Goal: Task Accomplishment & Management: Use online tool/utility

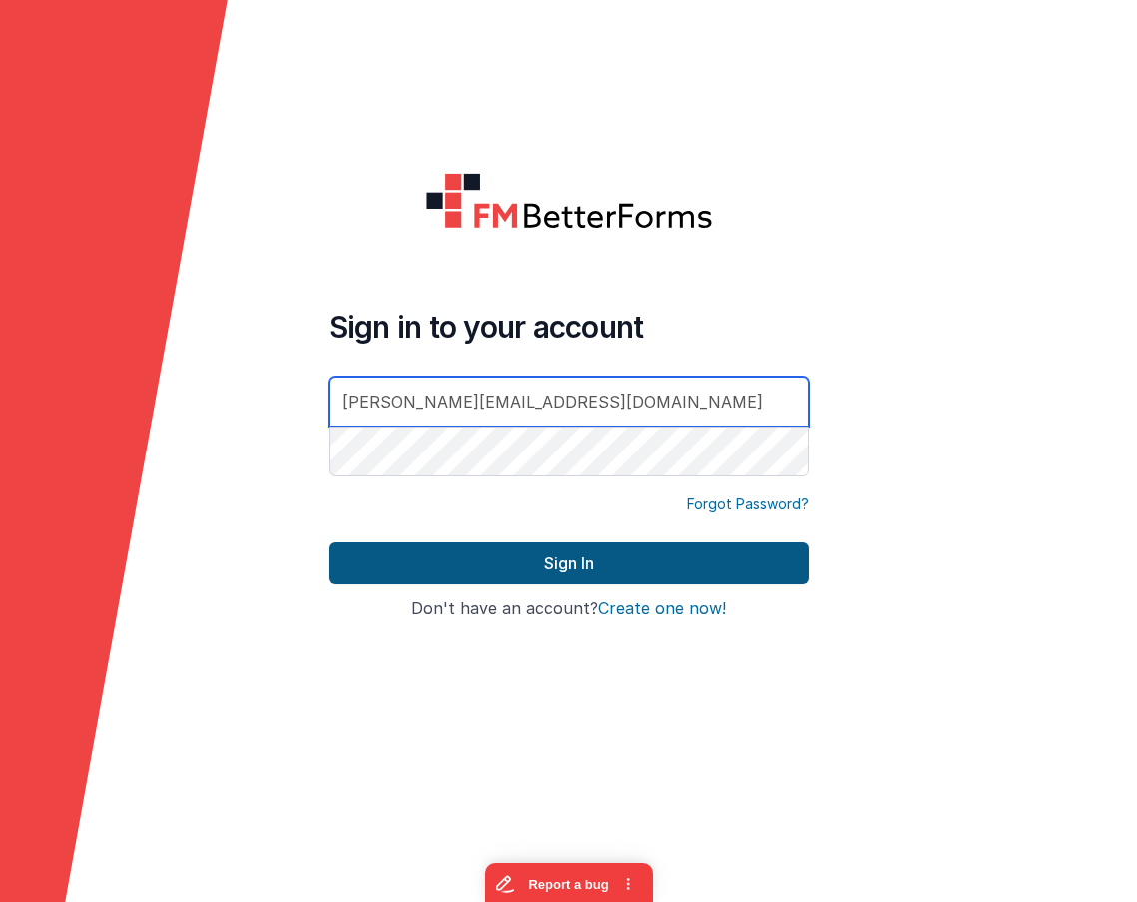
type input "[PERSON_NAME][EMAIL_ADDRESS][DOMAIN_NAME]"
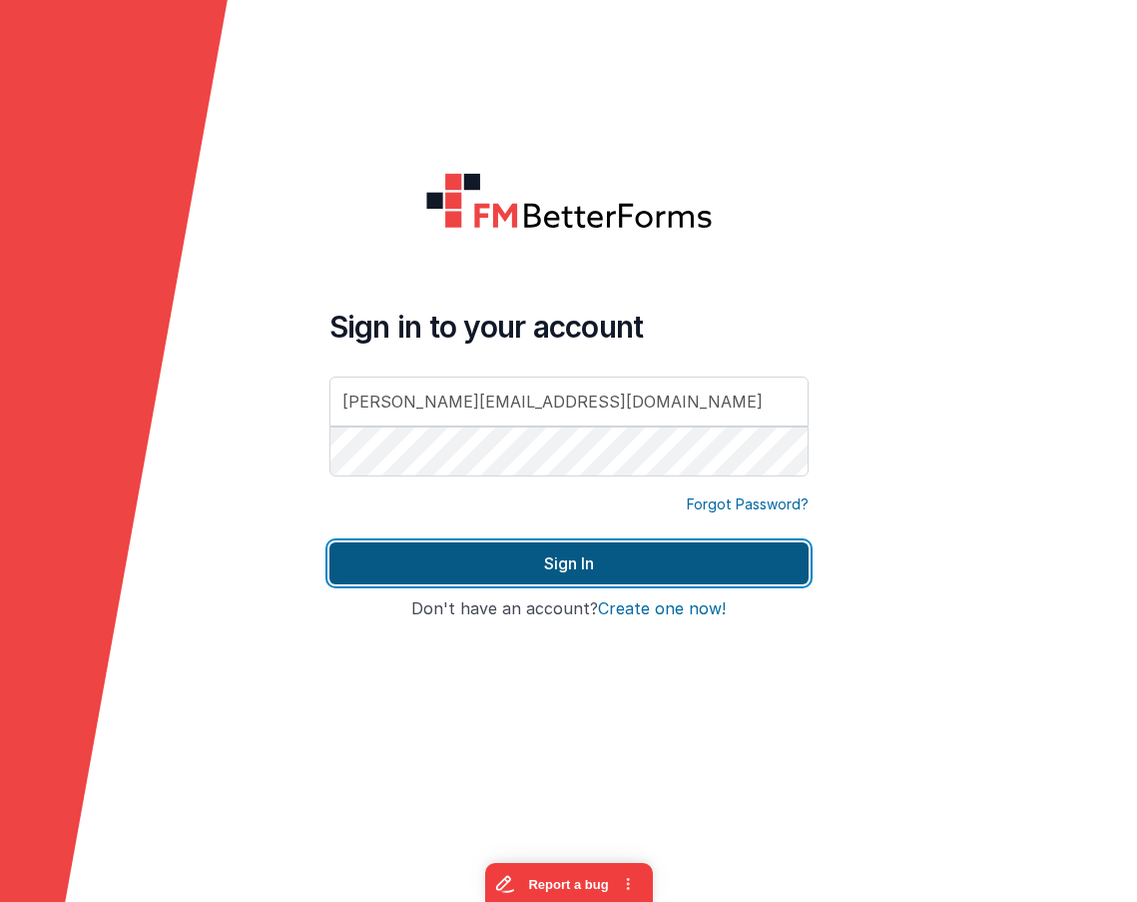
click at [469, 551] on button "Sign In" at bounding box center [569, 563] width 479 height 42
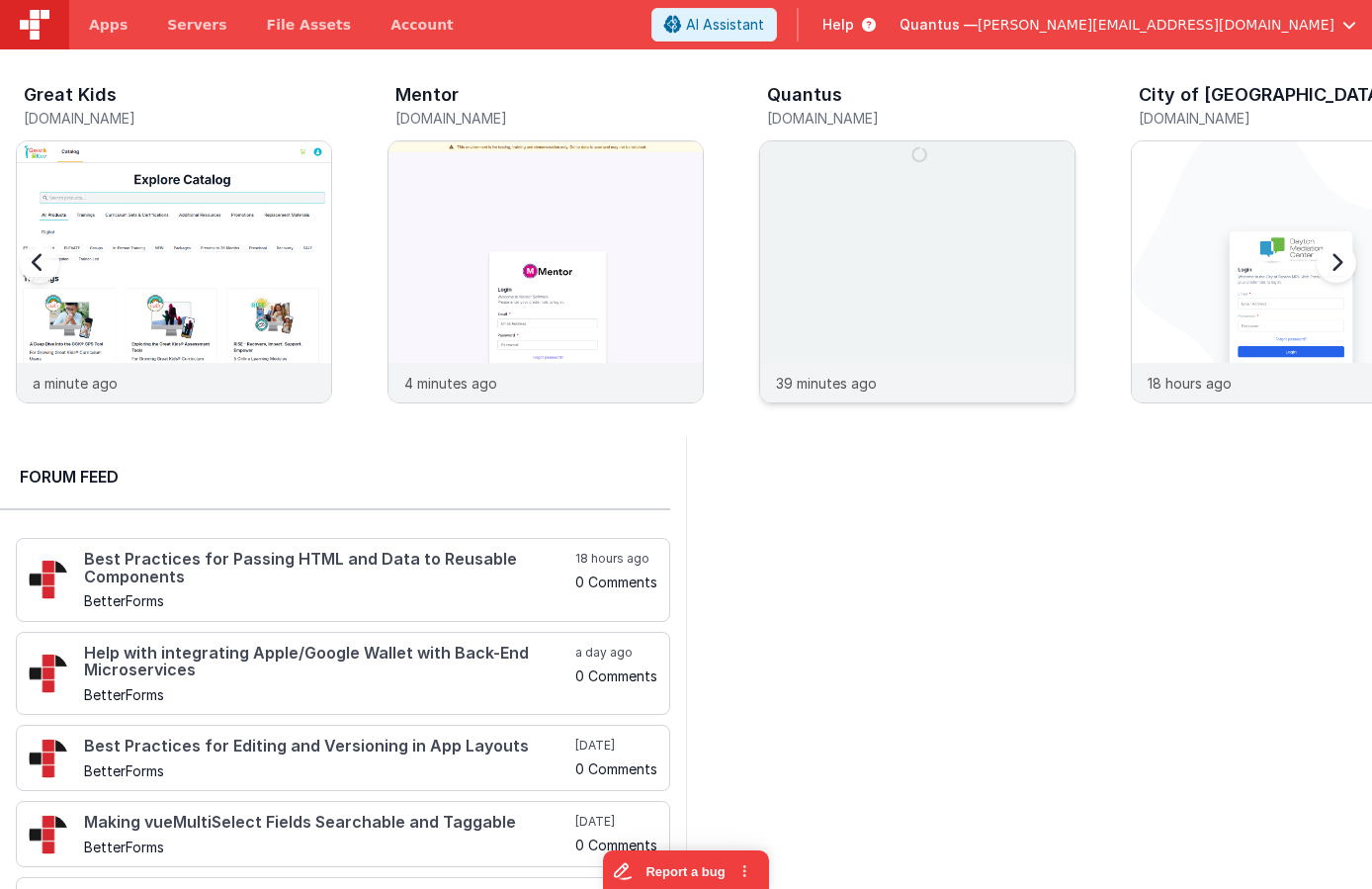
click at [863, 211] on img at bounding box center [918, 299] width 315 height 315
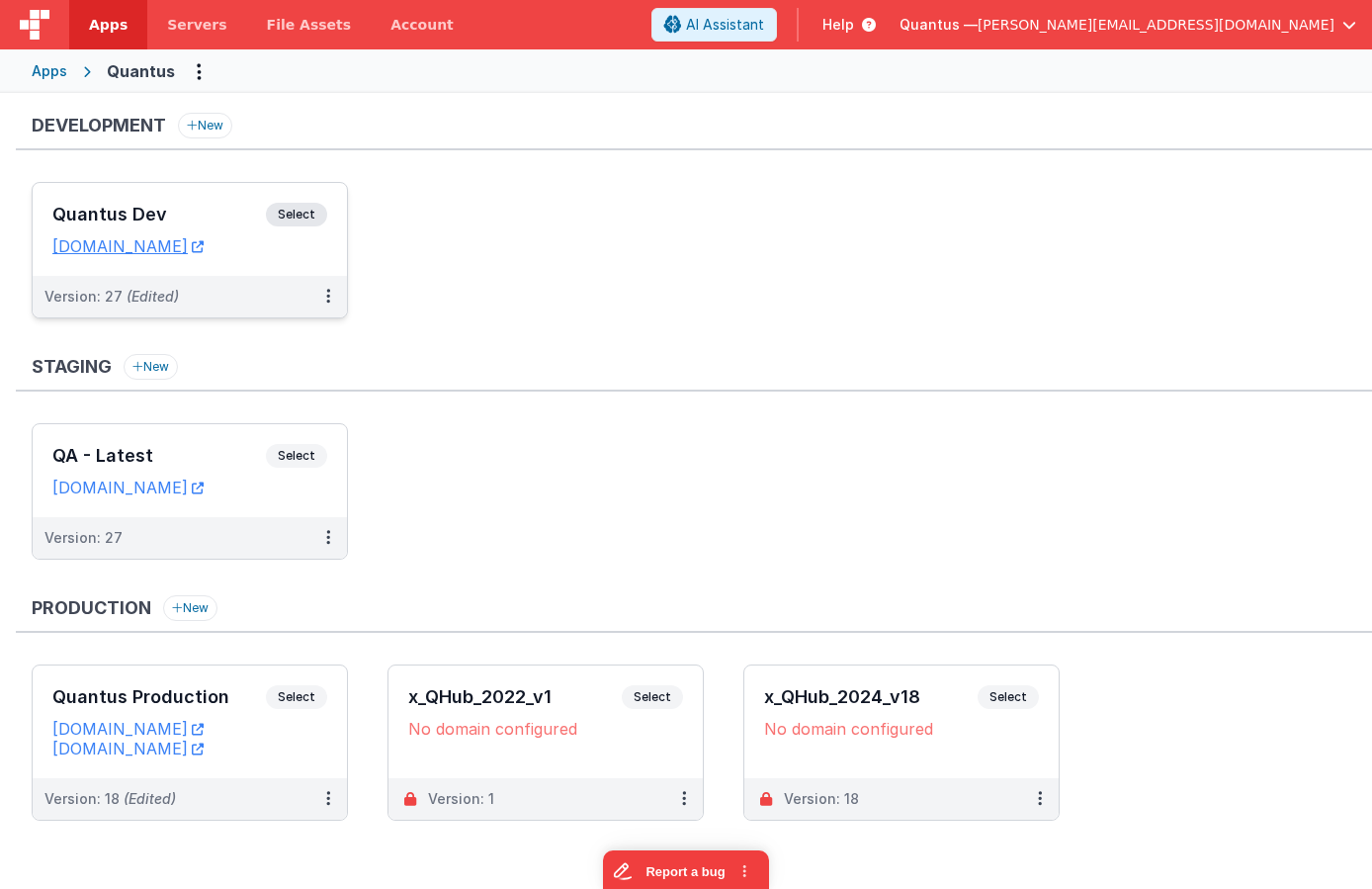
click at [197, 209] on h3 "Quantus Dev" at bounding box center [159, 215] width 214 height 20
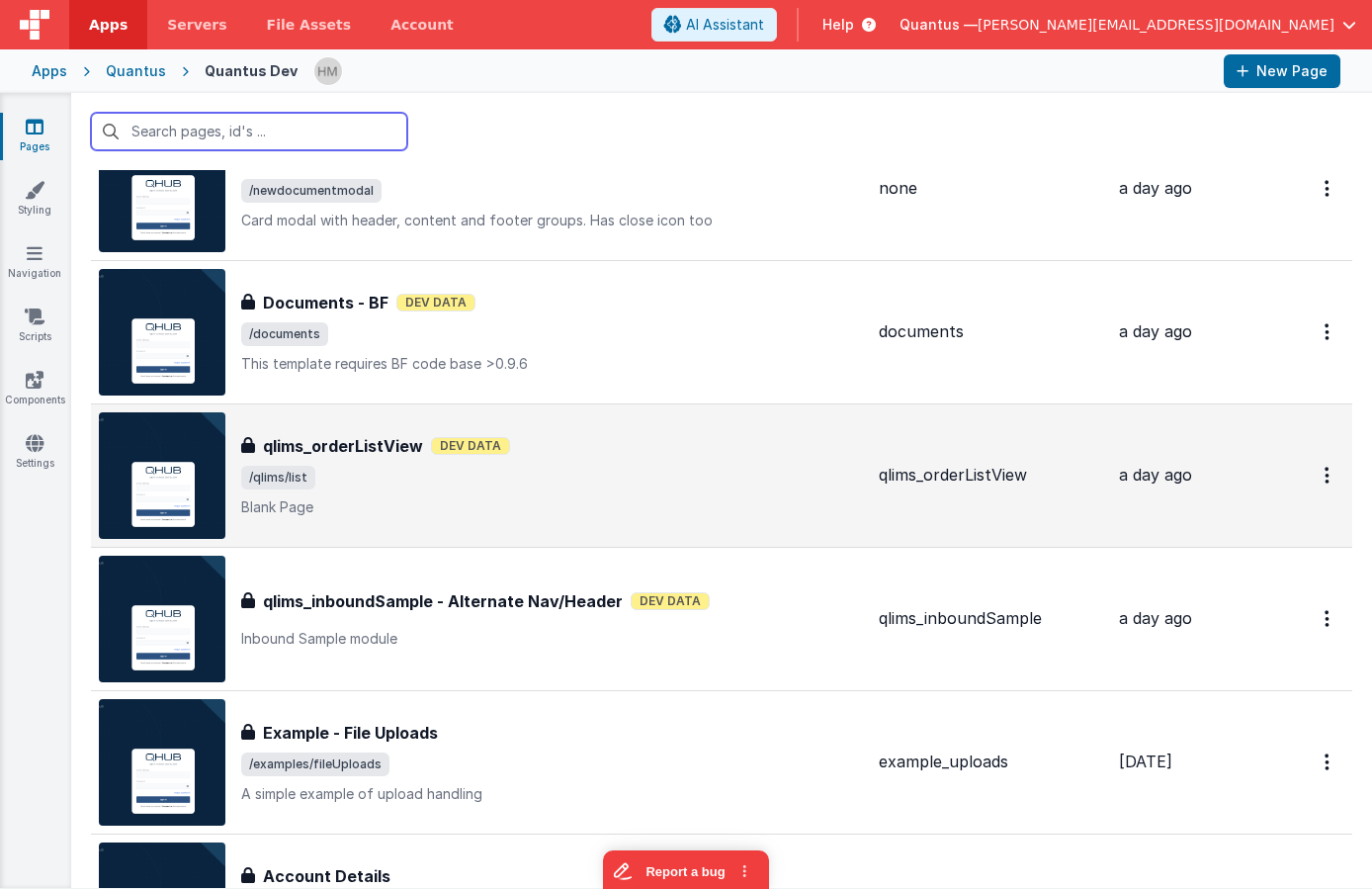
scroll to position [356, 0]
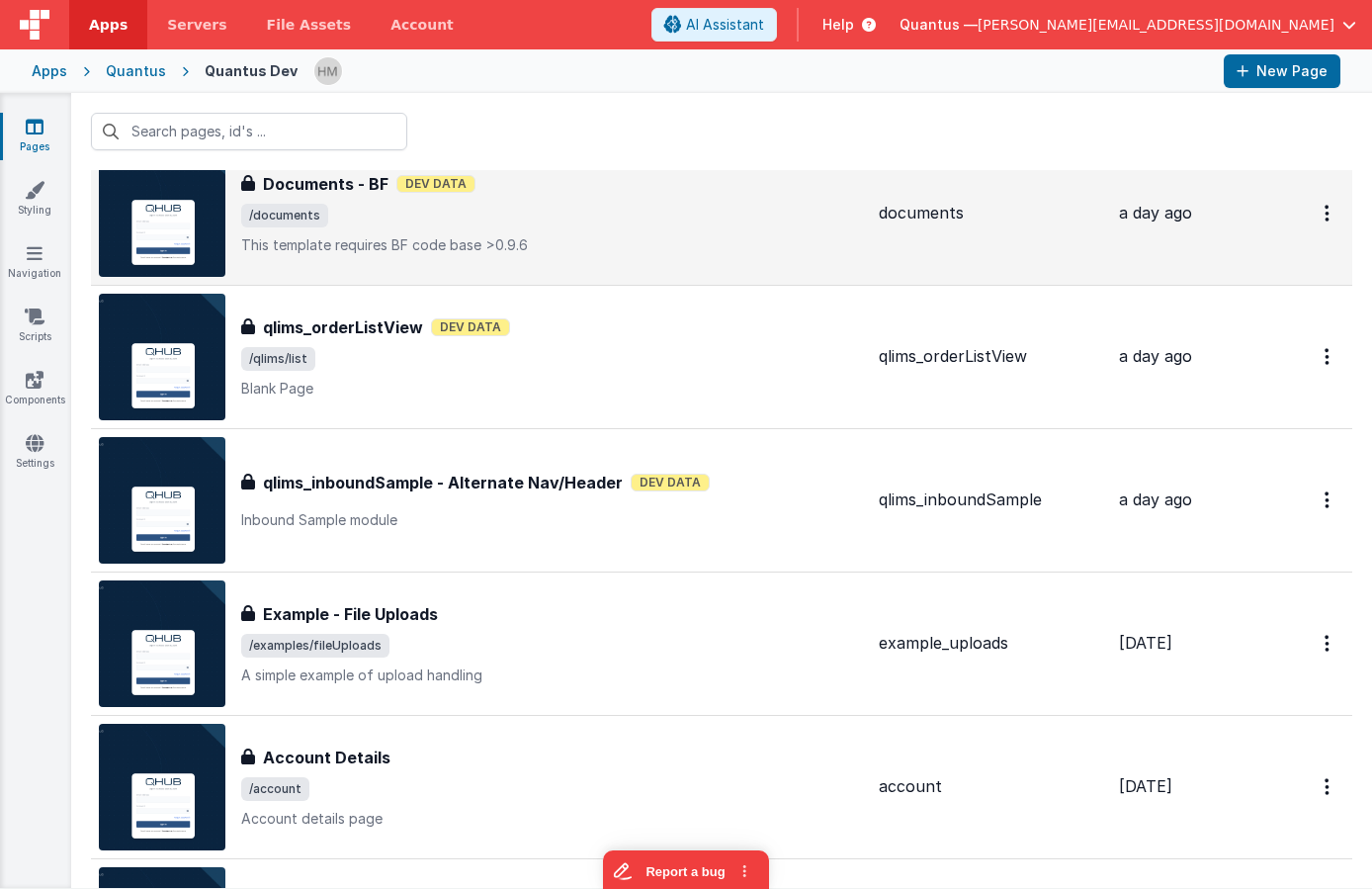
click at [595, 249] on p "This template requires BF code base >0.9.6" at bounding box center [552, 246] width 622 height 20
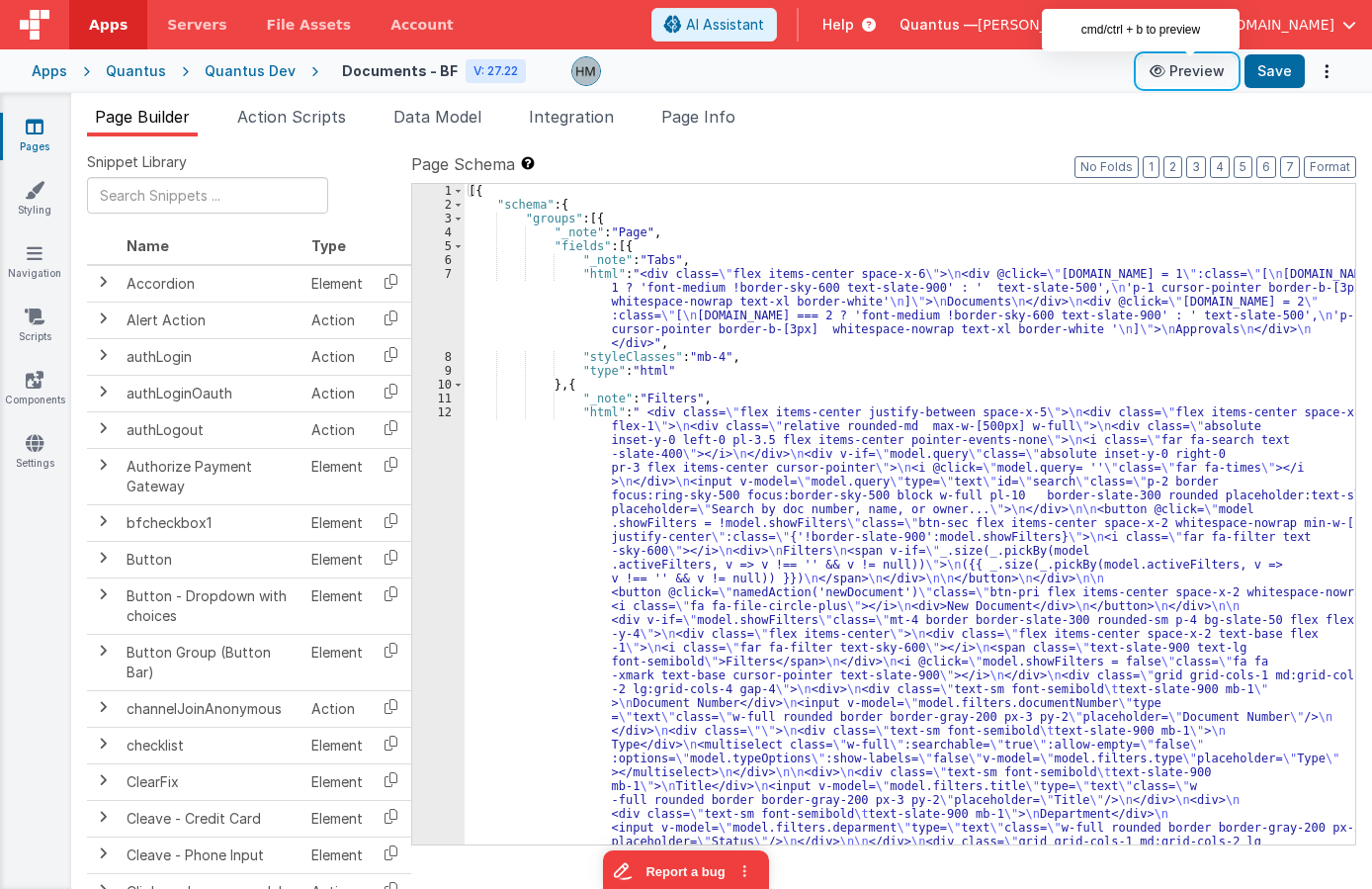
click at [1125, 77] on button "Preview" at bounding box center [1187, 71] width 99 height 32
click at [854, 98] on div "Page Builder Action Scripts Data Model Integration Page Info Snippet Library Na…" at bounding box center [722, 491] width 1301 height 796
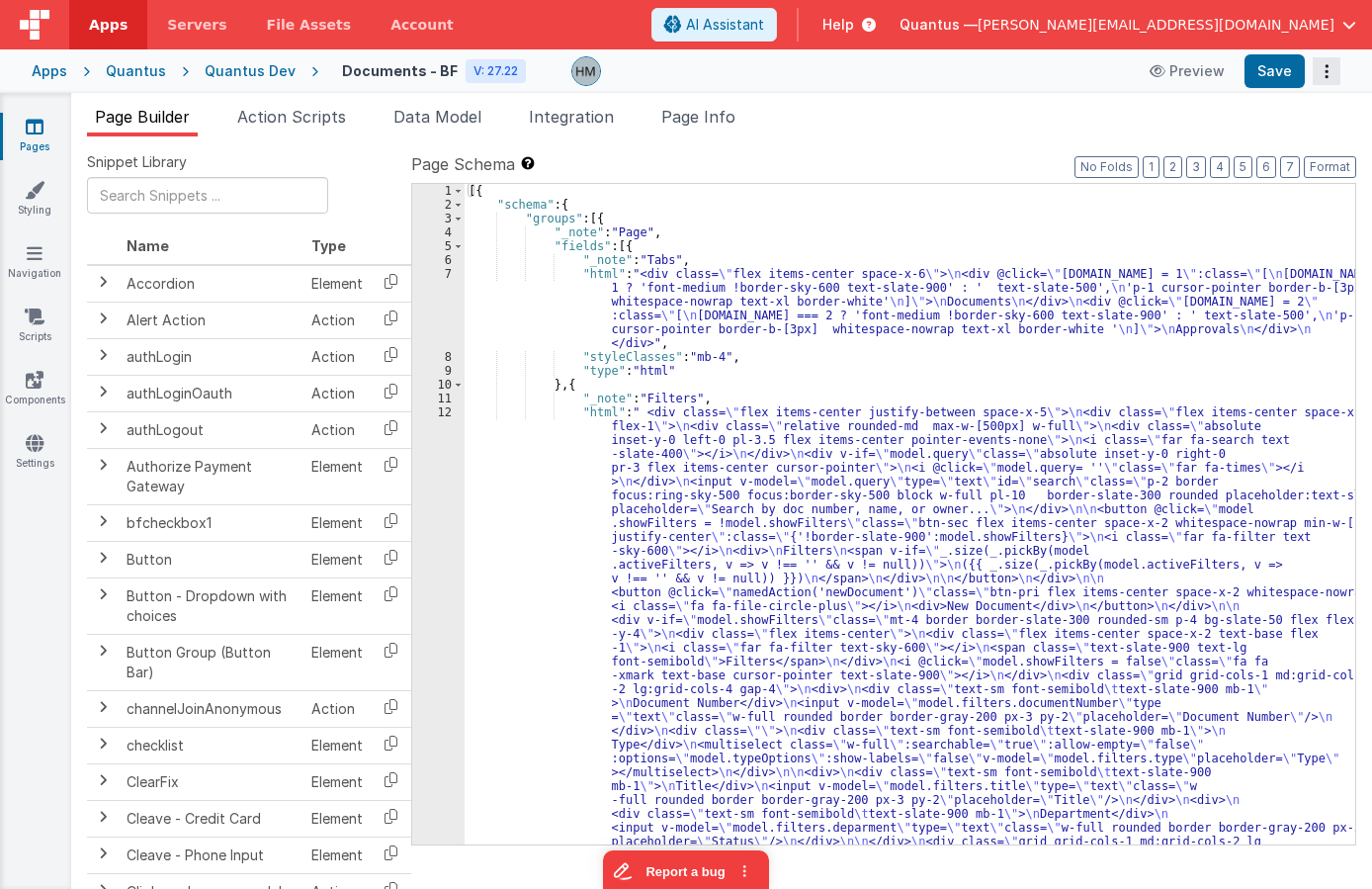
click at [1125, 84] on button "Options" at bounding box center [1326, 71] width 28 height 28
click at [1125, 117] on link "Duplicate" at bounding box center [1253, 112] width 174 height 38
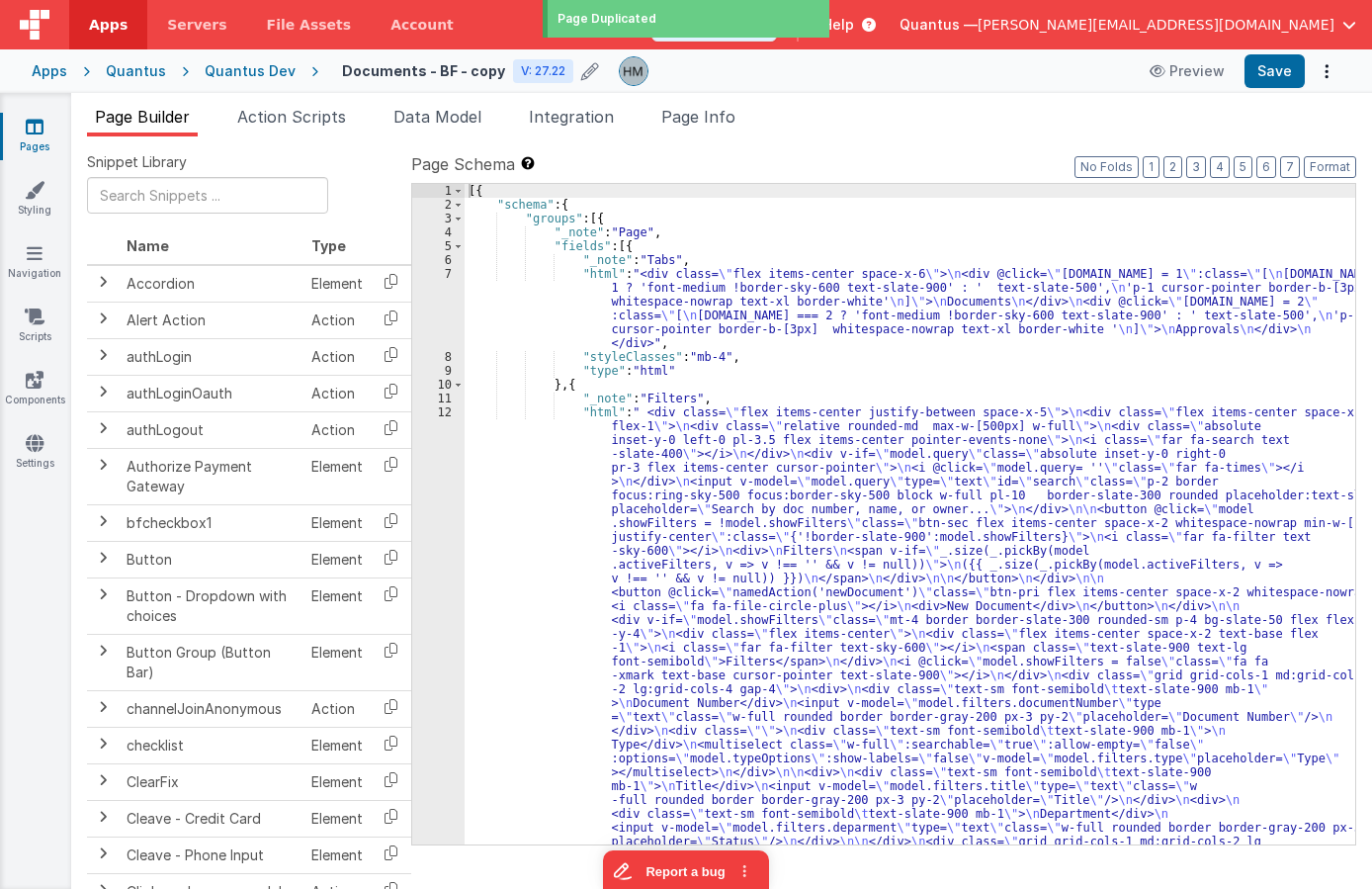
click at [455, 71] on h4 "Documents - BF - copy" at bounding box center [424, 70] width 163 height 15
click at [456, 71] on input "Documents - BF - copy" at bounding box center [465, 71] width 246 height 30
click at [455, 70] on input "Documents - BF - copy" at bounding box center [465, 71] width 246 height 30
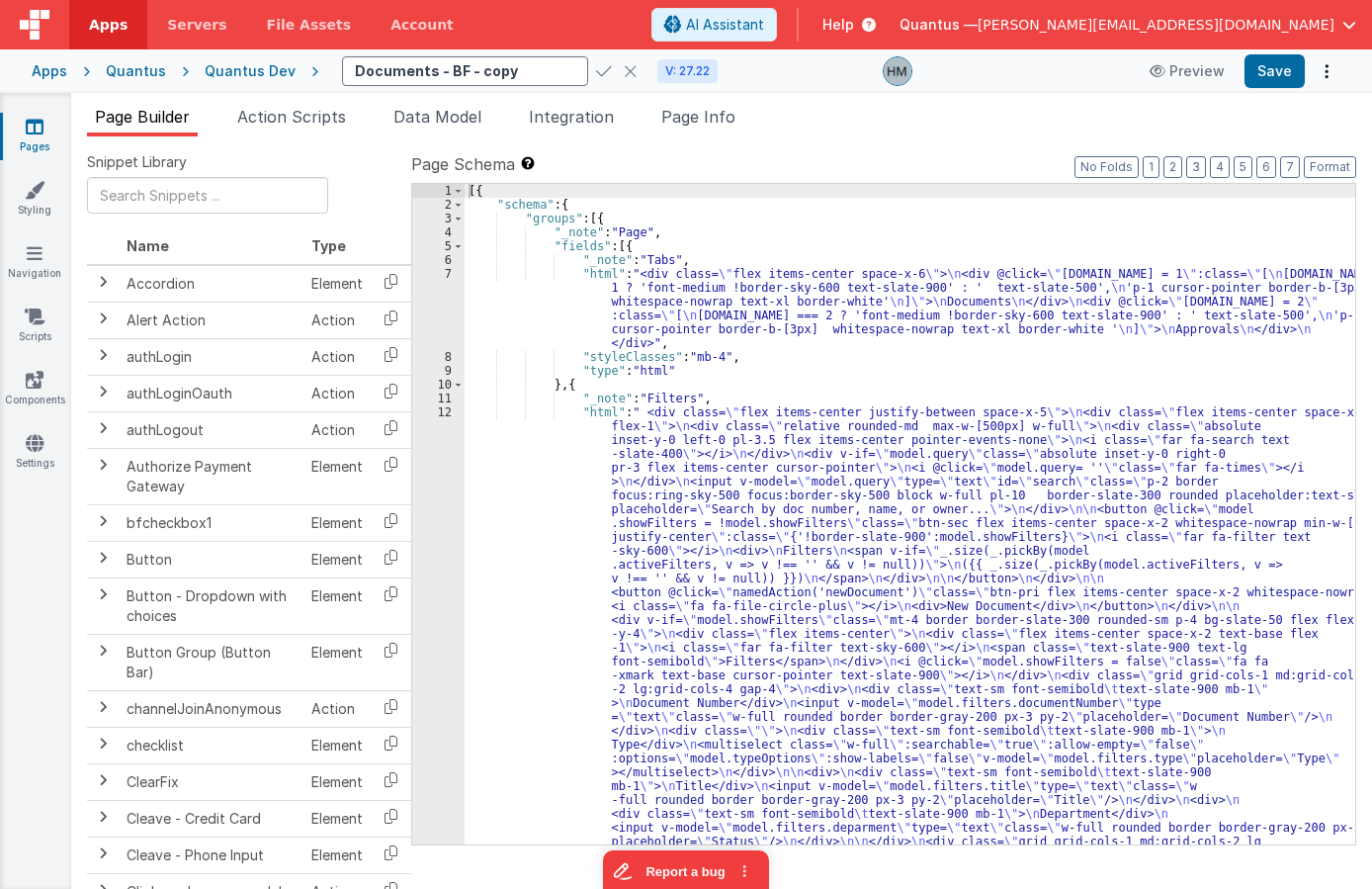
drag, startPoint x: 496, startPoint y: 68, endPoint x: 448, endPoint y: 71, distance: 48.1
click at [448, 71] on input "Documents - BF - copy" at bounding box center [465, 71] width 246 height 30
click at [415, 73] on input "Documents - BF" at bounding box center [465, 71] width 246 height 30
type input "Documents Detail - BF"
click at [596, 67] on icon at bounding box center [604, 71] width 16 height 28
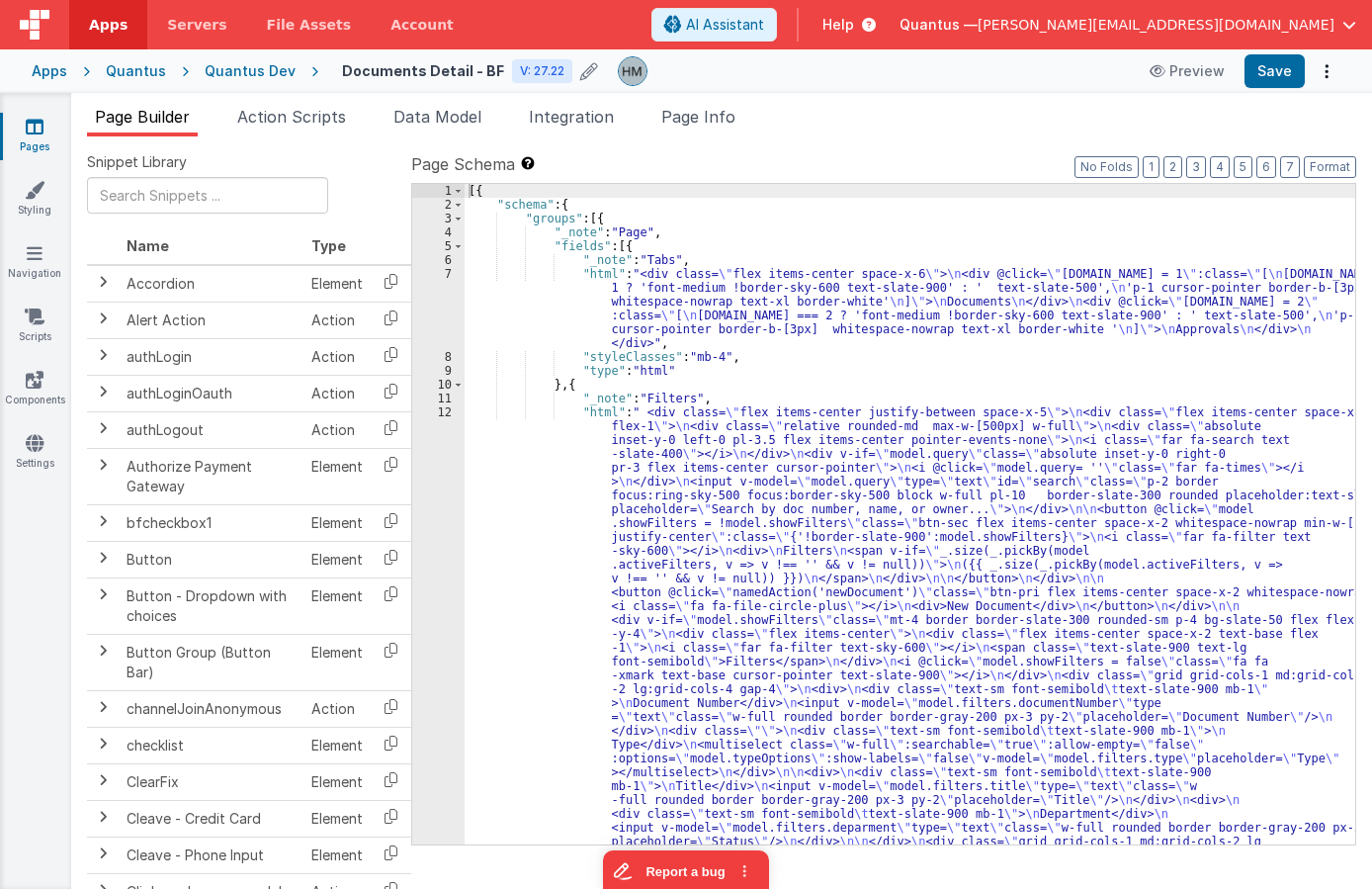
click at [592, 382] on div "[{ "schema" : { "groups" : [{ "_note" : "Page" , "fields" : [{ "_note" : "Tabs"…" at bounding box center [910, 888] width 891 height 1408
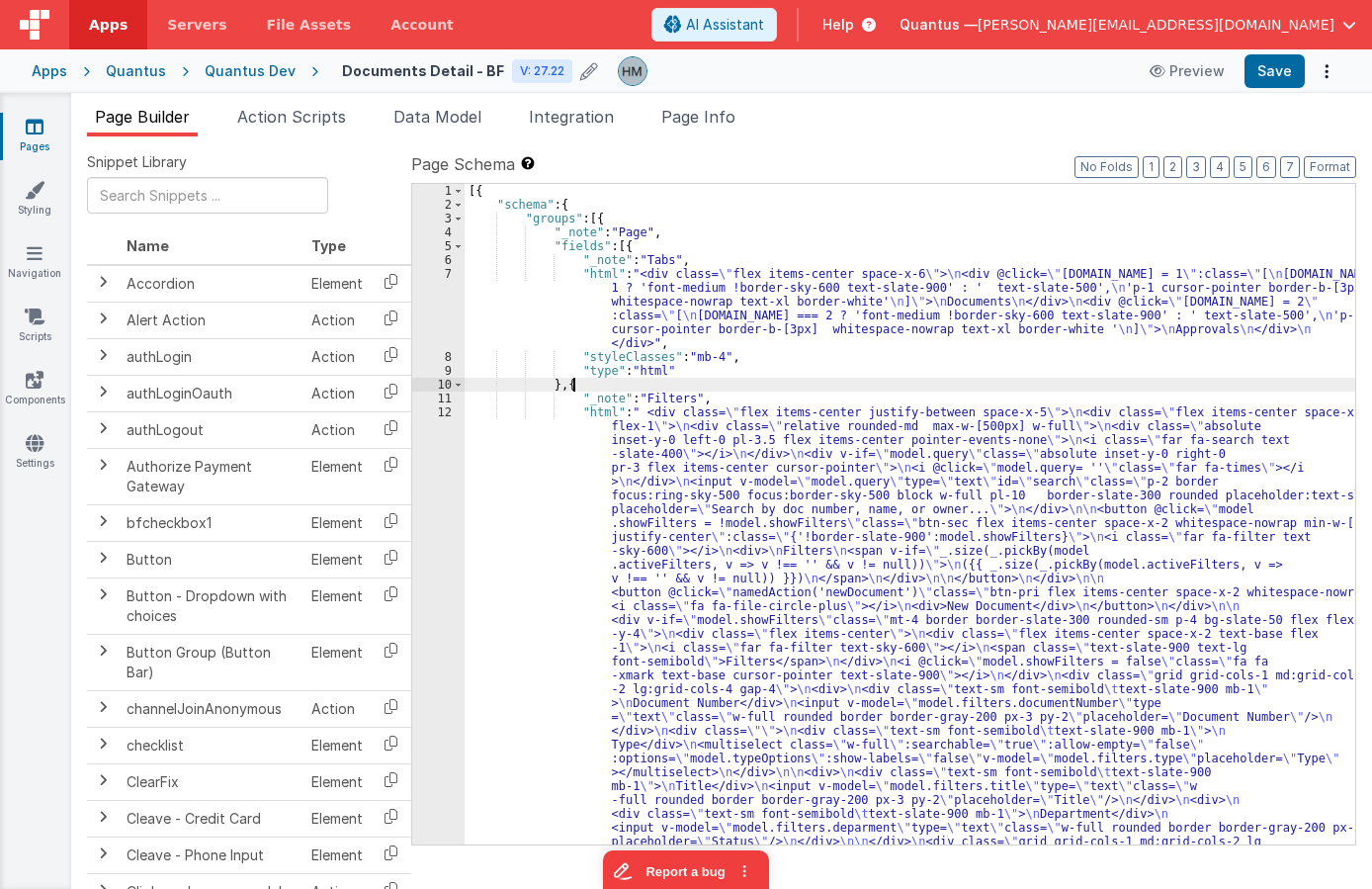
click at [592, 382] on div "[{ "schema" : { "groups" : [{ "_note" : "Page" , "fields" : [{ "_note" : "Tabs"…" at bounding box center [910, 888] width 891 height 1408
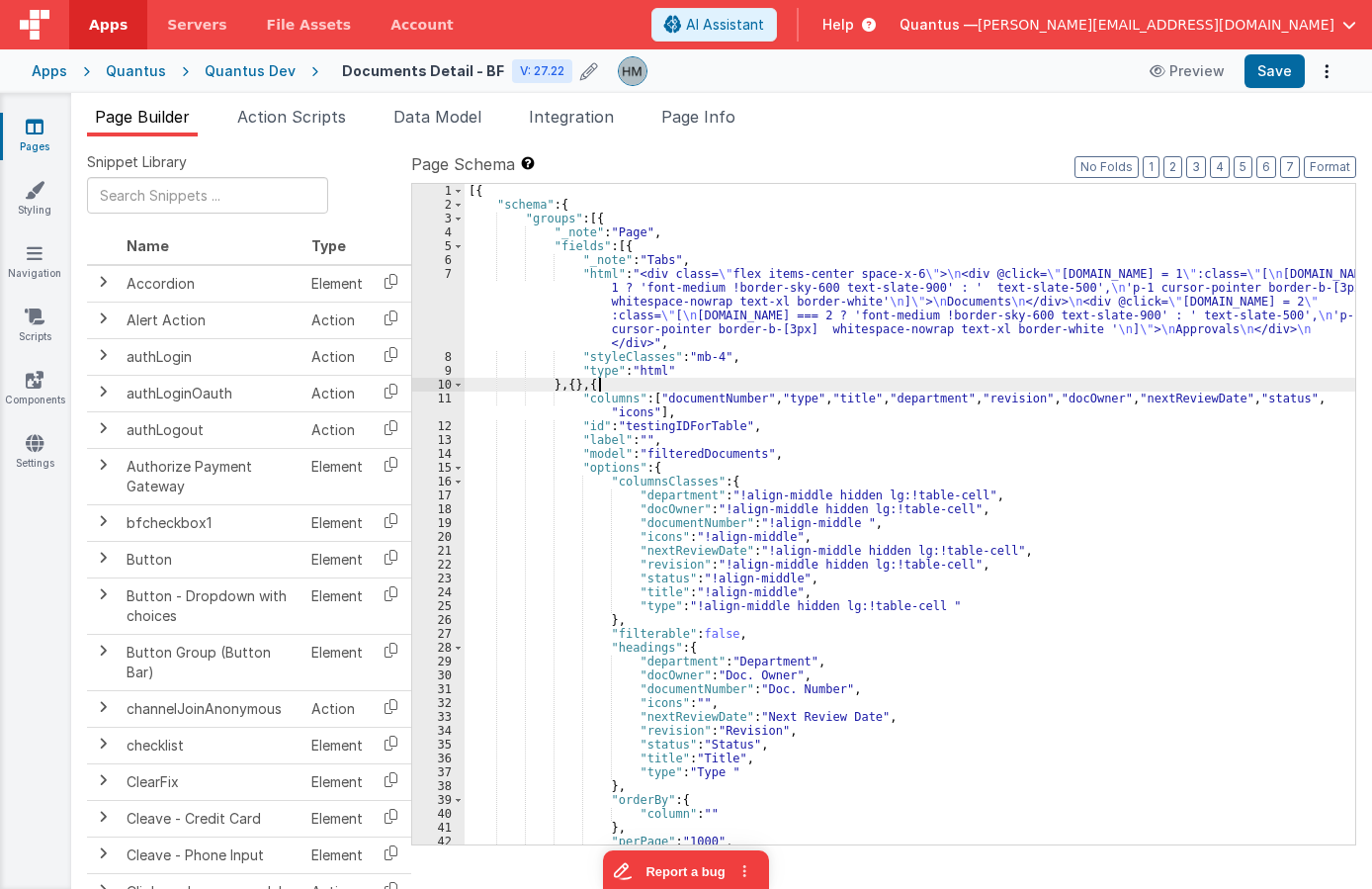
click at [630, 381] on div "[{ "schema" : { "groups" : [{ "_note" : "Page" , "fields" : [{ "_note" : "Tabs"…" at bounding box center [910, 528] width 891 height 688
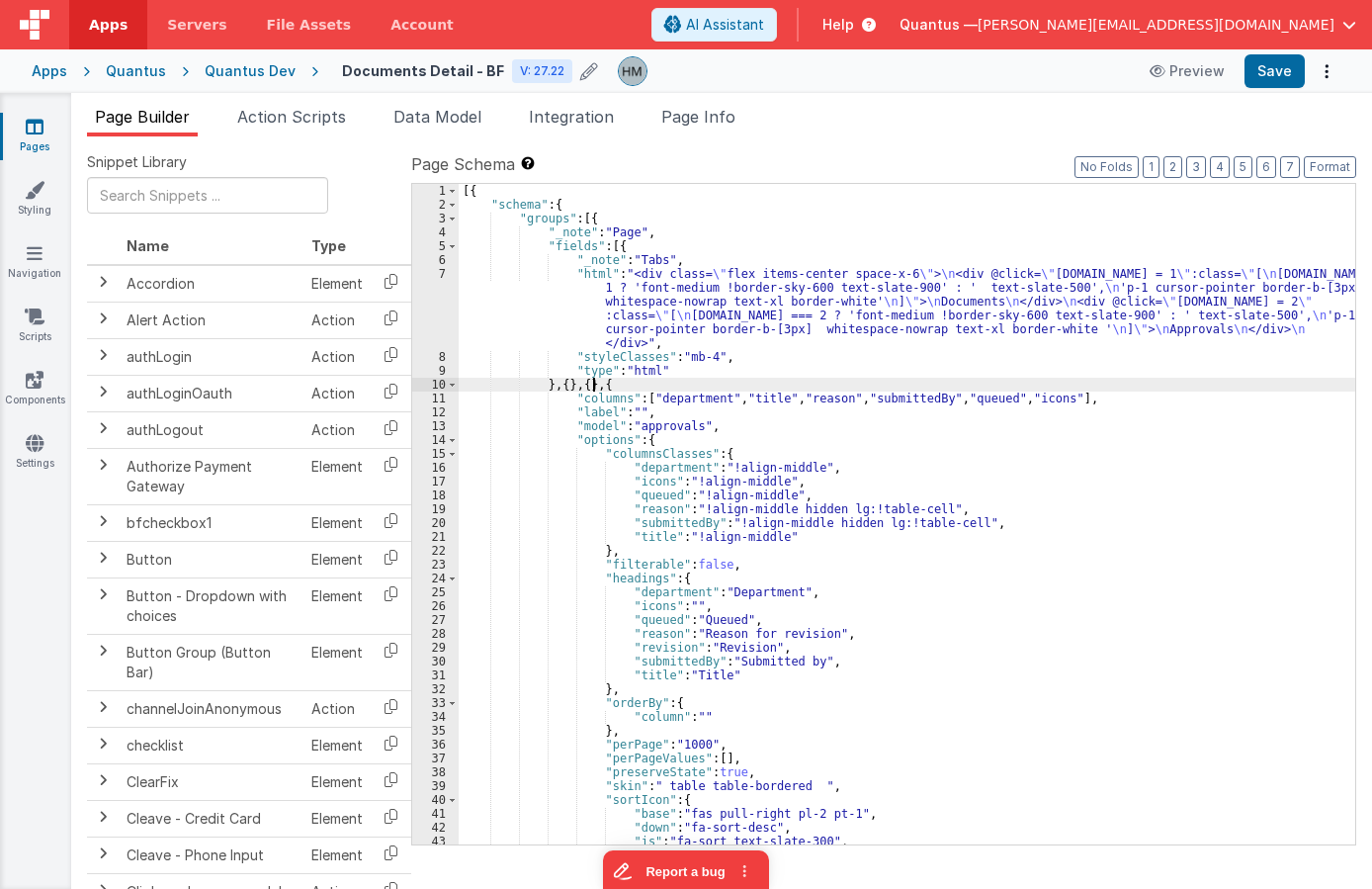
click at [646, 386] on div "[{ "schema" : { "groups" : [{ "_note" : "Page" , "fields" : [{ "_note" : "Tabs"…" at bounding box center [907, 528] width 897 height 688
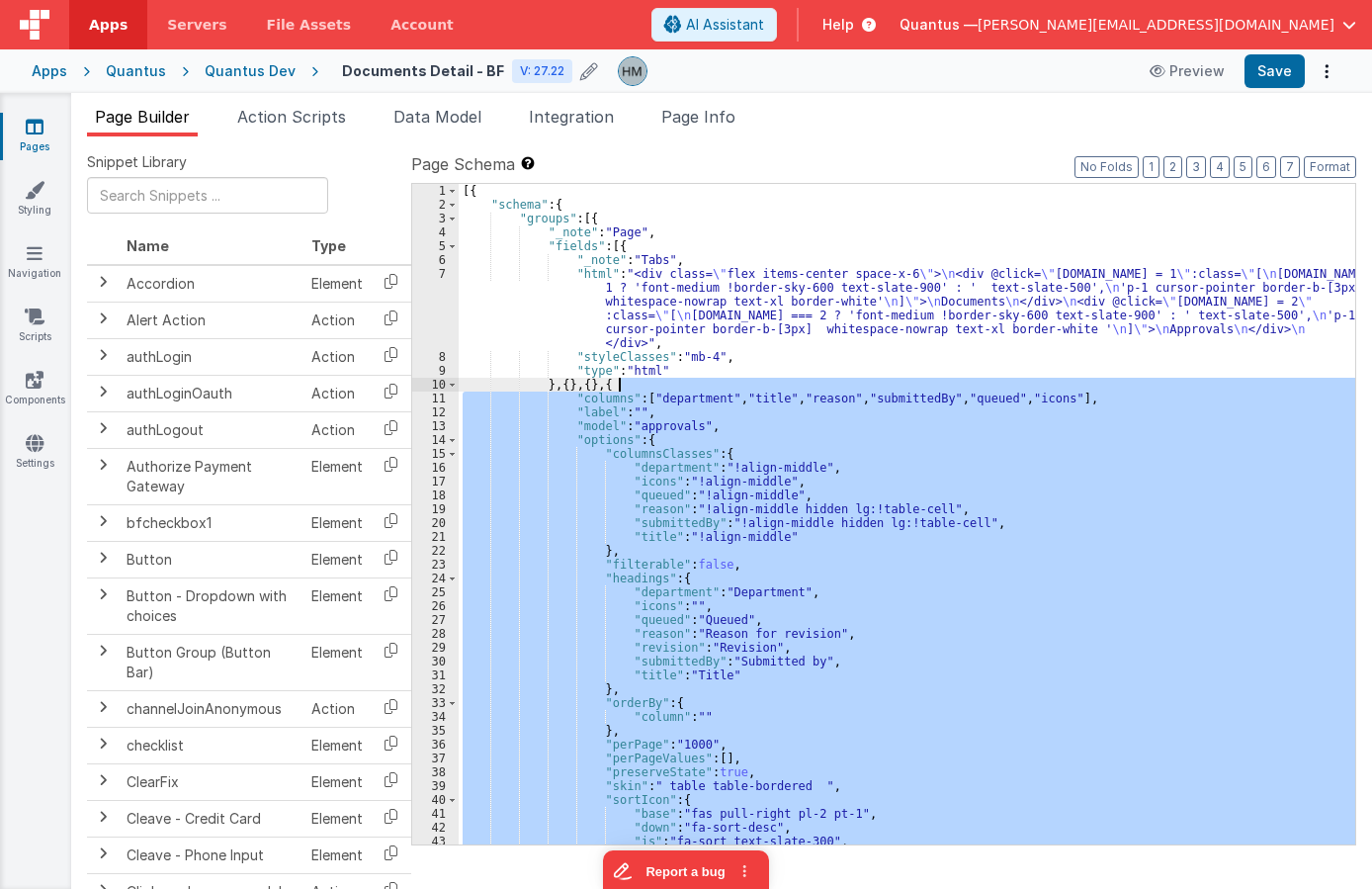
click at [646, 386] on div "[{ "schema" : { "groups" : [{ "_note" : "Page" , "fields" : [{ "_note" : "Tabs"…" at bounding box center [907, 528] width 897 height 688
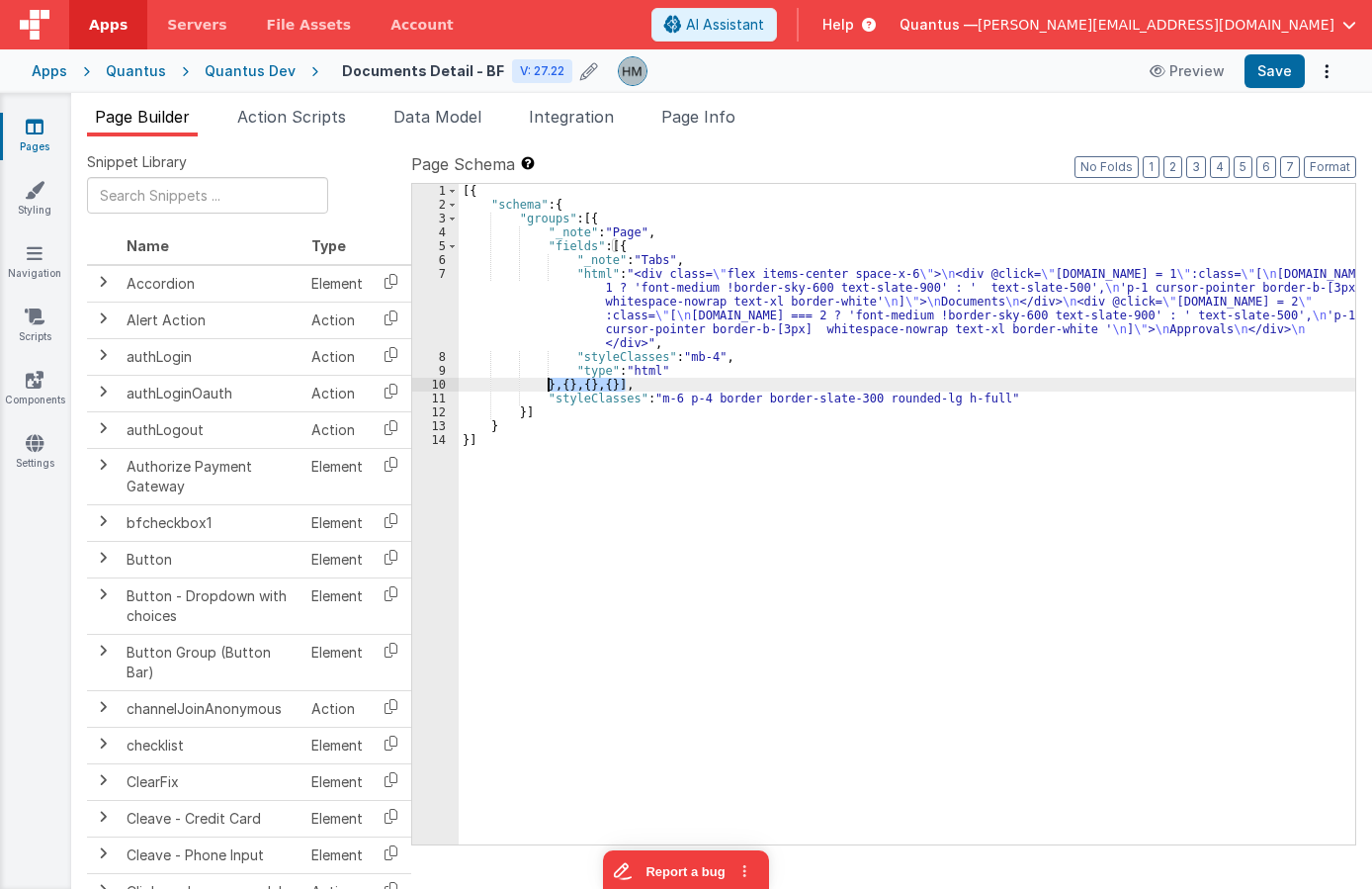
drag, startPoint x: 626, startPoint y: 387, endPoint x: 550, endPoint y: 387, distance: 76.0
click at [550, 387] on div "[{ "schema" : { "groups" : [{ "_note" : "Page" , "fields" : [{ "_note" : "Tabs"…" at bounding box center [907, 528] width 897 height 688
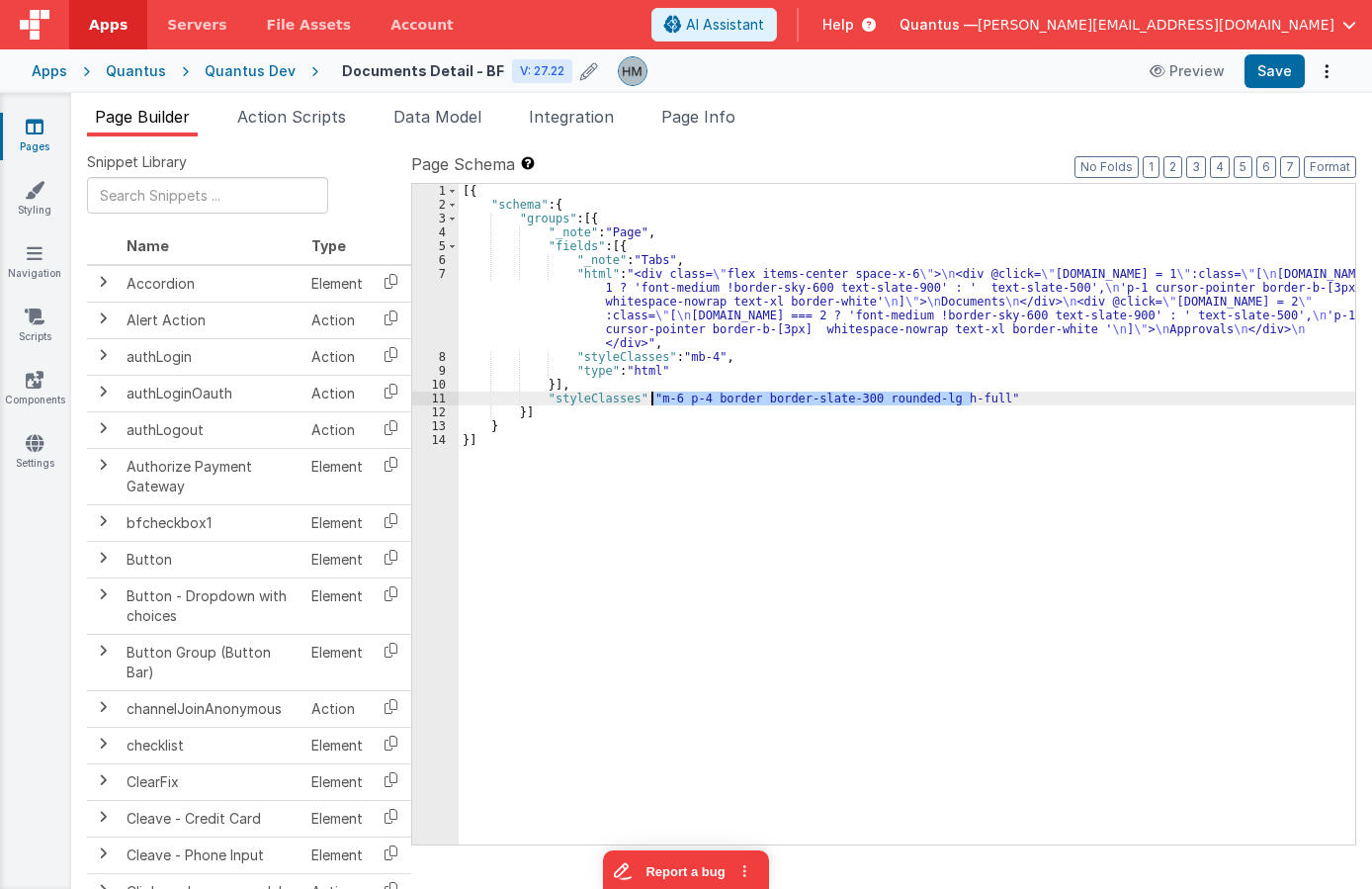
drag, startPoint x: 970, startPoint y: 395, endPoint x: 652, endPoint y: 398, distance: 318.0
click at [652, 398] on div "[{ "schema" : { "groups" : [{ "_note" : "Page" , "fields" : [{ "_note" : "Tabs"…" at bounding box center [907, 528] width 897 height 688
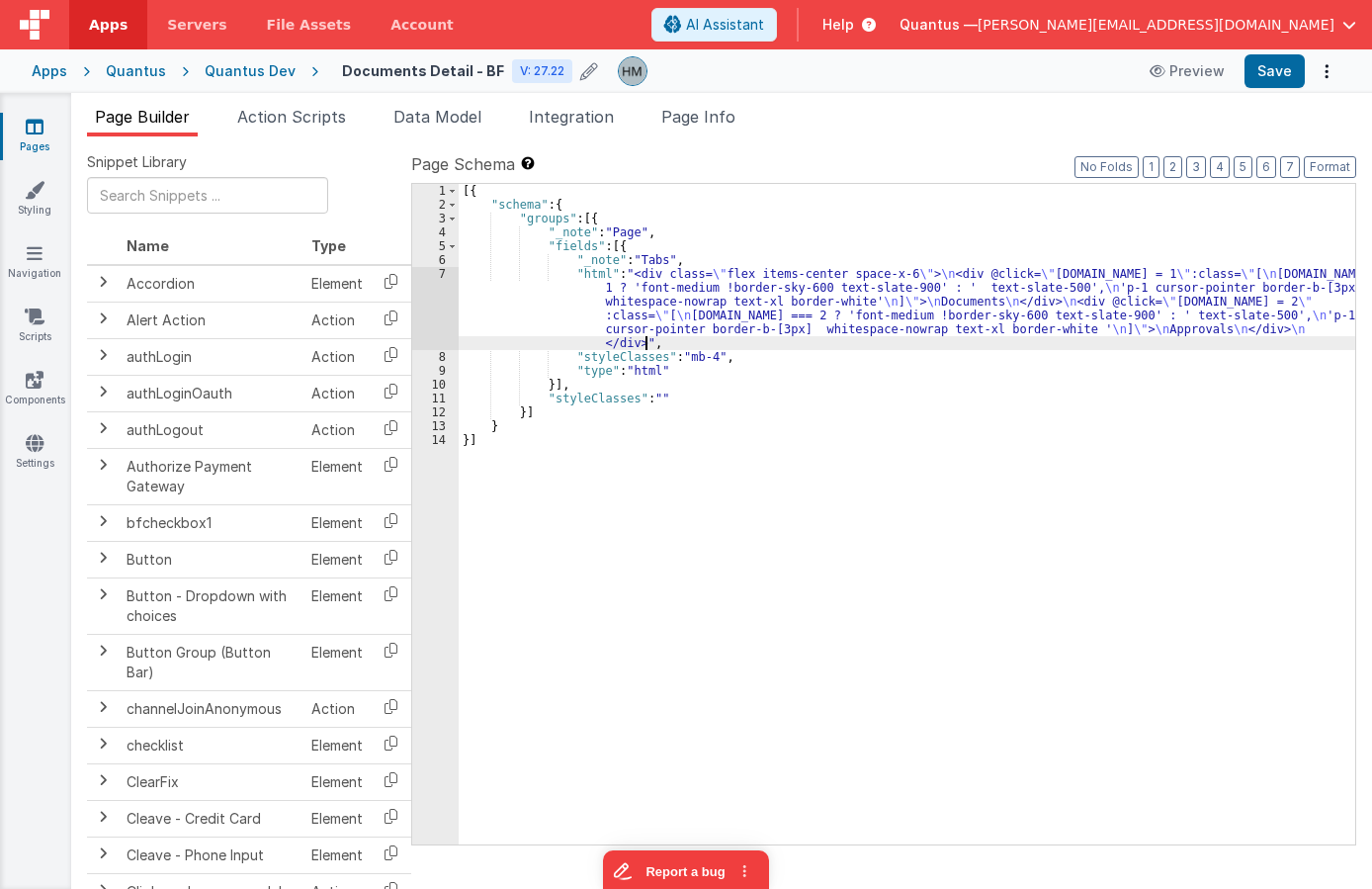
click at [684, 343] on div "[{ "schema" : { "groups" : [{ "_note" : "Page" , "fields" : [{ "_note" : "Tabs"…" at bounding box center [907, 528] width 897 height 688
click at [657, 323] on div "[{ "schema" : { "groups" : [{ "_note" : "Page" , "fields" : [{ "_note" : "Tabs"…" at bounding box center [907, 528] width 897 height 688
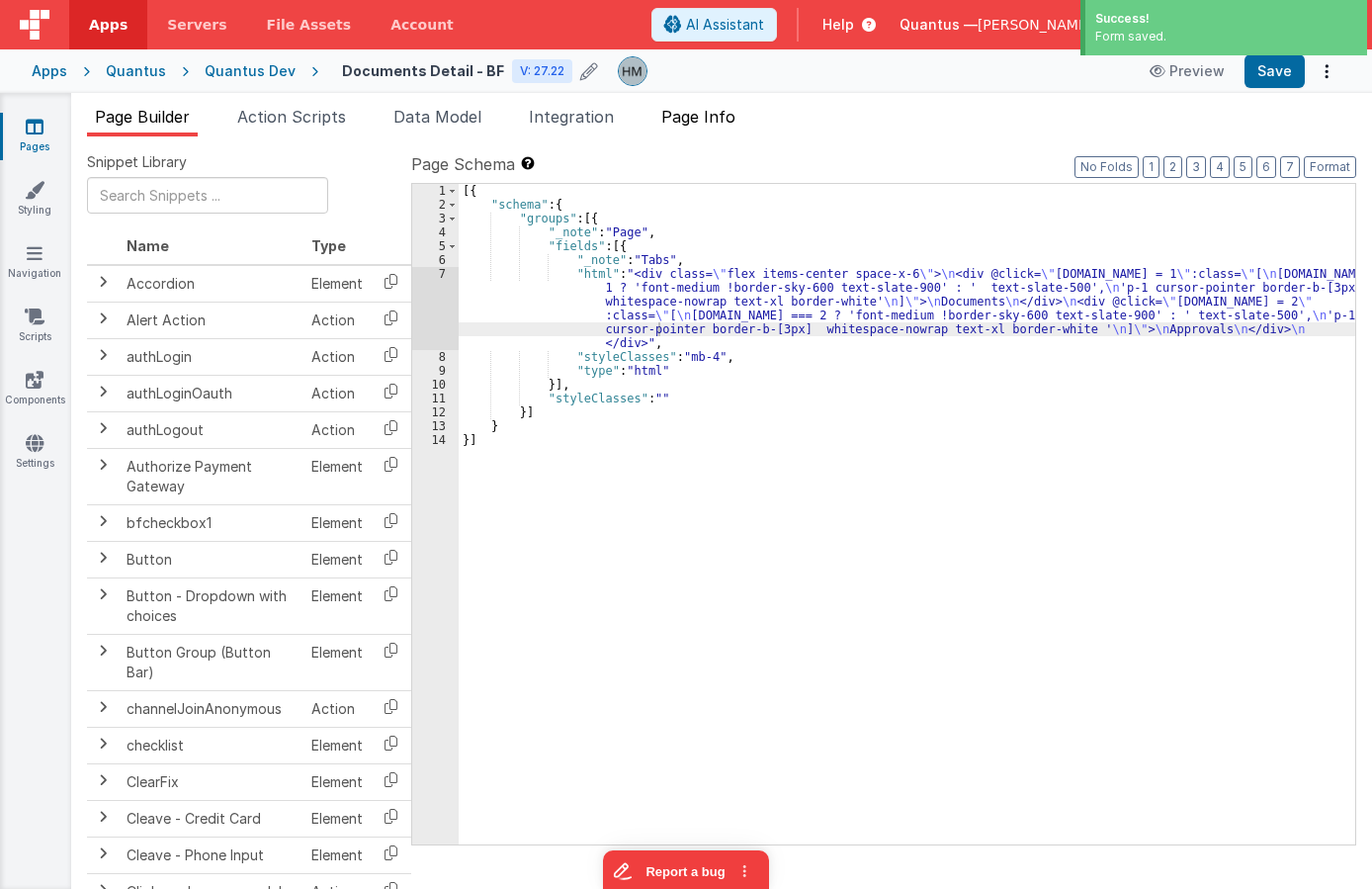
click at [689, 135] on li "Page Info" at bounding box center [698, 121] width 90 height 32
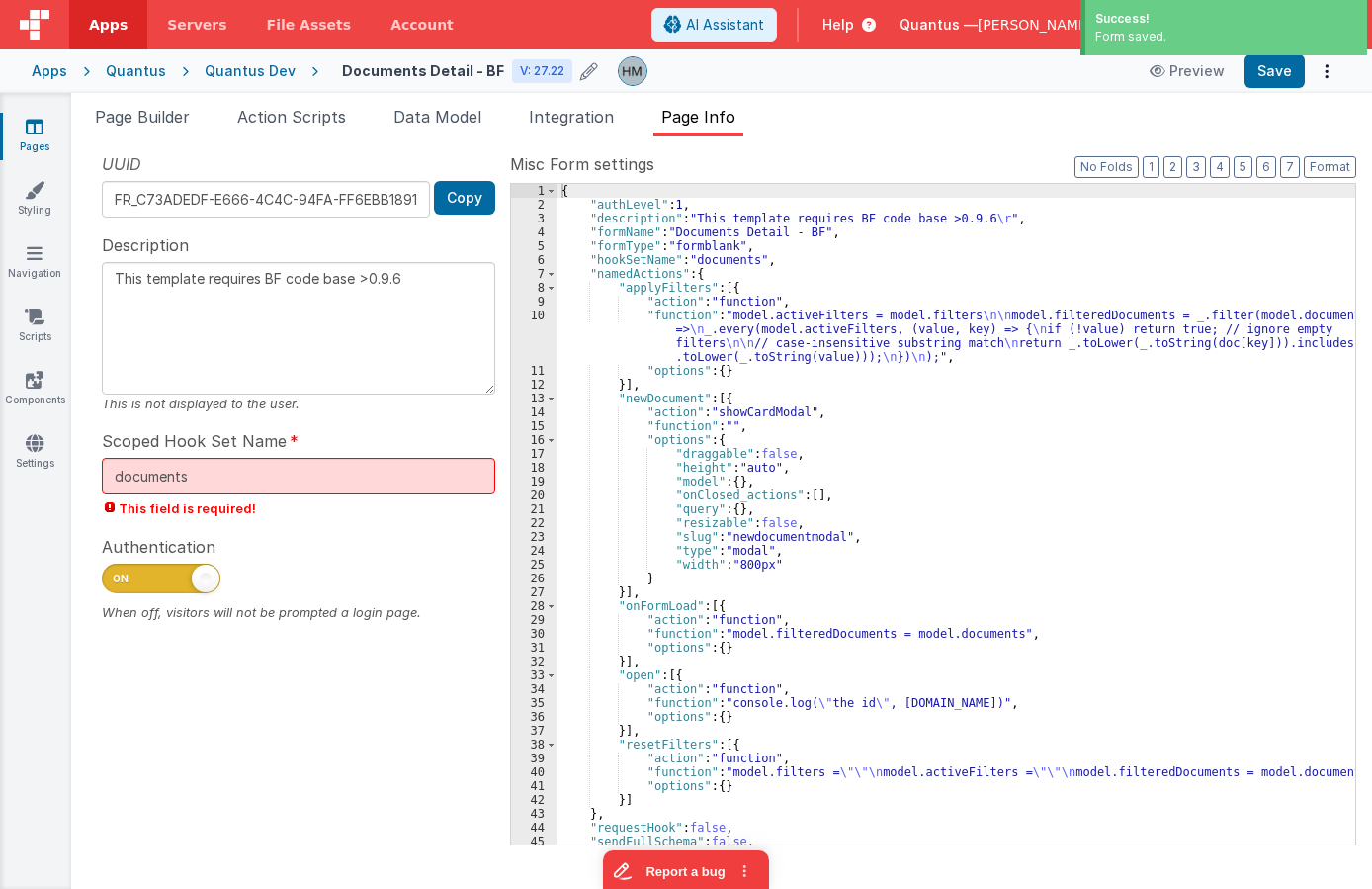
click at [709, 275] on div "{ "authLevel" : 1 , "description" : "This template requires BF code base >0.9.6…" at bounding box center [956, 528] width 798 height 688
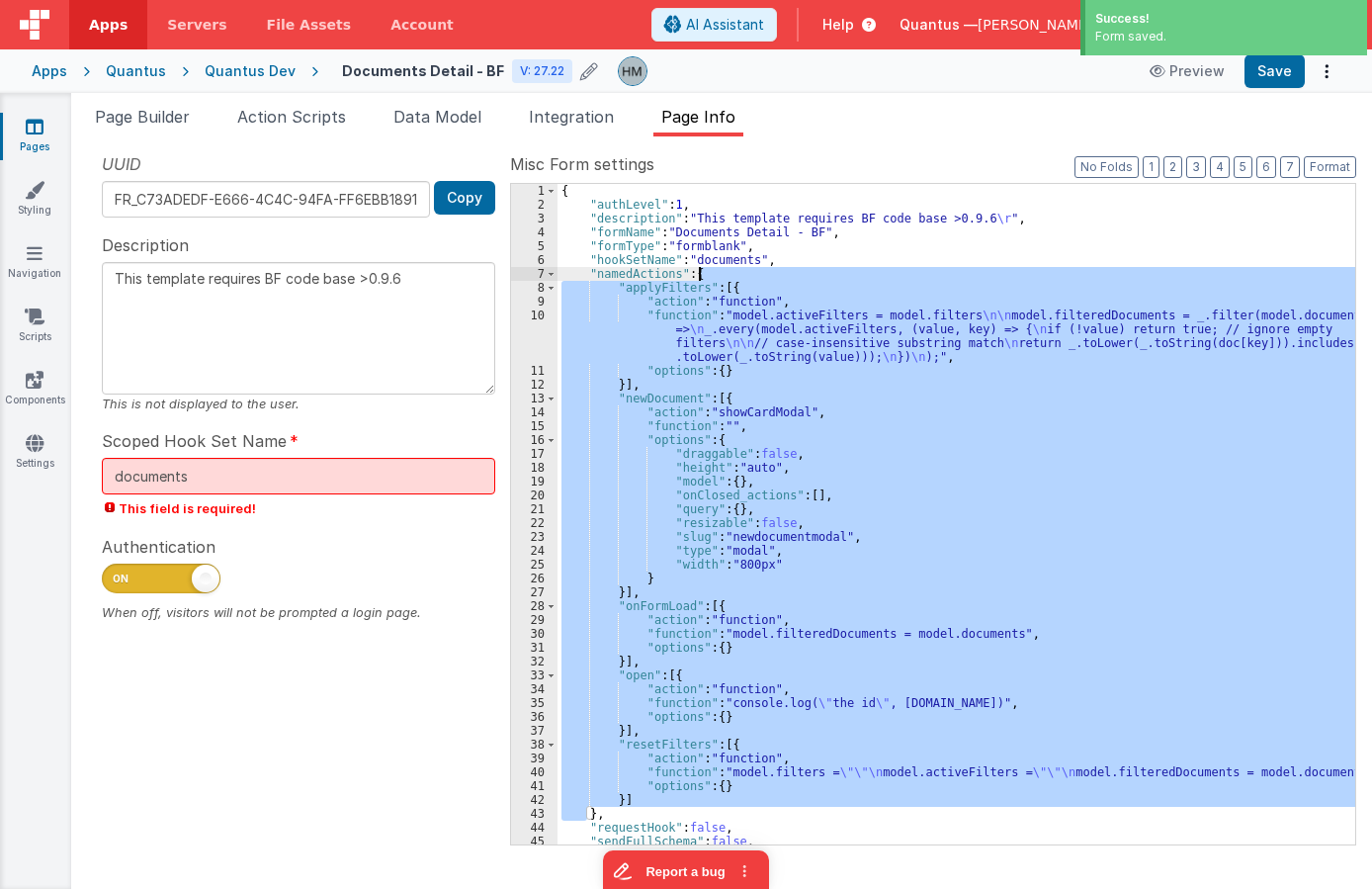
click at [709, 275] on div "{ "authLevel" : 1 , "description" : "This template requires BF code base >0.9.6…" at bounding box center [956, 528] width 798 height 688
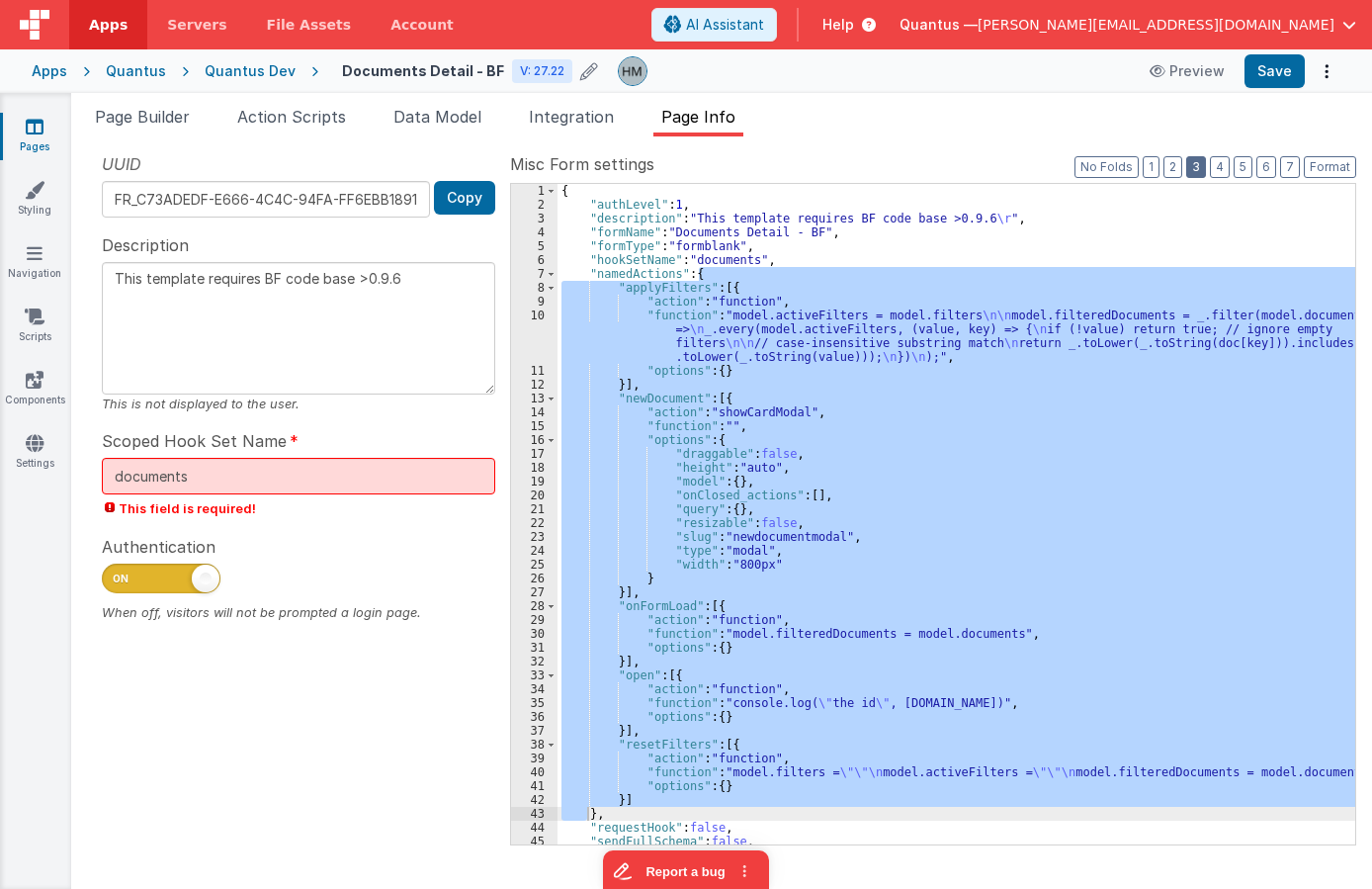
click at [1125, 166] on button "3" at bounding box center [1196, 167] width 20 height 22
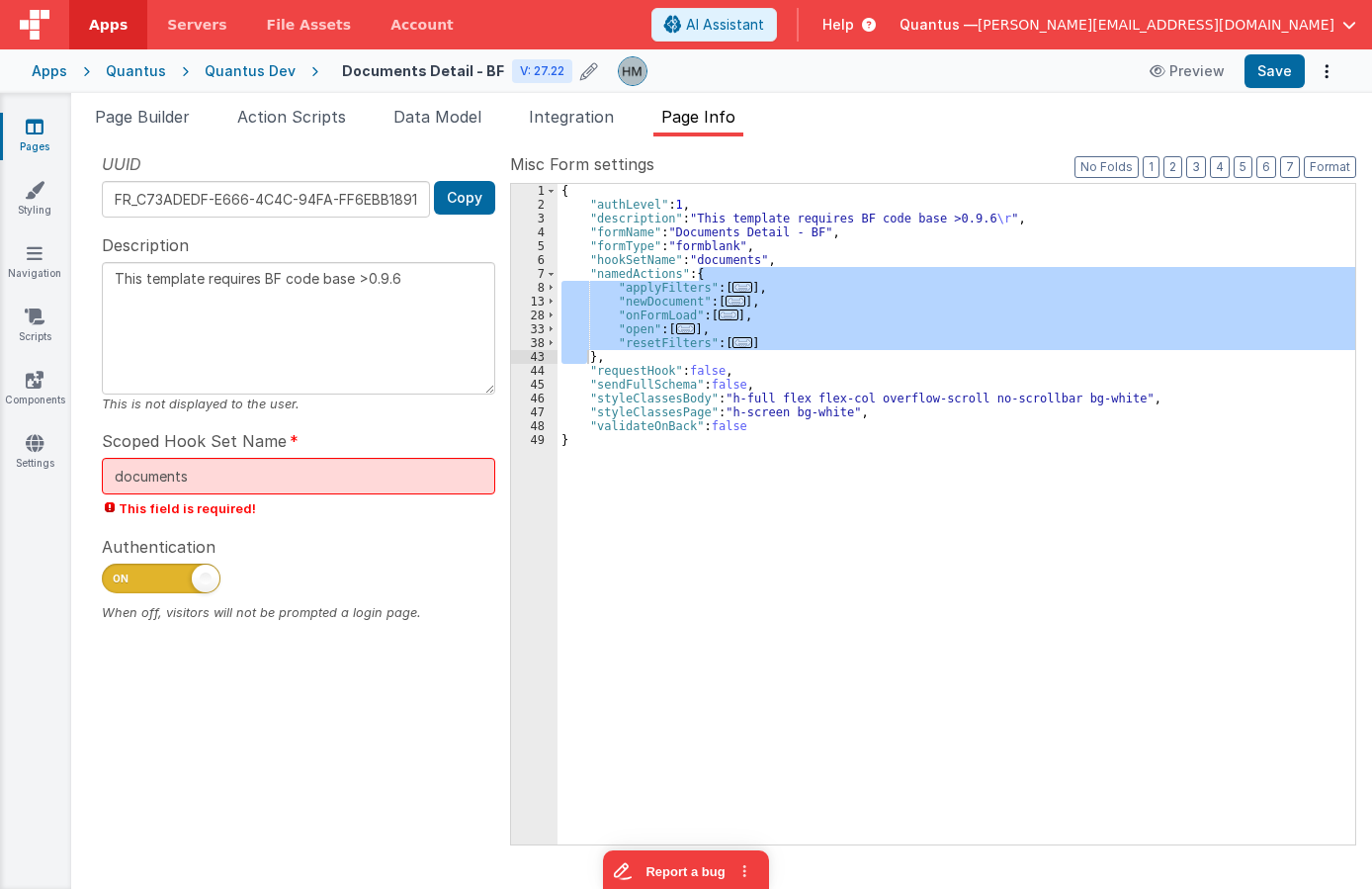
click at [768, 316] on div "{ "authLevel" : 1 , "description" : "This template requires BF code base >0.9.6…" at bounding box center [956, 514] width 798 height 660
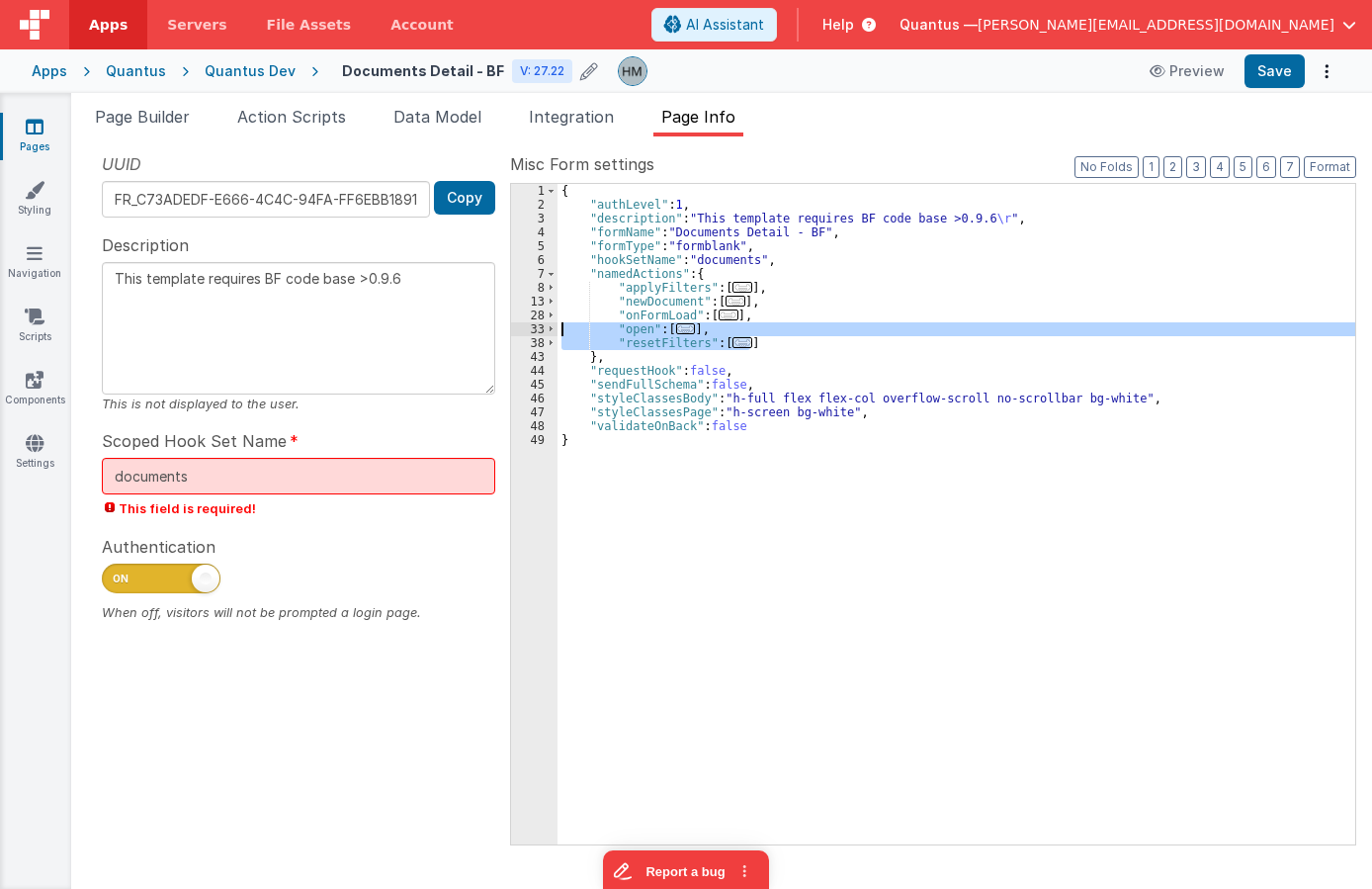
drag, startPoint x: 768, startPoint y: 342, endPoint x: 510, endPoint y: 334, distance: 258.1
click at [557, 334] on div "{ "authLevel" : 1 , "description" : "This template requires BF code base >0.9.6…" at bounding box center [956, 514] width 798 height 660
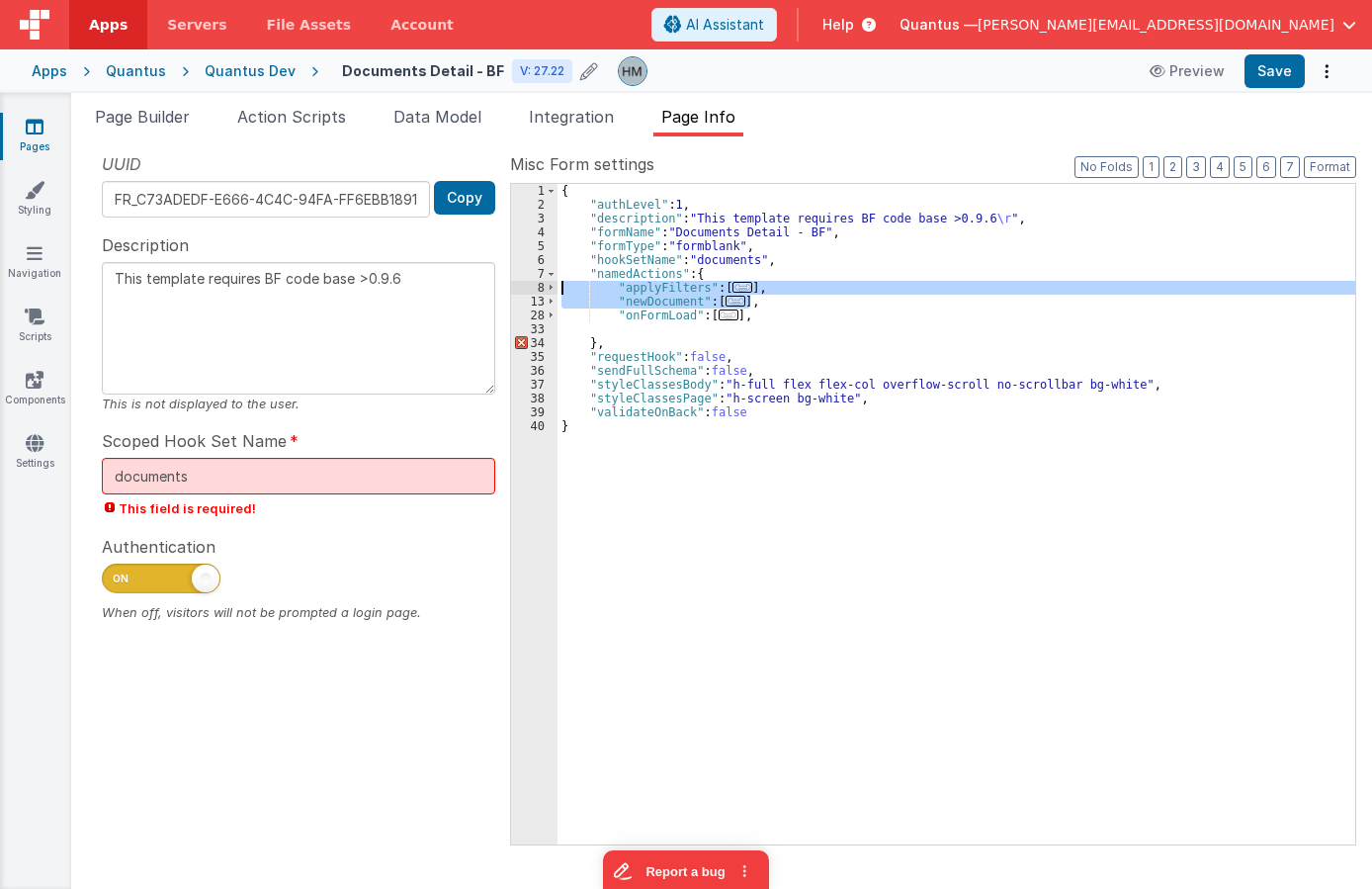
drag, startPoint x: 769, startPoint y: 305, endPoint x: 492, endPoint y: 291, distance: 277.4
click at [557, 291] on div "{ "authLevel" : 1 , "description" : "This template requires BF code base >0.9.6…" at bounding box center [956, 514] width 798 height 660
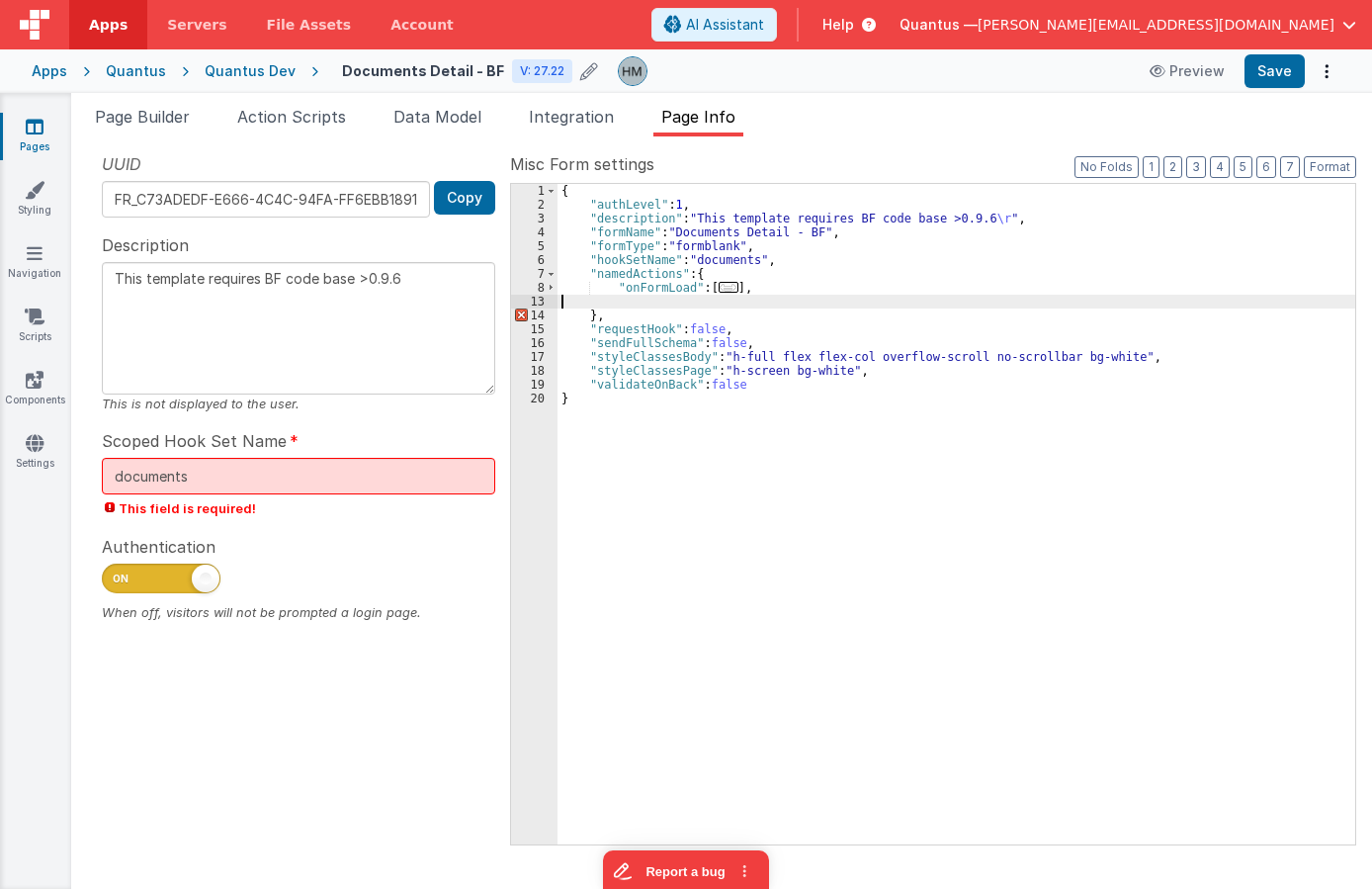
click at [763, 295] on div "{ "authLevel" : 1 , "description" : "This template requires BF code base >0.9.6…" at bounding box center [956, 528] width 798 height 688
click at [762, 289] on div "{ "authLevel" : 1 , "description" : "This template requires BF code base >0.9.6…" at bounding box center [956, 528] width 798 height 688
click at [727, 291] on span "..." at bounding box center [729, 287] width 20 height 11
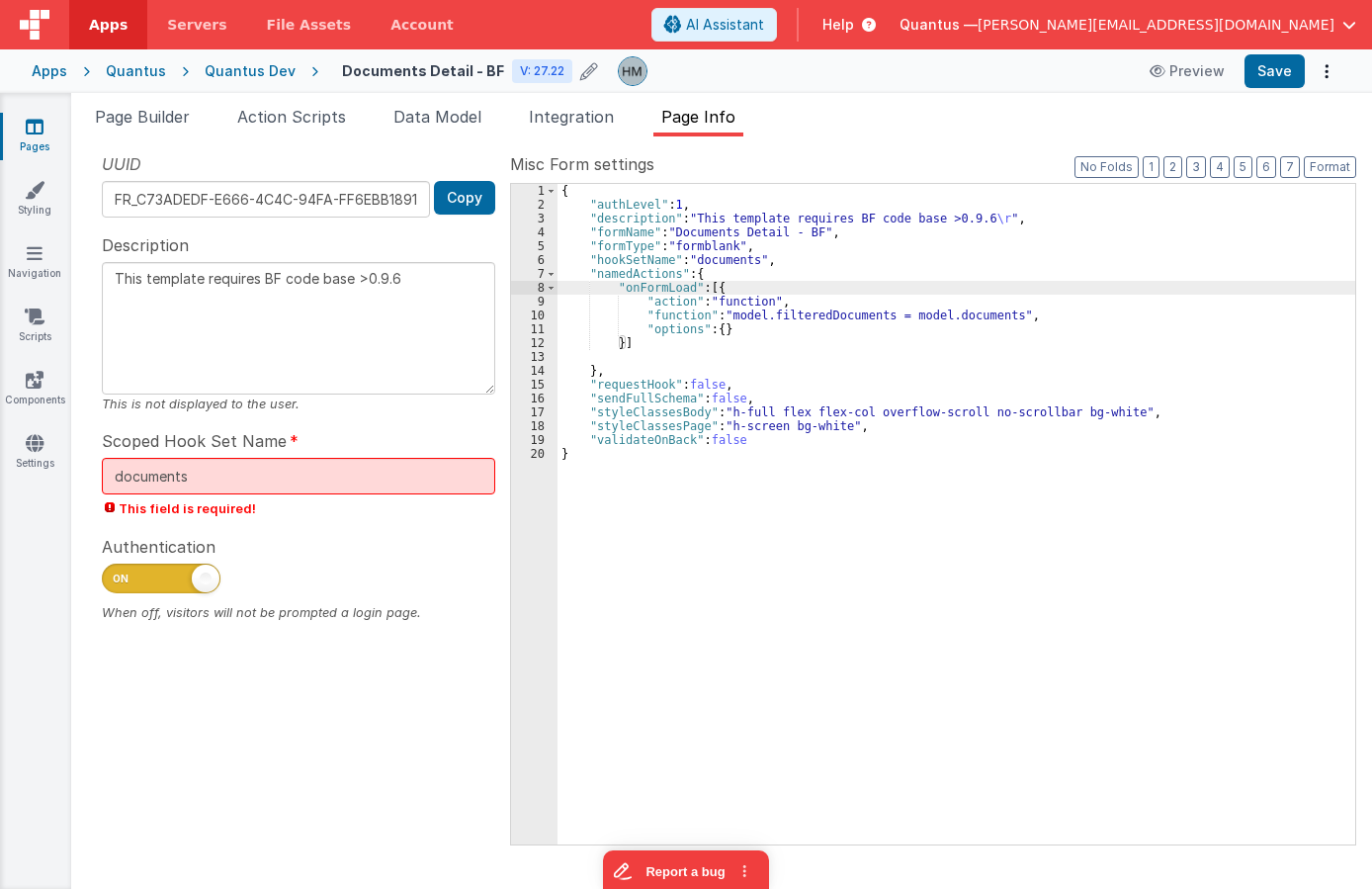
click at [711, 288] on div "{ "authLevel" : 1 , "description" : "This template requires BF code base >0.9.6…" at bounding box center [956, 528] width 798 height 688
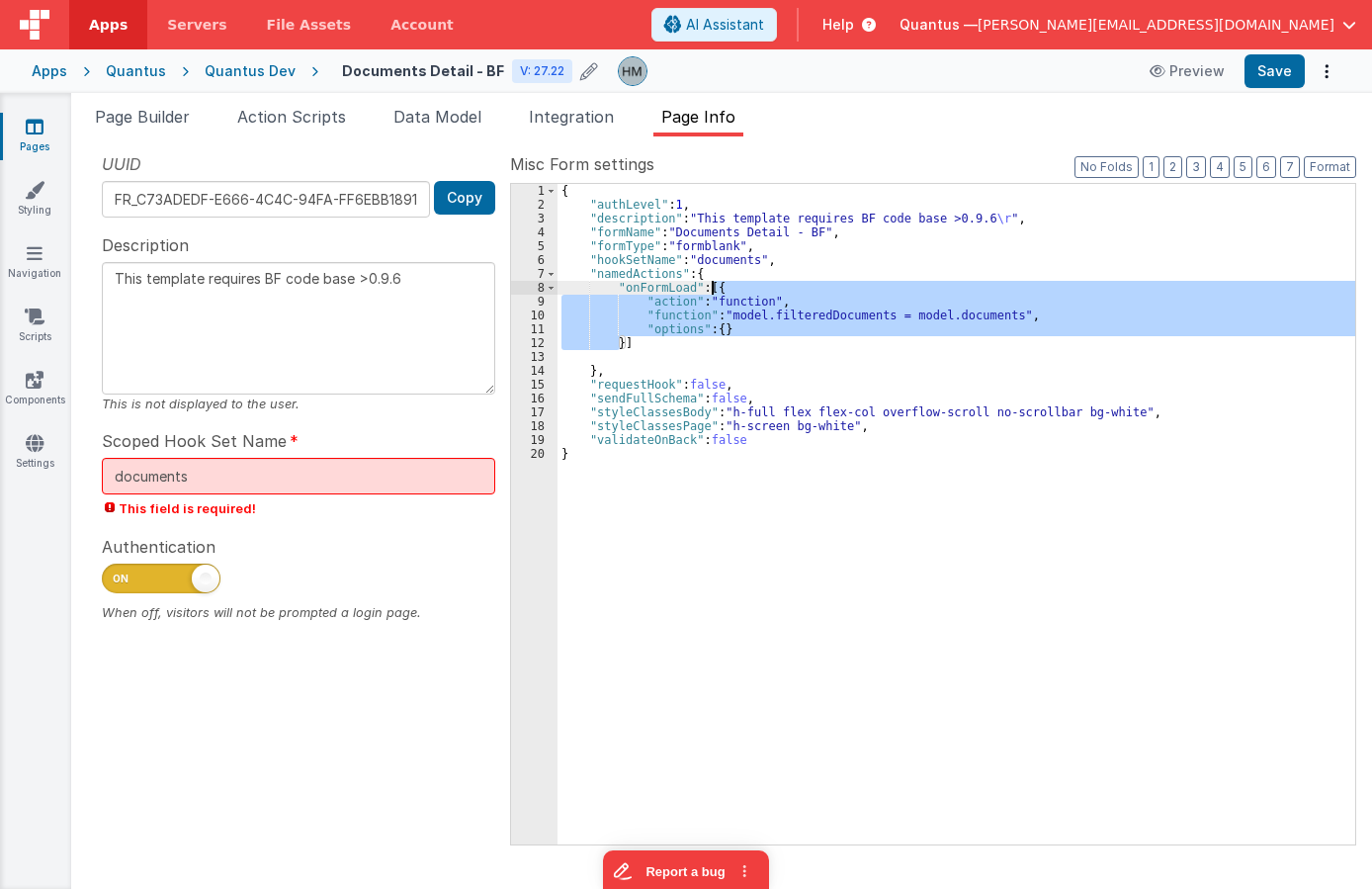
click at [711, 288] on div "{ "authLevel" : 1 , "description" : "This template requires BF code base >0.9.6…" at bounding box center [956, 528] width 798 height 688
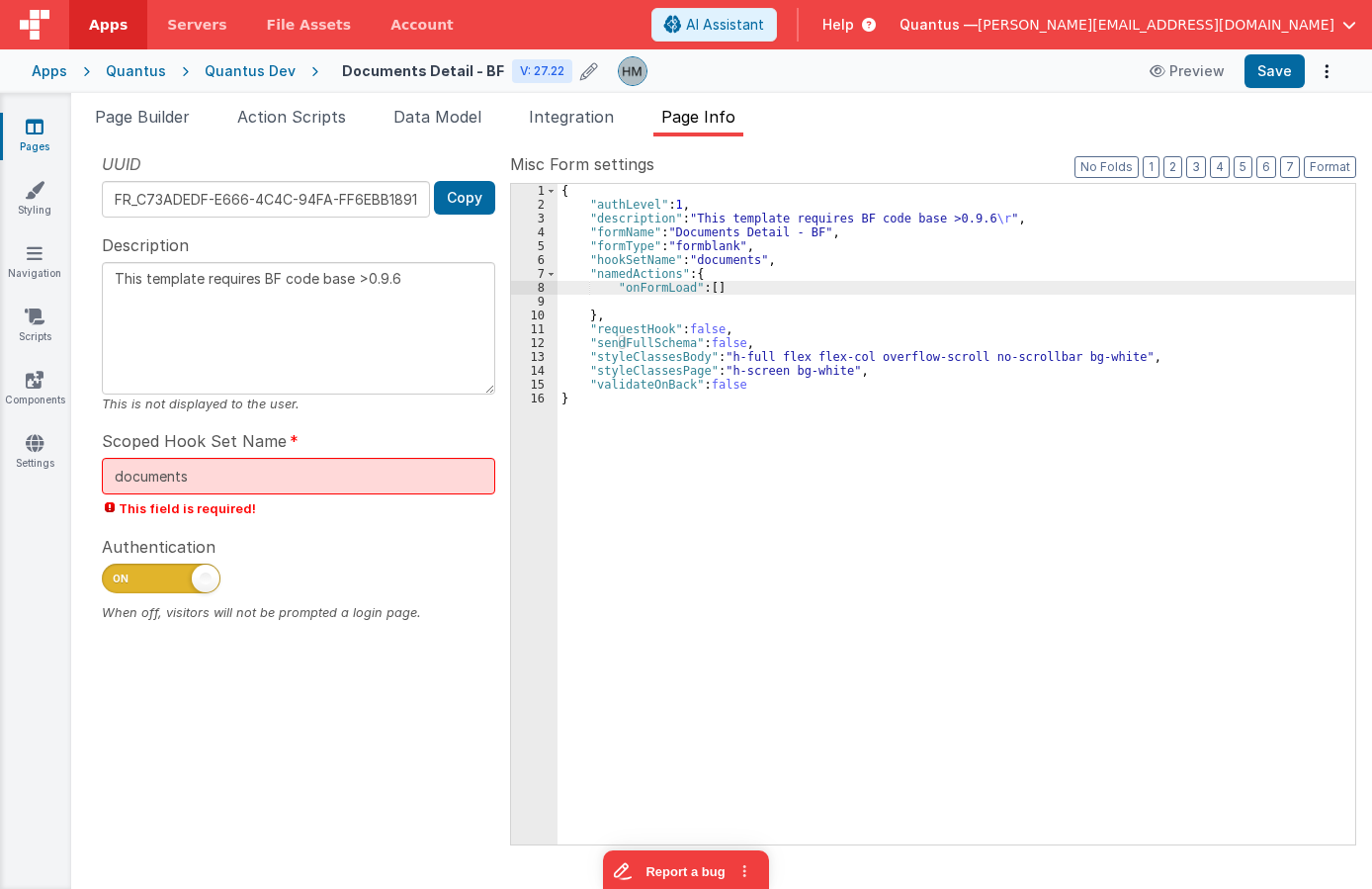
click at [586, 303] on div "{ "authLevel" : 1 , "description" : "This template requires BF code base >0.9.6…" at bounding box center [956, 528] width 798 height 688
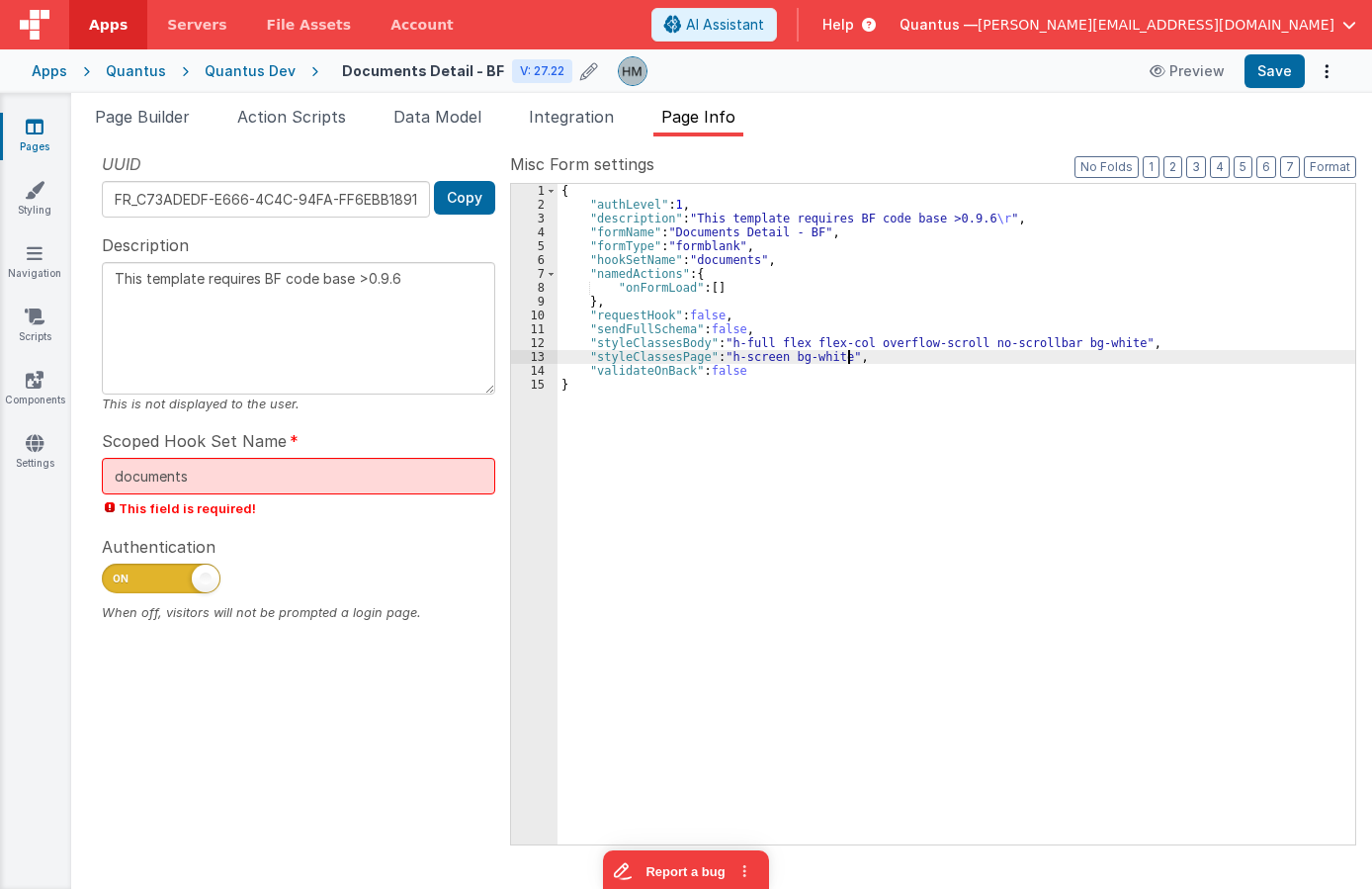
click at [865, 359] on div "{ "authLevel" : 1 , "description" : "This template requires BF code base >0.9.6…" at bounding box center [956, 528] width 798 height 688
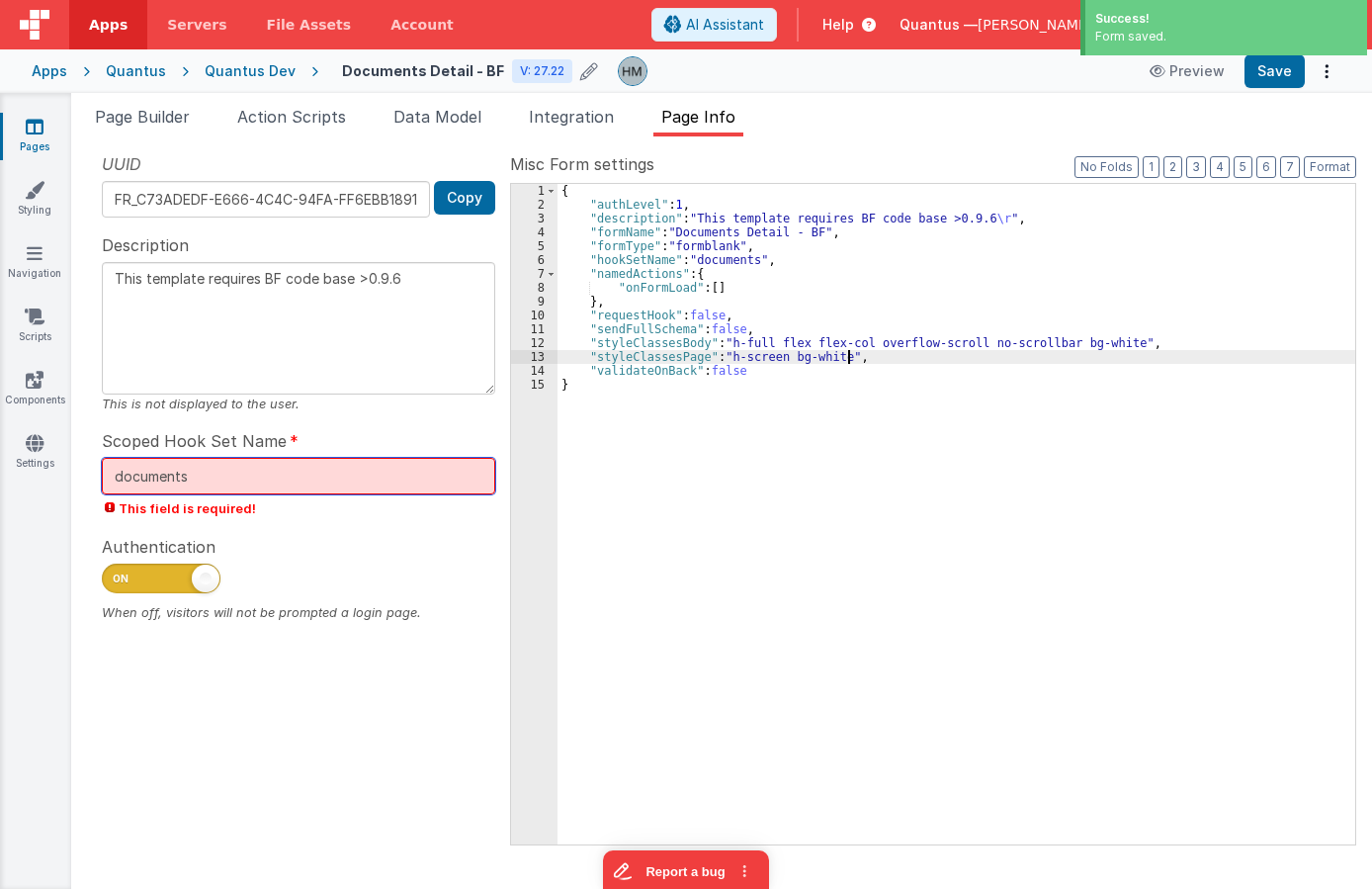
click at [291, 460] on input "documents" at bounding box center [298, 475] width 393 height 37
type textarea "This template requires BF code base >0.9.6"
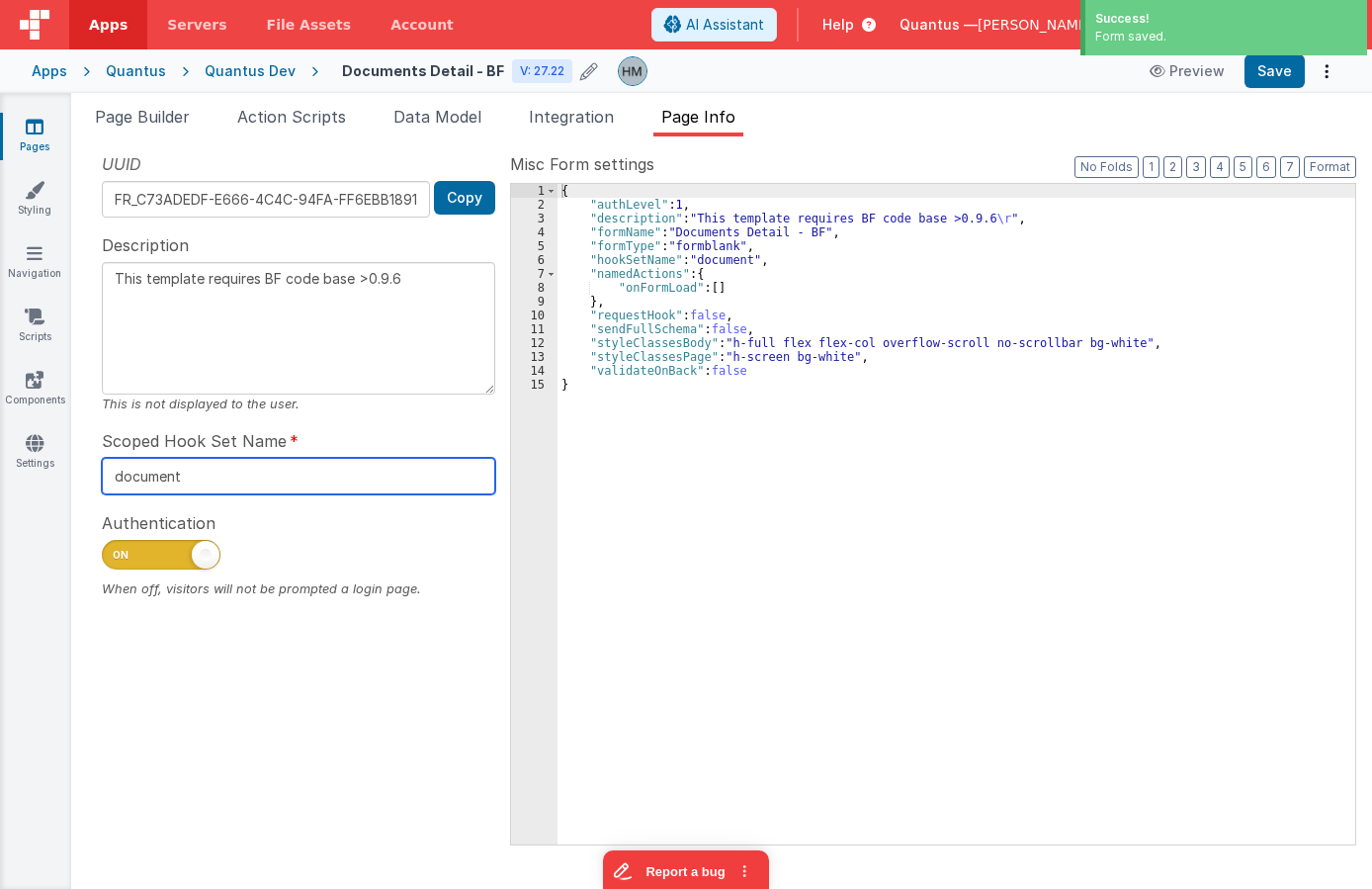
type input "document"
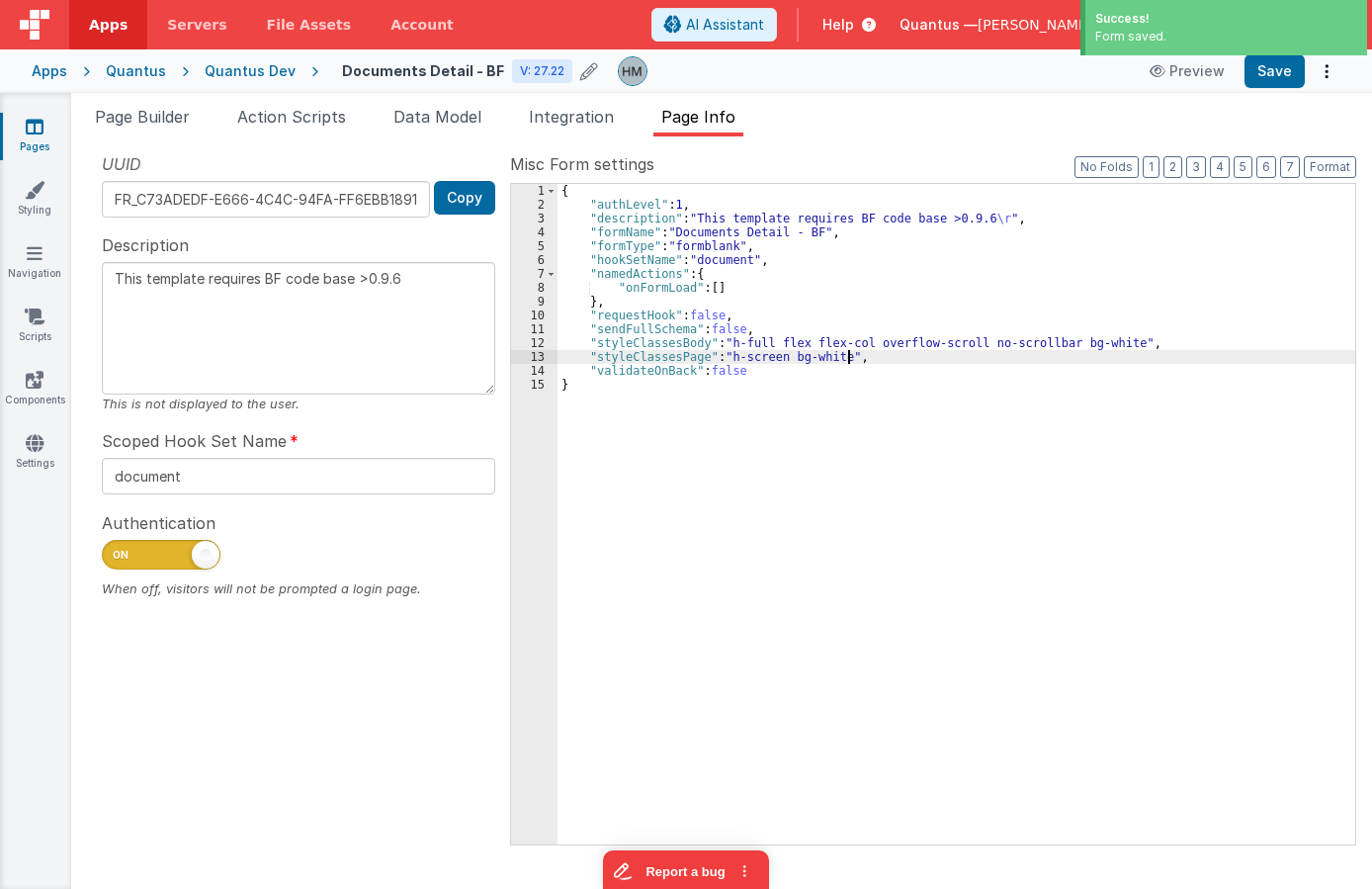
click at [947, 358] on div "{ "authLevel" : 1 , "description" : "This template requires BF code base >0.9.6…" at bounding box center [956, 528] width 798 height 688
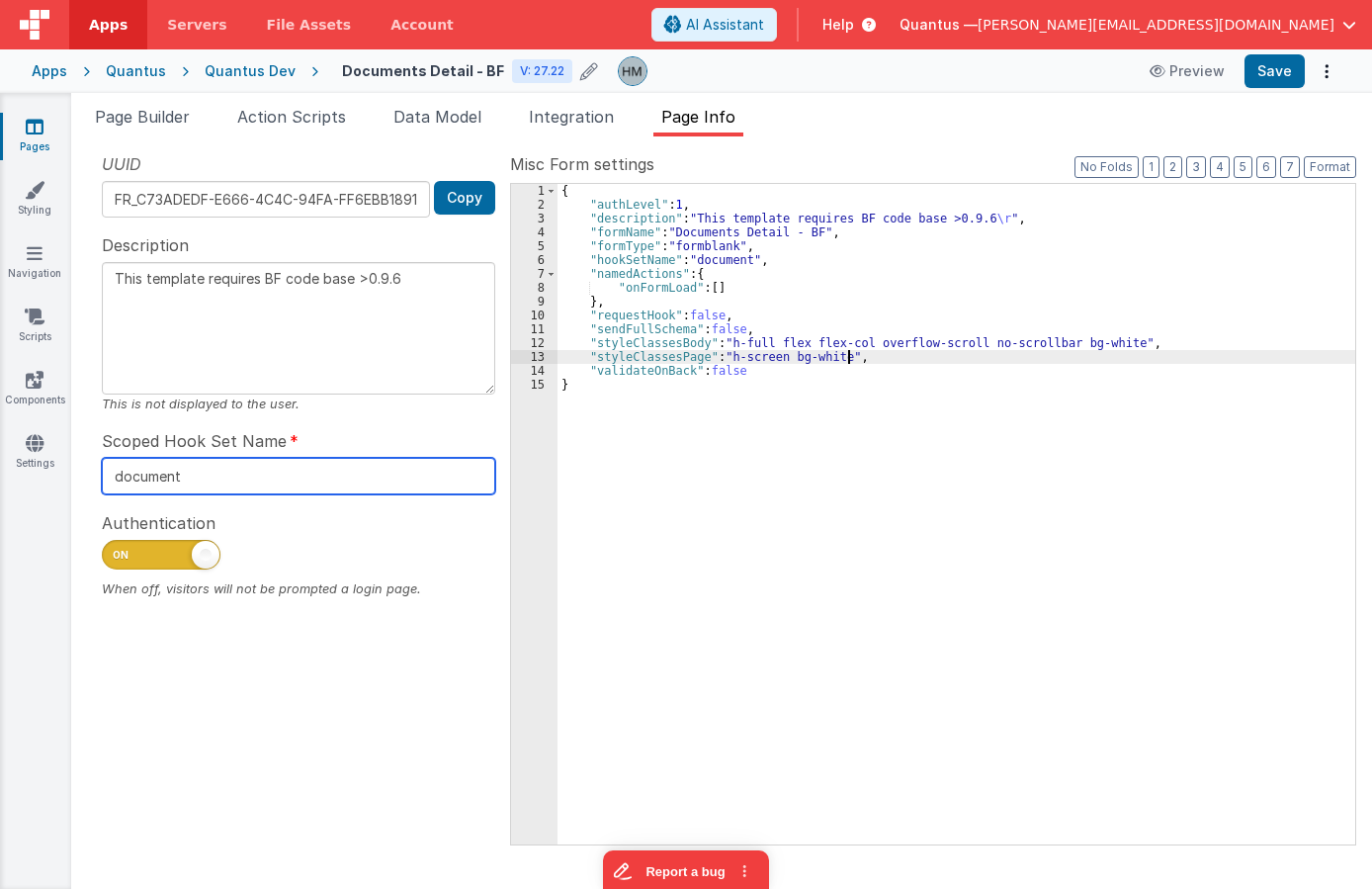
click at [240, 478] on input "document" at bounding box center [298, 475] width 393 height 37
type textarea "This template requires BF code base >0.9.6"
type input "documents"
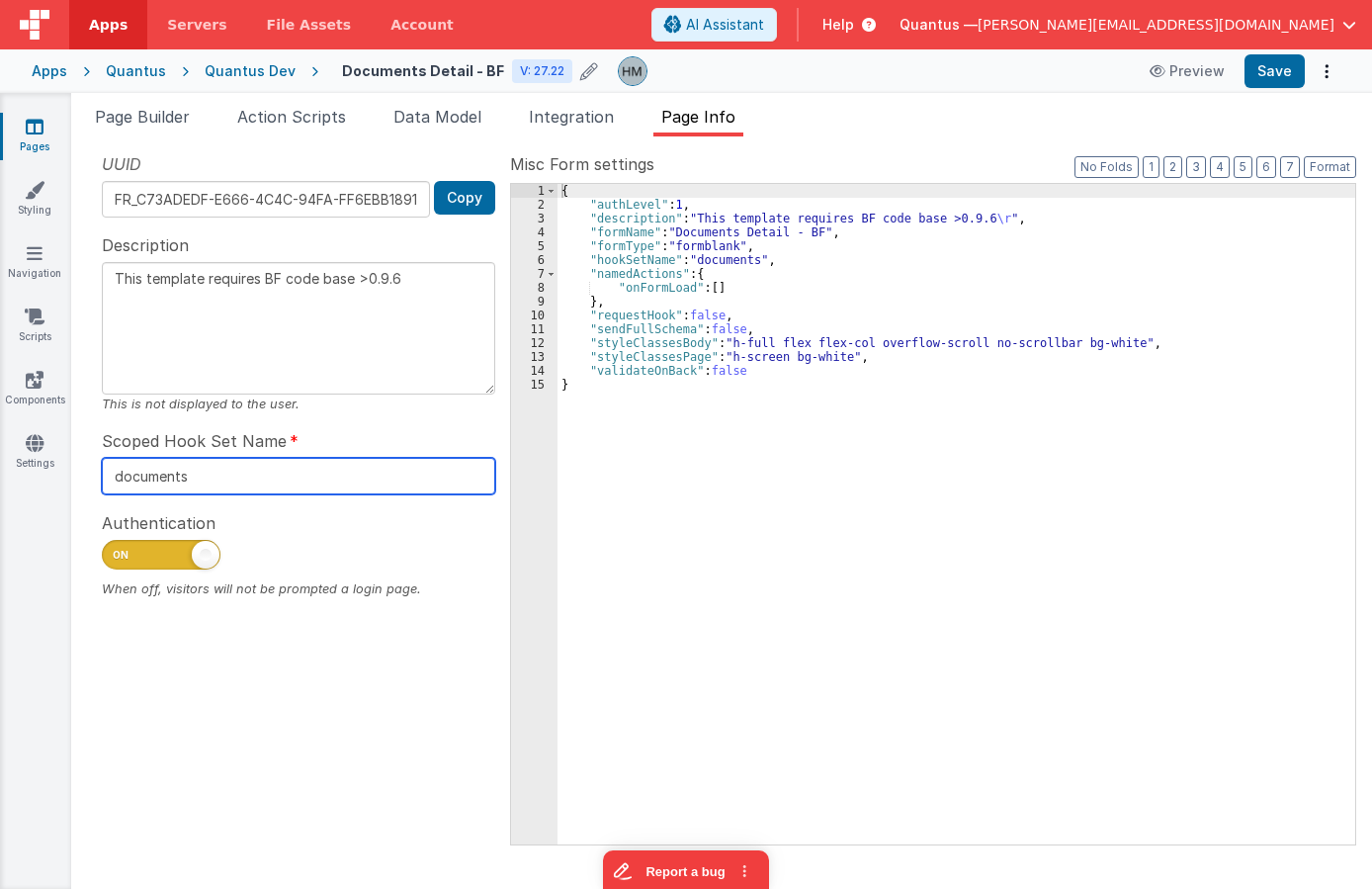
type textarea "This template requires BF code base >0.9.6"
type input "documentsd"
type textarea "This template requires BF code base >0.9.6"
type input "documentsde"
type textarea "This template requires BF code base >0.9.6"
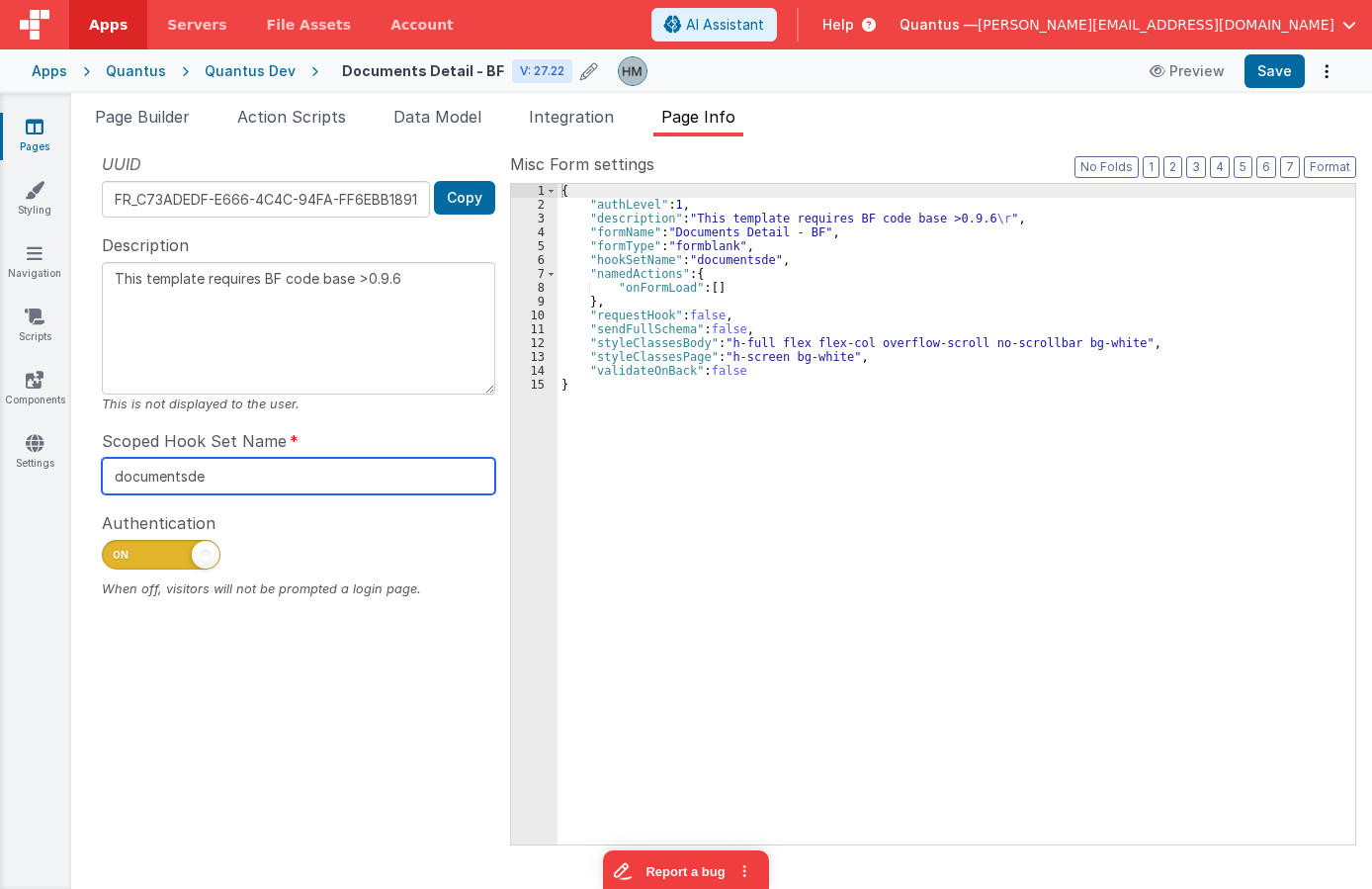
type input "documentsdet"
type textarea "This template requires BF code base >0.9.6"
type input "documentsdeta"
type textarea "This template requires BF code base >0.9.6"
type input "documentsdetai"
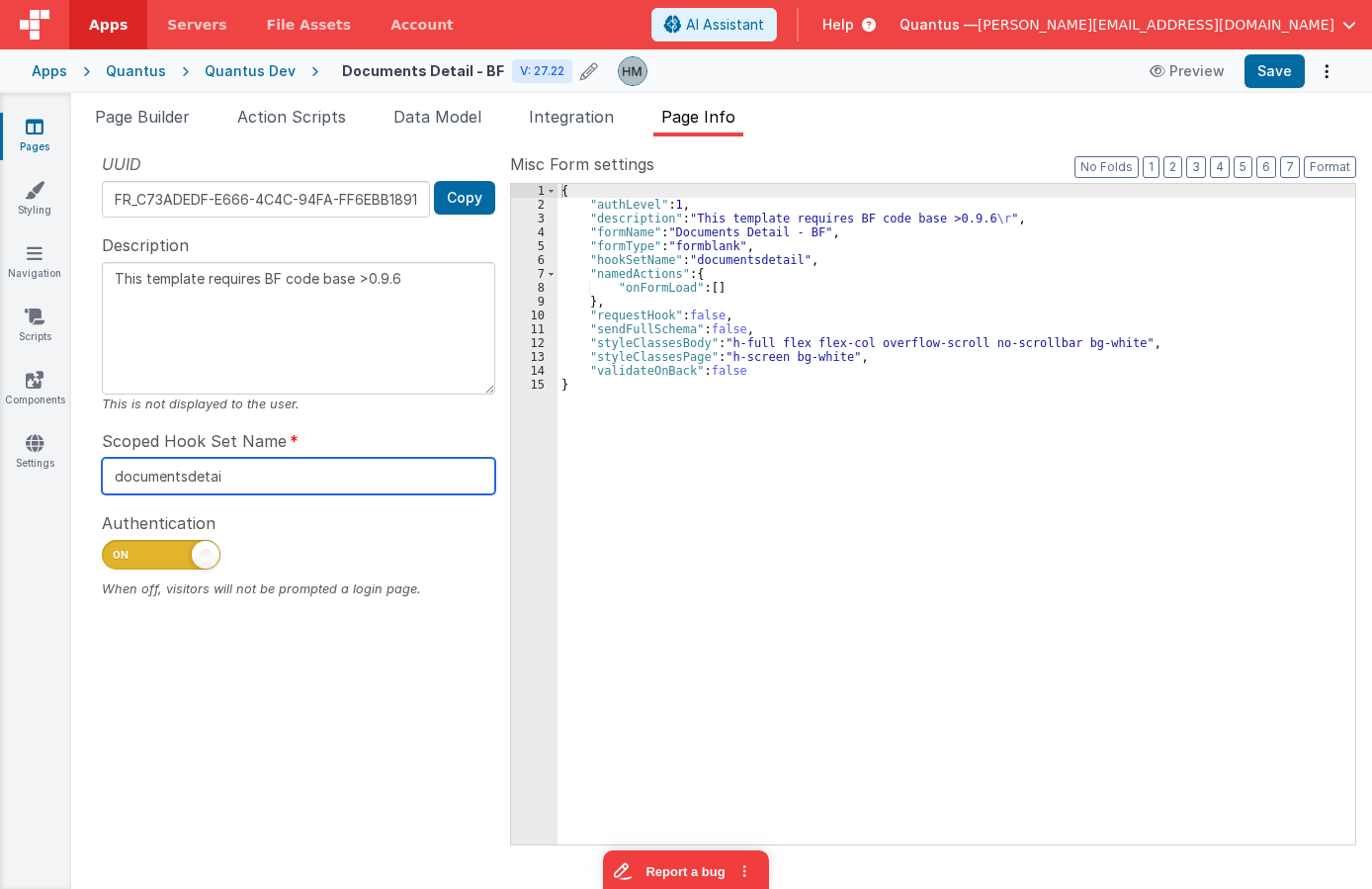
type textarea "This template requires BF code base >0.9.6"
type input "documentsdetail"
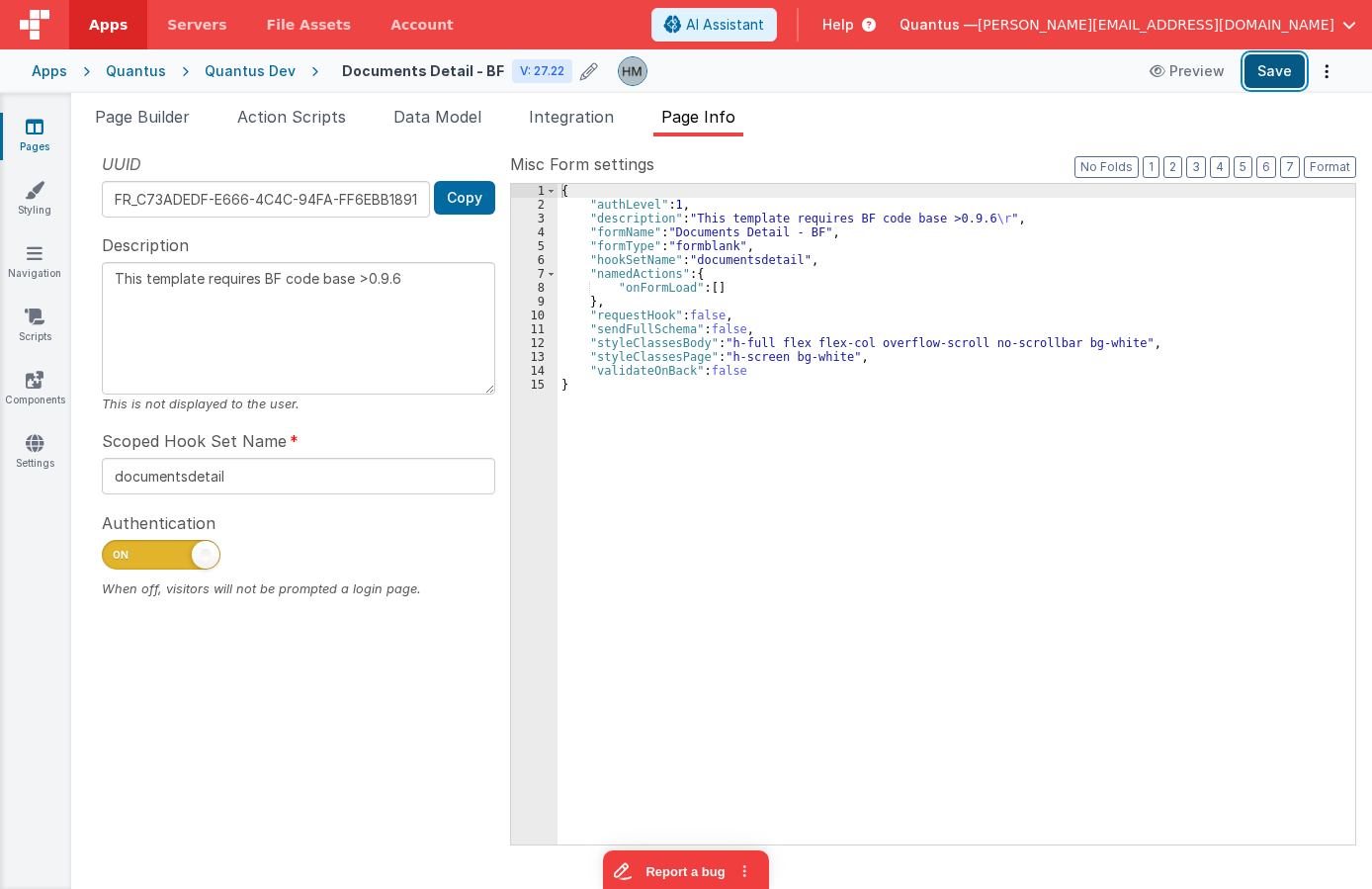
click at [1125, 78] on button "Save" at bounding box center [1274, 71] width 60 height 34
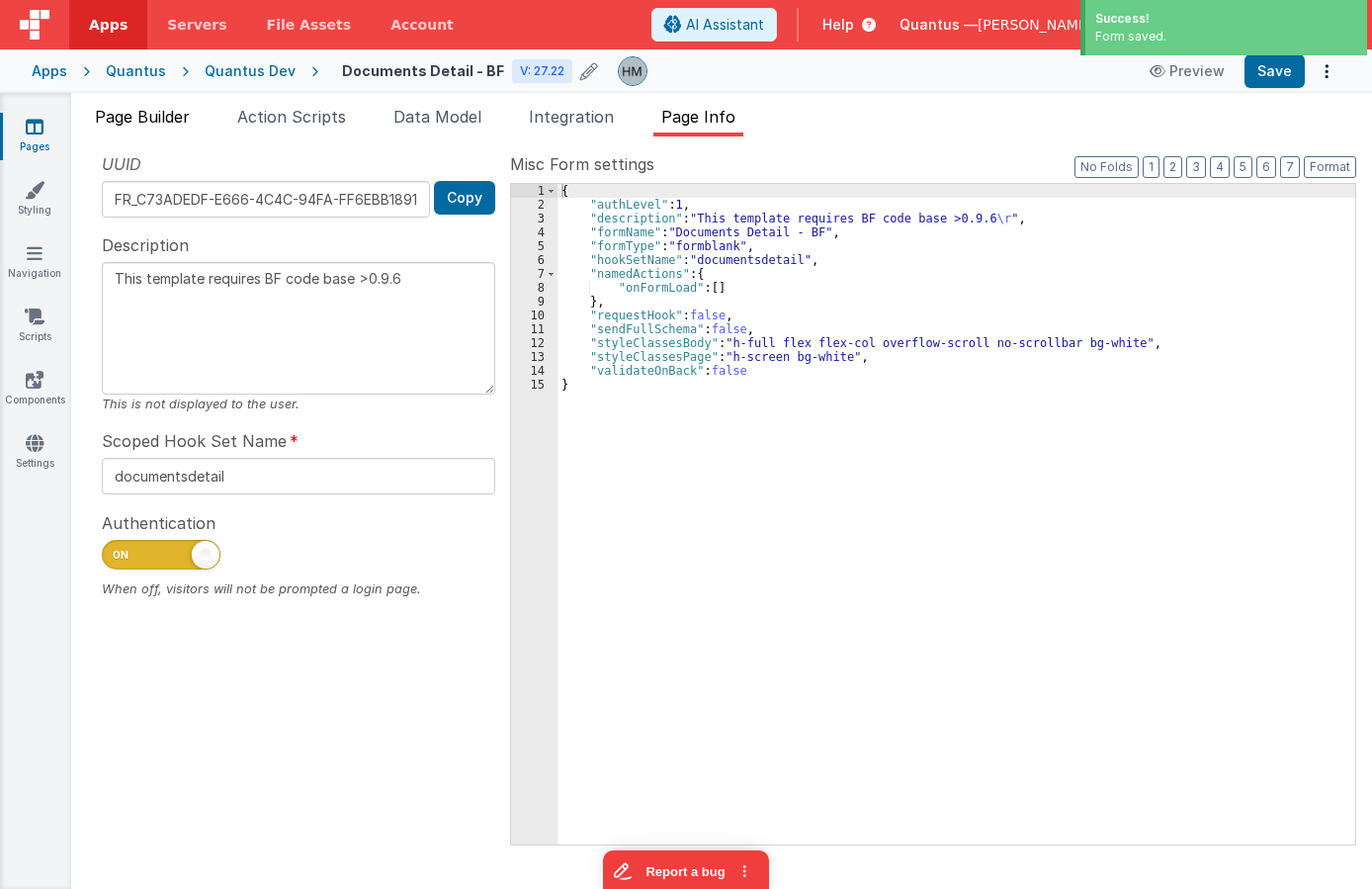
click at [179, 123] on span "Page Builder" at bounding box center [143, 117] width 95 height 20
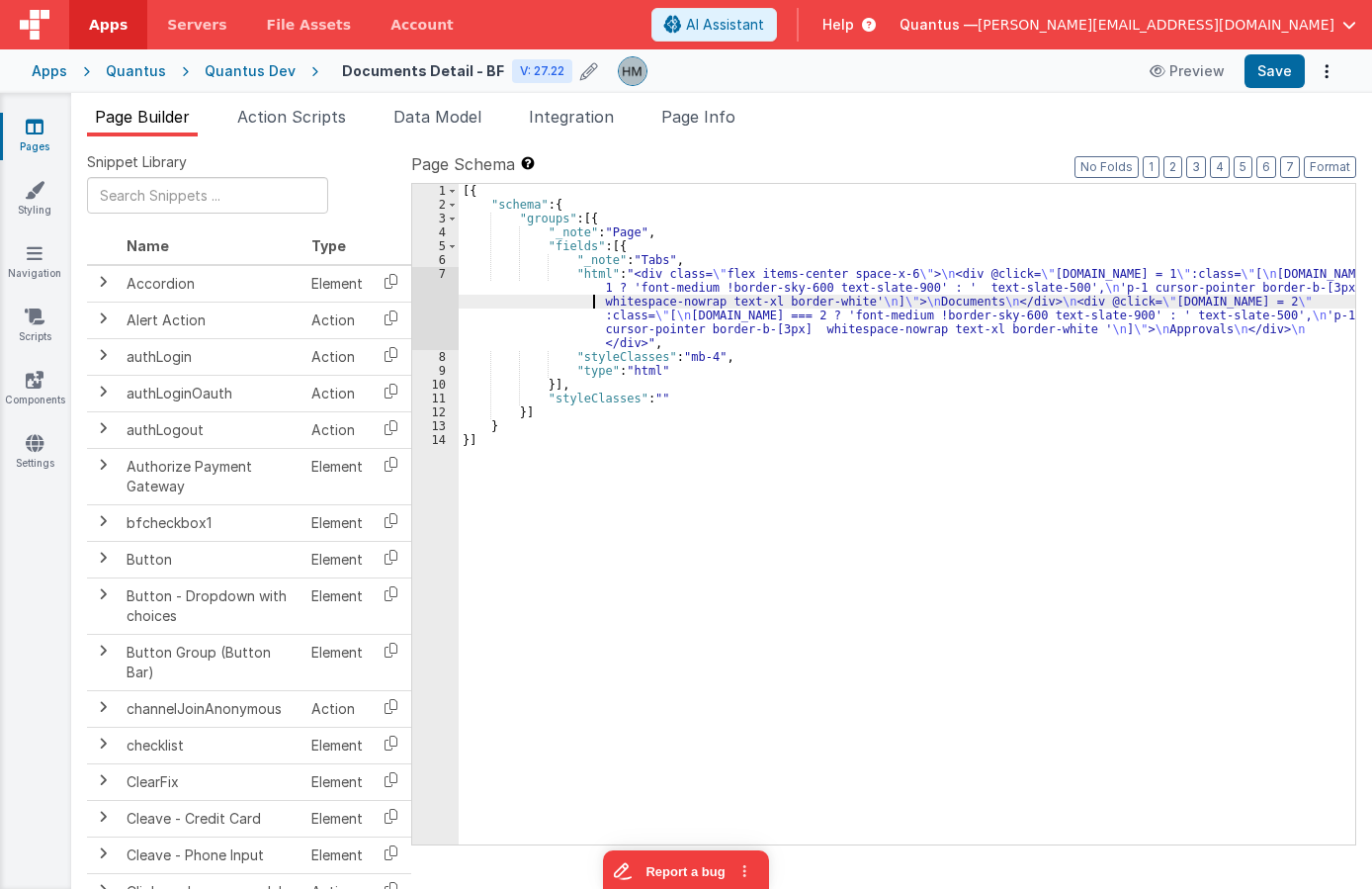
click at [501, 301] on div "[{ "schema" : { "groups" : [{ "_note" : "Page" , "fields" : [{ "_note" : "Tabs"…" at bounding box center [907, 528] width 897 height 688
click at [441, 272] on div "7" at bounding box center [435, 309] width 47 height 83
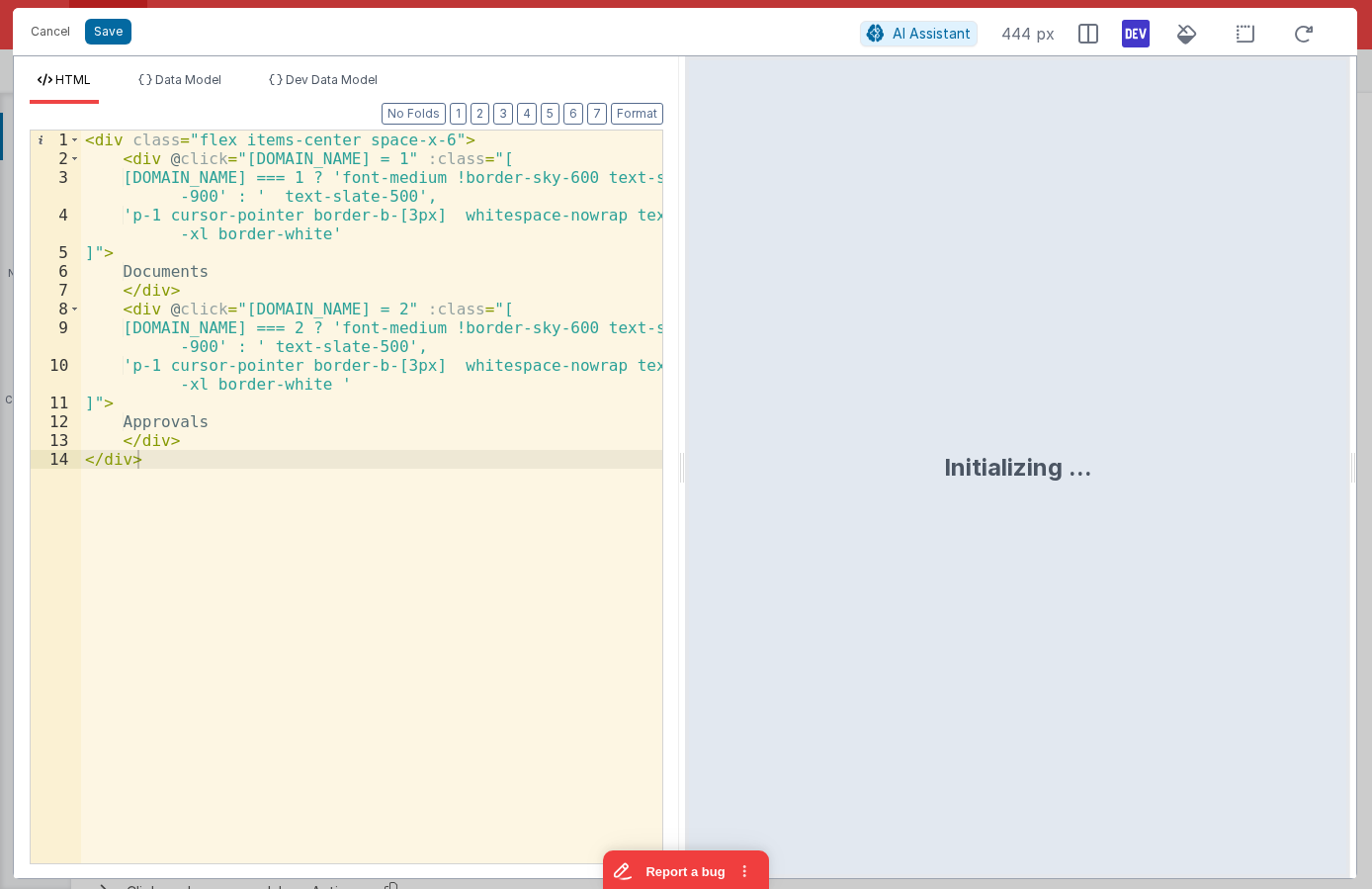
click at [571, 242] on div "< div class = "flex items-center space-x-6" > < div @ click = "model.tab = 1" :…" at bounding box center [371, 516] width 581 height 770
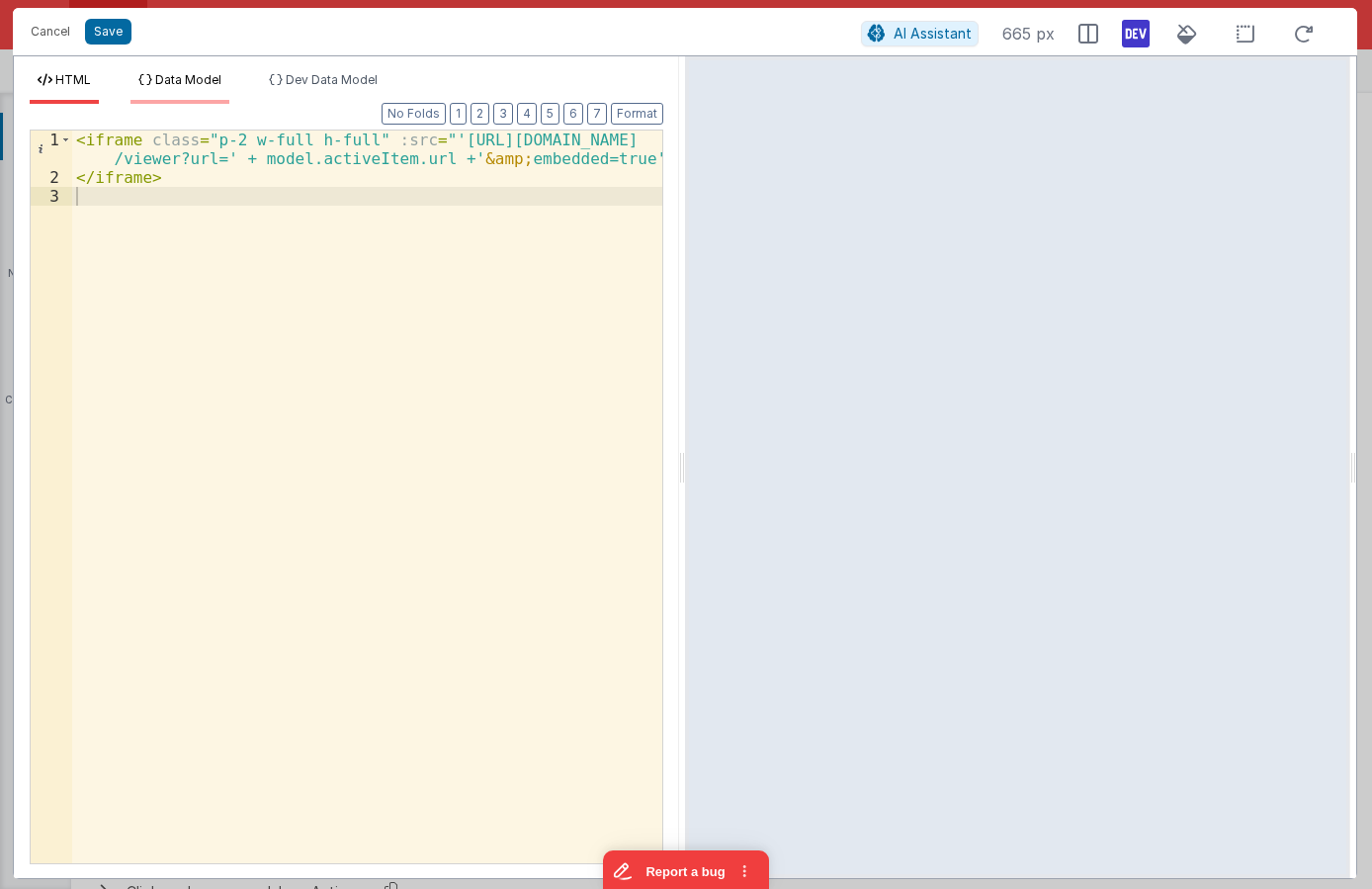
click at [205, 75] on span "Data Model" at bounding box center [188, 79] width 66 height 15
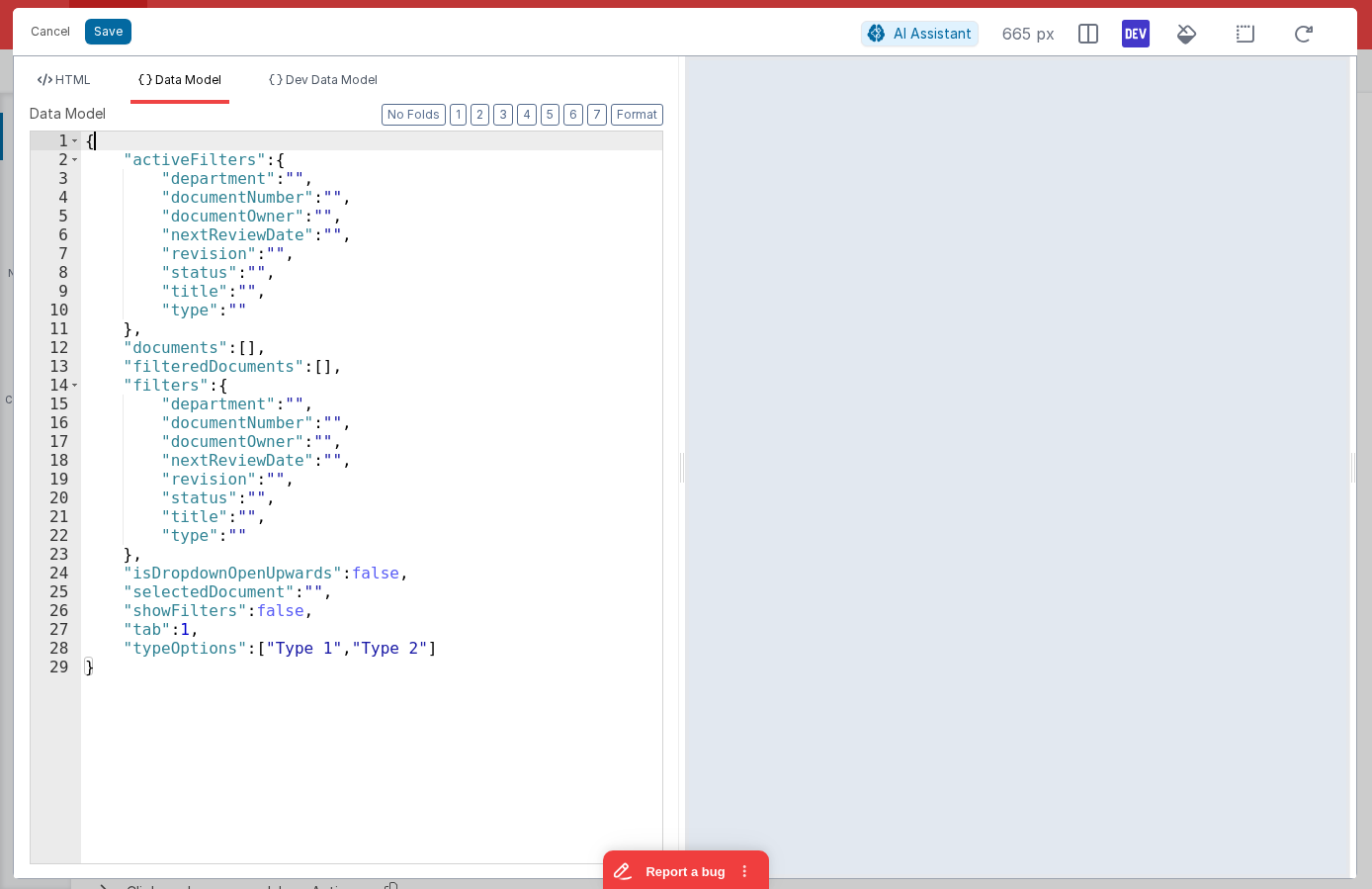
click at [235, 137] on div "{ "activeFilters" : { "department" : "" , "documentNumber" : "" , "documentOwne…" at bounding box center [371, 516] width 581 height 769
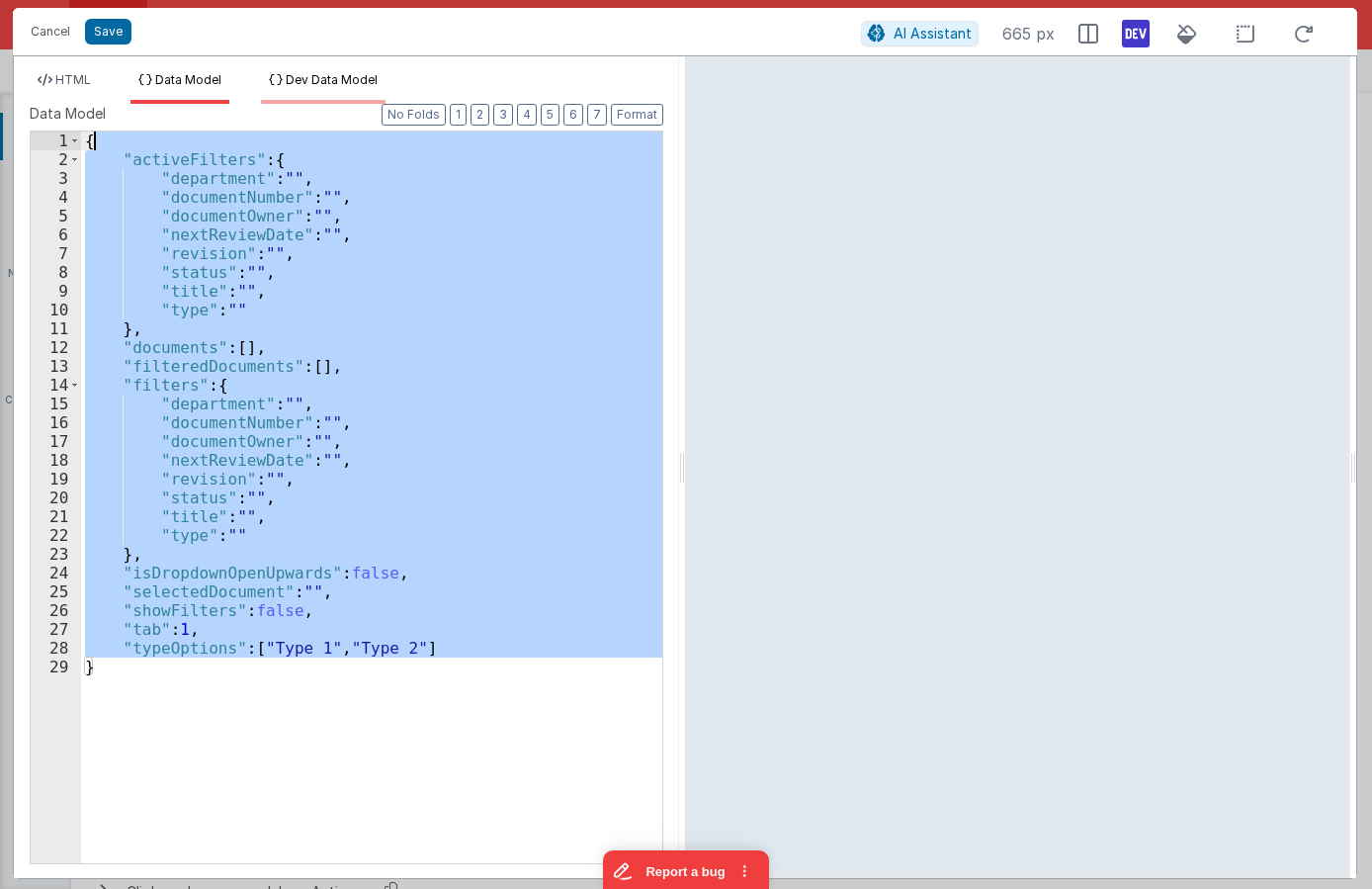
click at [316, 80] on span "Dev Data Model" at bounding box center [332, 79] width 92 height 15
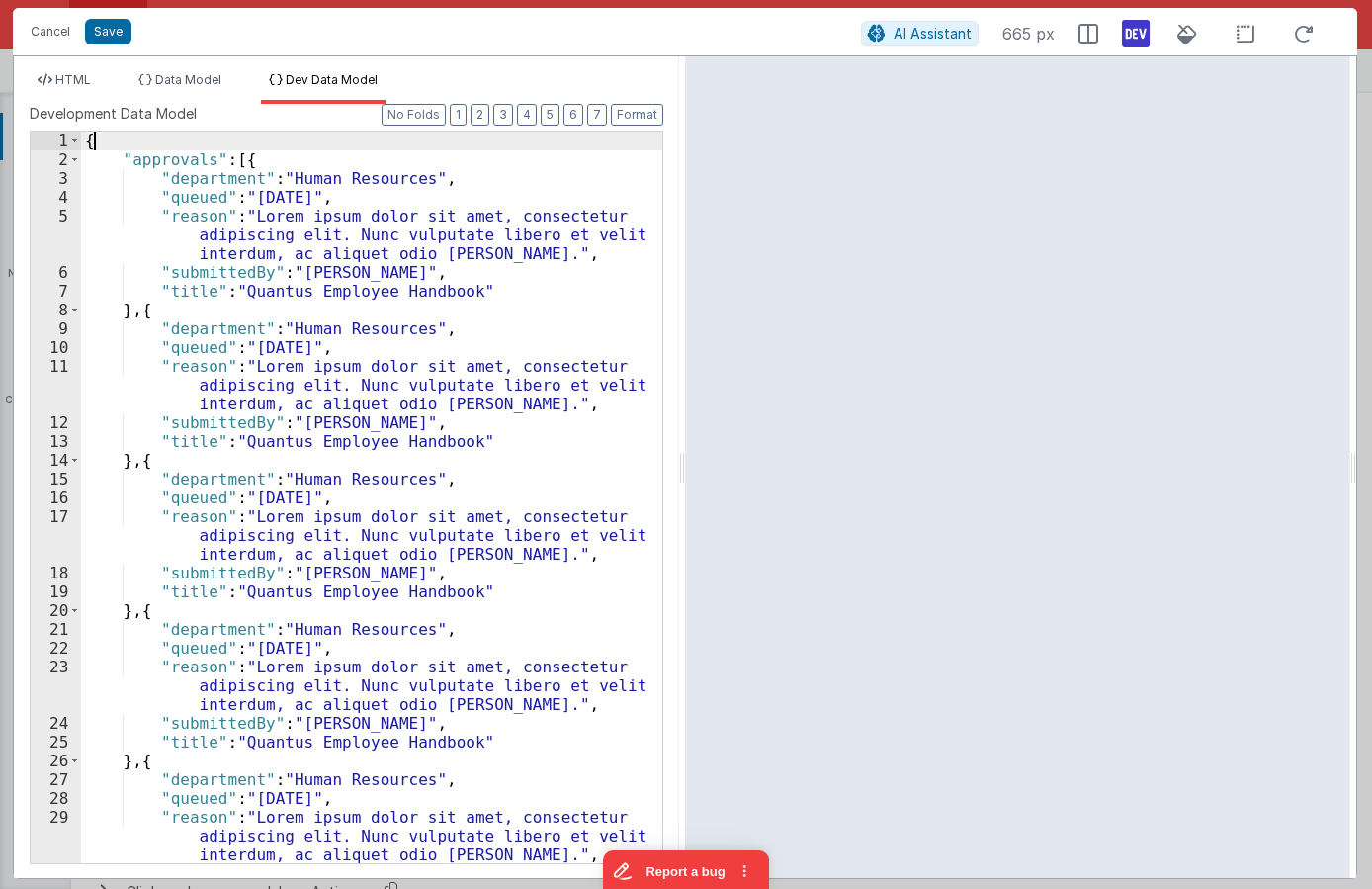
click at [191, 137] on div "{ "approvals" : [{ "department" : "Human Resources" , "queued" : "14d ago" , "r…" at bounding box center [371, 516] width 581 height 769
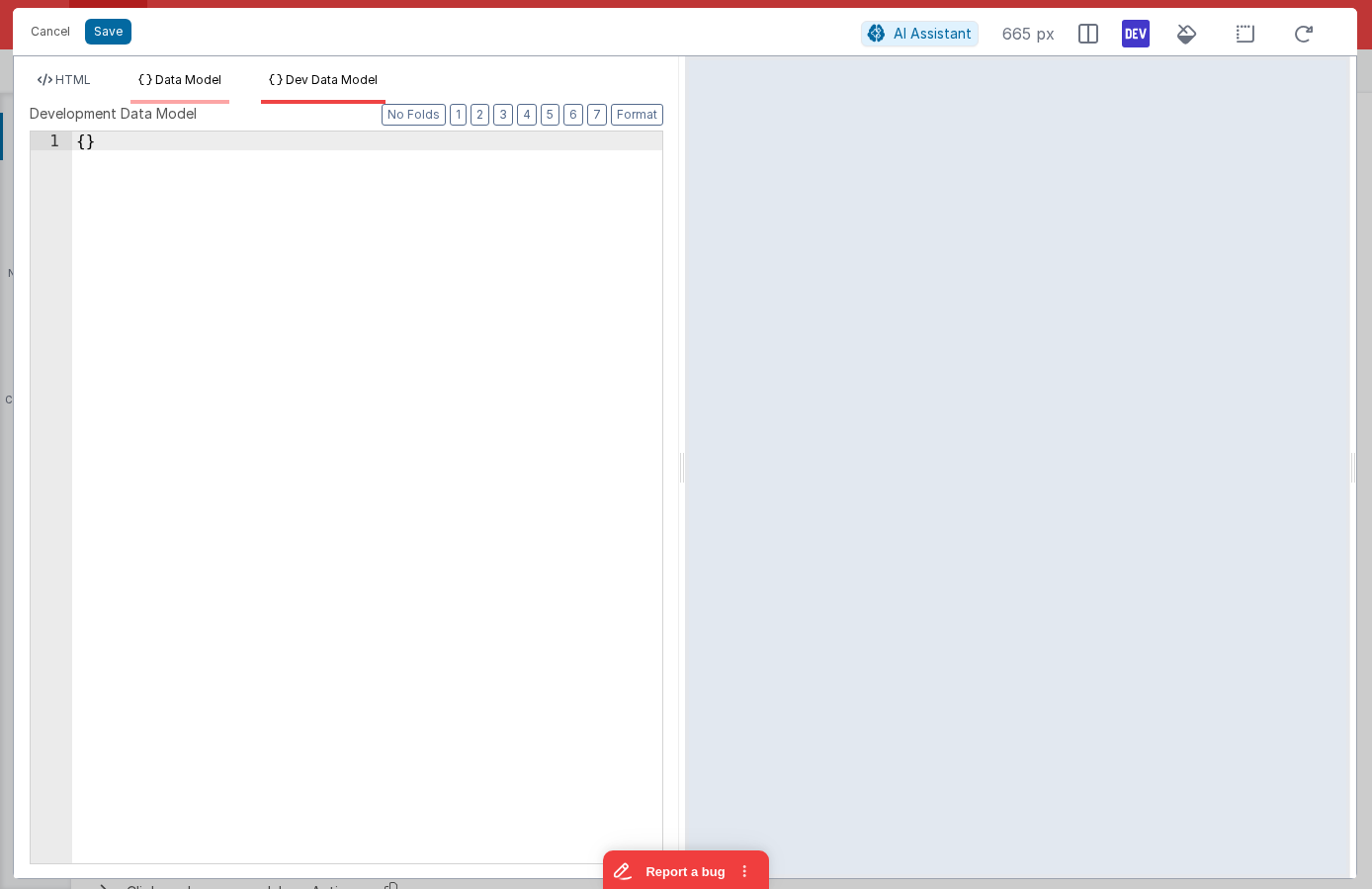
click at [177, 79] on span "Data Model" at bounding box center [188, 79] width 66 height 15
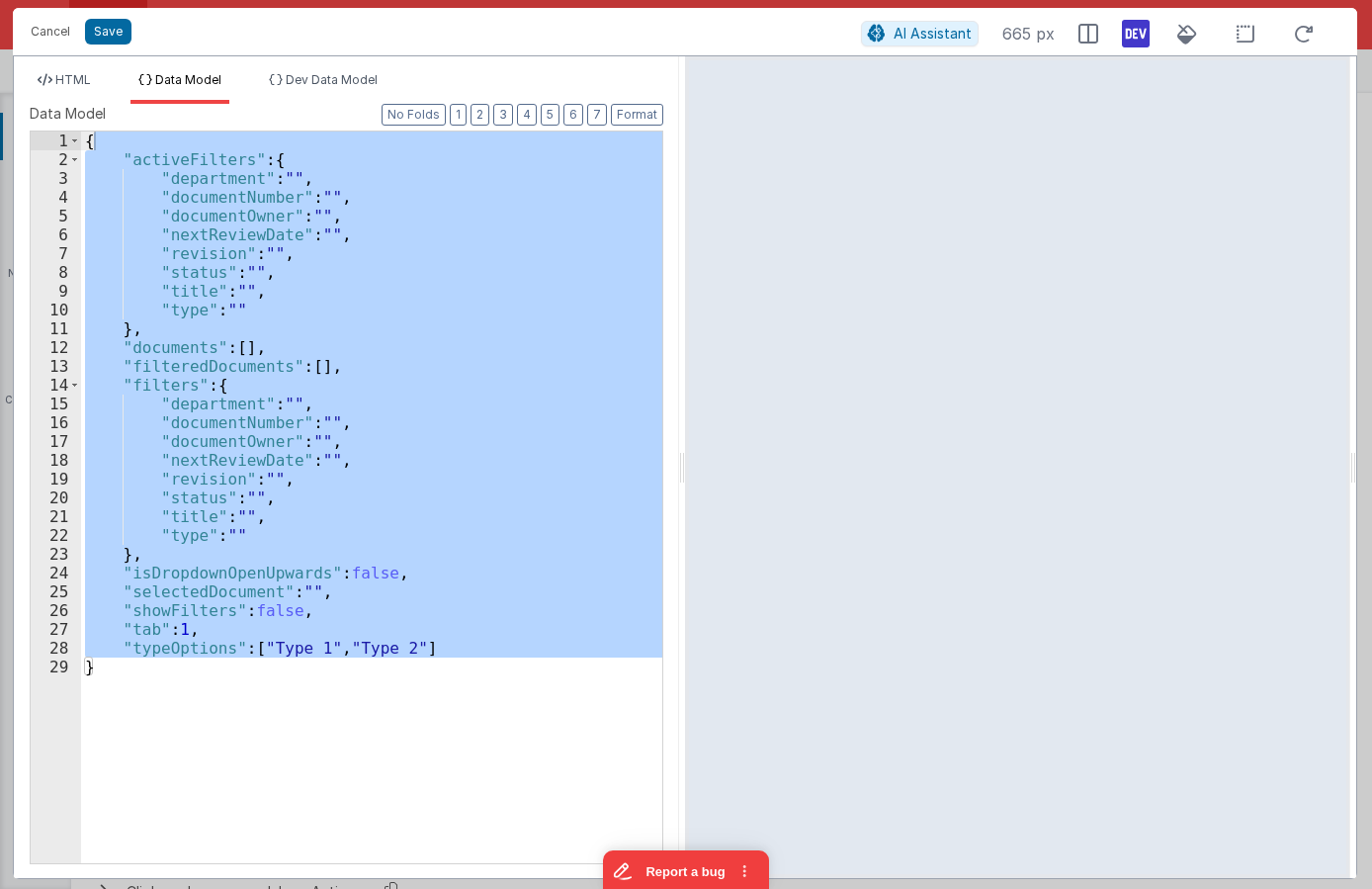
click at [156, 137] on div "{ "activeFilters" : { "department" : "" , "documentNumber" : "" , "documentOwne…" at bounding box center [371, 497] width 581 height 732
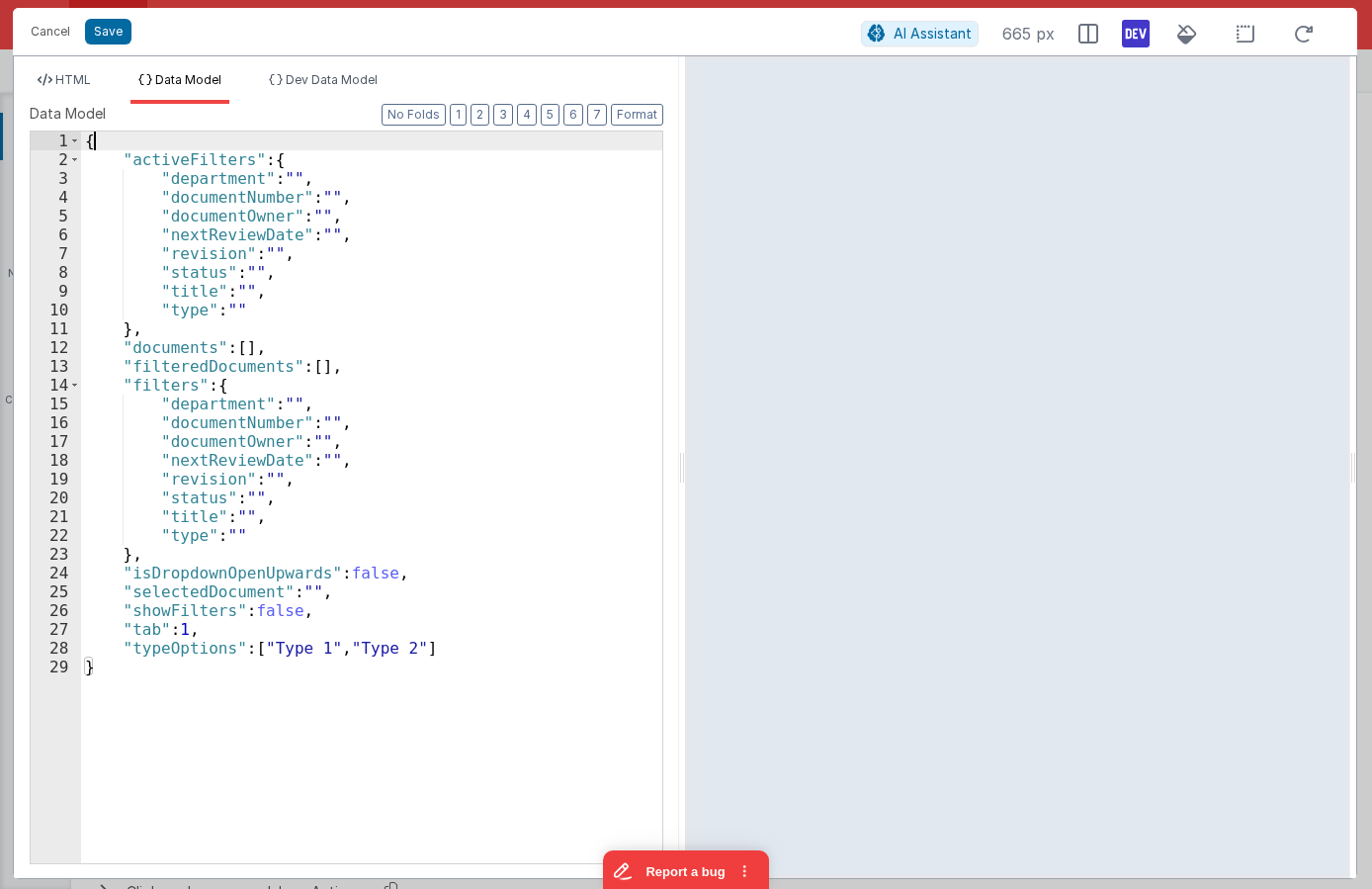
click at [156, 137] on div "{ "activeFilters" : { "department" : "" , "documentNumber" : "" , "documentOwne…" at bounding box center [371, 516] width 581 height 769
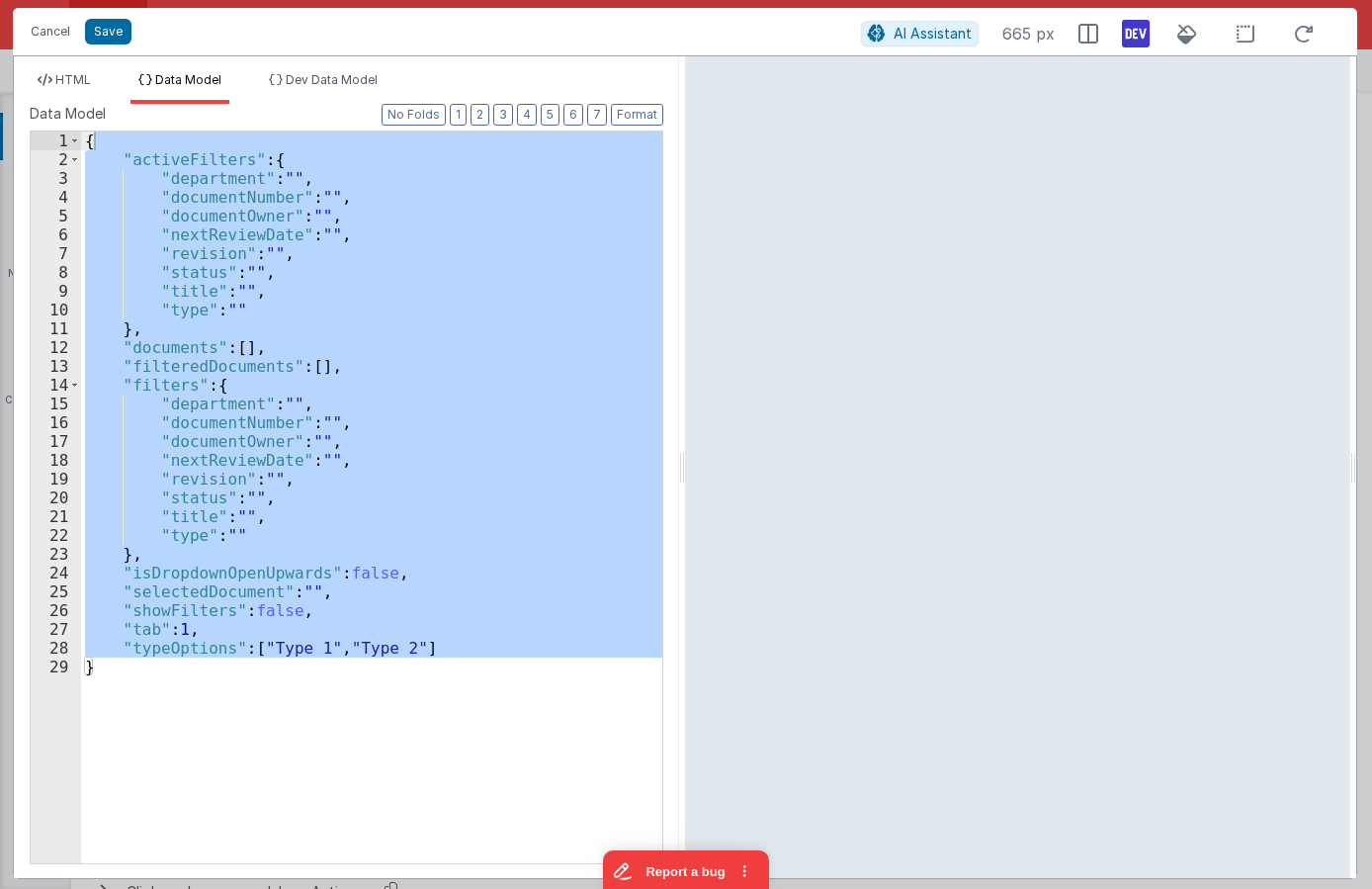
click at [170, 154] on div "{ "activeFilters" : { "department" : "" , "documentNumber" : "" , "documentOwne…" at bounding box center [371, 497] width 581 height 732
click at [171, 154] on div "{ "activeFilters" : { "department" : "" , "documentNumber" : "" , "documentOwne…" at bounding box center [371, 516] width 581 height 769
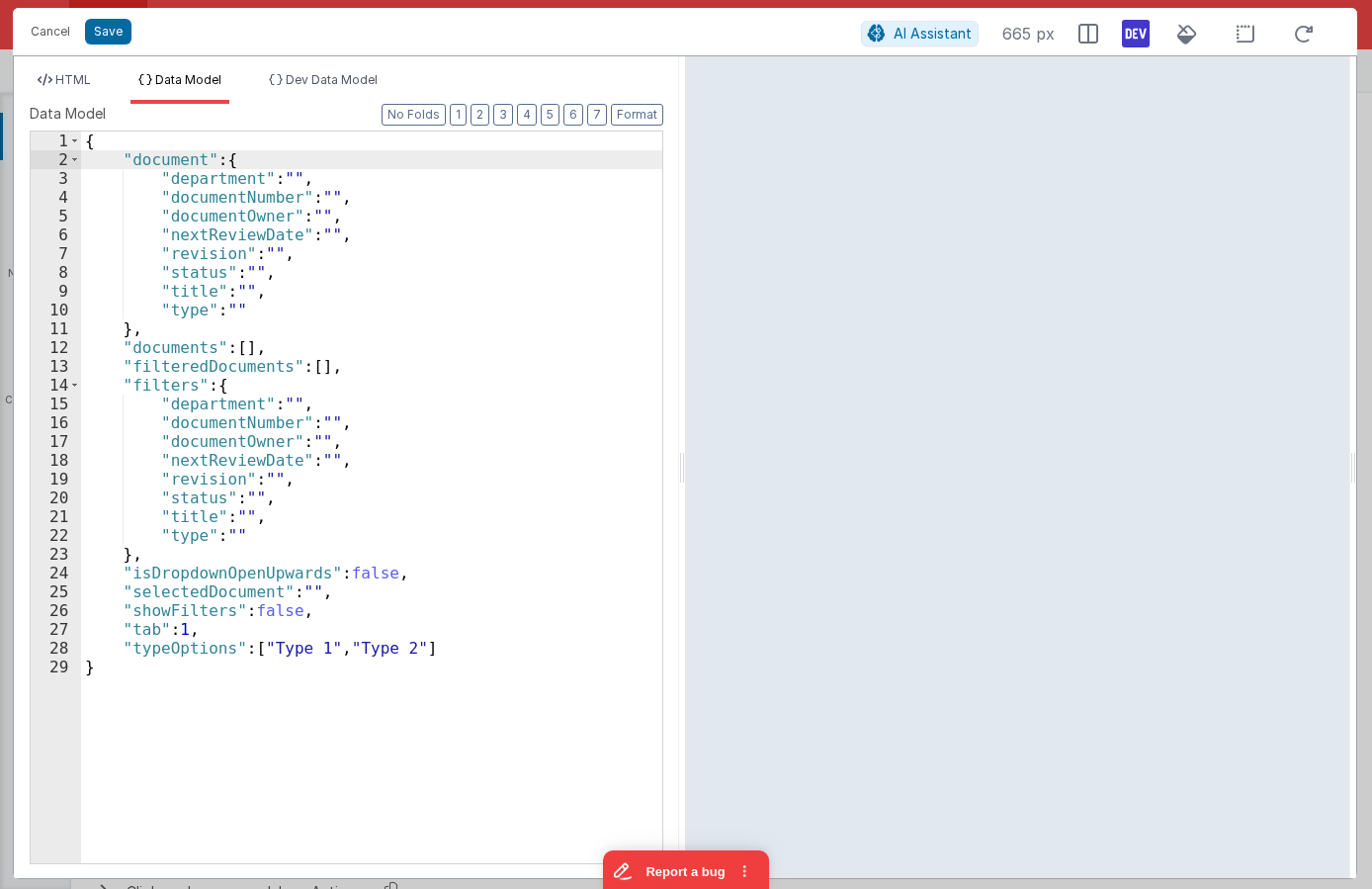
click at [316, 158] on div "{ "document" : { "department" : "" , "documentNumber" : "" , "documentOwner" : …" at bounding box center [371, 516] width 581 height 769
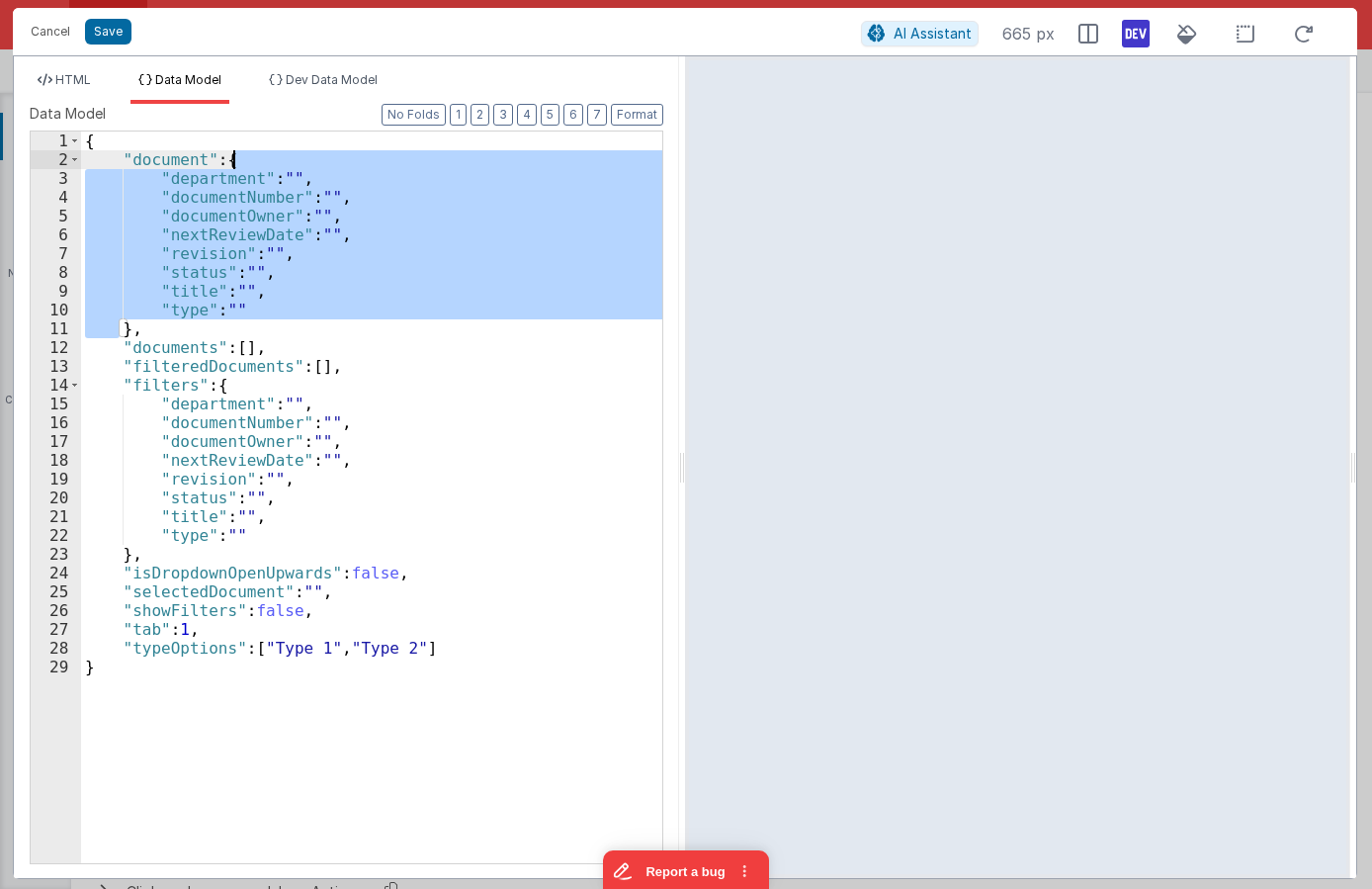
click at [316, 158] on div "{ "document" : { "department" : "" , "documentNumber" : "" , "documentOwner" : …" at bounding box center [371, 516] width 581 height 769
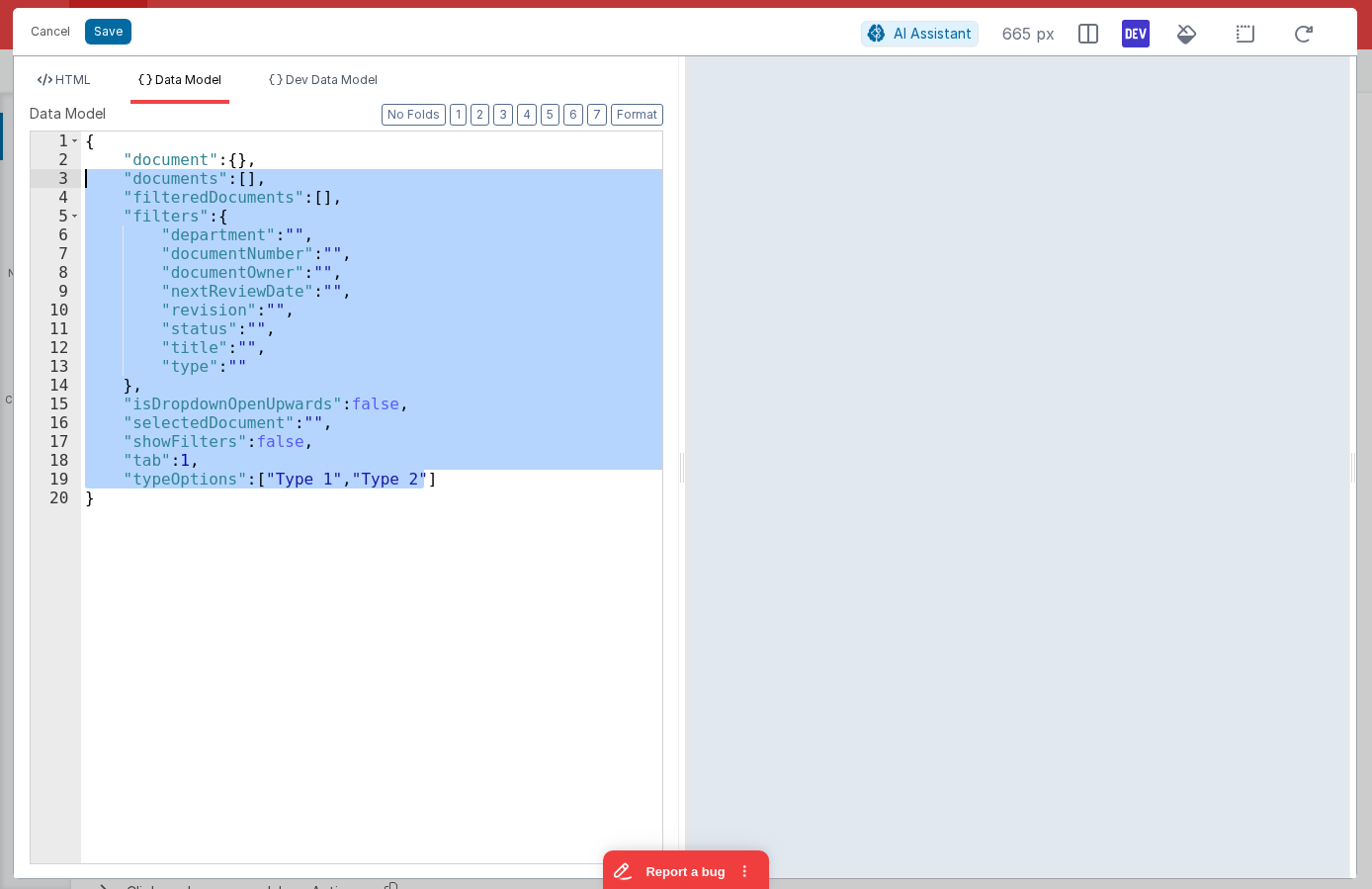
drag, startPoint x: 364, startPoint y: 426, endPoint x: -26, endPoint y: 182, distance: 460.0
click at [81, 182] on div "{ "document" : { } , "documents" : [ ] , "filteredDocuments" : [ ] , "filters" …" at bounding box center [371, 497] width 581 height 732
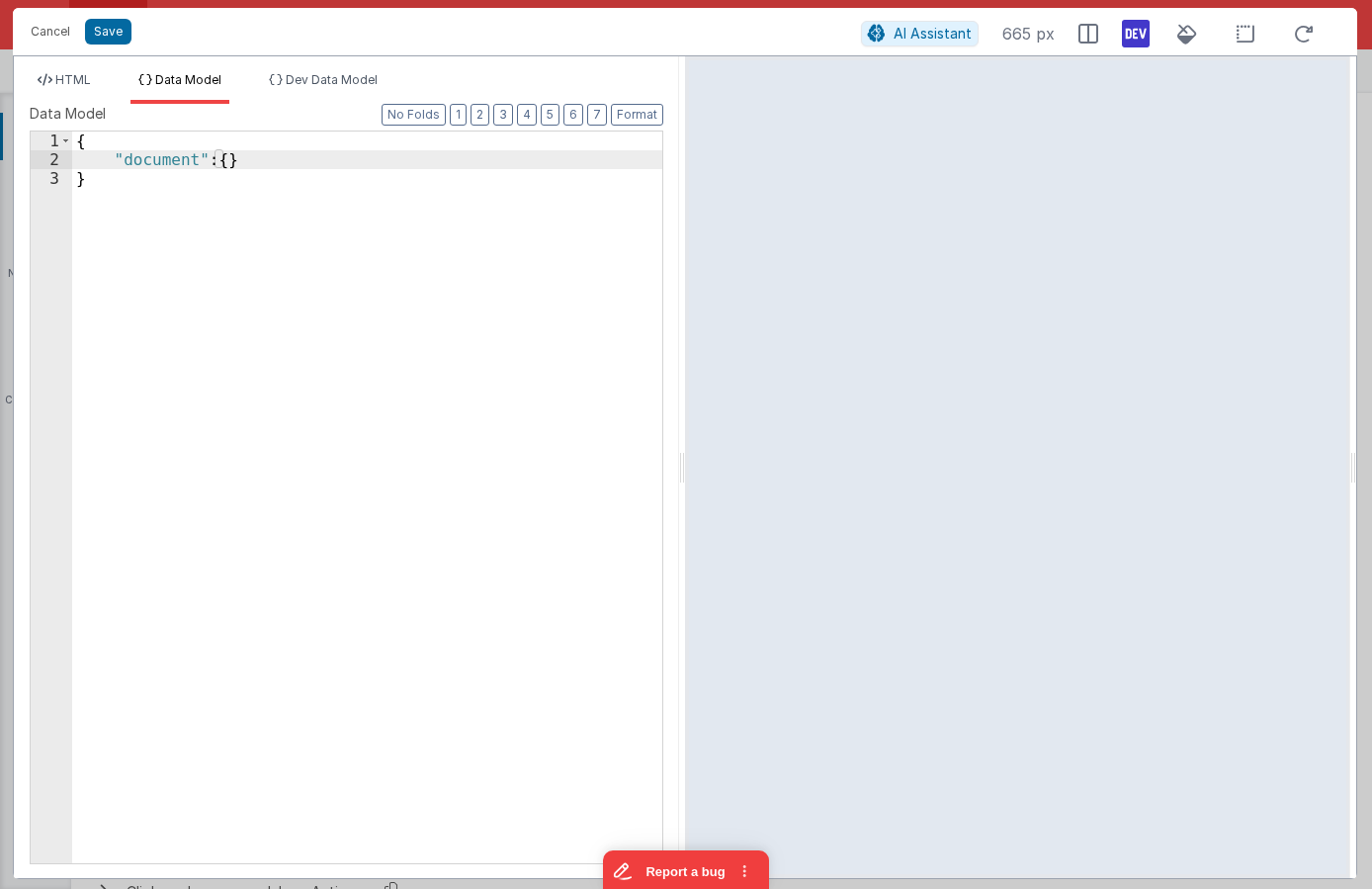
click at [226, 161] on div "{ "document" : { } }" at bounding box center [367, 516] width 590 height 769
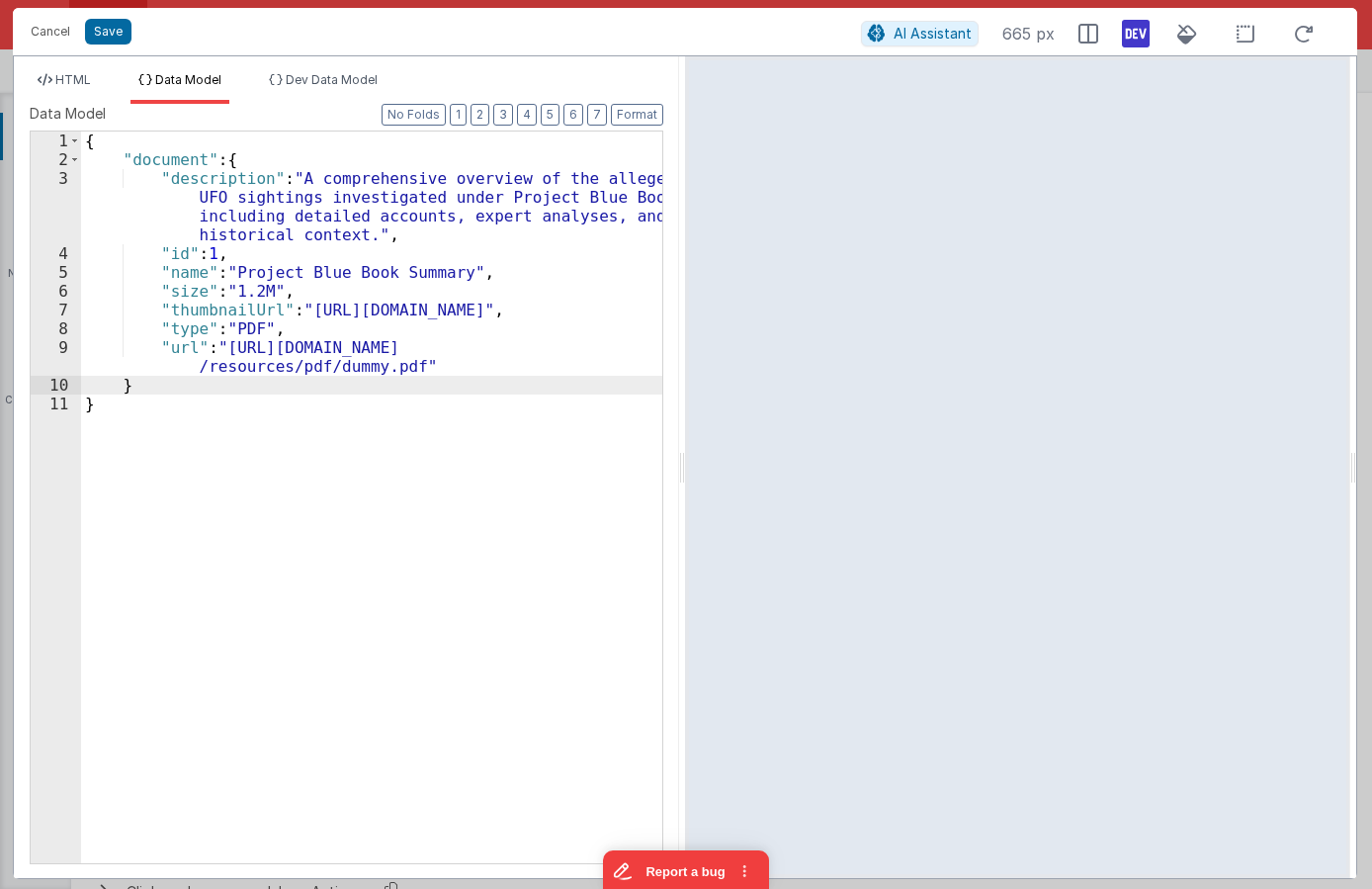
click at [369, 280] on div "{ "document" : { "description" : "A comprehensive overview of the alleged UFO s…" at bounding box center [371, 516] width 581 height 769
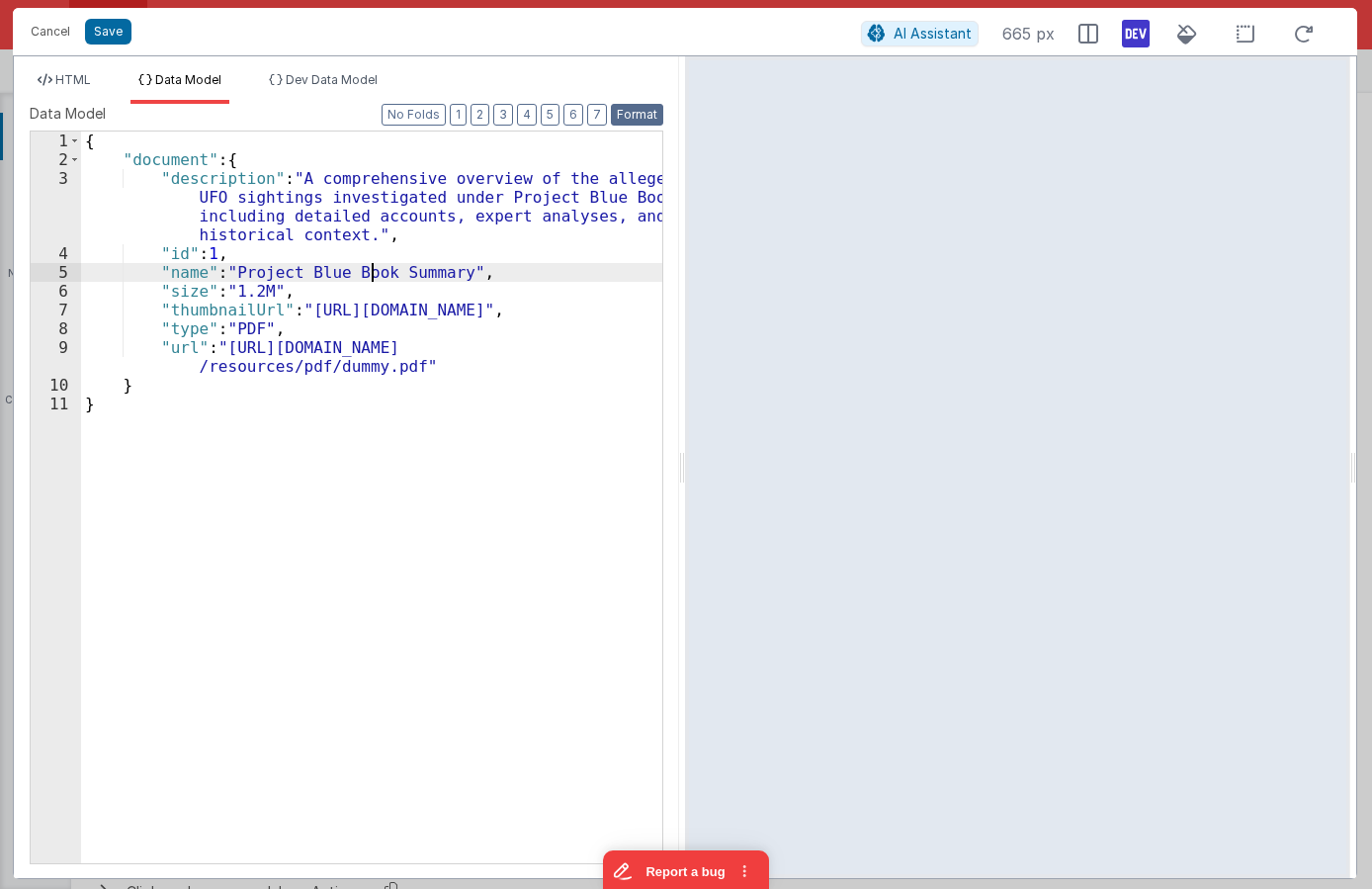
click at [650, 119] on button "Format" at bounding box center [637, 115] width 52 height 22
click at [181, 163] on div "{ "document" : { "description" : "A comprehensive overview of the alleged UFO s…" at bounding box center [371, 516] width 581 height 769
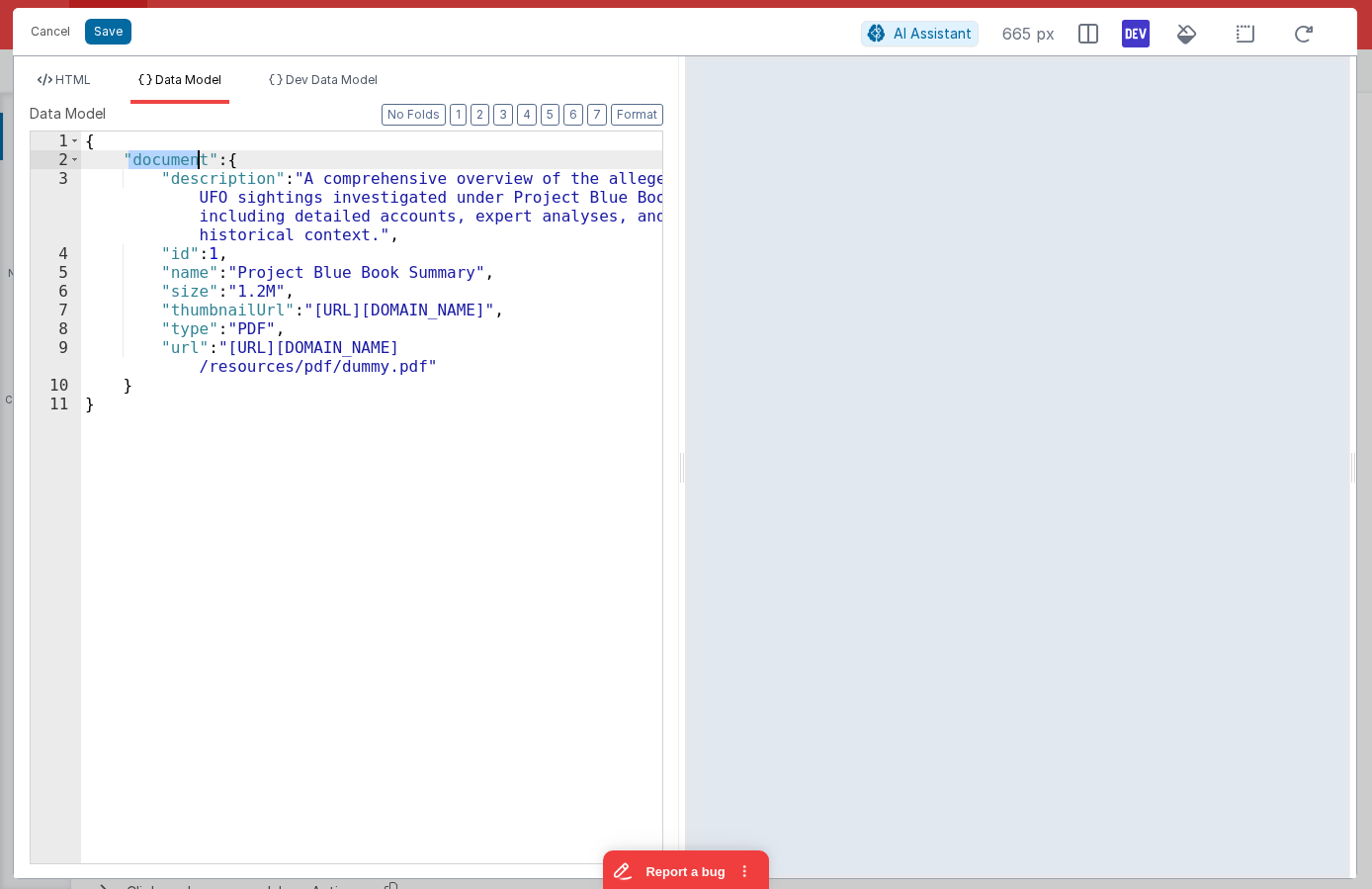
click at [181, 163] on div "{ "document" : { "description" : "A comprehensive overview of the alleged UFO s…" at bounding box center [371, 516] width 581 height 769
click at [81, 88] on li "HTML" at bounding box center [64, 88] width 69 height 32
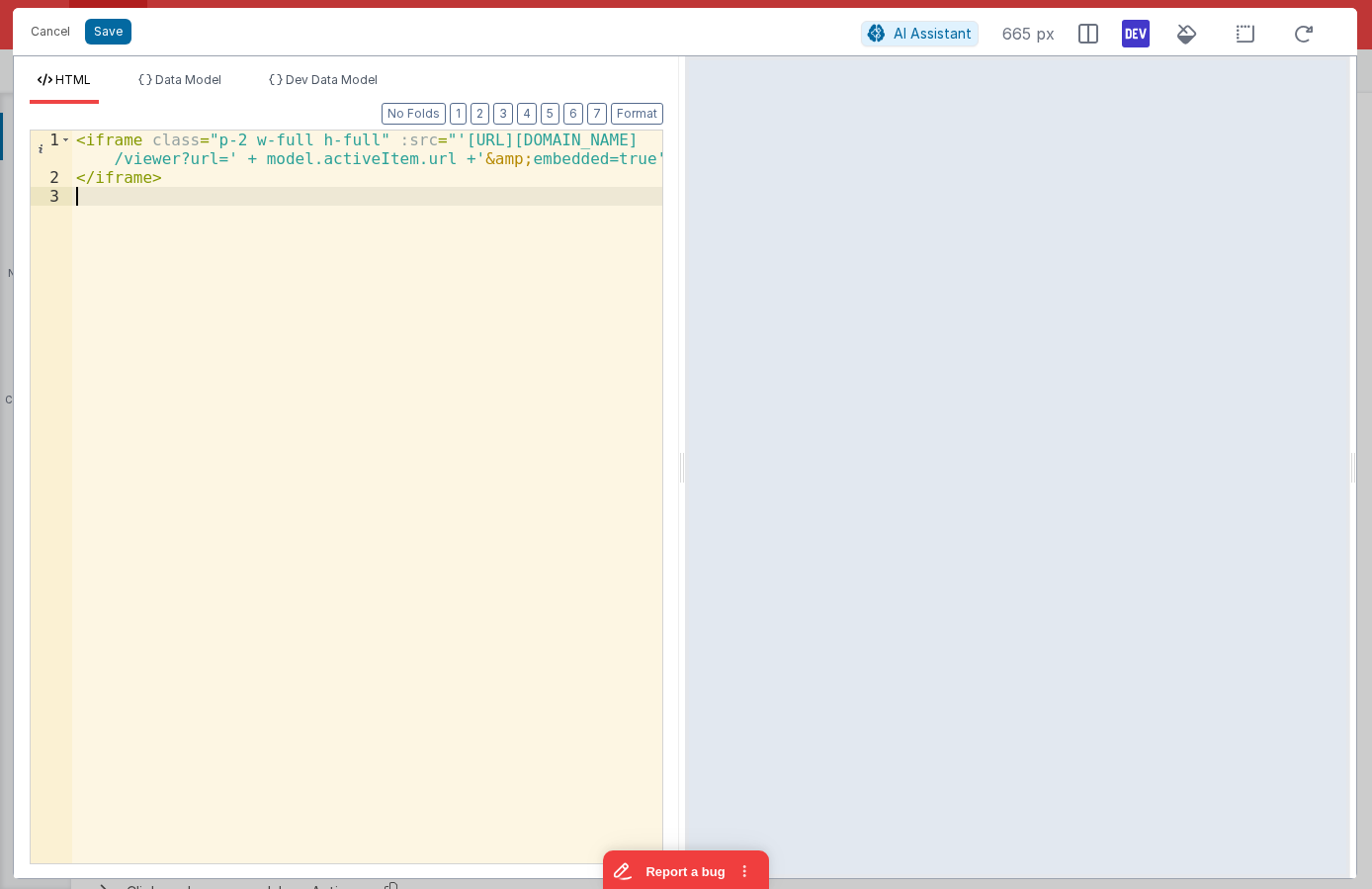
click at [413, 216] on div "< iframe class = "p-2 w-full h-full" :src = "'https://docs.google.com /viewer?u…" at bounding box center [367, 525] width 590 height 789
click at [359, 158] on div "< iframe class = "p-2 w-full h-full" :src = "'https://docs.google.com /viewer?u…" at bounding box center [367, 525] width 590 height 789
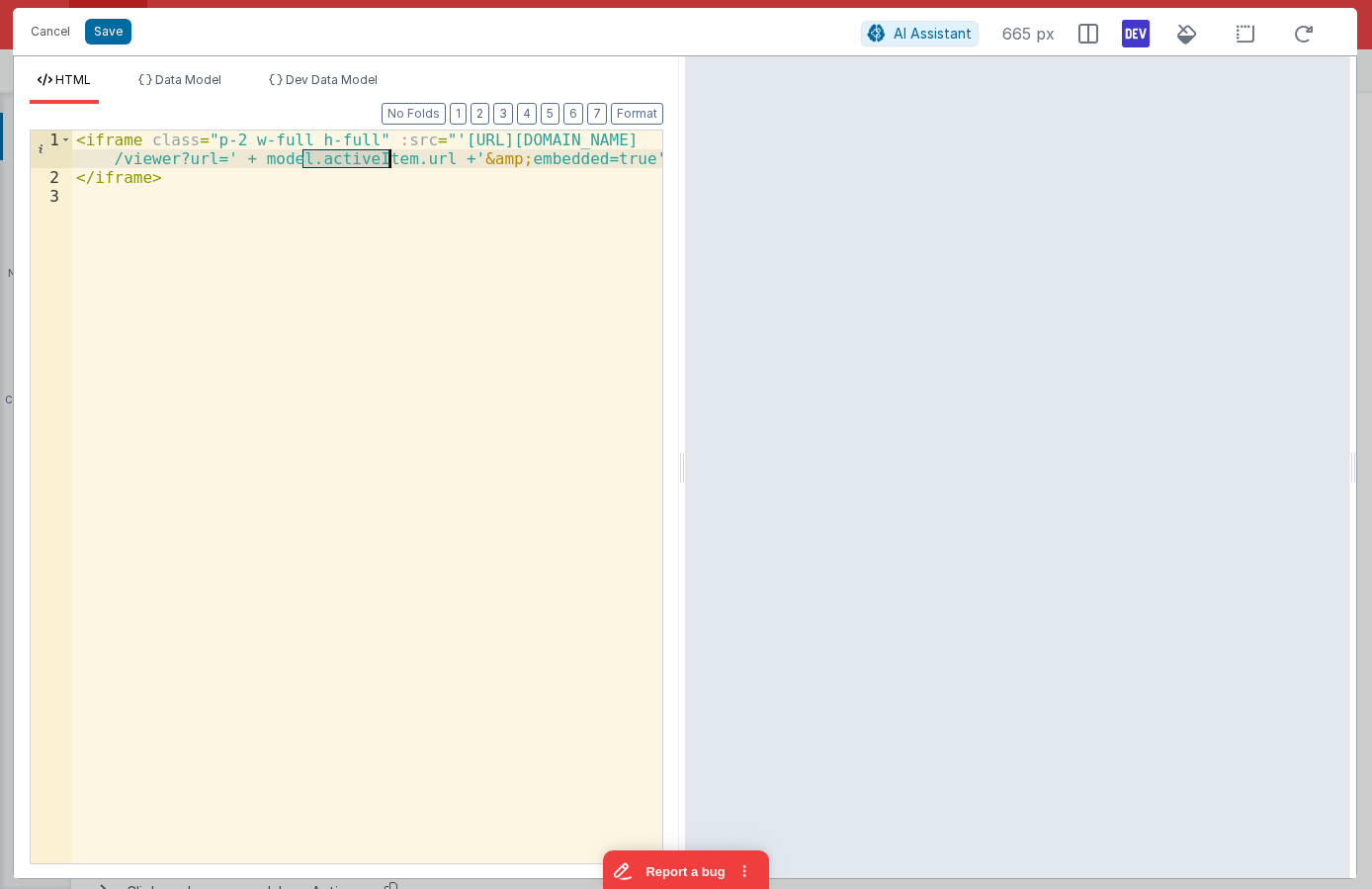
click at [359, 158] on div "< iframe class = "p-2 w-full h-full" :src = "'https://docs.google.com /viewer?u…" at bounding box center [367, 525] width 590 height 789
click at [429, 164] on div "< iframe class = "p-2 w-full h-full" :src = "'https://docs.google.com /viewer?u…" at bounding box center [367, 525] width 590 height 789
click at [365, 213] on div "< iframe class = "p-2 w-full h-full" :src = "'https://docs.google.com /viewer?u…" at bounding box center [367, 525] width 590 height 789
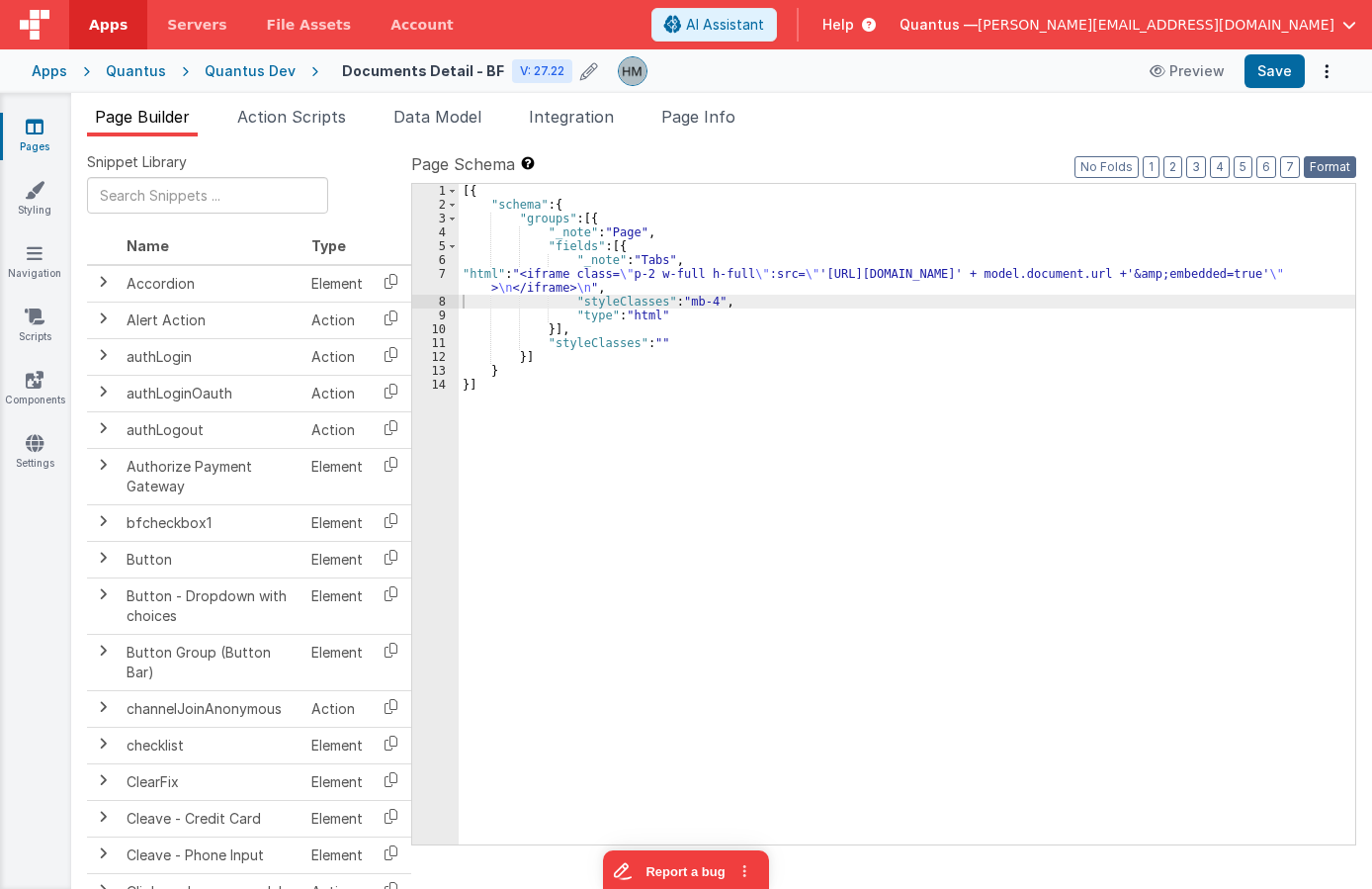
click at [1125, 166] on button "Format" at bounding box center [1329, 167] width 52 height 22
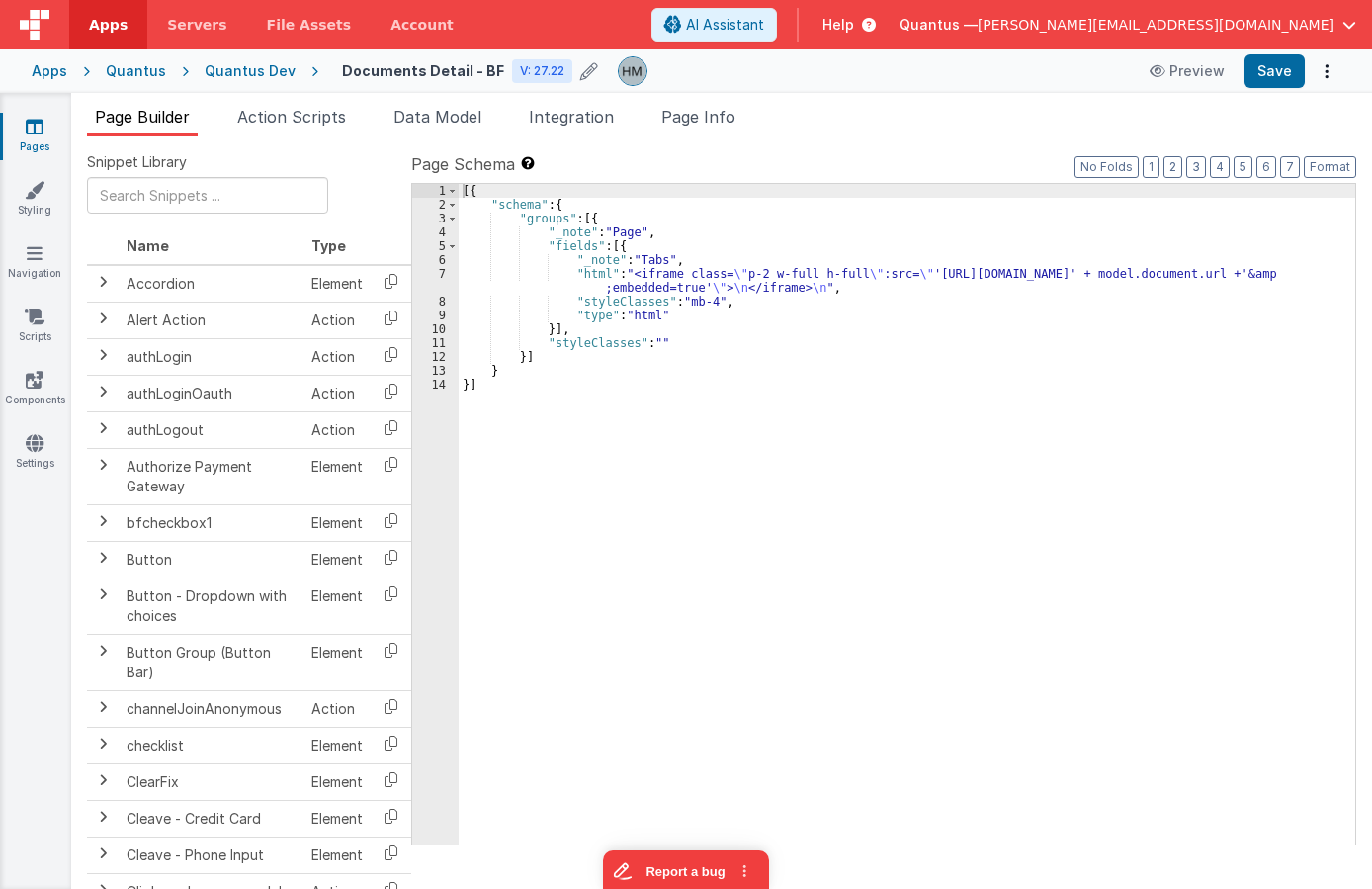
click at [1053, 232] on div "[{ "schema" : { "groups" : [{ "_note" : "Page" , "fields" : [{ "_note" : "Tabs"…" at bounding box center [907, 528] width 897 height 688
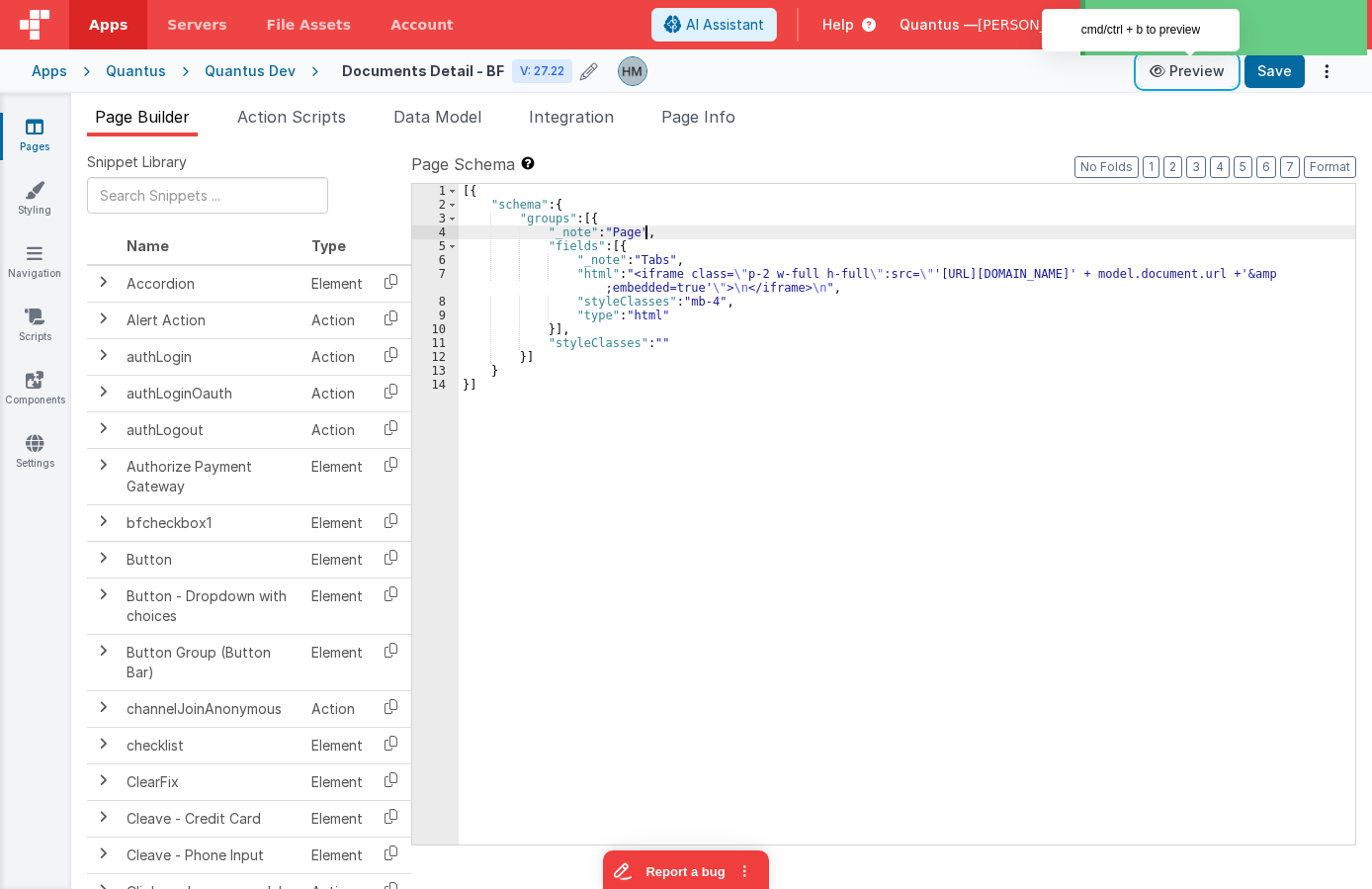
click at [1125, 74] on button "Preview" at bounding box center [1187, 71] width 99 height 32
click at [568, 270] on div "[{ "schema" : { "groups" : [{ "_note" : "Page" , "fields" : [{ "_note" : "Tabs"…" at bounding box center [907, 528] width 897 height 688
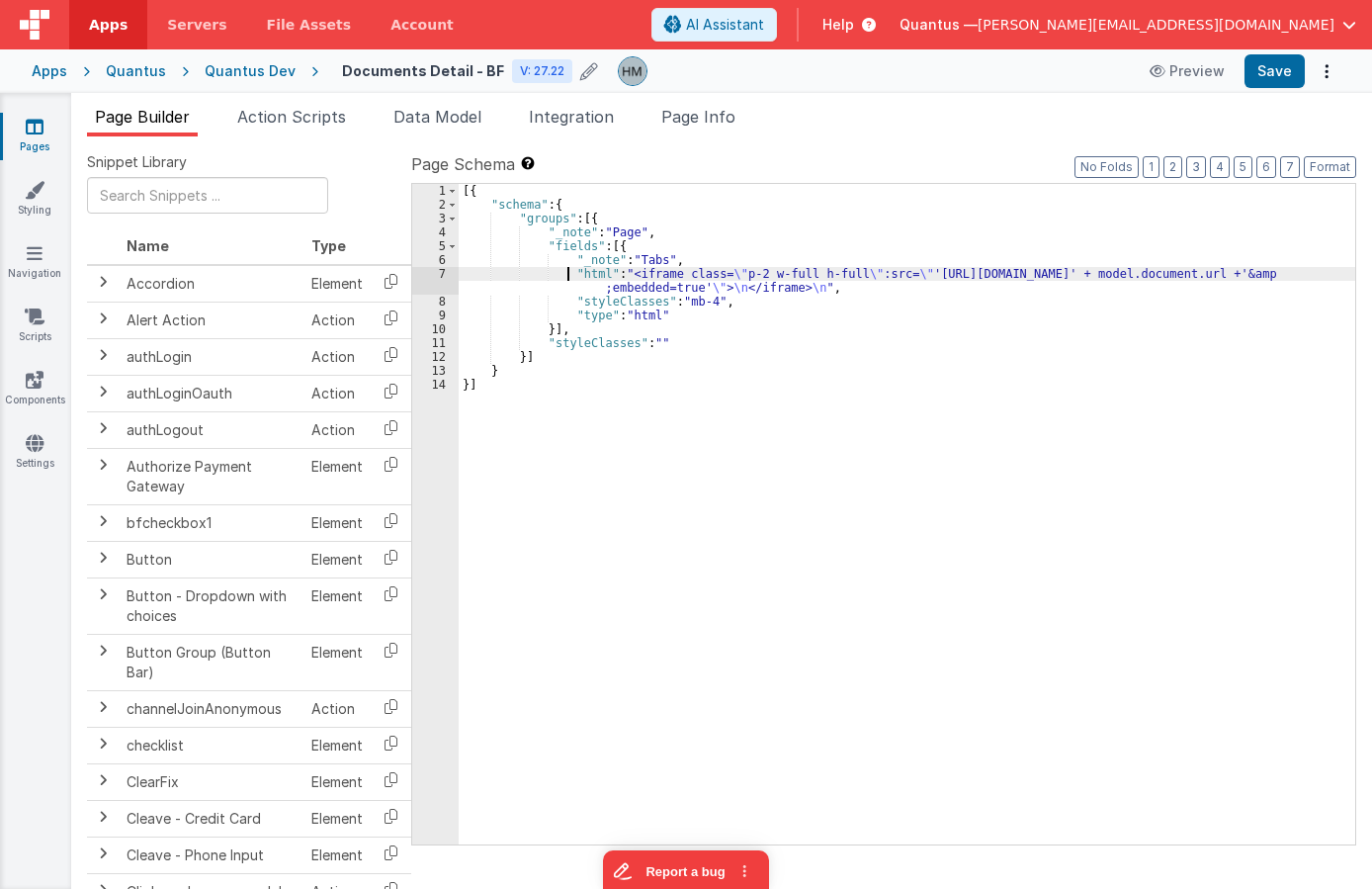
click at [651, 342] on div "[{ "schema" : { "groups" : [{ "_note" : "Page" , "fields" : [{ "_note" : "Tabs"…" at bounding box center [907, 528] width 897 height 688
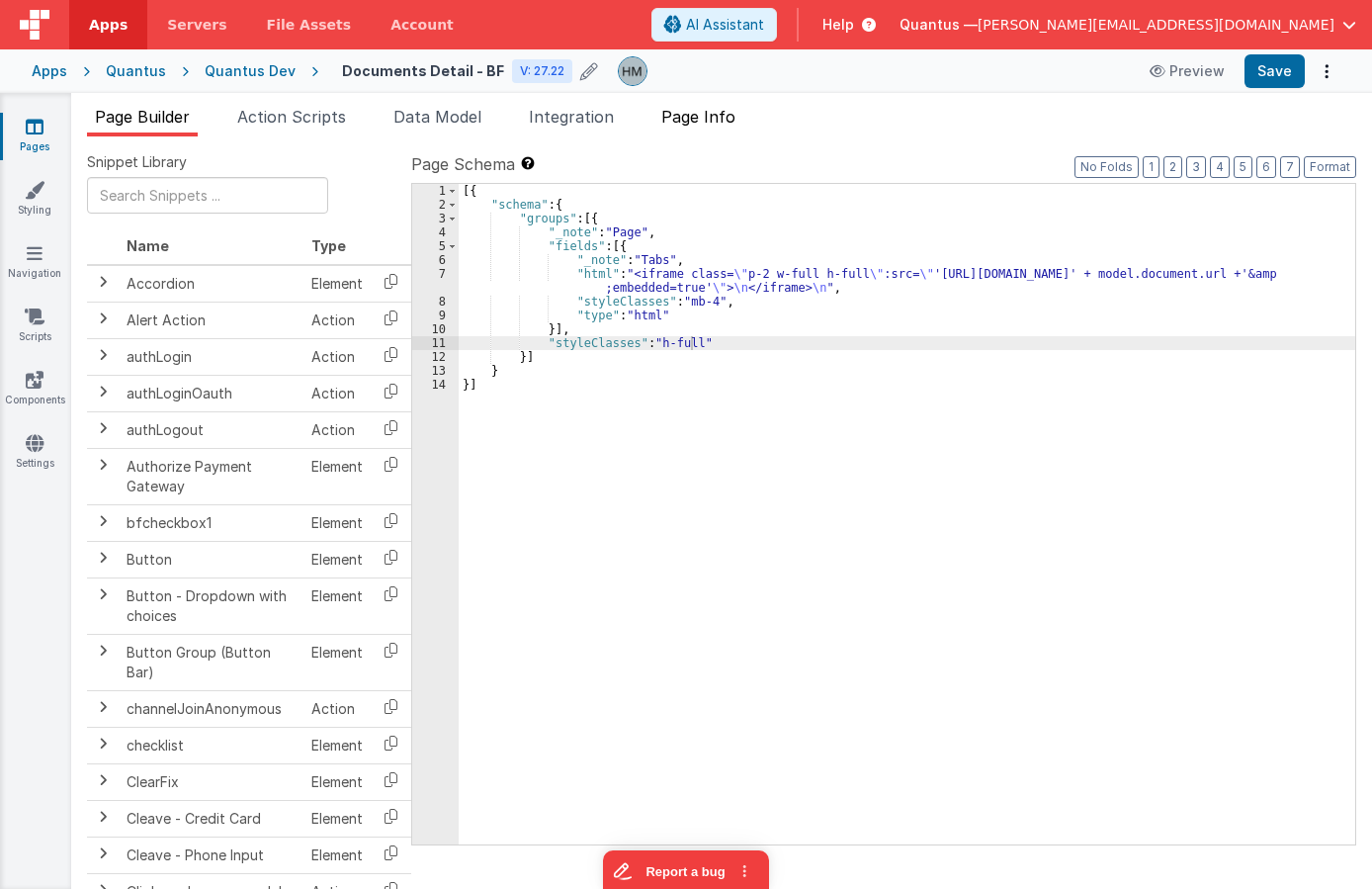
click at [734, 128] on li "Page Info" at bounding box center [698, 121] width 90 height 32
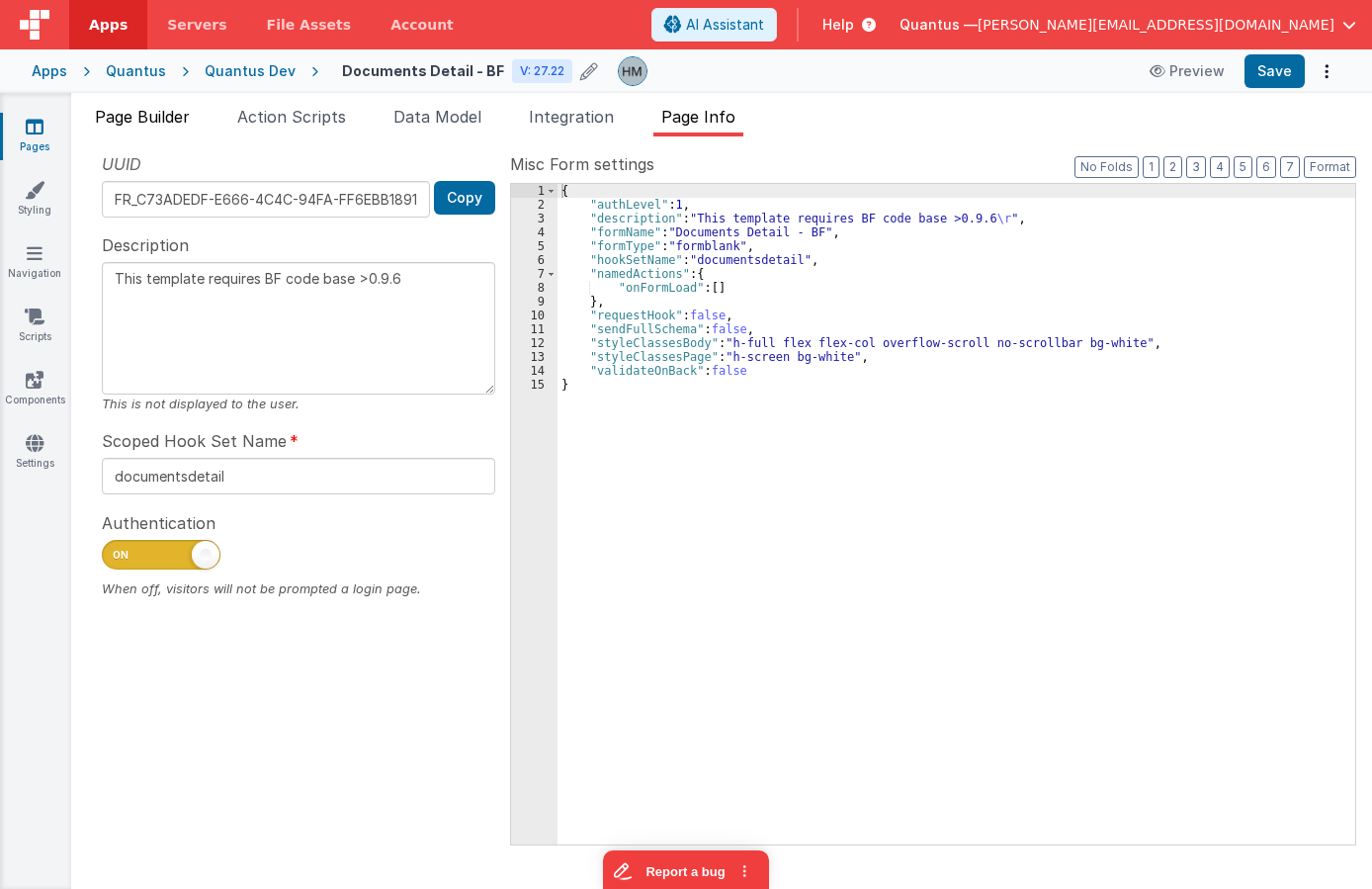
click at [150, 118] on span "Page Builder" at bounding box center [143, 117] width 95 height 20
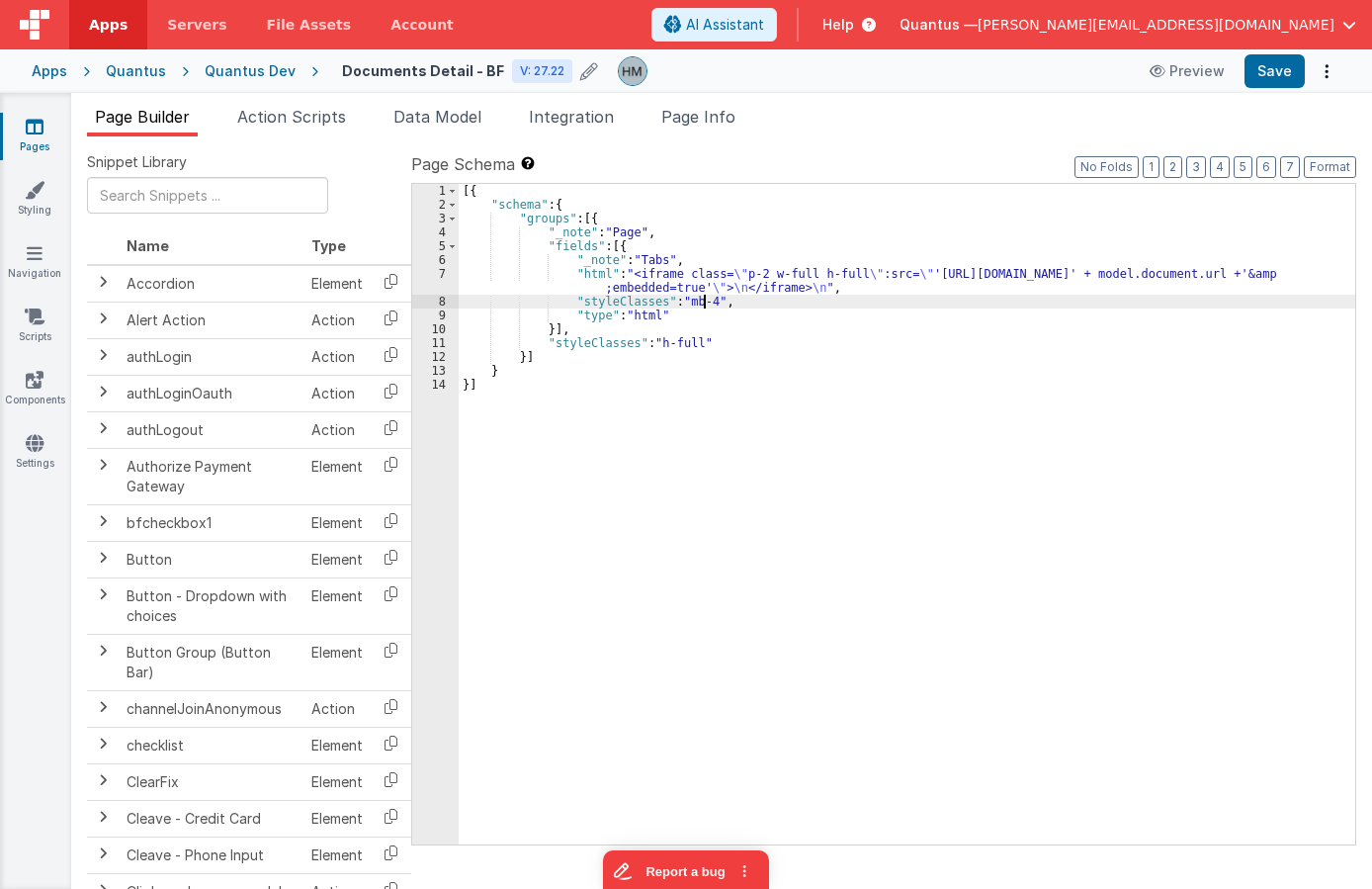
click at [704, 301] on div "[{ "schema" : { "groups" : [{ "_note" : "Page" , "fields" : [{ "_note" : "Tabs"…" at bounding box center [907, 528] width 897 height 688
click at [691, 320] on div "[{ "schema" : { "groups" : [{ "_note" : "Page" , "fields" : [{ "_note" : "Tabs"…" at bounding box center [907, 528] width 897 height 688
drag, startPoint x: 637, startPoint y: 283, endPoint x: 448, endPoint y: 284, distance: 189.0
click at [637, 283] on div "[{ "schema" : { "groups" : [{ "_note" : "Page" , "fields" : [{ "_note" : "Tabs"…" at bounding box center [907, 528] width 897 height 688
click at [442, 276] on div "7" at bounding box center [435, 281] width 47 height 28
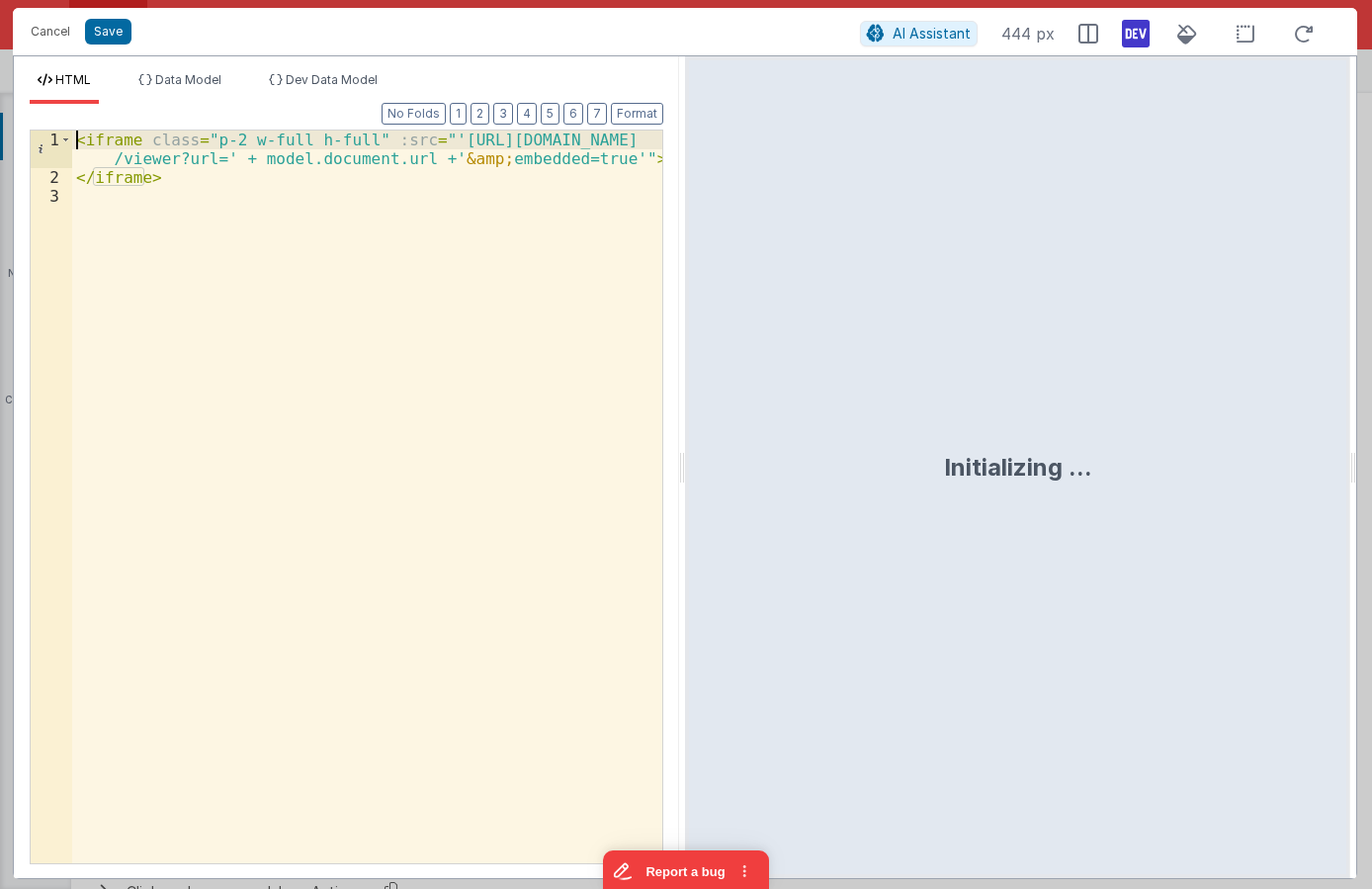
click at [77, 140] on div "< iframe class = "p-2 w-full h-full" :src = "'https://docs.google.com /viewer?u…" at bounding box center [367, 525] width 590 height 789
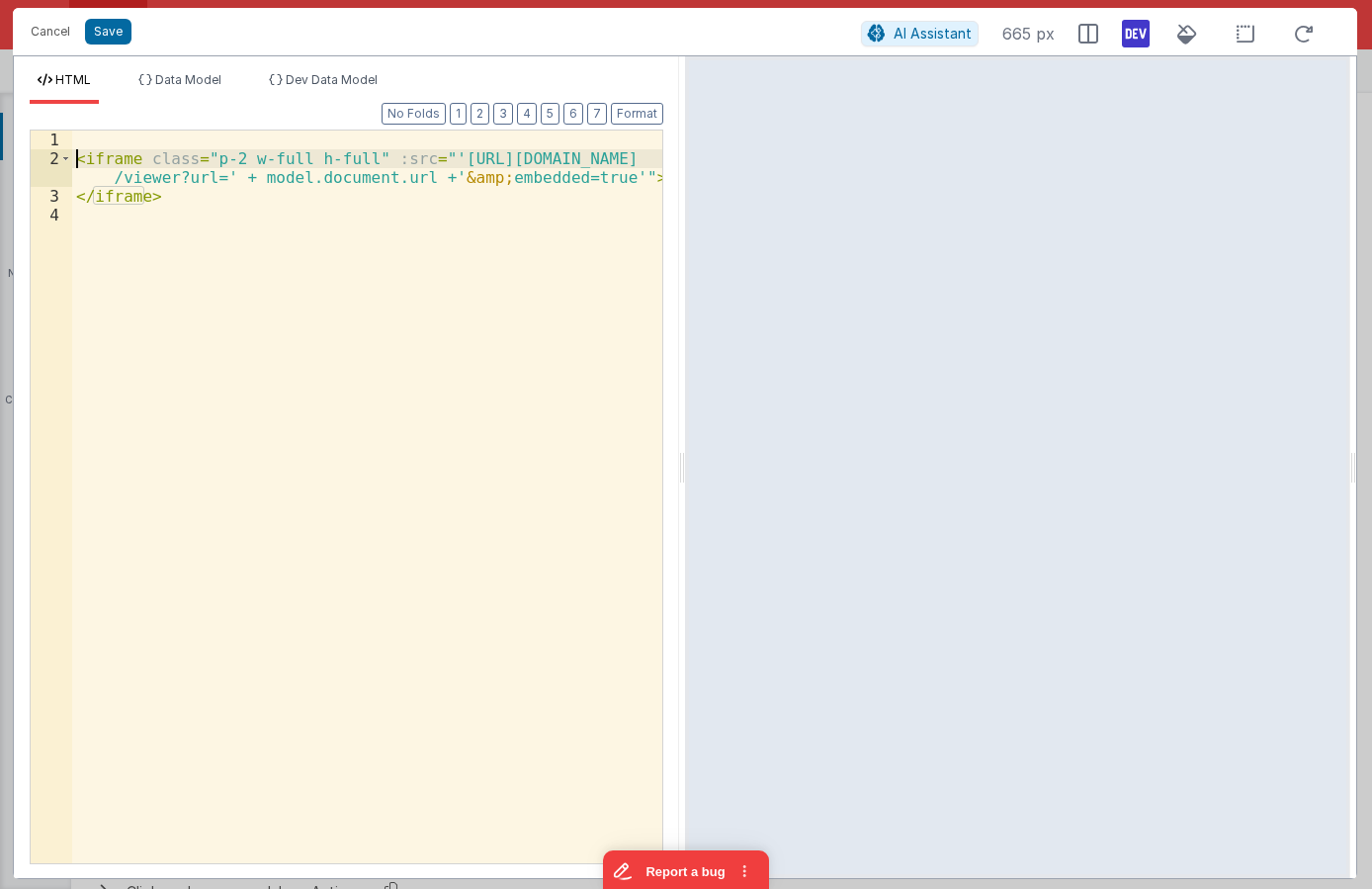
click at [116, 135] on div "< iframe class = "p-2 w-full h-full" :src = "'https://docs.google.com /viewer?u…" at bounding box center [367, 516] width 590 height 770
drag, startPoint x: 183, startPoint y: 138, endPoint x: 121, endPoint y: 134, distance: 62.1
click at [121, 134] on div "< div > </ div > < iframe class = "p-2 w-full h-full" :src = "'https://docs.goo…" at bounding box center [367, 516] width 590 height 770
click at [214, 193] on div "< div > < iframe class = "p-2 w-full h-full" :src = "'https://docs.google.com /…" at bounding box center [367, 516] width 590 height 770
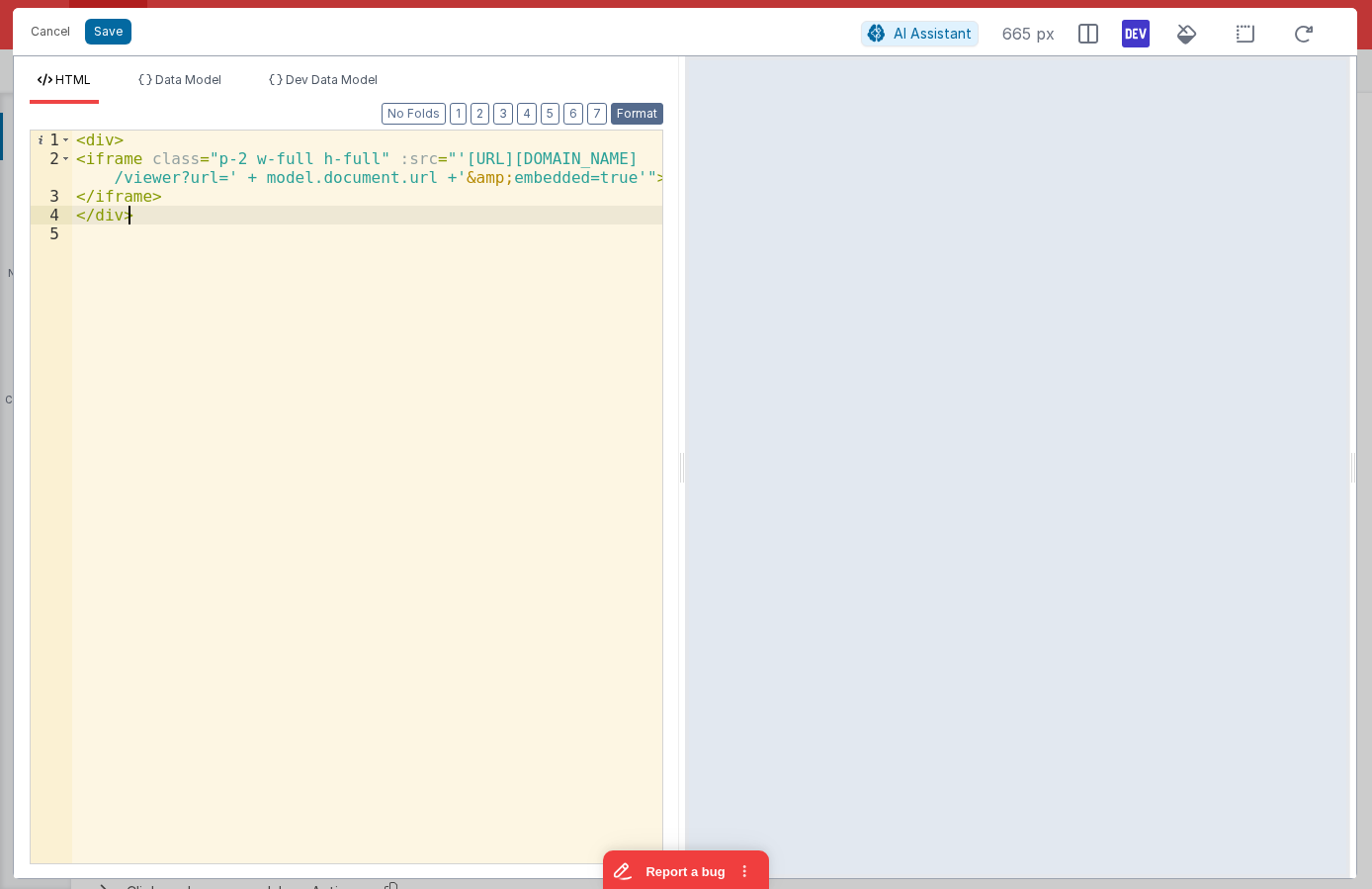
click at [630, 108] on button "Format" at bounding box center [637, 114] width 52 height 22
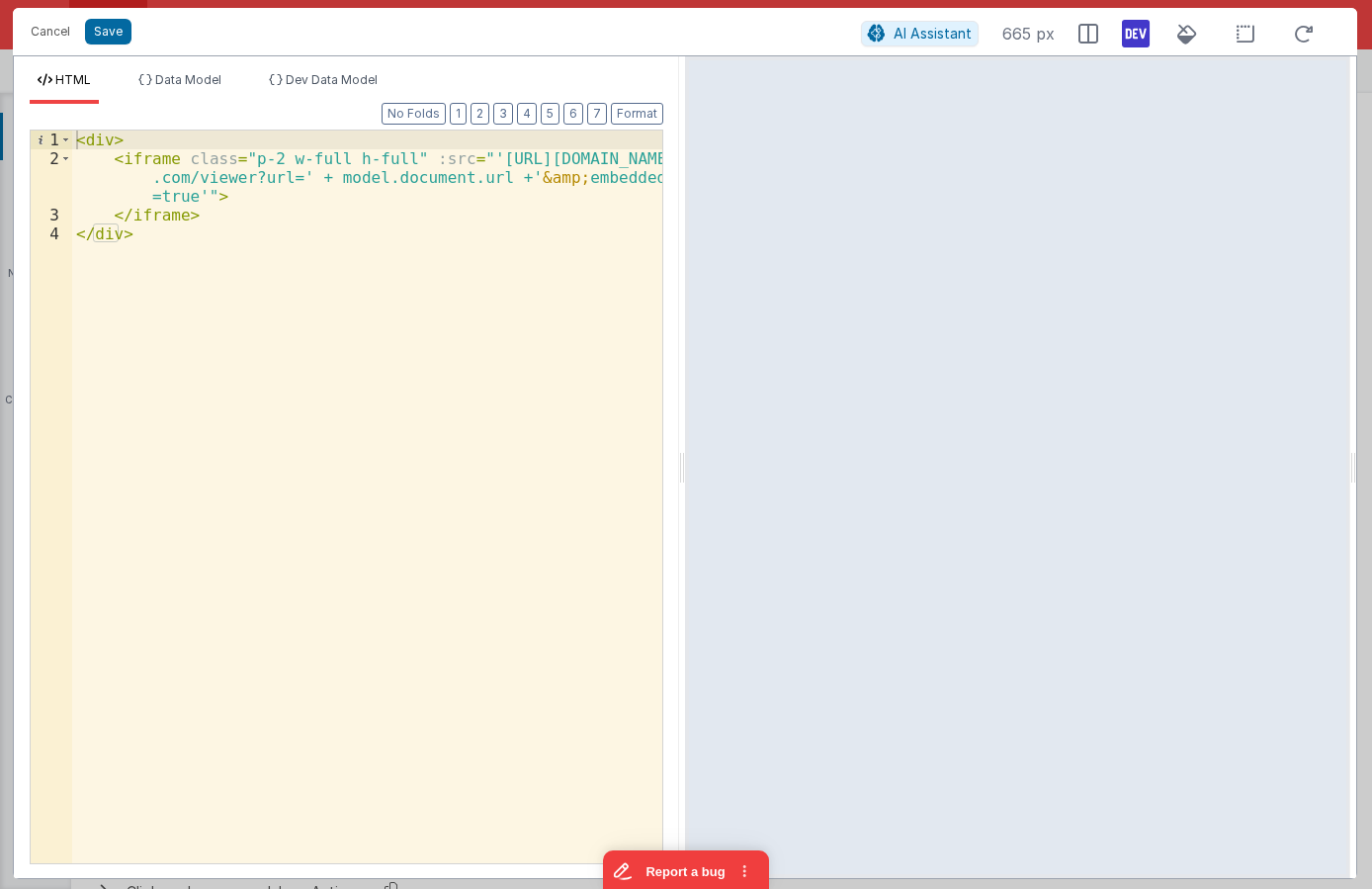
click at [111, 141] on div "< div > < iframe class = "p-2 w-full h-full" :src = "'https://docs.google .com/…" at bounding box center [367, 516] width 590 height 770
drag, startPoint x: 258, startPoint y: 138, endPoint x: 200, endPoint y: 132, distance: 58.3
click at [200, 132] on div "< div class = "h-[500px]" > < iframe class = "p-2 w-full h-full" :src = "'https…" at bounding box center [367, 516] width 590 height 770
click at [299, 232] on div "< div class = "h-full" > < iframe class = "p-2 w-full h-full" :src = "'https://…" at bounding box center [367, 516] width 590 height 770
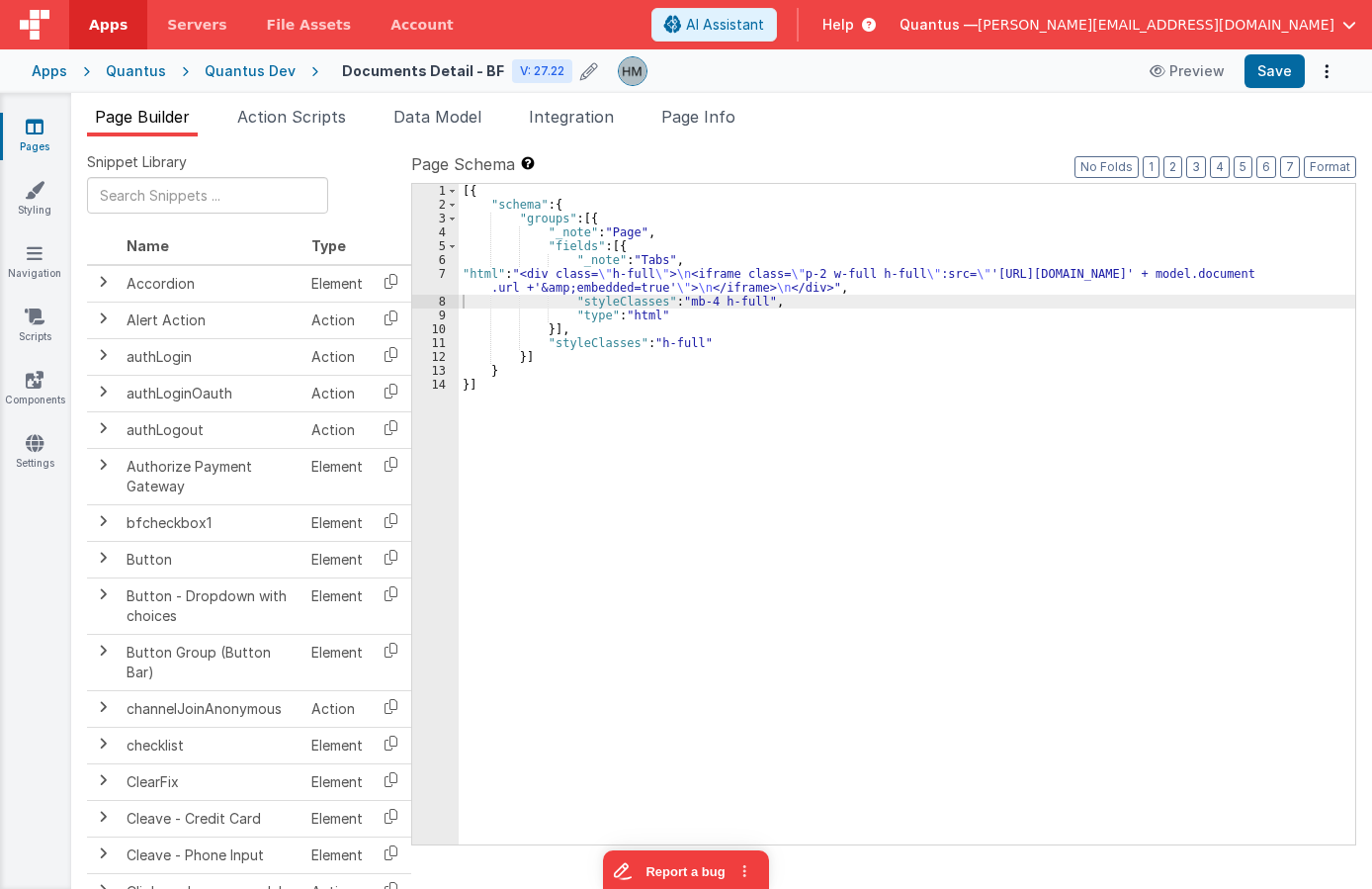
click at [566, 291] on div "[{ "schema" : { "groups" : [{ "_note" : "Page" , "fields" : [{ "_note" : "Tabs"…" at bounding box center [907, 528] width 897 height 688
click at [443, 270] on div "7" at bounding box center [435, 281] width 47 height 28
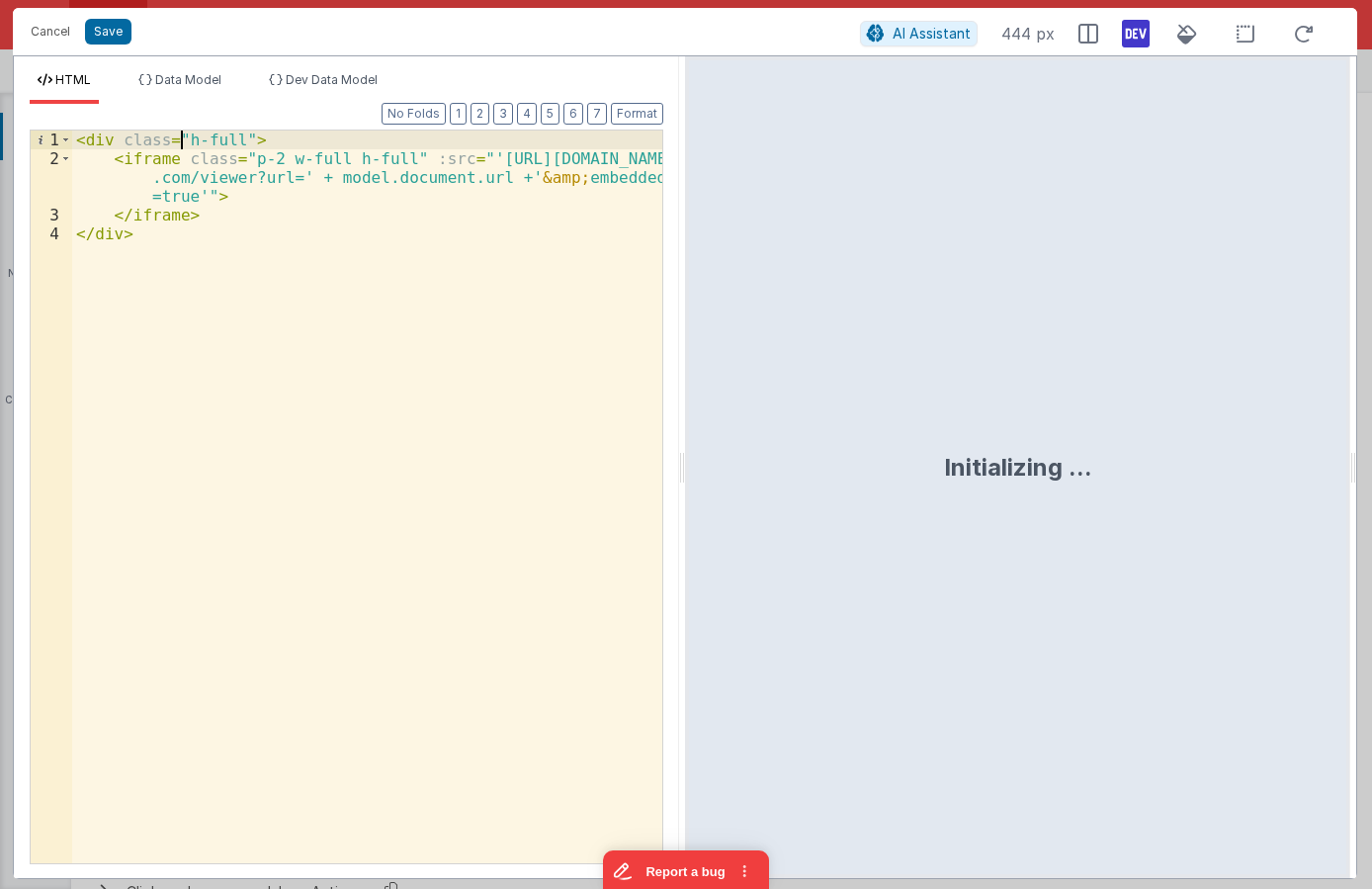
click at [182, 138] on div "< div class = "h-full" > < iframe class = "p-2 w-full h-full" :src = "'https://…" at bounding box center [367, 516] width 590 height 770
drag, startPoint x: 214, startPoint y: 140, endPoint x: 181, endPoint y: 136, distance: 33.2
click at [181, 136] on div "< div class = "max-h-[300px] h-full" > < iframe class = "p-2 w-full h-full" :sr…" at bounding box center [367, 516] width 590 height 770
drag, startPoint x: 269, startPoint y: 138, endPoint x: 317, endPoint y: 138, distance: 48.0
click at [317, 138] on div "< div class = "h-[300px] h-full" > < iframe class = "p-2 w-full h-full" :src = …" at bounding box center [367, 516] width 590 height 770
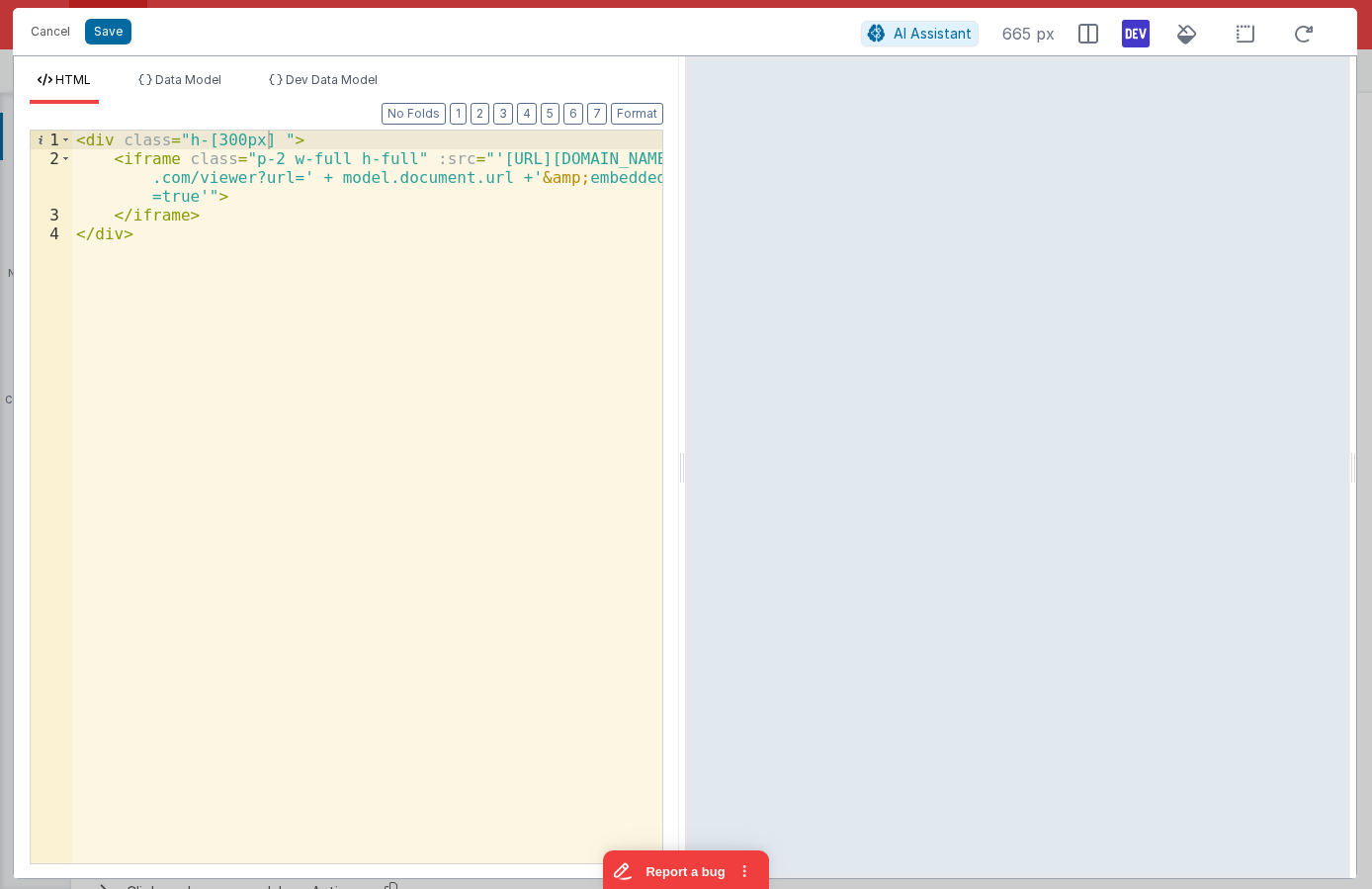
click at [214, 135] on div "< div class = "h-[300px] " > < iframe class = "p-2 w-full h-full" :src = "'http…" at bounding box center [367, 516] width 590 height 770
click at [385, 198] on div "< div class = "h-[600px] " > < iframe class = "p-2 w-full h-full" :src = "'http…" at bounding box center [367, 516] width 590 height 770
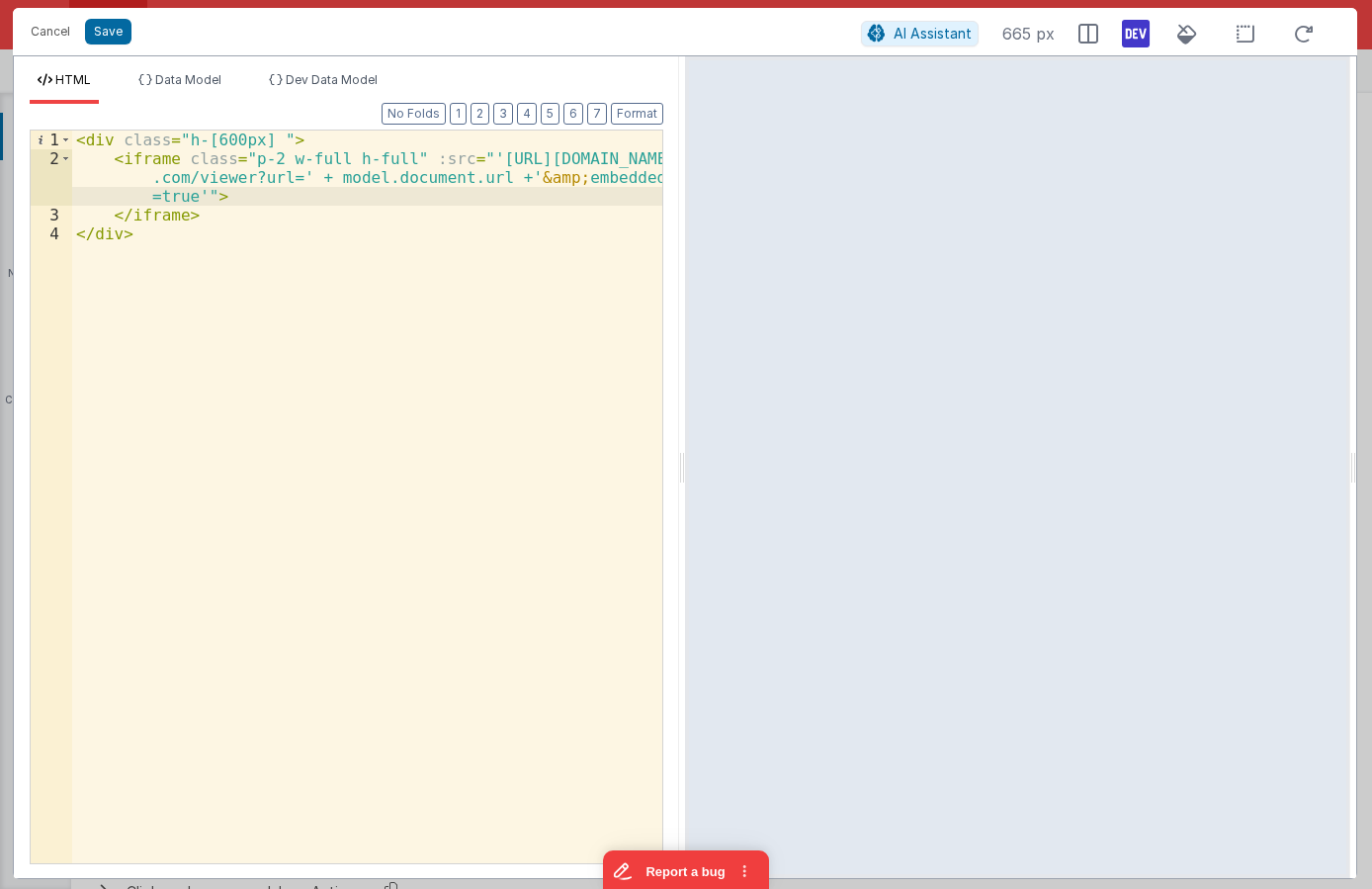
click at [269, 140] on div "< div class = "h-[600px] " > < iframe class = "p-2 w-full h-full" :src = "'http…" at bounding box center [367, 516] width 590 height 770
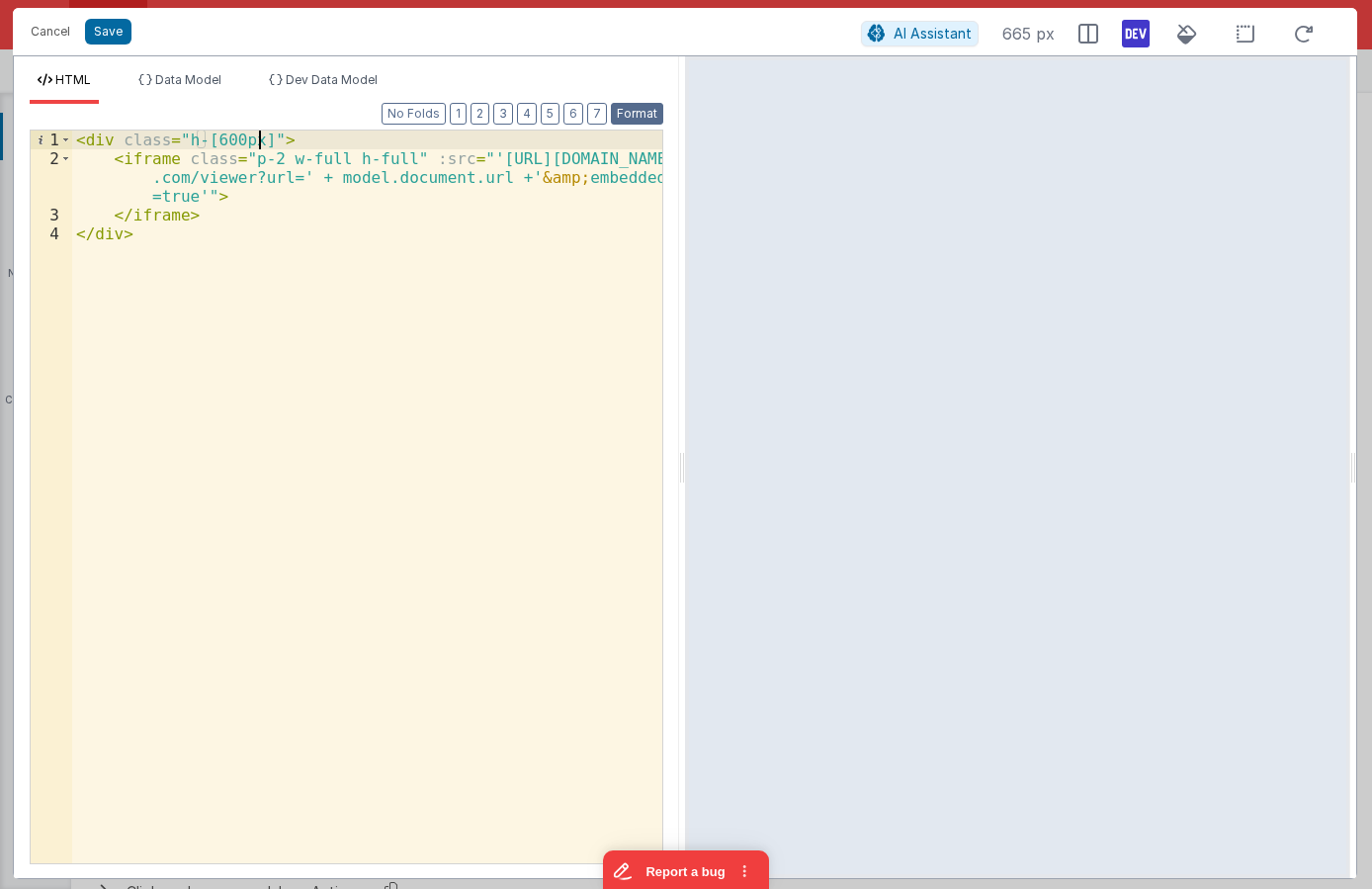
click at [656, 111] on button "Format" at bounding box center [637, 114] width 52 height 22
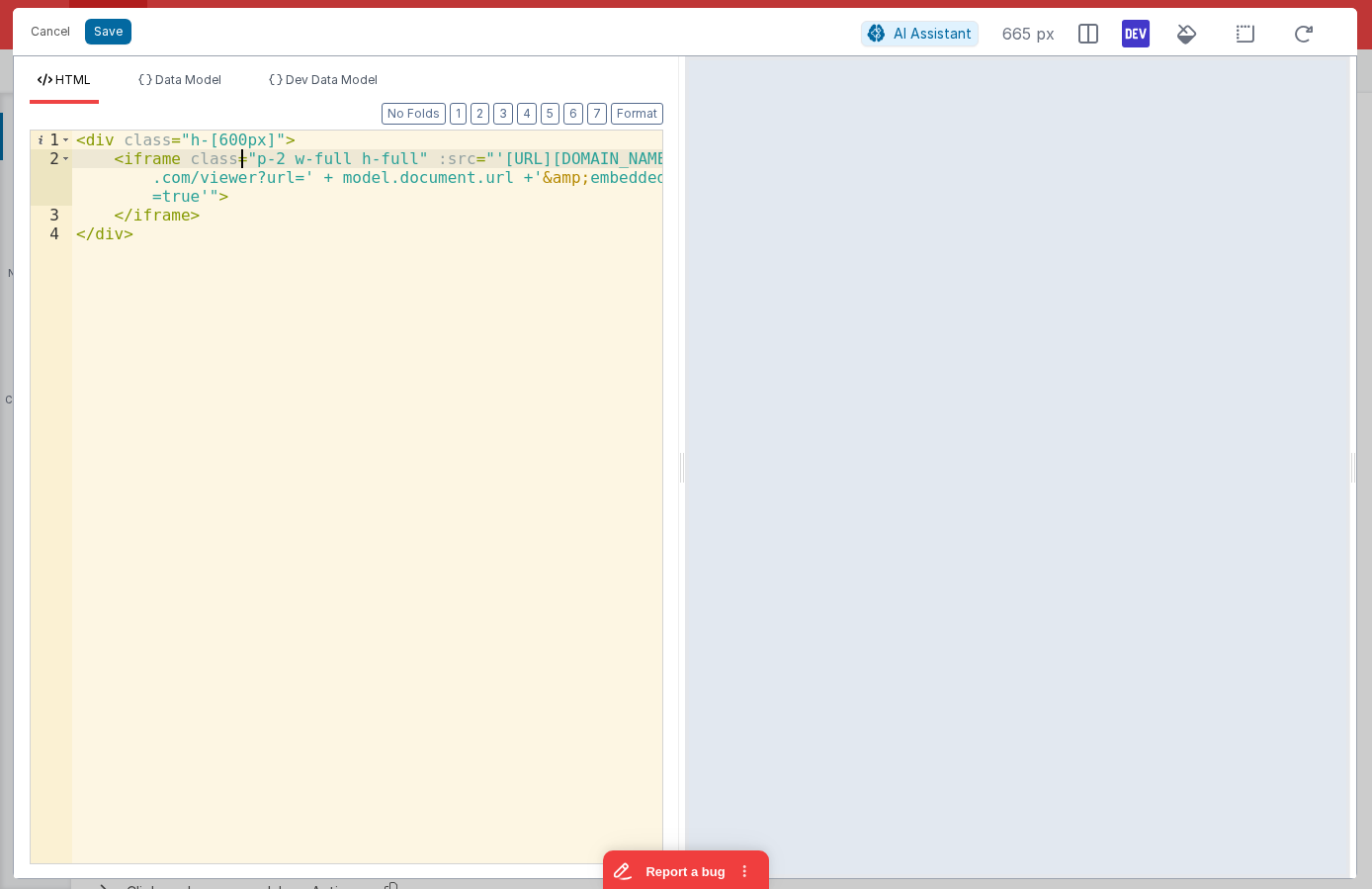
click at [245, 157] on div "< div class = "h-[600px]" > < iframe class = "p-2 w-full h-full" :src = "'https…" at bounding box center [367, 516] width 590 height 770
drag, startPoint x: 277, startPoint y: 158, endPoint x: 244, endPoint y: 160, distance: 33.1
click at [244, 160] on div "< div class = "h-[600px]" > < iframe class = "xp-2 w-full h-full" :src = "'http…" at bounding box center [367, 516] width 590 height 770
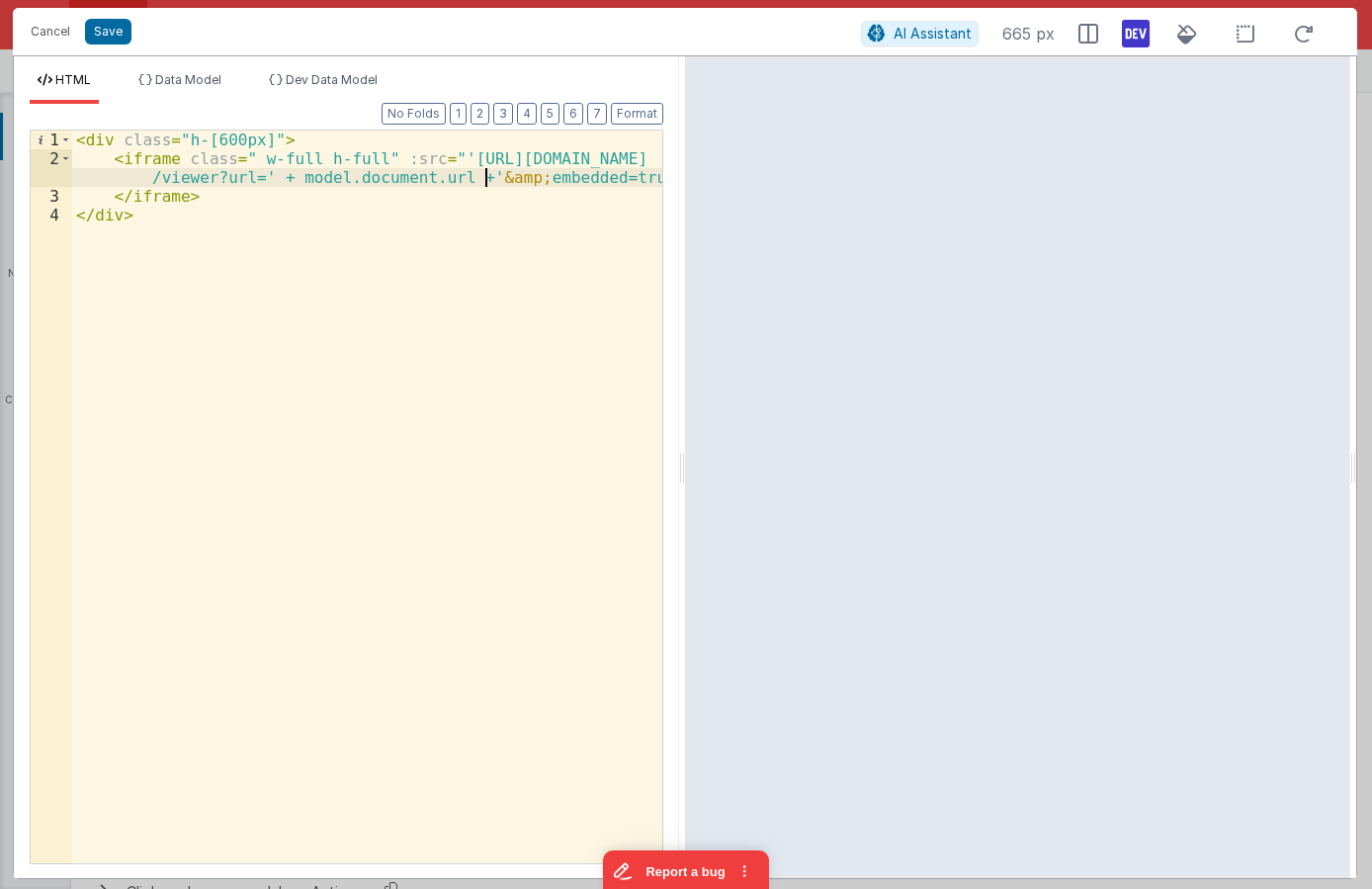
click at [486, 176] on div "< div class = "h-[600px]" > < iframe class = " w-full h-full" :src = "'https://…" at bounding box center [367, 516] width 590 height 770
click at [186, 200] on div "< div class = "h-[600px]" > < iframe class = " w-full h-full" :src = "'https://…" at bounding box center [367, 516] width 590 height 770
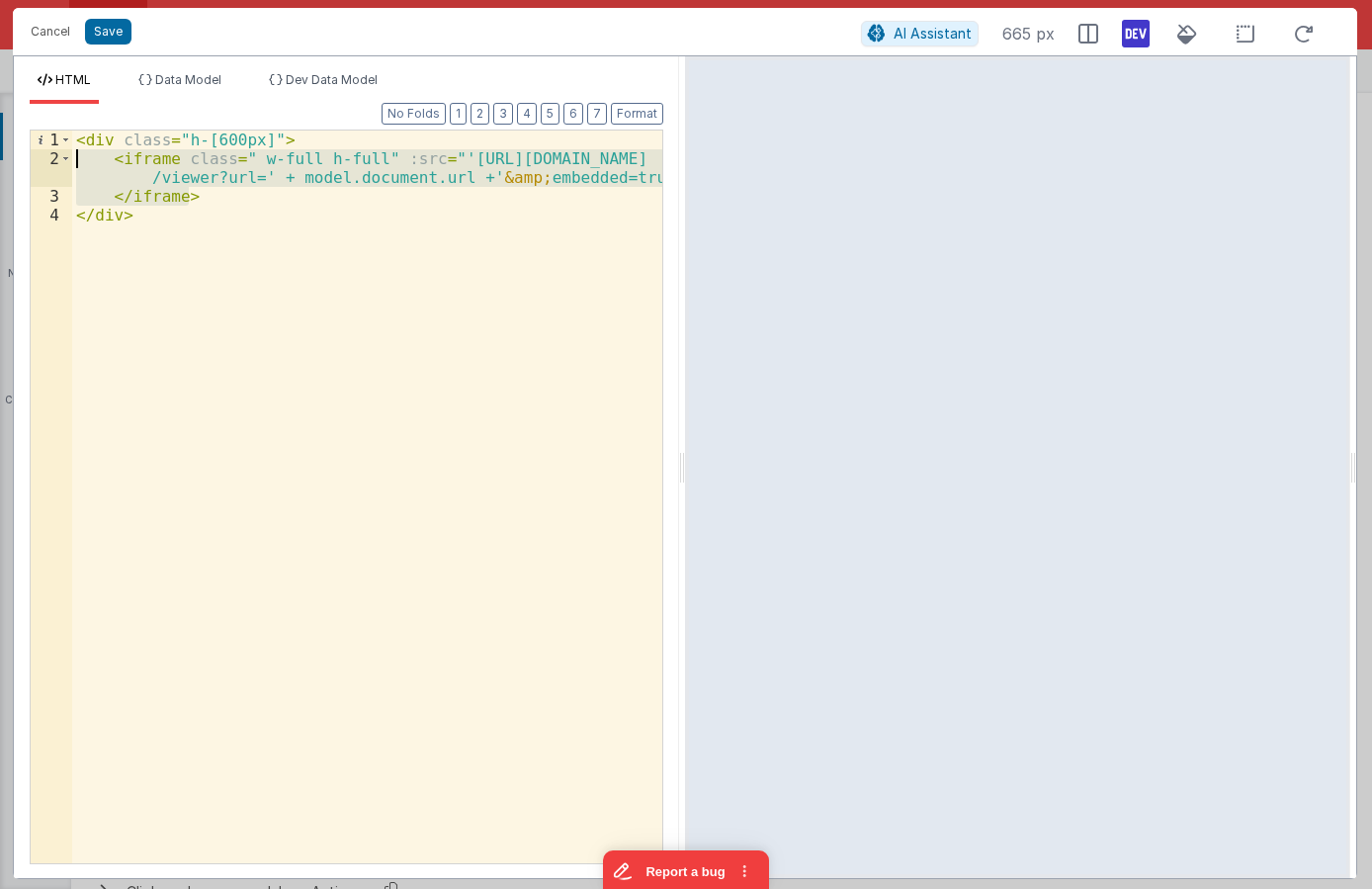
drag, startPoint x: 213, startPoint y: 194, endPoint x: -14, endPoint y: 160, distance: 229.5
click at [72, 160] on div "< div class = "h-[600px]" > < iframe class = " w-full h-full" :src = "'https://…" at bounding box center [367, 497] width 590 height 733
click at [301, 134] on div "< div class = "h-[600px]" > < iframe class = " w-full h-full" :src = "'https://…" at bounding box center [367, 516] width 590 height 770
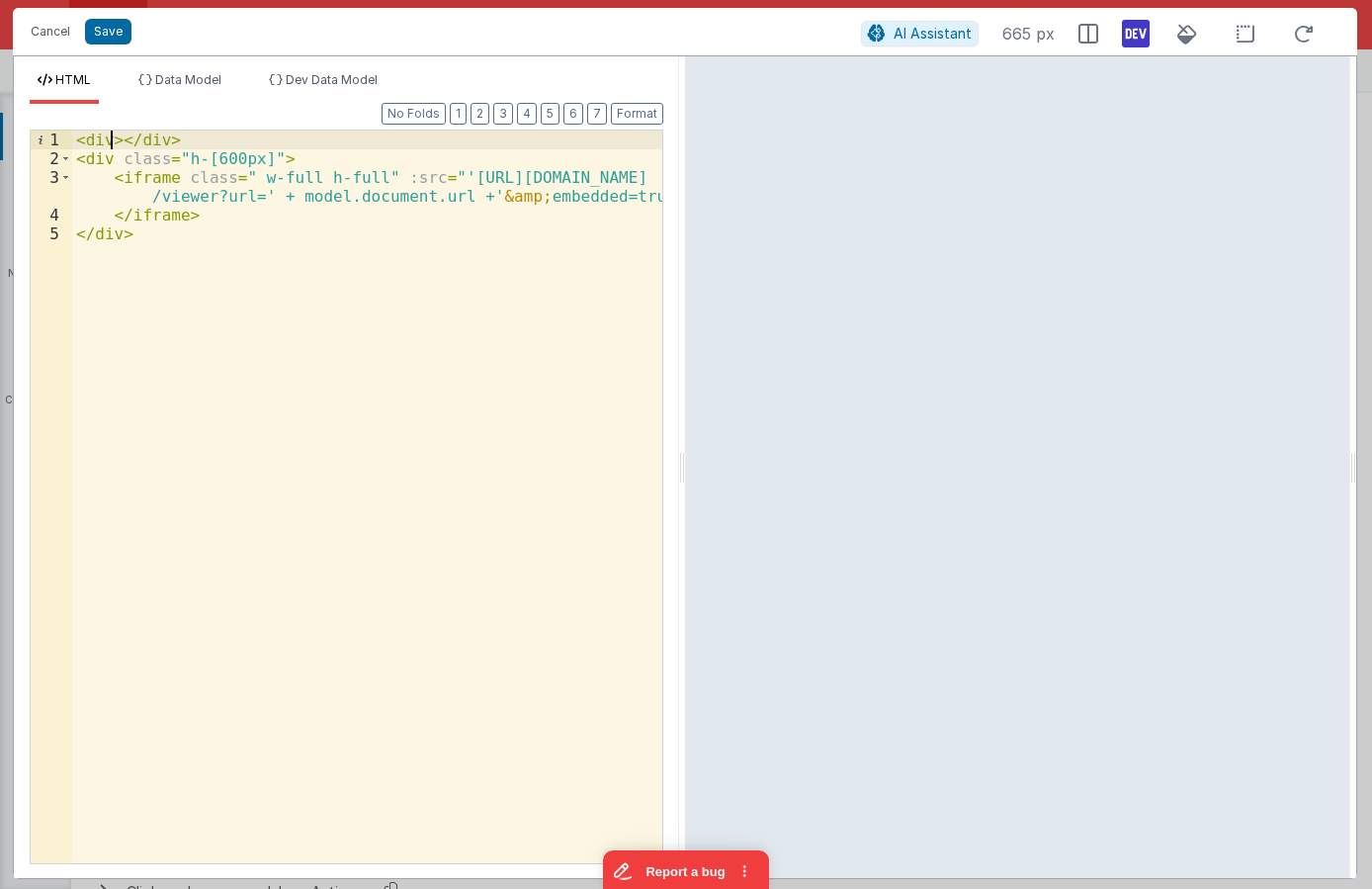
click at [111, 141] on div "< div > </ div > < div class = "h-[600px]" > < iframe class = " w-full h-full" …" at bounding box center [367, 516] width 590 height 770
click at [188, 80] on span "Data Model" at bounding box center [188, 79] width 66 height 15
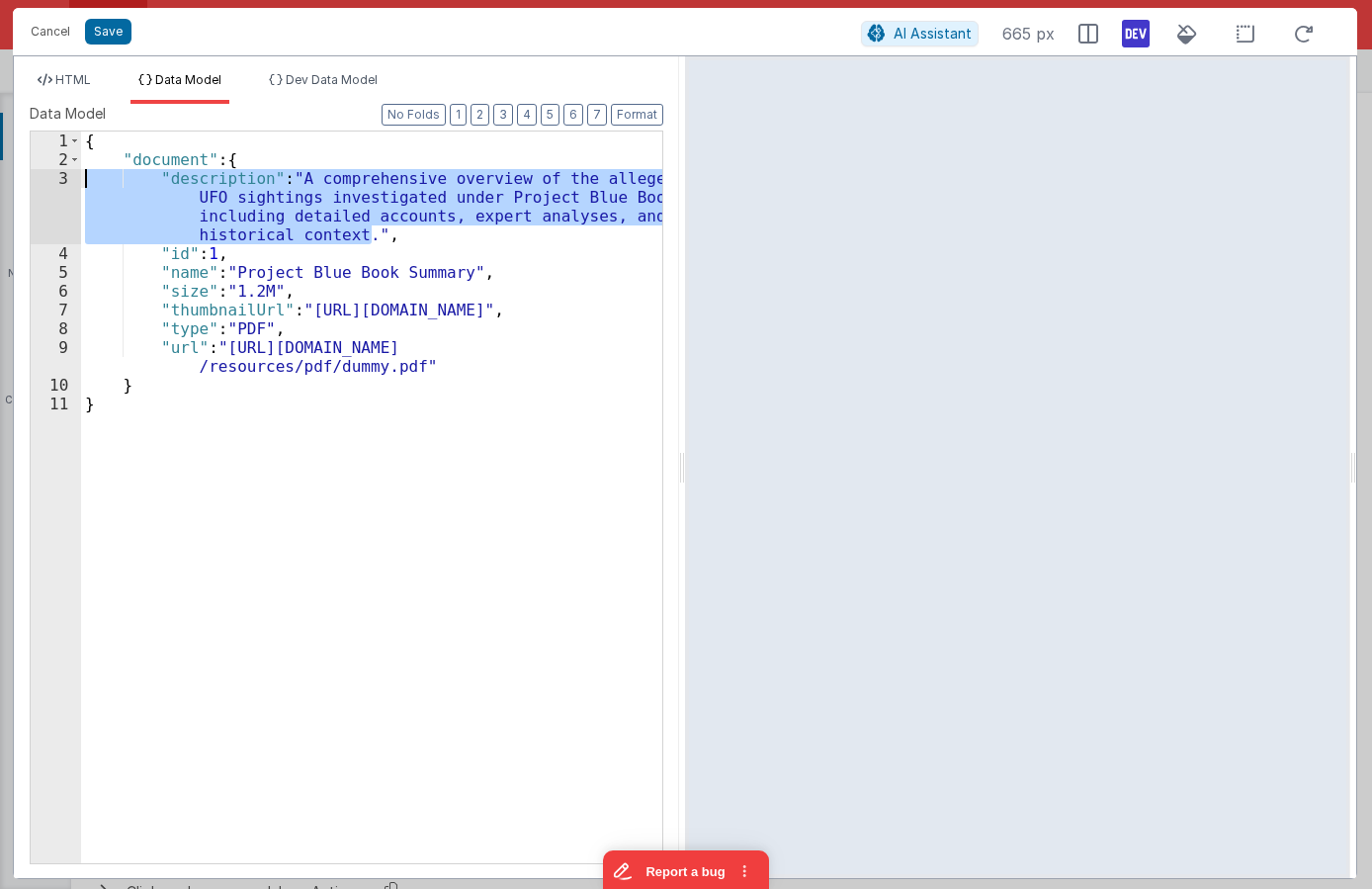
drag, startPoint x: 427, startPoint y: 231, endPoint x: 23, endPoint y: 175, distance: 407.9
click at [81, 175] on div "{ "document" : { "description" : "A comprehensive overview of the alleged UFO s…" at bounding box center [371, 497] width 581 height 732
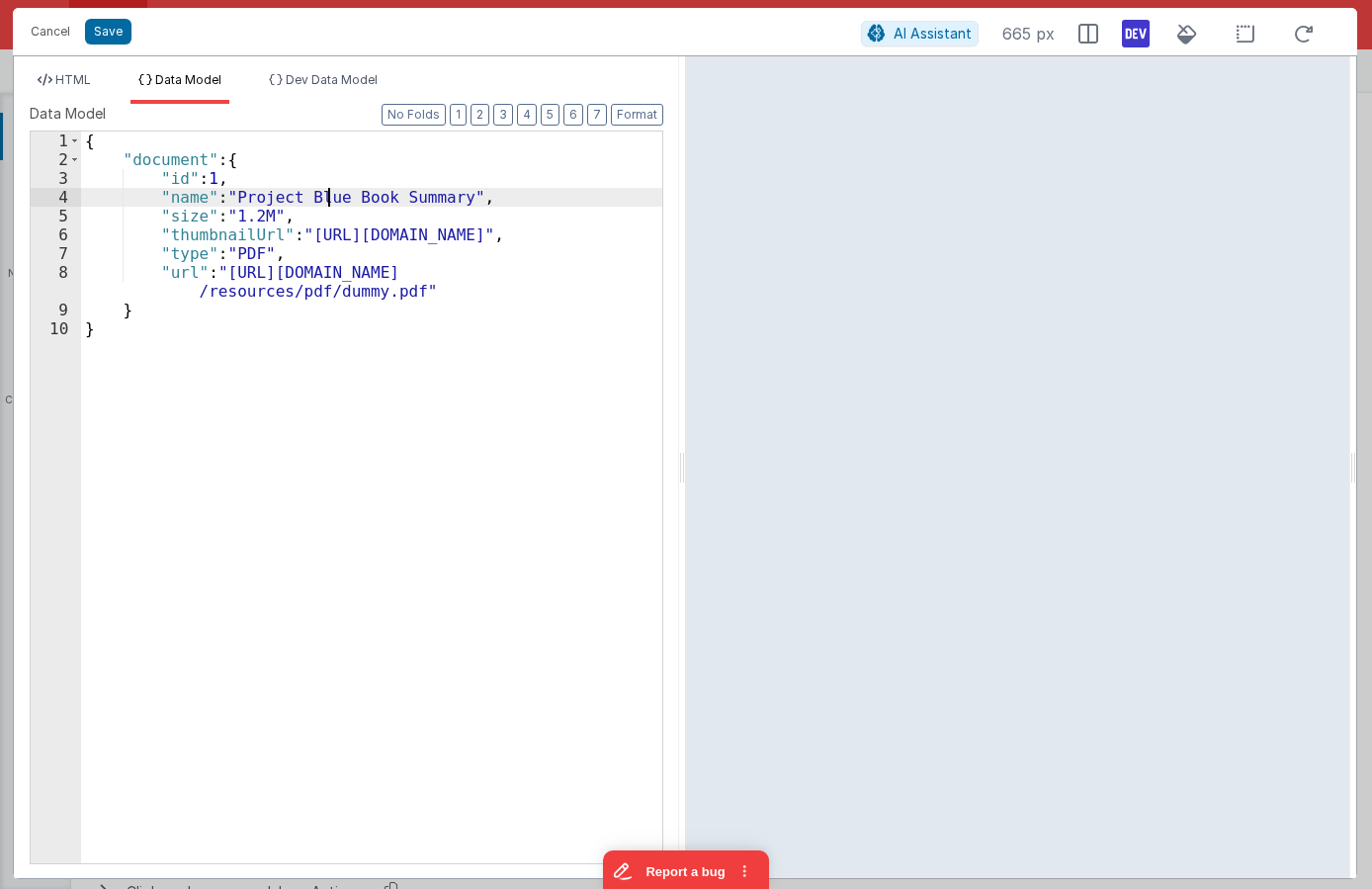
click at [330, 197] on div "{ "document" : { "id" : 1 , "name" : "Project Blue Book Summary" , "size" : "1.…" at bounding box center [371, 516] width 581 height 769
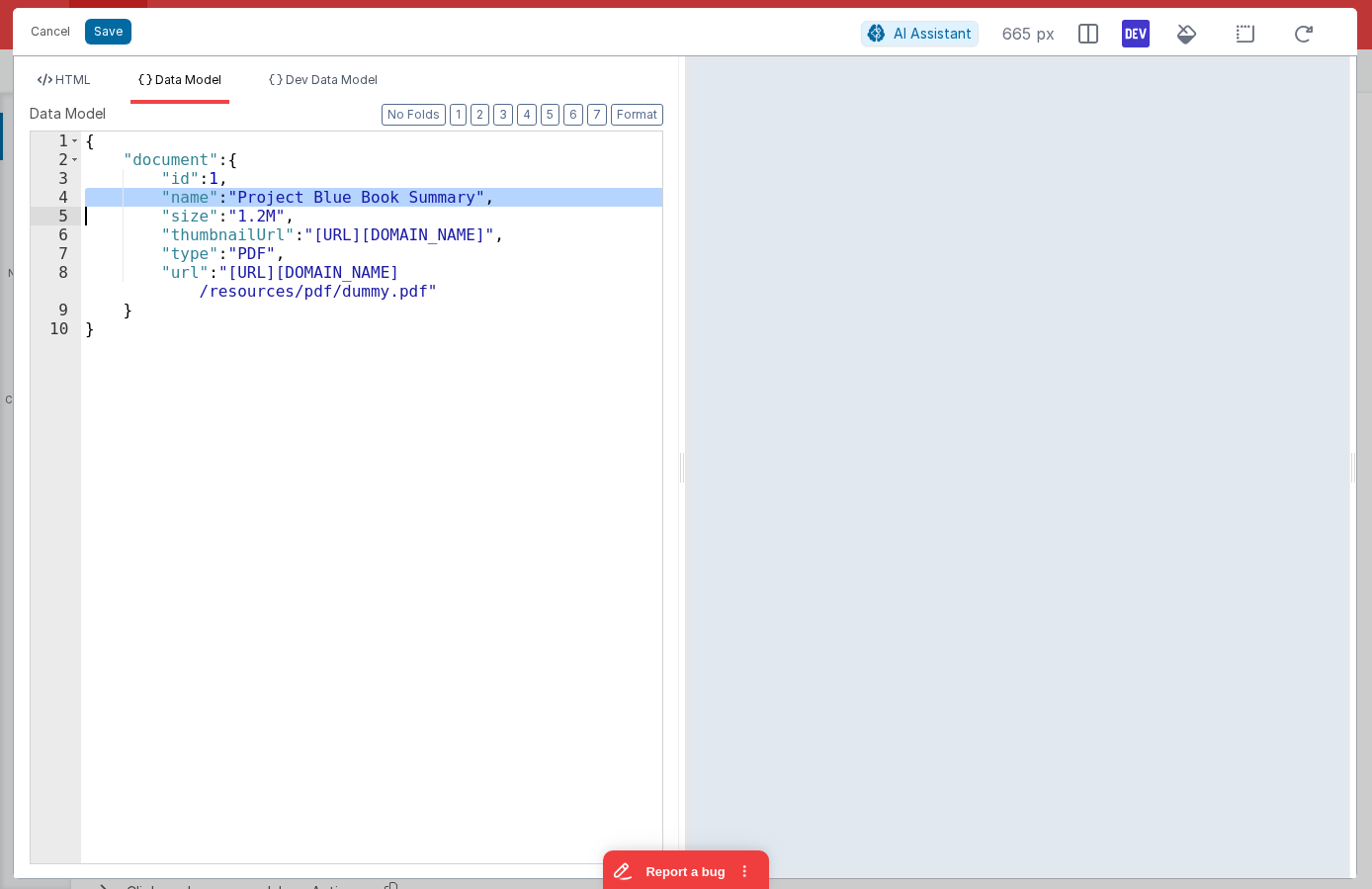
click at [330, 197] on div "{ "document" : { "id" : 1 , "name" : "Project Blue Book Summary" , "size" : "1.…" at bounding box center [371, 516] width 581 height 769
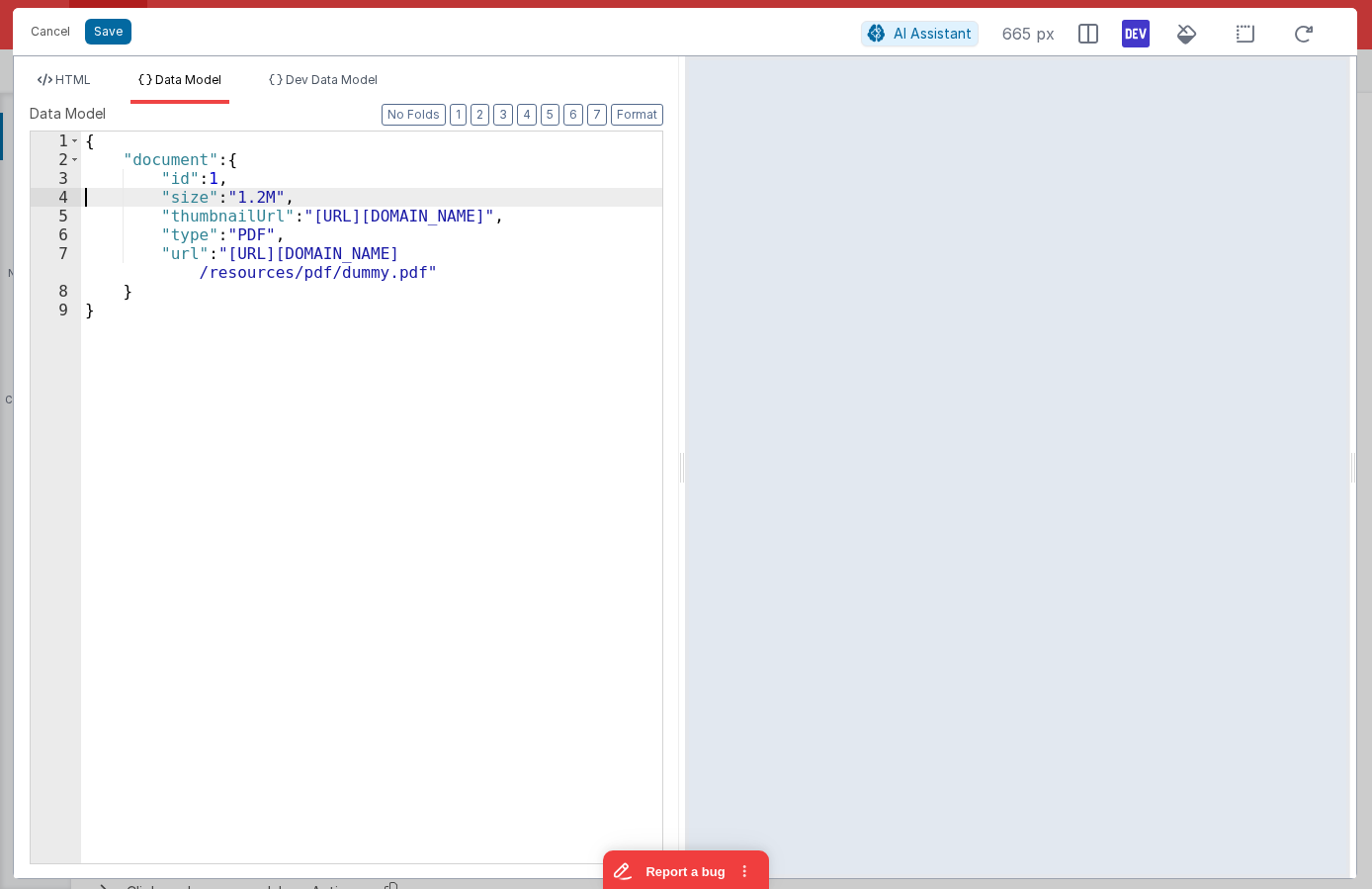
click at [261, 198] on div "{ "document" : { "id" : 1 , "size" : "1.2M" , "thumbnailUrl" : "https://via.pla…" at bounding box center [371, 516] width 581 height 769
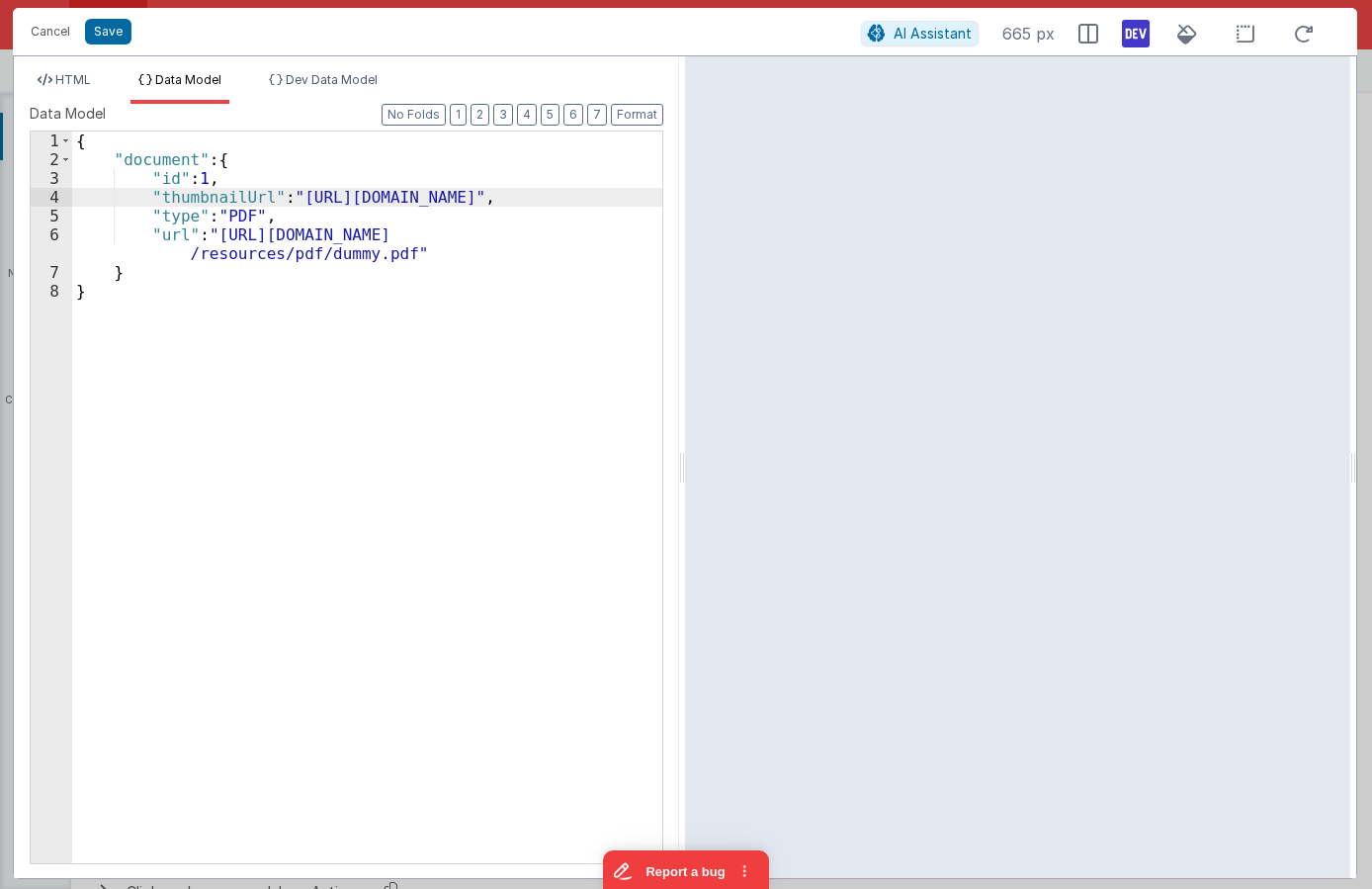
click at [240, 217] on div "{ "document" : { "id" : 1 , "thumbnailUrl" : "https://via.placeholder.com/150" …" at bounding box center [367, 516] width 590 height 769
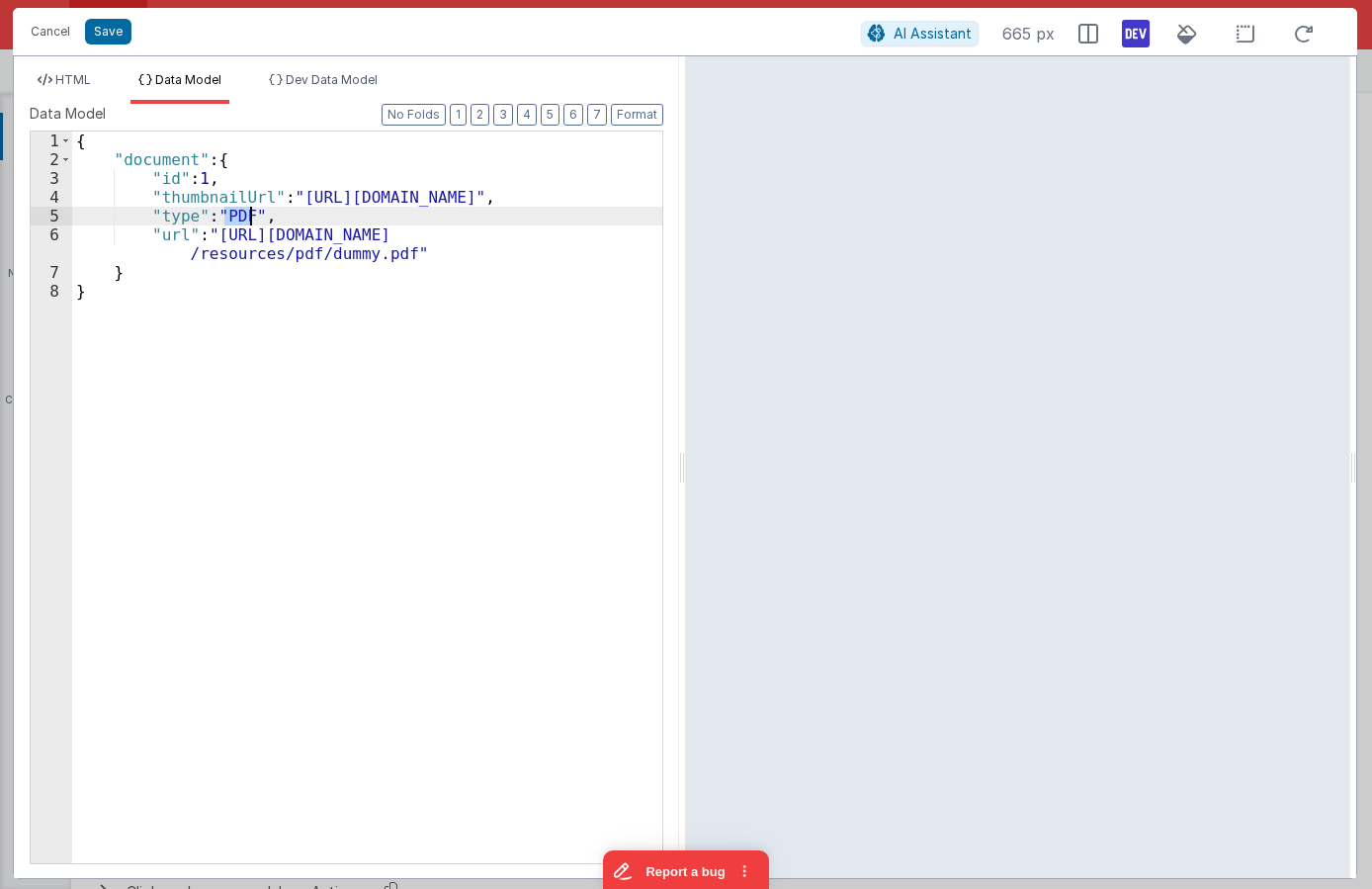
click at [240, 217] on div "{ "document" : { "id" : 1 , "thumbnailUrl" : "https://via.placeholder.com/150" …" at bounding box center [367, 516] width 590 height 769
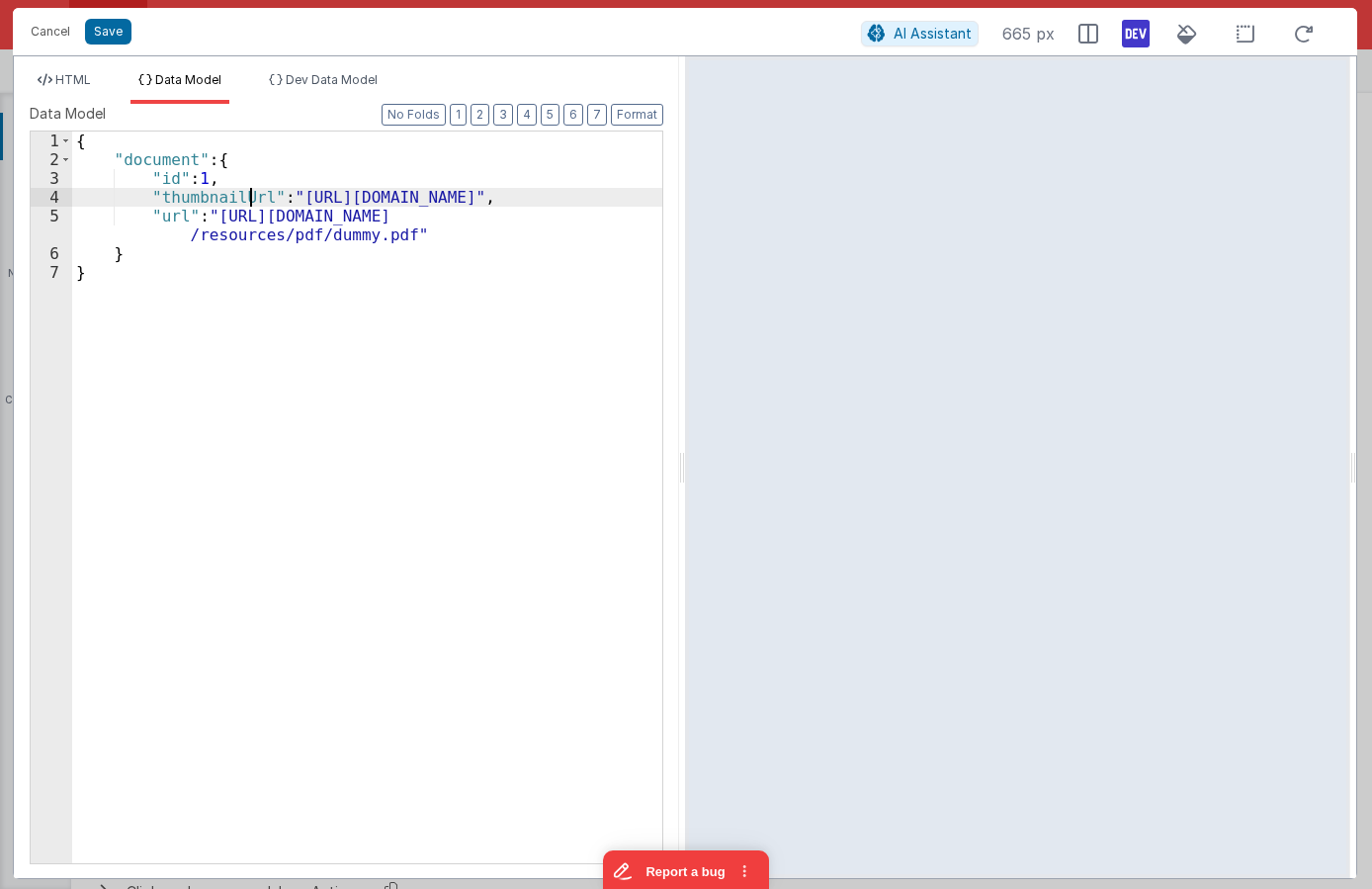
click at [254, 203] on div "{ "document" : { "id" : 1 , "thumbnailUrl" : "https://via.placeholder.com/150" …" at bounding box center [367, 516] width 590 height 769
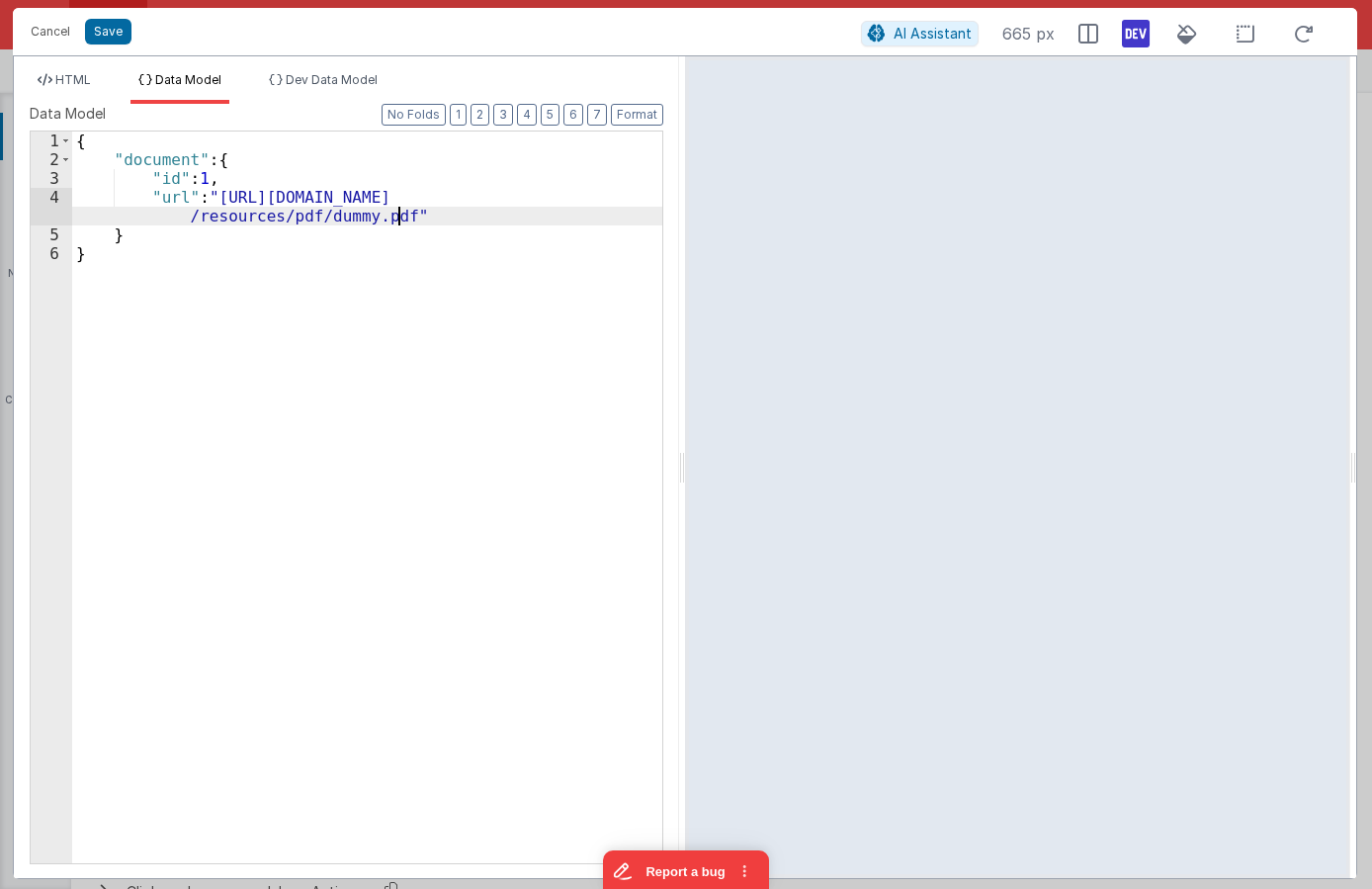
click at [419, 216] on div "{ "document" : { "id" : 1 , "url" : "https://www.w3.org/WAI/ER/tests/xhtml/test…" at bounding box center [367, 516] width 590 height 769
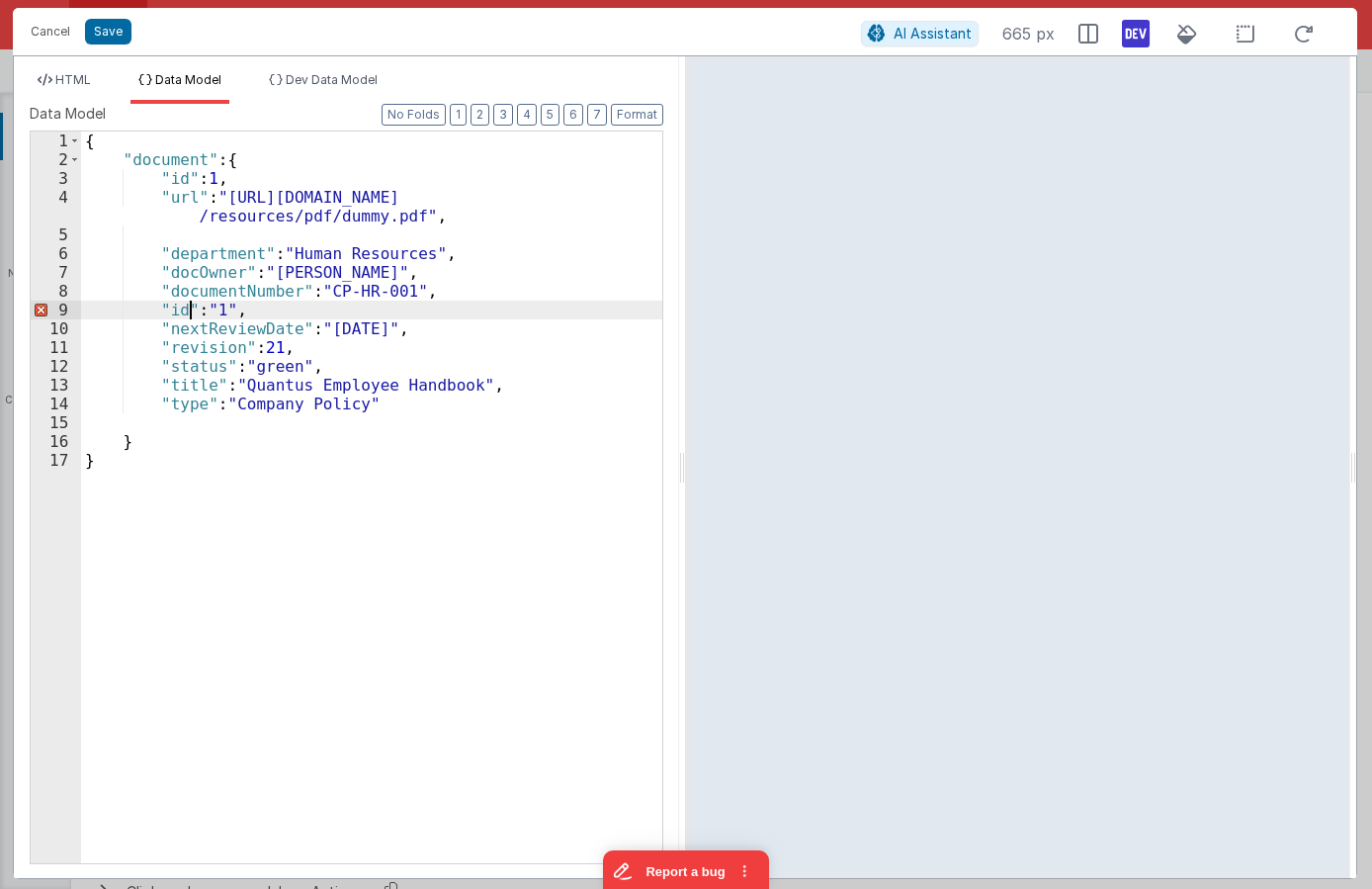
click at [187, 309] on div "{ "document" : { "id" : 1 , "url" : "https://www.w3.org/WAI/ER/tests/xhtml/test…" at bounding box center [371, 516] width 581 height 769
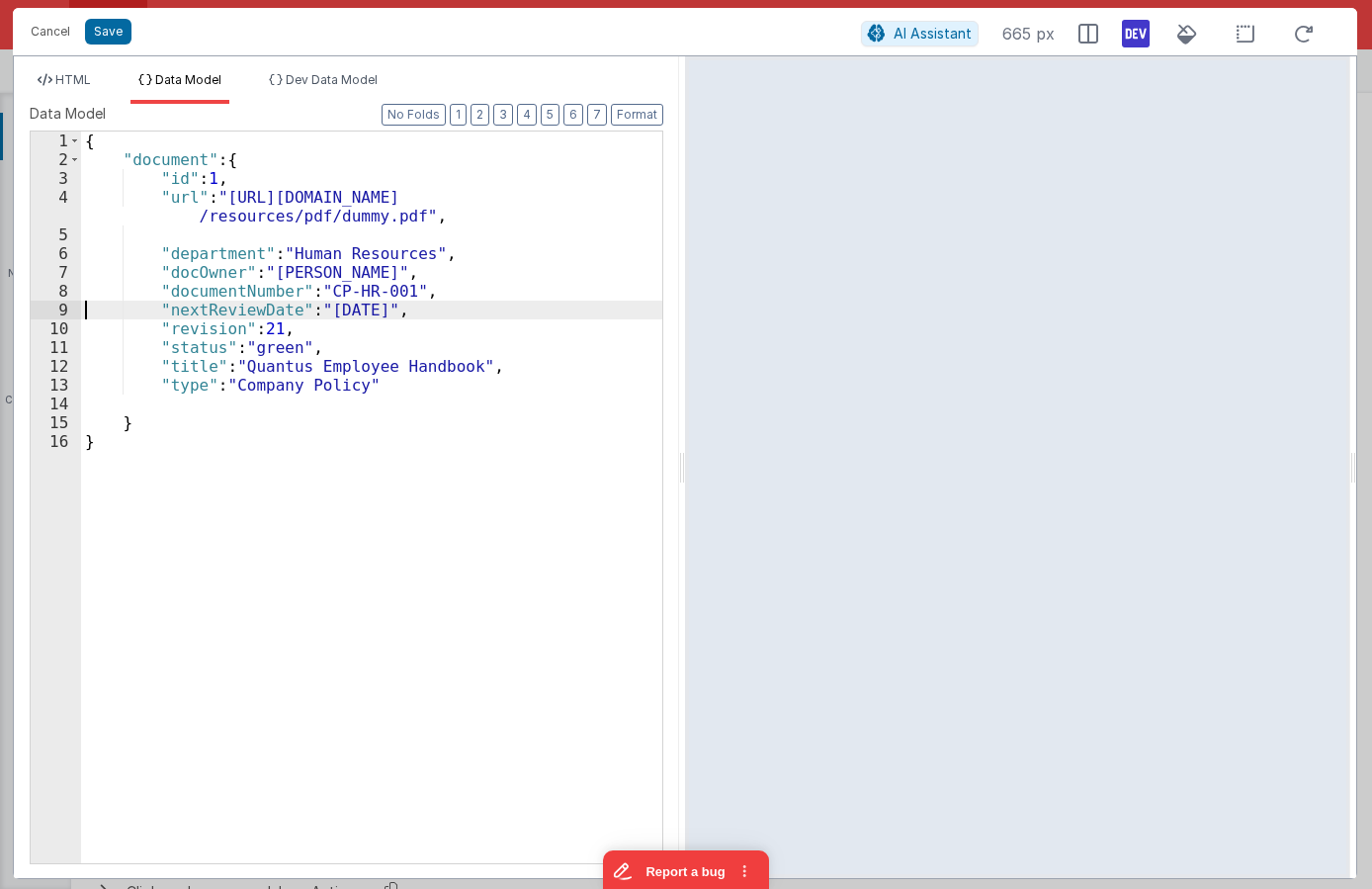
click at [210, 242] on div "{ "document" : { "id" : 1 , "url" : "https://www.w3.org/WAI/ER/tests/xhtml/test…" at bounding box center [371, 516] width 581 height 769
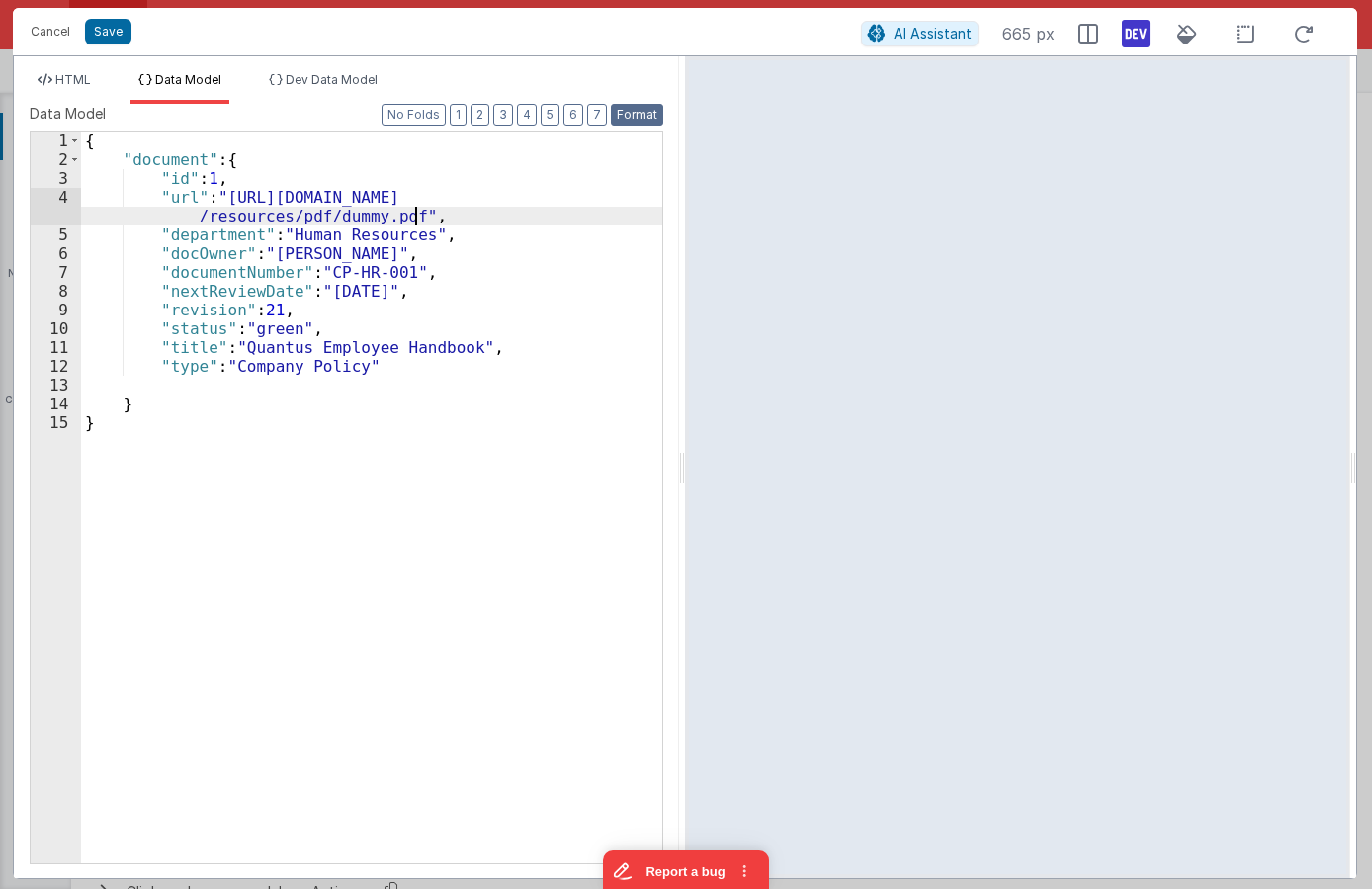
click at [637, 108] on button "Format" at bounding box center [637, 115] width 52 height 22
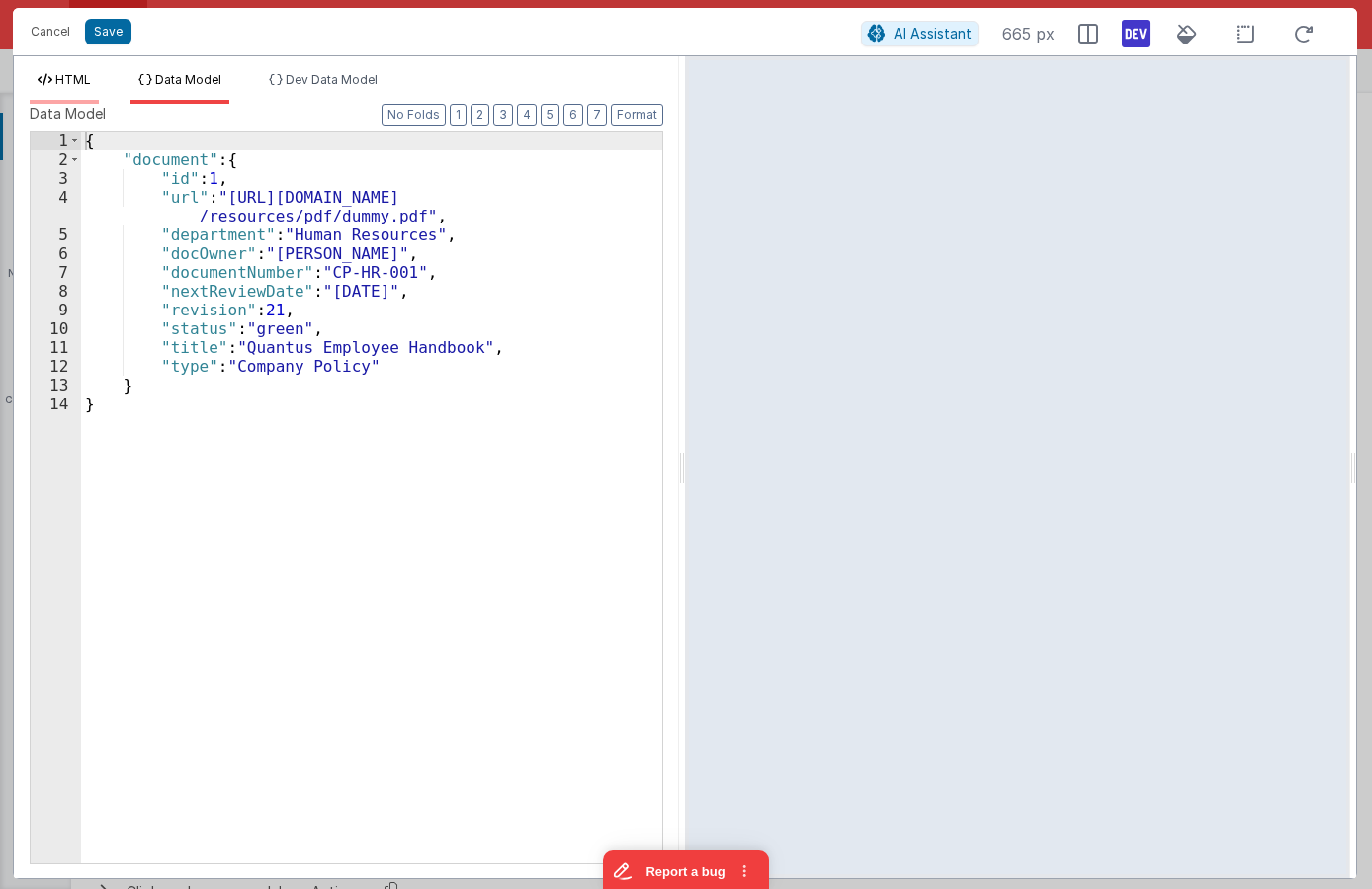
click at [54, 94] on li "HTML" at bounding box center [64, 88] width 69 height 32
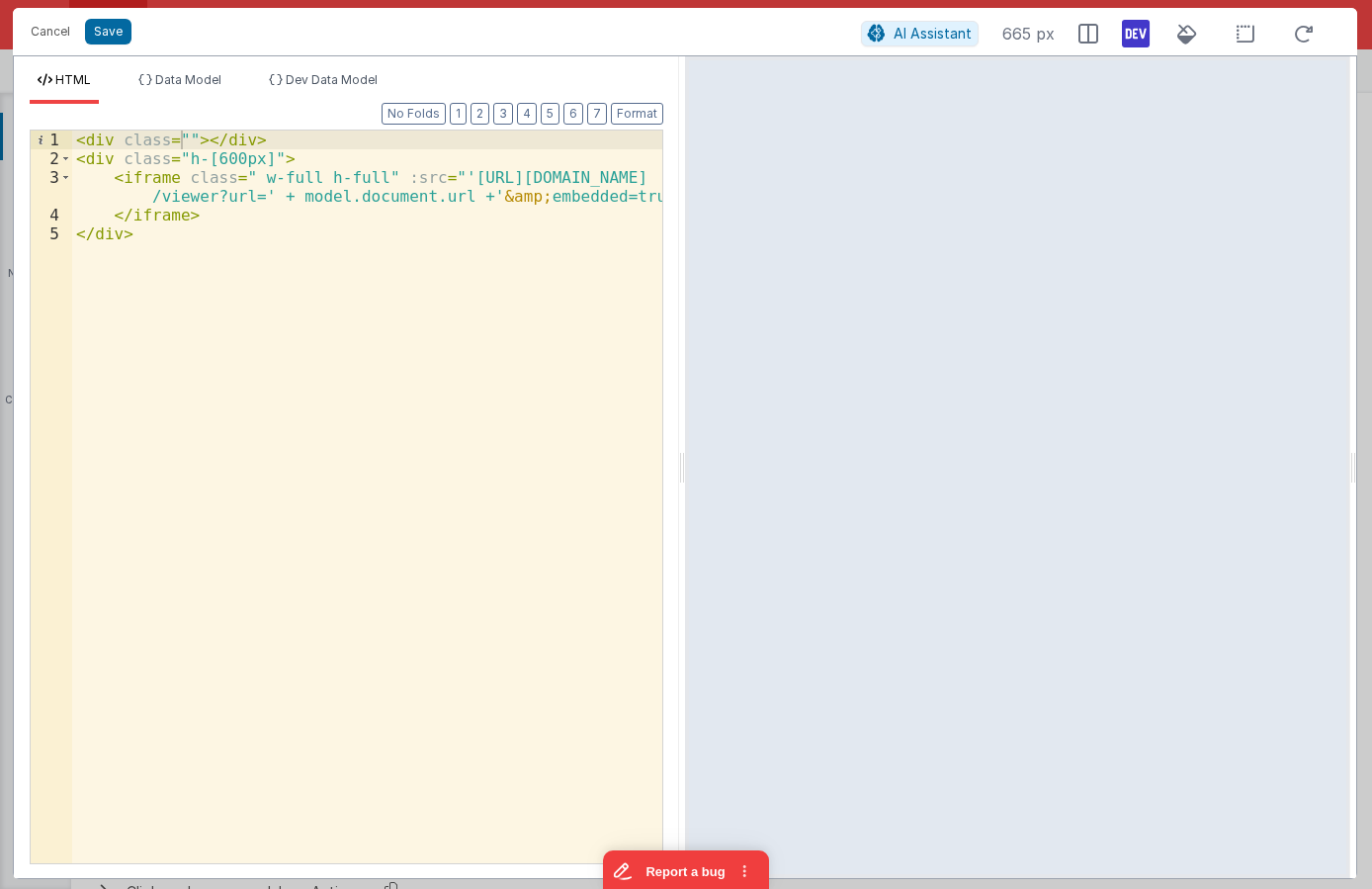
click at [183, 136] on div "< div class = "" > </ div > < div class = "h-[600px]" > < iframe class = " w-fu…" at bounding box center [367, 516] width 590 height 770
click at [530, 141] on div "< div class = "text-slate-500 text-base" > Human Resources </ div > < div class…" at bounding box center [367, 516] width 590 height 770
drag, startPoint x: 535, startPoint y: 139, endPoint x: 409, endPoint y: 141, distance: 126.0
click at [409, 141] on div "< div class = "text-slate-500 text-base" > Human Resources </ div > < div class…" at bounding box center [367, 516] width 590 height 770
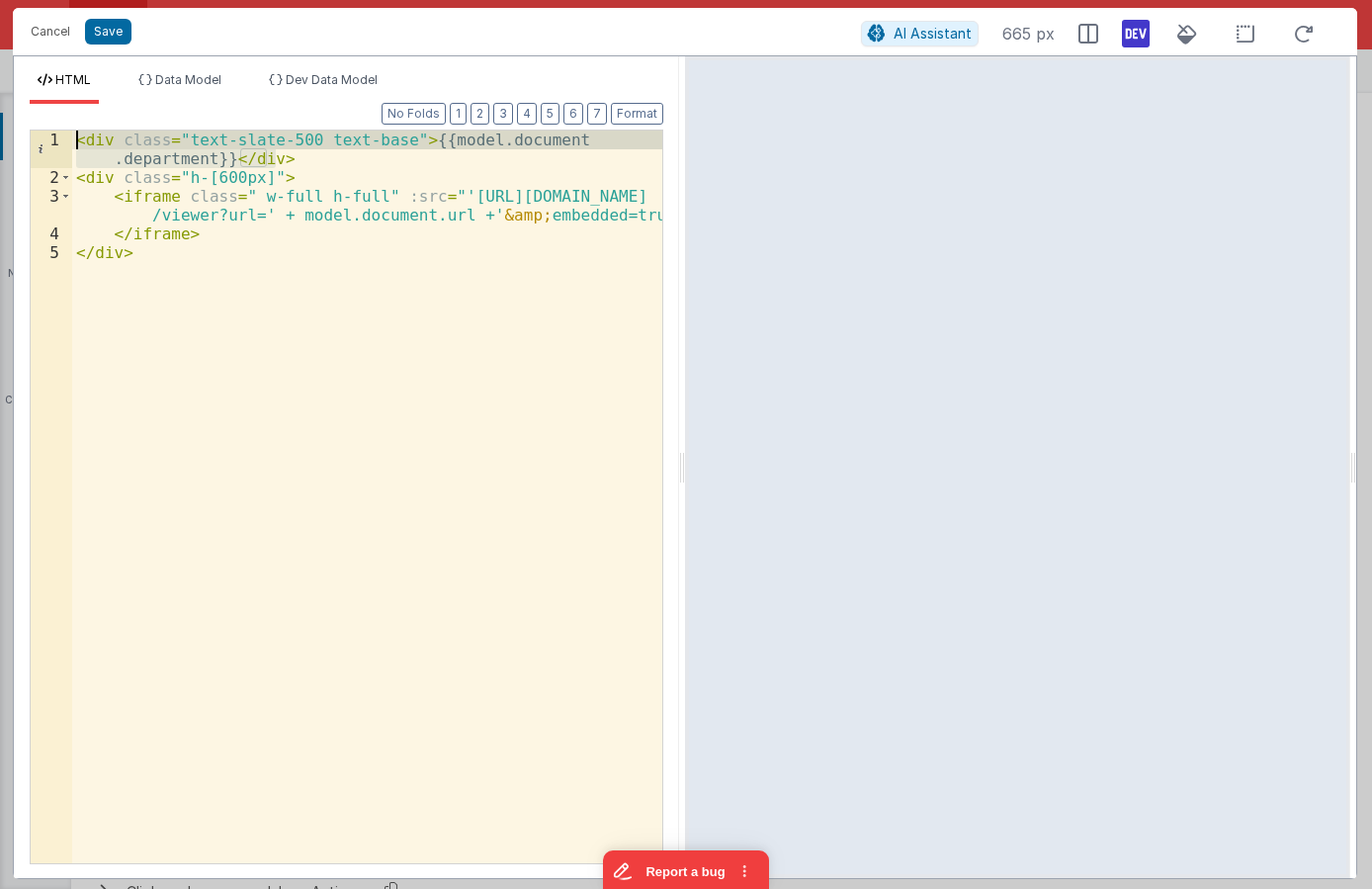
drag, startPoint x: 340, startPoint y: 156, endPoint x: 30, endPoint y: 126, distance: 311.4
click at [72, 131] on div "< div class = "text-slate-500 text-base" > {{model.document .department}} </ di…" at bounding box center [367, 497] width 590 height 733
click at [300, 153] on div "< div class = "text-slate-500 text-base" > {{model.document .department}} </ di…" at bounding box center [367, 497] width 590 height 733
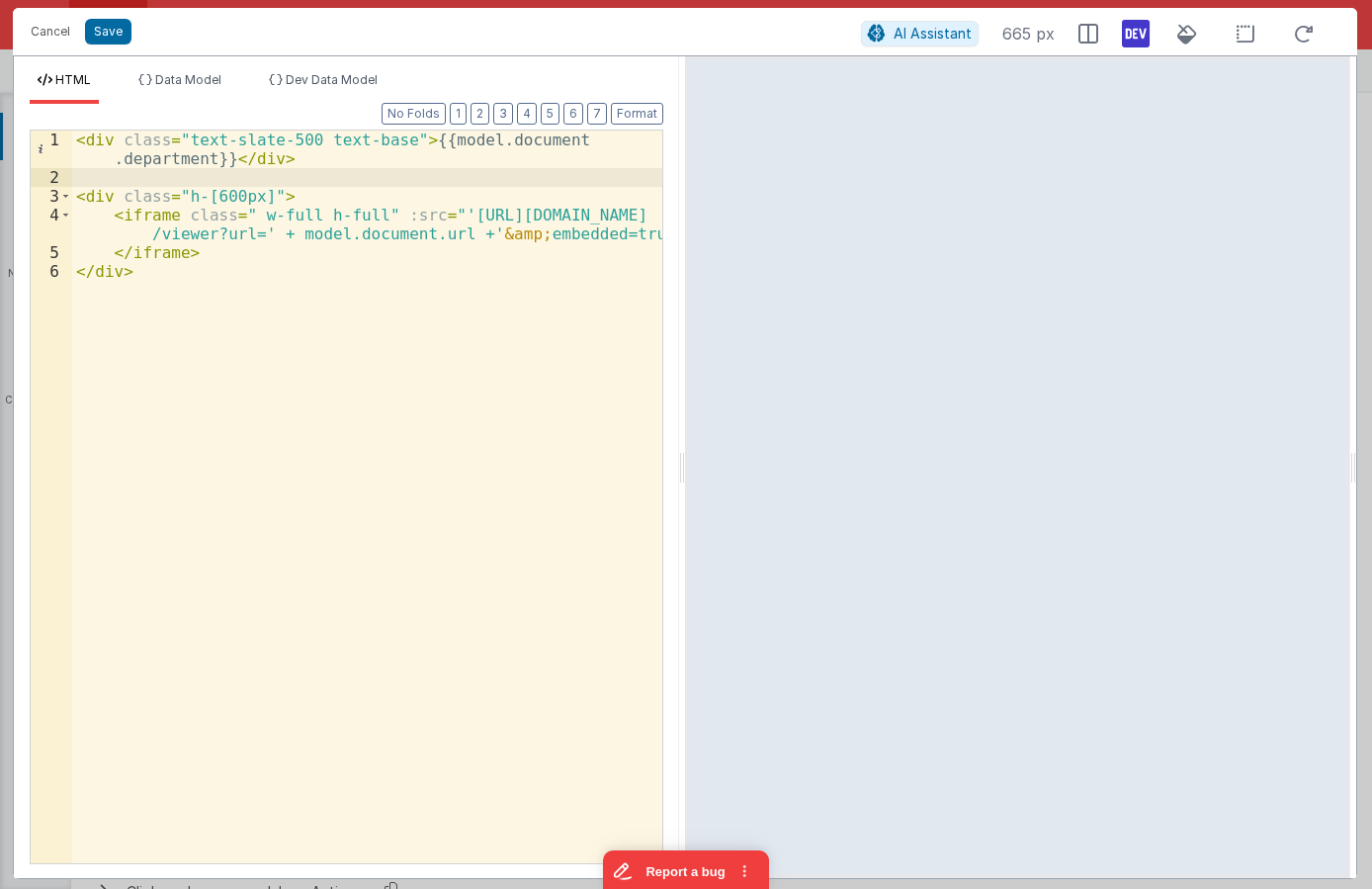
paste textarea
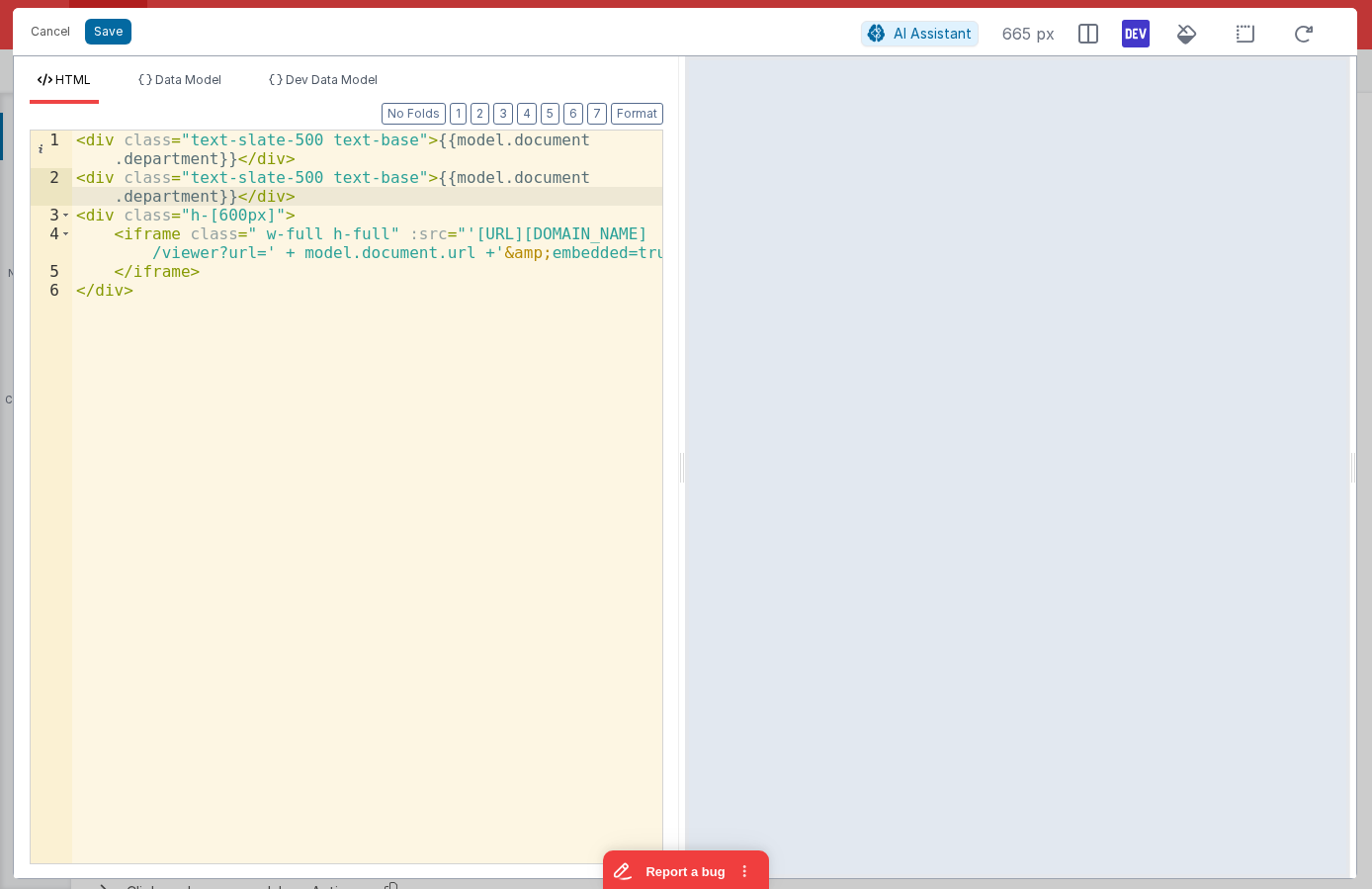
click at [98, 176] on div "< div class = "text-slate-500 text-base" > {{model.document .department}} </ di…" at bounding box center [367, 525] width 590 height 789
click at [149, 201] on div "< div class = "text-slate-500 text-base" > {{model.document .department}} </ di…" at bounding box center [367, 525] width 590 height 789
click at [378, 176] on div "< div class = "text-slate-500 text-base" > {{model.document .department}} </ di…" at bounding box center [367, 525] width 590 height 789
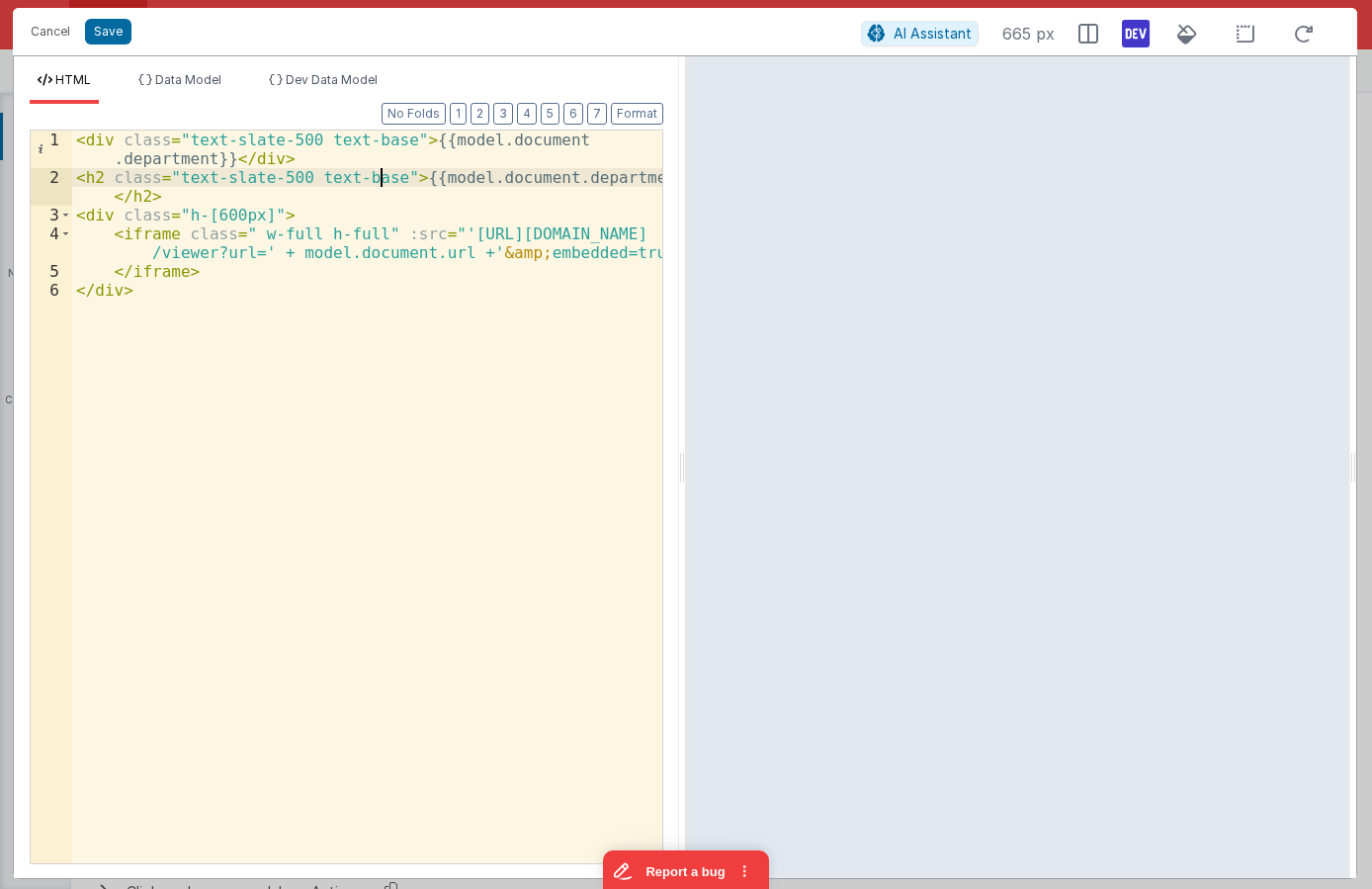
click at [378, 176] on div "< div class = "text-slate-500 text-base" > {{model.document .department}} </ di…" at bounding box center [367, 525] width 590 height 789
drag, startPoint x: 624, startPoint y: 177, endPoint x: 559, endPoint y: 175, distance: 65.0
click at [559, 175] on div "< div class = "text-slate-500 text-base" > {{model.document .department}} </ di…" at bounding box center [367, 525] width 590 height 789
click at [254, 72] on ul "HTML Data Model Dev Data Model" at bounding box center [346, 88] width 665 height 32
click at [210, 74] on span "Data Model" at bounding box center [188, 79] width 66 height 15
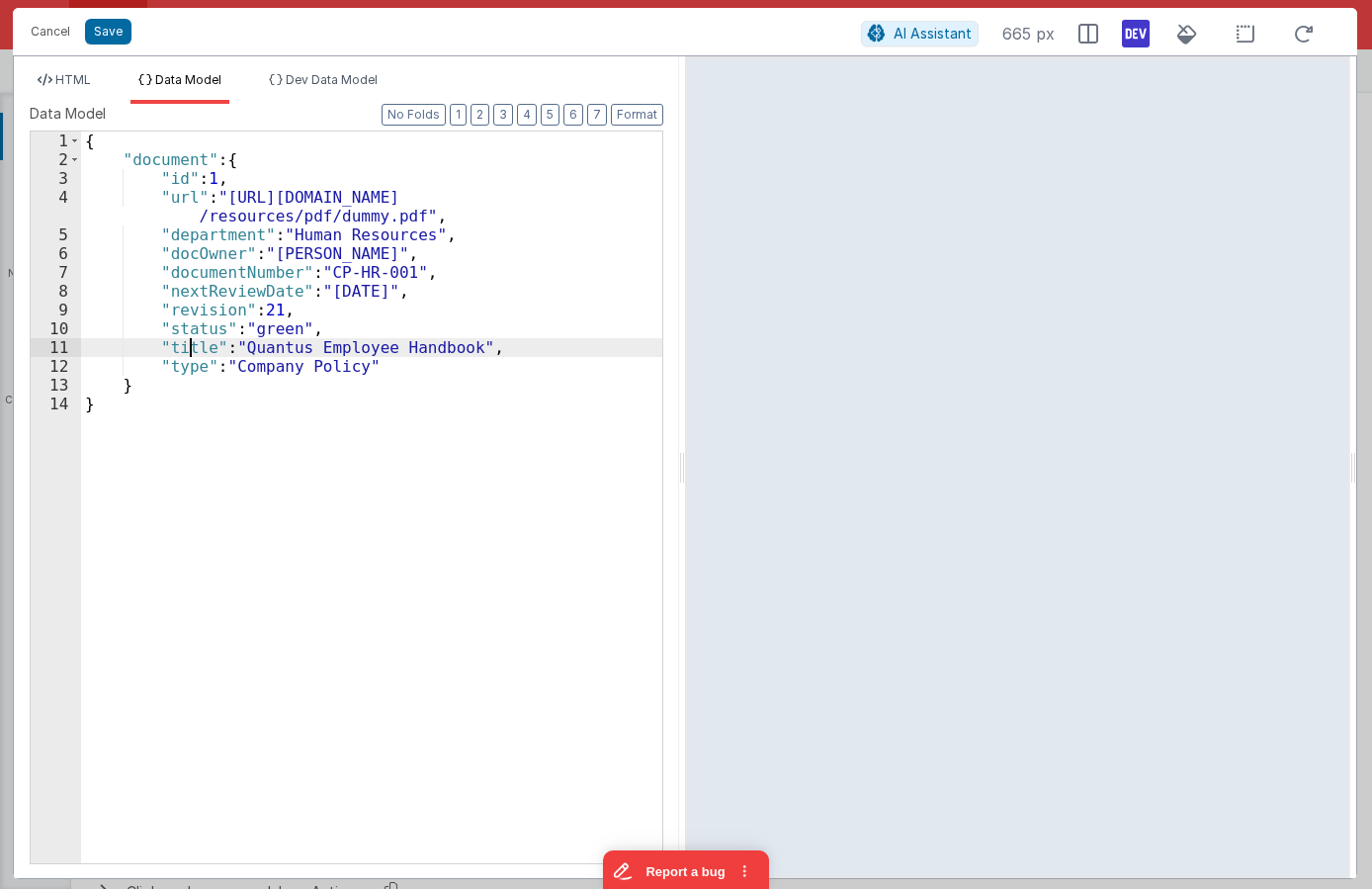
click at [192, 346] on div "{ "document" : { "id" : 1 , "url" : "https://www.w3.org/WAI/ER/tests/xhtml/test…" at bounding box center [371, 516] width 581 height 769
click at [198, 349] on div "{ "document" : { "id" : 1 , "url" : "https://www.w3.org/WAI/ER/tests/xhtml/test…" at bounding box center [371, 516] width 581 height 769
click at [95, 82] on li "HTML" at bounding box center [64, 88] width 69 height 32
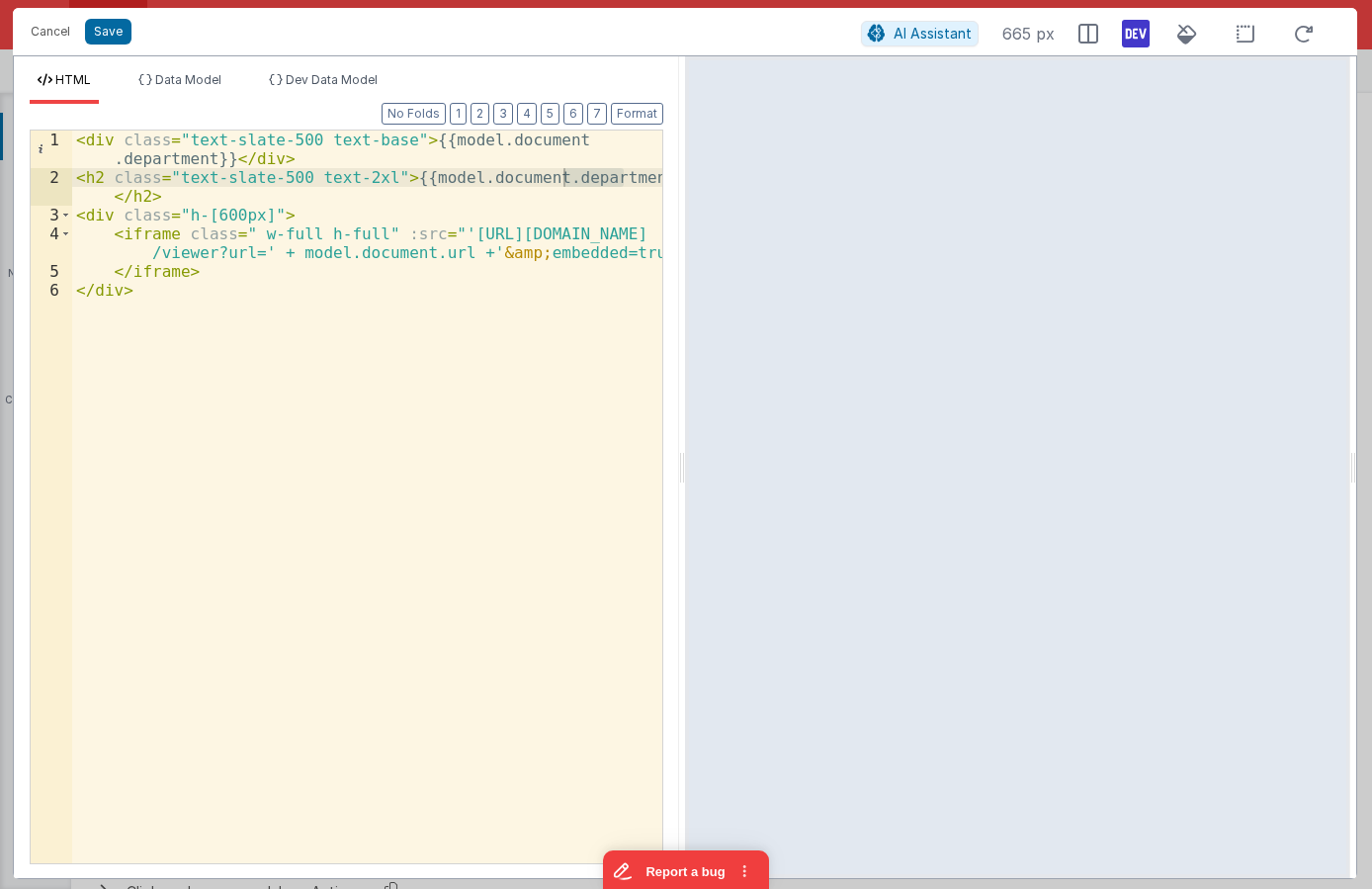
click at [576, 177] on div "< div class = "text-slate-500 text-base" > {{model.document .department}} </ di…" at bounding box center [367, 497] width 590 height 733
click at [576, 177] on div "< div class = "text-slate-500 text-base" > {{model.document .department}} </ di…" at bounding box center [367, 525] width 590 height 789
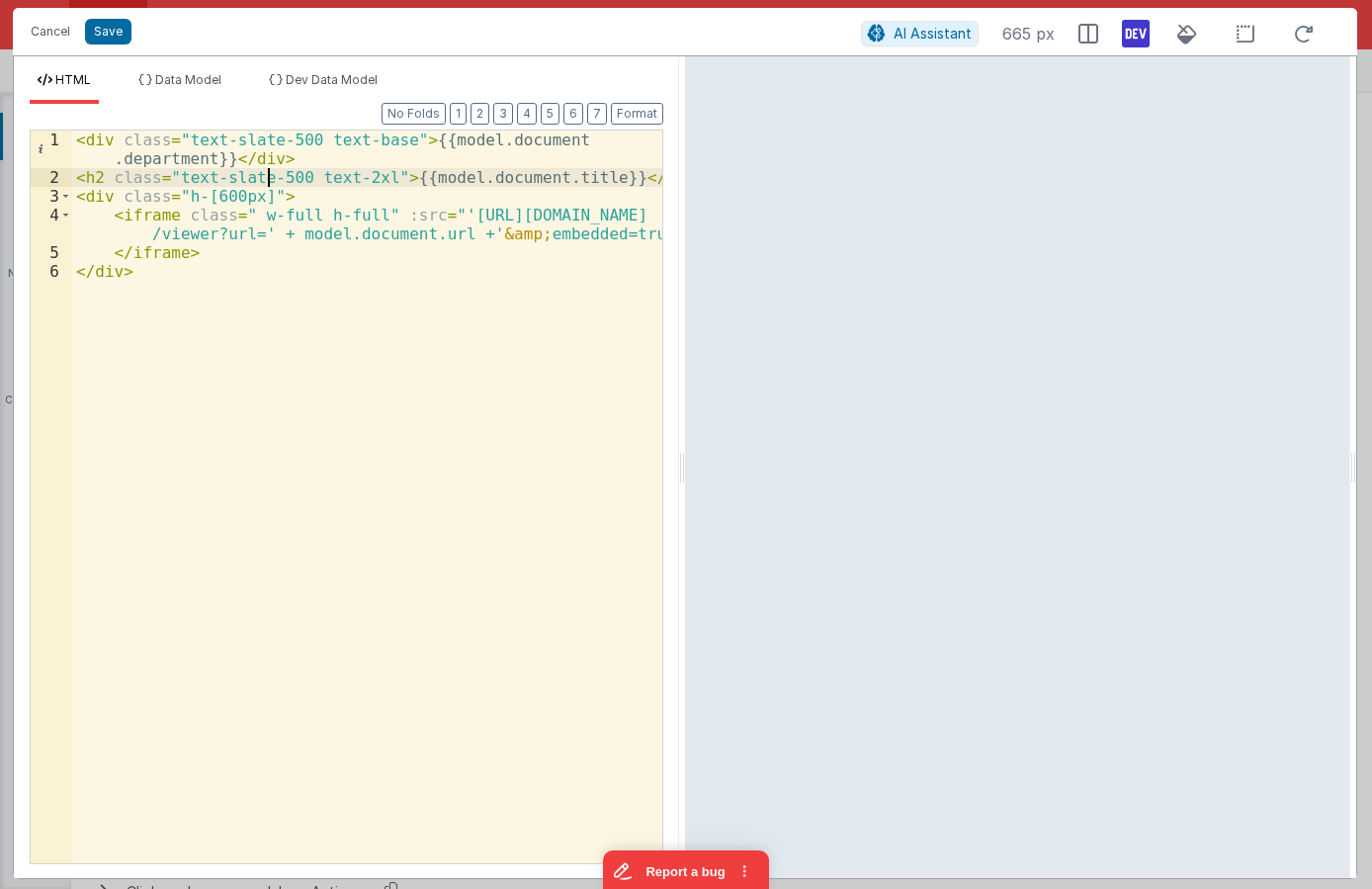
click at [272, 176] on div "< div class = "text-slate-500 text-base" > {{model.document .department}} </ di…" at bounding box center [367, 525] width 590 height 789
click at [328, 148] on div "< div class = "text-slate-500 text-base" > {{model.document .department}} </ di…" at bounding box center [367, 525] width 590 height 789
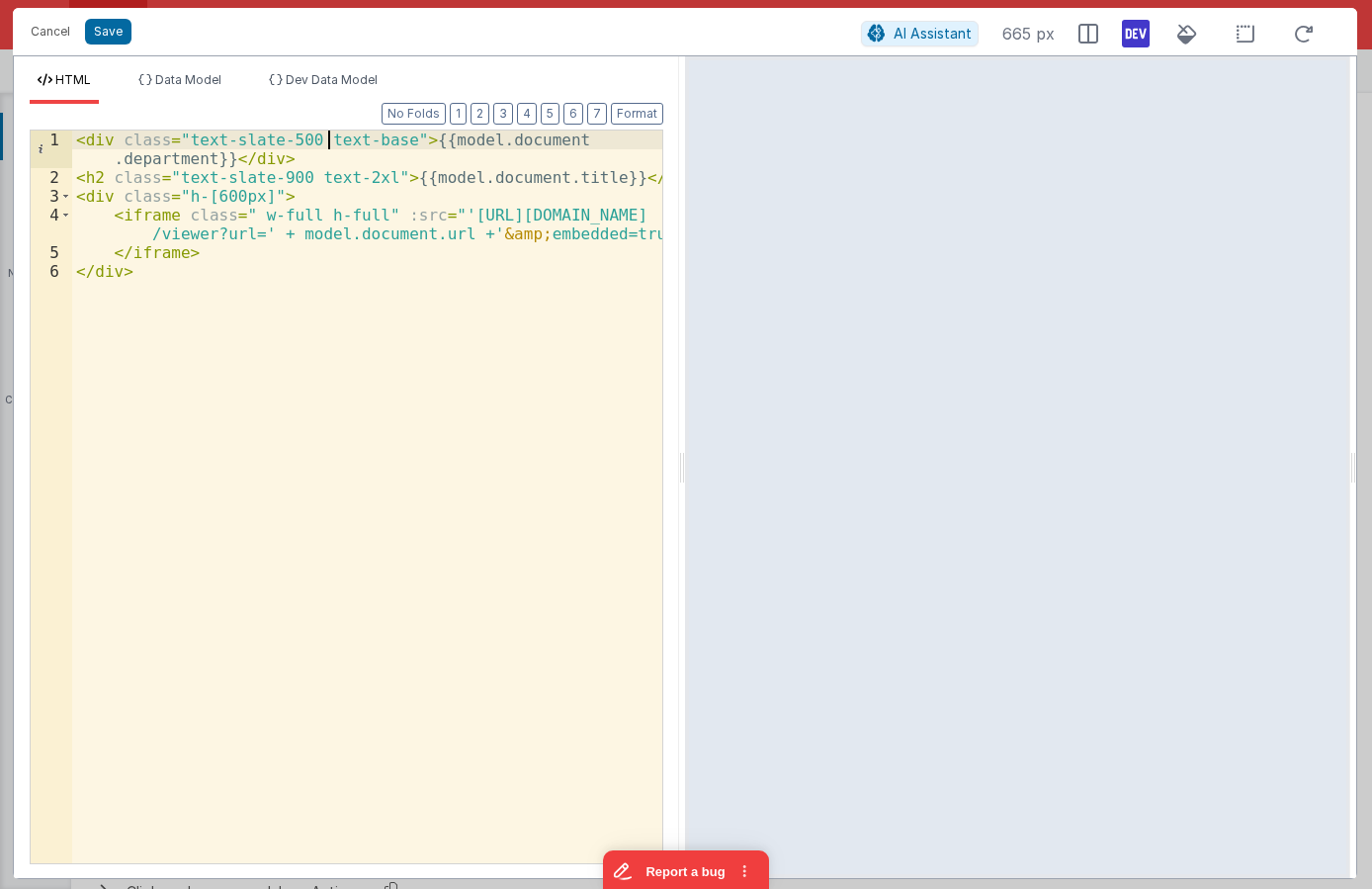
click at [323, 159] on div "< div class = "text-slate-500 text-base" > {{model.document .department}} </ di…" at bounding box center [367, 525] width 590 height 789
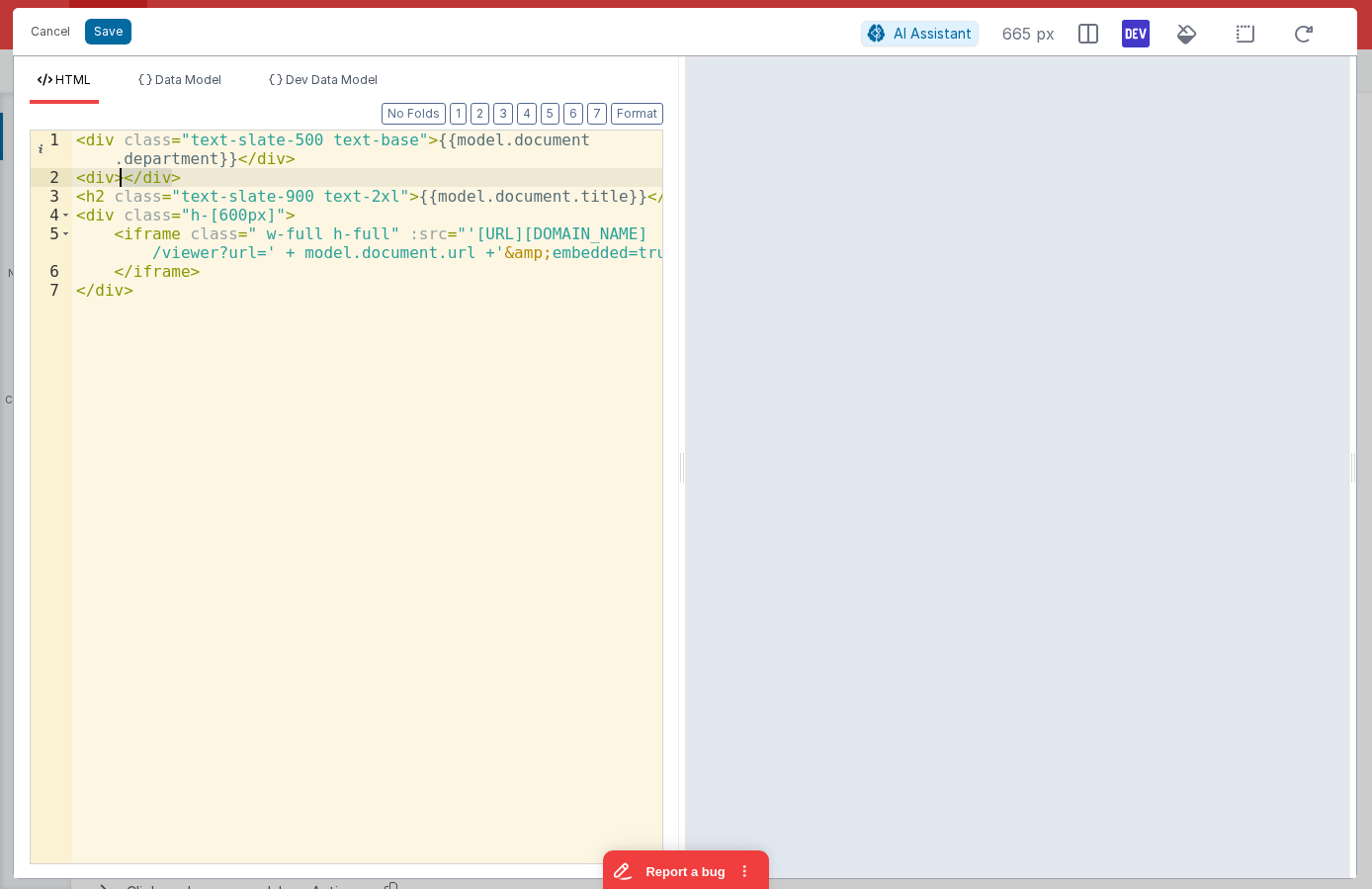
drag, startPoint x: 187, startPoint y: 174, endPoint x: 122, endPoint y: 173, distance: 65.0
click at [122, 173] on div "< div class = "text-slate-500 text-base" > {{model.document .department}} </ di…" at bounding box center [367, 525] width 590 height 789
click at [647, 199] on div "< div class = "text-slate-500 text-base" > {{model.document .department}} </ di…" at bounding box center [367, 525] width 590 height 789
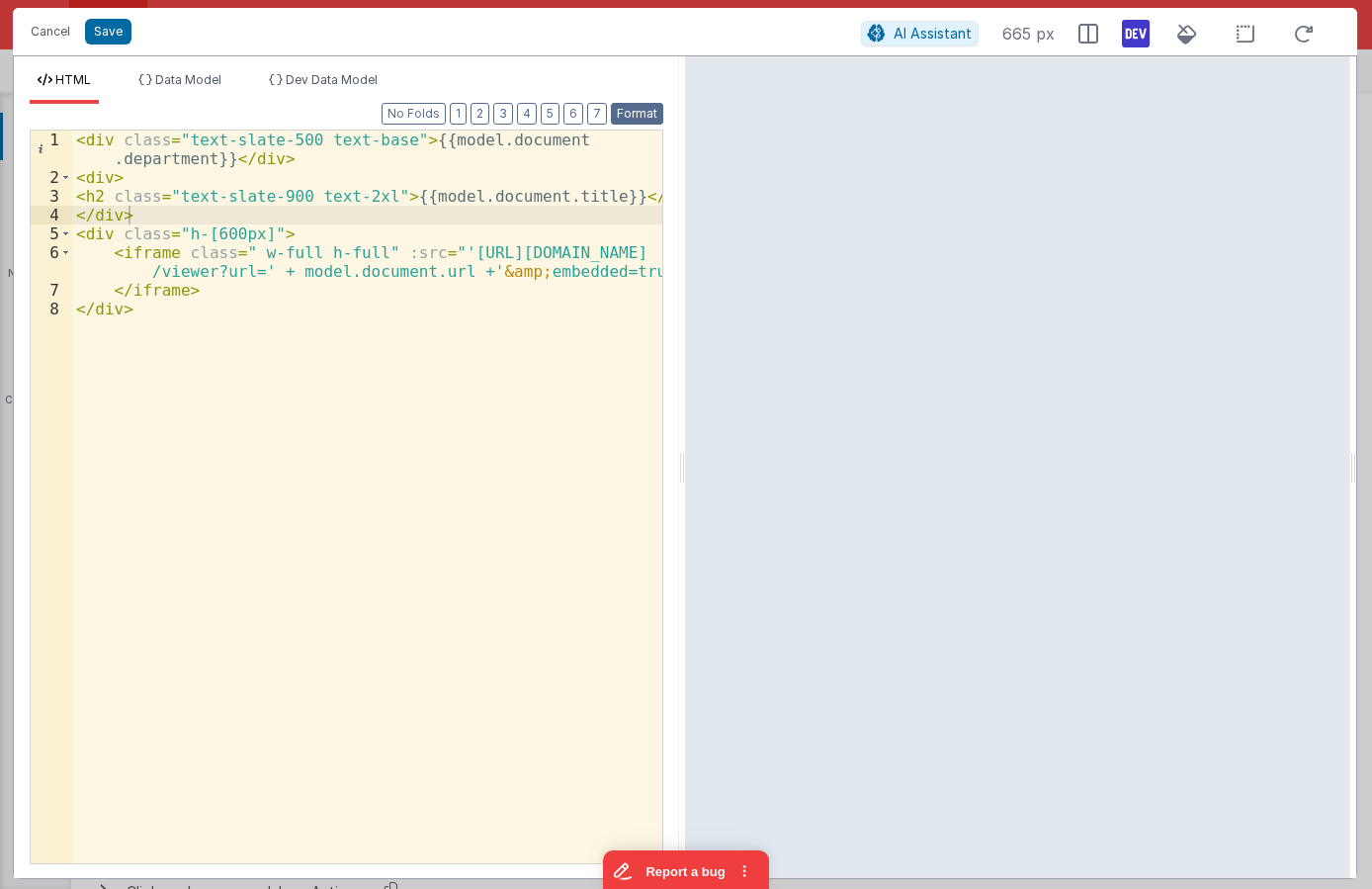
click at [650, 109] on button "Format" at bounding box center [637, 114] width 52 height 22
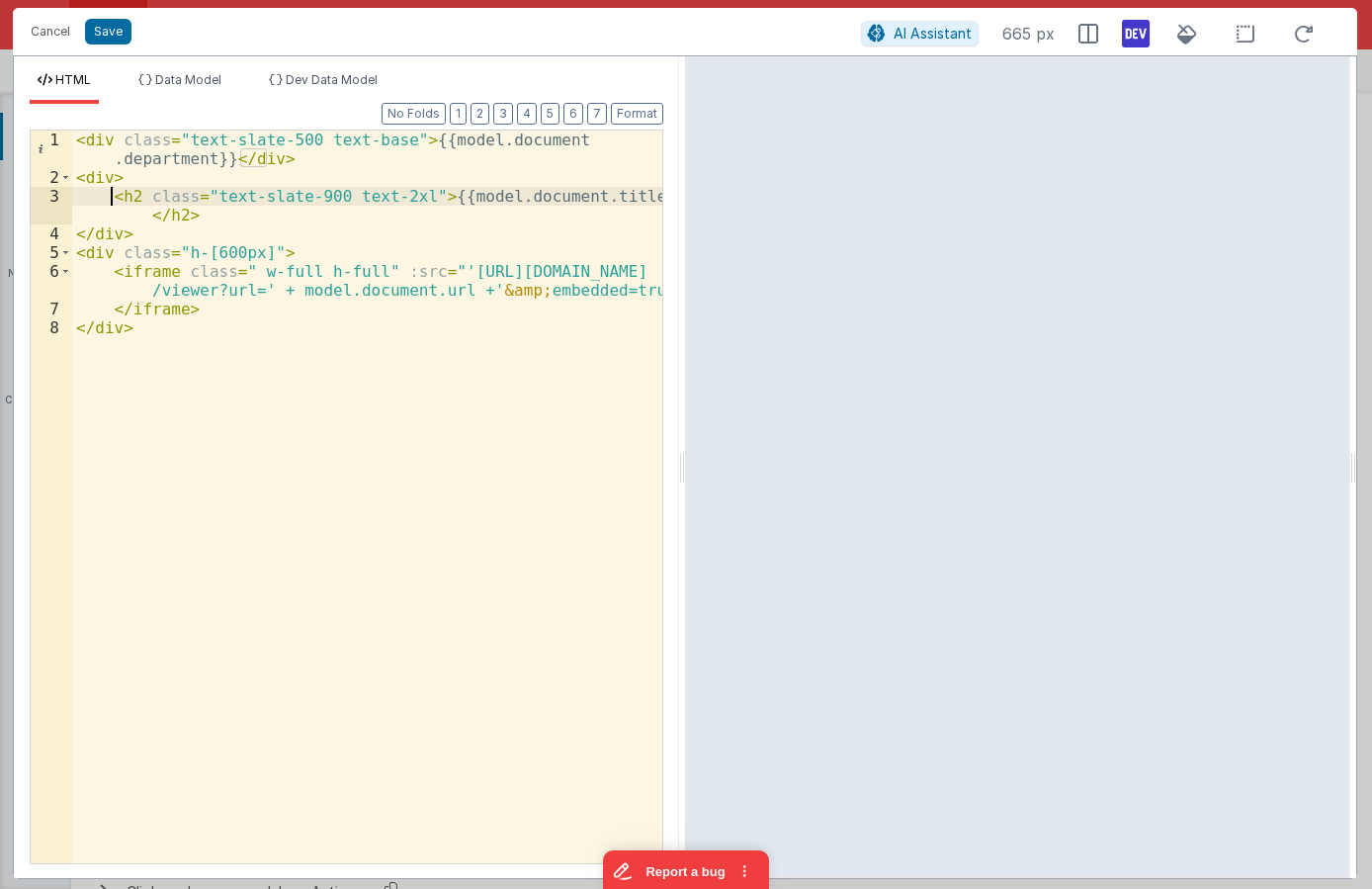
click at [108, 189] on div "< div class = "text-slate-500 text-base" > {{model.document .department}} </ di…" at bounding box center [367, 525] width 590 height 789
click at [115, 182] on div "< div class = "text-slate-500 text-base" > {{model.document .department}} </ di…" at bounding box center [367, 525] width 590 height 789
click at [204, 211] on div "< div class = "text-slate-500 text-base" > {{model.document .department}} </ di…" at bounding box center [367, 525] width 590 height 789
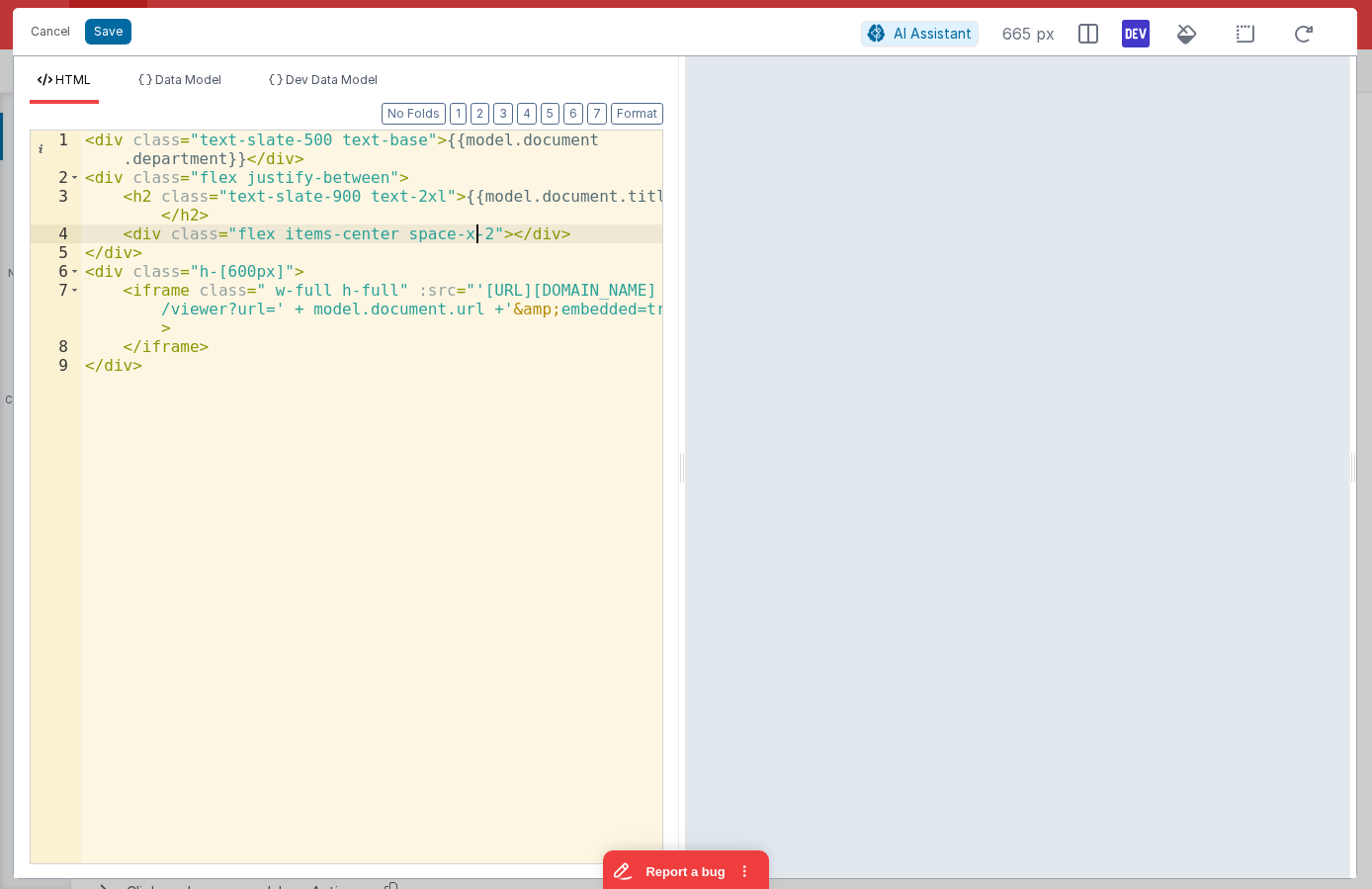
click at [477, 235] on div "< div class = "text-slate-500 text-base" > {{model.document .department}} </ di…" at bounding box center [371, 525] width 581 height 789
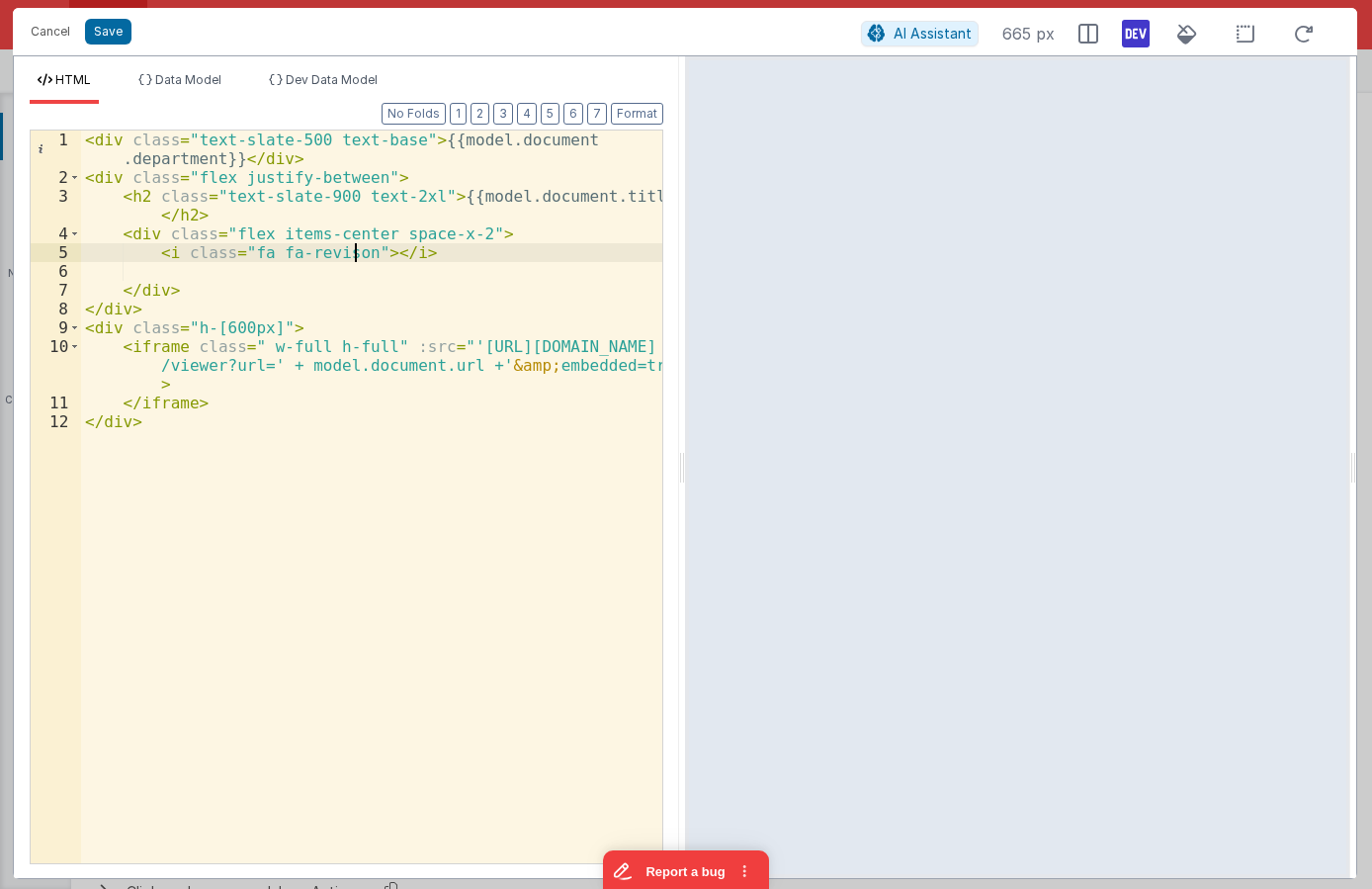
click at [478, 303] on div "< div class = "text-slate-500 text-base" > {{model.document .department}} </ di…" at bounding box center [371, 525] width 581 height 789
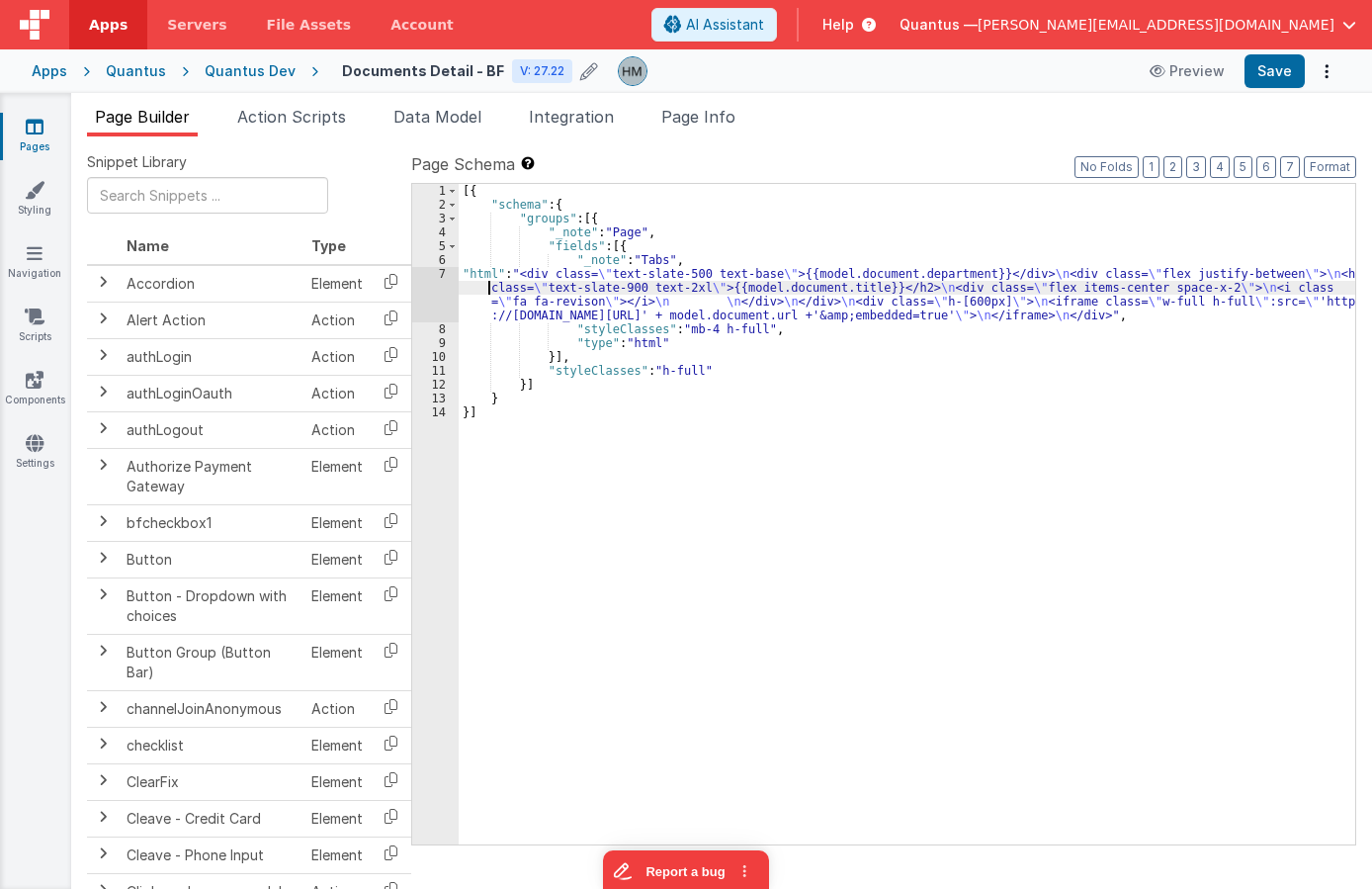
click at [488, 286] on div "[{ "schema" : { "groups" : [{ "_note" : "Page" , "fields" : [{ "_note" : "Tabs"…" at bounding box center [907, 528] width 897 height 688
click at [430, 270] on div "7" at bounding box center [435, 295] width 47 height 55
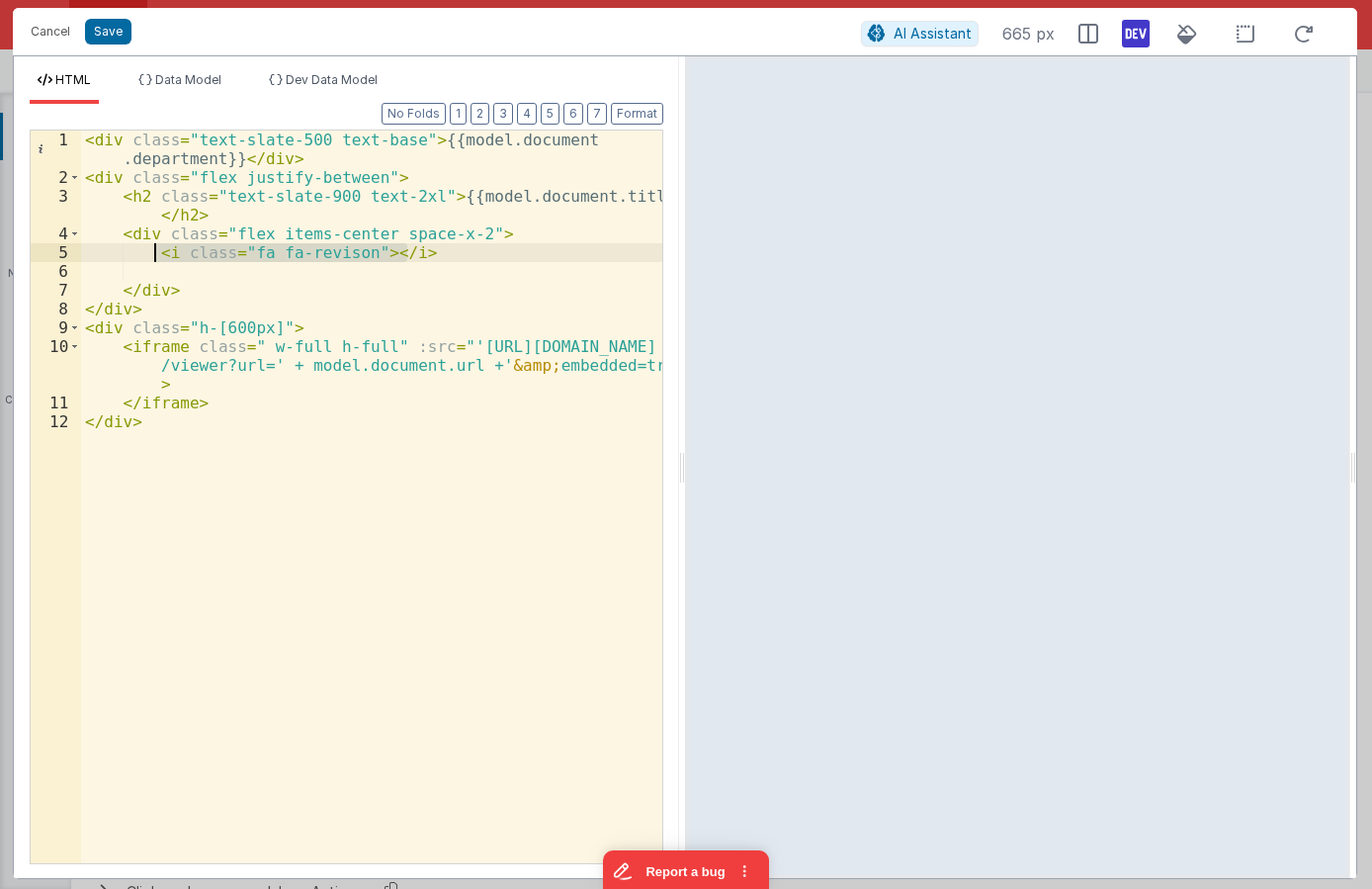
drag, startPoint x: 415, startPoint y: 253, endPoint x: 157, endPoint y: 254, distance: 258.0
click at [157, 254] on div "< div class = "text-slate-500 text-base" > {{model.document .department}} </ di…" at bounding box center [371, 525] width 581 height 789
click at [461, 230] on div "< div class = "text-slate-500 text-base" > {{model.document .department}} </ di…" at bounding box center [371, 525] width 581 height 789
click at [593, 252] on div "< div class = "text-slate-500 text-base" > {{model.document .department}} </ di…" at bounding box center [371, 525] width 581 height 789
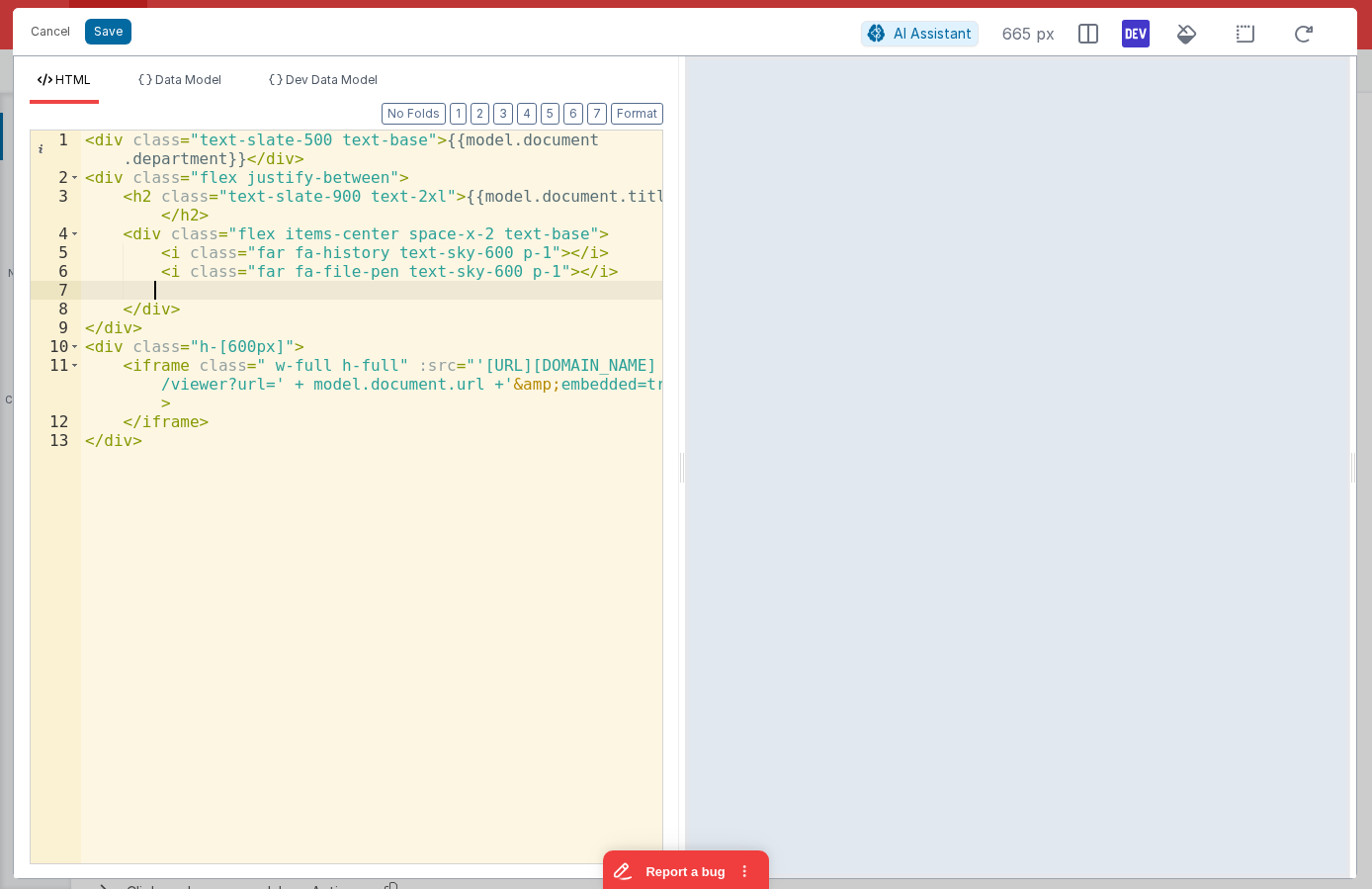
click at [583, 281] on div "< div class = "text-slate-500 text-base" > {{model.document .department}} </ di…" at bounding box center [371, 525] width 581 height 789
click at [588, 268] on div "< div class = "text-slate-500 text-base" > {{model.document .department}} </ di…" at bounding box center [371, 525] width 581 height 789
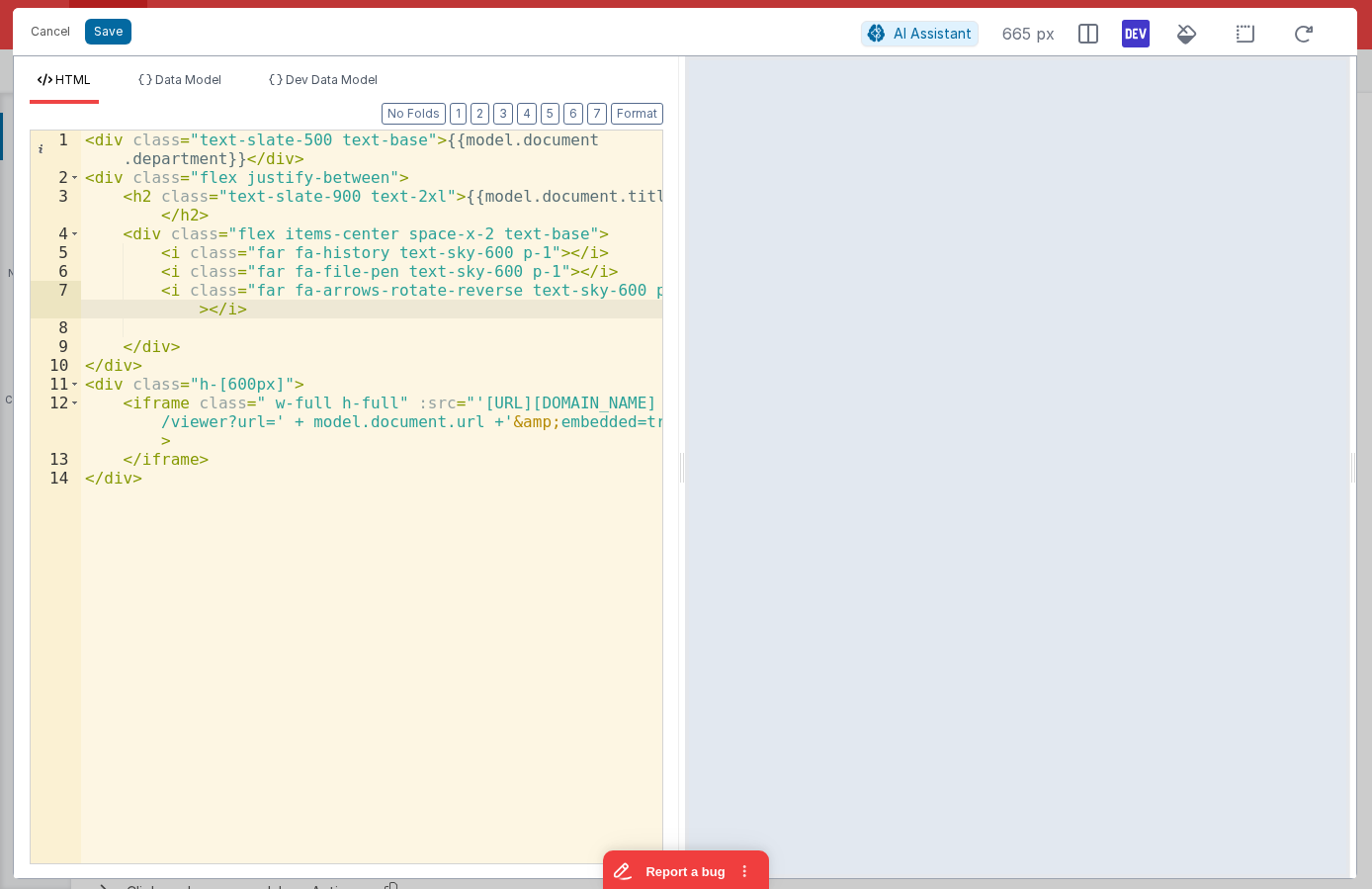
click at [290, 307] on div "< div class = "text-slate-500 text-base" > {{model.document .department}} </ di…" at bounding box center [371, 525] width 581 height 789
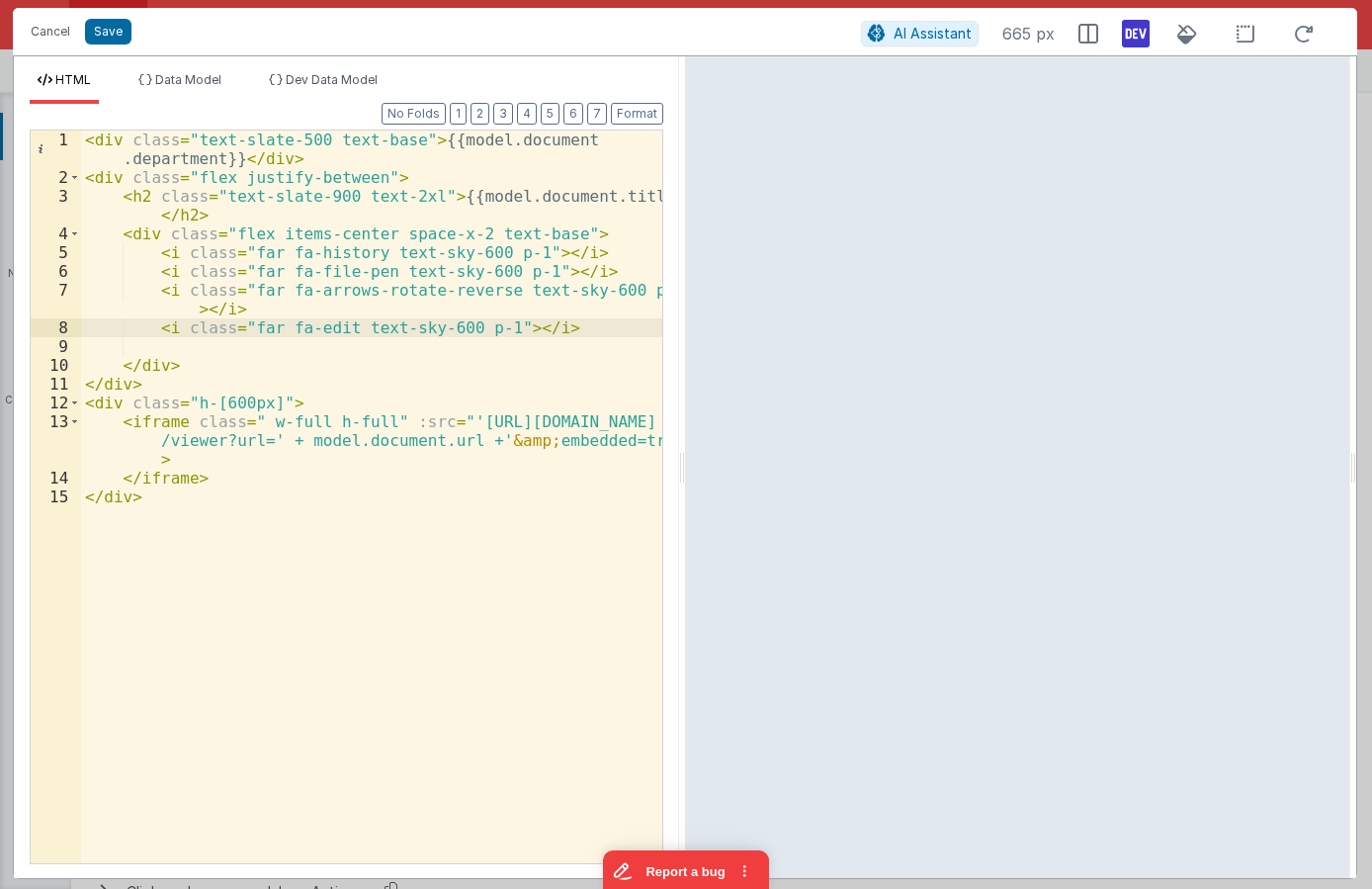
click at [561, 338] on div "< div class = "text-slate-500 text-base" > {{model.document .department}} </ di…" at bounding box center [371, 525] width 581 height 789
click at [557, 326] on div "< div class = "text-slate-500 text-base" > {{model.document .department}} </ di…" at bounding box center [371, 525] width 581 height 789
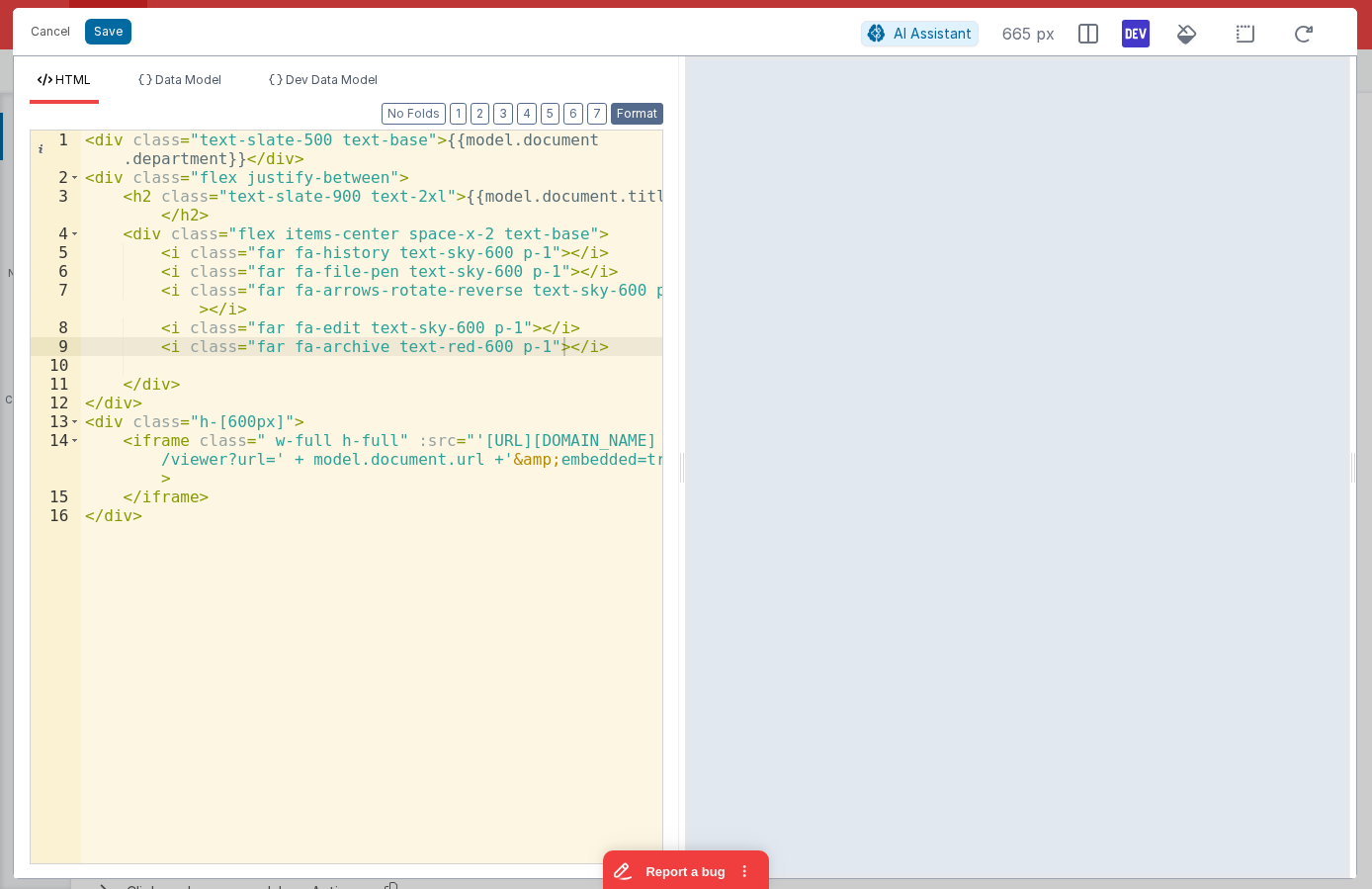
click at [633, 112] on button "Format" at bounding box center [637, 114] width 52 height 22
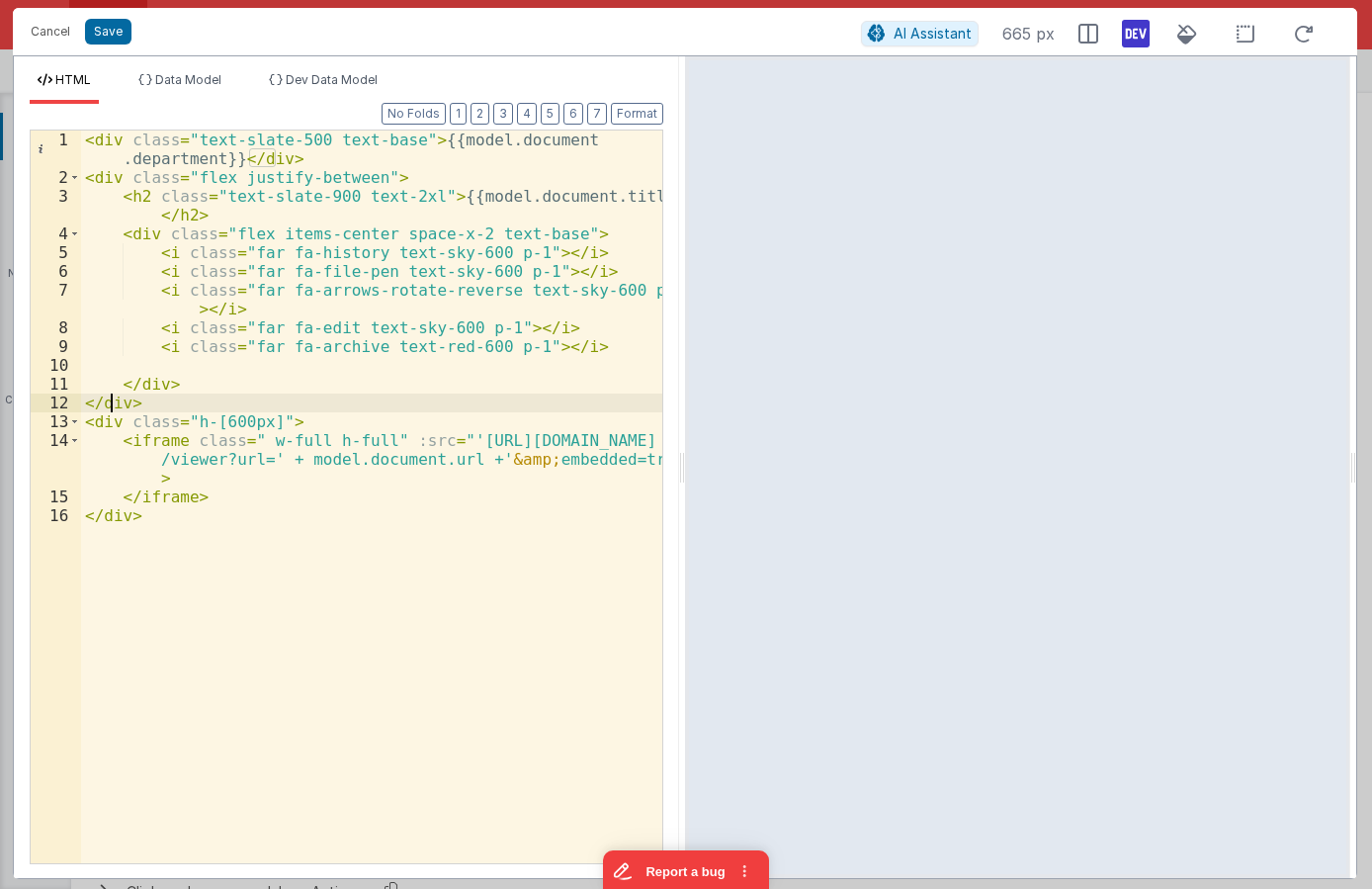
click at [112, 401] on div "< div class = "text-slate-500 text-base" > {{model.document .department}} </ di…" at bounding box center [371, 525] width 581 height 789
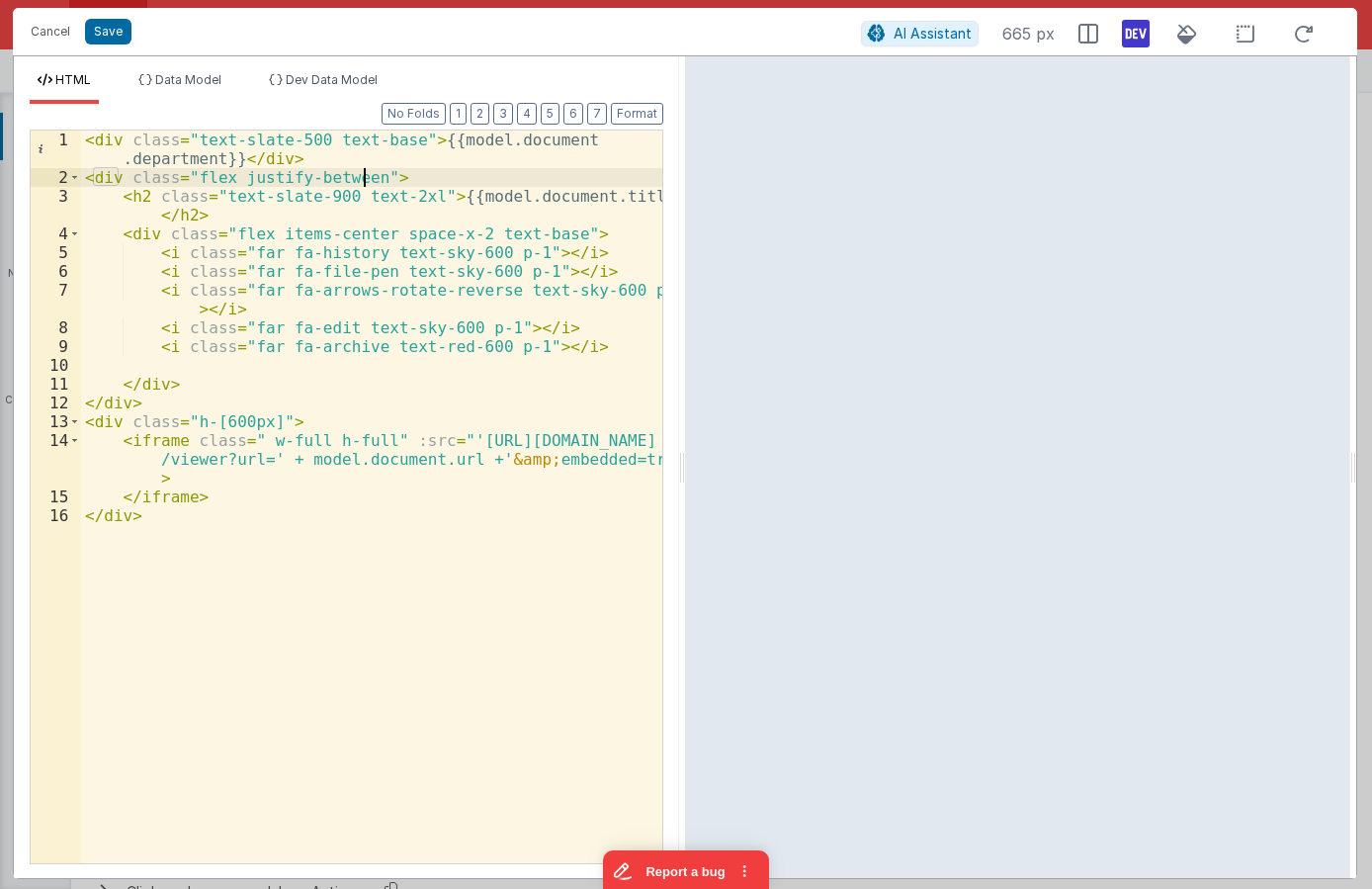
click at [365, 180] on div "< div class = "text-slate-500 text-base" > {{model.document .department}} </ di…" at bounding box center [371, 525] width 581 height 789
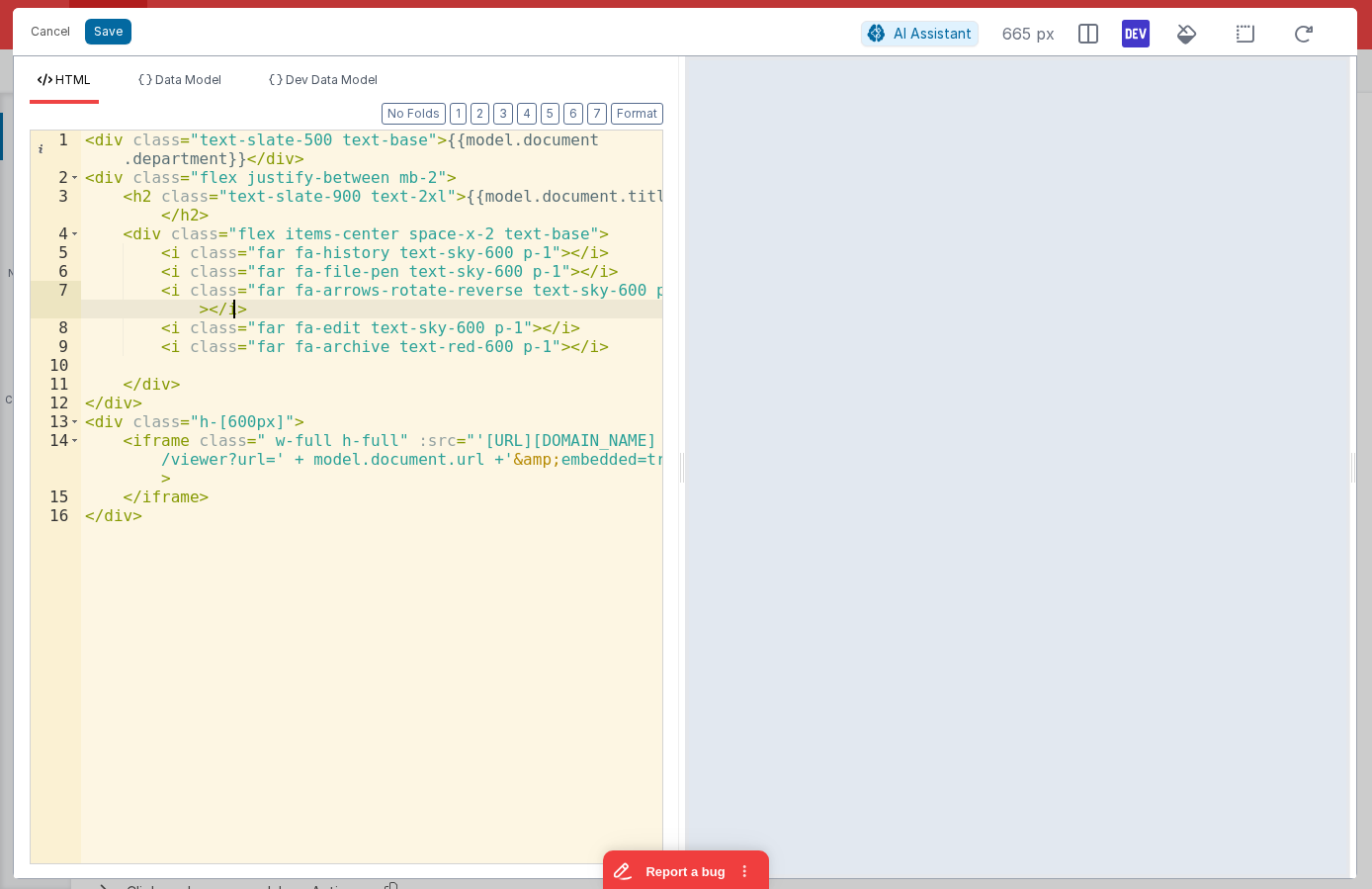
click at [414, 301] on div "< div class = "text-slate-500 text-base" > {{model.document .department}} </ di…" at bounding box center [371, 525] width 581 height 789
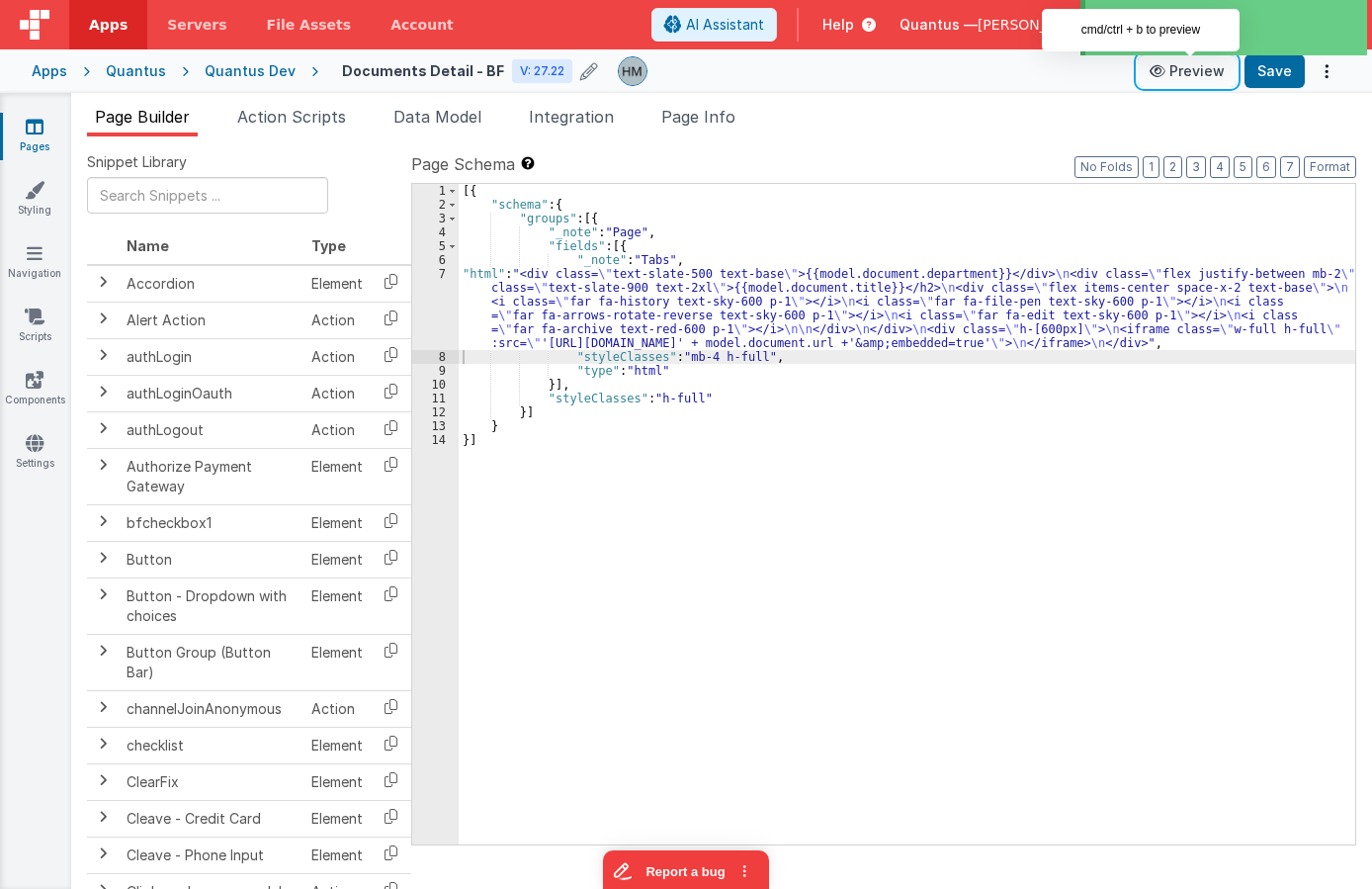
click at [1125, 75] on button "Preview" at bounding box center [1187, 71] width 99 height 32
click at [496, 278] on div "[{ "schema" : { "groups" : [{ "_note" : "Page" , "fields" : [{ "_note" : "Tabs"…" at bounding box center [907, 528] width 897 height 688
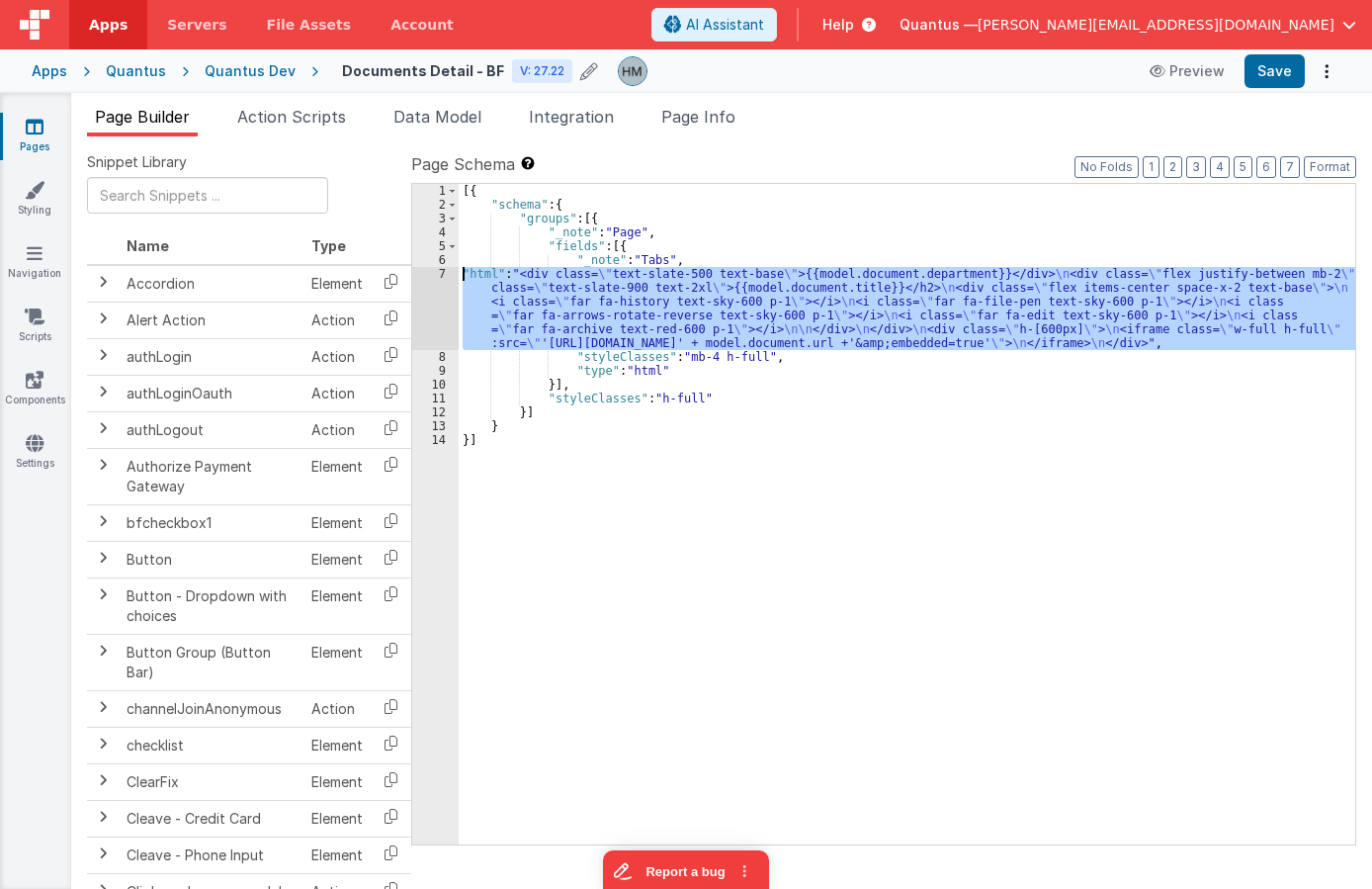
click at [438, 278] on div "7" at bounding box center [435, 309] width 47 height 83
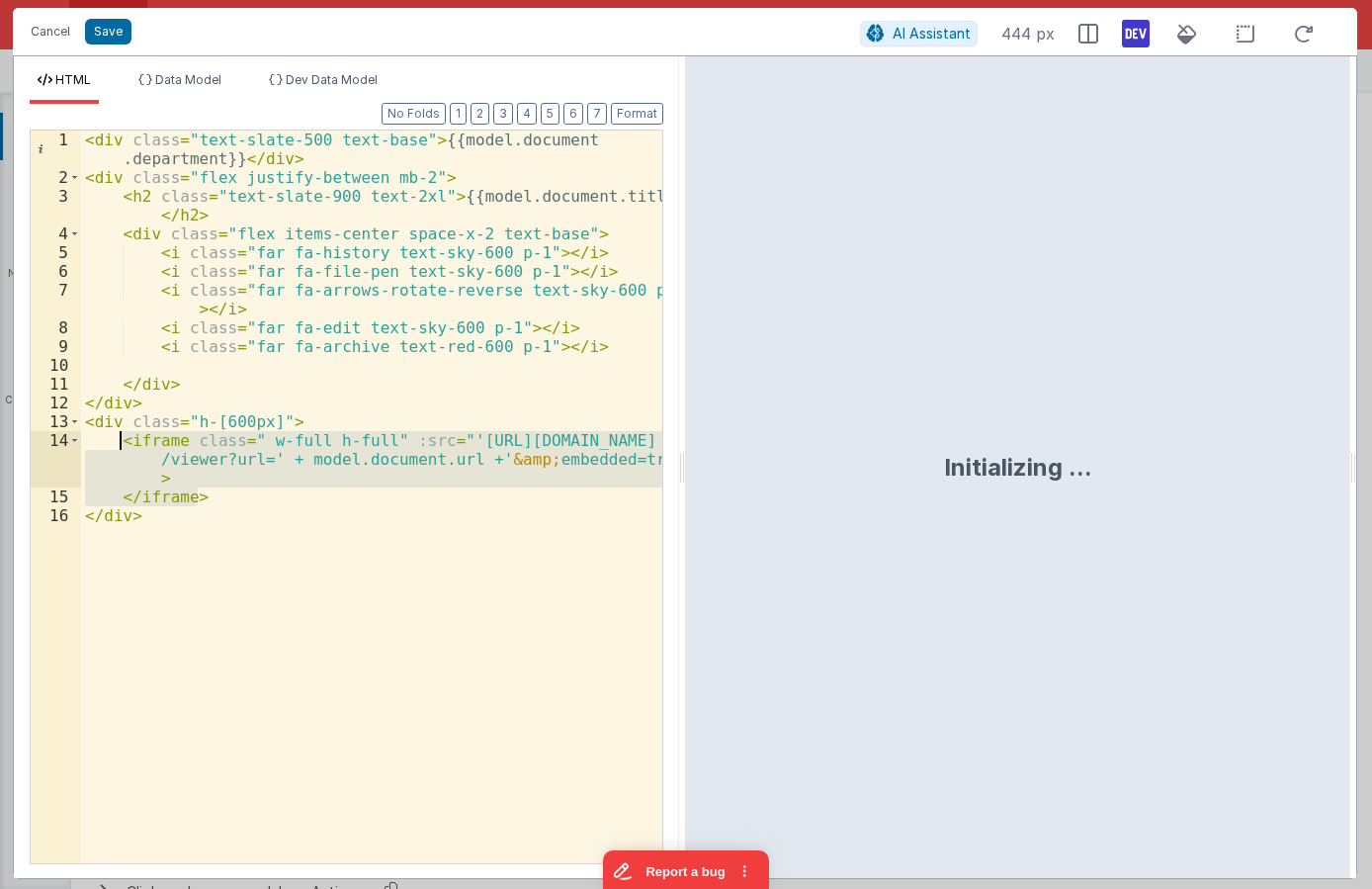
drag, startPoint x: 213, startPoint y: 493, endPoint x: 122, endPoint y: 440, distance: 105.3
click at [122, 440] on div "< div class = "text-slate-500 text-base" > {{model.document .department}} </ di…" at bounding box center [371, 525] width 581 height 789
click at [260, 450] on div "< div class = "text-slate-500 text-base" > {{model.document .department}} </ di…" at bounding box center [371, 497] width 581 height 733
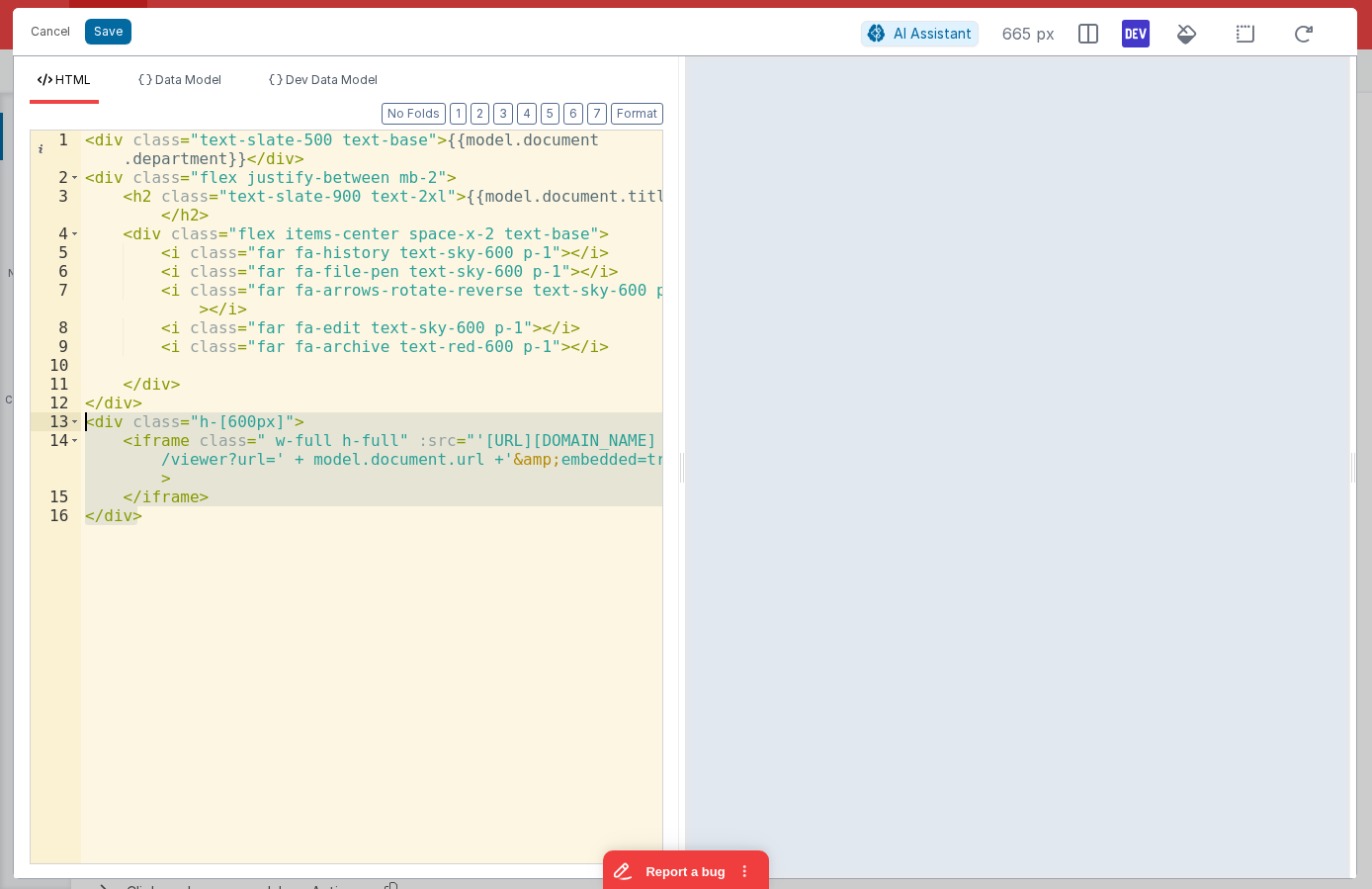
drag, startPoint x: 152, startPoint y: 518, endPoint x: 54, endPoint y: 421, distance: 137.9
click at [81, 421] on div "< div class = "text-slate-500 text-base" > {{model.document .department}} </ di…" at bounding box center [371, 497] width 581 height 733
drag, startPoint x: 367, startPoint y: 436, endPoint x: 319, endPoint y: 440, distance: 48.2
click at [366, 436] on div "< div class = "text-slate-500 text-base" > {{model.document .department}} </ di…" at bounding box center [371, 497] width 581 height 733
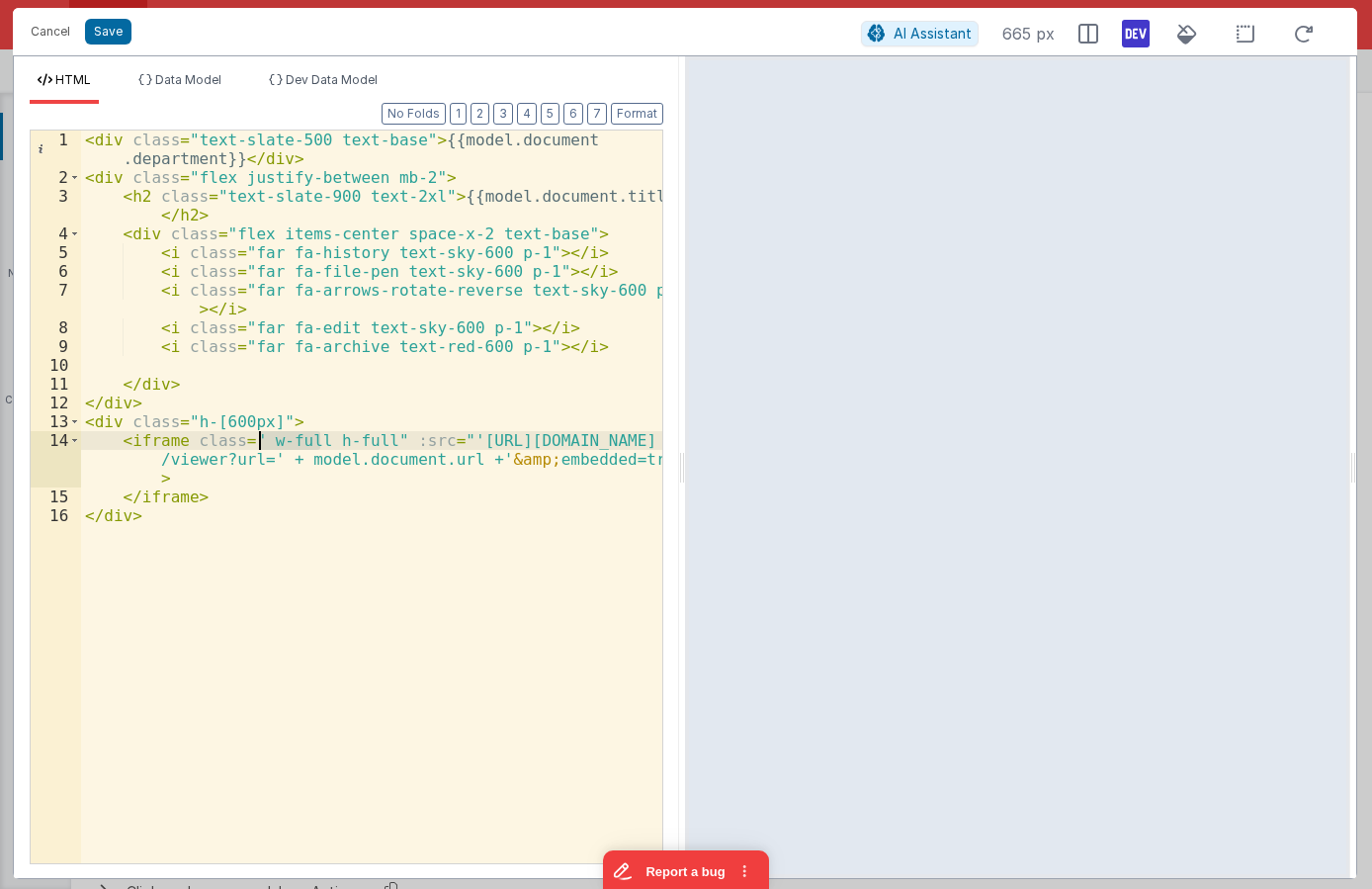
drag, startPoint x: 317, startPoint y: 438, endPoint x: 259, endPoint y: 437, distance: 58.0
click at [259, 437] on div "< div class = "text-slate-500 text-base" > {{model.document .department}} </ di…" at bounding box center [371, 525] width 581 height 789
click at [190, 525] on div "< div class = "text-slate-500 text-base" > {{model.document .department}} </ di…" at bounding box center [371, 525] width 581 height 789
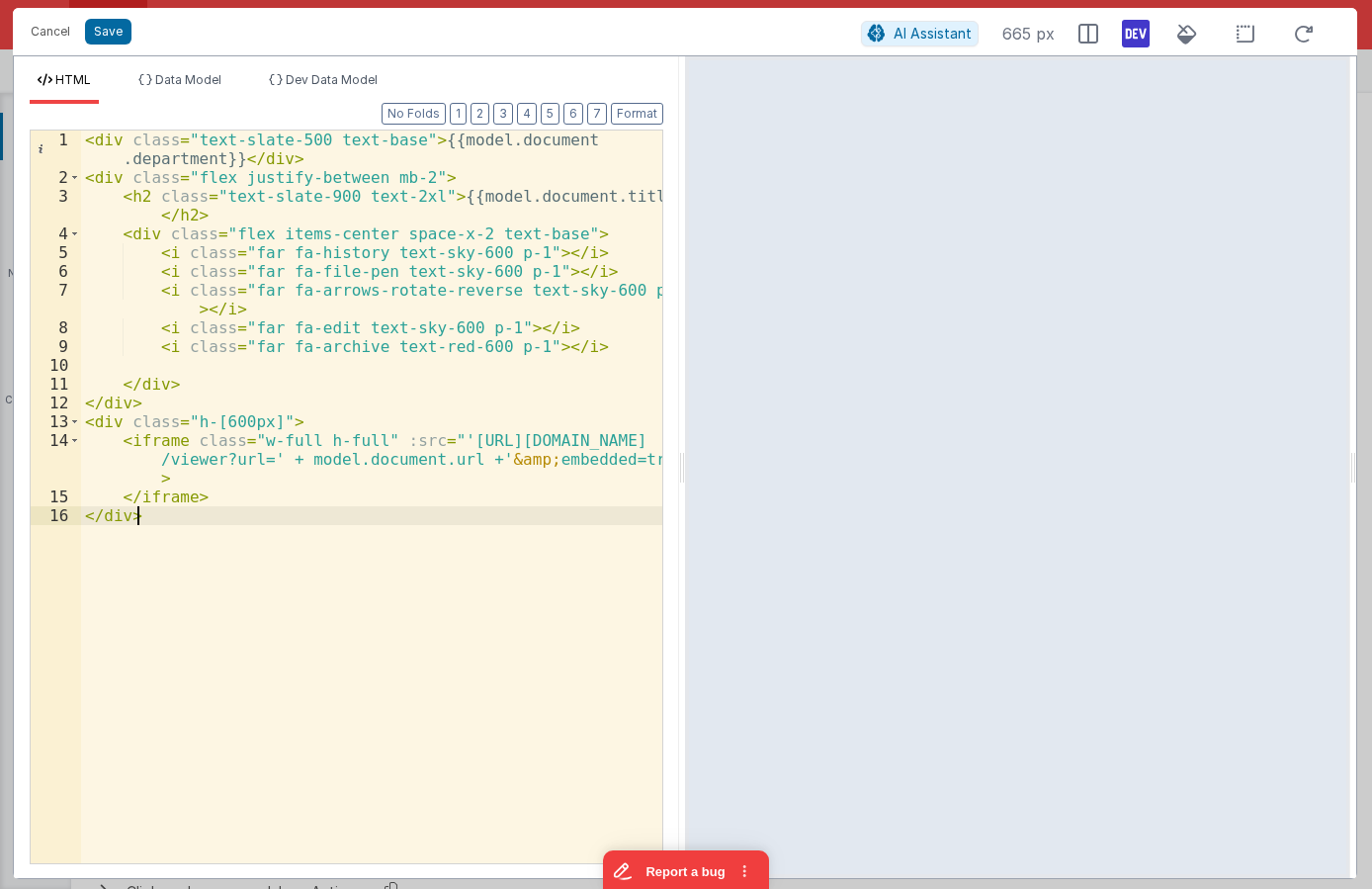
click at [85, 141] on div "< div class = "text-slate-500 text-base" > {{model.document .department}} </ di…" at bounding box center [371, 525] width 581 height 789
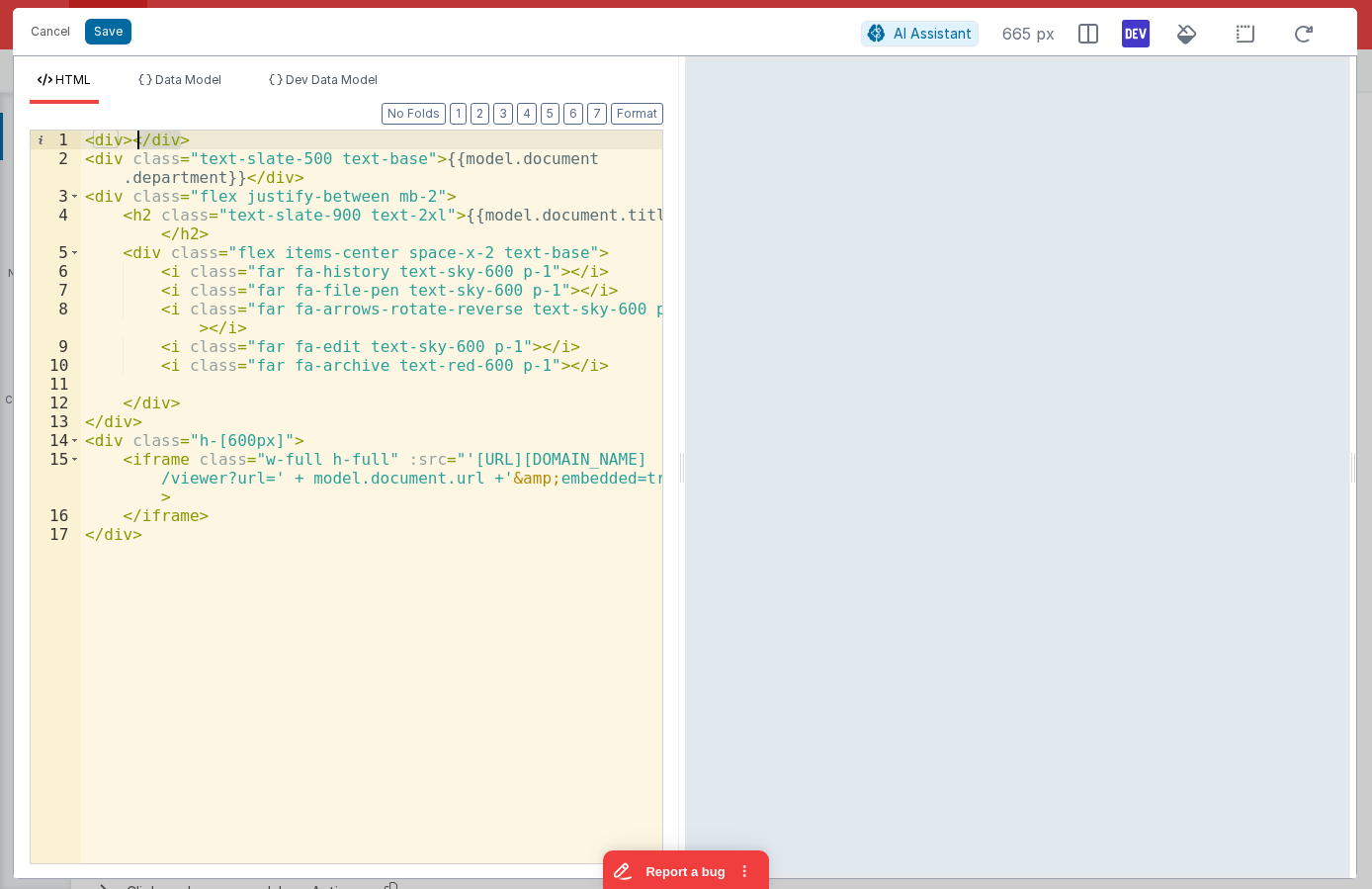
drag, startPoint x: 186, startPoint y: 139, endPoint x: 129, endPoint y: 141, distance: 57.0
click at [129, 141] on div "< div > </ div > < div class = "text-slate-500 text-base" > {{model.document .d…" at bounding box center [371, 516] width 581 height 770
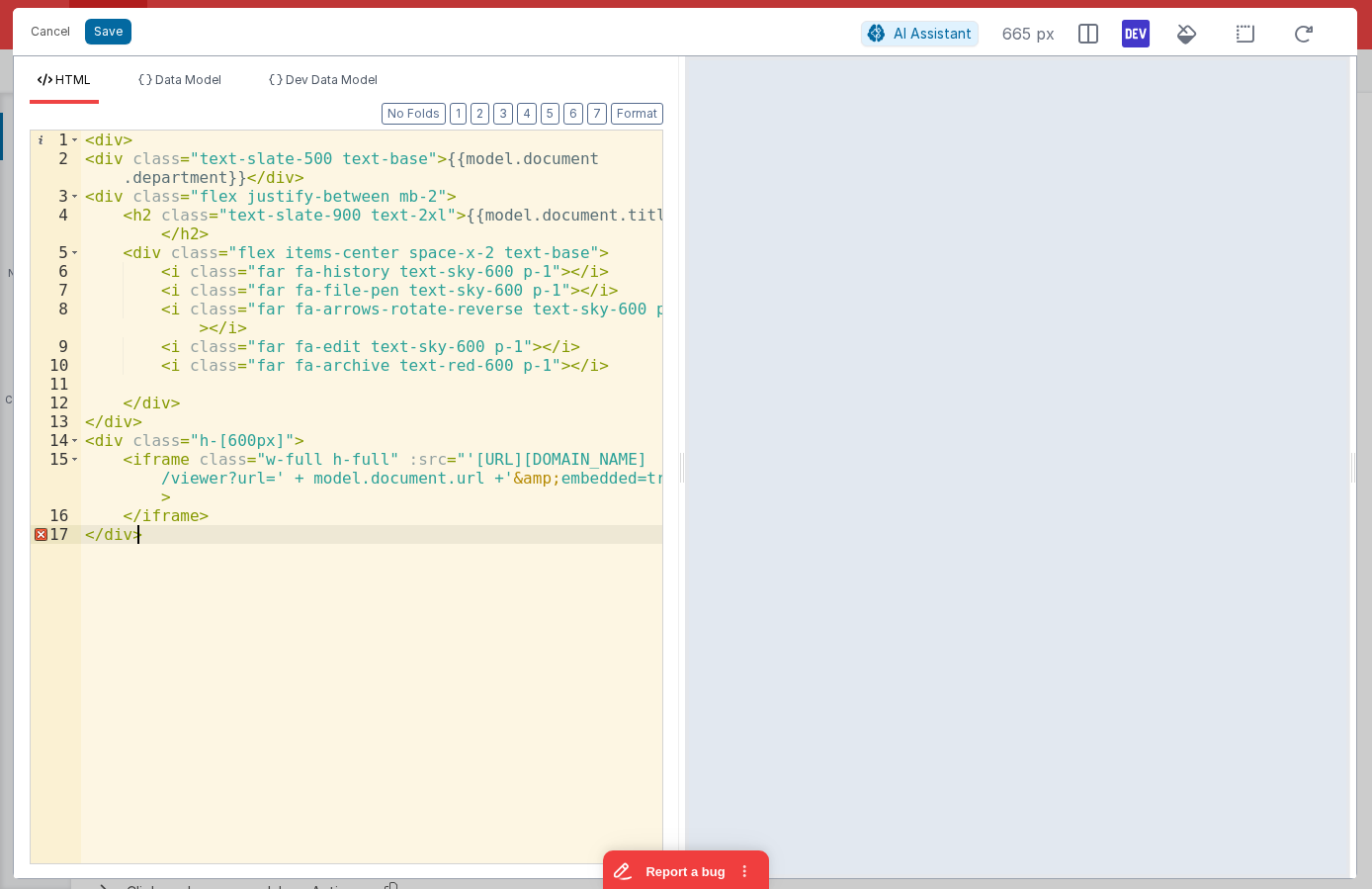
click at [162, 542] on div "< div > < div class = "text-slate-500 text-base" > {{model.document .department…" at bounding box center [371, 516] width 581 height 770
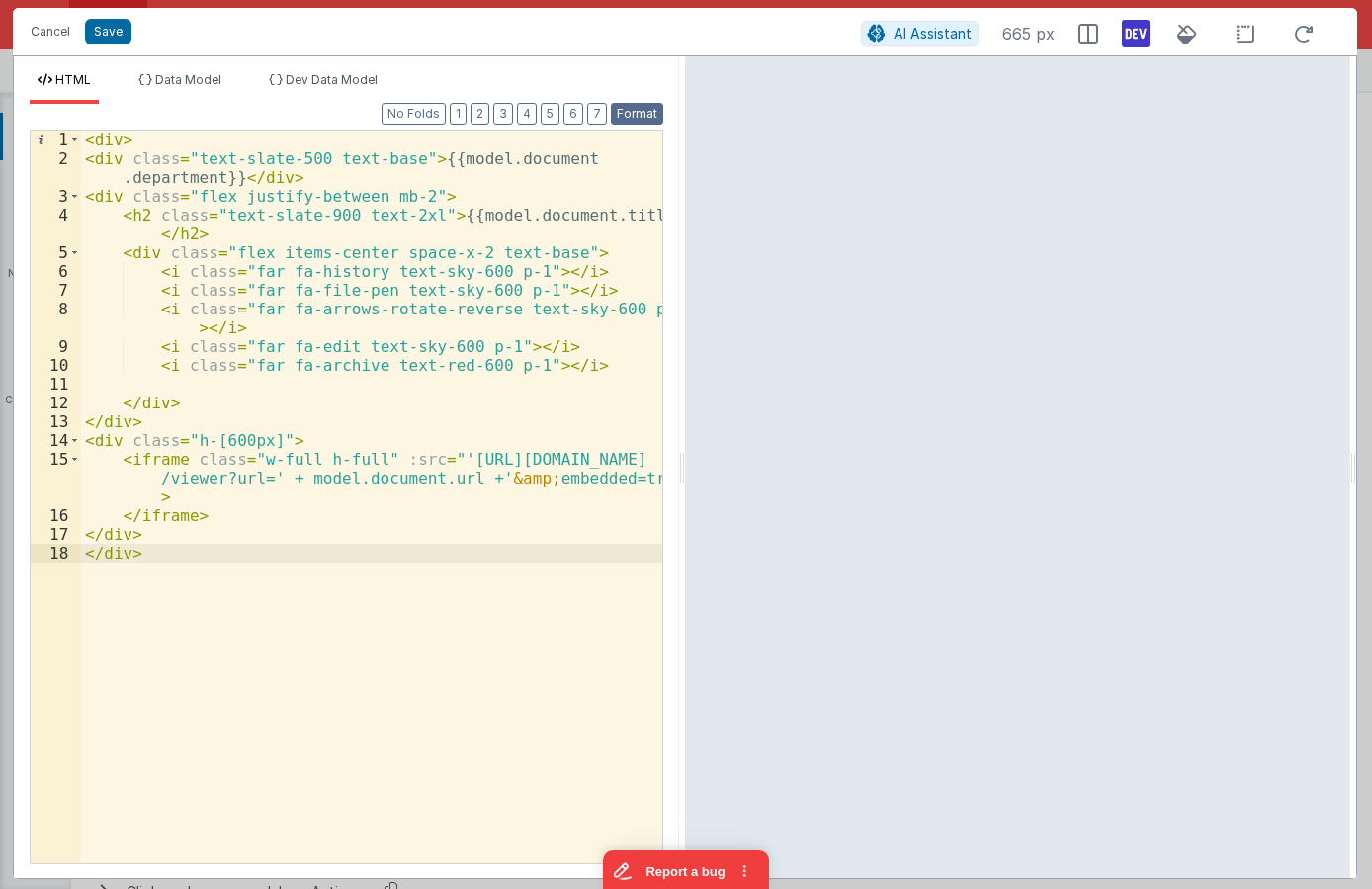
drag, startPoint x: 628, startPoint y: 117, endPoint x: 362, endPoint y: 134, distance: 266.5
click at [627, 117] on button "Format" at bounding box center [637, 114] width 52 height 22
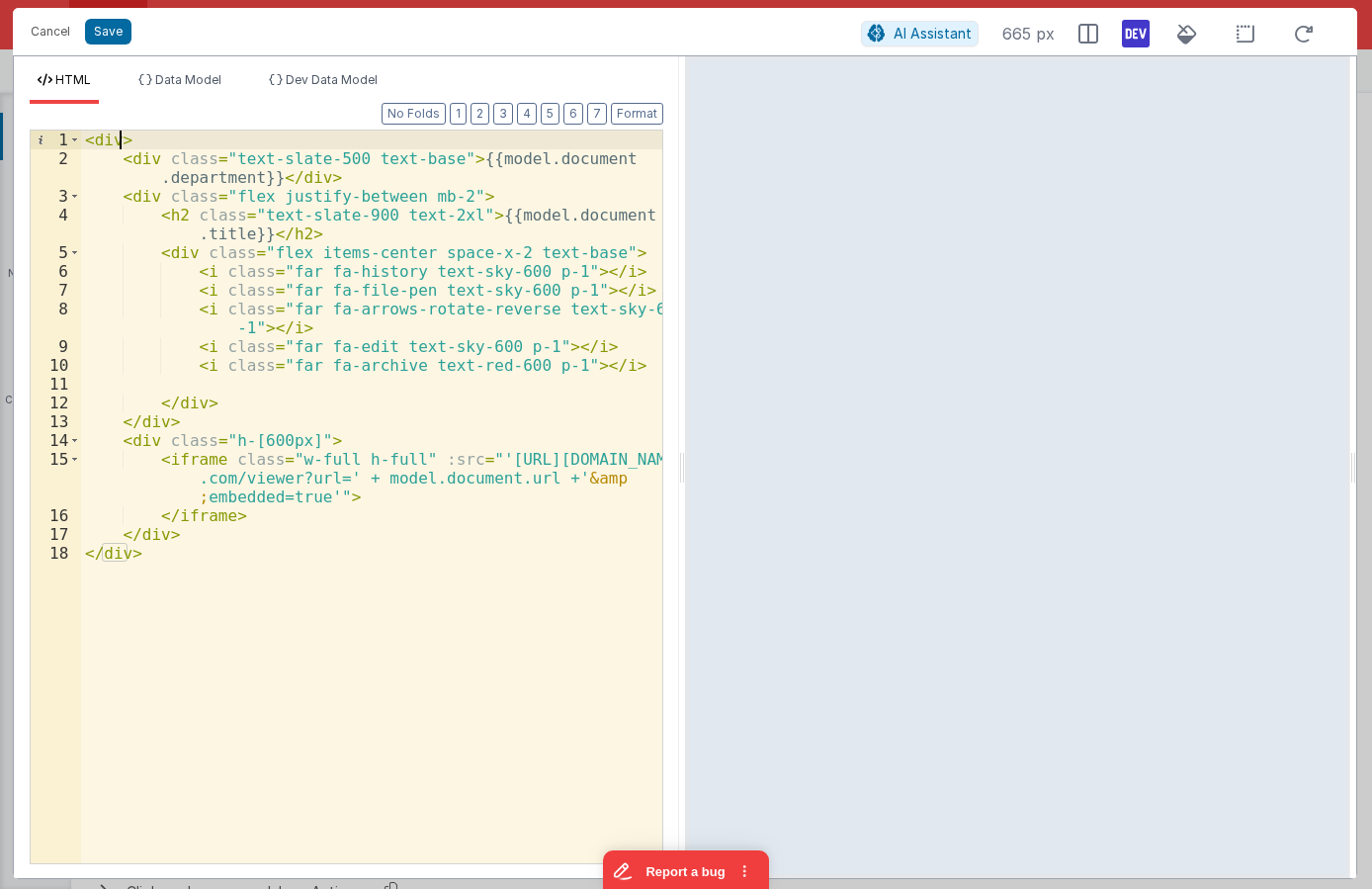
click at [121, 140] on div "< div > < div class = "text-slate-500 text-base" > {{model.document .department…" at bounding box center [371, 516] width 581 height 770
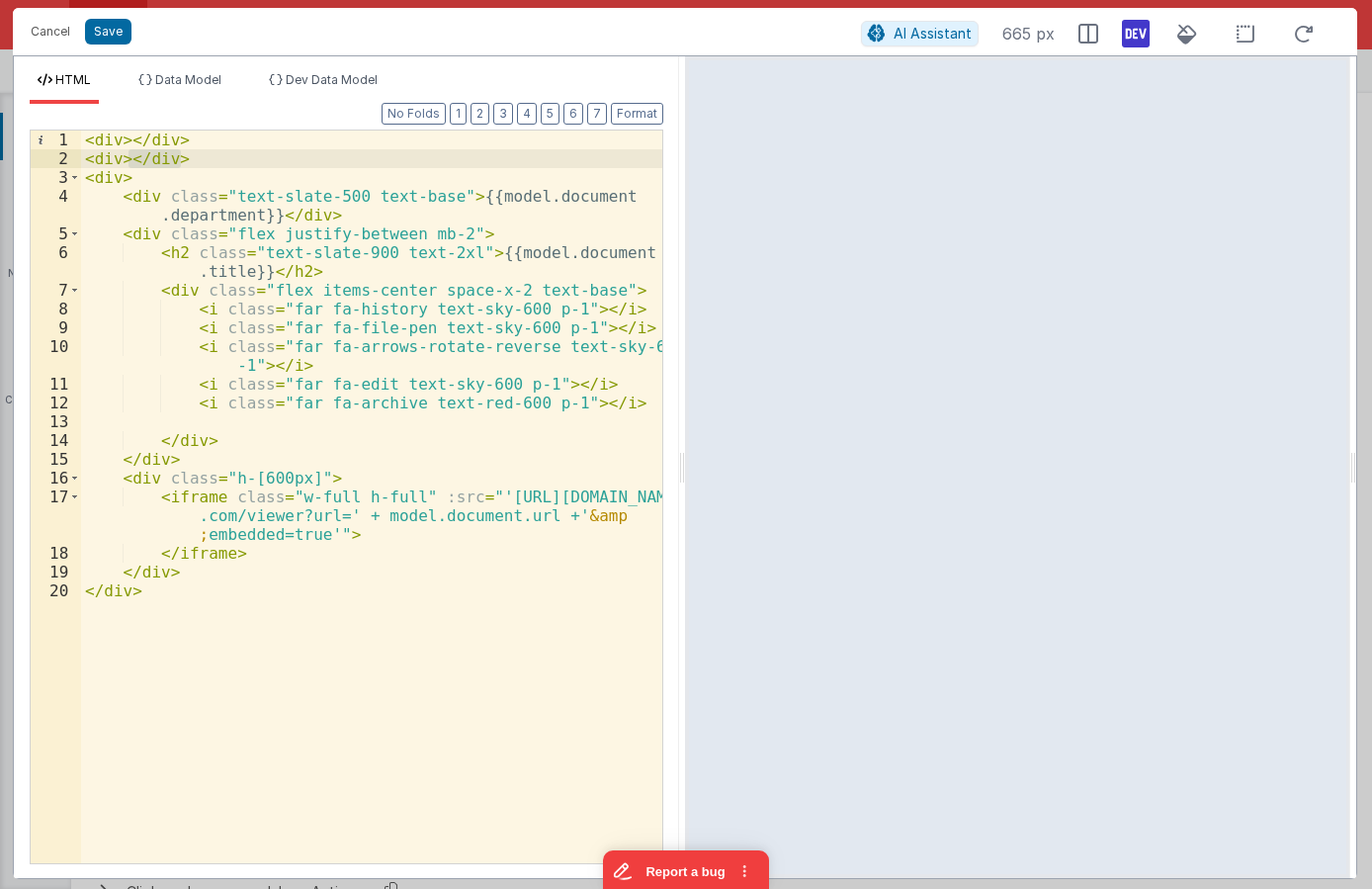
drag, startPoint x: 188, startPoint y: 160, endPoint x: 133, endPoint y: 156, distance: 55.1
click at [133, 156] on div "< div > </ div > < div > </ div > < div > < div class = "text-slate-500 text-ba…" at bounding box center [371, 516] width 581 height 770
drag, startPoint x: 198, startPoint y: 141, endPoint x: 129, endPoint y: 145, distance: 69.1
click at [129, 145] on div "< div > </ div > < div > </ div > < div > < div class = "text-slate-500 text-ba…" at bounding box center [371, 516] width 581 height 770
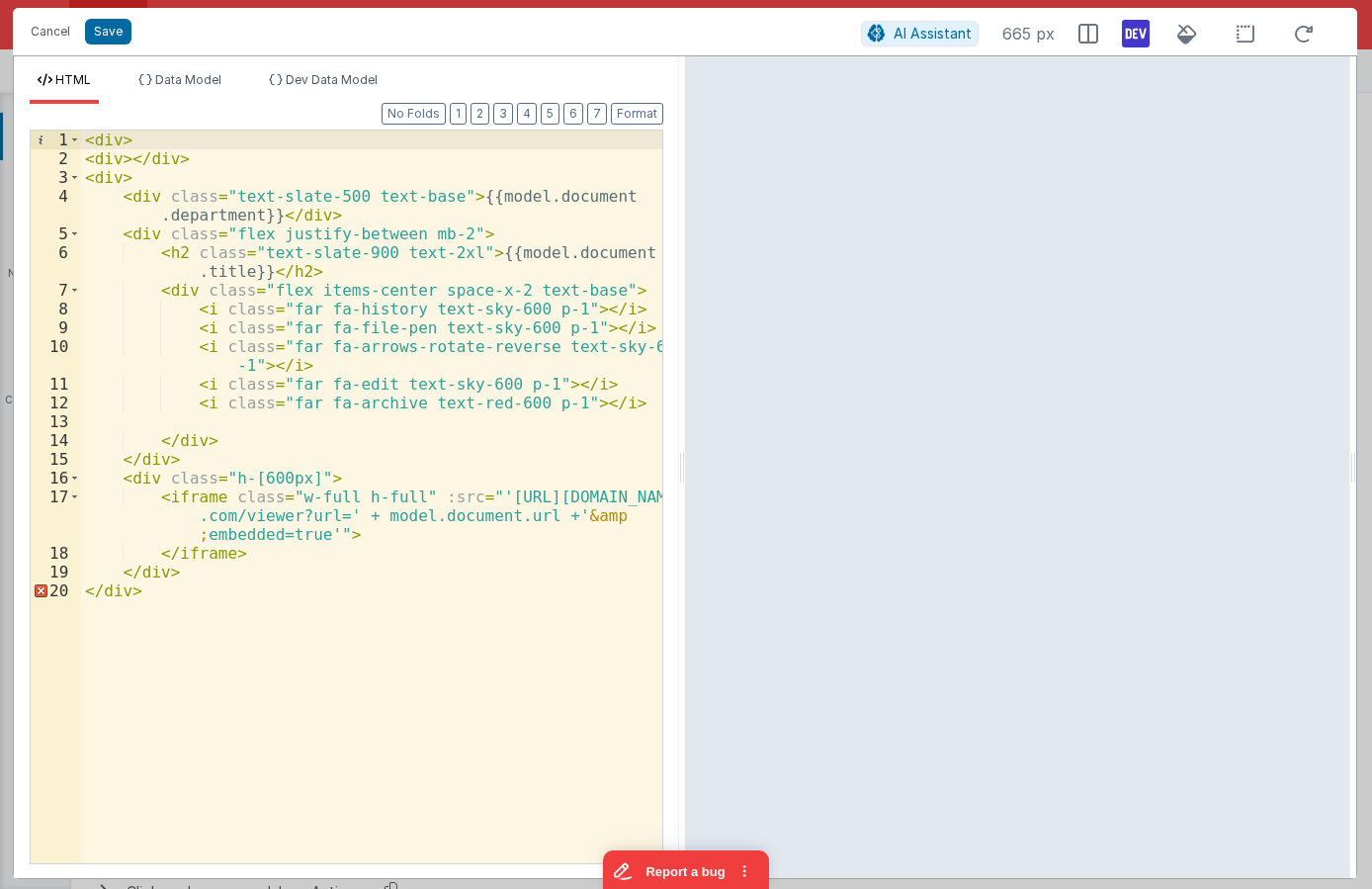
click at [177, 594] on div "< div > < div > </ div > < div > < div class = "text-slate-500 text-base" > {{m…" at bounding box center [371, 516] width 581 height 770
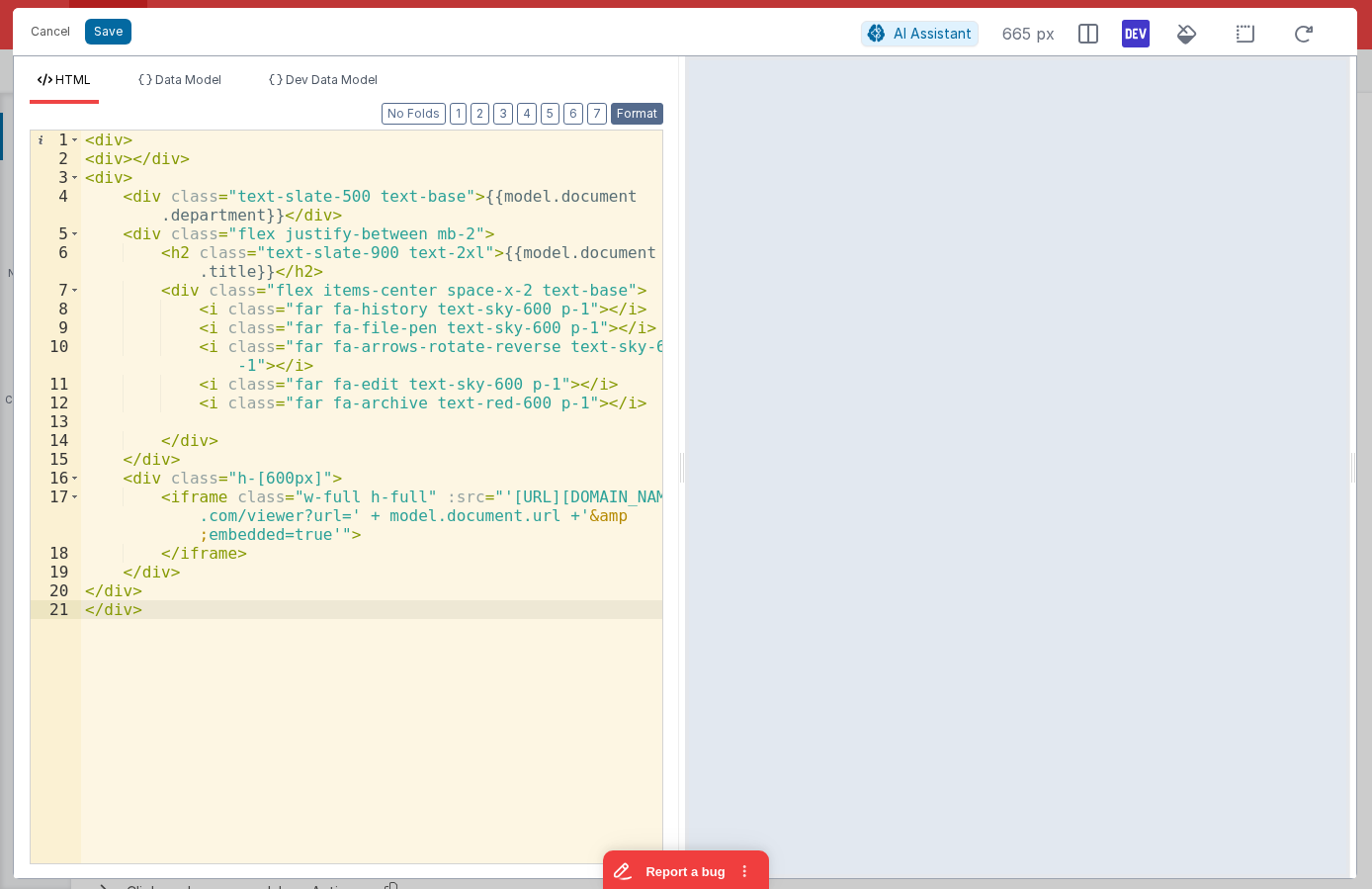
click at [651, 108] on button "Format" at bounding box center [637, 114] width 52 height 22
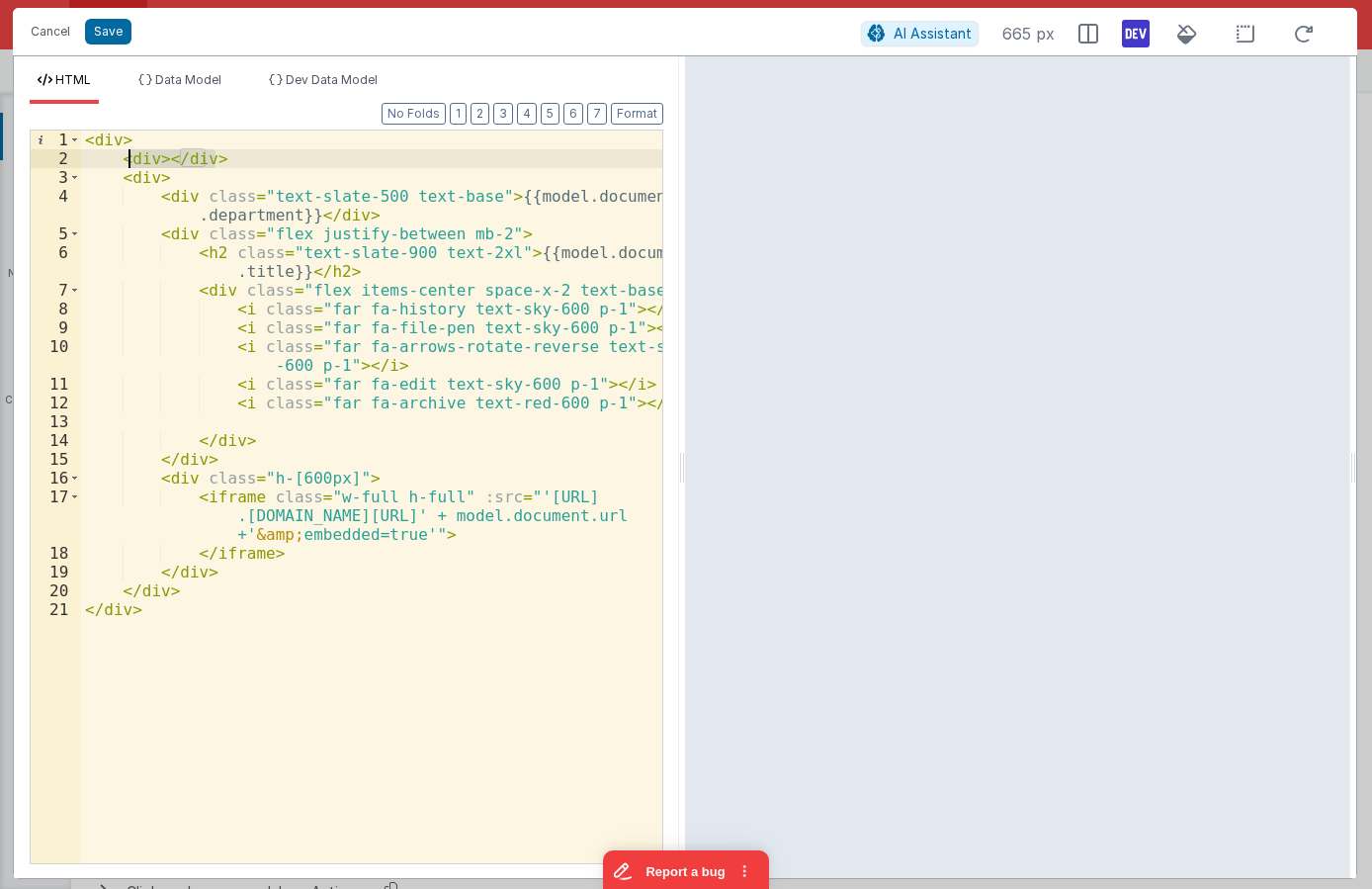
drag, startPoint x: 230, startPoint y: 159, endPoint x: 122, endPoint y: 160, distance: 108.0
click at [122, 160] on div "< div > < div > </ div > < div > < div class = "text-slate-500 text-base" > {{m…" at bounding box center [371, 516] width 581 height 770
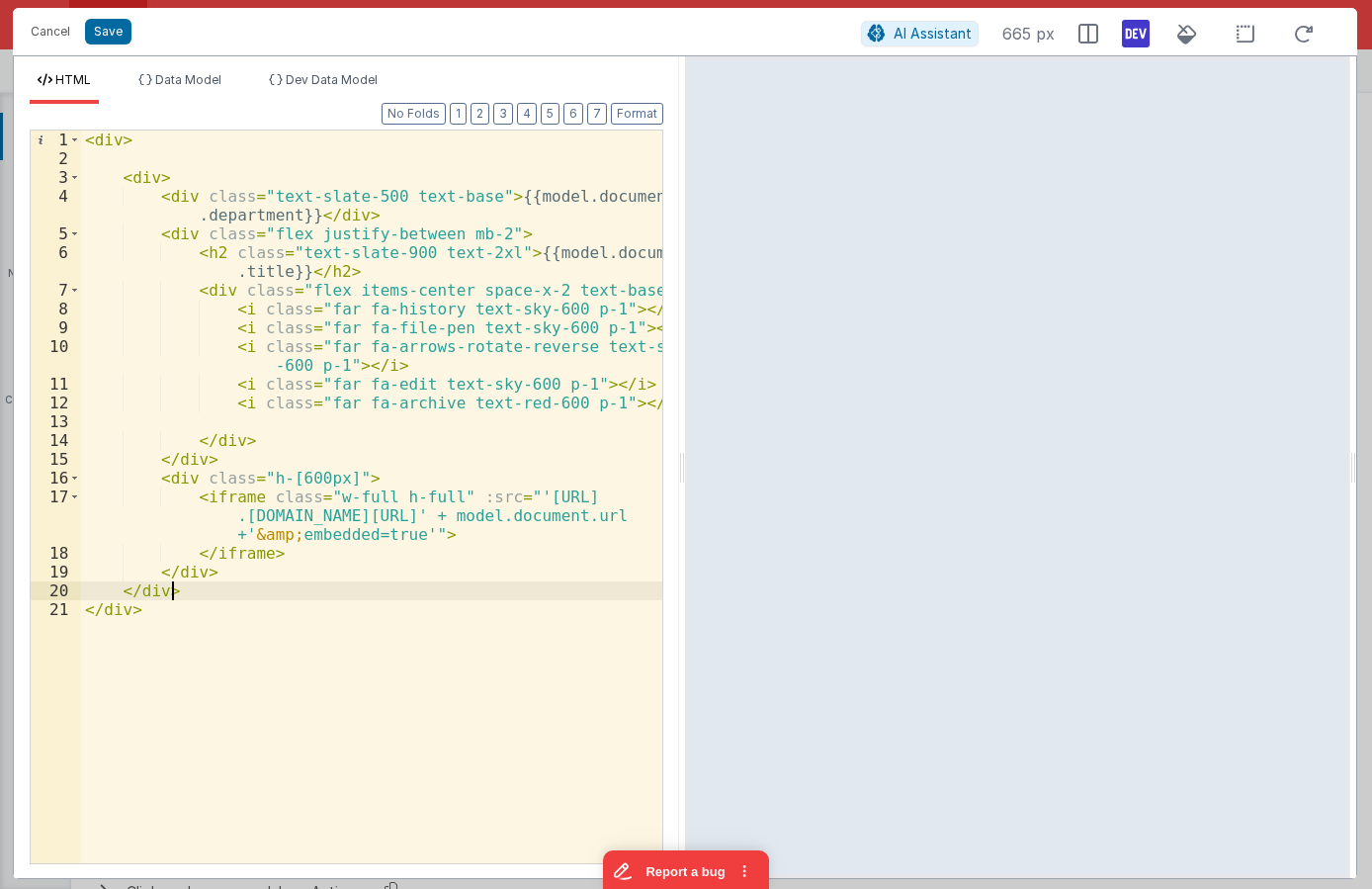
click at [188, 596] on div "< div > < div > < div class = "text-slate-500 text-base" > {{model.document .de…" at bounding box center [371, 516] width 581 height 770
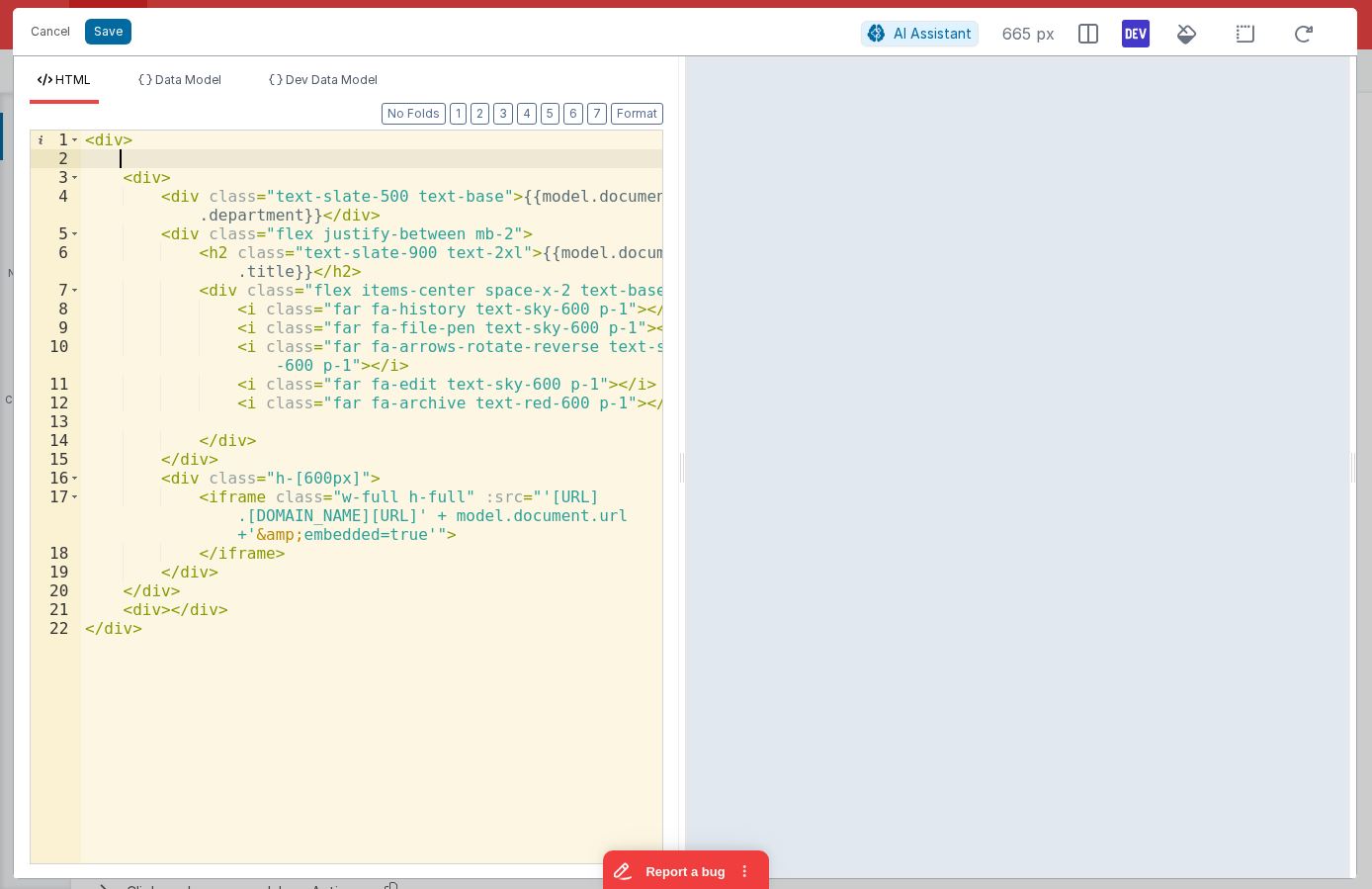
click at [227, 156] on div "< div > < div > < div class = "text-slate-500 text-base" > {{model.document .de…" at bounding box center [371, 516] width 581 height 770
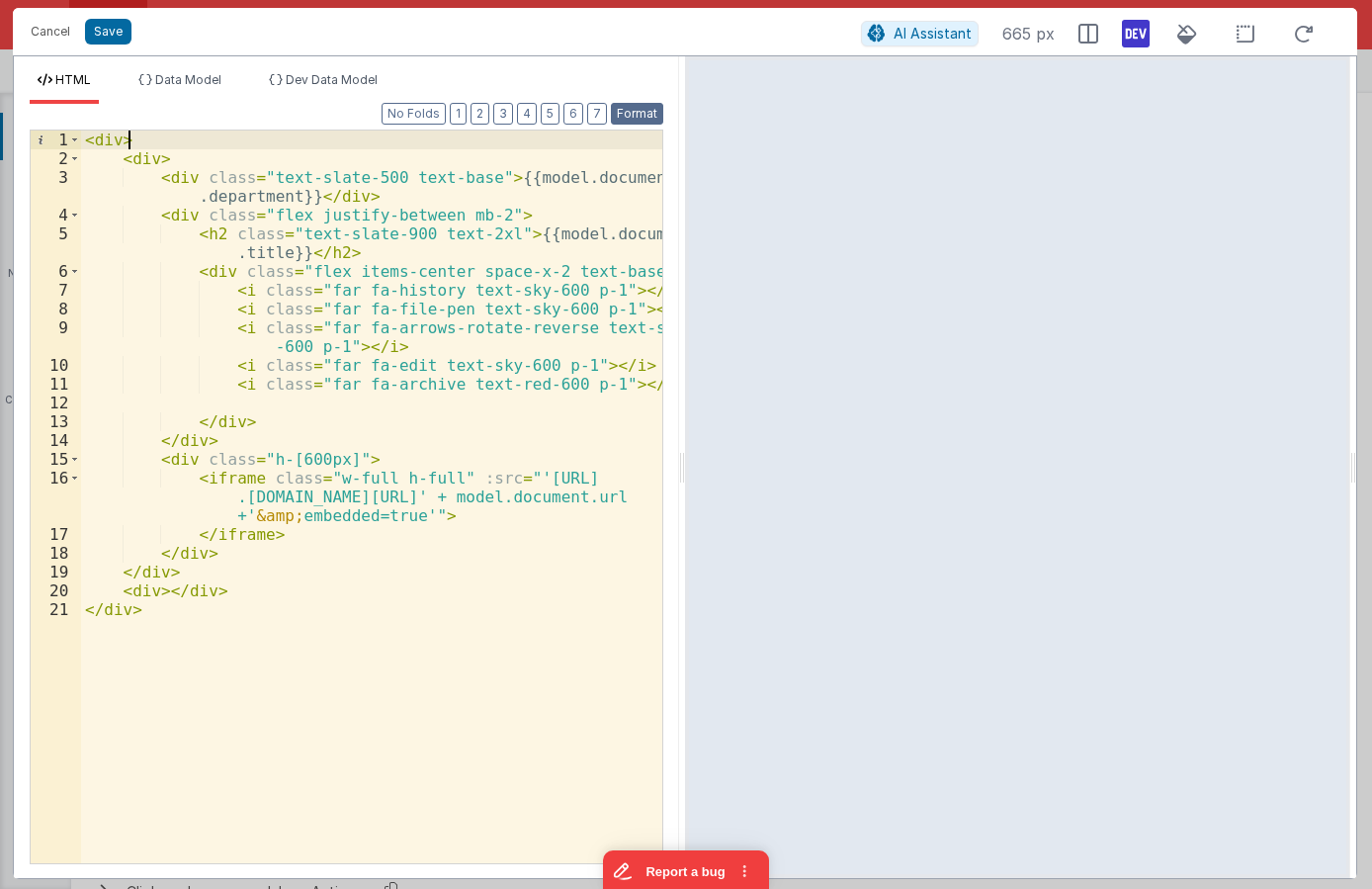
click at [636, 111] on button "Format" at bounding box center [637, 114] width 52 height 22
click at [120, 141] on div "< div > < div > < div class = "text-slate-500 text-base" > {{model.document .de…" at bounding box center [371, 516] width 581 height 770
click at [310, 142] on div "< div class = "flex space-x-2" > < div > < div class = "text-slate-500 text-bas…" at bounding box center [371, 516] width 581 height 770
click at [166, 584] on div "< div class = "flex space-x-12" > < div > < div class = "text-slate-500 text-ba…" at bounding box center [371, 516] width 581 height 770
click at [319, 134] on div "< div class = "flex space-x-12" > < div > < div class = "text-slate-500 text-ba…" at bounding box center [371, 516] width 581 height 770
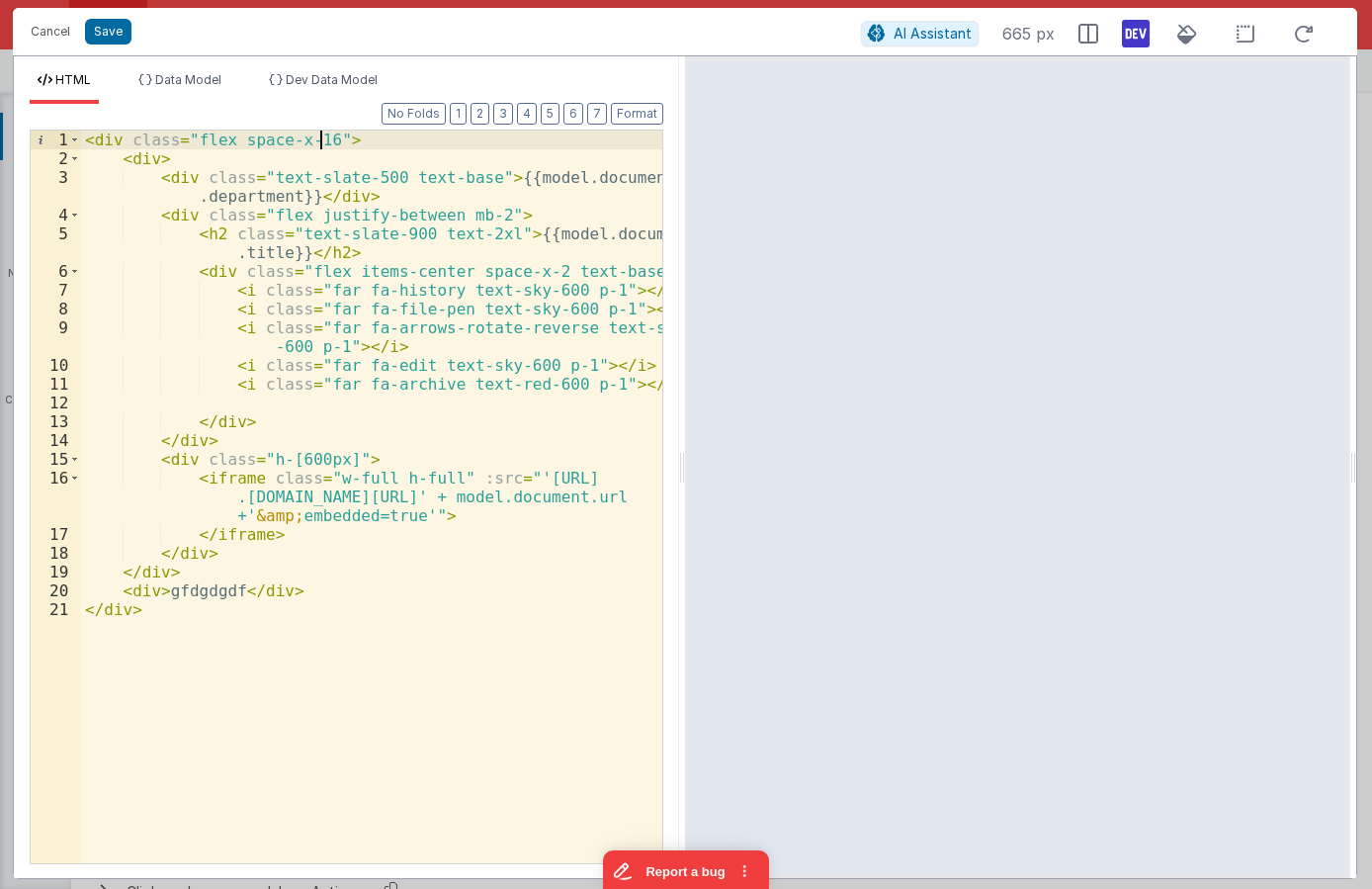
click at [322, 142] on div "< div class = "flex space-x-16" > < div > < div class = "text-slate-500 text-ba…" at bounding box center [371, 516] width 581 height 770
click at [203, 589] on div "< div class = "flex space-x-16 items-center justify-center" > < div > < div cla…" at bounding box center [371, 516] width 581 height 770
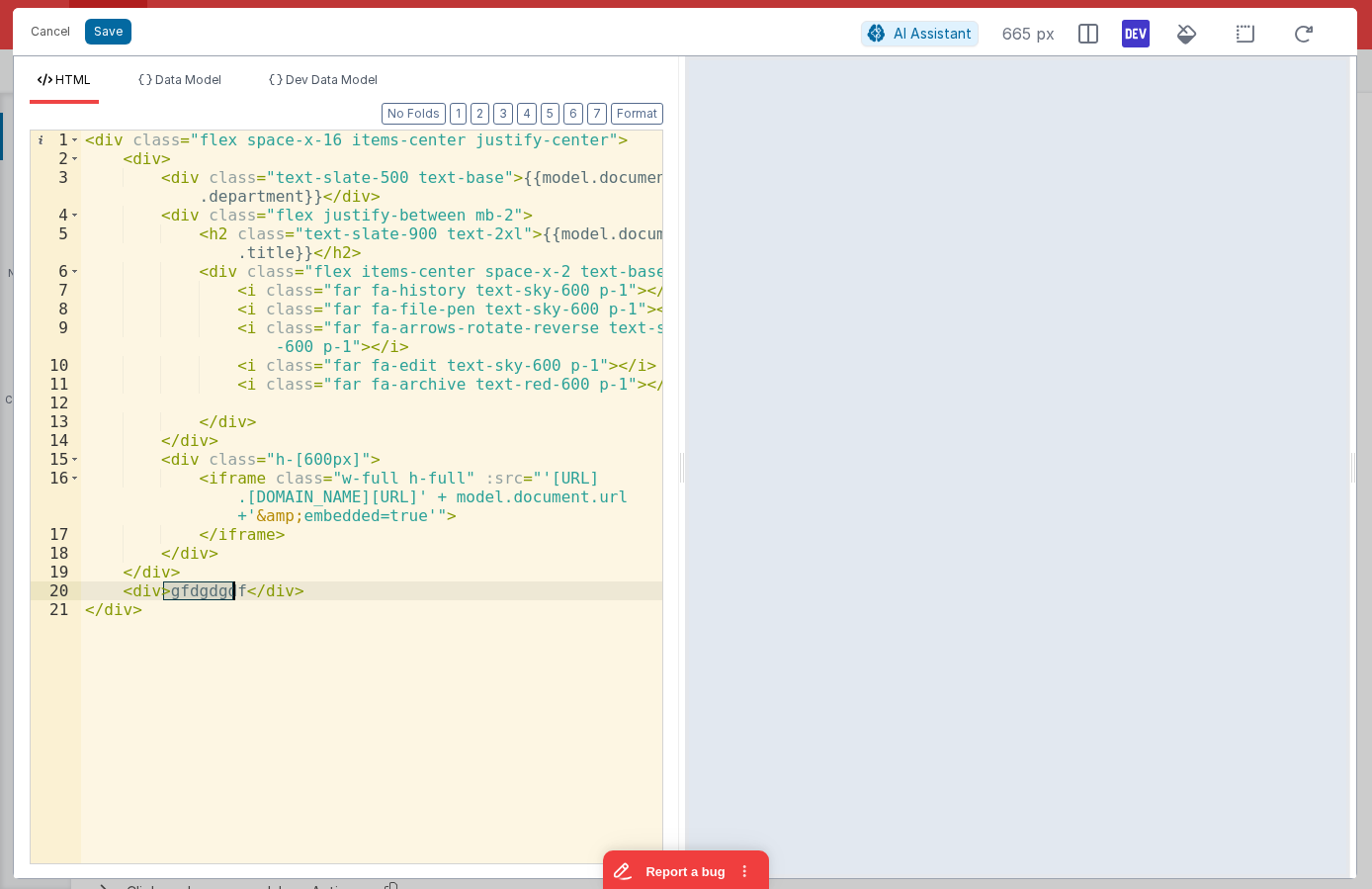
click at [203, 589] on div "< div class = "flex space-x-16 items-center justify-center" > < div > < div cla…" at bounding box center [371, 516] width 581 height 770
click at [444, 595] on div "< div class = "flex space-x-16 items-center justify-center" > < div > < div cla…" at bounding box center [371, 516] width 581 height 770
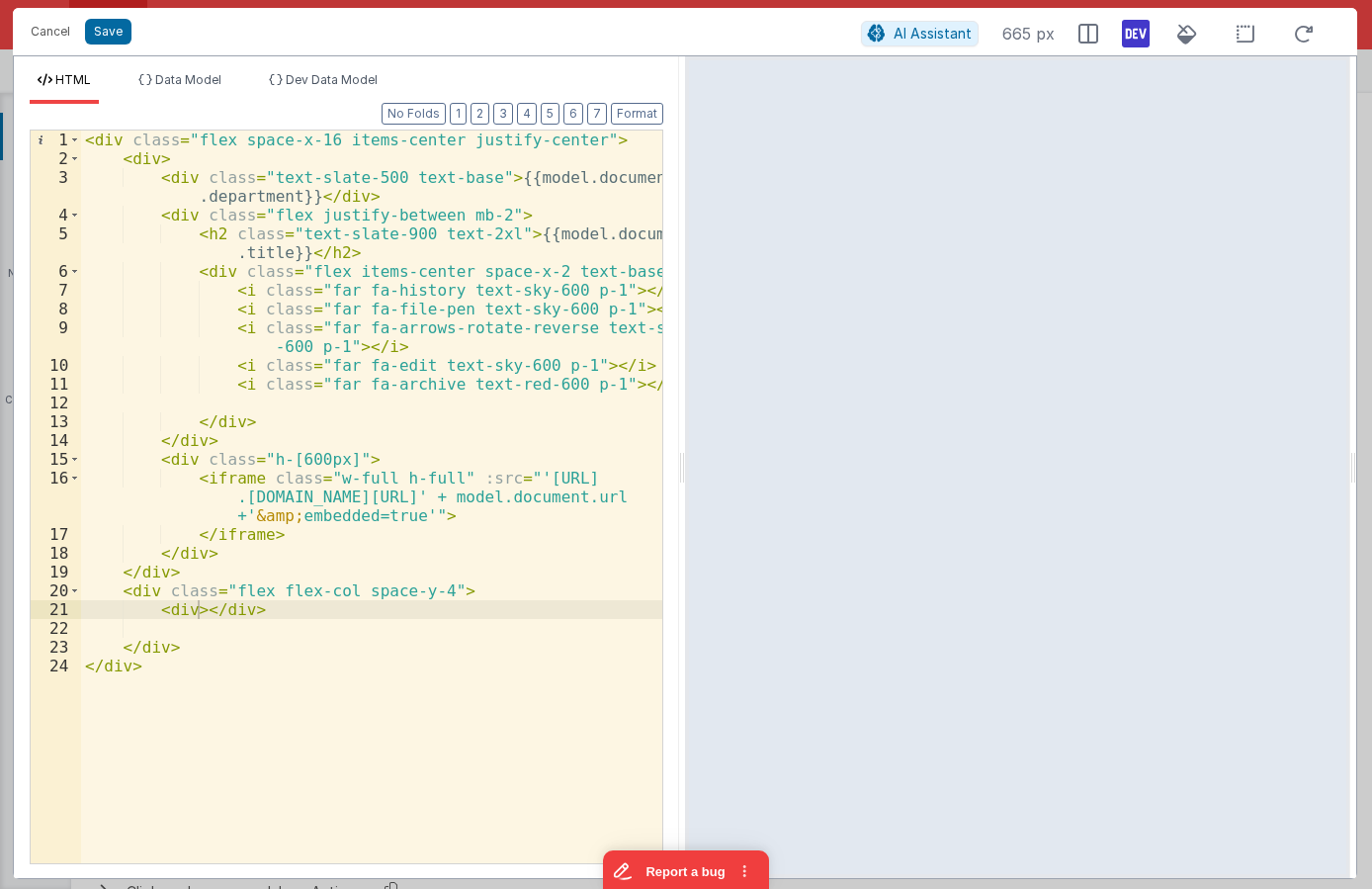
click at [198, 609] on div "< div class = "flex space-x-16 items-center justify-center" > < div > < div cla…" at bounding box center [371, 516] width 581 height 770
click at [187, 615] on div "< div class = "flex space-x-16 items-center justify-center" > < div > < div cla…" at bounding box center [371, 516] width 581 height 770
click at [297, 608] on div "< div class = "flex space-x-16 items-center justify-center" > < div > < div cla…" at bounding box center [371, 516] width 581 height 770
drag, startPoint x: 259, startPoint y: 610, endPoint x: 388, endPoint y: 610, distance: 129.0
click at [388, 610] on div "< div class = "flex space-x-16 items-center justify-center" > < div > < div cla…" at bounding box center [371, 516] width 581 height 770
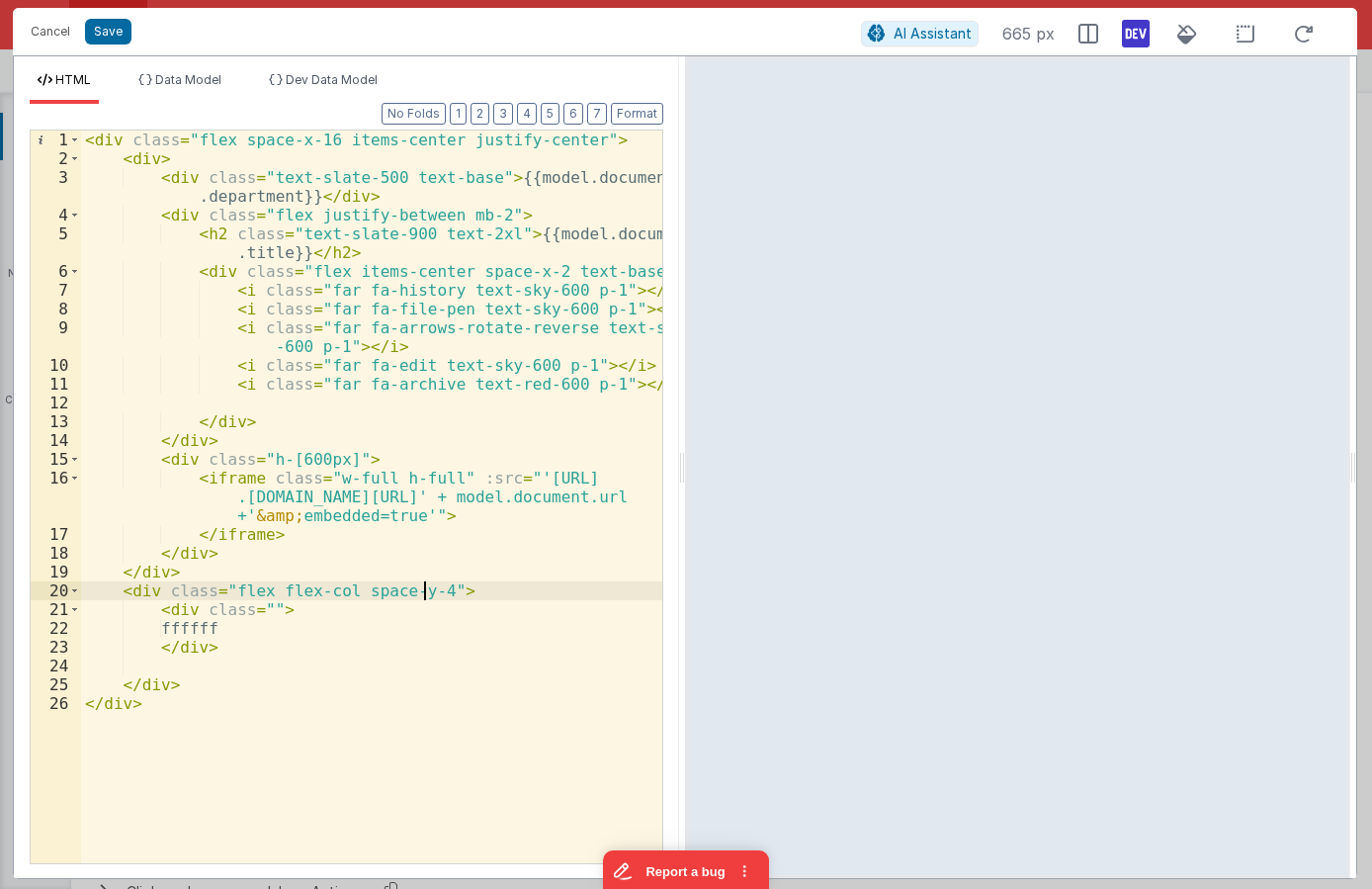
click at [425, 591] on div "< div class = "flex space-x-16 items-center justify-center" > < div > < div cla…" at bounding box center [371, 516] width 581 height 770
click at [476, 590] on div "< div class = "flex space-x-16 items-center justify-center" > < div > < div cla…" at bounding box center [371, 516] width 581 height 770
drag, startPoint x: 202, startPoint y: 607, endPoint x: 265, endPoint y: 606, distance: 63.0
click at [265, 606] on div "< div class = "flex space-x-16 items-center justify-center" > < div > < div cla…" at bounding box center [371, 516] width 581 height 770
click at [224, 611] on div "< div class = "flex space-x-16 items-center justify-center" > < div > < div cla…" at bounding box center [371, 516] width 581 height 770
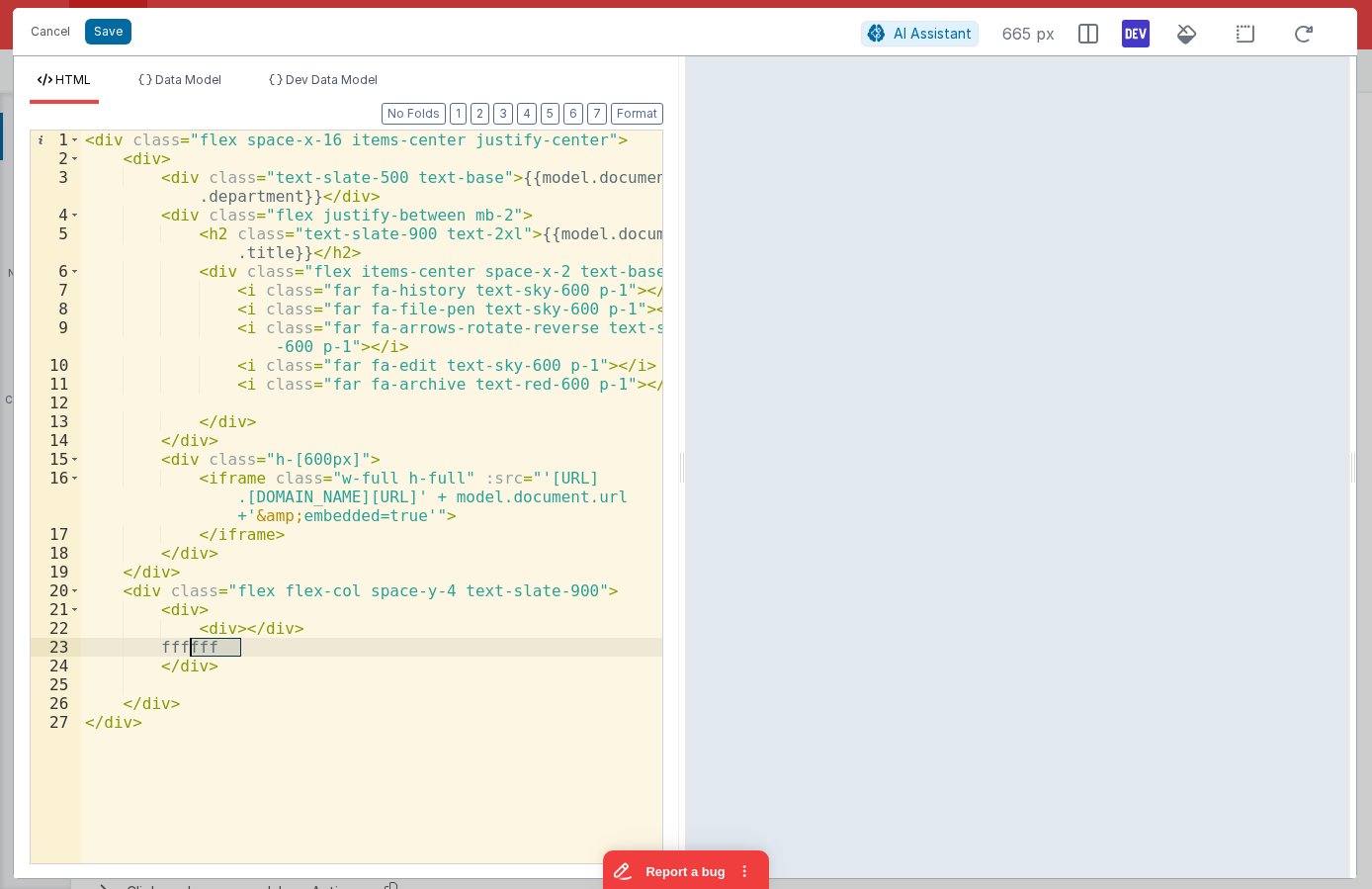
drag, startPoint x: 234, startPoint y: 644, endPoint x: 190, endPoint y: 644, distance: 44.0
click at [190, 644] on div "< div class = "flex space-x-16 items-center justify-center" > < div > < div cla…" at bounding box center [371, 516] width 581 height 770
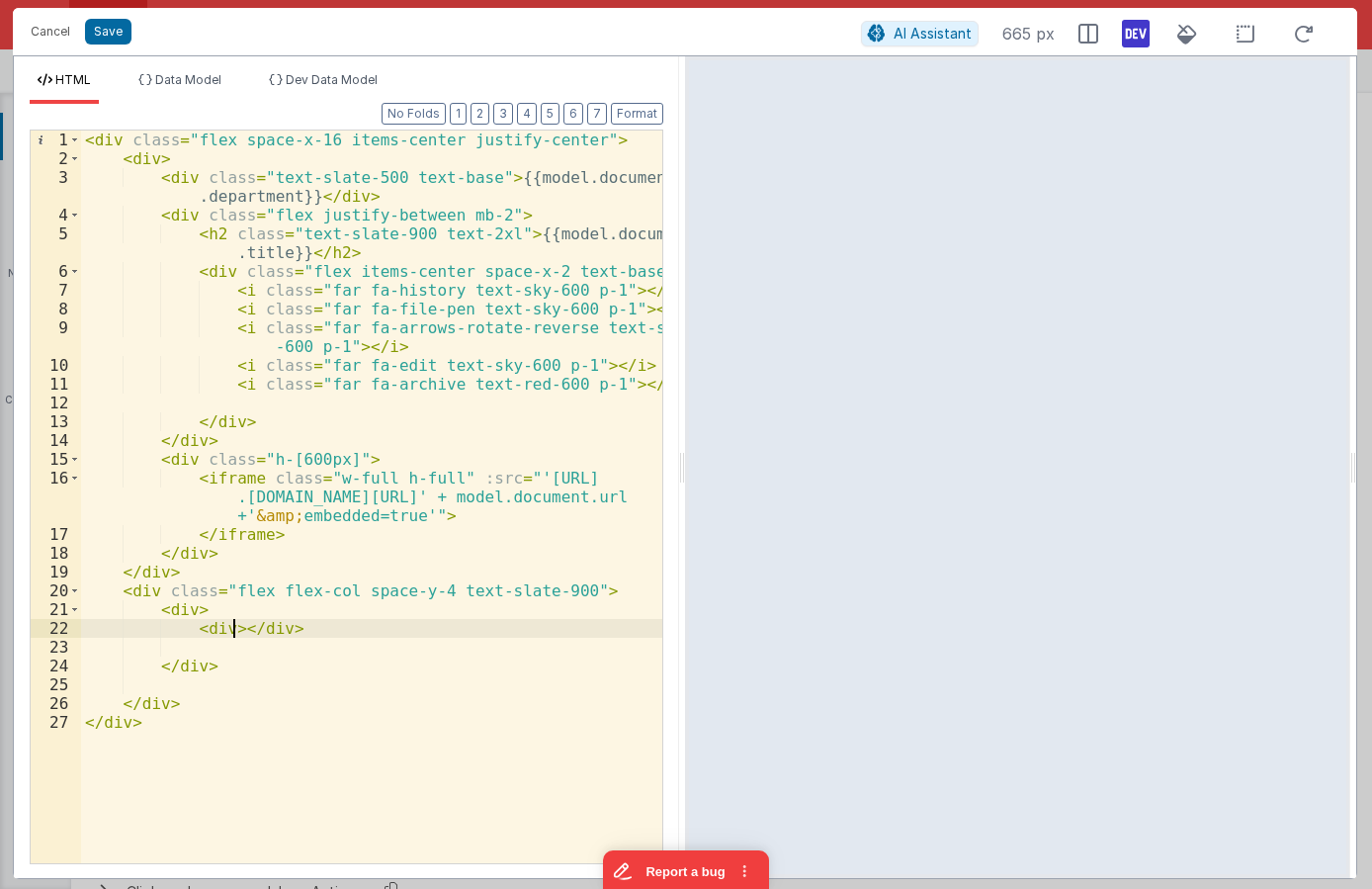
click at [235, 624] on div "< div class = "flex space-x-16 items-center justify-center" > < div > < div cla…" at bounding box center [371, 516] width 581 height 770
drag, startPoint x: 391, startPoint y: 628, endPoint x: 192, endPoint y: 625, distance: 199.0
click at [192, 625] on div "< div class = "flex space-x-16 items-center justify-center" > < div > < div cla…" at bounding box center [371, 516] width 581 height 770
click at [379, 622] on div "< div class = "flex space-x-16 items-center justify-center" > < div > < div cla…" at bounding box center [371, 497] width 581 height 733
click at [230, 628] on div "< div class = "flex space-x-16 items-center justify-center" > < div > < div cla…" at bounding box center [371, 516] width 581 height 770
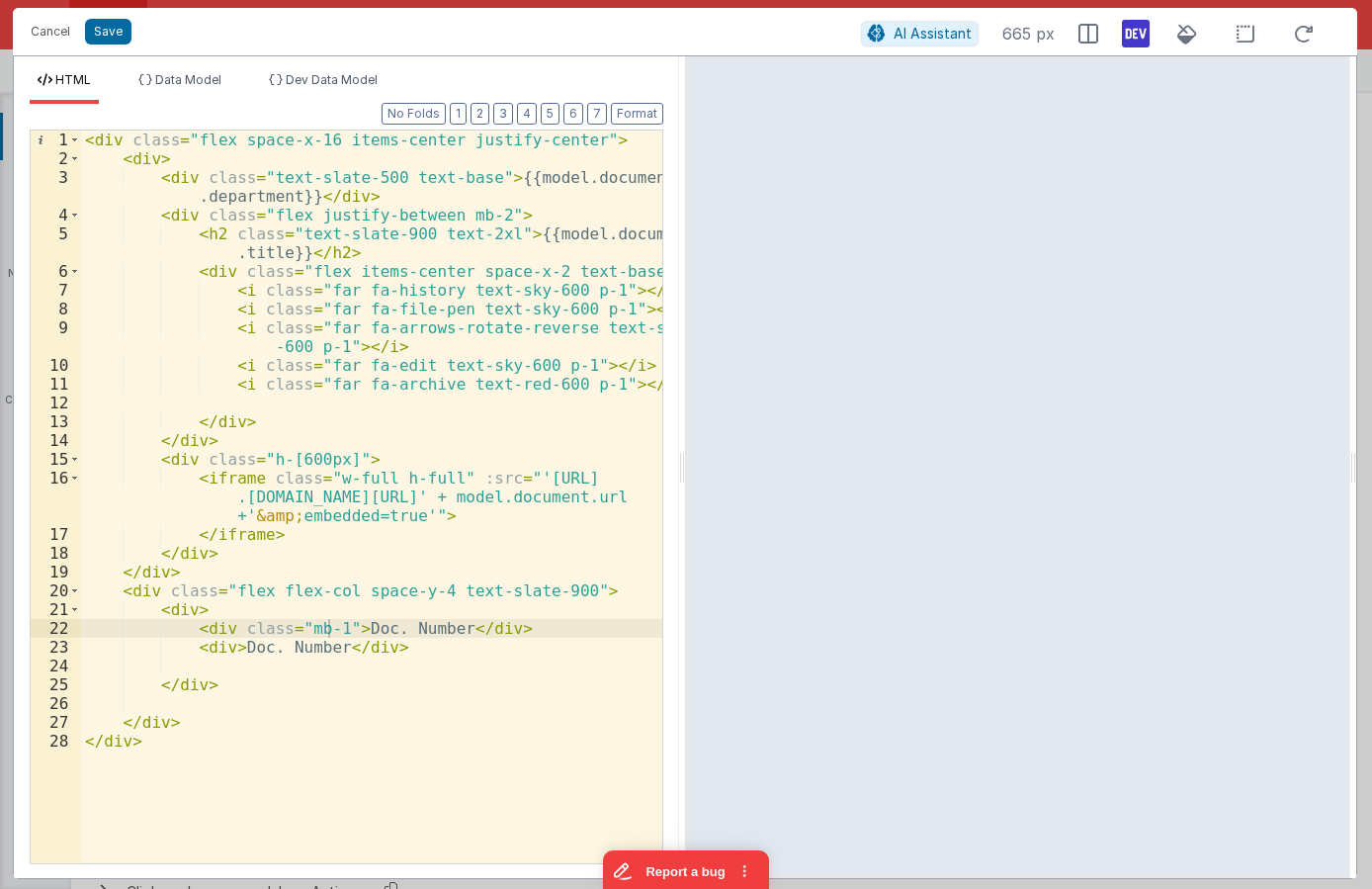
click at [330, 627] on div "< div class = "flex space-x-16 items-center justify-center" > < div > < div cla…" at bounding box center [371, 516] width 581 height 770
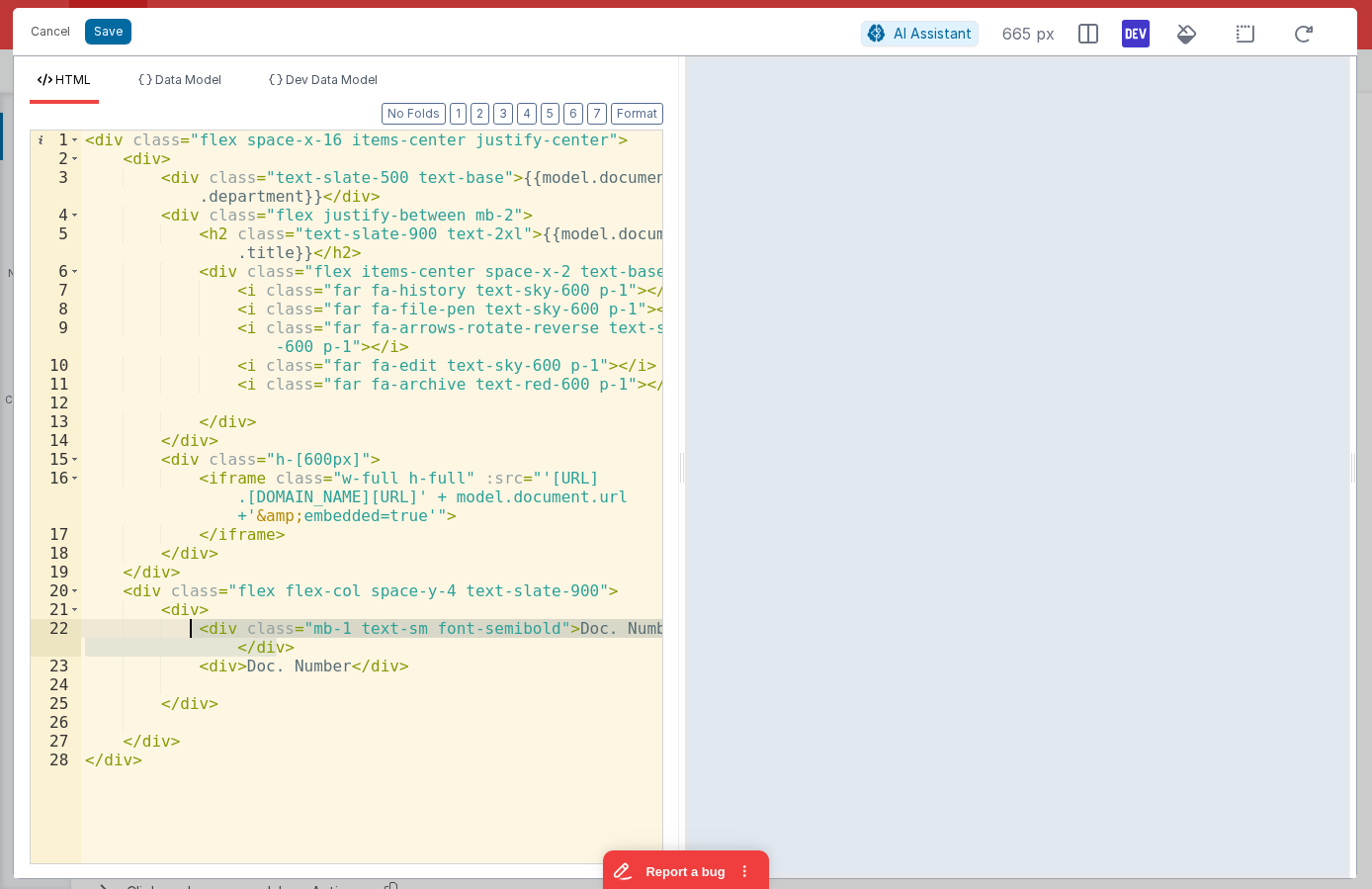
drag, startPoint x: 280, startPoint y: 644, endPoint x: 193, endPoint y: 634, distance: 87.6
click at [193, 634] on div "< div class = "flex space-x-16 items-center justify-center" > < div > < div cla…" at bounding box center [371, 516] width 581 height 770
click at [384, 664] on div "< div class = "flex space-x-16 items-center justify-center" > < div > < div cla…" at bounding box center [371, 516] width 581 height 770
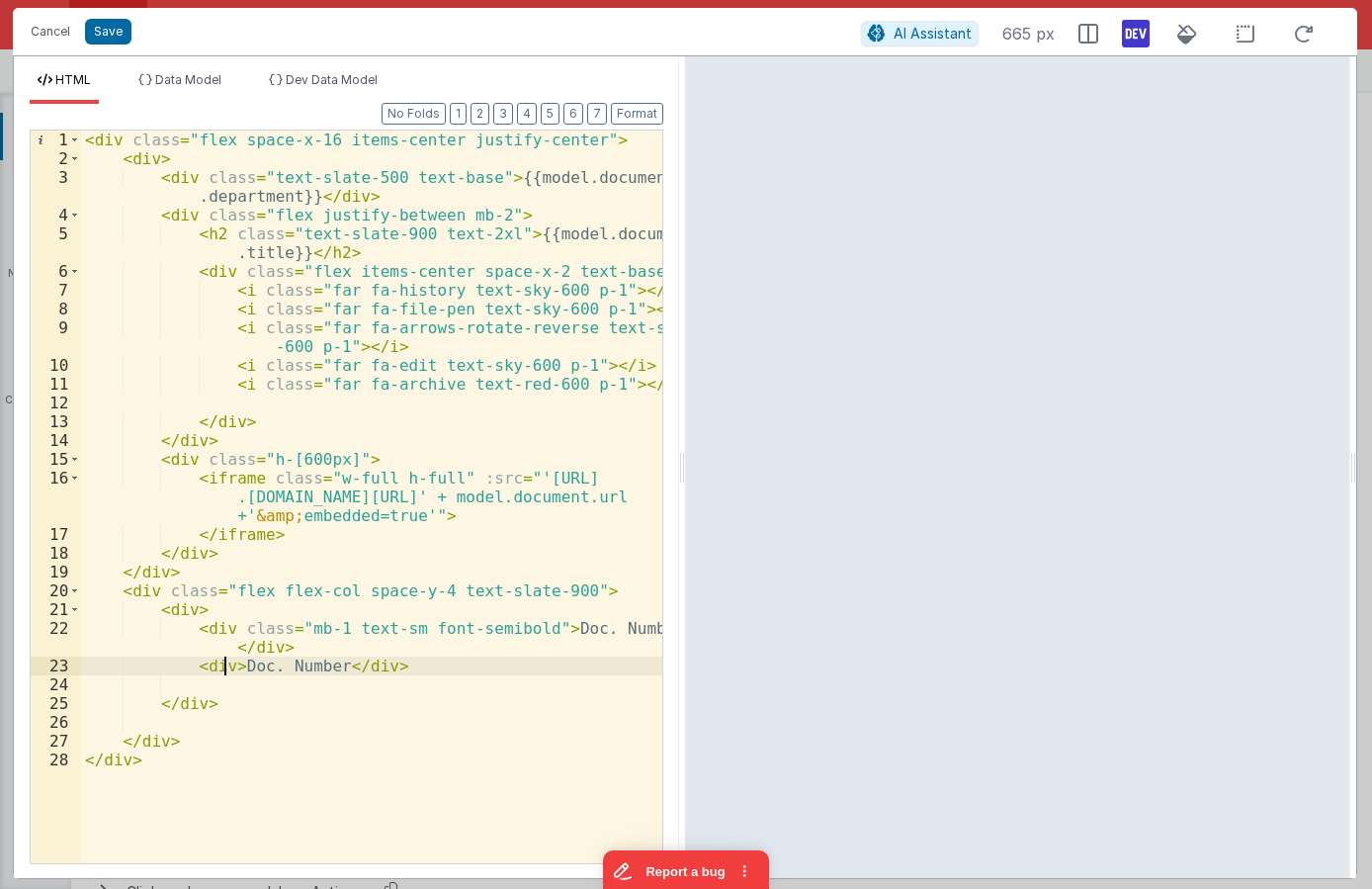
click at [223, 665] on div "< div class = "flex space-x-16 items-center justify-center" > < div > < div cla…" at bounding box center [371, 516] width 581 height 770
click at [181, 90] on li "Data Model" at bounding box center [180, 88] width 99 height 32
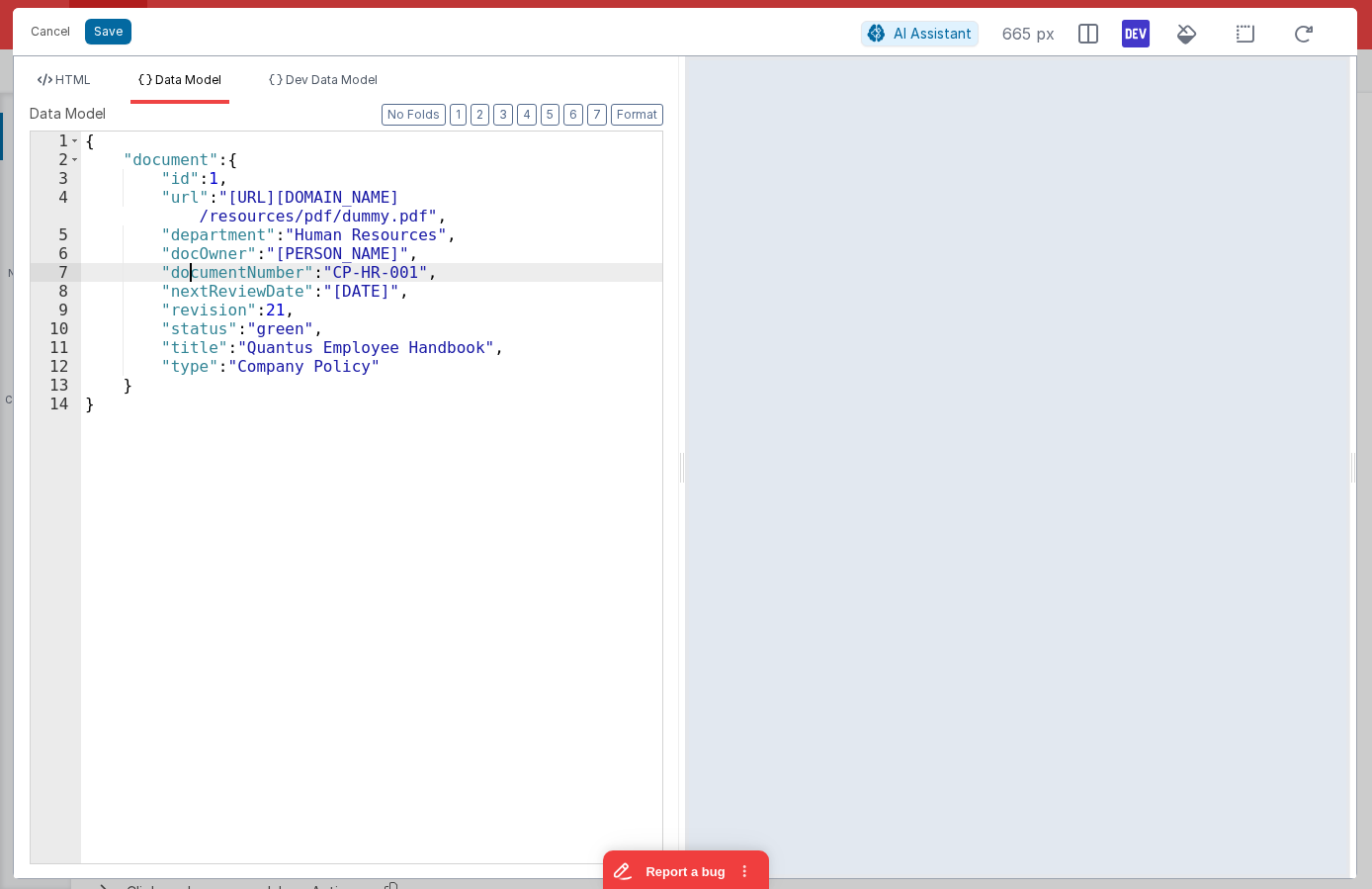
click at [188, 269] on div "{ "document" : { "id" : 1 , "url" : "https://www.w3.org/WAI/ER/tests/xhtml/test…" at bounding box center [371, 516] width 581 height 769
click at [90, 89] on li "HTML" at bounding box center [64, 88] width 69 height 32
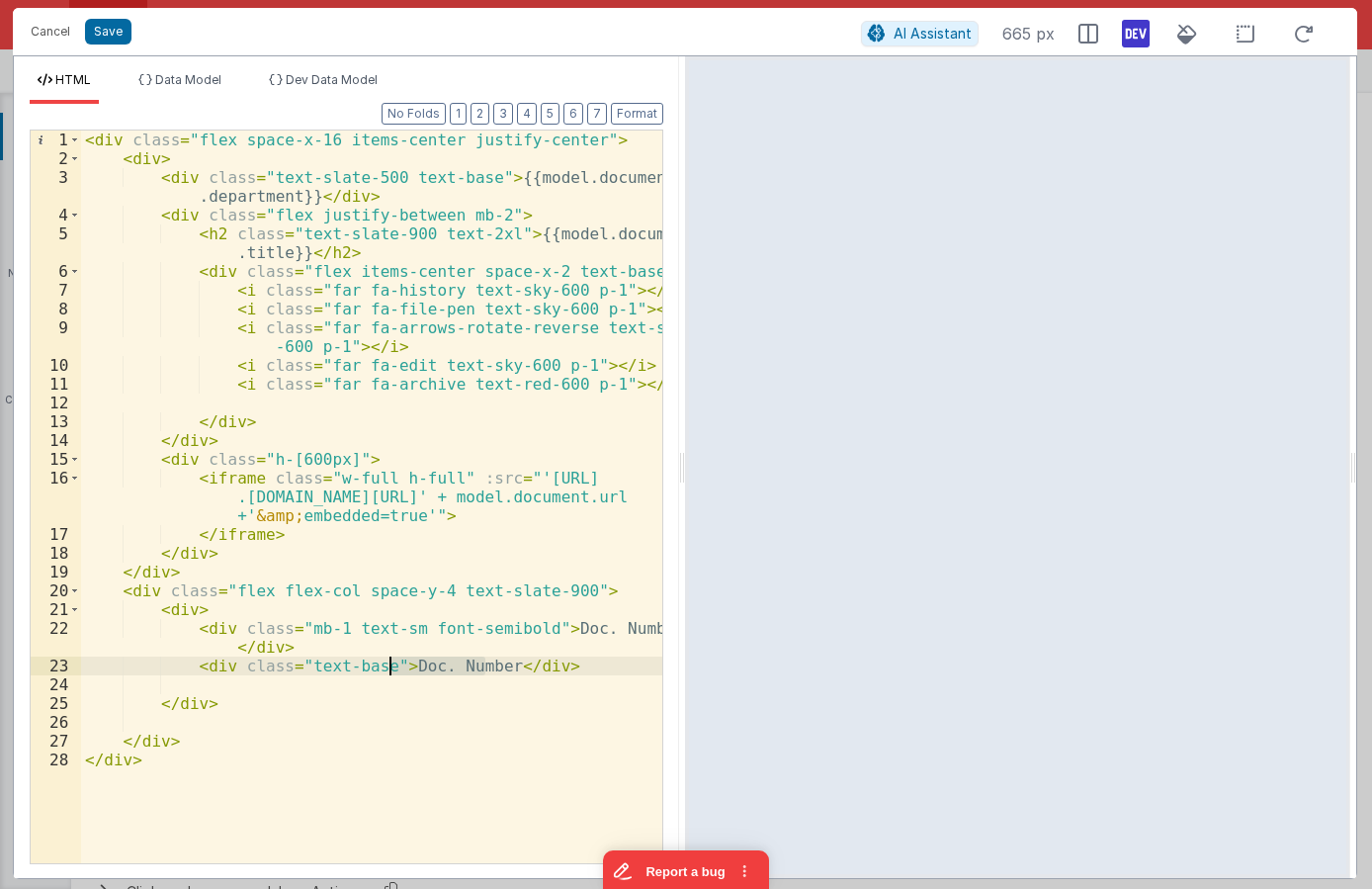
drag, startPoint x: 483, startPoint y: 665, endPoint x: 391, endPoint y: 667, distance: 92.0
click at [391, 667] on div "< div class = "flex space-x-16 items-center justify-center" > < div > < div cla…" at bounding box center [371, 516] width 581 height 770
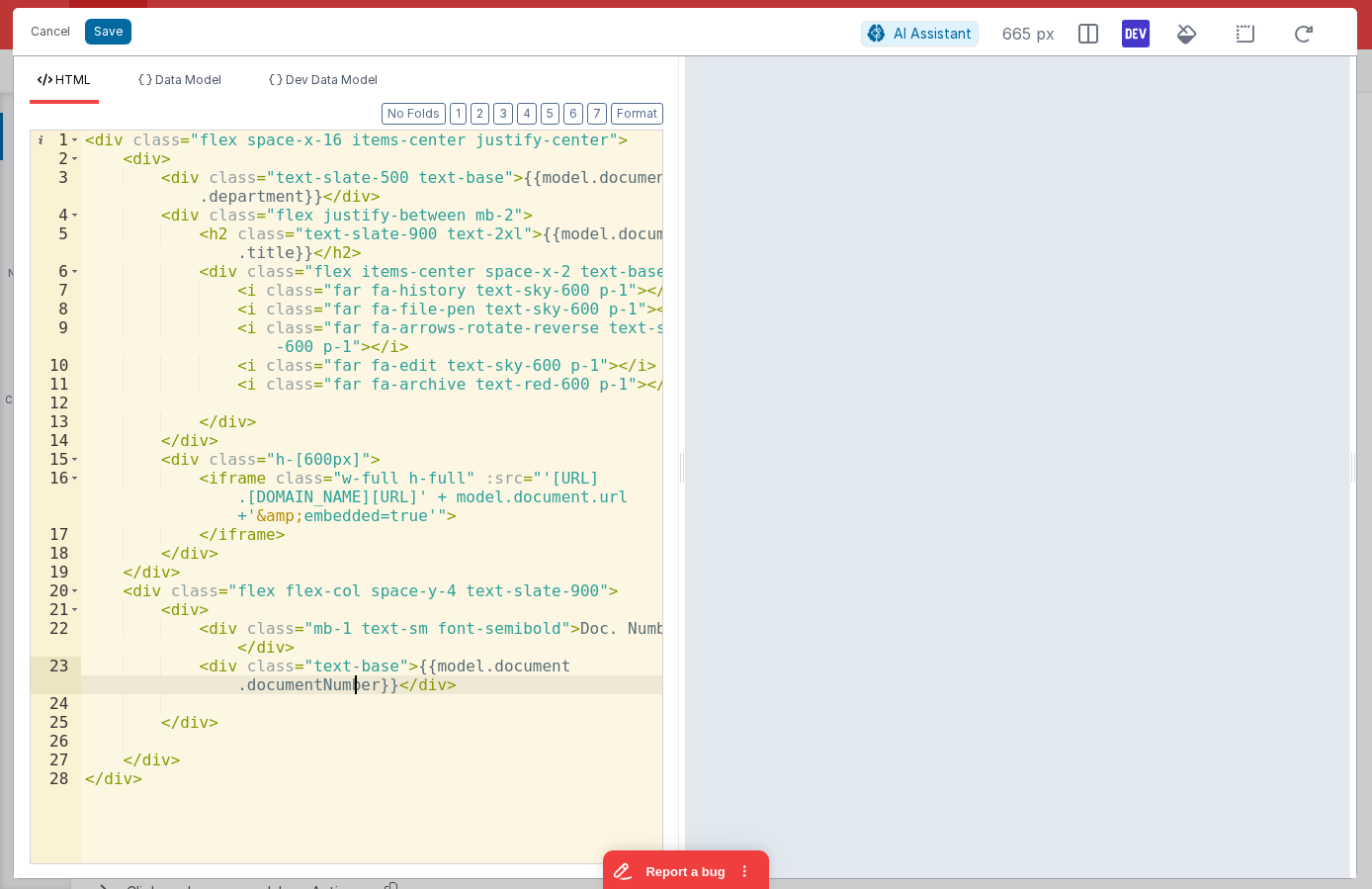
click at [180, 611] on div "< div class = "flex space-x-16 items-center justify-center" > < div > < div cla…" at bounding box center [371, 516] width 581 height 770
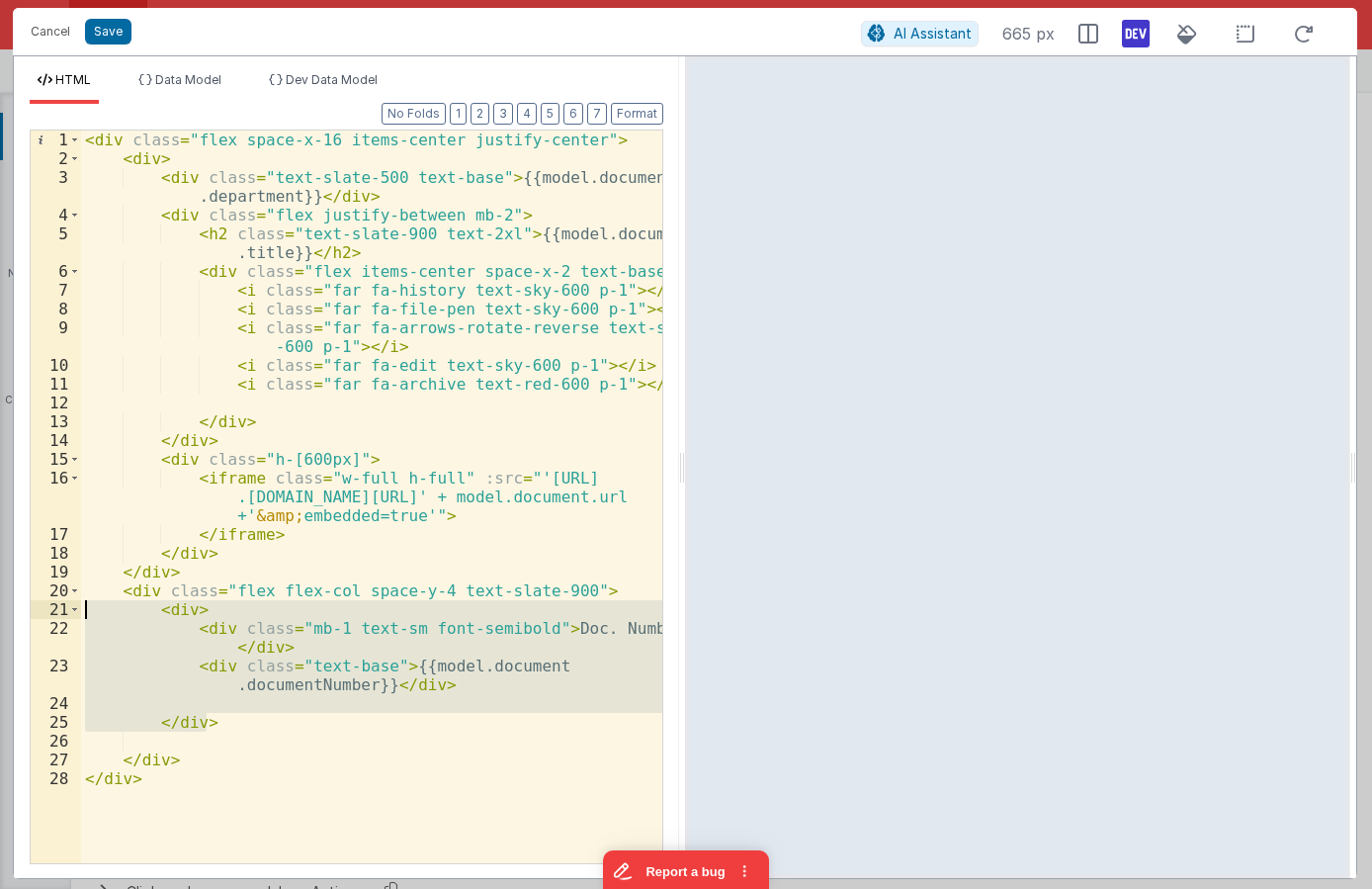
drag, startPoint x: 215, startPoint y: 726, endPoint x: -28, endPoint y: 604, distance: 271.9
click at [81, 604] on div "< div class = "flex space-x-16 items-center justify-center" > < div > < div cla…" at bounding box center [371, 497] width 581 height 733
click at [233, 728] on div "< div class = "flex space-x-16 items-center justify-center" > < div > < div cla…" at bounding box center [371, 497] width 581 height 733
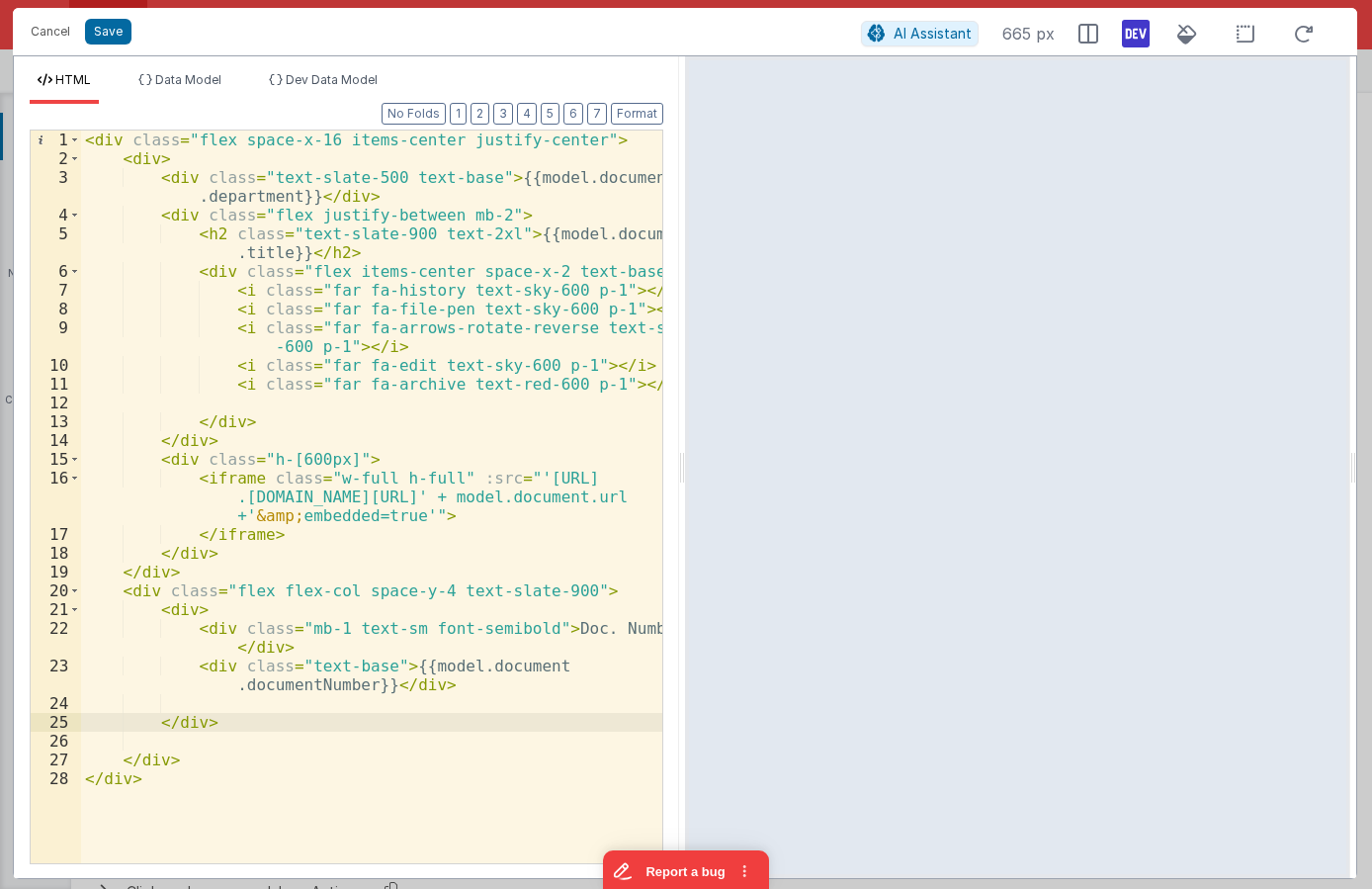
paste textarea
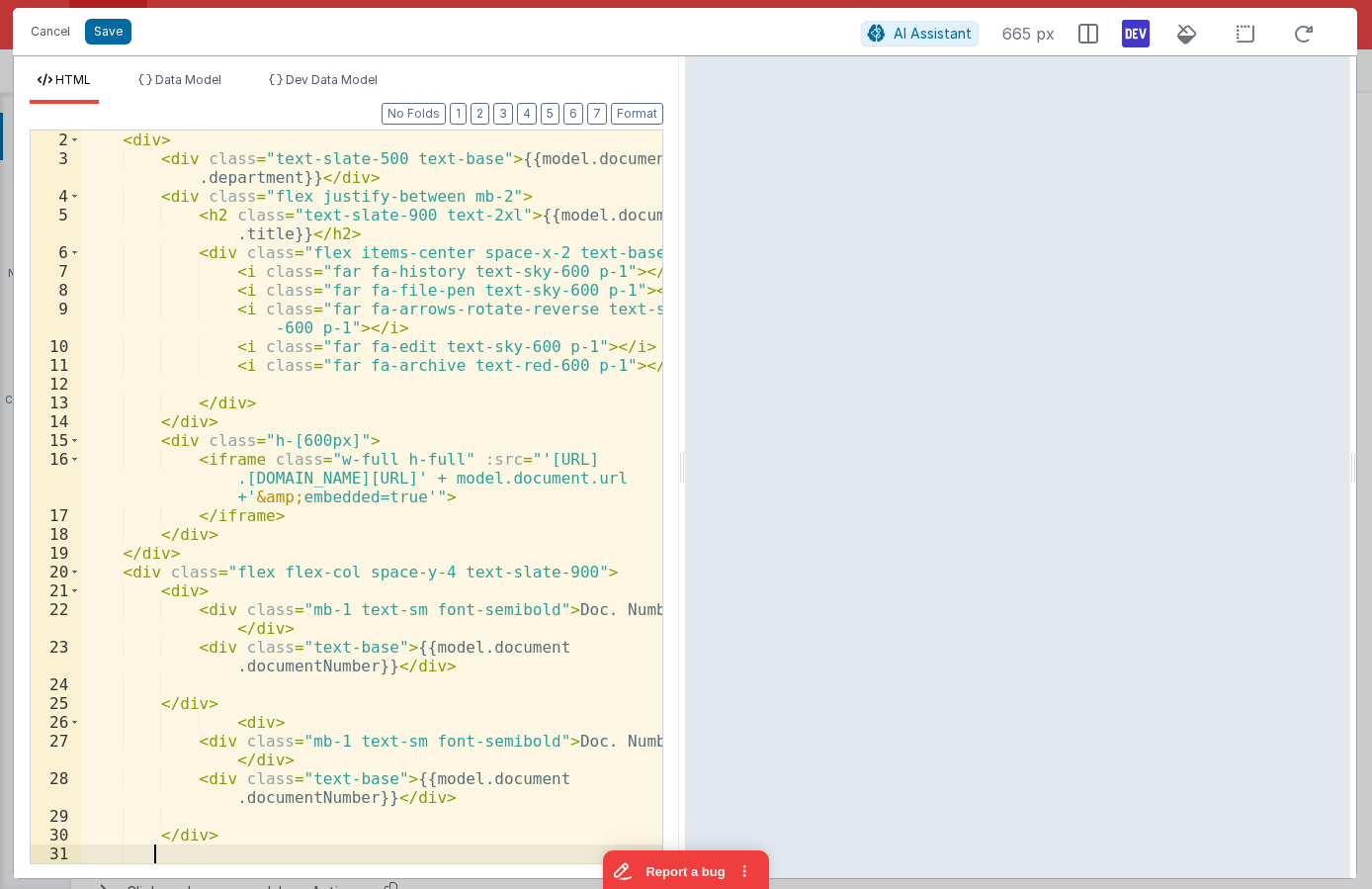
paste textarea
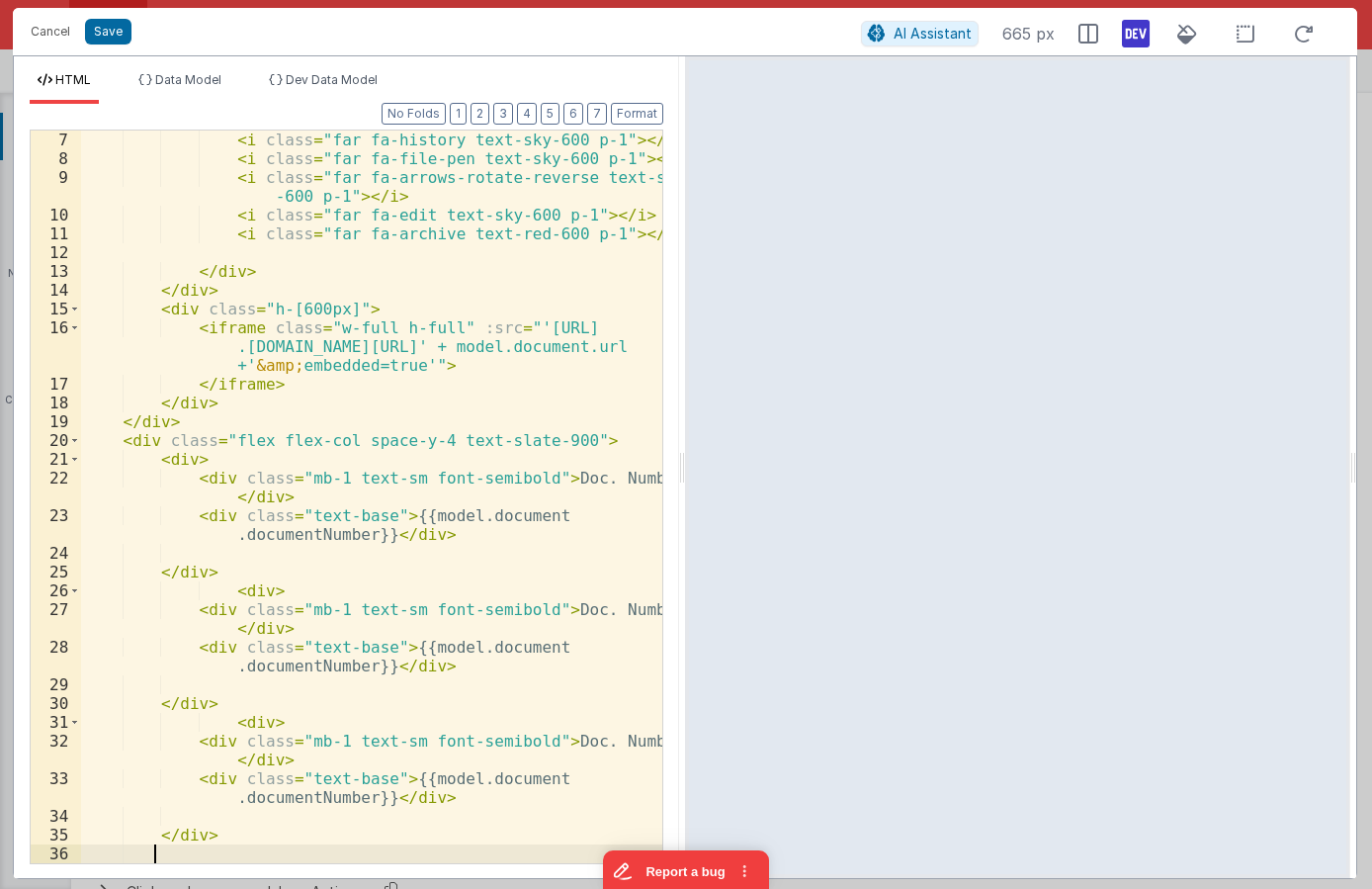
paste textarea
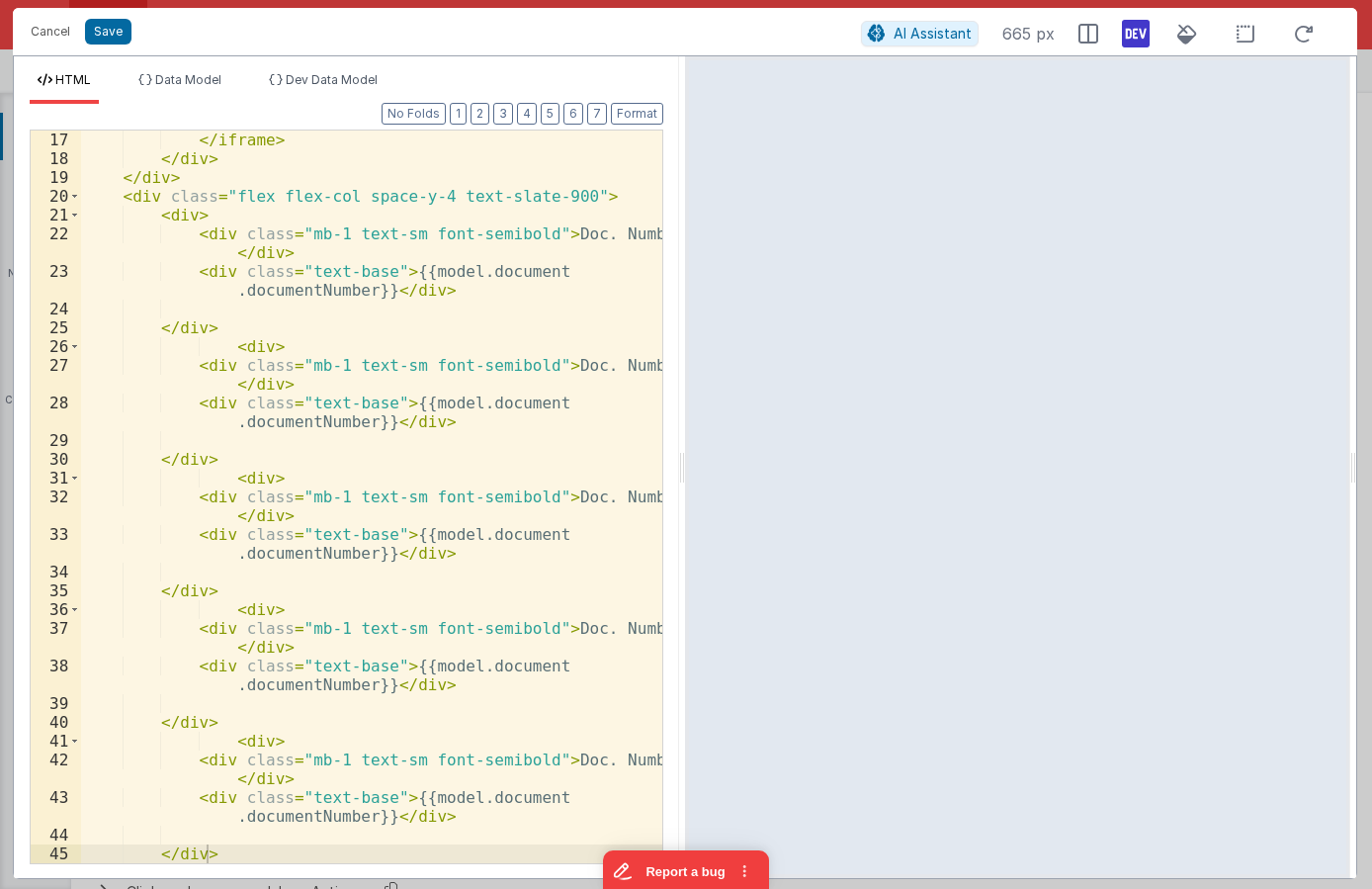
scroll to position [450, 0]
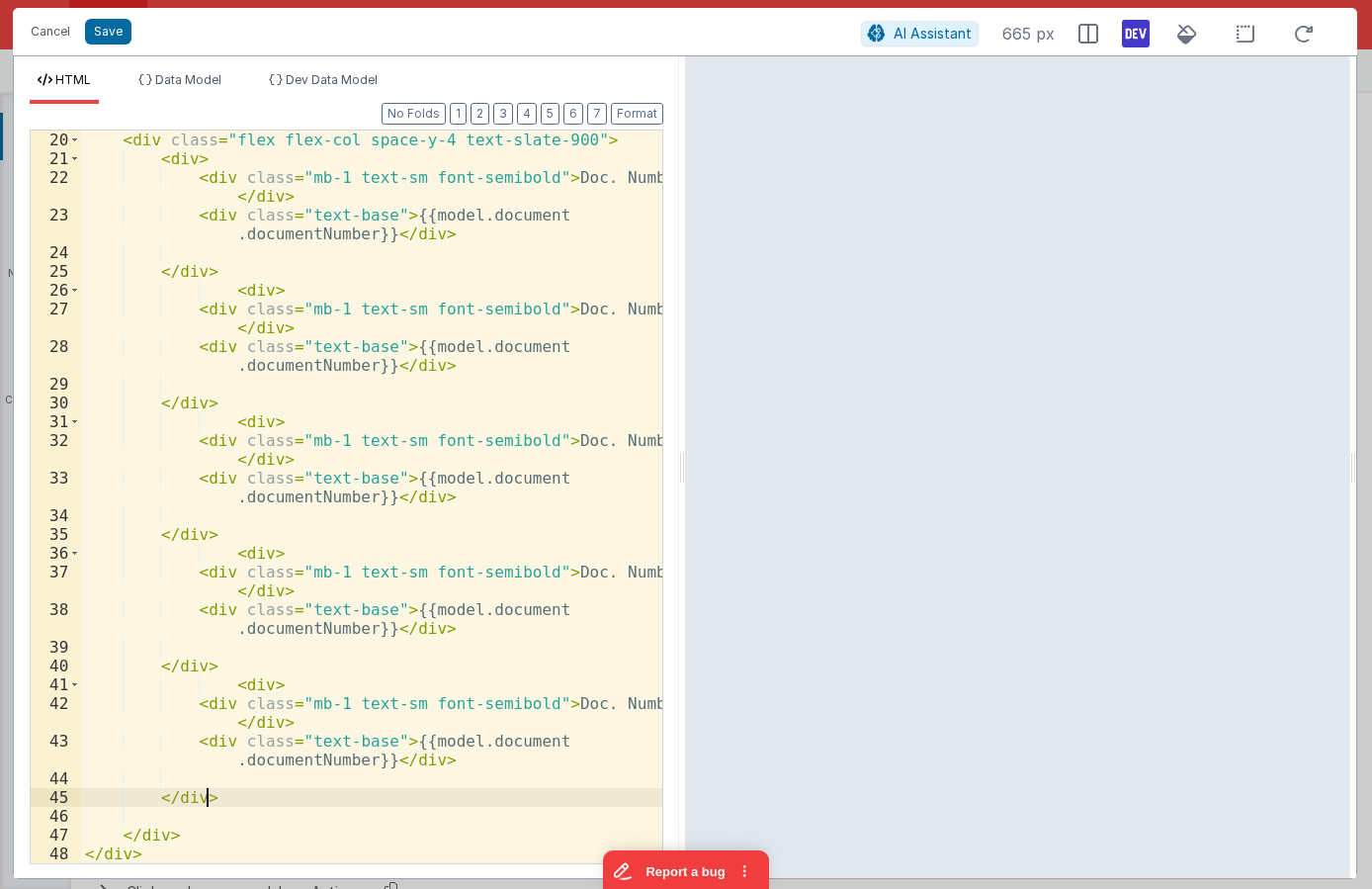
click at [255, 796] on div "< div class = "flex flex-col space-y-4 text-slate-900" > < div > < div class = …" at bounding box center [371, 516] width 581 height 770
paste textarea
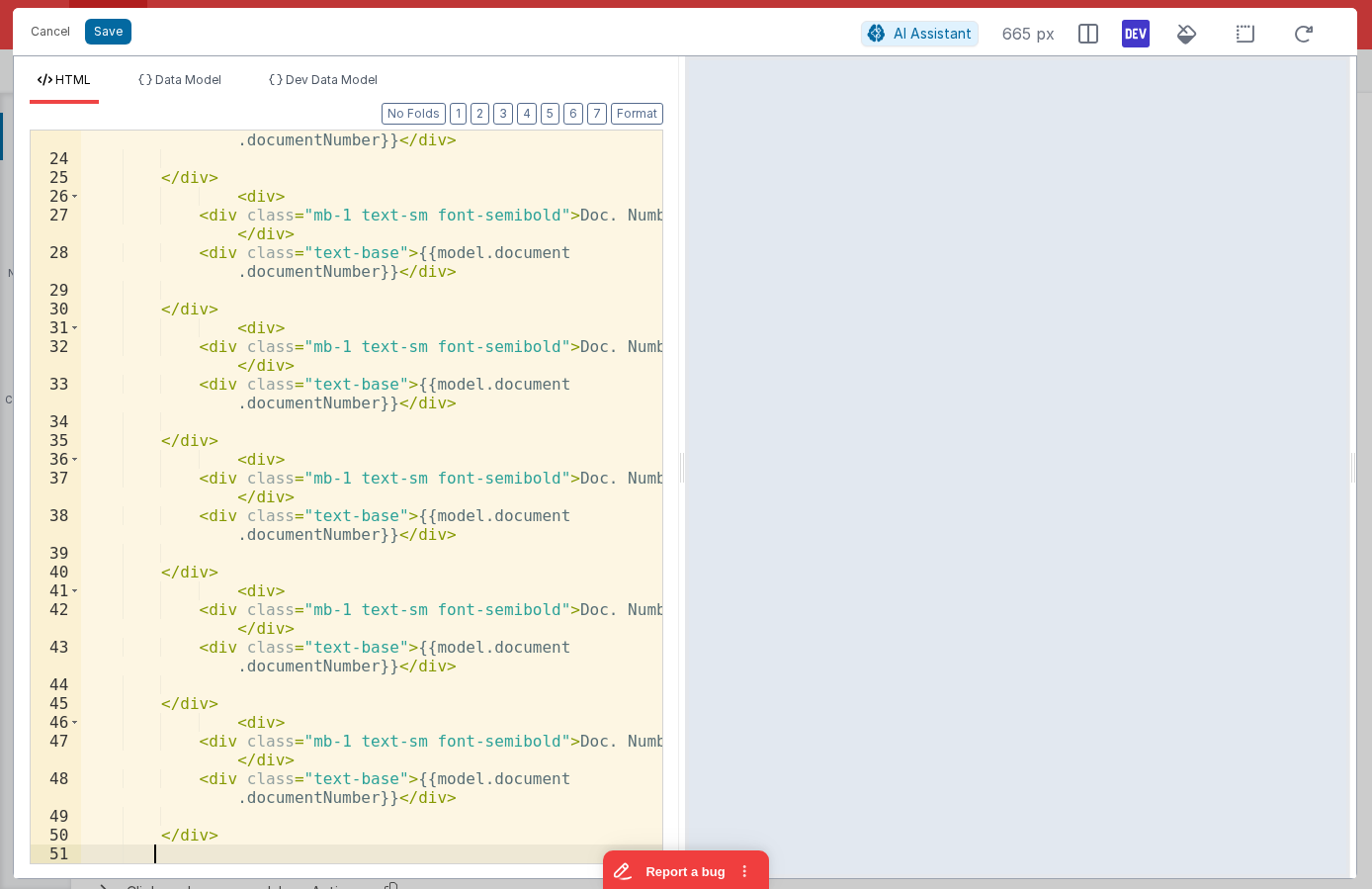
scroll to position [657, 0]
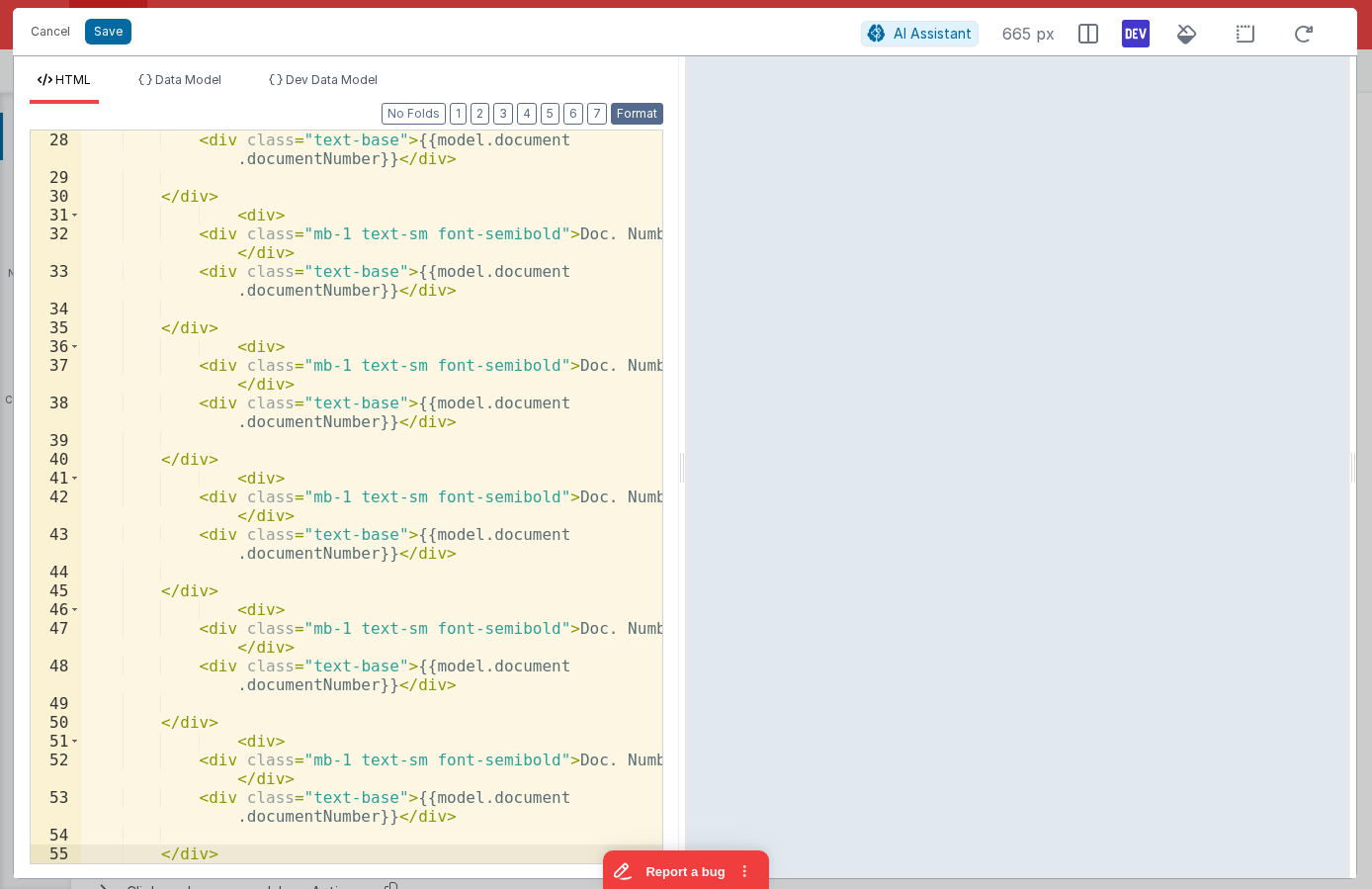
click at [647, 108] on button "Format" at bounding box center [637, 114] width 52 height 22
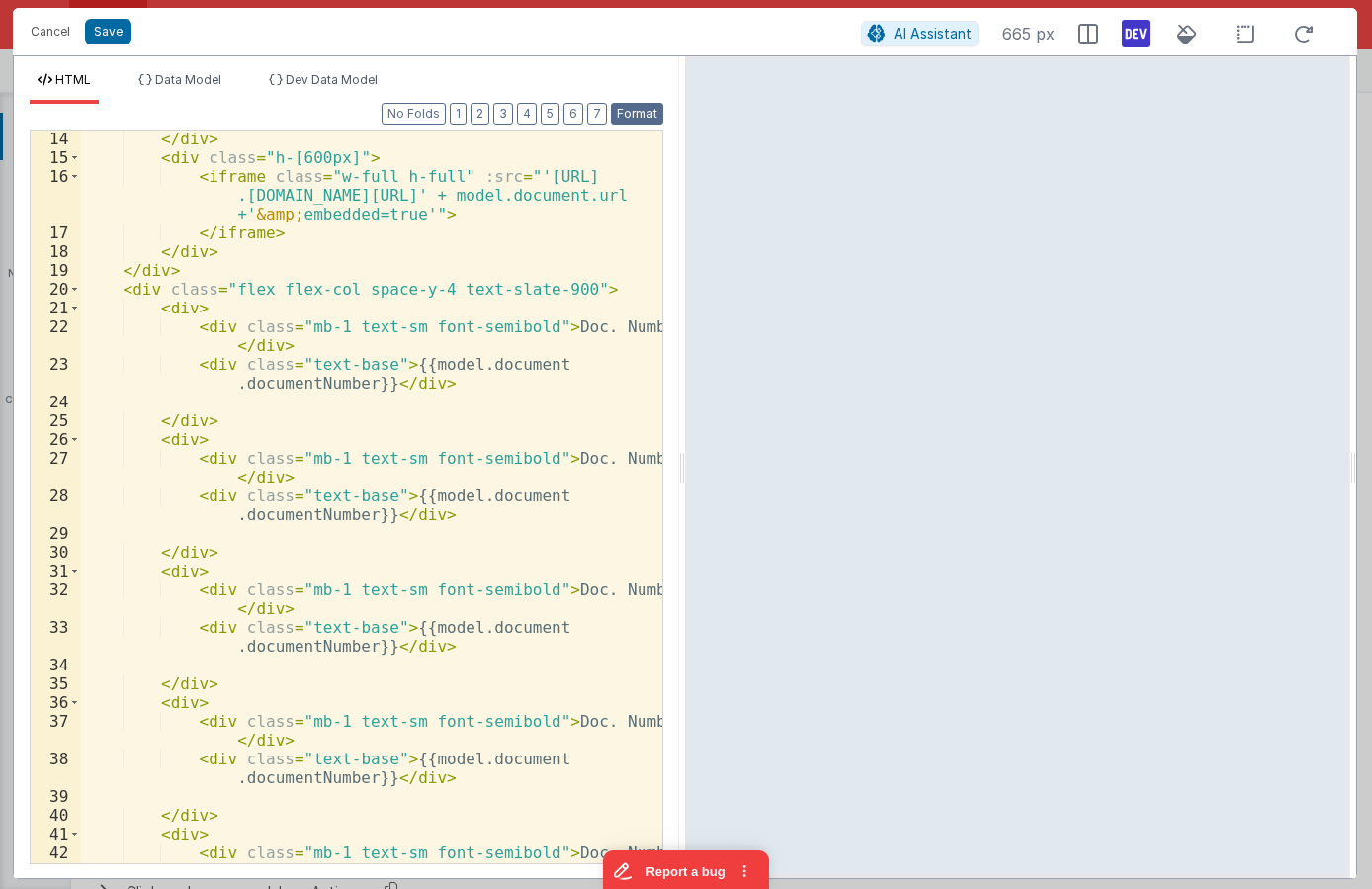
scroll to position [302, 0]
drag, startPoint x: 535, startPoint y: 457, endPoint x: 643, endPoint y: 461, distance: 108.1
click at [643, 461] on div "</ div > < div class = "h-[600px]" > < iframe class = "w-full h-full" :src = "'…" at bounding box center [371, 524] width 581 height 789
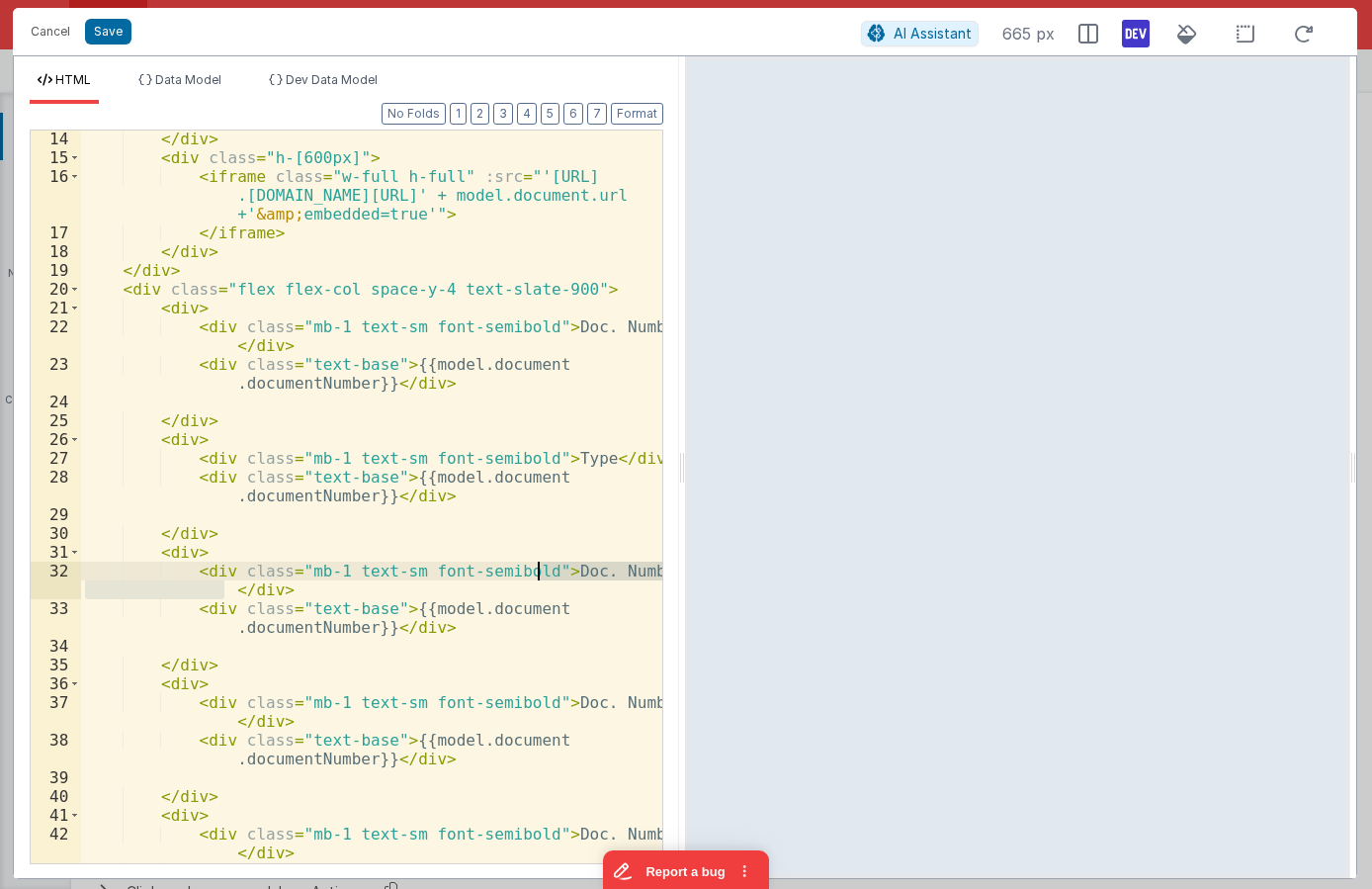
drag, startPoint x: 225, startPoint y: 589, endPoint x: 536, endPoint y: 567, distance: 311.8
click at [536, 567] on div "</ div > < div class = "h-[600px]" > < iframe class = "w-full h-full" :src = "'…" at bounding box center [371, 524] width 581 height 789
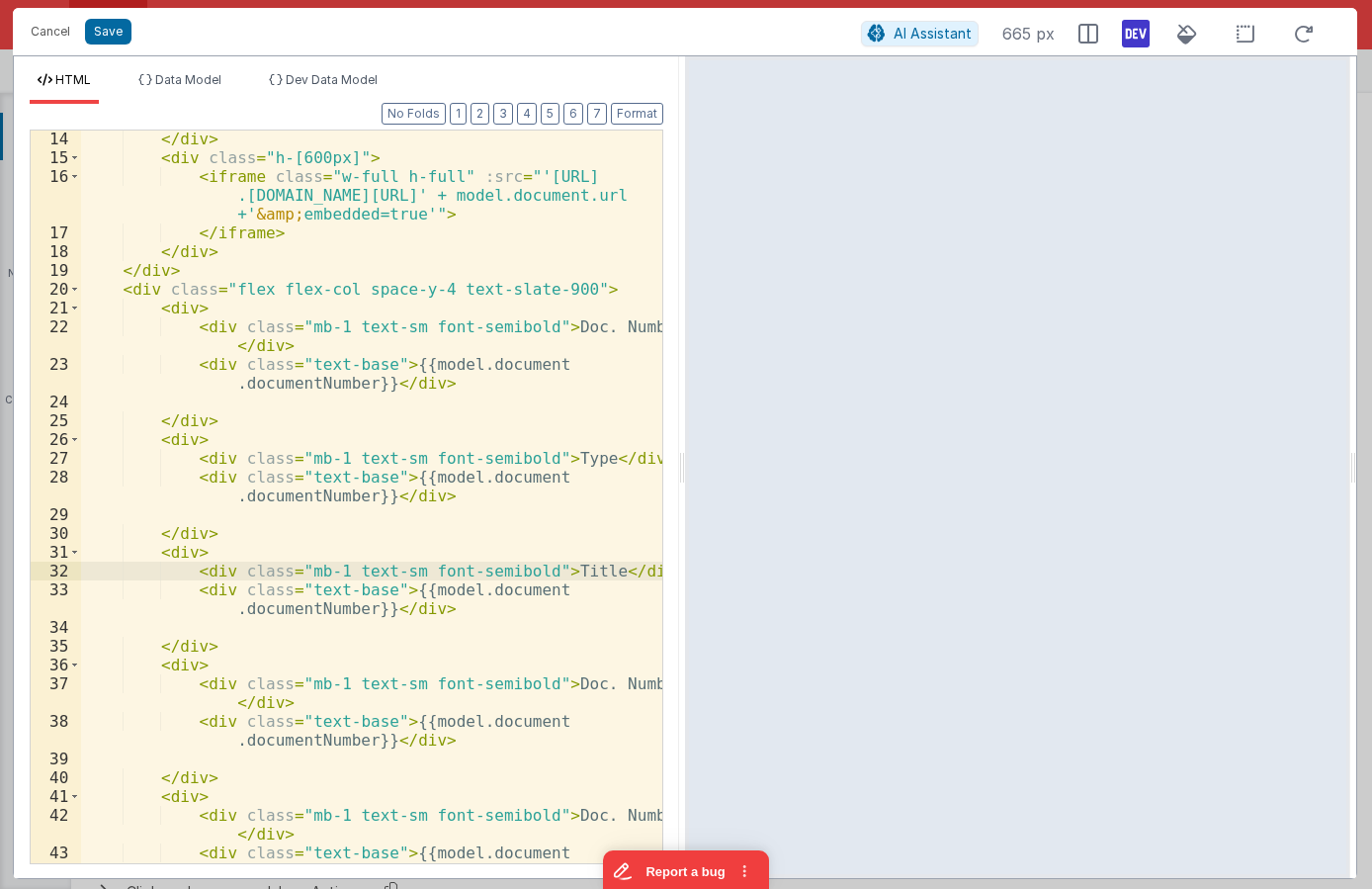
click at [334, 496] on div "</ div > < div class = "h-[600px]" > < iframe class = "w-full h-full" :src = "'…" at bounding box center [371, 524] width 581 height 789
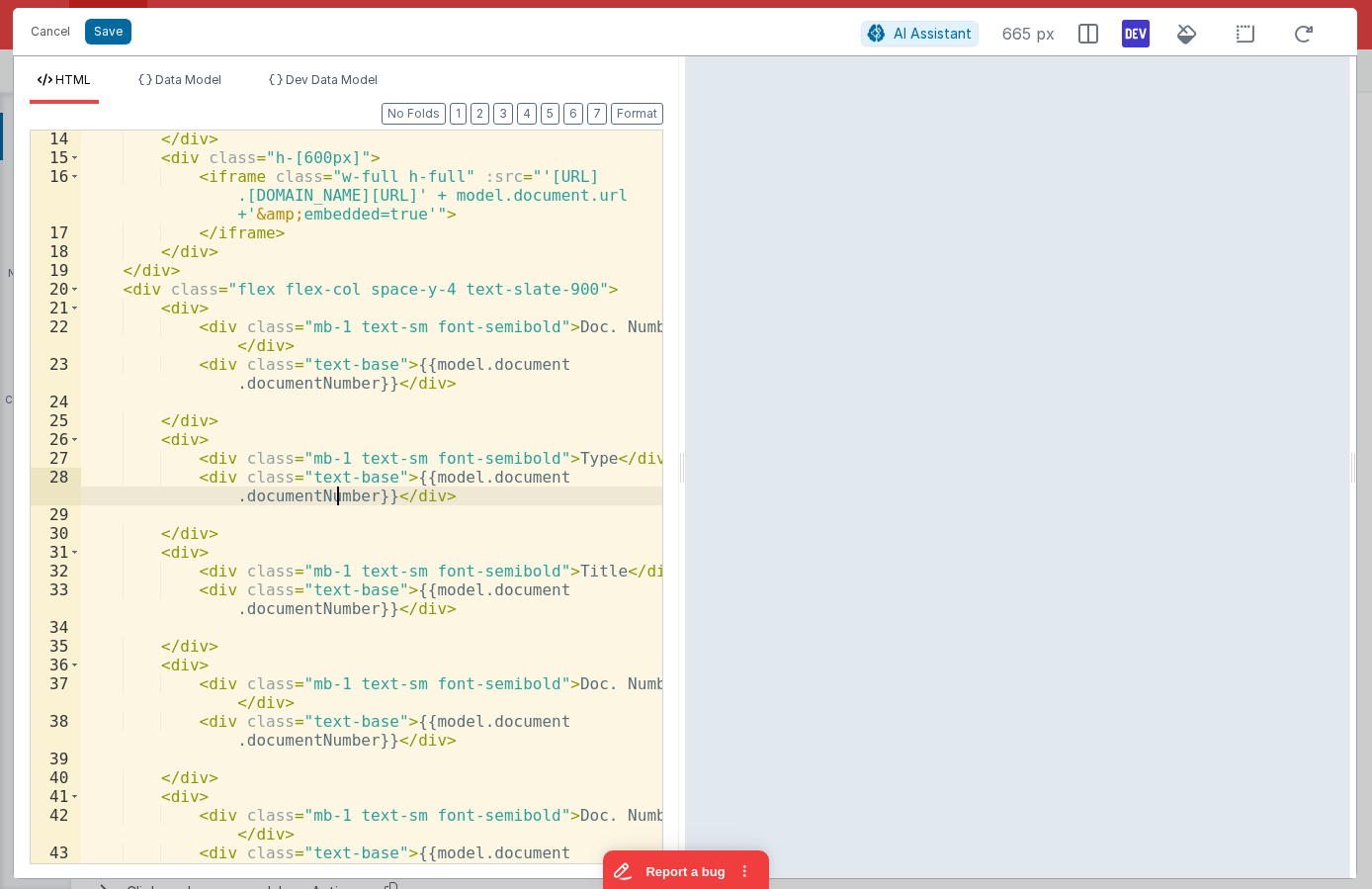
click at [334, 496] on div "</ div > < div class = "h-[600px]" > < iframe class = "w-full h-full" :src = "'…" at bounding box center [371, 524] width 581 height 789
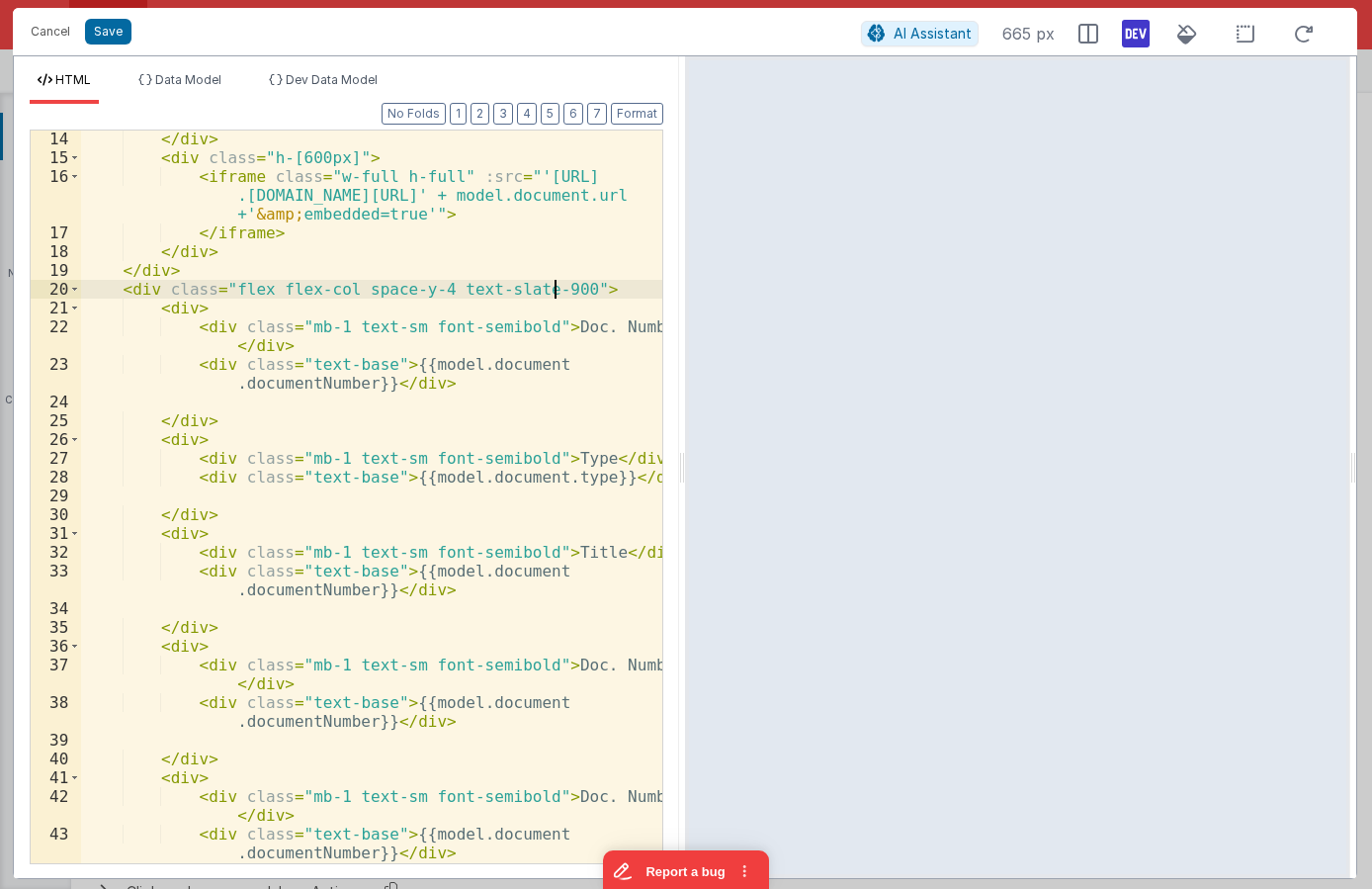
click at [553, 285] on div "</ div > < div class = "h-[600px]" > < iframe class = "w-full h-full" :src = "'…" at bounding box center [371, 515] width 581 height 770
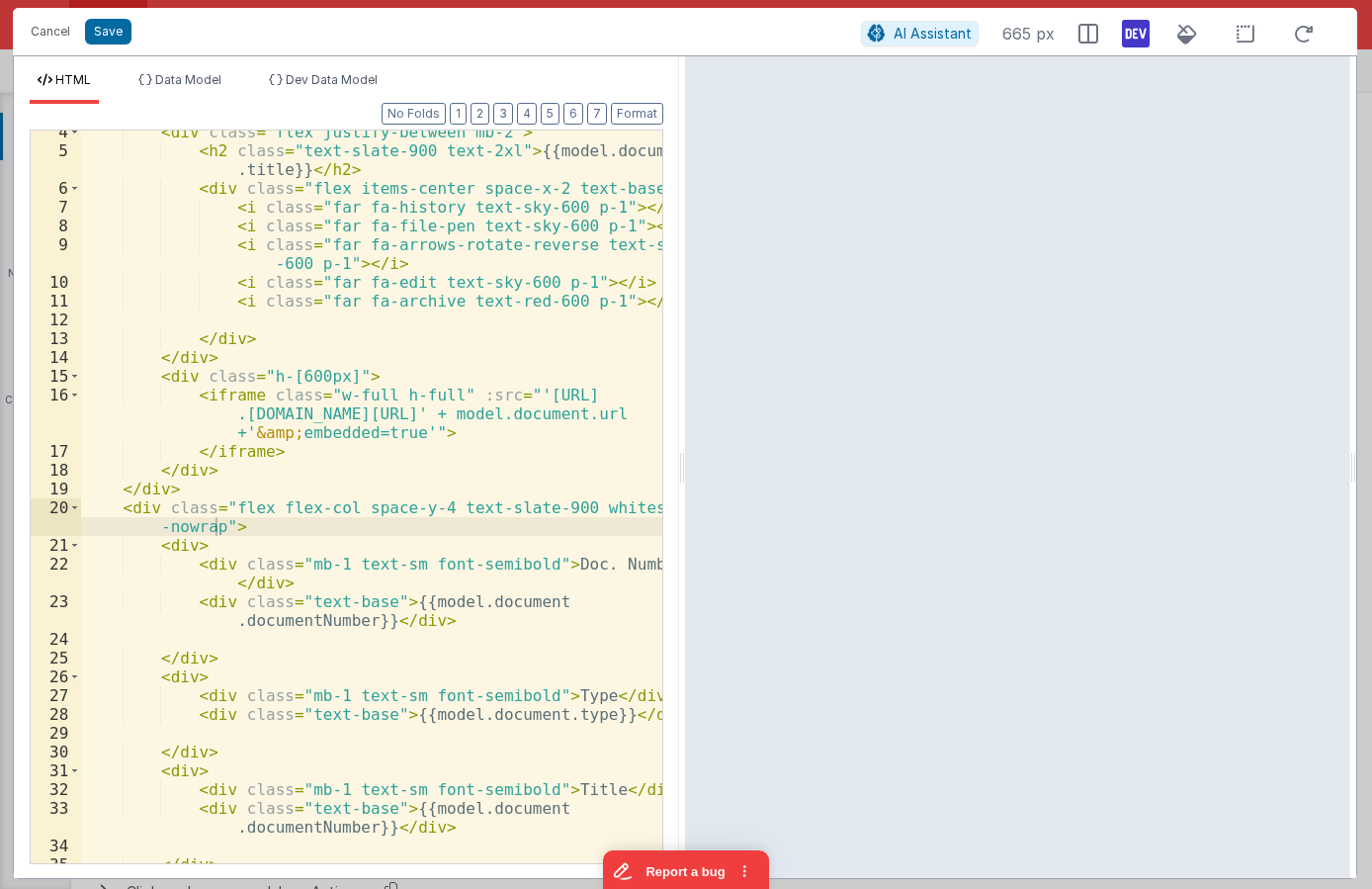
scroll to position [83, 0]
drag, startPoint x: 217, startPoint y: 525, endPoint x: 566, endPoint y: 510, distance: 349.3
click at [566, 510] on div "< div class = "flex justify-between mb-2" > < h2 class = "text-slate-900 text-2…" at bounding box center [371, 508] width 581 height 770
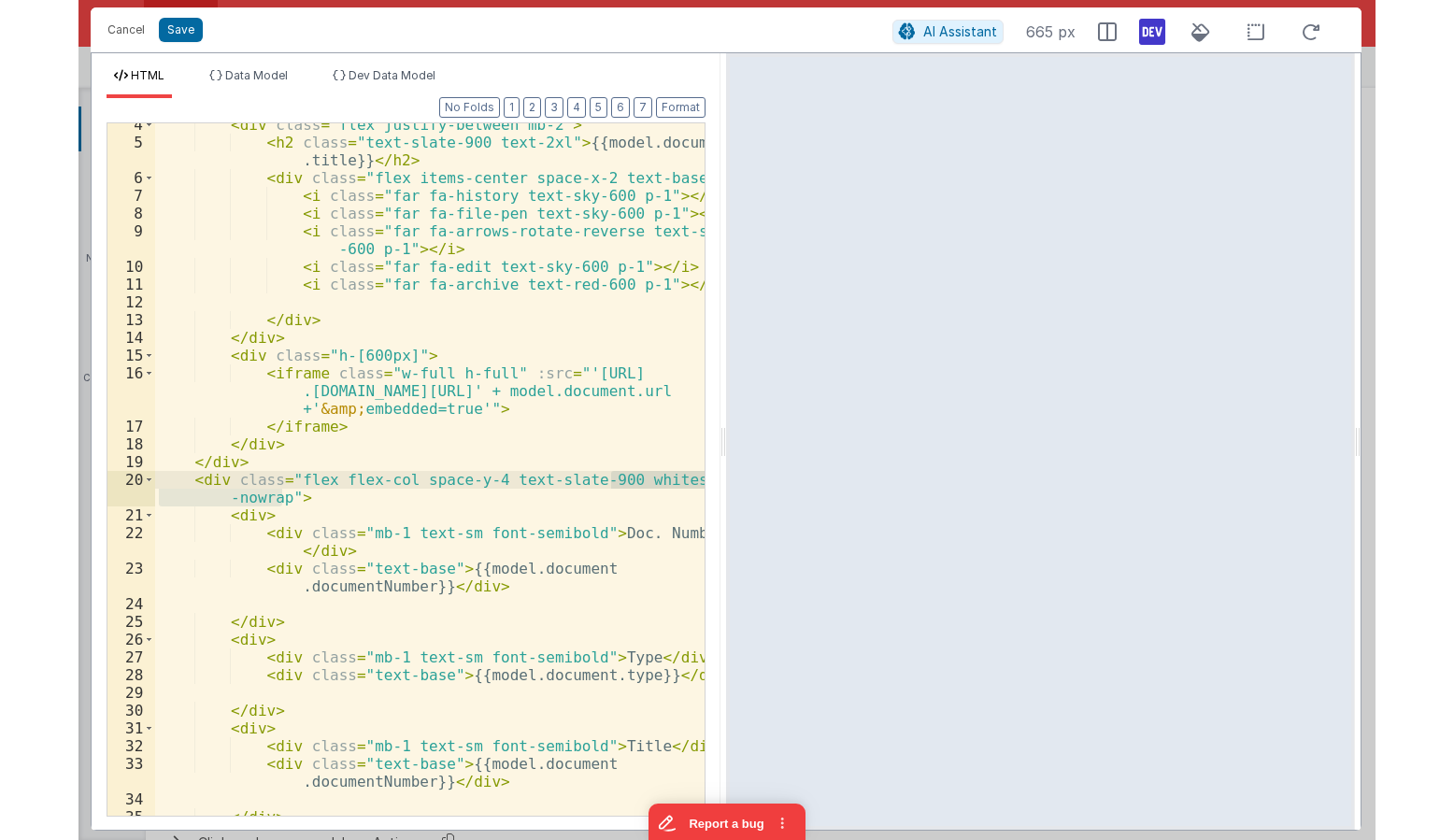
scroll to position [0, 0]
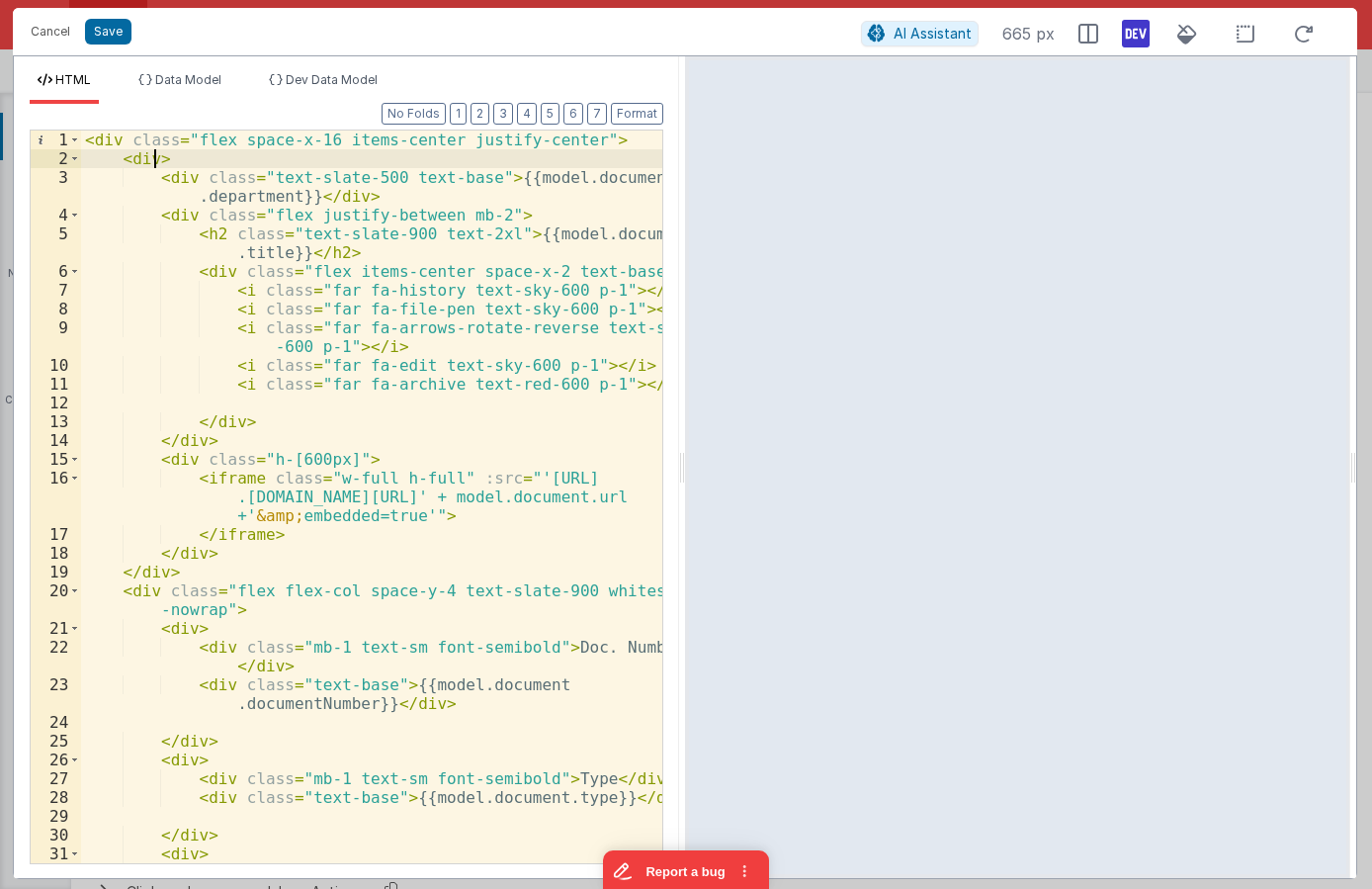
click at [156, 157] on div "< div class = "flex space-x-16 items-center justify-center" > < div > < div cla…" at bounding box center [371, 516] width 581 height 770
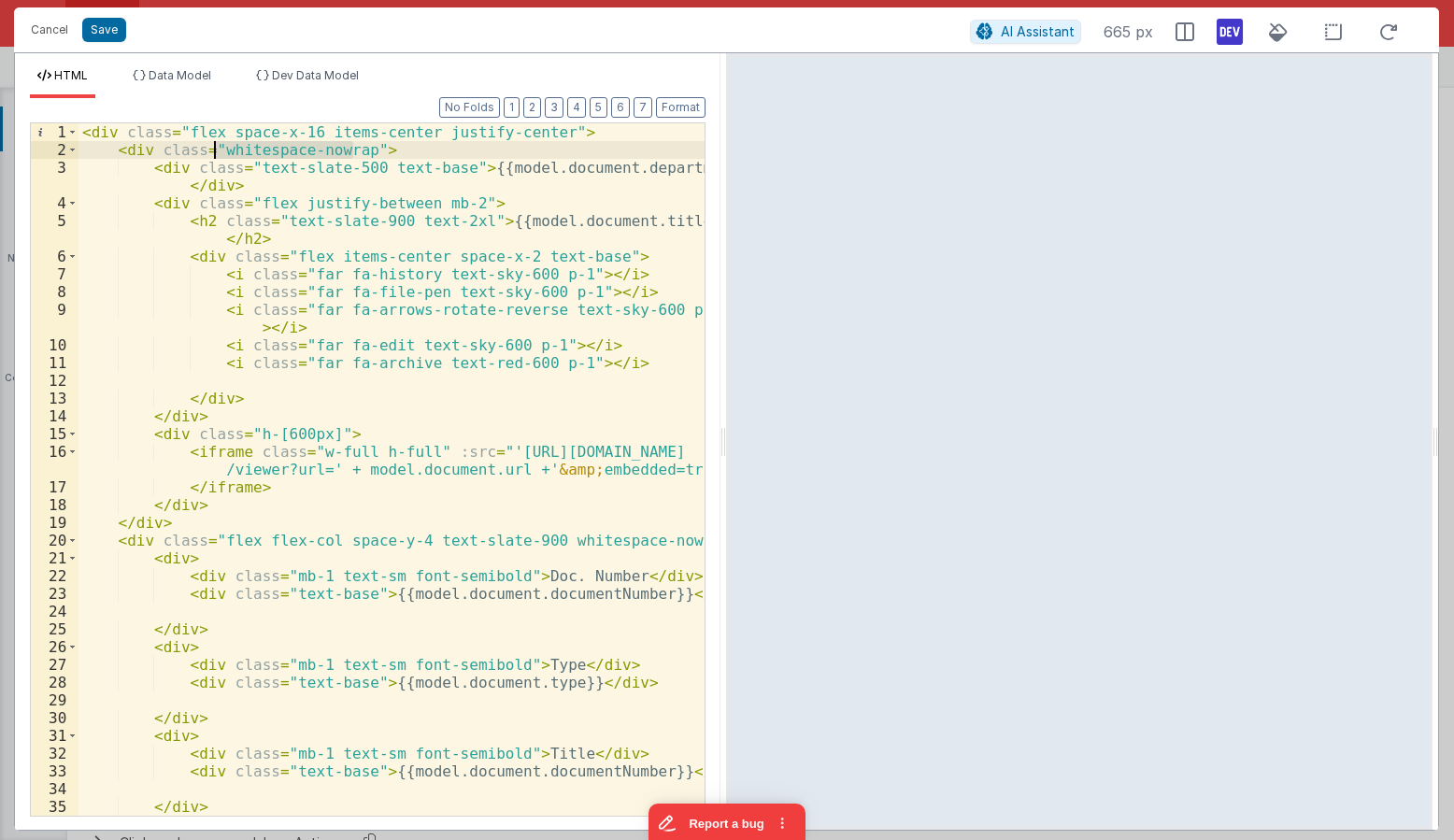
drag, startPoint x: 356, startPoint y: 146, endPoint x: 218, endPoint y: 150, distance: 138.1
click at [218, 150] on div "< div class = "flex space-x-16 items-center justify-center" > < div class = "wh…" at bounding box center [391, 487] width 626 height 728
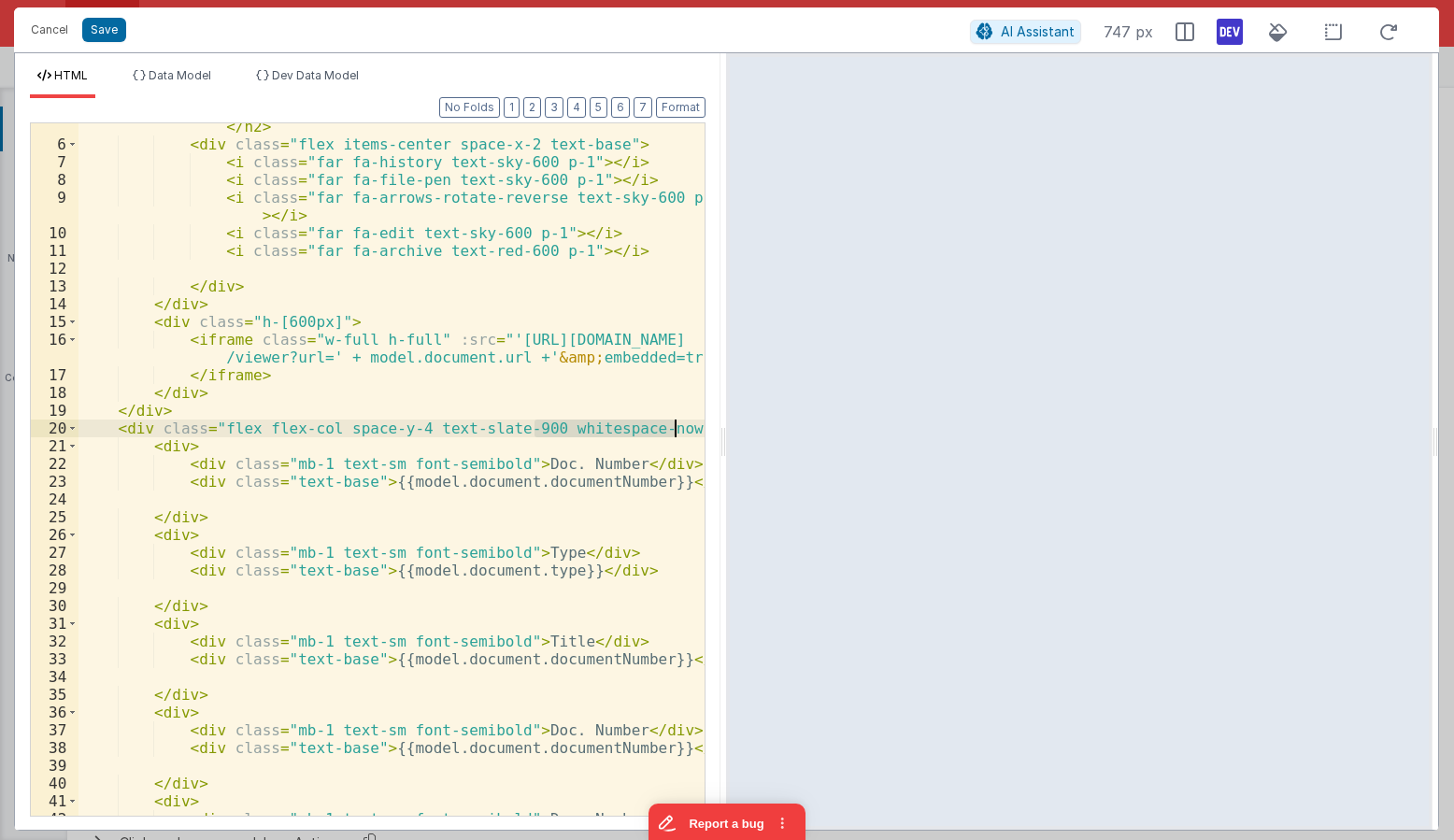
drag, startPoint x: 532, startPoint y: 431, endPoint x: 673, endPoint y: 434, distance: 141.0
click at [673, 434] on div "< h2 class = "text-slate-900 text-2xl" > {{model.document.title}} </ h2 > < div…" at bounding box center [391, 472] width 626 height 746
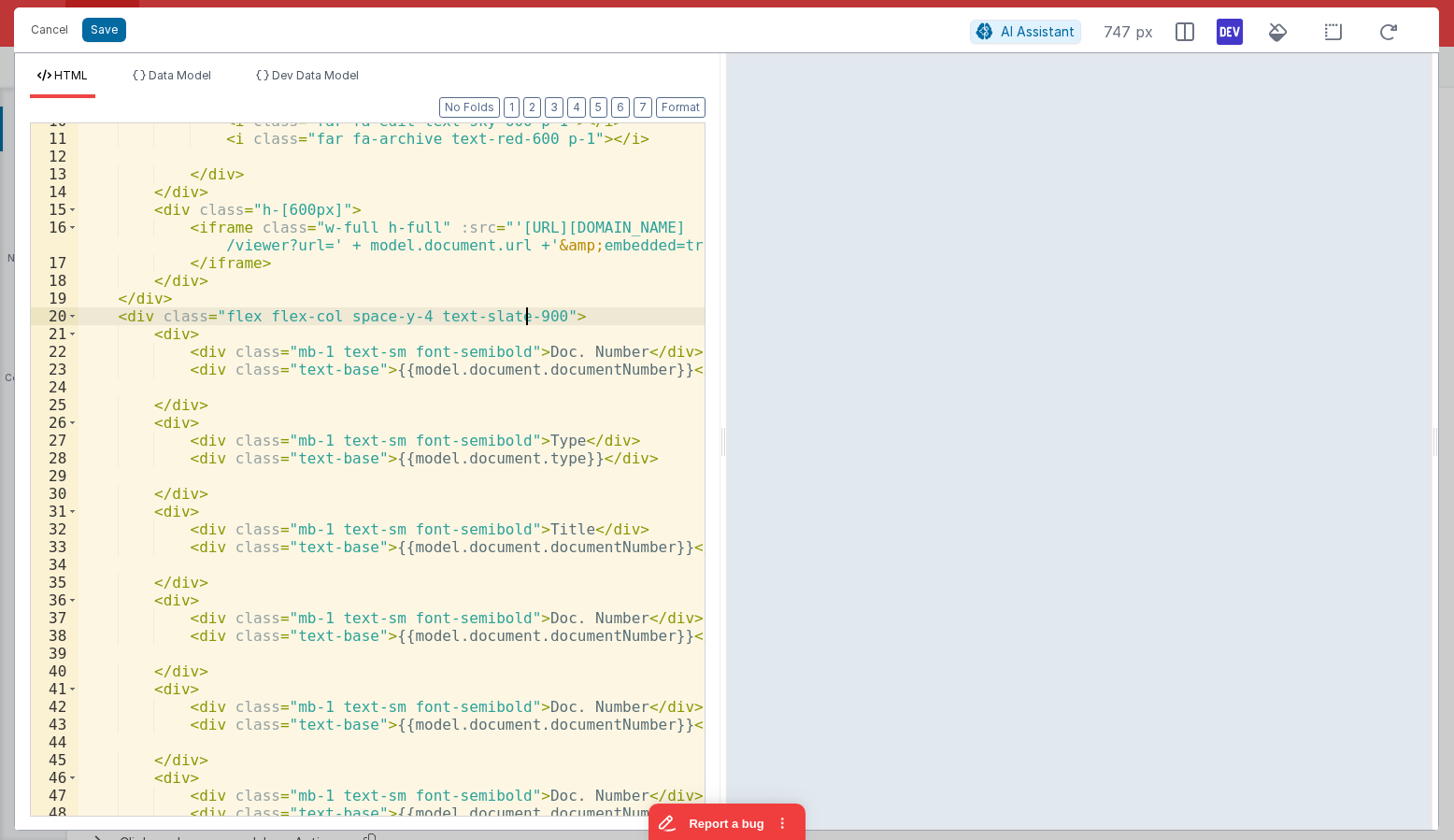
scroll to position [337, 0]
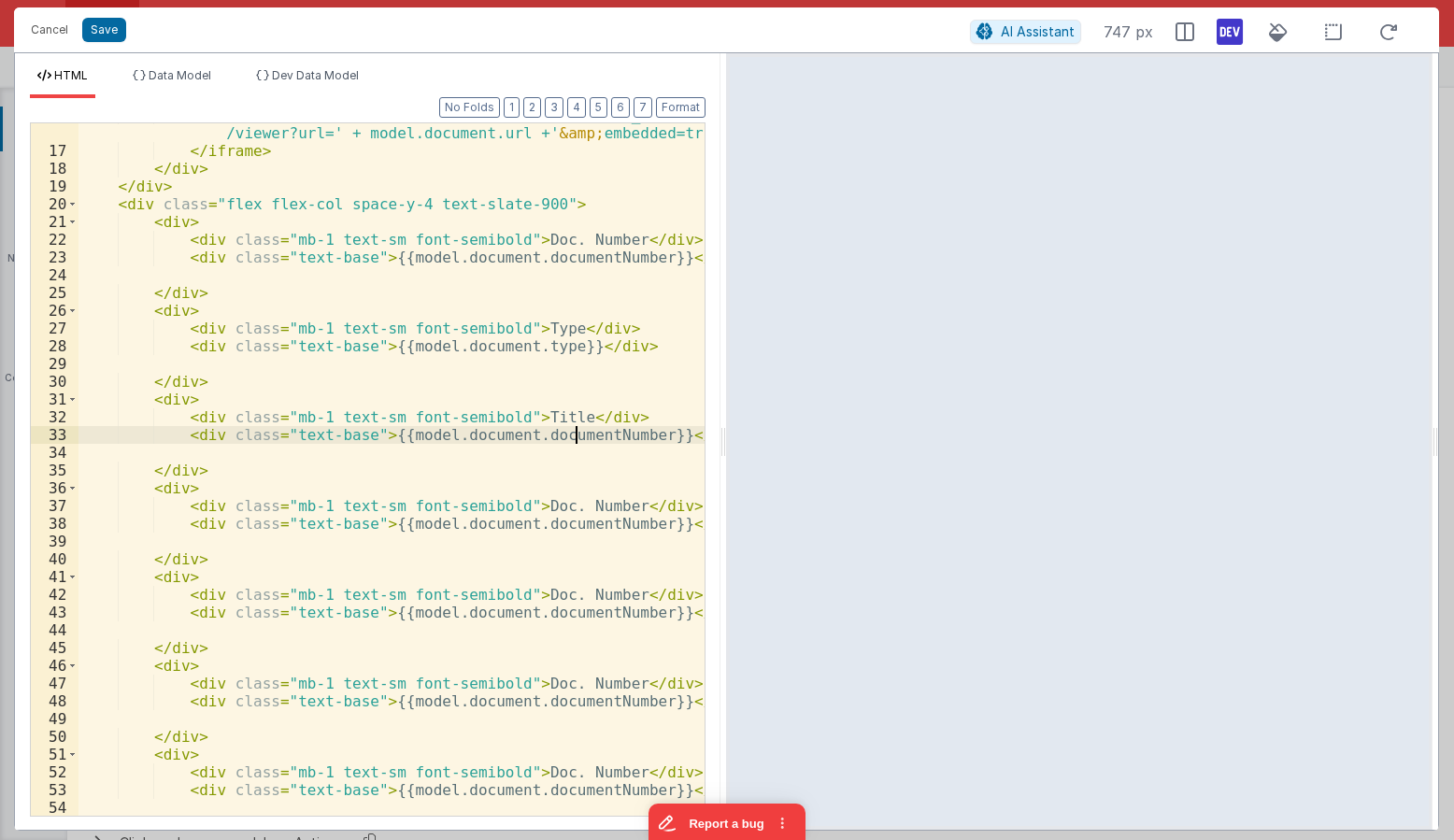
click at [576, 439] on div "< iframe class = "w-full h-full" :src = "'https://docs.google.com /viewer?url='…" at bounding box center [391, 479] width 626 height 746
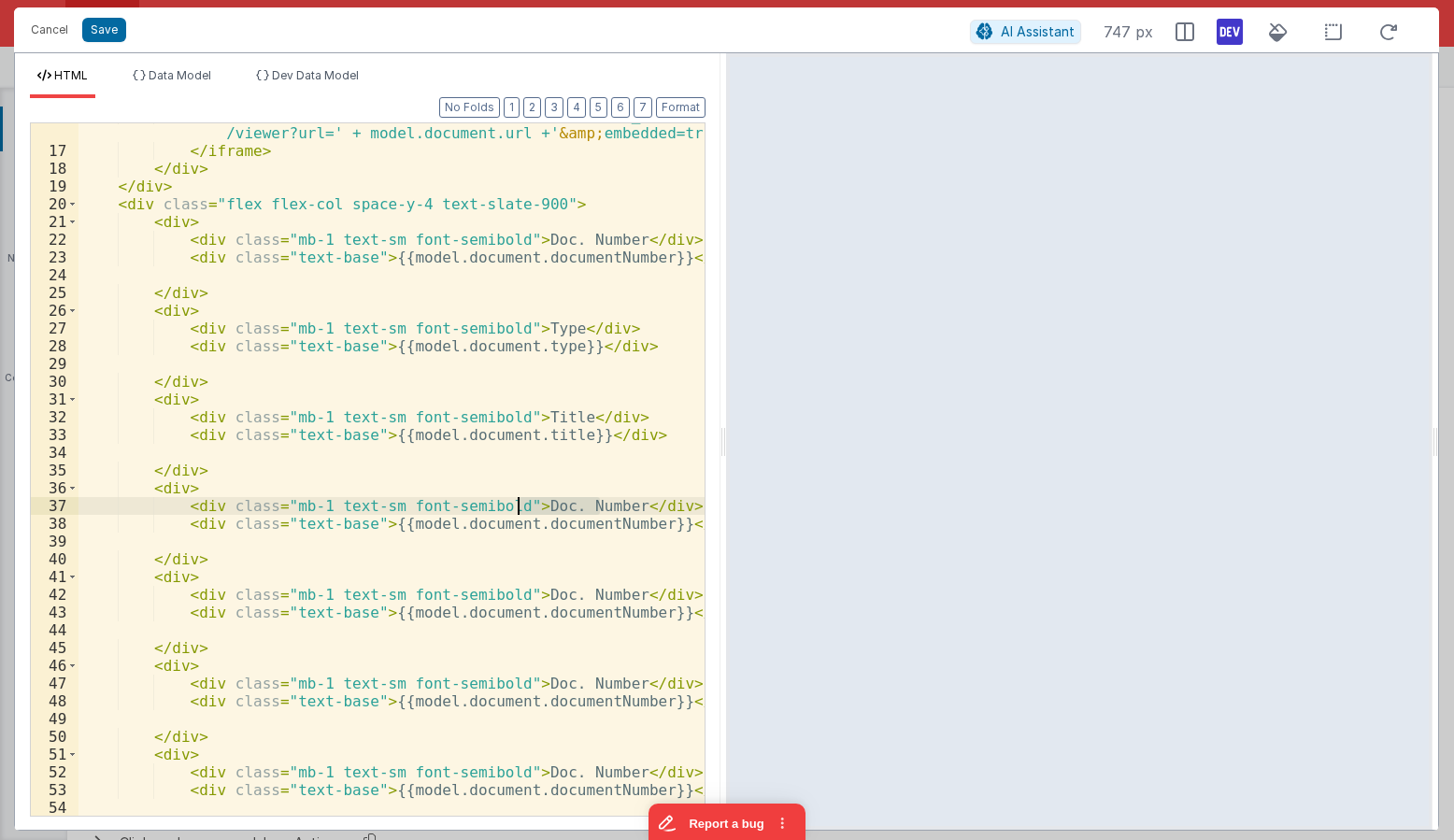
drag, startPoint x: 599, startPoint y: 504, endPoint x: 520, endPoint y: 504, distance: 79.0
click at [520, 504] on div "< iframe class = "w-full h-full" :src = "'https://docs.google.com /viewer?url='…" at bounding box center [391, 479] width 626 height 746
click at [551, 523] on div "< iframe class = "w-full h-full" :src = "'https://docs.google.com /viewer?url='…" at bounding box center [391, 479] width 626 height 746
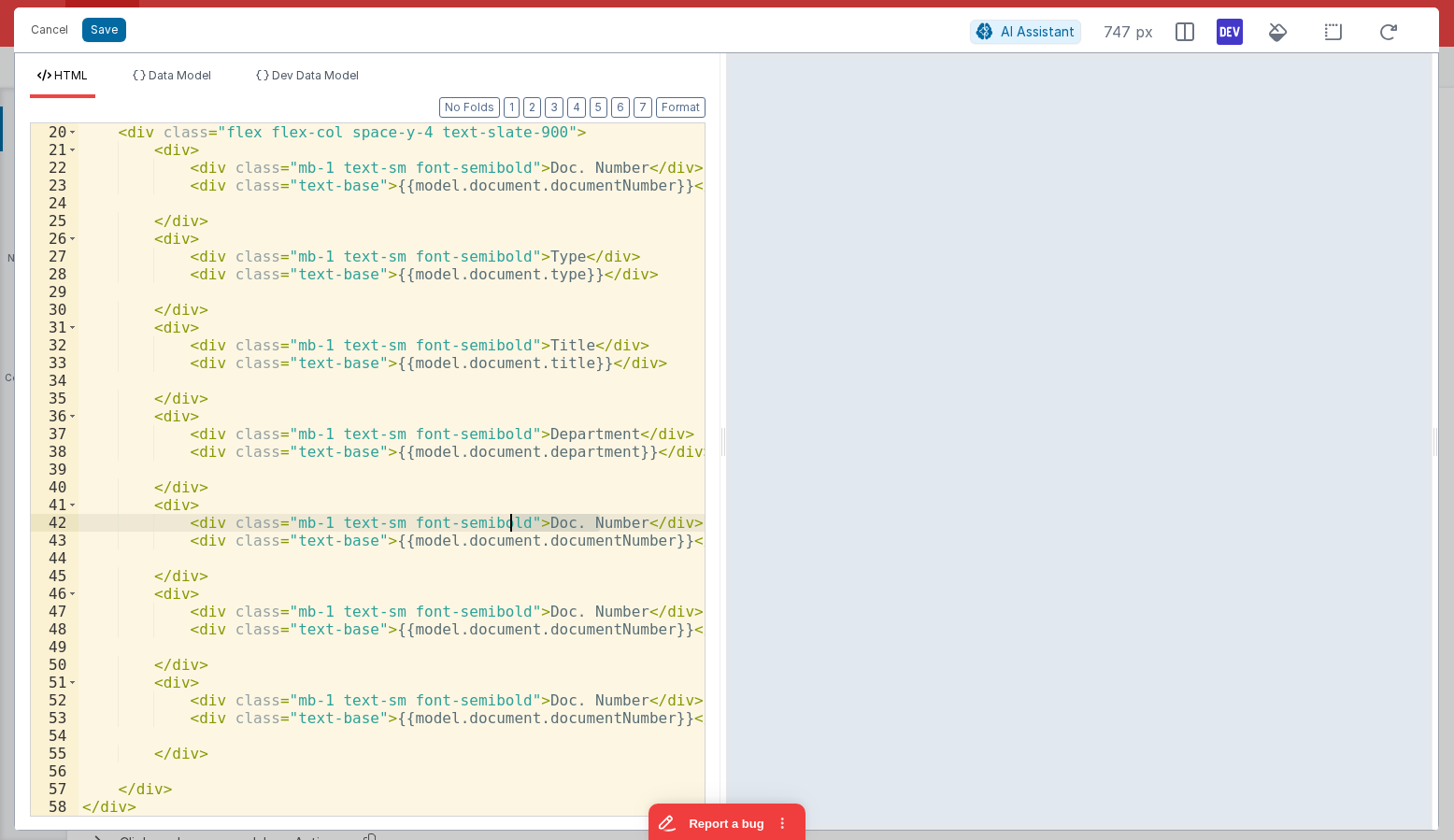
drag, startPoint x: 599, startPoint y: 523, endPoint x: 507, endPoint y: 522, distance: 92.0
click at [507, 522] on div "< div class = "flex flex-col space-y-4 text-slate-900" > < div > < div class = …" at bounding box center [391, 487] width 626 height 728
click at [580, 543] on div "< div class = "flex flex-col space-y-4 text-slate-900" > < div > < div class = …" at bounding box center [391, 487] width 626 height 728
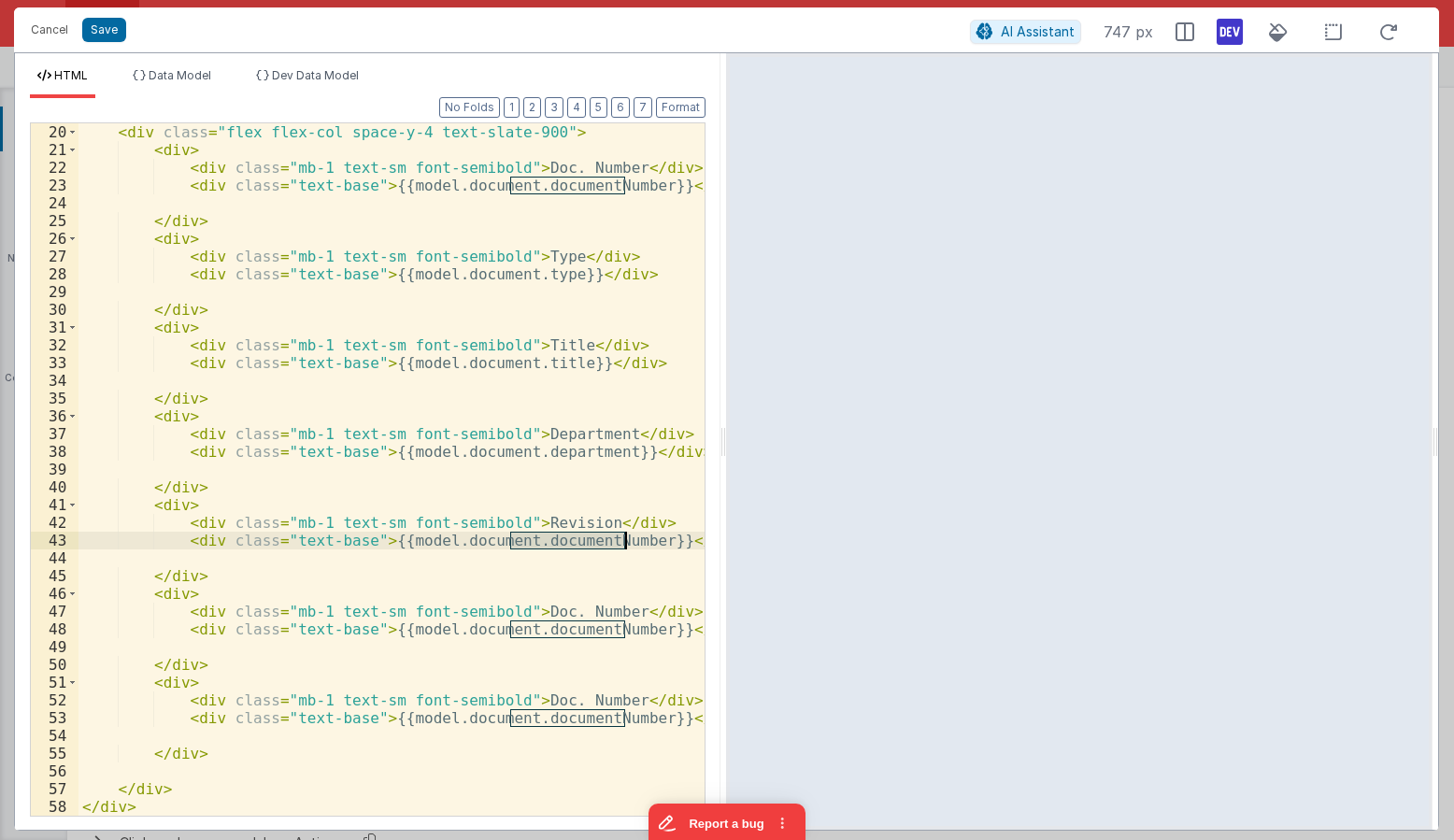
click at [580, 543] on div "< div class = "flex flex-col space-y-4 text-slate-900" > < div > < div class = …" at bounding box center [391, 487] width 626 height 728
click at [576, 610] on div "< div class = "flex flex-col space-y-4 text-slate-900" > < div > < div class = …" at bounding box center [391, 487] width 626 height 728
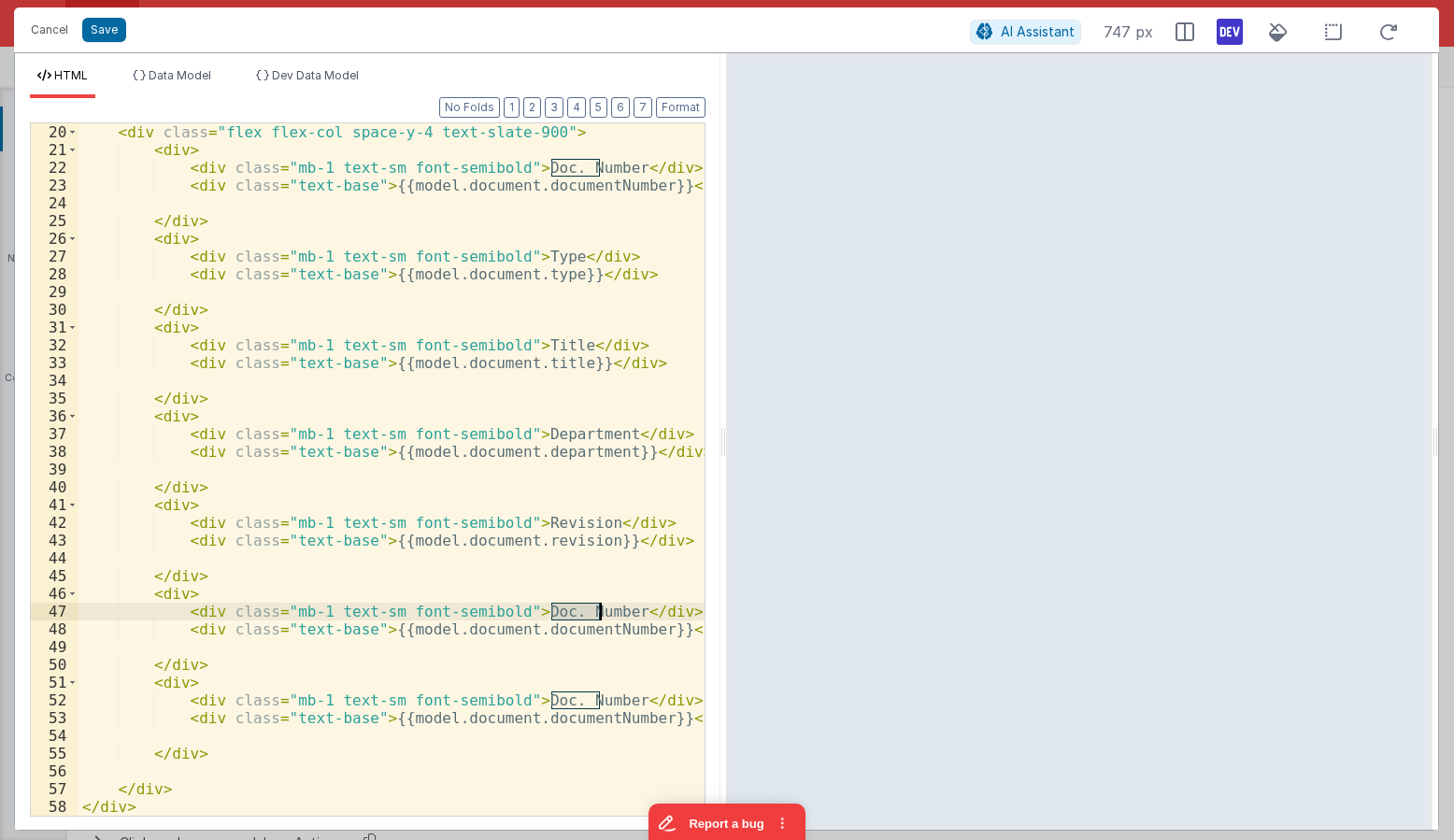
click at [576, 610] on div "< div class = "flex flex-col space-y-4 text-slate-900" > < div > < div class = …" at bounding box center [391, 487] width 626 height 728
click at [182, 94] on li "Data Model" at bounding box center [172, 83] width 94 height 30
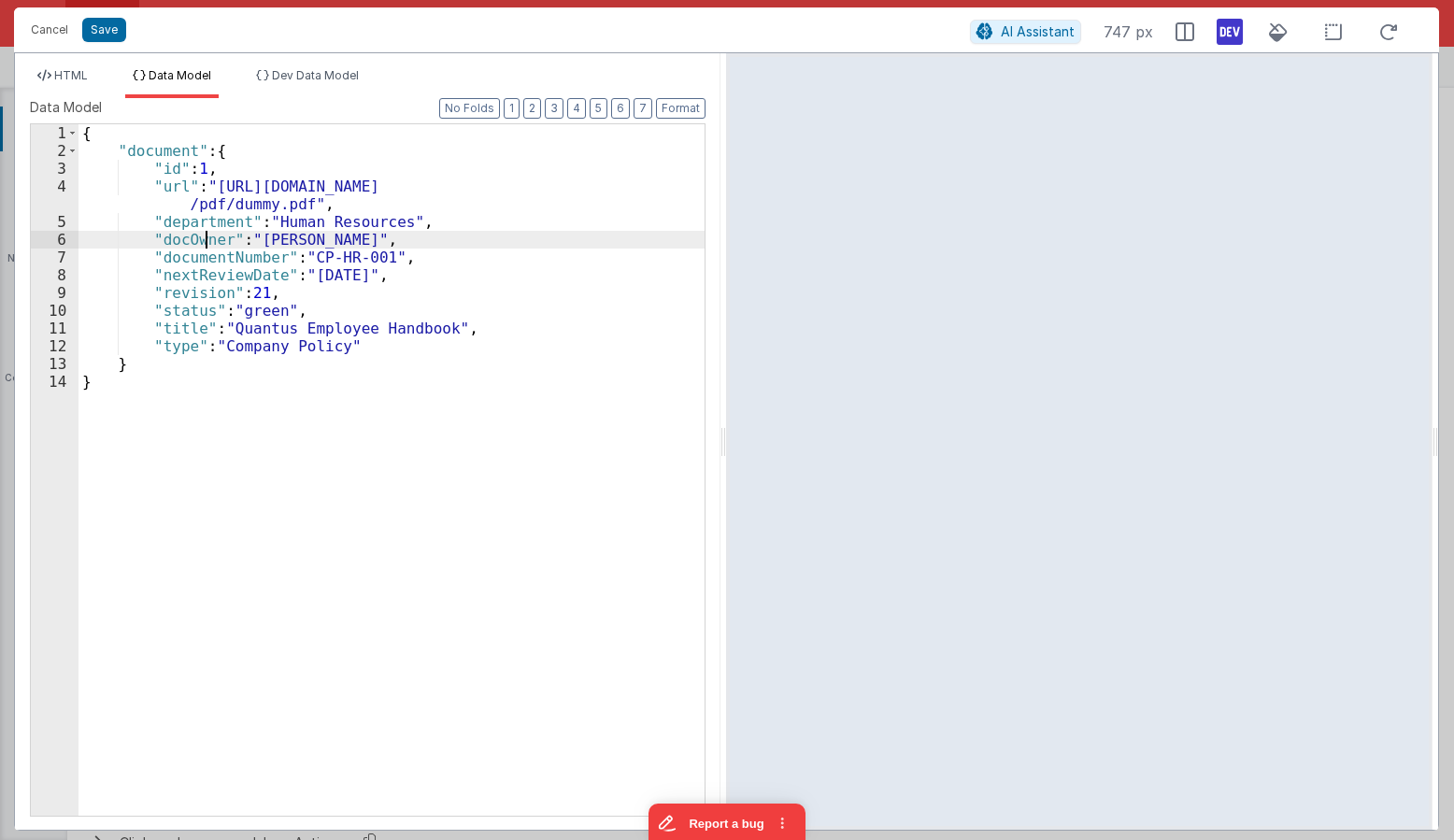
click at [202, 237] on div "{ "document" : { "id" : 1 , "url" : "https://www.w3.org/WAI/ER/tests/xhtml/test…" at bounding box center [391, 487] width 626 height 727
click at [93, 71] on li "HTML" at bounding box center [63, 83] width 65 height 30
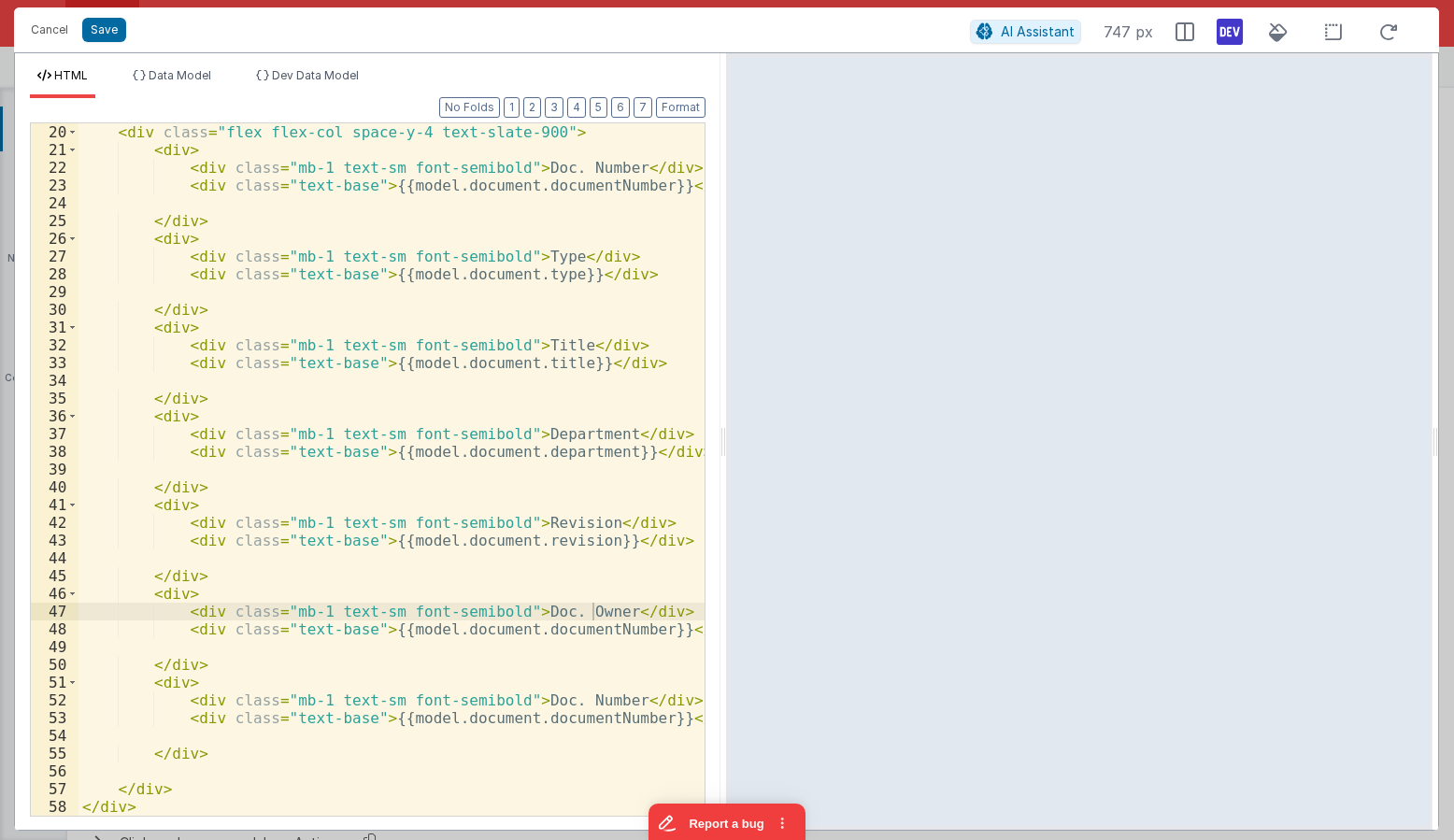
click at [566, 624] on div "< div class = "flex flex-col space-y-4 text-slate-900" > < div > < div class = …" at bounding box center [391, 487] width 626 height 728
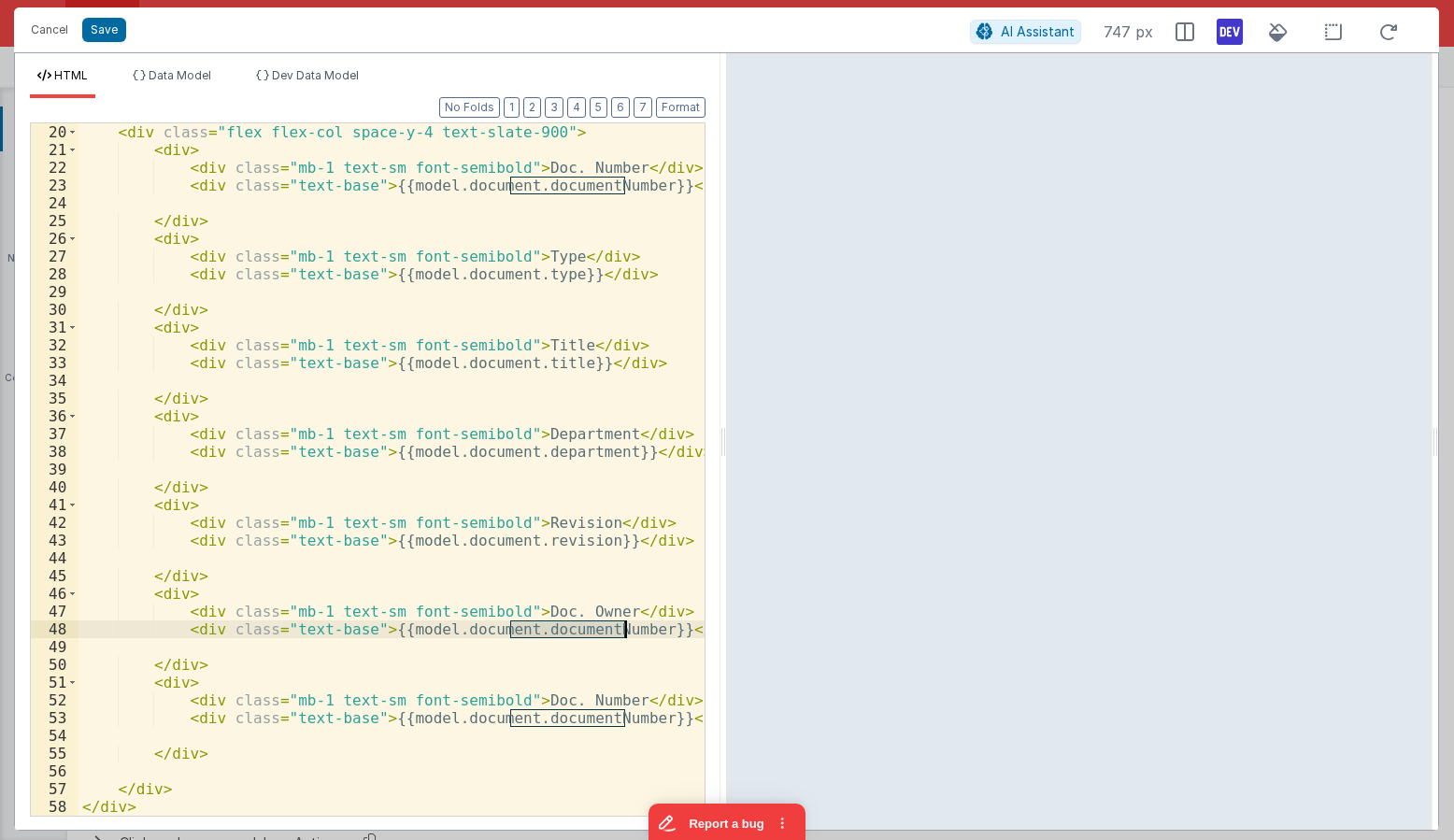
click at [566, 624] on div "< div class = "flex flex-col space-y-4 text-slate-900" > < div > < div class = …" at bounding box center [391, 487] width 626 height 728
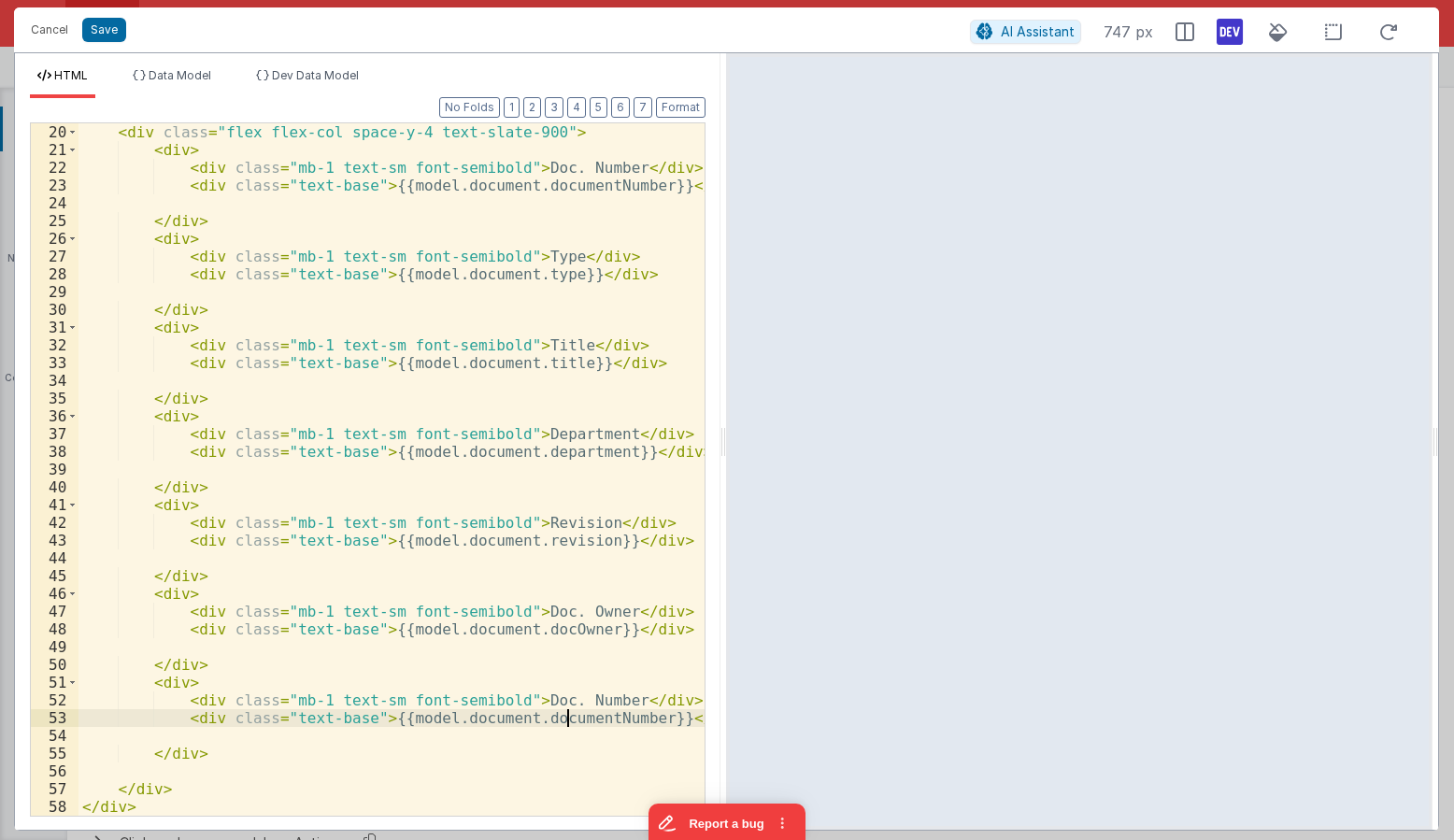
click at [563, 714] on div "< div class = "flex flex-col space-y-4 text-slate-900" > < div > < div class = …" at bounding box center [391, 487] width 626 height 728
drag, startPoint x: 595, startPoint y: 701, endPoint x: 512, endPoint y: 698, distance: 83.1
click at [512, 698] on div "< div class = "flex flex-col space-y-4 text-slate-900" > < div > < div class = …" at bounding box center [391, 487] width 626 height 728
click at [597, 718] on div "< div class = "flex flex-col space-y-4 text-slate-900" > < div > < div class = …" at bounding box center [391, 487] width 626 height 728
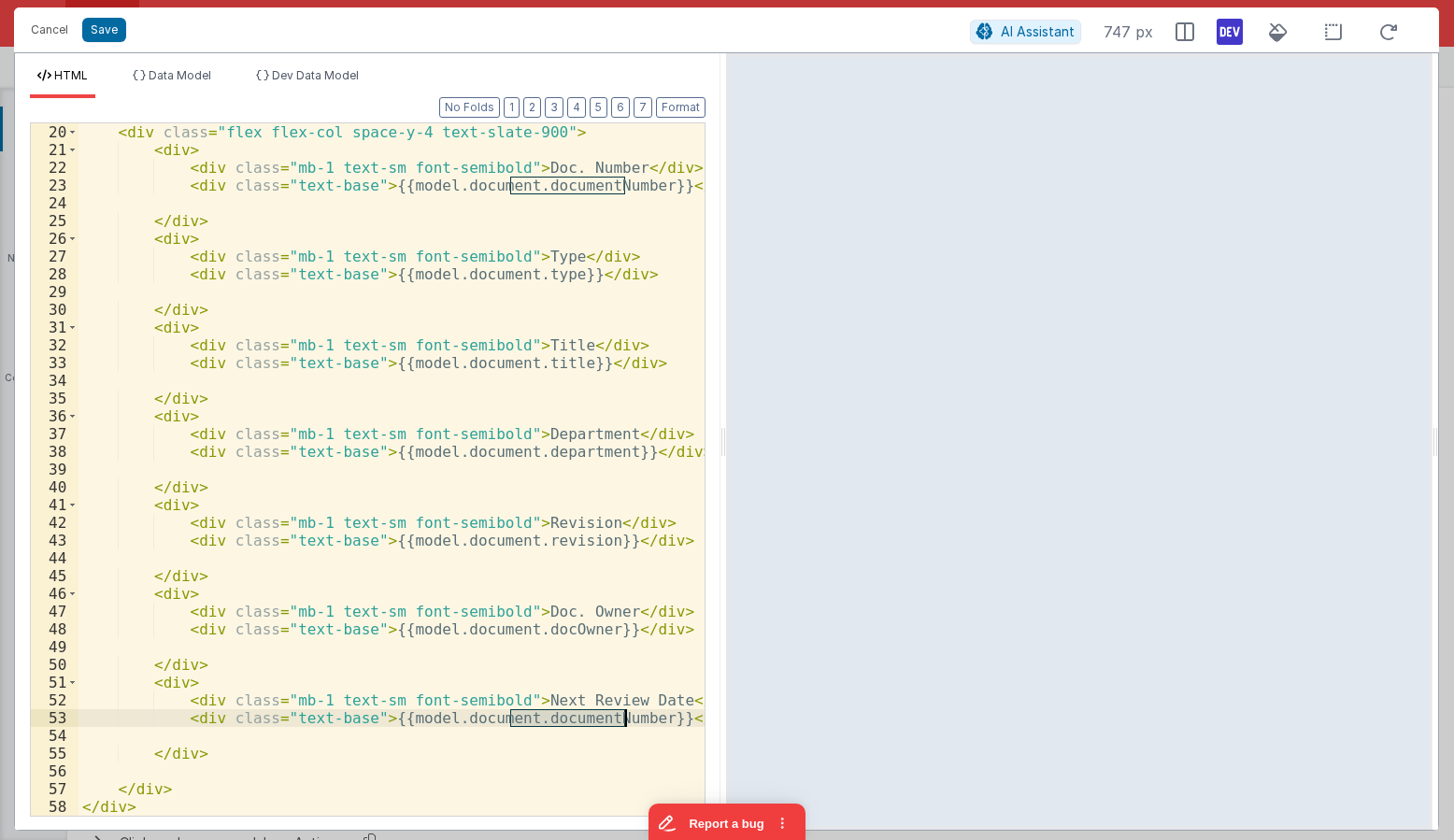
click at [597, 718] on div "< div class = "flex flex-col space-y-4 text-slate-900" > < div > < div class = …" at bounding box center [391, 487] width 626 height 728
click at [165, 82] on span "Data Model" at bounding box center [180, 75] width 63 height 14
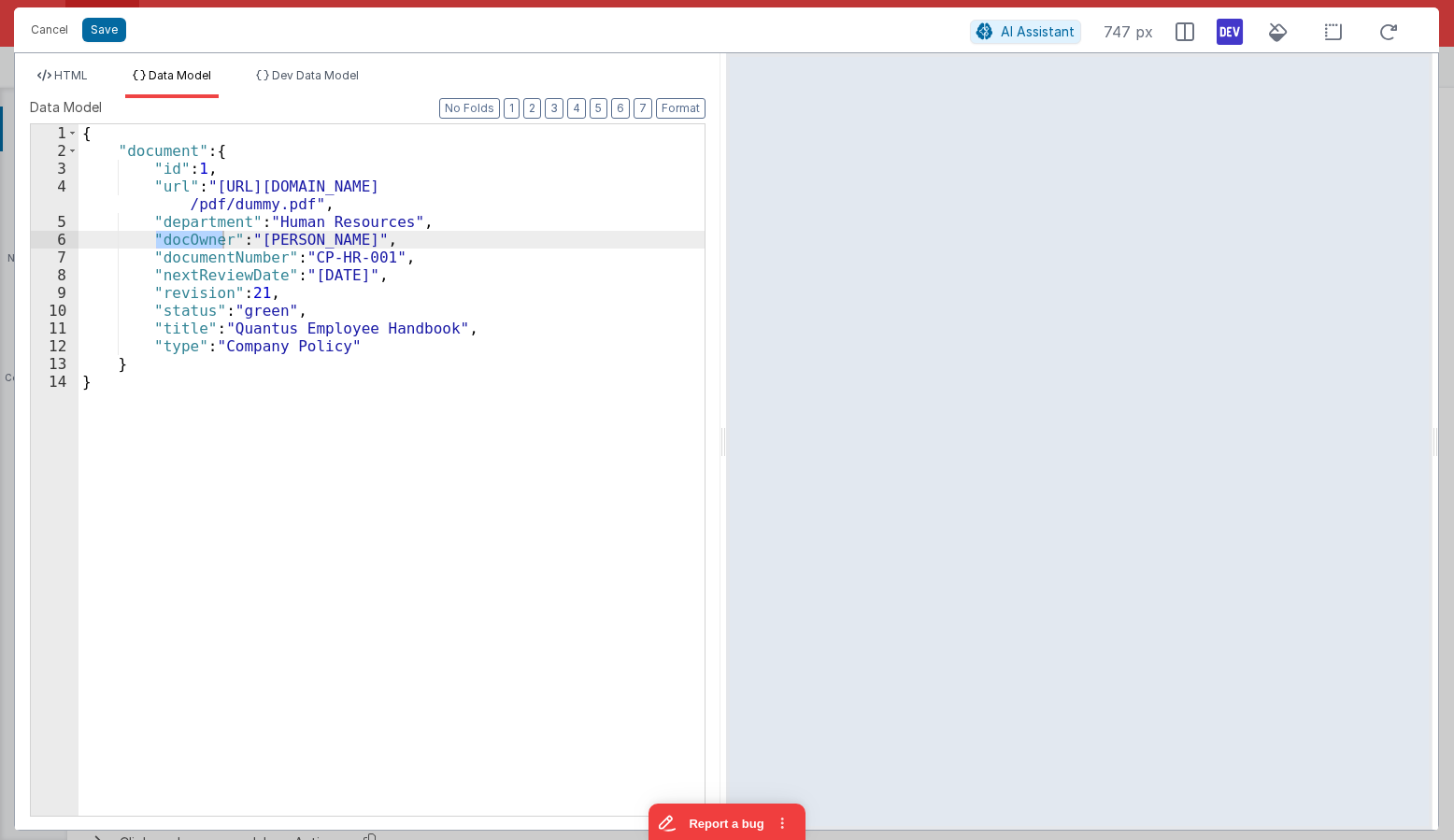
click at [196, 271] on div "{ "document" : { "id" : 1 , "url" : "https://www.w3.org/WAI/ER/tests/xhtml/test…" at bounding box center [391, 487] width 626 height 727
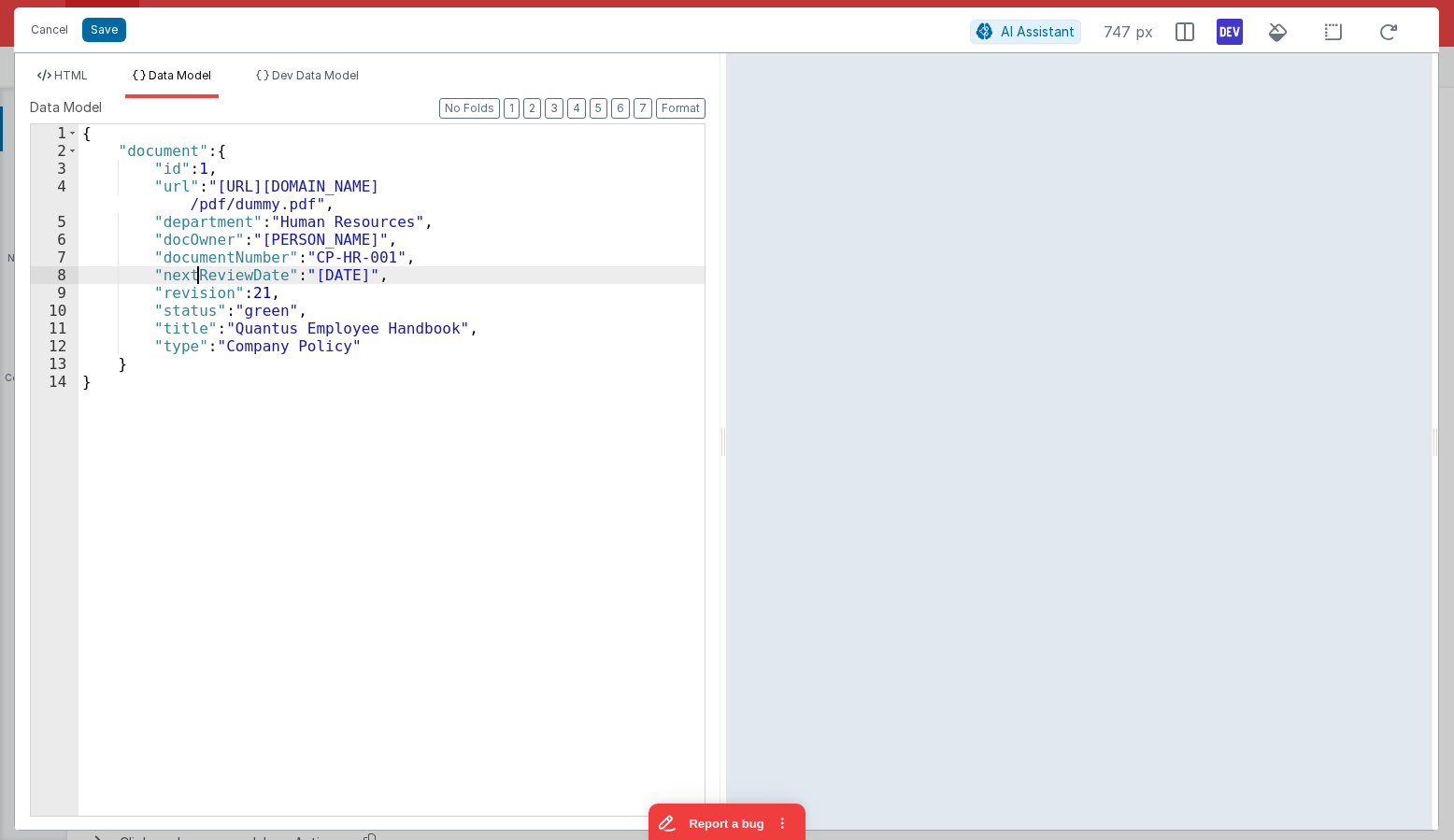
click at [196, 271] on div "{ "document" : { "id" : 1 , "url" : "https://www.w3.org/WAI/ER/tests/xhtml/test…" at bounding box center [391, 487] width 626 height 727
click at [86, 72] on span "HTML" at bounding box center [71, 75] width 34 height 14
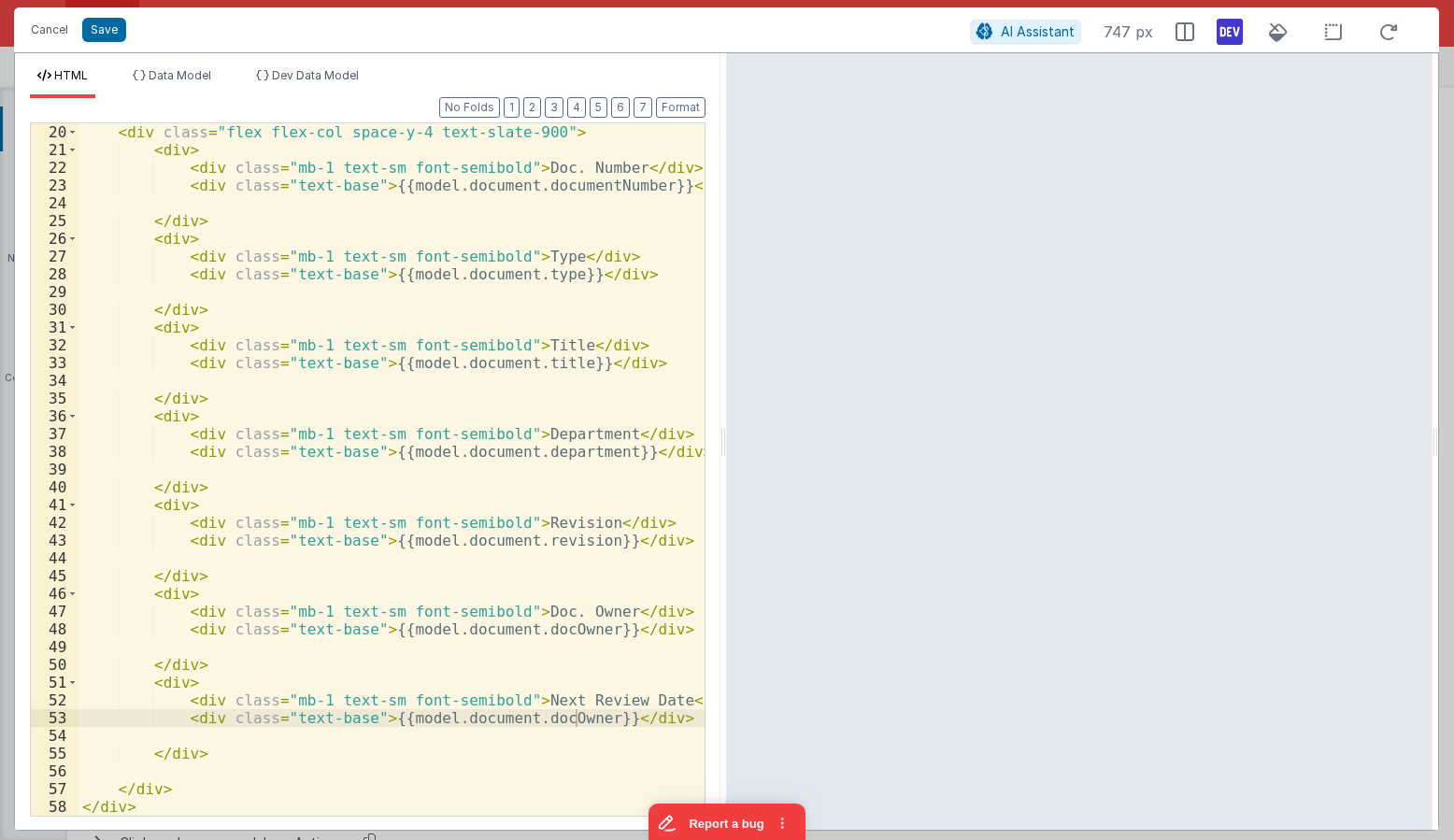
click at [560, 715] on div "< div class = "flex flex-col space-y-4 text-slate-900" > < div > < div class = …" at bounding box center [391, 487] width 626 height 728
click at [560, 715] on div "< div class = "flex flex-col space-y-4 text-slate-900" > < div > < div class = …" at bounding box center [391, 487] width 626 height 728
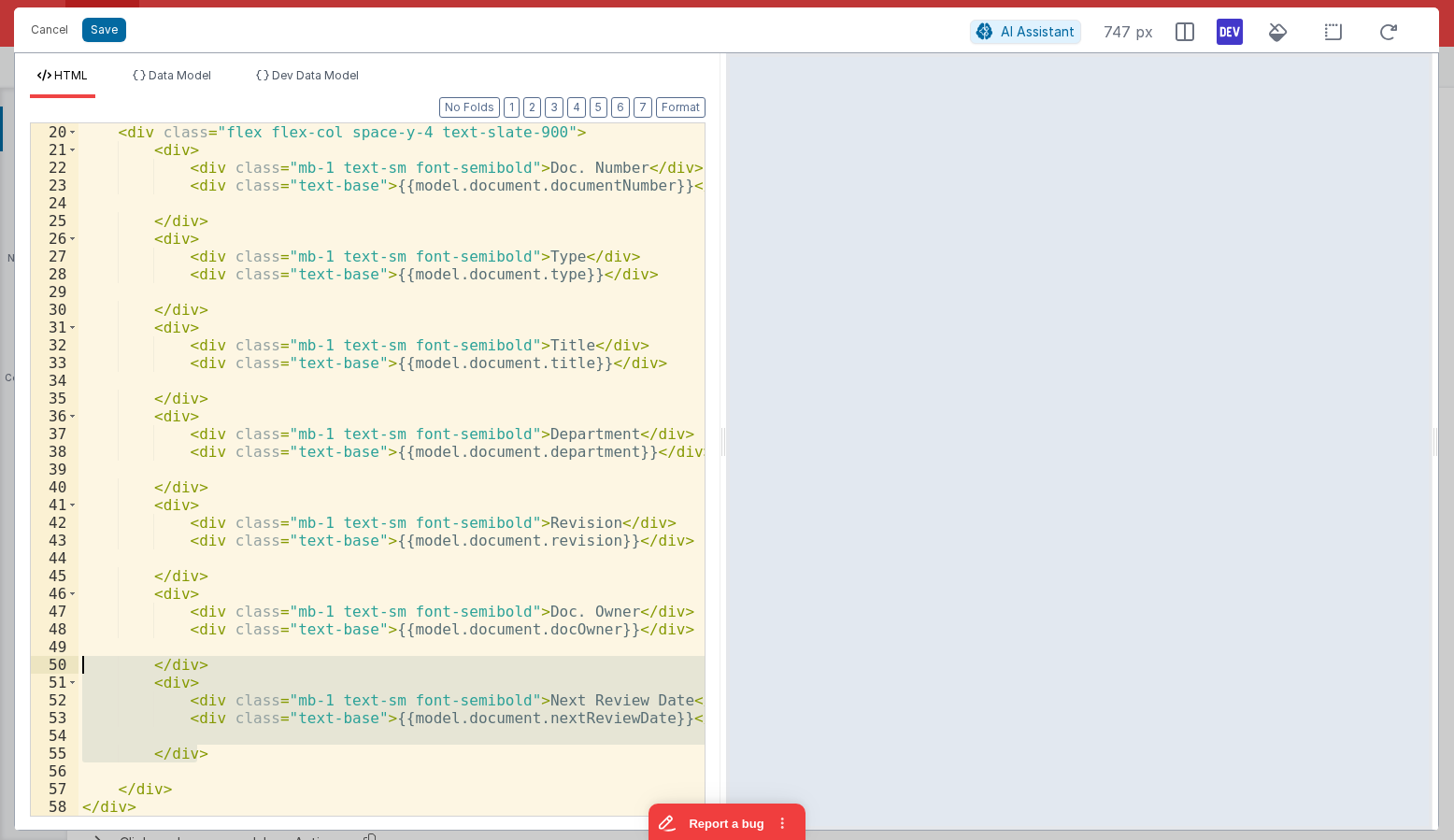
drag, startPoint x: 215, startPoint y: 748, endPoint x: 26, endPoint y: 672, distance: 203.7
click at [79, 672] on div "< div class = "flex flex-col space-y-4 text-slate-900" > < div > < div class = …" at bounding box center [391, 470] width 626 height 692
click at [215, 634] on div "< div class = "flex flex-col space-y-4 text-slate-900" > < div > < div class = …" at bounding box center [391, 487] width 626 height 728
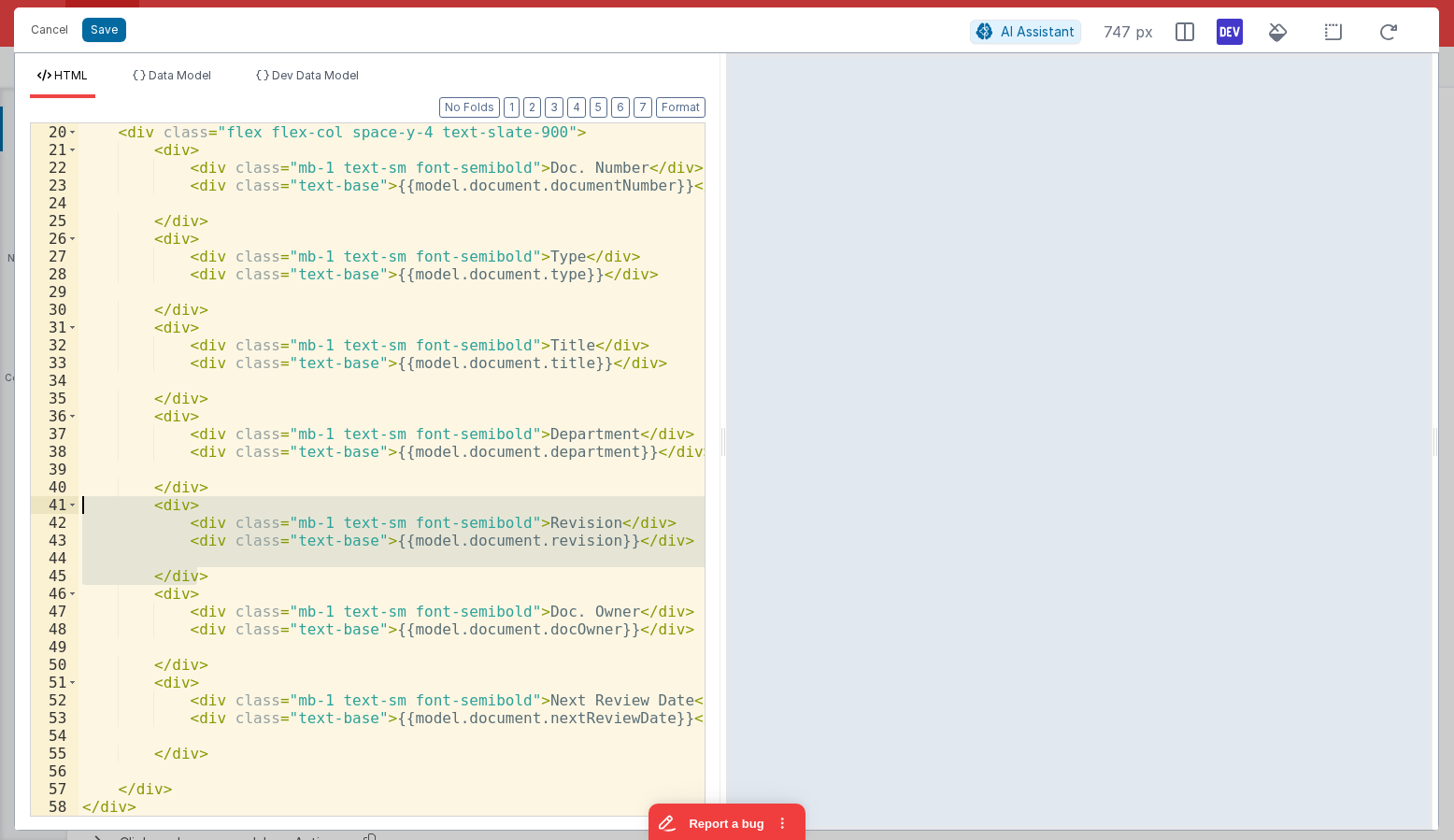
drag, startPoint x: 222, startPoint y: 572, endPoint x: -6, endPoint y: 502, distance: 238.5
click at [79, 502] on div "< div class = "flex flex-col space-y-4 text-slate-900" > < div > < div class = …" at bounding box center [391, 470] width 626 height 692
click at [217, 750] on div "< div class = "flex flex-col space-y-4 text-slate-900" > < div > < div class = …" at bounding box center [391, 487] width 626 height 728
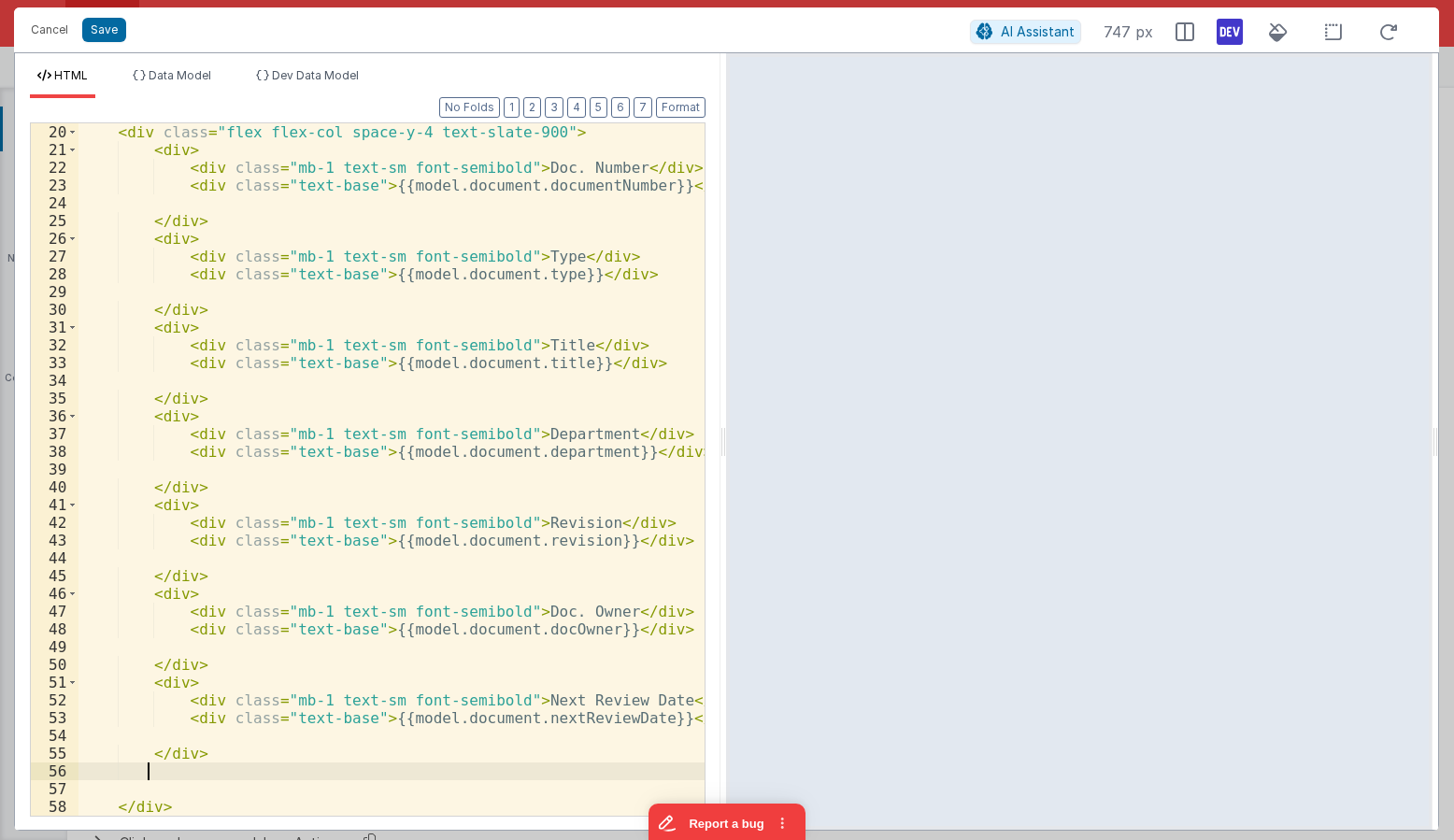
paste textarea
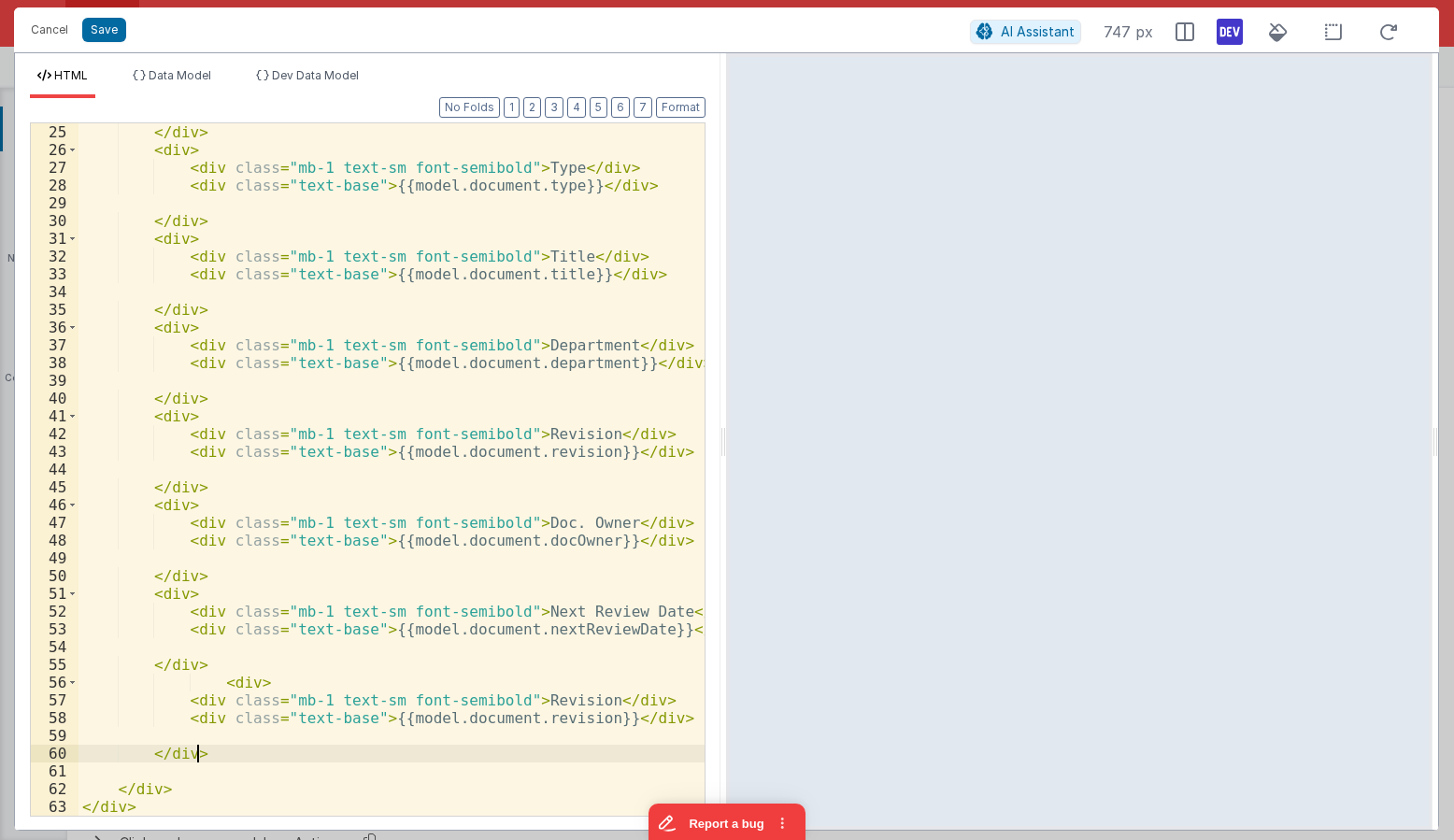
scroll to position [497, 0]
click at [545, 702] on div "</ div > < div > < div class = "mb-1 text-sm font-semibold" > Type </ div > < d…" at bounding box center [391, 487] width 626 height 728
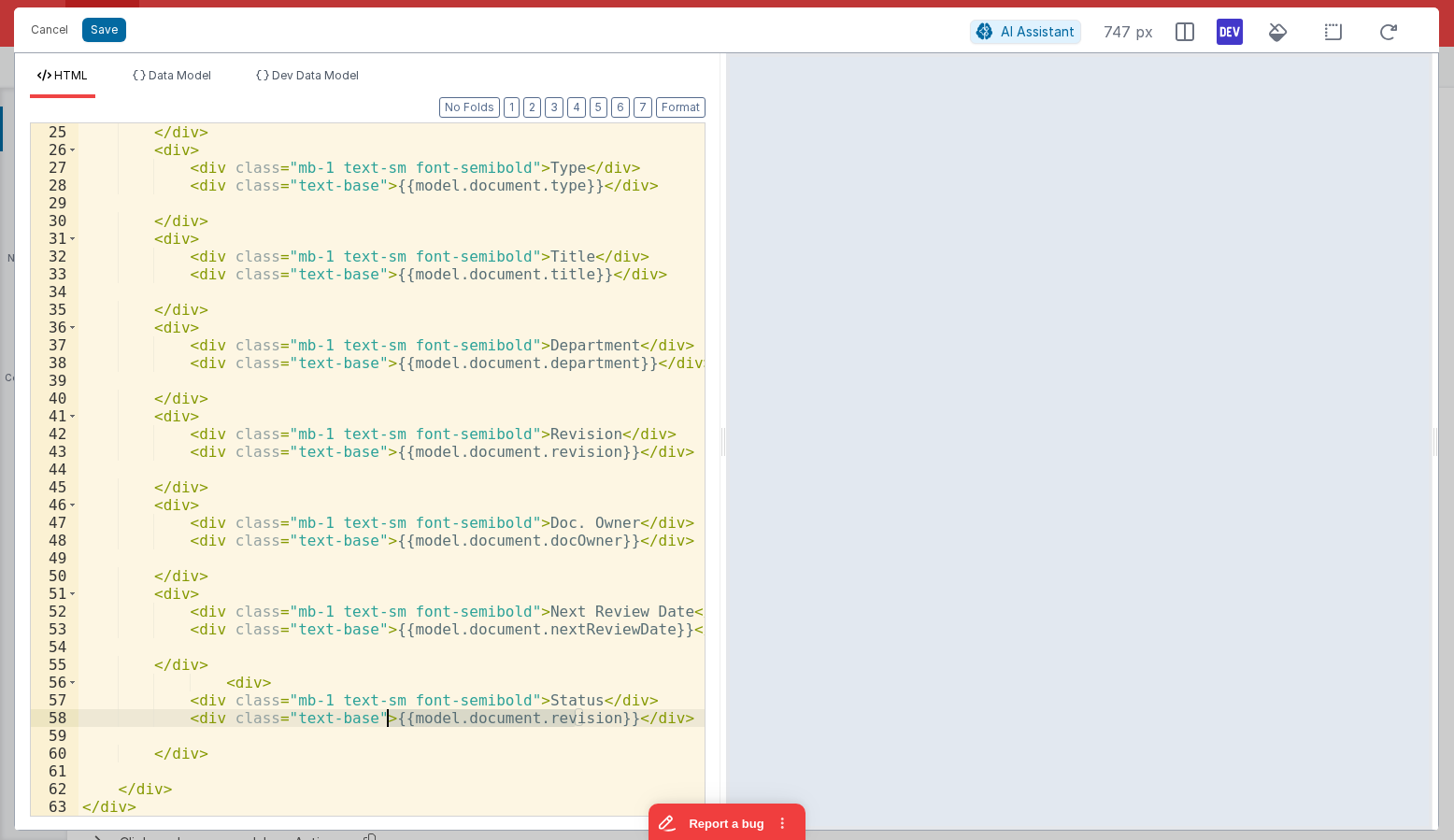
drag, startPoint x: 579, startPoint y: 719, endPoint x: 388, endPoint y: 718, distance: 191.0
click at [388, 718] on div "</ div > < div > < div class = "mb-1 text-sm font-semibold" > Type </ div > < d…" at bounding box center [391, 487] width 626 height 728
click at [545, 720] on div "</ div > < div > < div class = "mb-1 text-sm font-semibold" > Type </ div > < d…" at bounding box center [391, 470] width 626 height 692
click at [545, 720] on div "</ div > < div > < div class = "mb-1 text-sm font-semibold" > Type </ div > < d…" at bounding box center [391, 487] width 626 height 728
click at [371, 715] on div "</ div > < div > < div class = "mb-1 text-sm font-semibold" > Type </ div > < d…" at bounding box center [391, 487] width 626 height 728
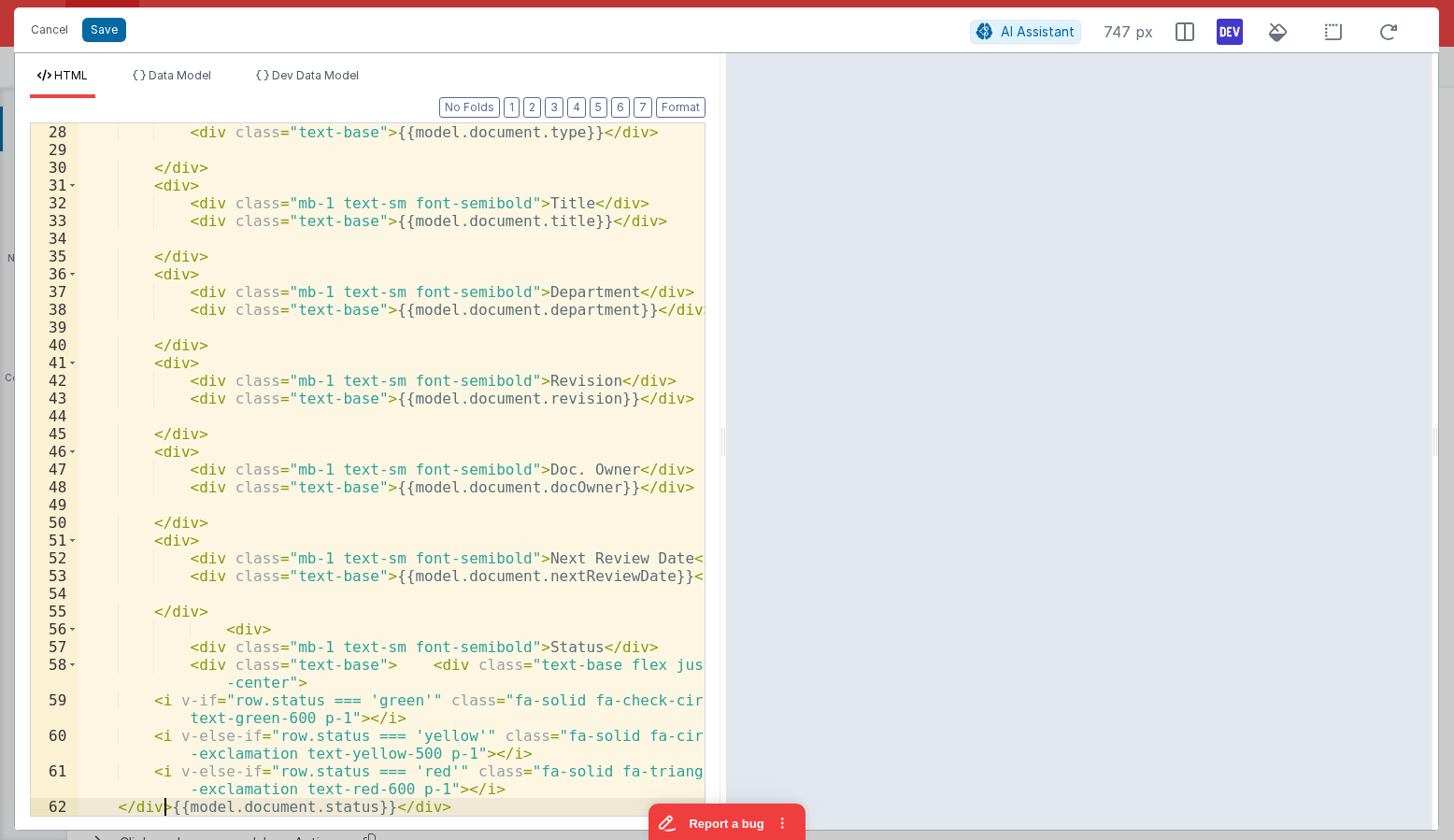
scroll to position [550, 0]
click at [689, 105] on button "Format" at bounding box center [680, 108] width 50 height 21
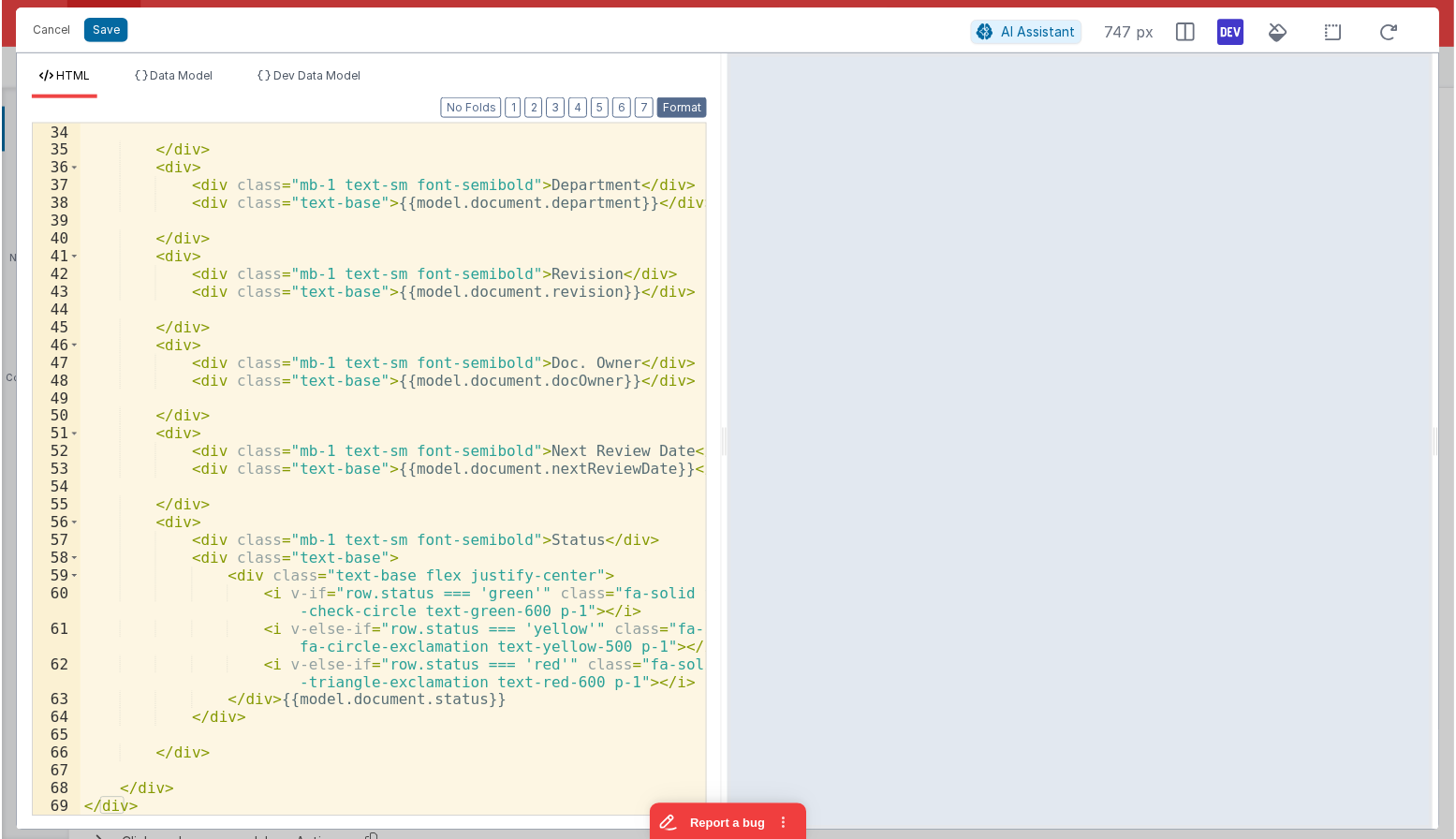
scroll to position [658, 0]
click at [337, 595] on div "</ div > < div > < div class = "mb-1 text-sm font-semibold" > Department </ div…" at bounding box center [392, 488] width 627 height 729
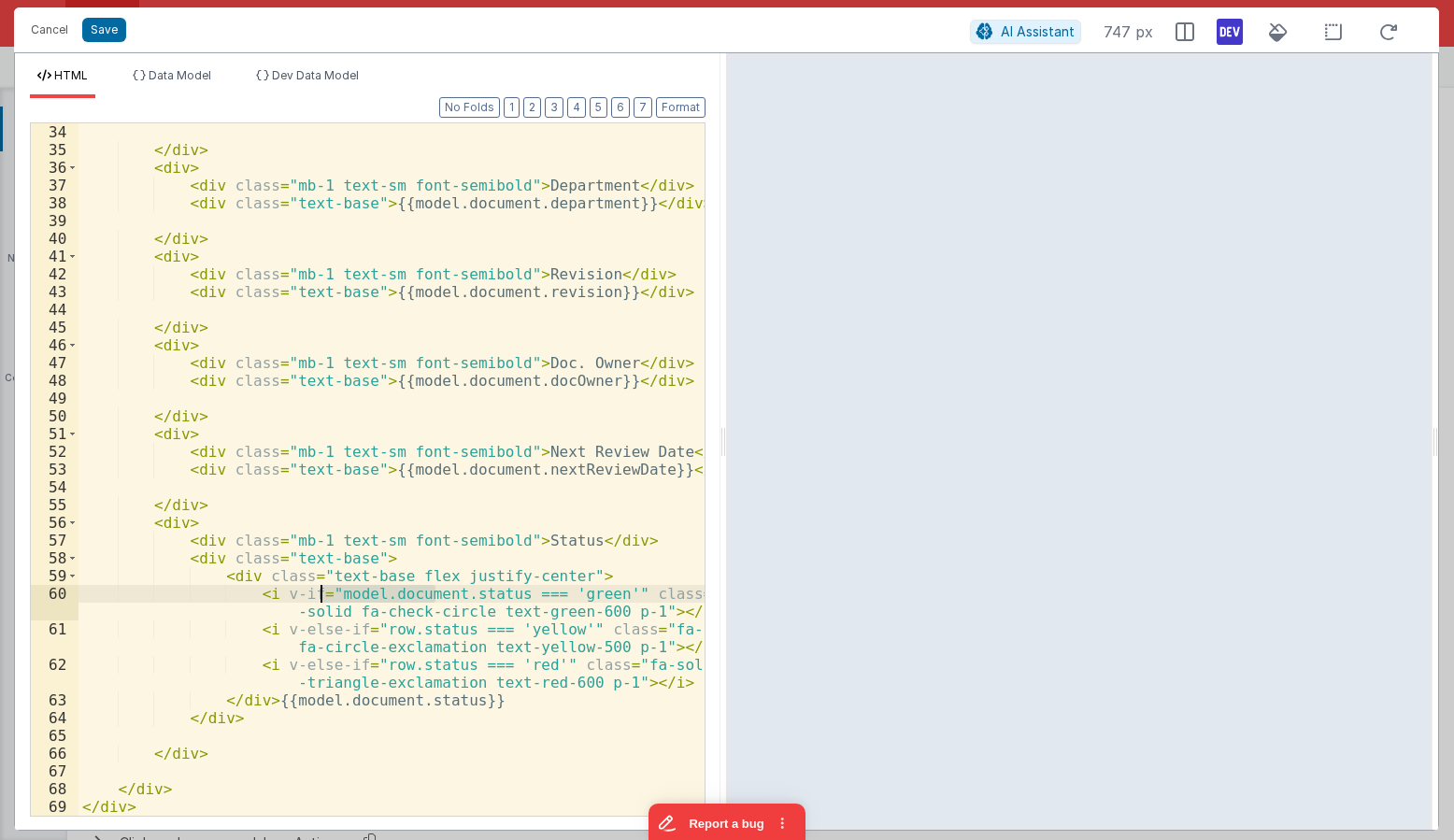
drag, startPoint x: 433, startPoint y: 593, endPoint x: 322, endPoint y: 593, distance: 111.0
click at [322, 593] on div "</ div > < div > < div class = "mb-1 text-sm font-semibold" > Department </ div…" at bounding box center [391, 487] width 626 height 728
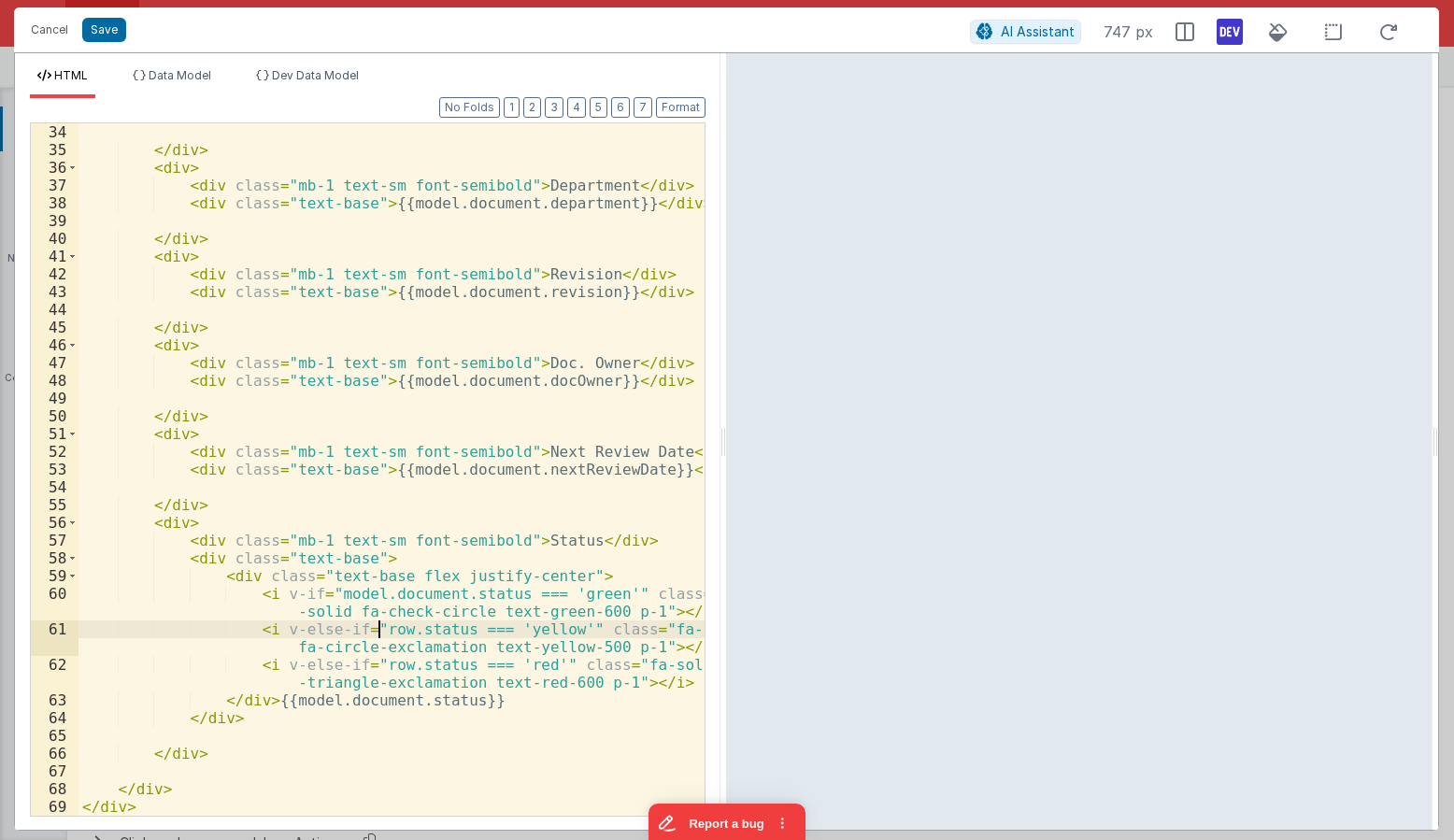
click at [374, 630] on div "</ div > < div > < div class = "mb-1 text-sm font-semibold" > Department </ div…" at bounding box center [391, 487] width 626 height 728
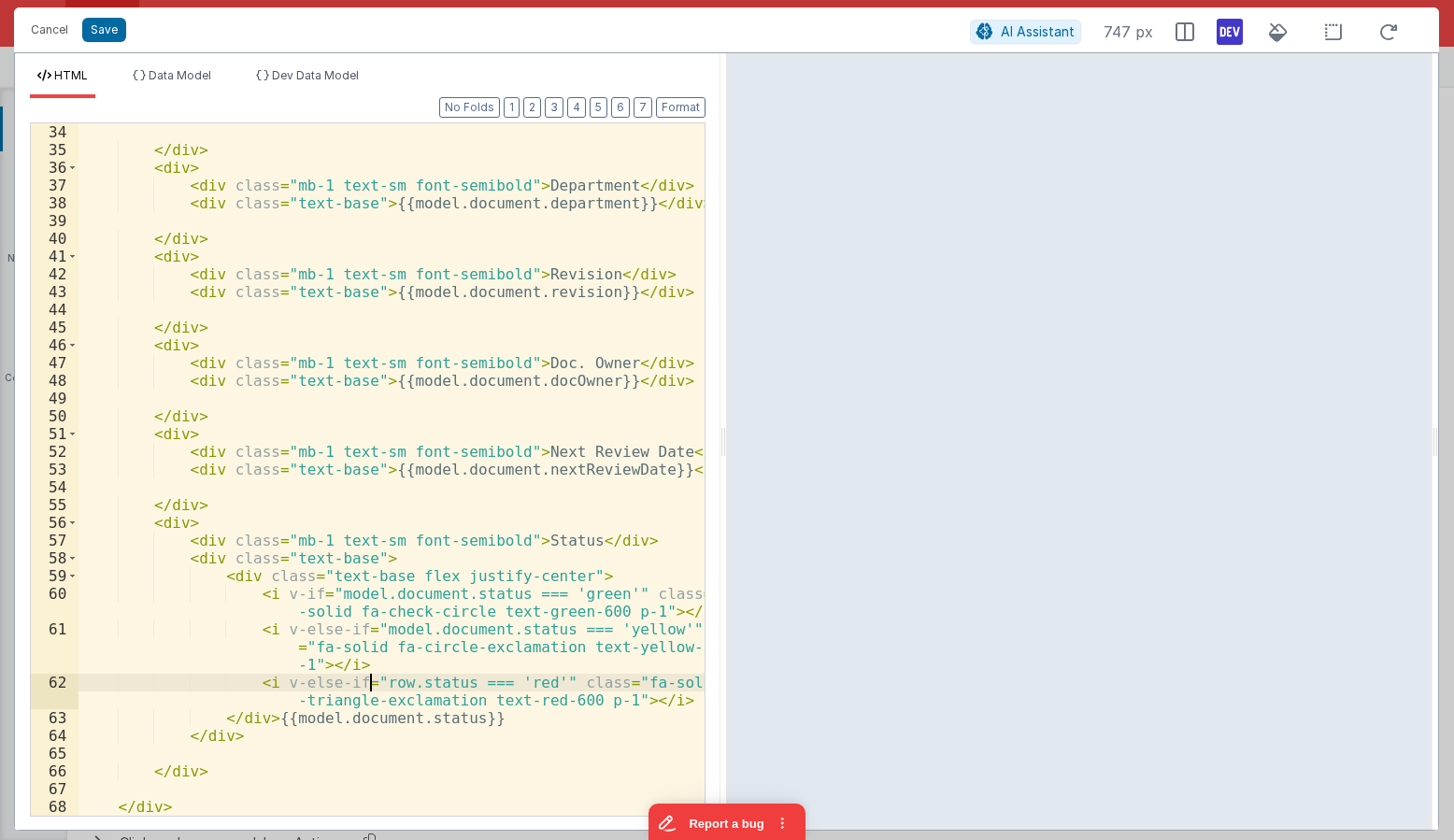
click at [368, 678] on div "</ div > < div > < div class = "mb-1 text-sm font-semibold" > Department </ div…" at bounding box center [391, 487] width 626 height 728
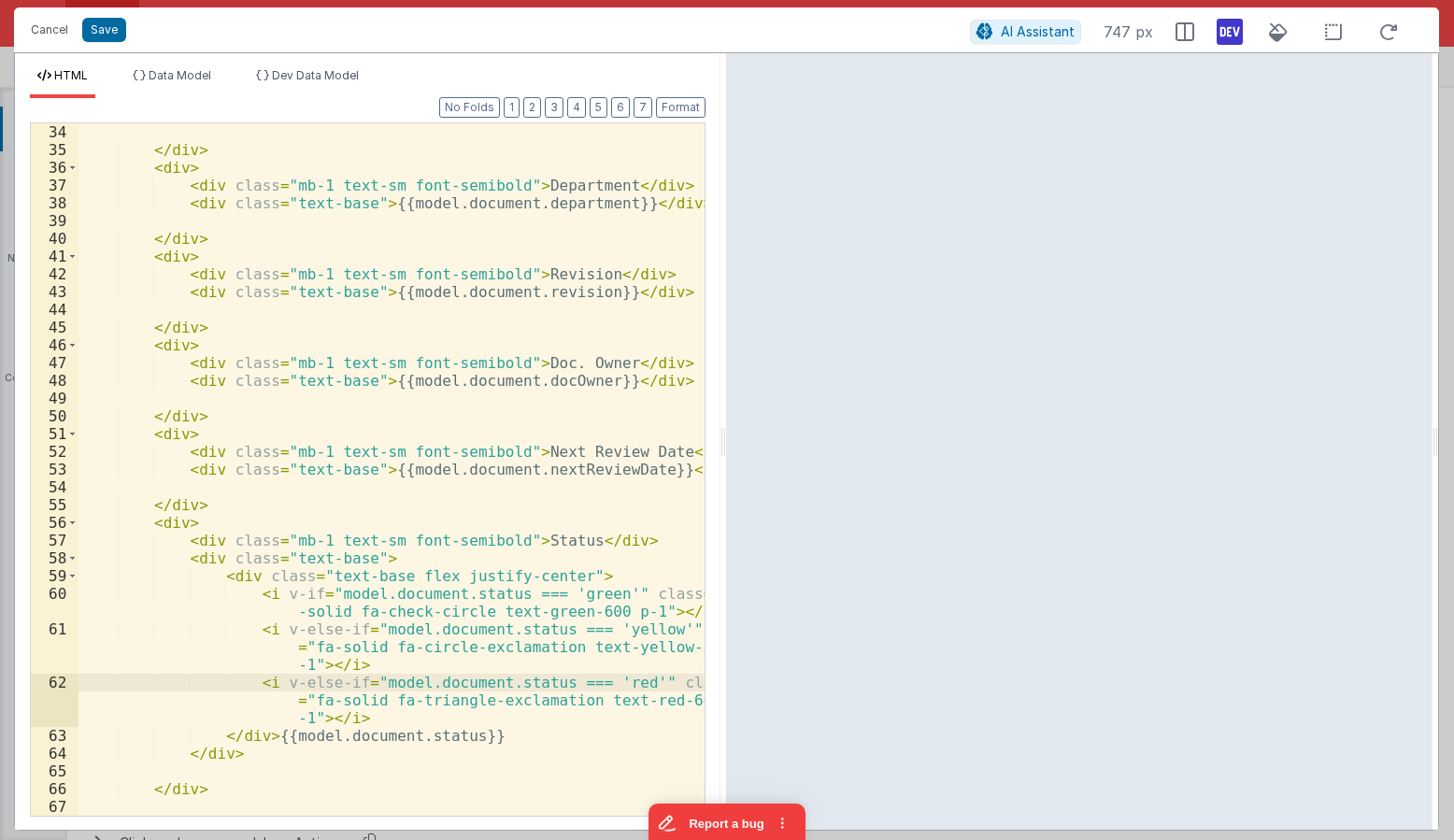
click at [243, 741] on div "</ div > < div > < div class = "mb-1 text-sm font-semibold" > Department </ div…" at bounding box center [391, 487] width 626 height 728
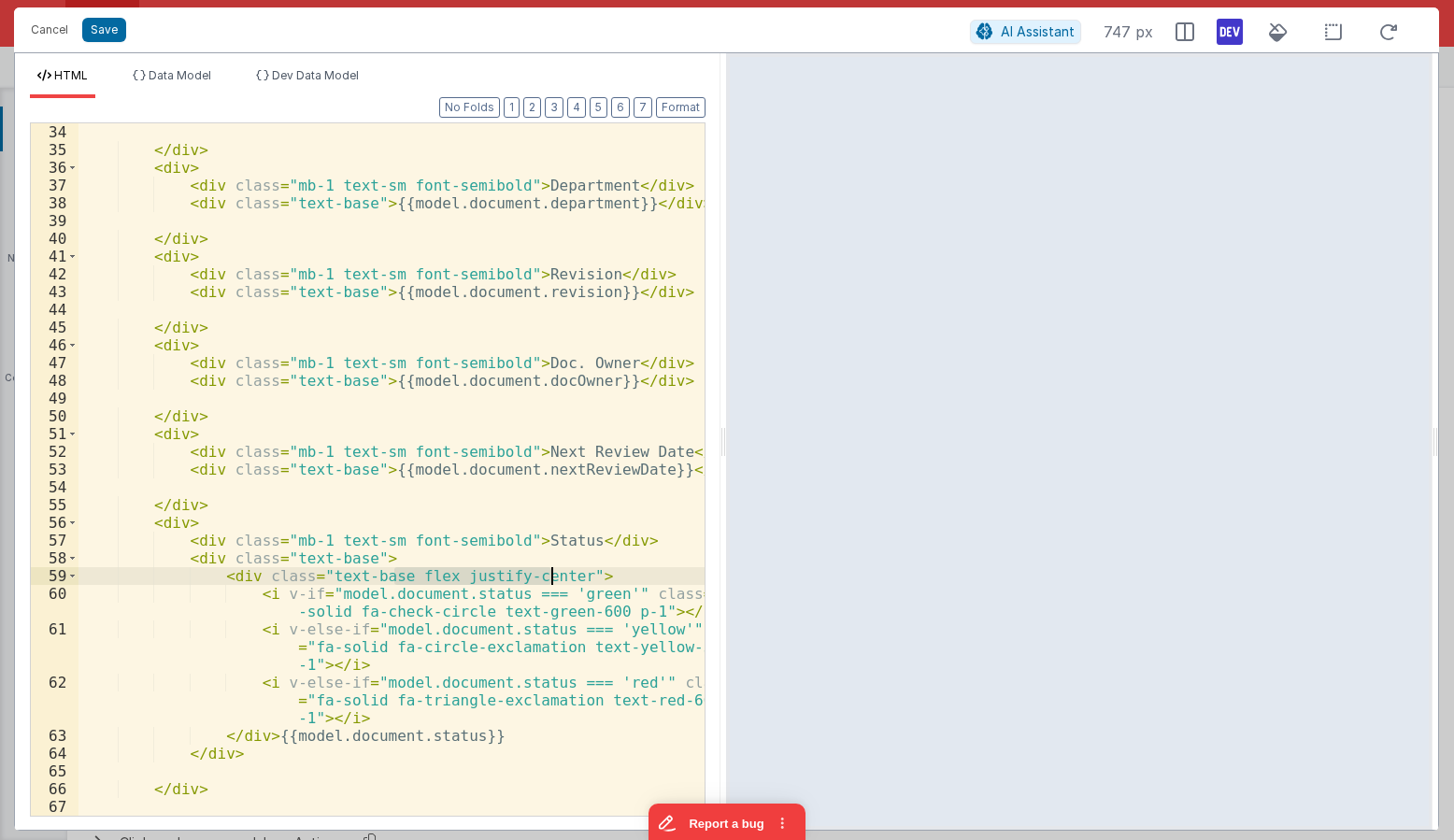
drag, startPoint x: 394, startPoint y: 575, endPoint x: 551, endPoint y: 574, distance: 157.0
click at [551, 574] on div "</ div > < div > < div class = "mb-1 text-sm font-semibold" > Department </ div…" at bounding box center [391, 487] width 626 height 728
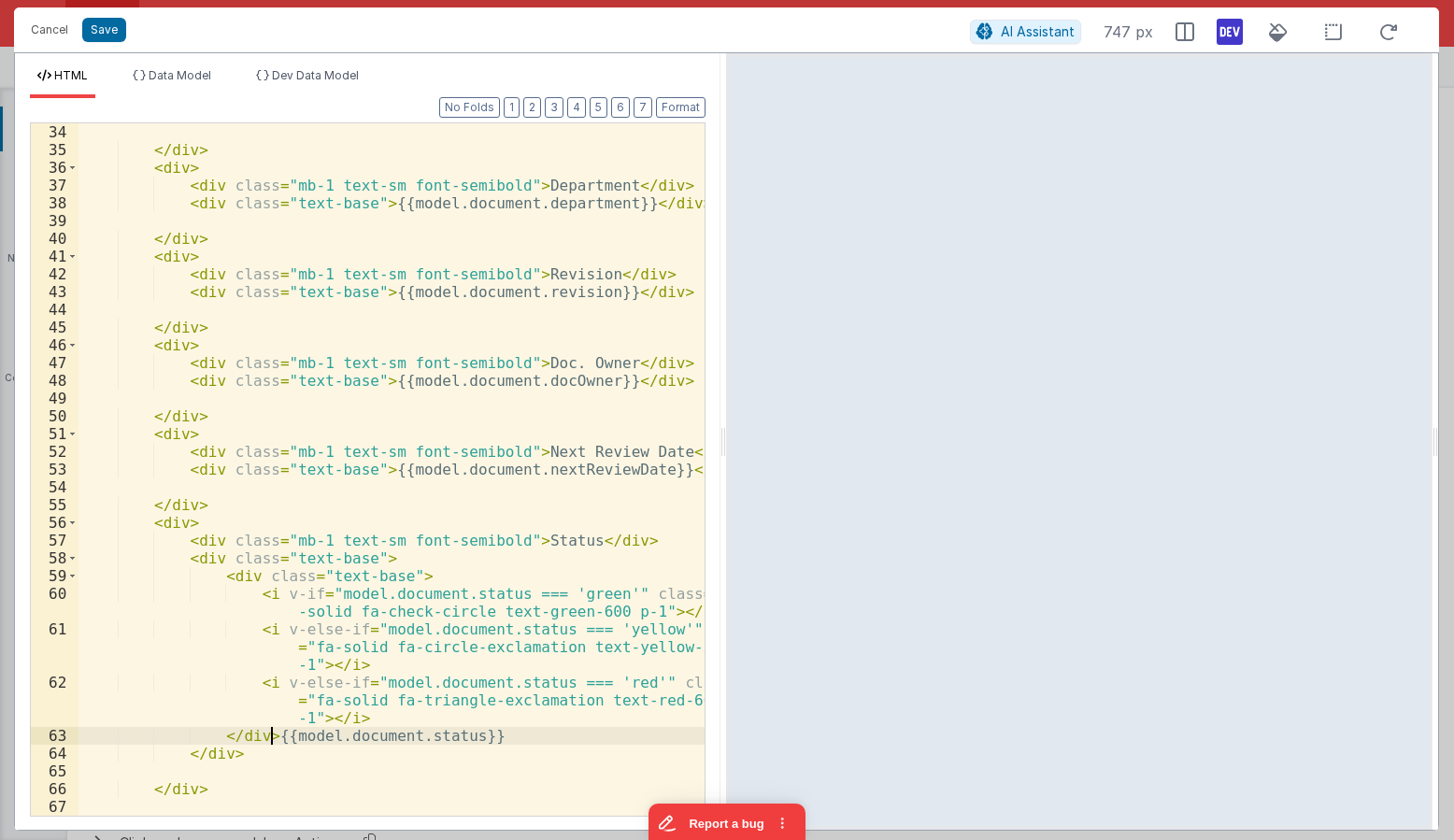
click at [268, 730] on div "</ div > < div > < div class = "mb-1 text-sm font-semibold" > Department </ div…" at bounding box center [391, 487] width 626 height 728
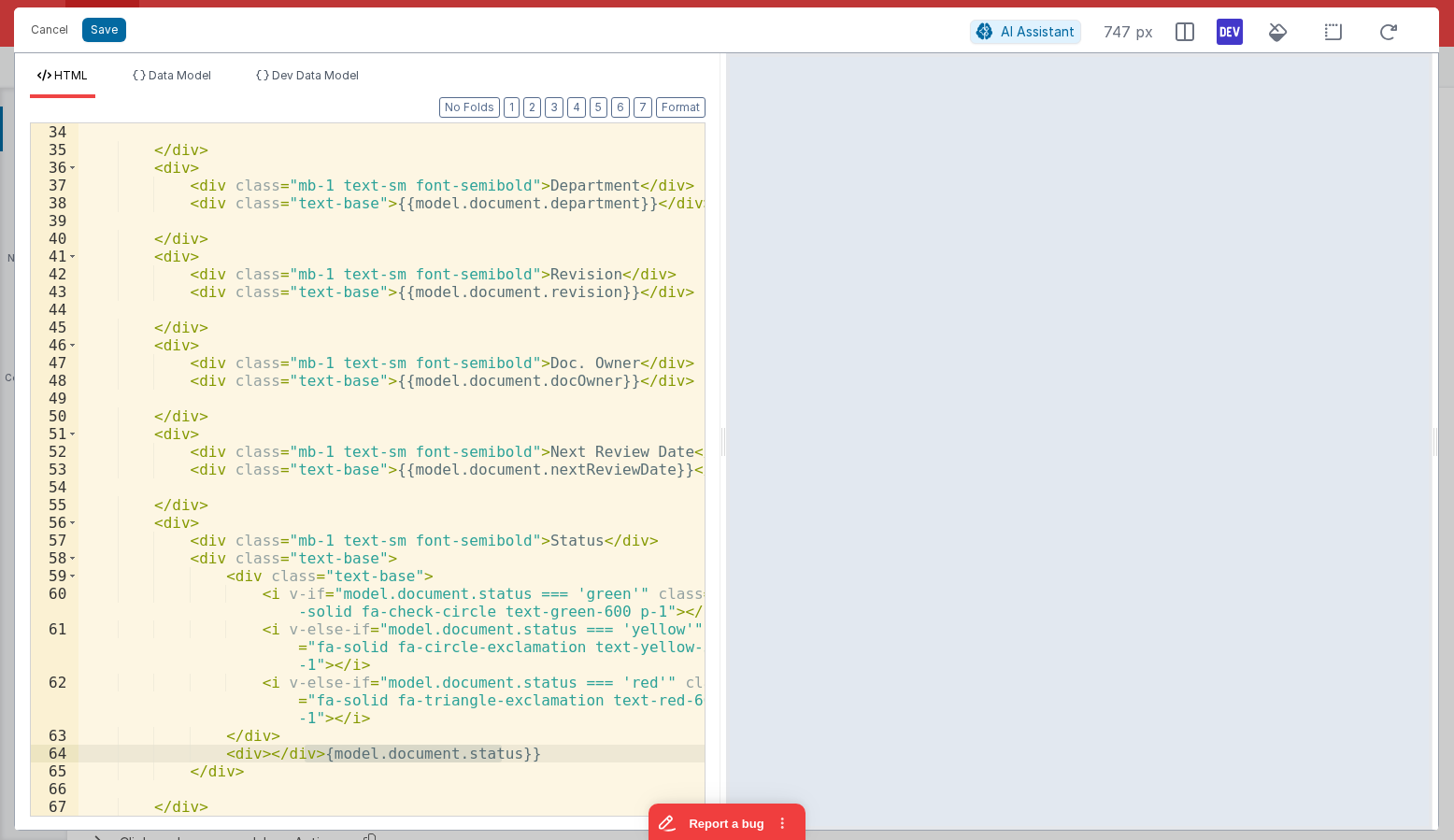
drag, startPoint x: 499, startPoint y: 756, endPoint x: 307, endPoint y: 760, distance: 192.0
click at [307, 760] on div "</ div > < div > < div class = "mb-1 text-sm font-semibold" > Department </ div…" at bounding box center [391, 487] width 626 height 728
drag, startPoint x: 521, startPoint y: 757, endPoint x: 309, endPoint y: 750, distance: 212.1
click at [309, 750] on div "</ div > < div > < div class = "mb-1 text-sm font-semibold" > Department </ div…" at bounding box center [391, 487] width 626 height 728
click at [254, 752] on div "</ div > < div > < div class = "mb-1 text-sm font-semibold" > Department </ div…" at bounding box center [391, 487] width 626 height 728
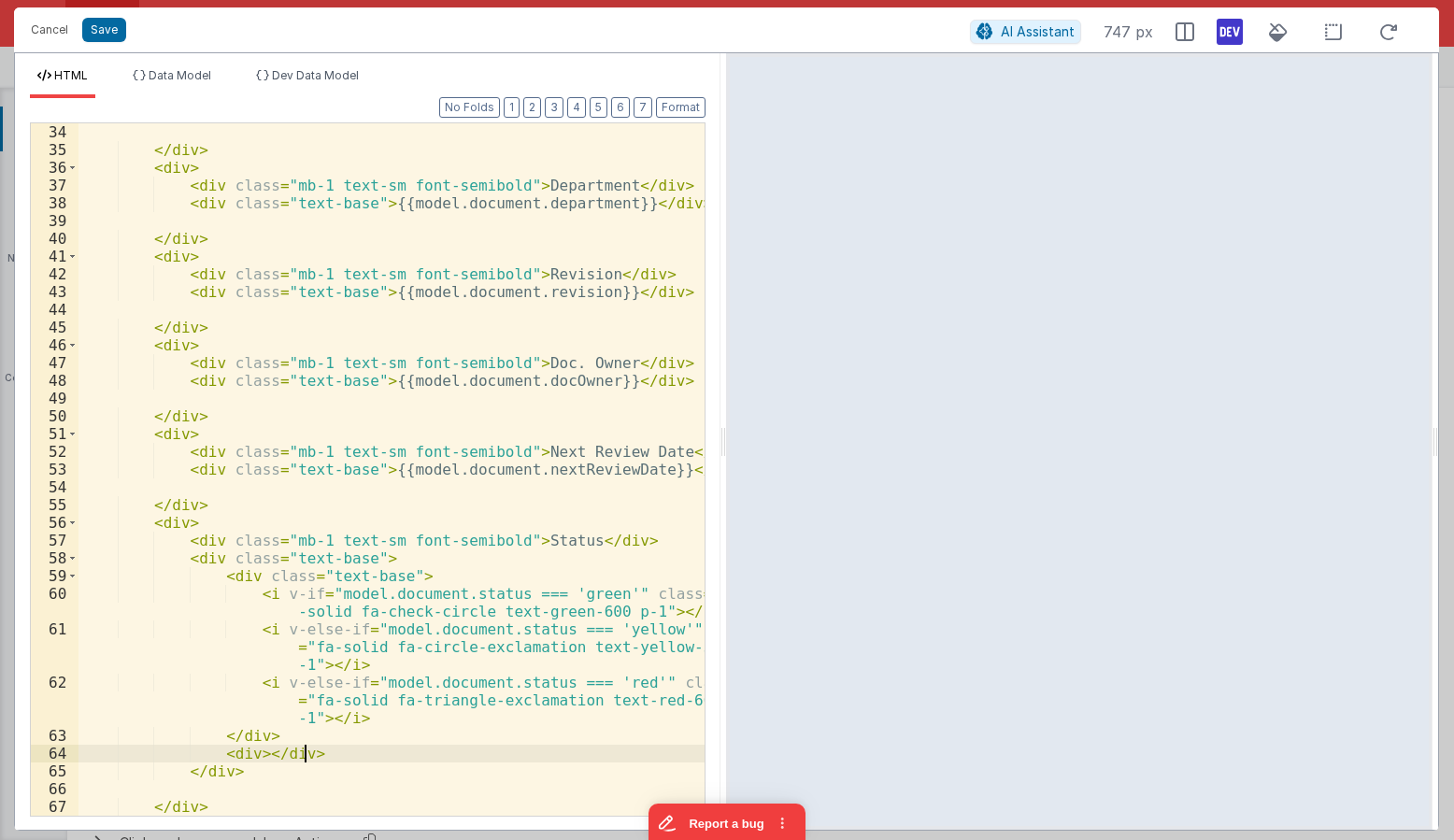
paste textarea
click at [351, 558] on div "</ div > < div > < div class = "mb-1 text-sm font-semibold" > Department </ div…" at bounding box center [391, 487] width 626 height 728
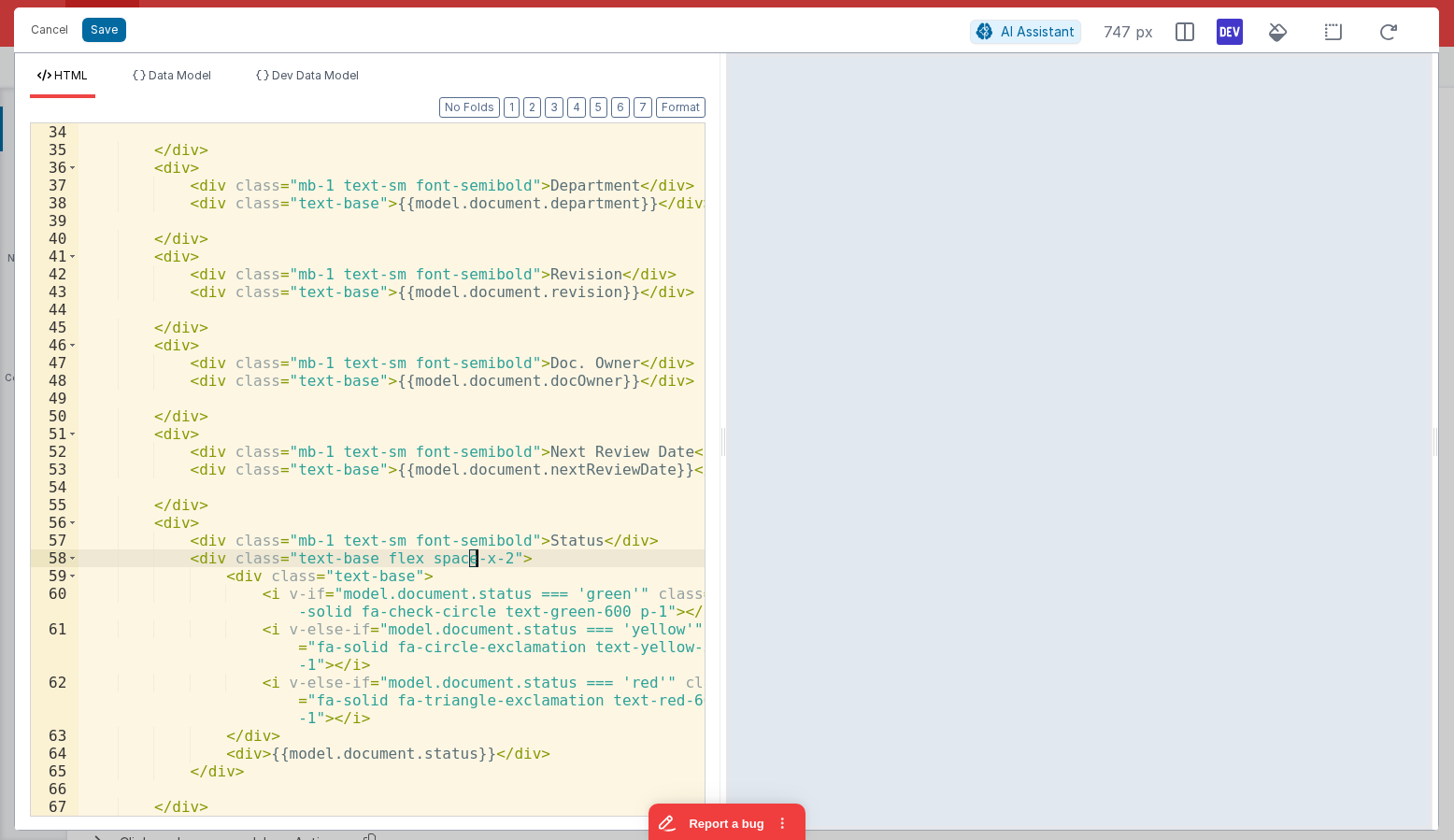
click at [473, 557] on div "</ div > < div > < div class = "mb-1 text-sm font-semibold" > Department </ div…" at bounding box center [391, 487] width 626 height 728
click at [468, 549] on div "</ div > < div > < div class = "mb-1 text-sm font-semibold" > Department </ div…" at bounding box center [391, 487] width 626 height 728
click at [681, 113] on button "Format" at bounding box center [680, 108] width 50 height 21
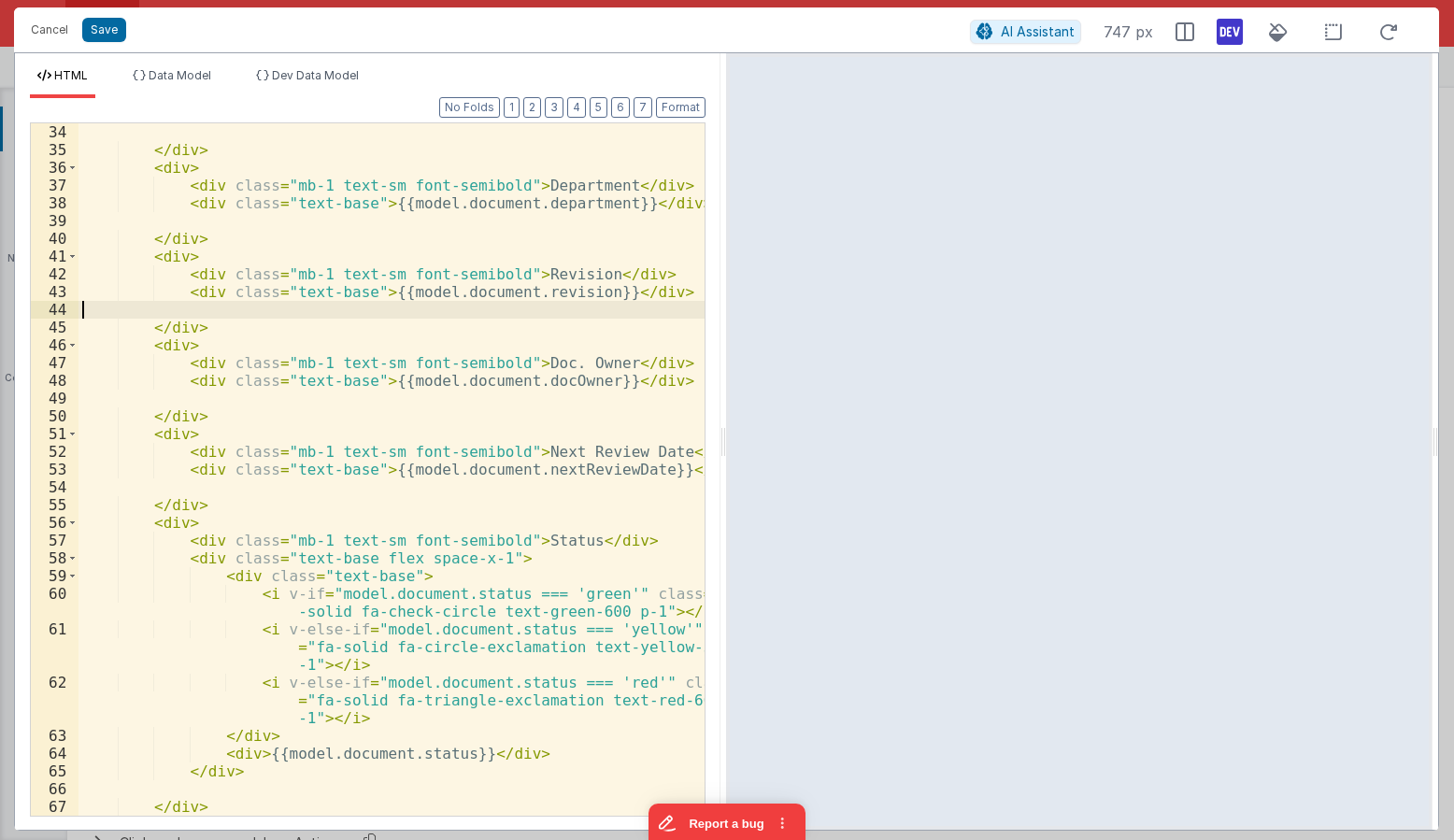
click at [566, 307] on div "</ div > < div > < div class = "mb-1 text-sm font-semibold" > Department </ div…" at bounding box center [391, 487] width 626 height 728
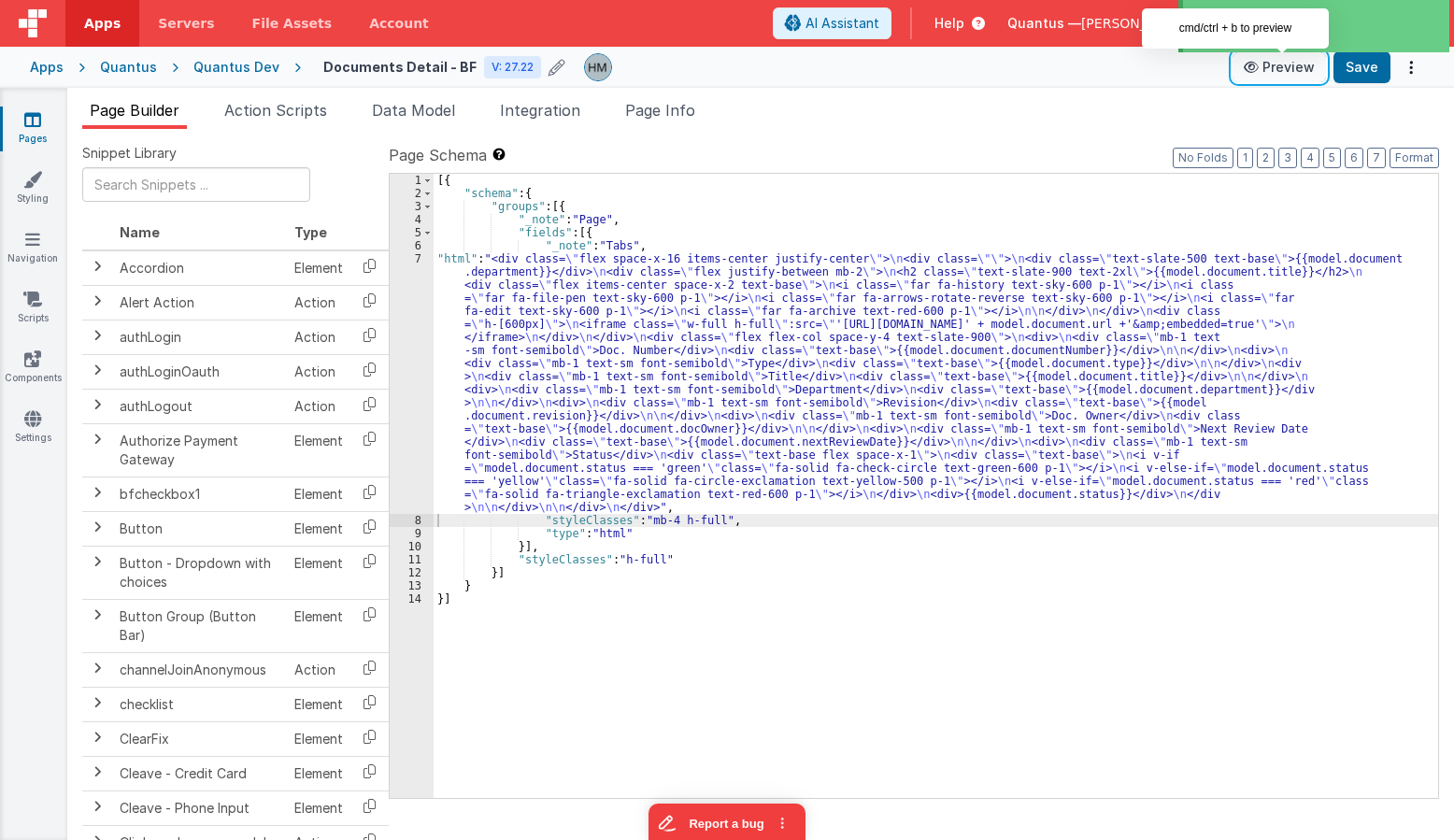
click at [1063, 71] on button "Preview" at bounding box center [1279, 67] width 94 height 30
drag, startPoint x: 520, startPoint y: 320, endPoint x: 502, endPoint y: 311, distance: 20.1
click at [519, 319] on div "[{ "schema" : { "groups" : [{ "_note" : "Page" , "fields" : [{ "_note" : "Tabs"…" at bounding box center [936, 499] width 1005 height 650
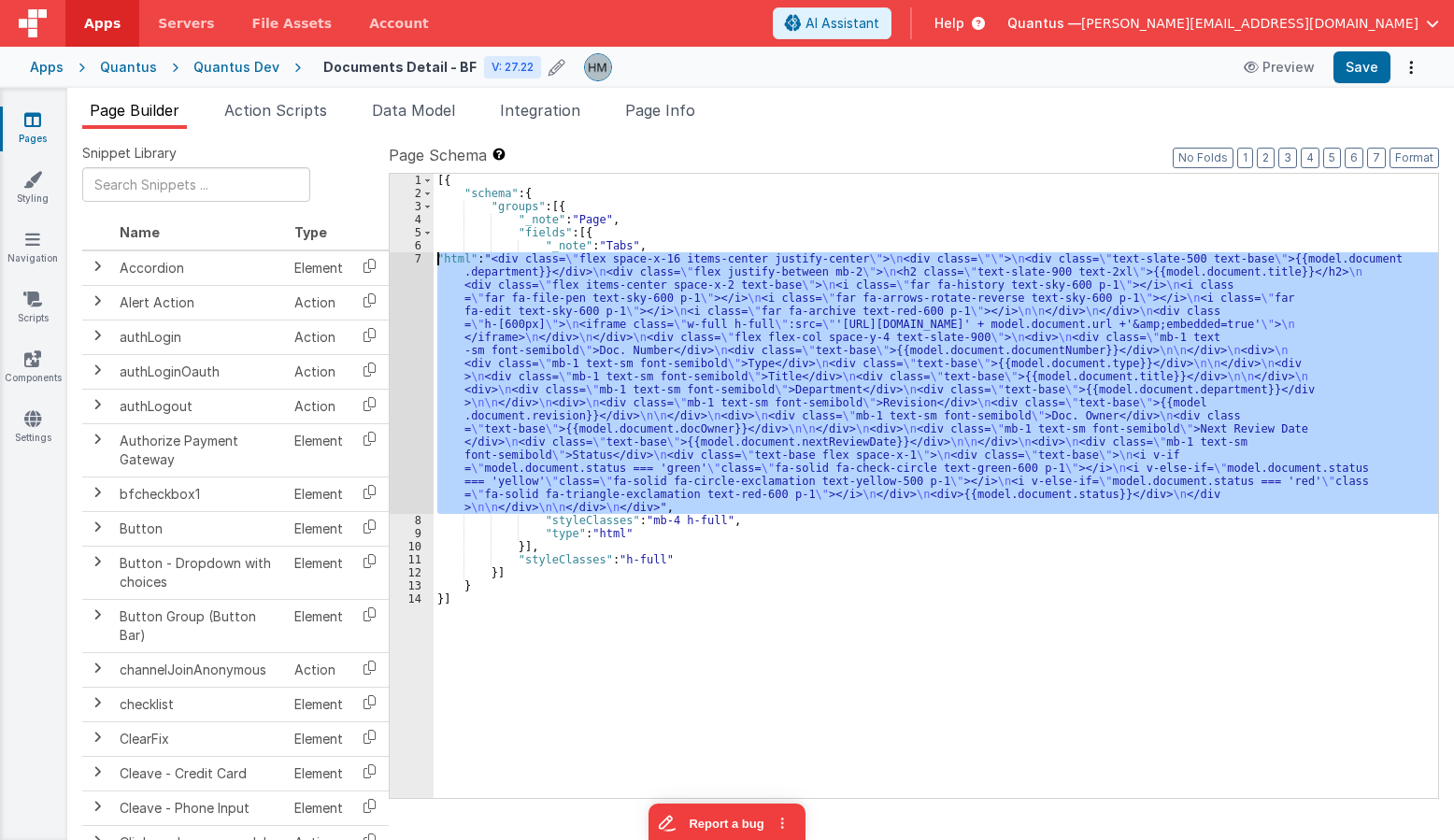
click at [407, 256] on div "7" at bounding box center [411, 384] width 44 height 262
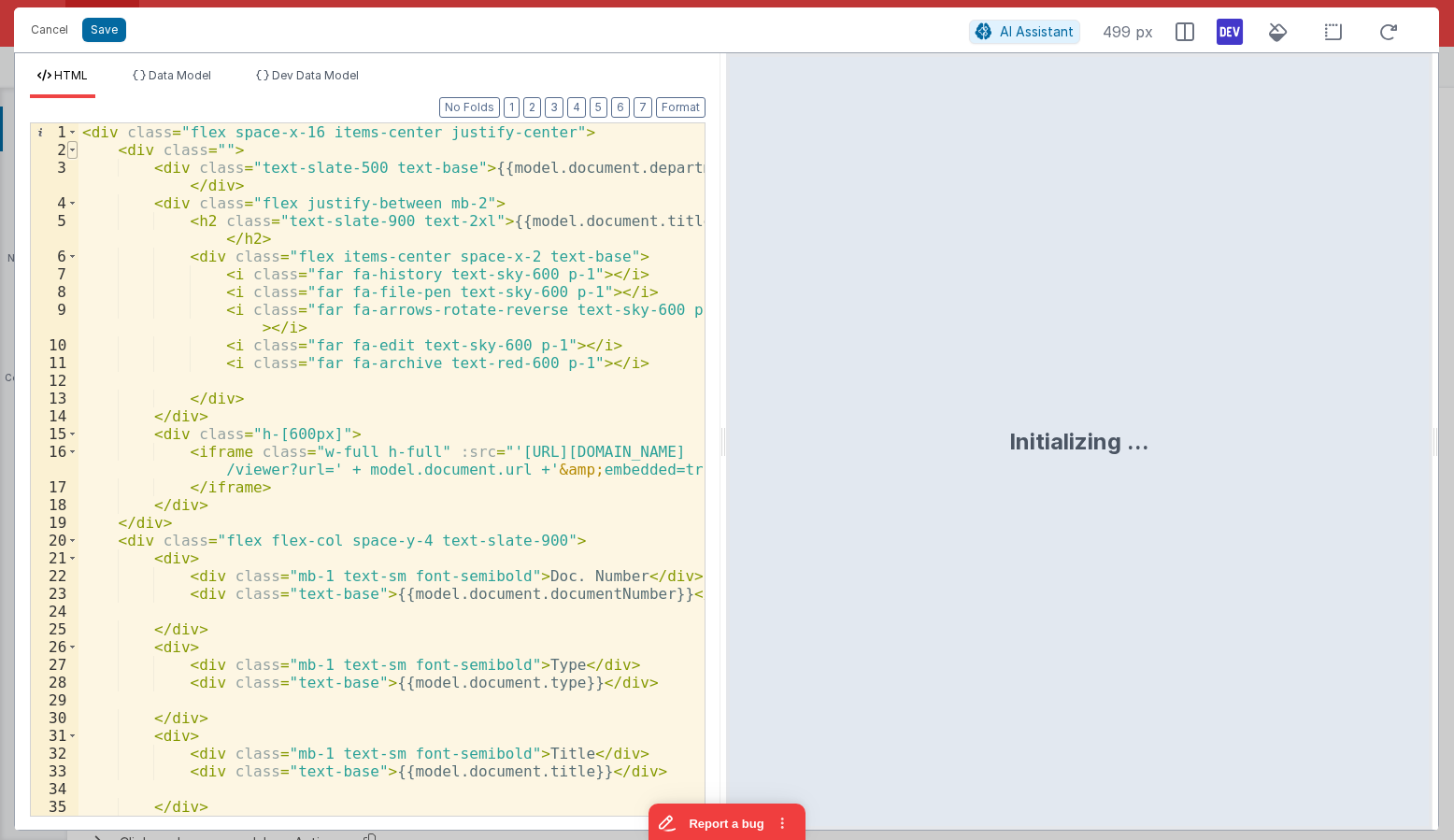
click at [74, 149] on span at bounding box center [72, 150] width 10 height 18
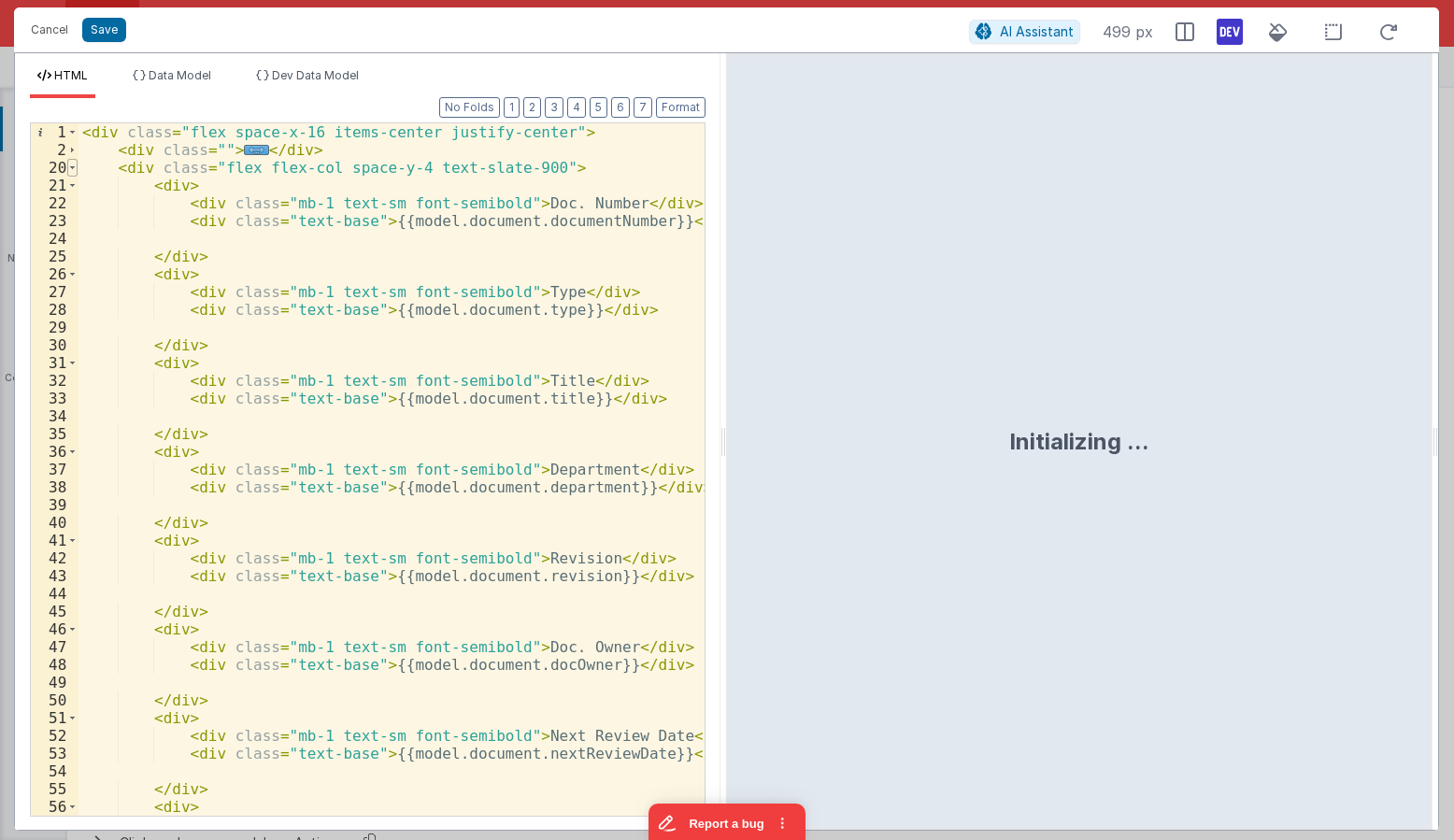
click at [77, 166] on span at bounding box center [72, 167] width 10 height 18
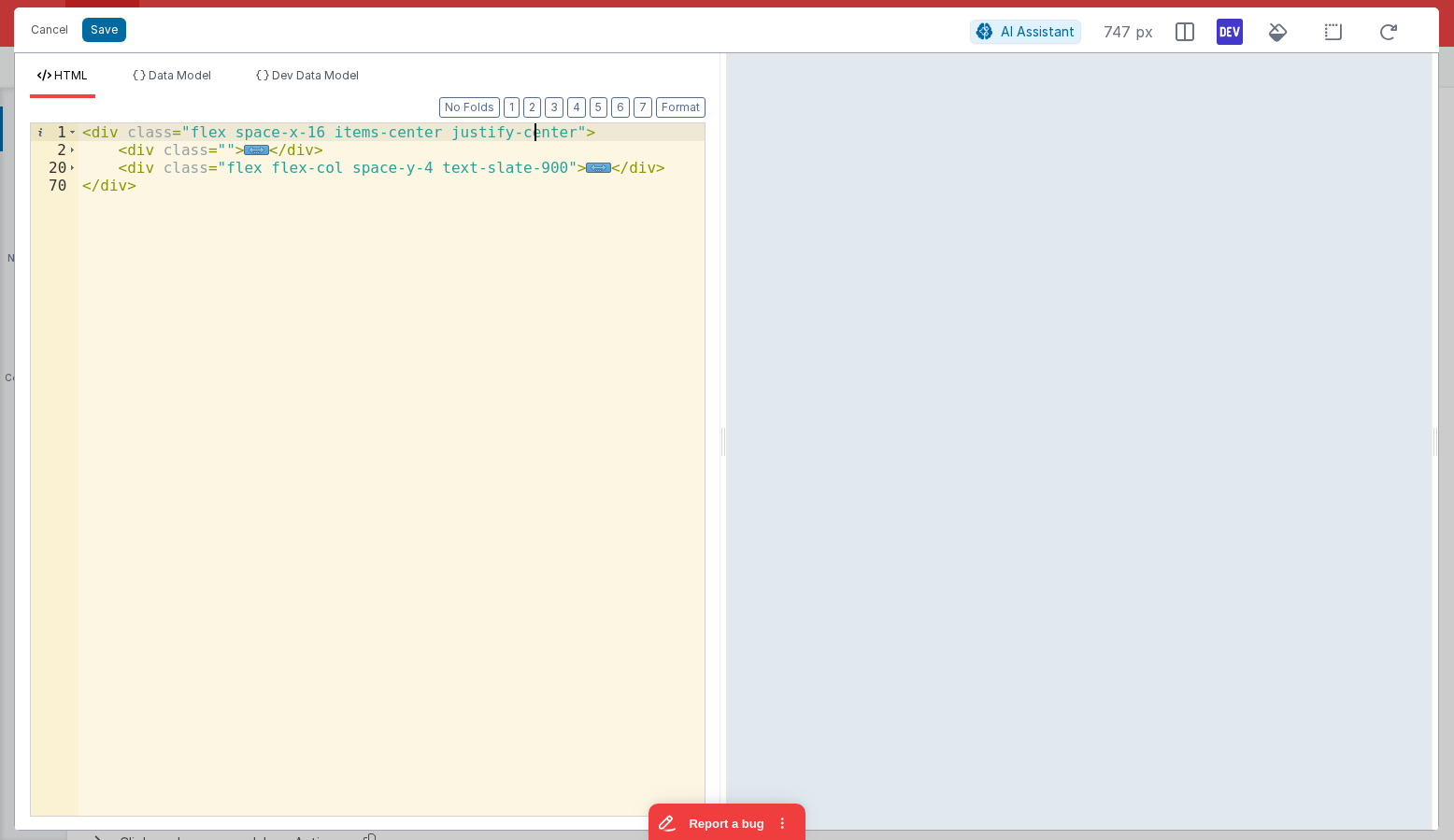
click at [534, 132] on div "< div class = "flex space-x-16 items-center justify-center" > < div class = "" …" at bounding box center [391, 487] width 626 height 728
drag, startPoint x: 539, startPoint y: 136, endPoint x: 592, endPoint y: 133, distance: 53.1
click at [592, 133] on div "< div class = "flex space-x-16 items-center justify-center h-full" > < div clas…" at bounding box center [391, 487] width 626 height 728
click at [212, 150] on div "< div class = "flex space-x-16 items-center justify-center h-full" > < div clas…" at bounding box center [391, 487] width 626 height 728
click at [215, 170] on div "< div class = "flex space-x-16 items-center justify-center h-full" > < div clas…" at bounding box center [391, 487] width 626 height 728
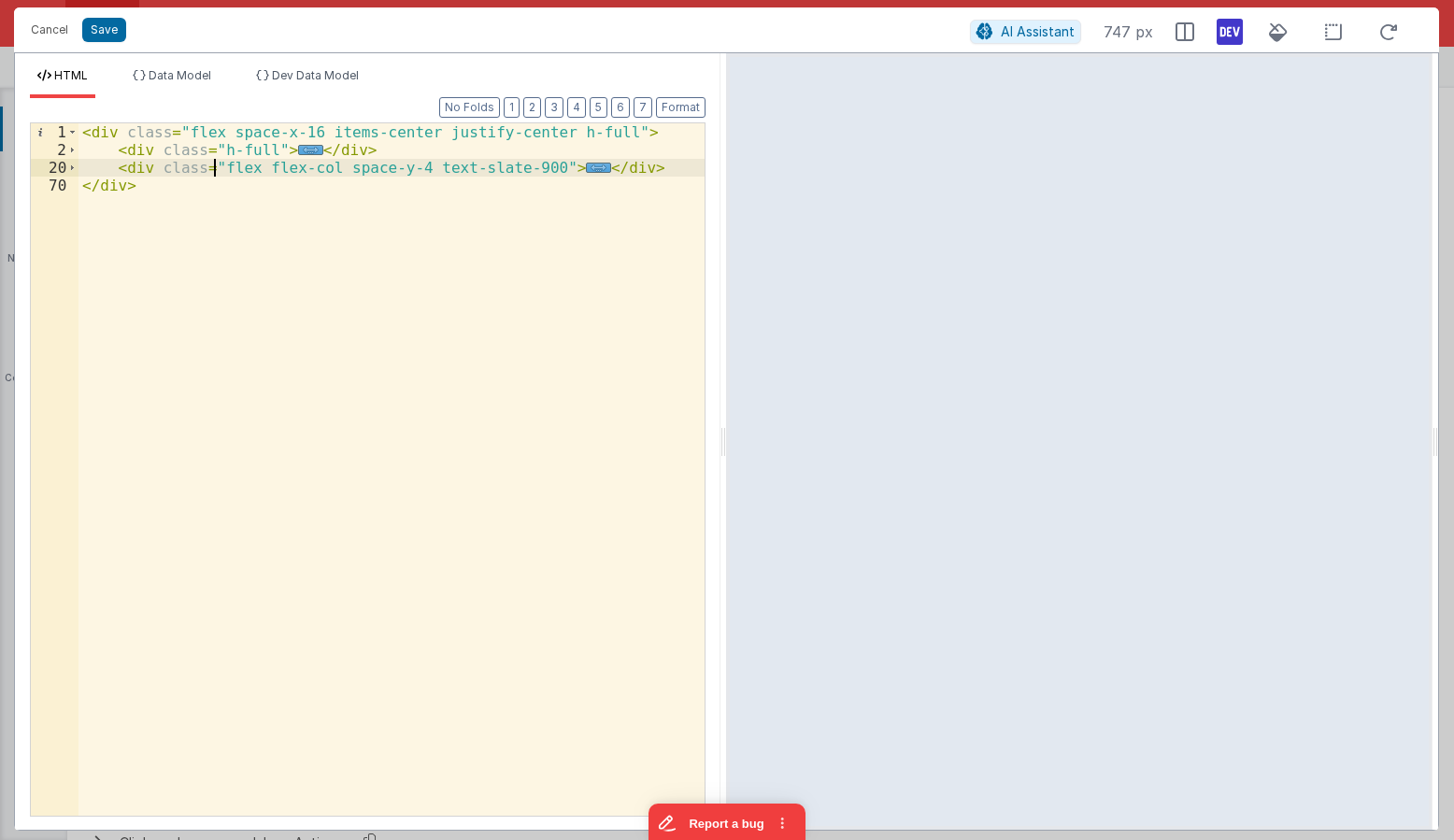
paste textarea
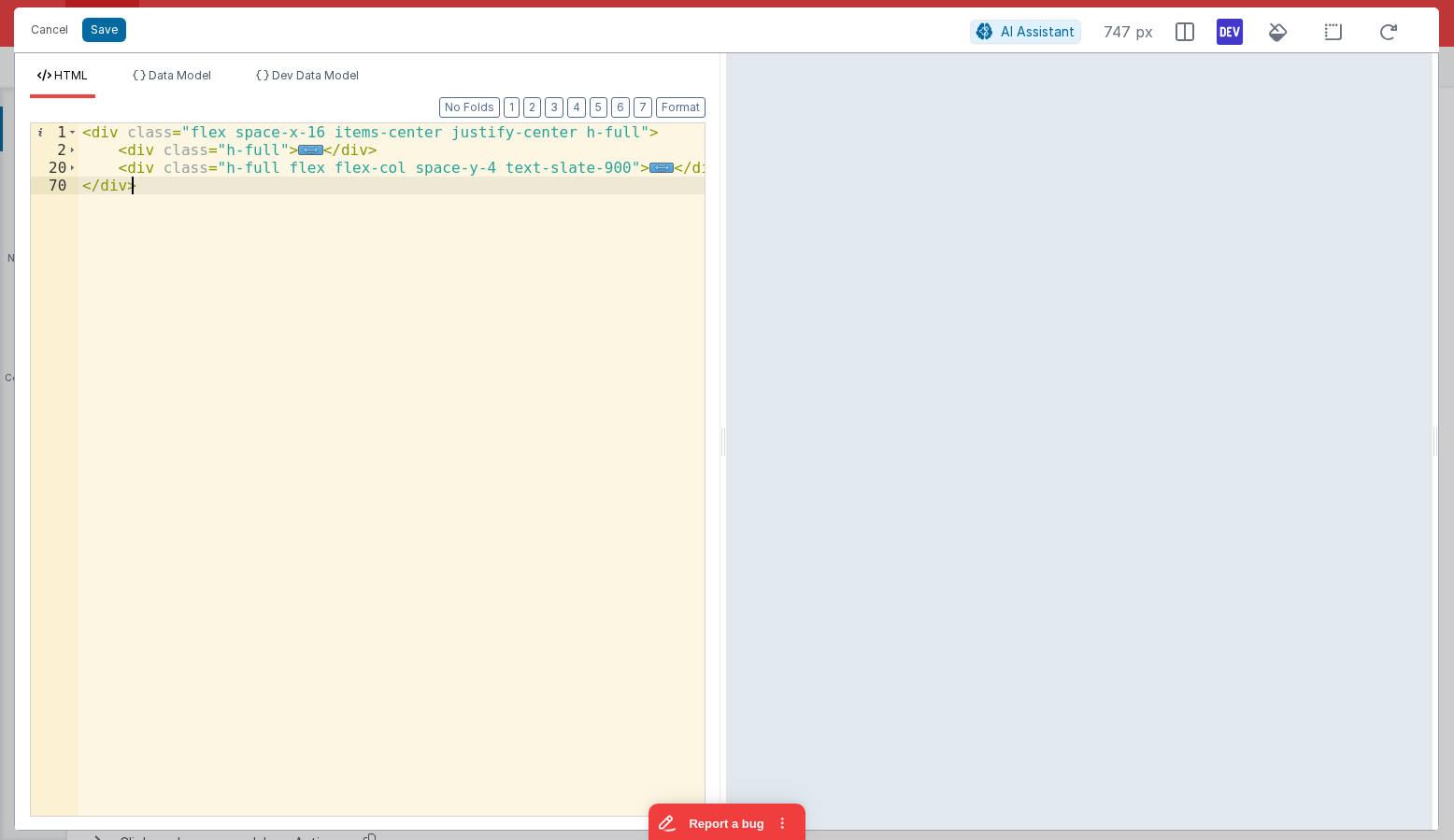
click at [268, 204] on div "< div class = "flex space-x-16 items-center justify-center h-full" > < div clas…" at bounding box center [391, 487] width 626 height 728
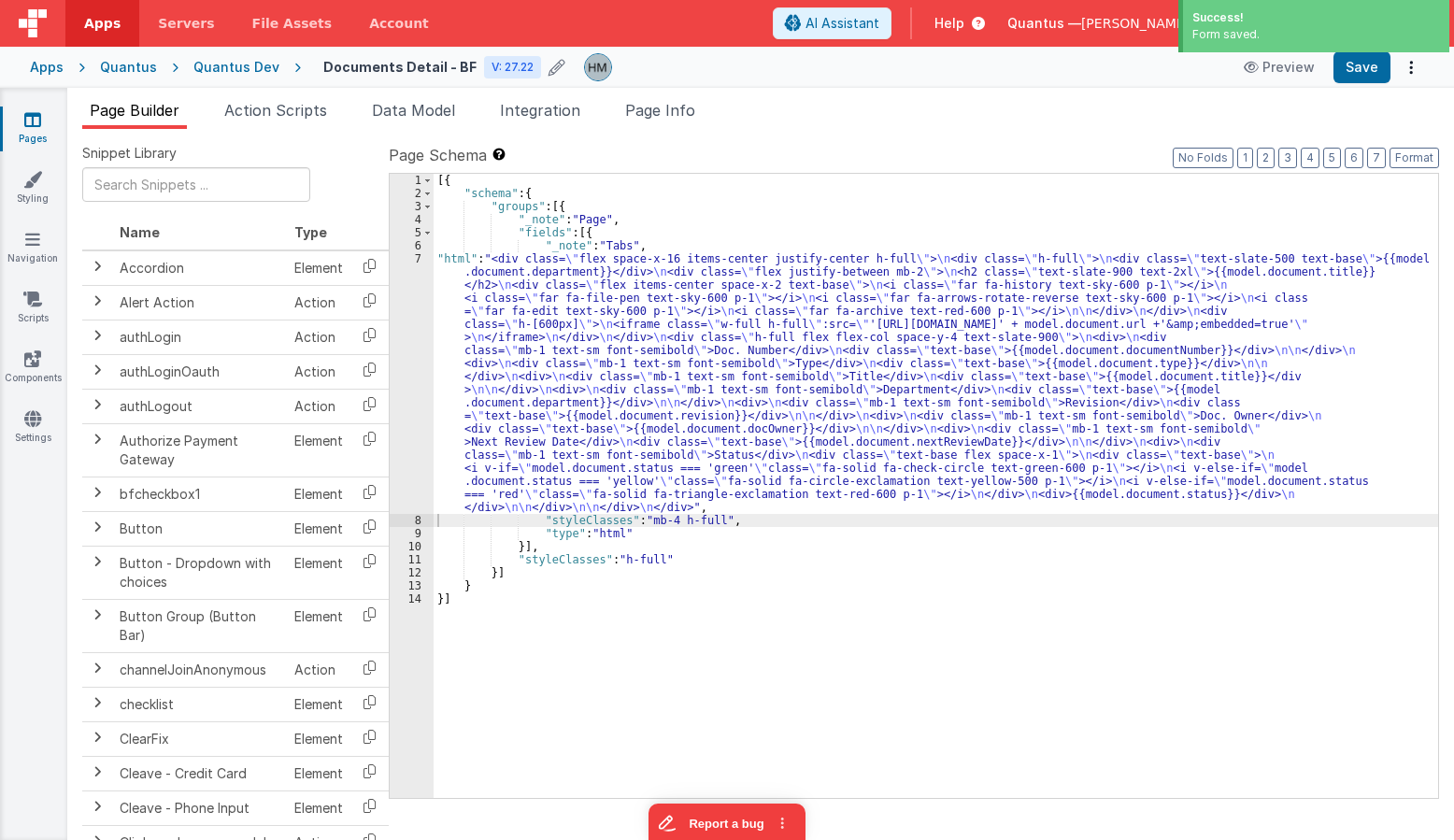
click at [438, 279] on div "[{ "schema" : { "groups" : [{ "_note" : "Page" , "fields" : [{ "_note" : "Tabs"…" at bounding box center [936, 499] width 1005 height 650
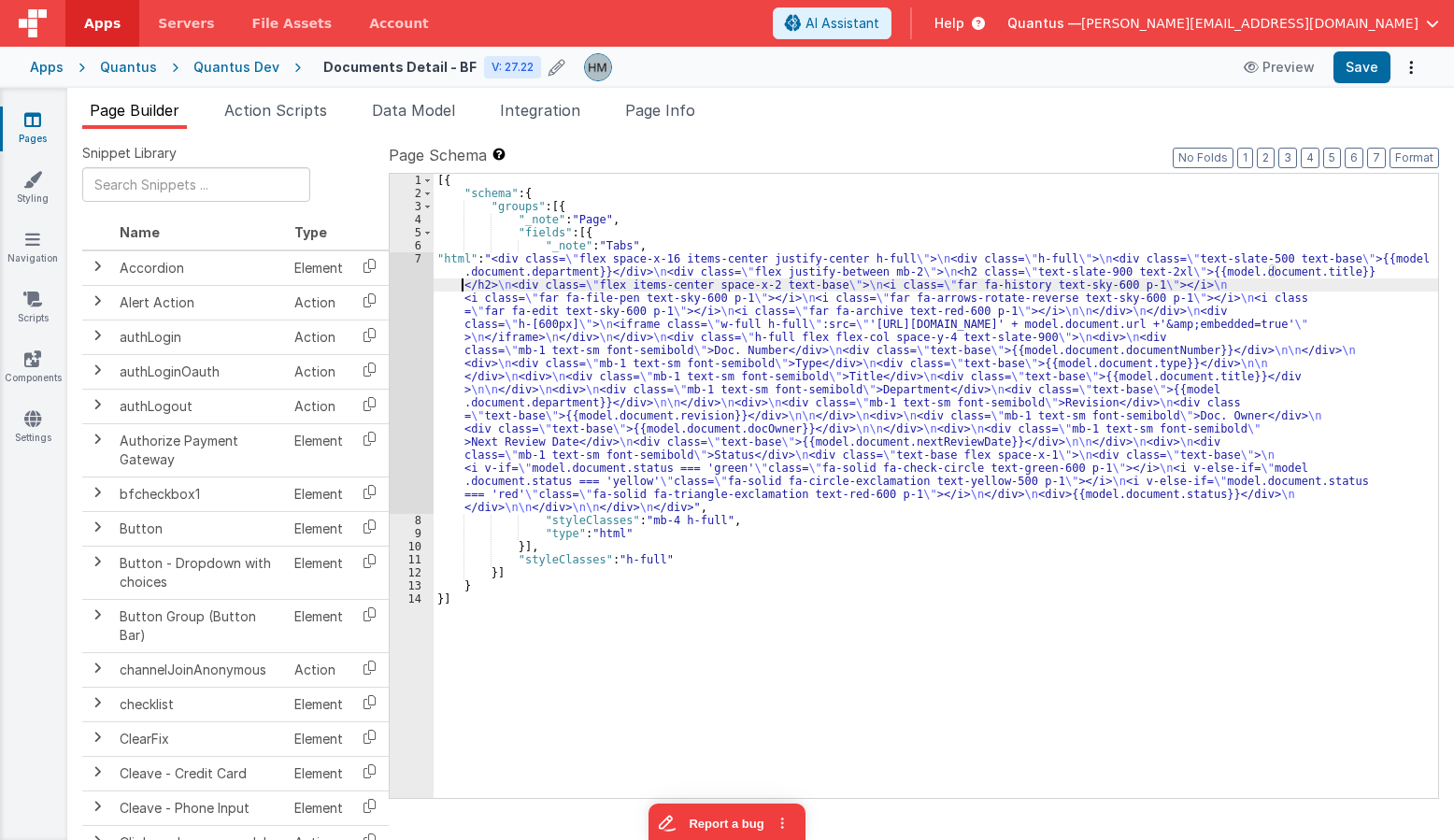
click at [411, 258] on div "7" at bounding box center [411, 384] width 44 height 262
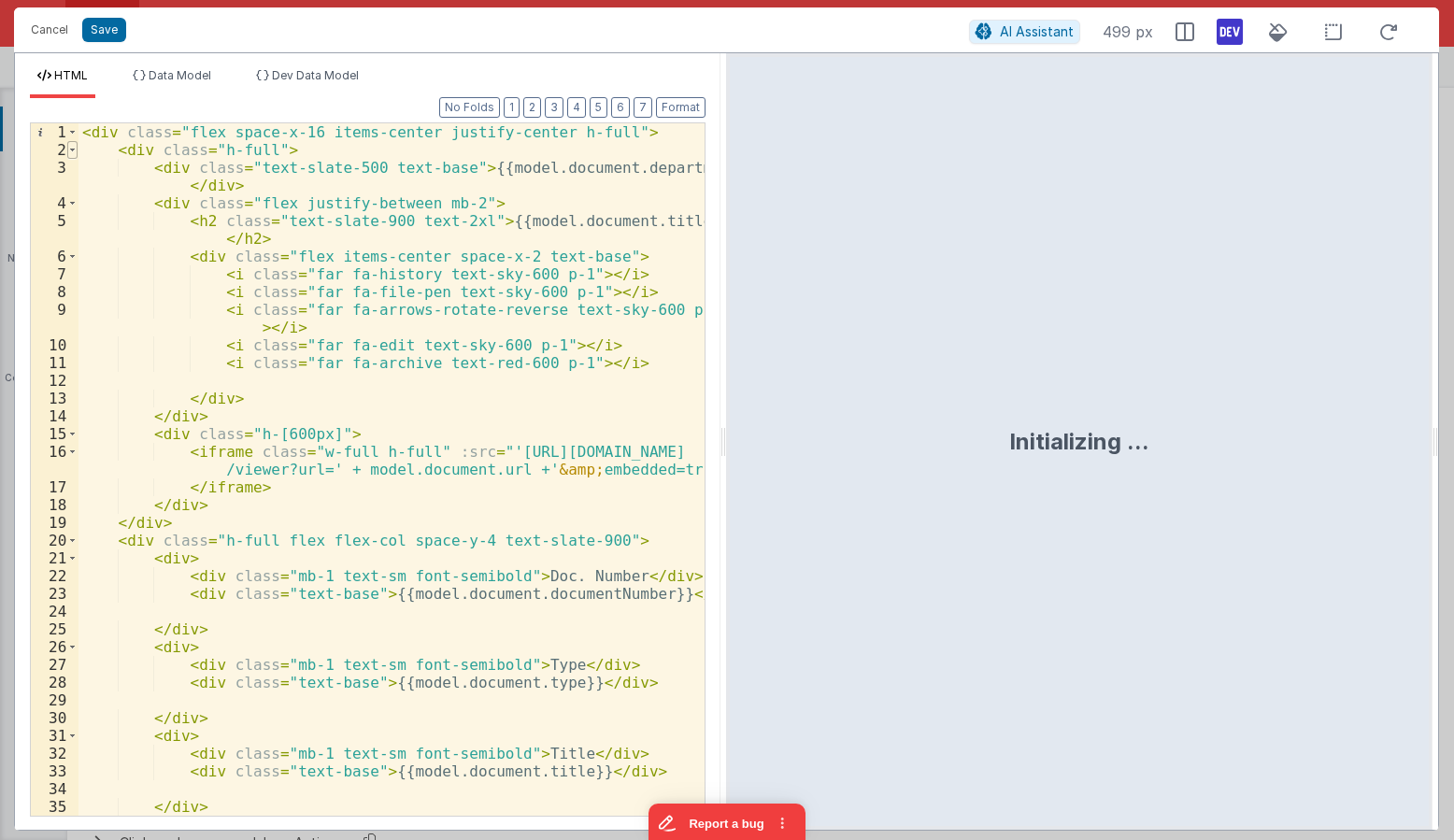
click at [72, 150] on span at bounding box center [72, 150] width 10 height 18
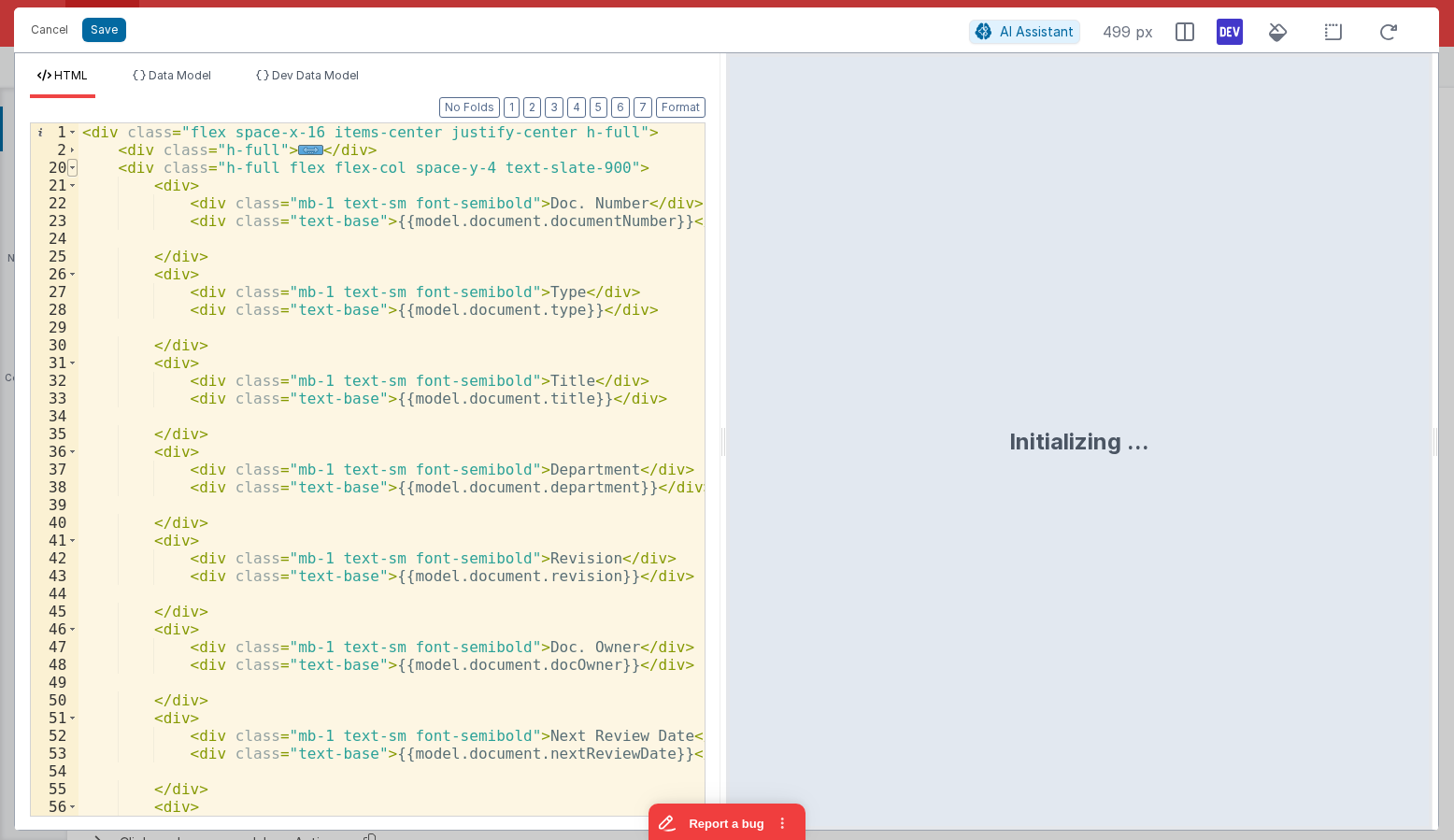
click at [76, 165] on span at bounding box center [72, 167] width 10 height 18
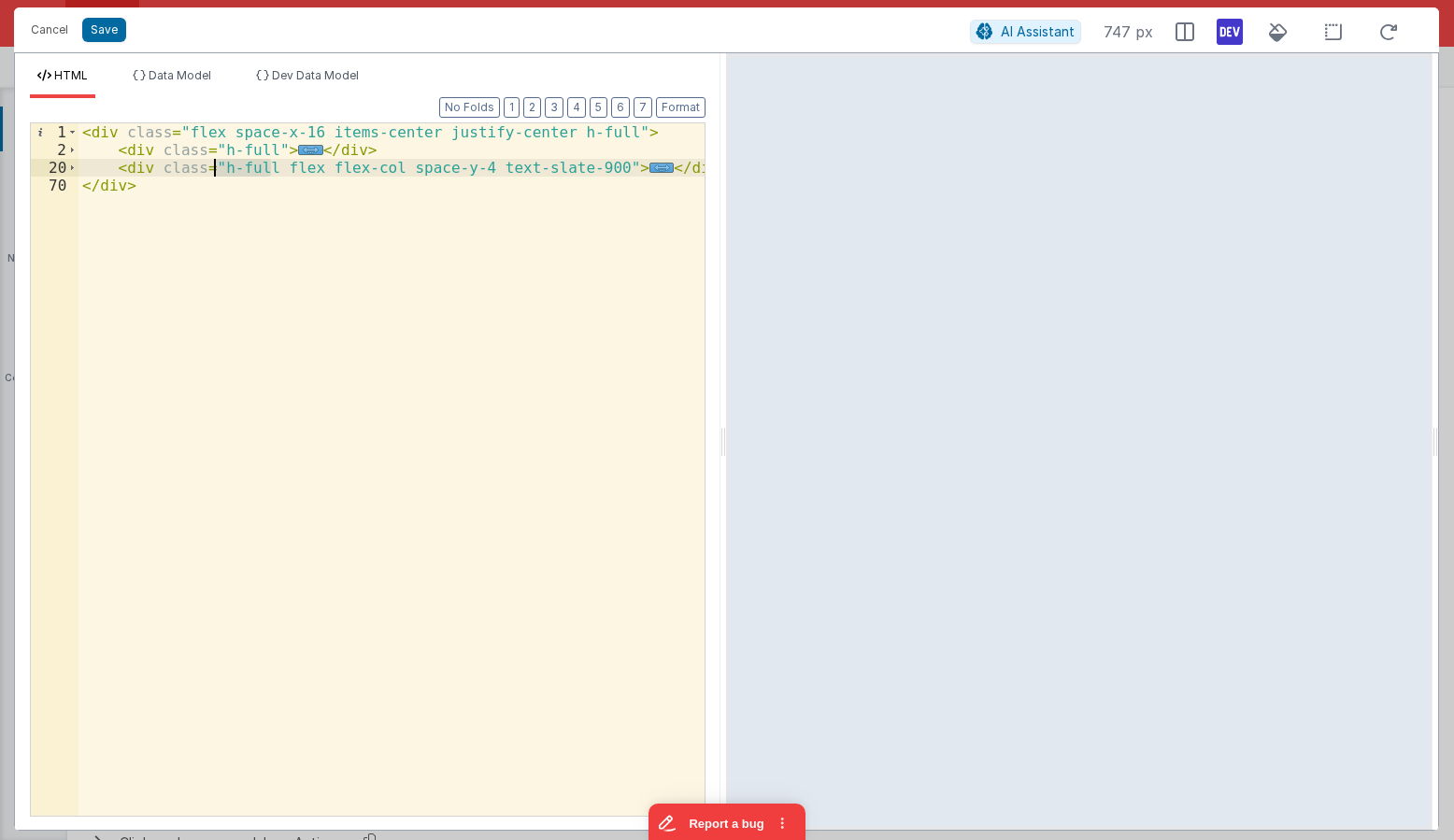
drag, startPoint x: 270, startPoint y: 165, endPoint x: 215, endPoint y: 167, distance: 55.0
click at [215, 167] on div "< div class = "flex space-x-16 items-center justify-center h-full" > < div clas…" at bounding box center [391, 487] width 626 height 728
drag, startPoint x: 264, startPoint y: 146, endPoint x: 213, endPoint y: 150, distance: 51.2
click at [213, 150] on div "< div class = "flex space-x-16 items-center justify-center h-full" > < div clas…" at bounding box center [391, 487] width 626 height 728
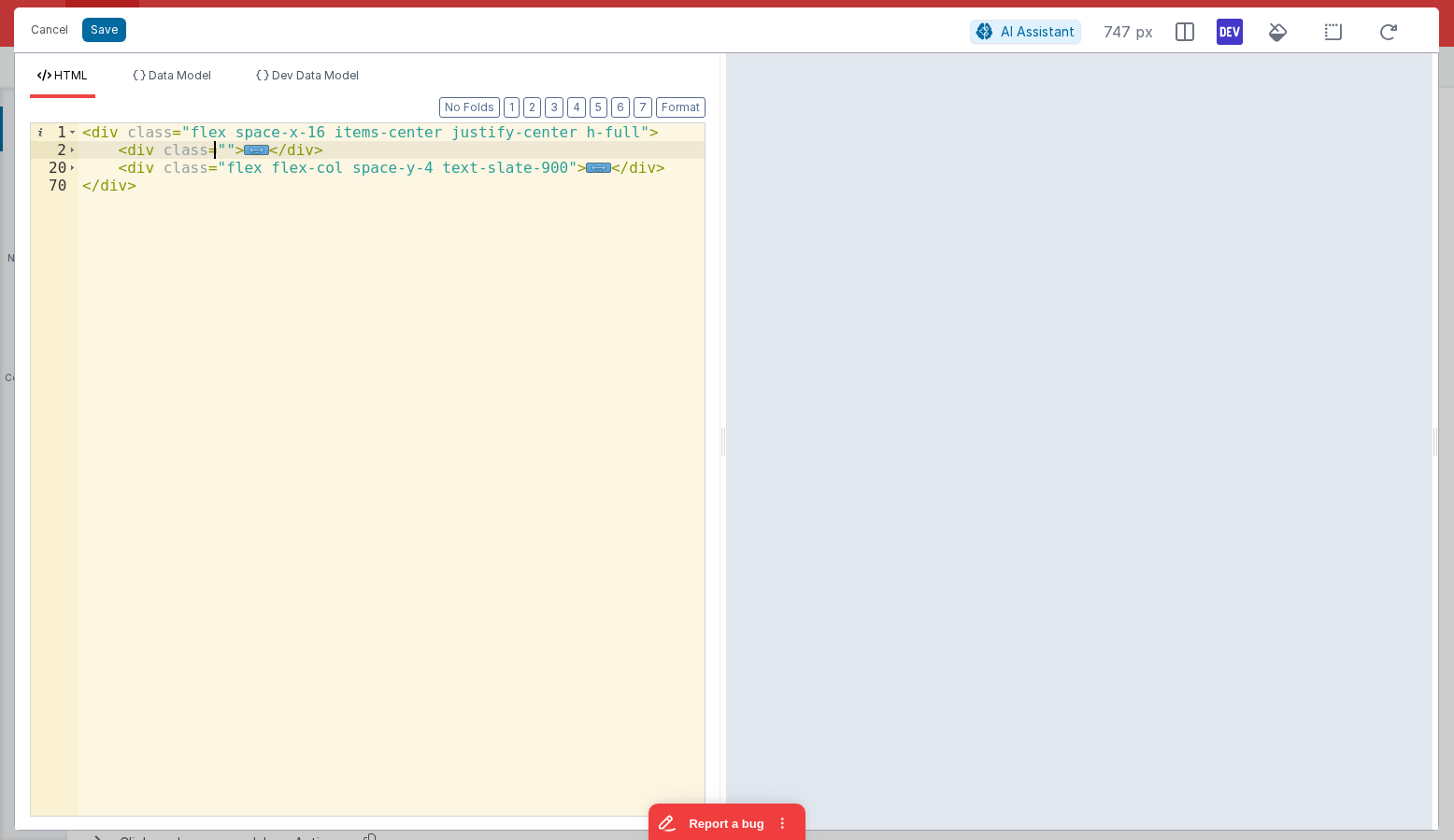
click at [318, 166] on div "< div class = "flex space-x-16 items-center justify-center h-full" > < div clas…" at bounding box center [391, 487] width 626 height 728
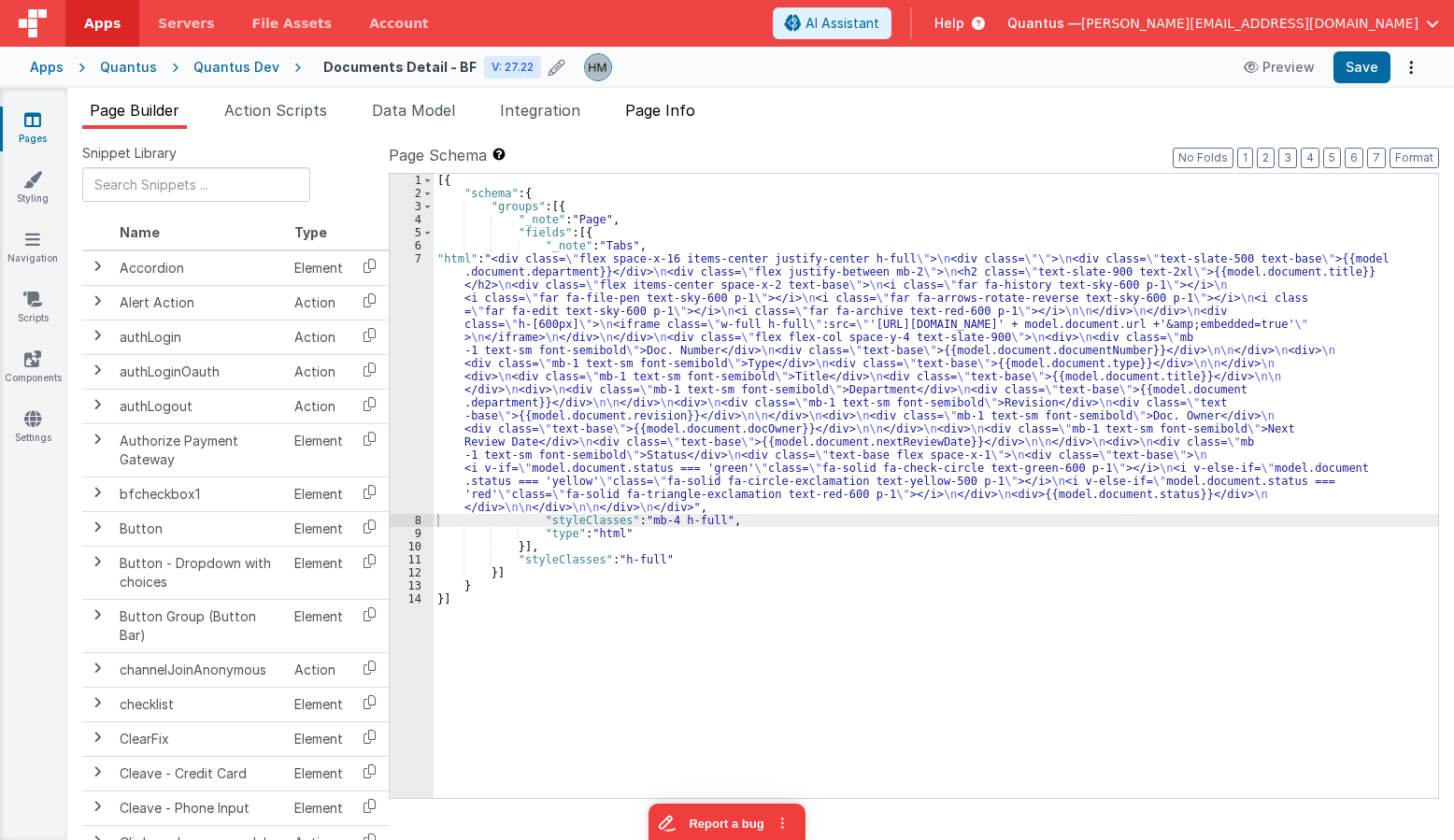
click at [685, 112] on span "Page Info" at bounding box center [660, 110] width 70 height 19
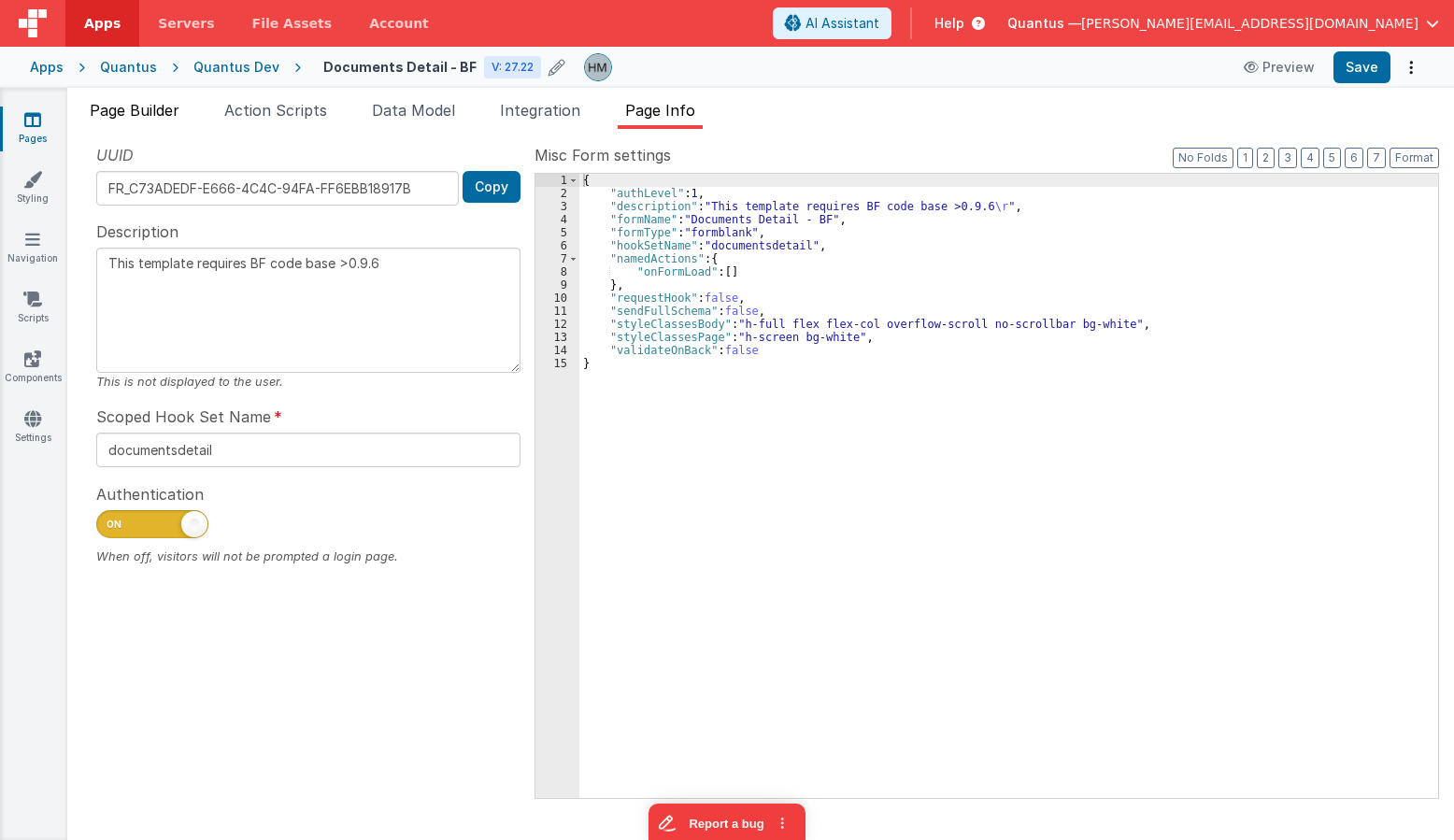
click at [167, 122] on li "Page Builder" at bounding box center [135, 114] width 105 height 30
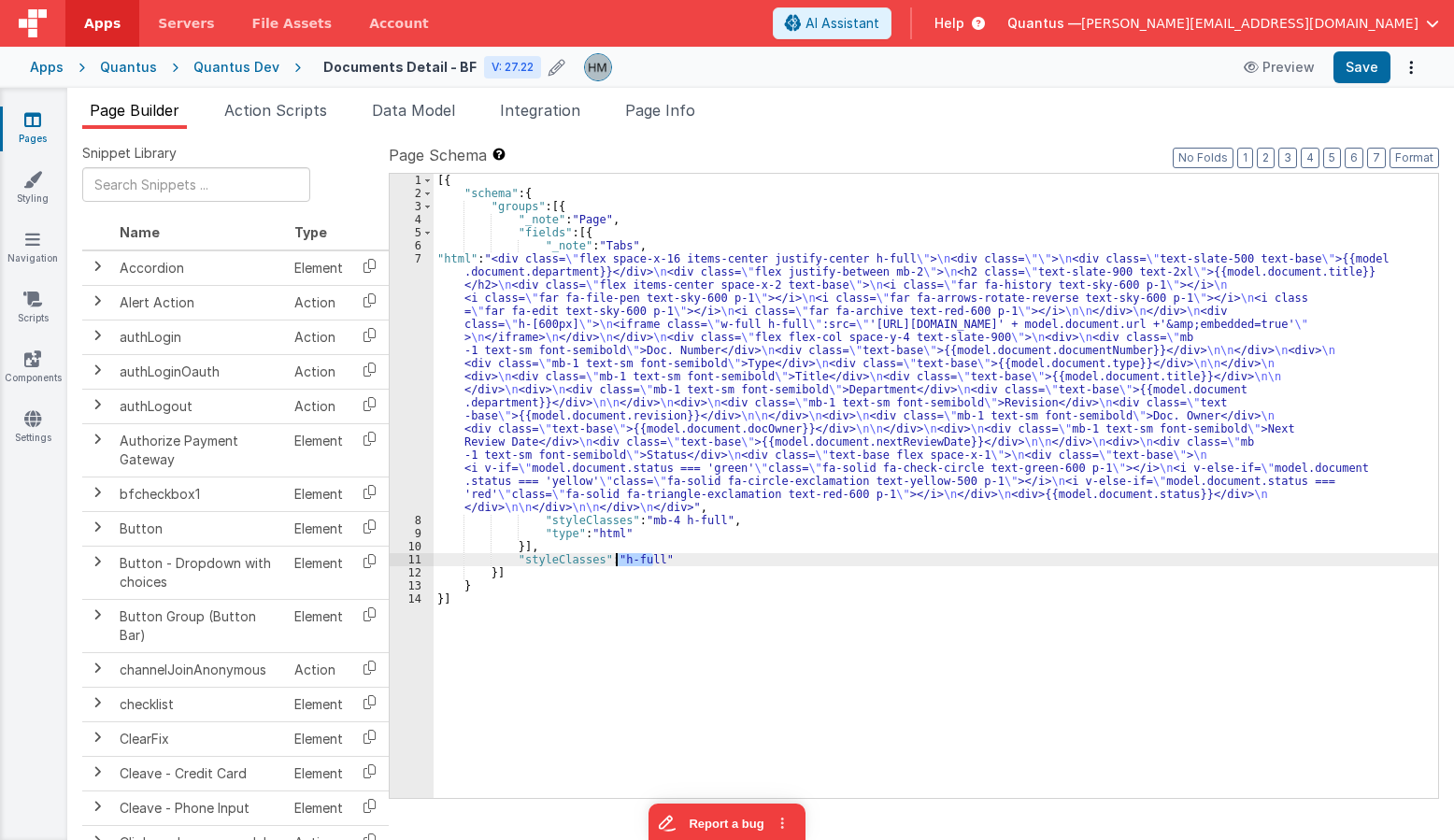
drag, startPoint x: 653, startPoint y: 556, endPoint x: 618, endPoint y: 559, distance: 35.1
click at [618, 559] on div "[{ "schema" : { "groups" : [{ "_note" : "Page" , "fields" : [{ "_note" : "Tabs"…" at bounding box center [936, 499] width 1005 height 650
paste textarea
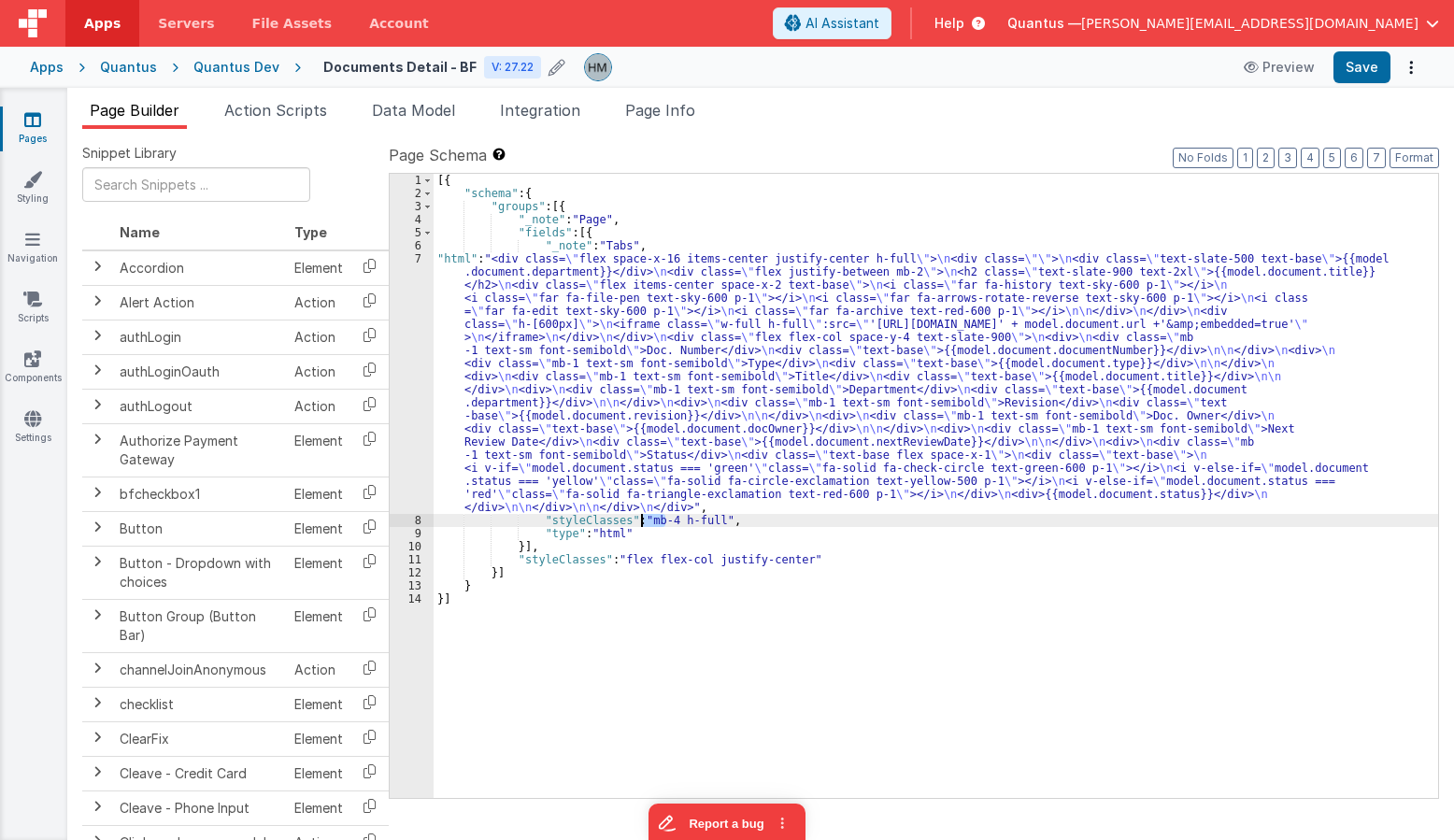
drag, startPoint x: 664, startPoint y: 520, endPoint x: 640, endPoint y: 519, distance: 24.0
click at [640, 519] on div "[{ "schema" : { "groups" : [{ "_note" : "Page" , "fields" : [{ "_note" : "Tabs"…" at bounding box center [936, 499] width 1005 height 650
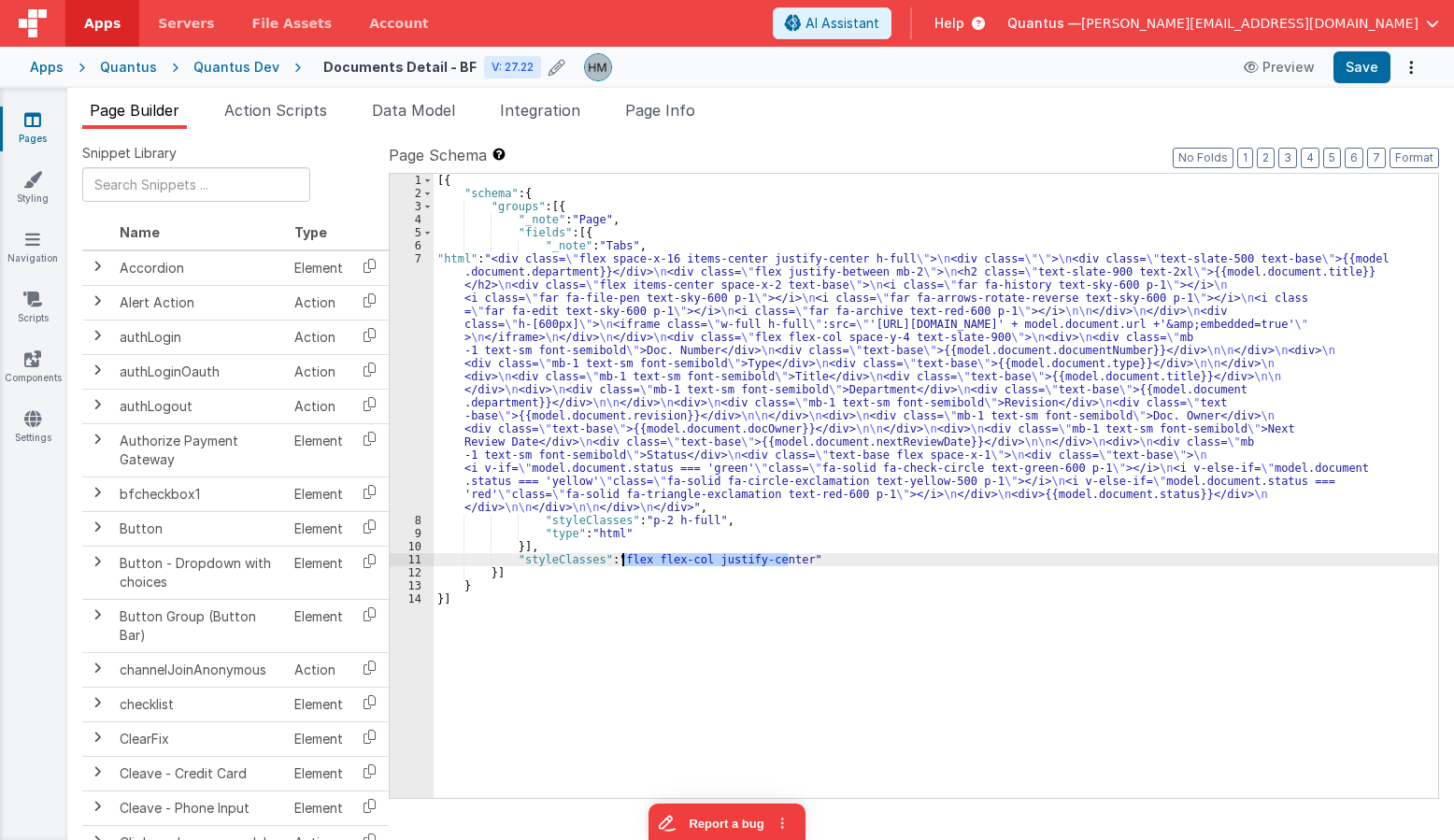
drag, startPoint x: 787, startPoint y: 557, endPoint x: 622, endPoint y: 559, distance: 165.0
click at [622, 559] on div "[{ "schema" : { "groups" : [{ "_note" : "Page" , "fields" : [{ "_note" : "Tabs"…" at bounding box center [936, 499] width 1005 height 650
click at [788, 563] on div "[{ "schema" : { "groups" : [{ "_note" : "Page" , "fields" : [{ "_note" : "Tabs"…" at bounding box center [936, 485] width 1005 height 624
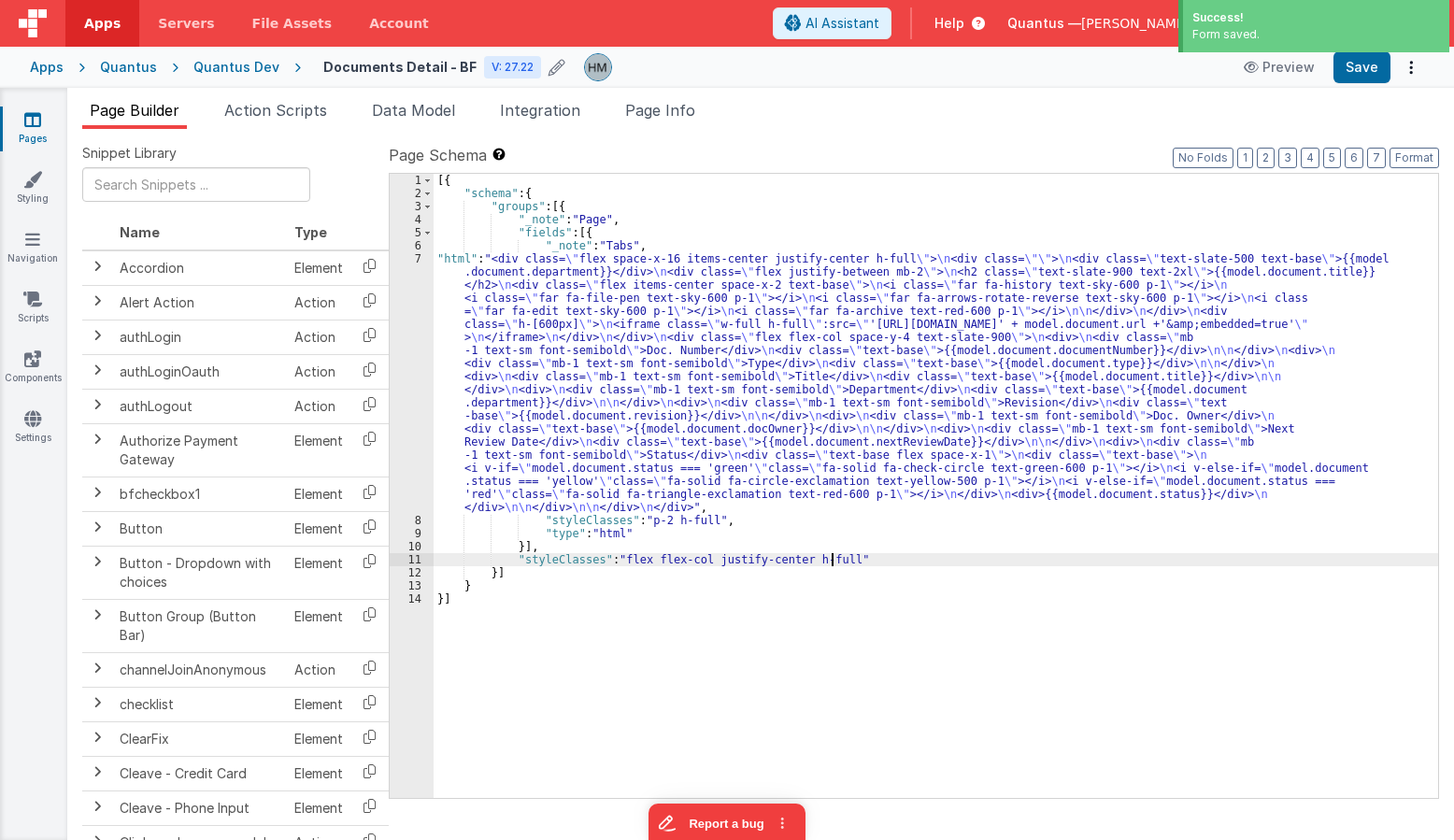
click at [731, 550] on div "[{ "schema" : { "groups" : [{ "_note" : "Page" , "fields" : [{ "_note" : "Tabs"…" at bounding box center [936, 499] width 1005 height 650
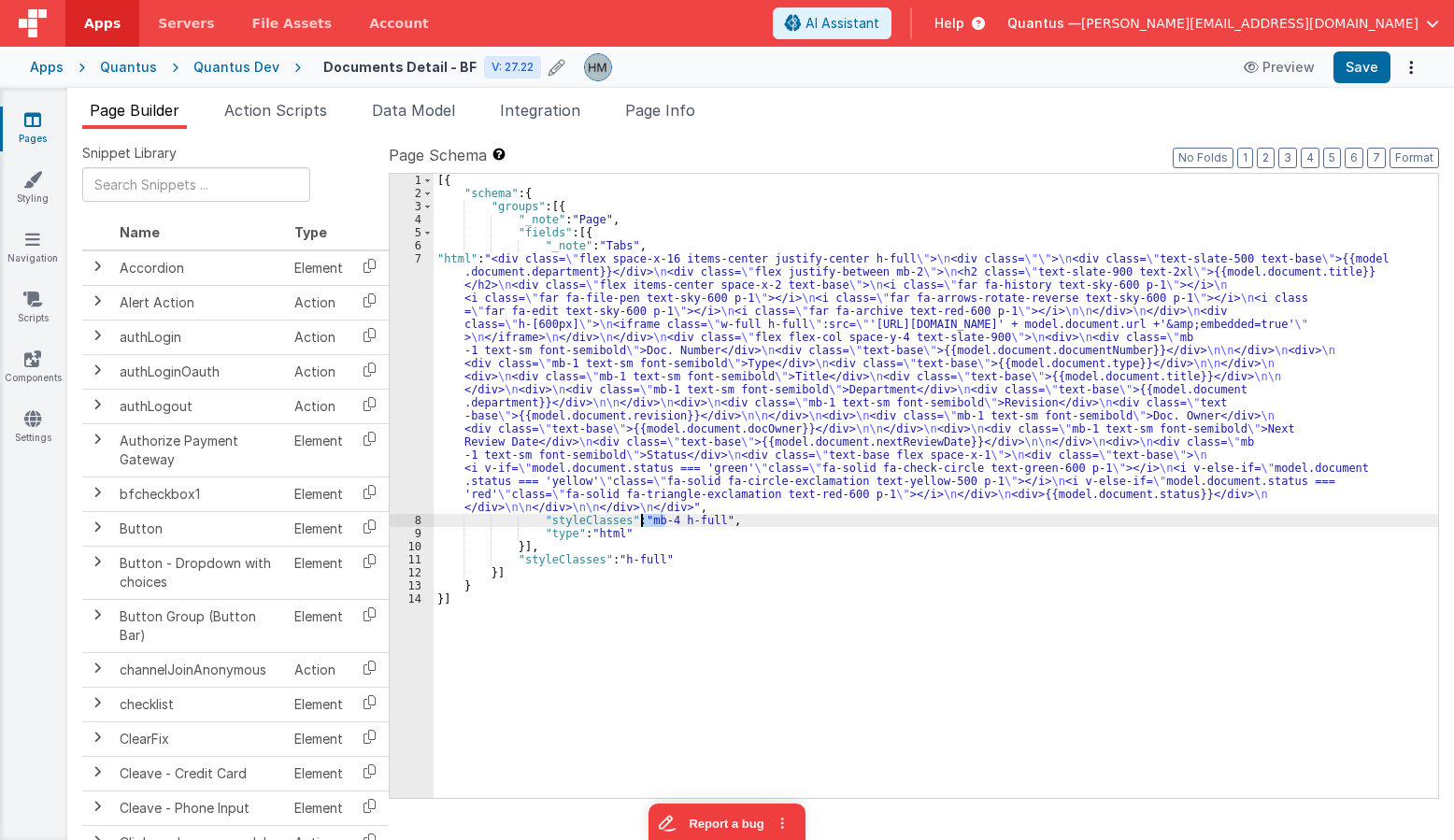
drag, startPoint x: 668, startPoint y: 517, endPoint x: 642, endPoint y: 516, distance: 26.0
click at [642, 516] on div "[{ "schema" : { "groups" : [{ "_note" : "Page" , "fields" : [{ "_note" : "Tabs"…" at bounding box center [936, 499] width 1005 height 650
click at [662, 494] on div "[{ "schema" : { "groups" : [{ "_note" : "Page" , "fields" : [{ "_note" : "Tabs"…" at bounding box center [936, 499] width 1005 height 650
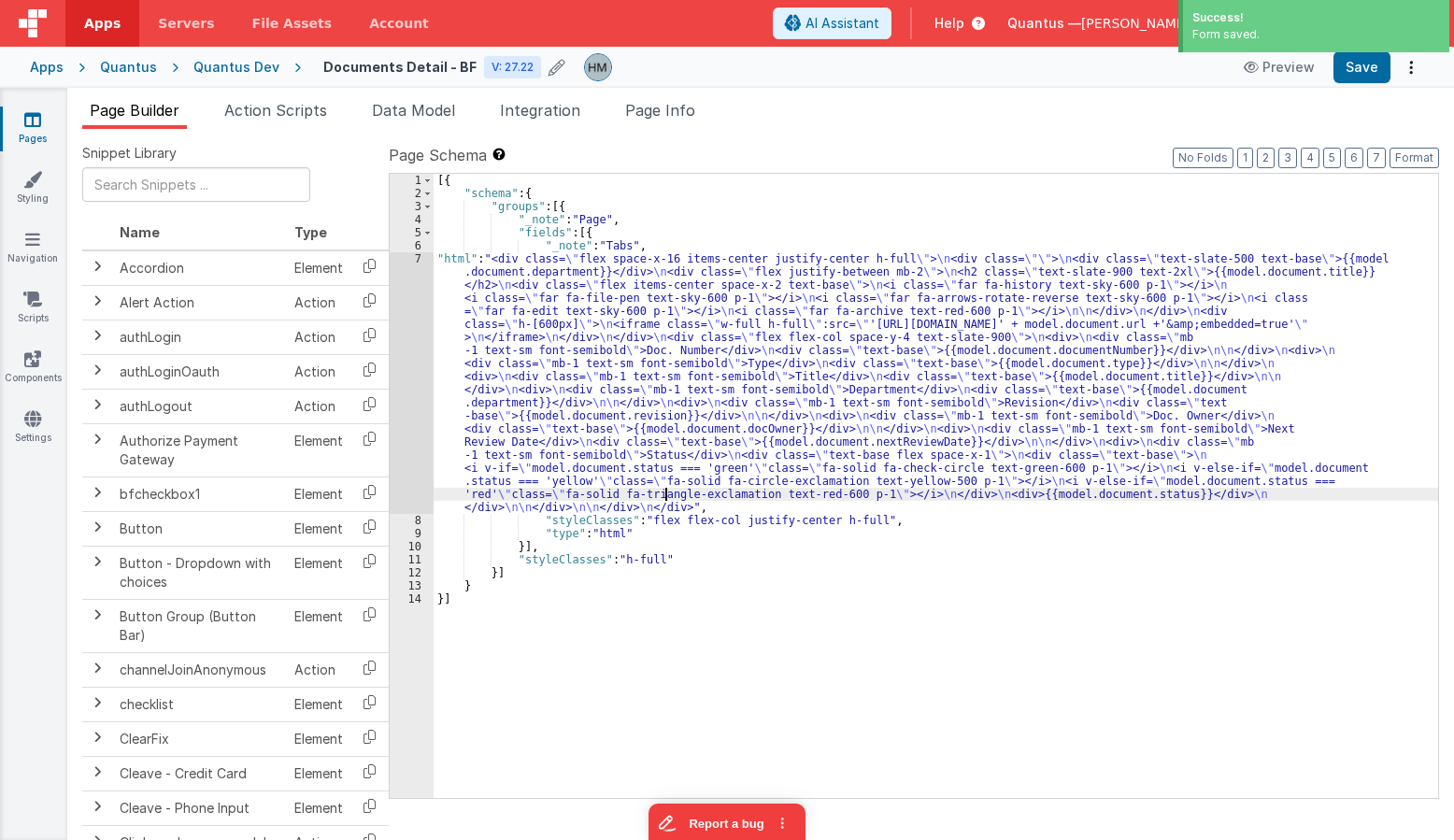
click at [651, 559] on div "[{ "schema" : { "groups" : [{ "_note" : "Page" , "fields" : [{ "_note" : "Tabs"…" at bounding box center [936, 499] width 1005 height 650
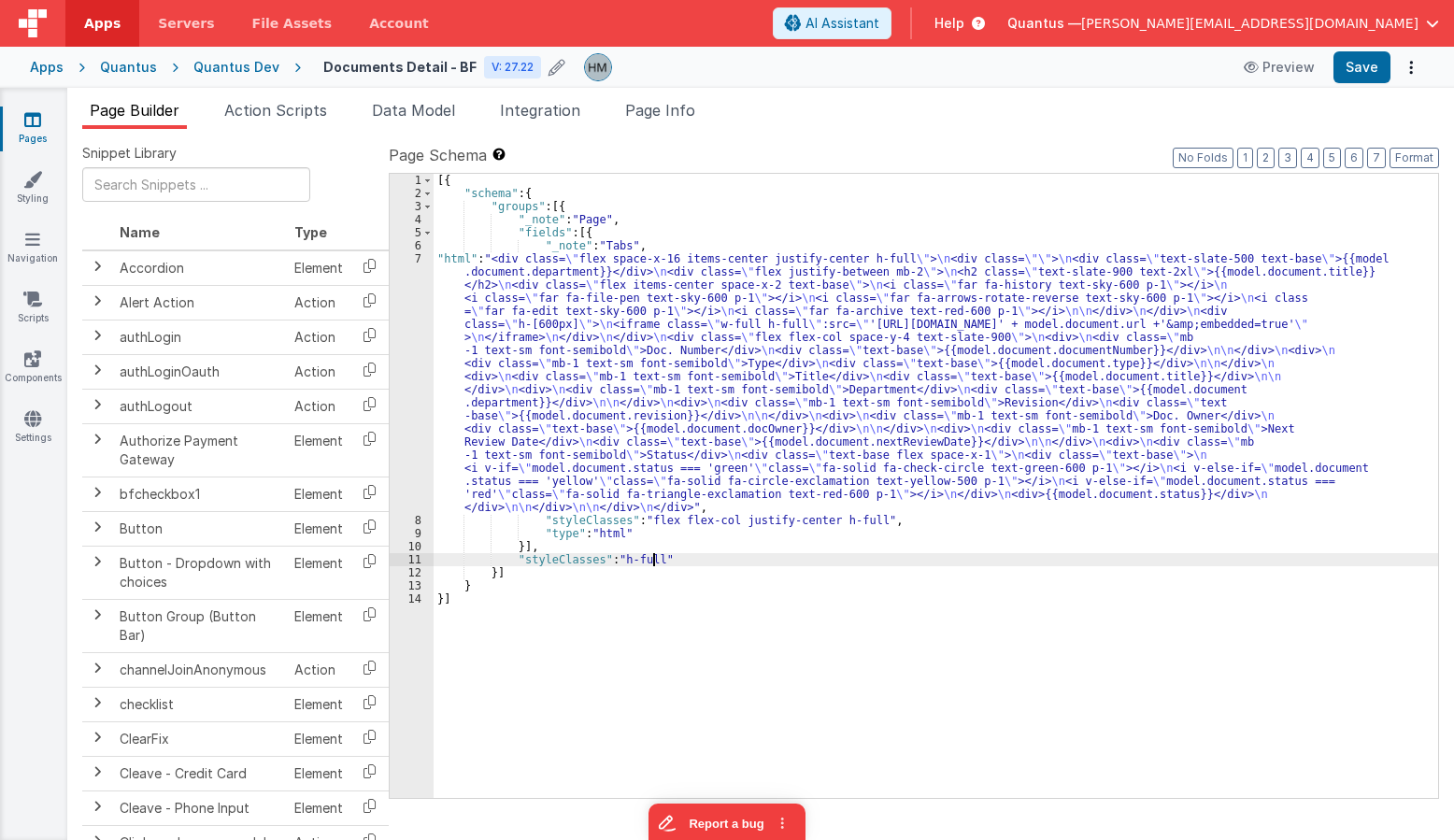
click at [856, 518] on div "[{ "schema" : { "groups" : [{ "_note" : "Page" , "fields" : [{ "_note" : "Tabs"…" at bounding box center [936, 499] width 1005 height 650
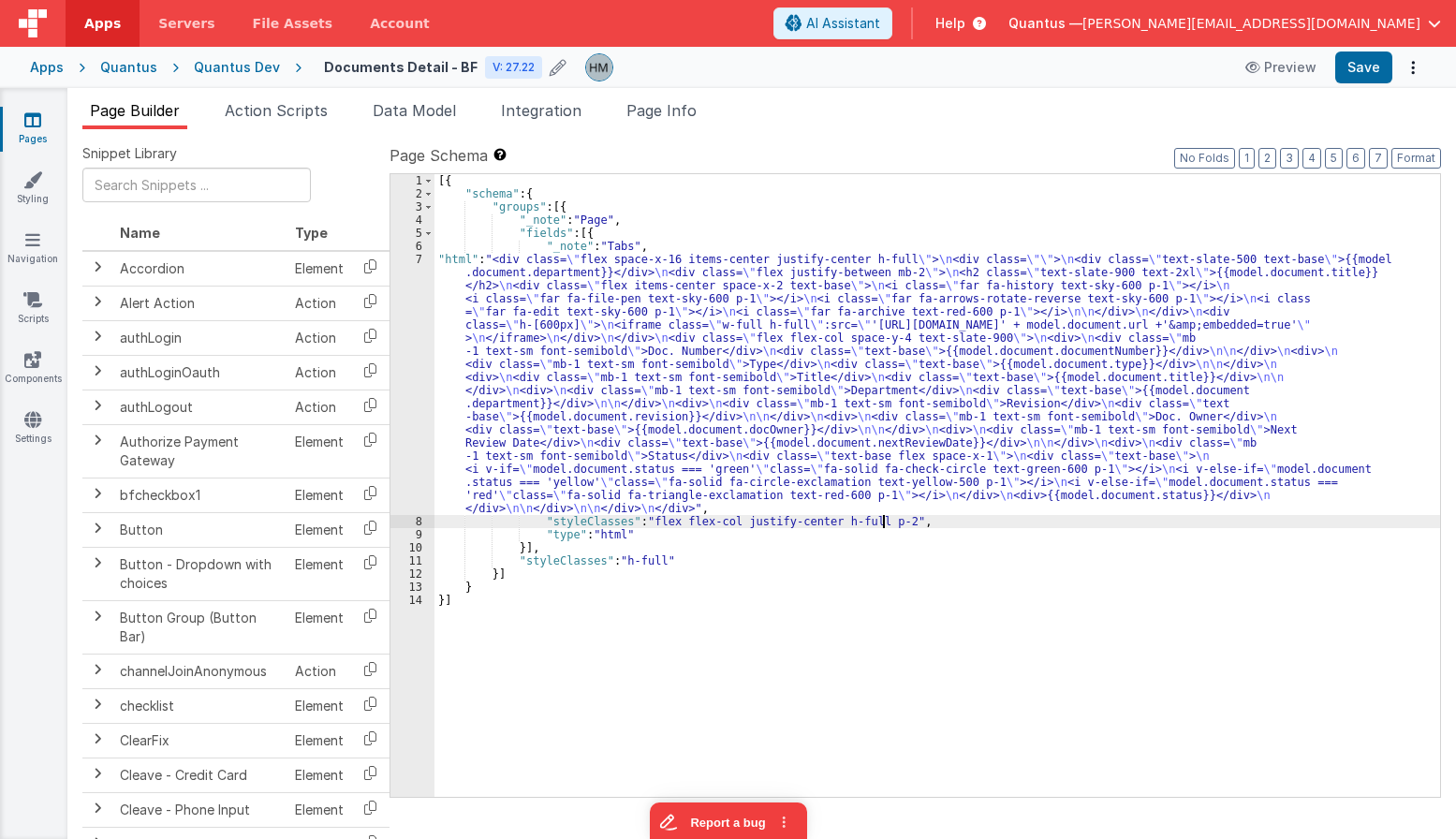
click at [461, 274] on div "[{ "schema" : { "groups" : [{ "_note" : "Page" , "fields" : [{ "_note" : "Tabs"…" at bounding box center [937, 499] width 1006 height 649
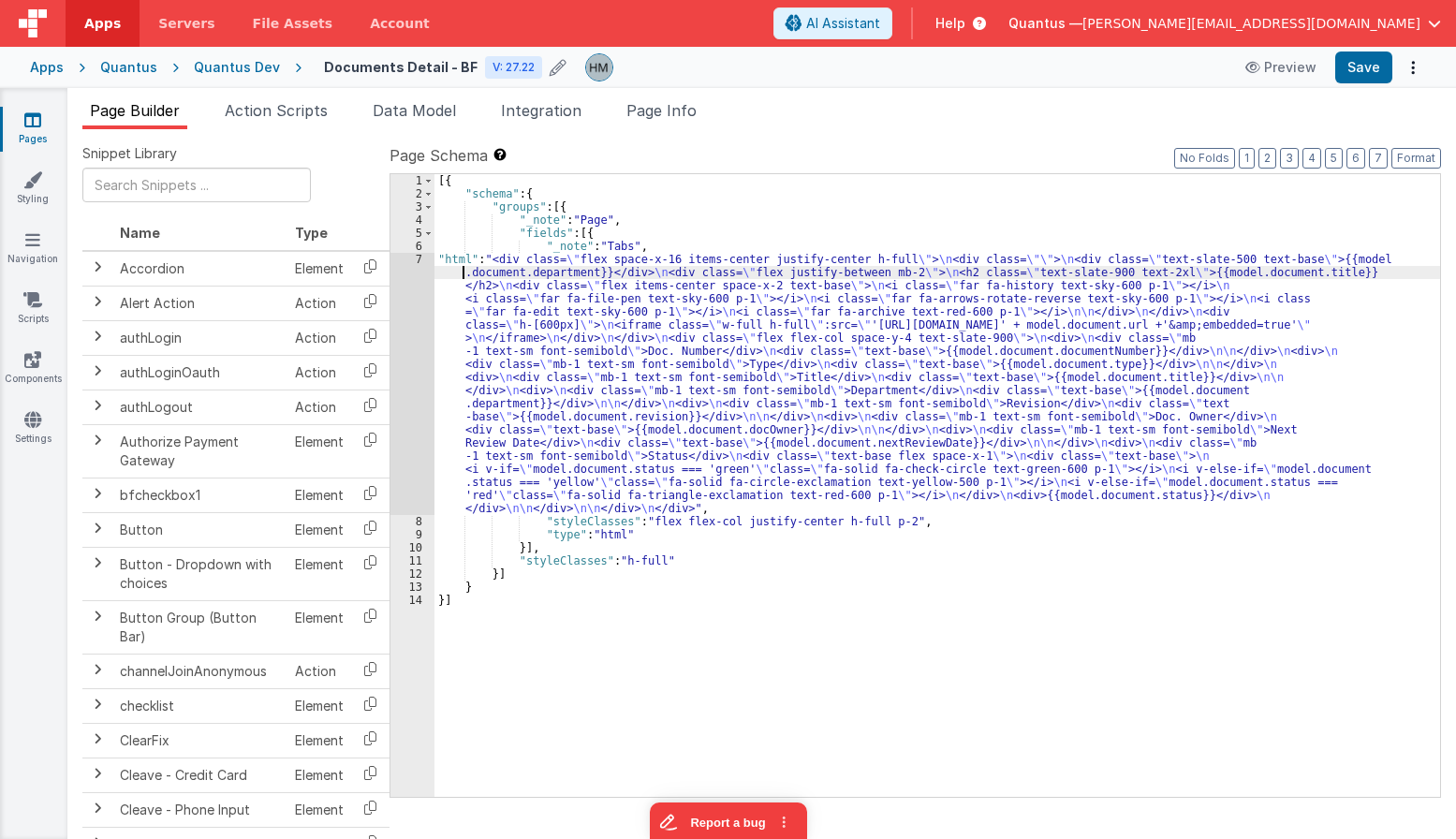
click at [411, 260] on div "7" at bounding box center [412, 384] width 44 height 262
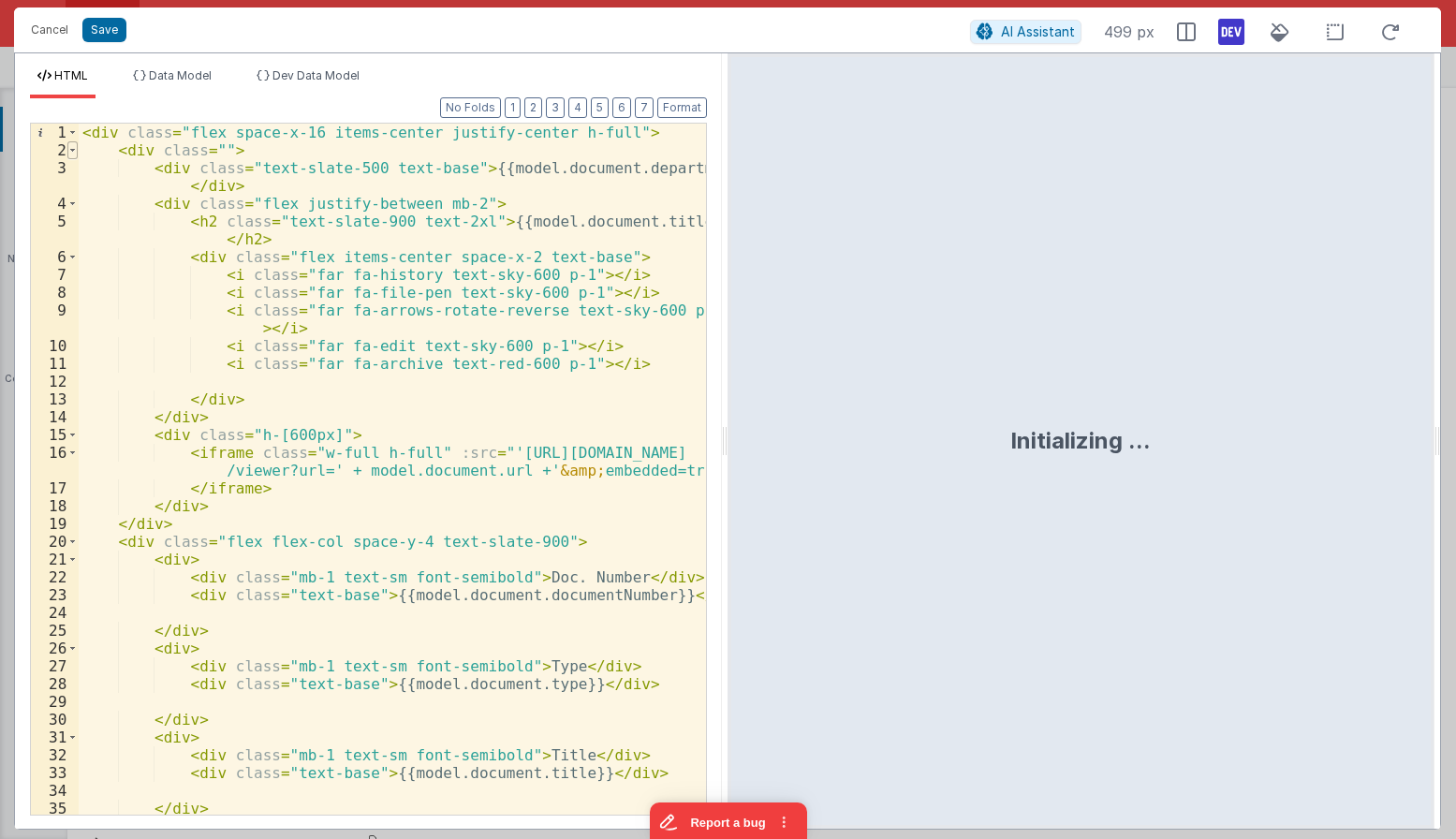
click at [68, 149] on span at bounding box center [72, 150] width 10 height 18
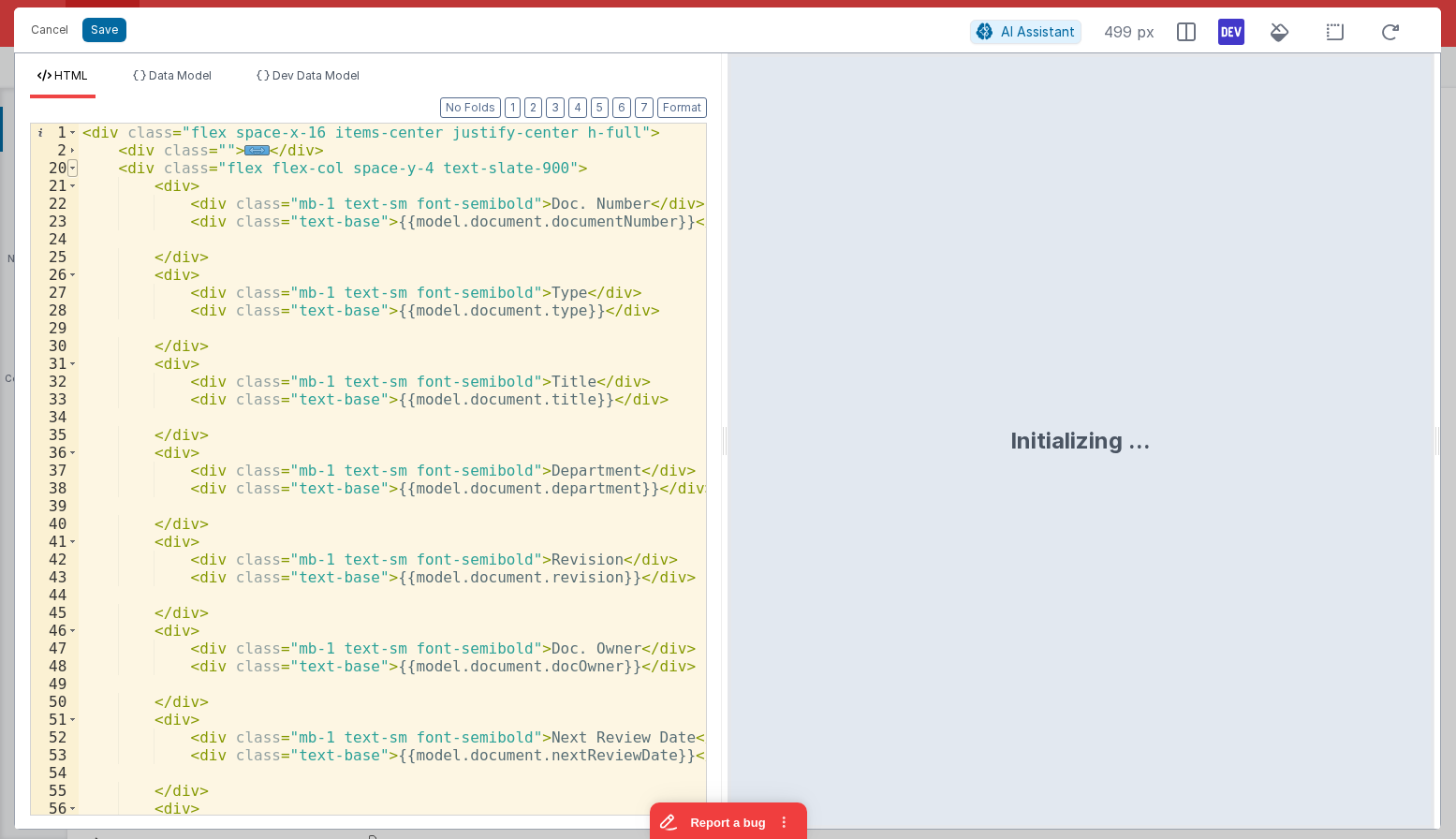
click at [74, 168] on span at bounding box center [72, 168] width 10 height 18
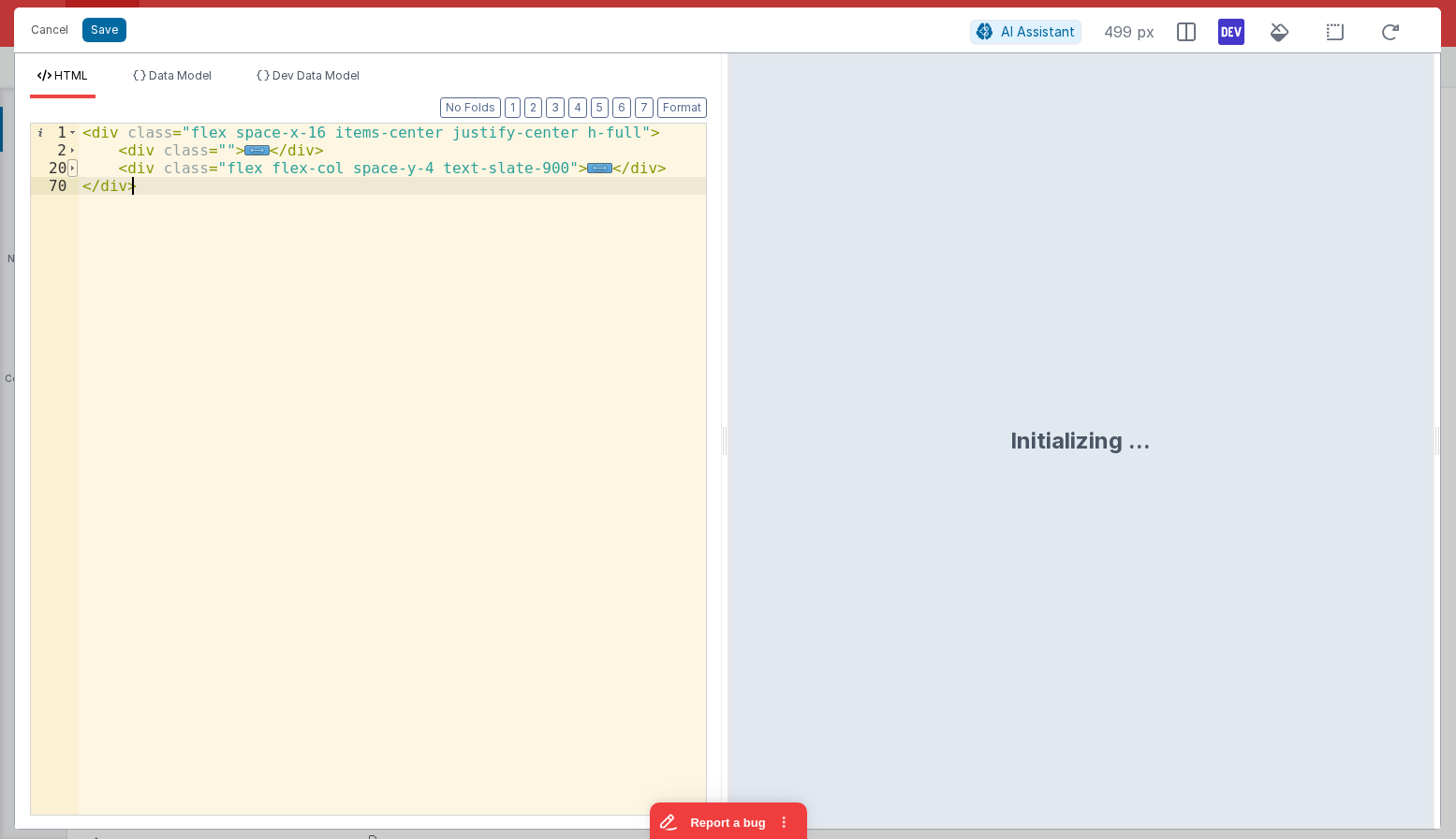
click at [74, 168] on span at bounding box center [72, 168] width 10 height 18
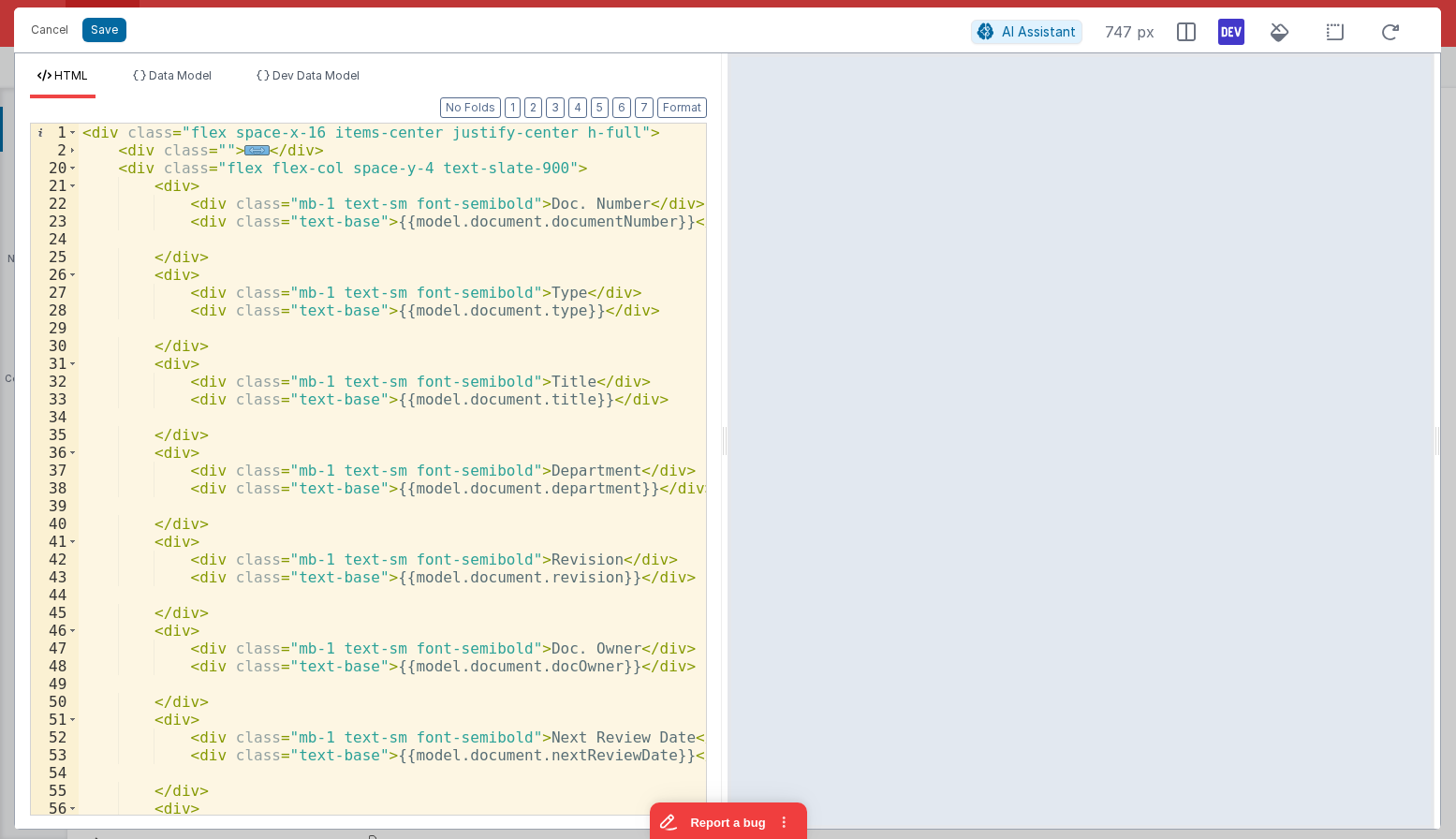
click at [247, 149] on span "..." at bounding box center [257, 150] width 24 height 10
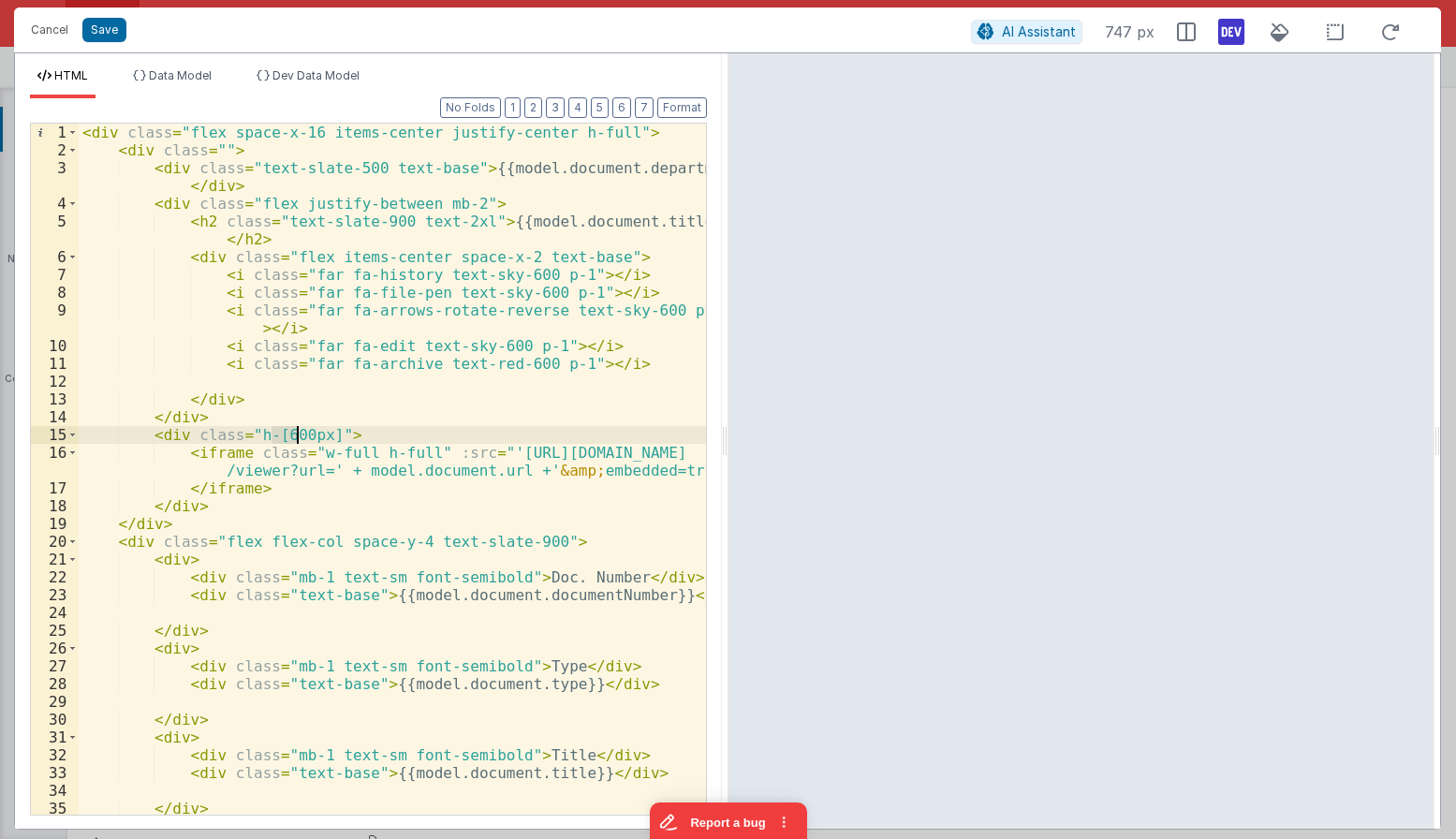
drag, startPoint x: 272, startPoint y: 436, endPoint x: 295, endPoint y: 440, distance: 23.3
click at [295, 440] on div "< div class = "flex space-x-16 items-center justify-center h-full" > < div clas…" at bounding box center [392, 487] width 627 height 727
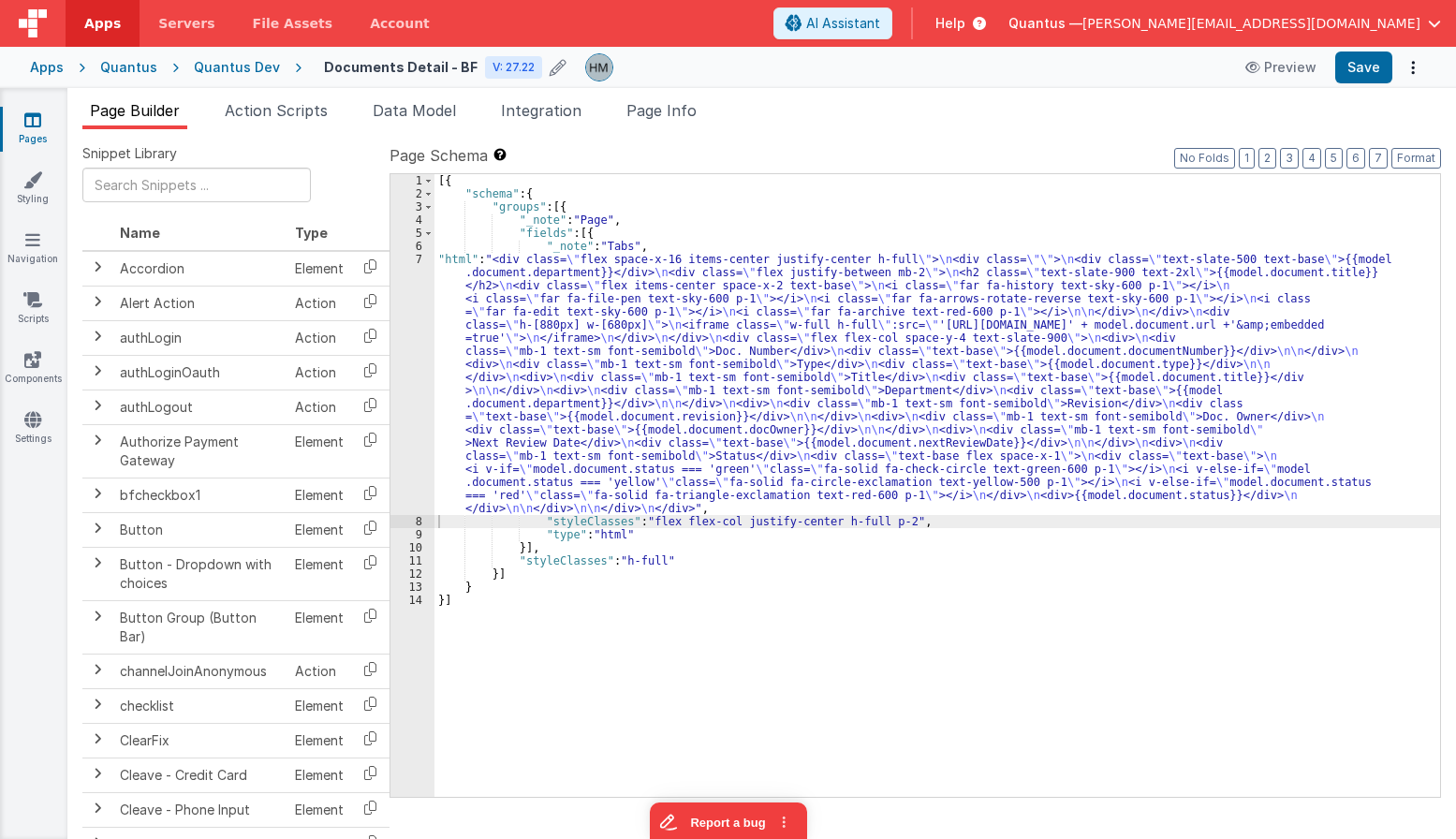
click at [504, 281] on div "[{ "schema" : { "groups" : [{ "_note" : "Page" , "fields" : [{ "_note" : "Tabs"…" at bounding box center [937, 499] width 1006 height 649
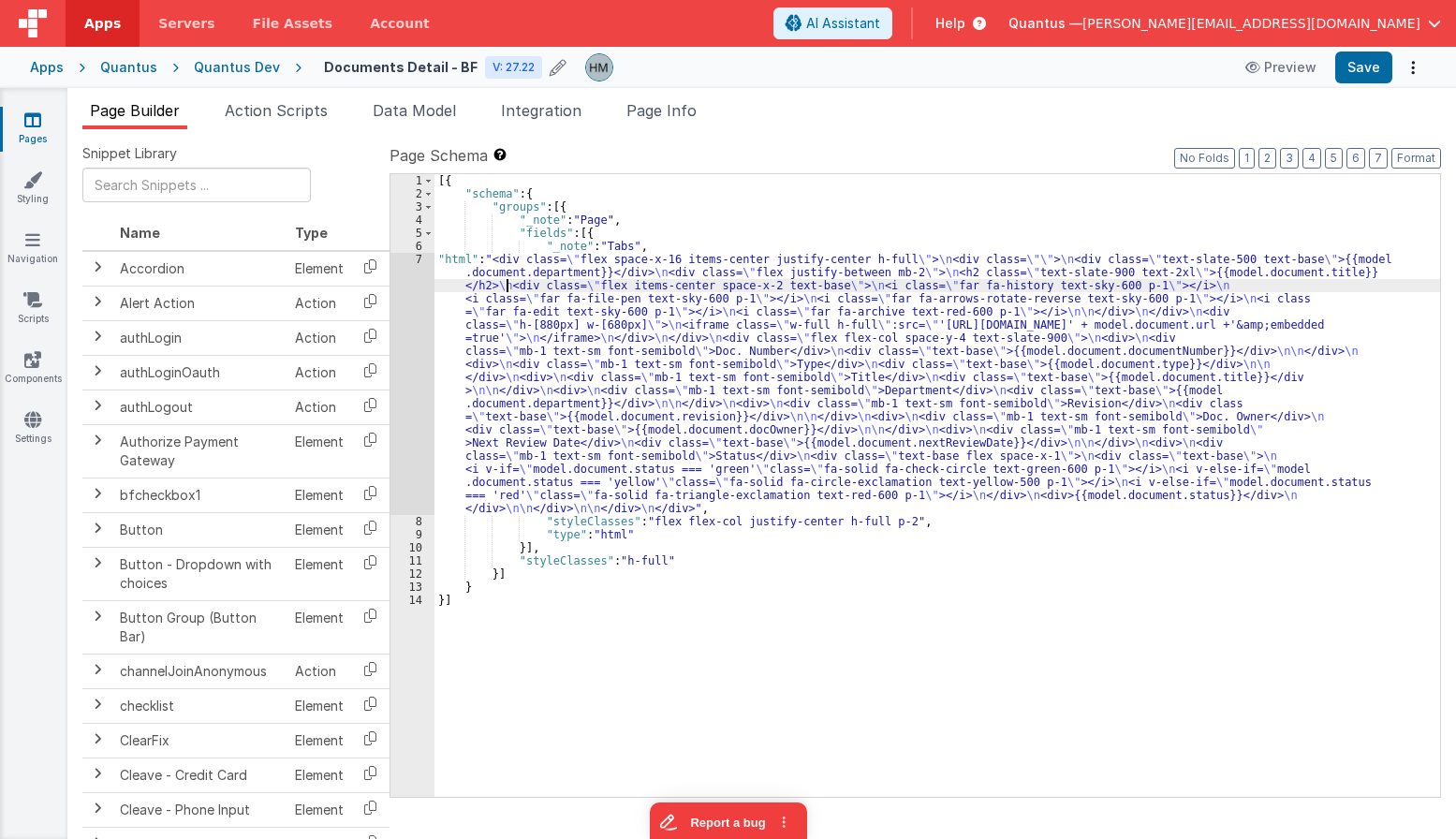
click at [421, 261] on div "7" at bounding box center [412, 384] width 44 height 262
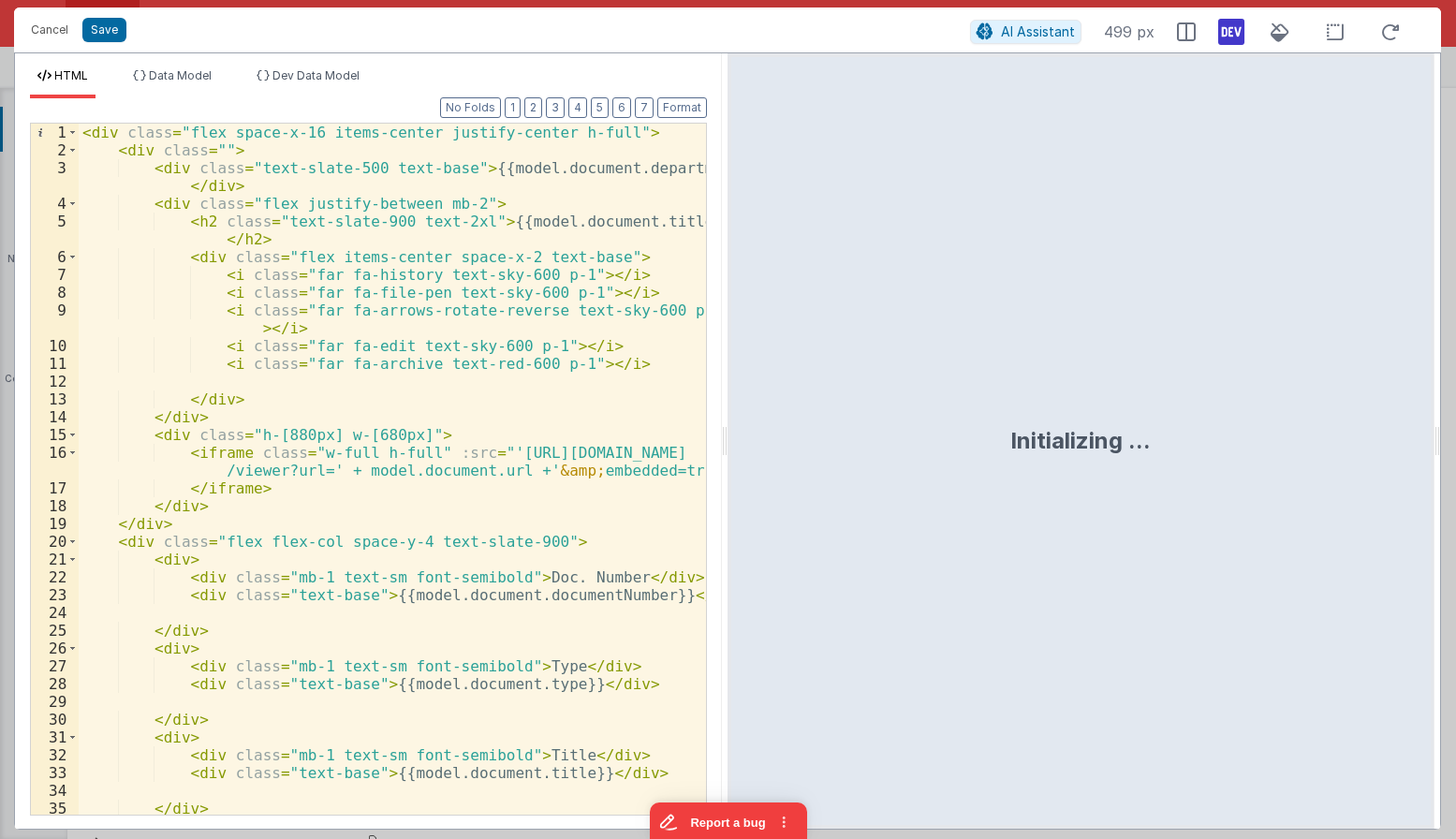
click at [412, 270] on div "< div class = "flex space-x-16 items-center justify-center h-full" > < div clas…" at bounding box center [392, 487] width 627 height 727
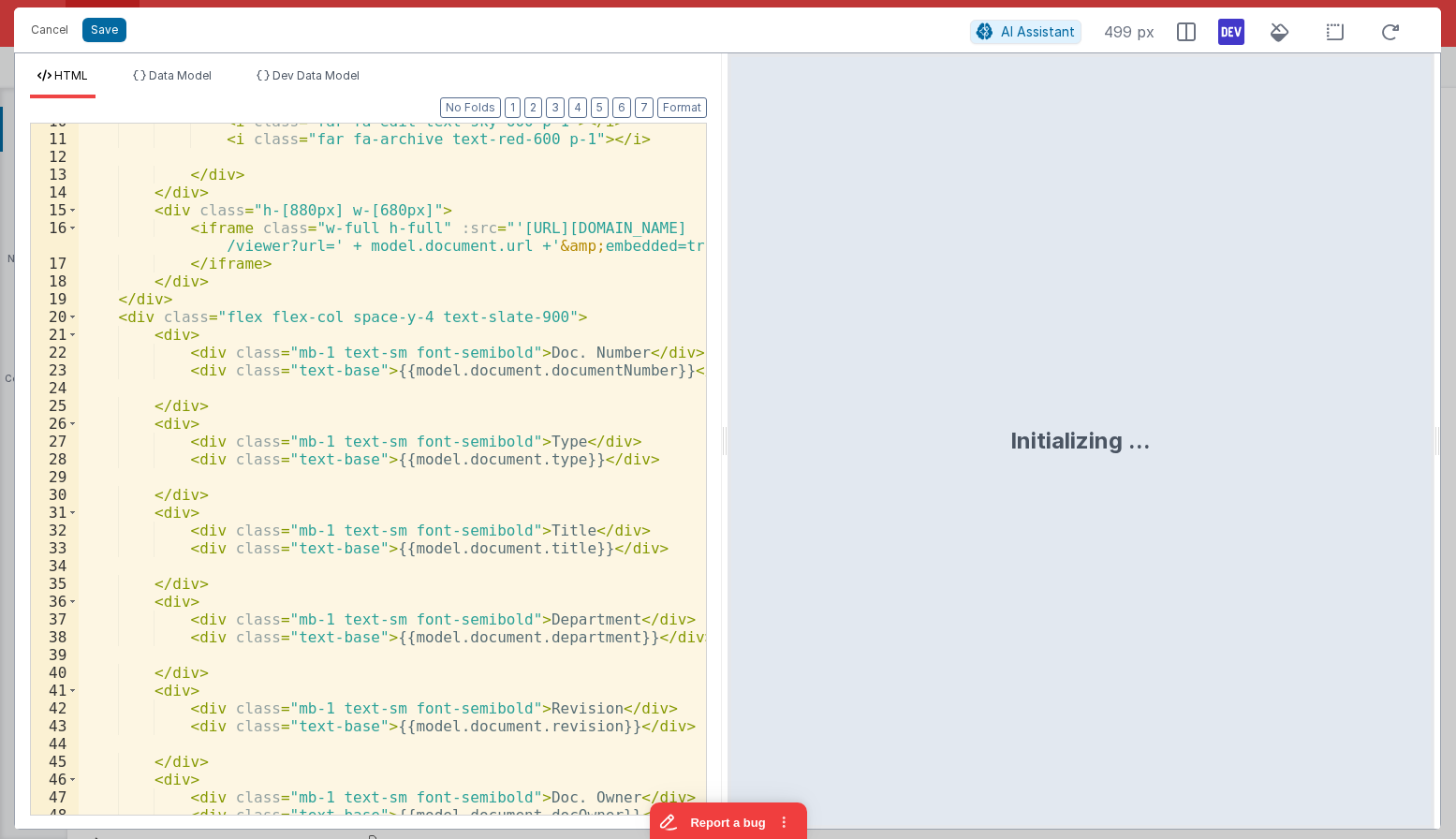
scroll to position [225, 0]
click at [293, 210] on div "< i class = "far fa-edit text-sky-600 p-1" > </ i > < i class = "far fa-archive…" at bounding box center [392, 475] width 627 height 727
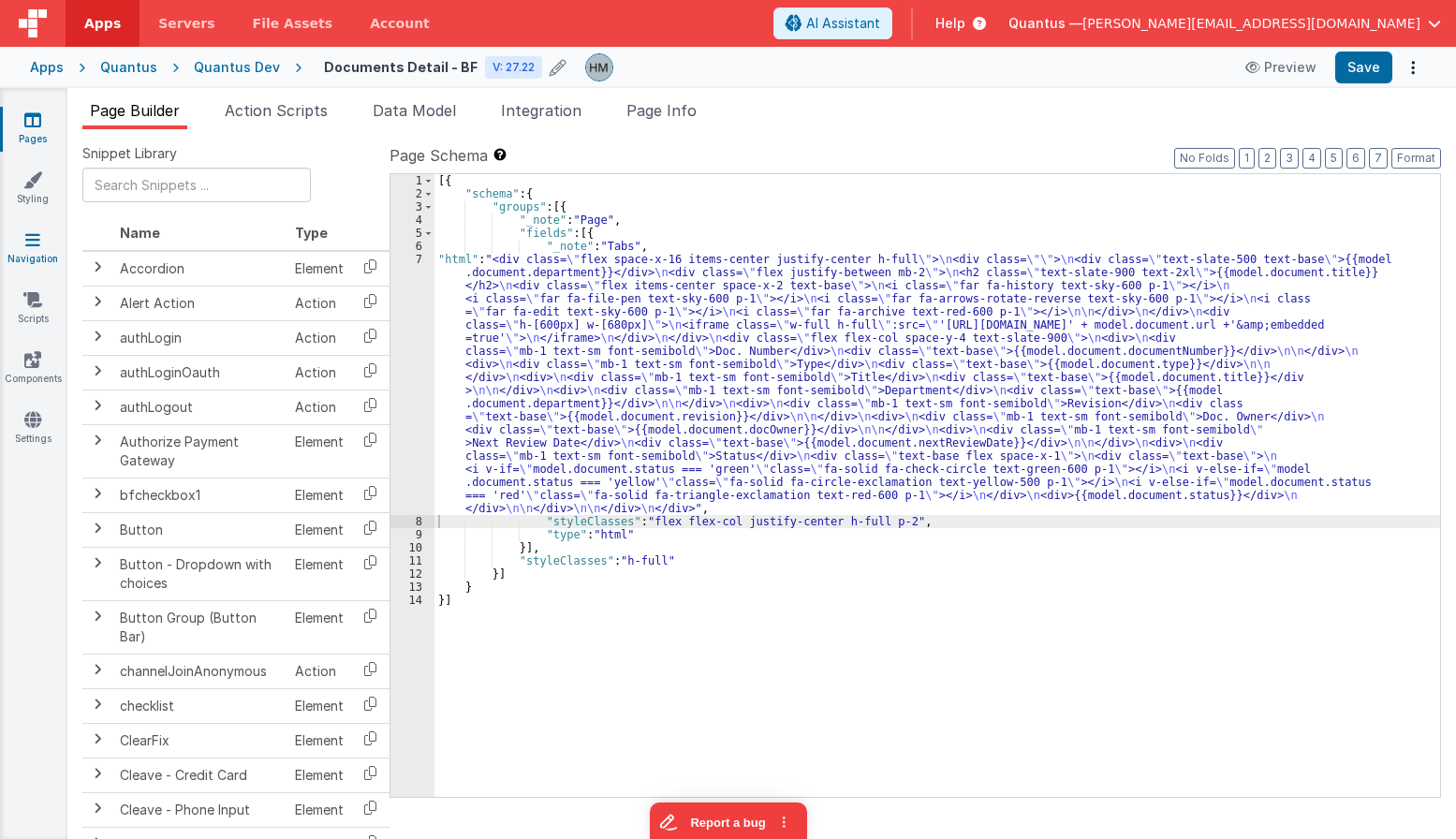
click at [32, 240] on icon at bounding box center [33, 240] width 15 height 19
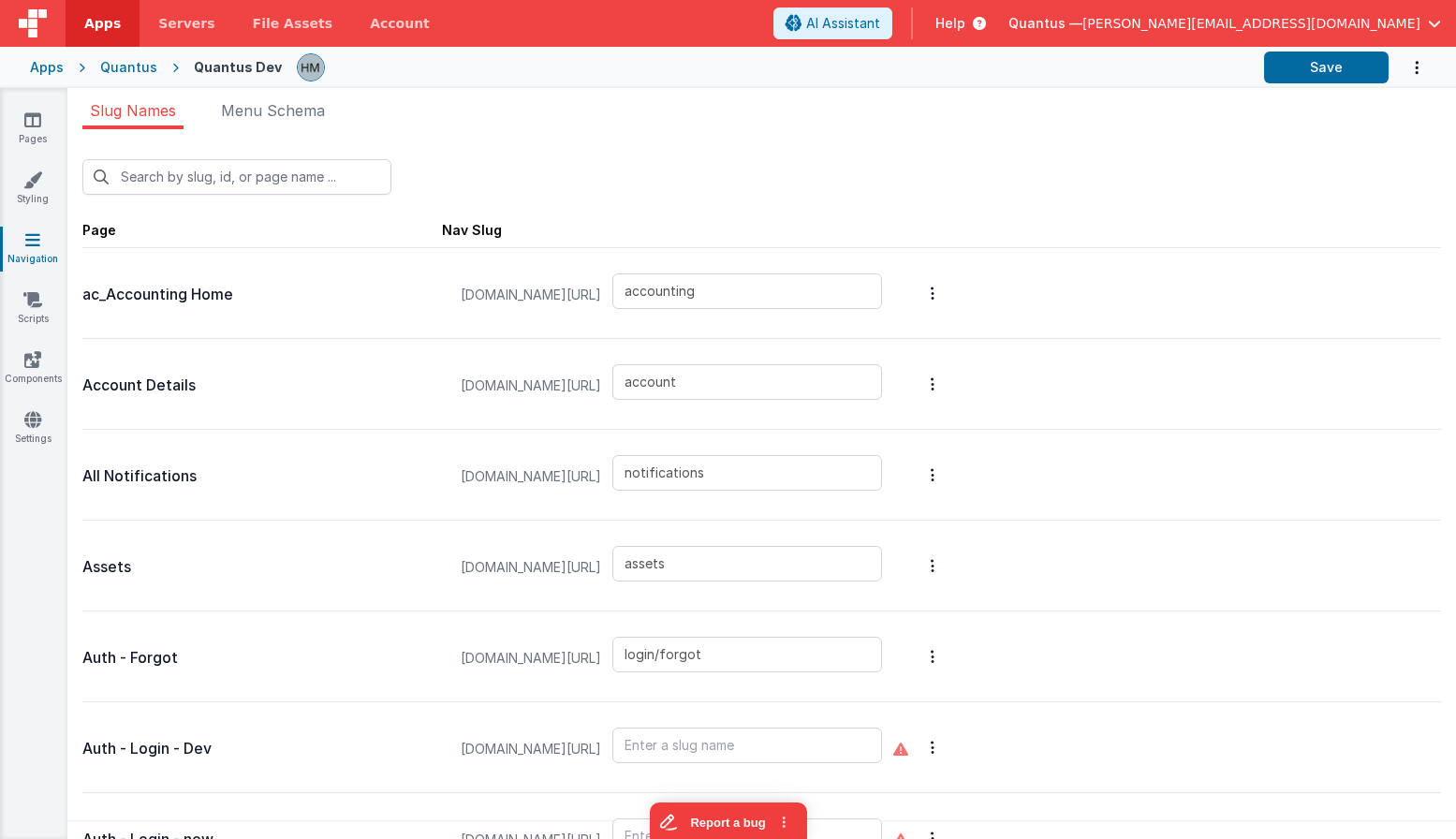
type input "reports"
type input "error"
type input "examples/fileUploads"
type input "examples/insertNotification"
type input "examples/messages"
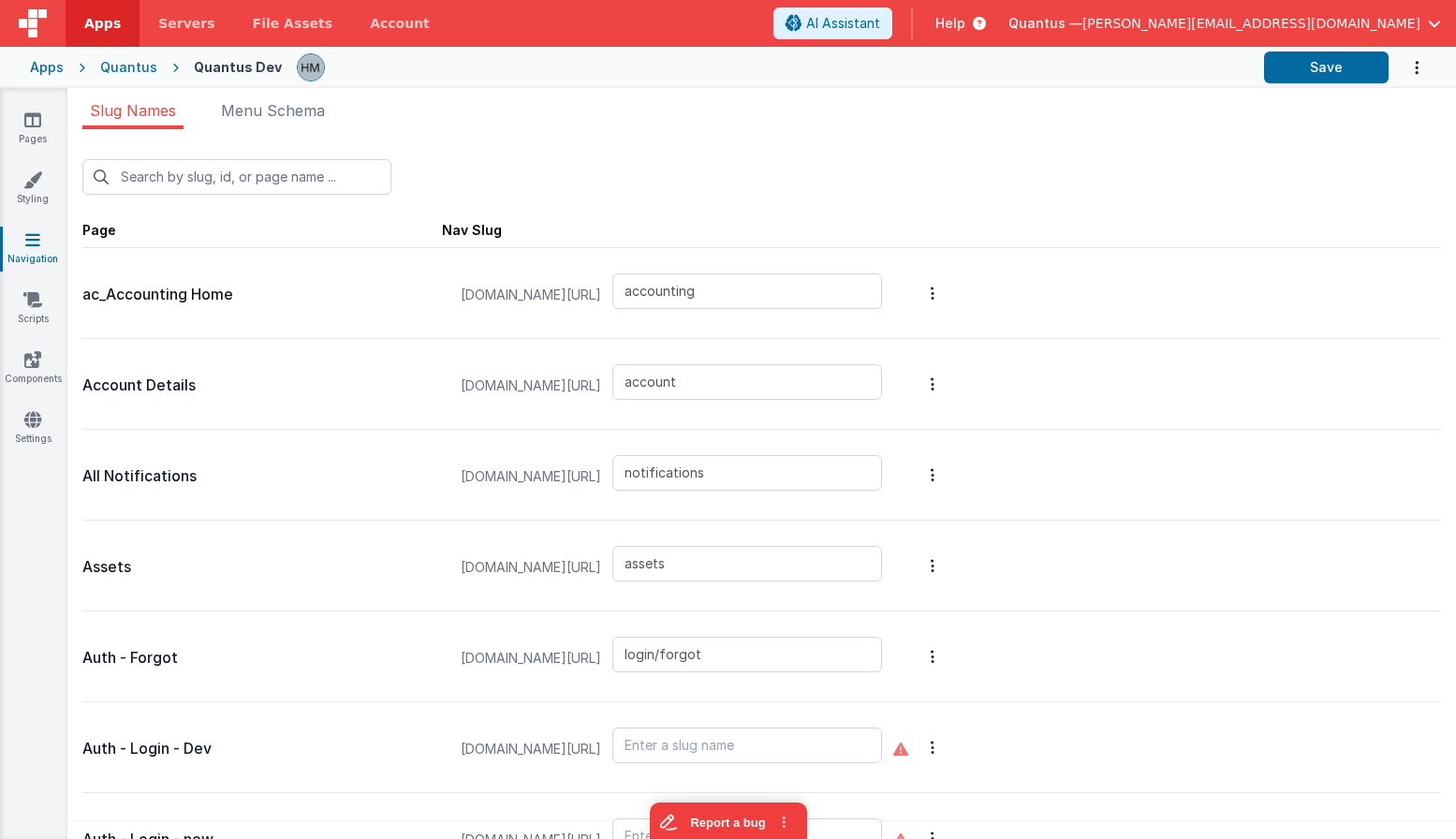
type input "examples/radiobutton"
type input "reports/feedback"
type input "filedrop"
type input "reports/general"
type input "home"
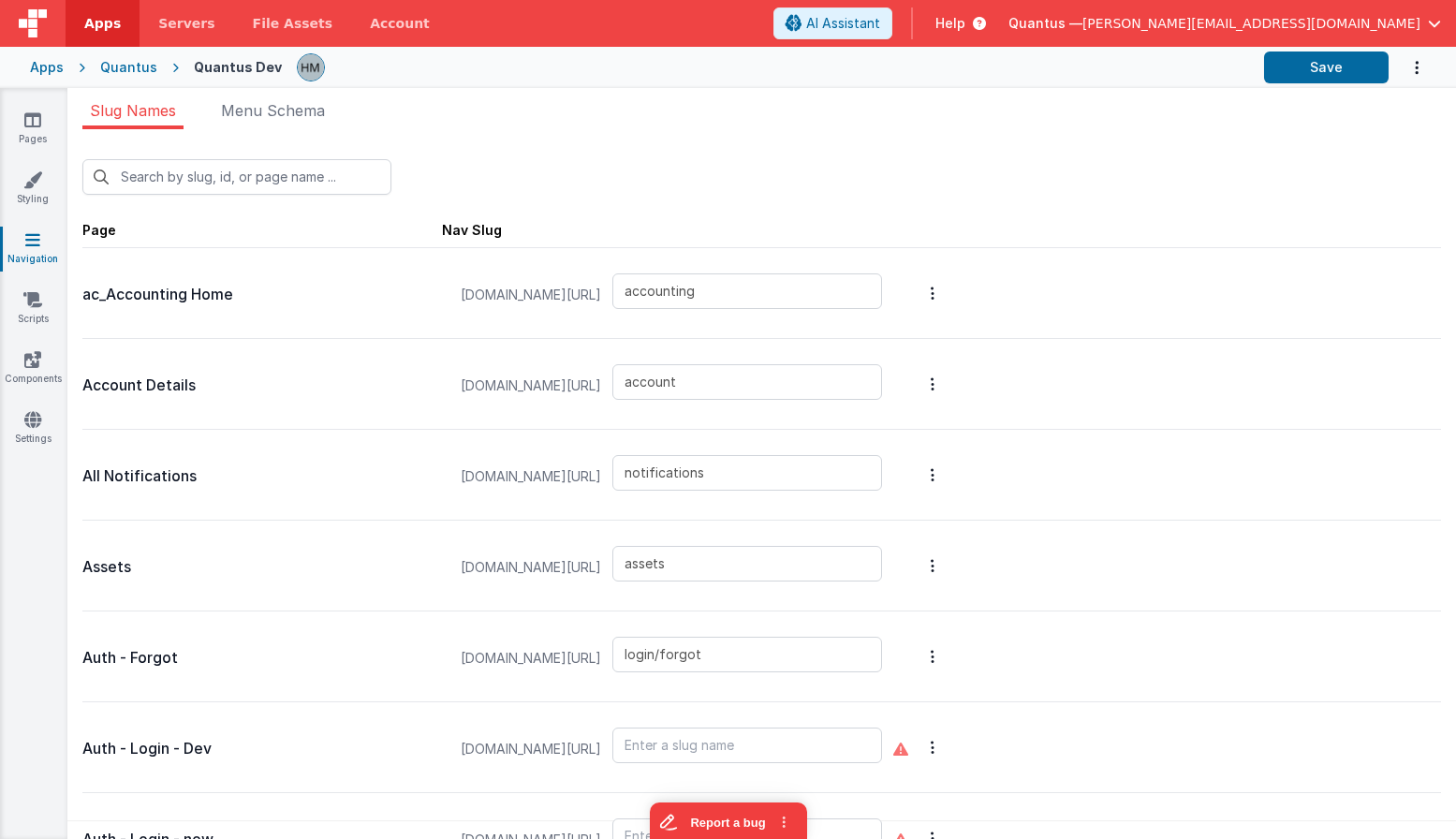
type input "int-badlinks"
type input "blankmodal"
type input "schedule-service"
type input "newdocumentmodal"
type input "reports/pastDue"
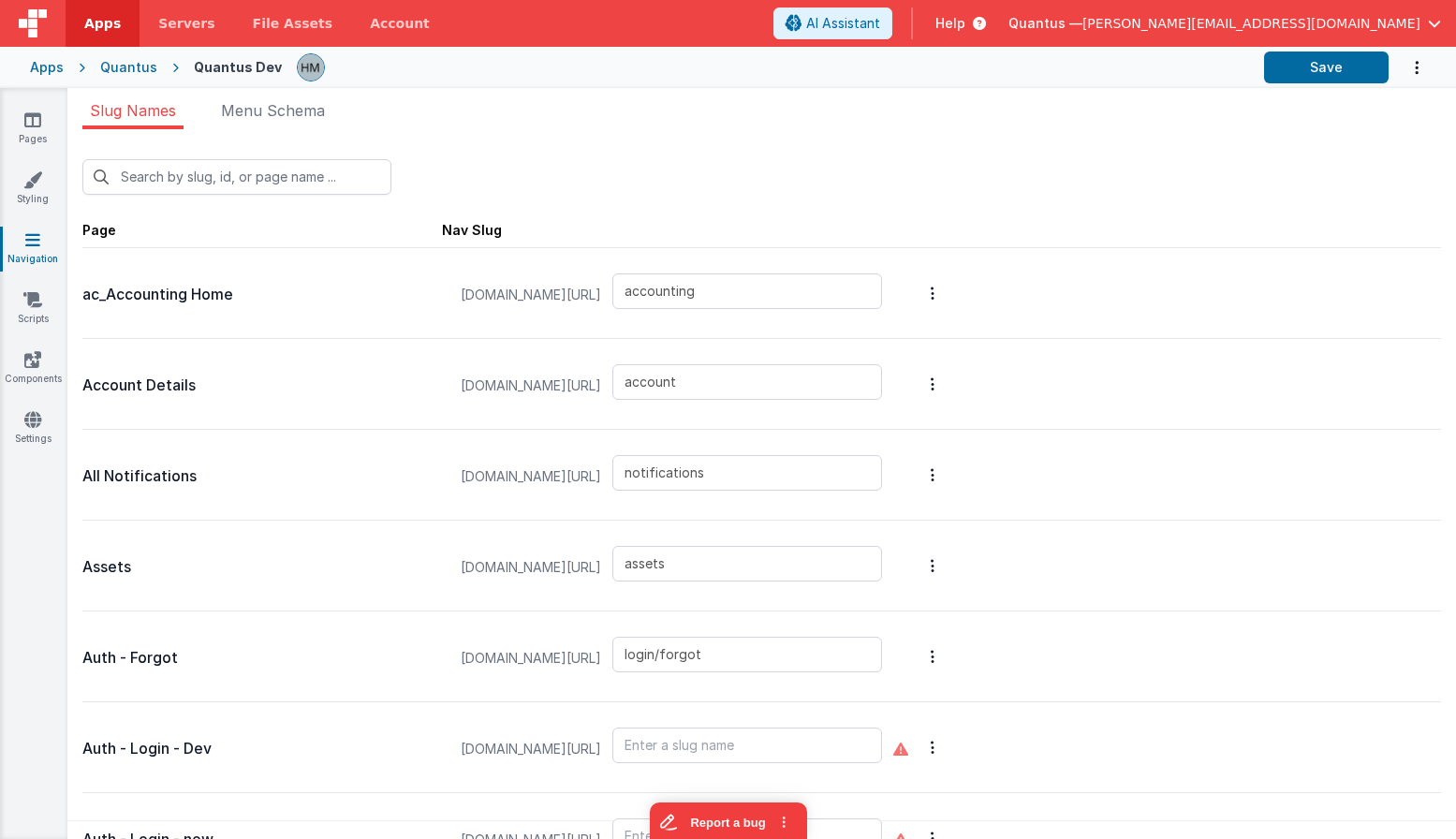
type input "premiumpromo"
type input "pricing"
type input "qa/backtrace"
type input "qa/ojtReview/detail"
type input "qa/changeControlReview/reviewdetail"
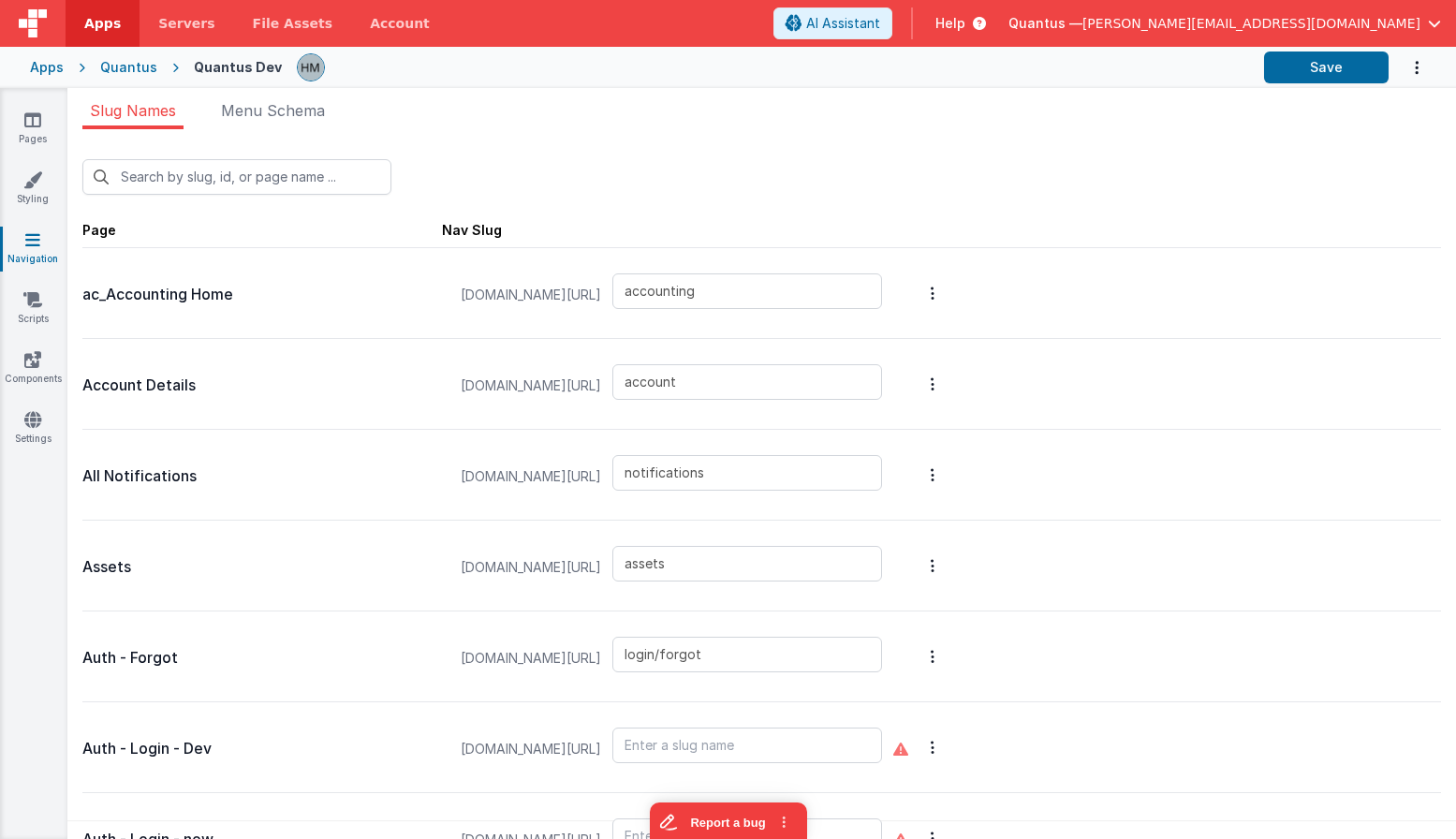
type input "qa/suppliers/attachments"
type input "qa/changeControlReview"
type input "qa/ojtReview"
type input "qa/reports"
type input "qa/suppliers"
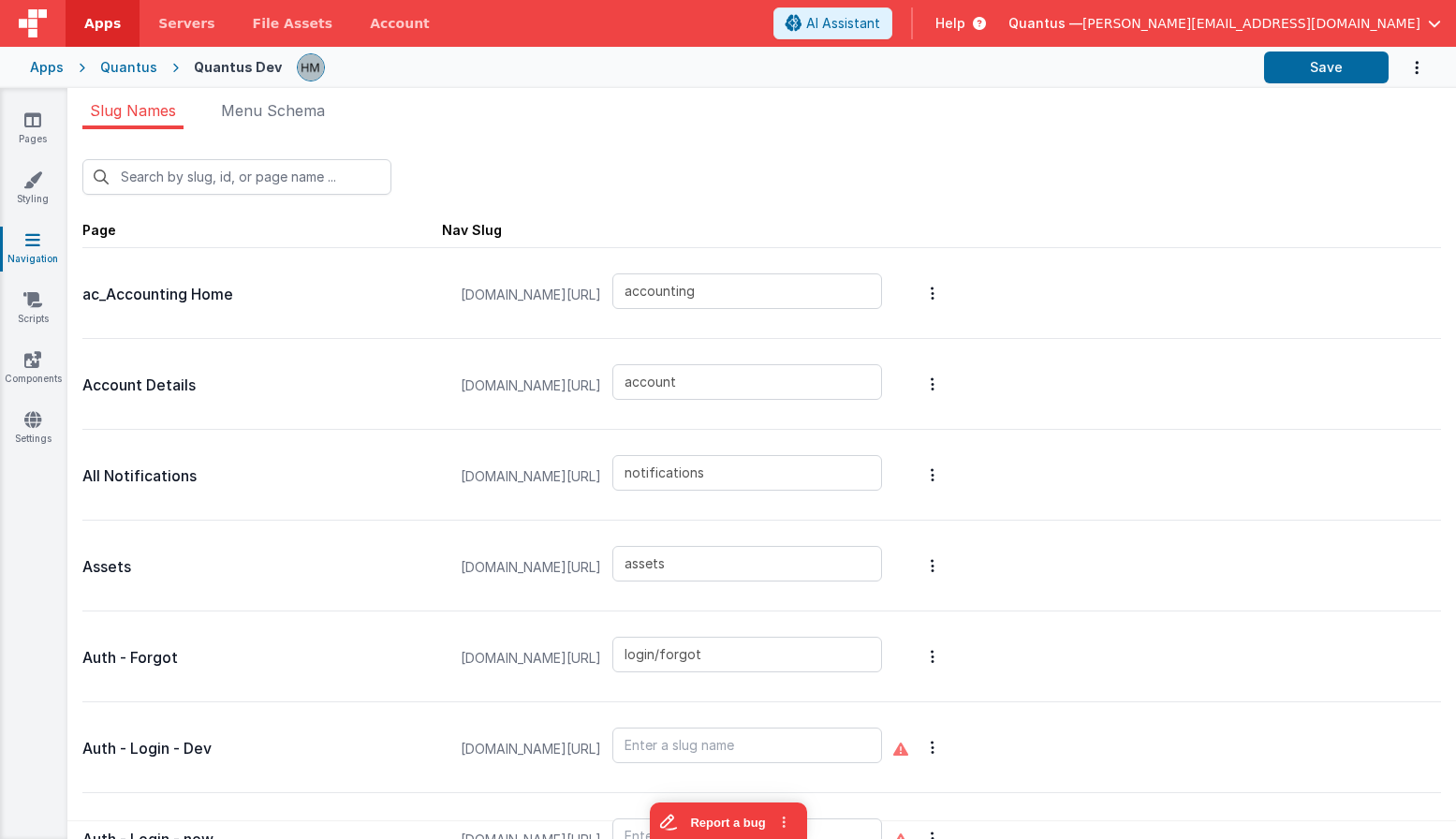
type input "qlims/inbound"
type input "qlims/list"
type input "redir"
type input "login/signup"
type input "reportbot"
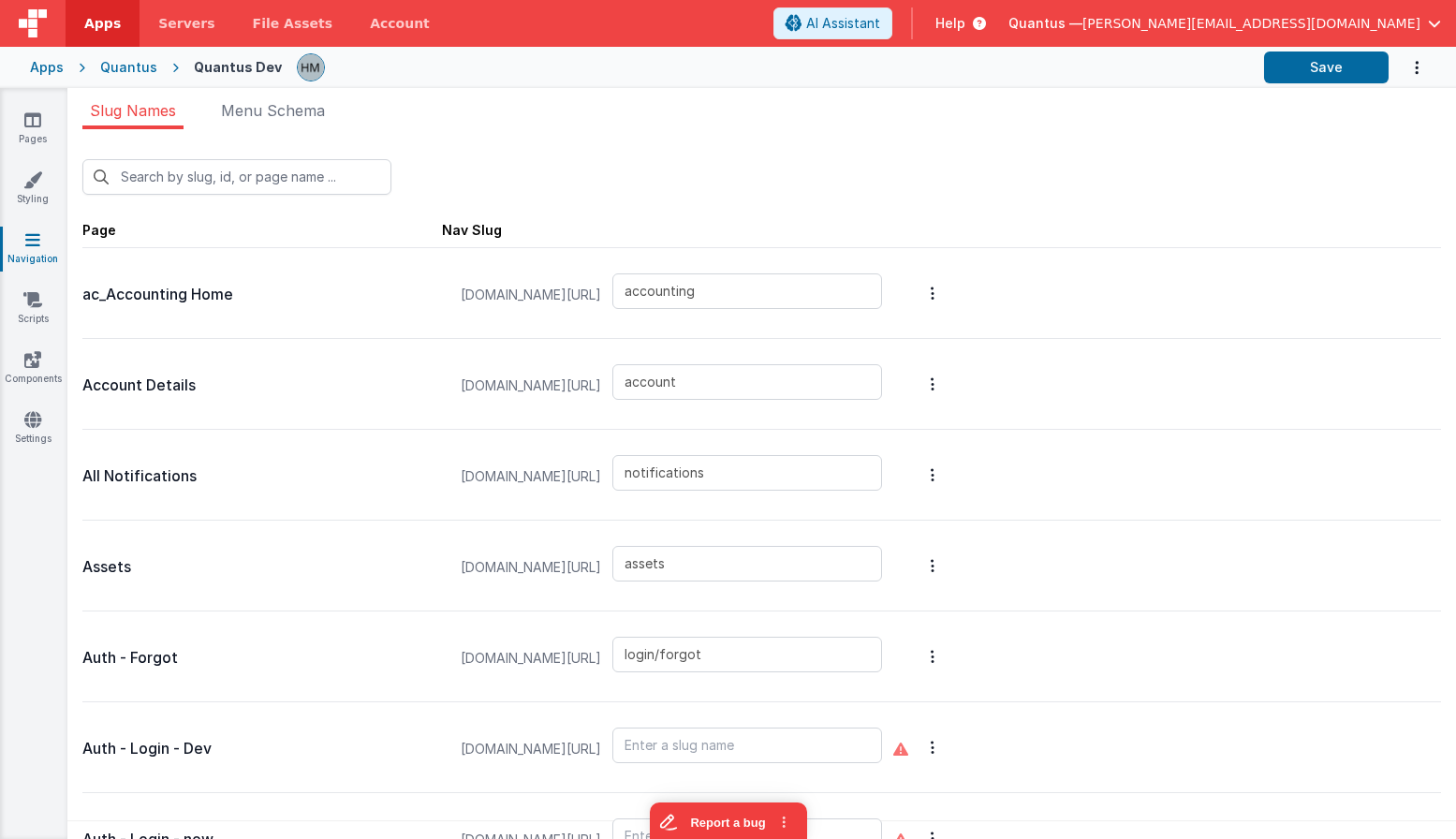
type input "reports/masterList"
type input "thanks"
type input "tools/news"
type input "Xworkorder"
type input "pdf"
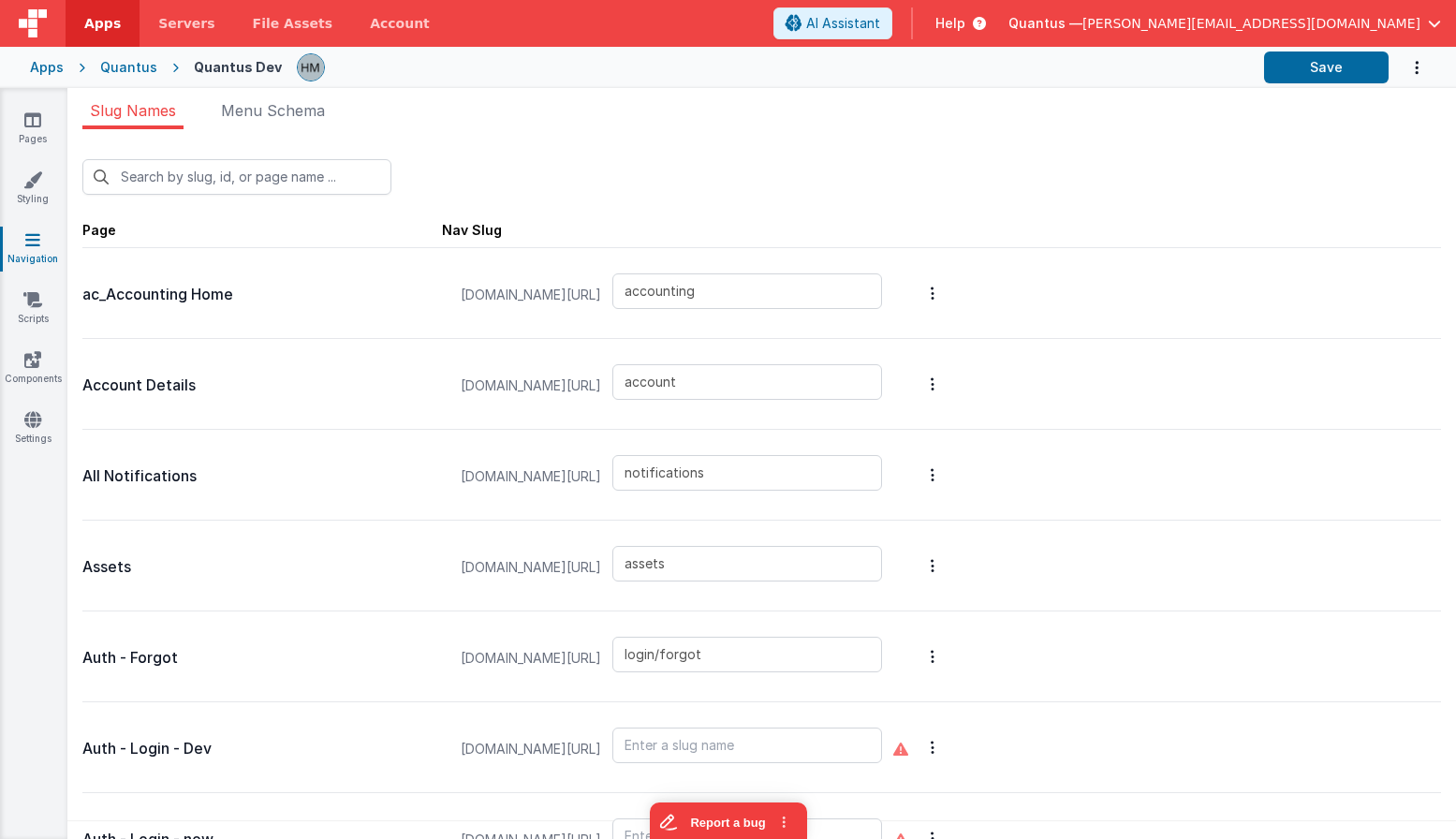
type input "labreports"
click at [207, 170] on input "text" at bounding box center [237, 177] width 309 height 36
type input "d"
type input "assets"
type input "login/forgot"
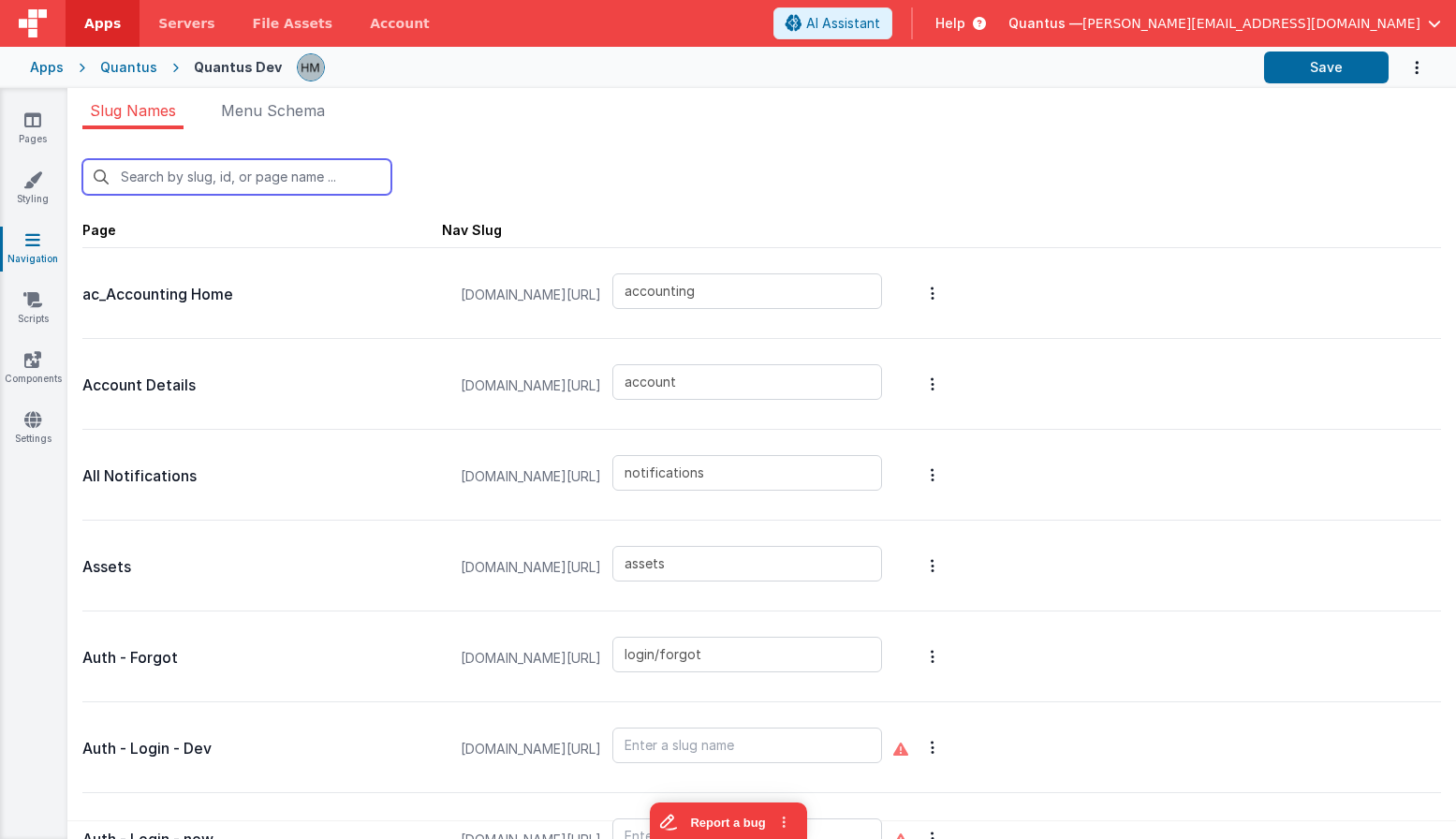
type input "login"
type input "login/reset"
type input "columntest"
type input "contactus"
type input "mattforgott"
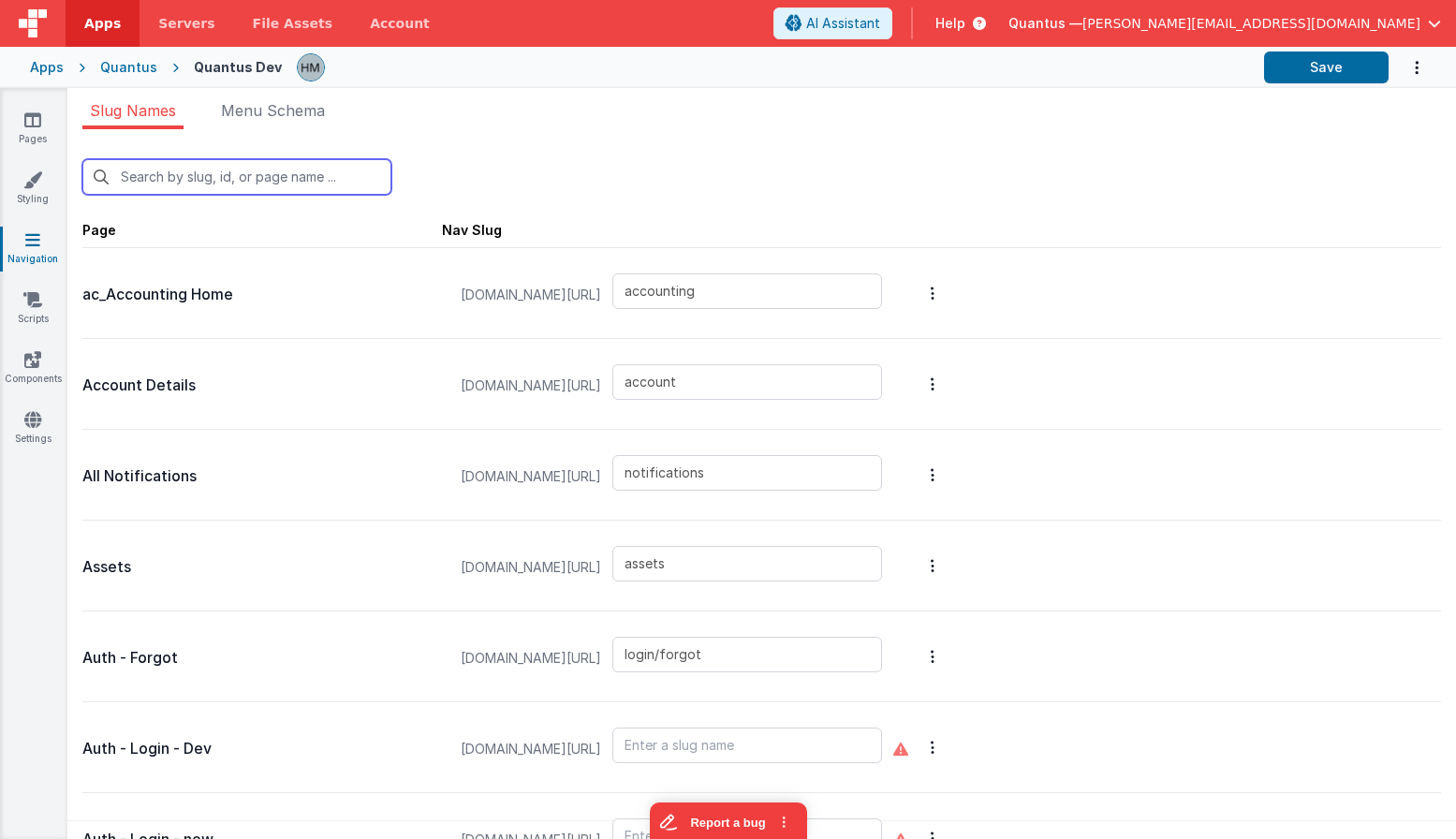
type input "documents"
type input "reports"
type input "examples/fileUploads"
type input "examples/insertNotification"
type input "examples/messages"
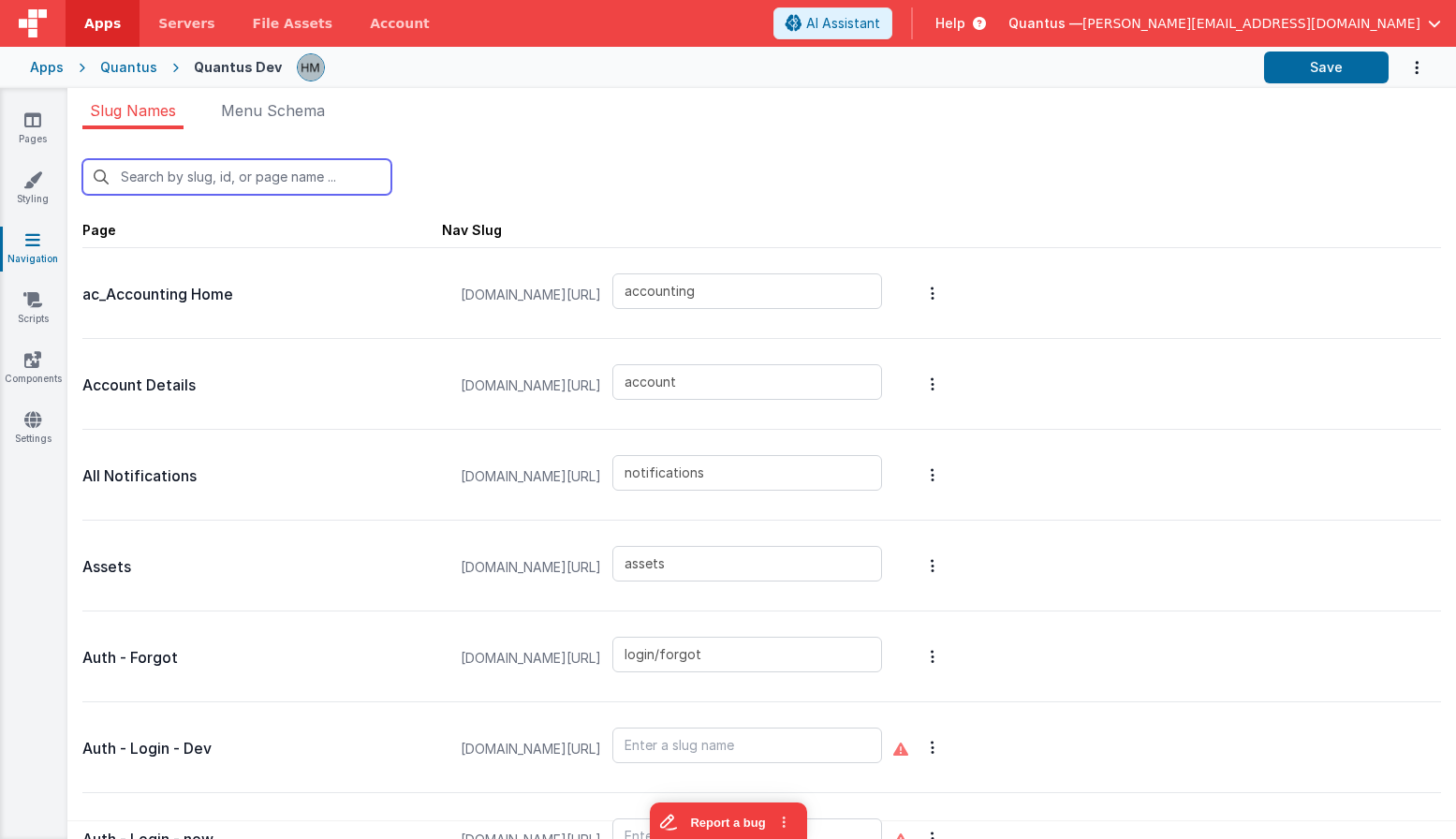
type input "examples/radiobutton"
type input "reports/feedback"
type input "filedrop"
type input "reports/general"
type input "home"
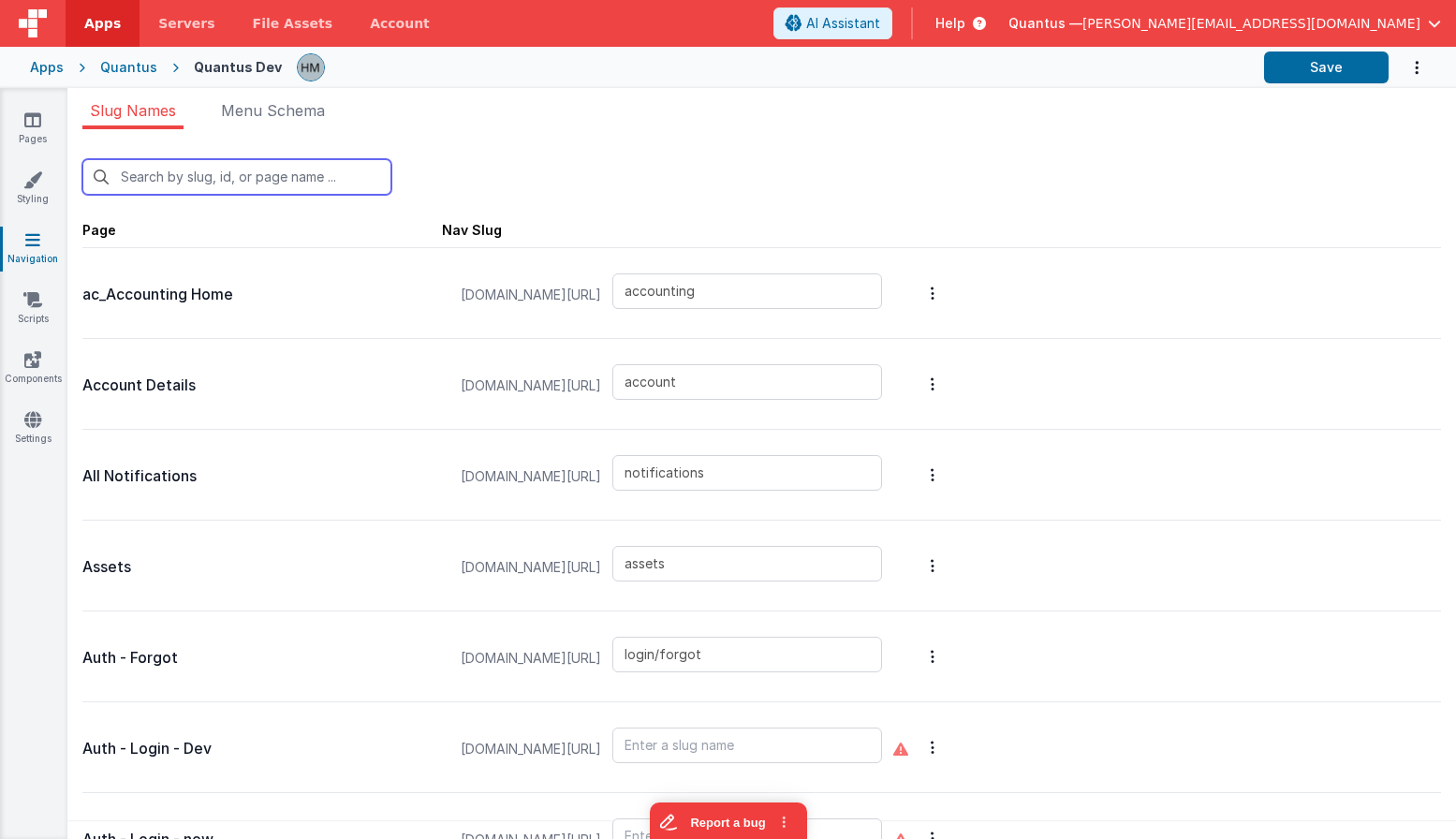
type input "int-badlinks"
type input "blankmodal"
type input "schedule-service"
type input "newdocumentmodal"
type input "reports/pastDue"
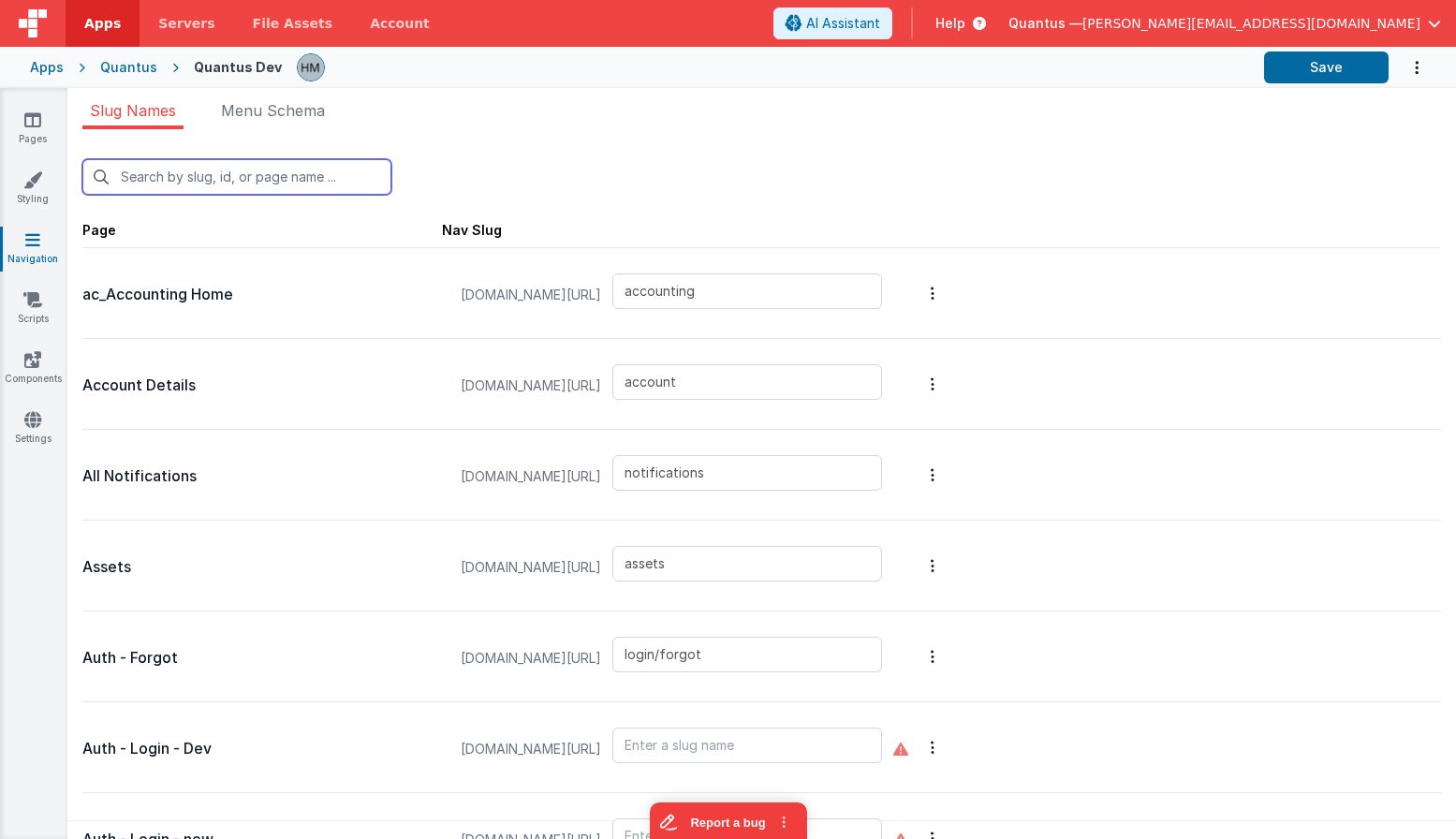
type input "premiumpromo"
type input "pricing"
type input "qa/backtrace"
type input "qa/ojtReview/detail"
type input "qa/changeControlReview/reviewdetail"
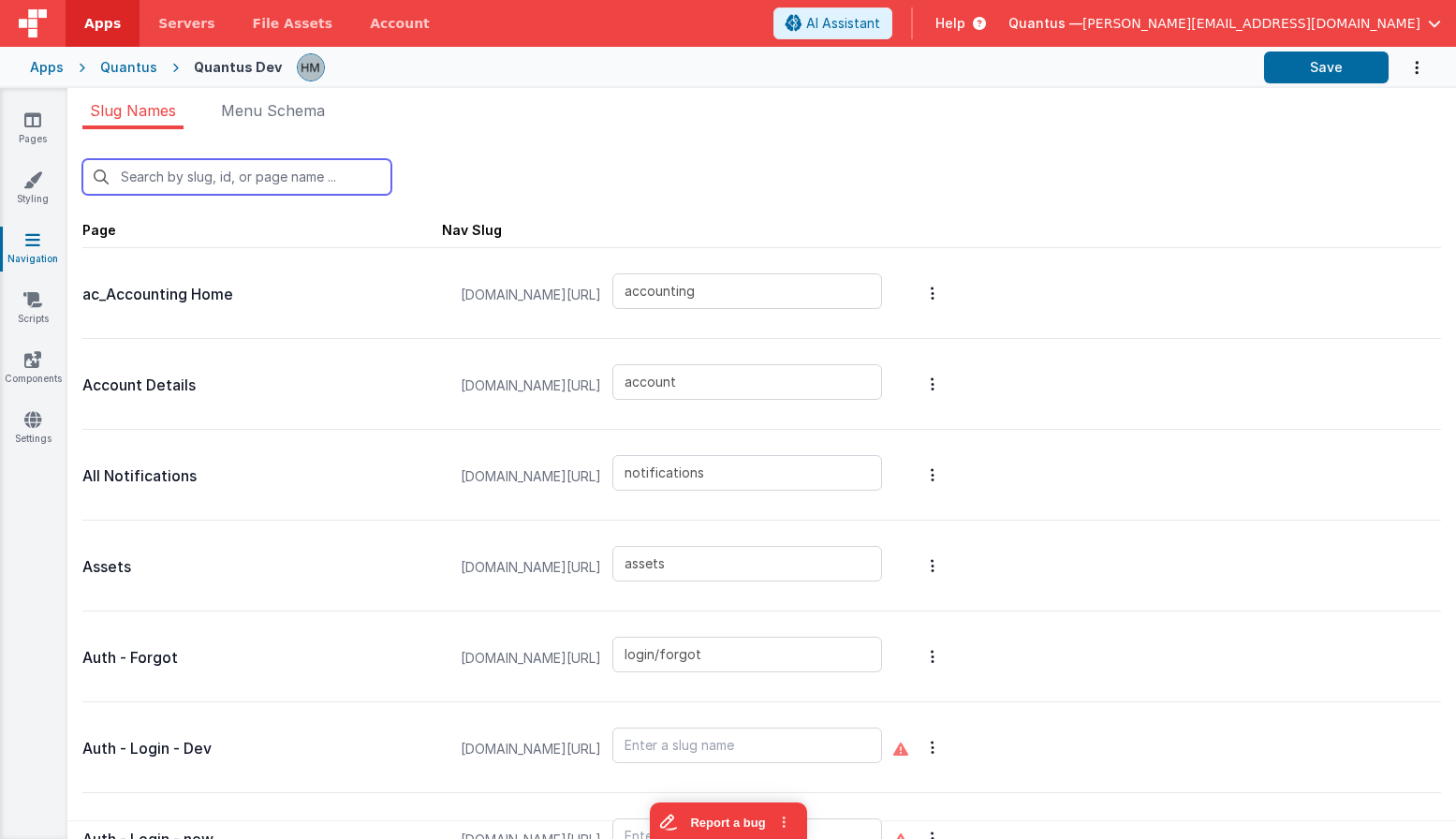
type input "qa/suppliers/attachments"
type input "qa/changeControlReview"
type input "qa/ojtReview"
type input "qa/reports"
type input "qa/suppliers"
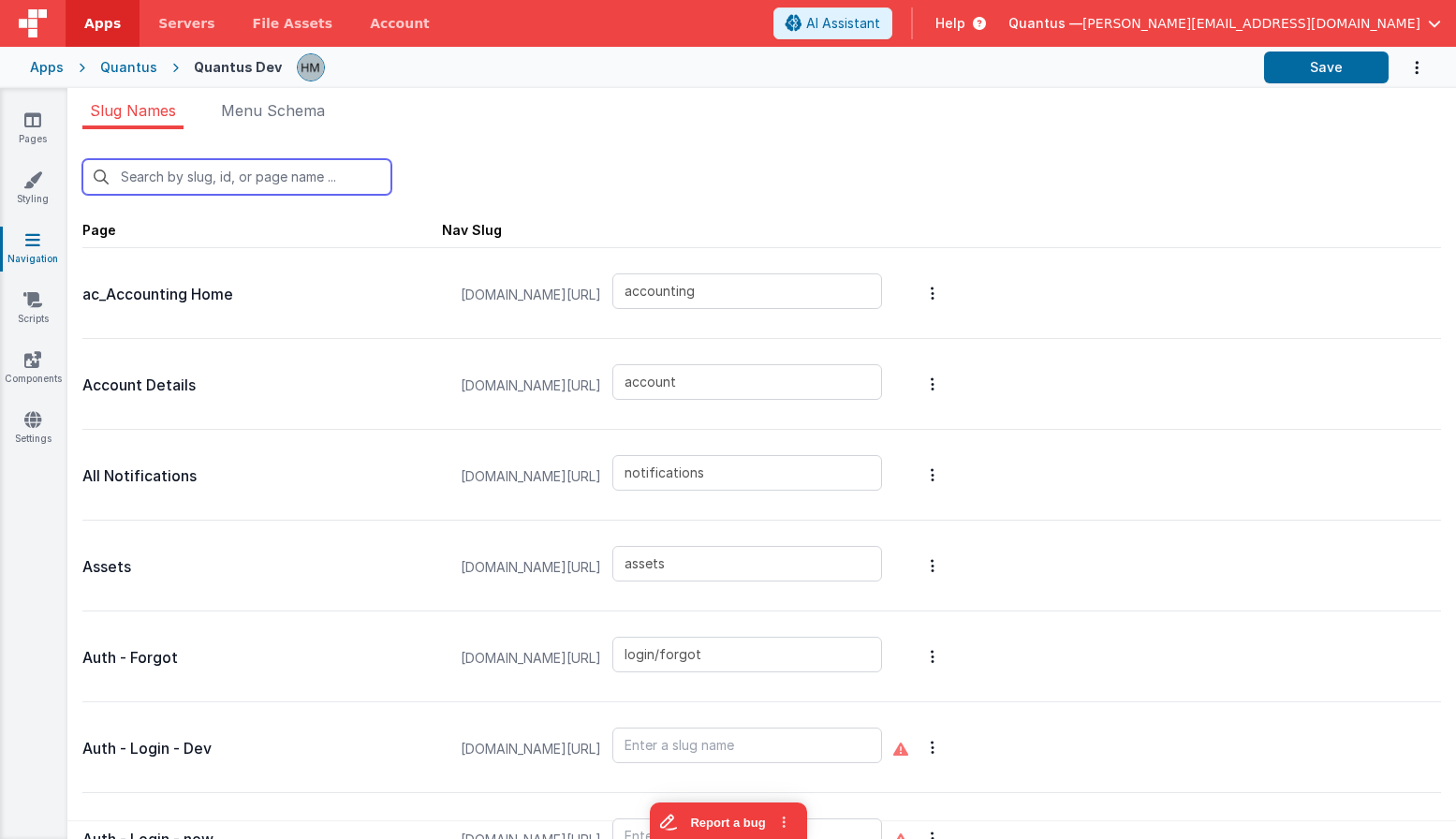
type input "qlims/inbound"
type input "qlims/list"
type input "redir"
type input "login/signup"
type input "reportbot"
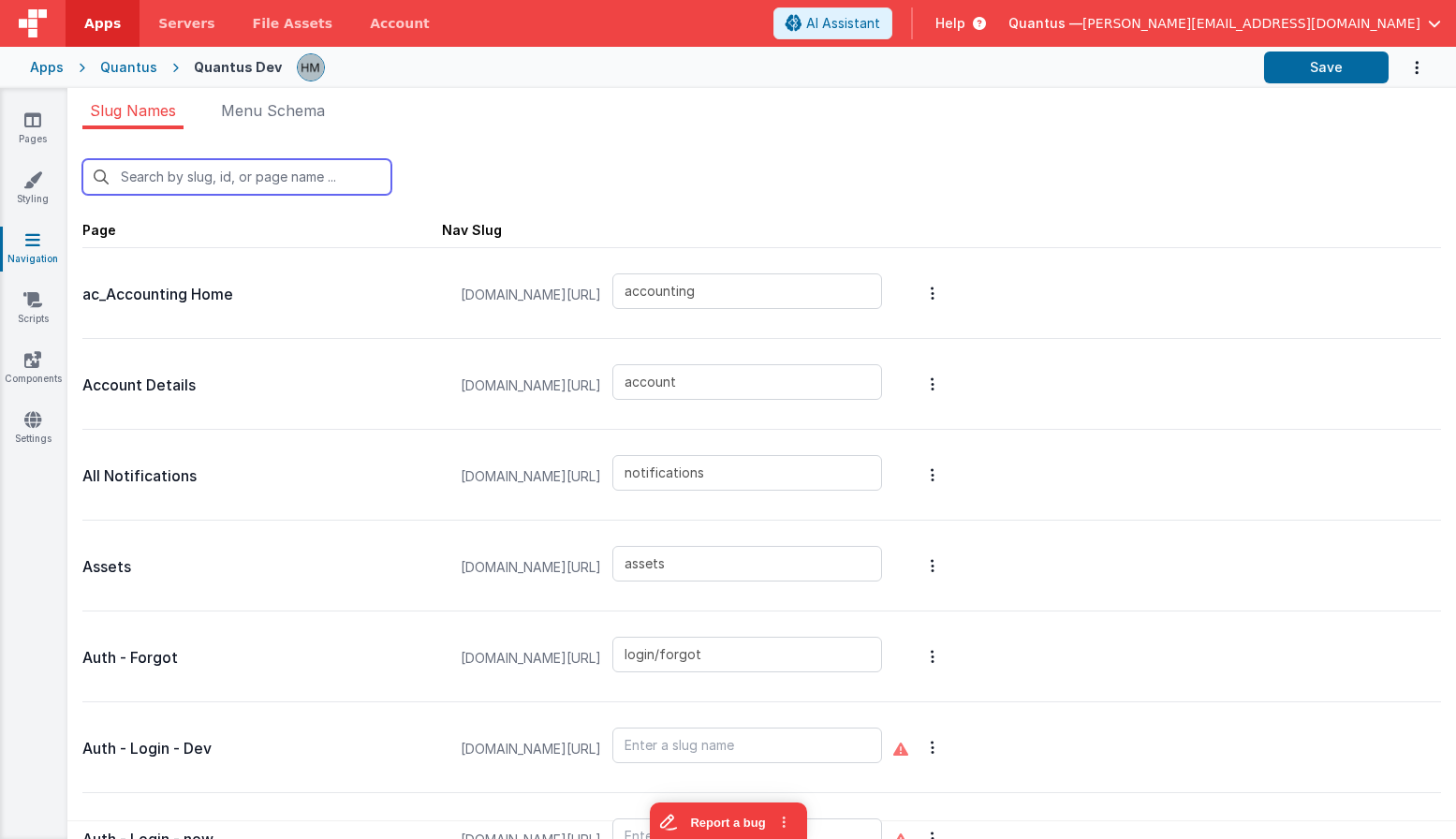
type input "thanks"
type input "tools/news"
type input "Xworkorder"
type input "pdf"
type input "labreports"
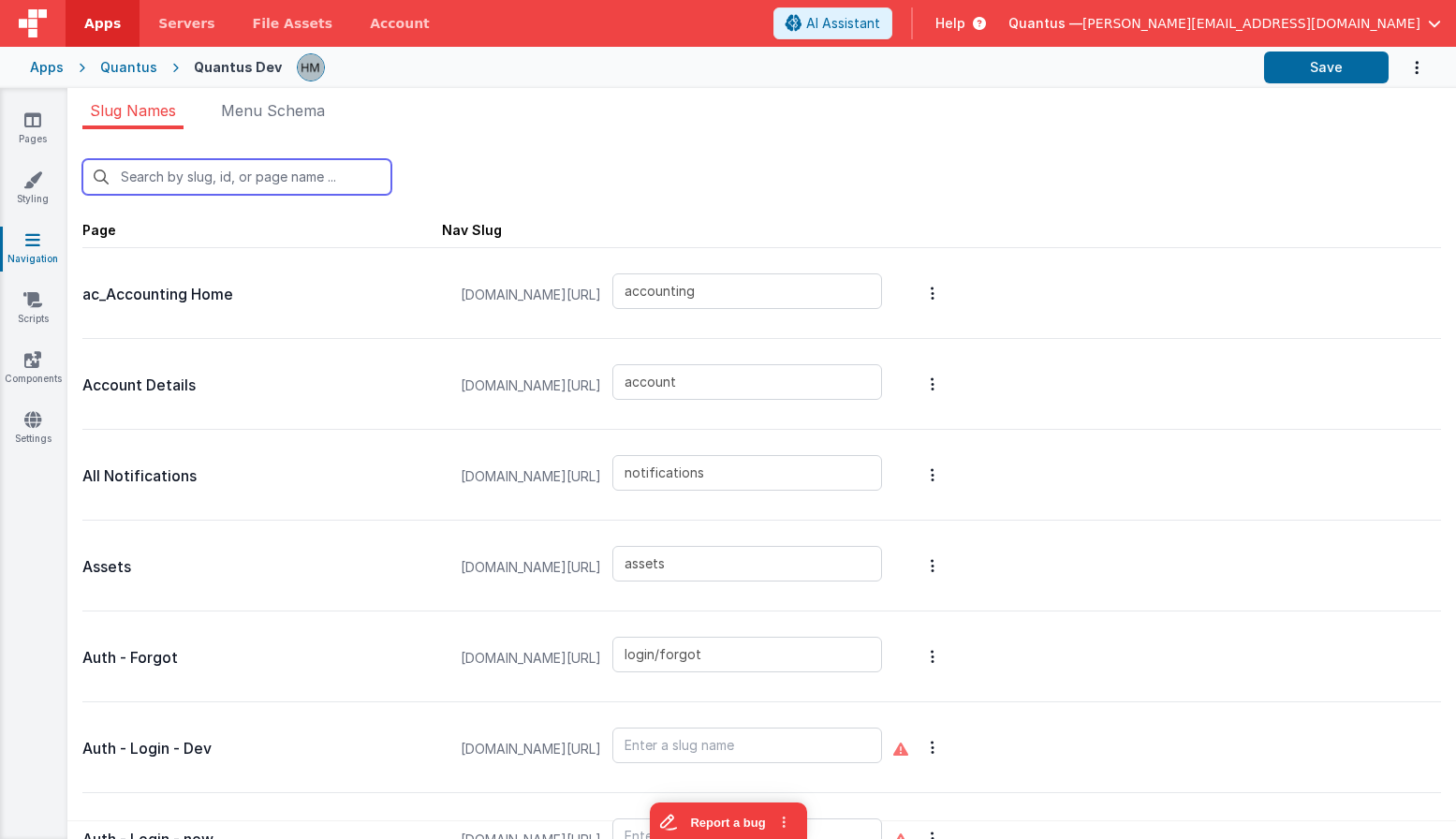
type input "workorder"
type input "do"
type input "documents"
type input "newdocumentmodal"
type input "Xworkorder"
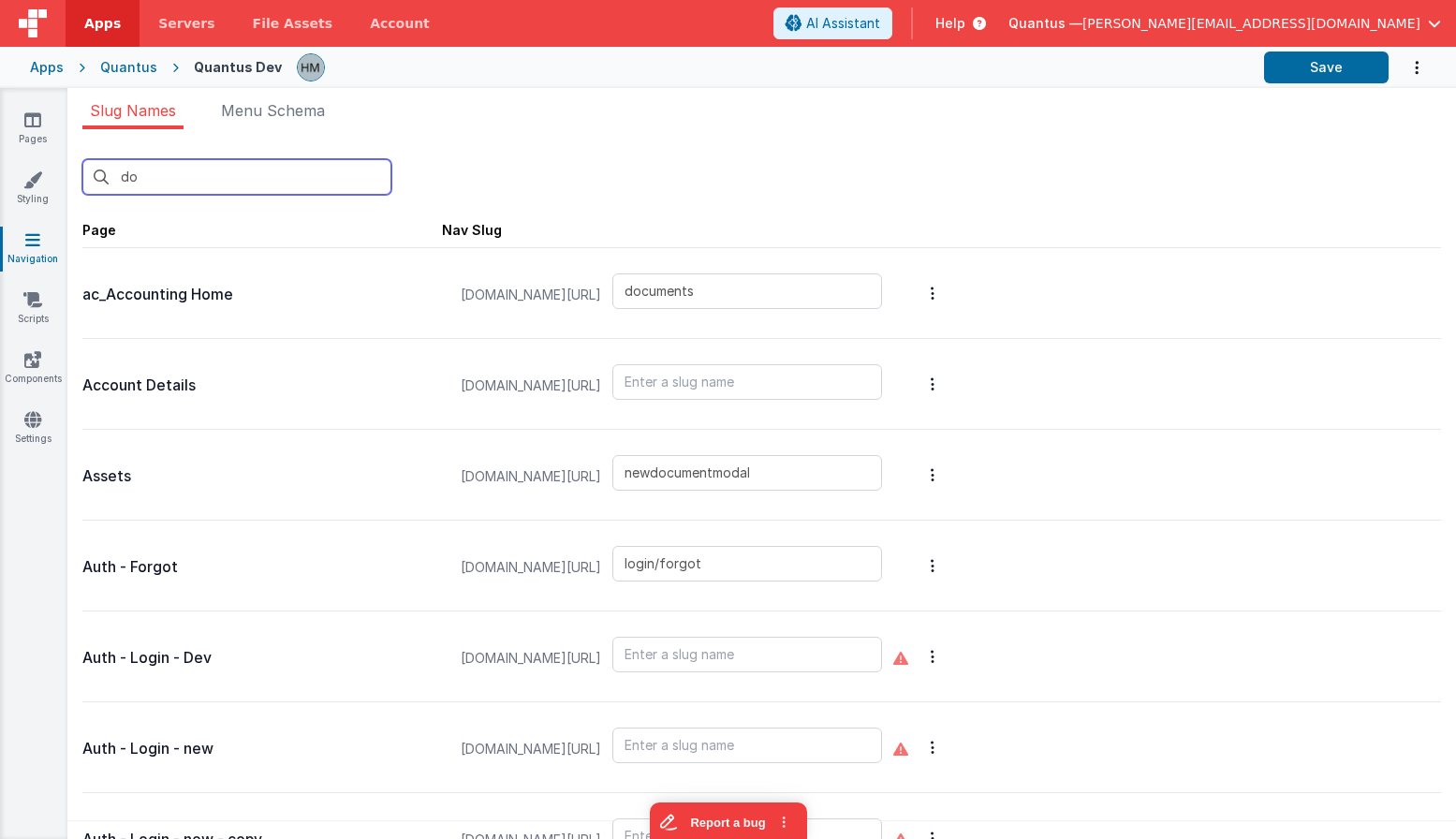
type input "workorder"
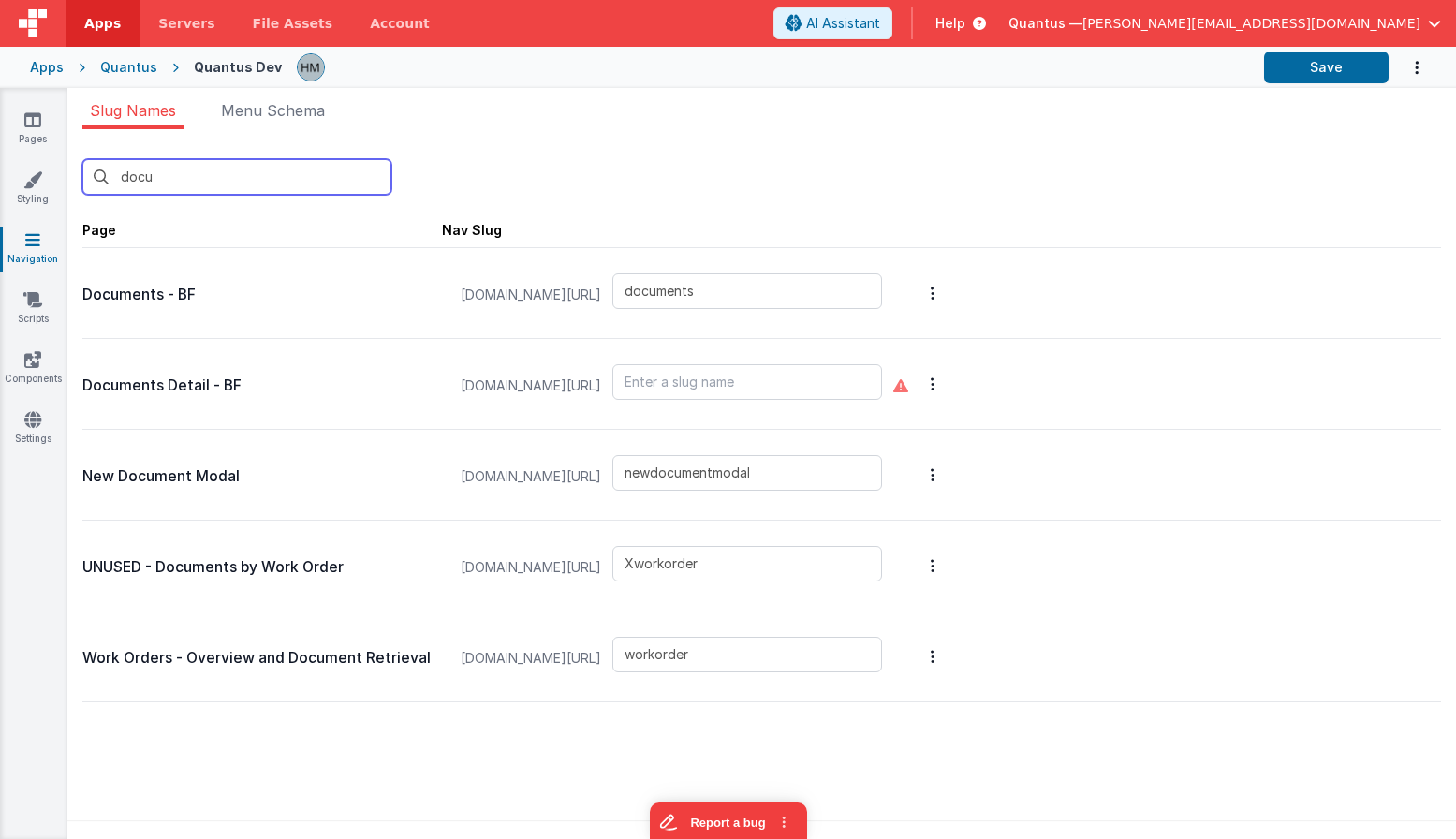
type input "docu"
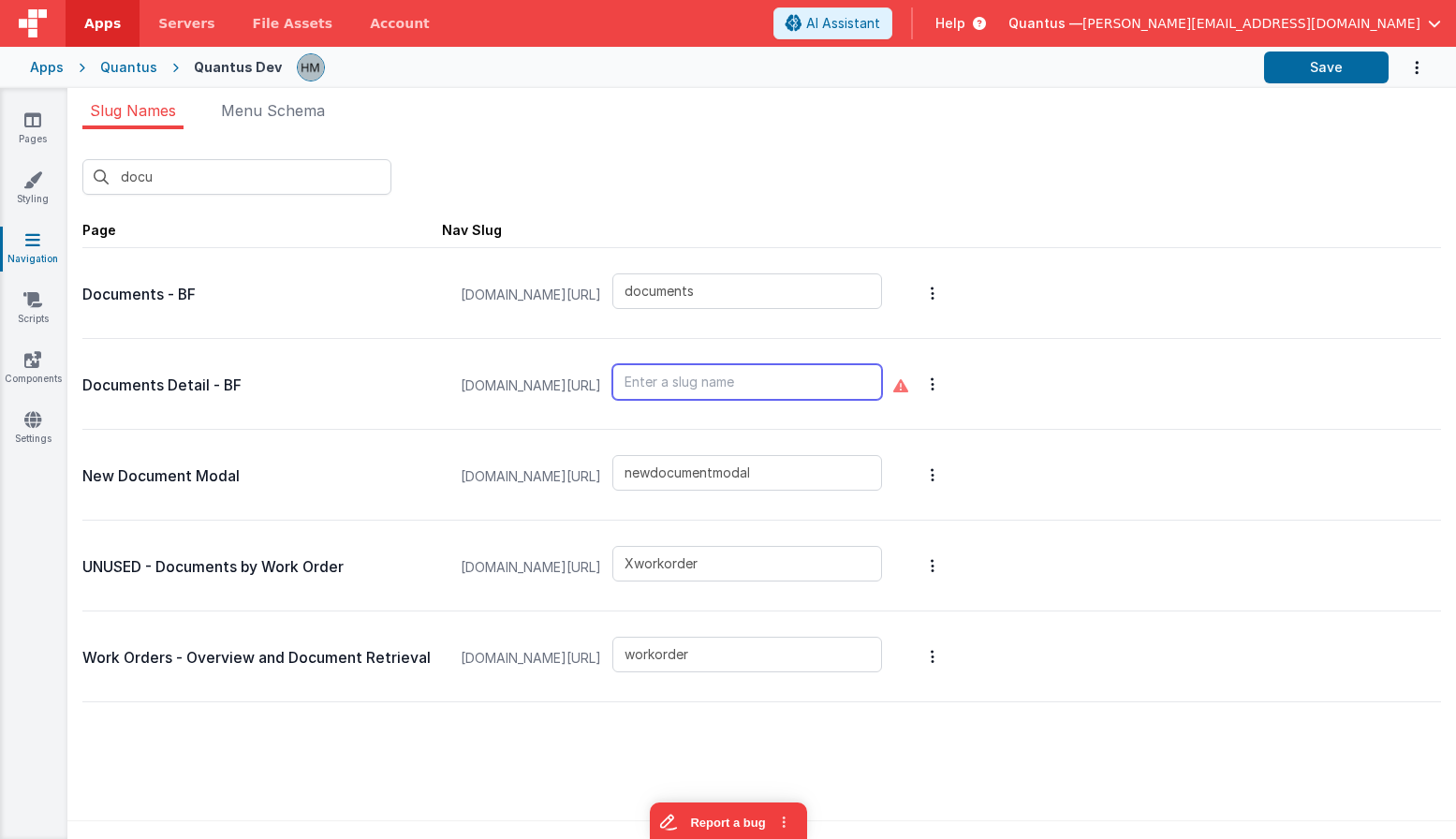
click at [774, 387] on input "text" at bounding box center [747, 382] width 270 height 36
click at [835, 378] on input "documentdsetail" at bounding box center [747, 382] width 270 height 36
click at [836, 378] on input "documentdsetail" at bounding box center [747, 382] width 270 height 36
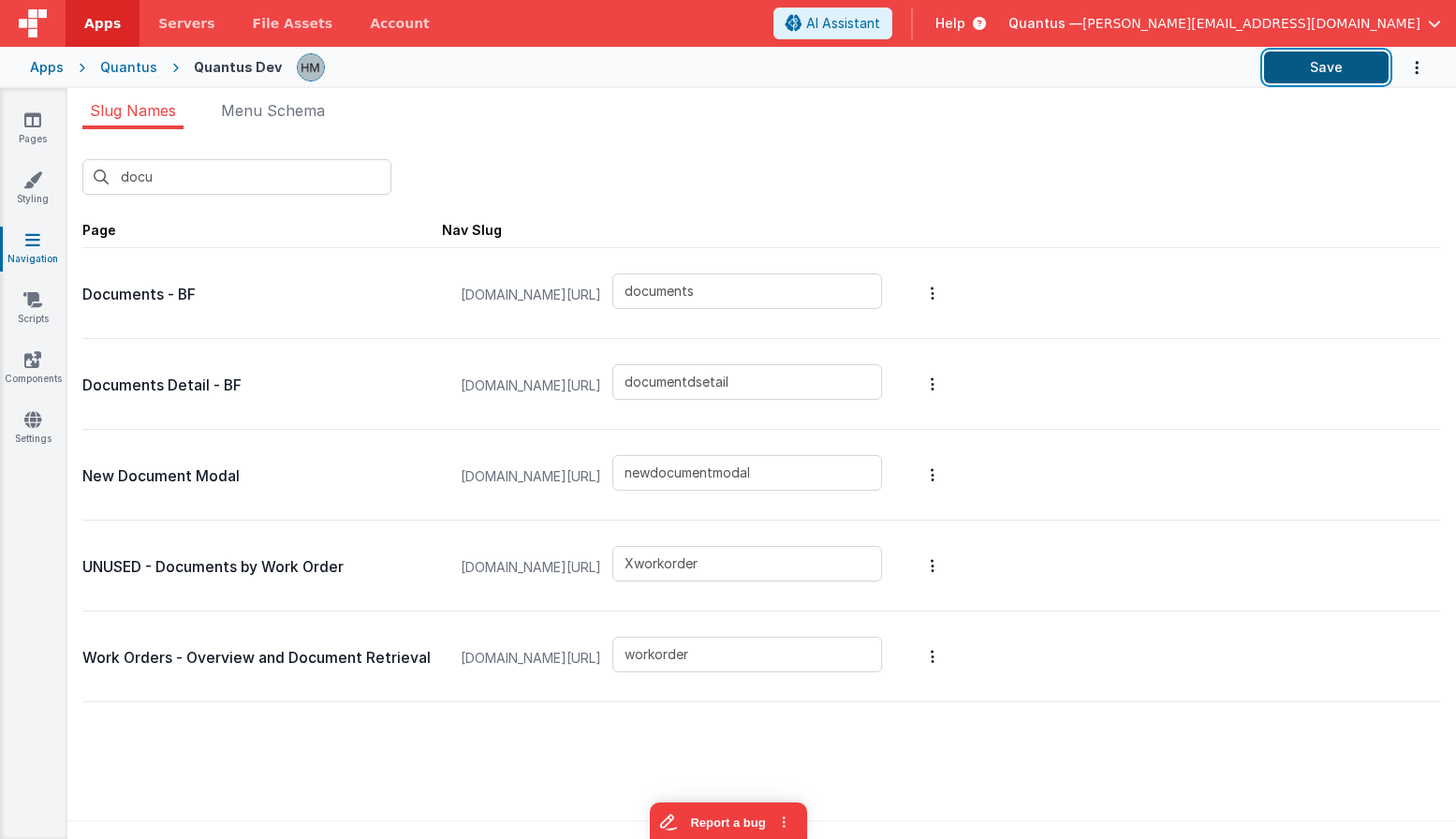
click at [1065, 66] on button "Save" at bounding box center [1326, 67] width 125 height 32
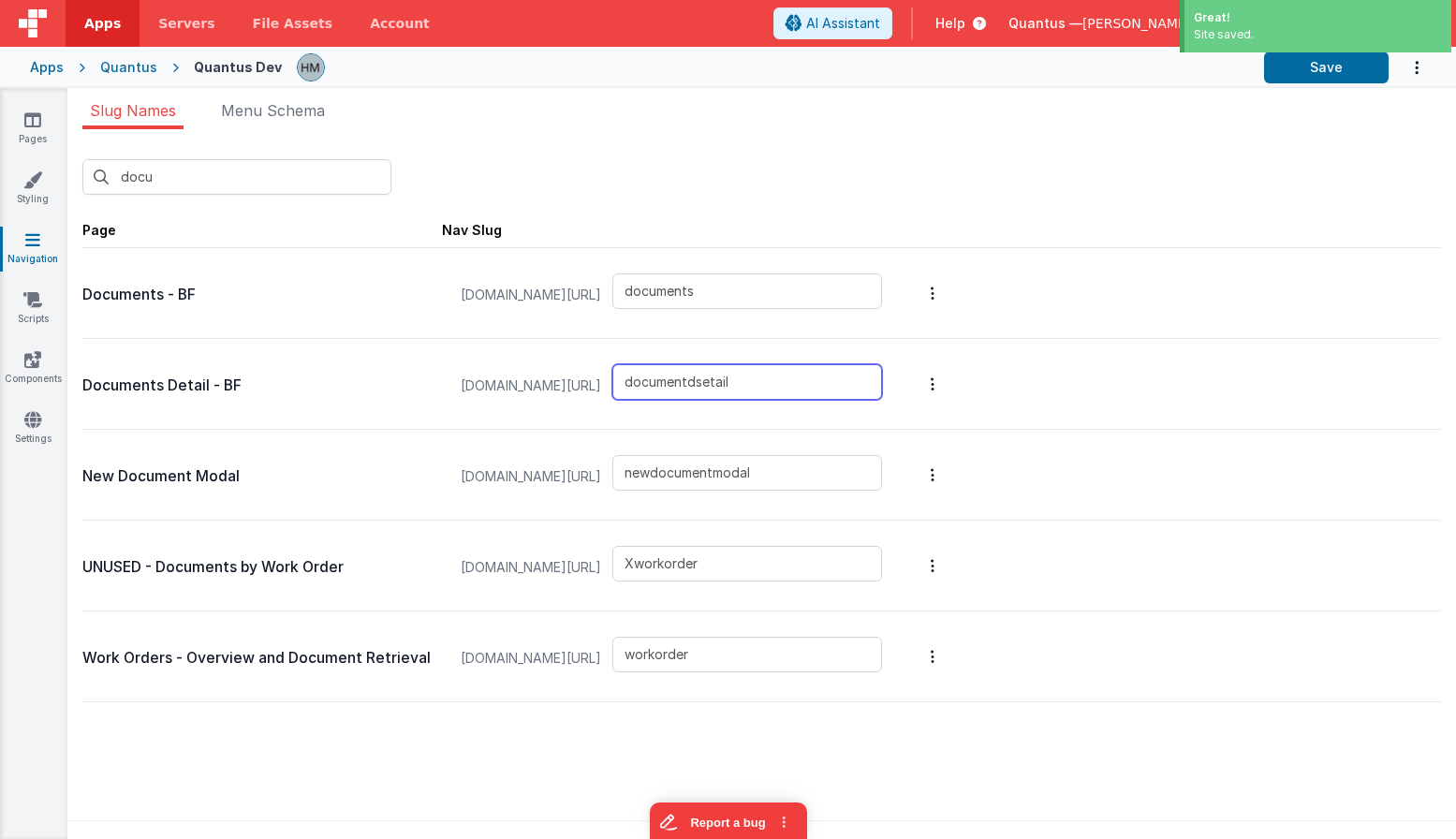
click at [767, 383] on input "documentdsetail" at bounding box center [747, 382] width 270 height 36
type input "documentdetail"
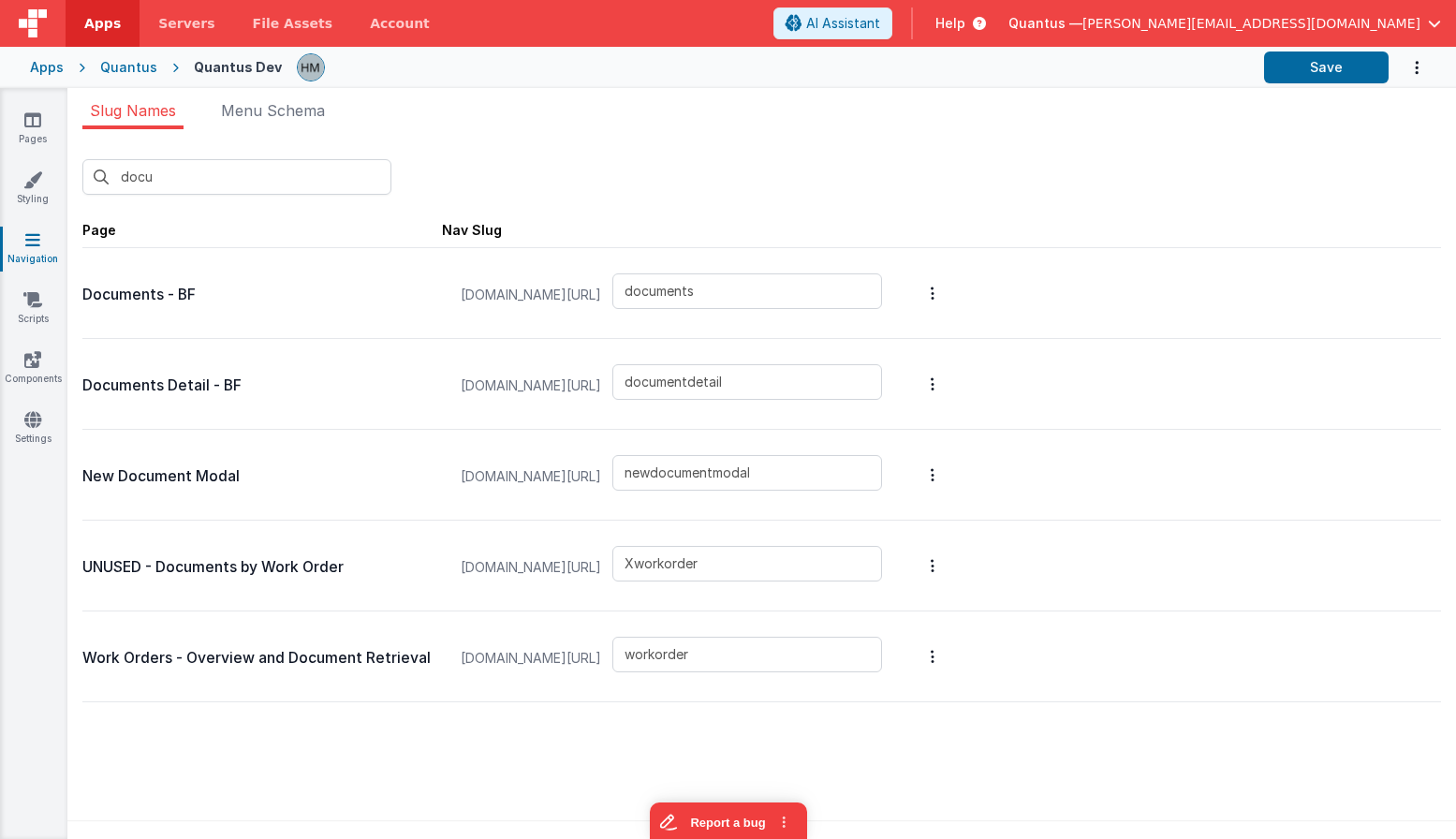
click at [1065, 197] on div "docu New Slug Page Nav Slug Documents - BF quantusdev.fmbetterforms.com/#/ docu…" at bounding box center [761, 430] width 1358 height 573
click at [1065, 75] on button "Save" at bounding box center [1326, 67] width 125 height 32
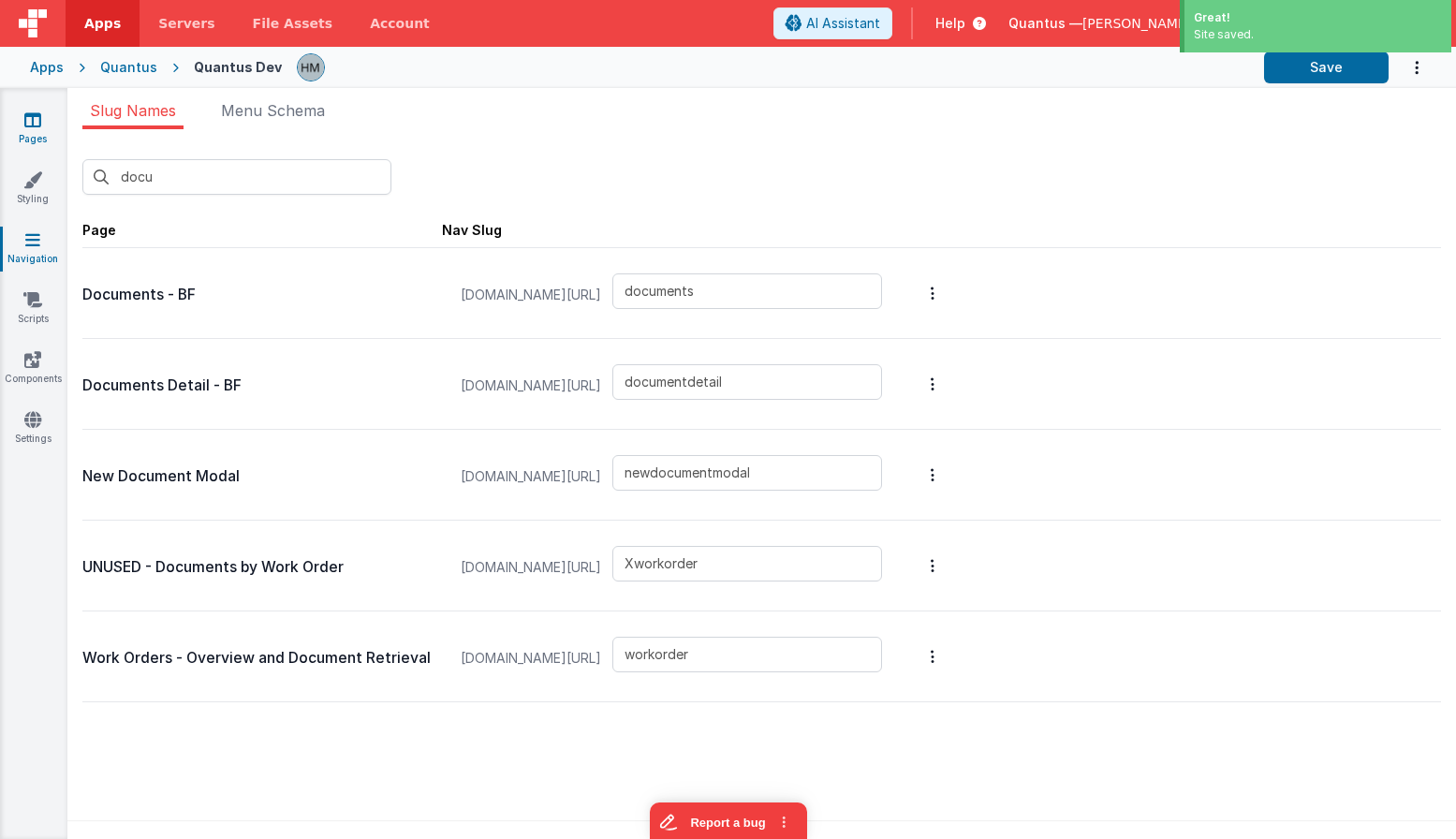
click at [42, 128] on link "Pages" at bounding box center [33, 129] width 68 height 37
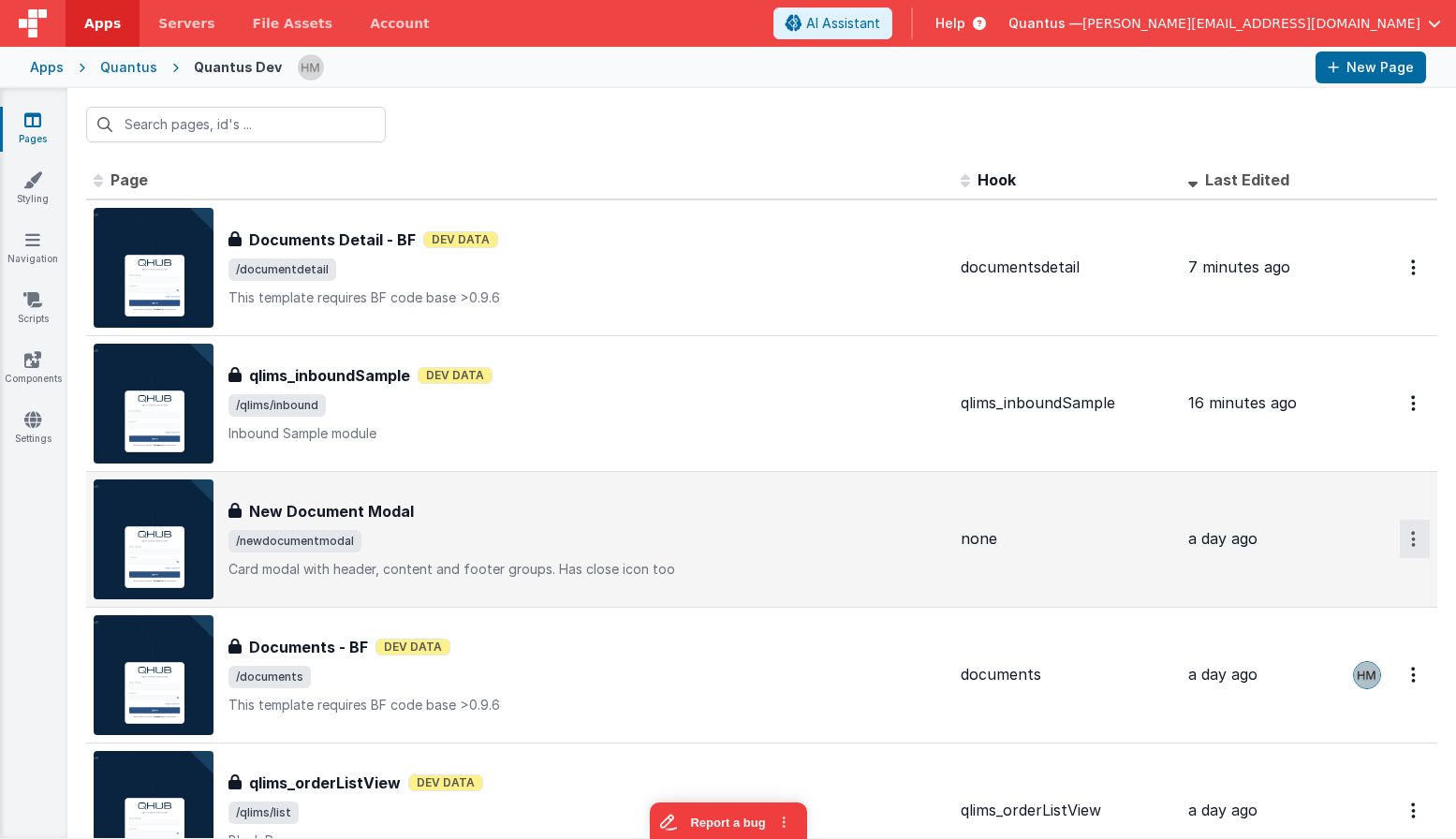
click at [1065, 287] on button "Options" at bounding box center [1415, 267] width 30 height 38
click at [1065, 611] on link "Duplicate" at bounding box center [1347, 617] width 165 height 36
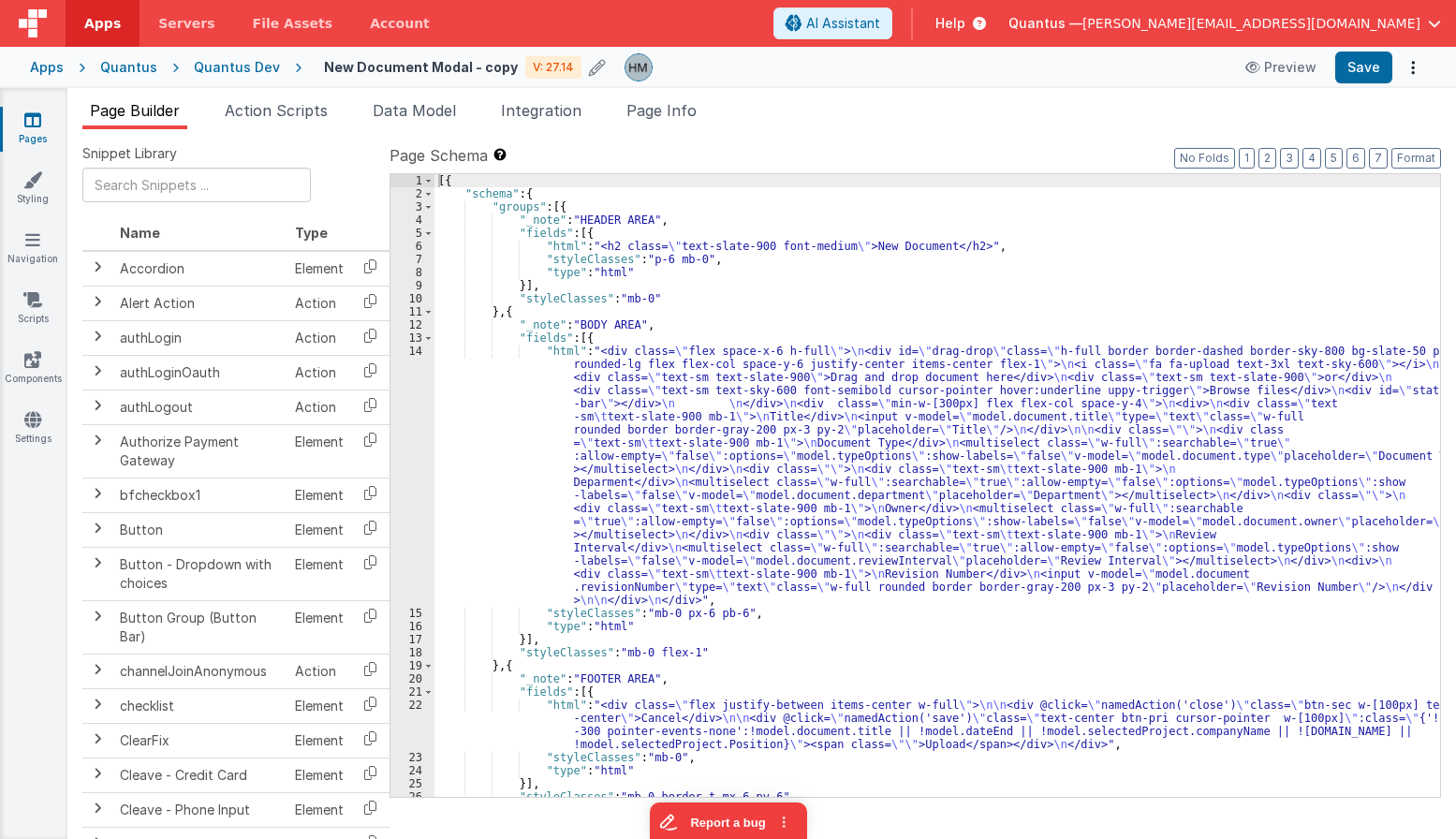
click at [364, 69] on h4 "New Document Modal - copy" at bounding box center [421, 67] width 194 height 14
click at [364, 69] on input "New Document Modal - copy" at bounding box center [441, 67] width 233 height 28
type input "Document History Modal"
click at [564, 72] on icon at bounding box center [572, 67] width 15 height 26
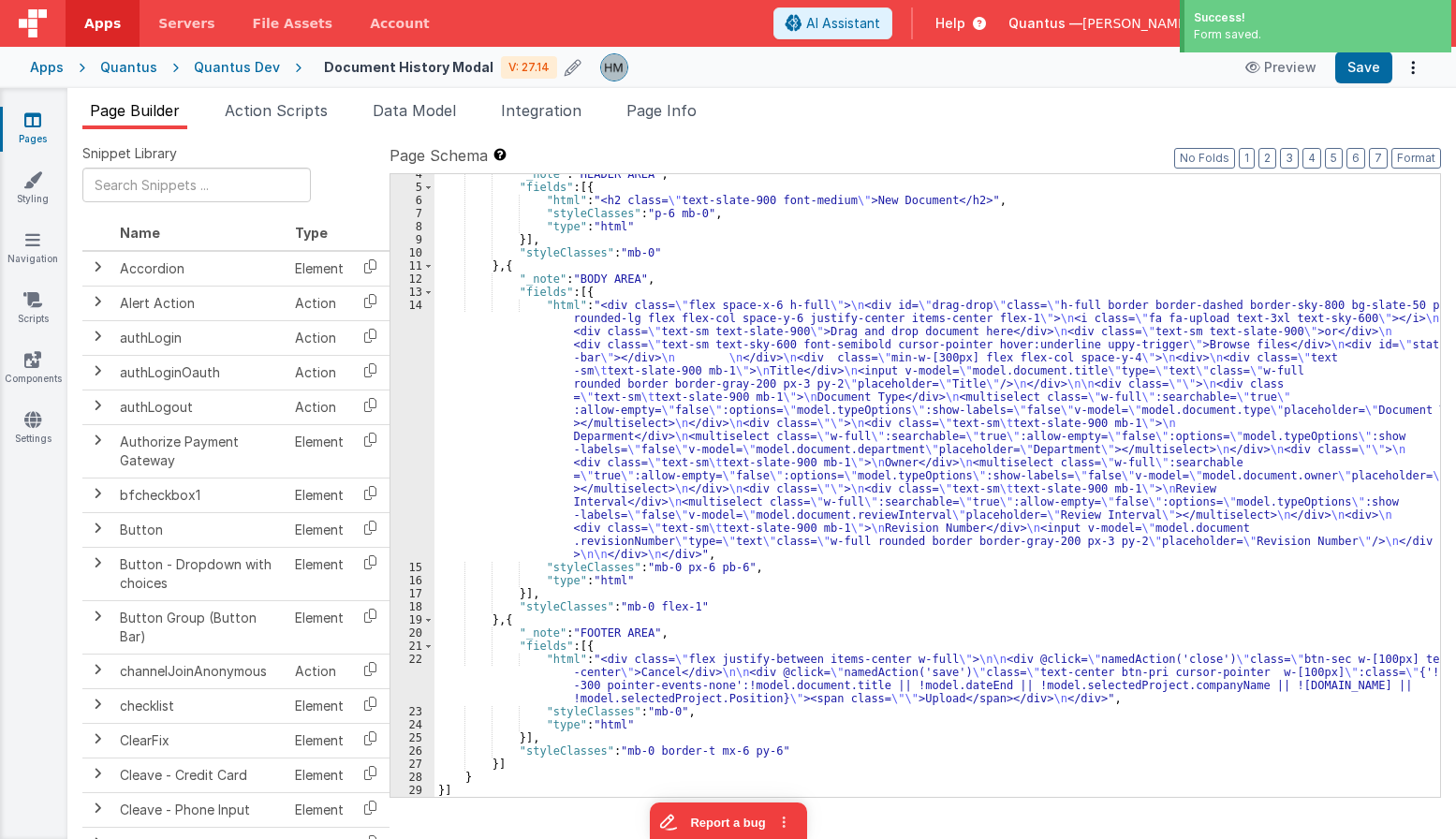
scroll to position [46, 0]
click at [500, 678] on div ""_note" : "HEADER AREA" , "fields" : [{ "html" : "<h2 class= \" text-slate-900 …" at bounding box center [937, 492] width 1006 height 649
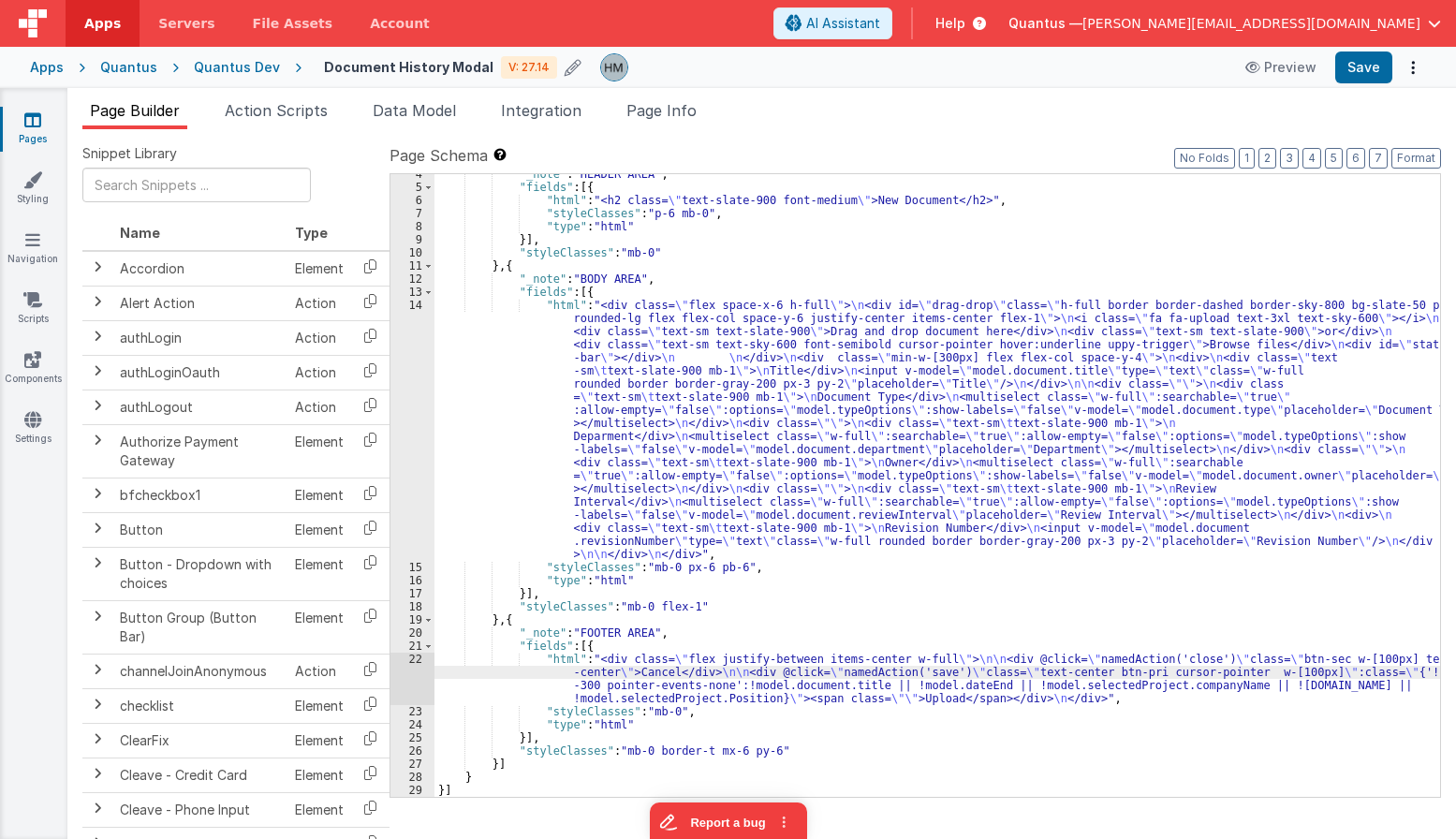
click at [413, 661] on div "22" at bounding box center [412, 679] width 44 height 52
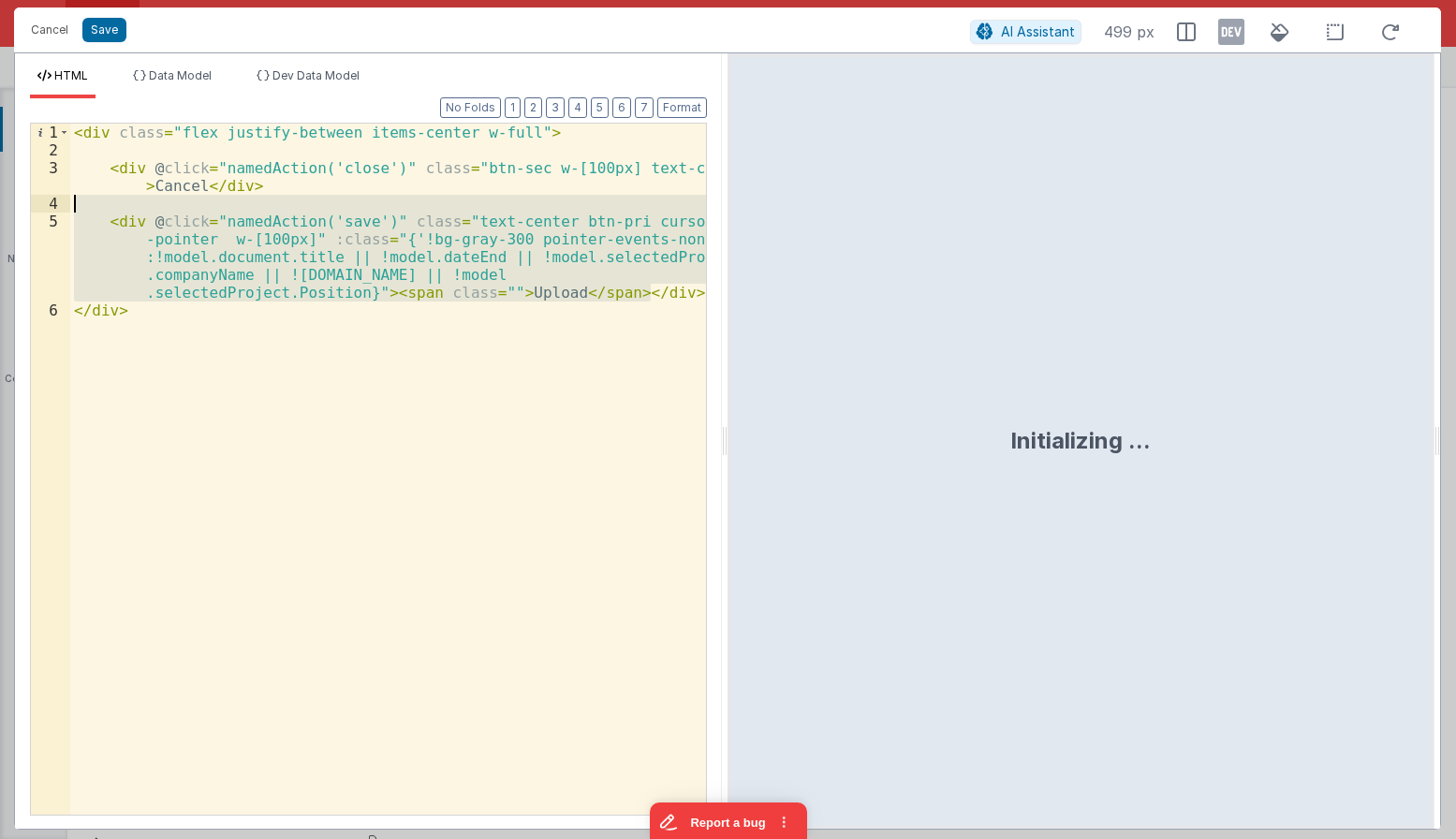
drag, startPoint x: 660, startPoint y: 296, endPoint x: 21, endPoint y: 202, distance: 645.9
click at [70, 202] on div "< div class = "flex justify-between items-center w-full" > < div @ click = "nam…" at bounding box center [388, 469] width 636 height 691
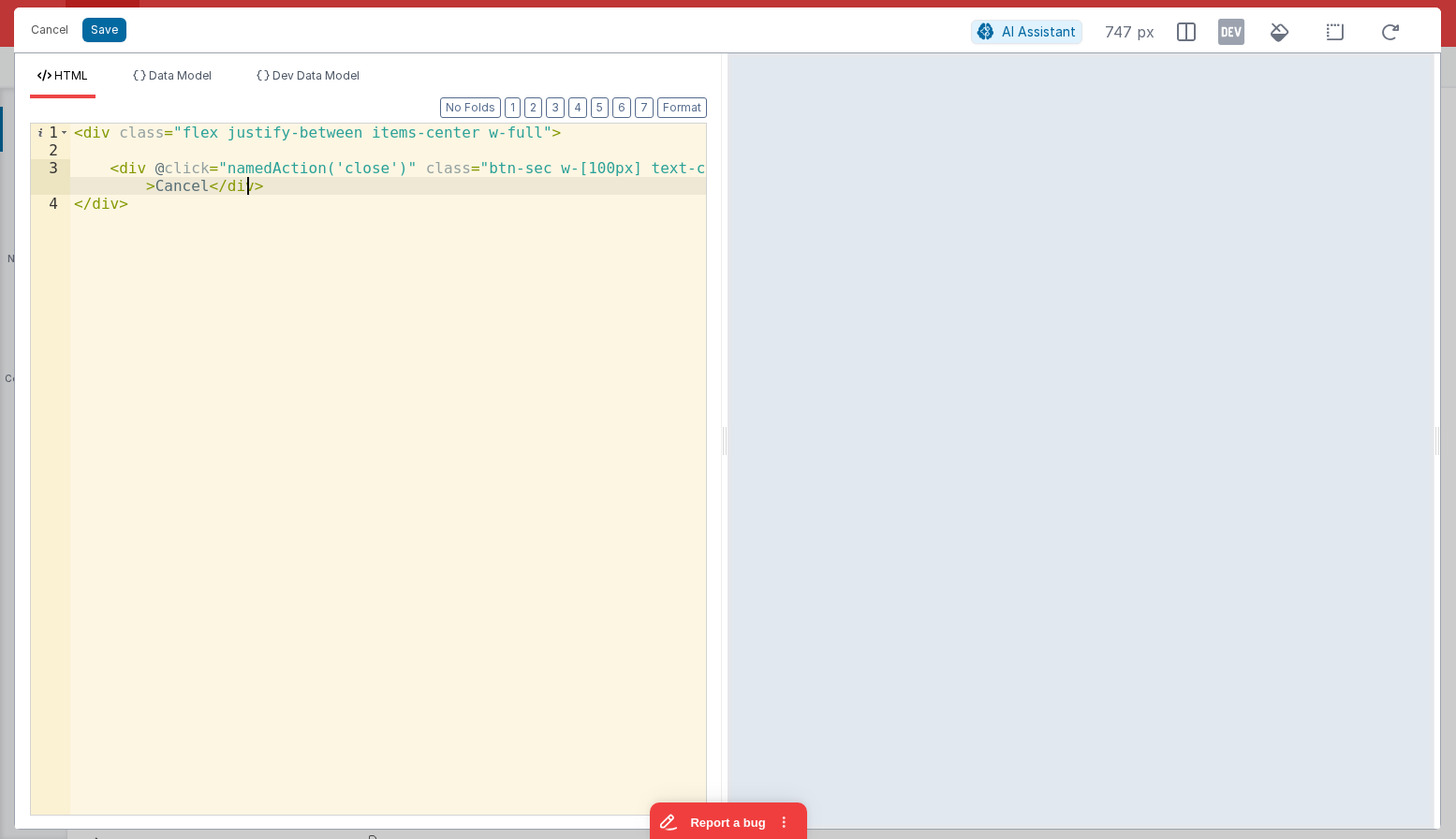
click at [197, 157] on div "< div class = "flex justify-between items-center w-full" > < div @ click = "nam…" at bounding box center [388, 487] width 636 height 727
drag, startPoint x: 128, startPoint y: 211, endPoint x: 52, endPoint y: 202, distance: 76.5
click at [70, 202] on div "< div class = "flex justify-between items-center w-full" > < div @ click = "nam…" at bounding box center [388, 469] width 636 height 691
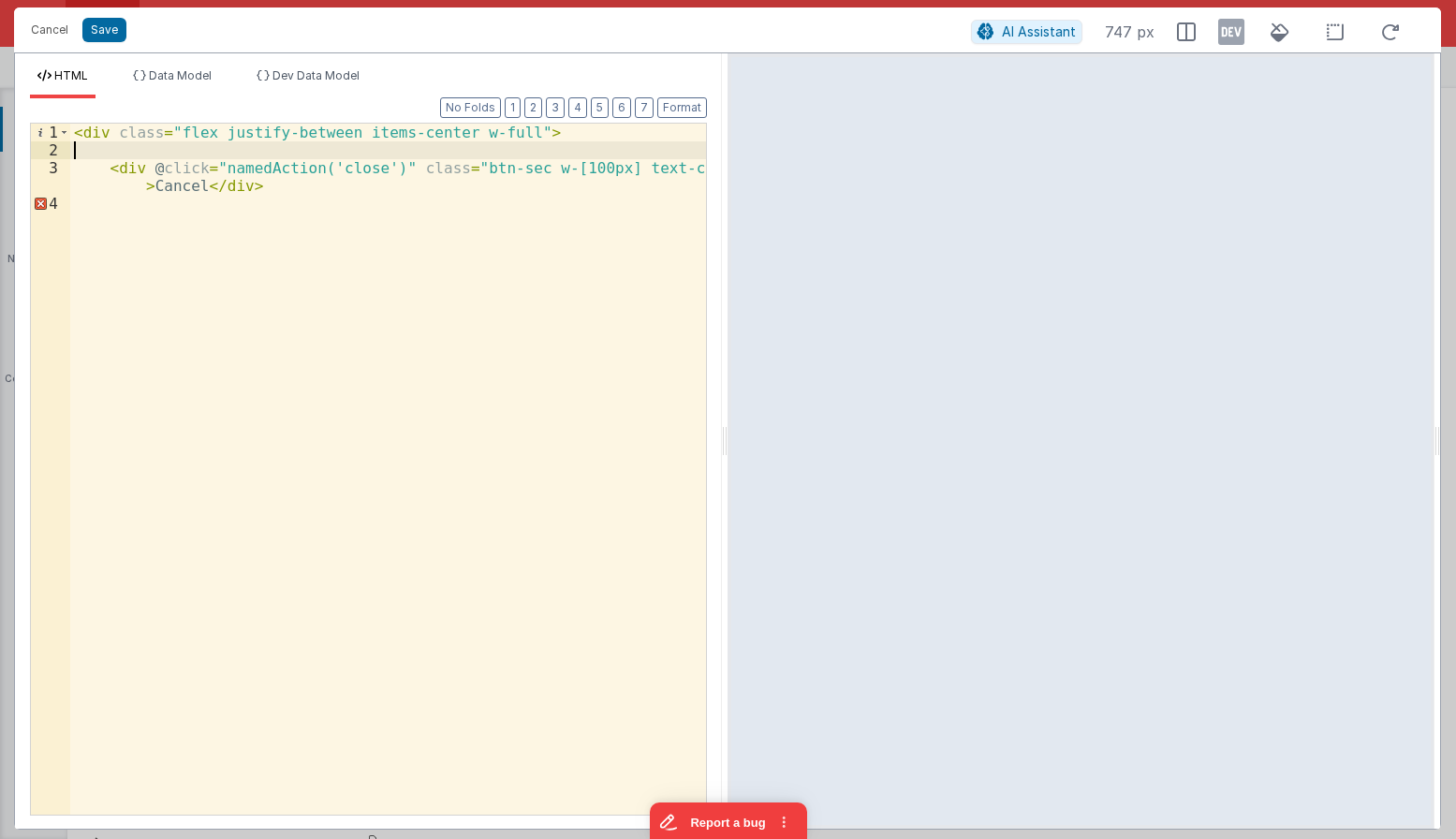
drag, startPoint x: 137, startPoint y: 158, endPoint x: -30, endPoint y: 119, distance: 171.5
click at [70, 124] on div "< div class = "flex justify-between items-center w-full" > < div @ click = "nam…" at bounding box center [388, 469] width 636 height 691
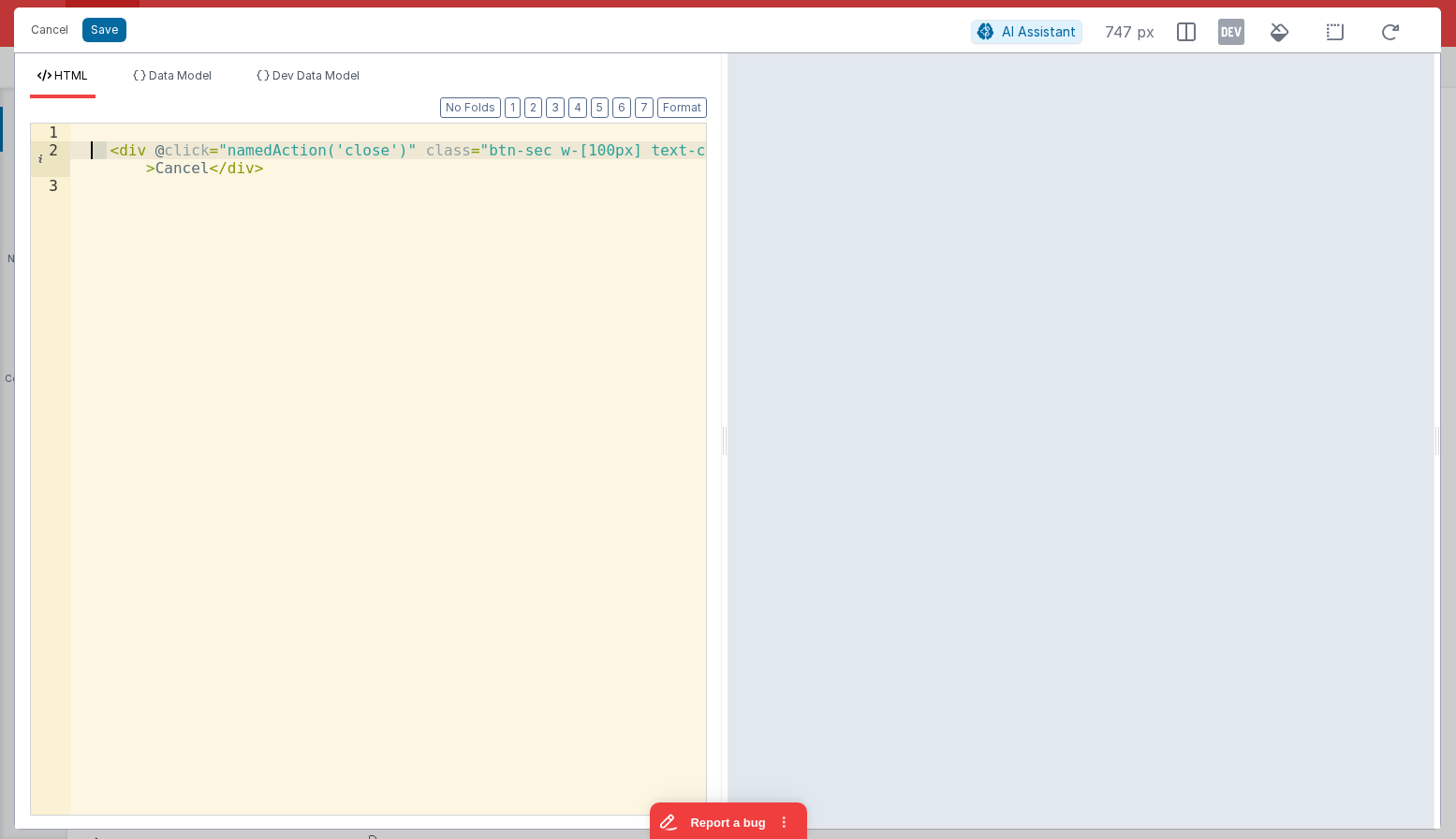
drag, startPoint x: 106, startPoint y: 148, endPoint x: 41, endPoint y: 123, distance: 69.6
click at [70, 124] on div "< div @ click = "namedAction('close')" class = "btn-sec w-[100px] text-center" …" at bounding box center [388, 469] width 636 height 691
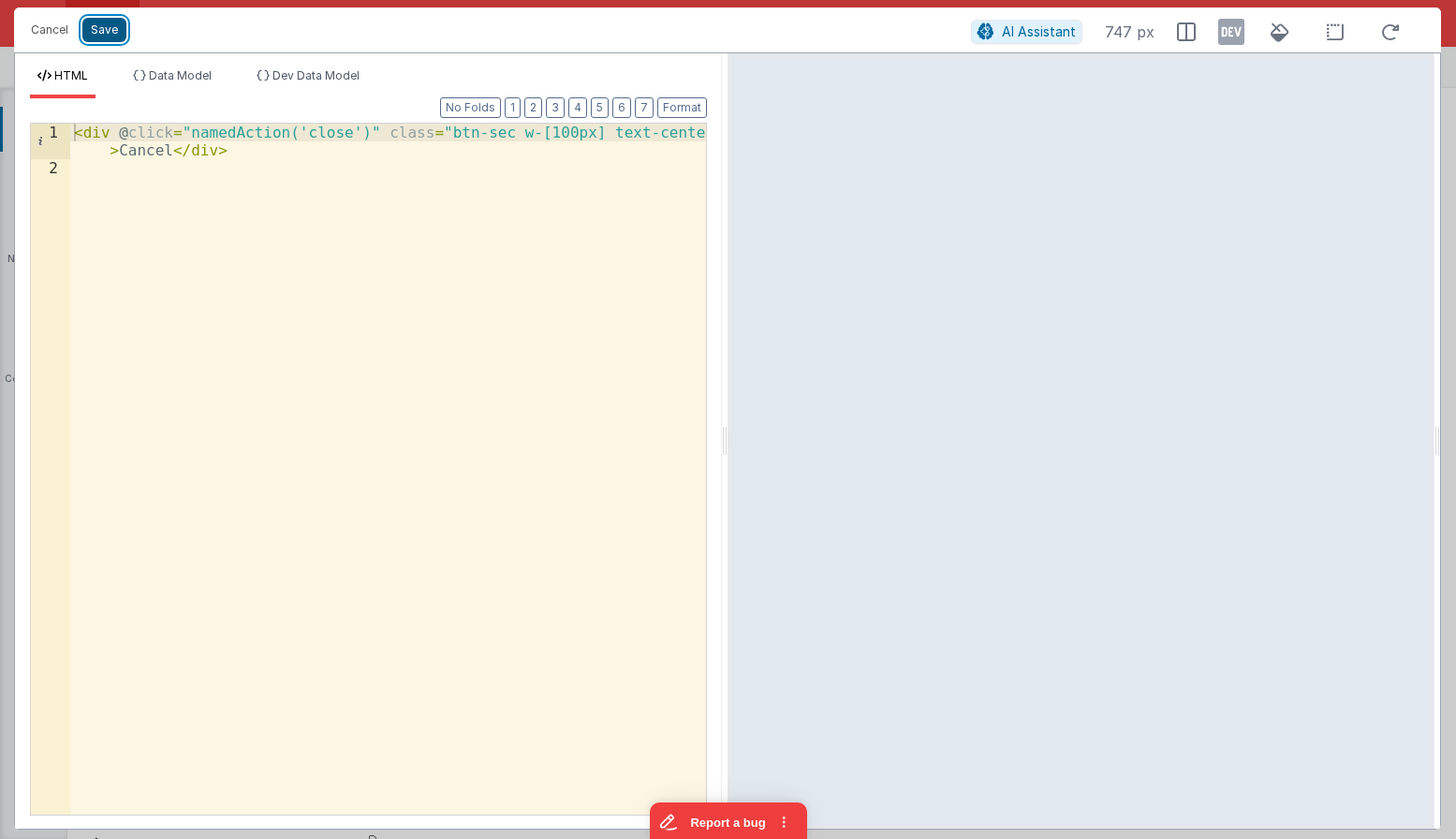
click at [96, 32] on button "Save" at bounding box center [104, 30] width 44 height 24
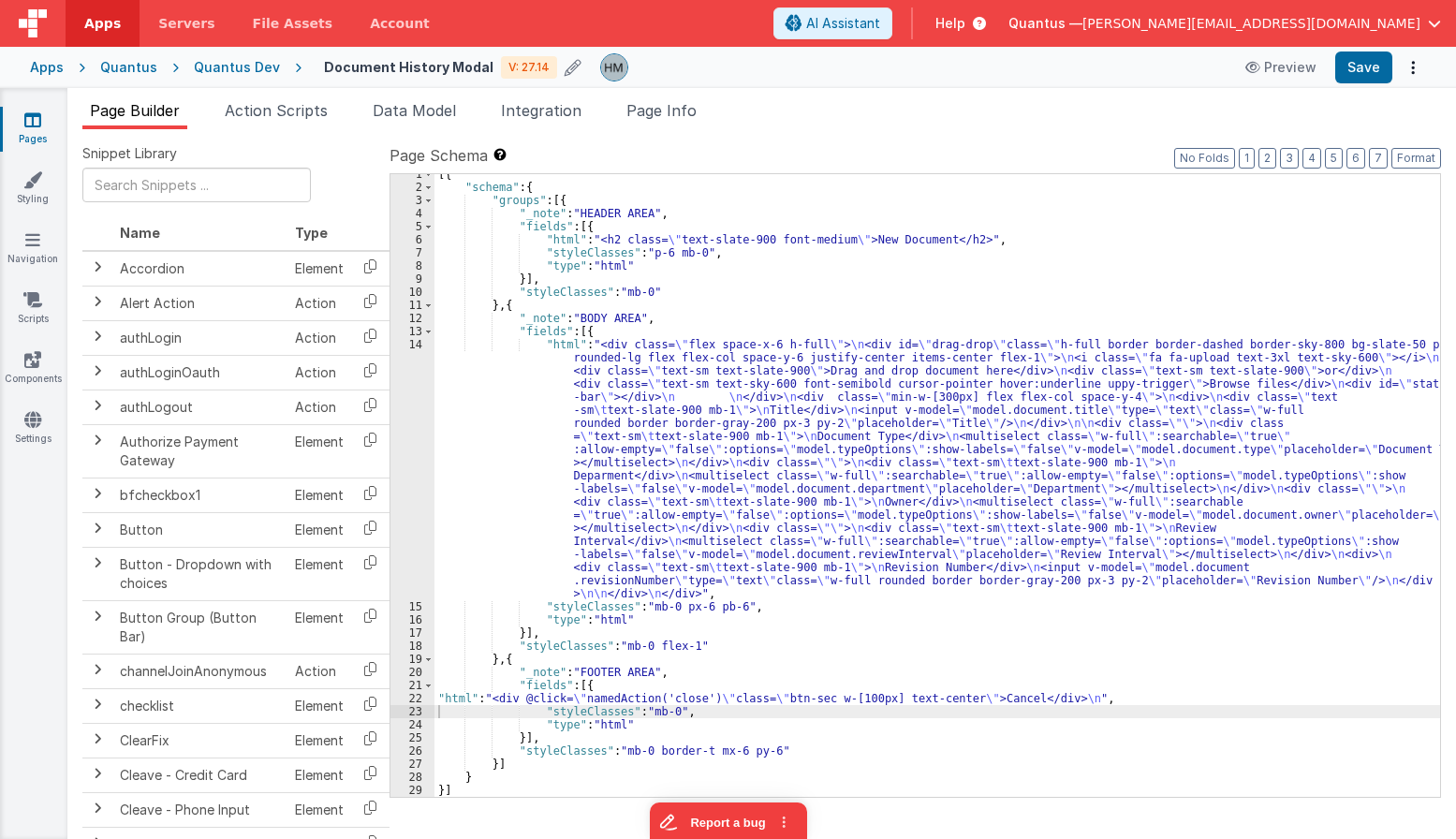
scroll to position [7, 0]
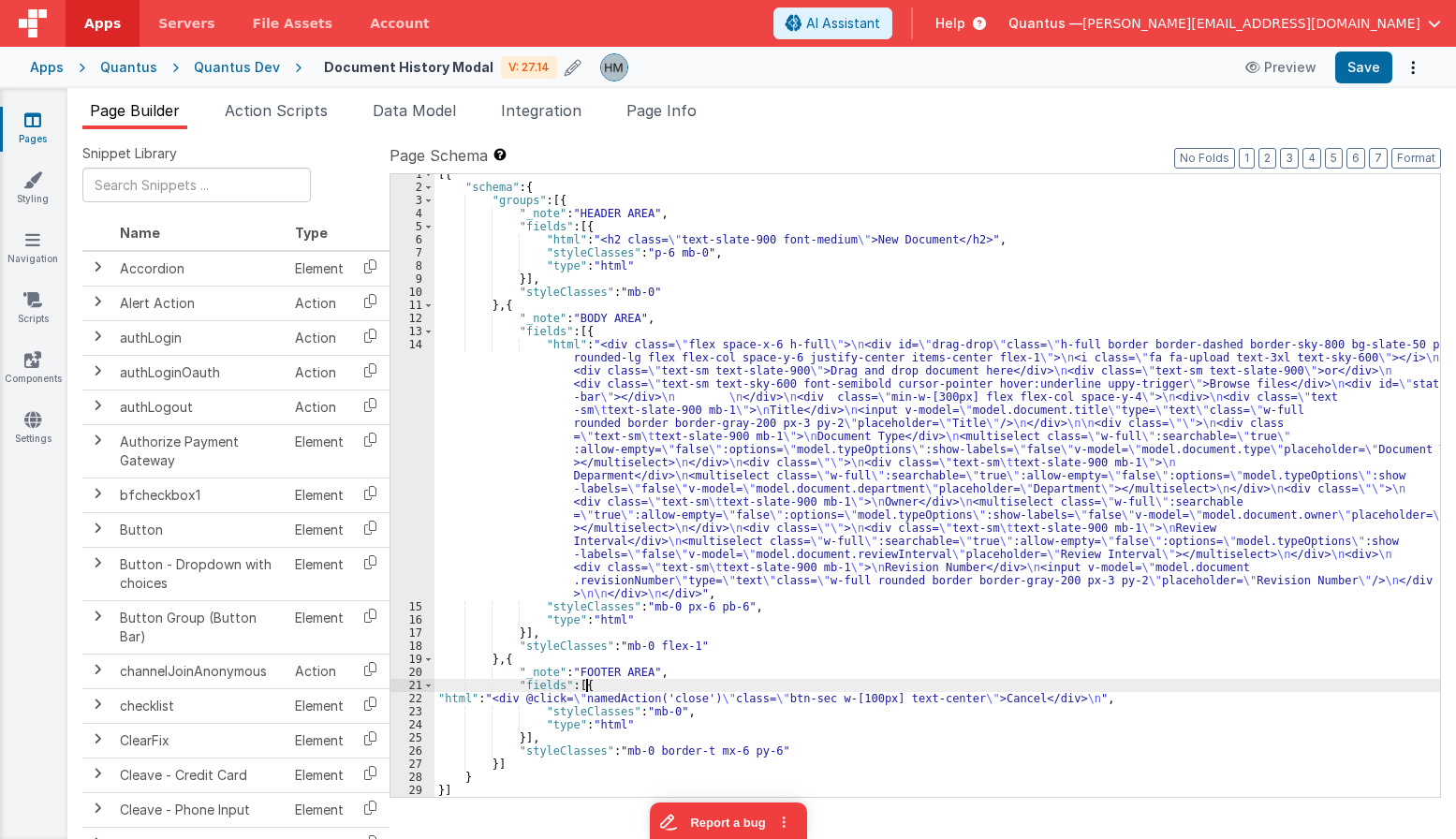
click at [789, 690] on div "[{ "schema" : { "groups" : [{ "_note" : "HEADER AREA" , "fields" : [{ "html" : …" at bounding box center [937, 492] width 1006 height 649
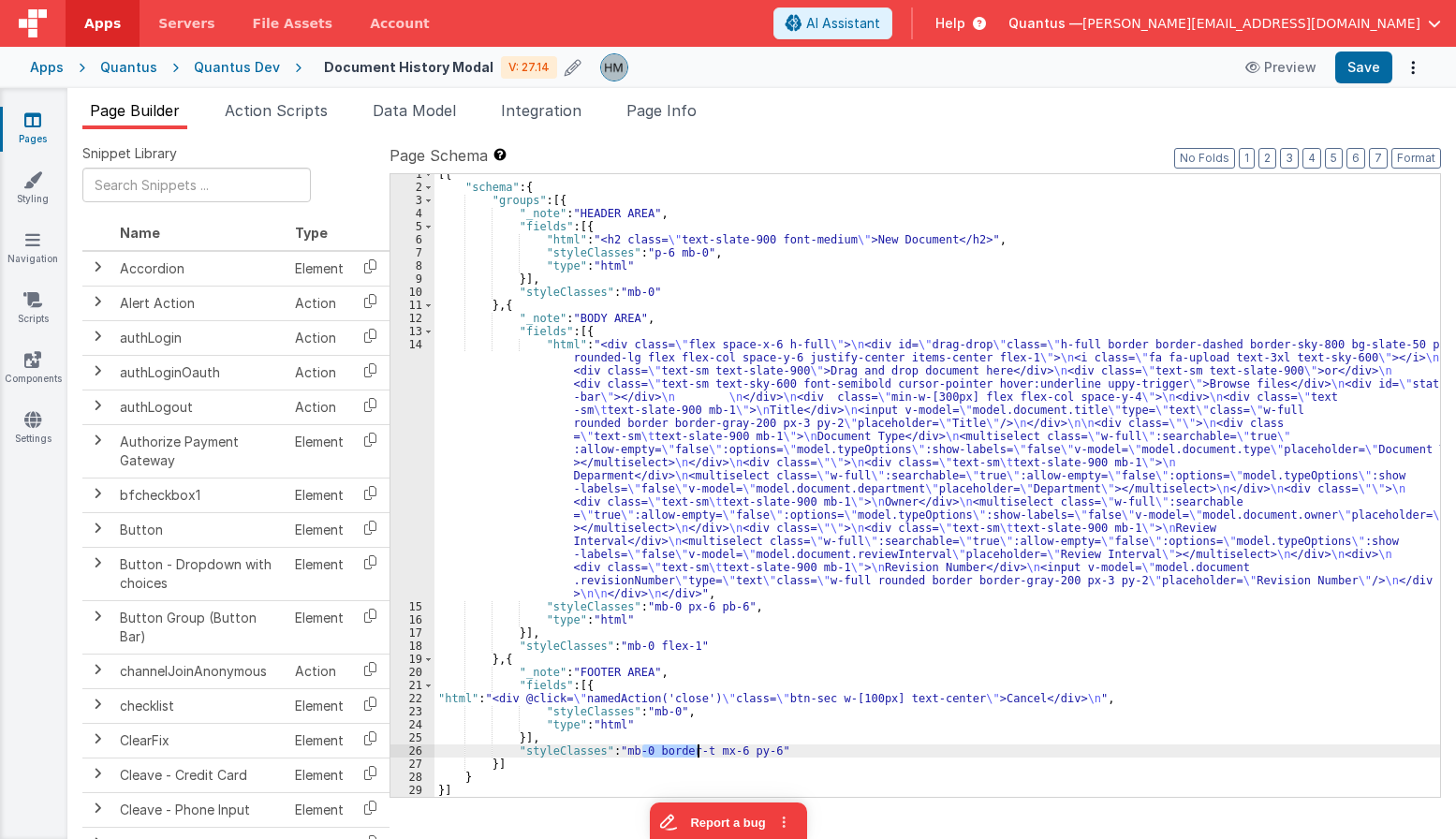
drag, startPoint x: 645, startPoint y: 747, endPoint x: 698, endPoint y: 755, distance: 53.6
click at [698, 755] on div "[{ "schema" : { "groups" : [{ "_note" : "HEADER AREA" , "fields" : [{ "html" : …" at bounding box center [937, 492] width 1006 height 649
drag, startPoint x: 647, startPoint y: 754, endPoint x: 670, endPoint y: 754, distance: 23.0
click at [670, 754] on div "[{ "schema" : { "groups" : [{ "_note" : "HEADER AREA" , "fields" : [{ "html" : …" at bounding box center [937, 492] width 1006 height 649
click at [1065, 156] on button "Format" at bounding box center [1416, 158] width 50 height 21
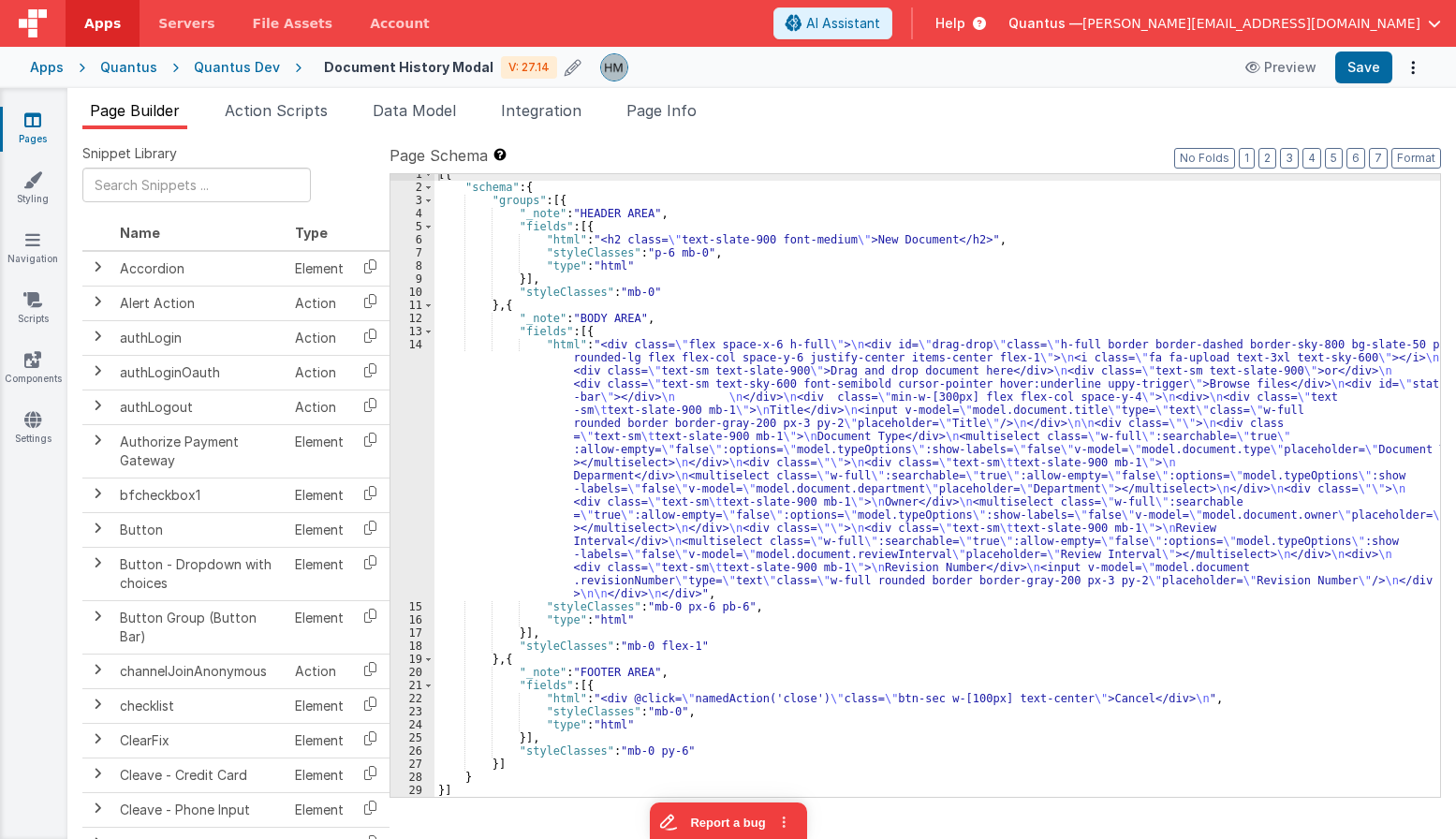
click at [623, 401] on div "[{ "schema" : { "groups" : [{ "_note" : "HEADER AREA" , "fields" : [{ "html" : …" at bounding box center [937, 492] width 1006 height 649
click at [1065, 700] on div "[{ "schema" : { "groups" : [{ "_note" : "HEADER AREA" , "fields" : [{ "html" : …" at bounding box center [937, 492] width 1006 height 649
click at [606, 243] on div "[{ "schema" : { "groups" : [{ "_note" : "HEADER AREA" , "fields" : [{ "html" : …" at bounding box center [937, 492] width 1006 height 649
click at [601, 233] on div "[{ "schema" : { "groups" : [{ "_note" : "HEADER AREA" , "fields" : [{ "html" : …" at bounding box center [937, 492] width 1006 height 649
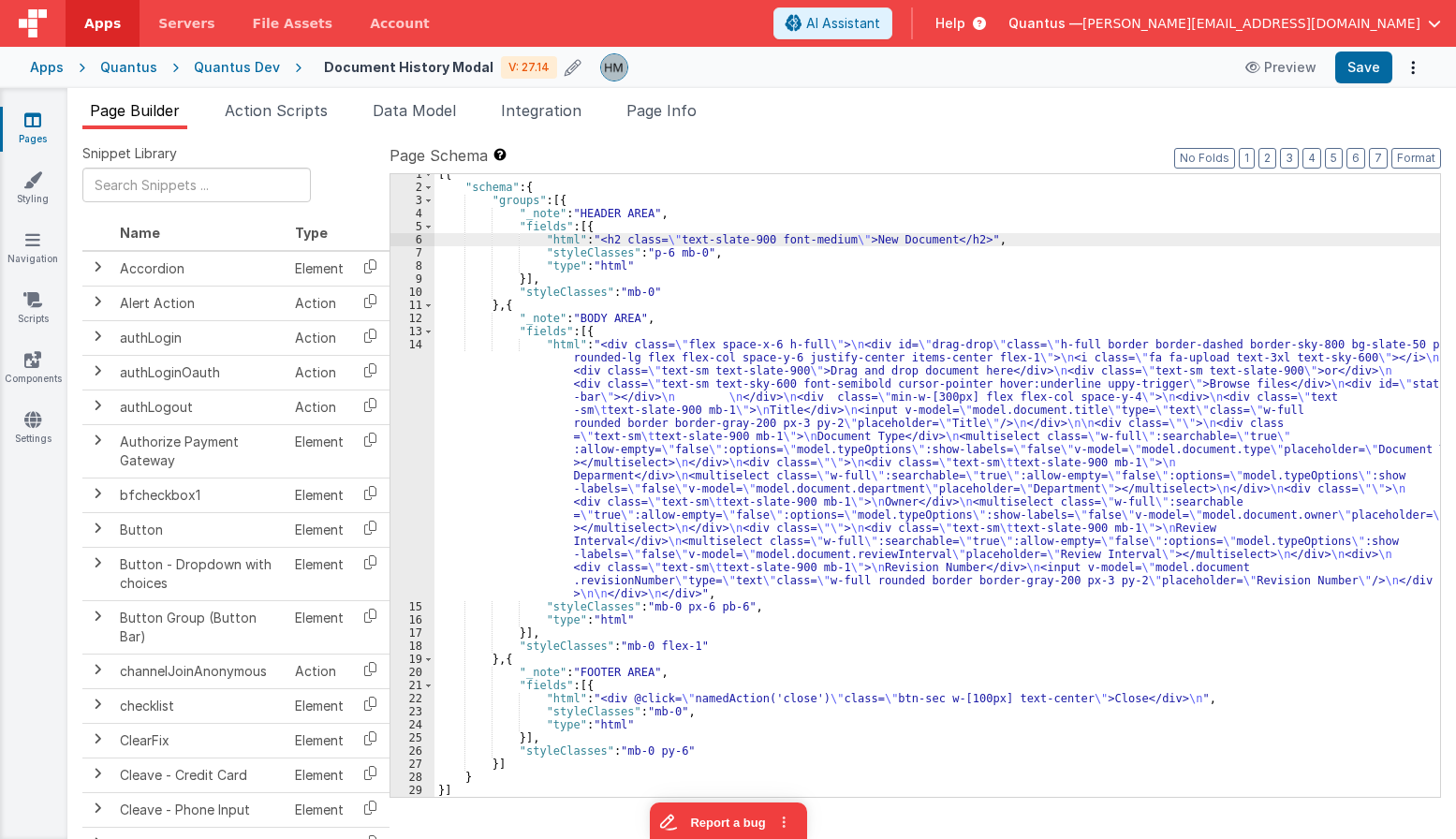
click at [421, 241] on div "6" at bounding box center [412, 240] width 44 height 13
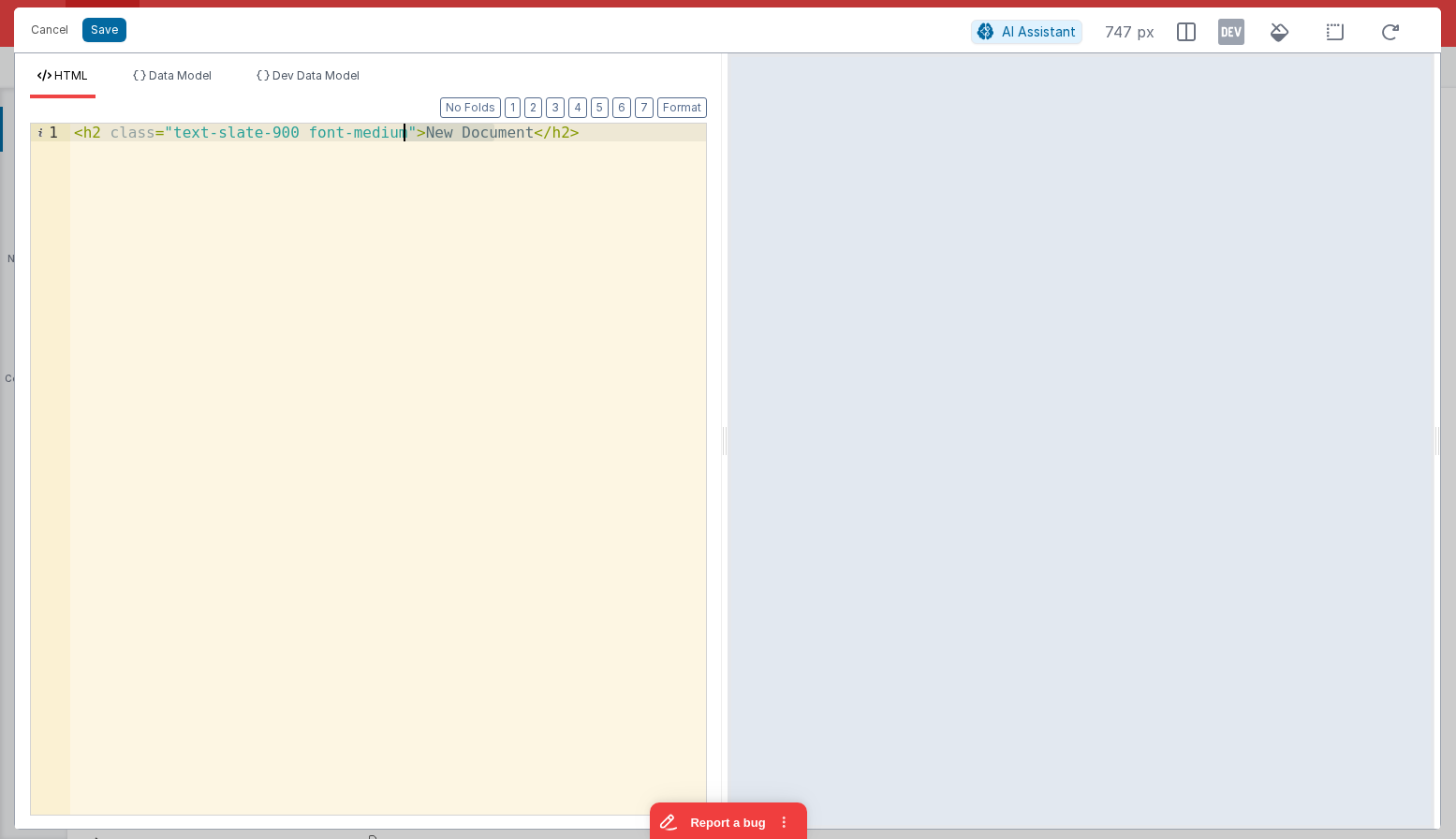
drag, startPoint x: 496, startPoint y: 134, endPoint x: 355, endPoint y: 120, distance: 141.7
click at [398, 132] on div "< h2 class = "text-slate-900 font-medium" > New Document </ h2 >" at bounding box center [388, 487] width 636 height 727
click at [202, 75] on span "Data Model" at bounding box center [180, 75] width 63 height 14
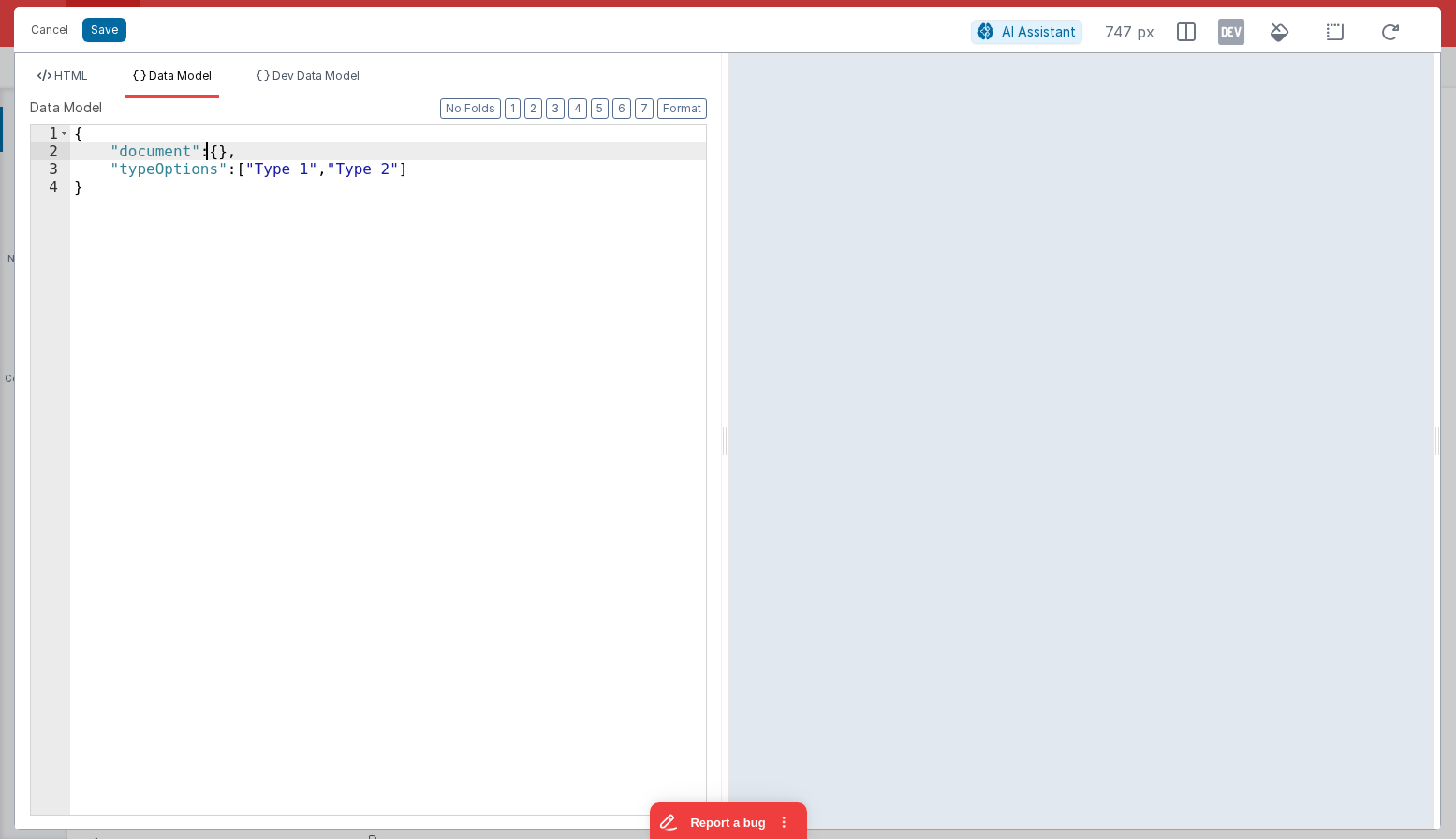
click at [210, 156] on div "{ "document" : { } , "typeOptions" : [ "Type 1" , "Type 2" ] }" at bounding box center [388, 487] width 636 height 726
click at [215, 153] on div "{ "document" : { } , "typeOptions" : [ "Type 1" , "Type 2" ] }" at bounding box center [388, 487] width 636 height 726
click at [235, 156] on div "{ "document" : { "title" : "D" } , "typeOptions" : [ "Type 1" , "Type 2" ] }" at bounding box center [388, 487] width 636 height 726
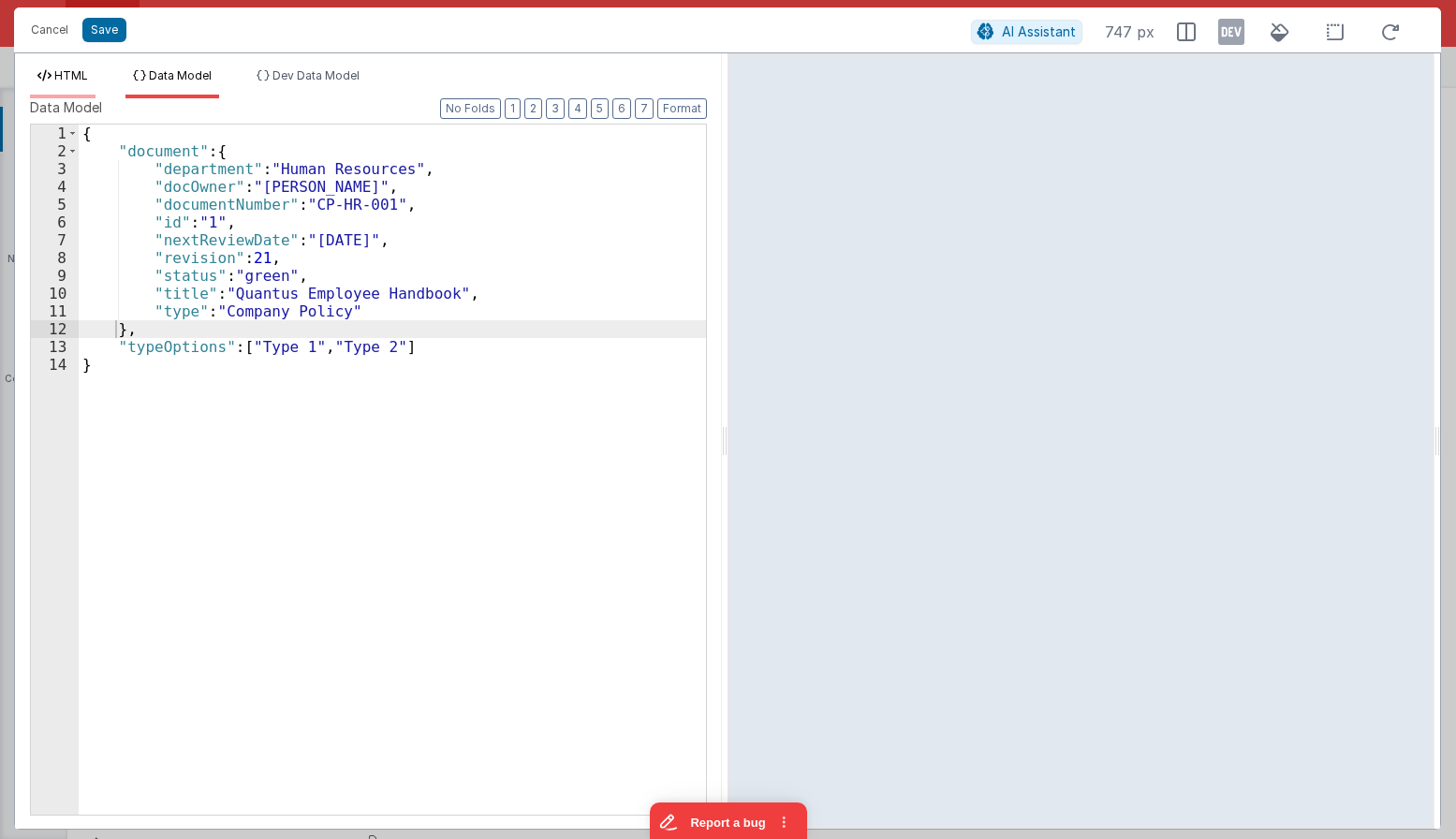
click at [93, 81] on li "HTML" at bounding box center [63, 83] width 66 height 30
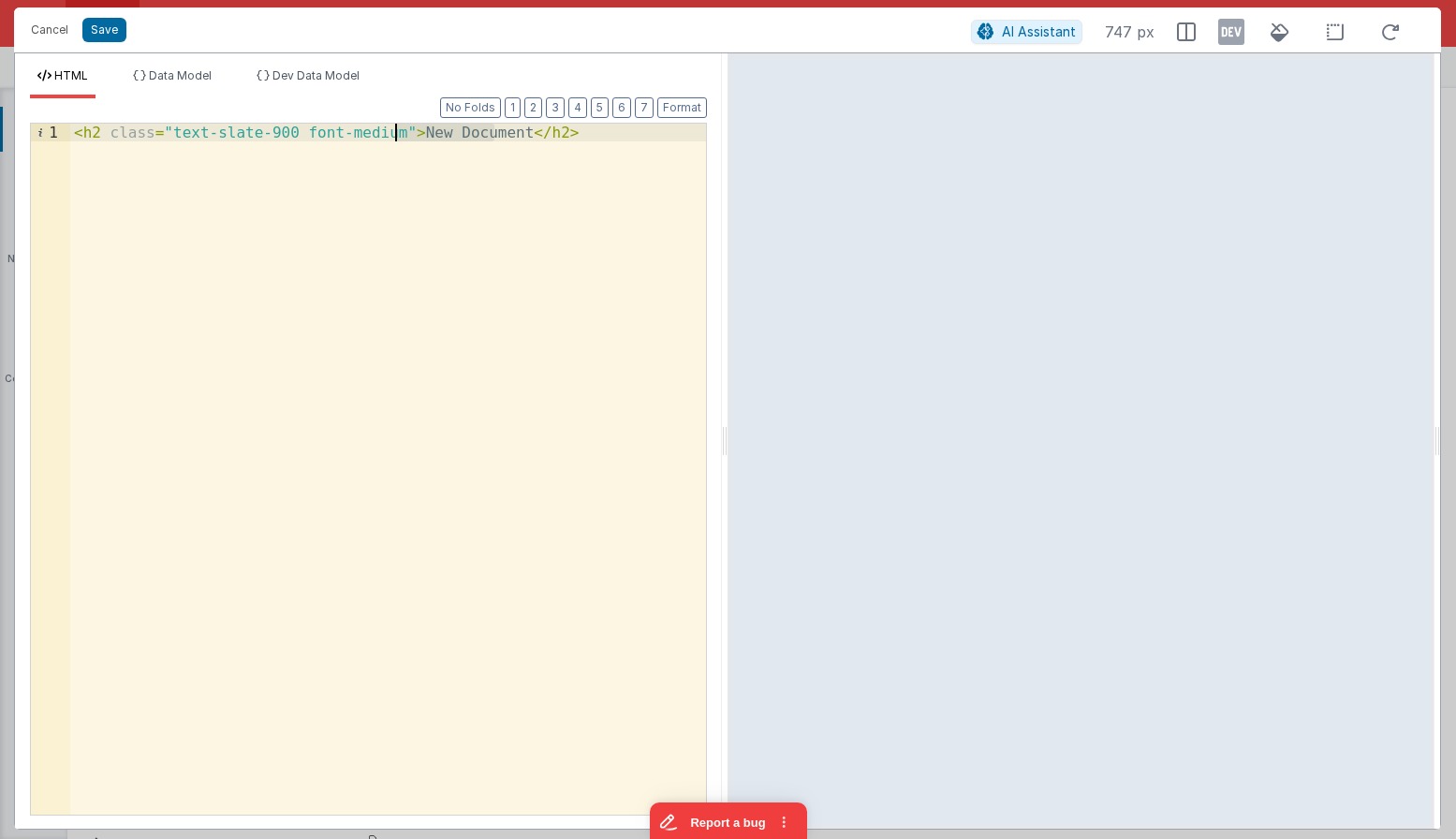
click at [421, 133] on div "< h2 class = "text-slate-900 font-medium" > New Document </ h2 >" at bounding box center [388, 469] width 636 height 691
click at [421, 133] on div "< h2 class = "text-slate-900 font-medium" > New Document </ h2 >" at bounding box center [388, 487] width 636 height 727
drag, startPoint x: 491, startPoint y: 148, endPoint x: 494, endPoint y: 132, distance: 16.3
click at [491, 147] on div "< h2 class = "text-slate-900 font-medium" > New Document </ h2 >" at bounding box center [388, 487] width 636 height 727
drag, startPoint x: 494, startPoint y: 130, endPoint x: 396, endPoint y: 130, distance: 98.0
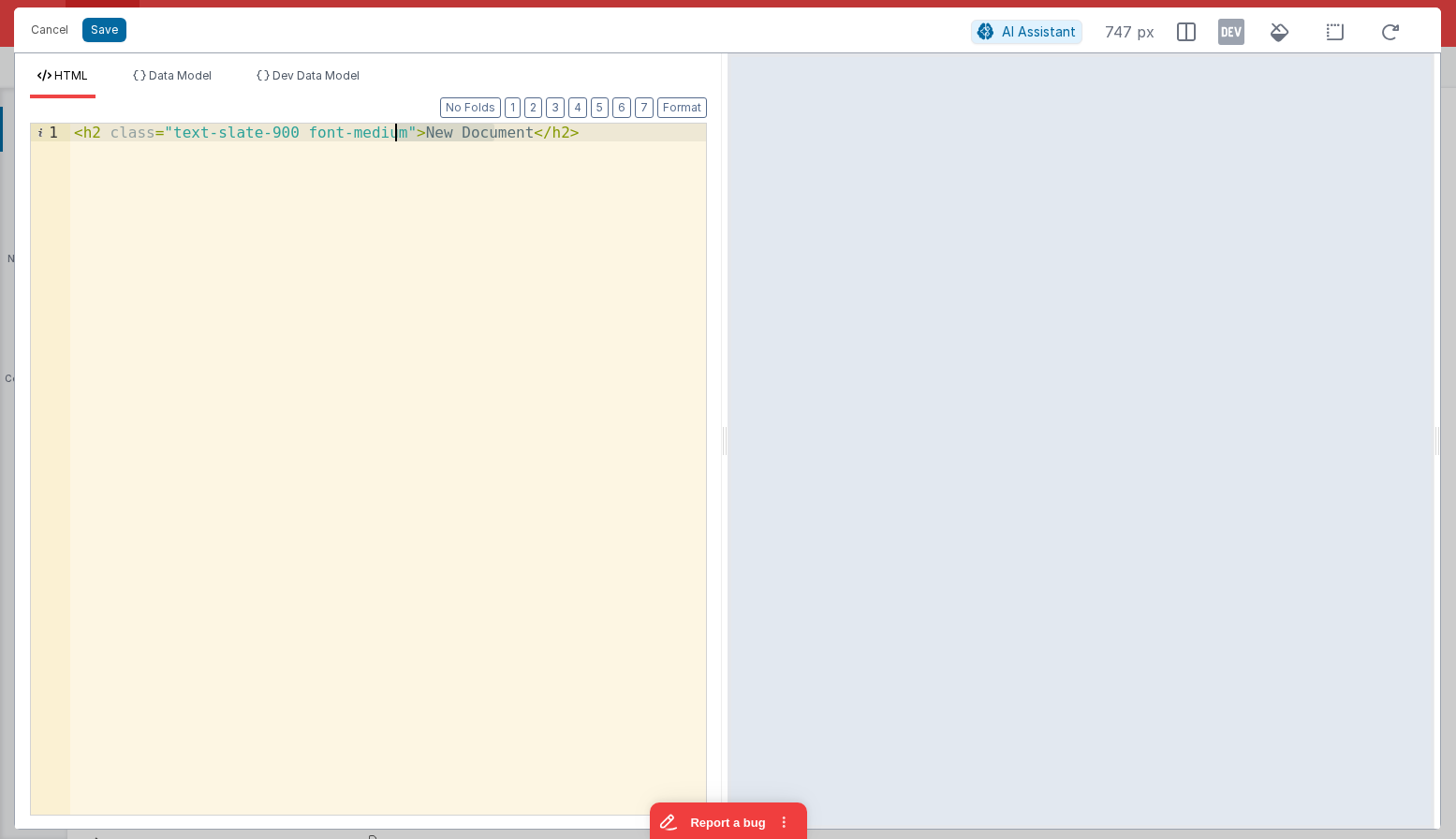
click at [396, 130] on div "< h2 class = "text-slate-900 font-medium" > New Document </ h2 >" at bounding box center [388, 487] width 636 height 727
click at [662, 138] on div "< h2 class = "text-slate-900 font-medium" > {{model.document.title}} </ h2 >" at bounding box center [388, 487] width 636 height 727
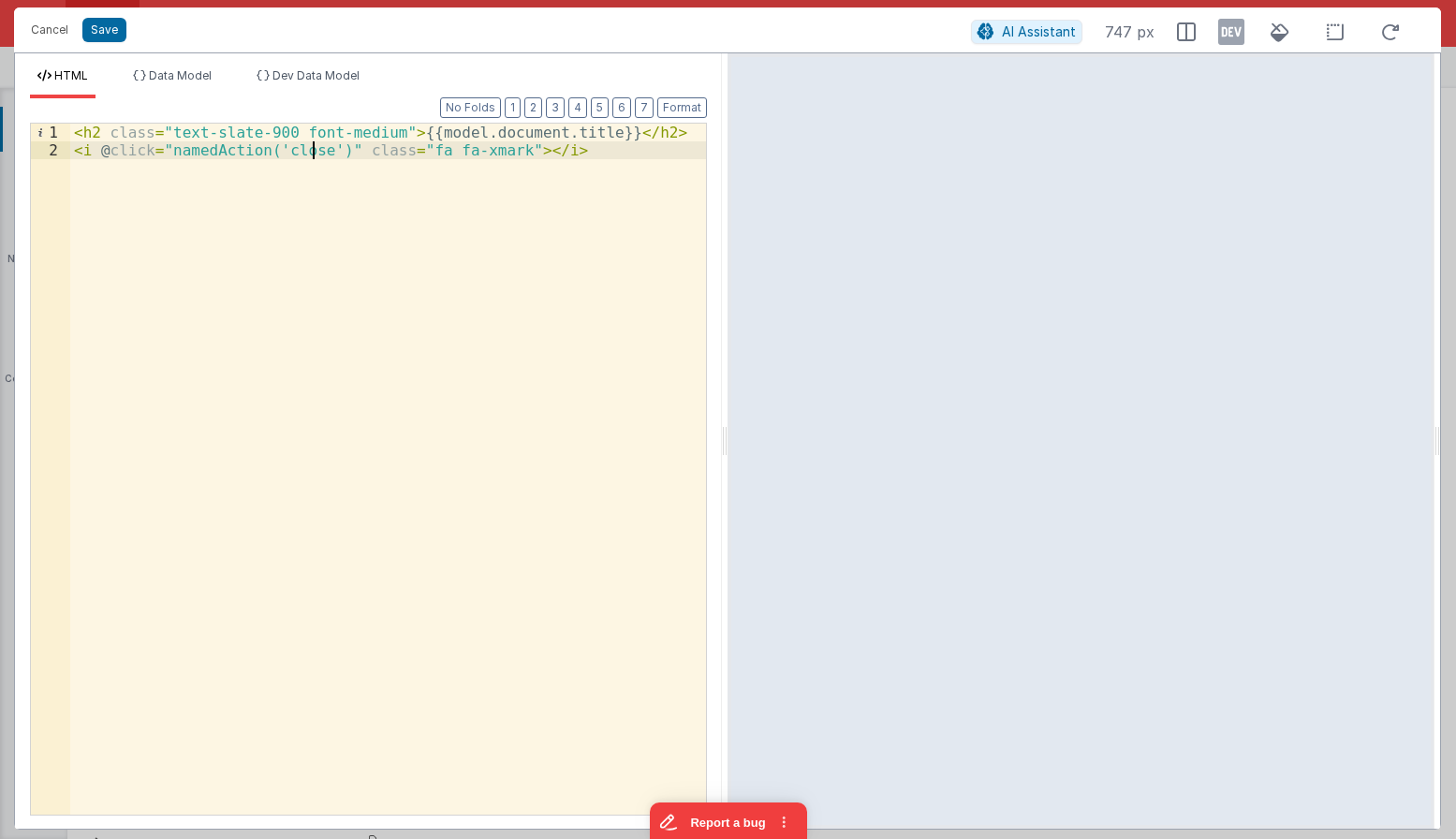
click at [74, 134] on div "< h2 class = "text-slate-900 font-medium" > {{model.document.title}} </ h2 > < …" at bounding box center [388, 487] width 636 height 727
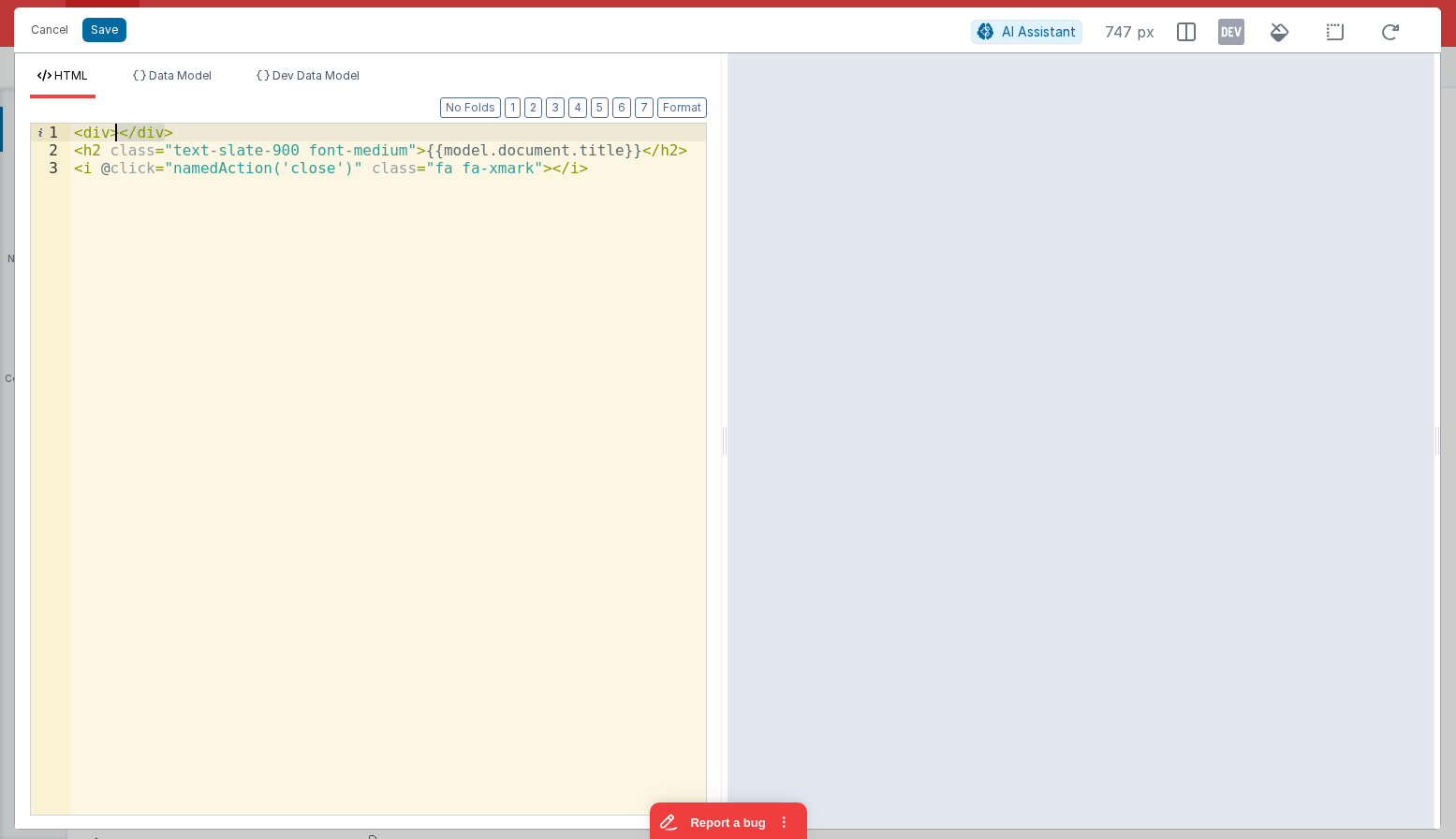
drag, startPoint x: 172, startPoint y: 126, endPoint x: 114, endPoint y: 128, distance: 58.0
click at [114, 128] on div "< div > </ div > < h2 class = "text-slate-900 font-medium" > {{model.document.t…" at bounding box center [388, 487] width 636 height 727
click at [569, 172] on div "< div > < h2 class = "text-slate-900 font-medium" > {{model.document.title}} </…" at bounding box center [388, 487] width 636 height 727
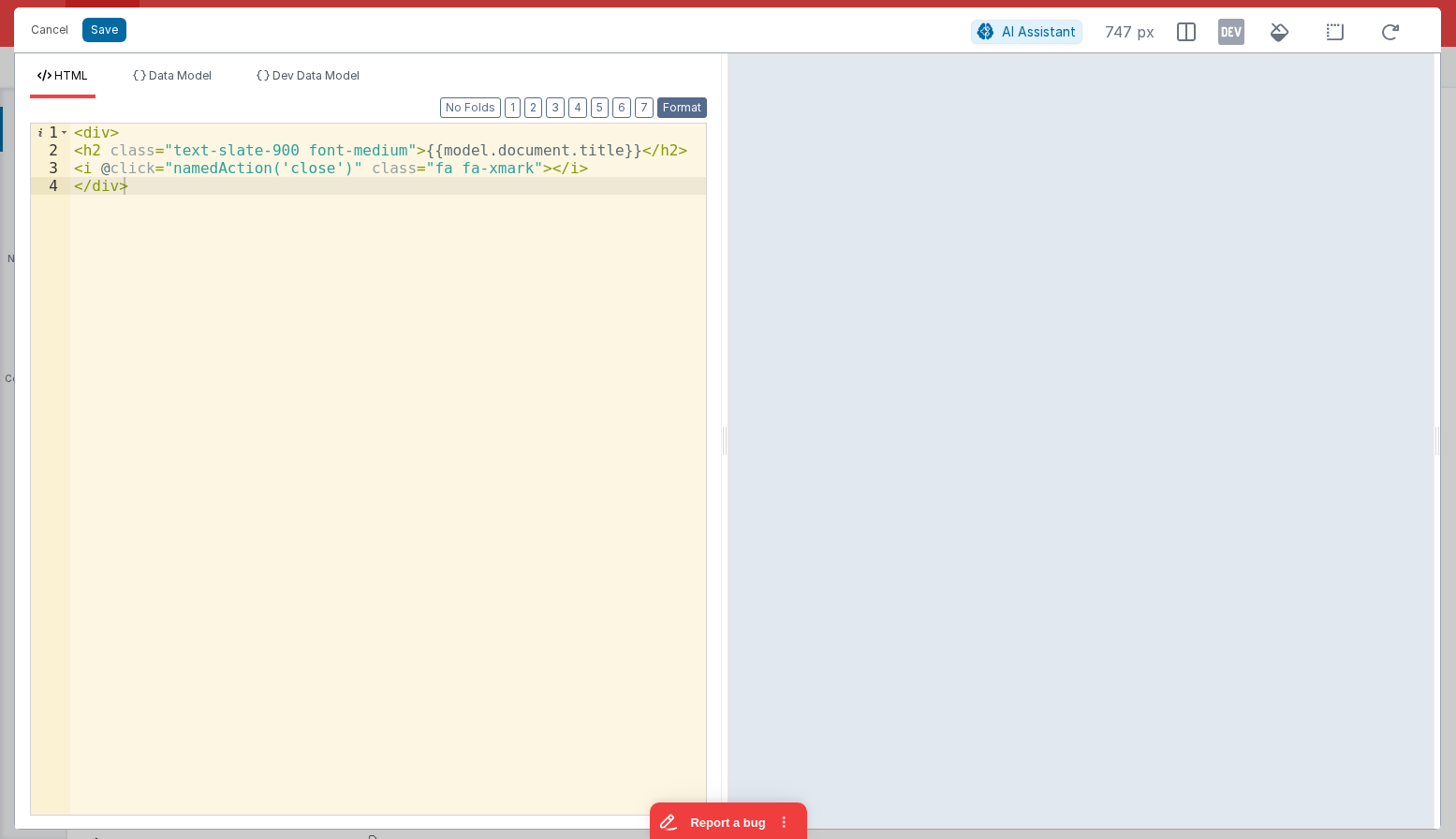
click at [694, 102] on button "Format" at bounding box center [682, 108] width 50 height 21
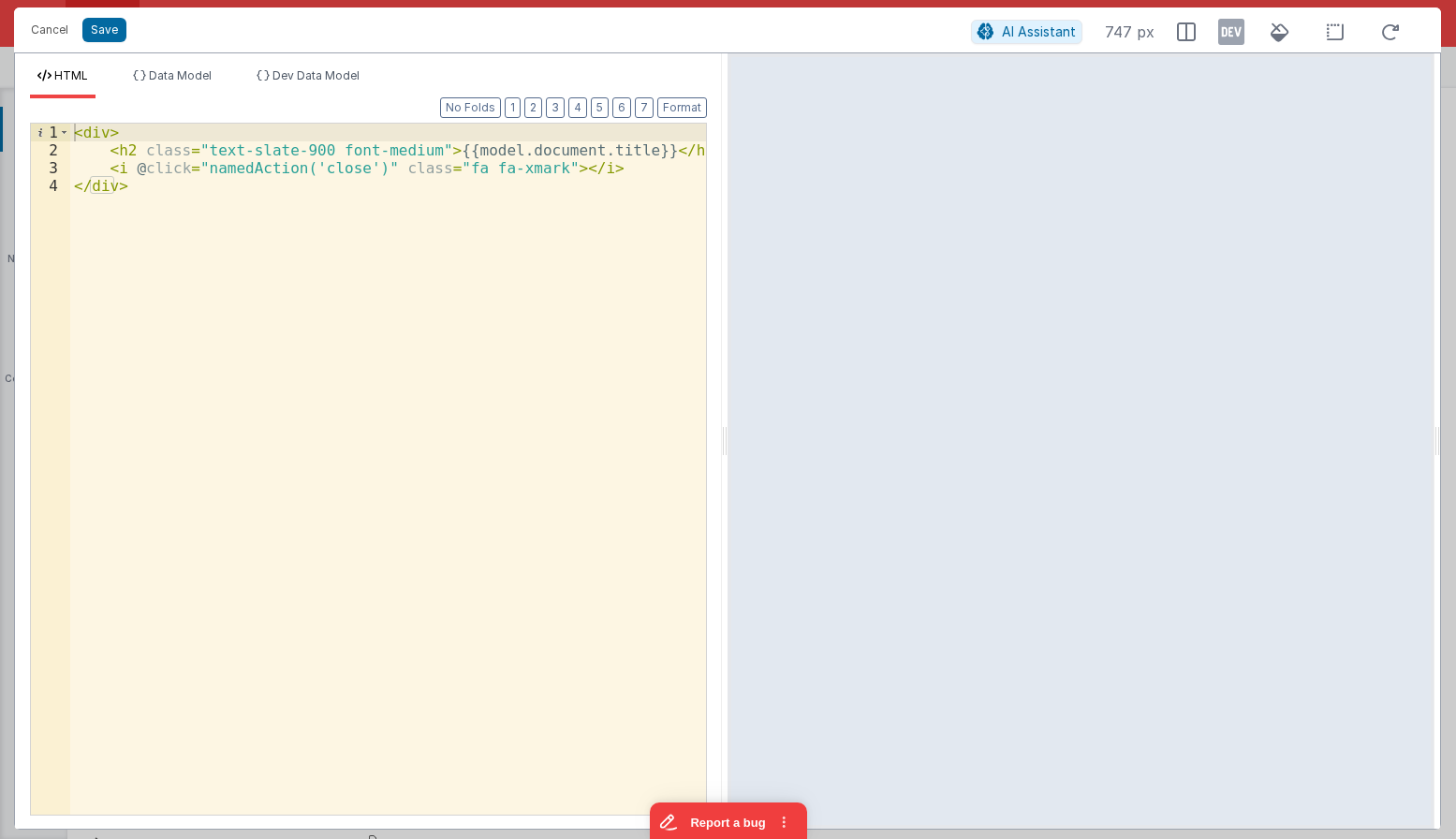
click at [108, 130] on div "< div > < h2 class = "text-slate-900 font-medium" > {{model.document.title}} </…" at bounding box center [388, 487] width 636 height 727
click at [527, 167] on div "< div class = "flex justify-between items-center" > < h2 class = "text-slate-90…" at bounding box center [388, 487] width 636 height 727
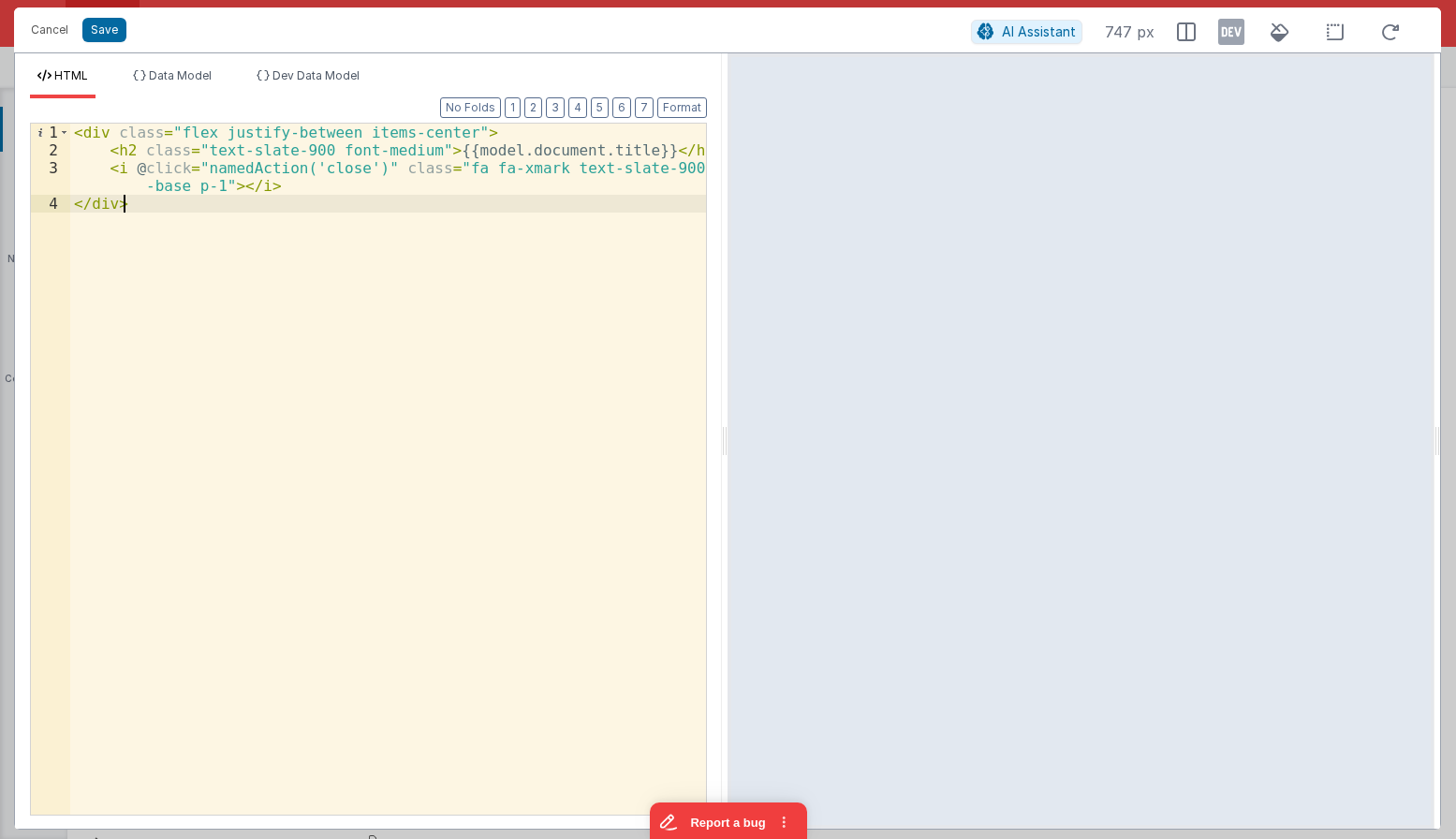
drag, startPoint x: 221, startPoint y: 227, endPoint x: -45, endPoint y: -2, distance: 351.0
click at [70, 124] on div "< div class = "flex justify-between items-center" > < h2 class = "text-slate-90…" at bounding box center [388, 469] width 636 height 691
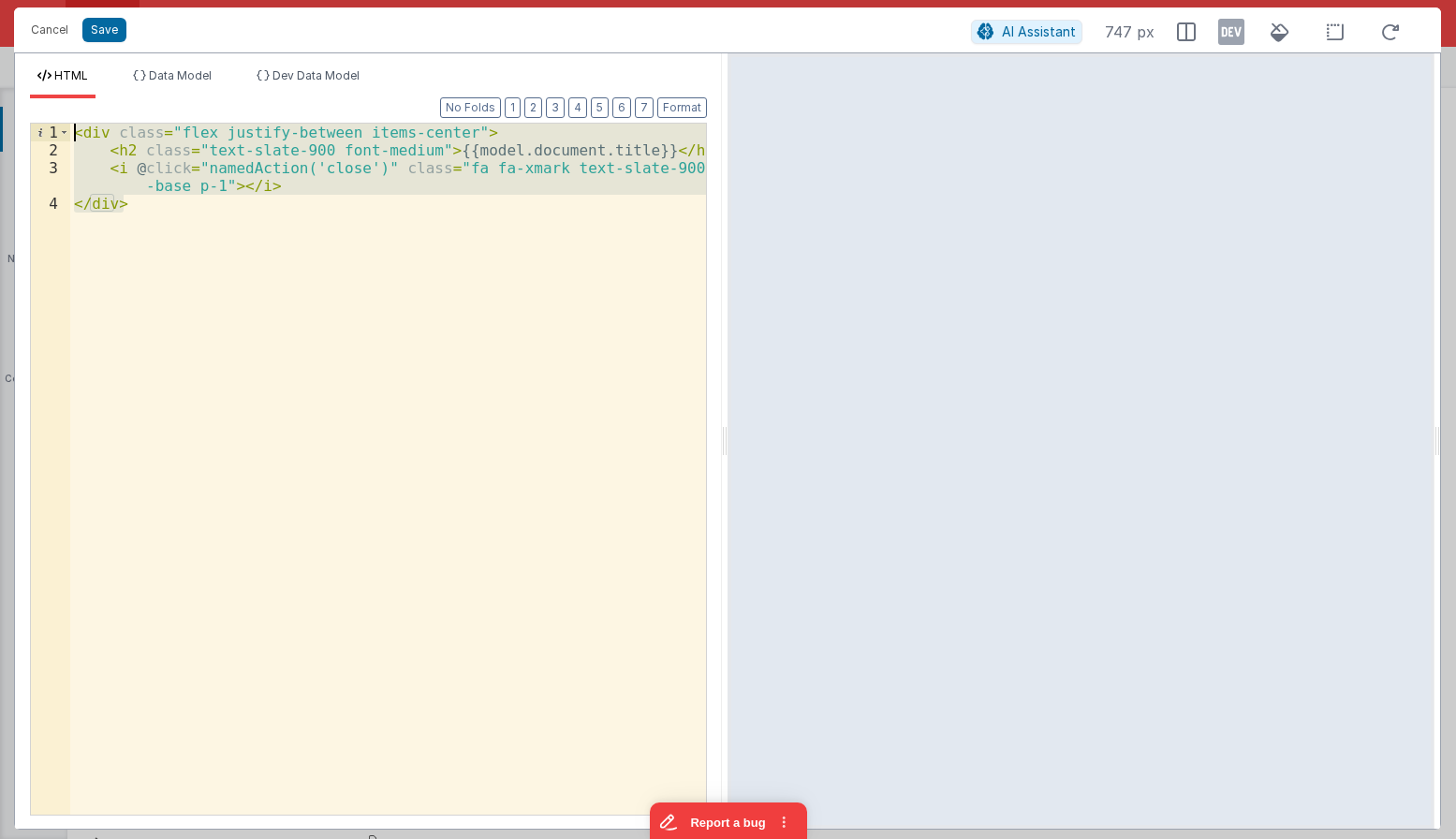
click at [220, 186] on div "< div class = "flex justify-between items-center" > < h2 class = "text-slate-90…" at bounding box center [388, 469] width 636 height 691
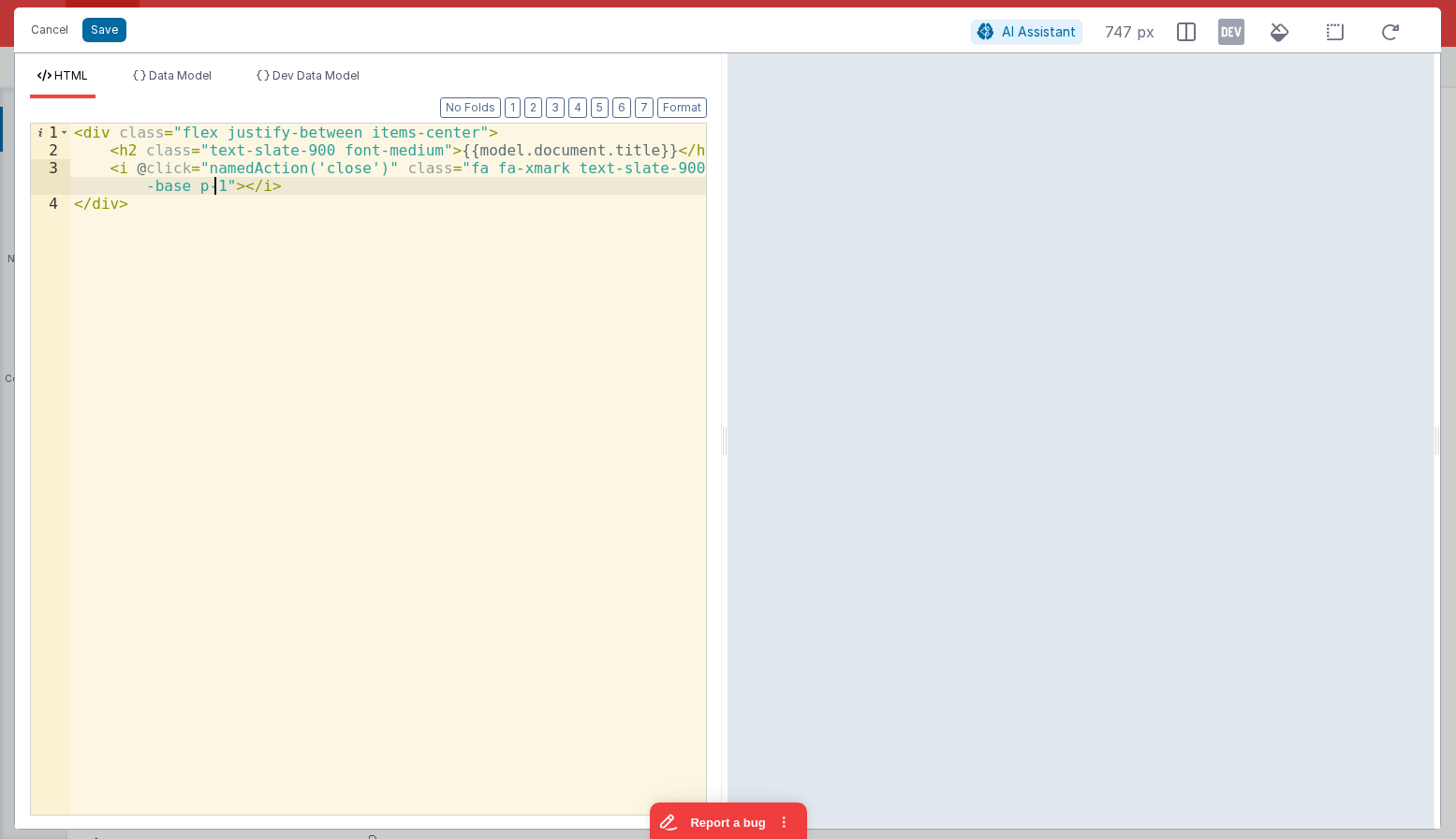
click at [216, 184] on div "< div class = "flex justify-between items-center" > < h2 class = "text-slate-90…" at bounding box center [388, 487] width 636 height 727
click at [343, 177] on div "< div class = "flex justify-between items-center" > < h2 class = "text-slate-90…" at bounding box center [388, 487] width 636 height 727
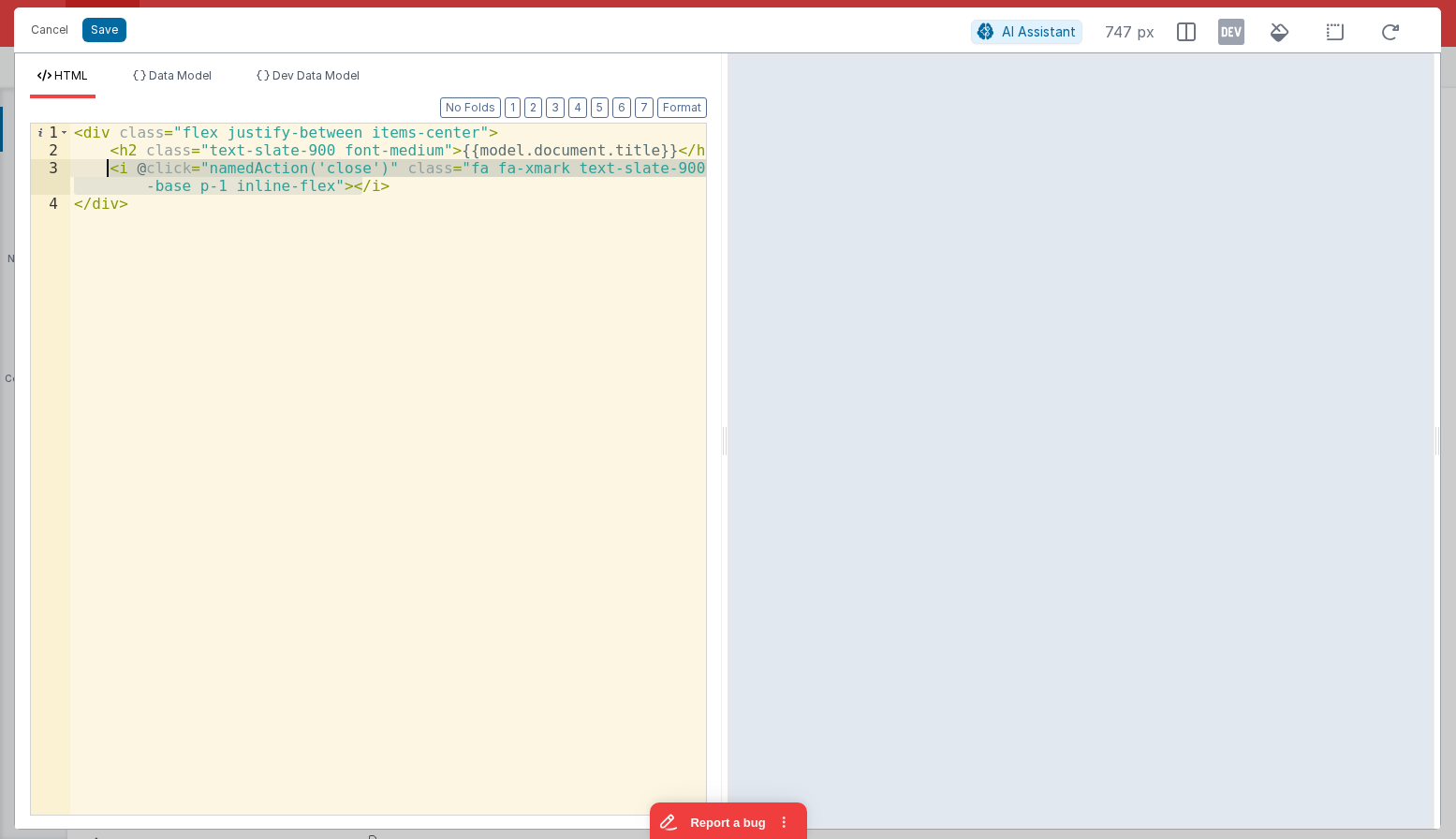
drag, startPoint x: 368, startPoint y: 188, endPoint x: 108, endPoint y: 166, distance: 260.9
click at [108, 166] on div "< div class = "flex justify-between items-center" > < h2 class = "text-slate-90…" at bounding box center [388, 487] width 636 height 727
click at [238, 179] on div "< div class = "flex justify-between items-center" > < h2 class = "text-slate-90…" at bounding box center [388, 469] width 636 height 691
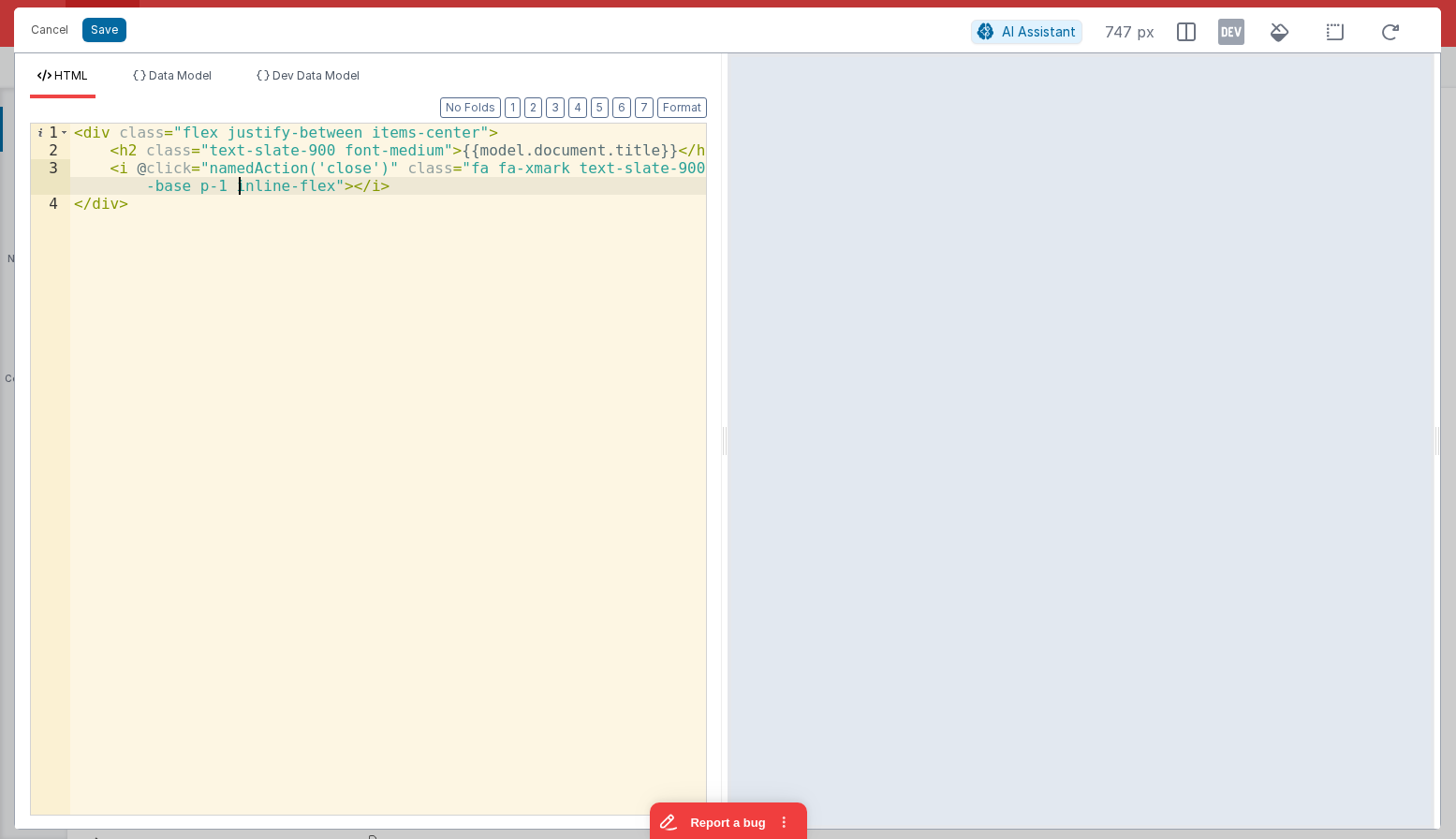
click at [224, 181] on div "< div class = "flex justify-between items-center" > < h2 class = "text-slate-90…" at bounding box center [388, 487] width 636 height 727
click at [190, 187] on div "< div class = "flex justify-between items-center" > < h2 class = "text-slate-90…" at bounding box center [388, 487] width 636 height 727
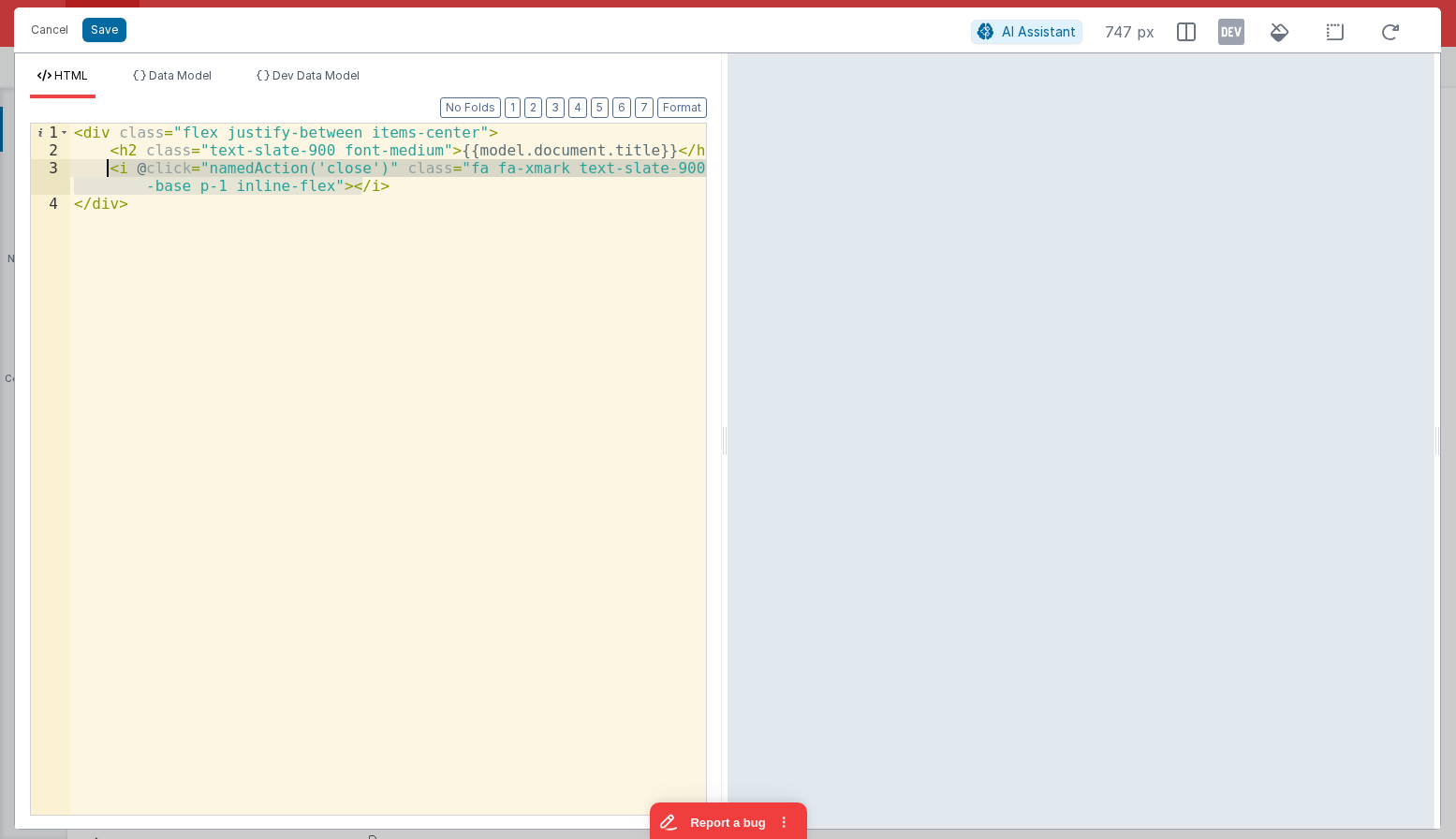
drag, startPoint x: 229, startPoint y: 178, endPoint x: 107, endPoint y: 168, distance: 122.4
click at [107, 168] on div "< div class = "flex justify-between items-center" > < h2 class = "text-slate-90…" at bounding box center [388, 487] width 636 height 727
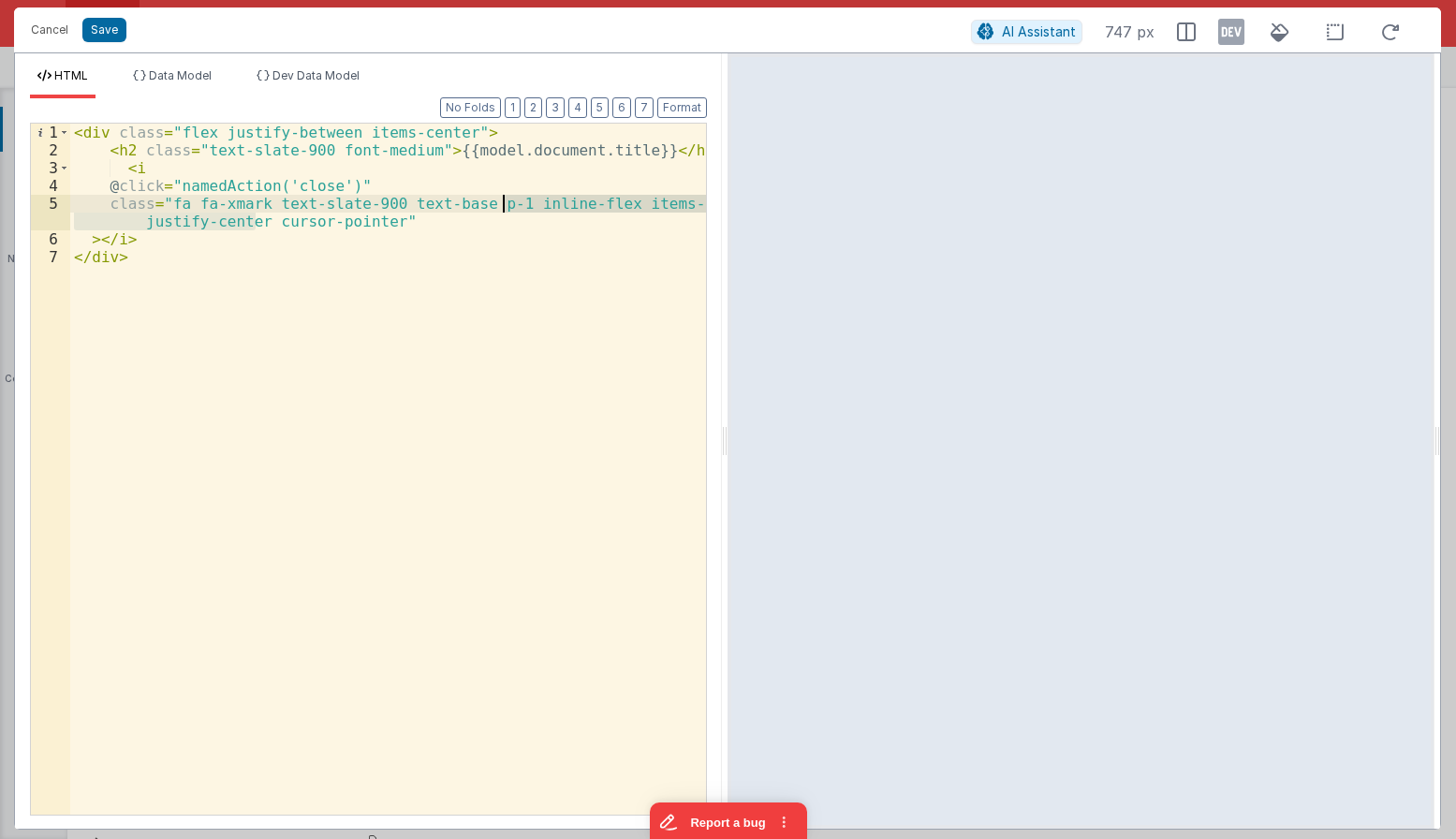
drag, startPoint x: 257, startPoint y: 221, endPoint x: 503, endPoint y: 200, distance: 246.9
click at [503, 200] on div "< div class = "flex justify-between items-center" > < h2 class = "text-slate-90…" at bounding box center [388, 487] width 636 height 727
click at [534, 196] on div "< div class = "flex justify-between items-center" > < h2 class = "text-slate-90…" at bounding box center [388, 487] width 636 height 727
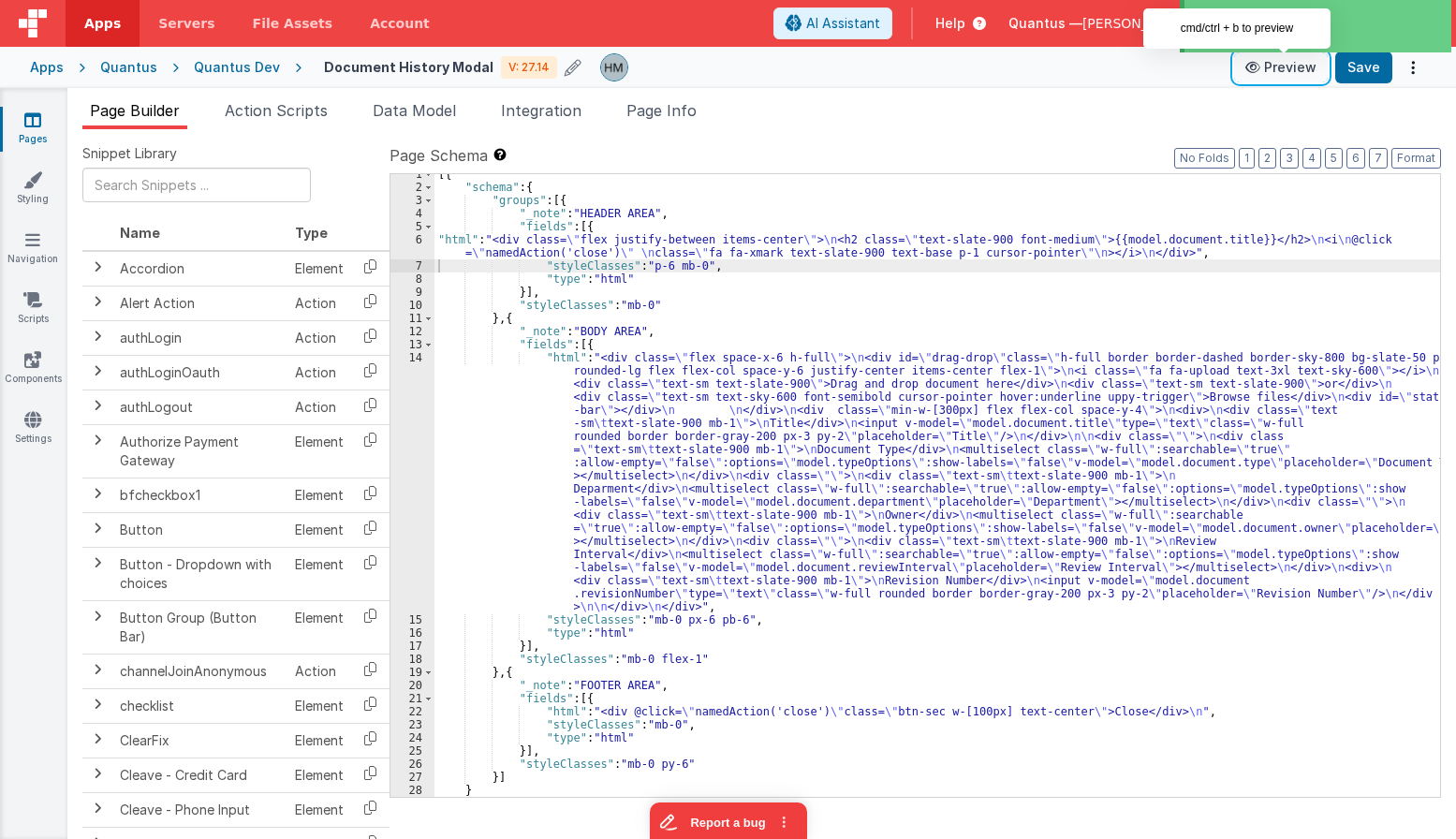
click at [1065, 67] on button "Preview" at bounding box center [1281, 67] width 94 height 30
click at [496, 336] on div "[{ "schema" : { "groups" : [{ "_note" : "HEADER AREA" , "fields" : [{ "html" : …" at bounding box center [937, 492] width 1006 height 649
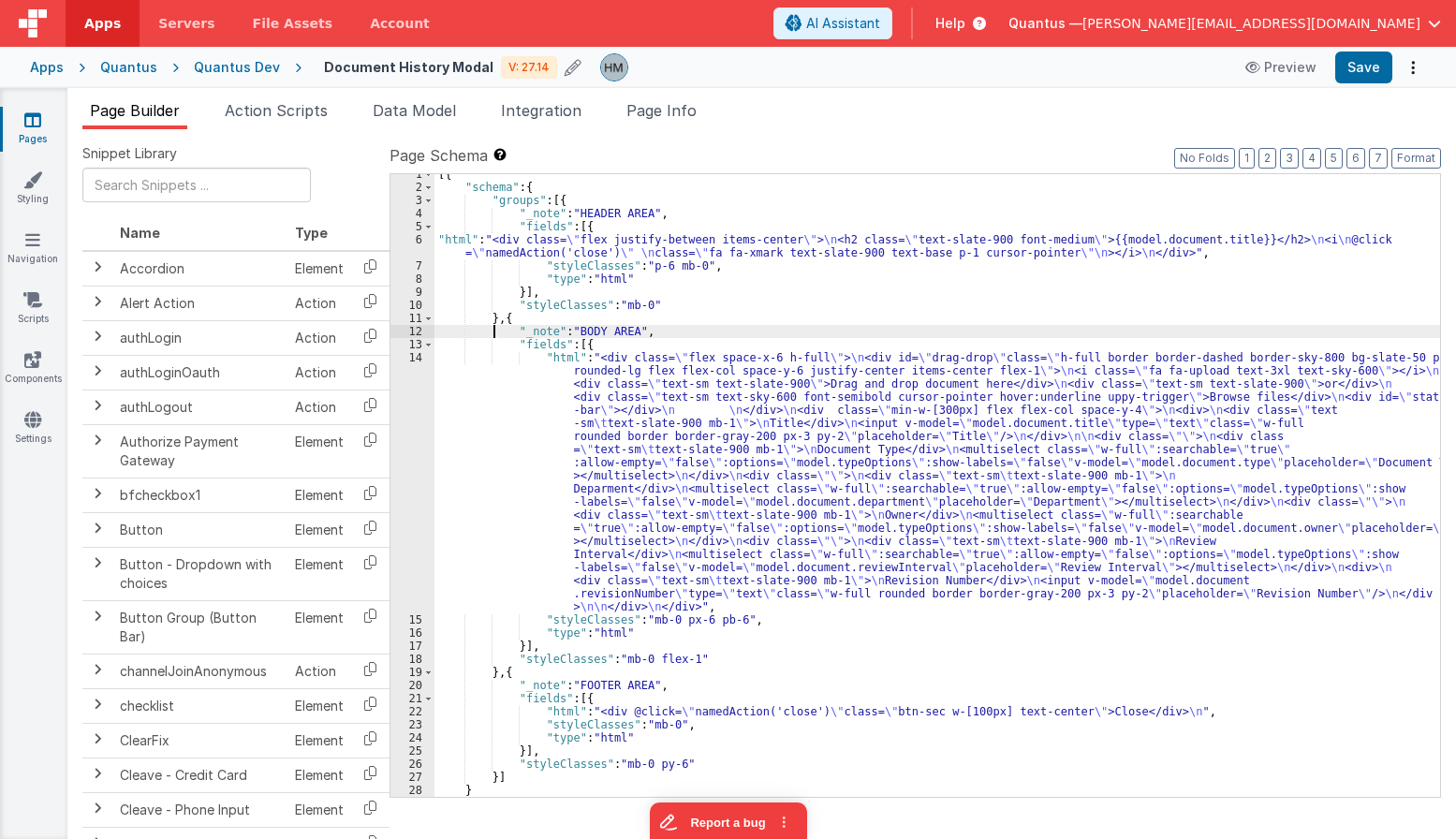
click at [451, 259] on div "[{ "schema" : { "groups" : [{ "_note" : "HEADER AREA" , "fields" : [{ "html" : …" at bounding box center [937, 492] width 1006 height 649
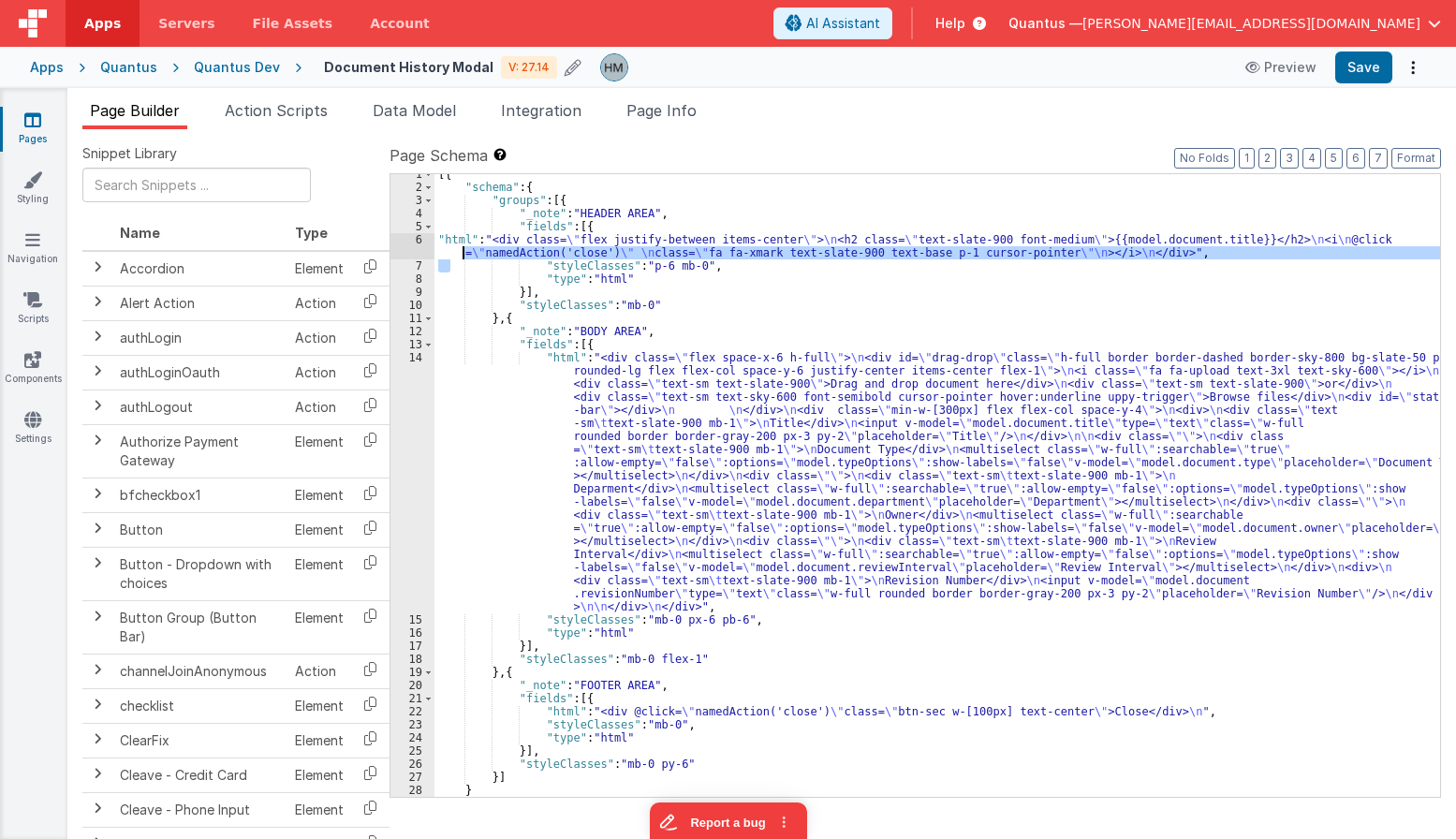
click at [415, 239] on div "6" at bounding box center [412, 247] width 44 height 26
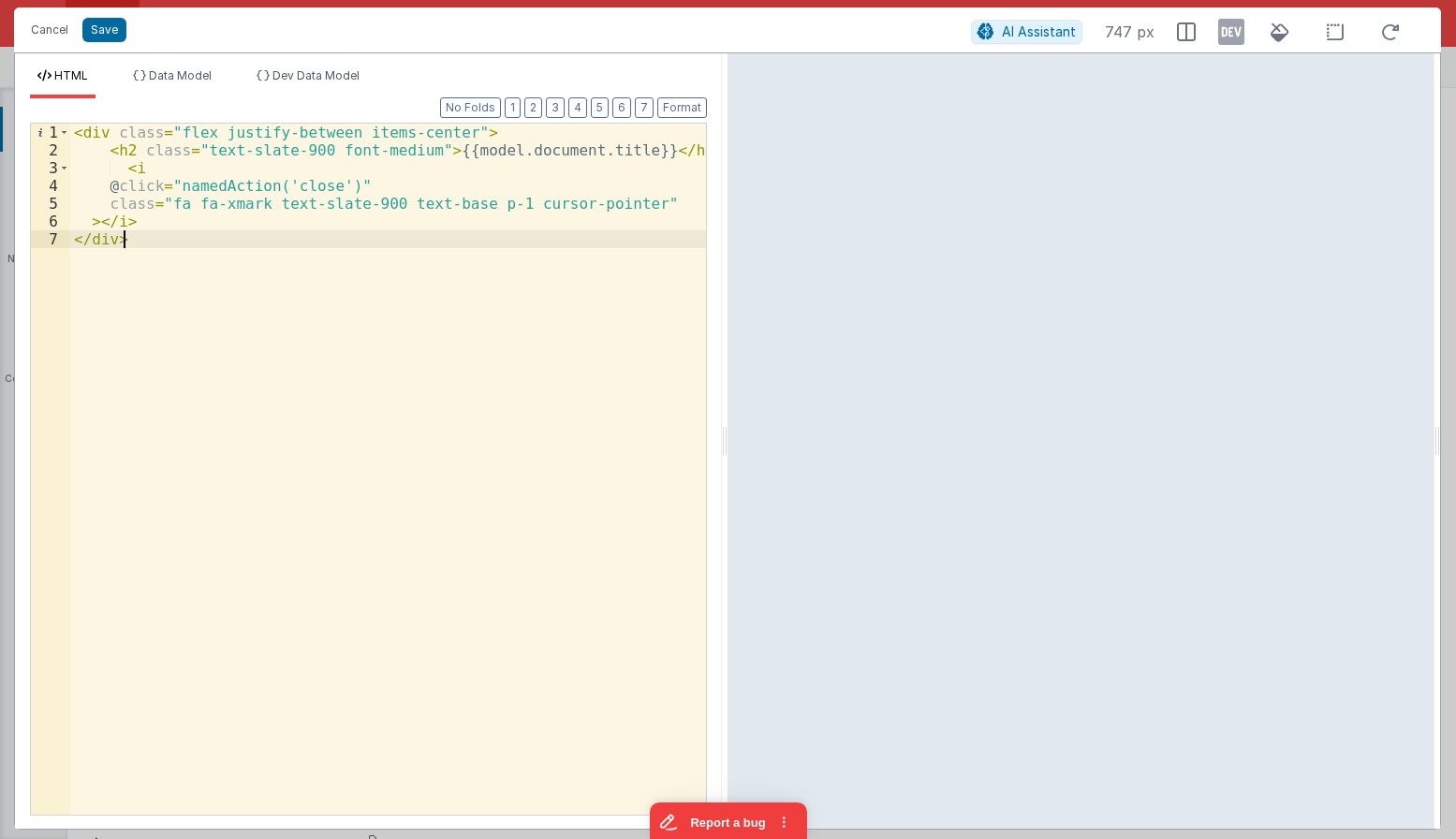
click at [224, 242] on div "< div class = "flex justify-between items-center" > < h2 class = "text-slate-90…" at bounding box center [388, 487] width 636 height 727
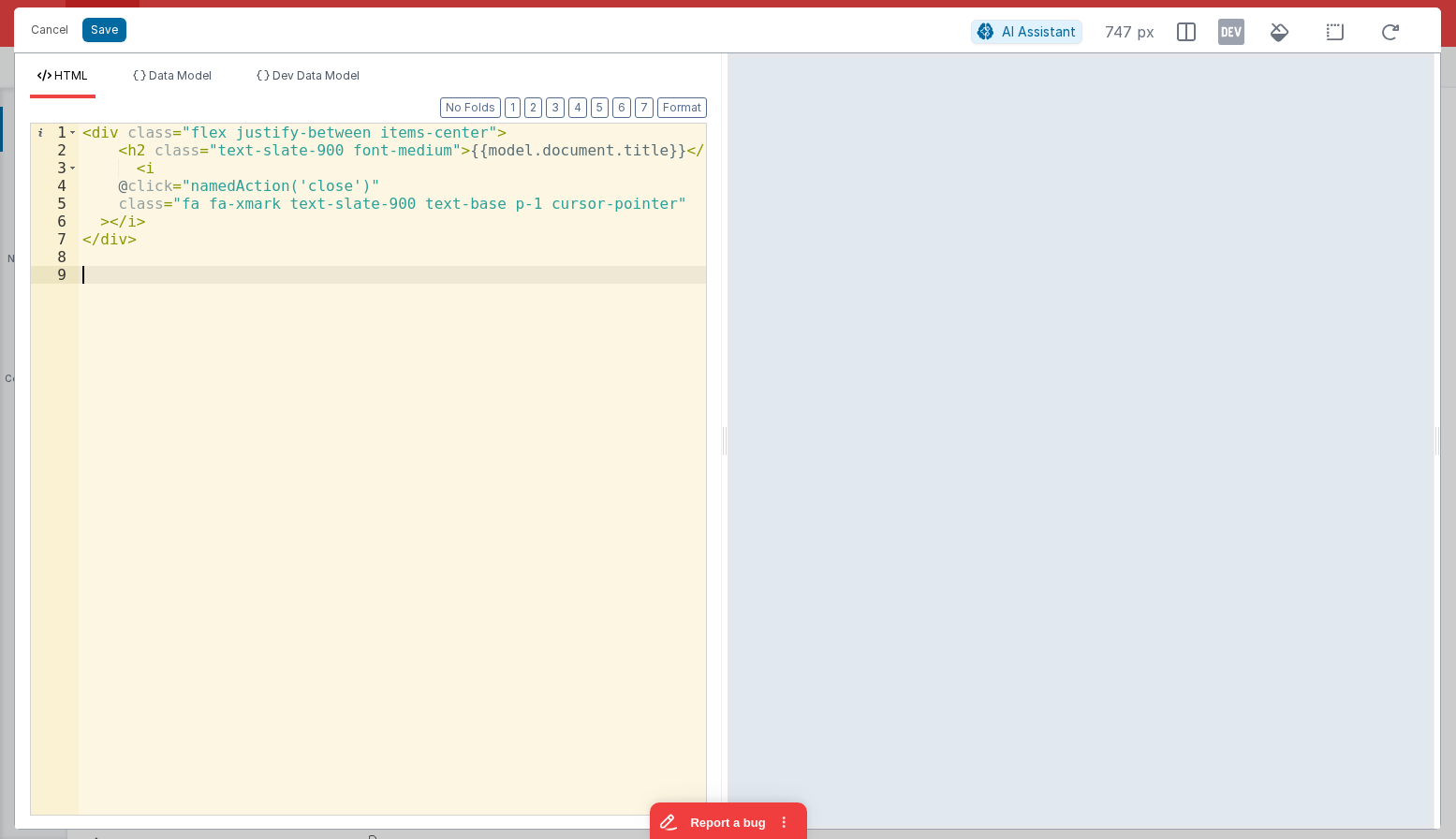
paste textarea
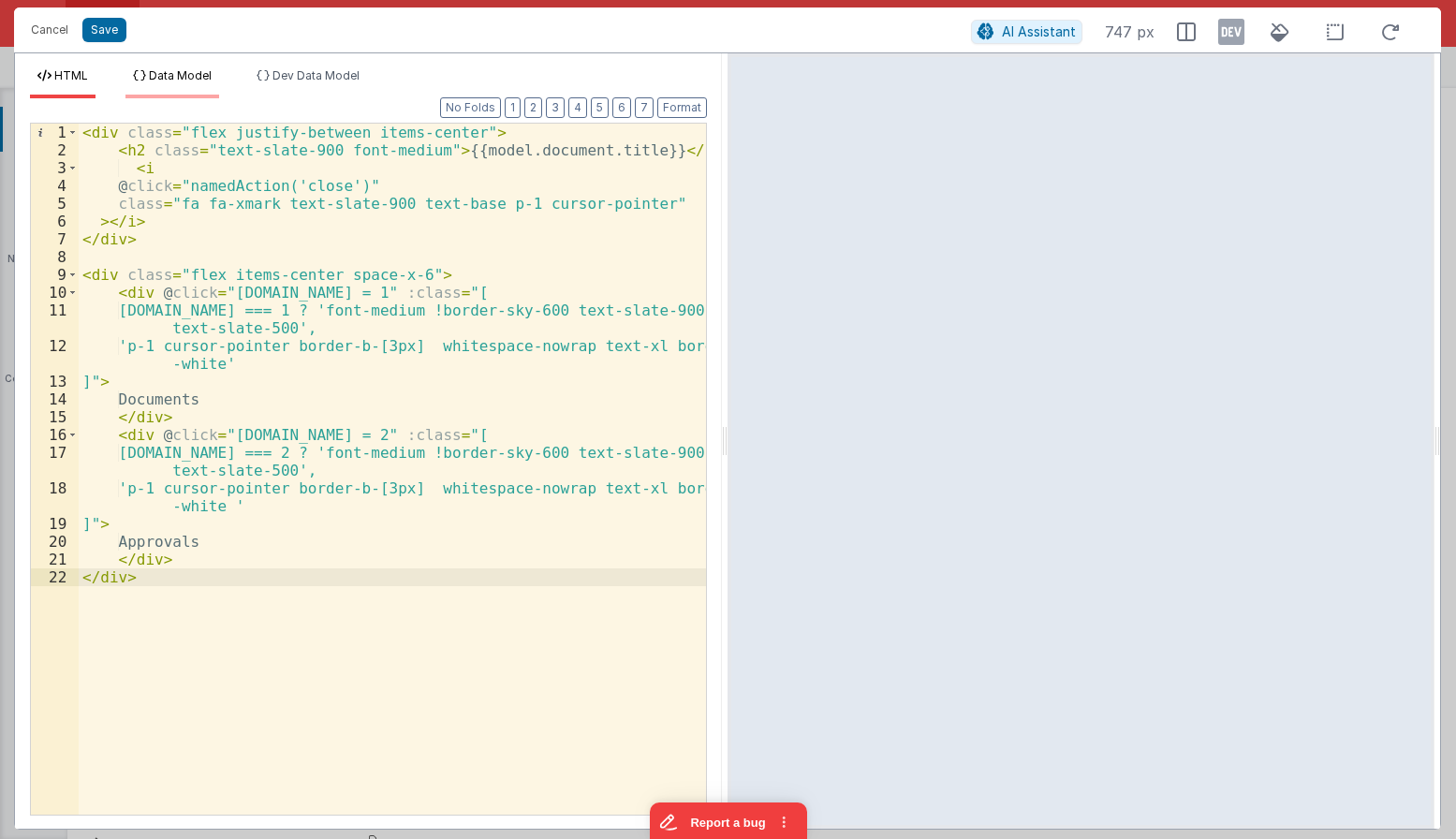
click at [189, 77] on span "Data Model" at bounding box center [180, 75] width 63 height 14
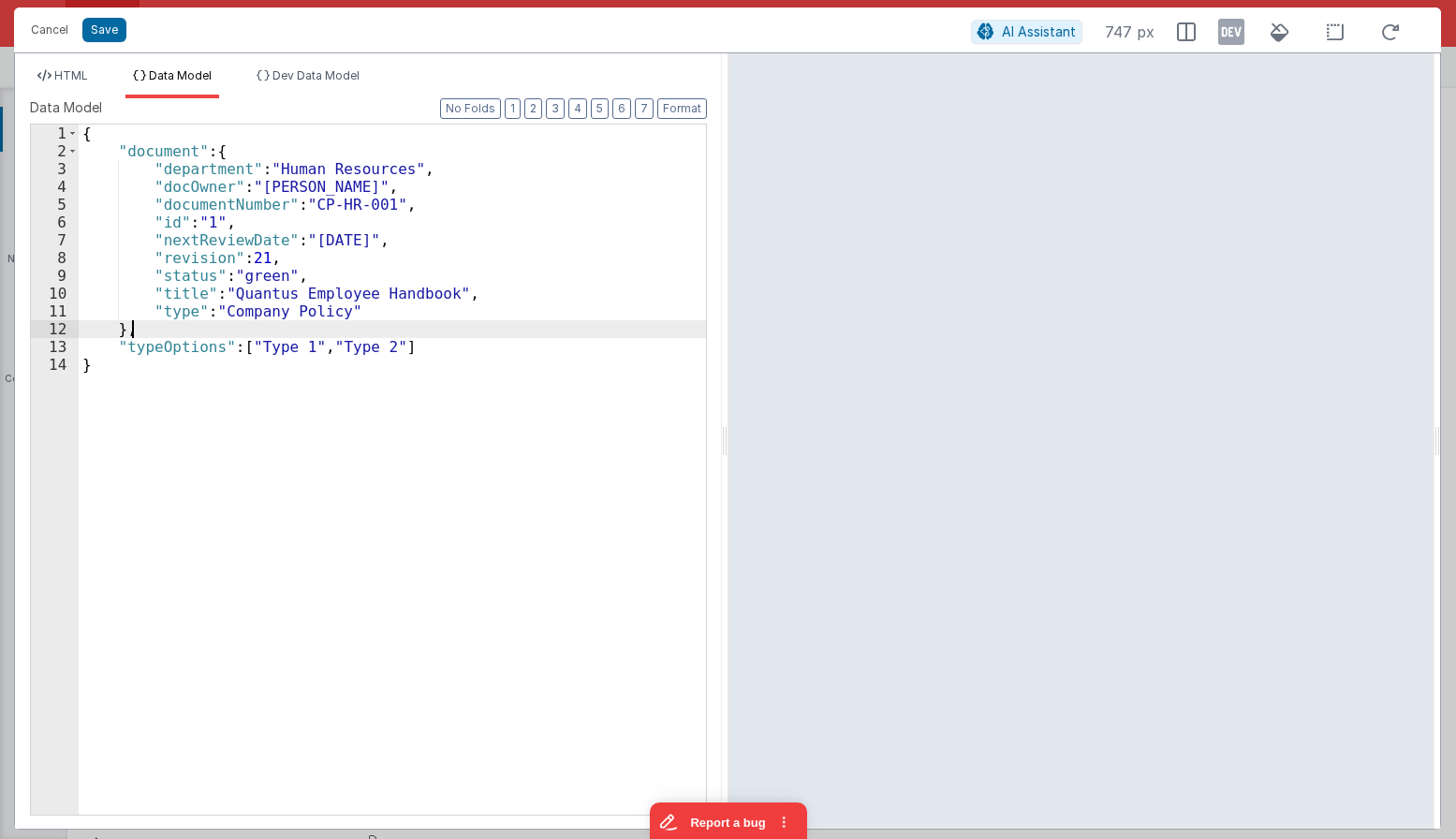
click at [191, 333] on div "{ "document" : { "department" : "Human Resources" , "docOwner" : "Quinlan, Dani…" at bounding box center [392, 487] width 627 height 726
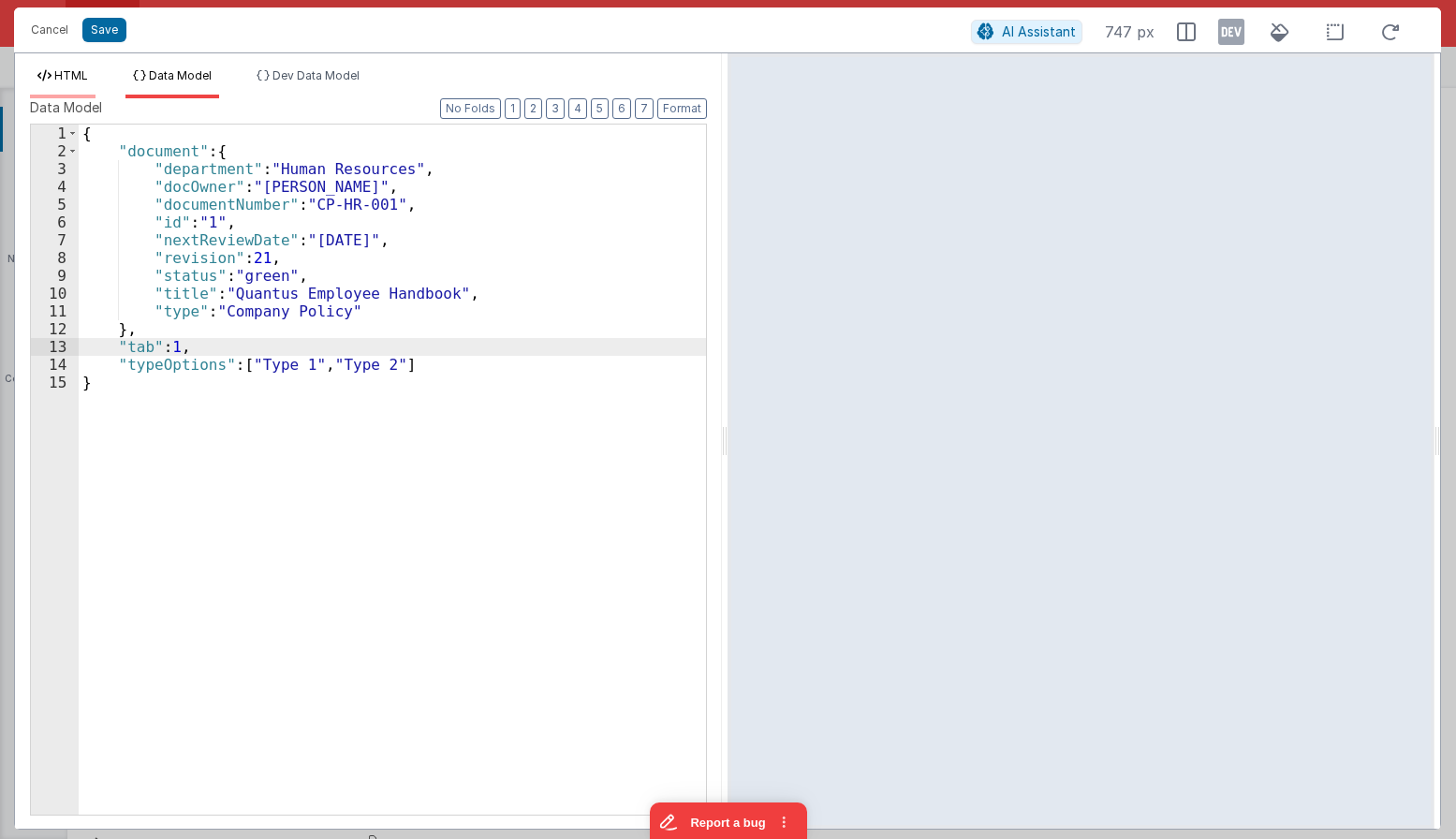
click at [60, 74] on span "HTML" at bounding box center [71, 75] width 34 height 14
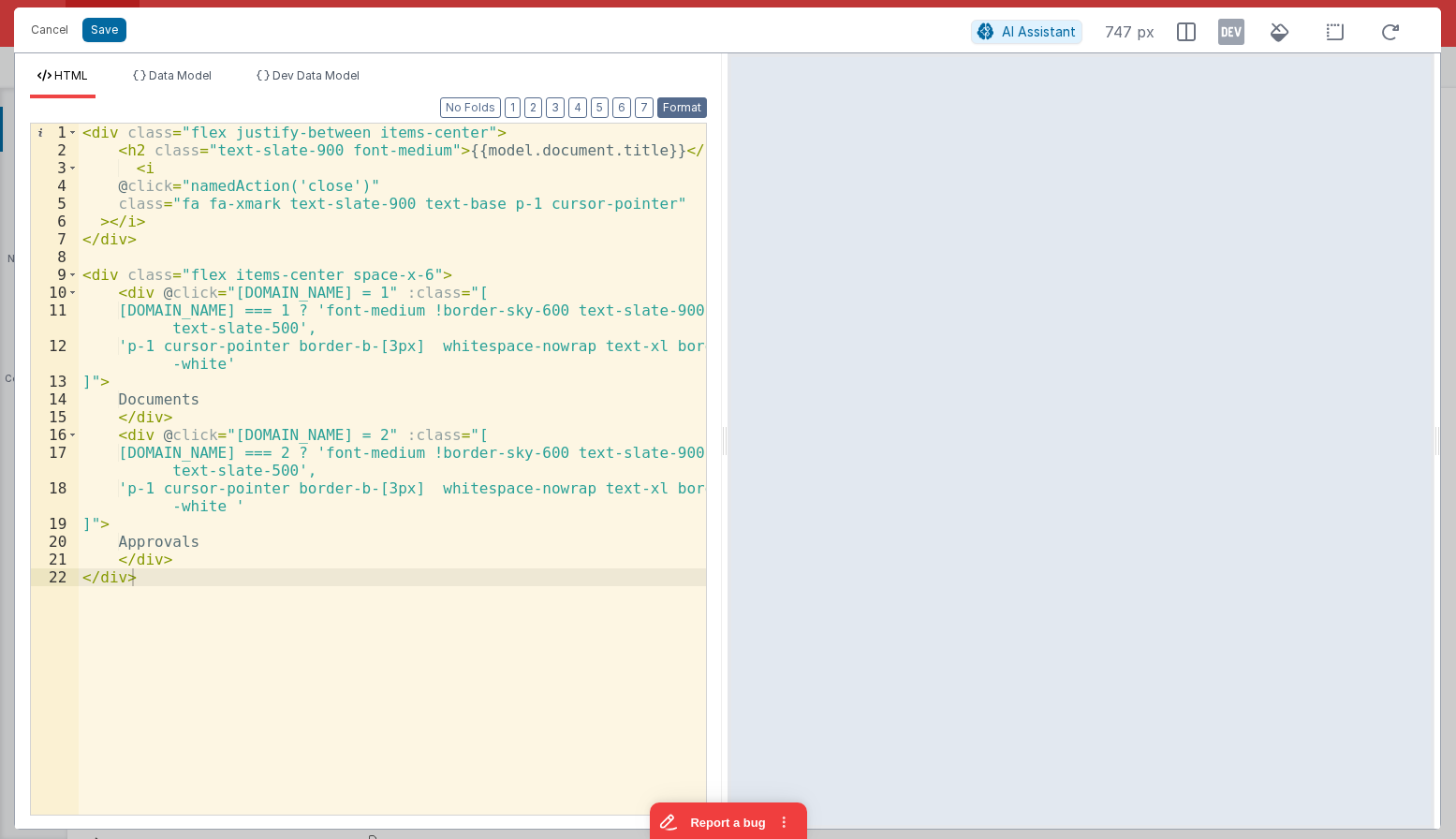
click at [687, 109] on button "Format" at bounding box center [682, 108] width 50 height 21
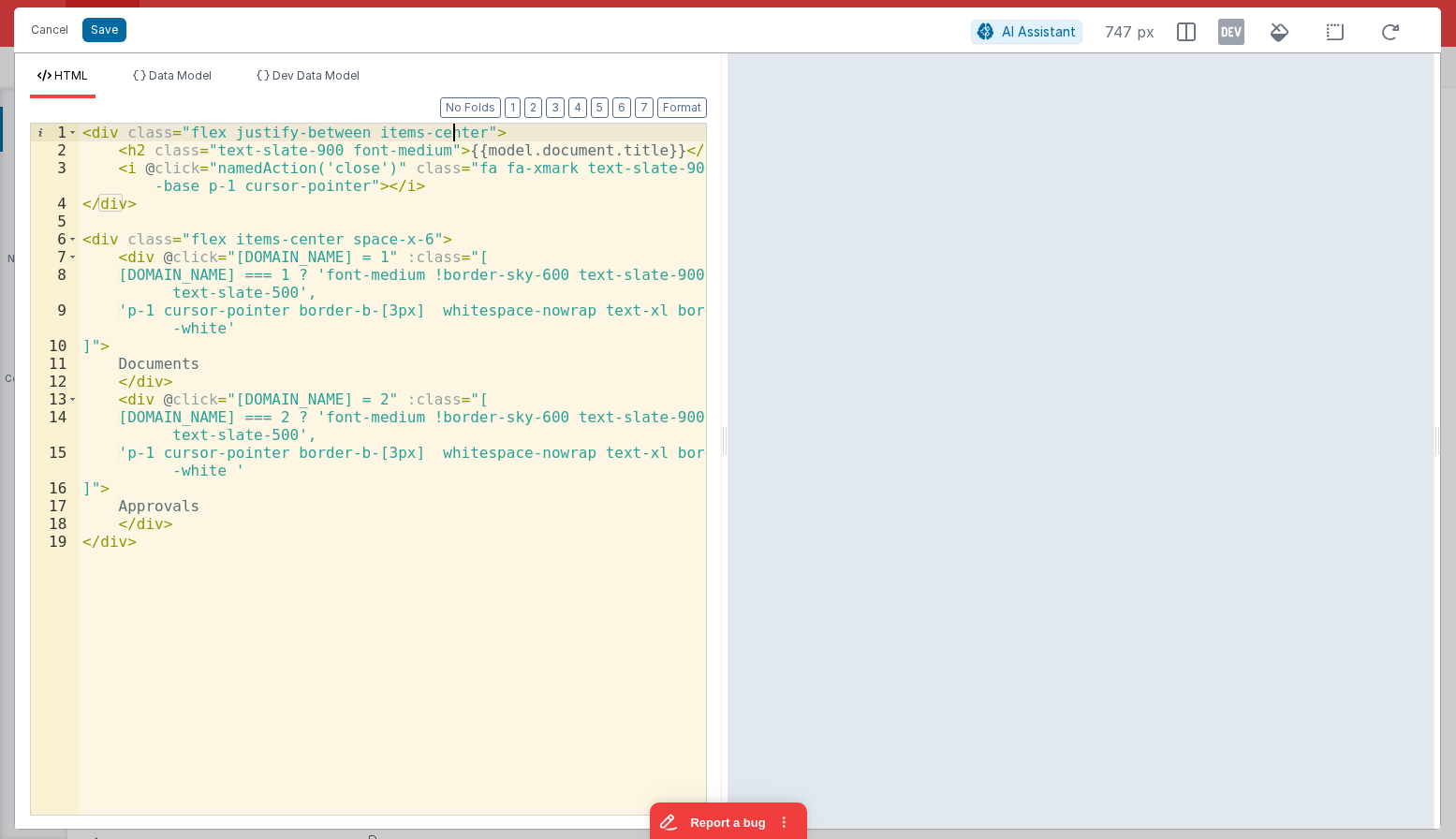
click at [456, 136] on div "< div class = "flex justify-between items-center" > < h2 class = "text-slate-90…" at bounding box center [392, 487] width 627 height 727
click at [191, 364] on div "< div class = "flex justify-between items-center mb-3" > < h2 class = "text-sla…" at bounding box center [392, 487] width 627 height 727
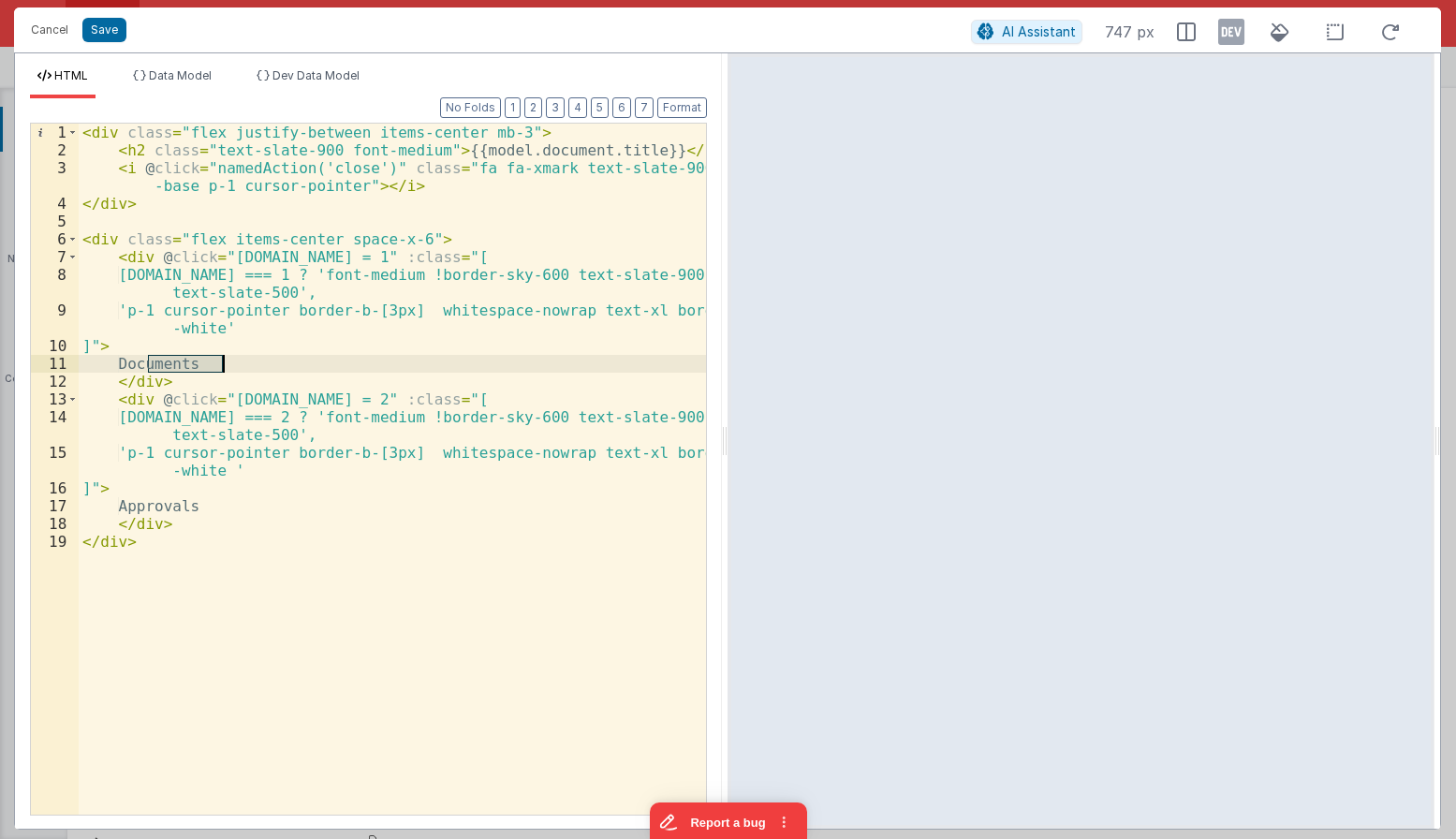
click at [191, 364] on div "< div class = "flex justify-between items-center mb-3" > < h2 class = "text-sla…" at bounding box center [392, 487] width 627 height 727
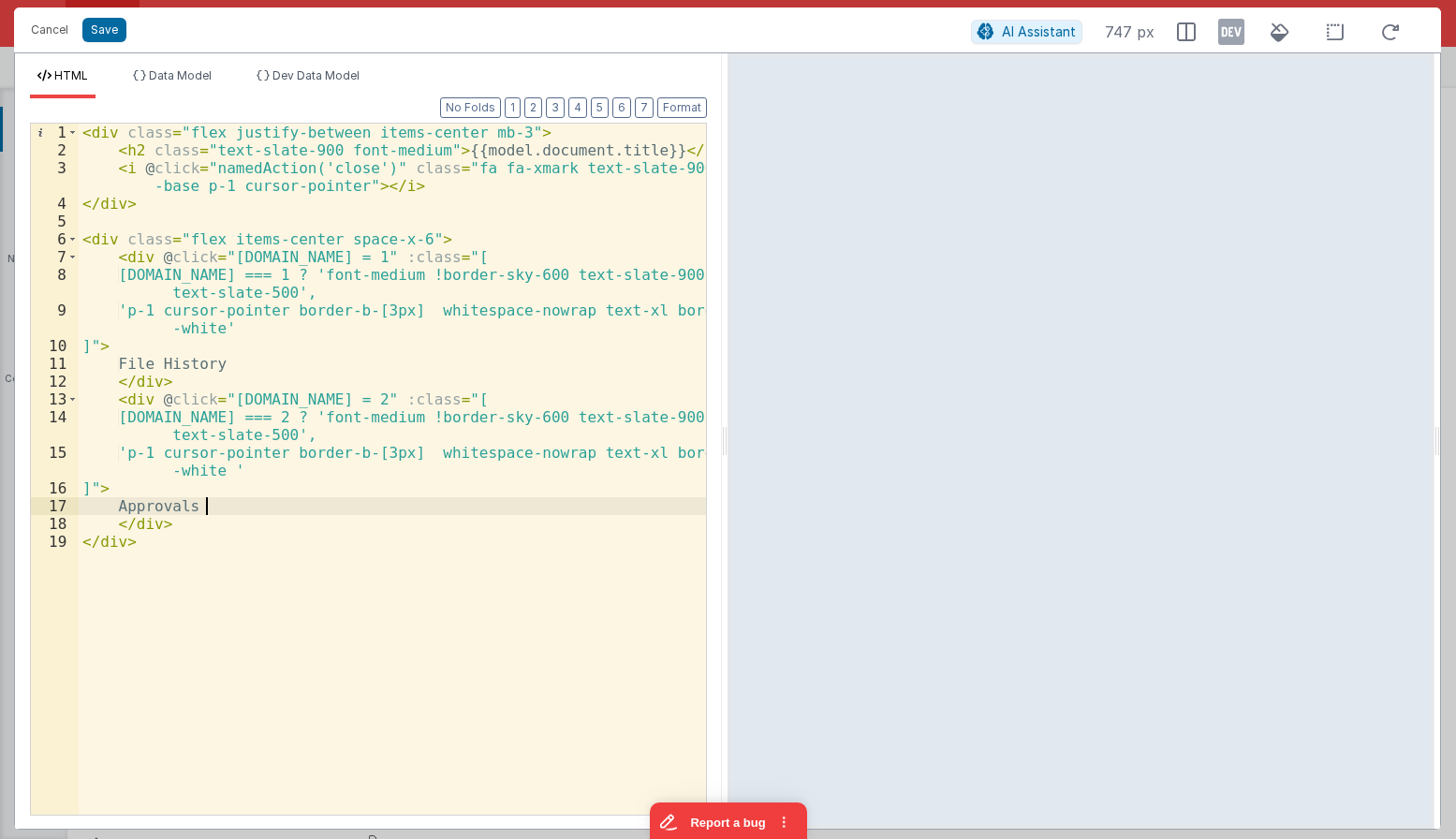
click at [203, 507] on div "< div class = "flex justify-between items-center mb-3" > < h2 class = "text-sla…" at bounding box center [392, 487] width 627 height 727
click at [600, 298] on div "< div class = "flex justify-between items-center mb-3" > < h2 class = "text-sla…" at bounding box center [392, 487] width 627 height 727
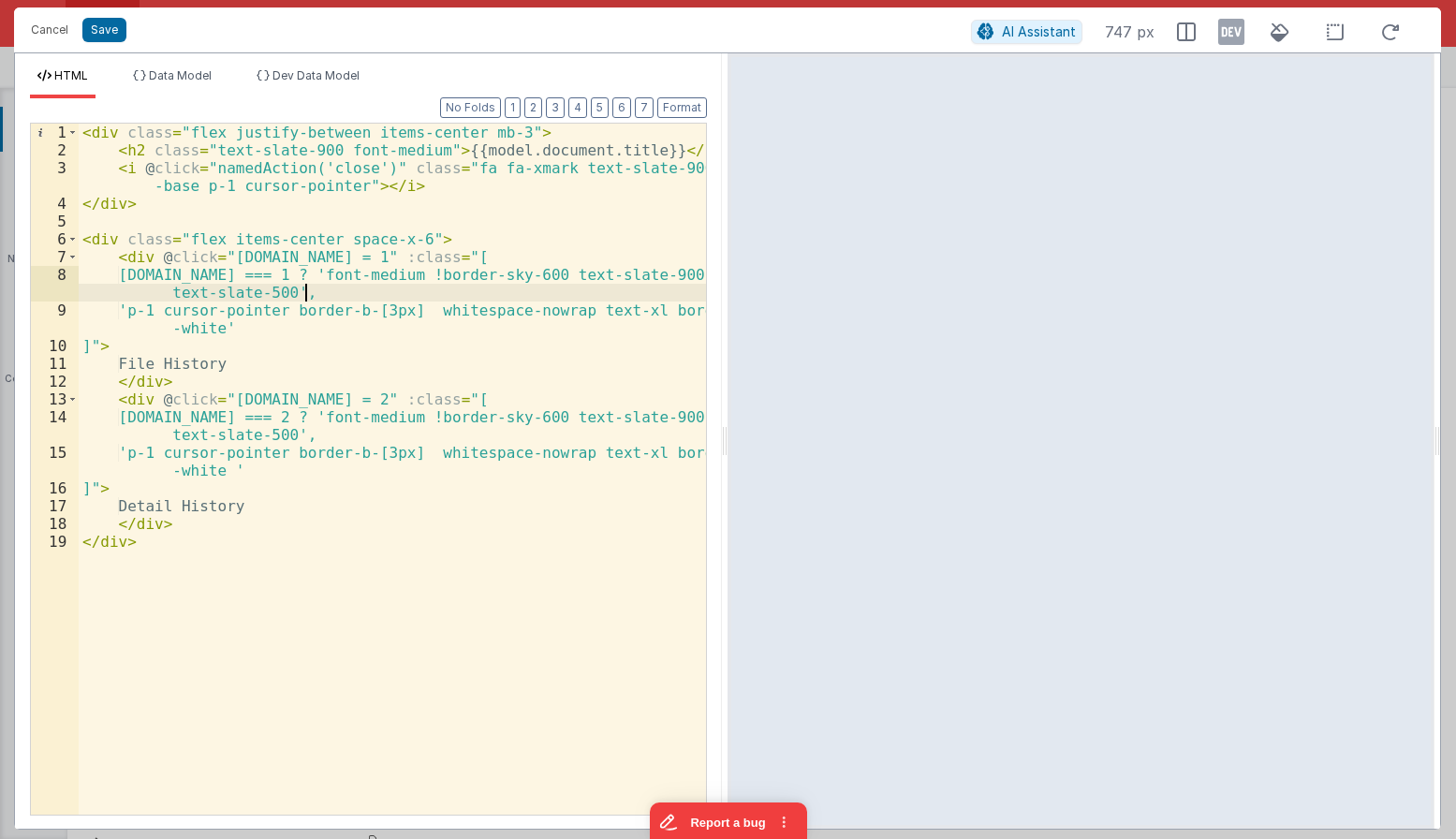
click at [620, 311] on div "< div class = "flex justify-between items-center mb-3" > < h2 class = "text-sla…" at bounding box center [392, 487] width 627 height 727
click at [628, 454] on div "< div class = "flex justify-between items-center mb-3" > < h2 class = "text-sla…" at bounding box center [392, 487] width 627 height 727
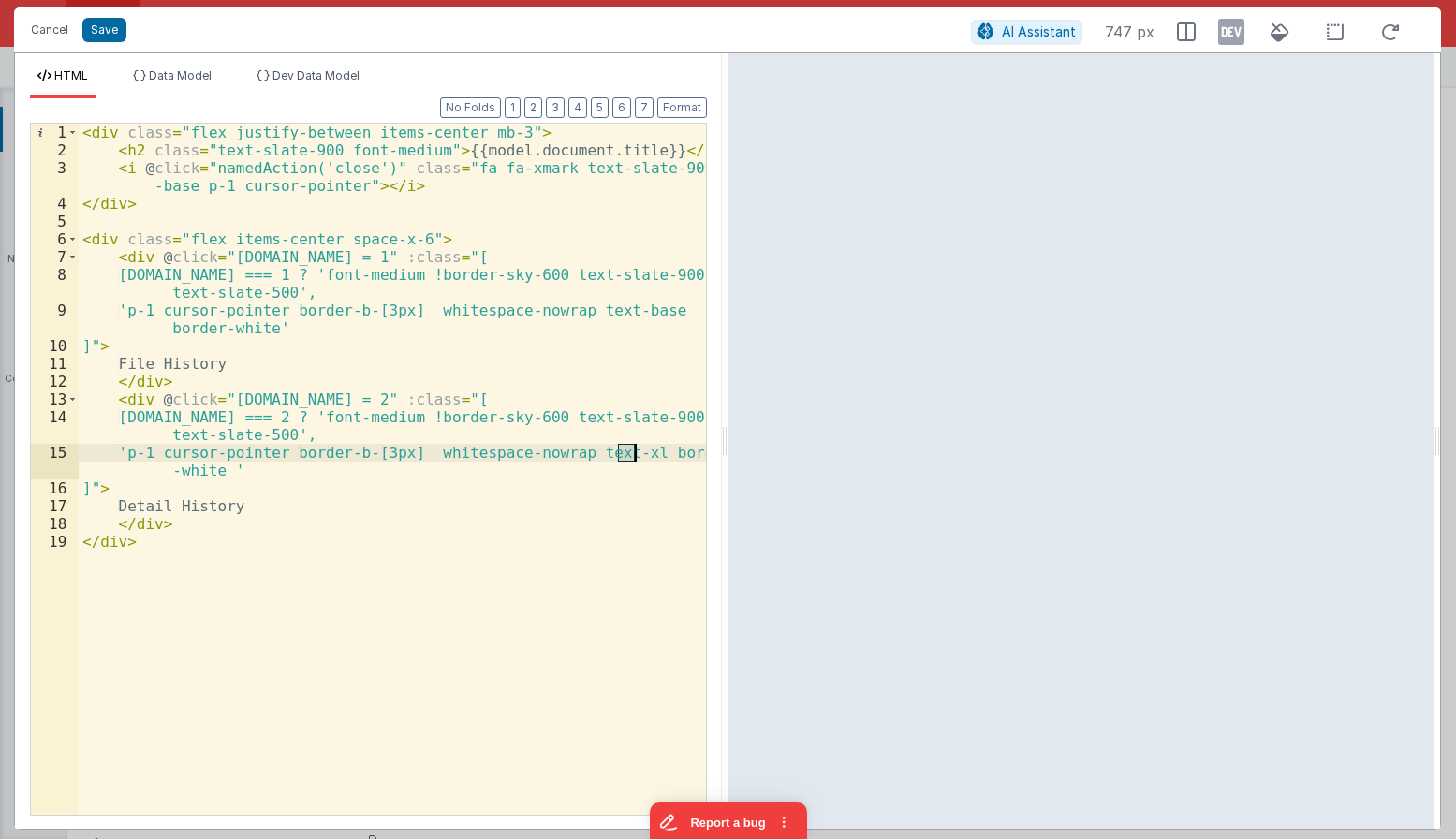
click at [628, 454] on div "< div class = "flex justify-between items-center mb-3" > < h2 class = "text-sla…" at bounding box center [392, 487] width 627 height 727
click at [624, 344] on div "< div class = "flex justify-between items-center mb-3" > < h2 class = "text-sla…" at bounding box center [392, 487] width 627 height 727
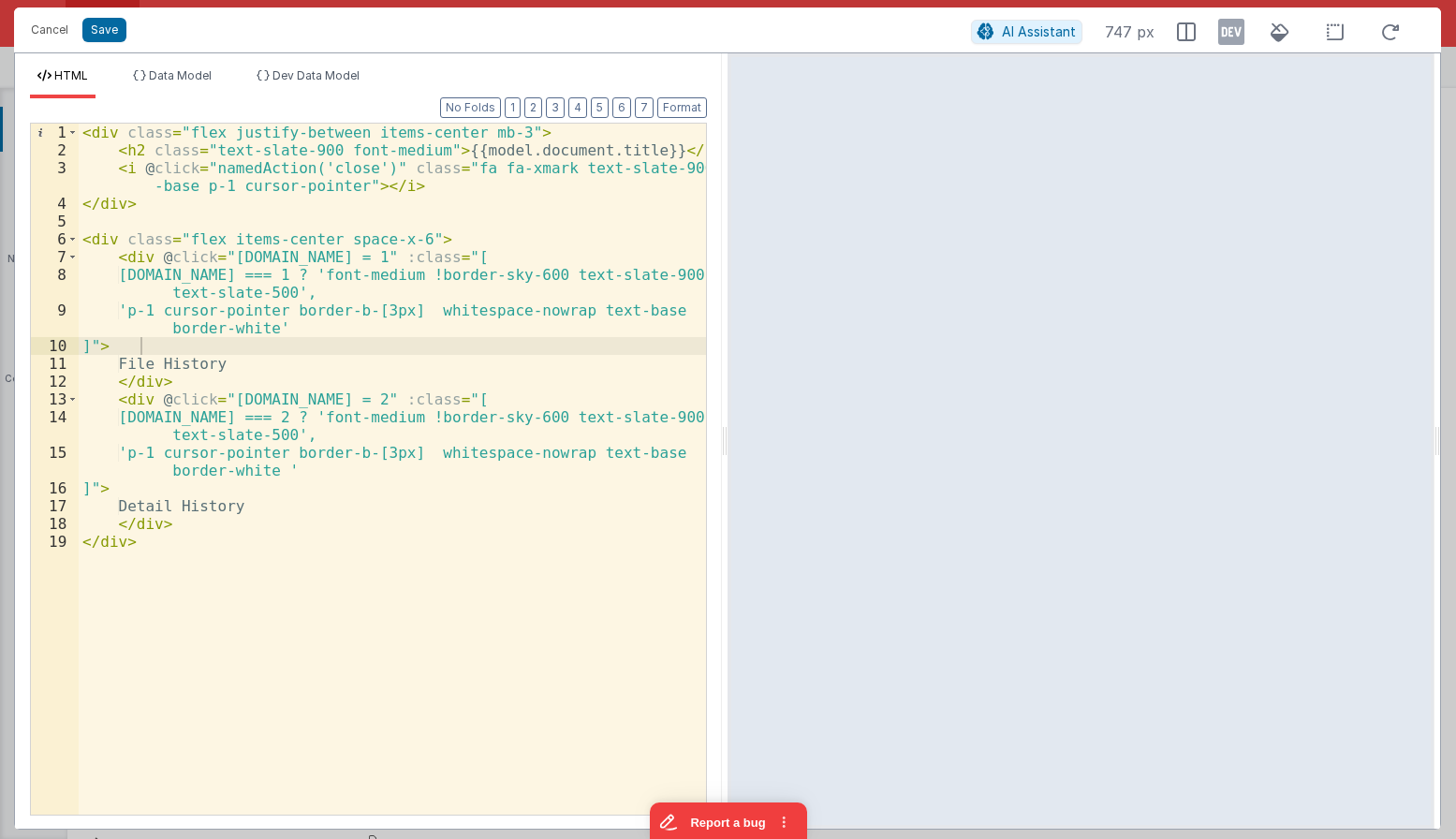
click at [444, 244] on div "< div class = "flex justify-between items-center mb-3" > < h2 class = "text-sla…" at bounding box center [392, 487] width 627 height 727
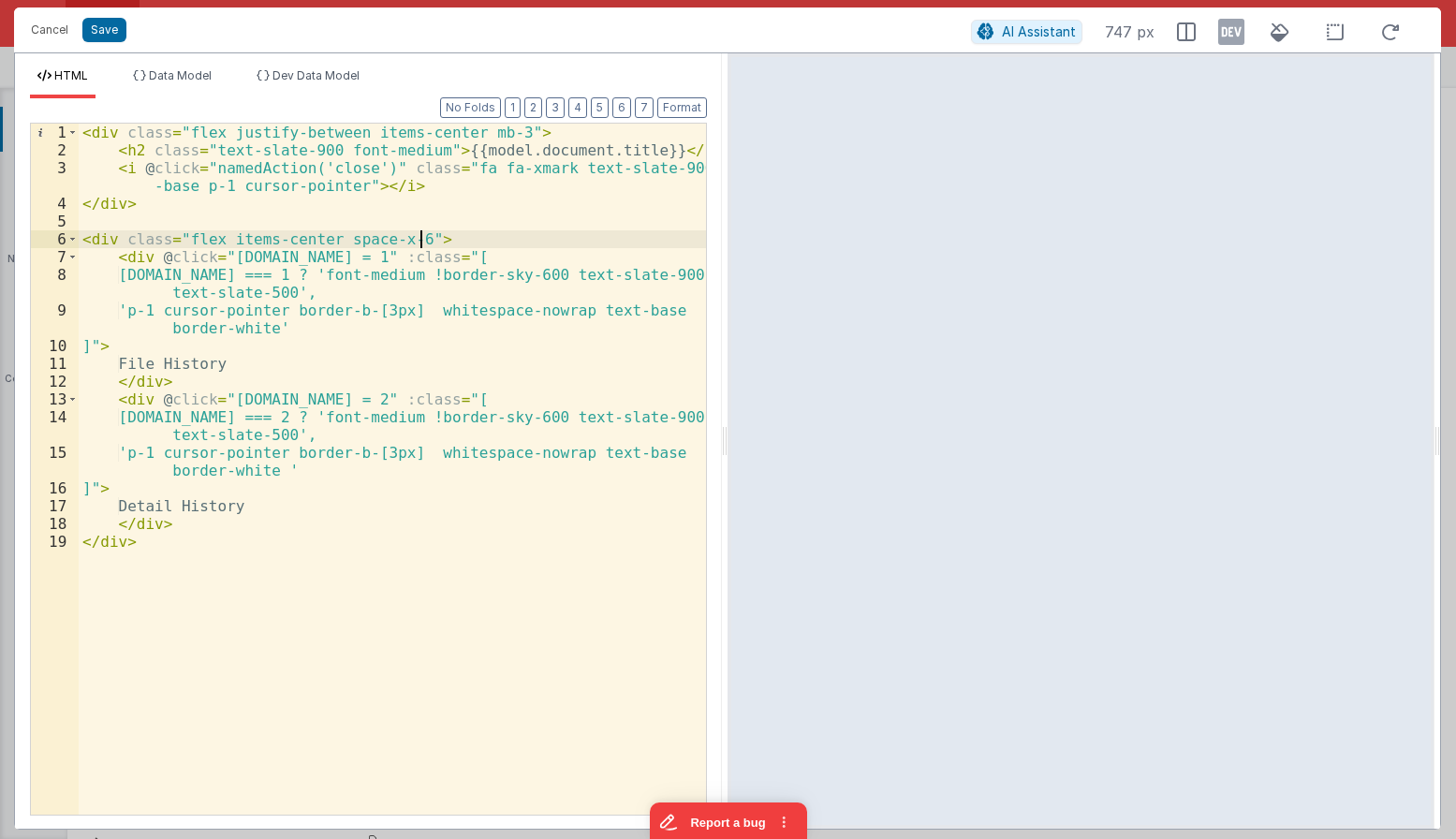
click at [480, 232] on div "< div class = "flex justify-between items-center mb-3" > < h2 class = "text-sla…" at bounding box center [392, 487] width 627 height 727
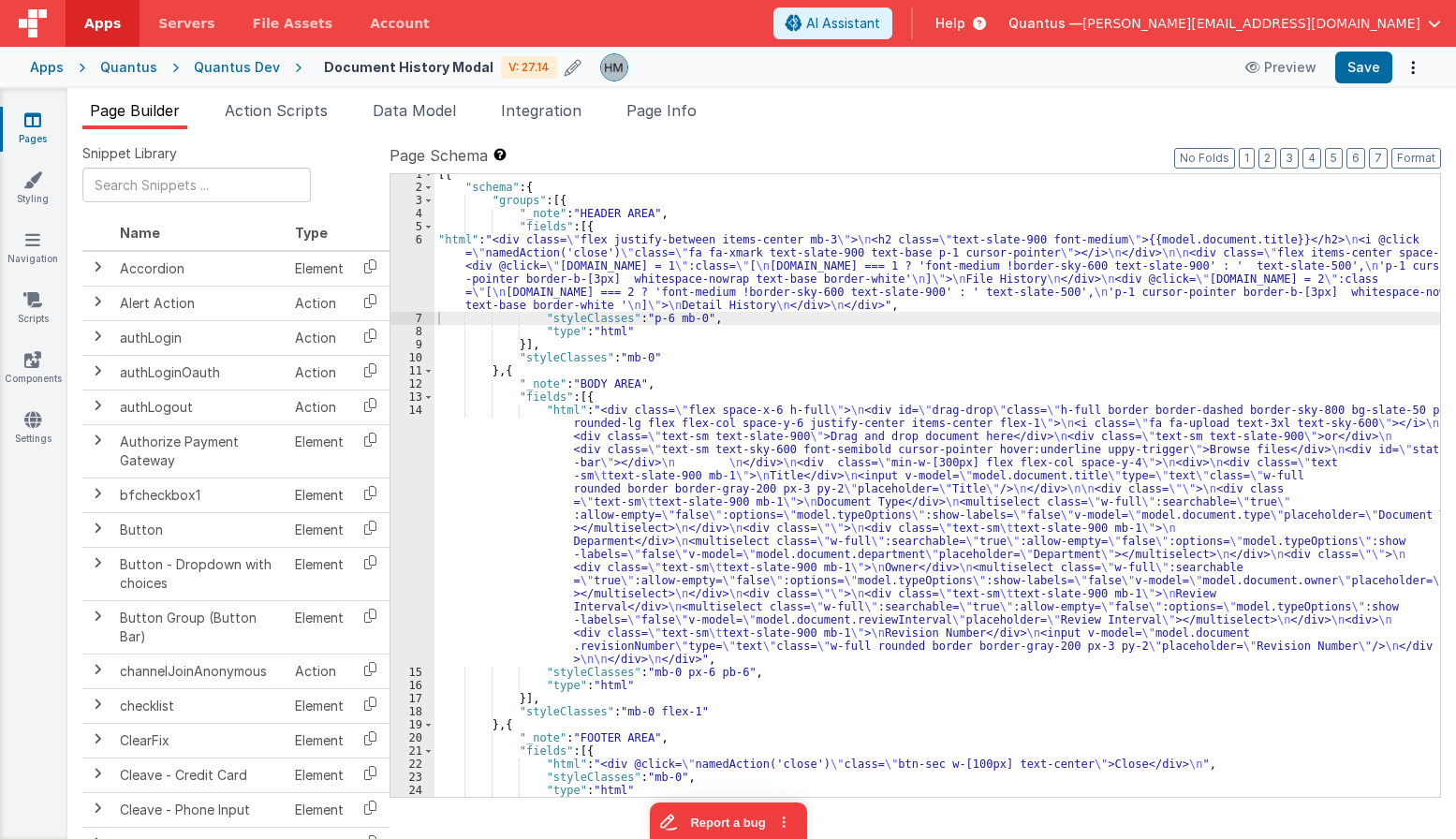
scroll to position [72, 0]
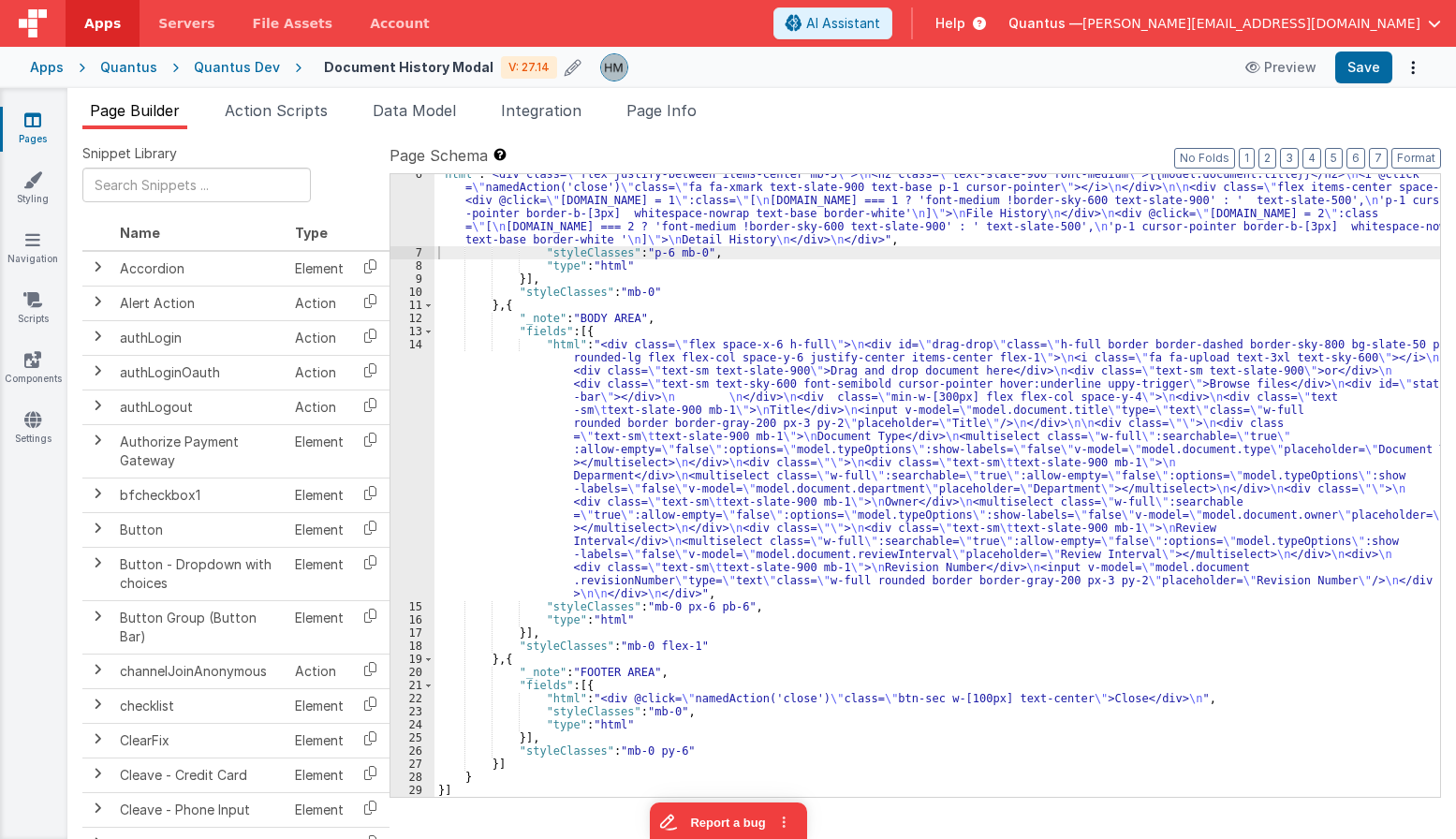
click at [588, 334] on div ""html" : "<div class= \" flex justify-between items-center mb-3 \" > \n <h2 cla…" at bounding box center [937, 525] width 1006 height 714
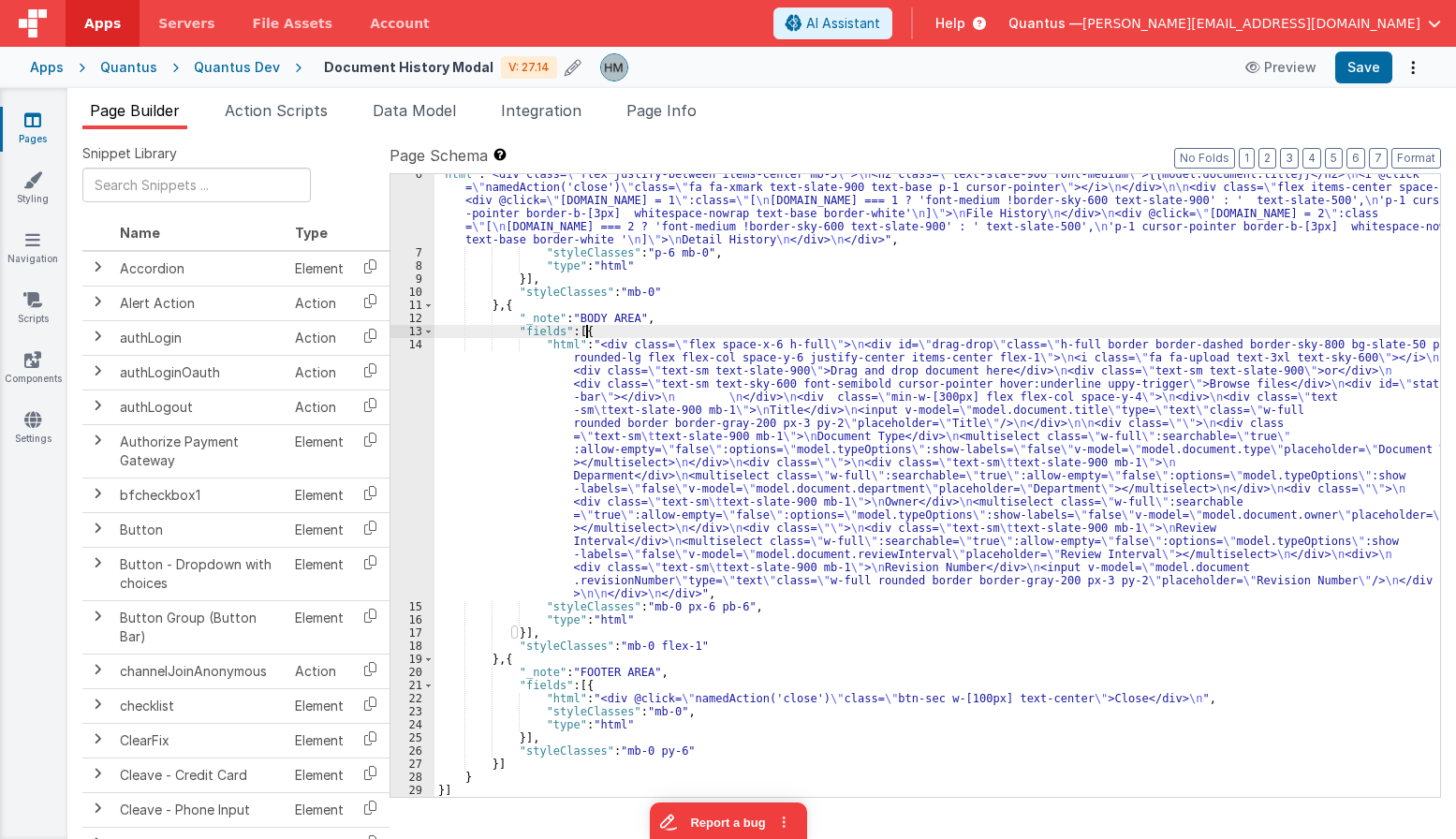
click at [588, 334] on div ""html" : "<div class= \" flex justify-between items-center mb-3 \" > \n <h2 cla…" at bounding box center [937, 525] width 1006 height 714
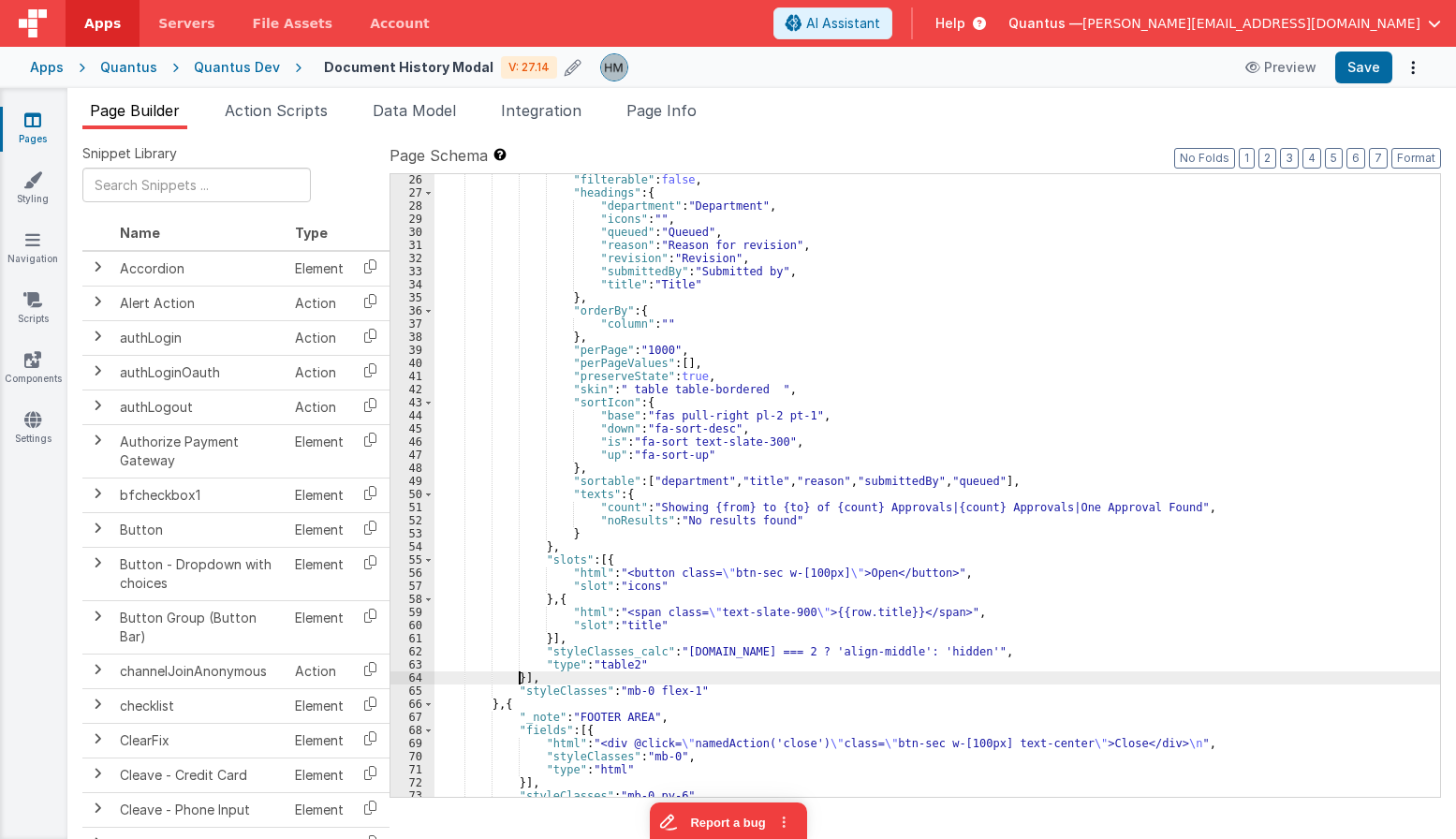
scroll to position [439, 0]
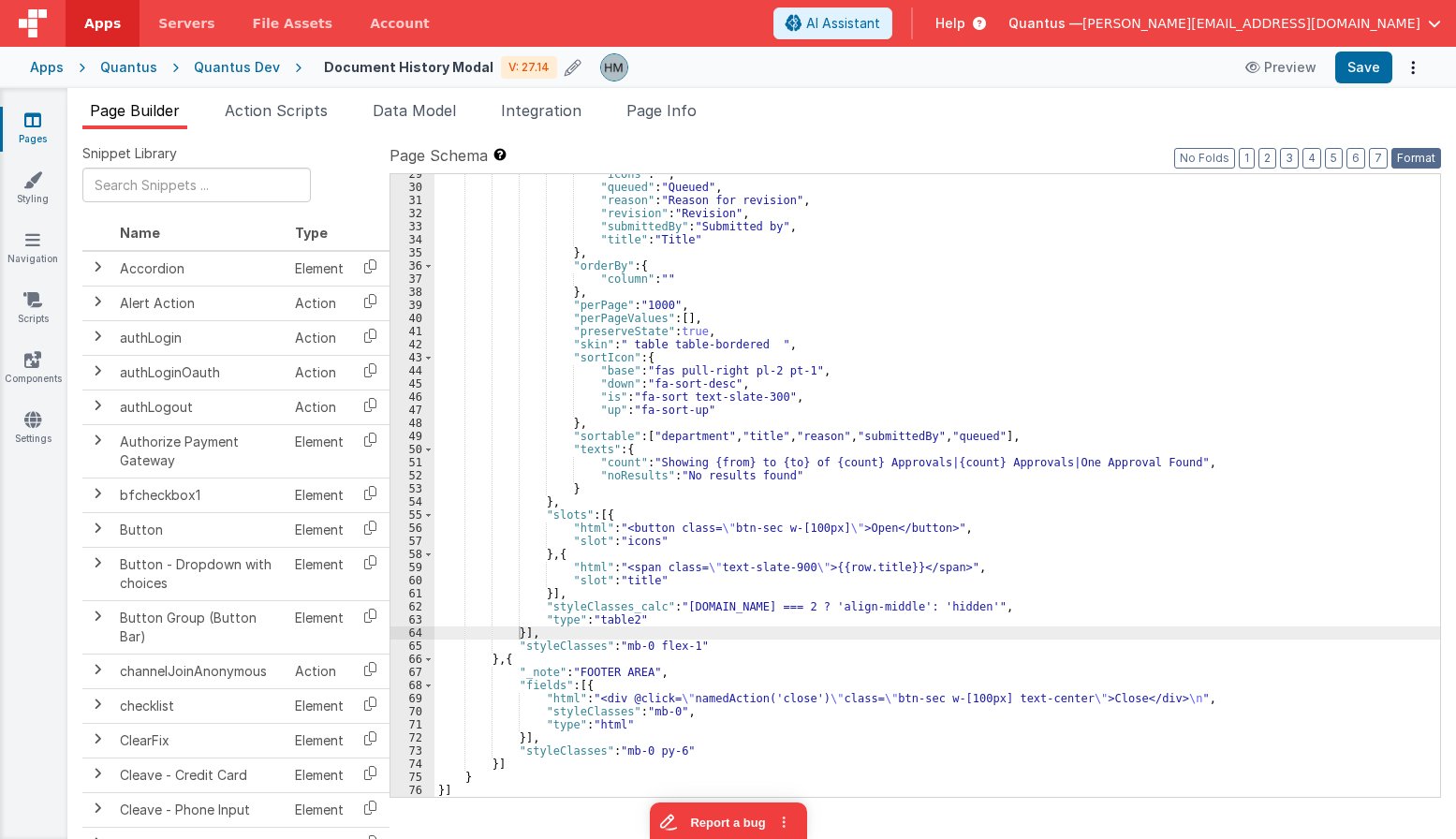
click at [1065, 158] on button "Format" at bounding box center [1416, 158] width 50 height 21
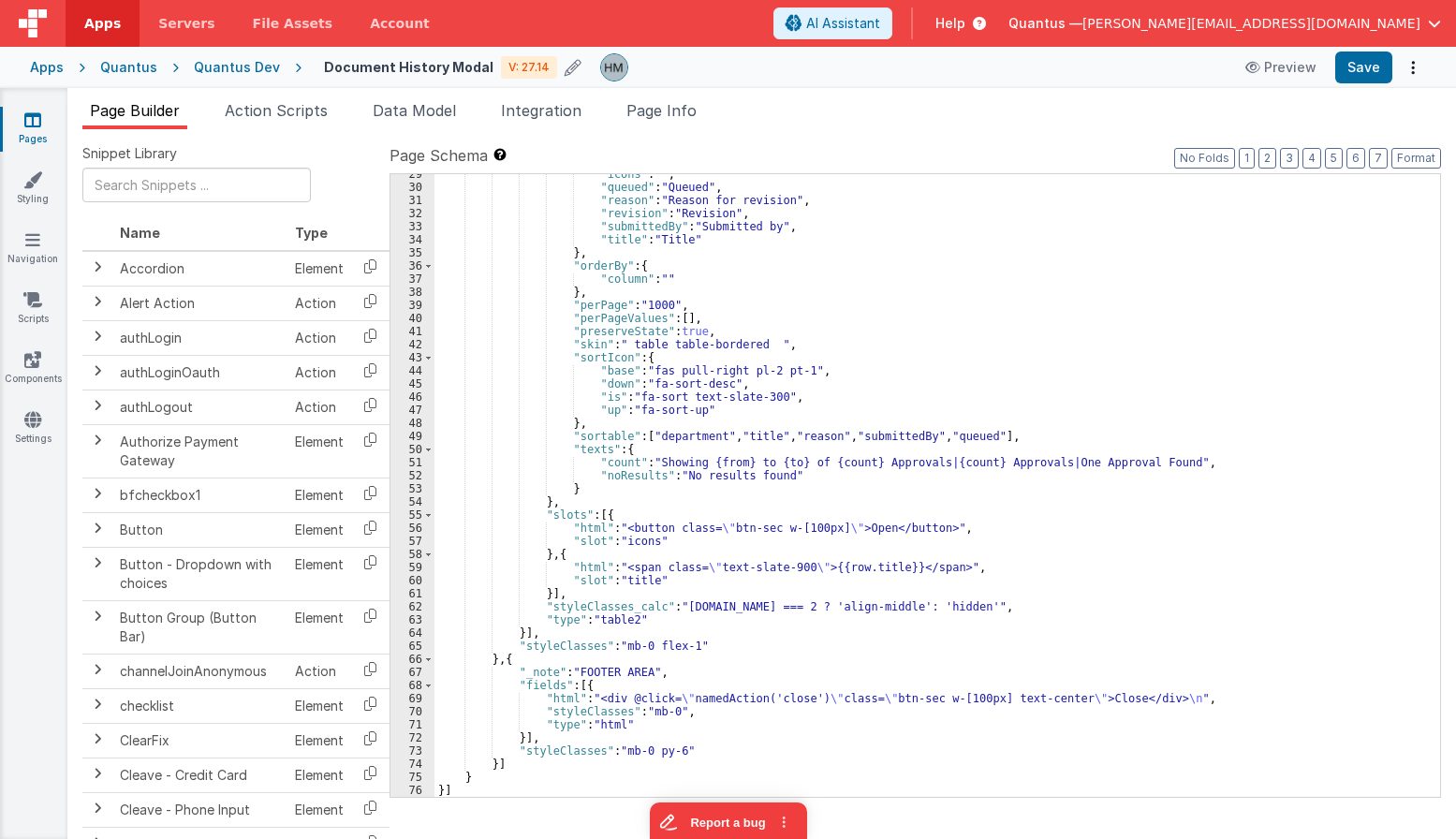
click at [598, 517] on div ""icons" : "" , "queued" : "Queued" , "reason" : "Reason for revision" , "revisi…" at bounding box center [937, 492] width 1006 height 649
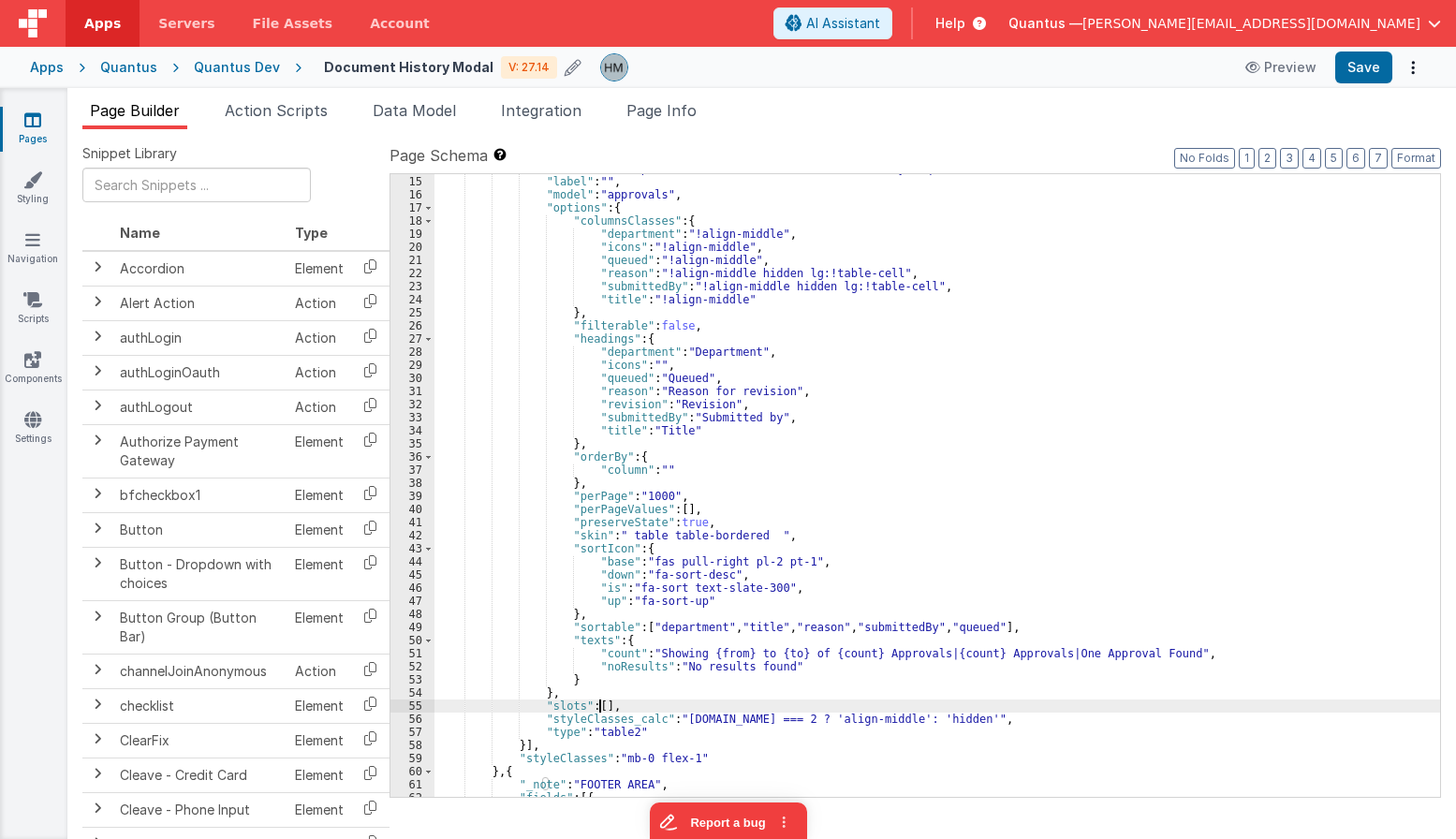
scroll to position [262, 0]
click at [768, 719] on div ""columns" : [ "department" , "title" , "reason" , "submittedBy" , "queued" , "i…" at bounding box center [937, 487] width 1006 height 649
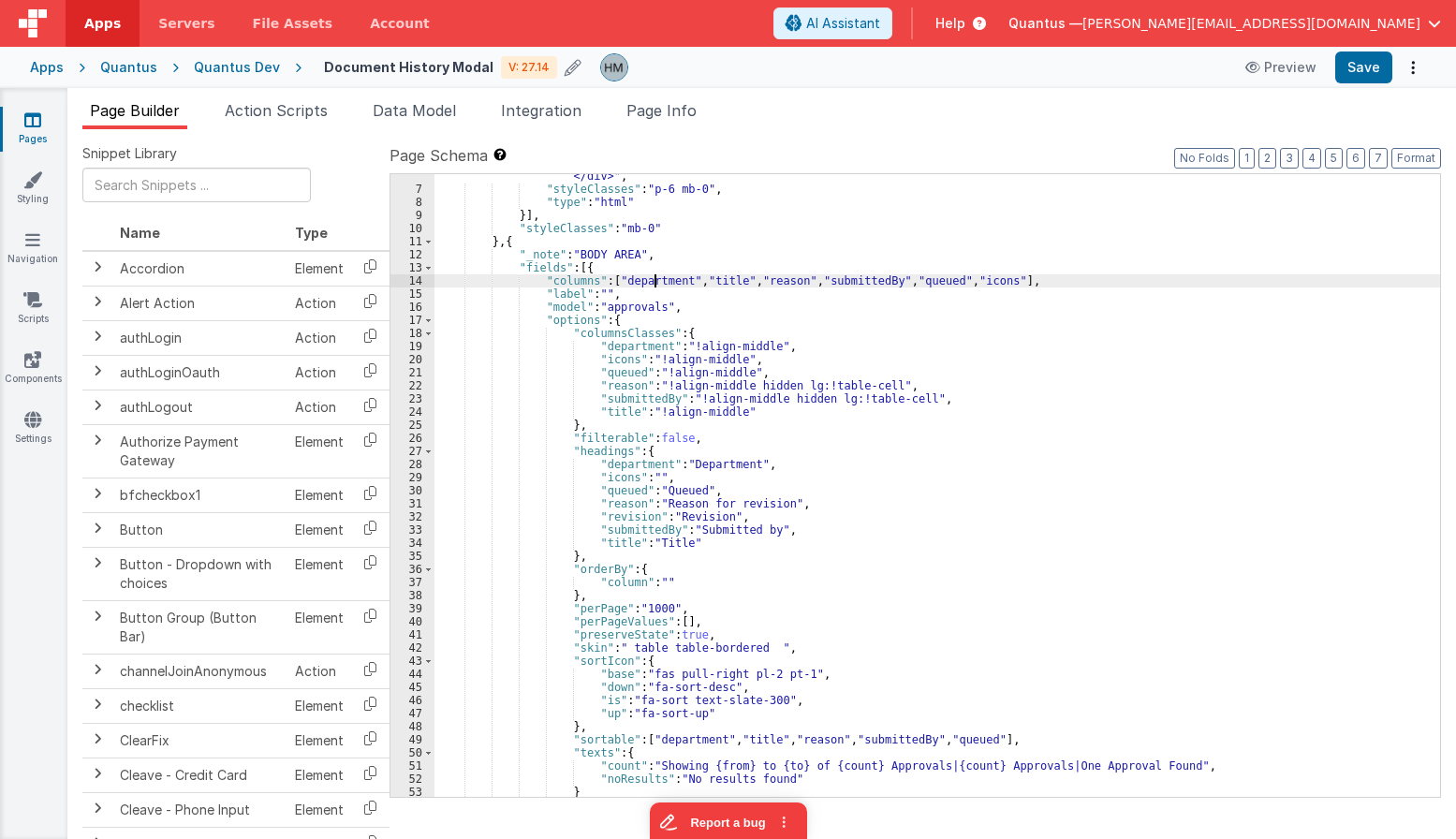
click at [658, 284] on div ""html" : "<div class= \" flex justify-between items-center mb-3 \" > \n <h2 cla…" at bounding box center [937, 455] width 1006 height 727
click at [718, 277] on div ""html" : "<div class= \" flex justify-between items-center mb-3 \" > \n <h2 cla…" at bounding box center [937, 455] width 1006 height 727
click at [646, 285] on div ""html" : "<div class= \" flex justify-between items-center mb-3 \" > \n <h2 cla…" at bounding box center [937, 455] width 1006 height 727
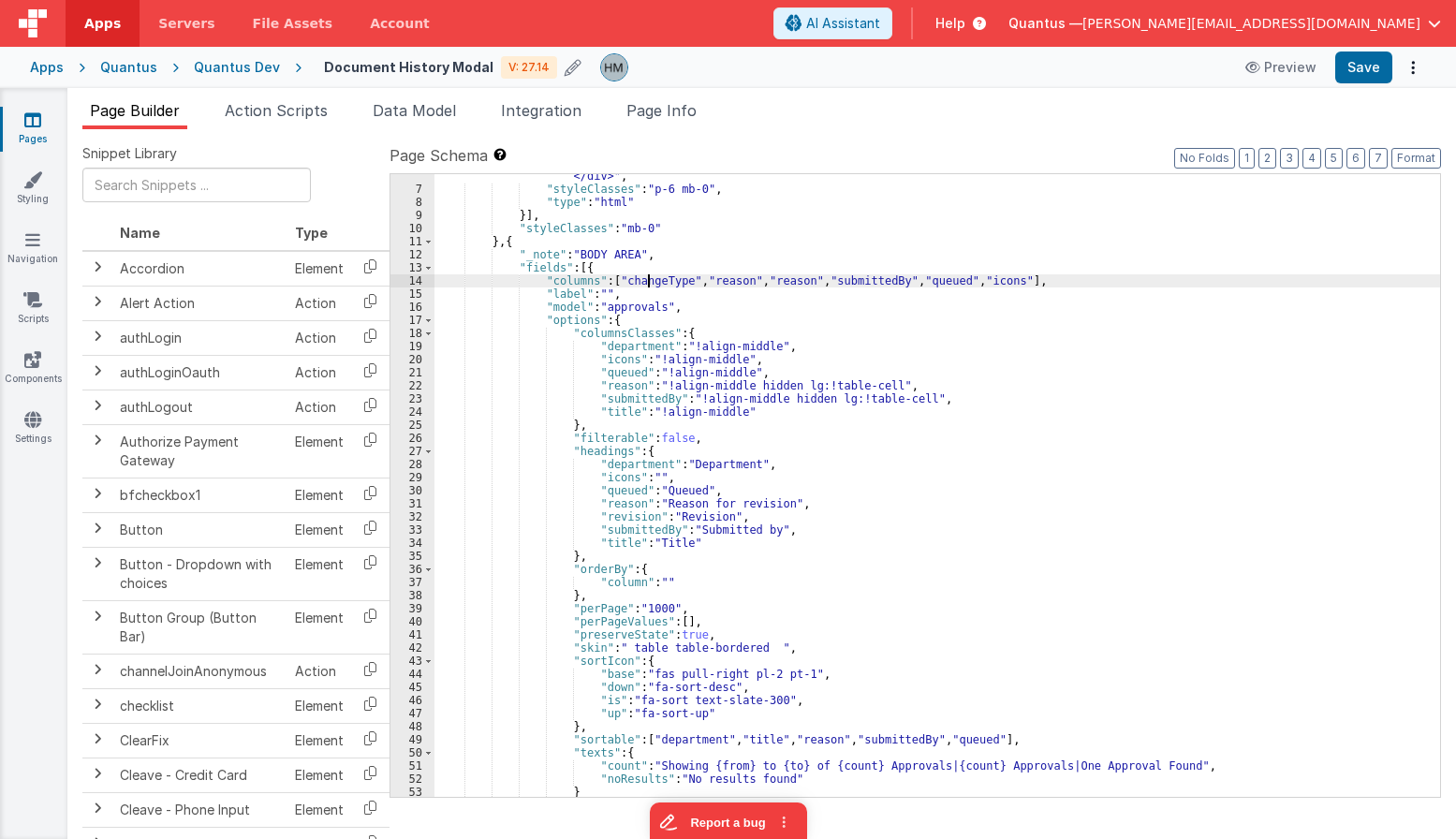
click at [646, 285] on div ""html" : "<div class= \" flex justify-between items-center mb-3 \" > \n <h2 cla…" at bounding box center [937, 455] width 1006 height 727
click at [740, 279] on div ""html" : "<div class= \" flex justify-between items-center mb-3 \" > \n <h2 cla…" at bounding box center [937, 455] width 1006 height 727
click at [909, 279] on div ""html" : "<div class= \" flex justify-between items-center mb-3 \" > \n <h2 cla…" at bounding box center [937, 455] width 1006 height 727
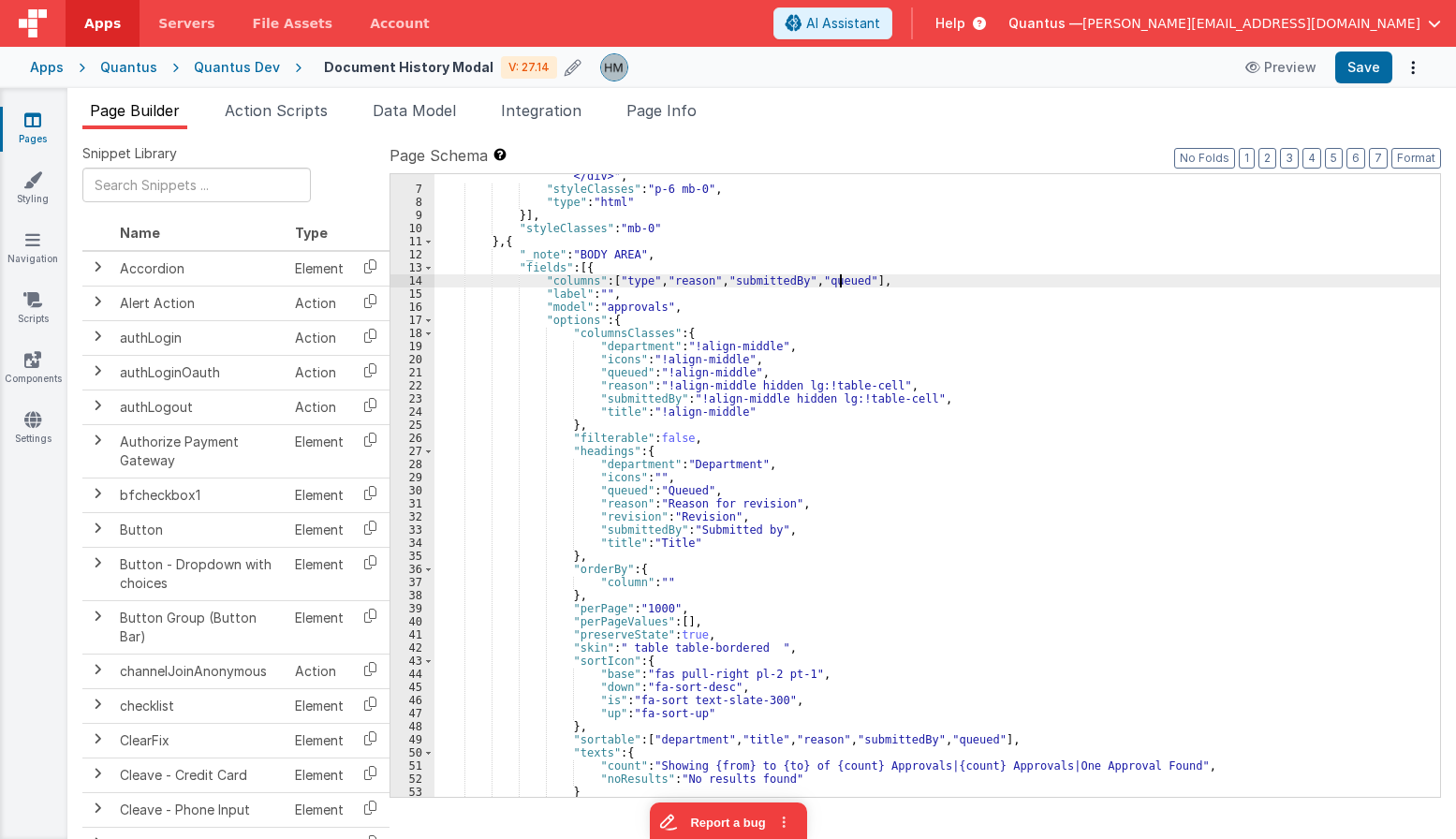
click at [843, 279] on div ""html" : "<div class= \" flex justify-between items-center mb-3 \" > \n <h2 cla…" at bounding box center [937, 455] width 1006 height 727
click at [635, 280] on div ""html" : "<div class= \" flex justify-between items-center mb-3 \" > \n <h2 cla…" at bounding box center [937, 455] width 1006 height 727
click at [618, 348] on div ""html" : "<div class= \" flex justify-between items-center mb-3 \" > \n <h2 cla…" at bounding box center [937, 455] width 1006 height 727
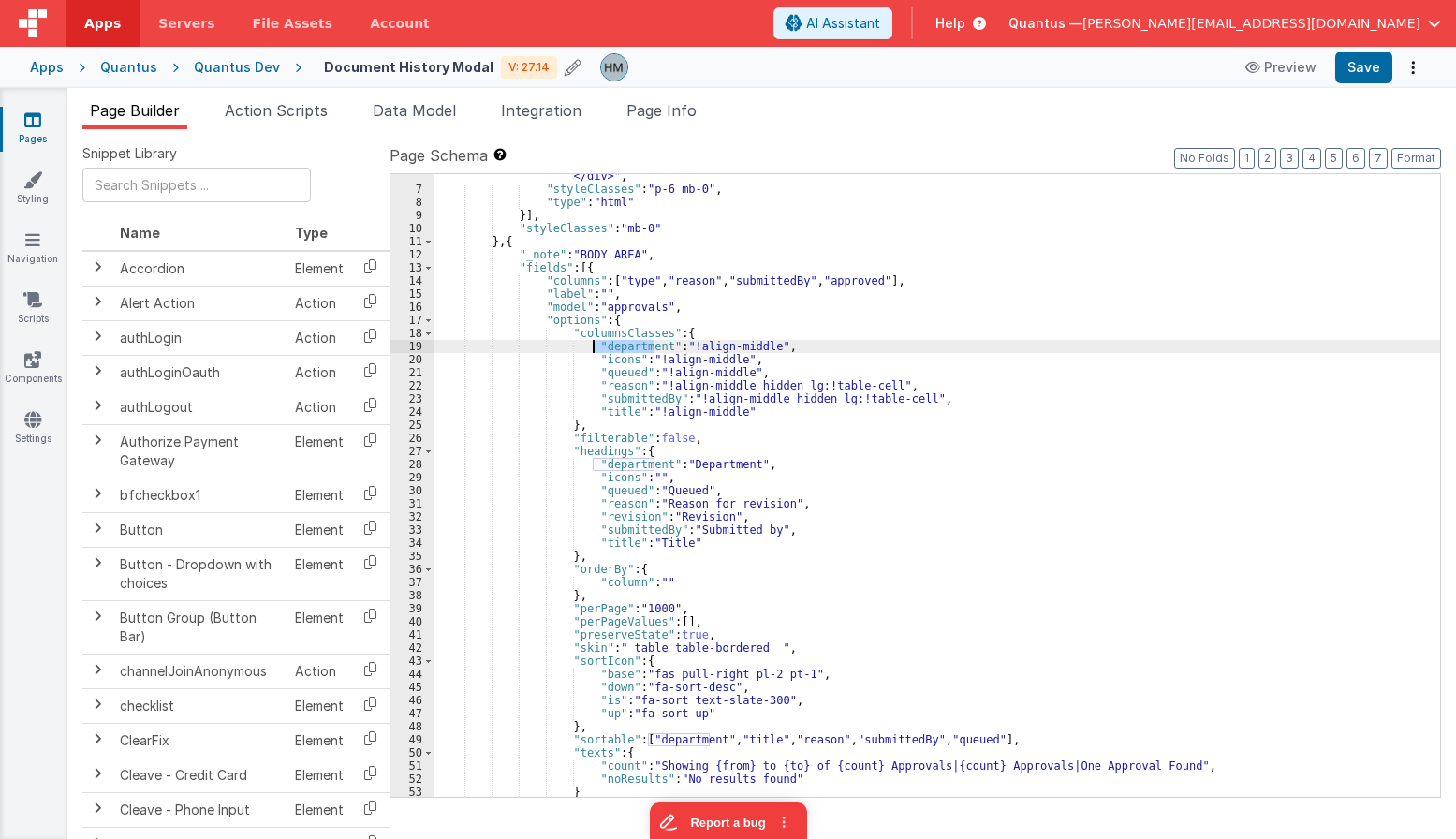
click at [618, 348] on div ""html" : "<div class= \" flex justify-between items-center mb-3 \" > \n <h2 cla…" at bounding box center [937, 455] width 1006 height 727
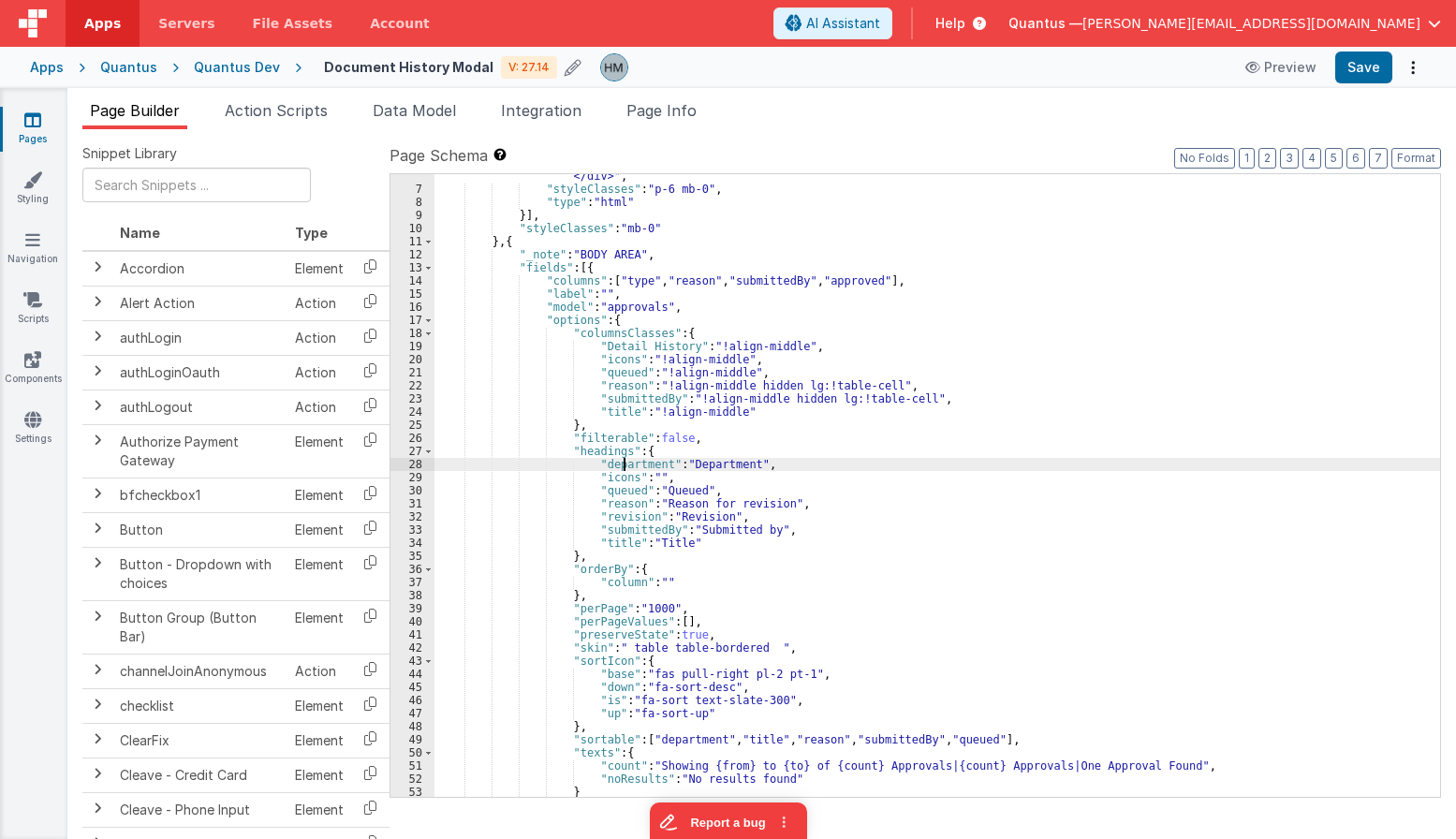
click at [623, 463] on div ""html" : "<div class= \" flex justify-between items-center mb-3 \" > \n <h2 cla…" at bounding box center [937, 455] width 1006 height 727
paste textarea
click at [727, 461] on div ""html" : "<div class= \" flex justify-between items-center mb-3 \" > \n <h2 cla…" at bounding box center [937, 455] width 1006 height 727
drag, startPoint x: 727, startPoint y: 461, endPoint x: 784, endPoint y: 420, distance: 70.2
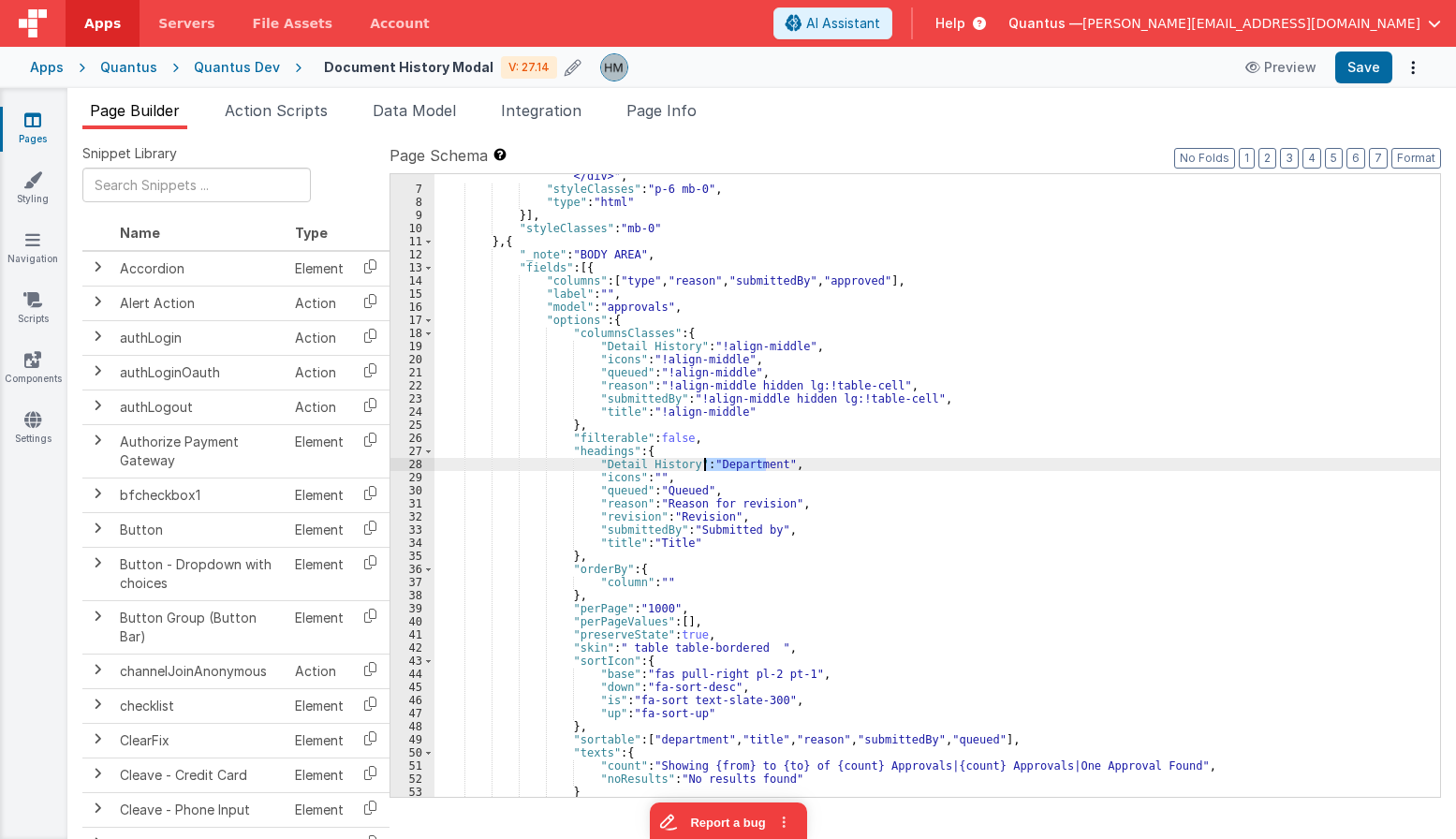
click at [728, 460] on div ""html" : "<div class= \" flex justify-between items-center mb-3 \" > \n <h2 cla…" at bounding box center [937, 455] width 1006 height 727
click at [625, 481] on div ""html" : "<div class= \" flex justify-between items-center mb-3 \" > \n <h2 cla…" at bounding box center [937, 455] width 1006 height 727
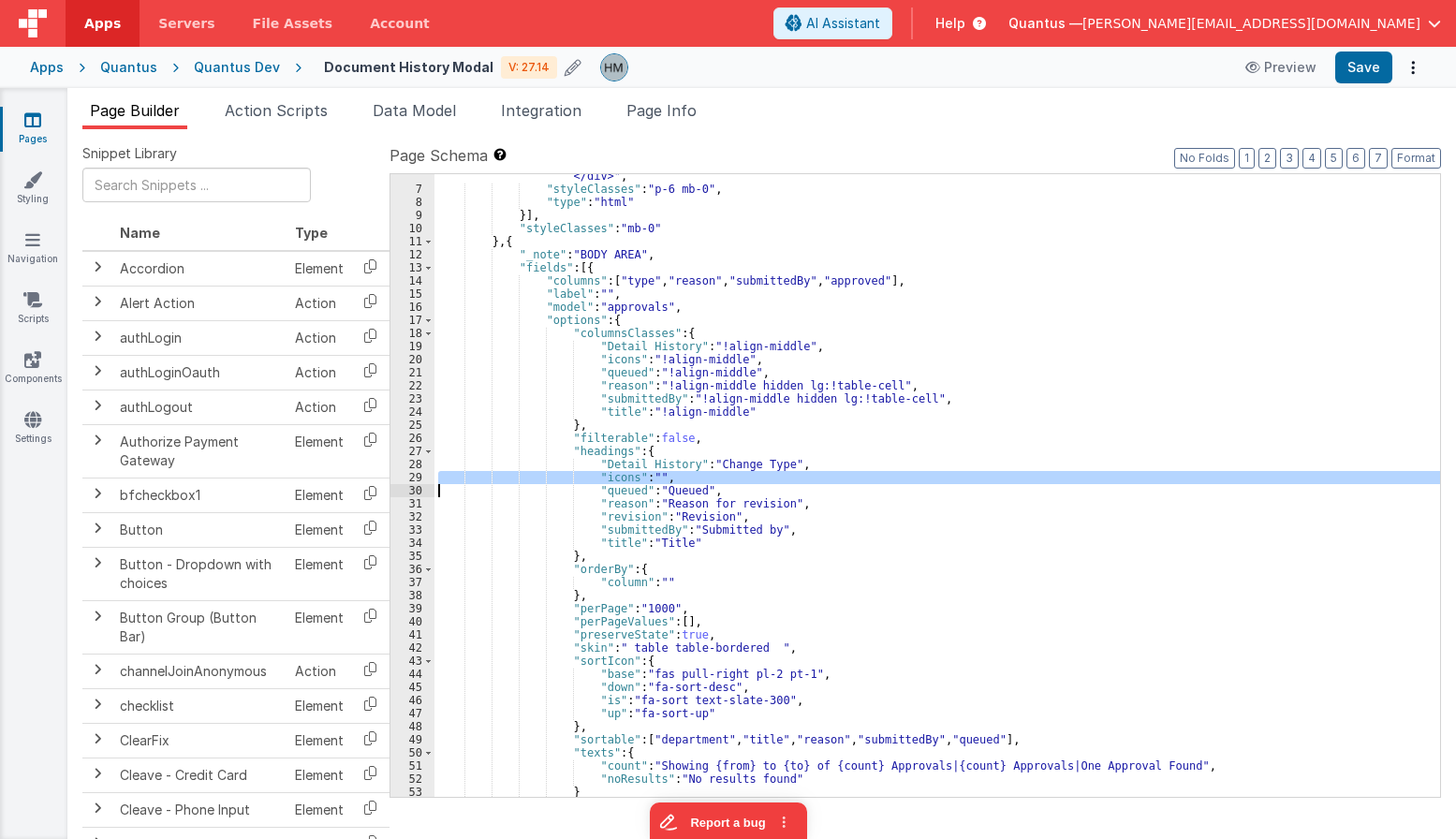
click at [625, 481] on div ""html" : "<div class= \" flex justify-between items-center mb-3 \" > \n <h2 cla…" at bounding box center [937, 455] width 1006 height 727
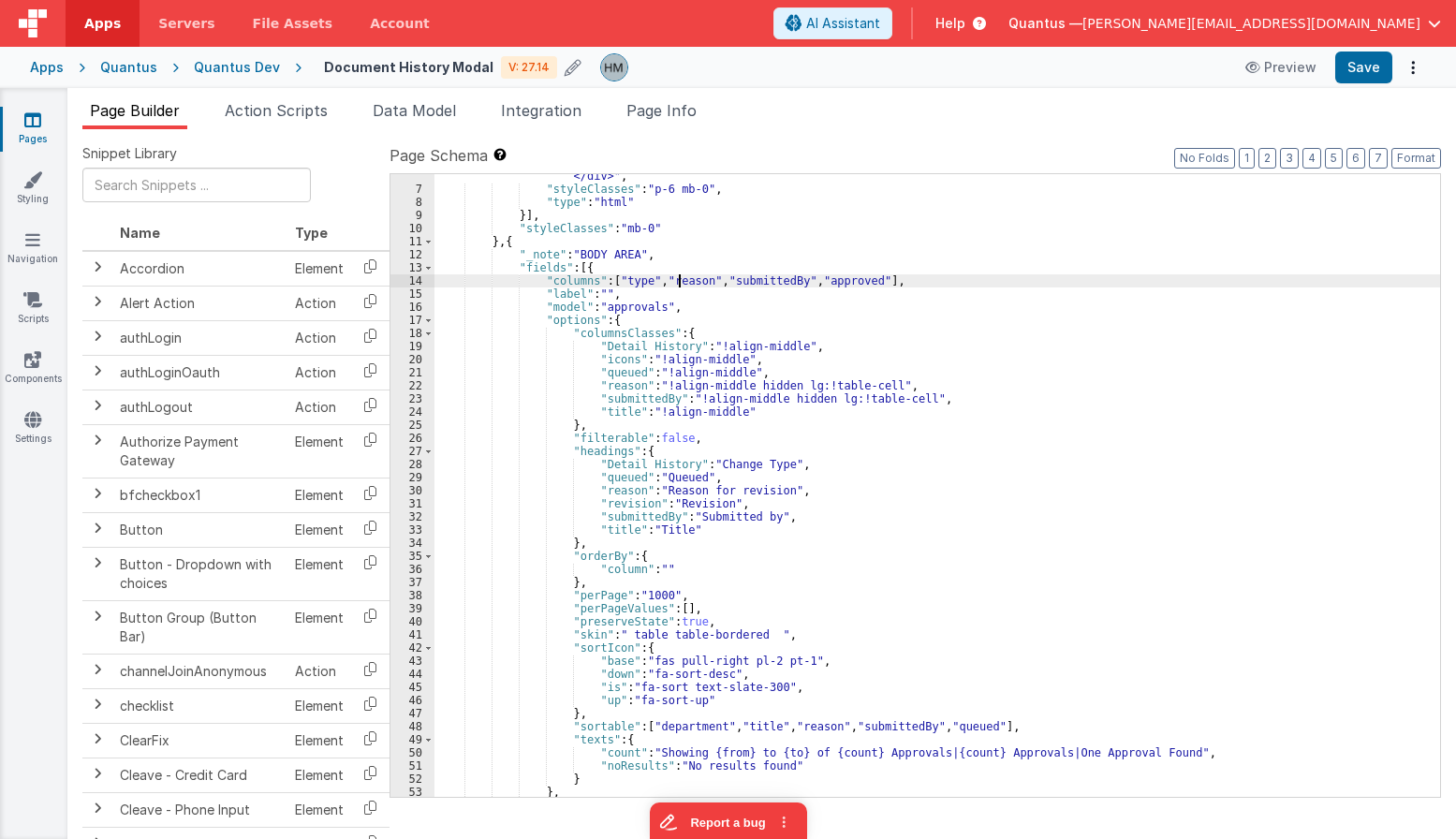
click at [679, 281] on div ""html" : "<div class= \" flex justify-between items-center mb-3 \" > \n <h2 cla…" at bounding box center [937, 455] width 1006 height 727
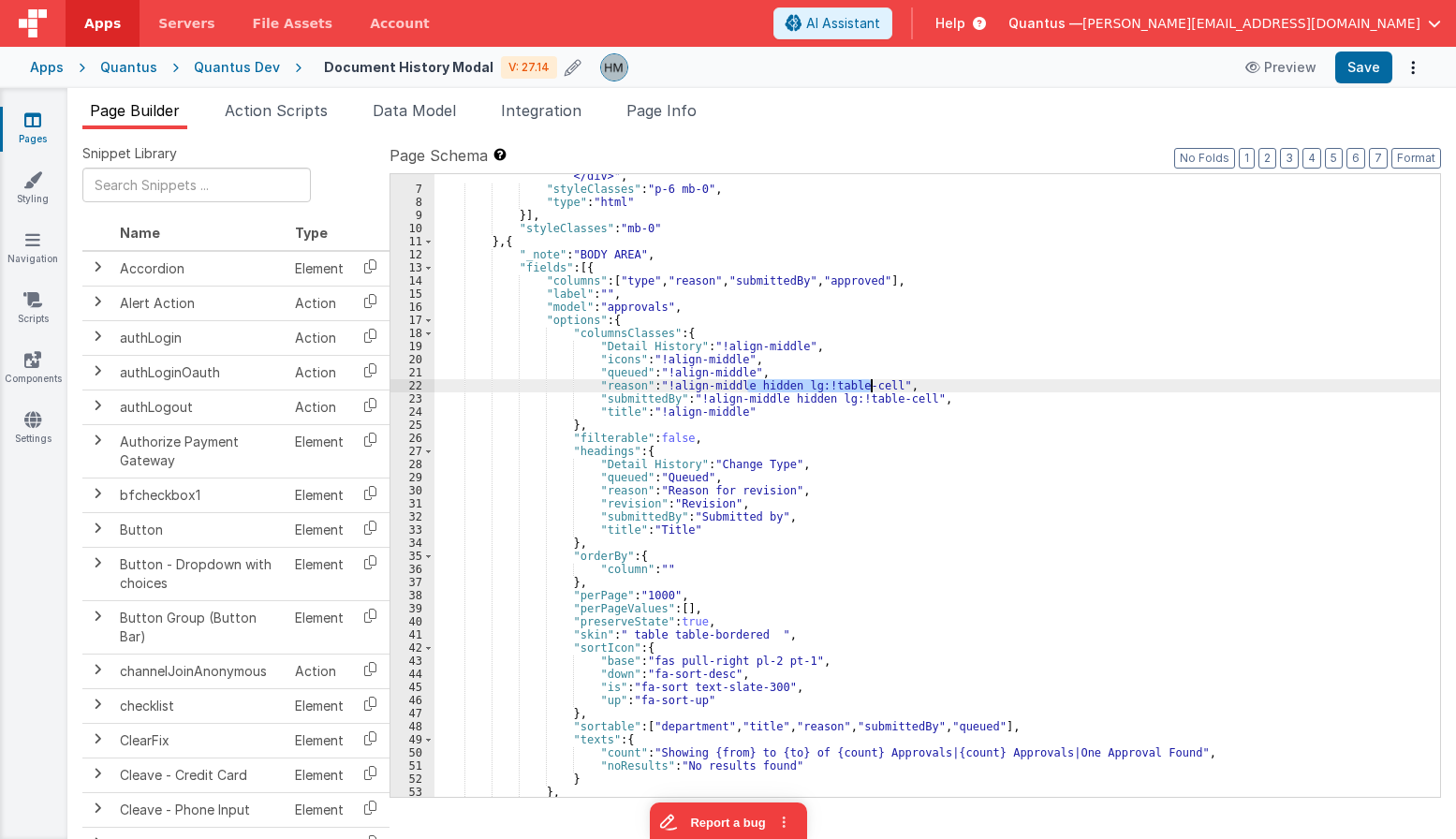
drag, startPoint x: 744, startPoint y: 380, endPoint x: 872, endPoint y: 383, distance: 128.0
click at [872, 383] on div ""html" : "<div class= \" flex justify-between items-center mb-3 \" > \n <h2 cla…" at bounding box center [937, 455] width 1006 height 727
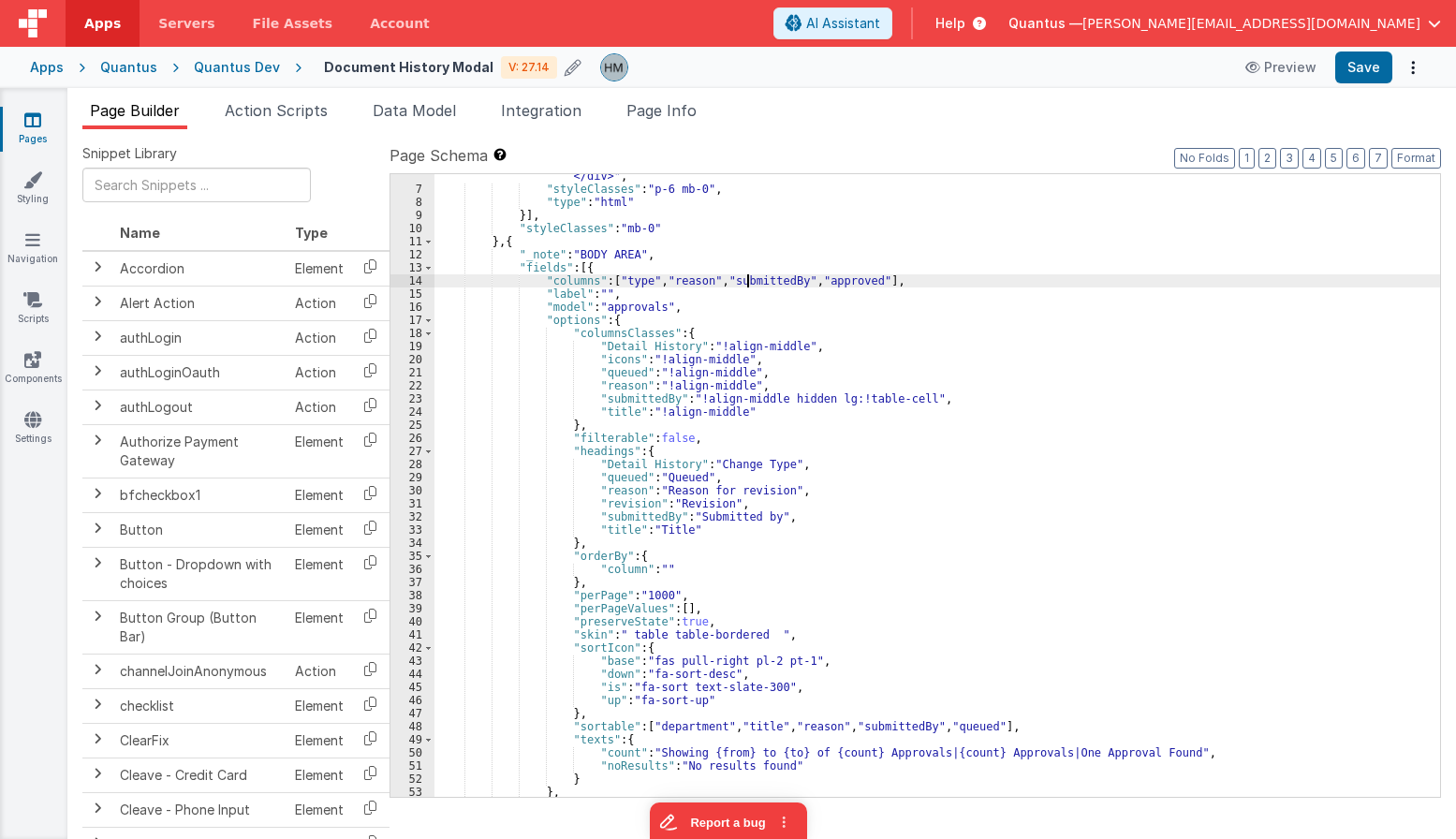
click at [750, 276] on div ""html" : "<div class= \" flex justify-between items-center mb-3 \" > \n <h2 cla…" at bounding box center [937, 455] width 1006 height 727
click at [843, 278] on div ""html" : "<div class= \" flex justify-between items-center mb-3 \" > \n <h2 cla…" at bounding box center [937, 455] width 1006 height 727
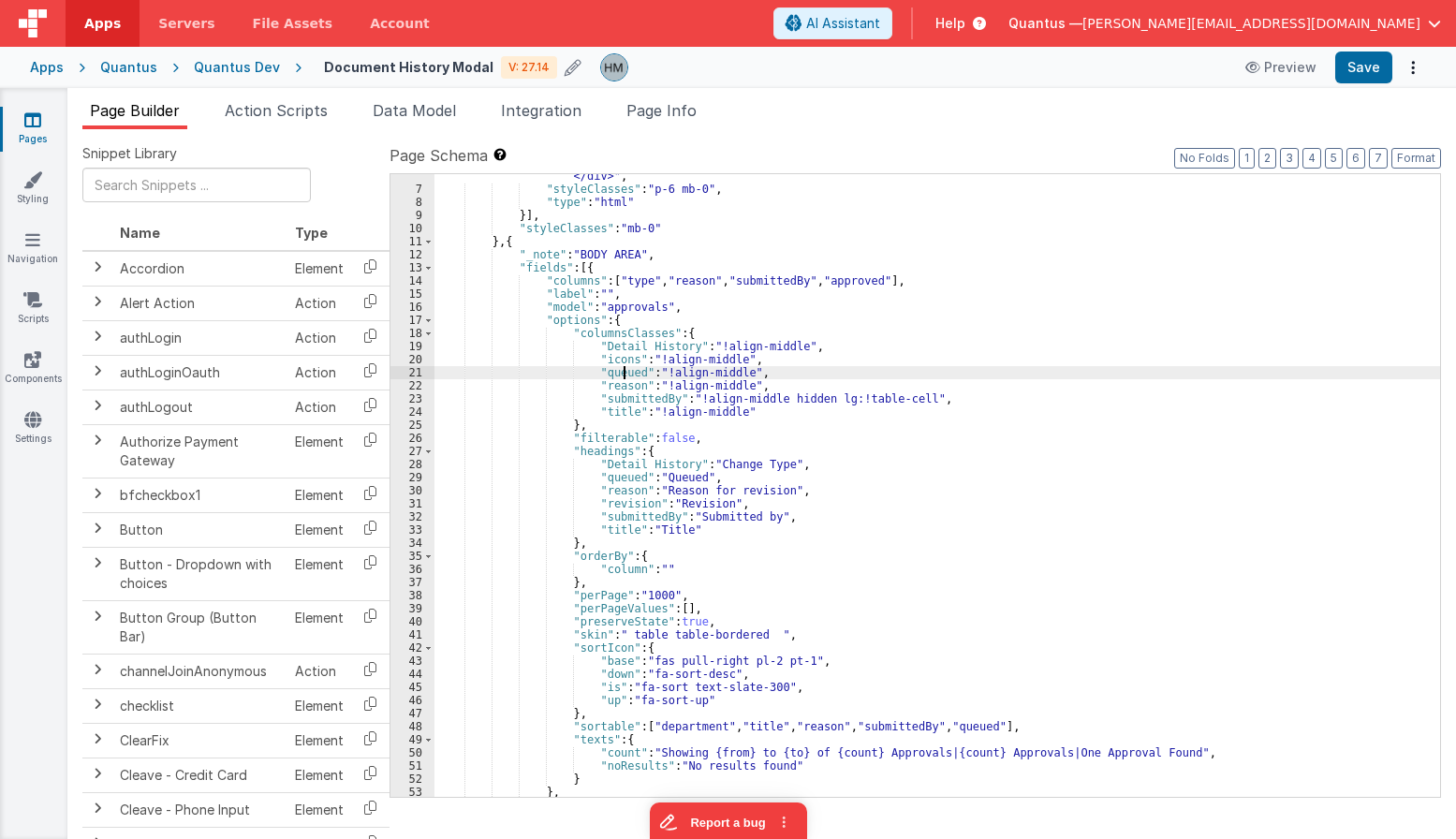
click at [625, 371] on div ""html" : "<div class= \" flex justify-between items-center mb-3 \" > \n <h2 cla…" at bounding box center [937, 455] width 1006 height 727
click at [625, 371] on div ""html" : "<div class= \" flex justify-between items-center mb-3 \" > \n <h2 cla…" at bounding box center [937, 486] width 1006 height 622
click at [625, 371] on div ""html" : "<div class= \" flex justify-between items-center mb-3 \" > \n <h2 cla…" at bounding box center [937, 455] width 1006 height 727
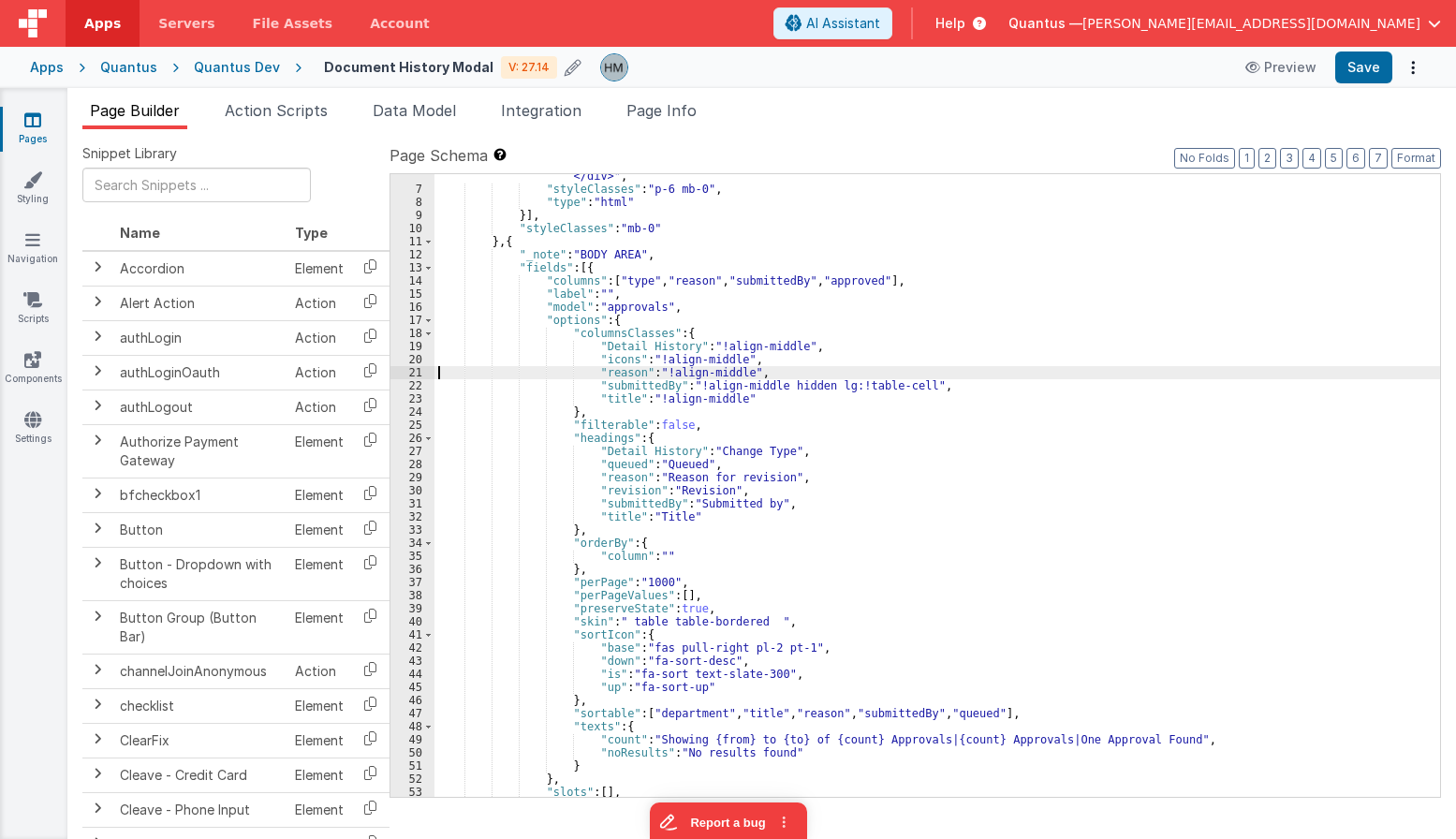
click at [616, 463] on div ""html" : "<div class= \" flex justify-between items-center mb-3 \" > \n <h2 cla…" at bounding box center [937, 455] width 1006 height 727
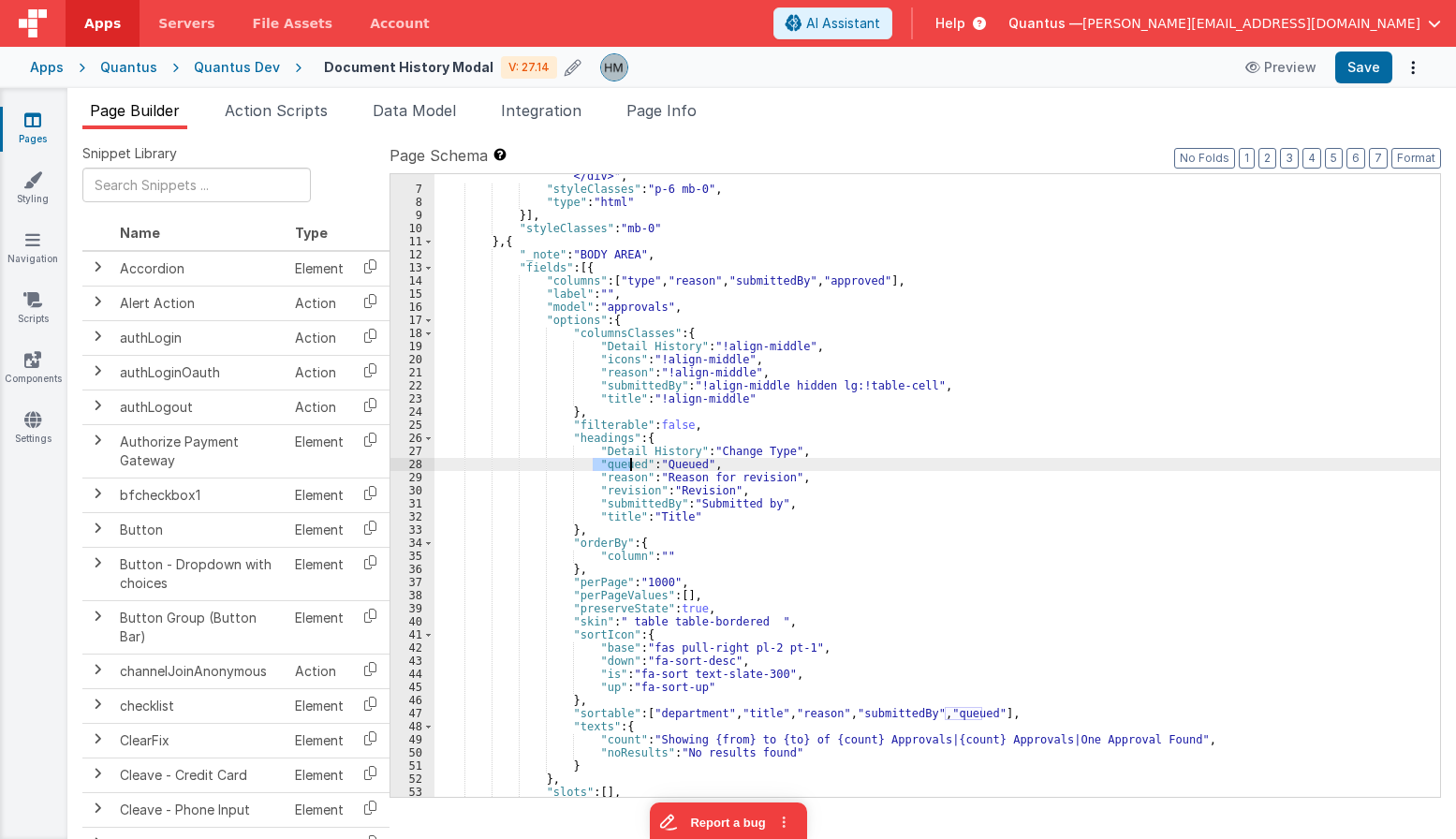
click at [616, 463] on div ""html" : "<div class= \" flex justify-between items-center mb-3 \" > \n <h2 cla…" at bounding box center [937, 455] width 1006 height 727
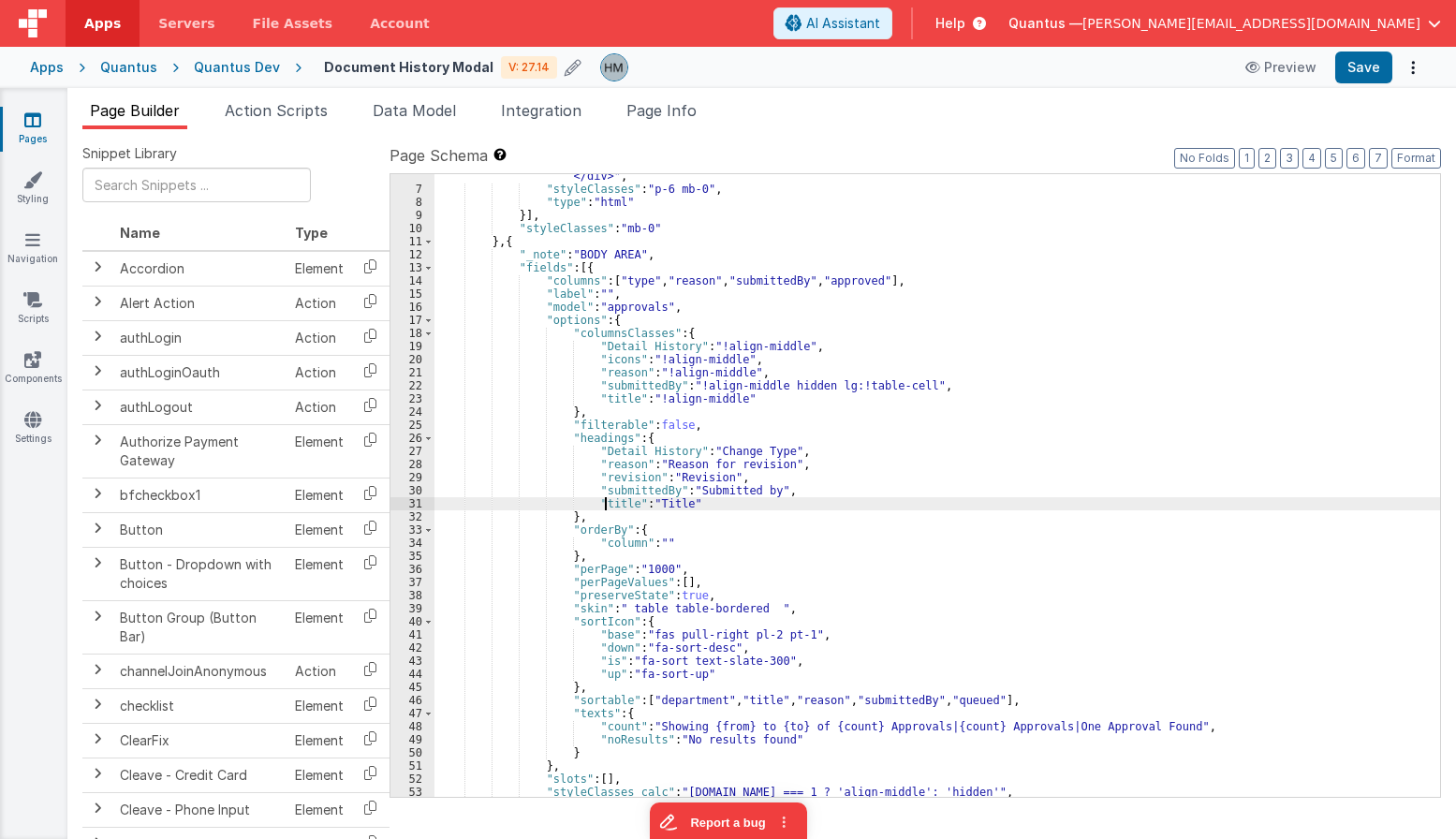
click at [608, 504] on div ""html" : "<div class= \" flex justify-between items-center mb-3 \" > \n <h2 cla…" at bounding box center [937, 455] width 1006 height 727
click at [608, 504] on div ""html" : "<div class= \" flex justify-between items-center mb-3 \" > \n <h2 cla…" at bounding box center [937, 486] width 1006 height 622
click at [608, 504] on div ""html" : "<div class= \" flex justify-between items-center mb-3 \" > \n <h2 cla…" at bounding box center [937, 455] width 1006 height 727
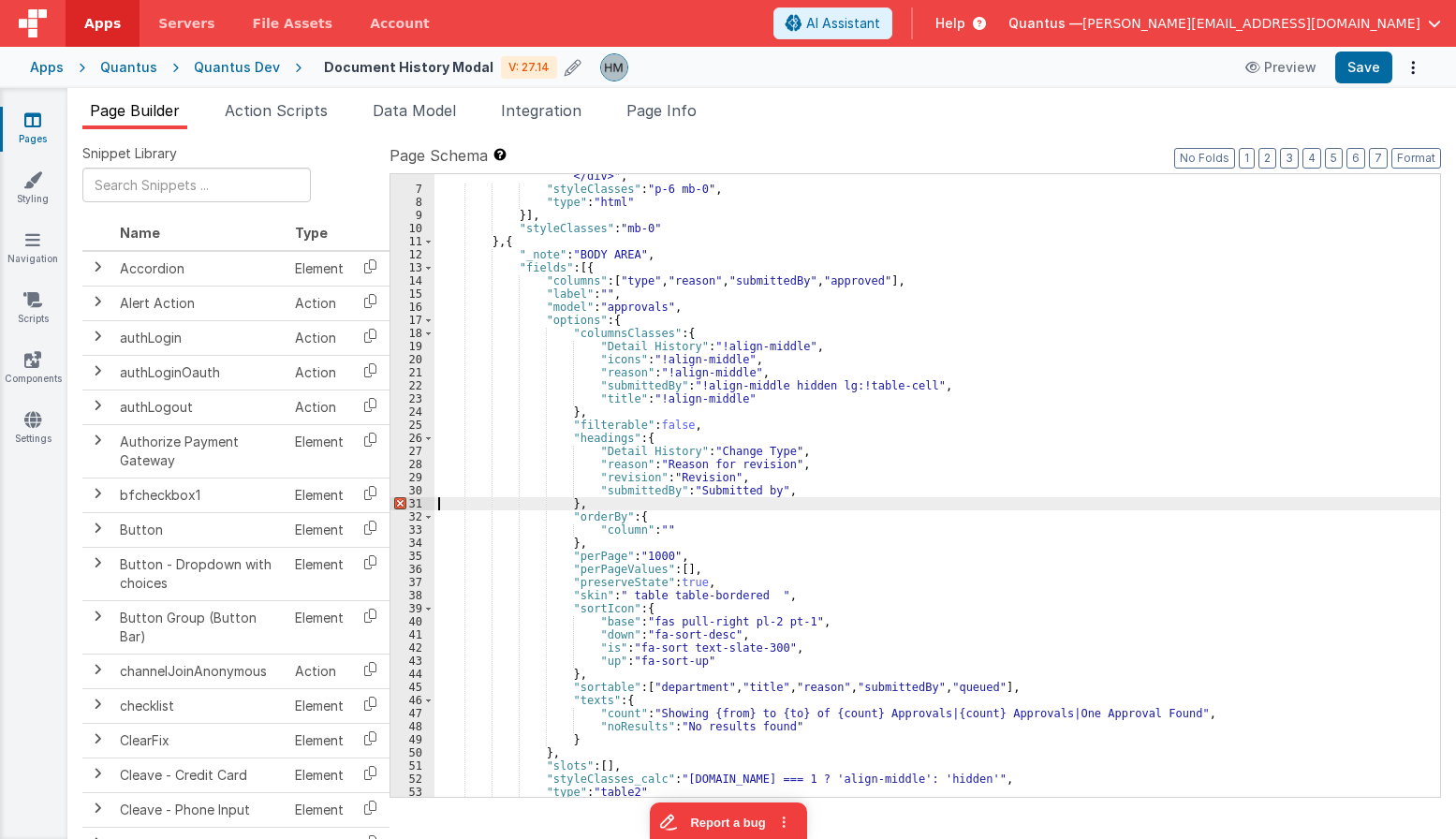
click at [623, 398] on div ""html" : "<div class= \" flex justify-between items-center mb-3 \" > \n <h2 cla…" at bounding box center [937, 455] width 1006 height 727
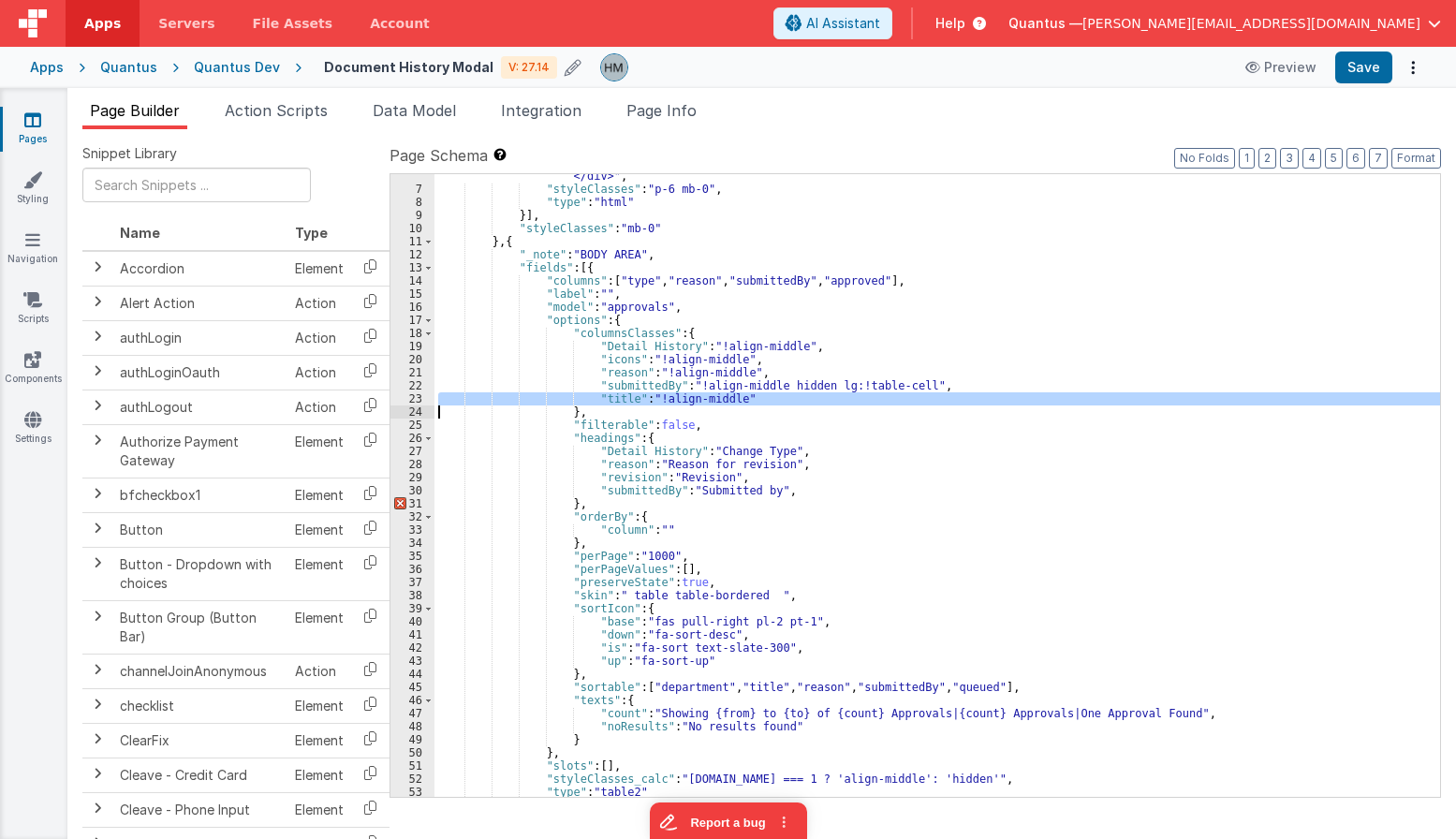
click at [623, 398] on div ""html" : "<div class= \" flex justify-between items-center mb-3 \" > \n <h2 cla…" at bounding box center [937, 455] width 1006 height 727
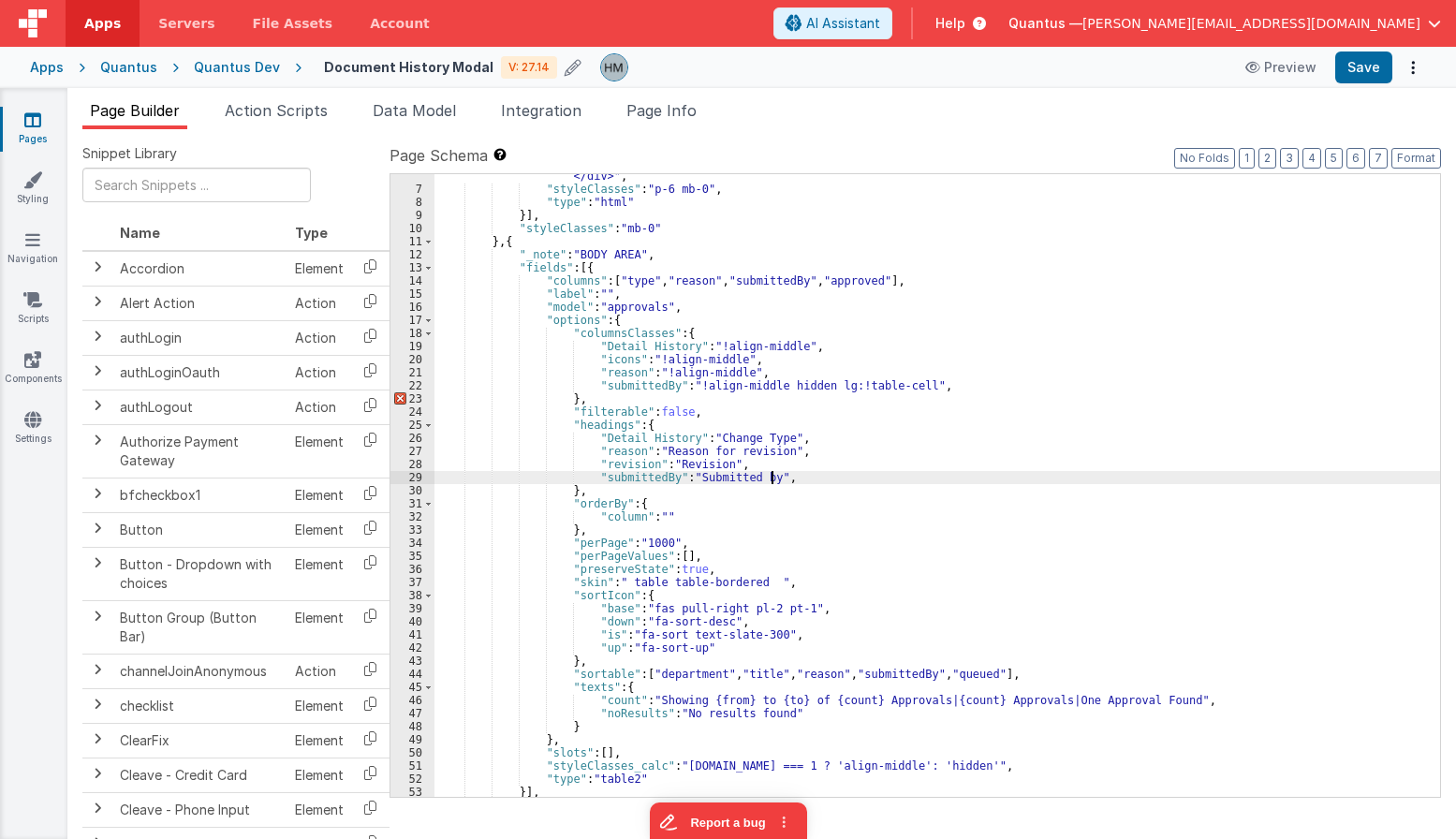
click at [793, 481] on div ""html" : "<div class= \" flex justify-between items-center mb-3 \" > \n <h2 cla…" at bounding box center [937, 455] width 1006 height 727
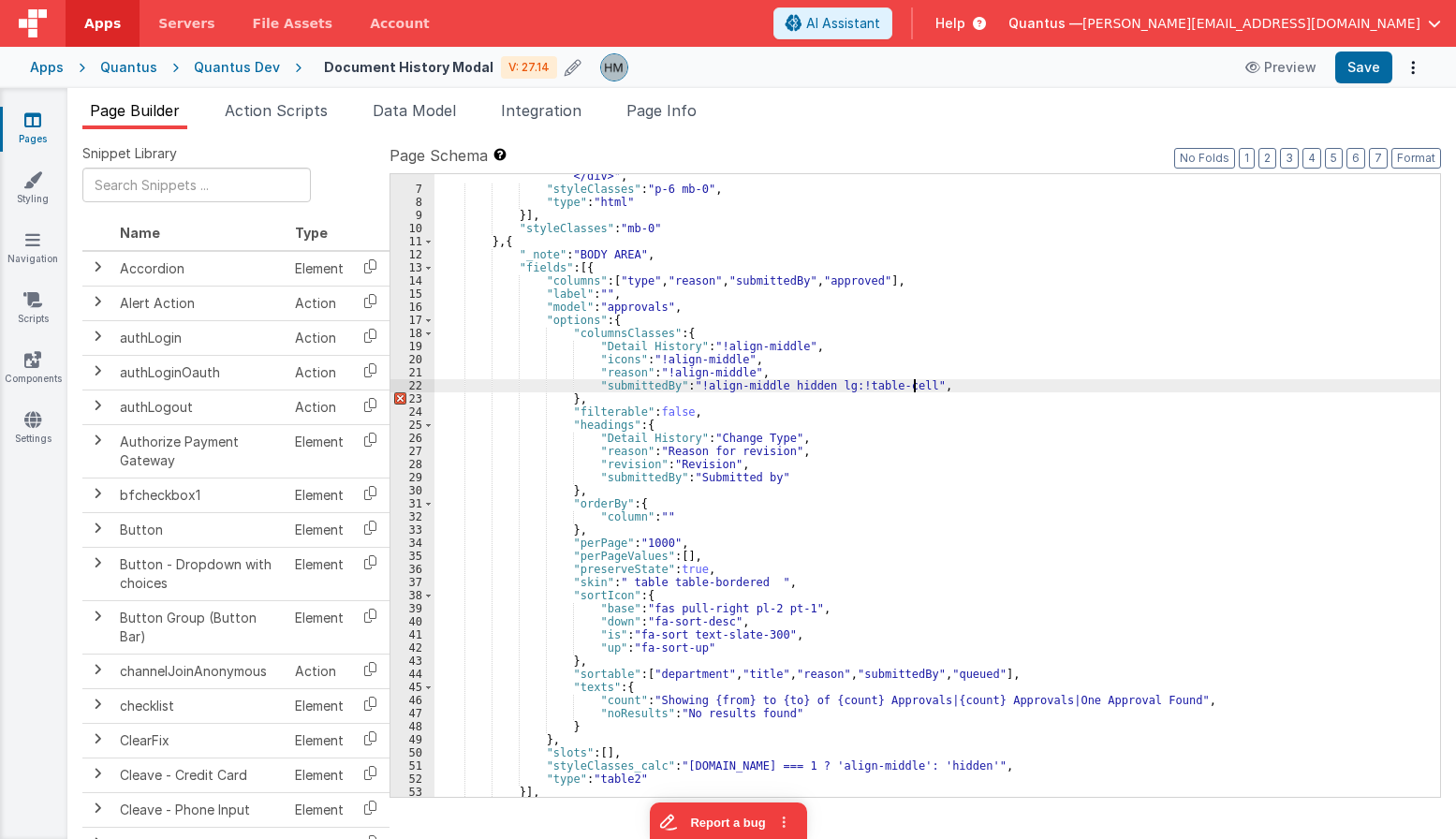
click at [931, 385] on div ""html" : "<div class= \" flex justify-between items-center mb-3 \" > \n <h2 cla…" at bounding box center [937, 455] width 1006 height 727
drag, startPoint x: 773, startPoint y: 383, endPoint x: 904, endPoint y: 388, distance: 131.1
click at [904, 388] on div ""html" : "<div class= \" flex justify-between items-center mb-3 \" > \n <h2 cla…" at bounding box center [937, 455] width 1006 height 727
click at [623, 279] on div ""html" : "<div class= \" flex justify-between items-center mb-3 \" > \n <h2 cla…" at bounding box center [937, 455] width 1006 height 727
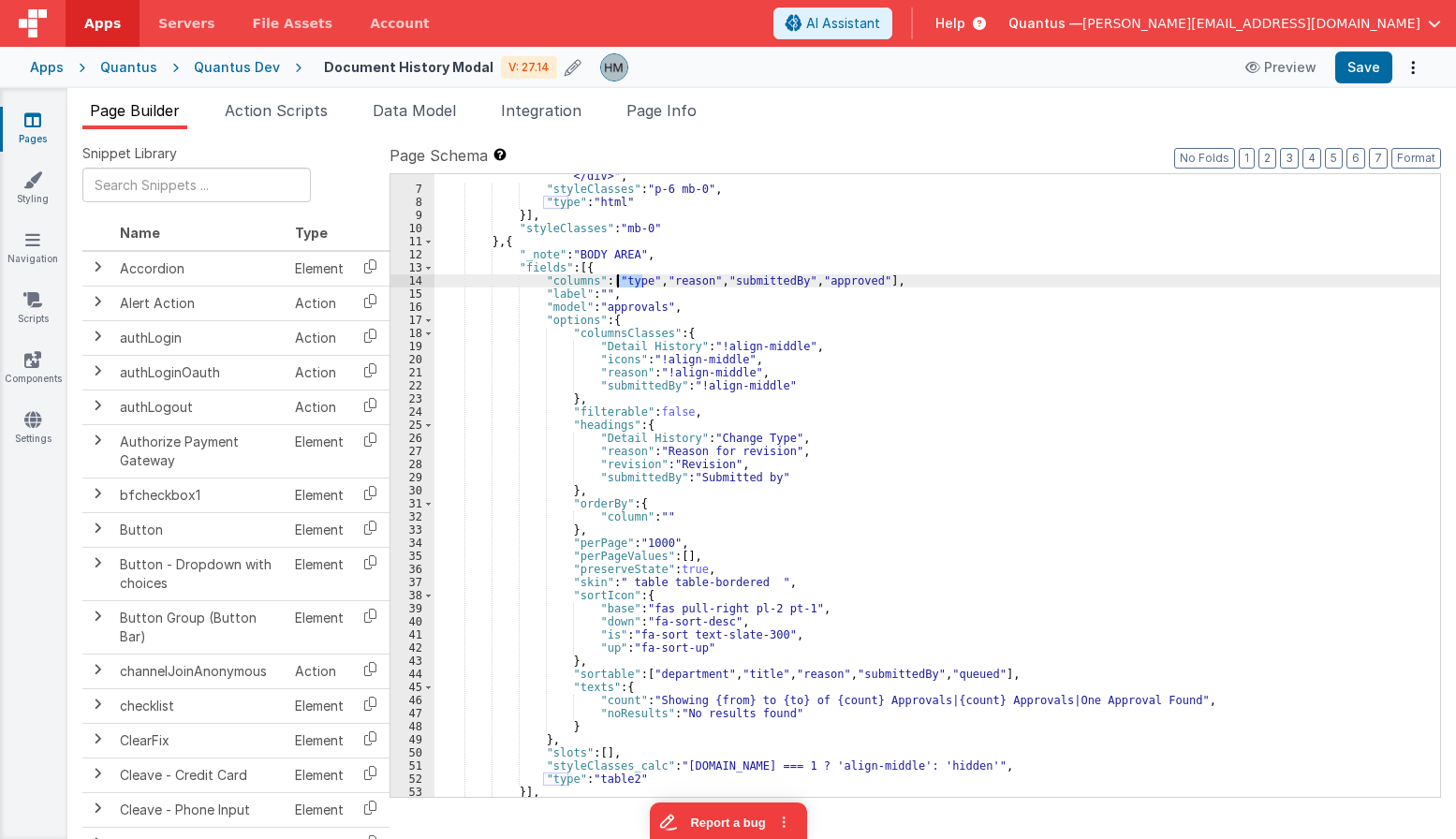
click at [623, 279] on div ""html" : "<div class= \" flex justify-between items-center mb-3 \" > \n <h2 cla…" at bounding box center [937, 455] width 1006 height 727
click at [681, 284] on div ""html" : "<div class= \" flex justify-between items-center mb-3 \" > \n <h2 cla…" at bounding box center [937, 455] width 1006 height 727
click at [680, 284] on div ""html" : "<div class= \" flex justify-between items-center mb-3 \" > \n <h2 cla…" at bounding box center [937, 455] width 1006 height 727
click at [750, 283] on div ""html" : "<div class= \" flex justify-between items-center mb-3 \" > \n <h2 cla…" at bounding box center [937, 455] width 1006 height 727
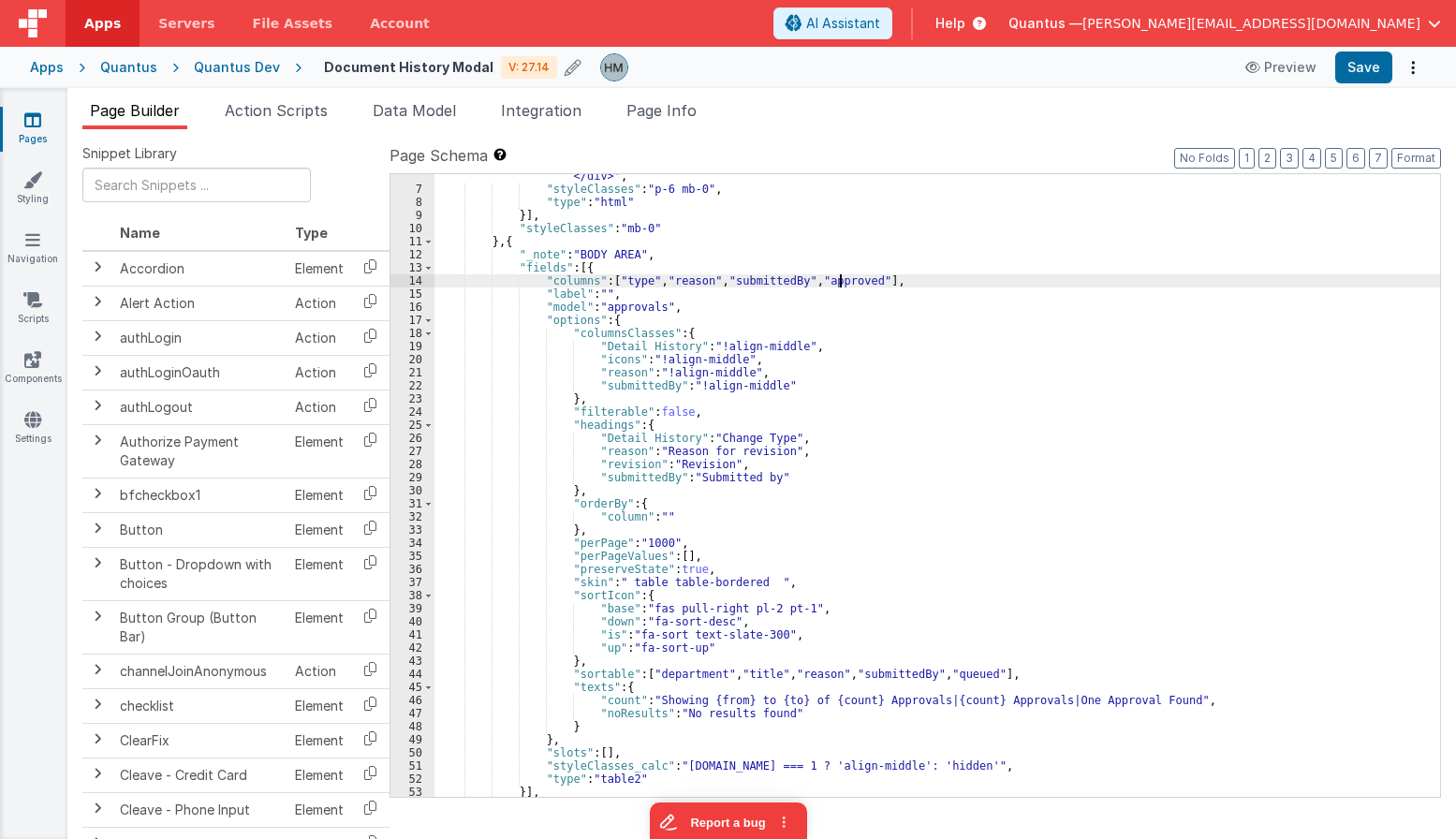
click at [839, 285] on div ""html" : "<div class= \" flex justify-between items-center mb-3 \" > \n <h2 cla…" at bounding box center [937, 455] width 1006 height 727
click at [653, 347] on div ""html" : "<div class= \" flex justify-between items-center mb-3 \" > \n <h2 cla…" at bounding box center [937, 455] width 1006 height 727
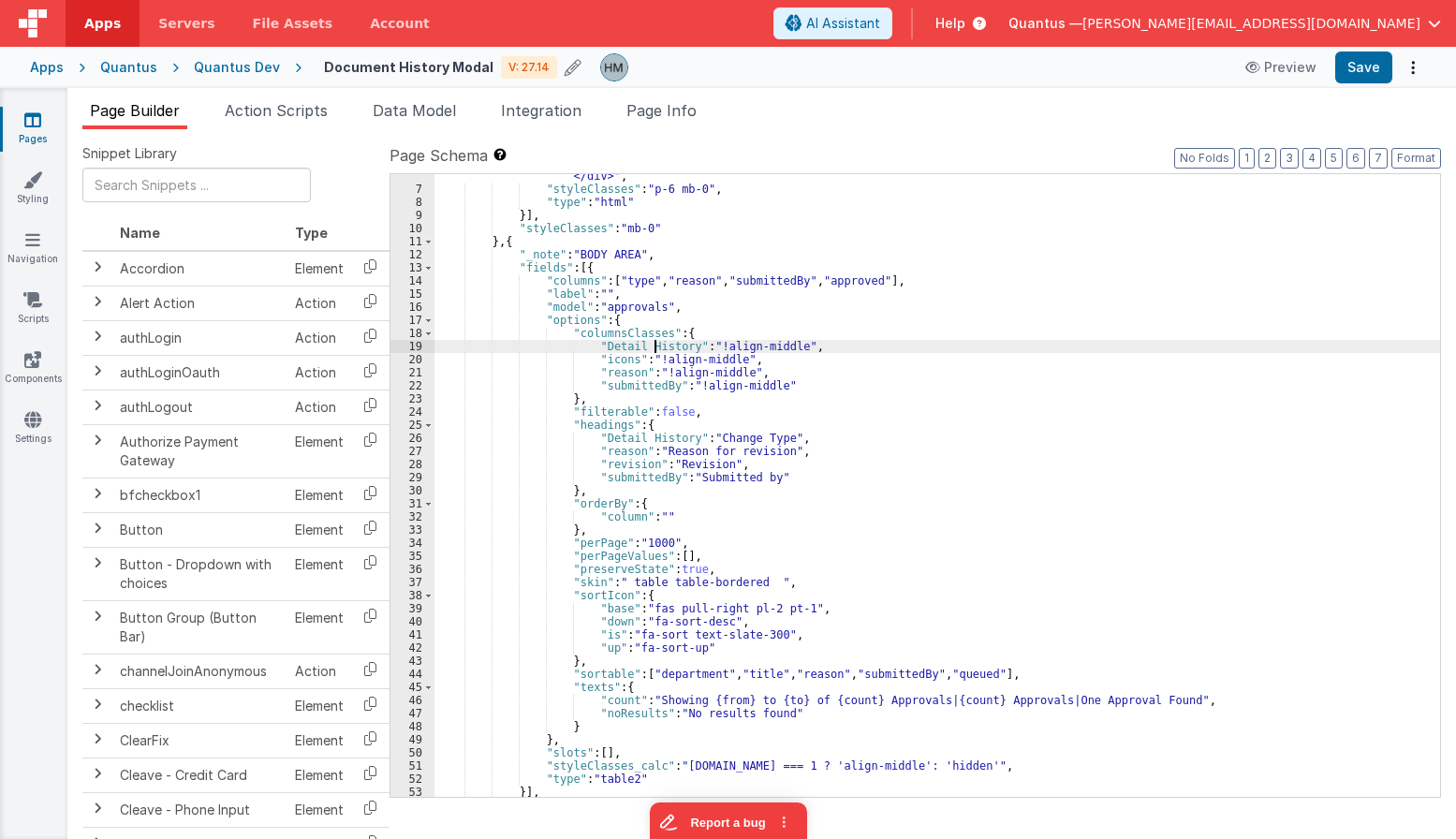
click at [653, 347] on div ""html" : "<div class= \" flex justify-between items-center mb-3 \" > \n <h2 cla…" at bounding box center [937, 455] width 1006 height 727
click at [677, 354] on div ""html" : "<div class= \" flex justify-between items-center mb-3 \" > \n <h2 cla…" at bounding box center [937, 455] width 1006 height 727
click at [628, 285] on div ""html" : "<div class= \" flex justify-between items-center mb-3 \" > \n <h2 cla…" at bounding box center [937, 455] width 1006 height 727
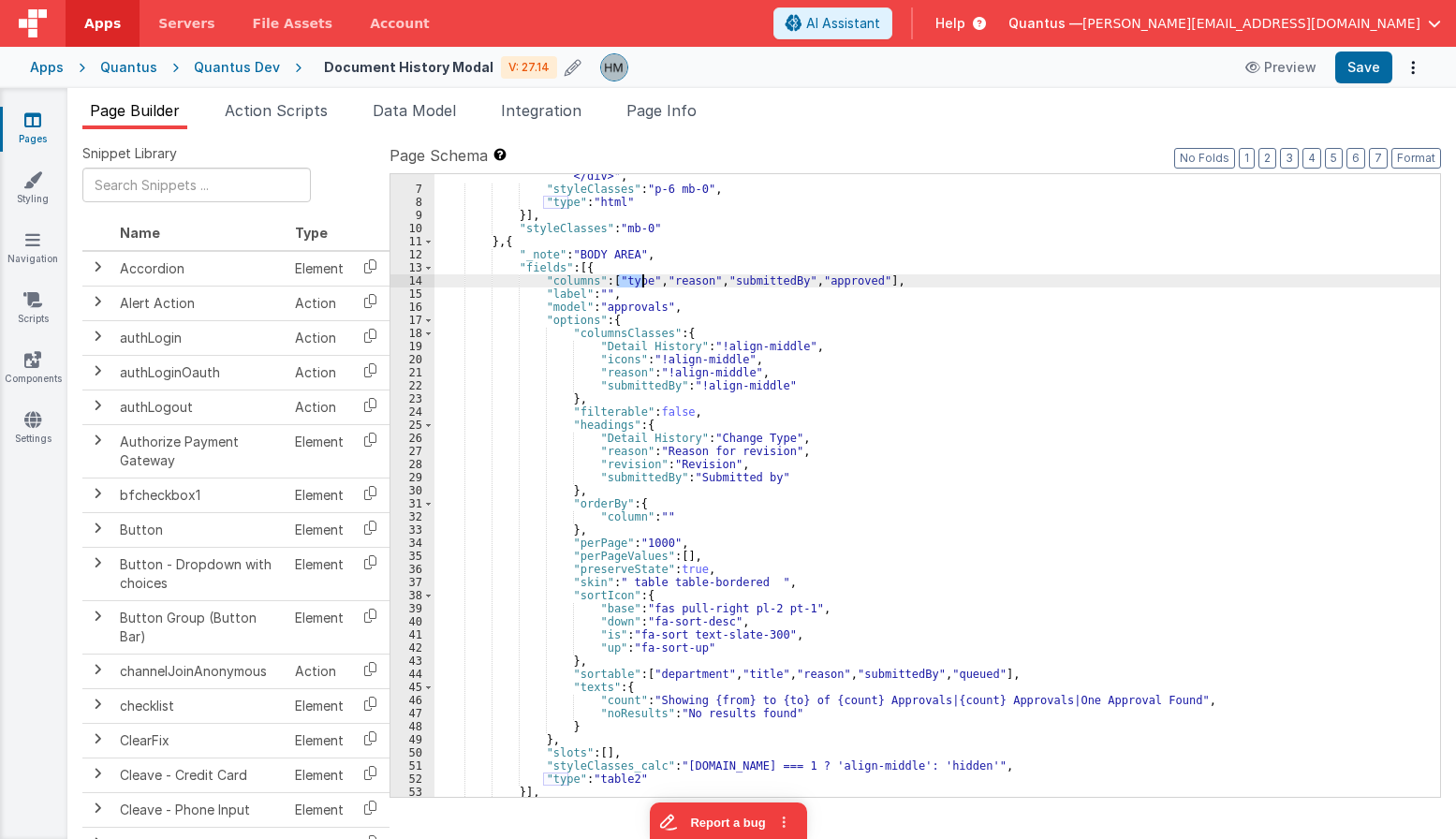
click at [628, 285] on div ""html" : "<div class= \" flex justify-between items-center mb-3 \" > \n <h2 cla…" at bounding box center [937, 455] width 1006 height 727
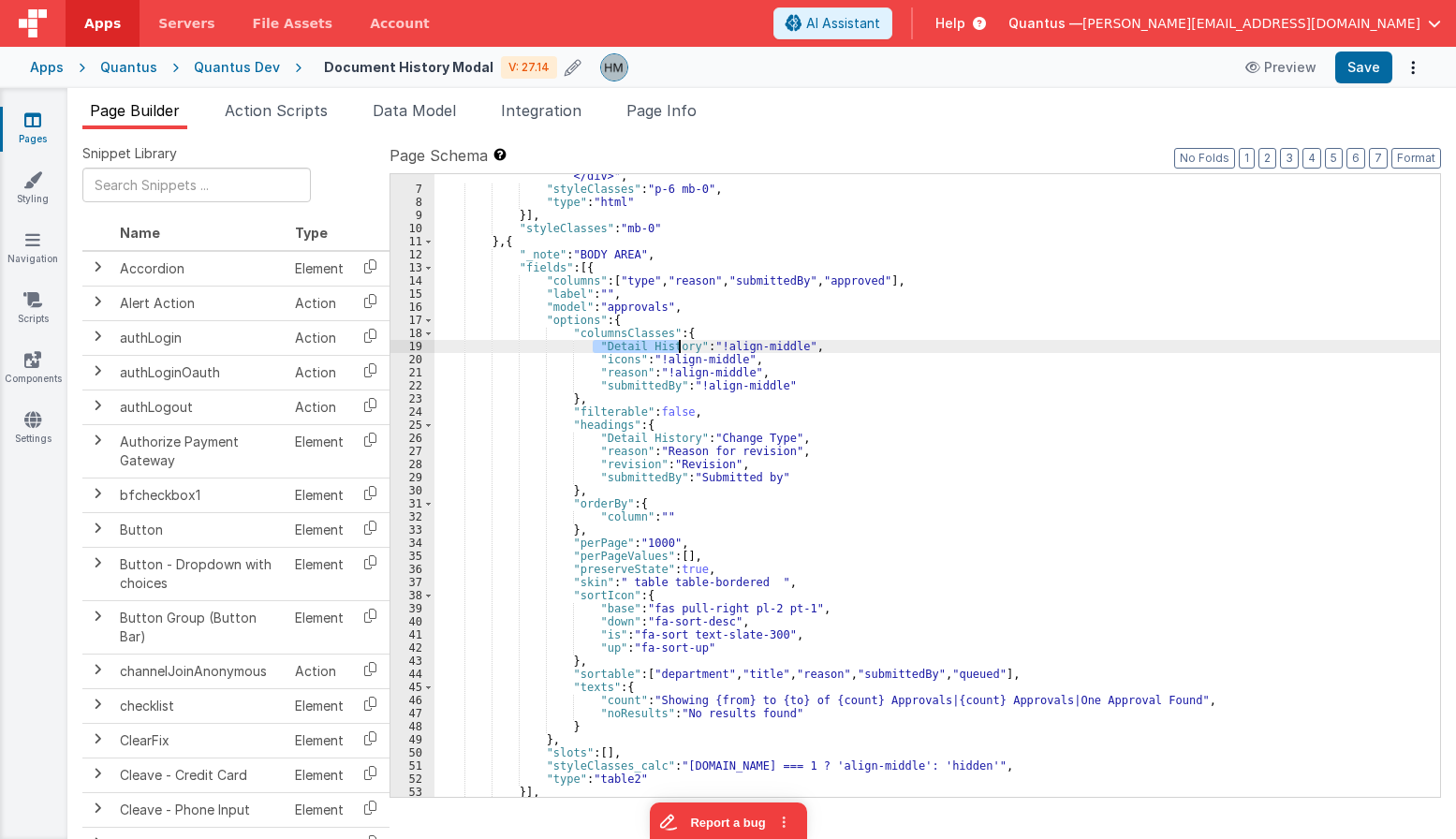
drag, startPoint x: 592, startPoint y: 347, endPoint x: 681, endPoint y: 346, distance: 89.0
click at [681, 346] on div ""html" : "<div class= \" flex justify-between items-center mb-3 \" > \n <h2 cla…" at bounding box center [937, 455] width 1006 height 727
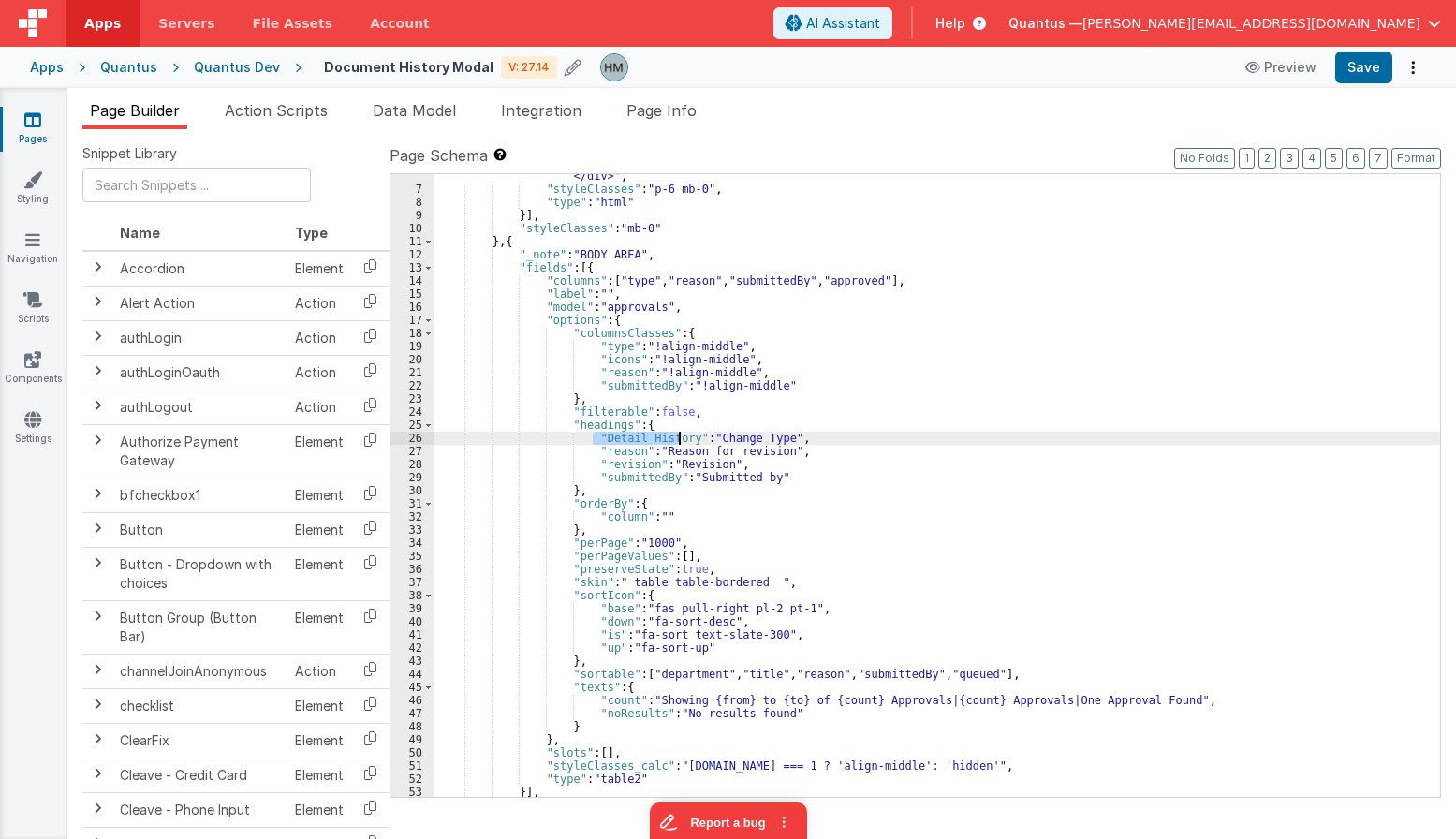
drag, startPoint x: 594, startPoint y: 436, endPoint x: 679, endPoint y: 436, distance: 85.0
click at [679, 436] on div ""html" : "<div class= \" flex justify-between items-center mb-3 \" > \n <h2 cla…" at bounding box center [937, 455] width 1006 height 727
click at [607, 437] on div ""html" : "<div class= \" flex justify-between items-center mb-3 \" > \n <h2 cla…" at bounding box center [937, 455] width 1006 height 727
click at [696, 277] on div ""html" : "<div class= \" flex justify-between items-center mb-3 \" > \n <h2 cla…" at bounding box center [937, 455] width 1006 height 727
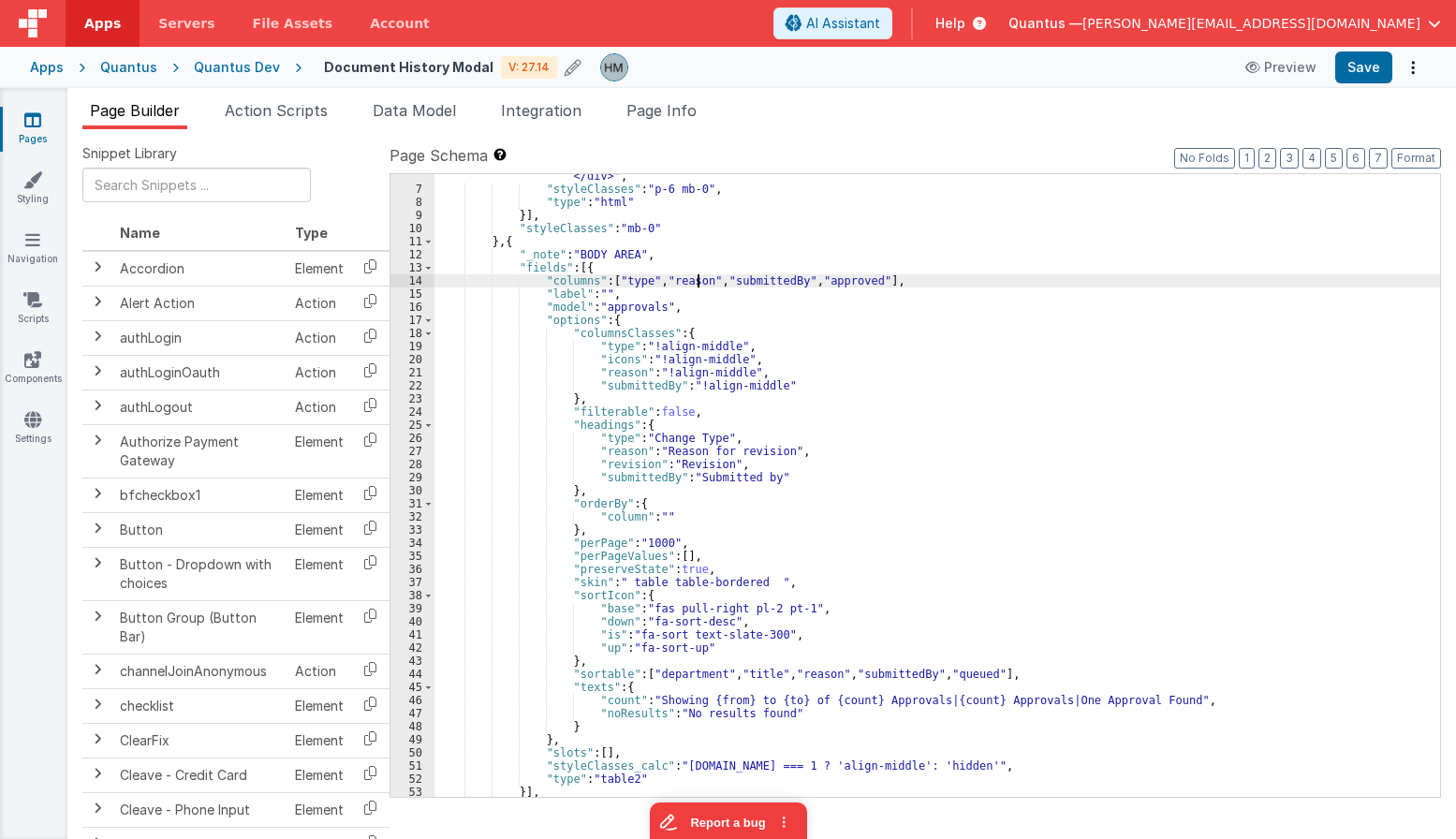
click at [696, 277] on div ""html" : "<div class= \" flex justify-between items-center mb-3 \" > \n <h2 cla…" at bounding box center [937, 455] width 1006 height 727
click at [749, 283] on div ""html" : "<div class= \" flex justify-between items-center mb-3 \" > \n <h2 cla…" at bounding box center [937, 455] width 1006 height 727
click at [829, 279] on div ""html" : "<div class= \" flex justify-between items-center mb-3 \" > \n <h2 cla…" at bounding box center [937, 455] width 1006 height 727
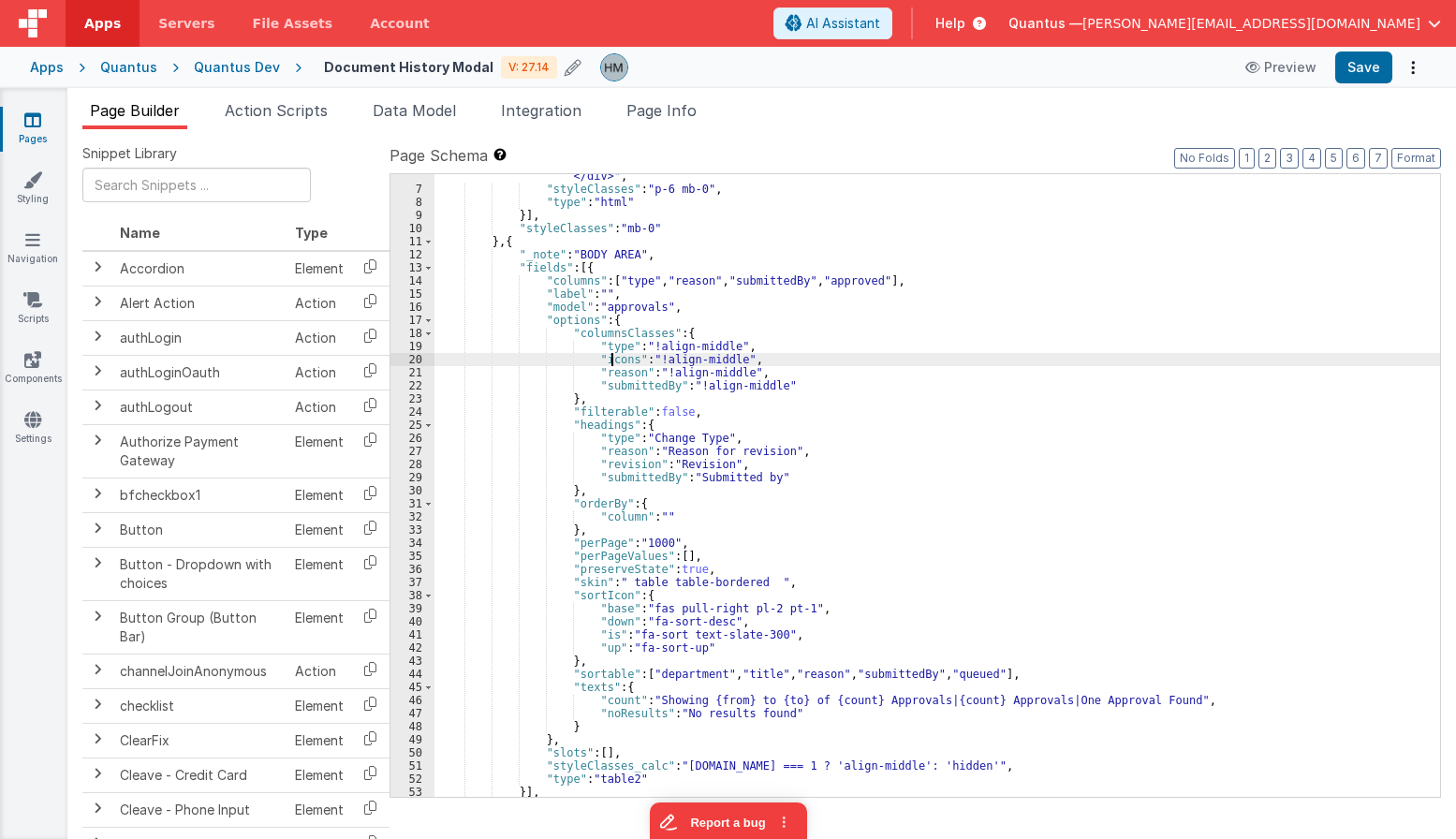
click at [612, 357] on div ""html" : "<div class= \" flex justify-between items-center mb-3 \" > \n <h2 cla…" at bounding box center [937, 455] width 1006 height 727
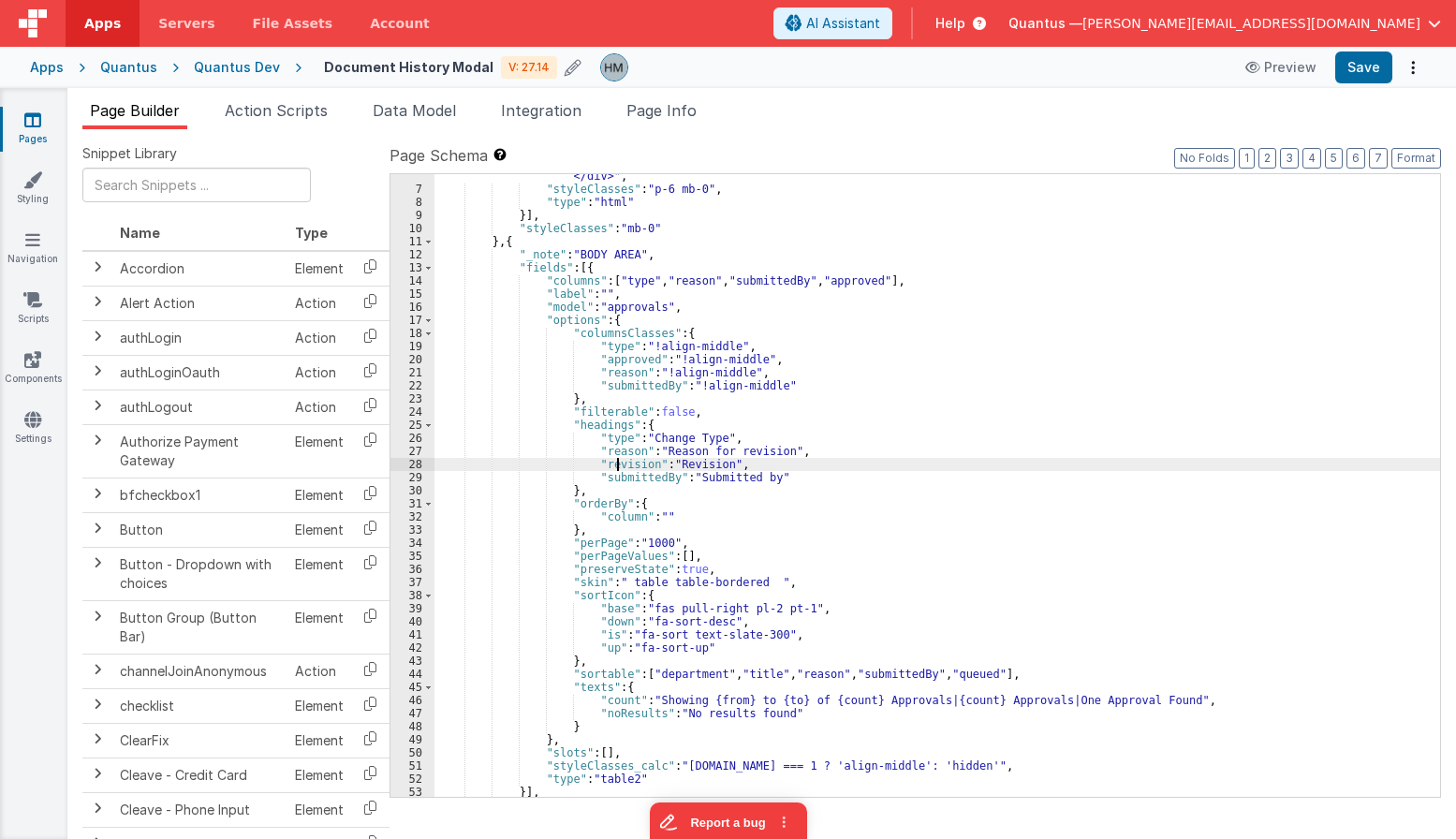
click at [616, 462] on div ""html" : "<div class= \" flex justify-between items-center mb-3 \" > \n <h2 cla…" at bounding box center [937, 455] width 1006 height 727
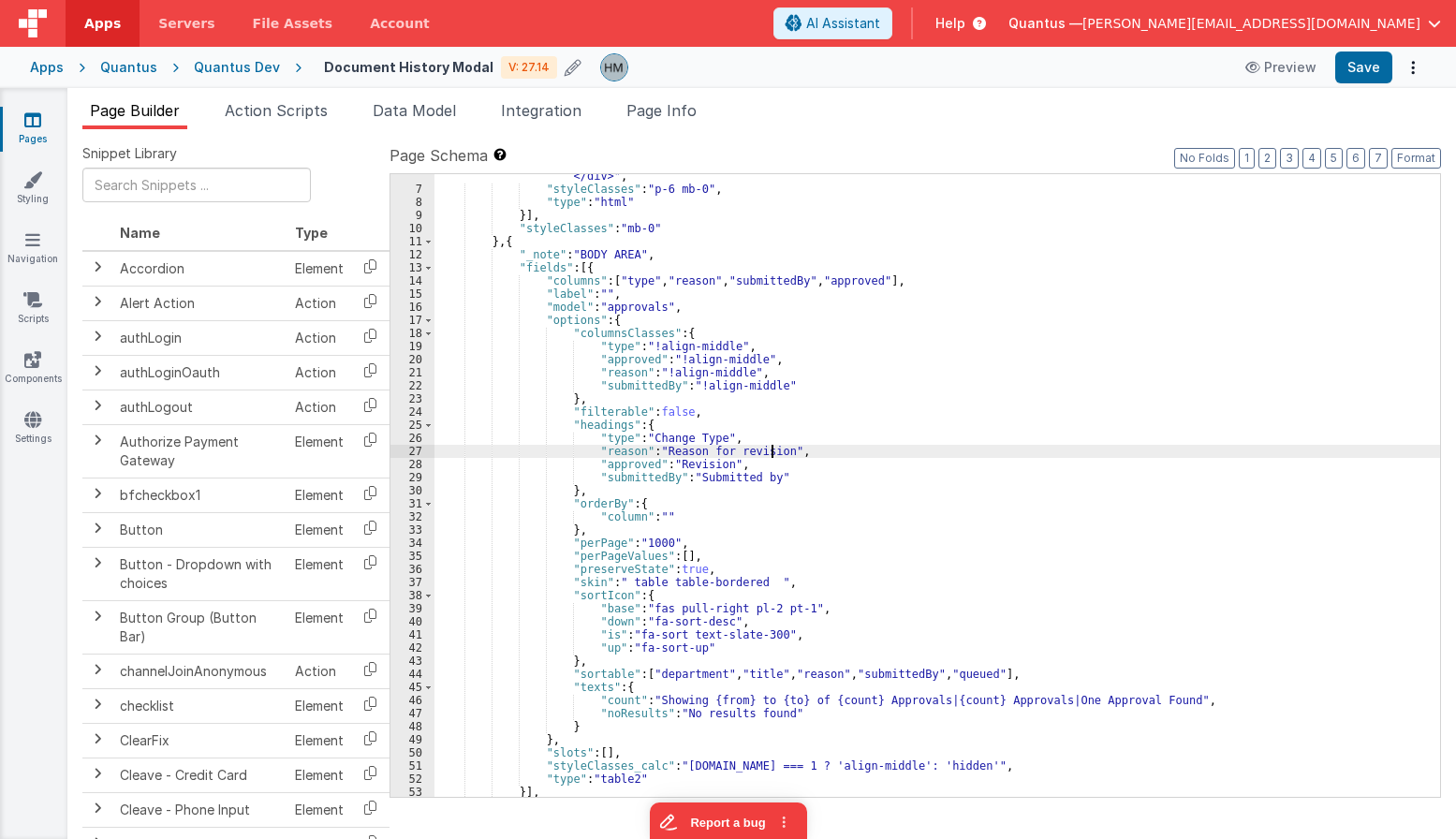
click at [770, 450] on div ""html" : "<div class= \" flex justify-between items-center mb-3 \" > \n <h2 cla…" at bounding box center [937, 455] width 1006 height 727
click at [754, 448] on div ""html" : "<div class= \" flex justify-between items-center mb-3 \" > \n <h2 cla…" at bounding box center [937, 455] width 1006 height 727
click at [694, 462] on div ""html" : "<div class= \" flex justify-between items-center mb-3 \" > \n <h2 cla…" at bounding box center [937, 455] width 1006 height 727
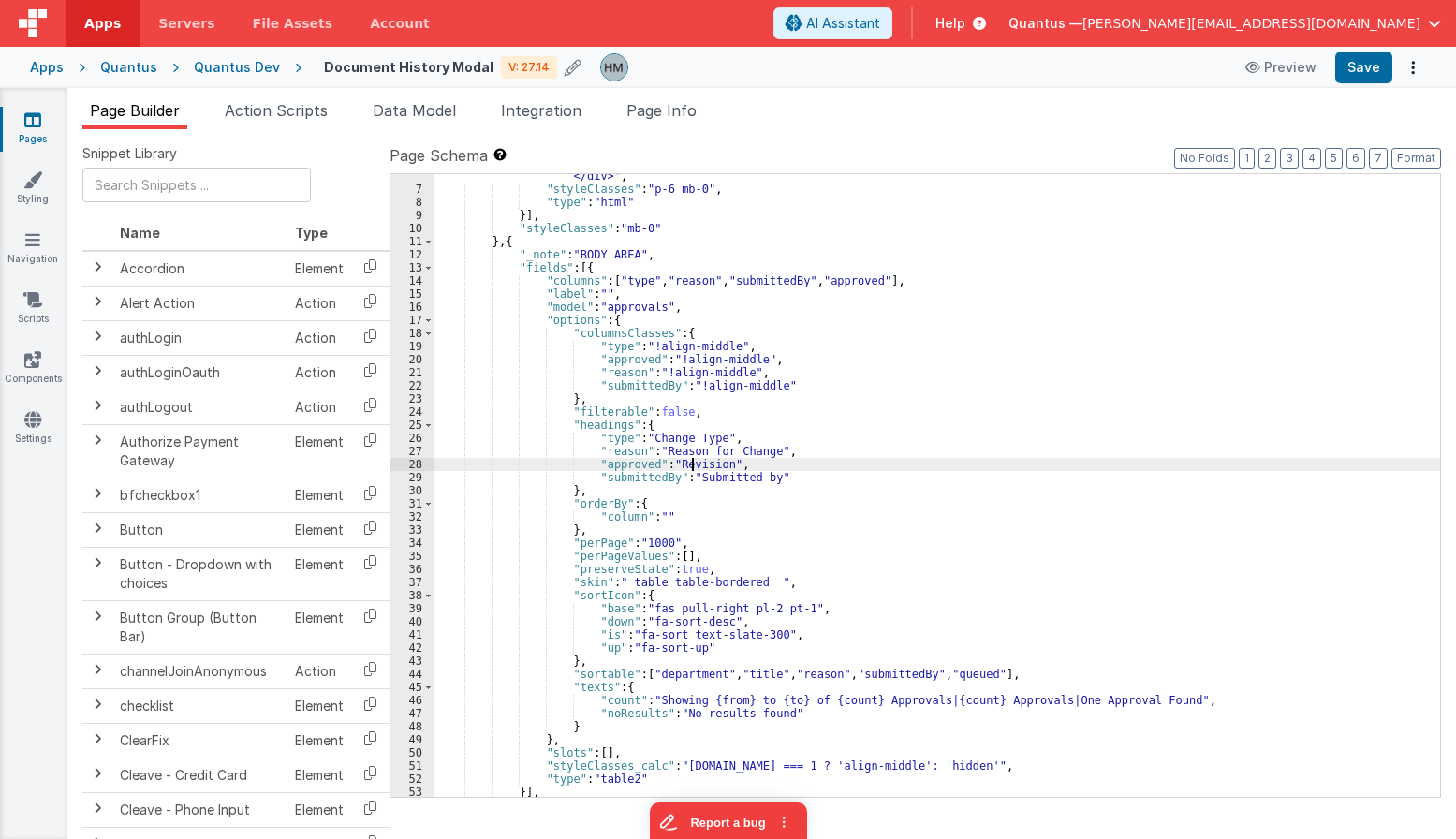
click at [694, 462] on div ""html" : "<div class= \" flex justify-between items-center mb-3 \" > \n <h2 cla…" at bounding box center [937, 455] width 1006 height 727
click at [690, 463] on div ""html" : "<div class= \" flex justify-between items-center mb-3 \" > \n <h2 cla…" at bounding box center [937, 486] width 1006 height 622
click at [690, 463] on div ""html" : "<div class= \" flex justify-between items-center mb-3 \" > \n <h2 cla…" at bounding box center [937, 455] width 1006 height 727
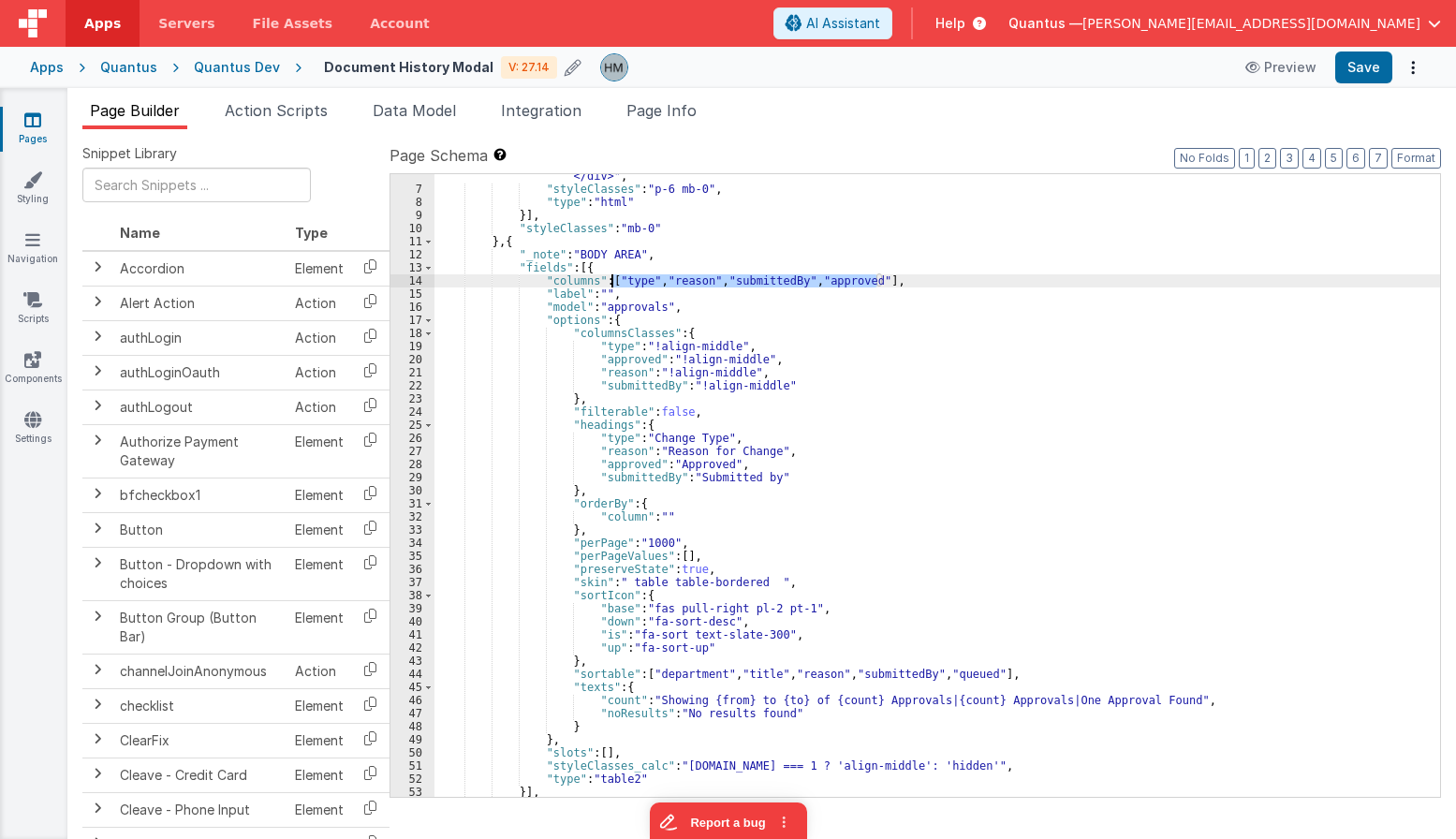
drag, startPoint x: 878, startPoint y: 281, endPoint x: 612, endPoint y: 278, distance: 266.0
click at [612, 278] on div ""html" : "<div class= \" flex justify-between items-center mb-3 \" > \n <h2 cla…" at bounding box center [937, 455] width 1006 height 727
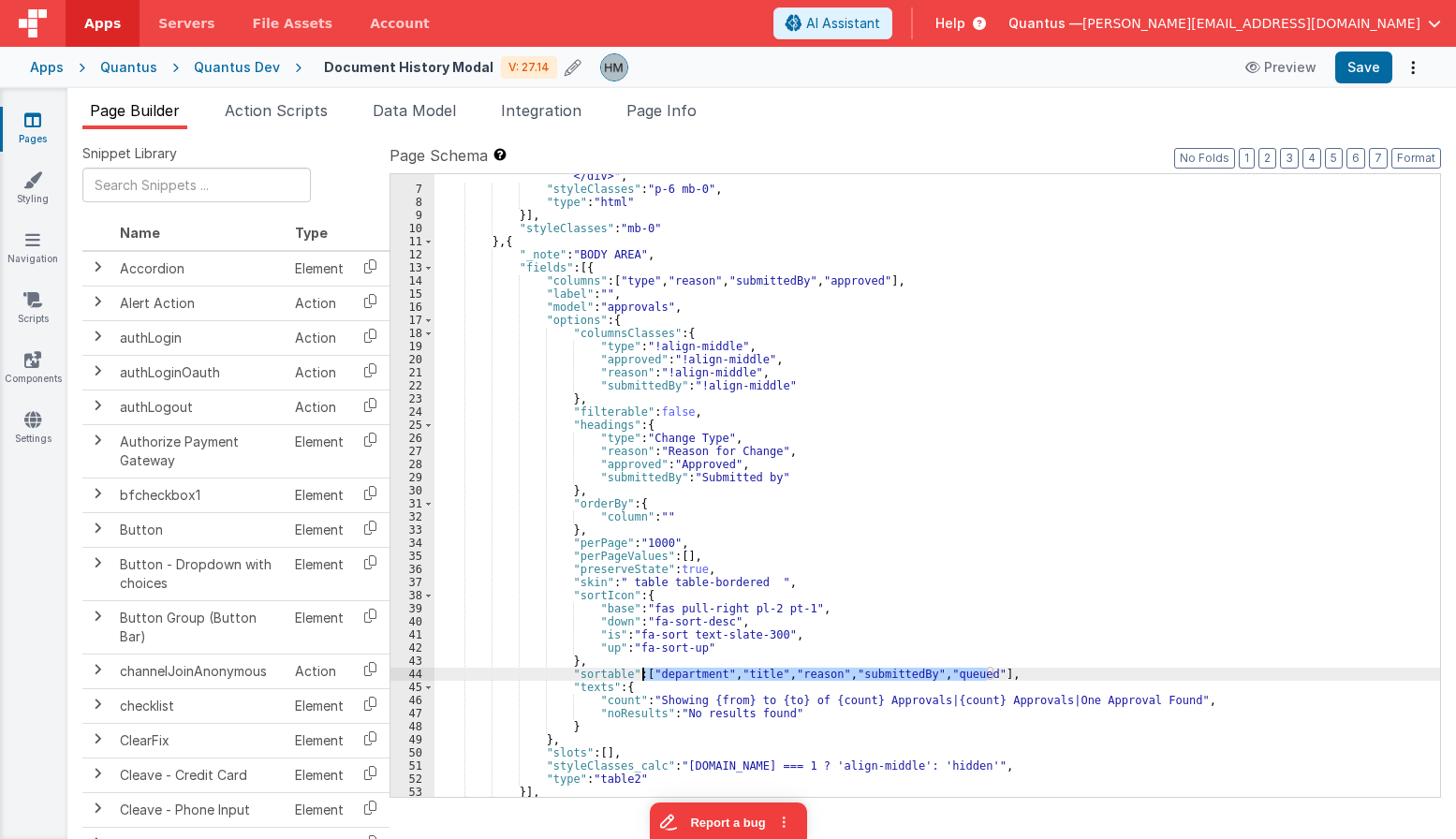
drag, startPoint x: 986, startPoint y: 672, endPoint x: 642, endPoint y: 674, distance: 344.0
click at [642, 674] on div ""html" : "<div class= \" flex justify-between items-center mb-3 \" > \n <h2 cla…" at bounding box center [937, 455] width 1006 height 727
click at [802, 622] on div ""html" : "<div class= \" flex justify-between items-center mb-3 \" > \n <h2 cla…" at bounding box center [937, 455] width 1006 height 727
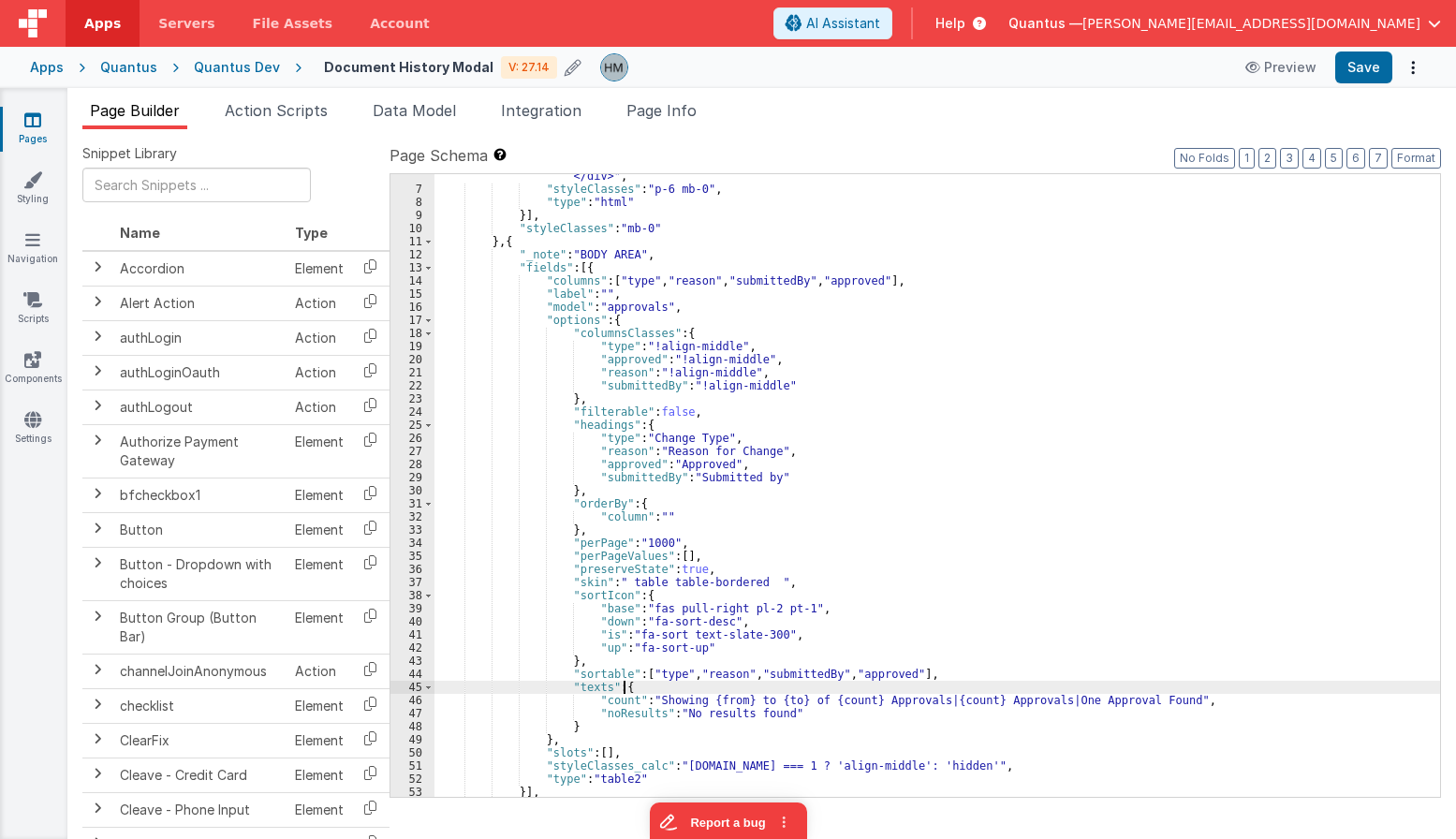
click at [661, 683] on div ""html" : "<div class= \" flex justify-between items-center mb-3 \" > \n <h2 cla…" at bounding box center [937, 455] width 1006 height 727
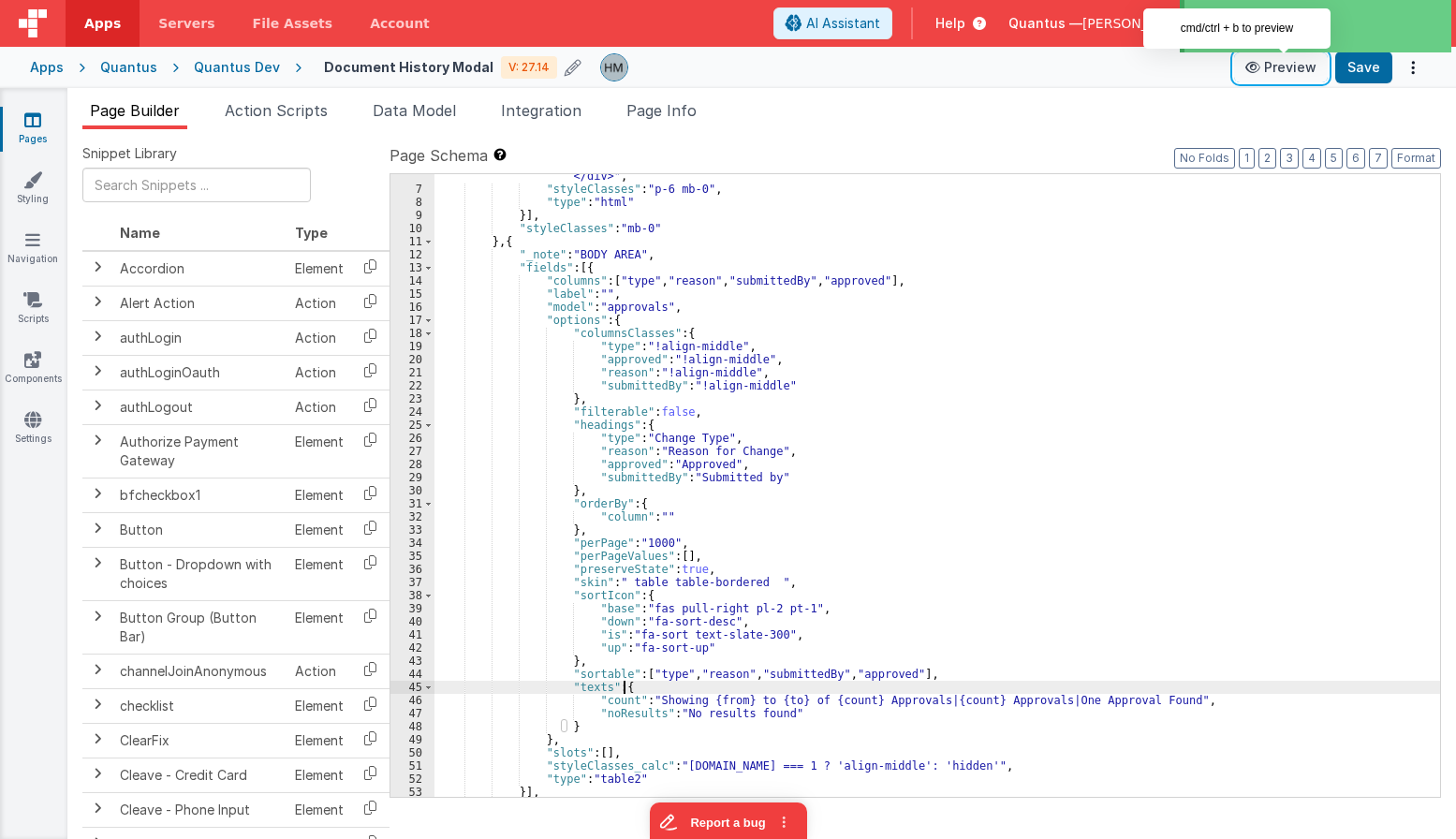
click at [1065, 73] on button "Preview" at bounding box center [1281, 67] width 94 height 30
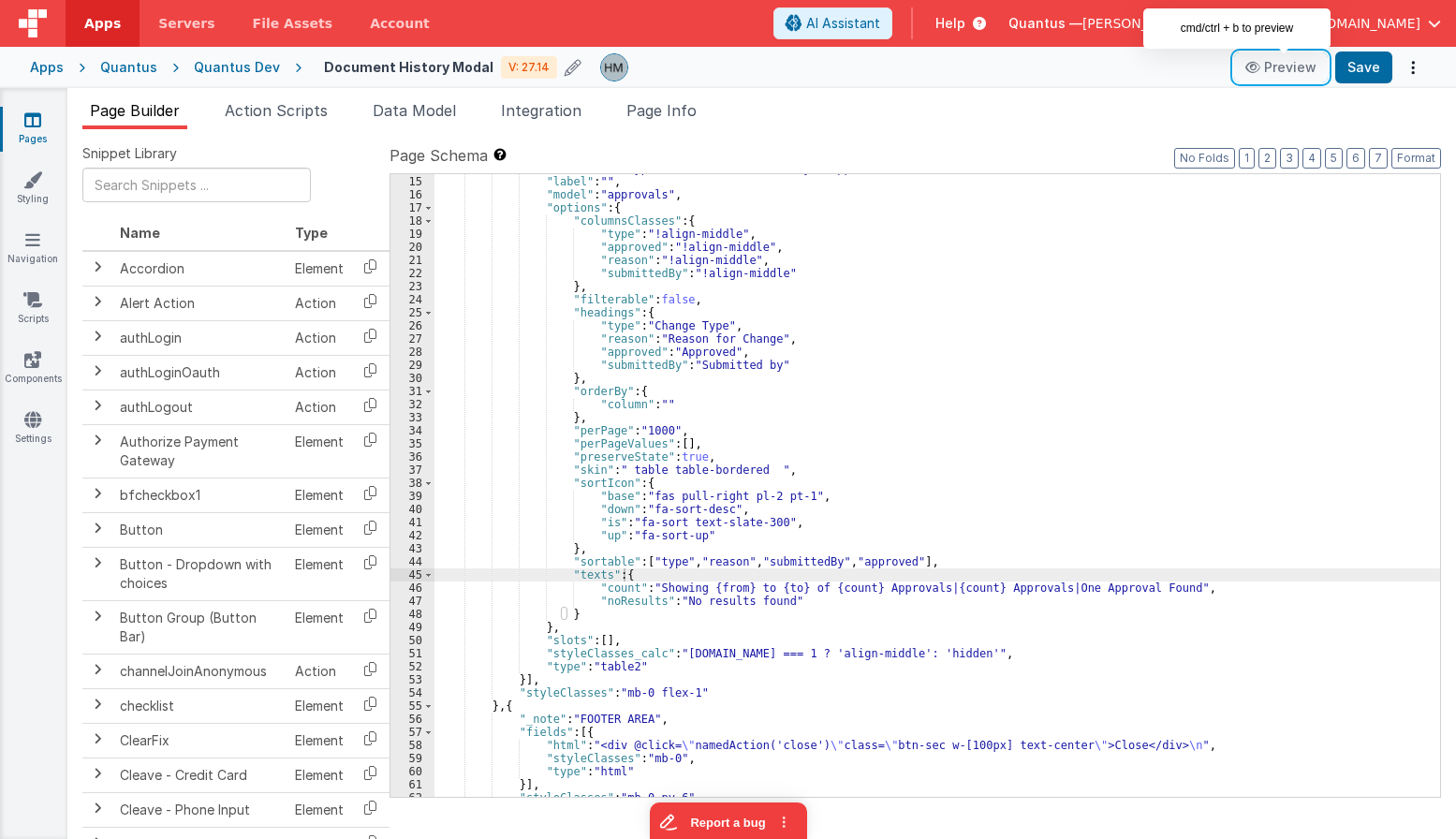
scroll to position [262, 0]
click at [428, 108] on span "Data Model" at bounding box center [413, 111] width 83 height 19
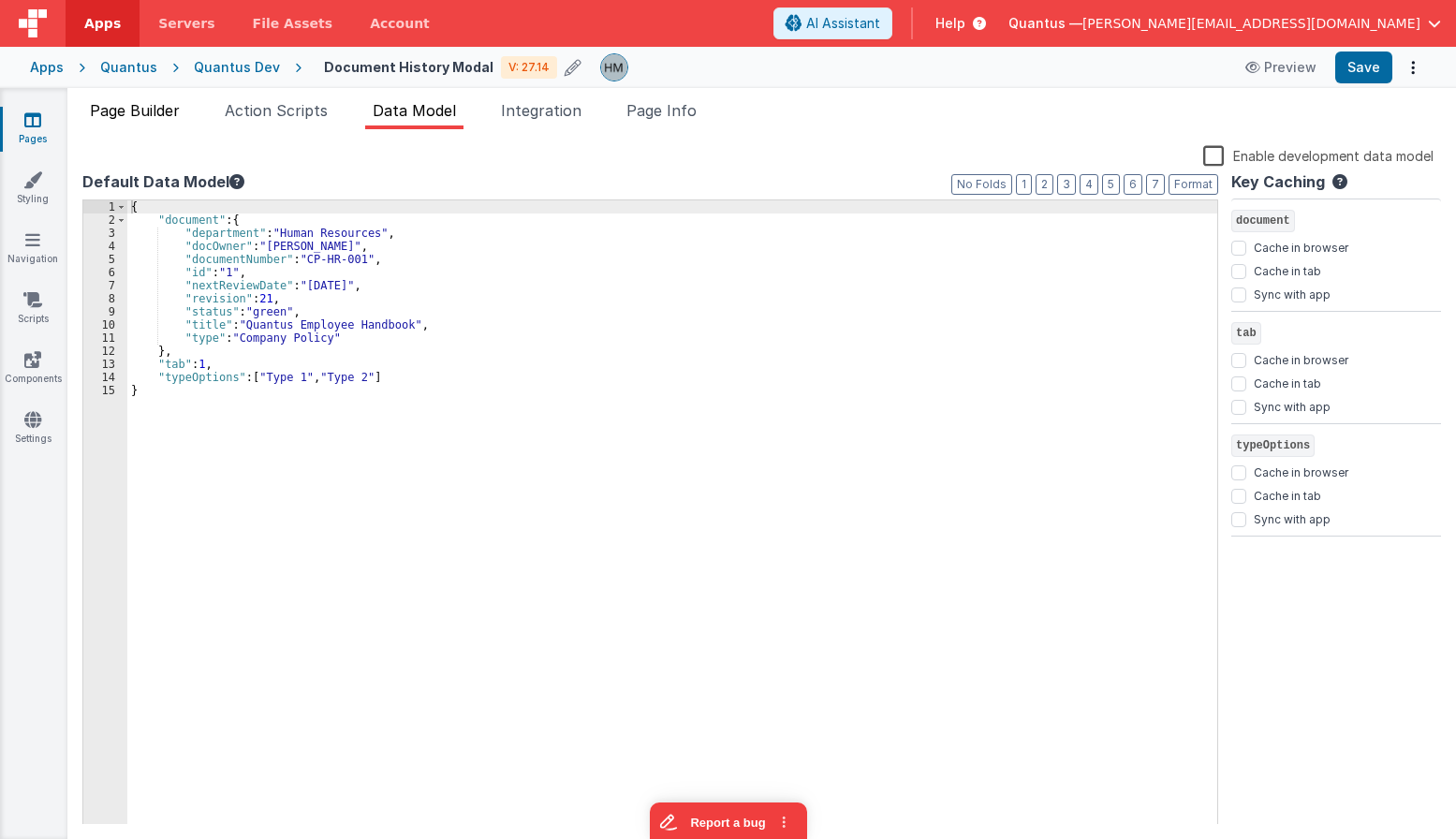
click at [164, 110] on span "Page Builder" at bounding box center [135, 111] width 90 height 19
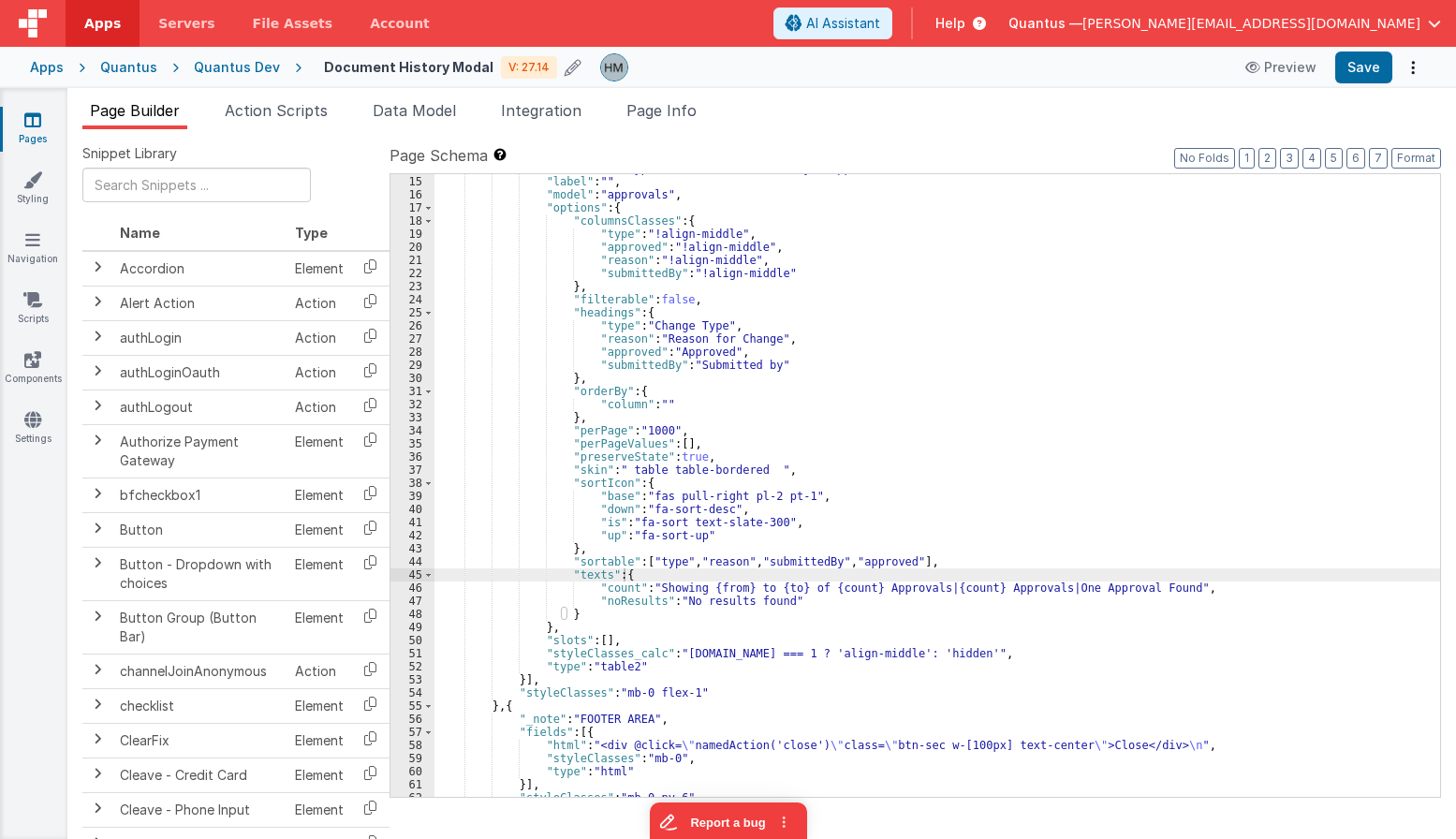
scroll to position [149, 0]
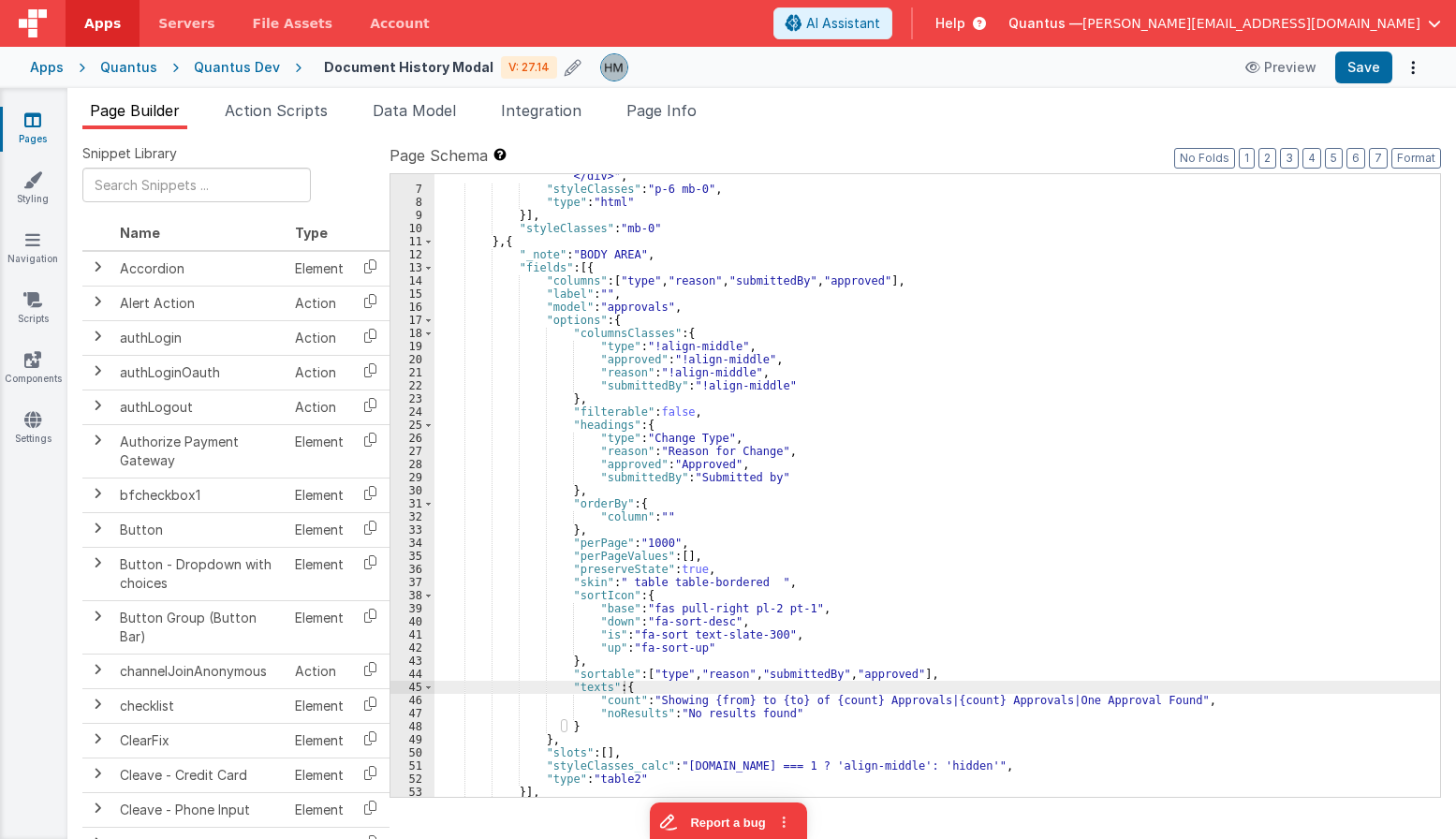
click at [623, 307] on div ""html" : "<div class= \" flex justify-between items-center mb-3 \" > \n <h2 cla…" at bounding box center [937, 455] width 1006 height 727
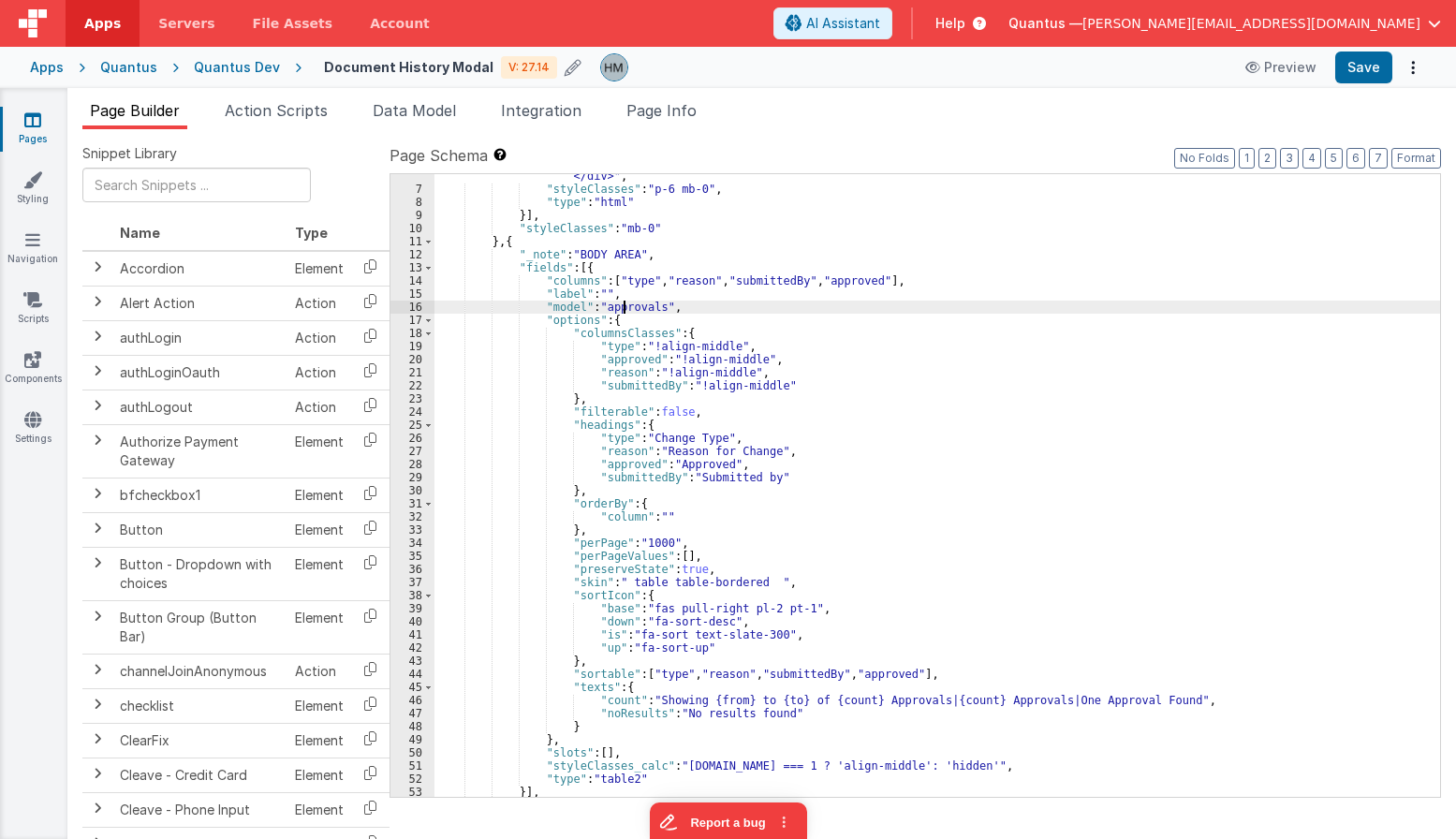
click at [623, 307] on div ""html" : "<div class= \" flex justify-between items-center mb-3 \" > \n <h2 cla…" at bounding box center [937, 455] width 1006 height 727
click at [637, 304] on div ""html" : "<div class= \" flex justify-between items-center mb-3 \" > \n <h2 cla…" at bounding box center [937, 486] width 1006 height 622
click at [637, 304] on div ""html" : "<div class= \" flex justify-between items-center mb-3 \" > \n <h2 cla…" at bounding box center [937, 455] width 1006 height 727
click at [645, 310] on div ""html" : "<div class= \" flex justify-between items-center mb-3 \" > \n <h2 cla…" at bounding box center [937, 455] width 1006 height 727
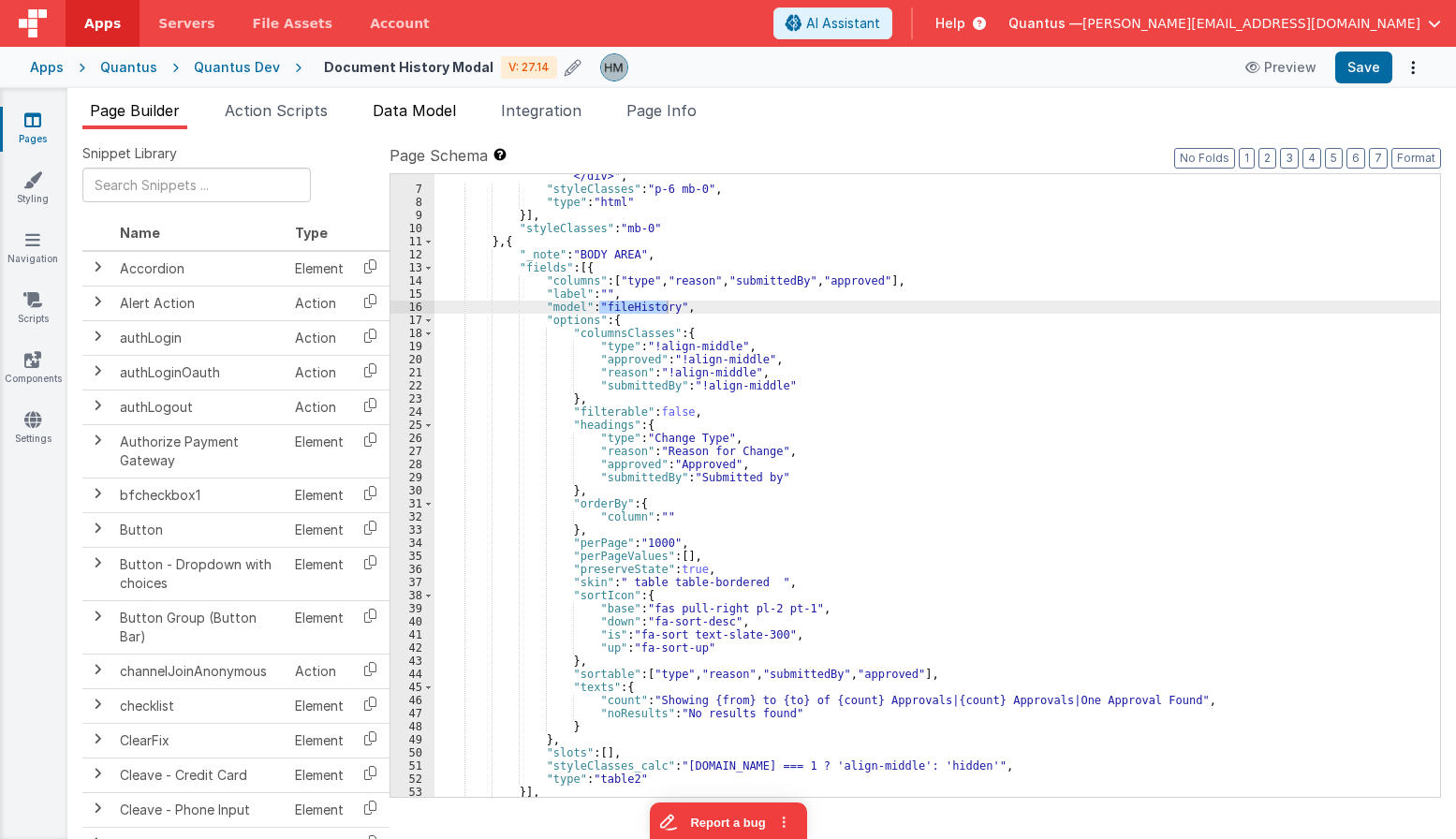
click at [388, 110] on span "Data Model" at bounding box center [413, 111] width 83 height 19
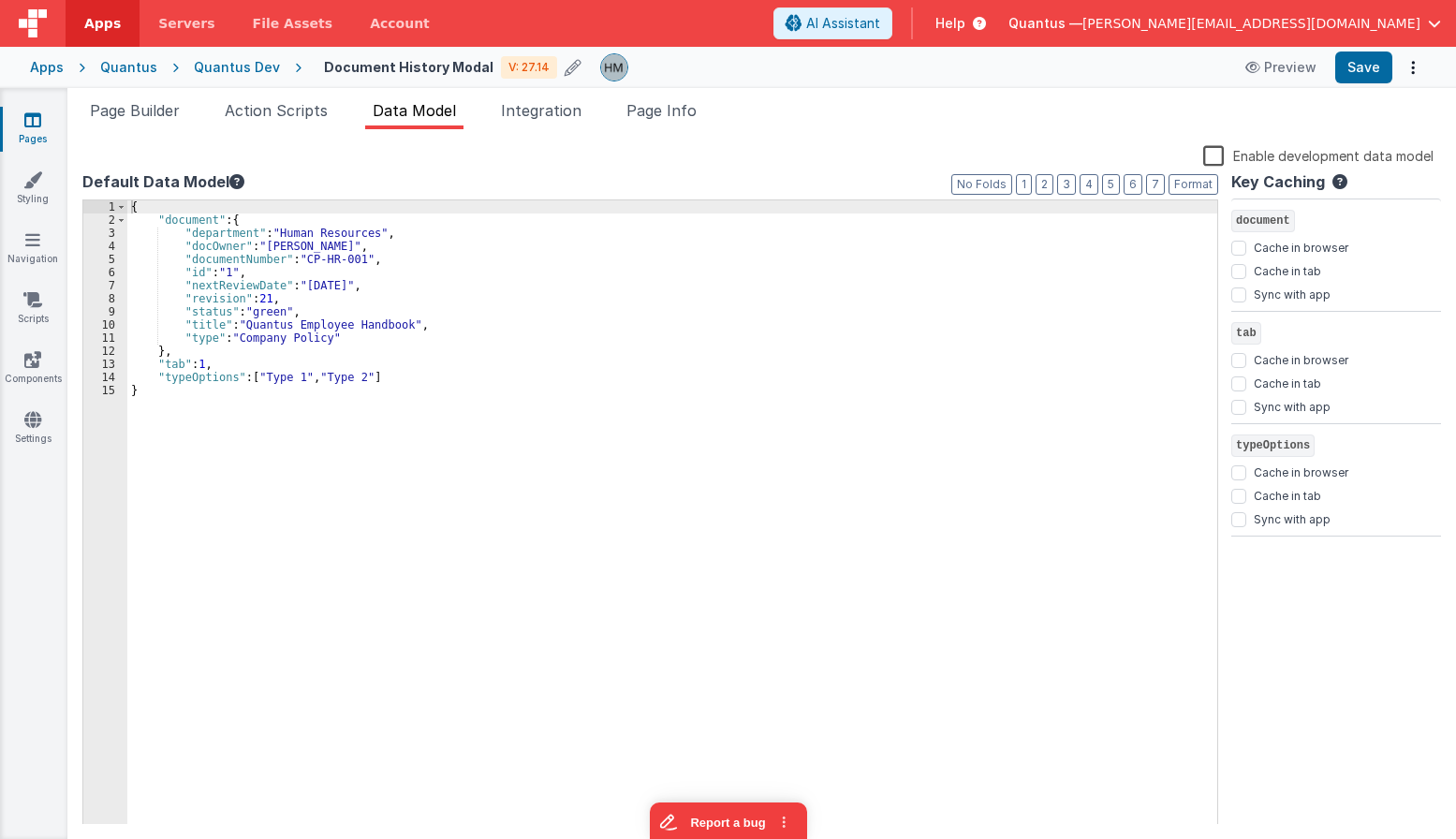
click at [214, 217] on div "{ "document" : { "department" : "Human Resources" , "docOwner" : "Quinlan, Dani…" at bounding box center [672, 526] width 1089 height 651
click at [171, 212] on div "{ "document" : { "department" : "Human Resources" , "docOwner" : "Quinlan, Dani…" at bounding box center [672, 526] width 1089 height 651
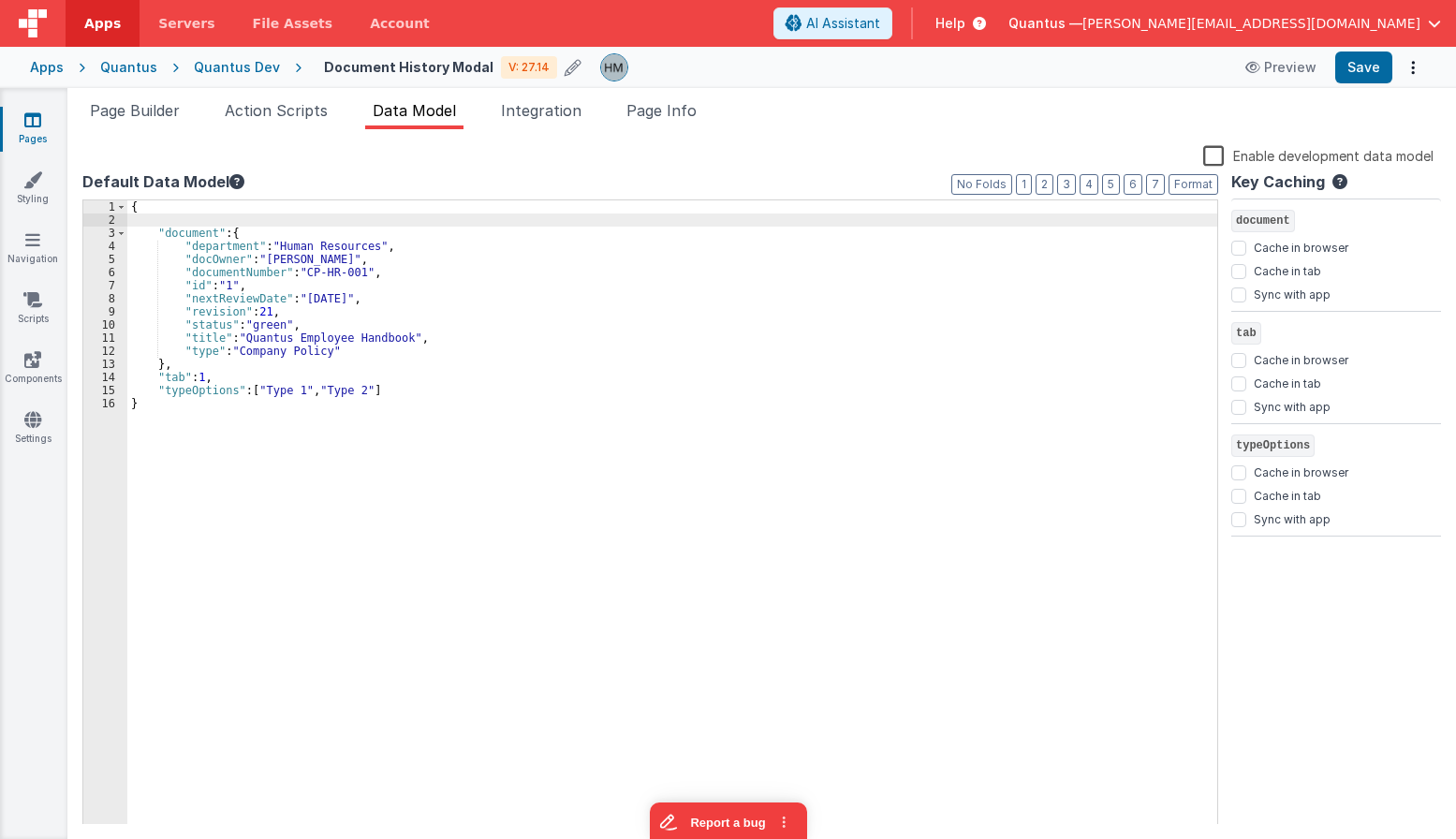
click at [1065, 159] on label "Enable development data model" at bounding box center [1318, 155] width 231 height 22
click at [0, 0] on input "Enable development data model" at bounding box center [0, 0] width 0 height 0
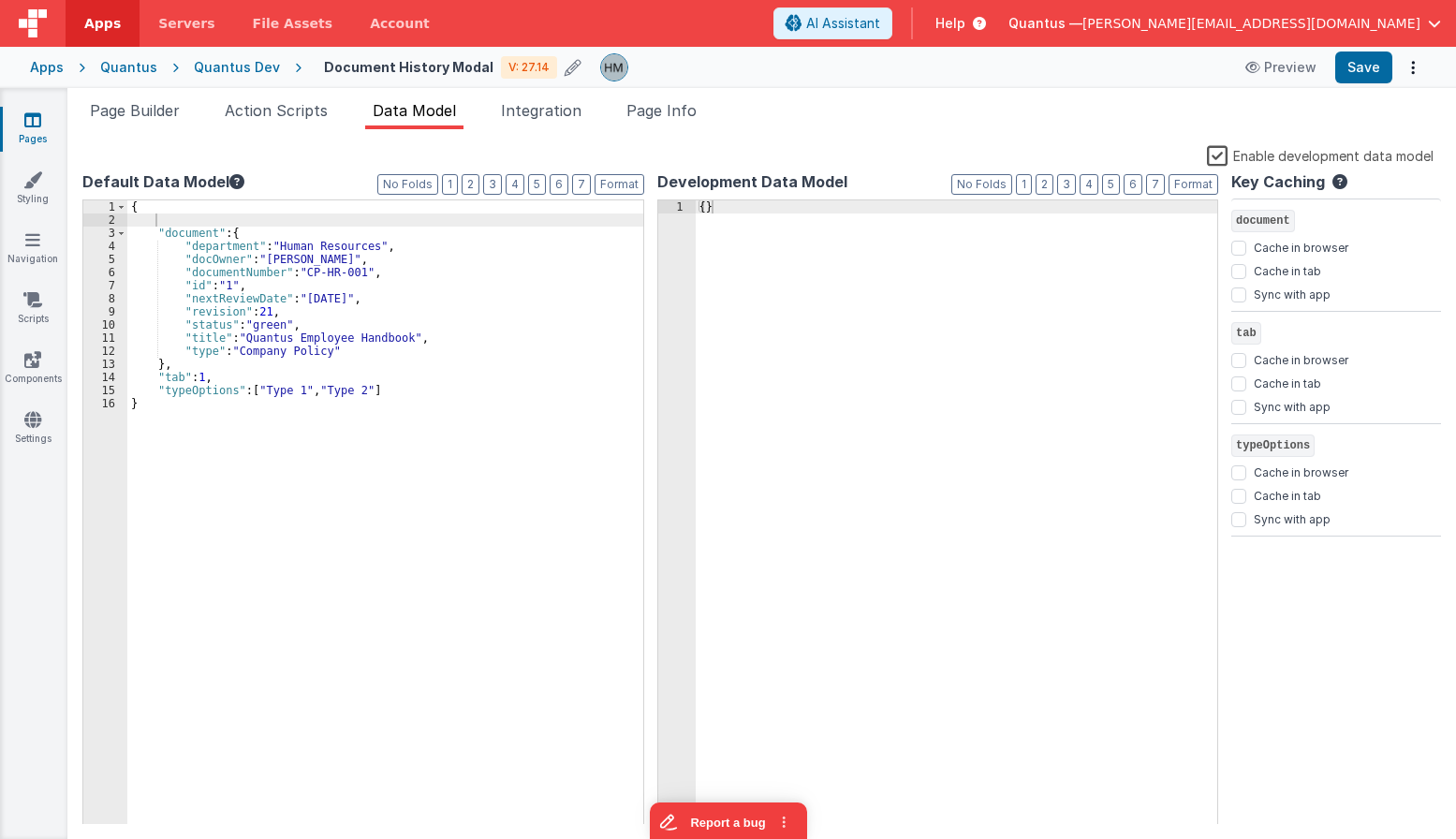
click at [707, 209] on div "{ }" at bounding box center [956, 526] width 522 height 651
paste textarea
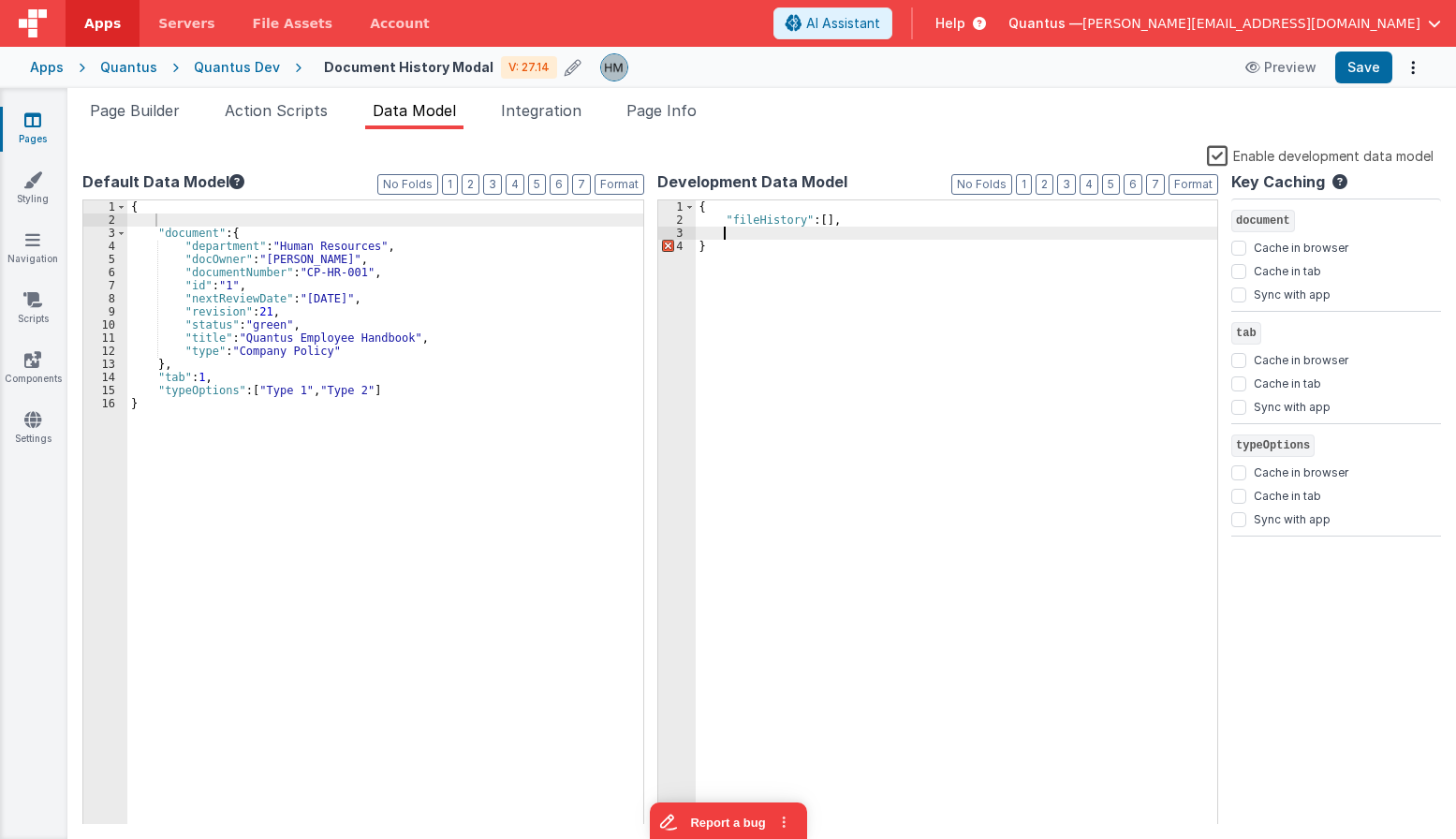
click at [790, 220] on div "{ "fileHistory" : [ ] , }" at bounding box center [956, 526] width 522 height 651
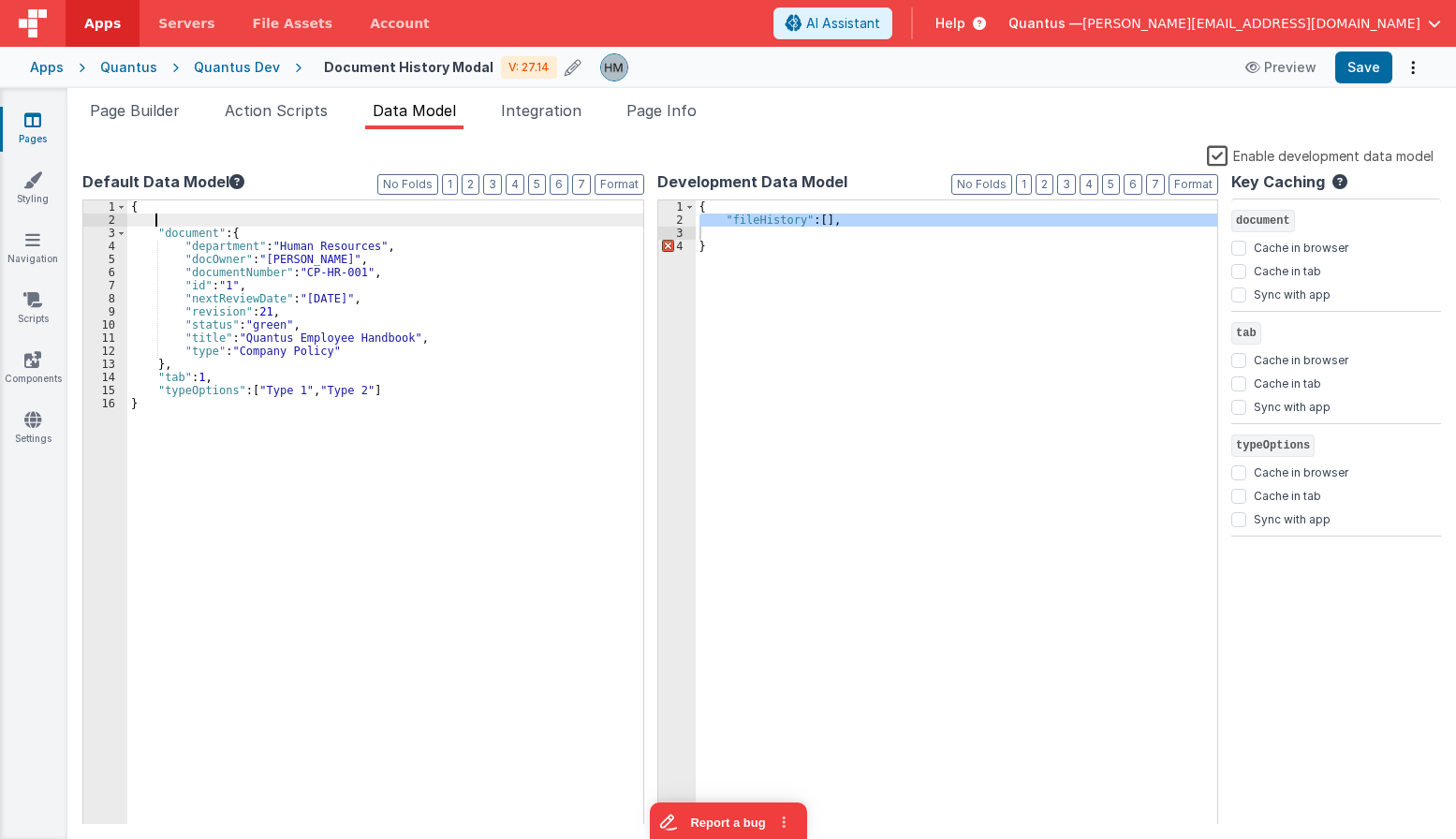
click at [224, 226] on div "{ "document" : { "department" : "Human Resources" , "docOwner" : "Quinlan, Dani…" at bounding box center [672, 526] width 1089 height 651
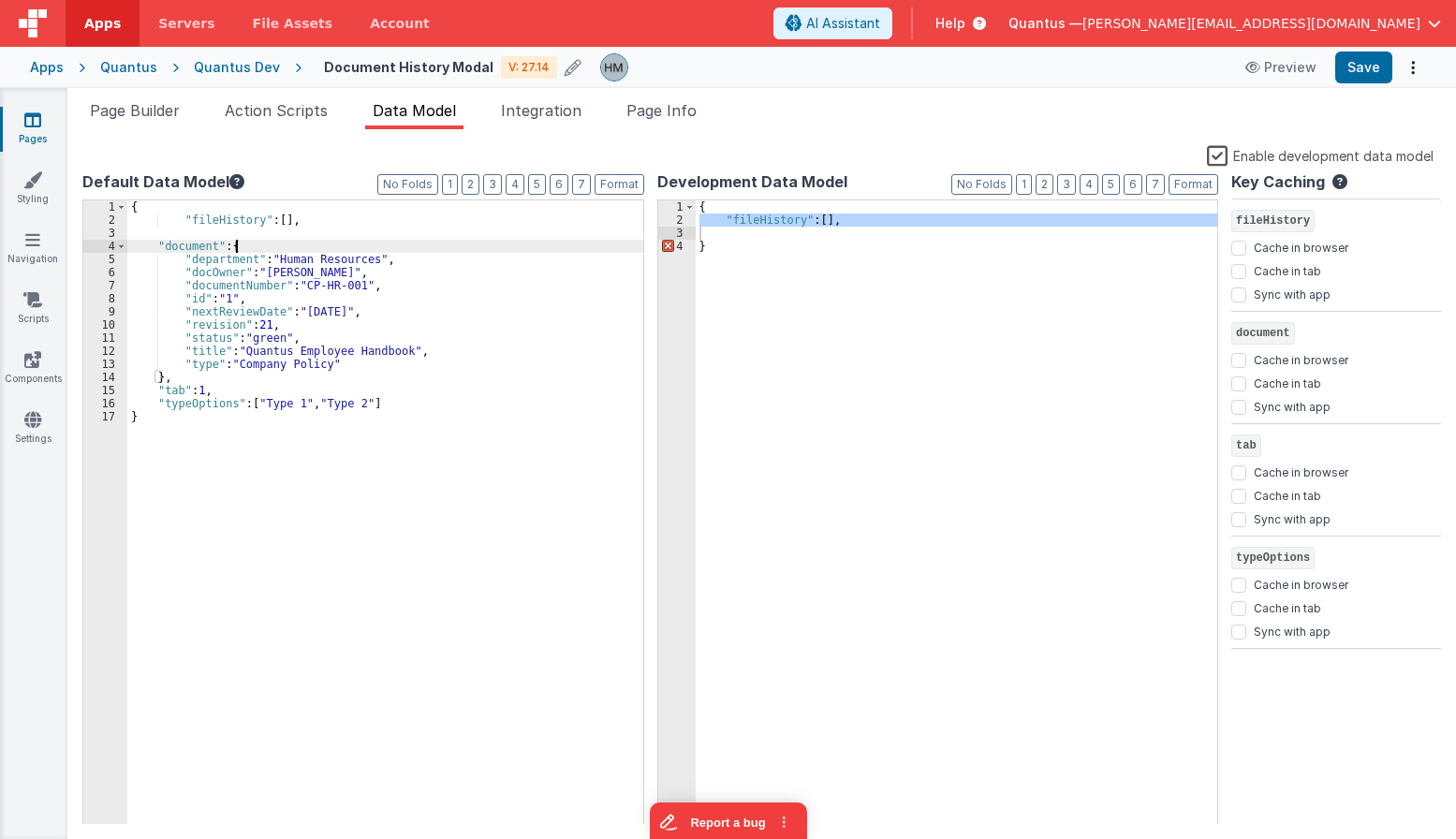
click at [240, 242] on div "{ "fileHistory" : [ ] , "document" : { "department" : "Human Resources" , "docO…" at bounding box center [672, 526] width 1089 height 651
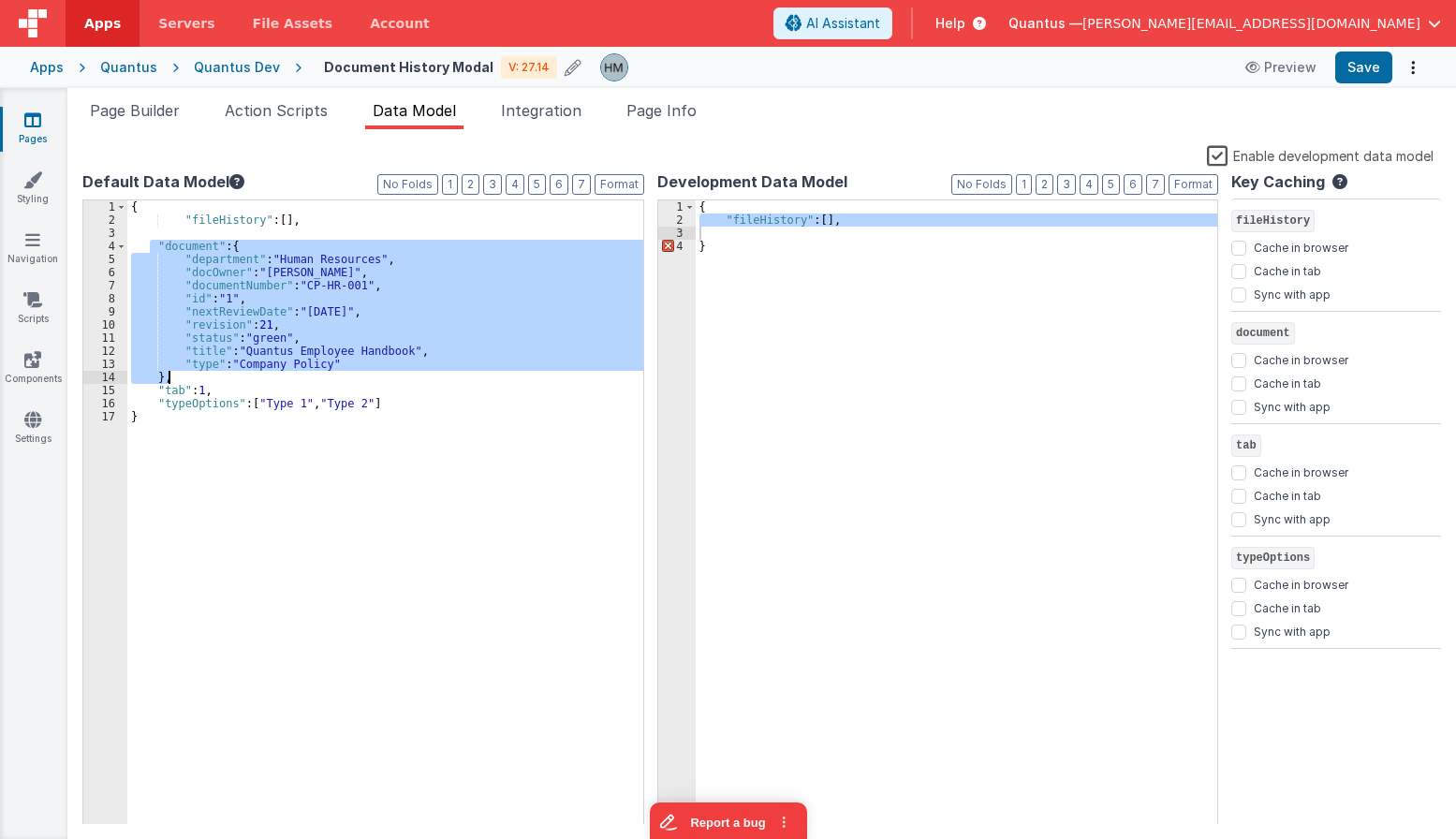
drag, startPoint x: 152, startPoint y: 245, endPoint x: 166, endPoint y: 379, distance: 134.7
click at [166, 379] on div "{ "fileHistory" : [ ] , "document" : { "department" : "Human Resources" , "docO…" at bounding box center [672, 526] width 1089 height 651
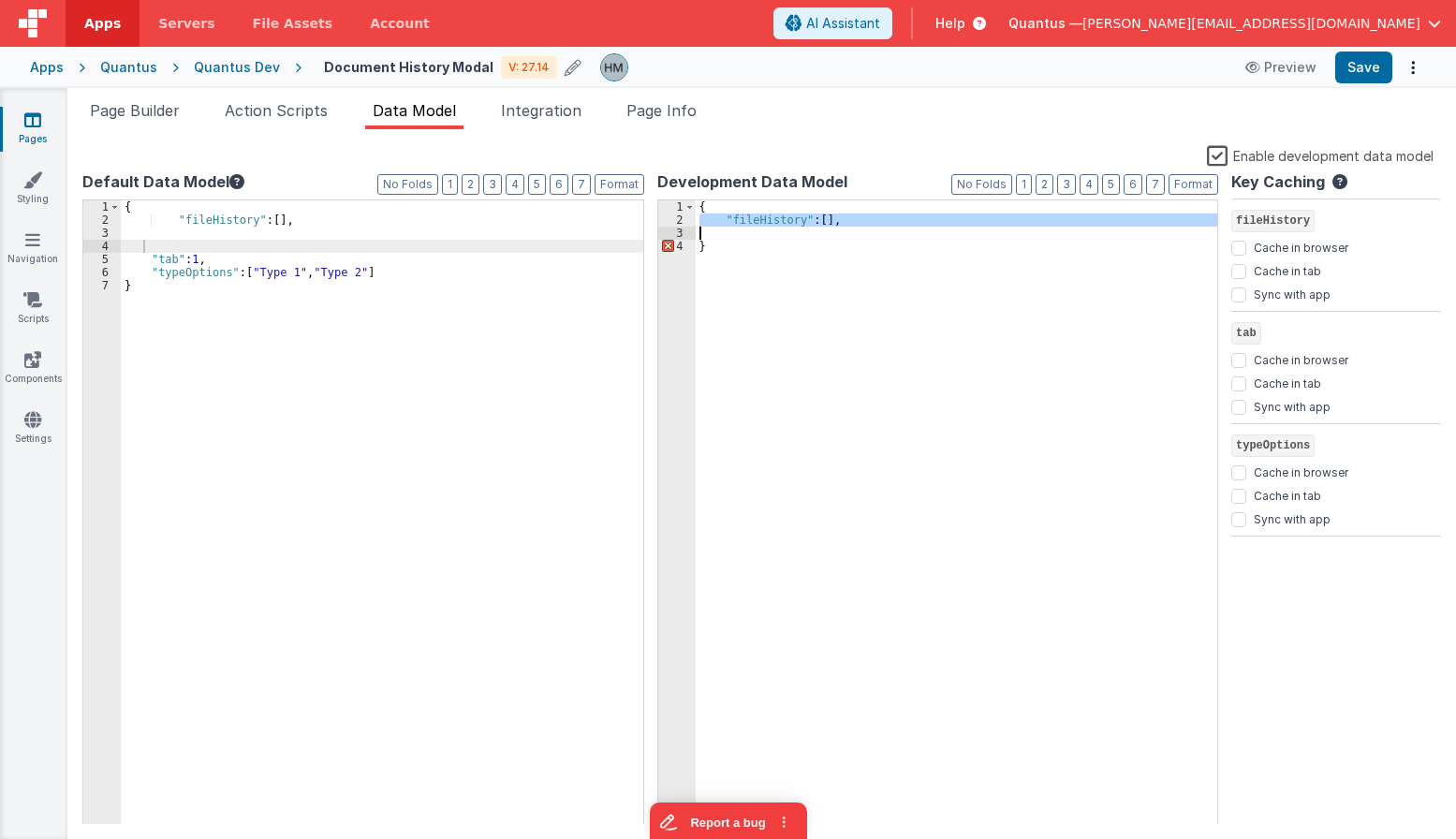
click at [893, 216] on div "{ "fileHistory" : [ ] , }" at bounding box center [956, 513] width 522 height 624
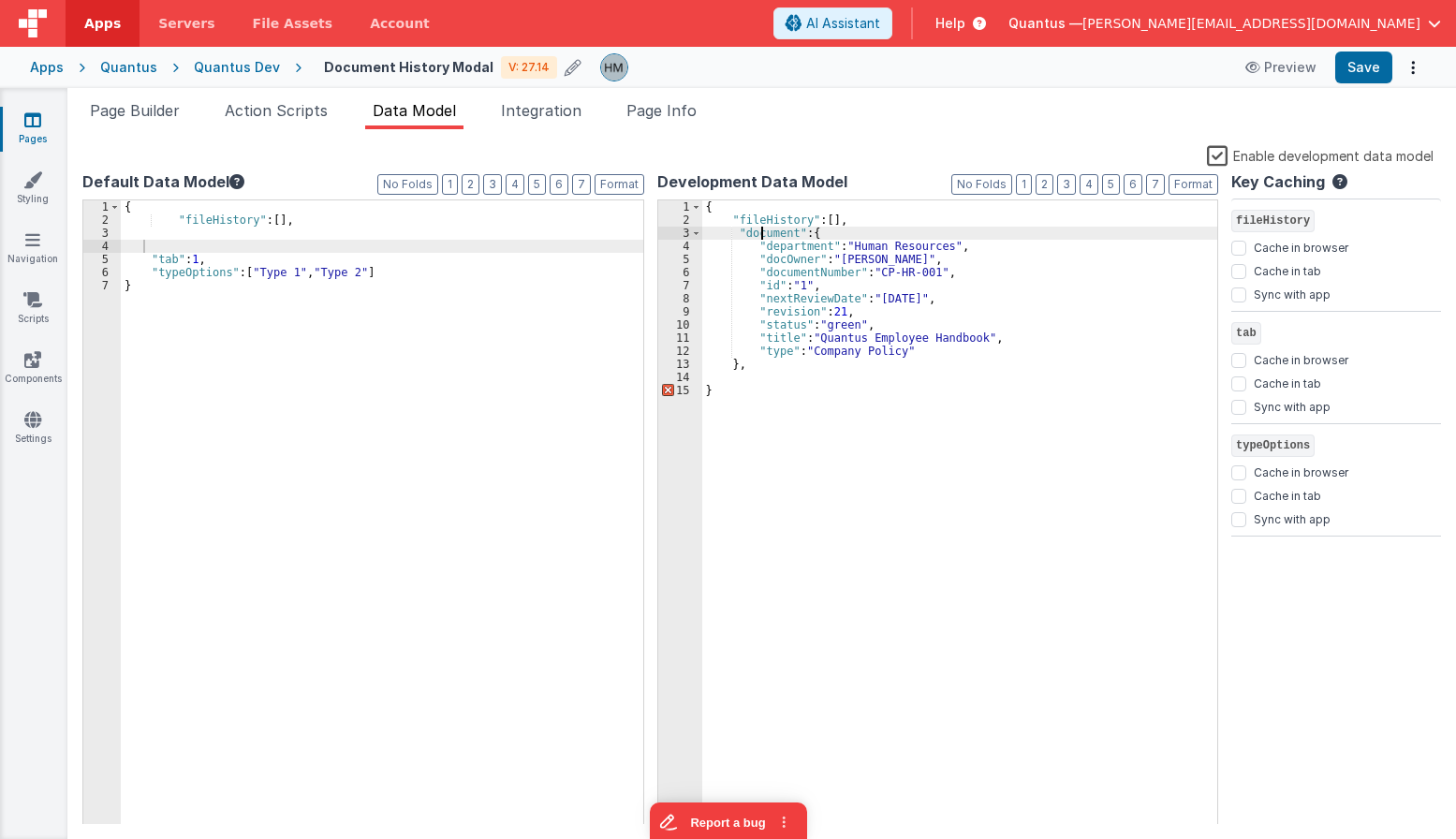
click at [763, 234] on div "{ "fileHistory" : [ ] , "document" : { "department" : "Human Resources" , "docO…" at bounding box center [960, 526] width 516 height 651
click at [208, 232] on div "{ "fileHistory" : [ ] , "tab" : 1 , "typeOptions" : [ "Type 1" , "Type 2" ] }" at bounding box center [668, 526] width 1096 height 651
drag, startPoint x: 806, startPoint y: 233, endPoint x: 735, endPoint y: 231, distance: 71.0
click at [735, 231] on div "{ "fileHistory" : [ ] , "document" : { "department" : "Human Resources" , "docO…" at bounding box center [960, 526] width 516 height 651
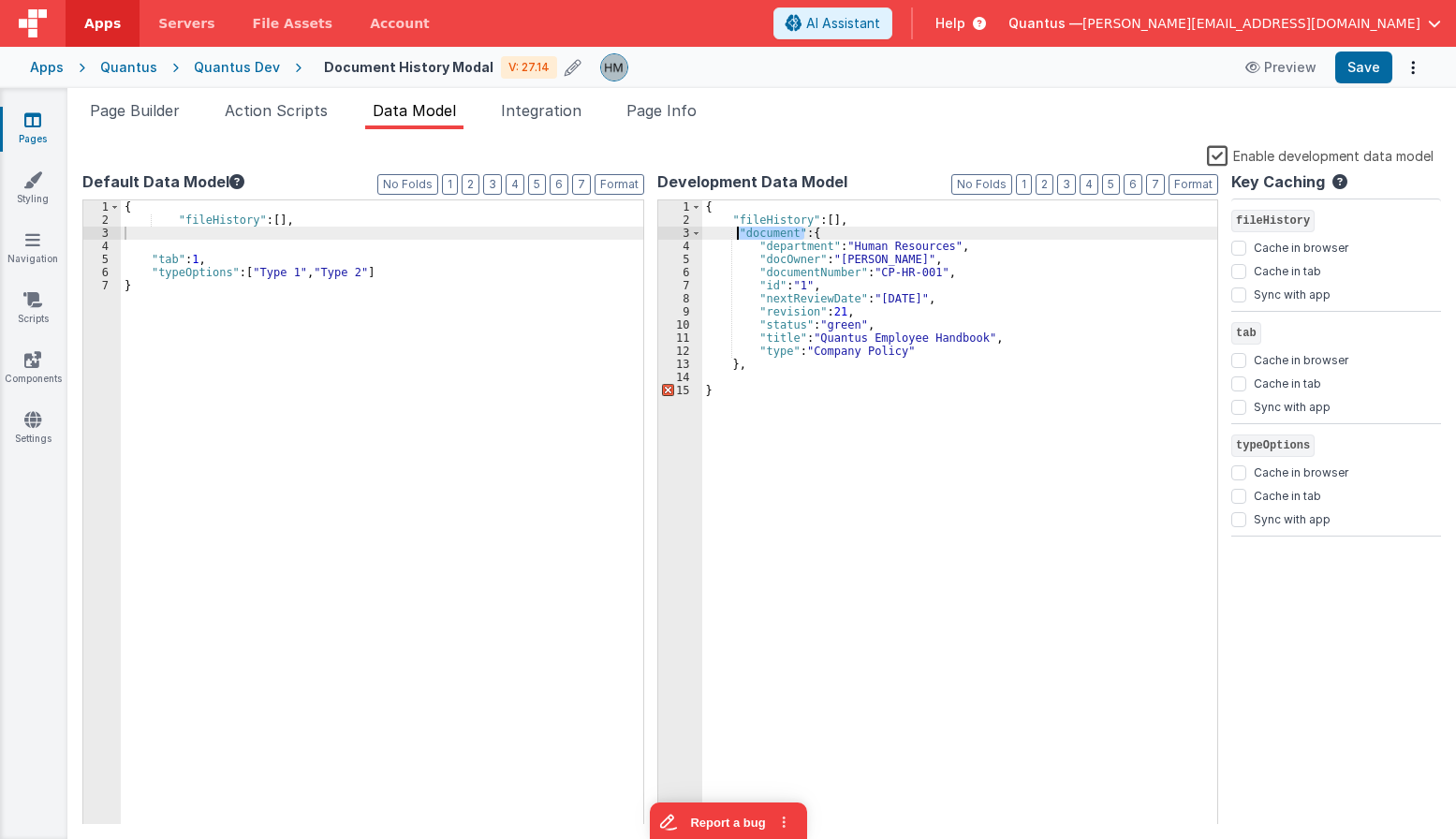
click at [280, 240] on div "{ "fileHistory" : [ ] , "tab" : 1 , "typeOptions" : [ "Type 1" , "Type 2" ] }" at bounding box center [668, 526] width 1096 height 651
paste textarea
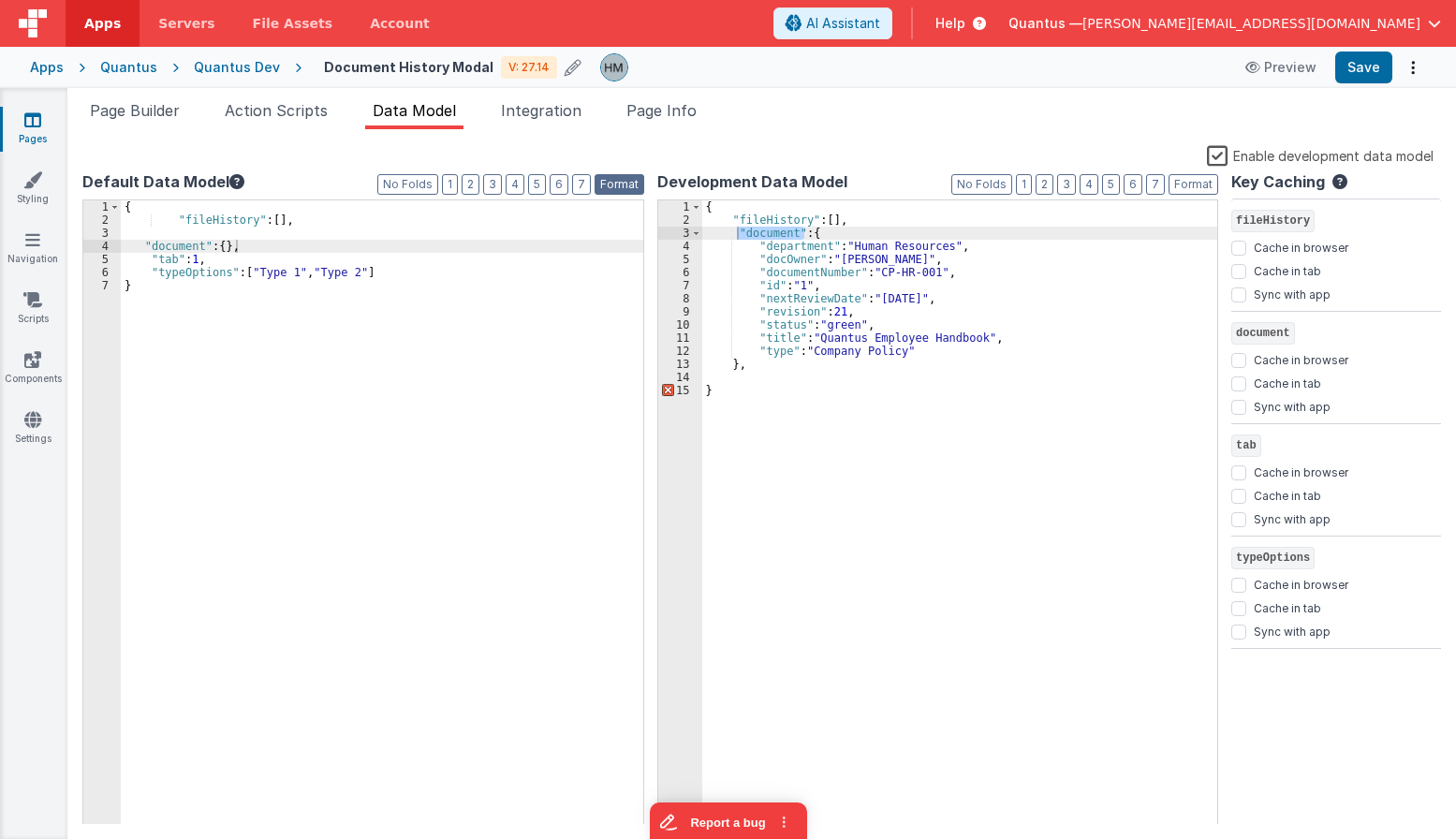
click at [620, 174] on button "Format" at bounding box center [619, 185] width 50 height 21
click at [622, 182] on button "Format" at bounding box center [619, 185] width 50 height 21
click at [327, 266] on div "{ "fileHistory" : [ ] , "document" : { } , "tab" : 1 , "typeOptions" : [ "Type …" at bounding box center [668, 526] width 1096 height 651
click at [429, 279] on div "{ "fileHistory" : [ ] , "document" : { } , "tab" : 1 , "typeOptions" : [ "Type …" at bounding box center [668, 526] width 1096 height 651
click at [428, 273] on div "{ "fileHistory" : [ ] , "document" : { } , "tab" : 1 , "typeOptions" : [ "Type …" at bounding box center [668, 526] width 1096 height 651
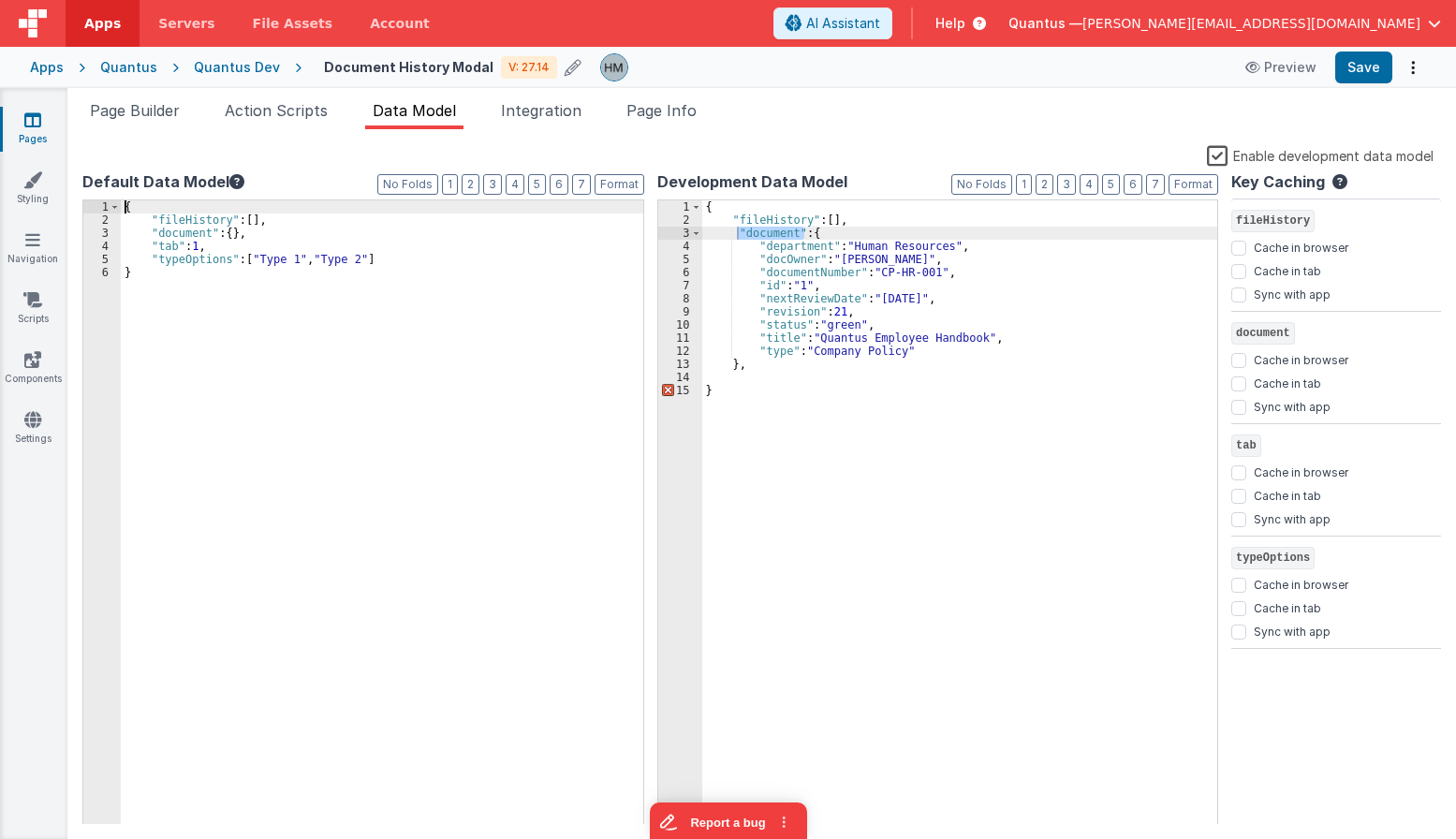
click at [752, 362] on div "{ "fileHistory" : [ ] , "document" : { "department" : "Human Resources" , "docO…" at bounding box center [960, 526] width 516 height 651
click at [829, 224] on div "{ "fileHistory" : [ ] , "document" : { "department" : "Human Resources" , "docO…" at bounding box center [960, 526] width 516 height 651
click at [122, 103] on span "Page Builder" at bounding box center [135, 111] width 90 height 19
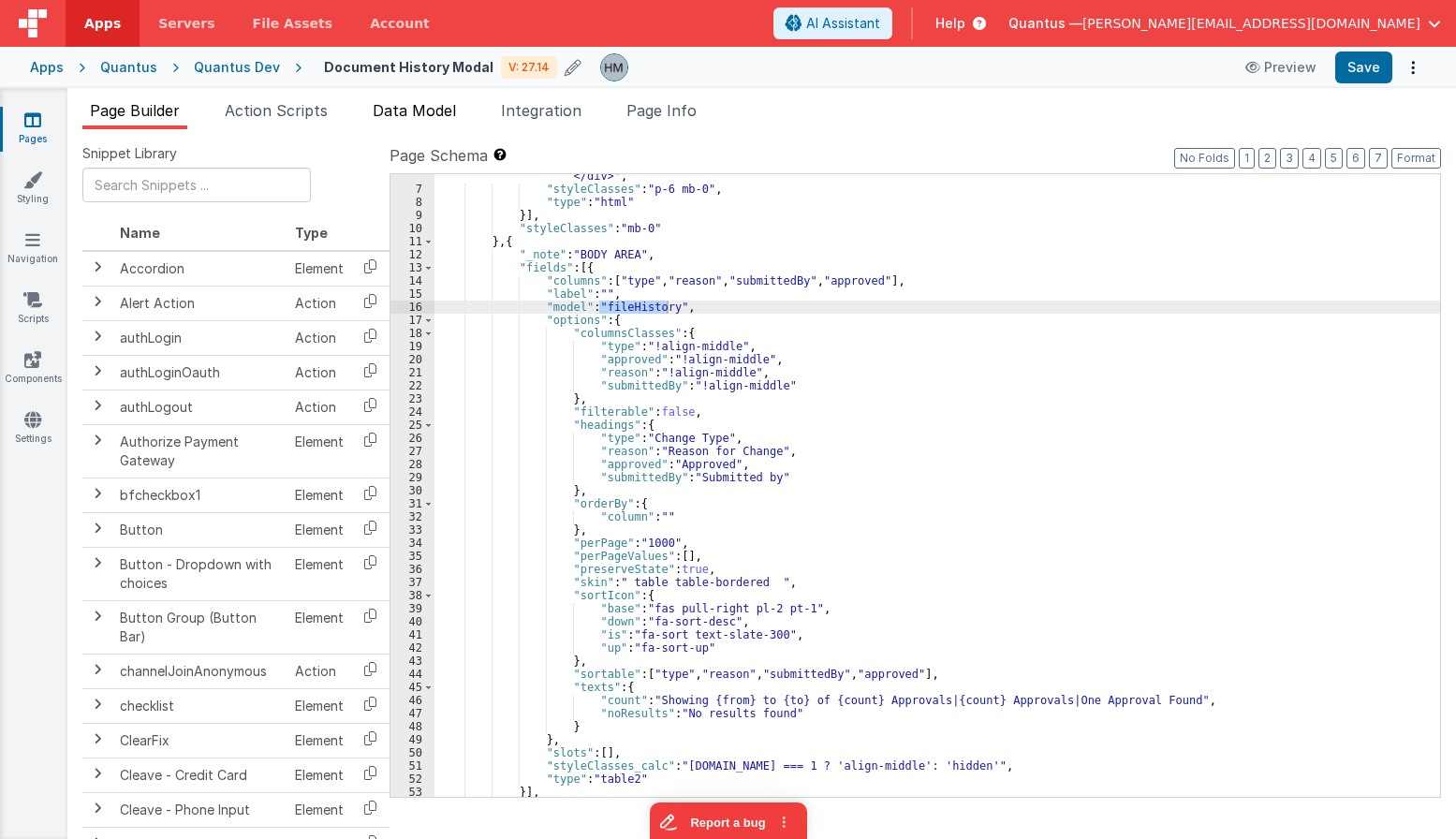
click at [401, 117] on span "Data Model" at bounding box center [413, 111] width 83 height 19
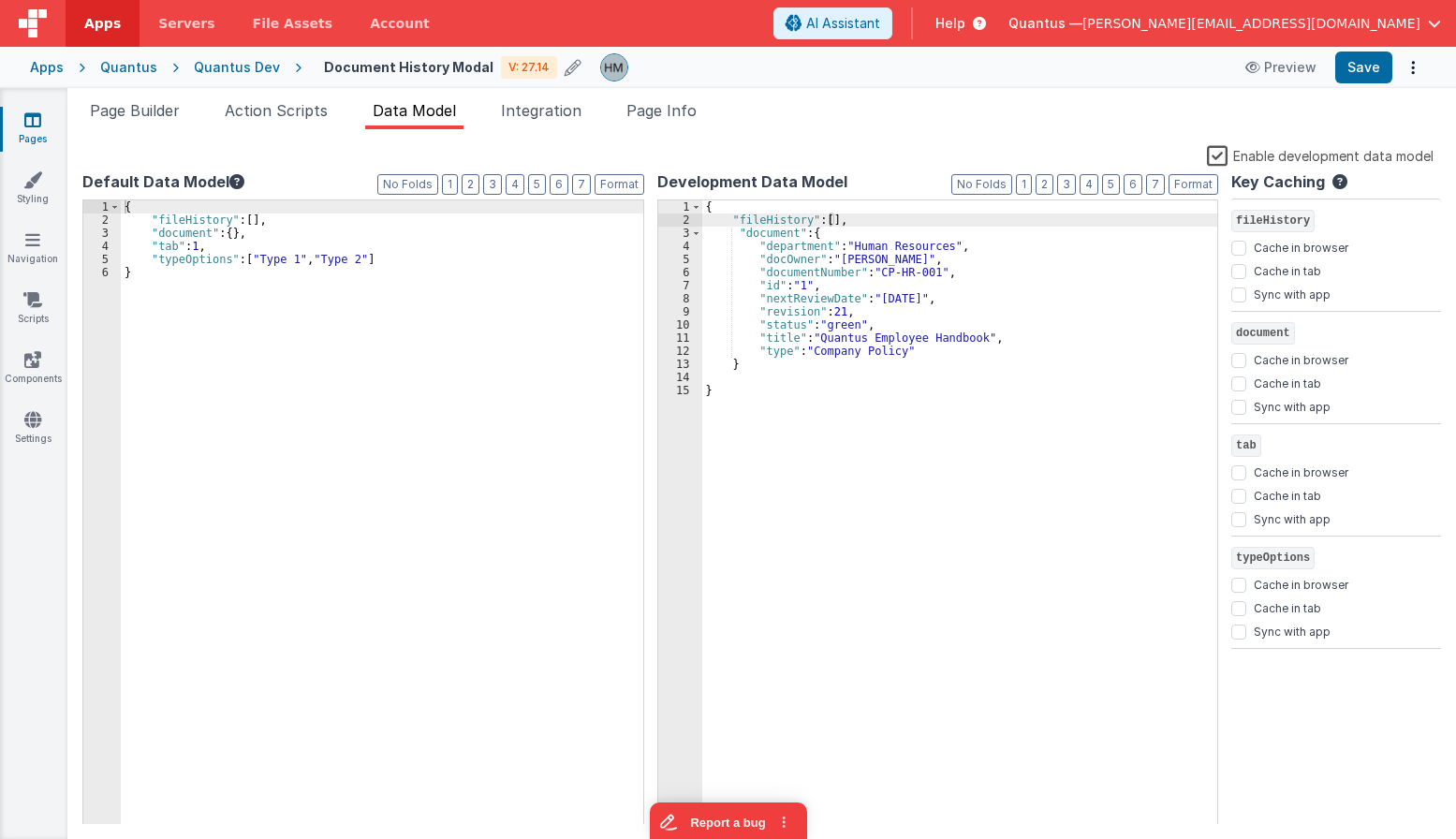
click at [830, 220] on div "{ "fileHistory" : [ ] , "document" : { "department" : "Human Resources" , "docO…" at bounding box center [960, 526] width 516 height 651
click at [808, 212] on div "{ "fileHistory" : [ ] , "document" : { "department" : "Human Resources" , "docO…" at bounding box center [960, 526] width 516 height 651
click at [812, 217] on div "{ "fileHistory" : [ ] , "document" : { "department" : "Human Resources" , "docO…" at bounding box center [960, 526] width 516 height 651
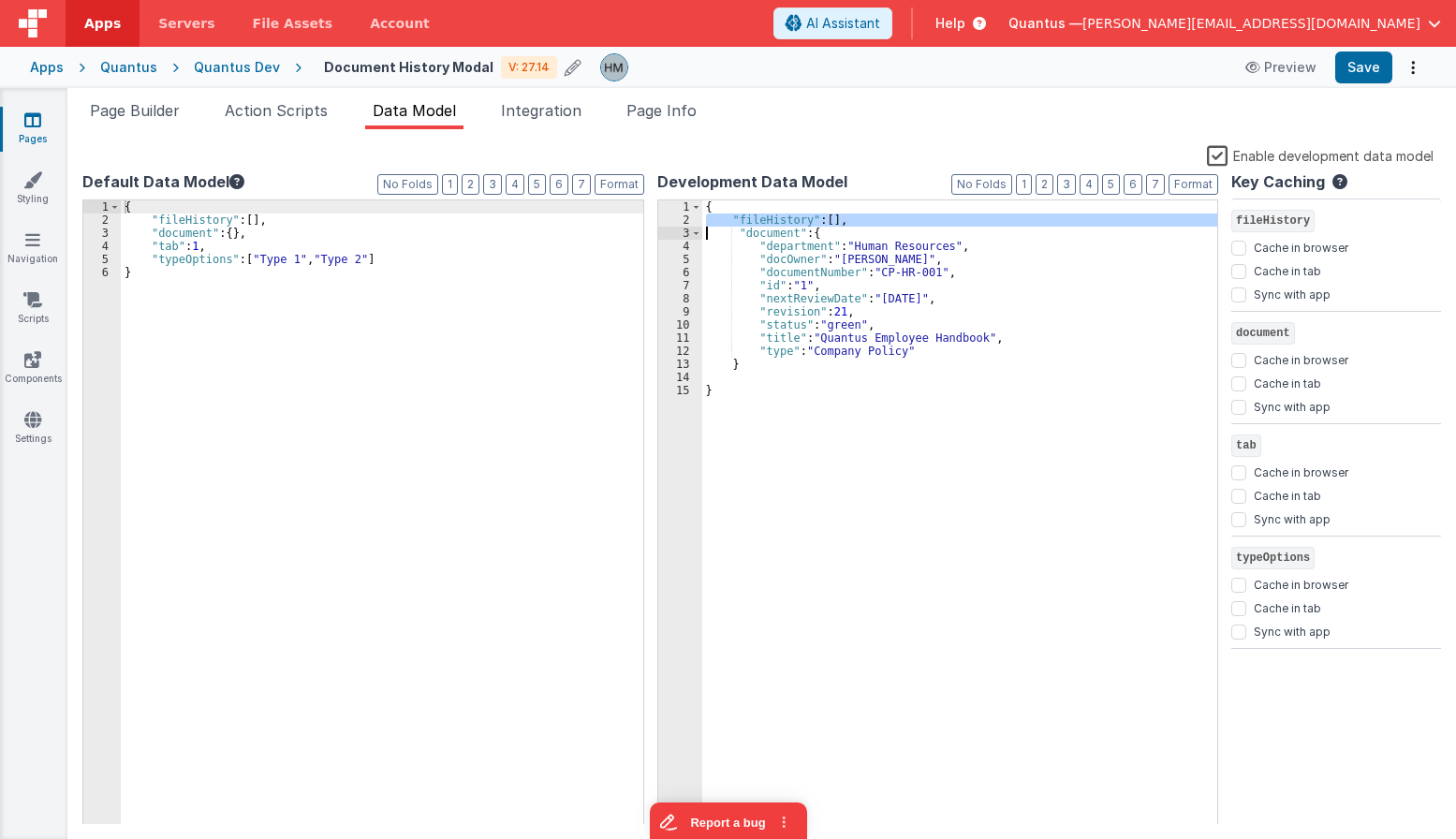
click at [832, 220] on div "{ "fileHistory" : [ ] , "document" : { "department" : "Human Resources" , "docO…" at bounding box center [960, 513] width 516 height 624
drag, startPoint x: 835, startPoint y: 220, endPoint x: 821, endPoint y: 220, distance: 14.0
click at [821, 220] on div "{ "fileHistory" : [ ] , "document" : { "department" : "Human Resources" , "docO…" at bounding box center [960, 526] width 516 height 651
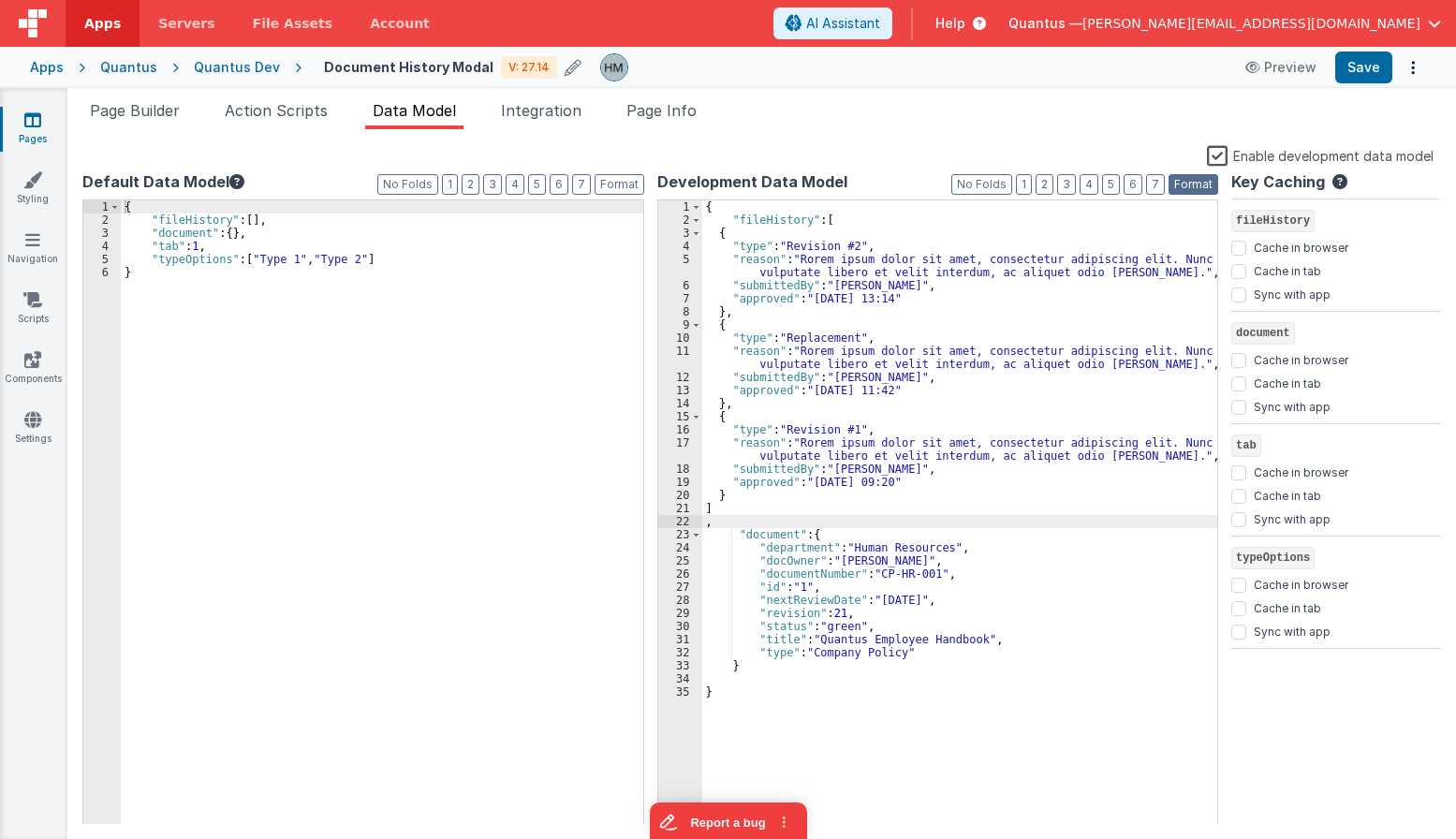
click at [1065, 187] on button "Format" at bounding box center [1193, 185] width 50 height 21
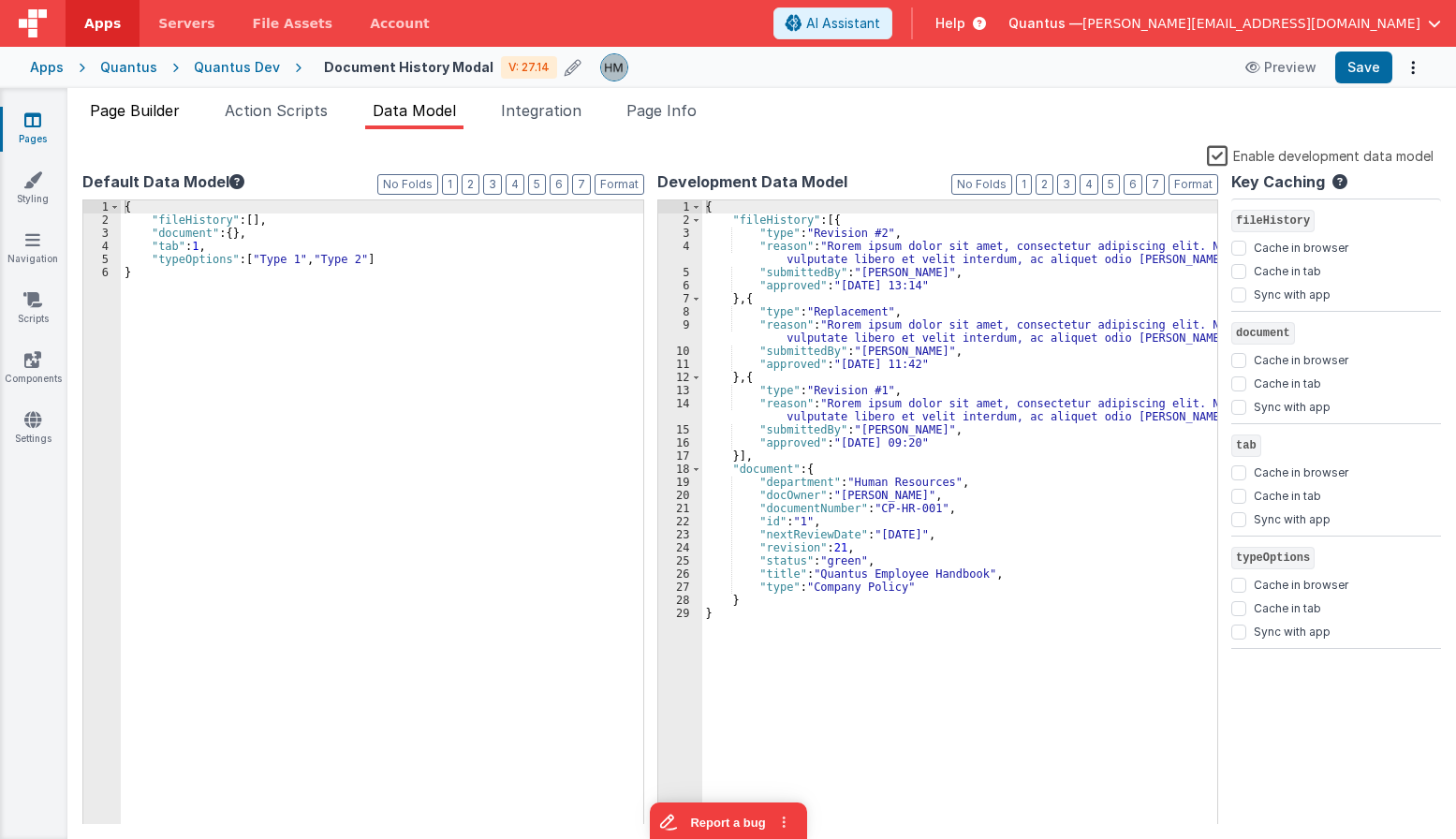
click at [158, 125] on li "Page Builder" at bounding box center [135, 114] width 105 height 30
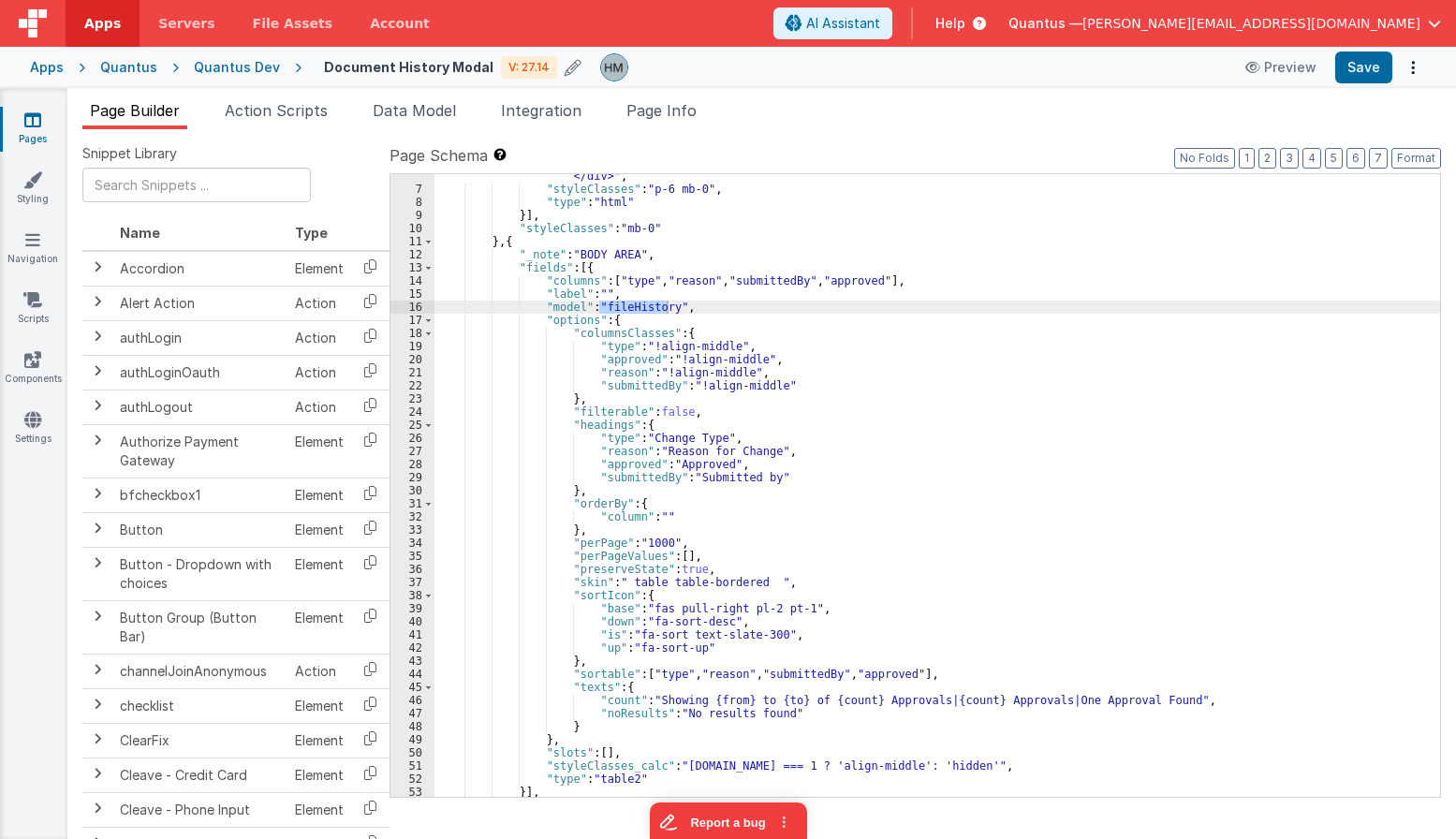
click at [705, 289] on div ""html" : "<div class= \" flex justify-between items-center mb-3 \" > \n <h2 cla…" at bounding box center [937, 455] width 1006 height 727
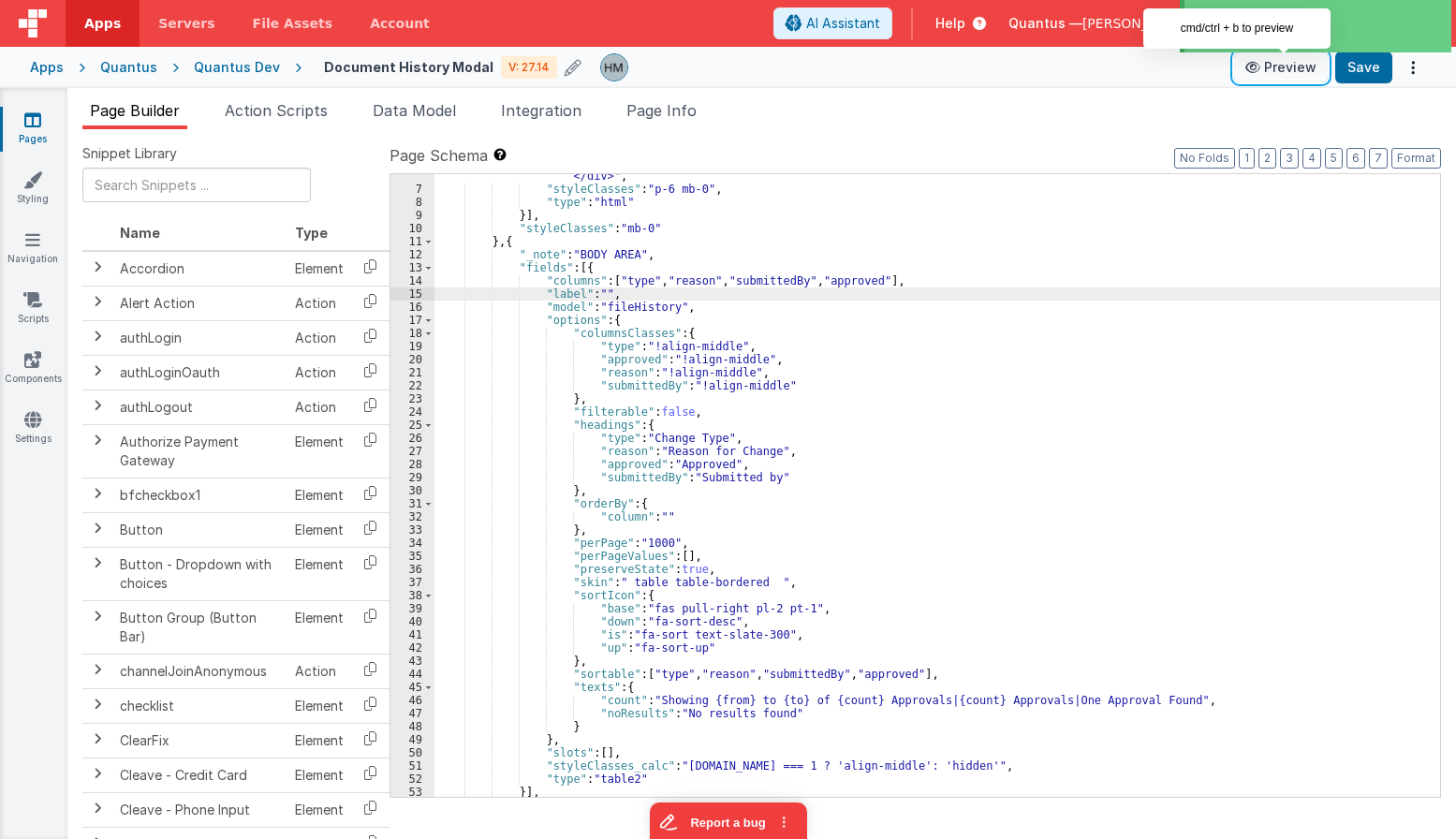
click at [1065, 73] on button "Preview" at bounding box center [1281, 67] width 94 height 30
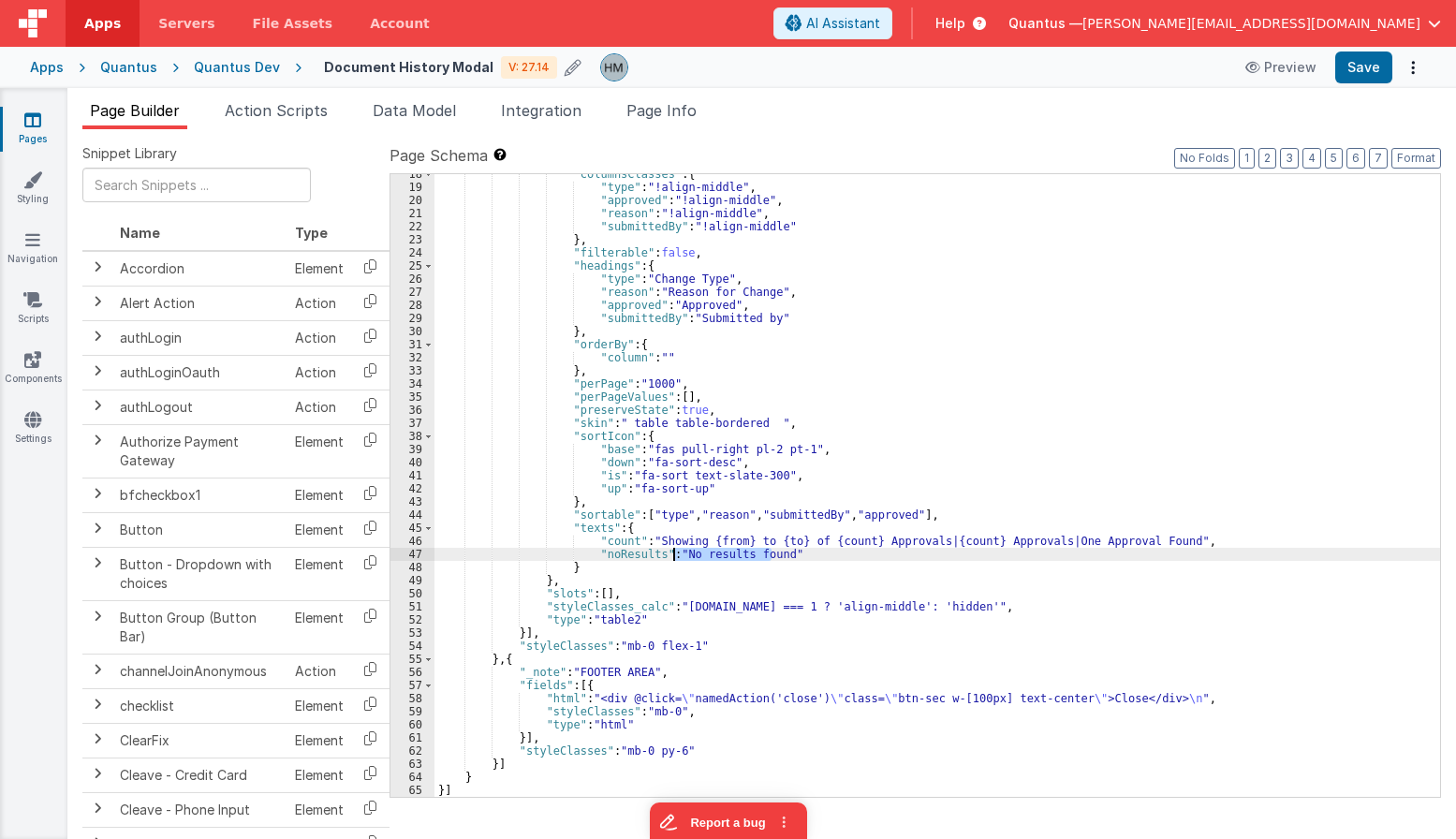
drag, startPoint x: 773, startPoint y: 553, endPoint x: 670, endPoint y: 555, distance: 103.0
click at [670, 555] on div ""columnsClasses" : { "type" : "!align-middle" , "approved" : "!align-middle" , …" at bounding box center [937, 492] width 1006 height 649
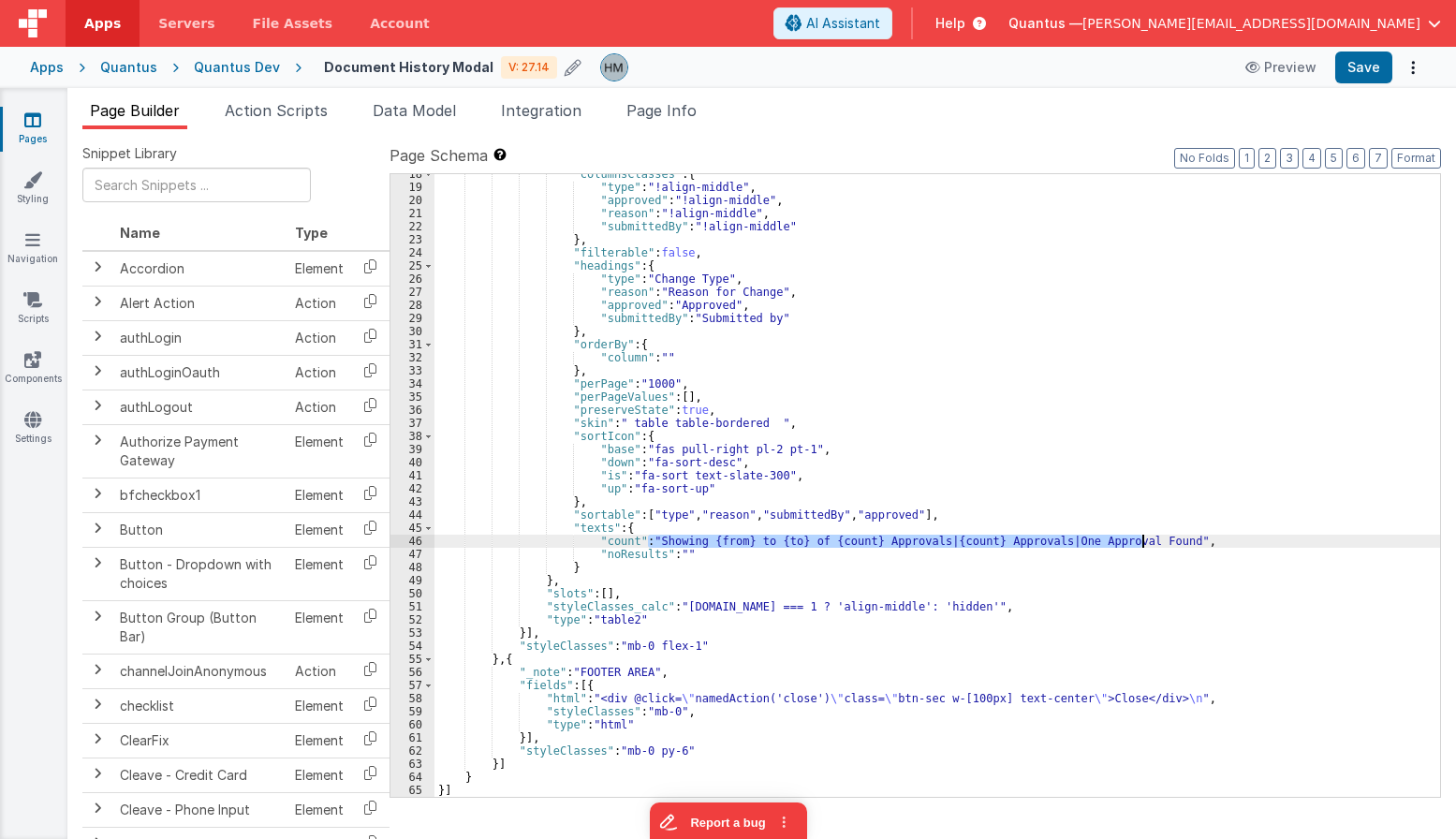
drag, startPoint x: 649, startPoint y: 537, endPoint x: 1145, endPoint y: 544, distance: 496.0
click at [1065, 544] on div ""columnsClasses" : { "type" : "!align-middle" , "approved" : "!align-middle" , …" at bounding box center [937, 492] width 1006 height 649
click at [1065, 484] on div ""columnsClasses" : { "type" : "!align-middle" , "approved" : "!align-middle" , …" at bounding box center [937, 492] width 1006 height 649
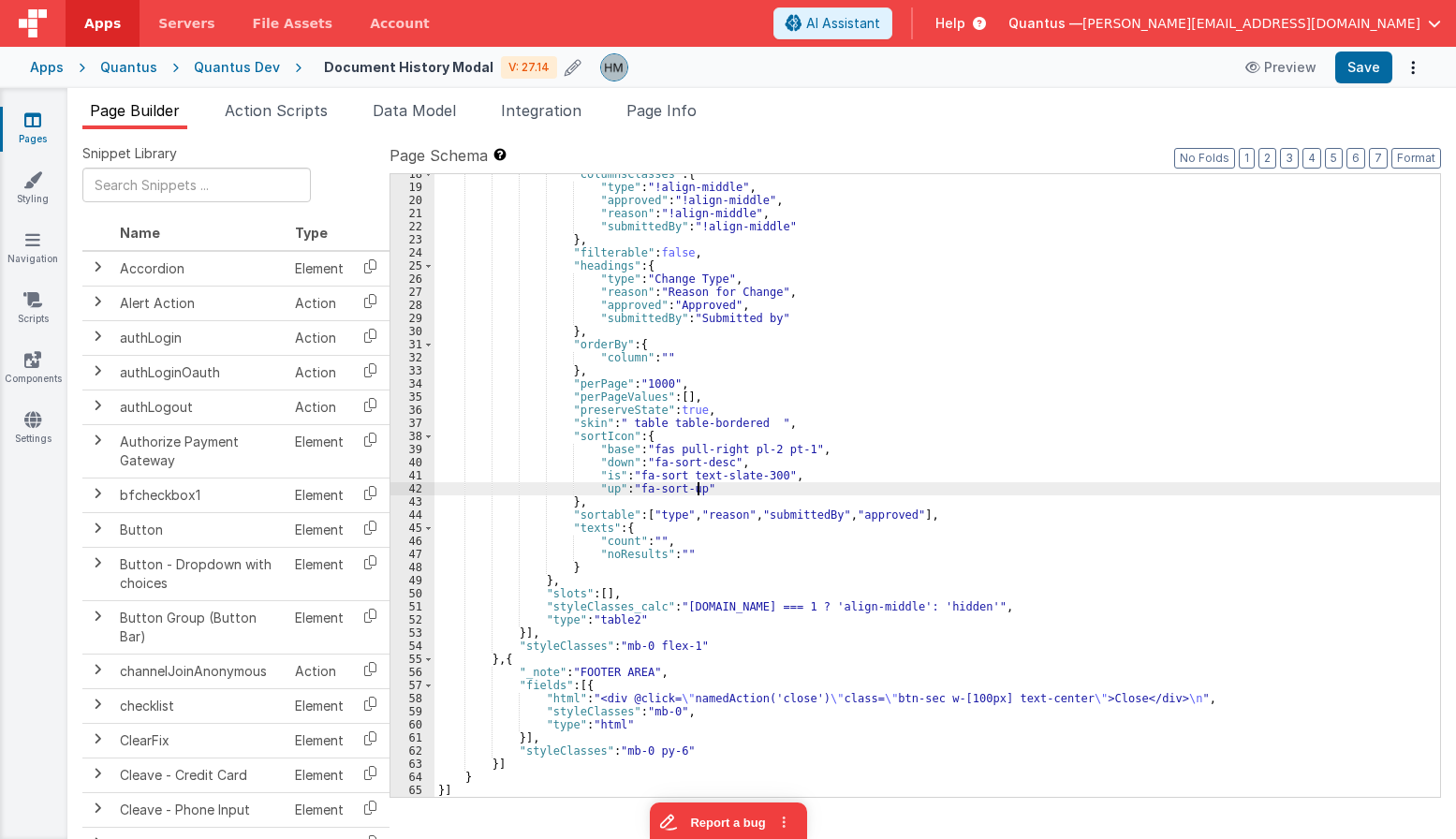
click at [920, 414] on div ""columnsClasses" : { "type" : "!align-middle" , "approved" : "!align-middle" , …" at bounding box center [937, 492] width 1006 height 649
click at [864, 608] on div ""columnsClasses" : { "type" : "!align-middle" , "approved" : "!align-middle" , …" at bounding box center [937, 492] width 1006 height 649
drag, startPoint x: 673, startPoint y: 746, endPoint x: 651, endPoint y: 747, distance: 22.0
click at [651, 747] on div ""columnsClasses" : { "type" : "!align-middle" , "approved" : "!align-middle" , …" at bounding box center [937, 492] width 1006 height 649
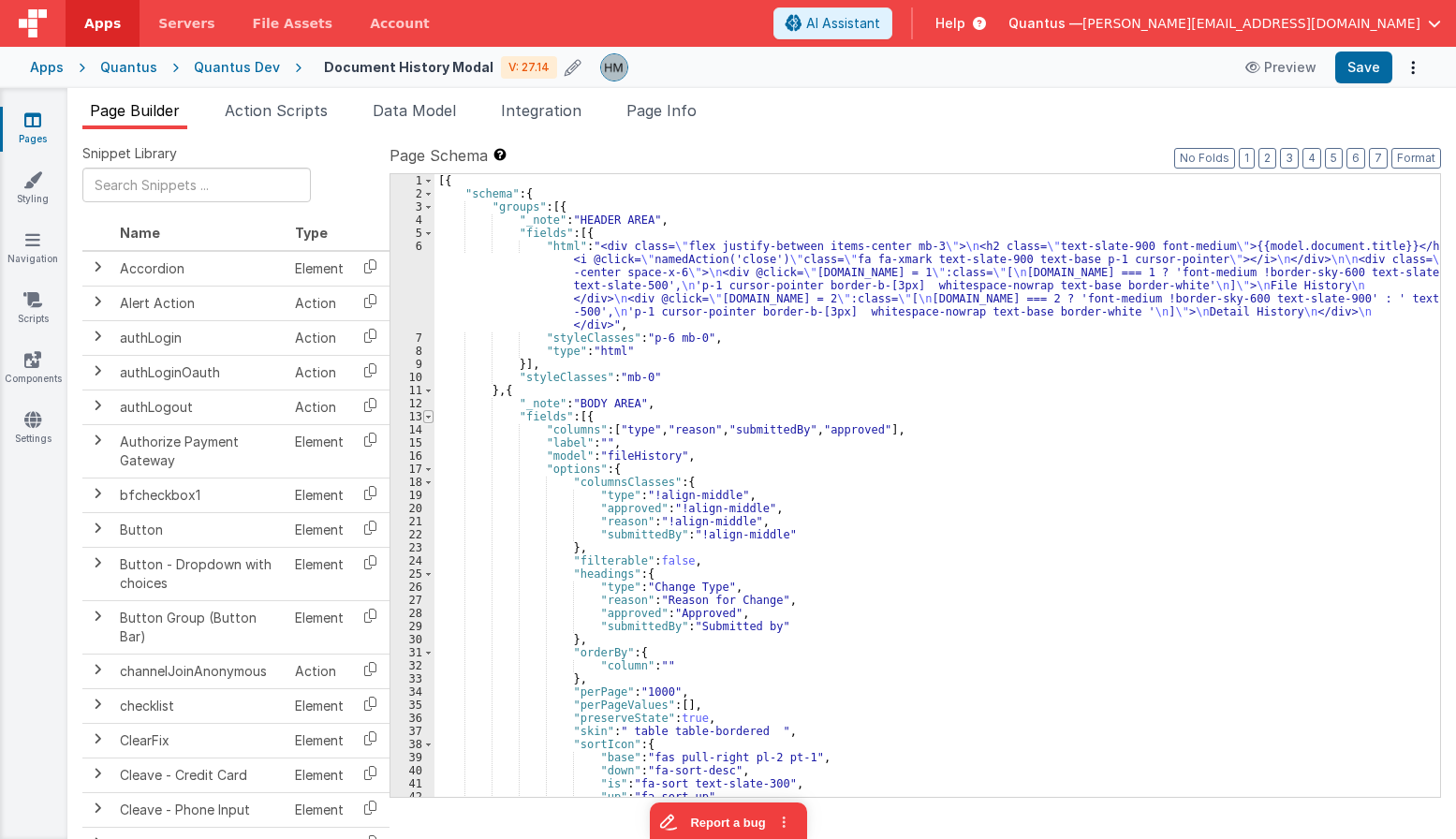
click at [423, 415] on span at bounding box center [428, 416] width 10 height 13
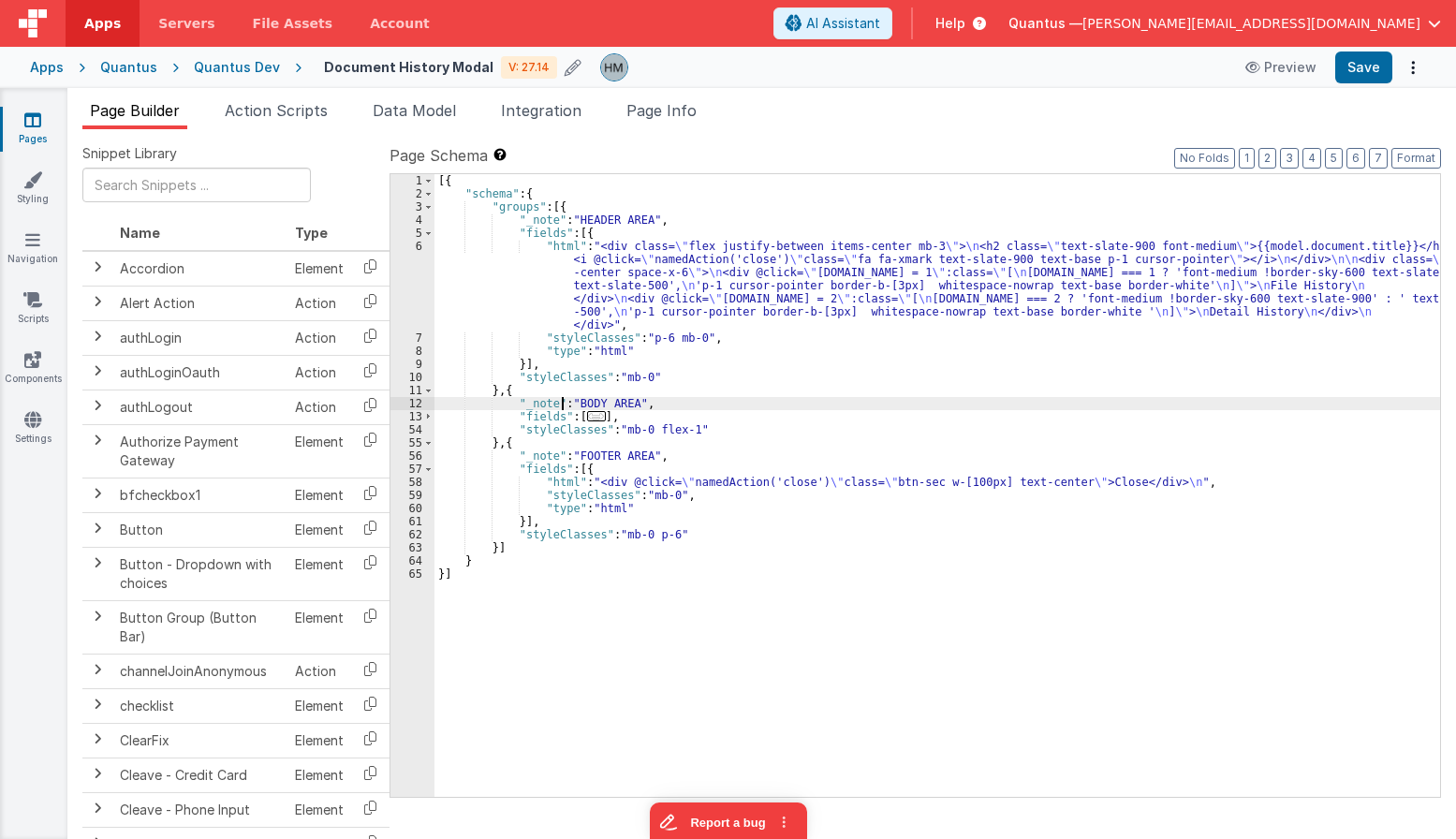
click at [559, 397] on div "[{ "schema" : { "groups" : [{ "_note" : "HEADER AREA" , "fields" : [{ "html" : …" at bounding box center [937, 499] width 1006 height 649
click at [658, 113] on span "Page Info" at bounding box center [661, 111] width 70 height 19
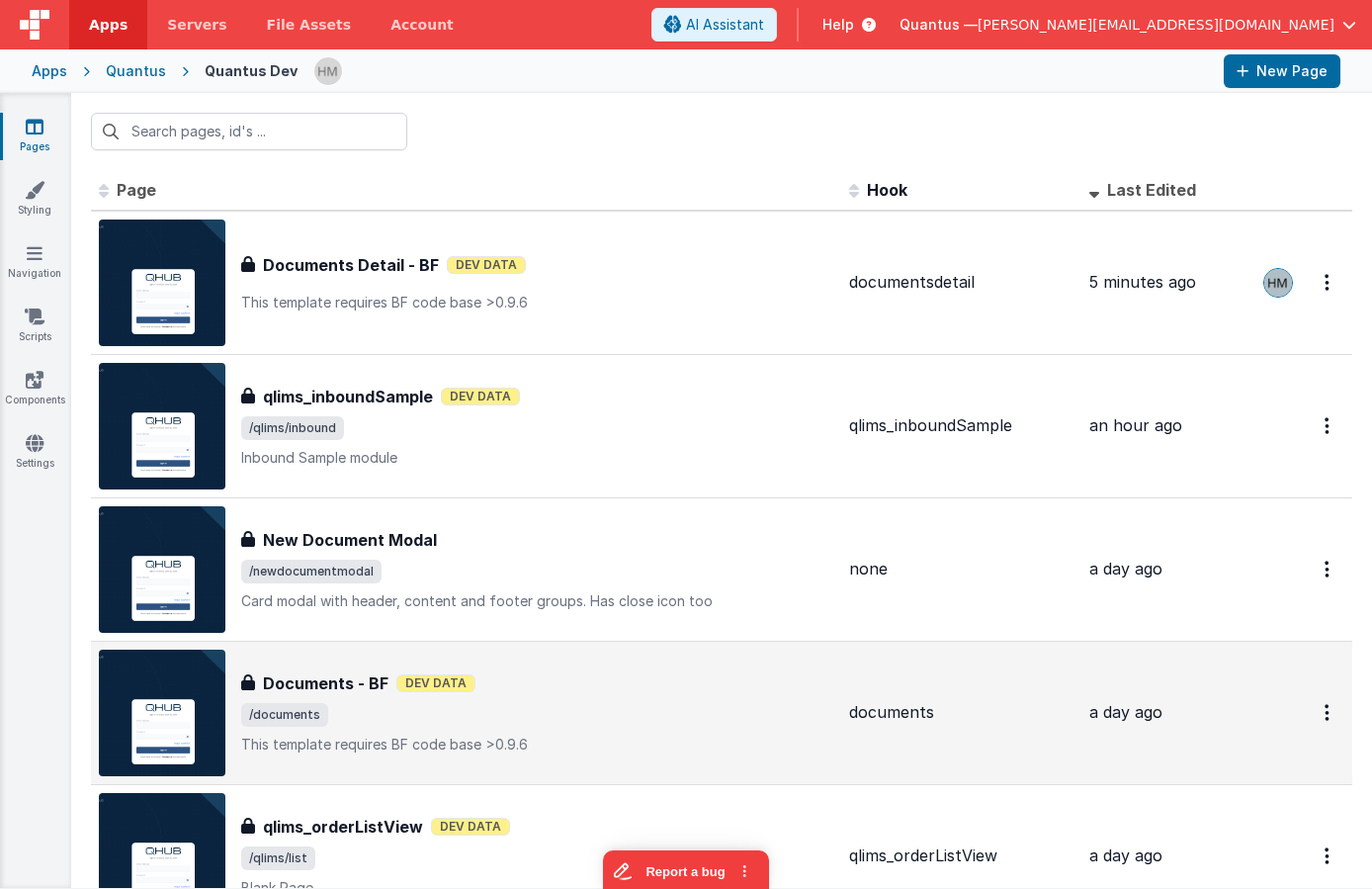
click at [581, 699] on div "Documents - BF Documents - BF Dev Data /documents This template requires BF cod…" at bounding box center [538, 713] width 592 height 83
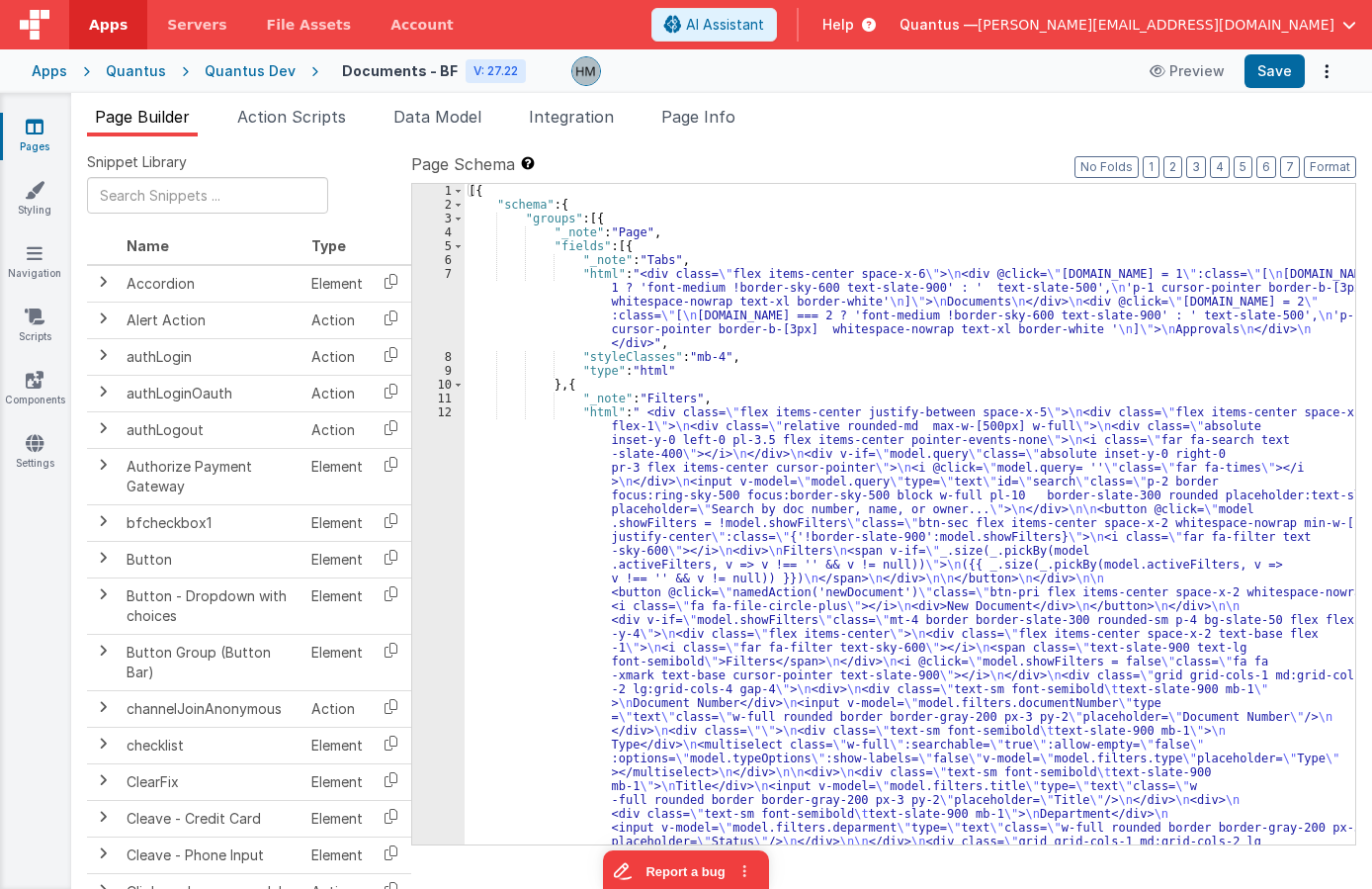
click at [662, 493] on div "[{ "schema" : { "groups" : [{ "_note" : "Page" , "fields" : [{ "_note" : "Tabs"…" at bounding box center [910, 888] width 891 height 1408
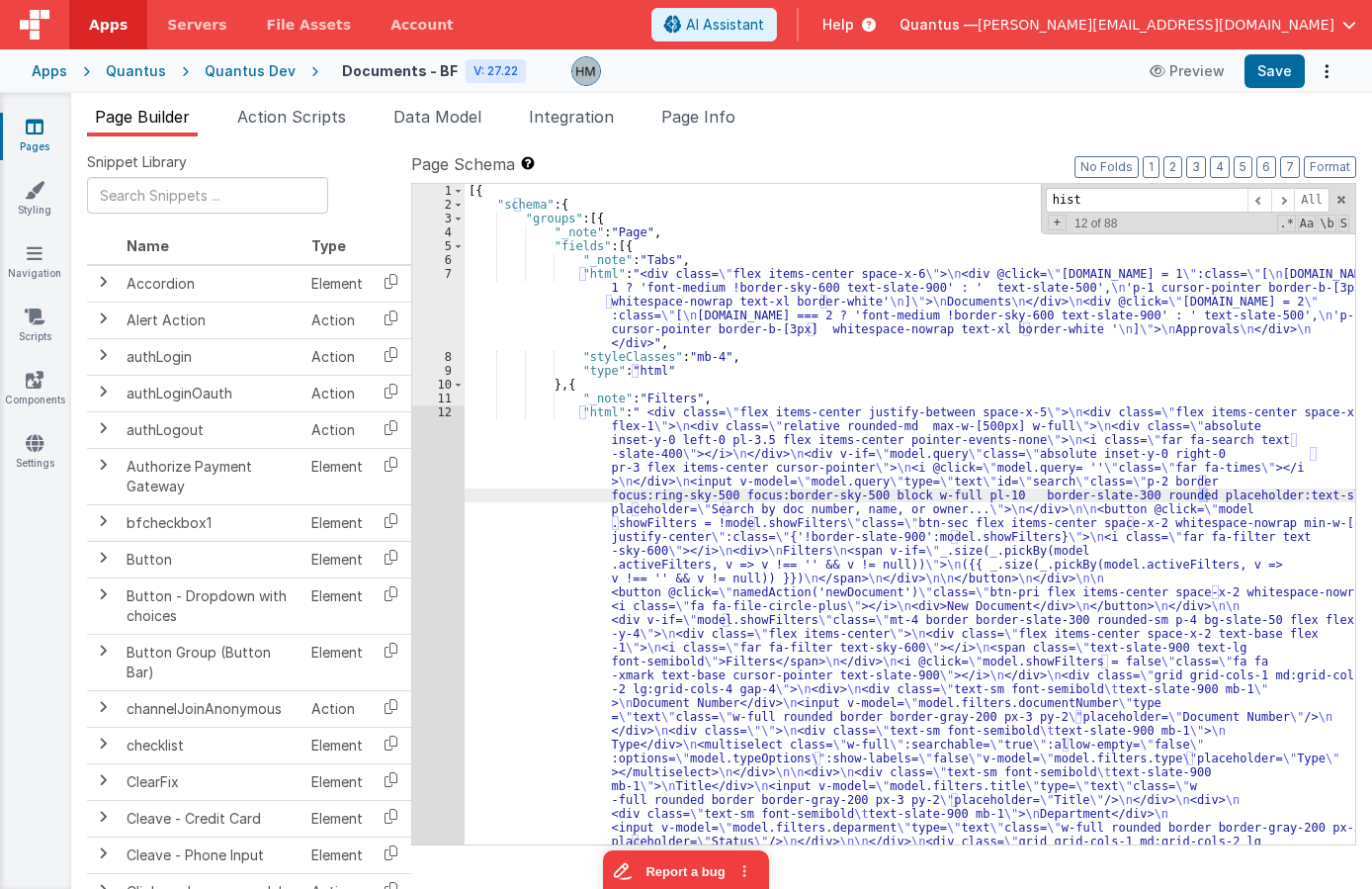
scroll to position [1455, 0]
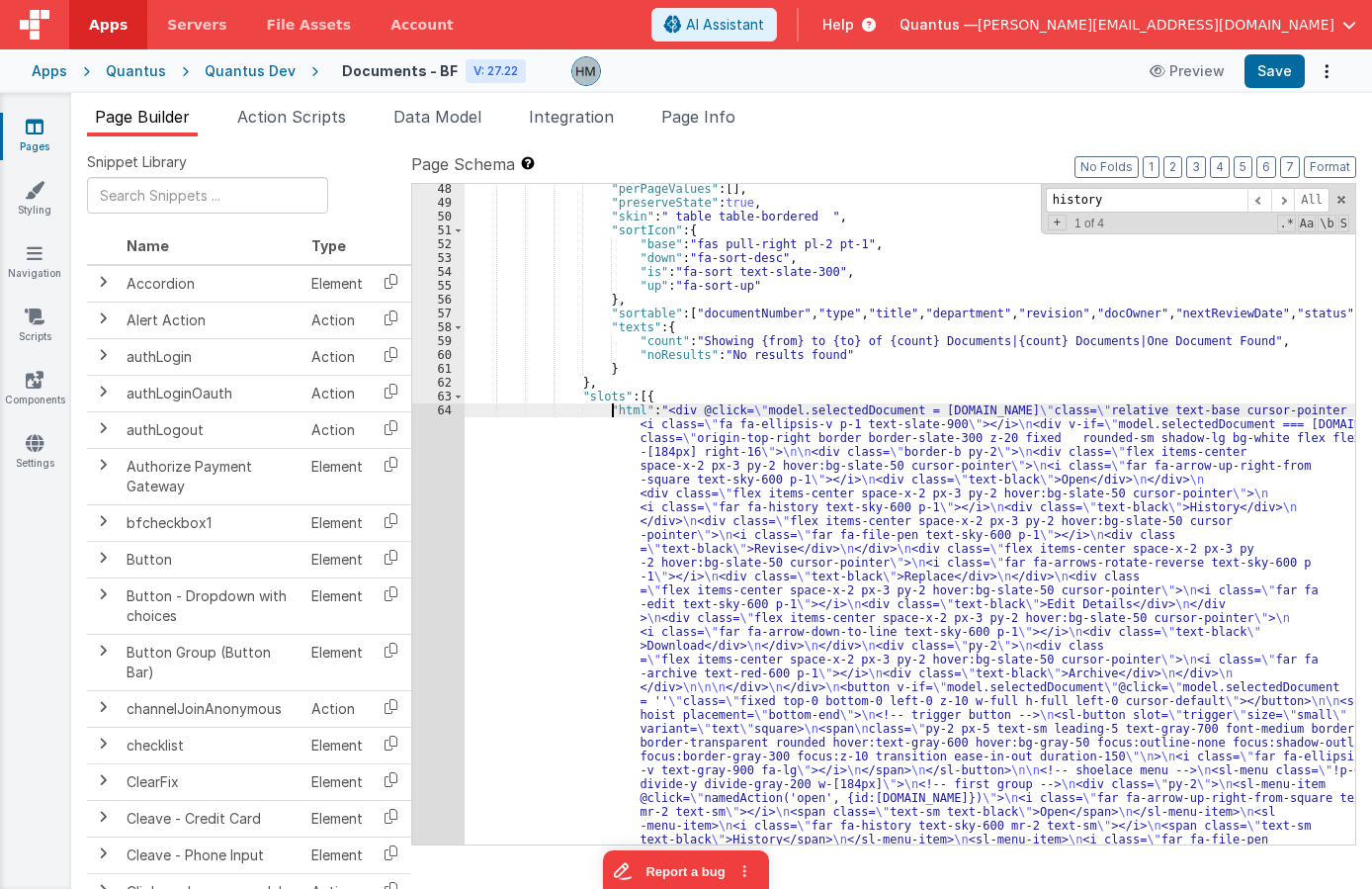
click at [609, 413] on div ""perPageValues" : [ ] , "preserveState" : true , "skin" : " table table-bordere…" at bounding box center [910, 803] width 891 height 1241
click at [442, 414] on div "64" at bounding box center [438, 686] width 52 height 567
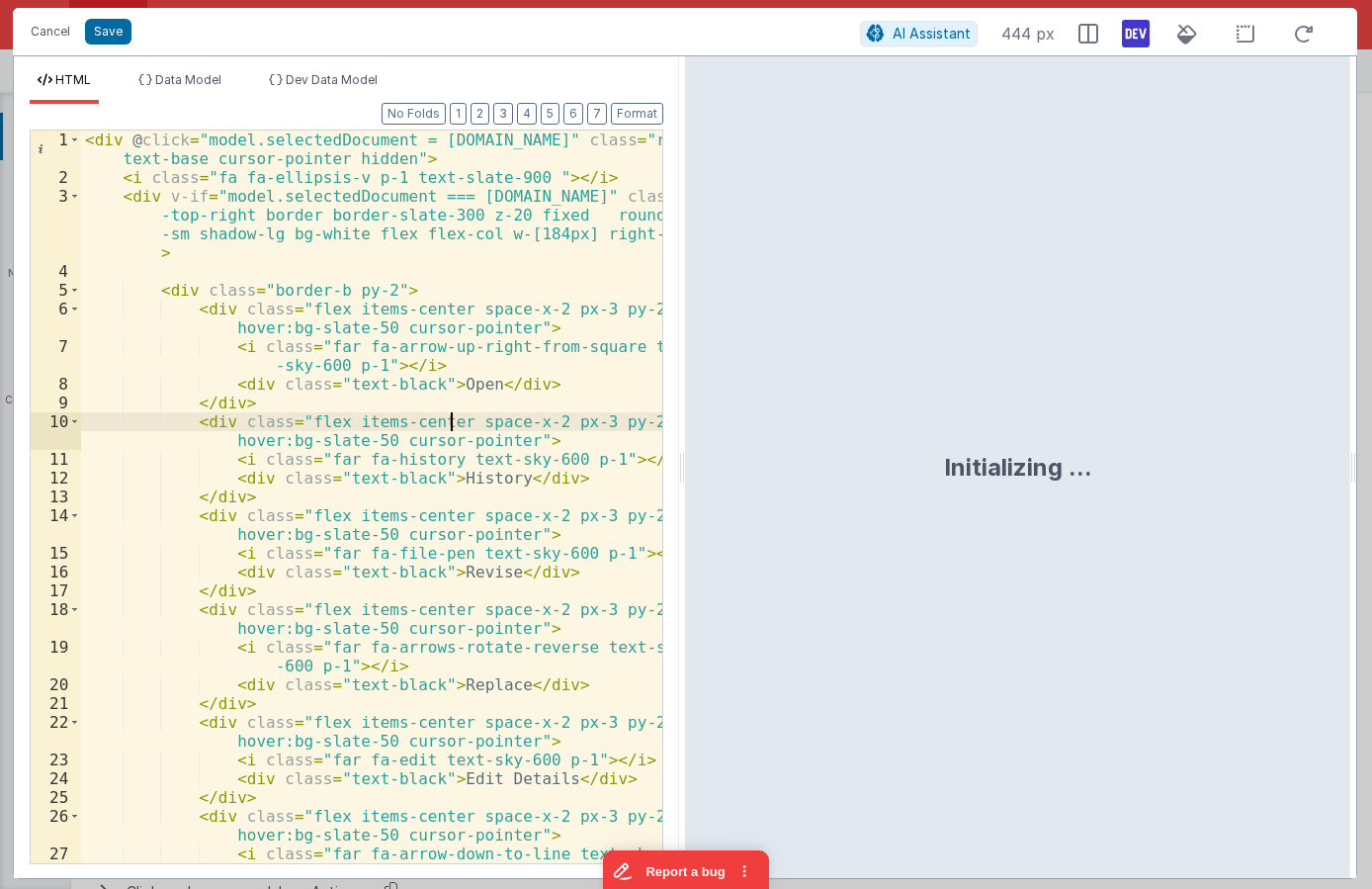
click at [453, 422] on div "< div @ click = "model.selectedDocument = row.id" class = "relative text-base c…" at bounding box center [371, 535] width 581 height 808
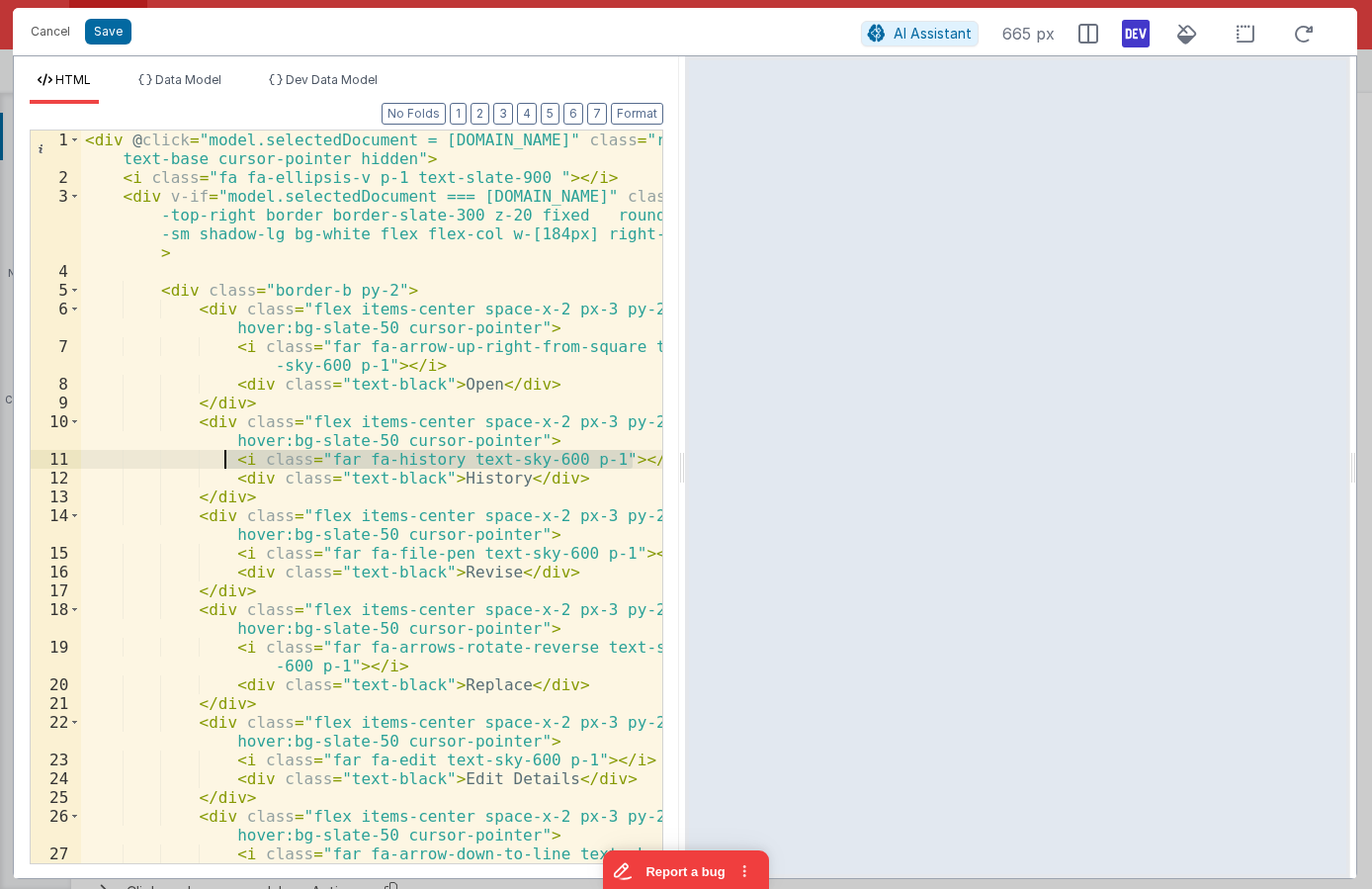
drag, startPoint x: 638, startPoint y: 458, endPoint x: 226, endPoint y: 463, distance: 412.0
click at [226, 463] on div "< div @ click = "model.selectedDocument = row.id" class = "relative text-base c…" at bounding box center [371, 535] width 581 height 808
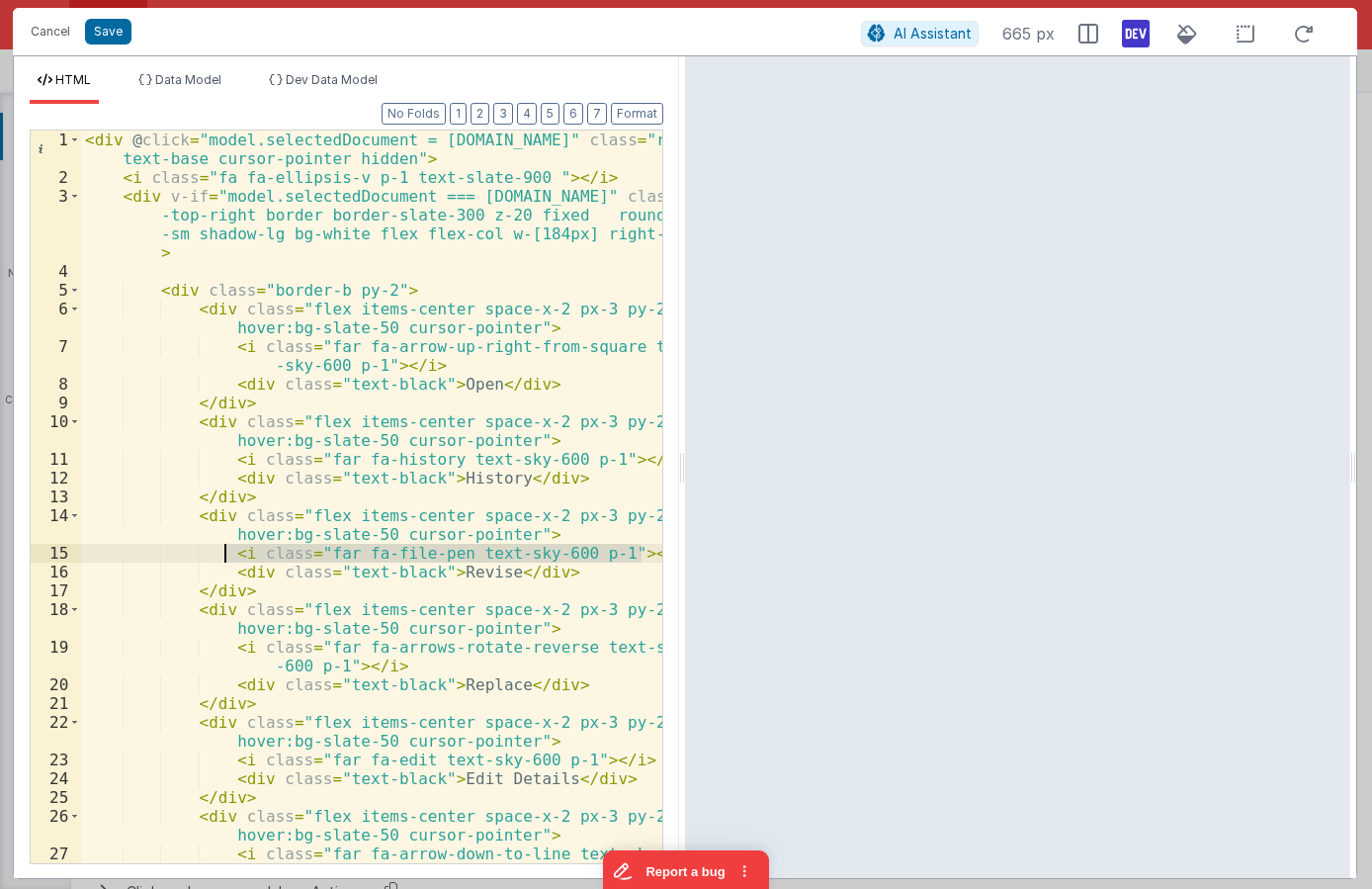
drag, startPoint x: 646, startPoint y: 552, endPoint x: 223, endPoint y: 547, distance: 423.0
click at [223, 547] on div "1 2 3 4 5 6 7 8 9 10 11 12 13 14 15 16 17 18 19 20 21 22 23 24 25 26 27 < div @…" at bounding box center [346, 497] width 634 height 735
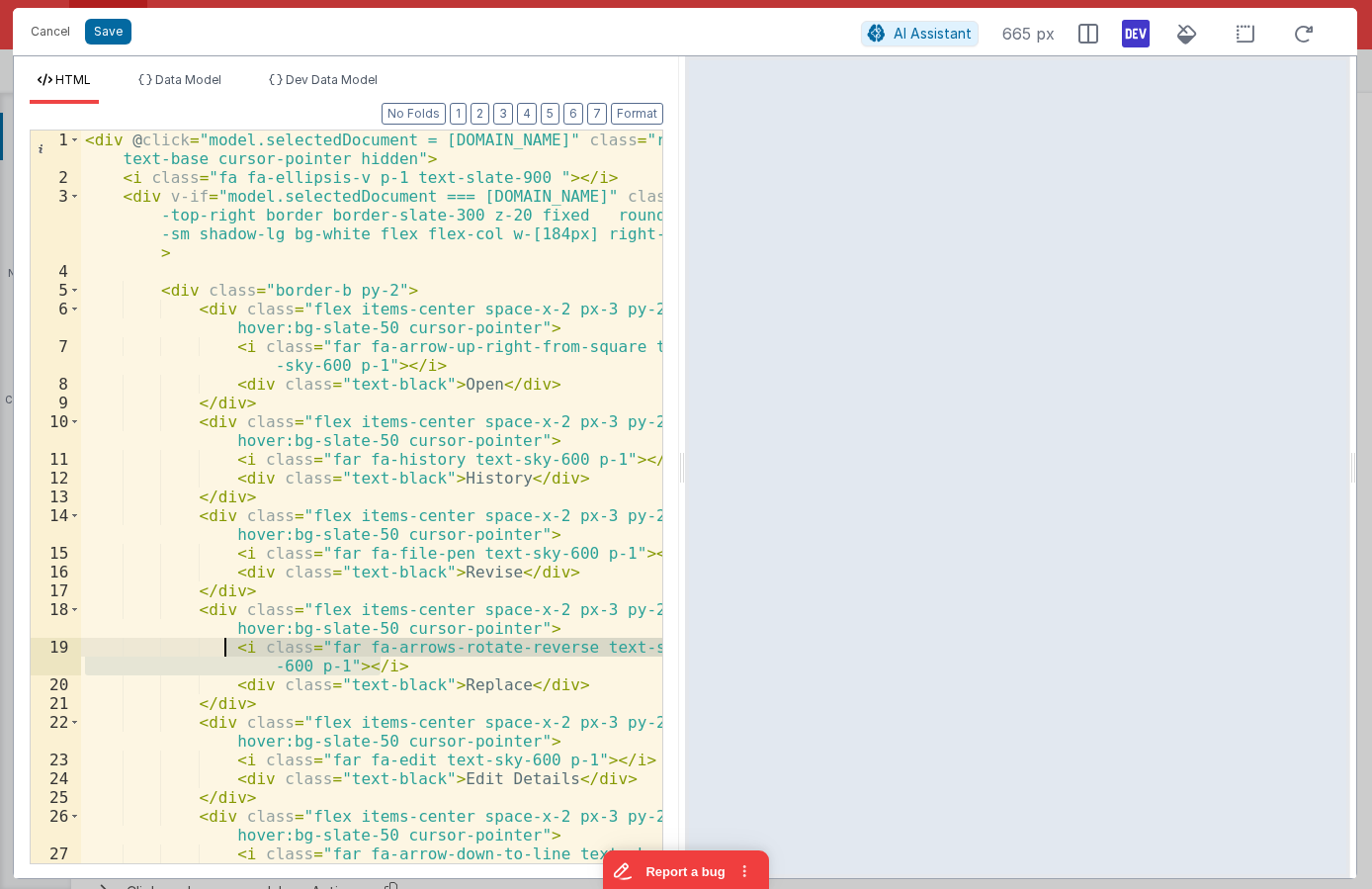
drag, startPoint x: 351, startPoint y: 670, endPoint x: 222, endPoint y: 648, distance: 130.9
click at [222, 648] on div "< div @ click = "model.selectedDocument = row.id" class = "relative text-base c…" at bounding box center [371, 535] width 581 height 808
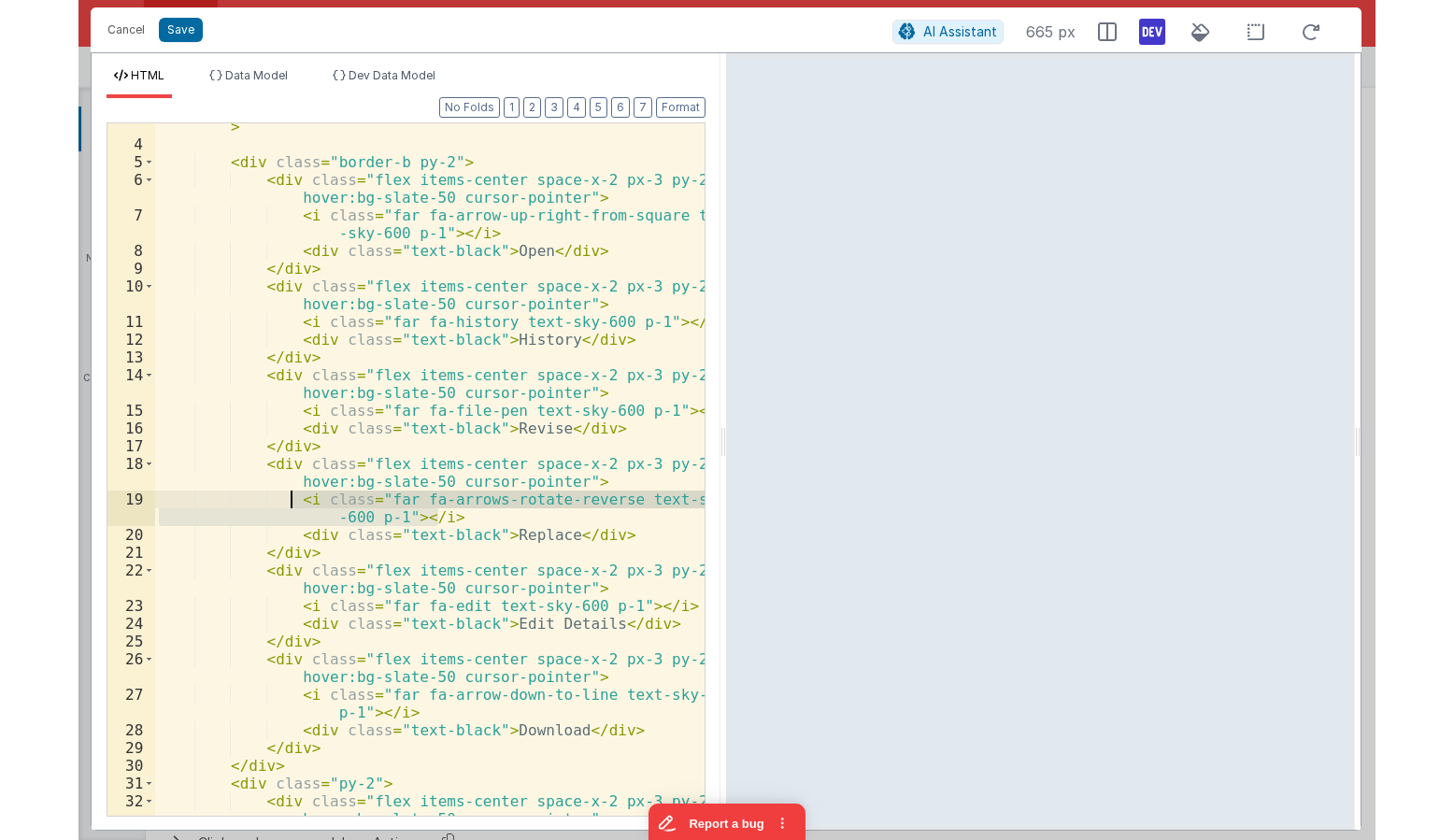
scroll to position [224, 0]
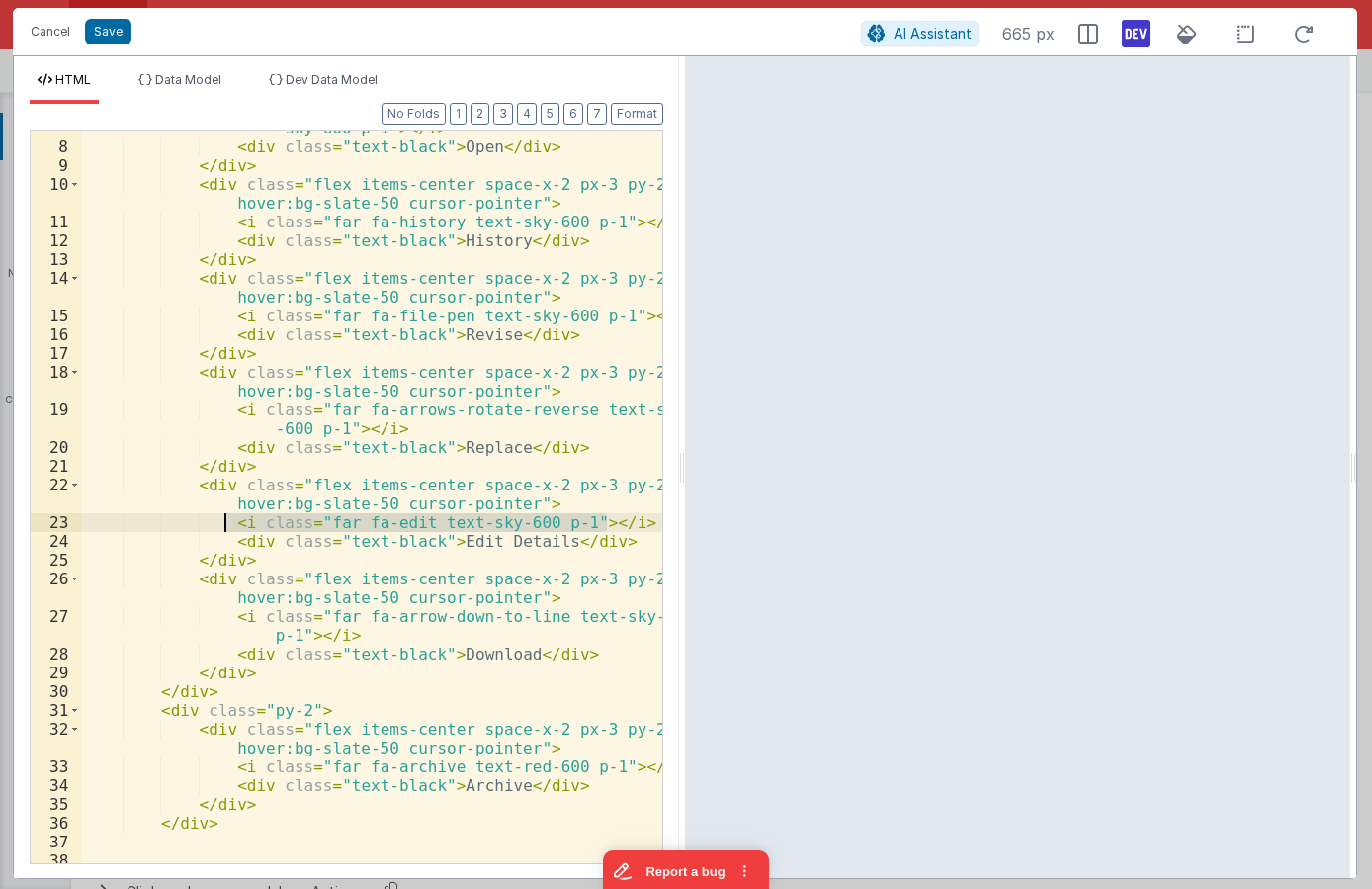
drag, startPoint x: 620, startPoint y: 524, endPoint x: 224, endPoint y: 521, distance: 396.0
click at [224, 521] on div "< i class = "far fa-arrow-up-right-from-square text -sky-600 p-1" > </ i > < di…" at bounding box center [371, 494] width 581 height 789
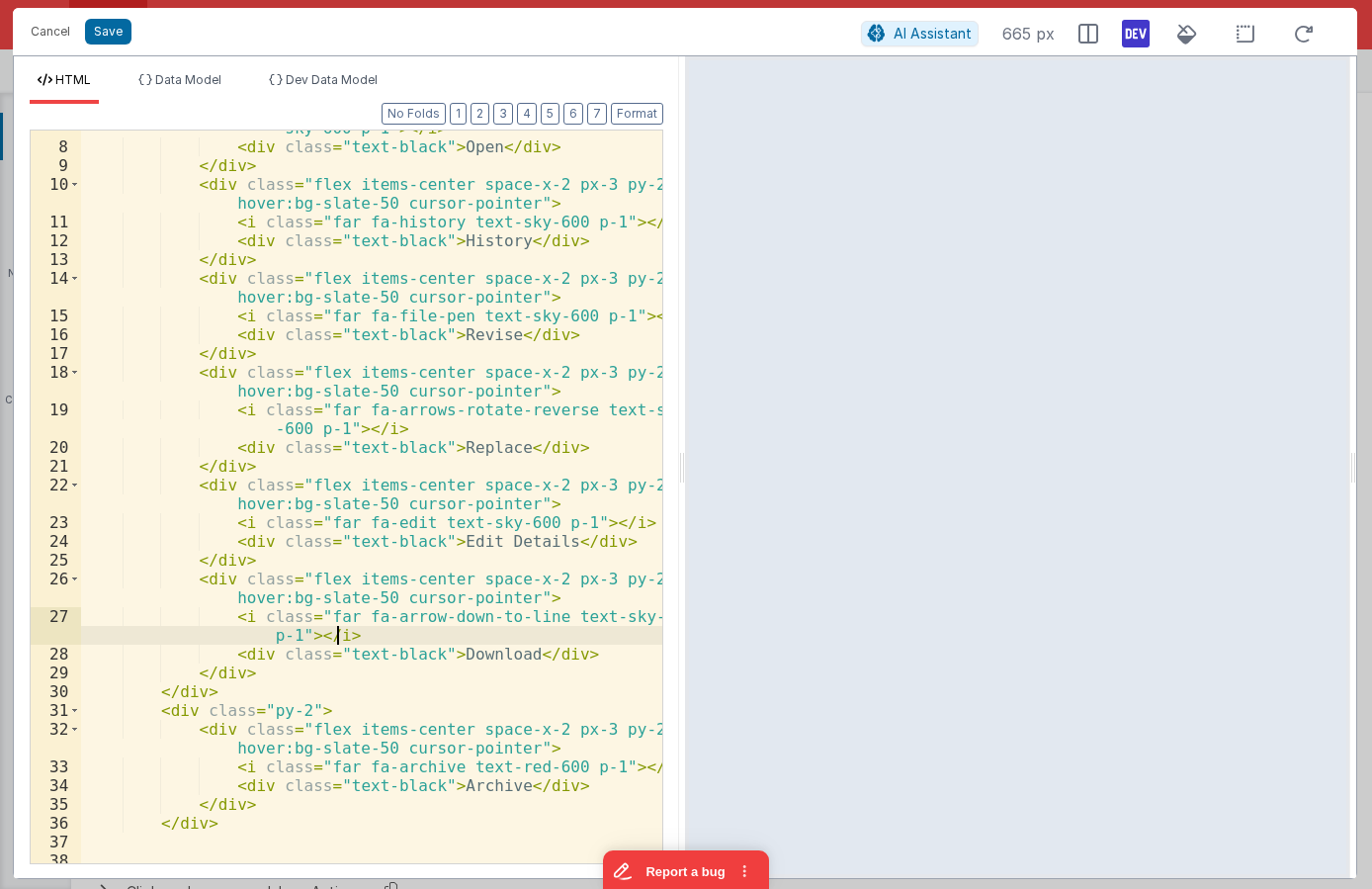
click at [344, 632] on div "< i class = "far fa-arrow-up-right-from-square text -sky-600 p-1" > </ i > < di…" at bounding box center [371, 494] width 581 height 789
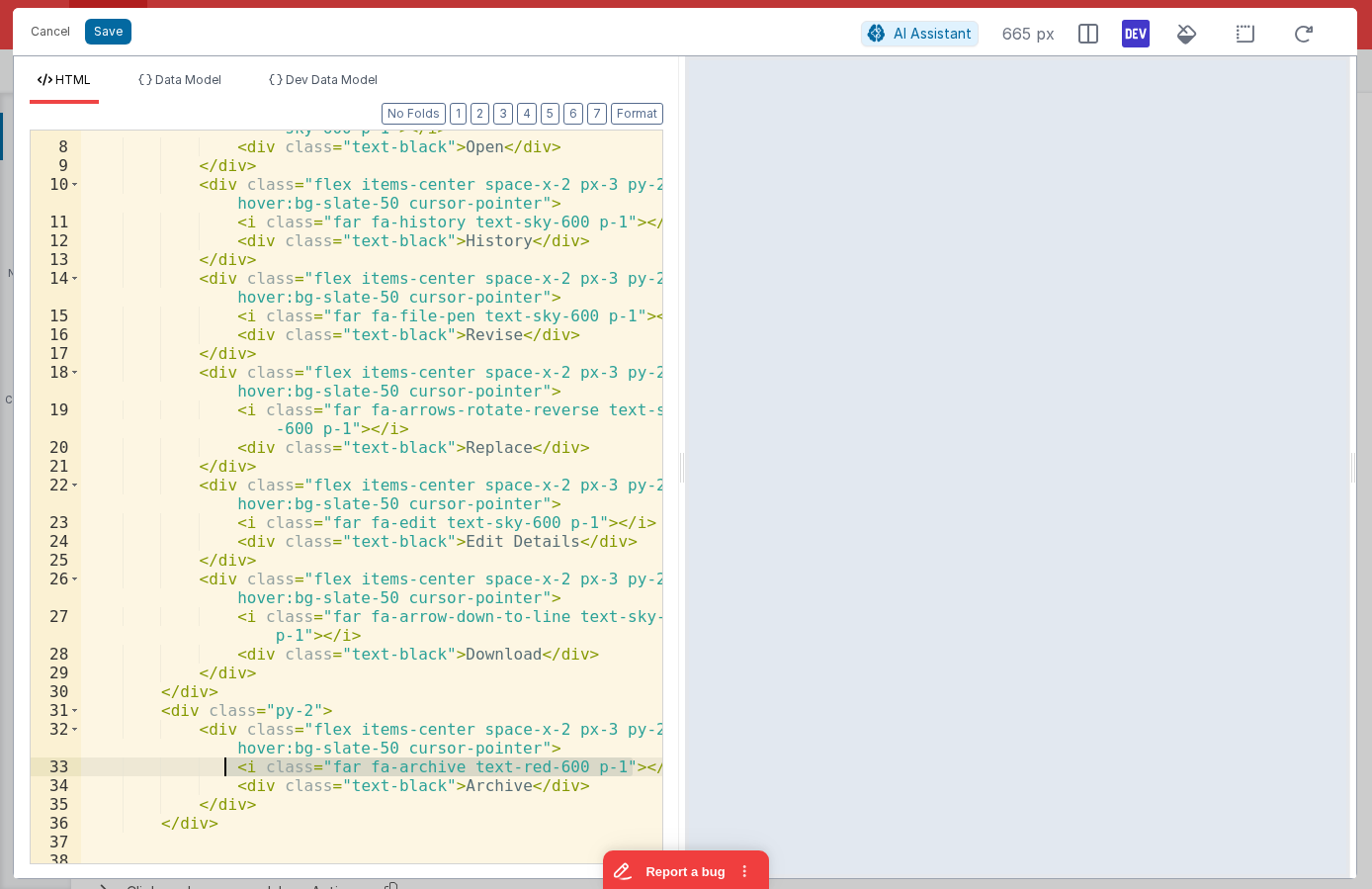
drag, startPoint x: 635, startPoint y: 768, endPoint x: 227, endPoint y: 766, distance: 408.0
click at [227, 766] on div "< i class = "far fa-arrow-up-right-from-square text -sky-600 p-1" > </ i > < di…" at bounding box center [371, 494] width 581 height 789
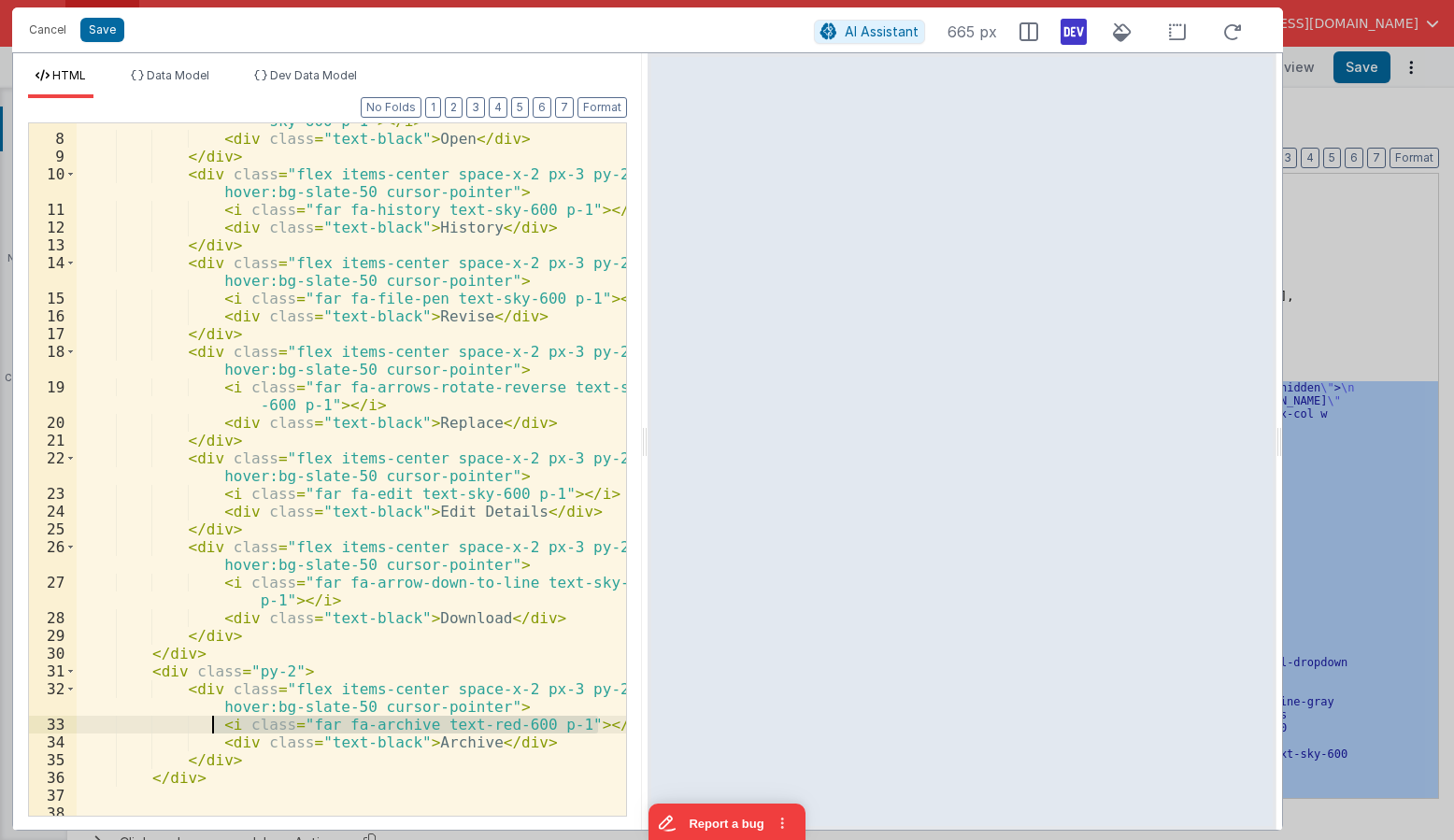
scroll to position [1218, 0]
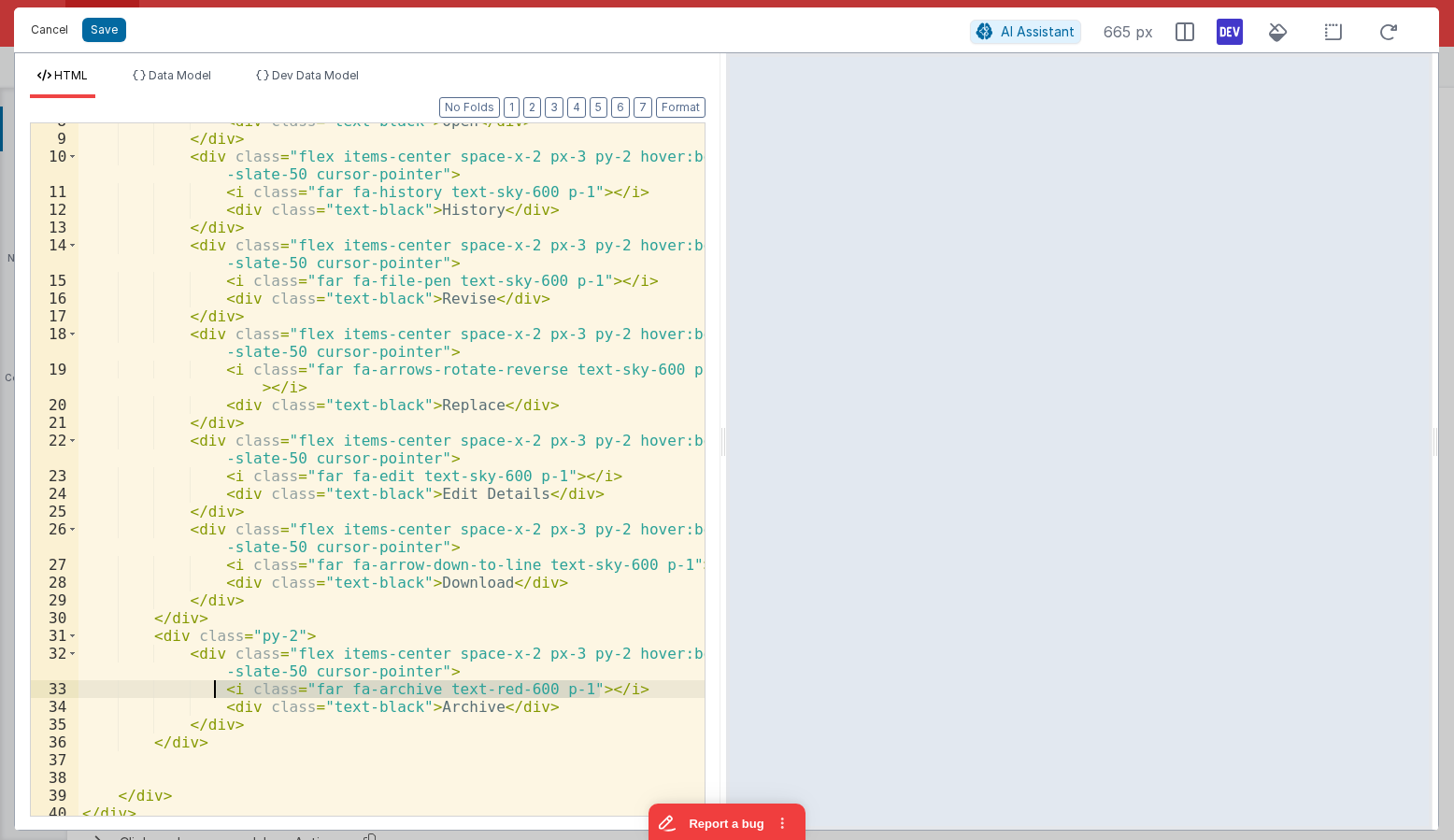
click at [49, 28] on button "Cancel" at bounding box center [50, 30] width 56 height 26
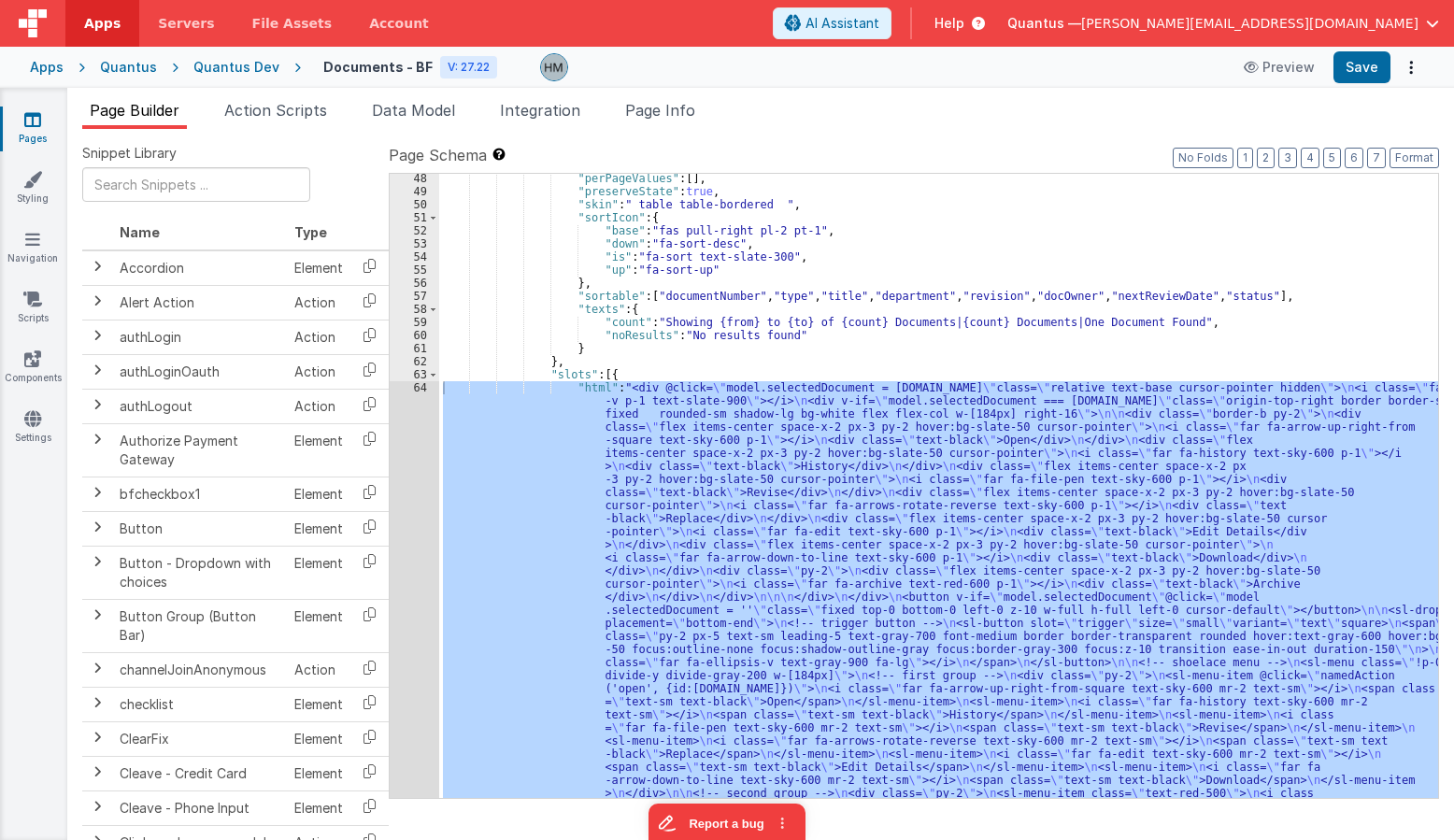
click at [670, 416] on div ""perPageValues" : [ ] , "preserveState" : true , "skin" : " table table-bordere…" at bounding box center [938, 485] width 999 height 624
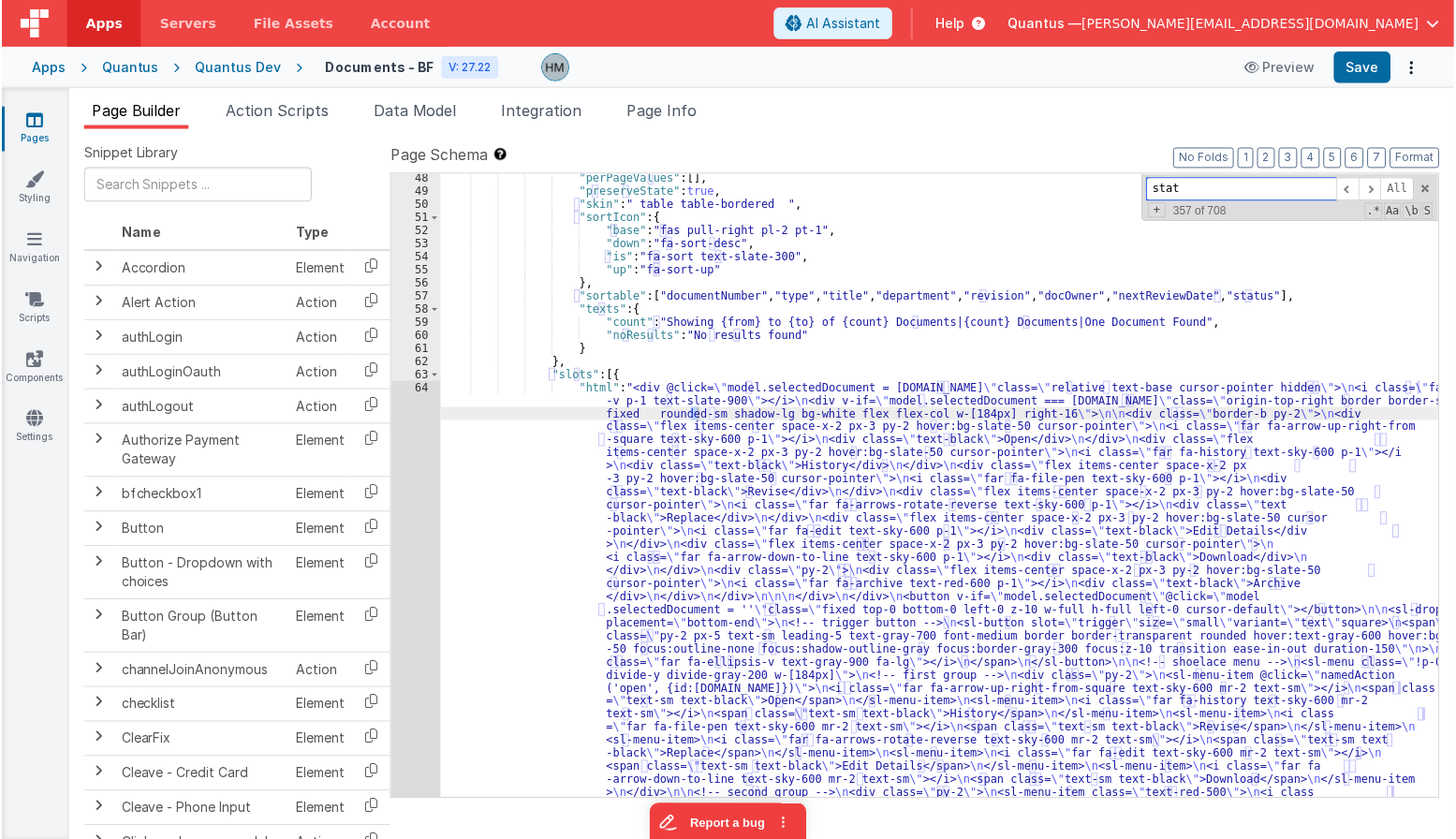
scroll to position [1614, 0]
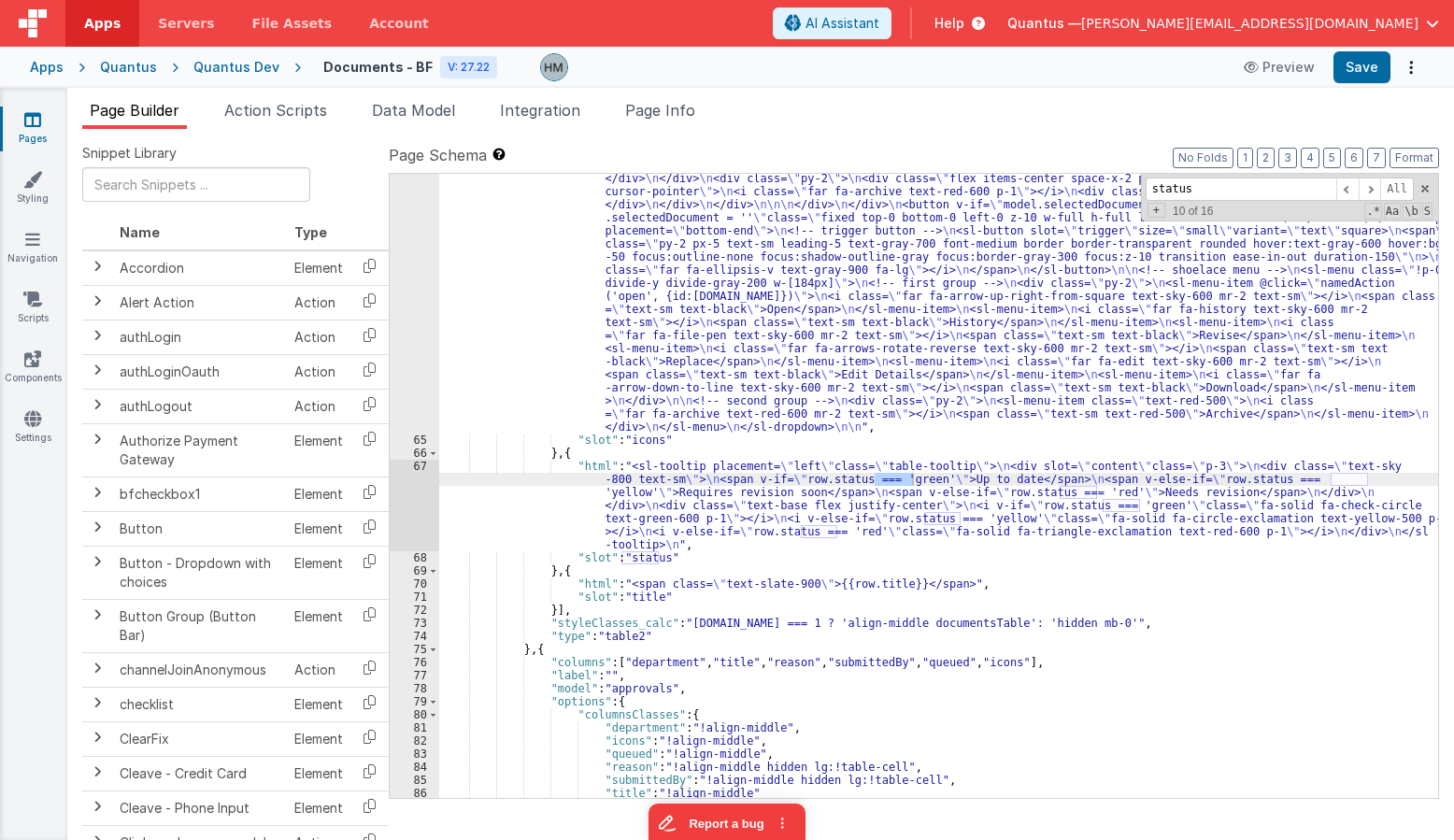
click at [628, 511] on div ""html" : "<div @click= \" model.selectedDocument = row.id \" class= \" relative…" at bounding box center [938, 529] width 999 height 1081
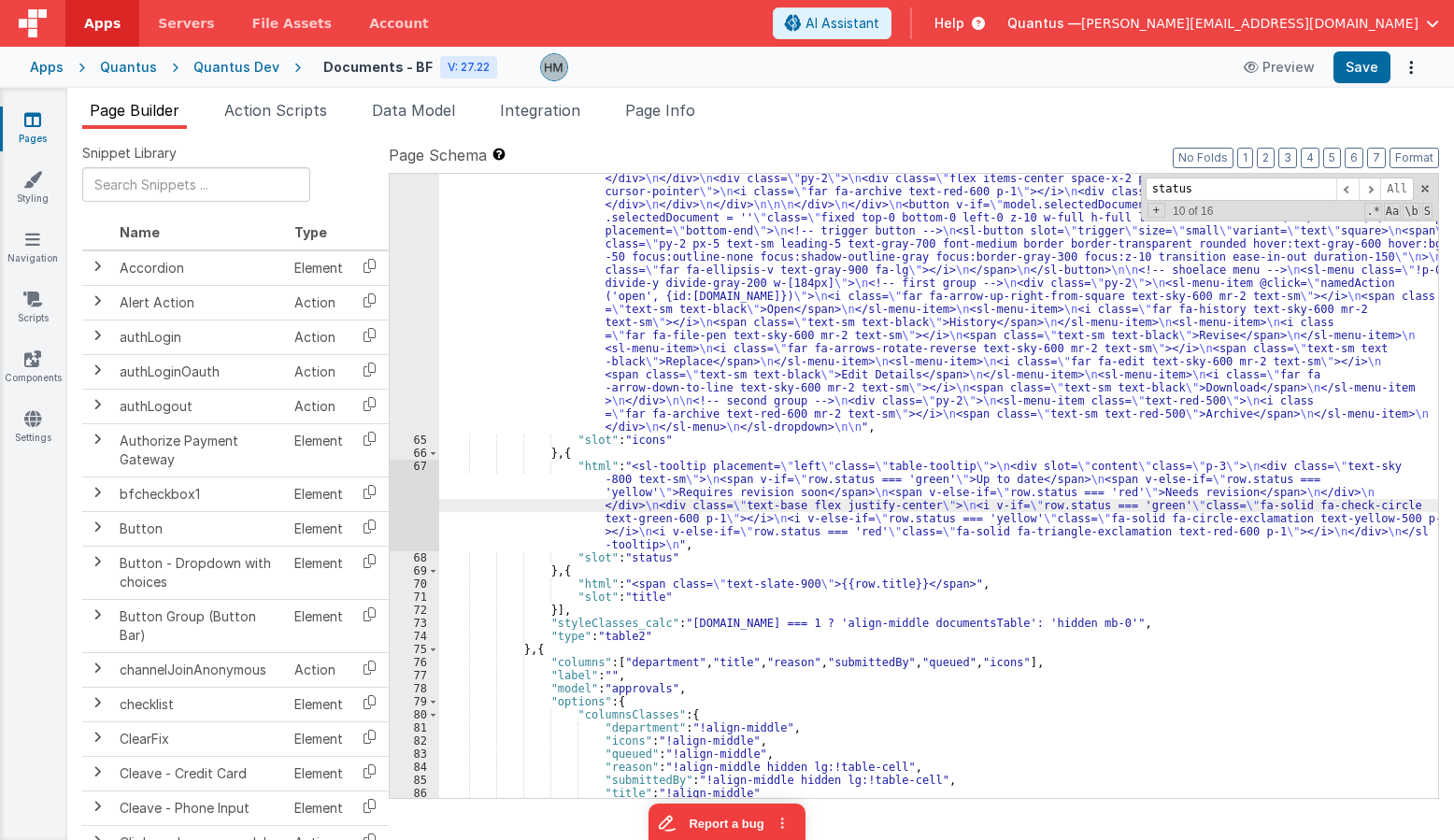
click at [420, 462] on div "67" at bounding box center [414, 505] width 50 height 92
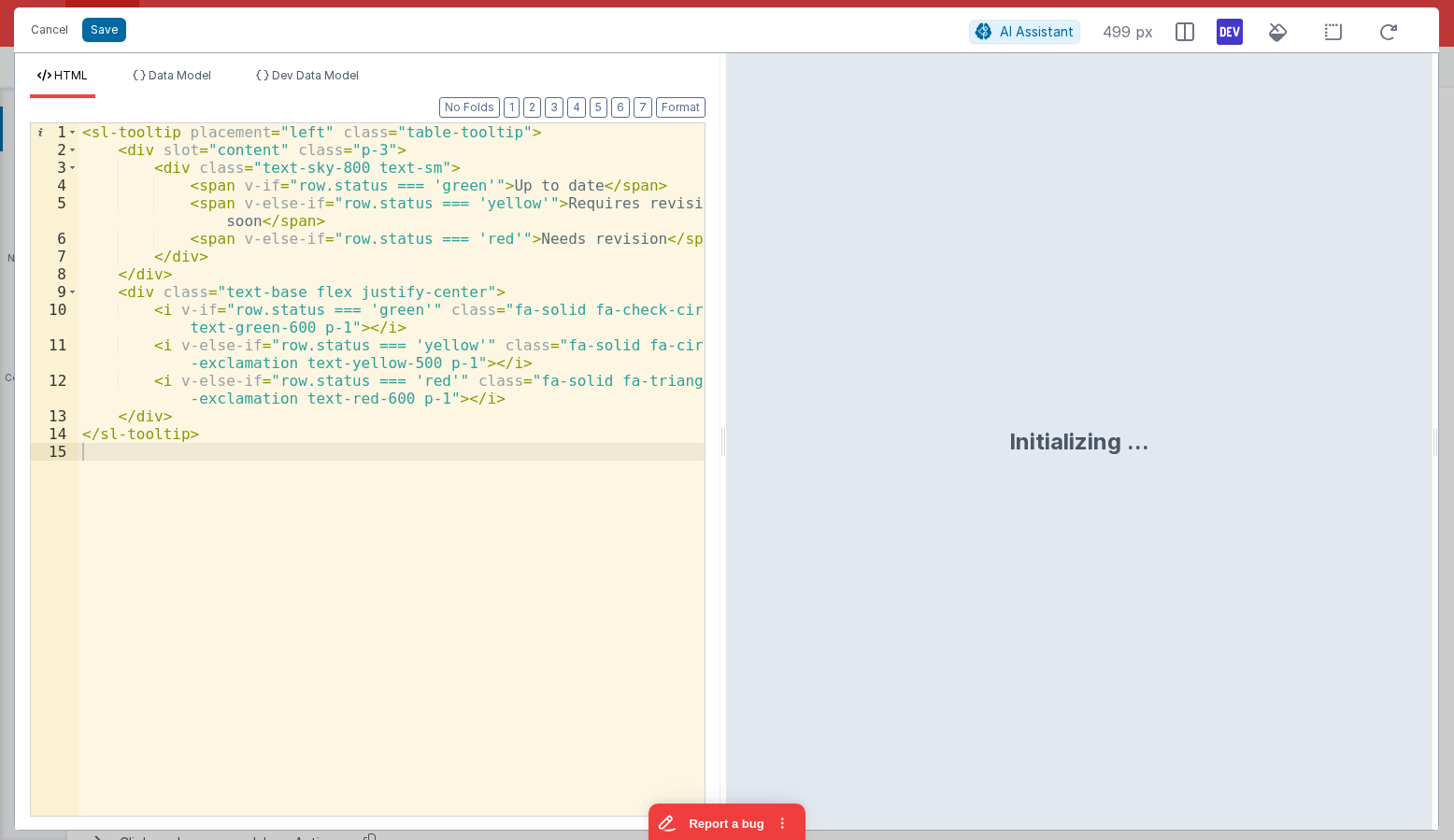
click at [153, 415] on div "< sl-tooltip placement = "left" class = "table-tooltip" > < div slot = "content…" at bounding box center [391, 487] width 626 height 728
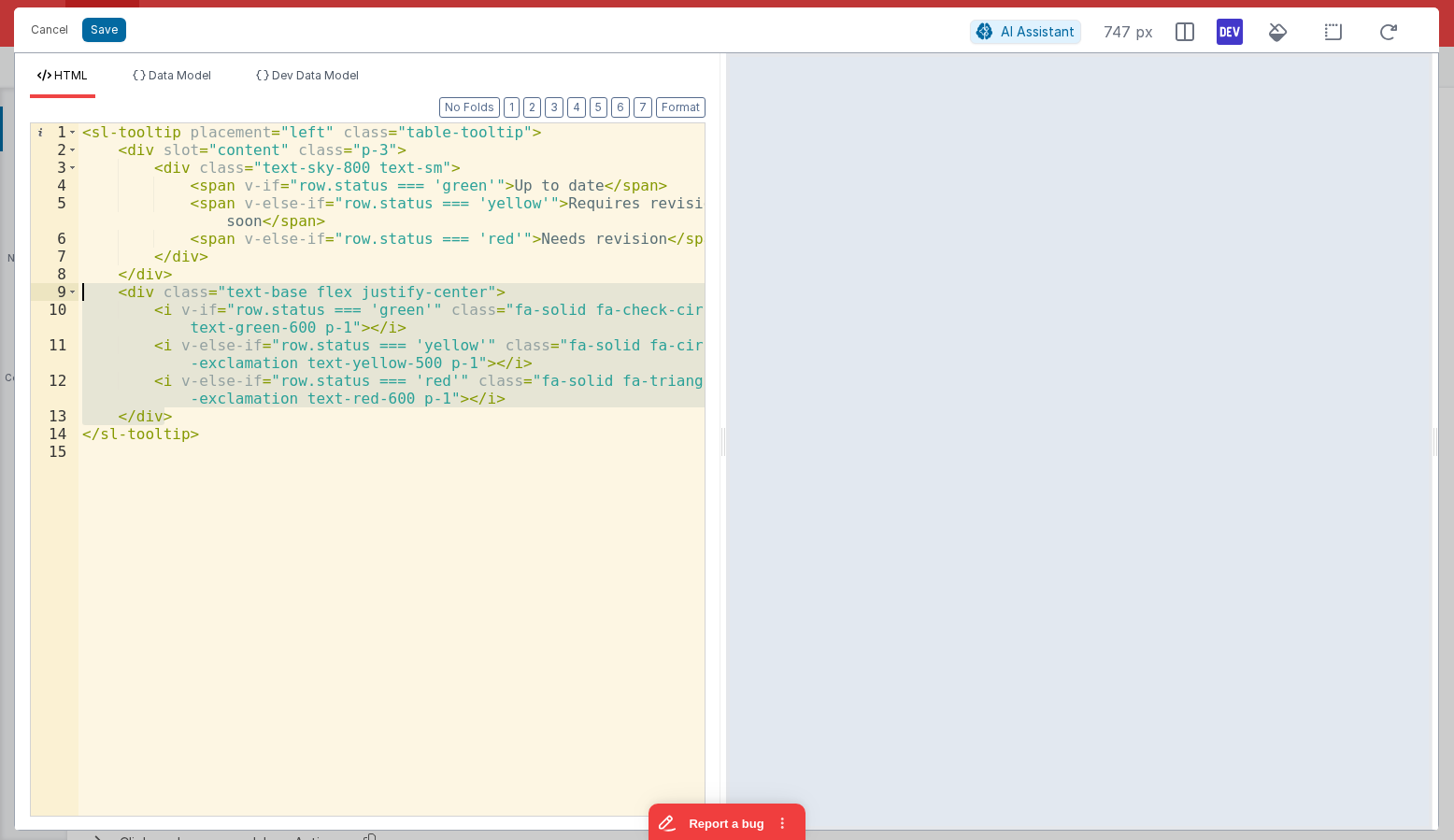
drag, startPoint x: 178, startPoint y: 409, endPoint x: 36, endPoint y: 296, distance: 181.5
click at [79, 296] on div "< sl-tooltip placement = "left" class = "table-tooltip" > < div slot = "content…" at bounding box center [391, 470] width 626 height 692
click at [98, 26] on button "Save" at bounding box center [104, 30] width 44 height 24
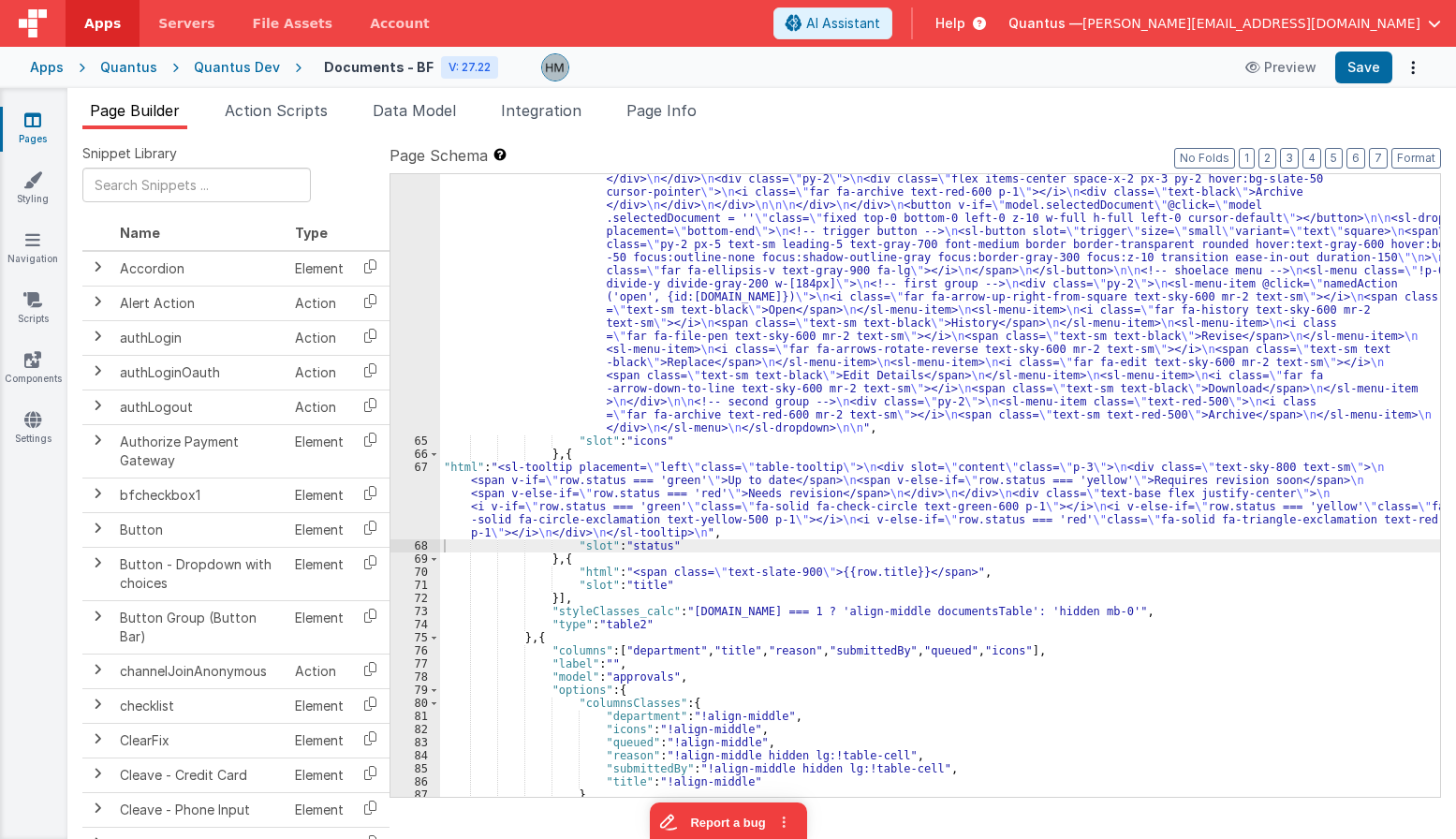
click at [602, 468] on div ""html" : "<div @click= \" model.selectedDocument = row.id \" class= \" relative…" at bounding box center [939, 529] width 1000 height 1081
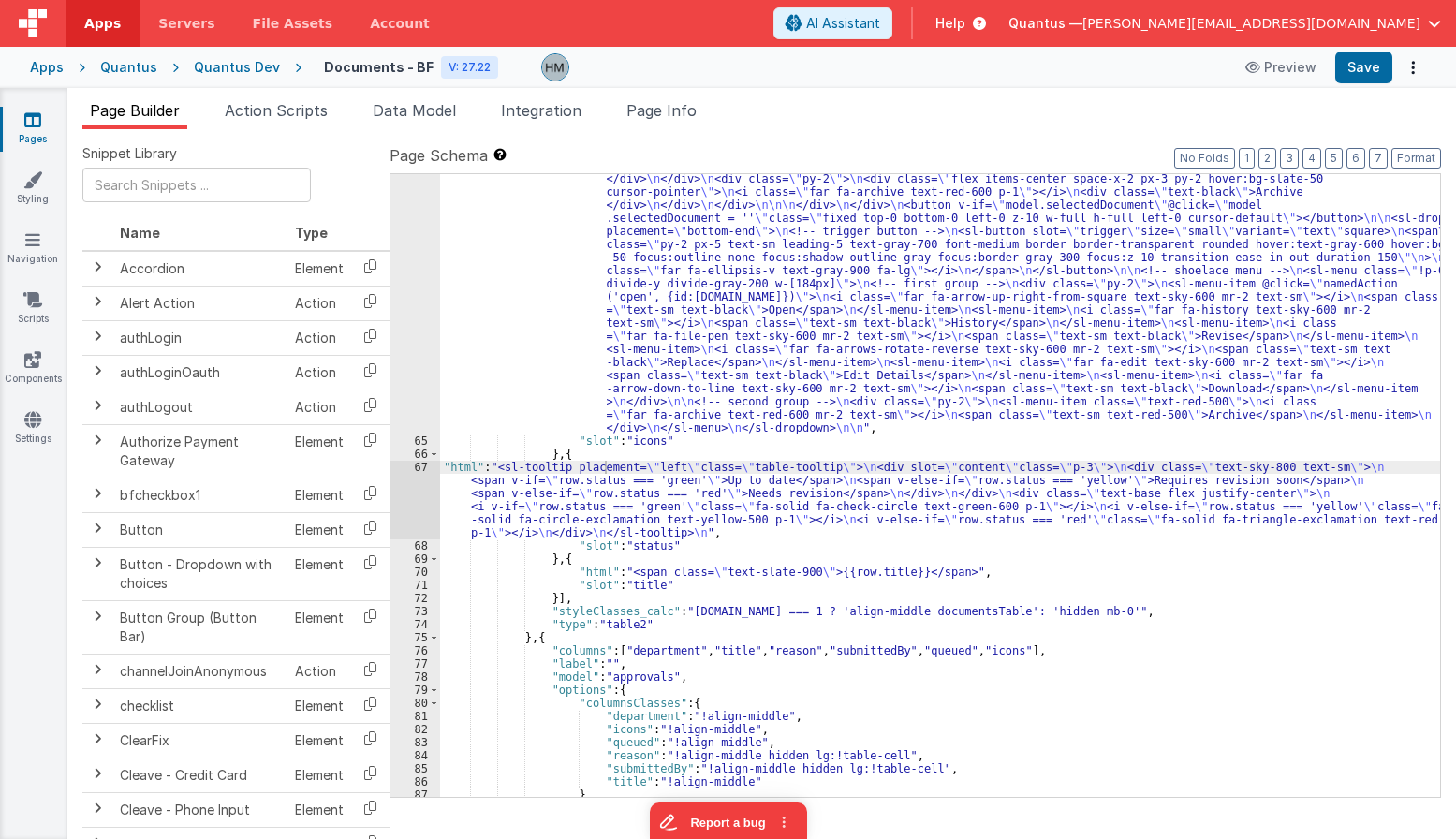
click at [823, 396] on div ""html" : "<div @click= \" model.selectedDocument = row.id \" class= \" relative…" at bounding box center [939, 529] width 1000 height 1081
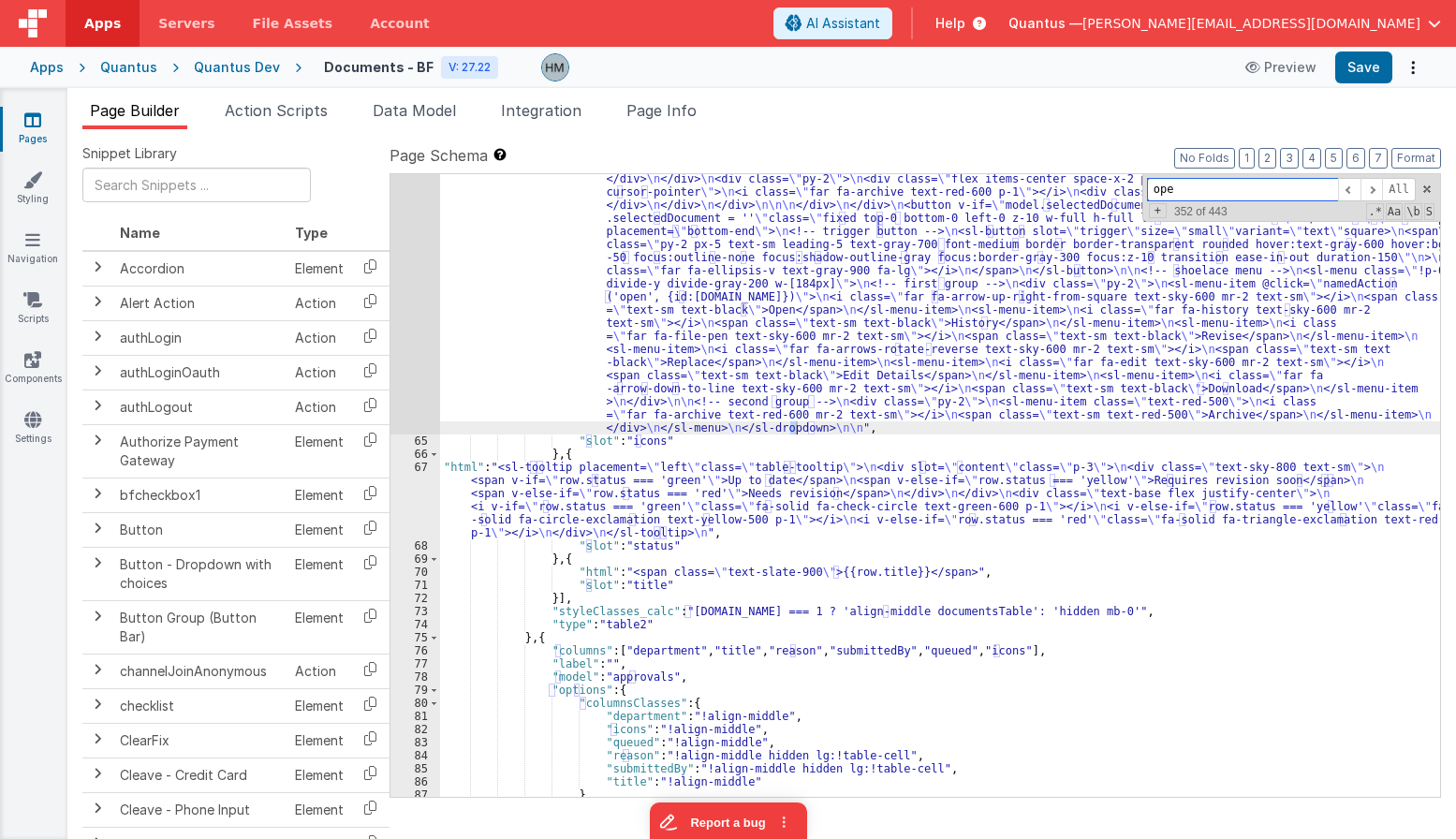
scroll to position [2182, 0]
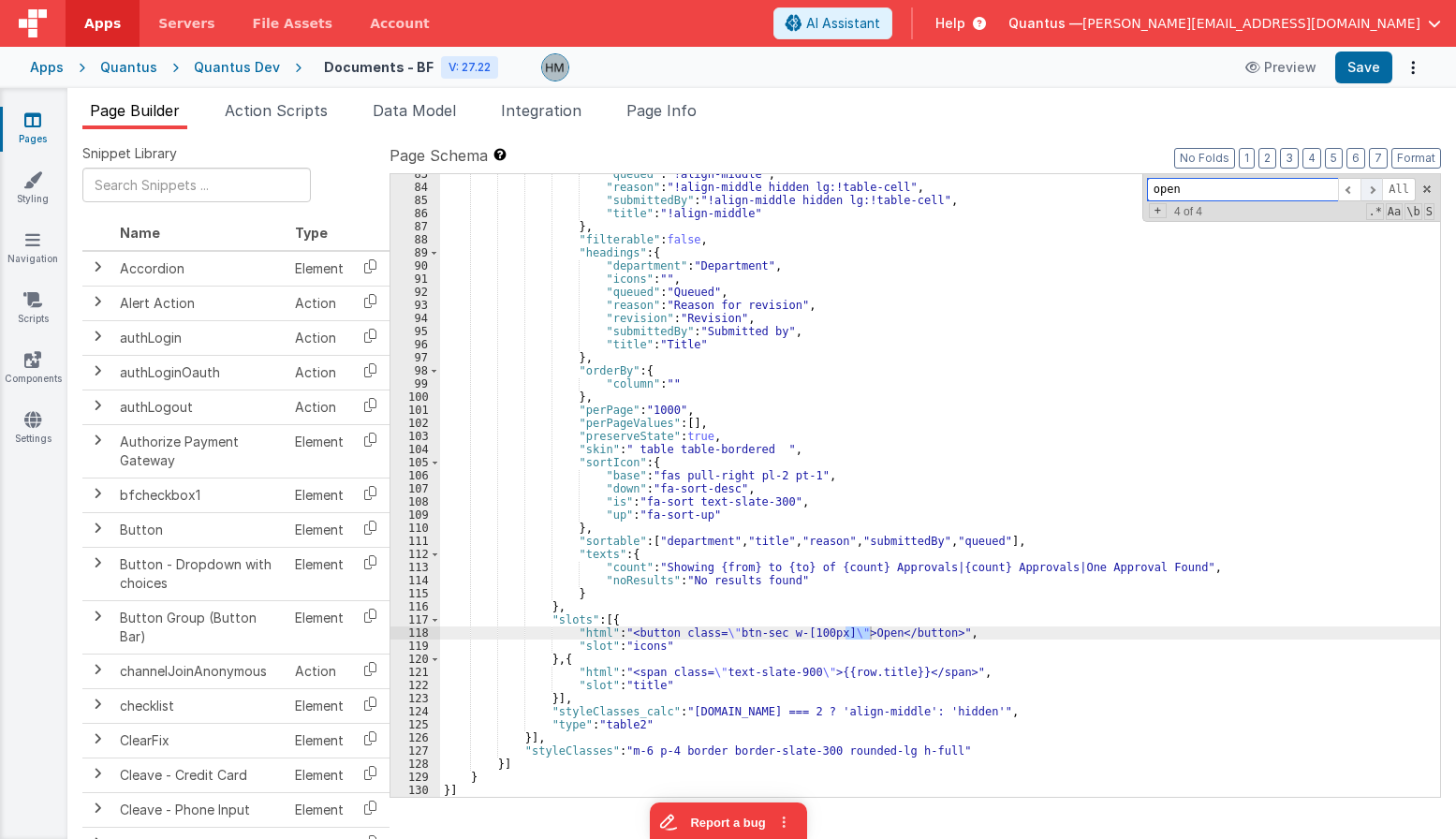
type input "open"
click at [1298, 194] on span at bounding box center [1372, 189] width 23 height 23
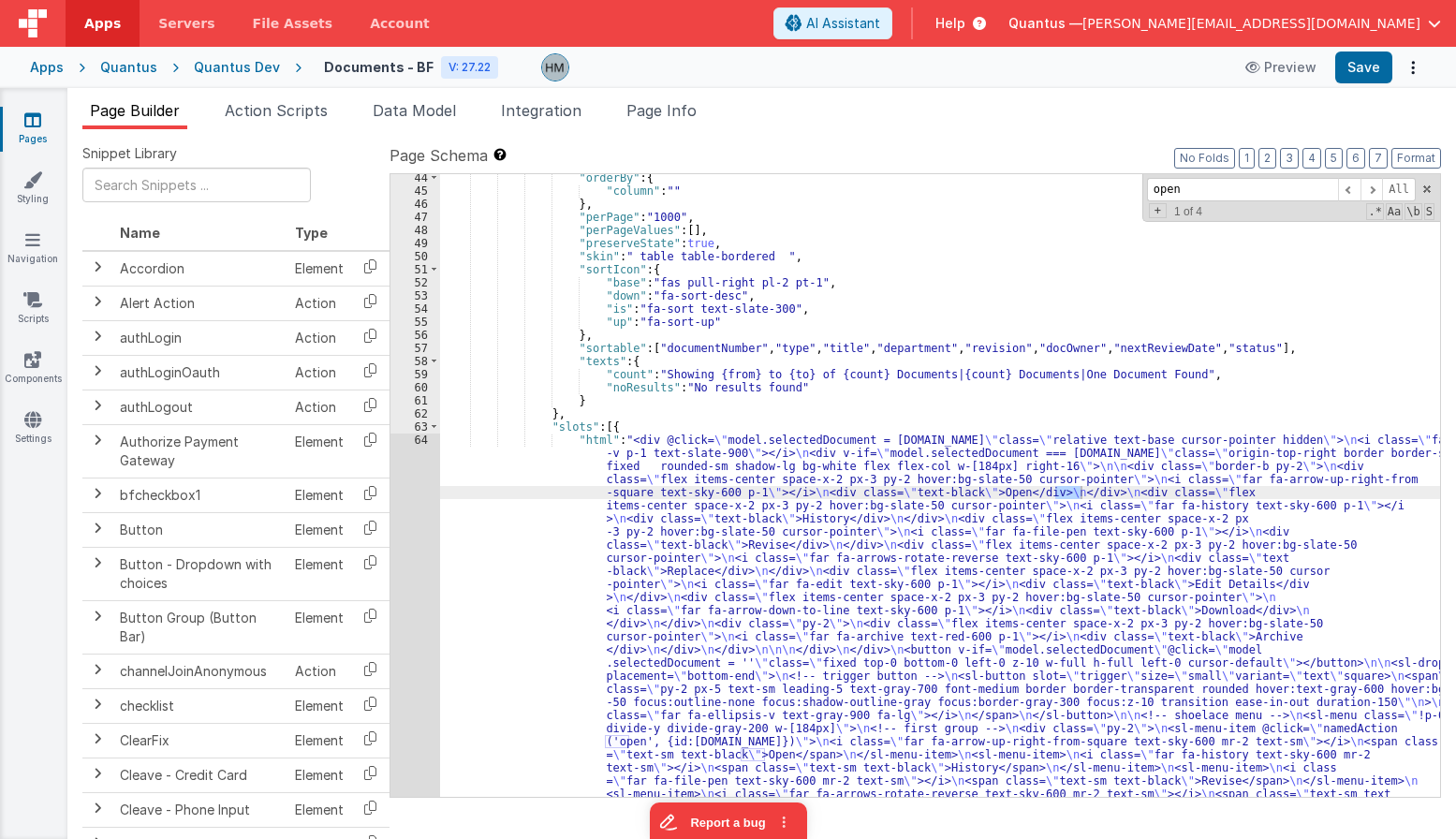
click at [603, 434] on div ""orderBy" : { "column" : "" } , "perPage" : "1000" , "perPageValues" : [ ] , "p…" at bounding box center [939, 712] width 1000 height 1081
click at [680, 287] on div ""orderBy" : { "column" : "" } , "perPage" : "1000" , "perPageValues" : [ ] , "p…" at bounding box center [939, 712] width 1000 height 1081
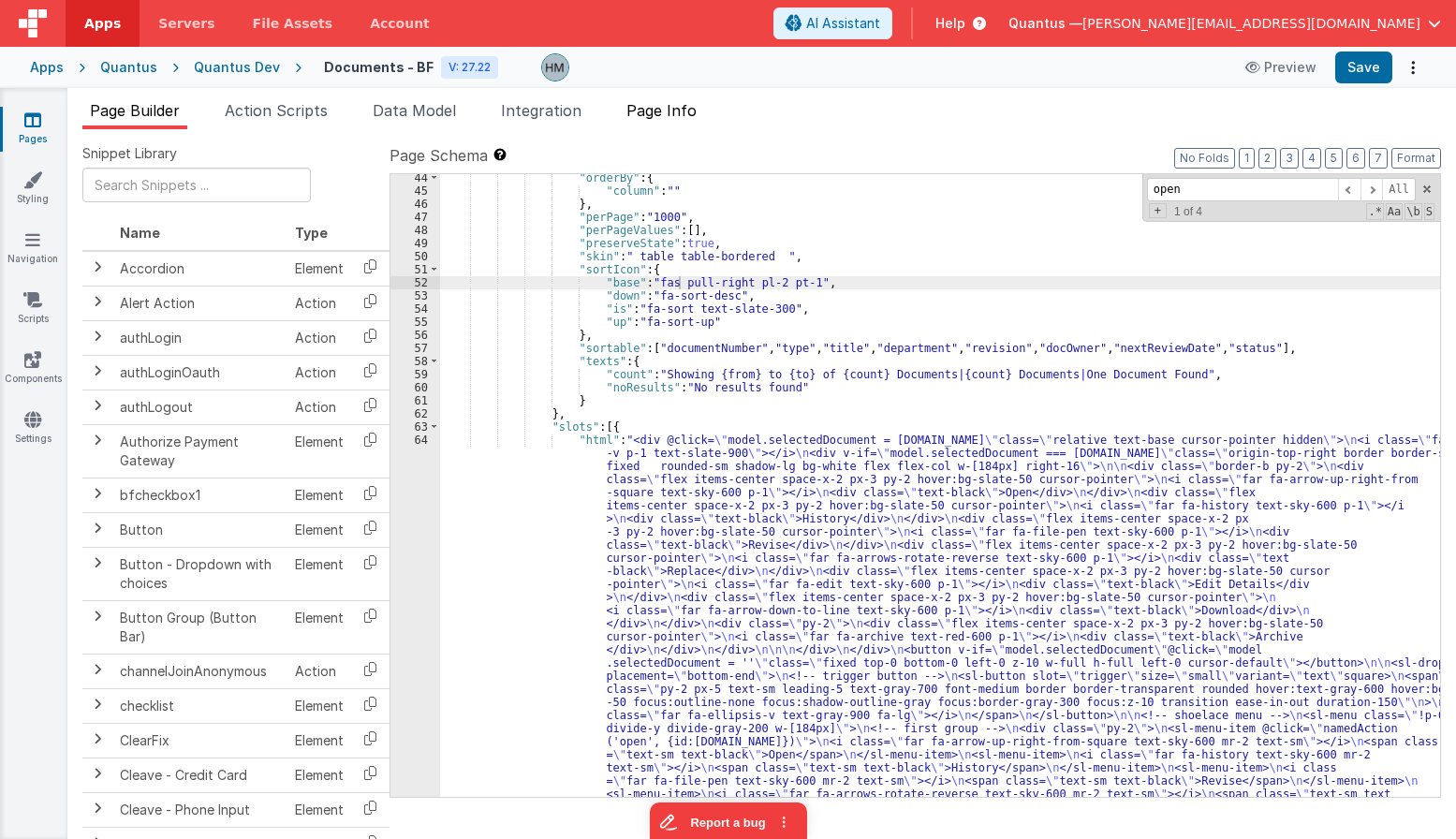
click at [673, 112] on span "Page Info" at bounding box center [661, 111] width 70 height 19
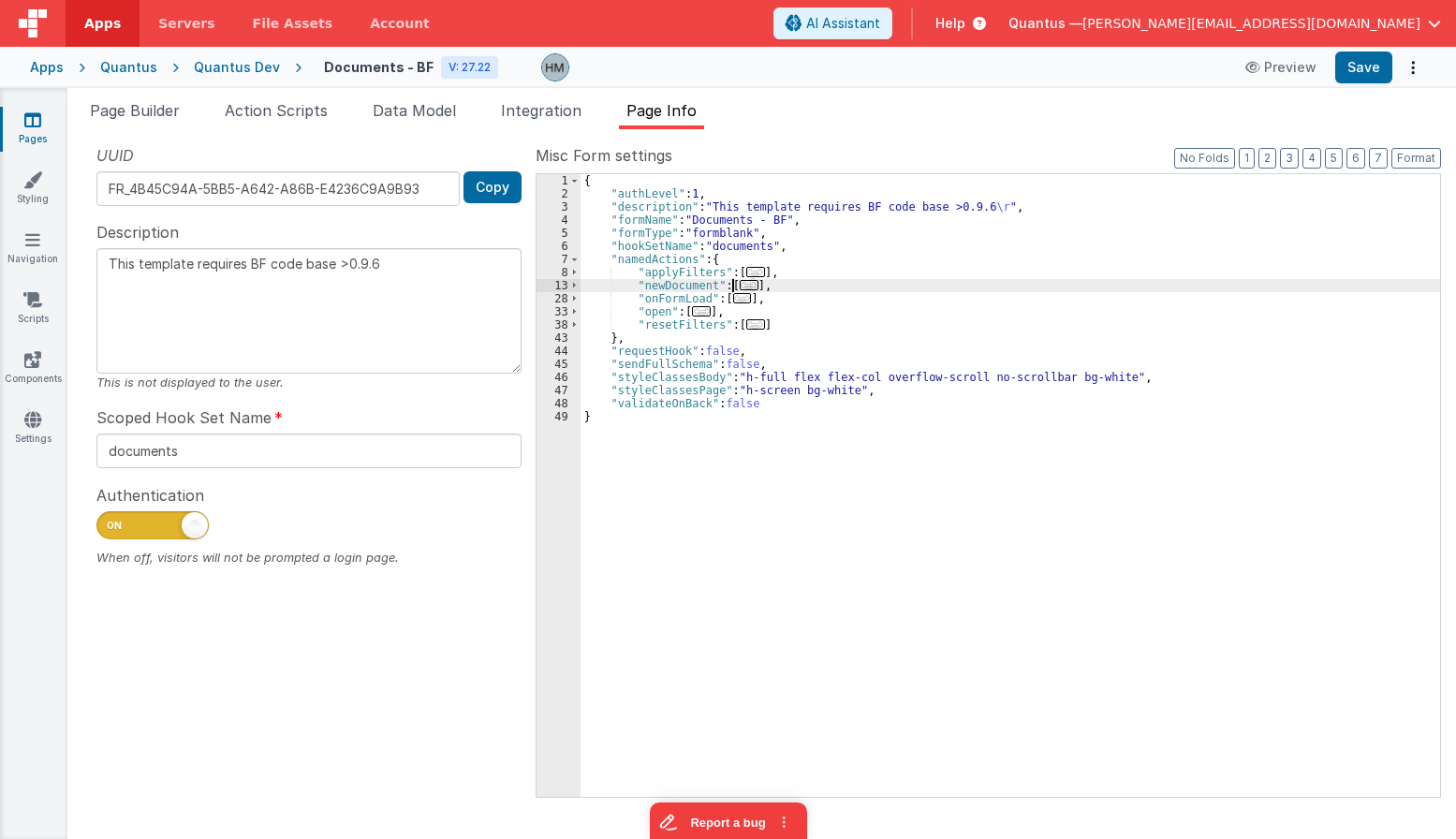
click at [744, 289] on span "..." at bounding box center [749, 285] width 19 height 10
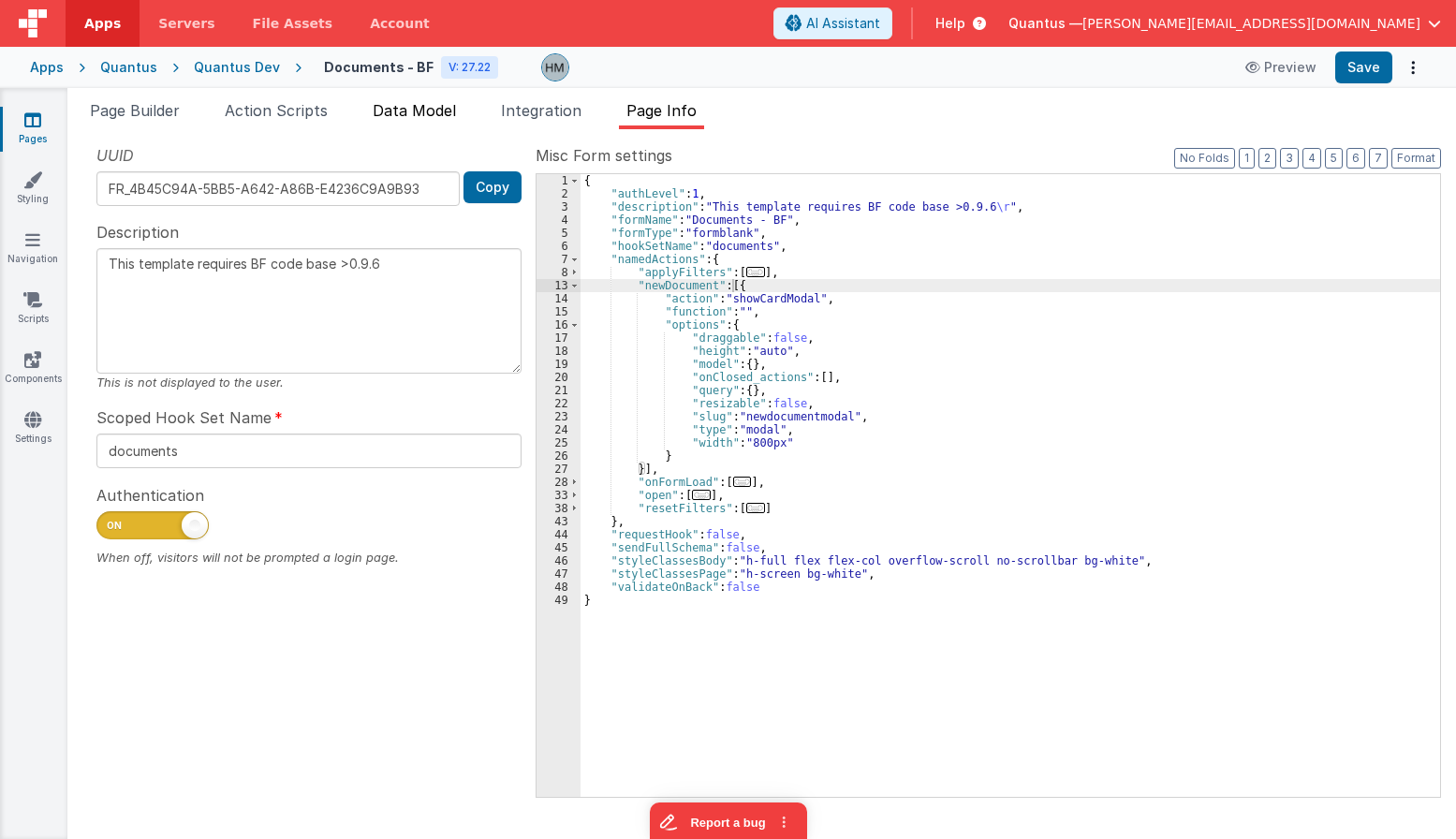
click at [421, 114] on span "Data Model" at bounding box center [413, 111] width 83 height 19
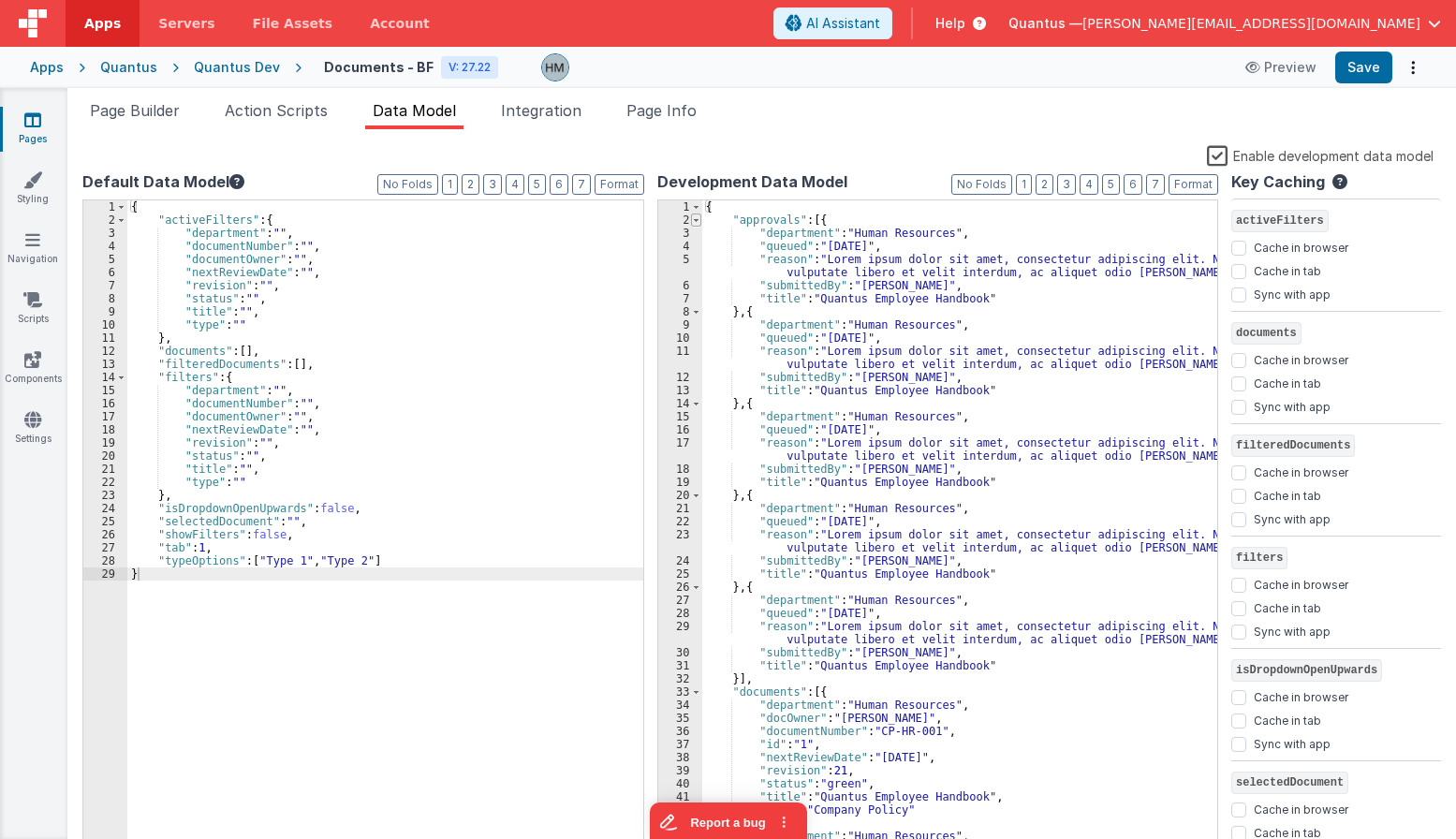
click at [693, 222] on span at bounding box center [696, 220] width 10 height 13
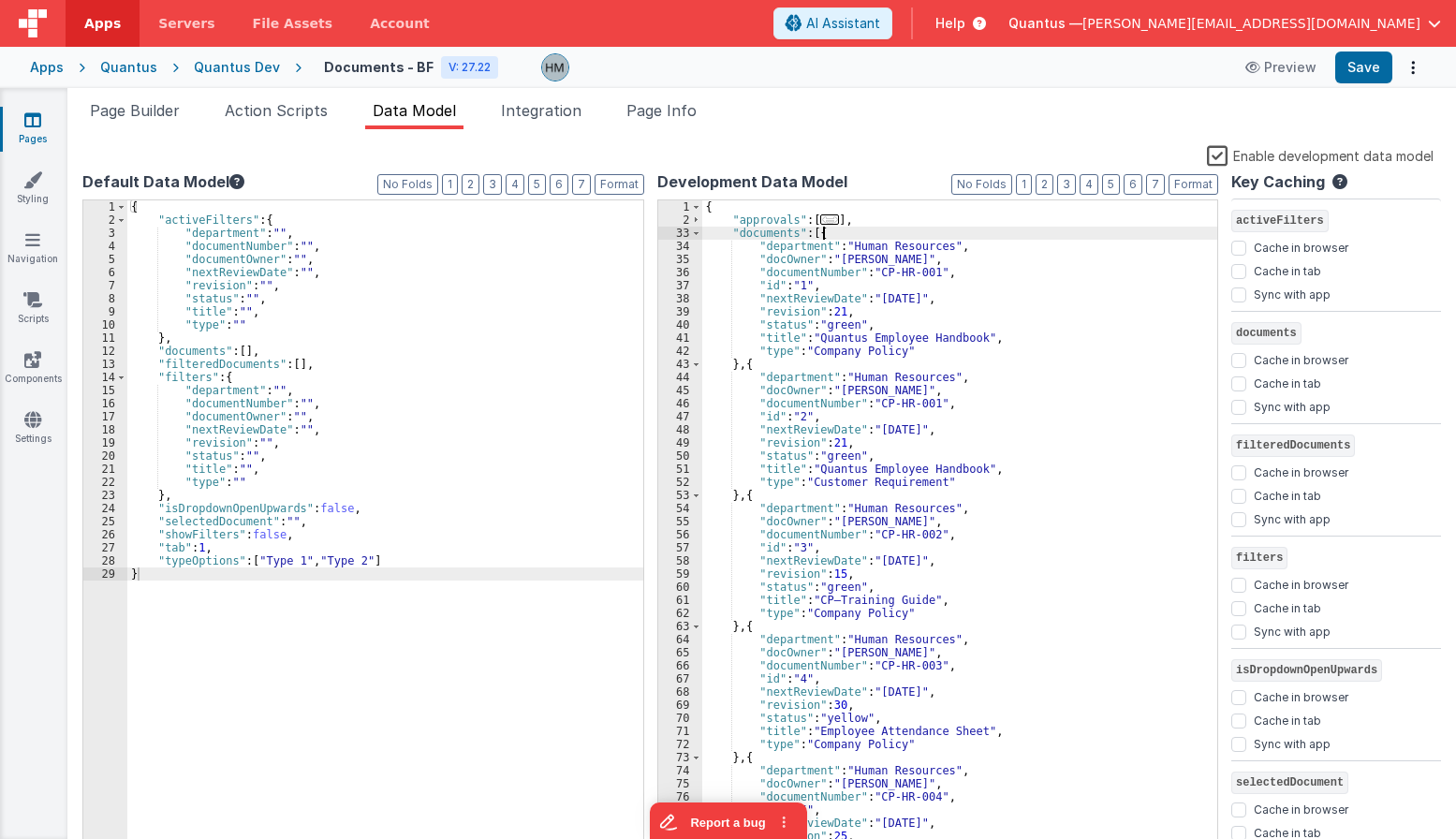
click at [826, 239] on div "{ "approvals" : [ ... ] , "documents" : [{ "department" : "Human Resources" , "…" at bounding box center [960, 541] width 516 height 681
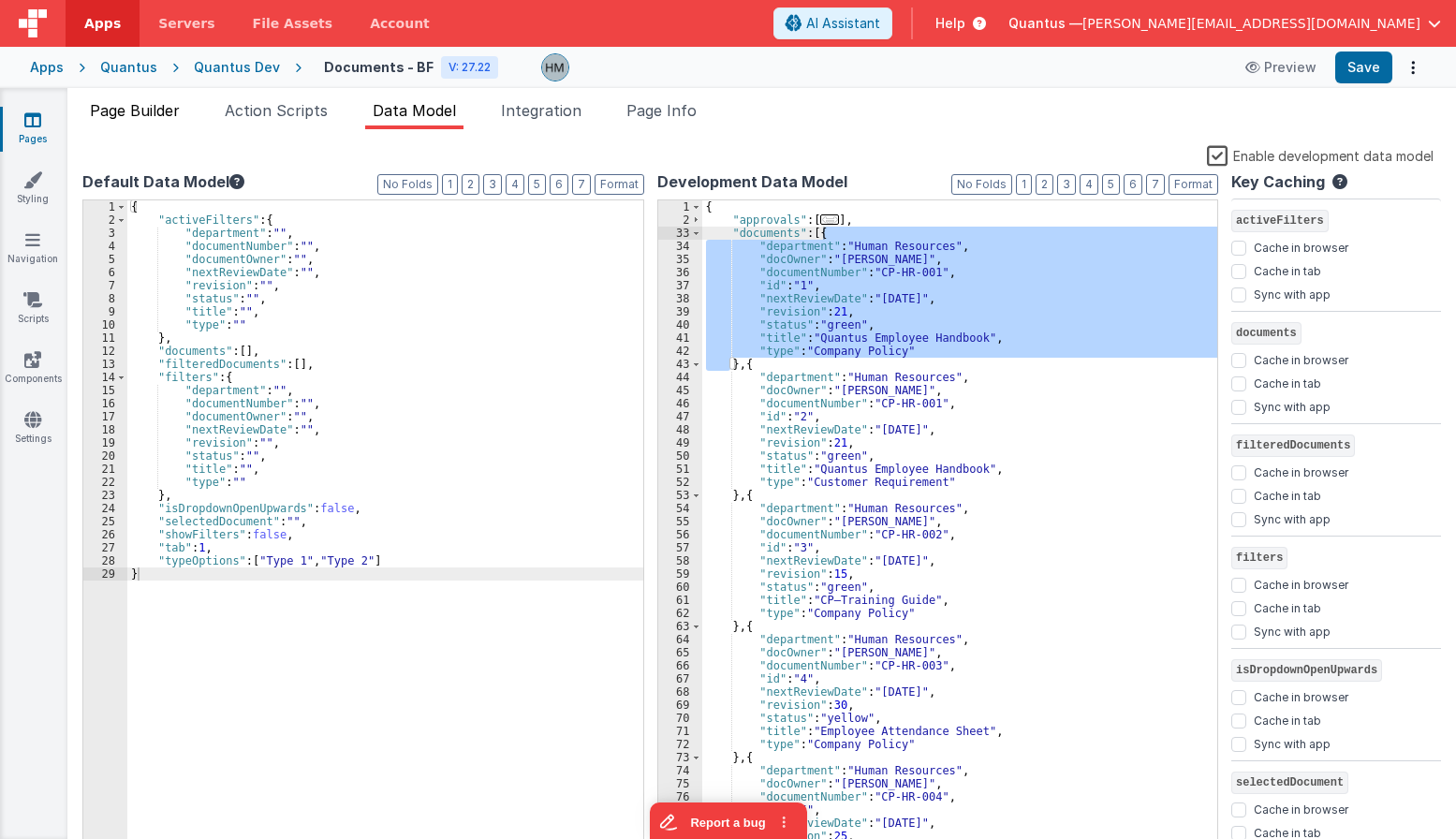
click at [169, 123] on li "Page Builder" at bounding box center [135, 114] width 105 height 30
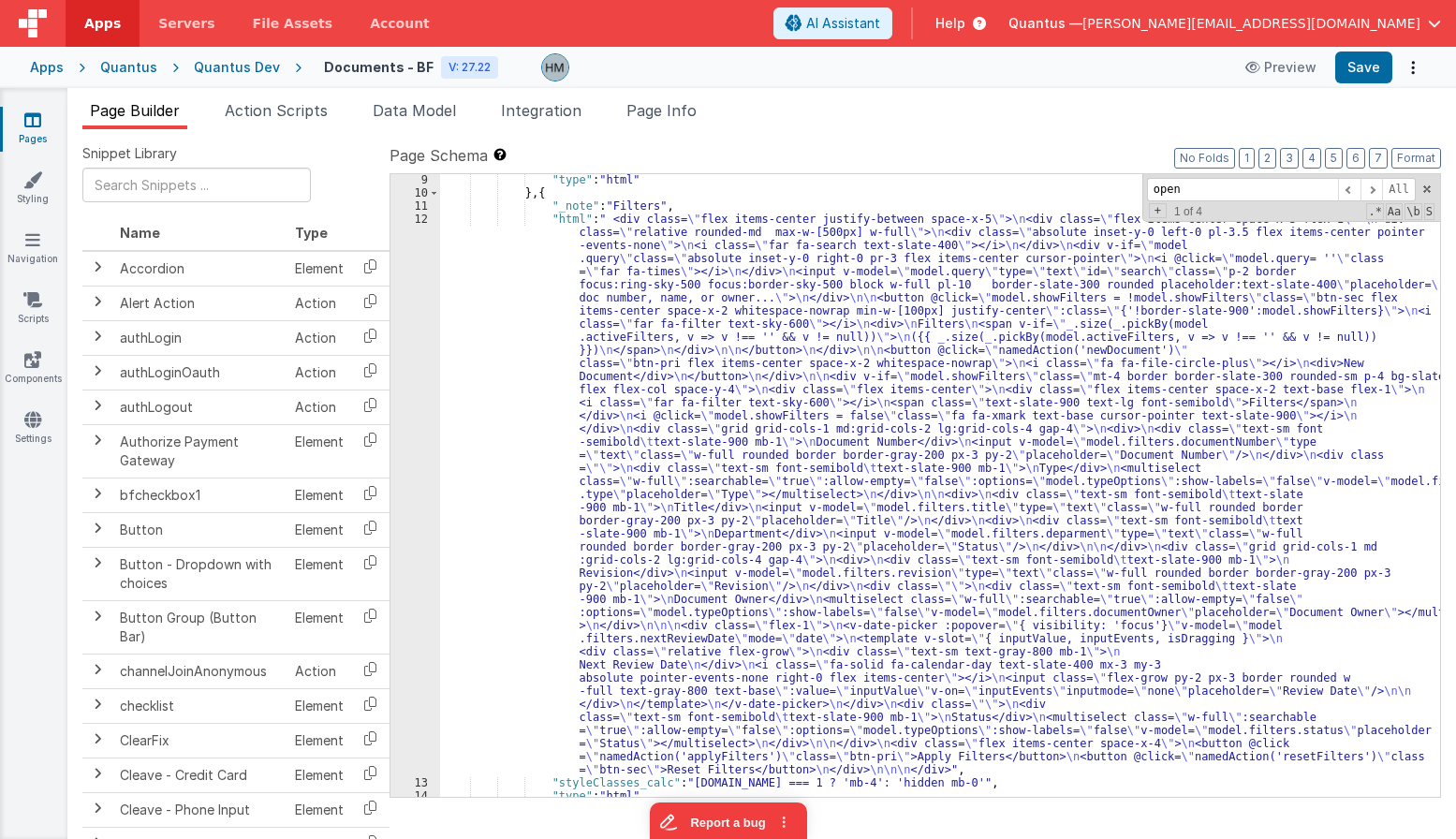
scroll to position [0, 0]
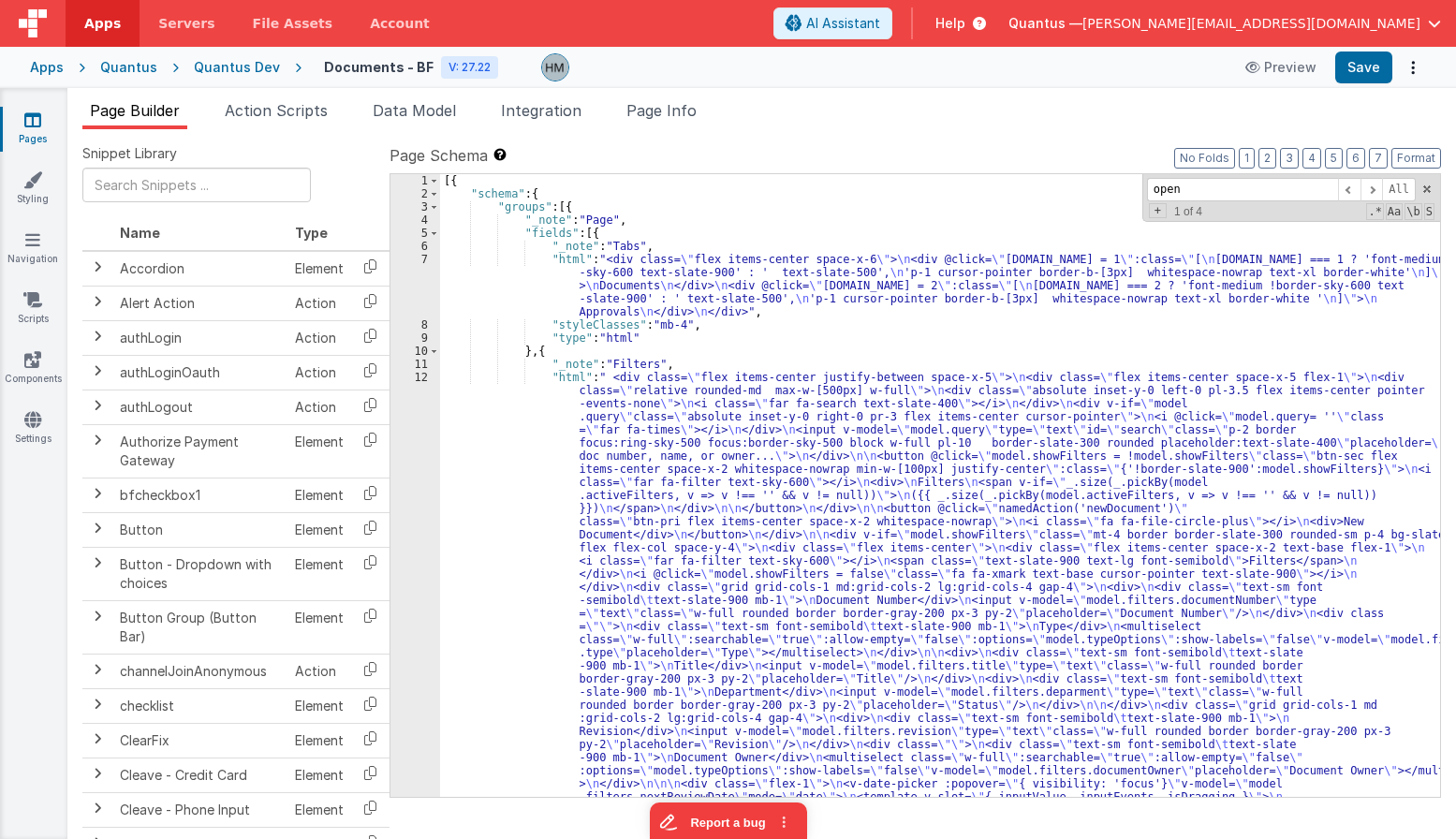
click at [563, 412] on div "[{ "schema" : { "groups" : [{ "_note" : "Page" , "fields" : [{ "_note" : "Tabs"…" at bounding box center [939, 773] width 1000 height 1199
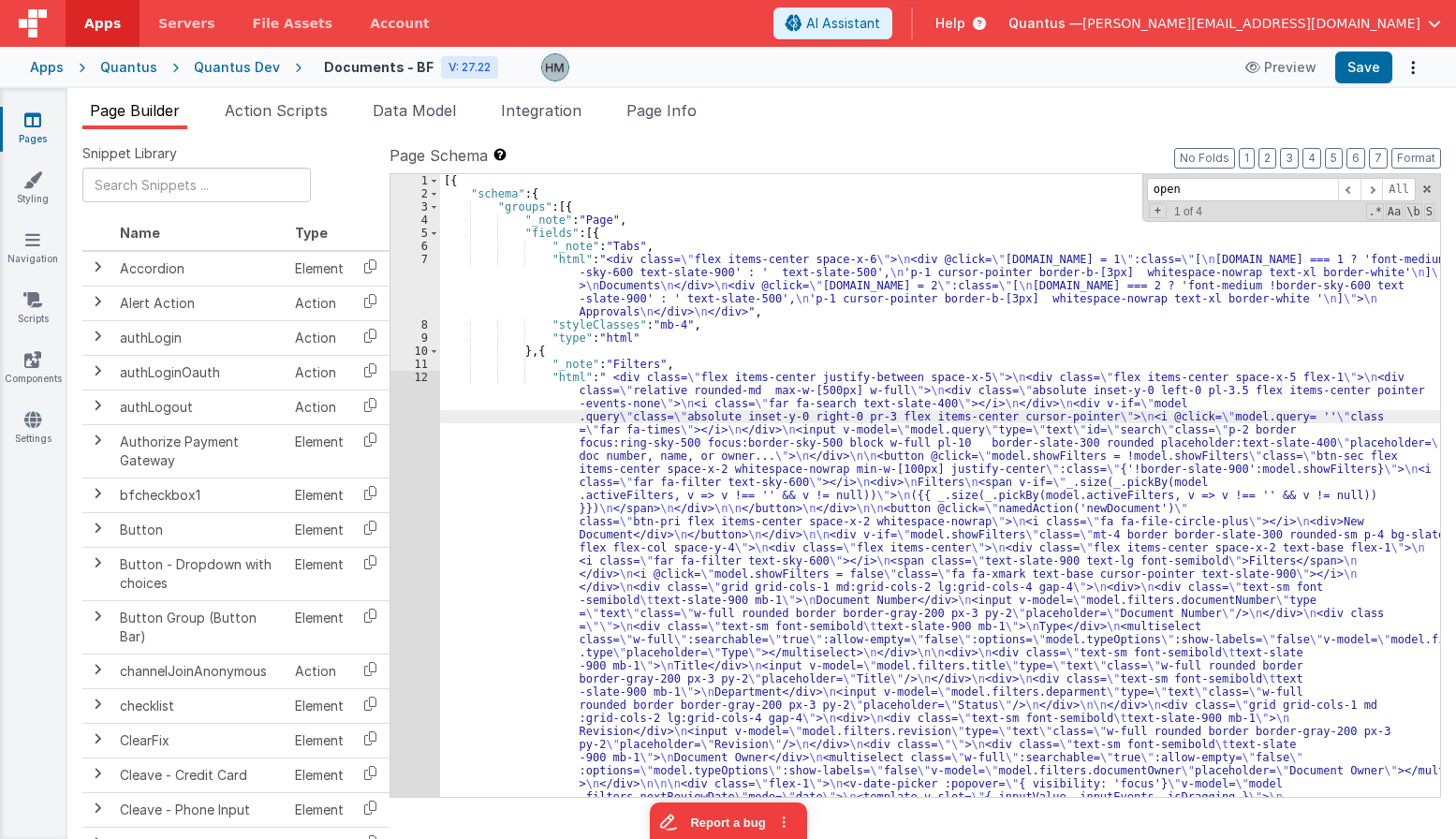
click at [421, 381] on div "12" at bounding box center [414, 652] width 50 height 563
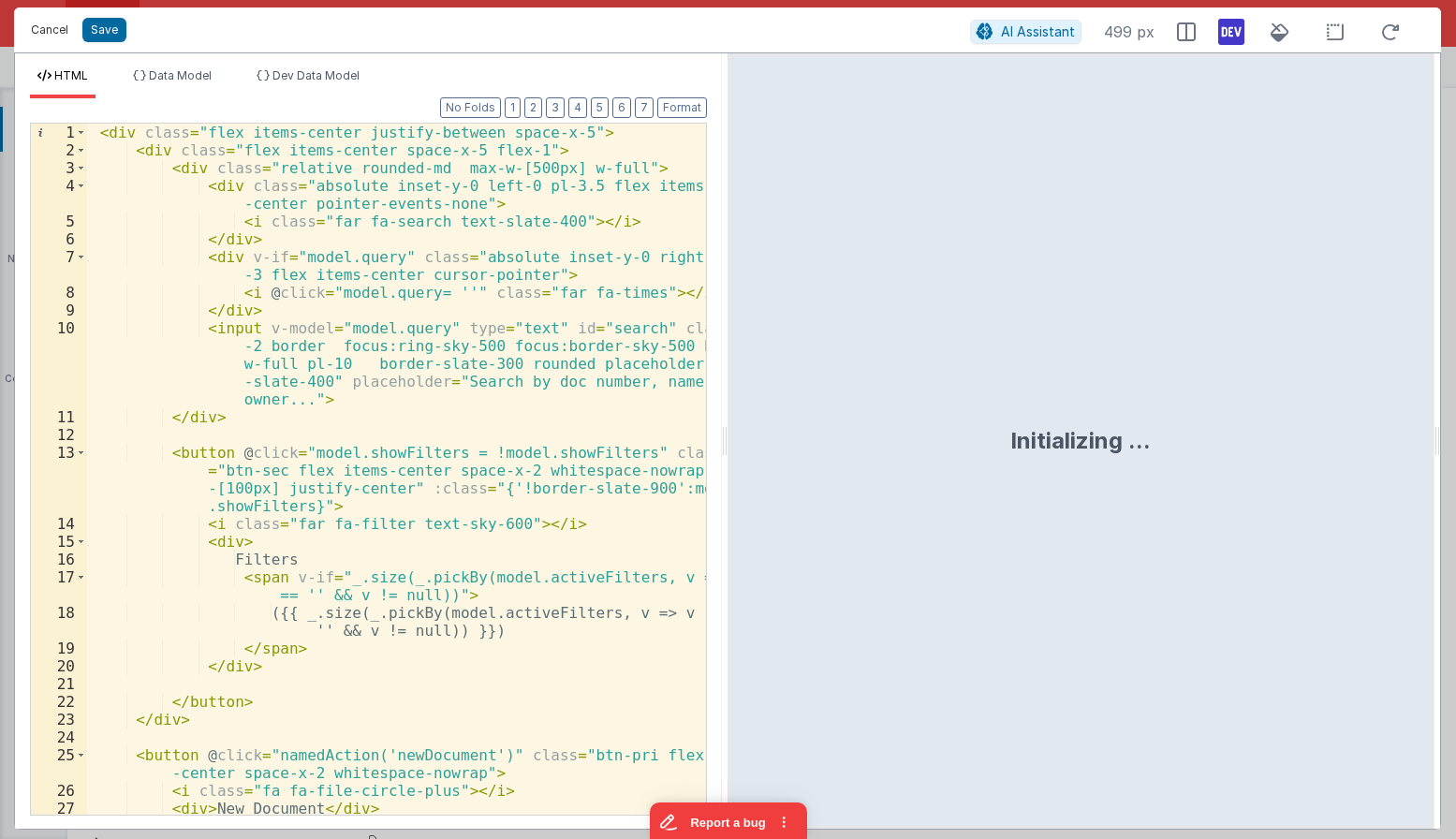
click at [46, 38] on button "Cancel" at bounding box center [50, 30] width 56 height 26
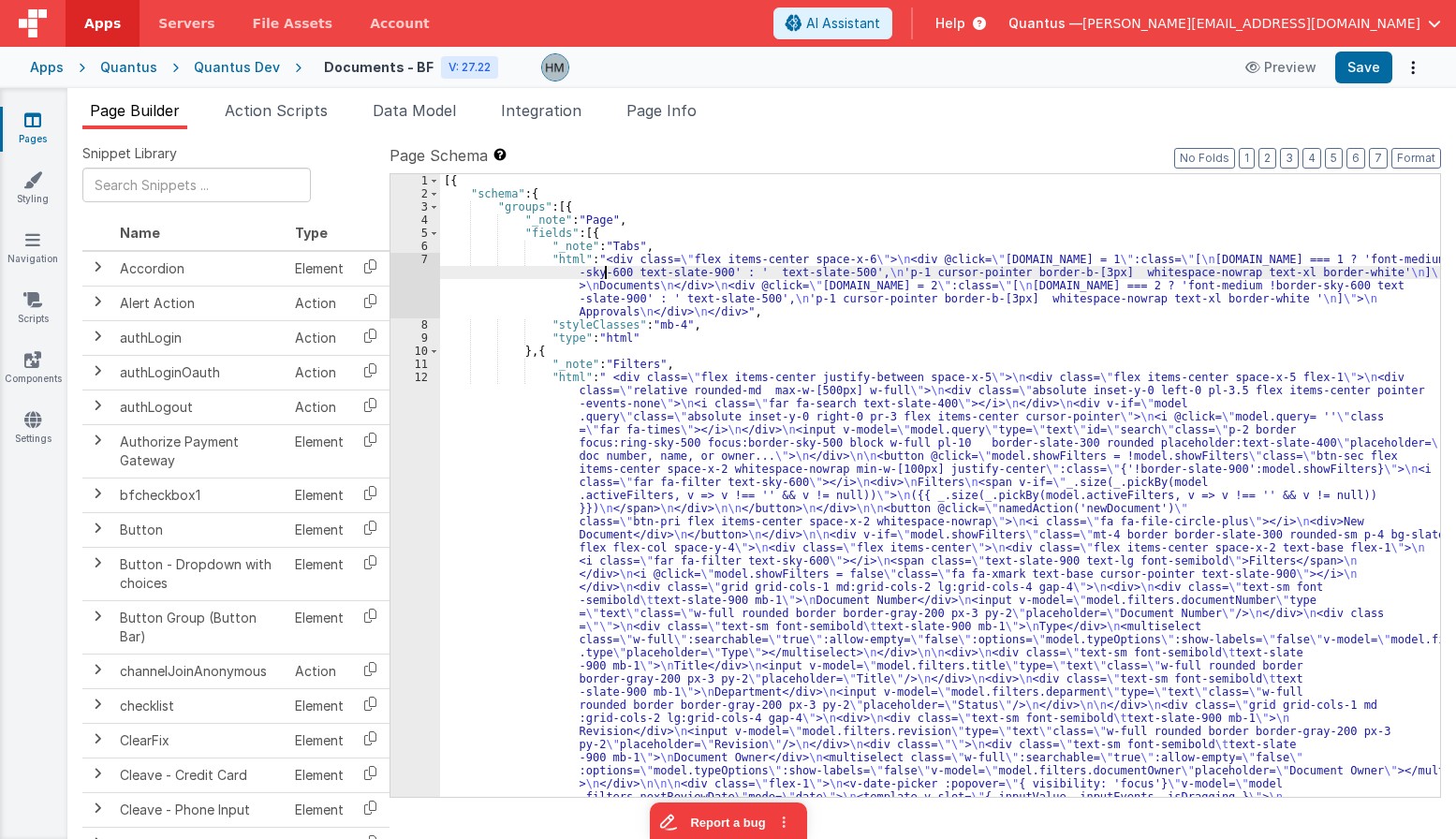
click at [598, 273] on div "[{ "schema" : { "groups" : [{ "_note" : "Page" , "fields" : [{ "_note" : "Tabs"…" at bounding box center [939, 773] width 1000 height 1199
click at [423, 256] on div "7" at bounding box center [414, 286] width 50 height 66
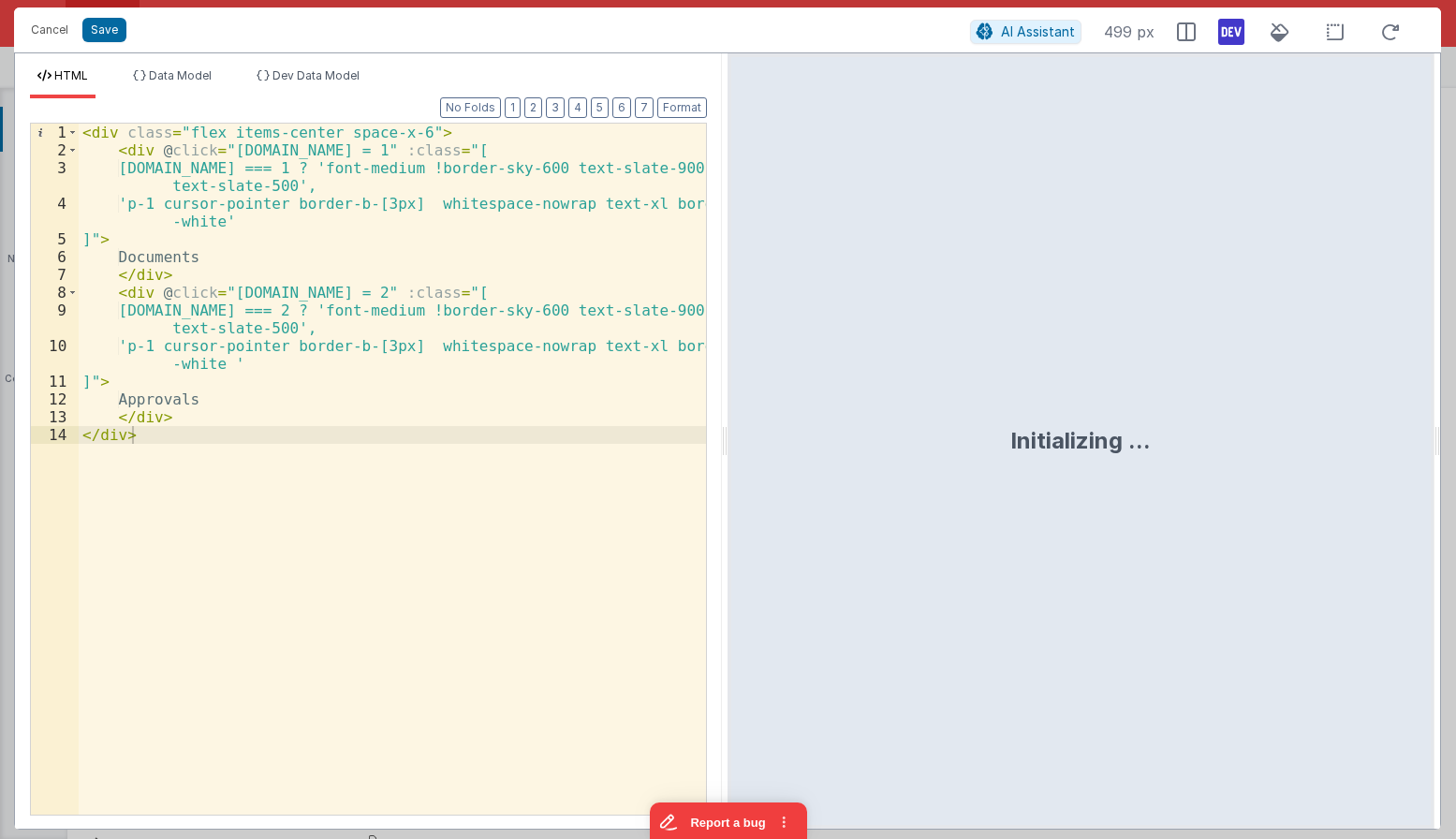
click at [449, 234] on div "< div class = "flex items-center space-x-6" > < div @ click = "model.tab = 1" :…" at bounding box center [392, 487] width 627 height 727
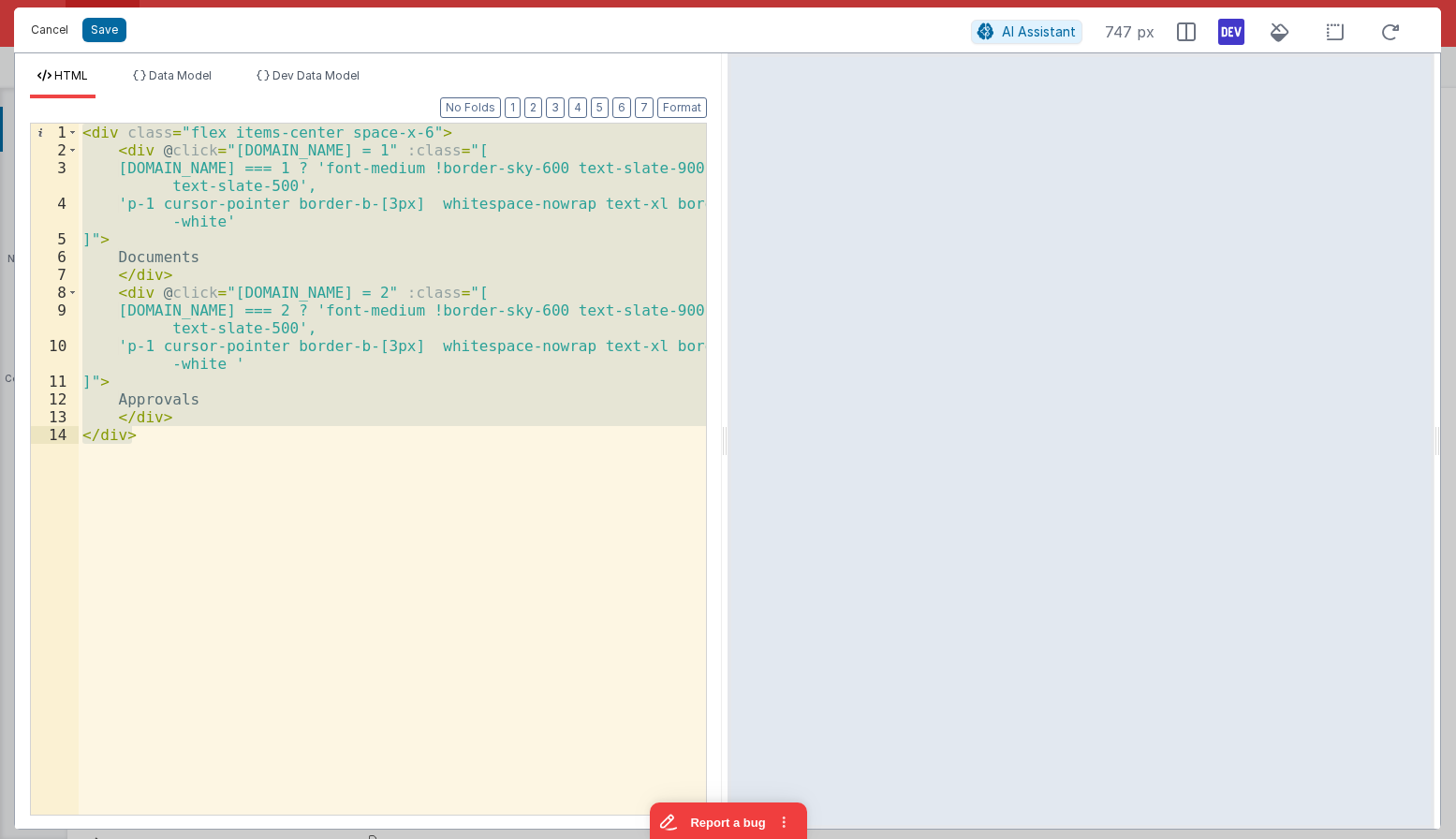
click at [49, 29] on button "Cancel" at bounding box center [50, 30] width 56 height 26
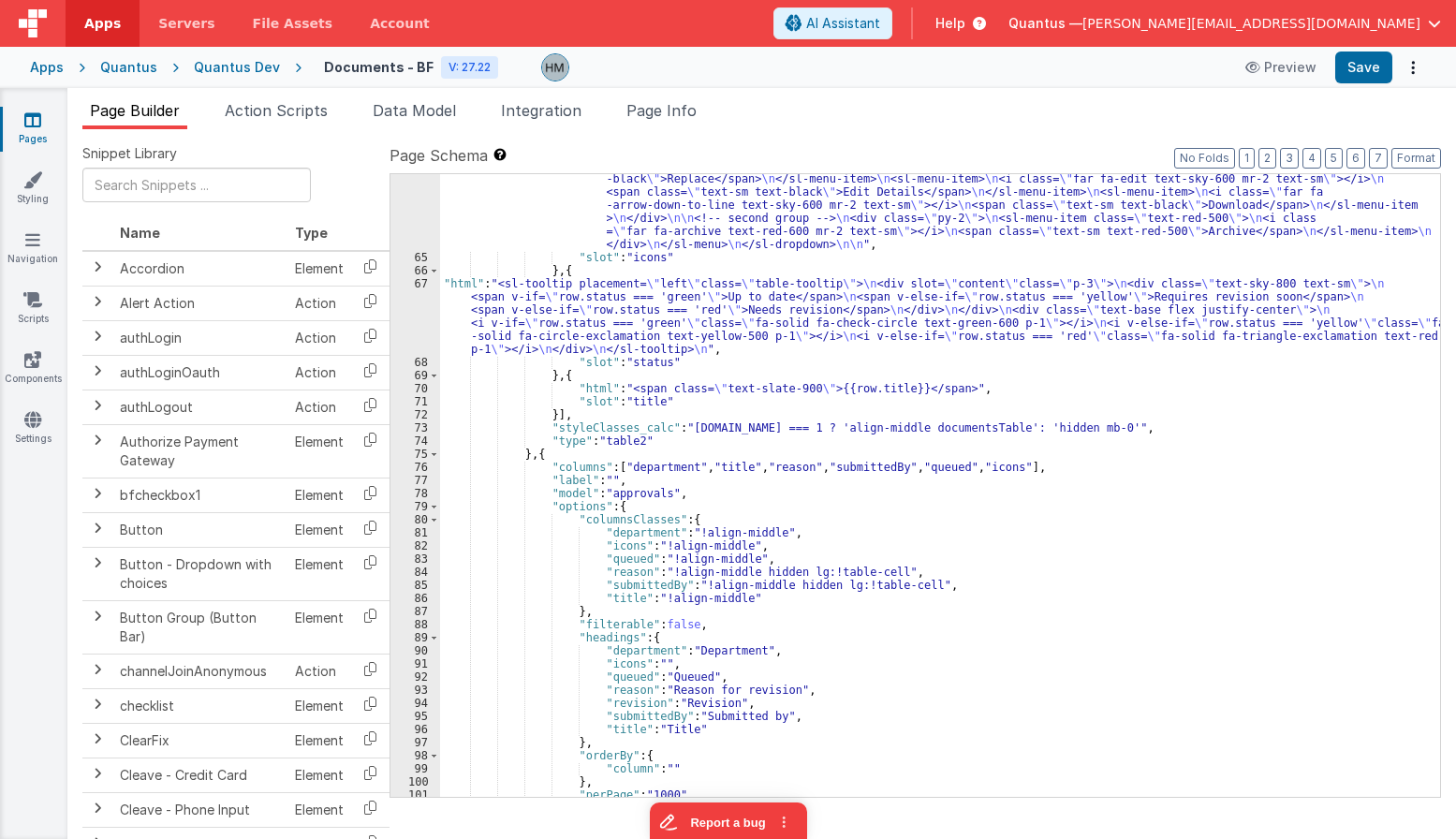
scroll to position [1797, 0]
click at [560, 450] on div ""html" : "<div @click= \" model.selectedDocument = row.id \" class= \" relative…" at bounding box center [939, 345] width 1000 height 1081
click at [534, 455] on div ""html" : "<div @click= \" model.selectedDocument = row.id \" class= \" relative…" at bounding box center [939, 345] width 1000 height 1081
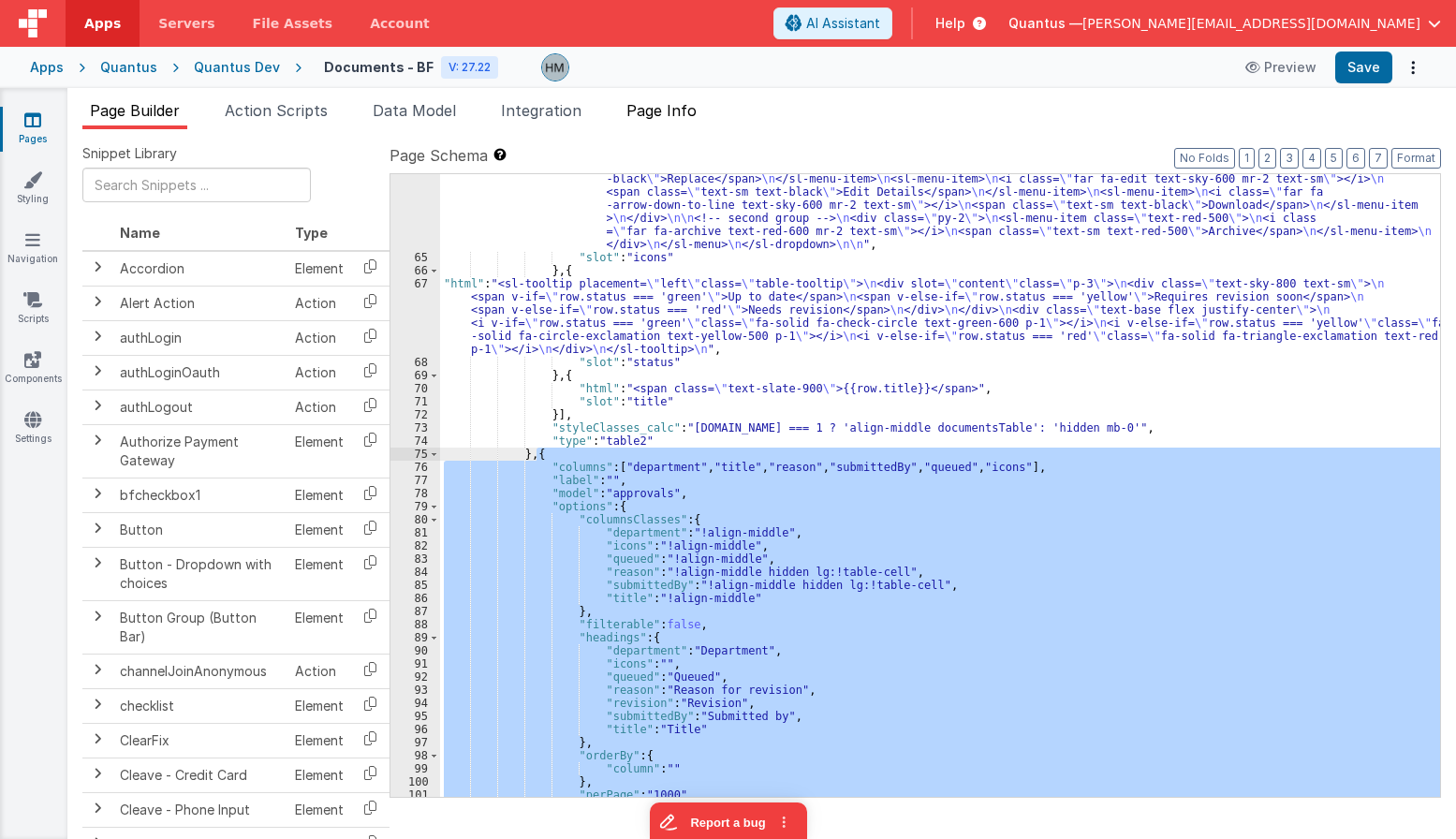
click at [668, 114] on span "Page Info" at bounding box center [661, 111] width 70 height 19
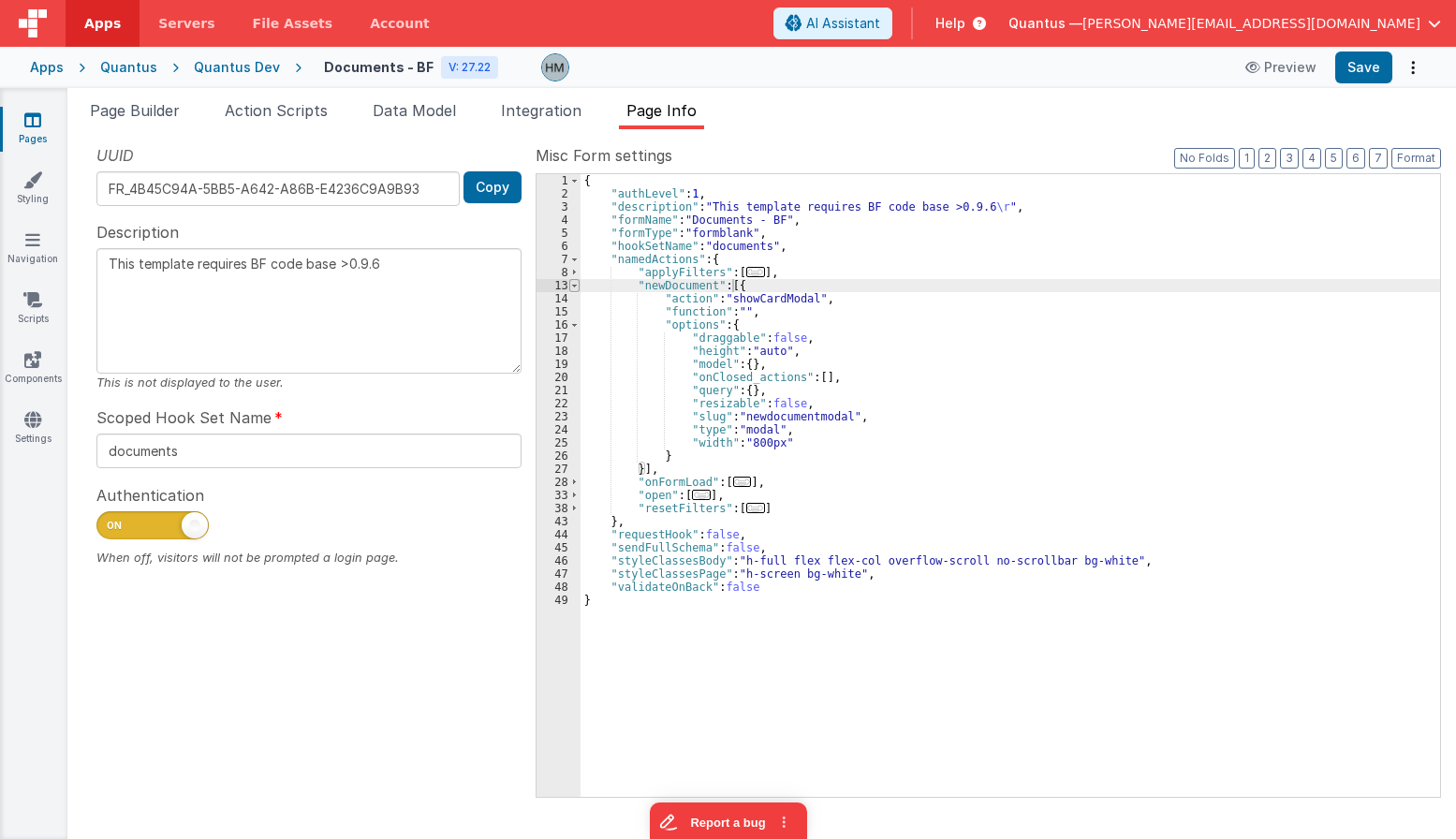
click at [576, 288] on span at bounding box center [574, 286] width 10 height 13
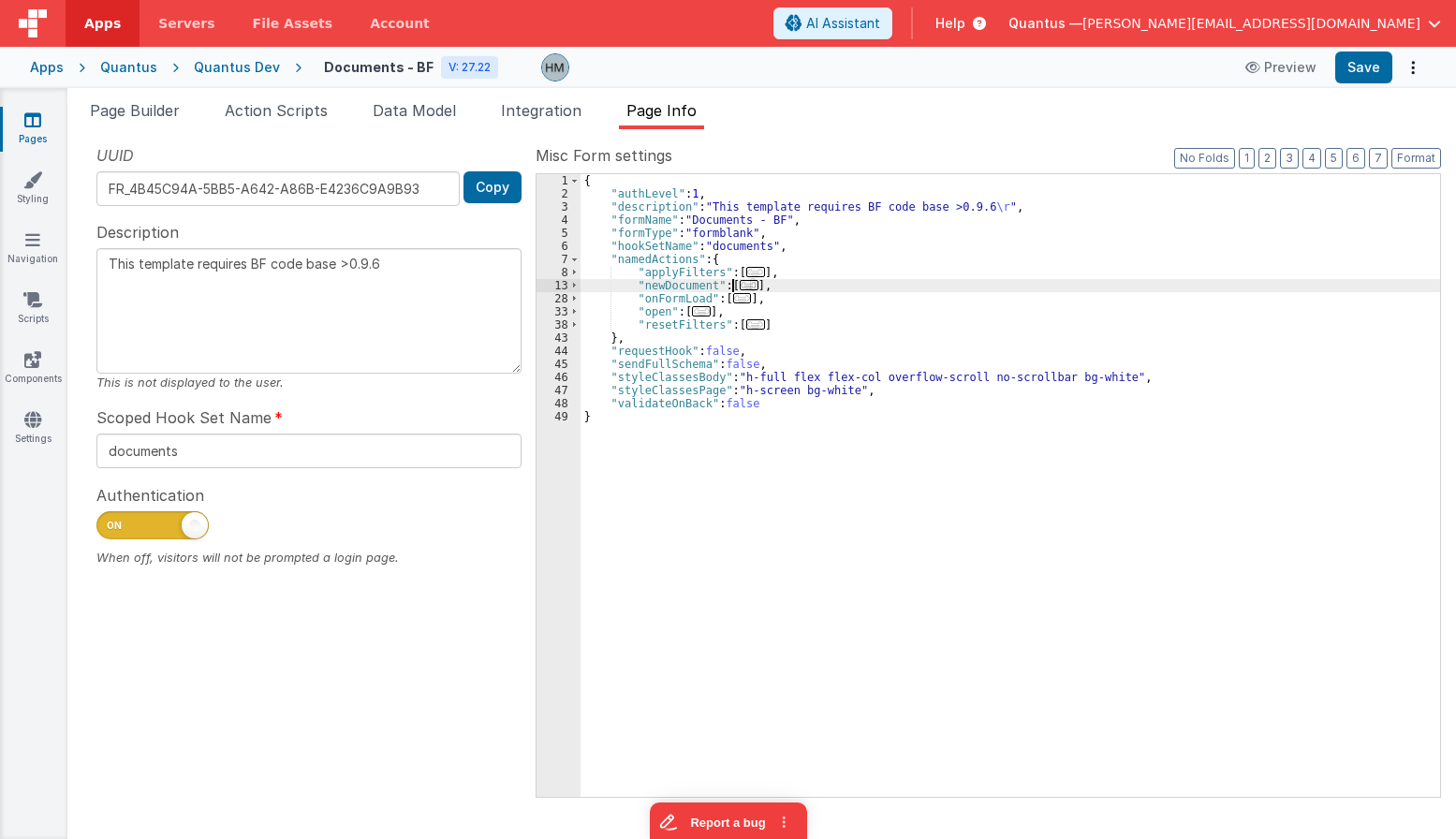
click at [812, 275] on div "{ "authLevel" : 1 , "description" : "This template requires BF code base >0.9.6…" at bounding box center [1010, 499] width 860 height 649
type textarea "This template requires BF code base >0.9.6"
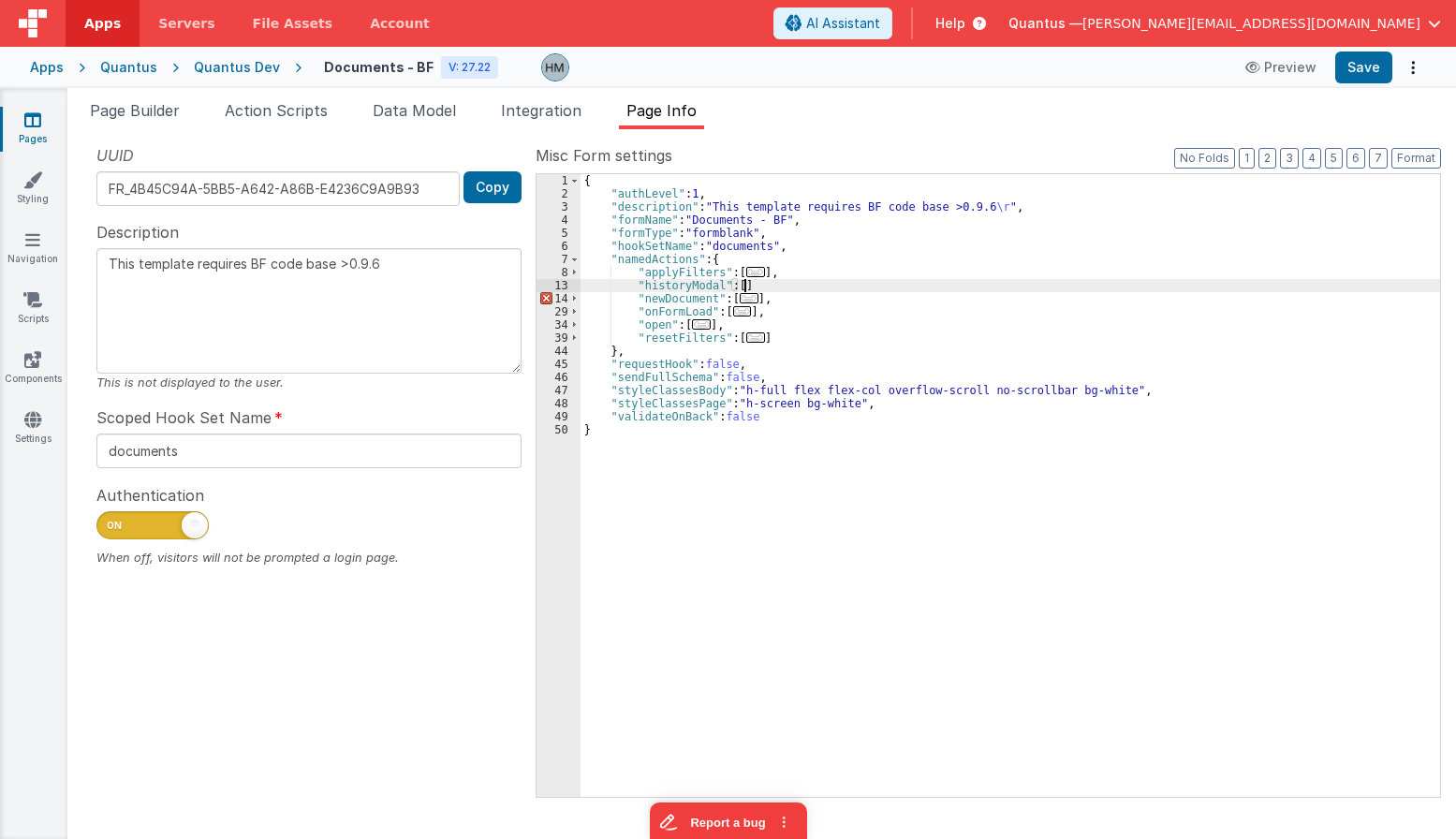
type textarea "This template requires BF code base >0.9.6"
click at [740, 303] on span "..." at bounding box center [749, 298] width 19 height 10
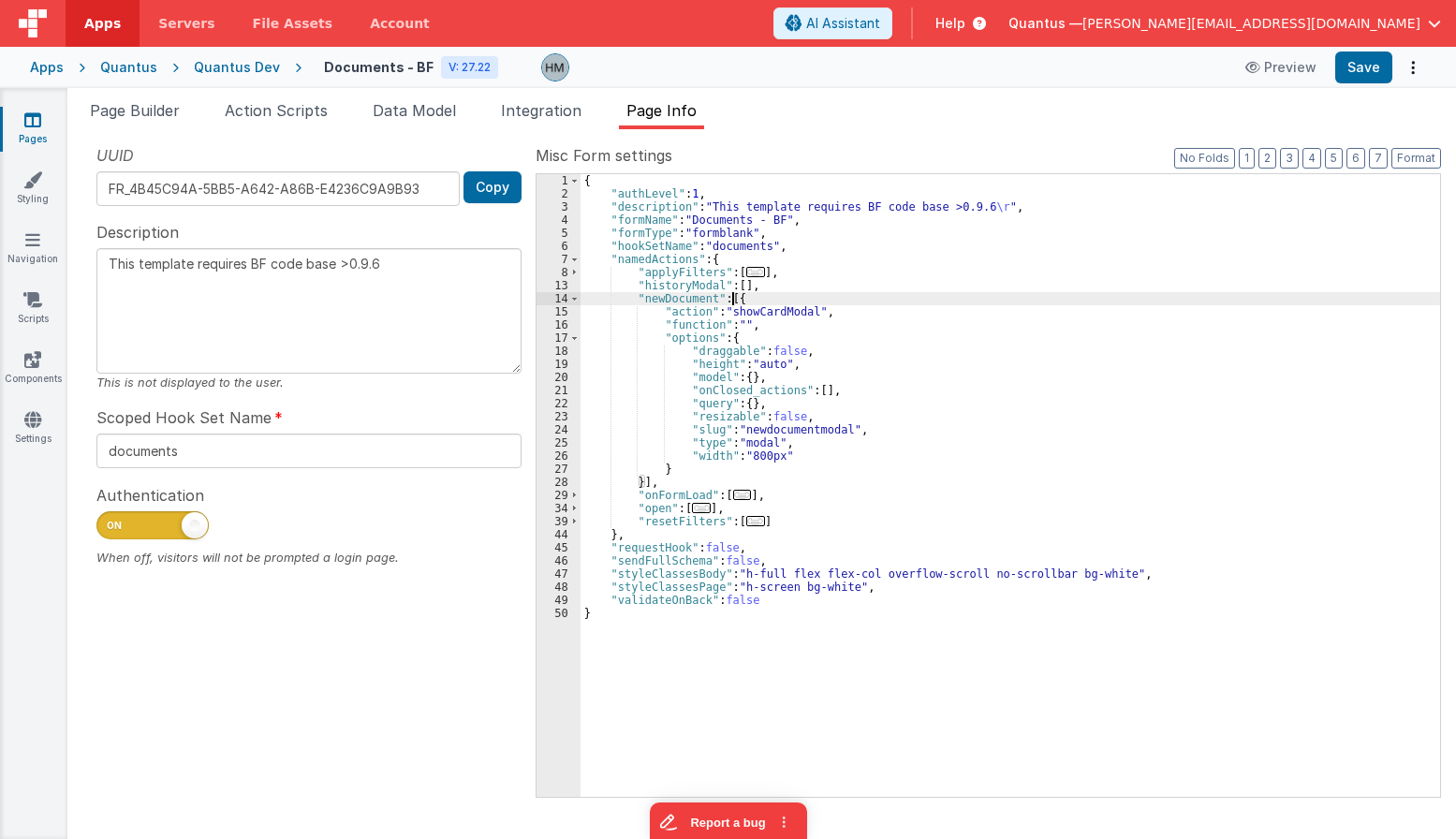
click at [733, 303] on div "{ "authLevel" : 1 , "description" : "This template requires BF code base >0.9.6…" at bounding box center [1010, 499] width 860 height 649
click at [737, 290] on div "{ "authLevel" : 1 , "description" : "This template requires BF code base >0.9.6…" at bounding box center [1010, 499] width 860 height 649
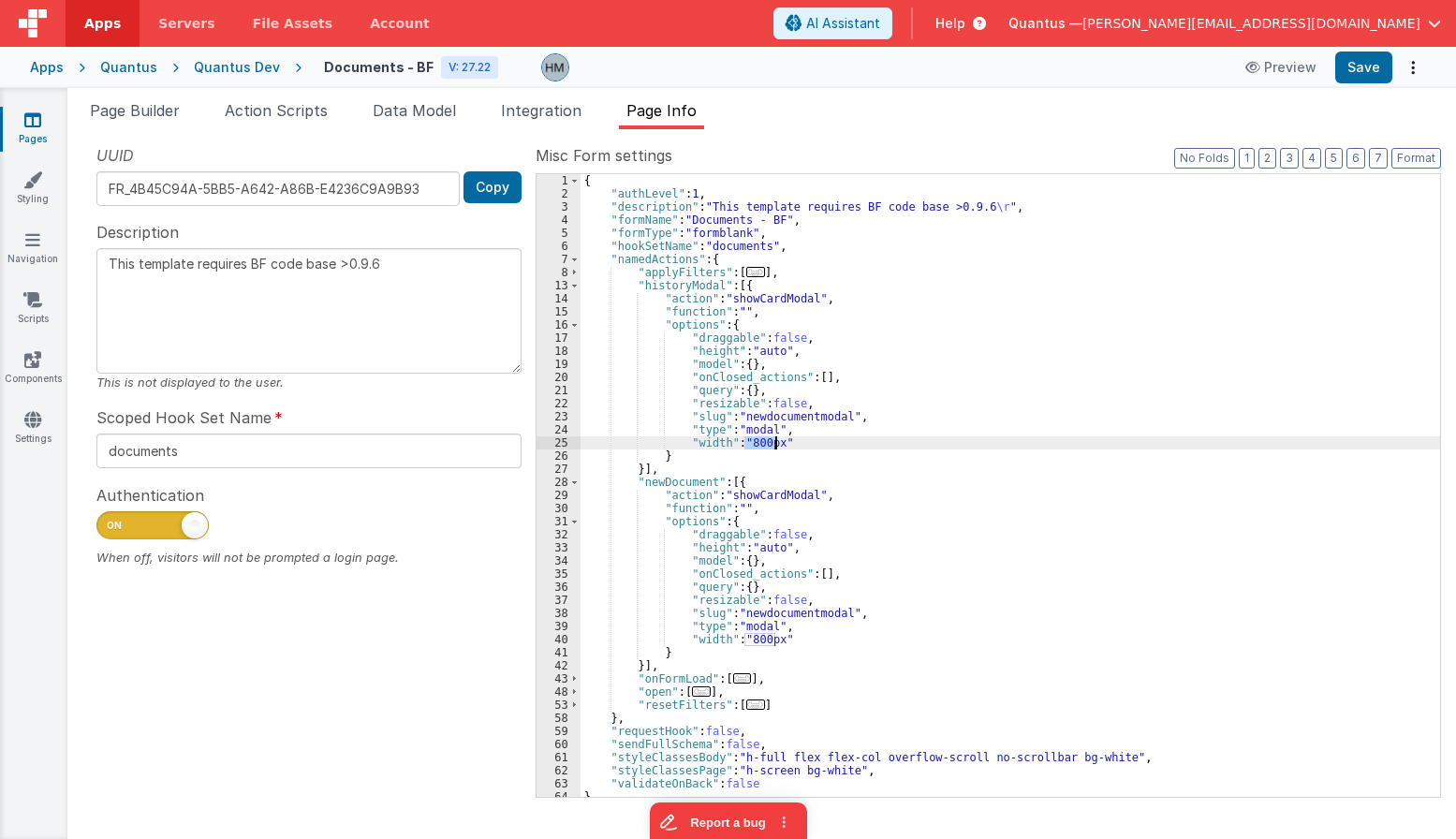
drag, startPoint x: 745, startPoint y: 442, endPoint x: 773, endPoint y: 446, distance: 28.3
click at [773, 446] on div "{ "authLevel" : 1 , "description" : "This template requires BF code base >0.9.6…" at bounding box center [1010, 499] width 860 height 649
click at [743, 448] on div "{ "authLevel" : 1 , "description" : "This template requires BF code base >0.9.6…" at bounding box center [1010, 499] width 860 height 649
type textarea "This template requires BF code base >0.9.6"
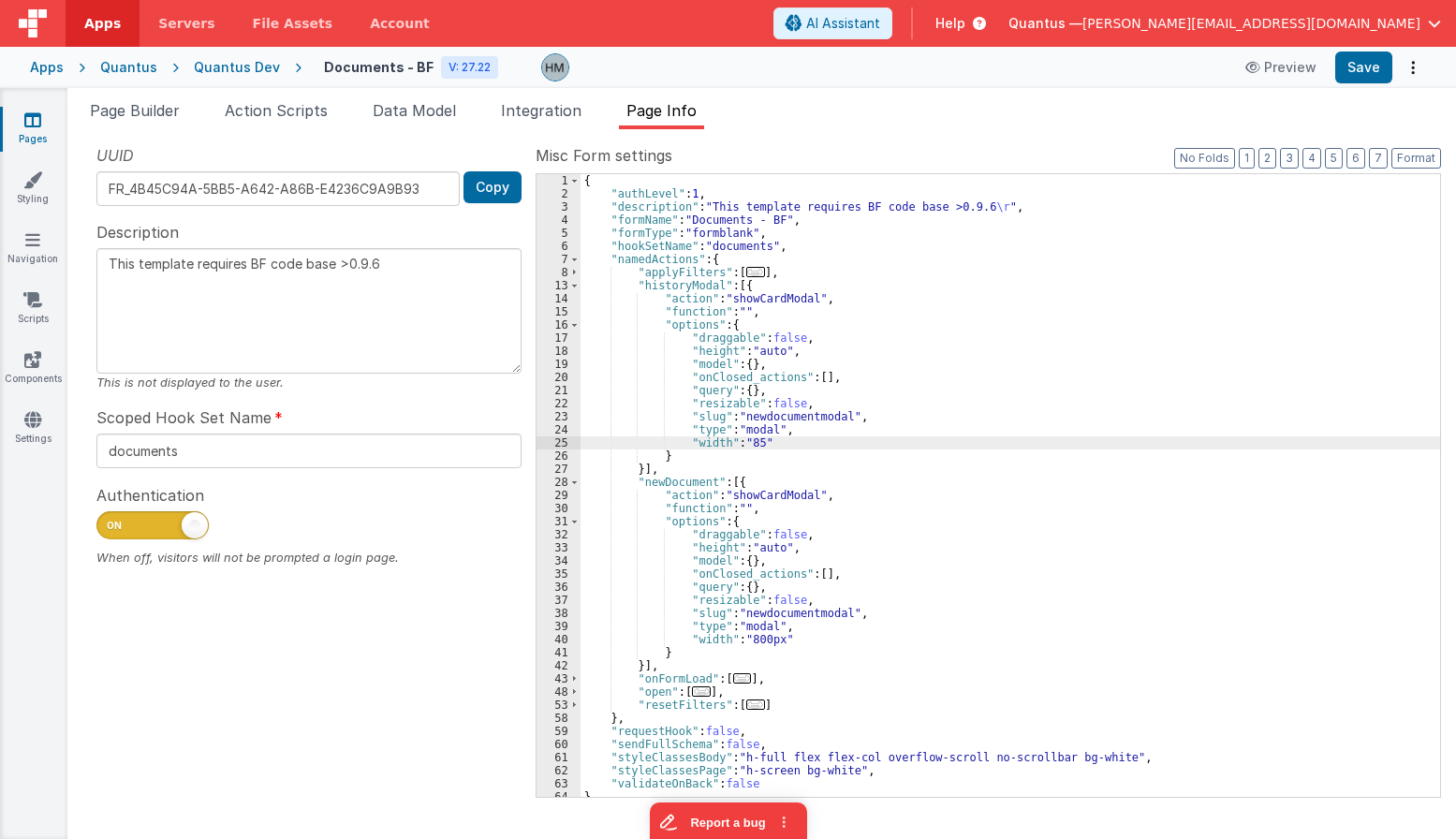
type textarea "This template requires BF code base >0.9.6"
click at [988, 399] on div "{ "authLevel" : 1 , "description" : "This template requires BF code base >0.9.6…" at bounding box center [1010, 499] width 860 height 649
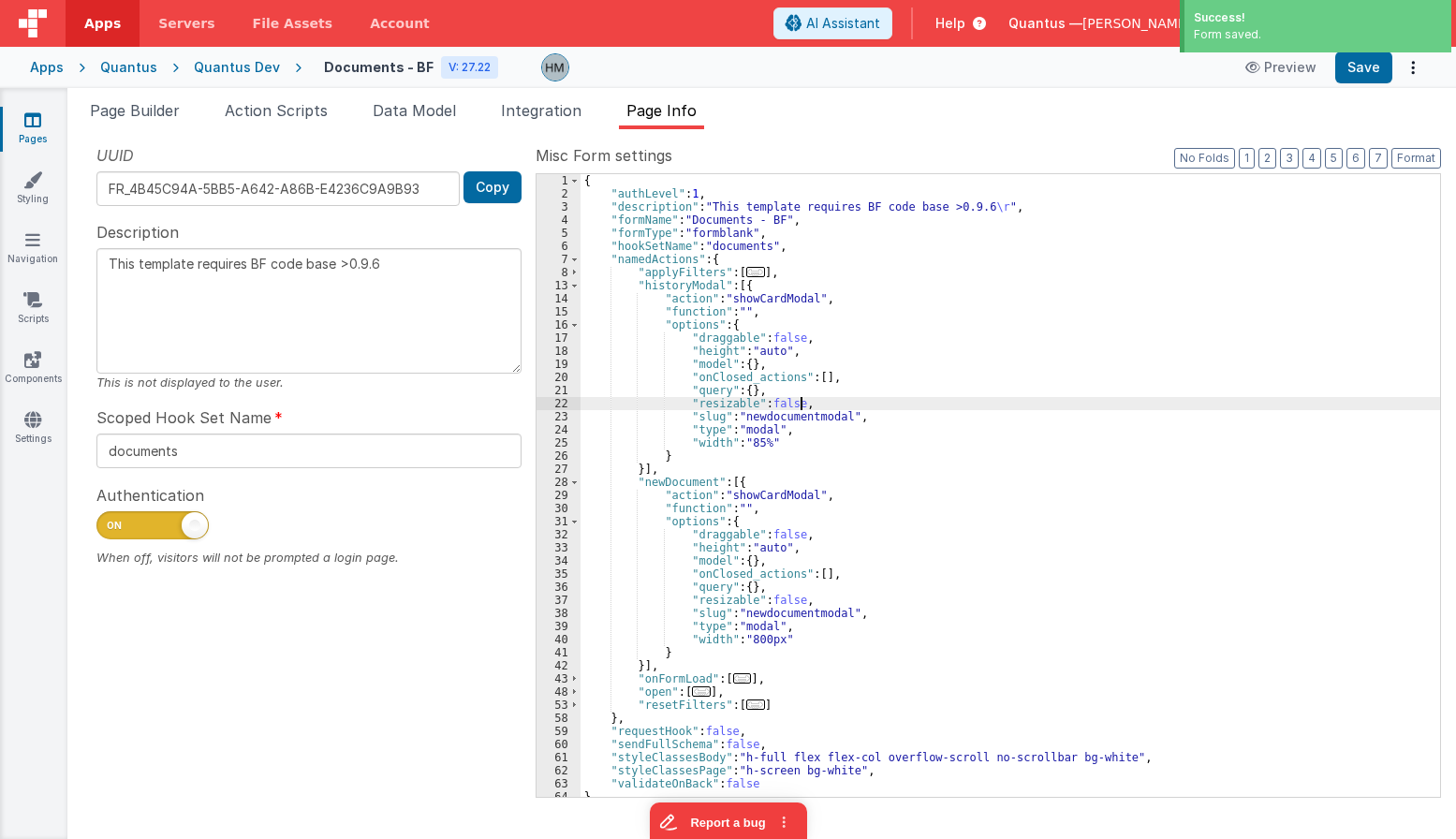
click at [785, 413] on div "{ "authLevel" : 1 , "description" : "This template requires BF code base >0.9.6…" at bounding box center [1010, 499] width 860 height 649
type textarea "This template requires BF code base >0.9.6"
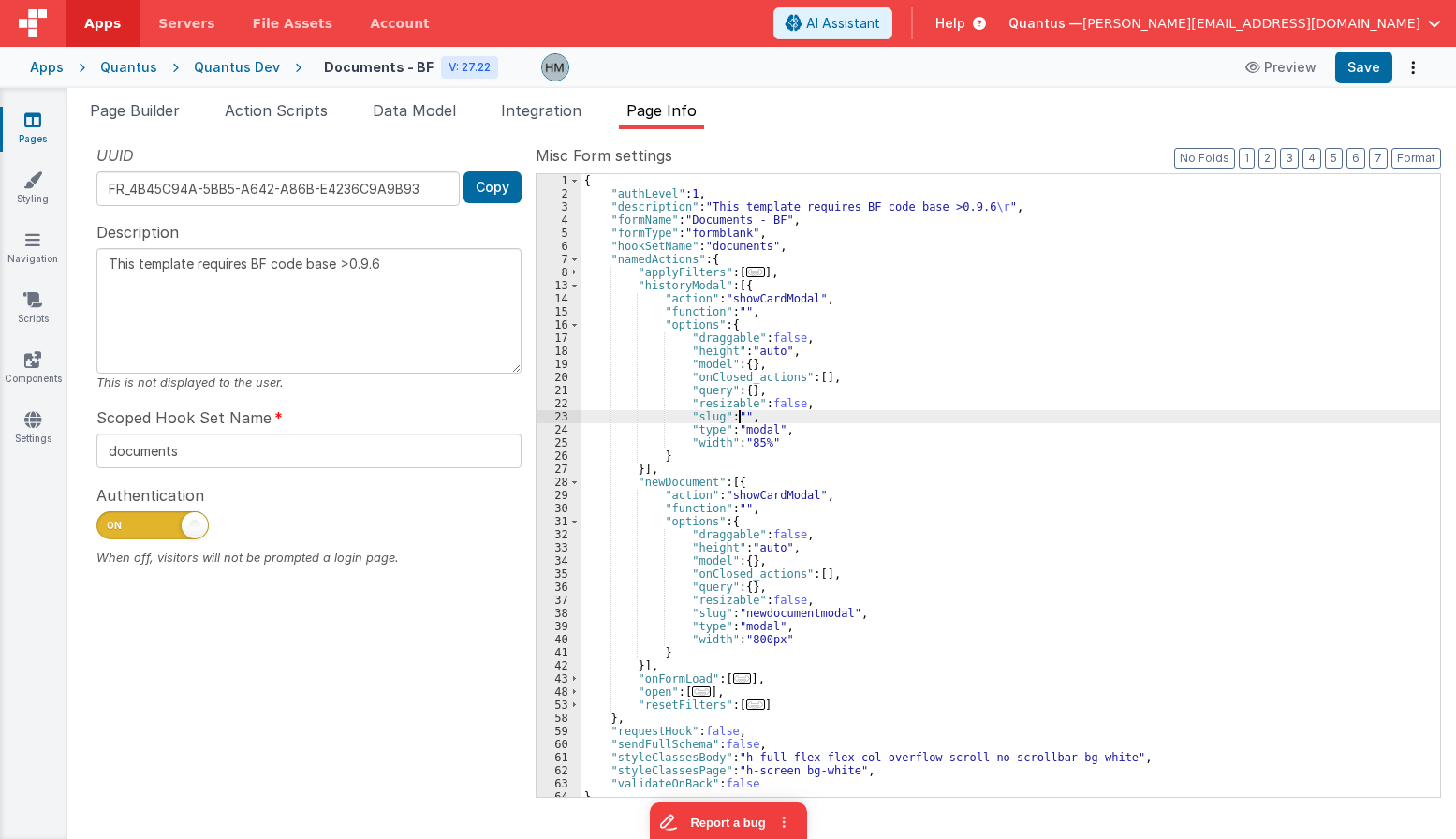
type textarea "This template requires BF code base >0.9.6"
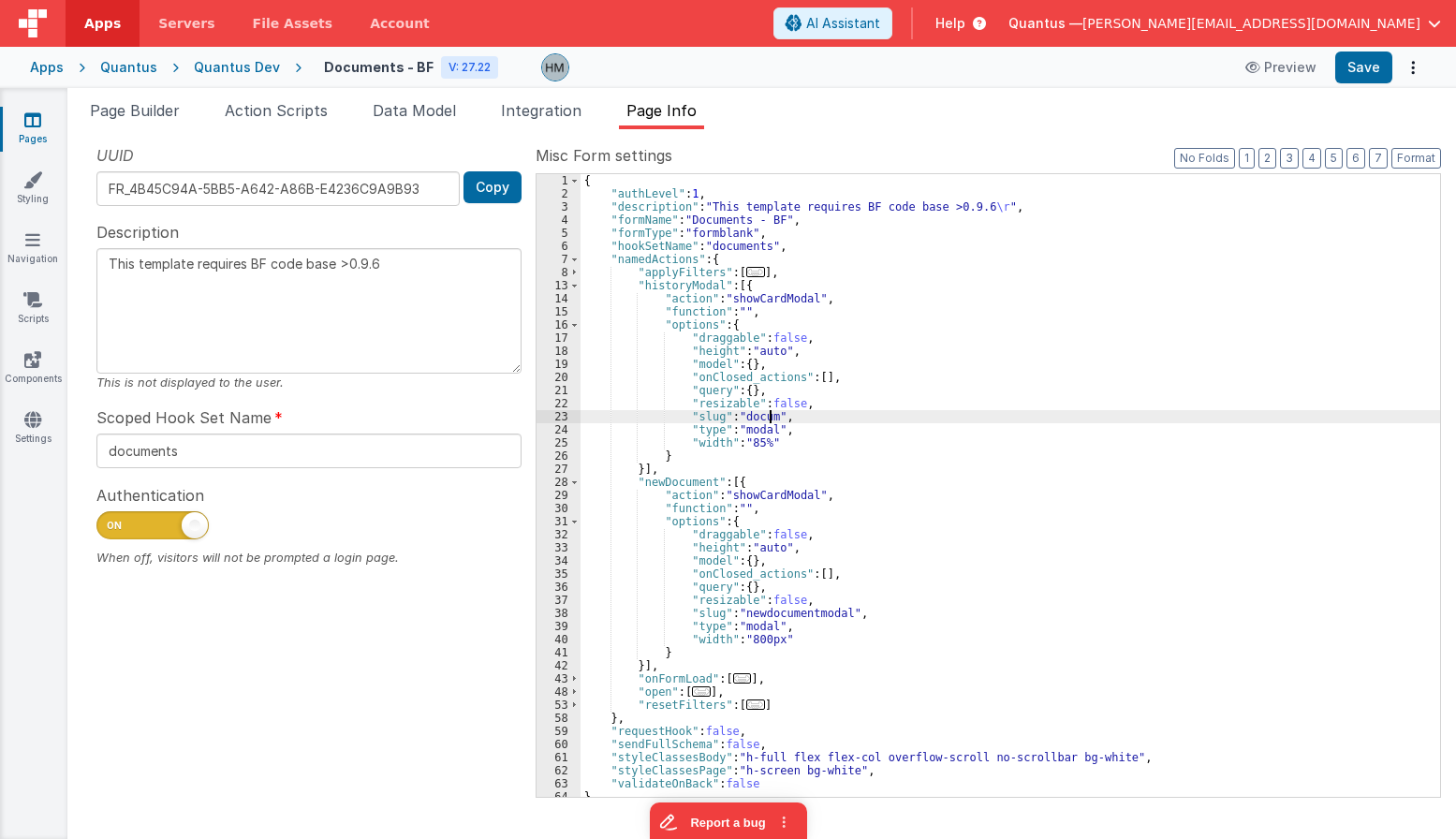
type textarea "This template requires BF code base >0.9.6"
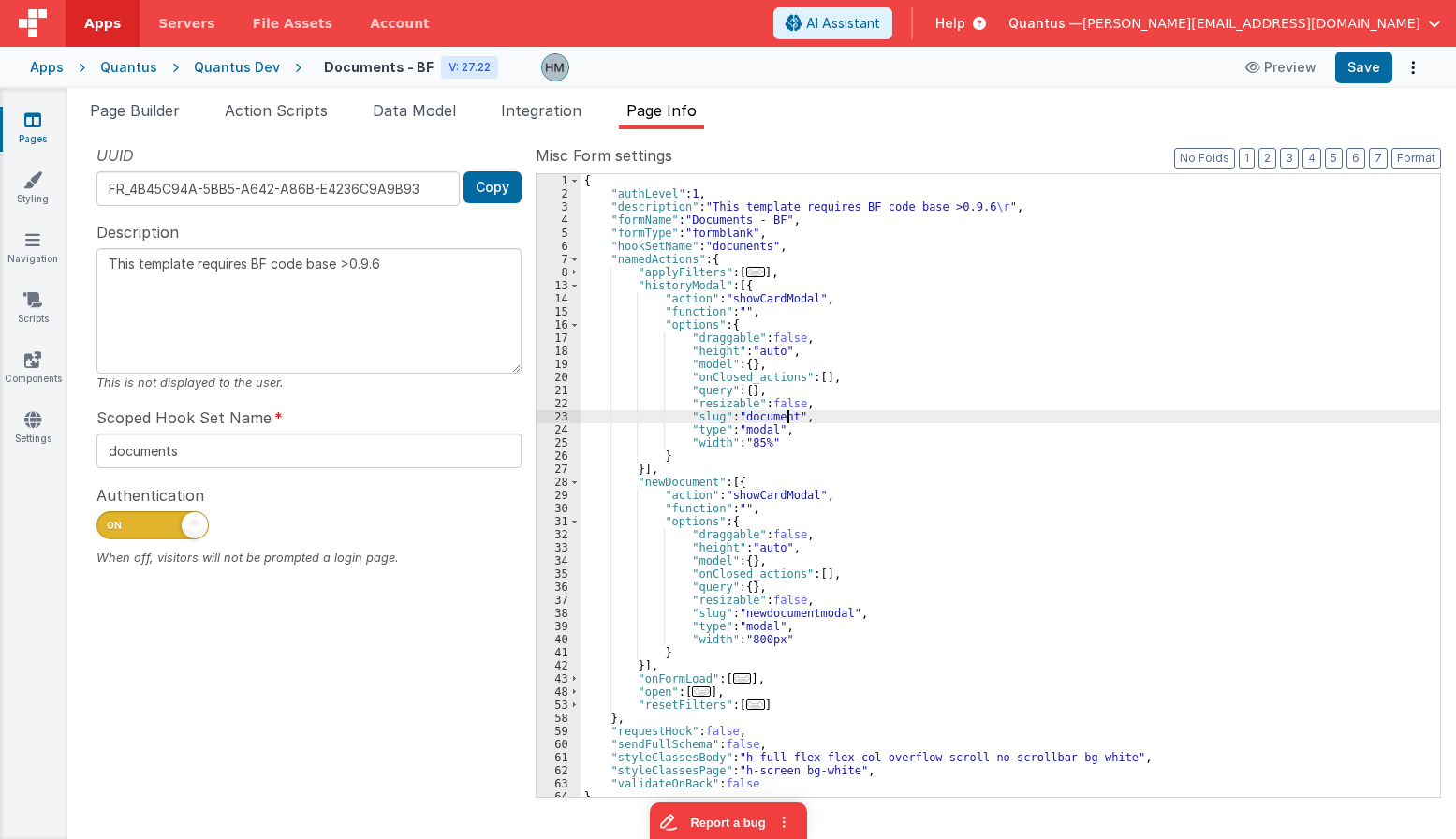
type textarea "This template requires BF code base >0.9.6"
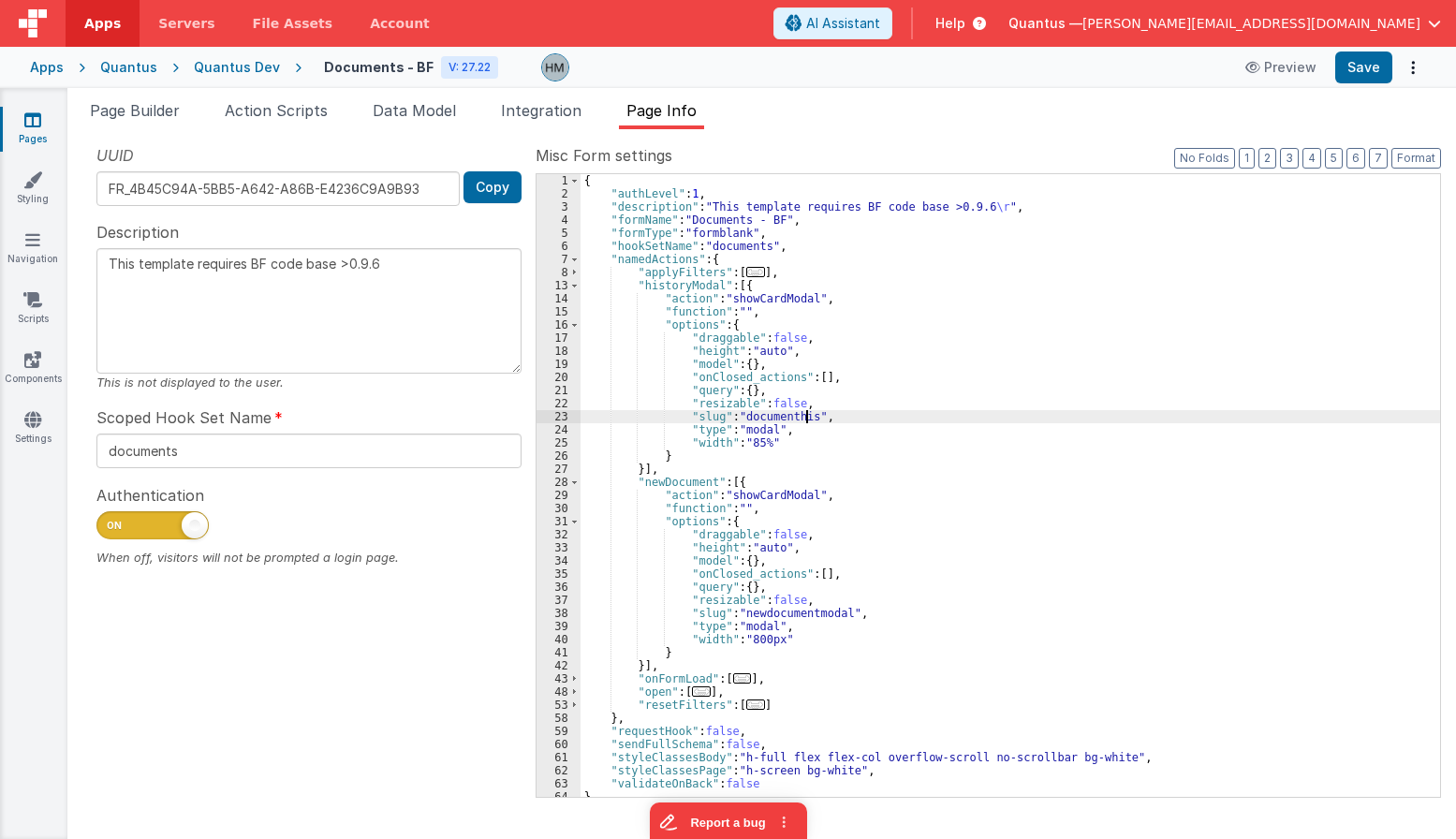
type textarea "This template requires BF code base >0.9.6"
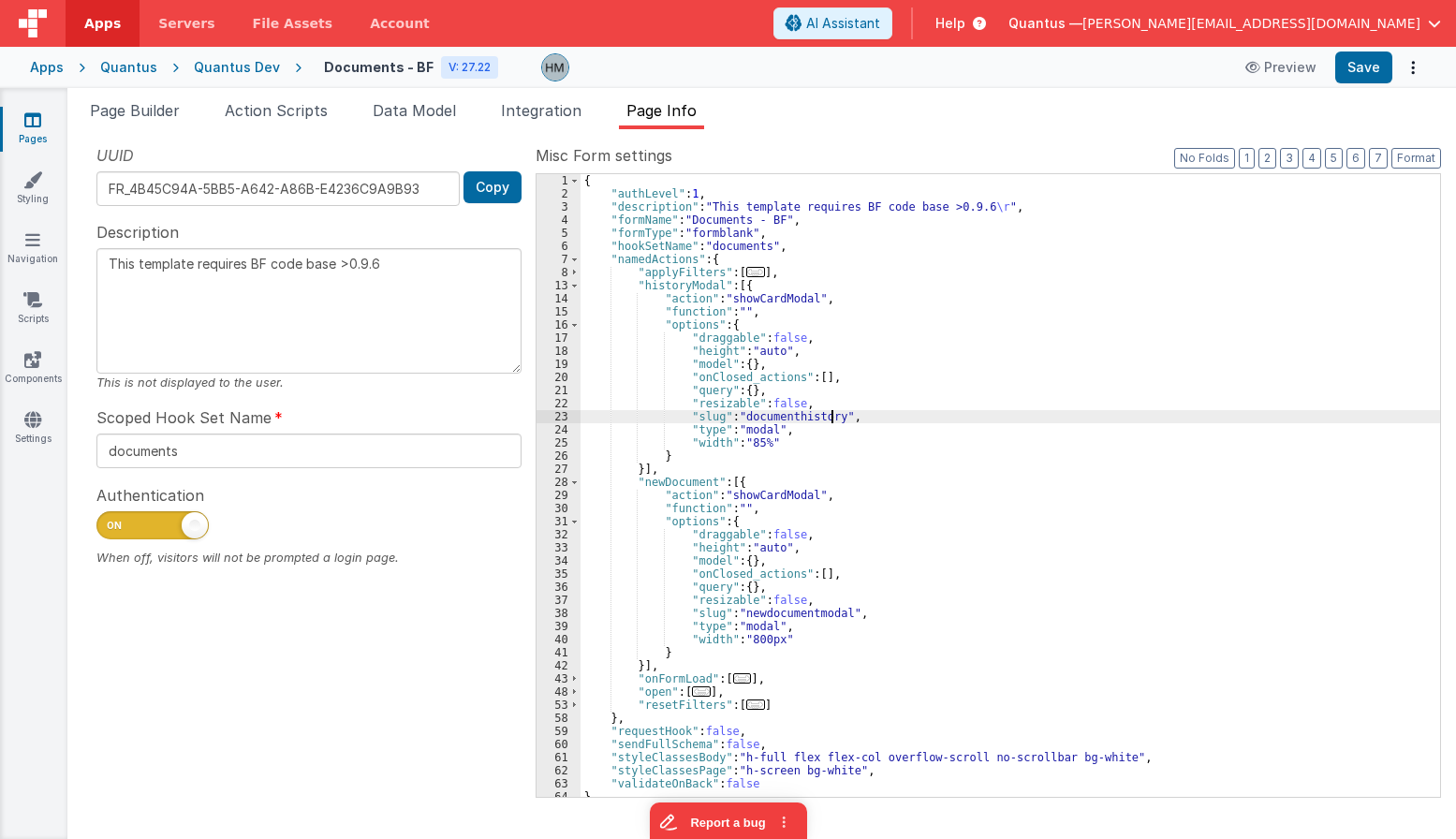
type textarea "This template requires BF code base >0.9.6"
click at [794, 414] on div "{ "authLevel" : 1 , "description" : "This template requires BF code base >0.9.6…" at bounding box center [1010, 499] width 860 height 649
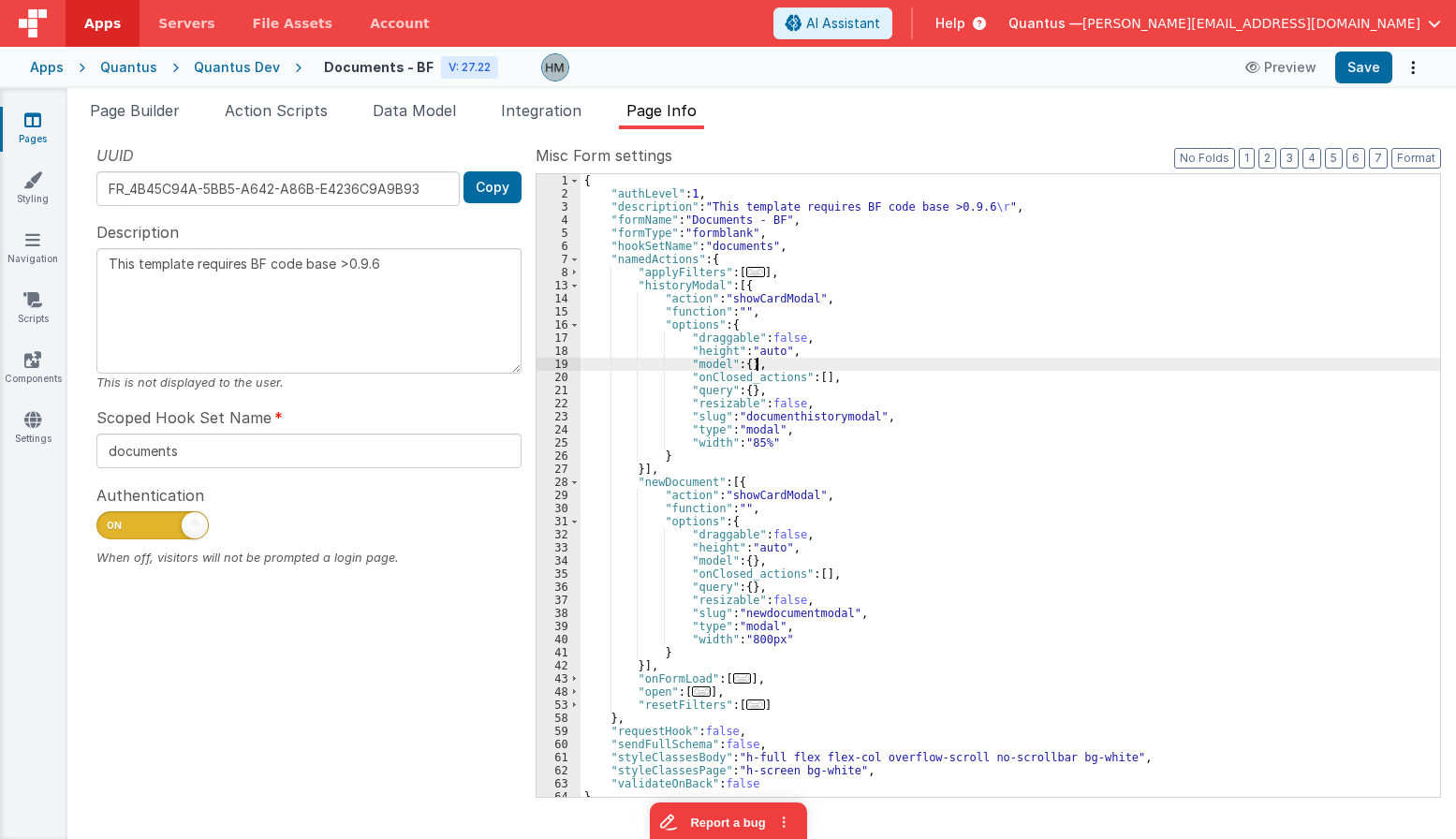
click at [879, 358] on div "{ "authLevel" : 1 , "description" : "This template requires BF code base >0.9.6…" at bounding box center [1010, 499] width 860 height 649
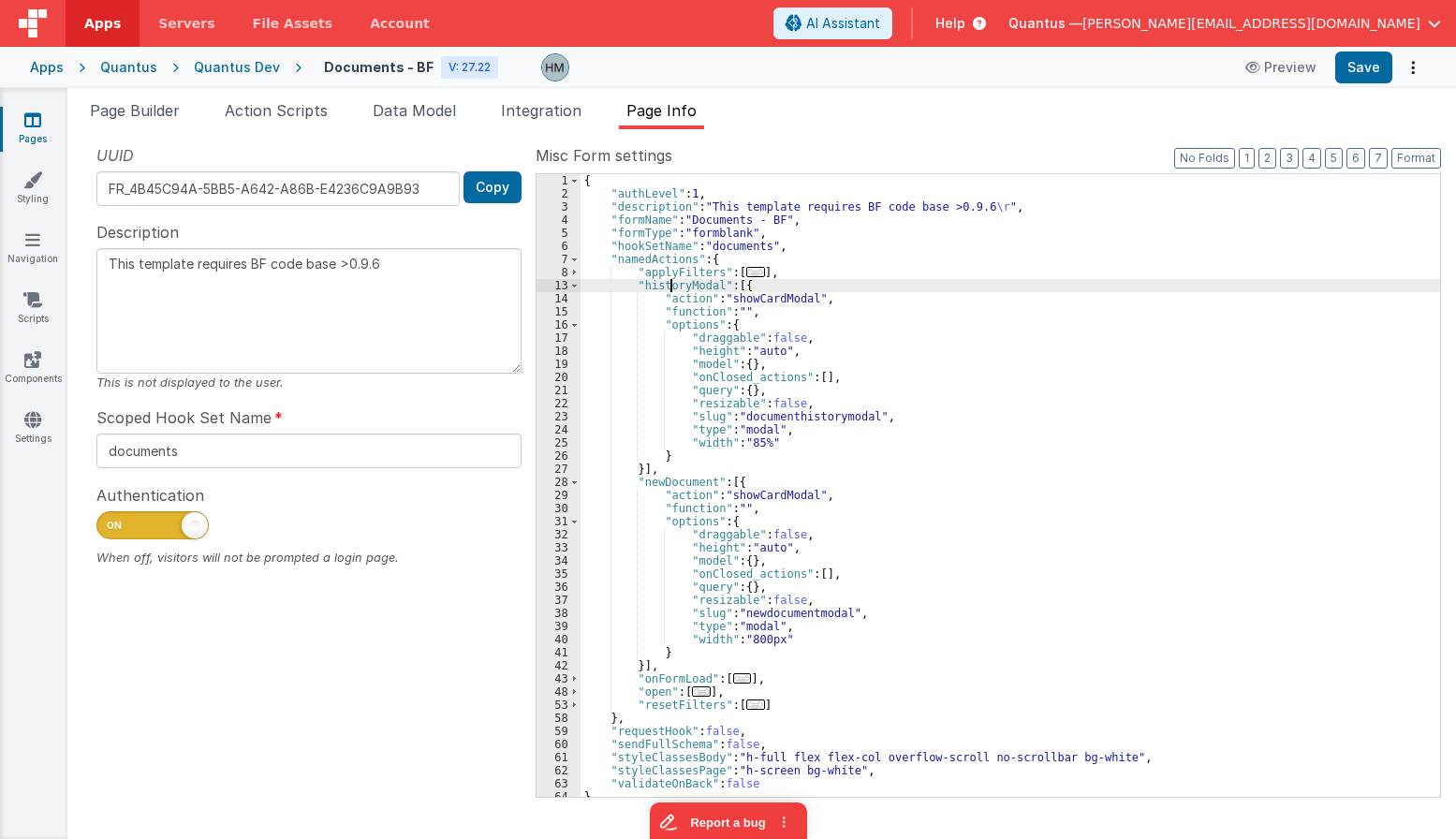
click at [673, 282] on div "{ "authLevel" : 1 , "description" : "This template requires BF code base >0.9.6…" at bounding box center [1010, 499] width 860 height 649
click at [672, 282] on div "{ "authLevel" : 1 , "description" : "This template requires BF code base >0.9.6…" at bounding box center [1010, 499] width 860 height 649
click at [135, 115] on span "Page Builder" at bounding box center [135, 111] width 90 height 19
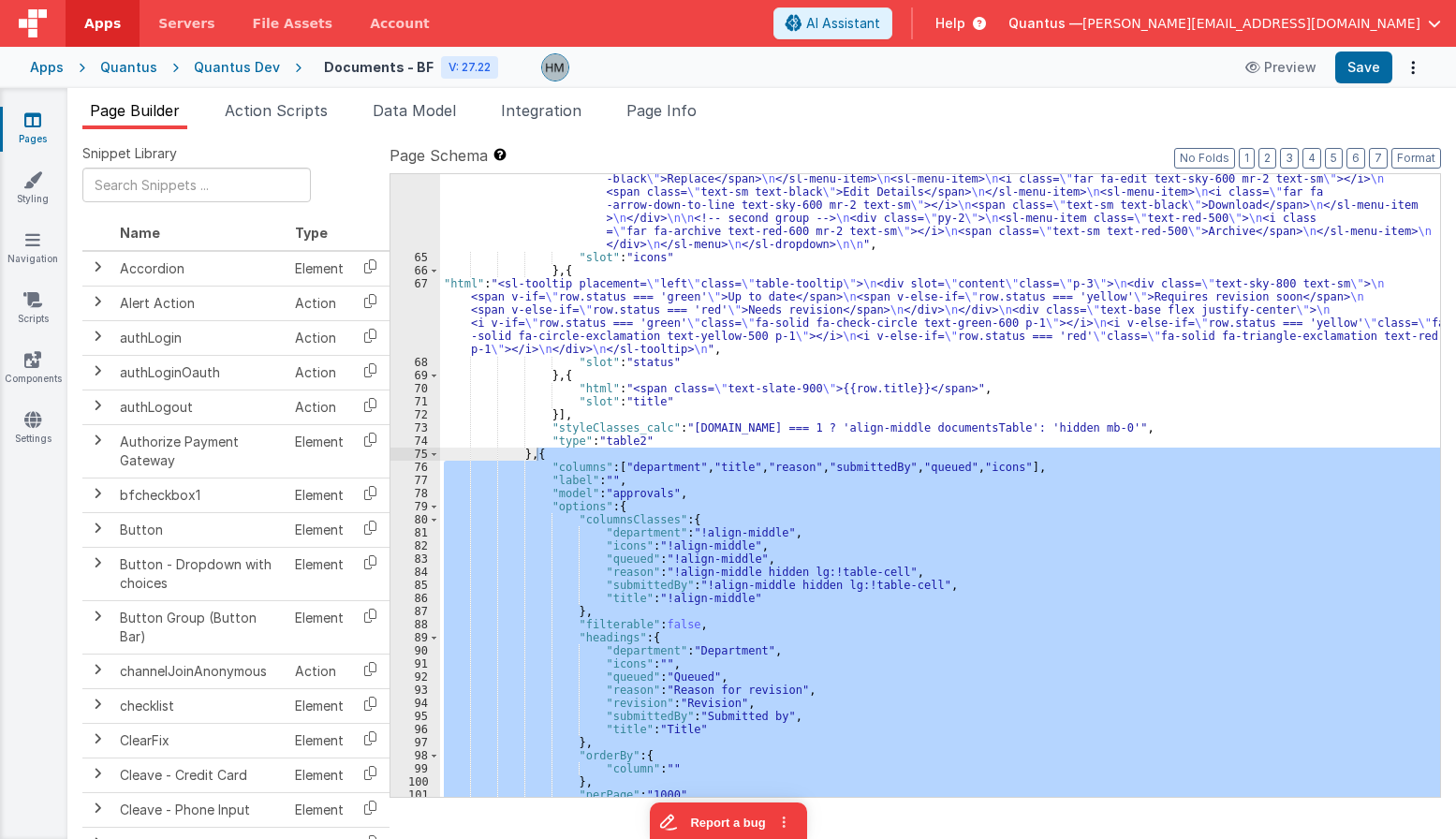
click at [757, 322] on div ""html" : "<div @click= \" model.selectedDocument = row.id \" class= \" relative…" at bounding box center [939, 345] width 1000 height 1081
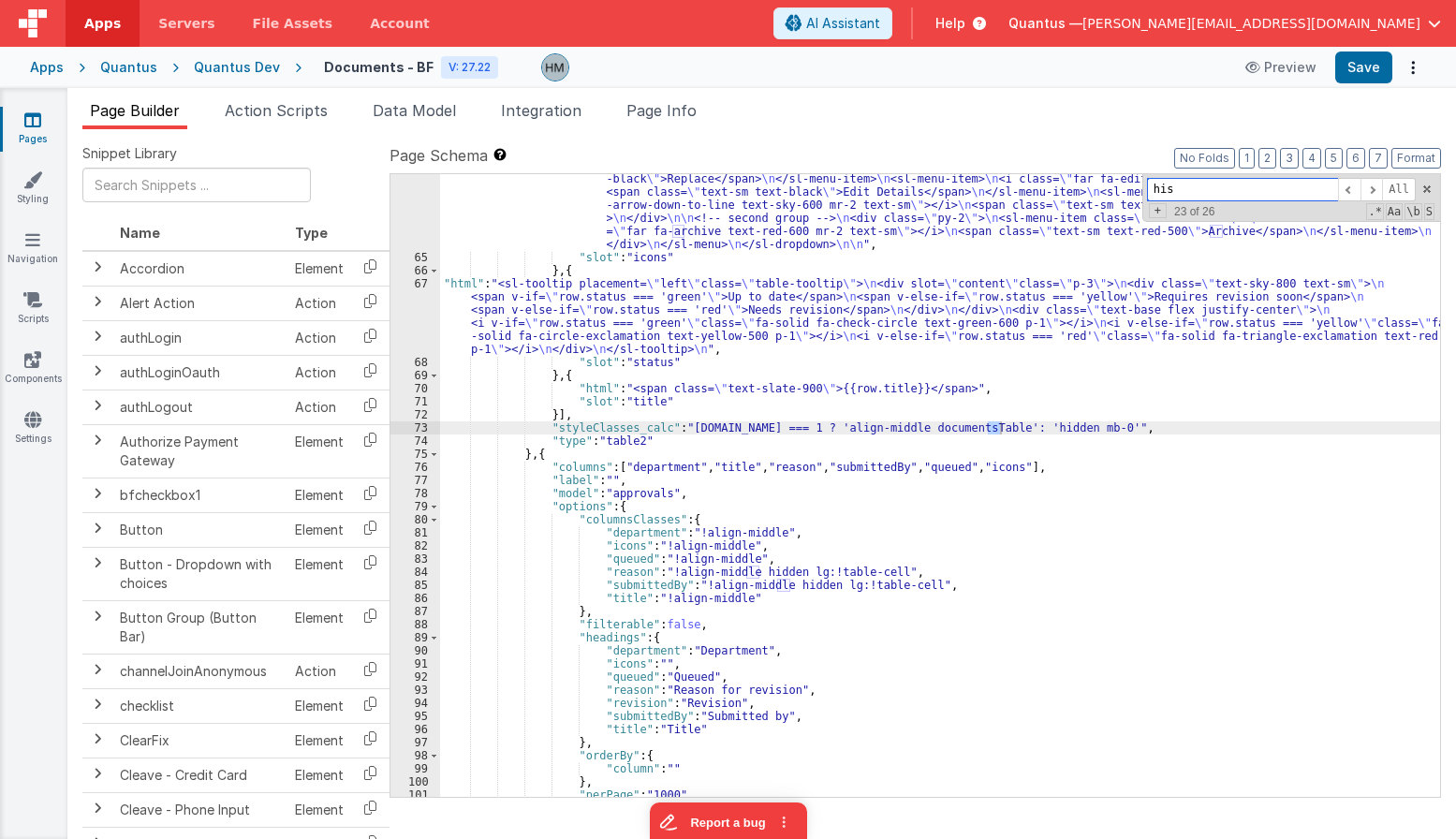
scroll to position [1182, 0]
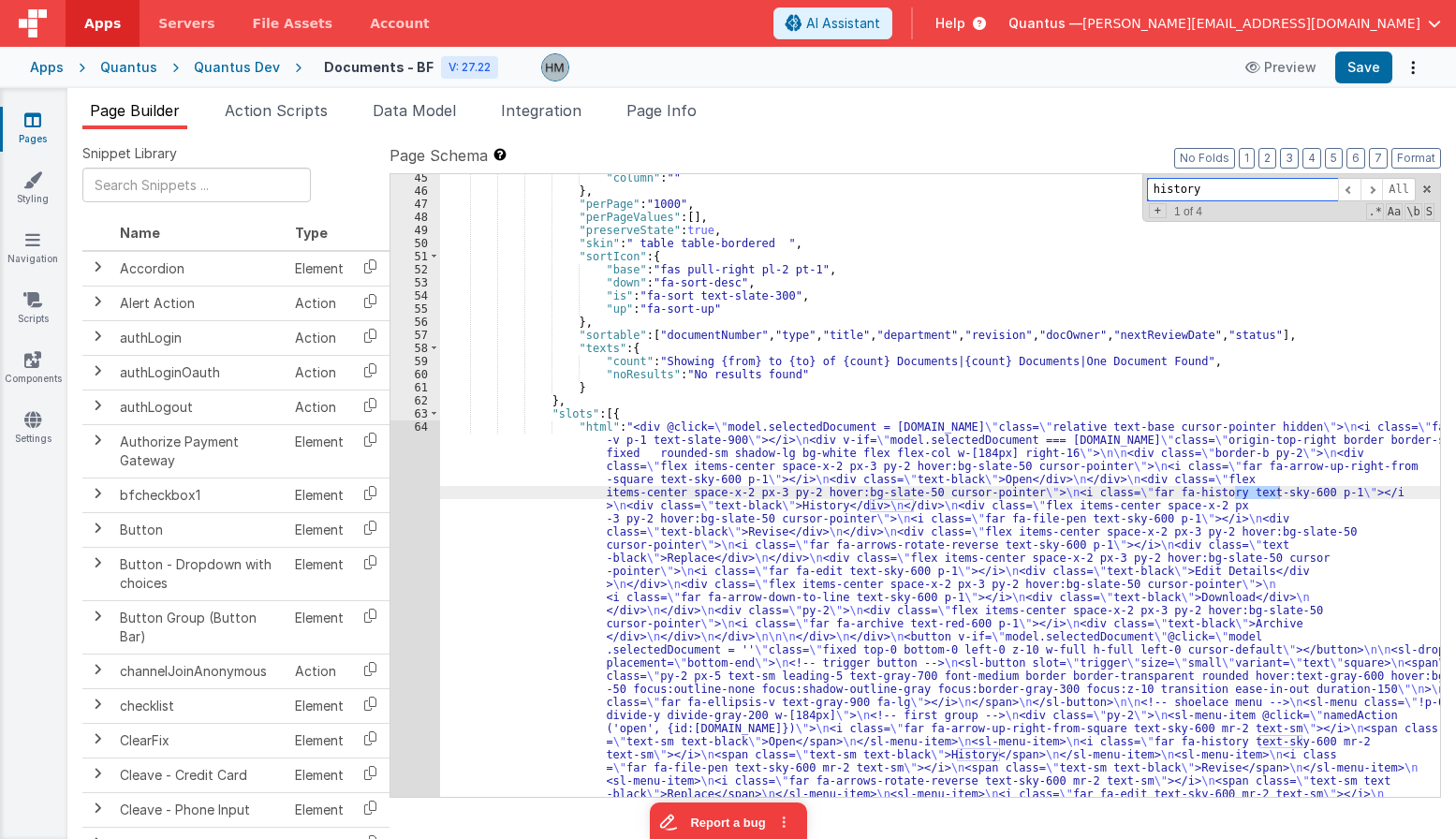
type input "history"
click at [638, 438] on div ""column" : "" } , "perPage" : "1000" , "perPageValues" : [ ] , "preserveState" …" at bounding box center [939, 712] width 1000 height 1081
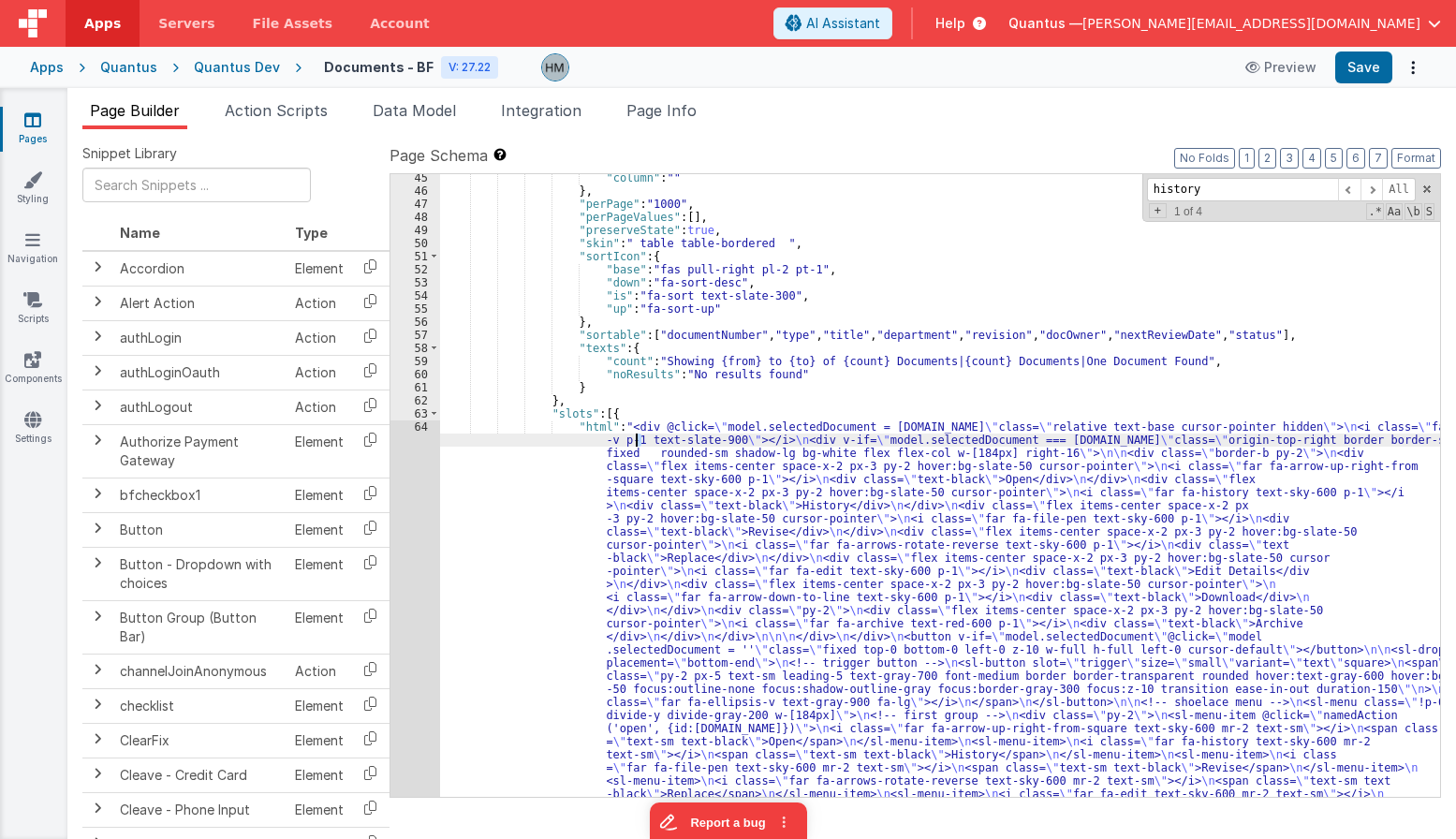
click at [429, 429] on div "64" at bounding box center [414, 642] width 50 height 445
click at [425, 427] on div "64" at bounding box center [414, 642] width 50 height 445
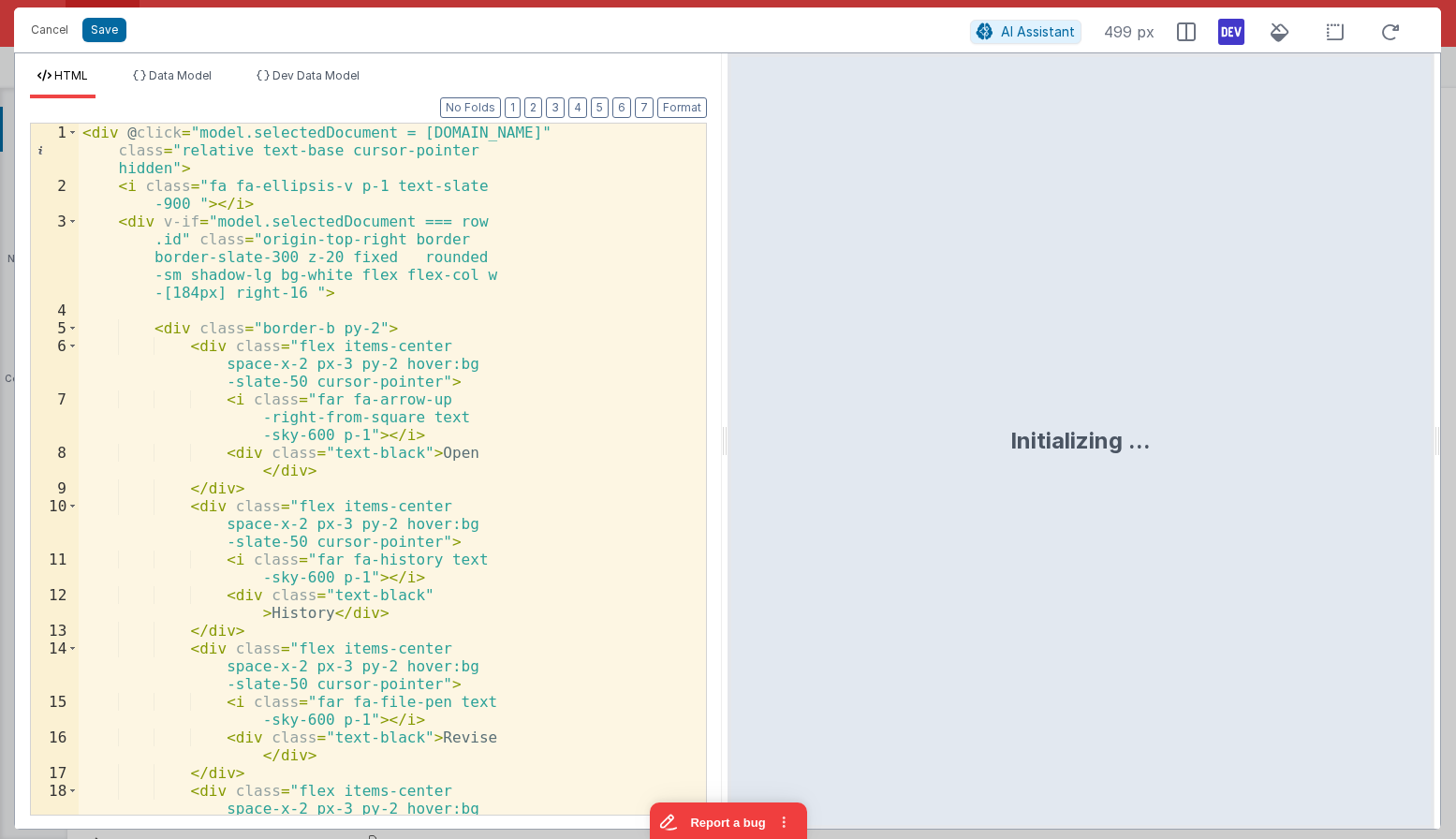
click at [450, 367] on div "< div @ click = "model.selectedDocument = row.id" class = "relative text-base c…" at bounding box center [392, 522] width 627 height 798
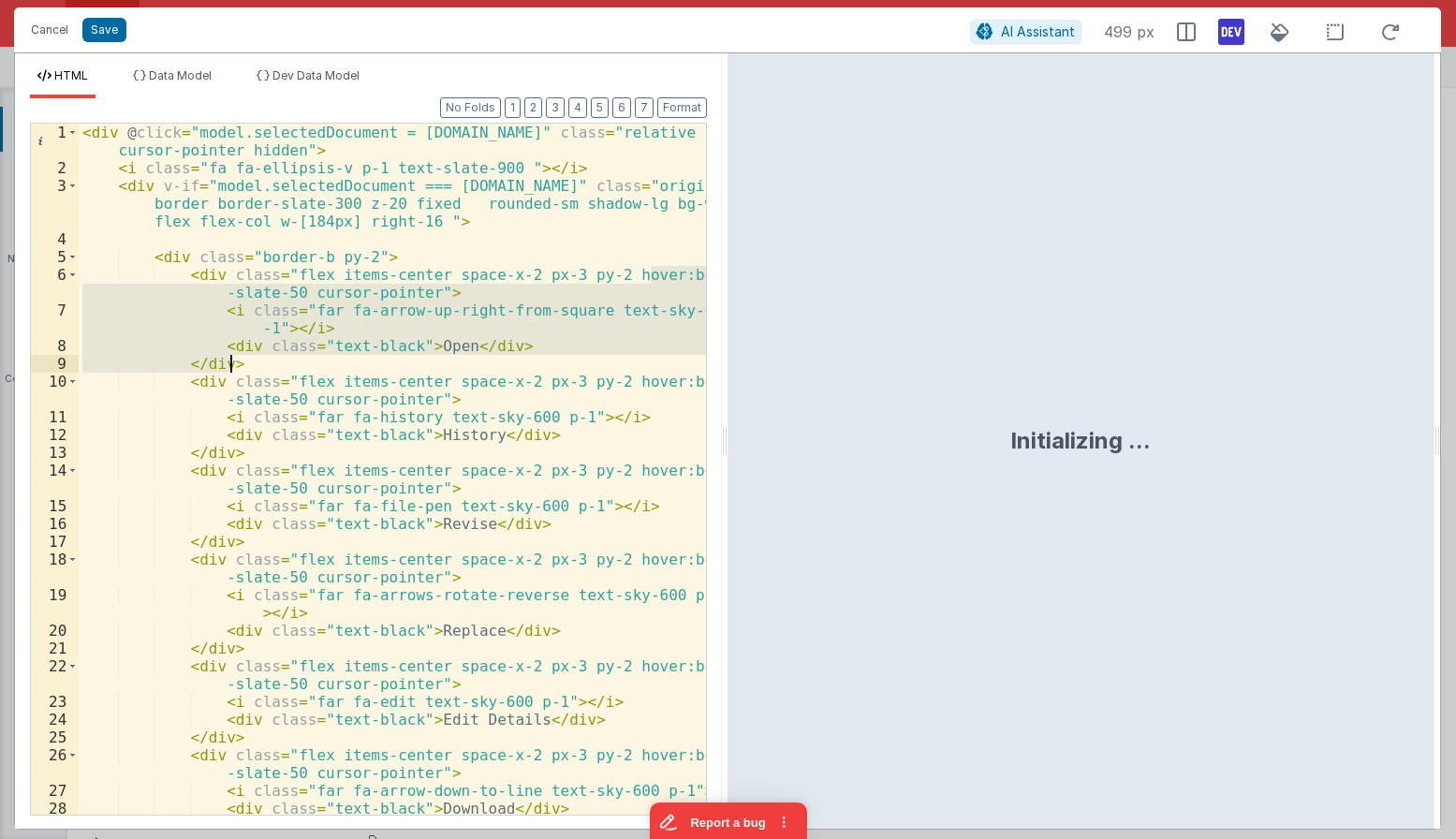
click at [442, 347] on div "< div @ click = "model.selectedDocument = row.id" class = "relative text-base c…" at bounding box center [392, 469] width 627 height 691
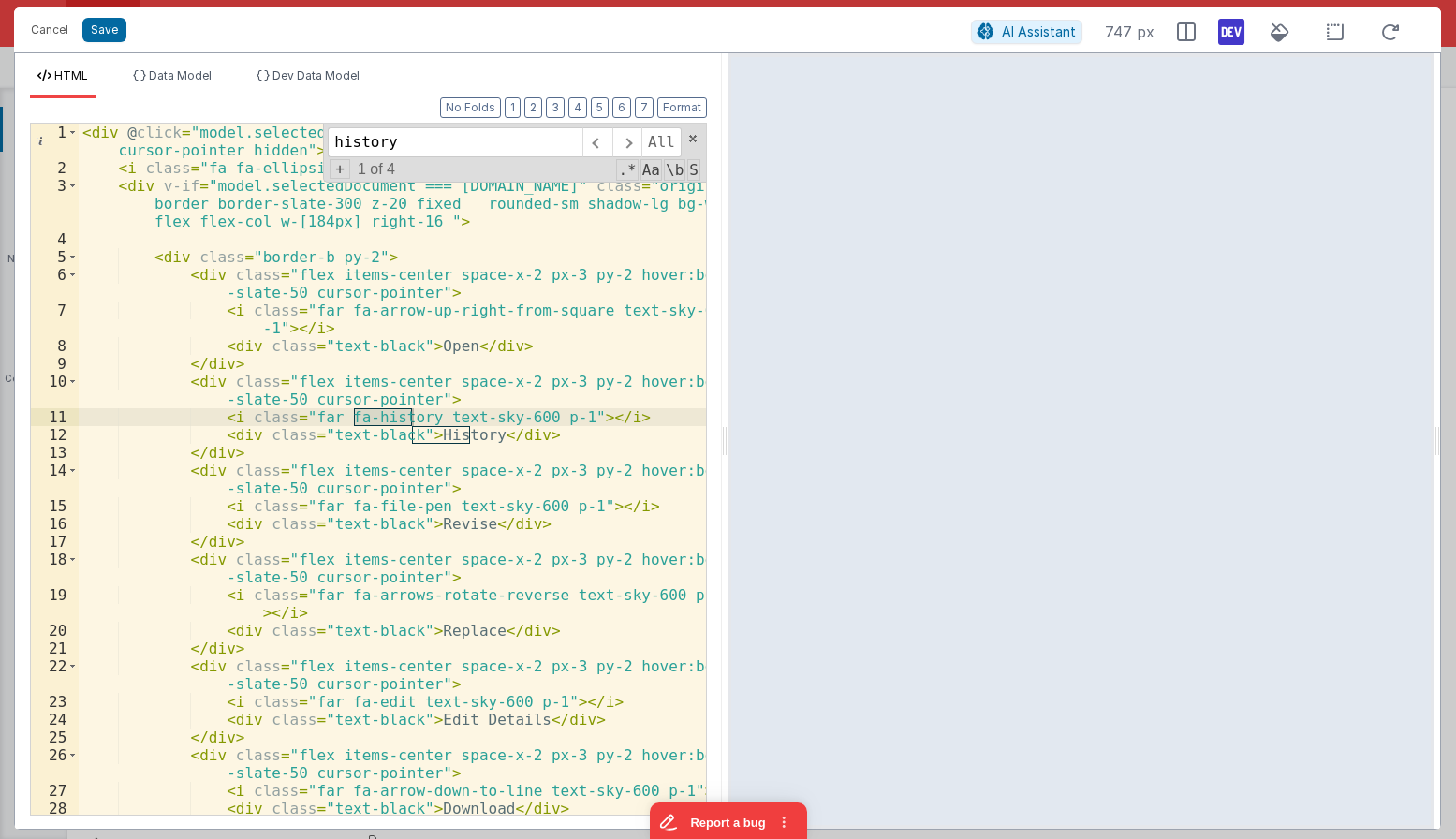
type input "history"
click at [213, 381] on div "< div @ click = "model.selectedDocument = row.id" class = "relative text-base c…" at bounding box center [392, 496] width 627 height 744
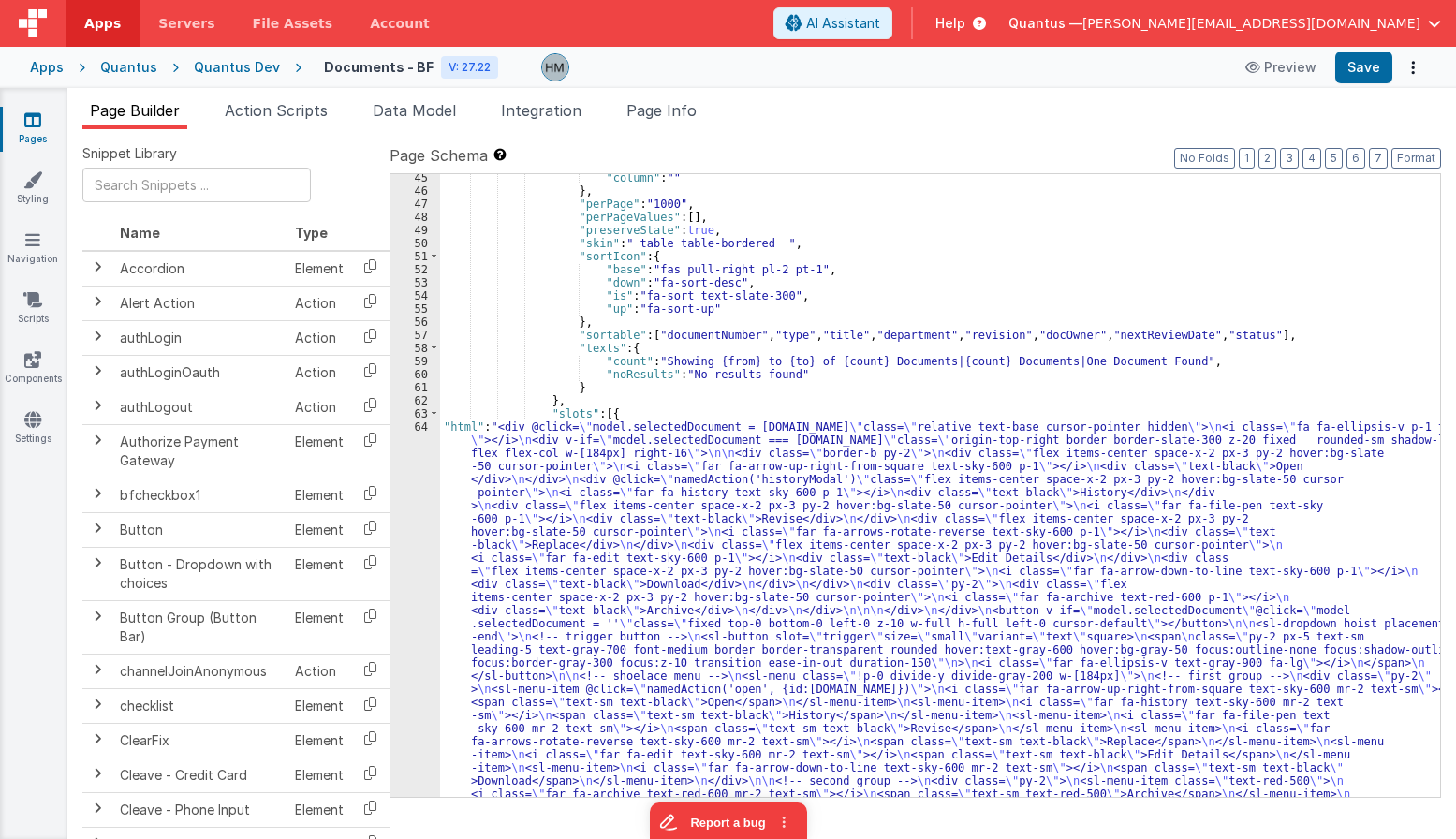
click at [581, 355] on div ""column" : "" } , "perPage" : "1000" , "perPageValues" : [ ] , "preserveState" …" at bounding box center [939, 686] width 1000 height 1029
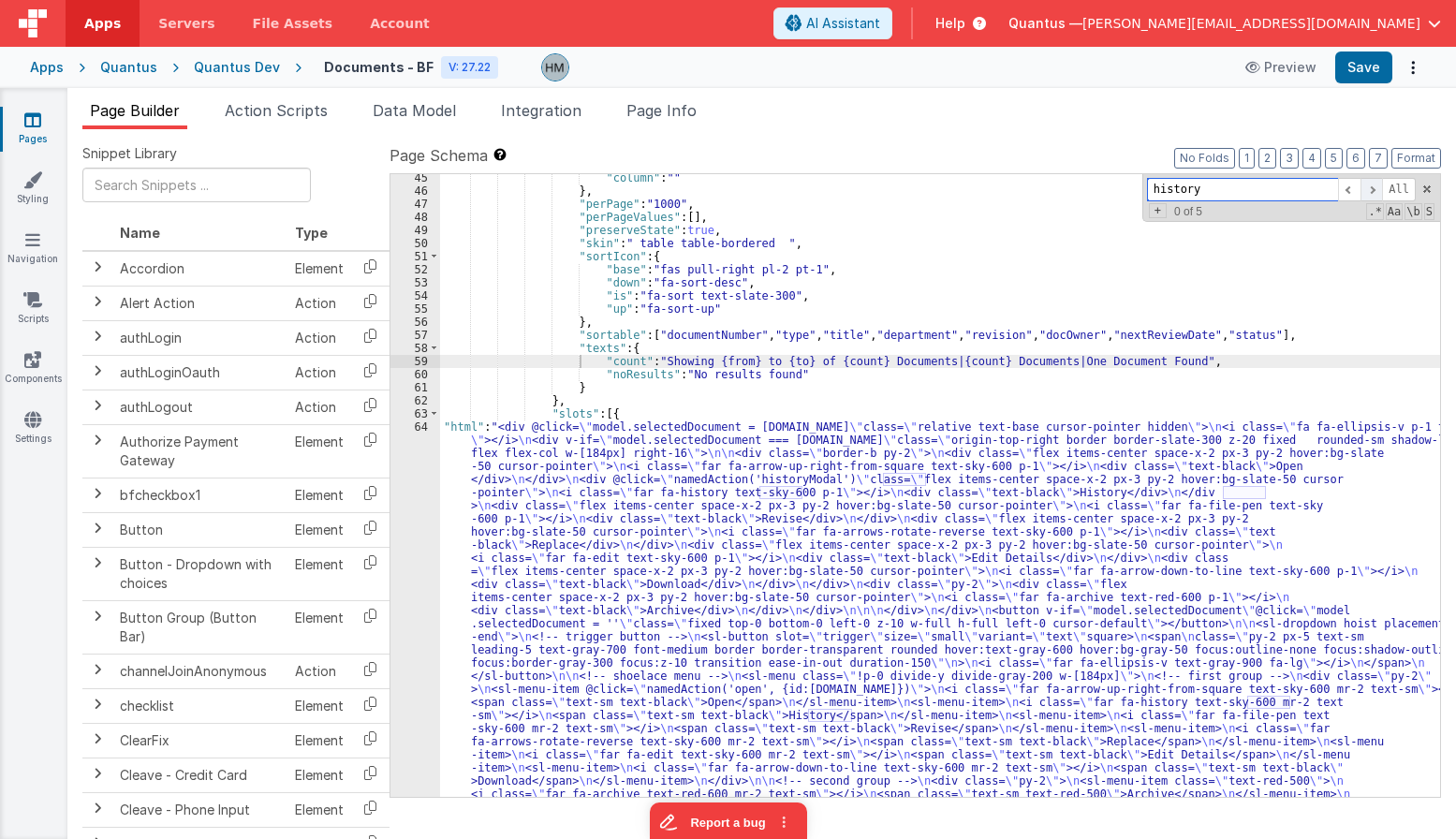
click at [1298, 187] on span at bounding box center [1372, 189] width 23 height 23
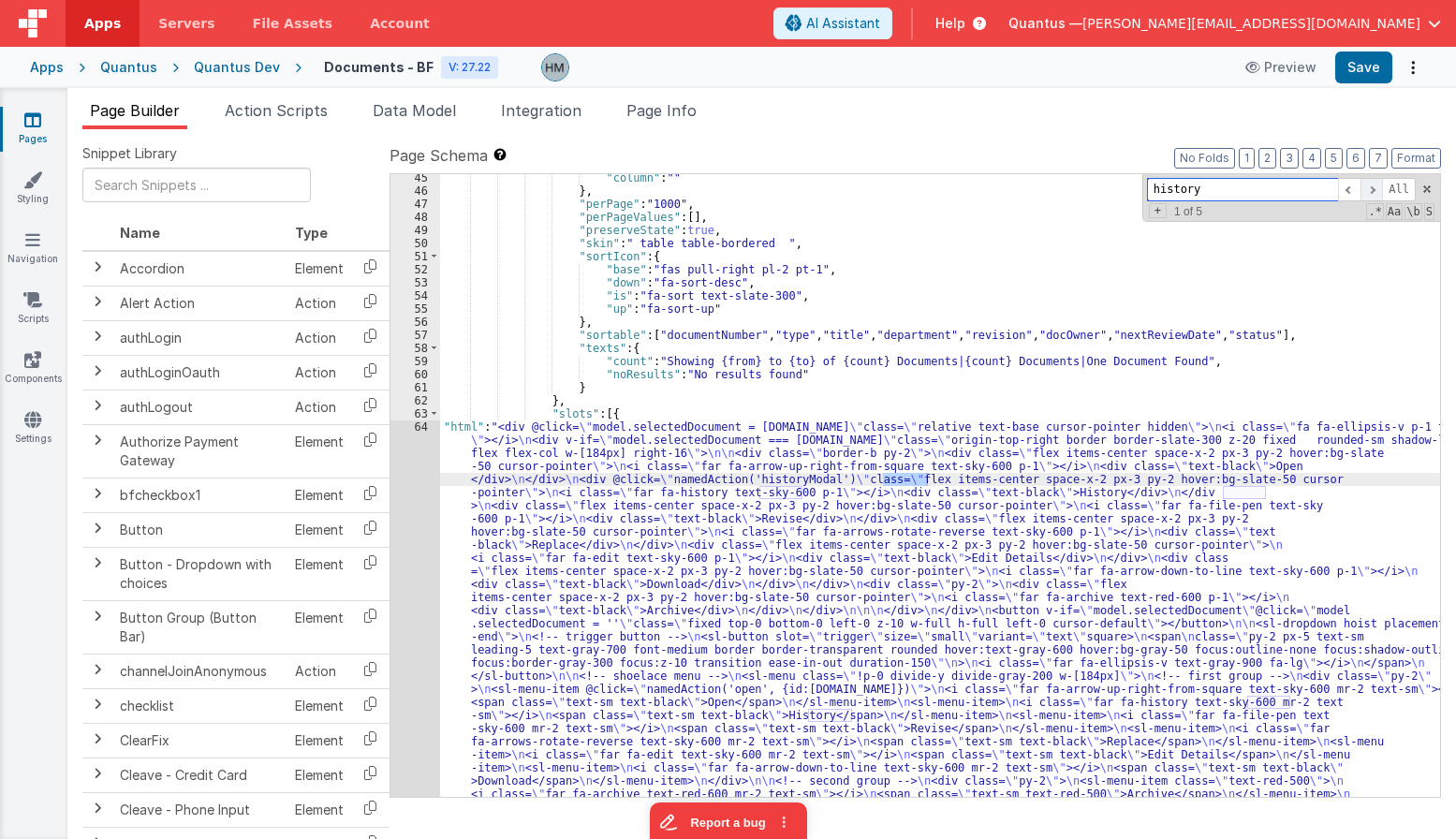
click at [1298, 187] on span at bounding box center [1372, 189] width 23 height 23
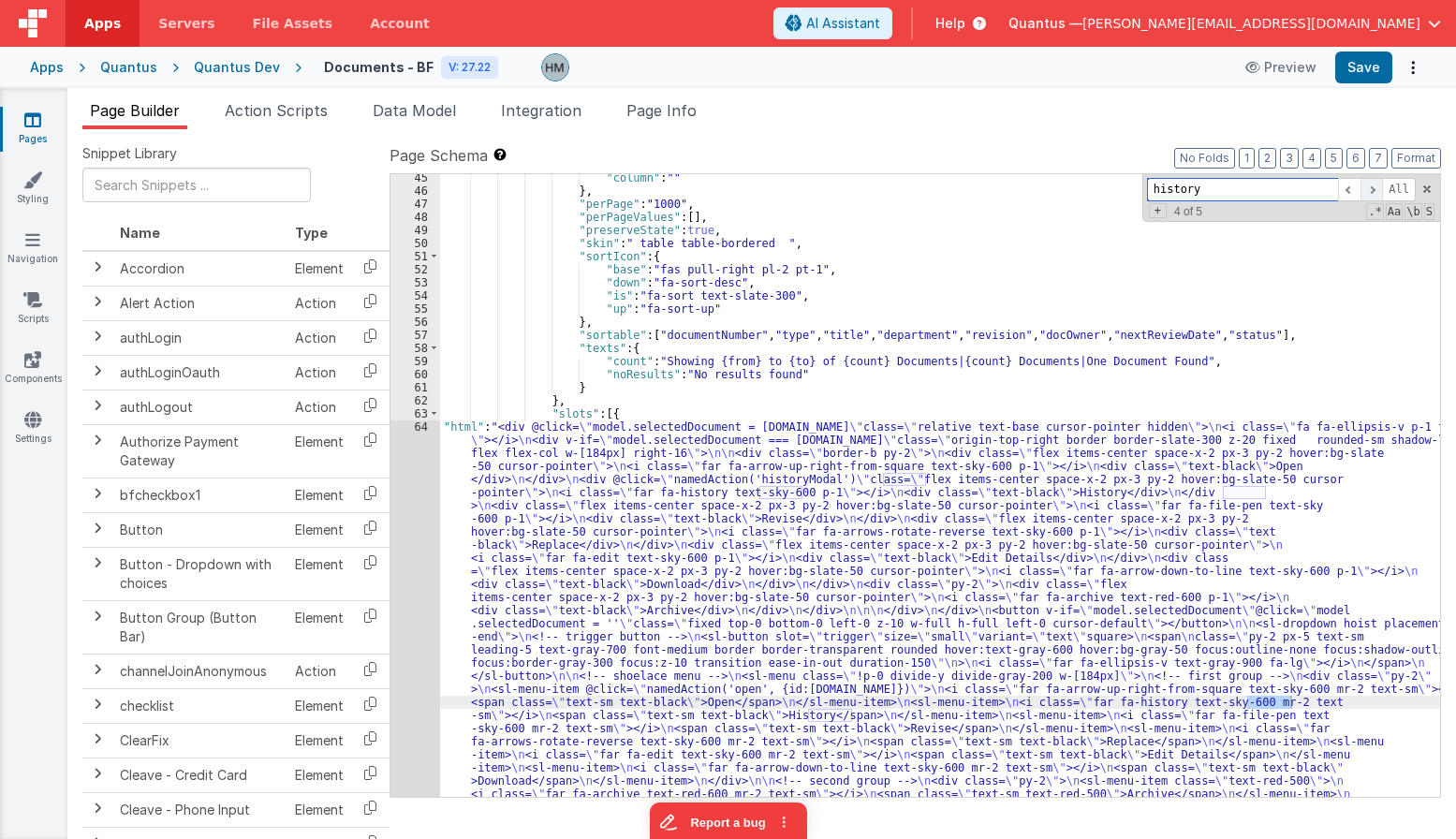
click at [1298, 187] on span at bounding box center [1372, 189] width 23 height 23
drag, startPoint x: 544, startPoint y: 447, endPoint x: 426, endPoint y: 431, distance: 119.1
click at [542, 447] on div ""column" : "" } , "perPage" : "1000" , "perPageValues" : [ ] , "preserveState" …" at bounding box center [939, 686] width 1000 height 1029
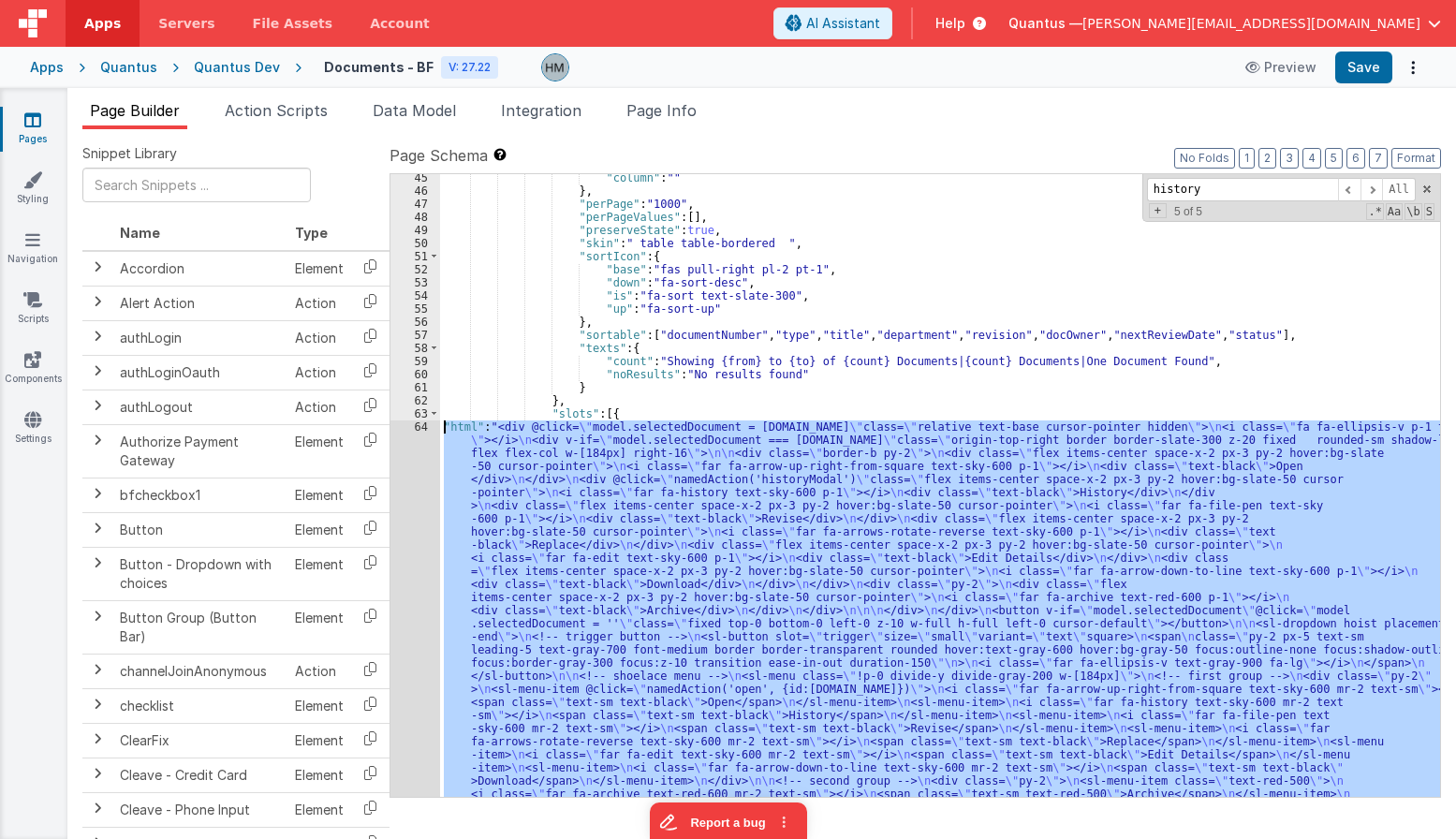
click at [413, 427] on div "64" at bounding box center [414, 616] width 50 height 393
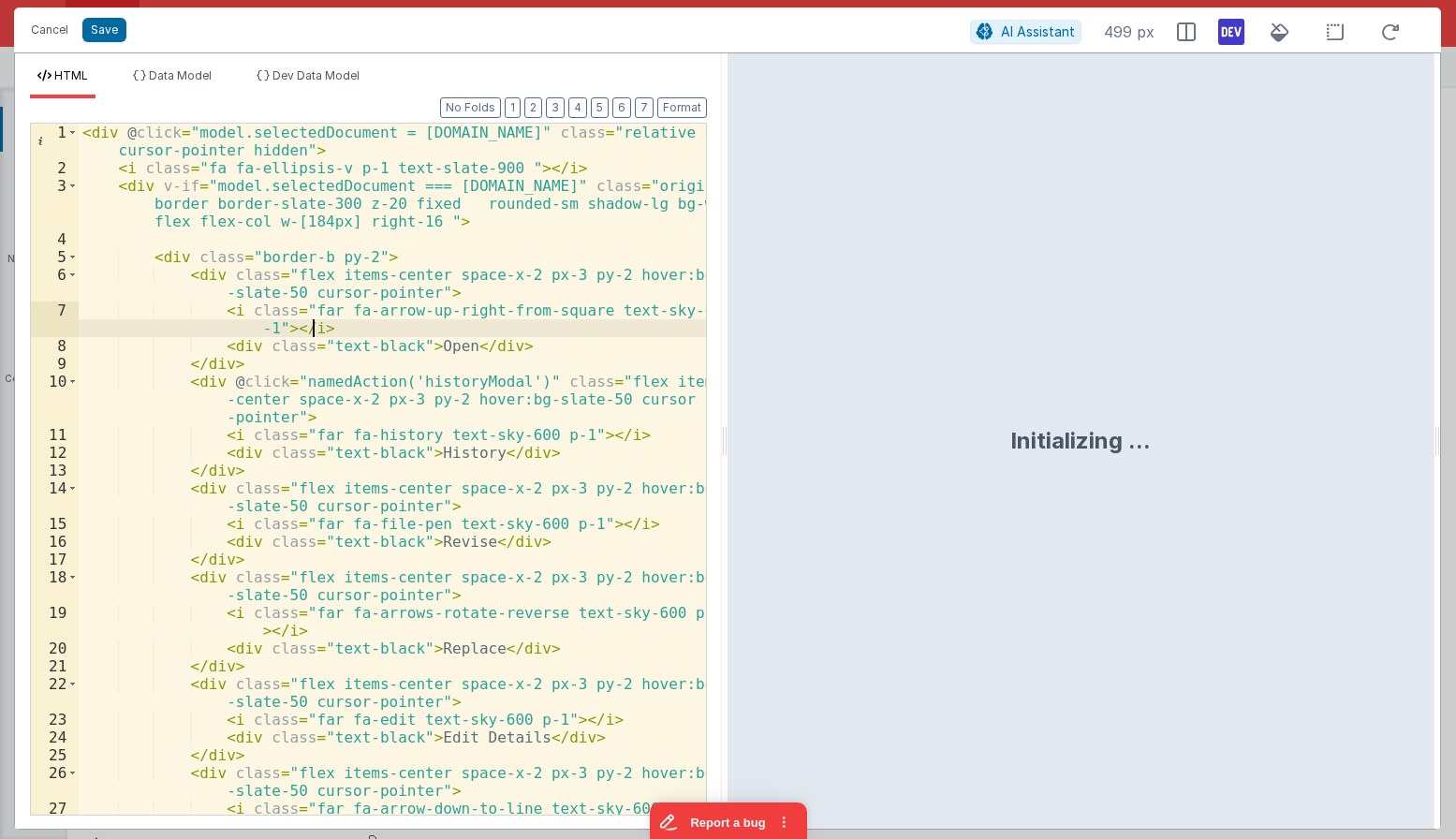
click at [409, 329] on div "< div @ click = "model.selectedDocument = row.id" class = "relative text-base c…" at bounding box center [392, 496] width 627 height 744
click at [75, 134] on span at bounding box center [72, 132] width 10 height 18
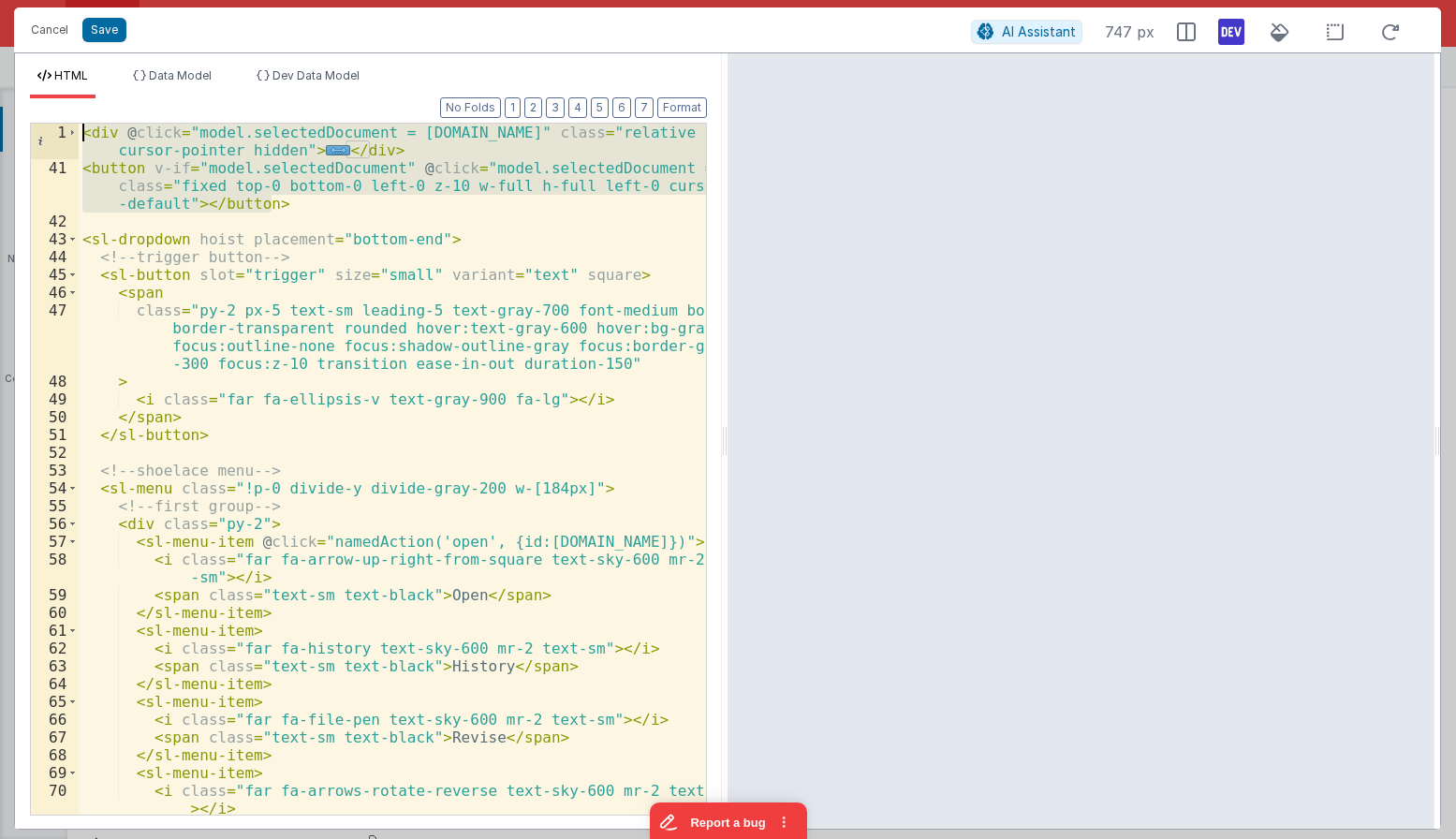
drag, startPoint x: 302, startPoint y: 207, endPoint x: 31, endPoint y: 89, distance: 295.6
click at [79, 124] on div "< div @ click = "model.selectedDocument = row.id" class = "relative text-base c…" at bounding box center [392, 469] width 627 height 691
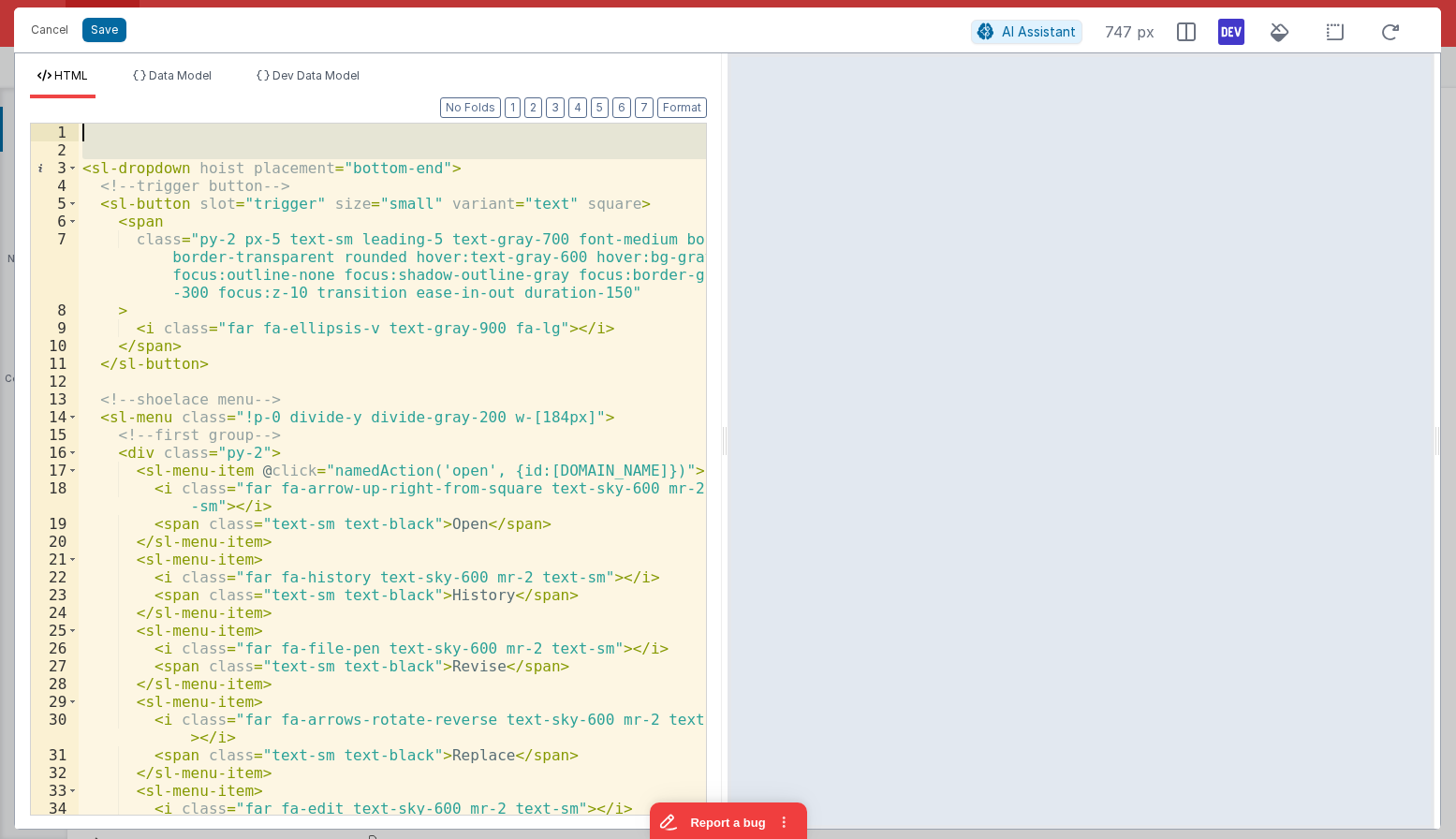
drag, startPoint x: 84, startPoint y: 167, endPoint x: 80, endPoint y: 115, distance: 52.2
click at [80, 124] on div "< sl-dropdown hoist placement = "bottom-end" > <!-- trigger button --> < sl-but…" at bounding box center [392, 469] width 627 height 691
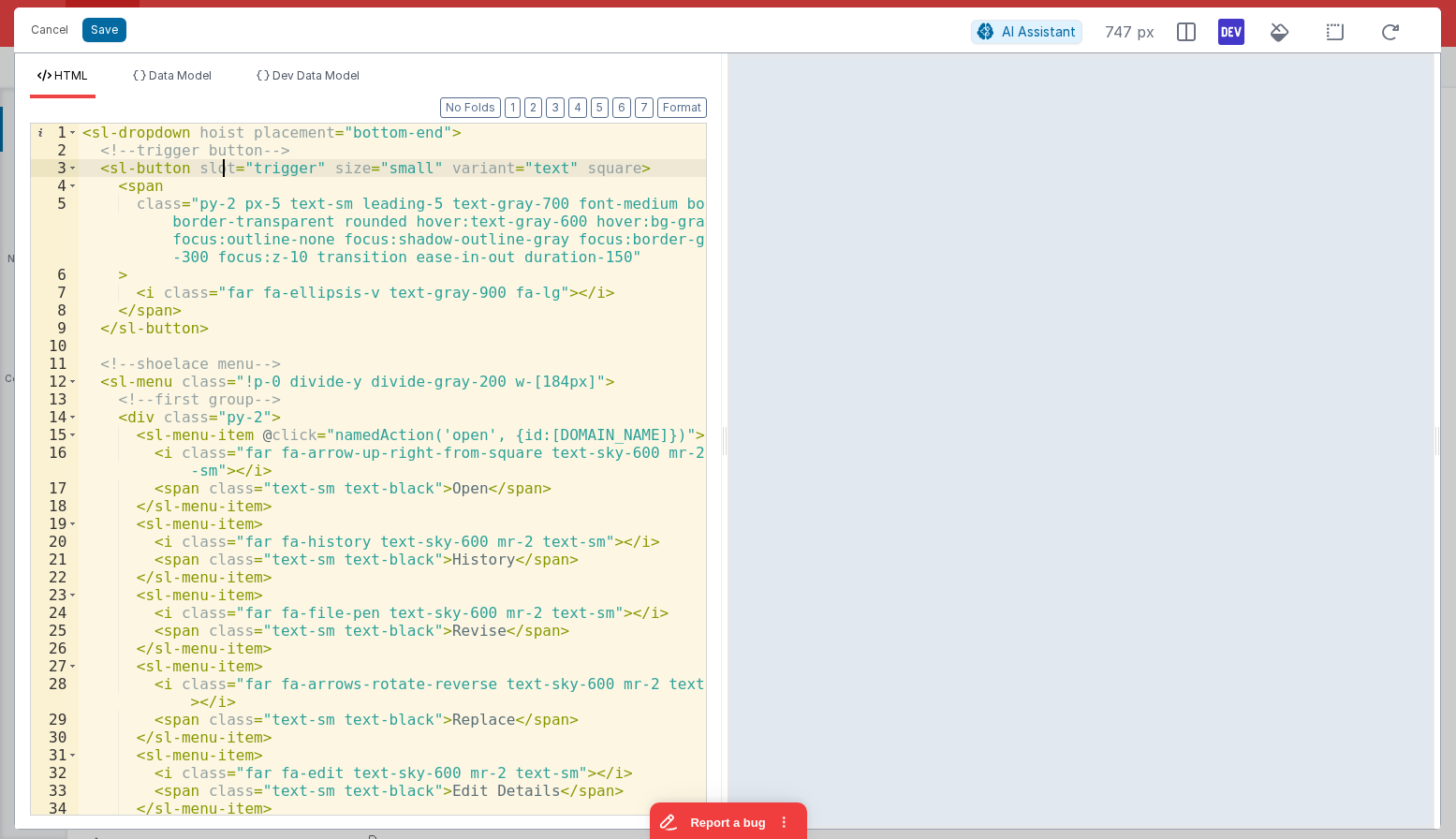
click at [226, 165] on div "< sl-dropdown hoist placement = "bottom-end" > <!-- trigger button --> < sl-but…" at bounding box center [392, 487] width 627 height 727
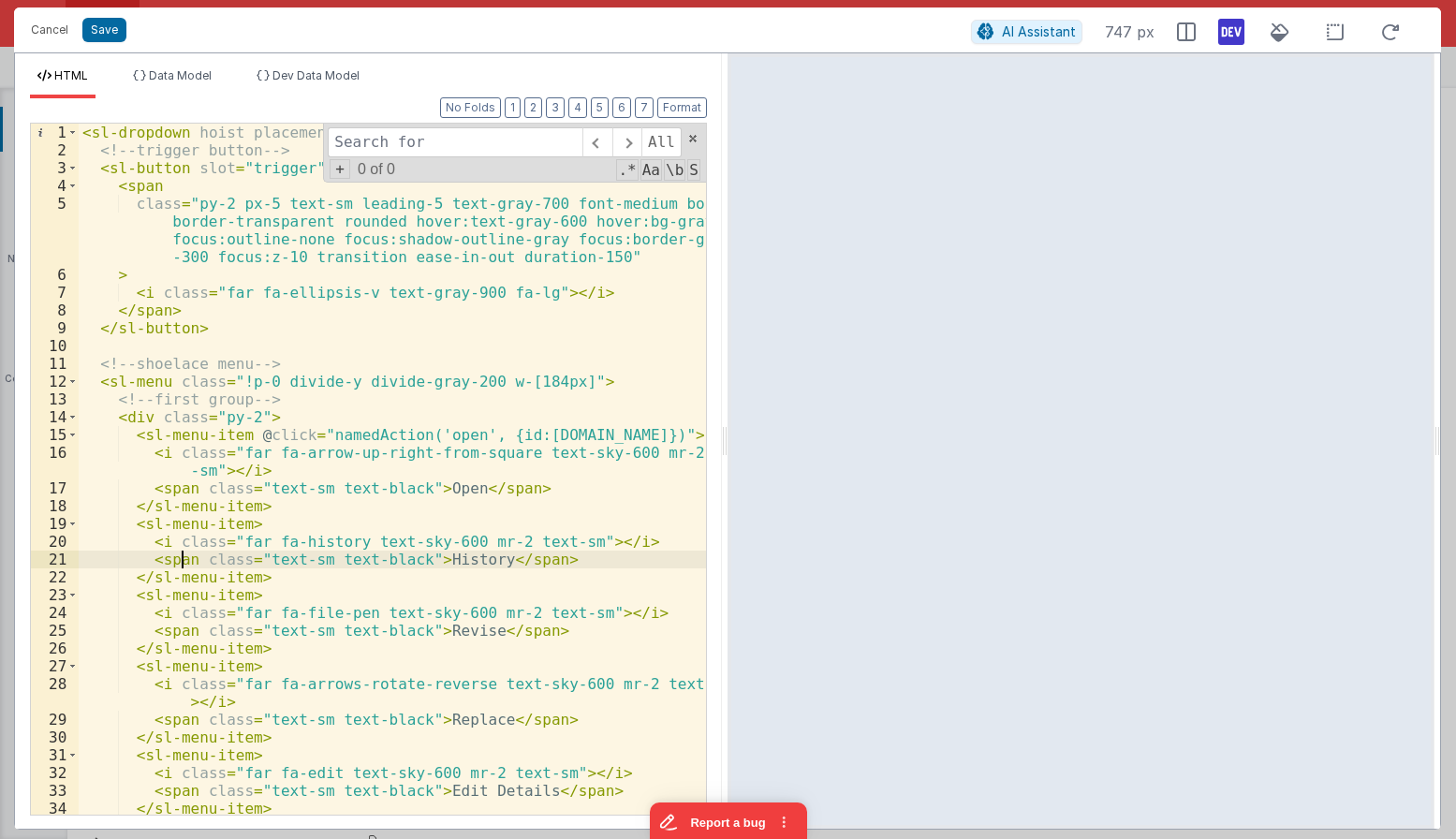
click at [183, 555] on div "< sl-dropdown hoist placement = "bottom-end" > <!-- trigger button --> < sl-but…" at bounding box center [392, 487] width 627 height 727
click at [190, 557] on div "< sl-dropdown hoist placement = "bottom-end" > <!-- trigger button --> < sl-but…" at bounding box center [392, 487] width 627 height 727
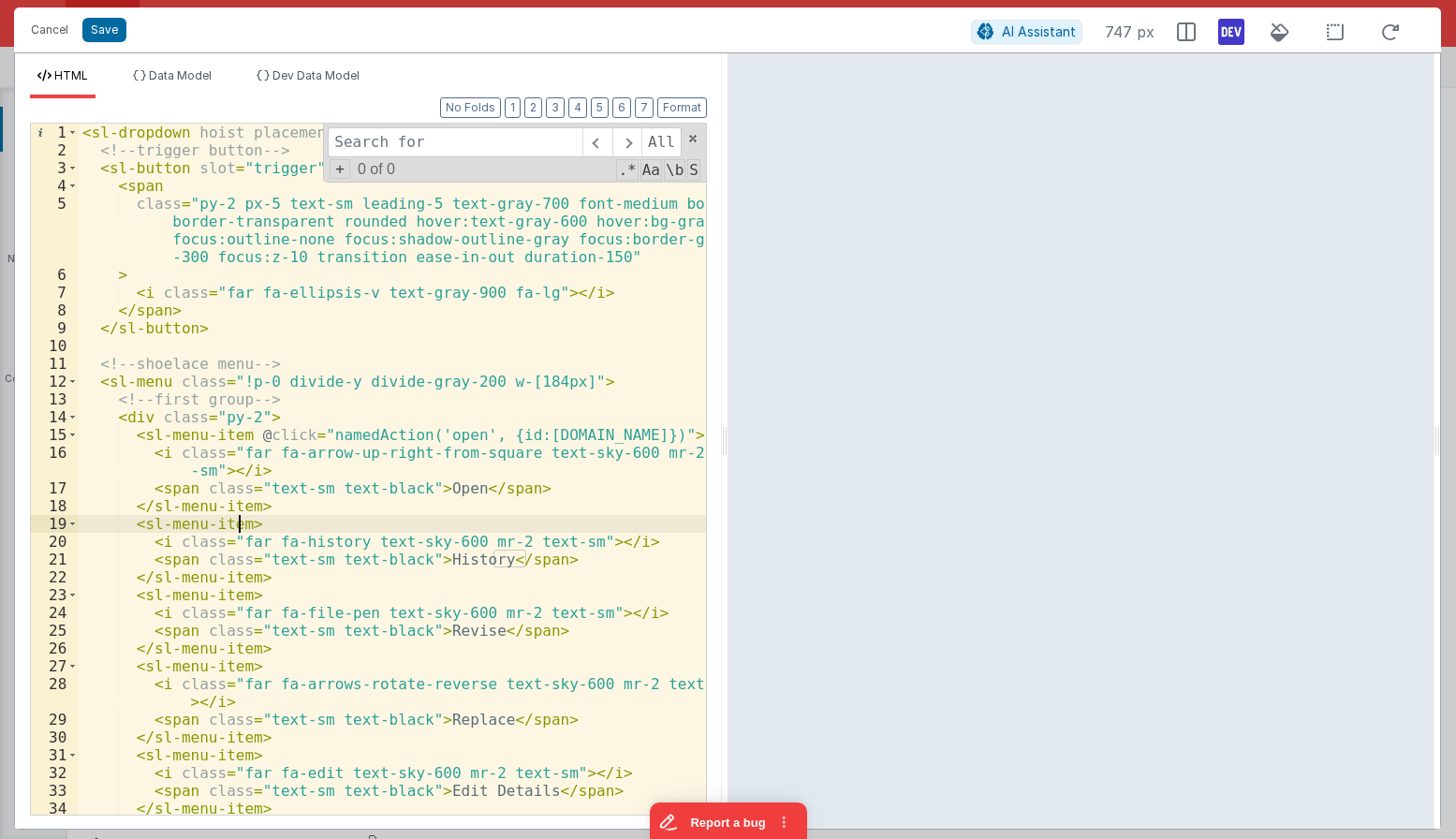
click at [240, 525] on div "< sl-dropdown hoist placement = "bottom-end" > <!-- trigger button --> < sl-but…" at bounding box center [392, 487] width 627 height 727
paste textarea
click at [502, 527] on div "< sl-dropdown hoist placement = "bottom-end" > <!-- trigger button --> < sl-but…" at bounding box center [392, 487] width 627 height 727
click at [444, 433] on div "< sl-dropdown hoist placement = "bottom-end" > <!-- trigger button --> < sl-but…" at bounding box center [392, 487] width 627 height 727
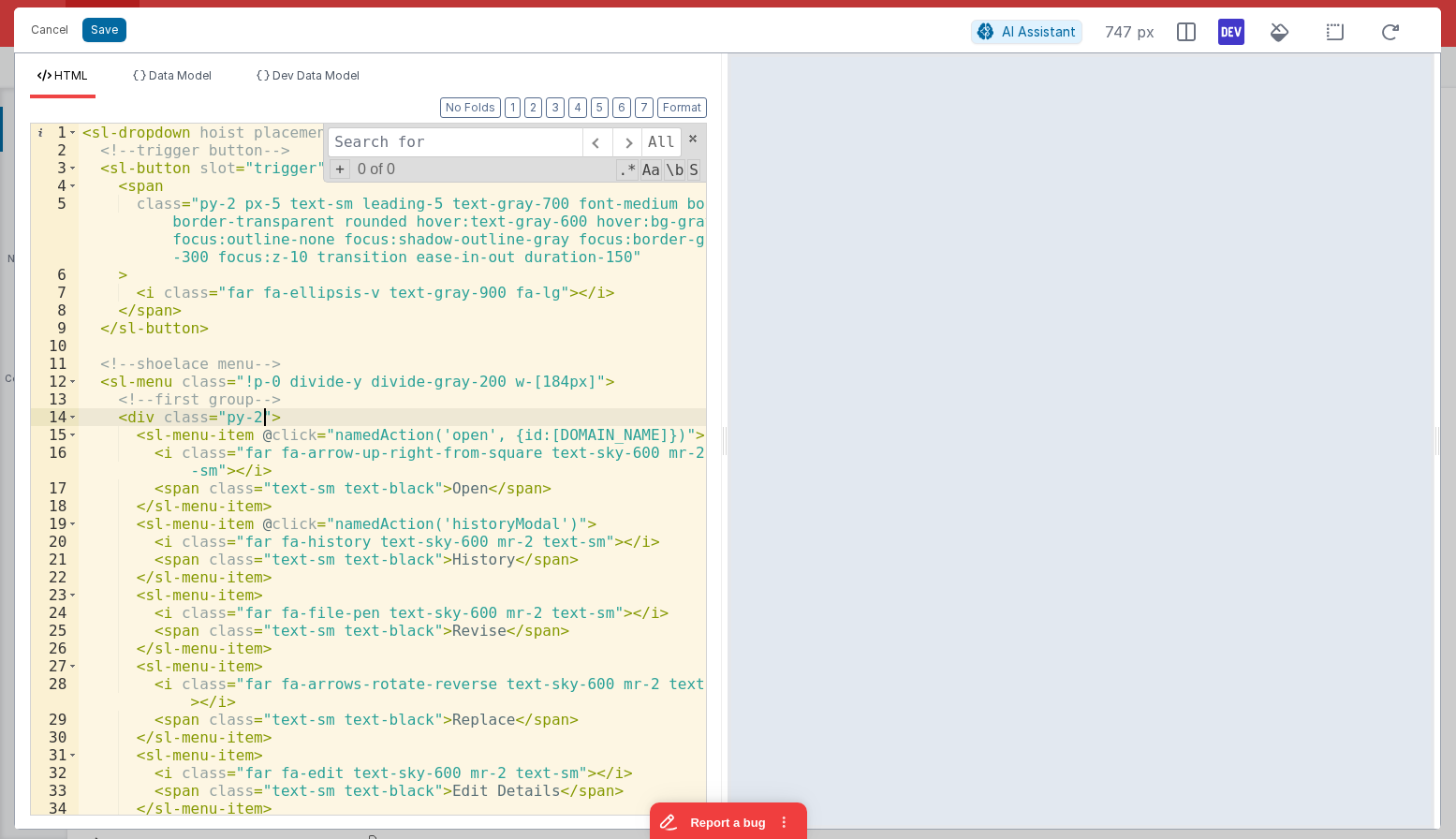
click at [479, 412] on div "< sl-dropdown hoist placement = "bottom-end" > <!-- trigger button --> < sl-but…" at bounding box center [392, 487] width 627 height 727
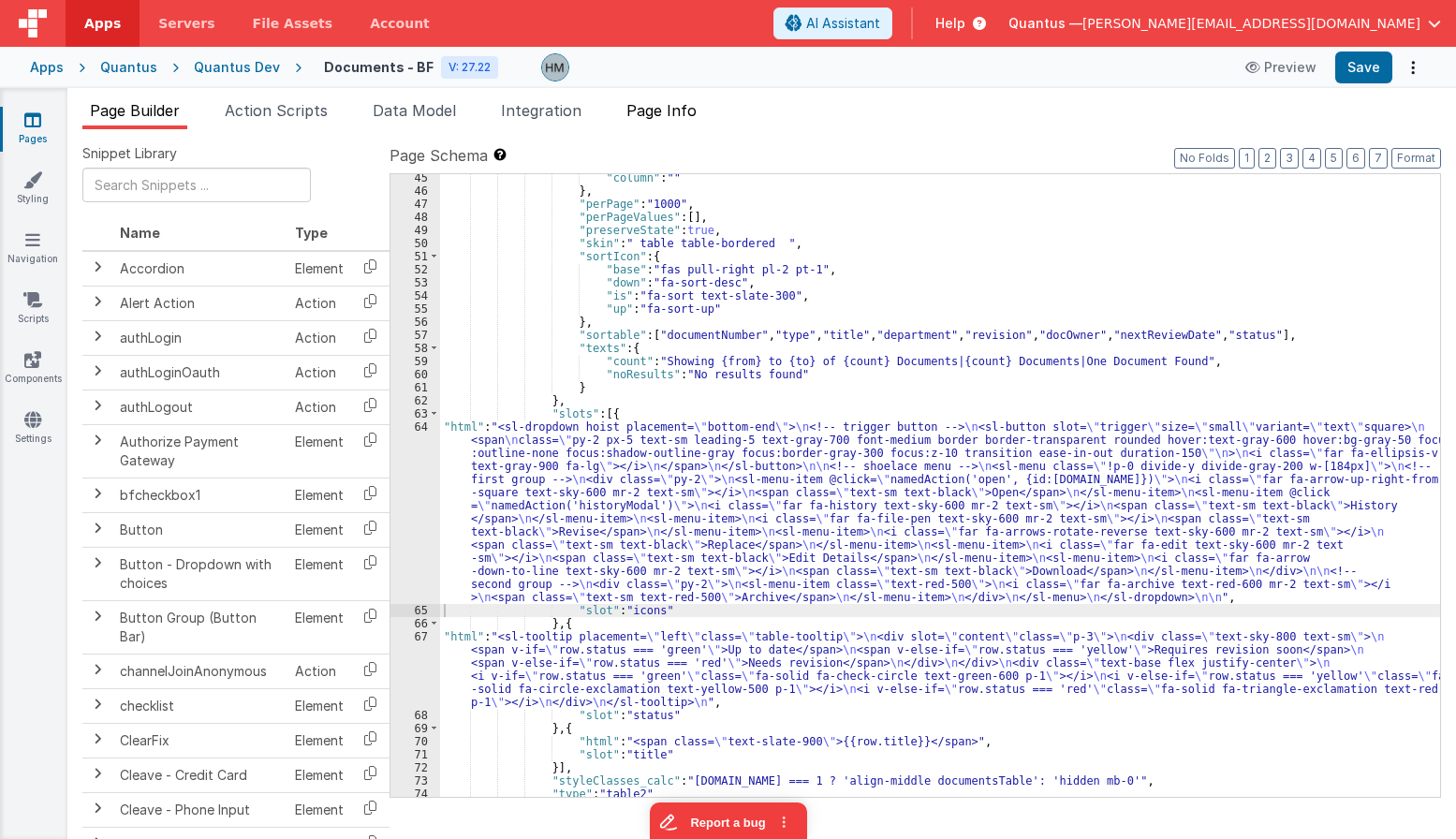
click at [677, 112] on span "Page Info" at bounding box center [661, 111] width 70 height 19
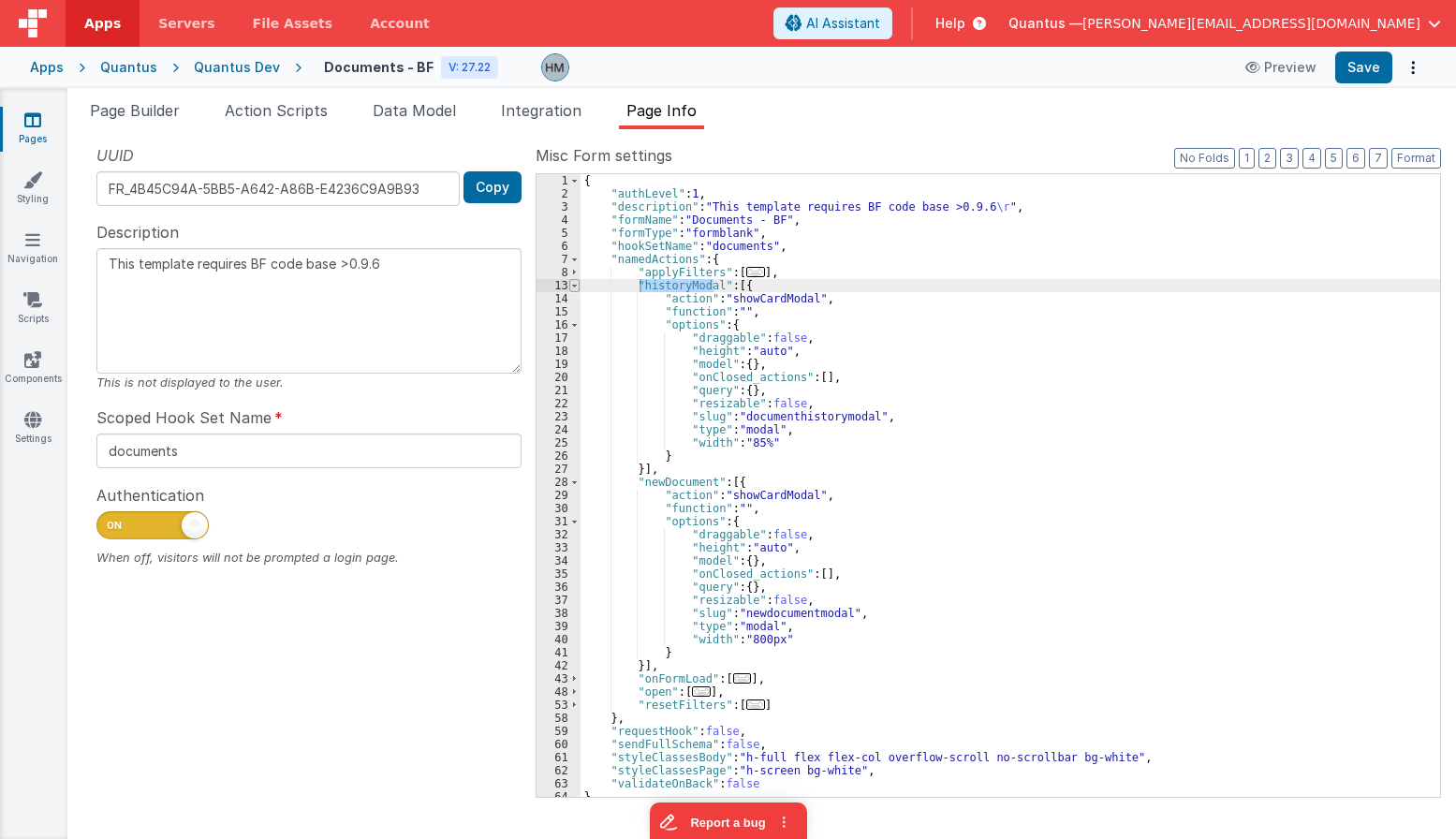
click at [570, 285] on span at bounding box center [574, 286] width 10 height 13
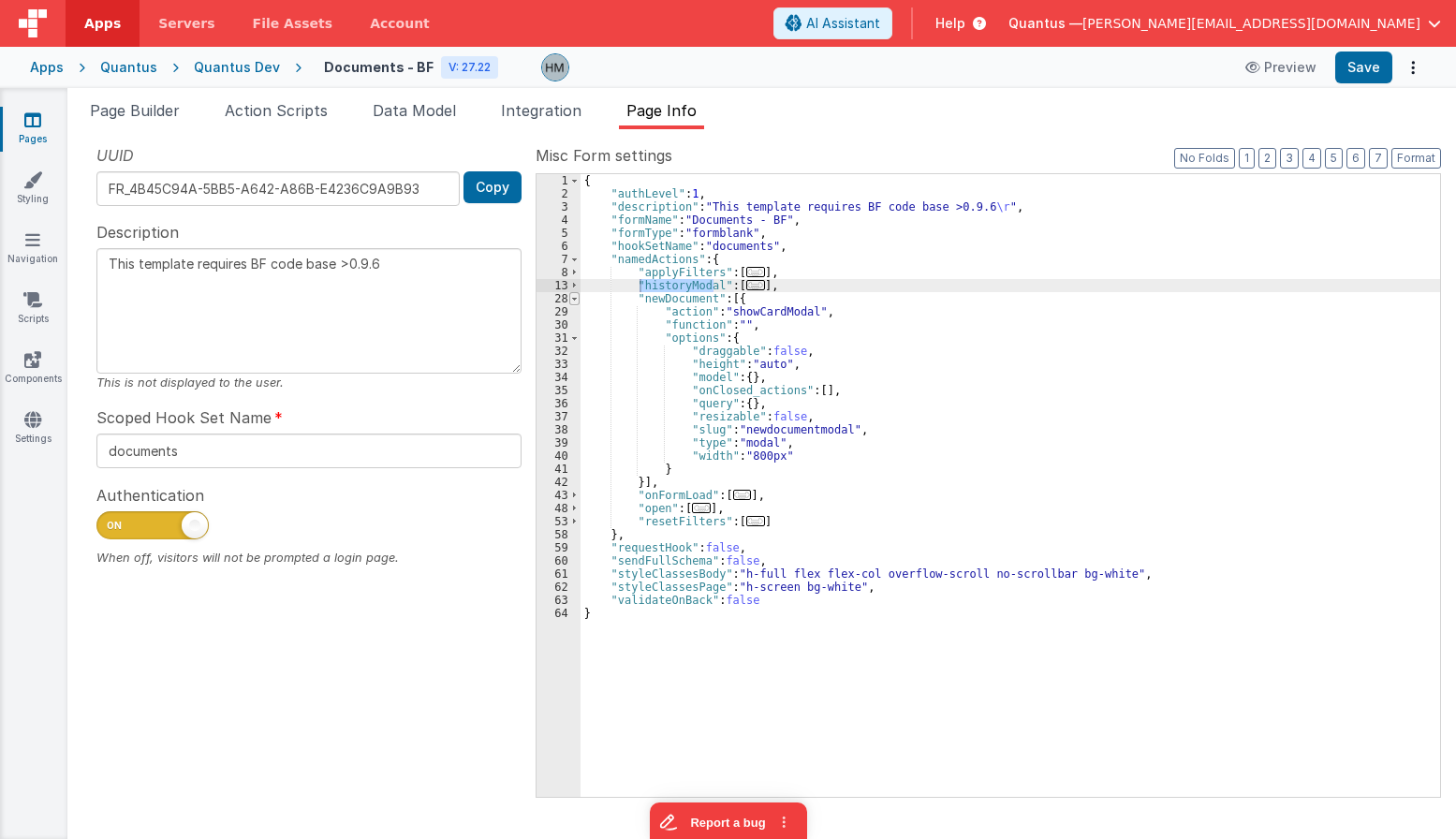
click at [572, 297] on span at bounding box center [574, 299] width 10 height 13
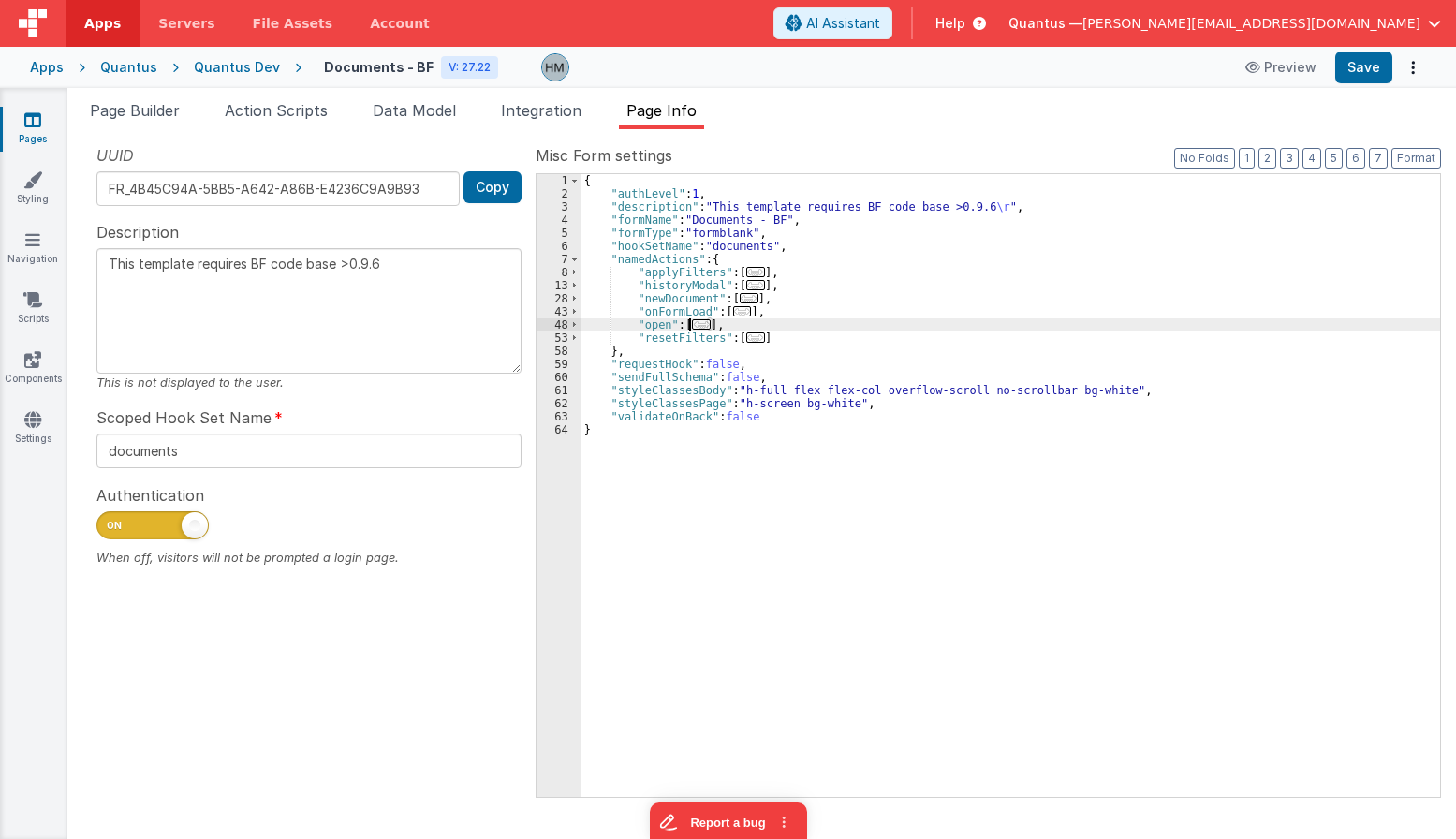
click at [697, 324] on span "..." at bounding box center [701, 324] width 19 height 10
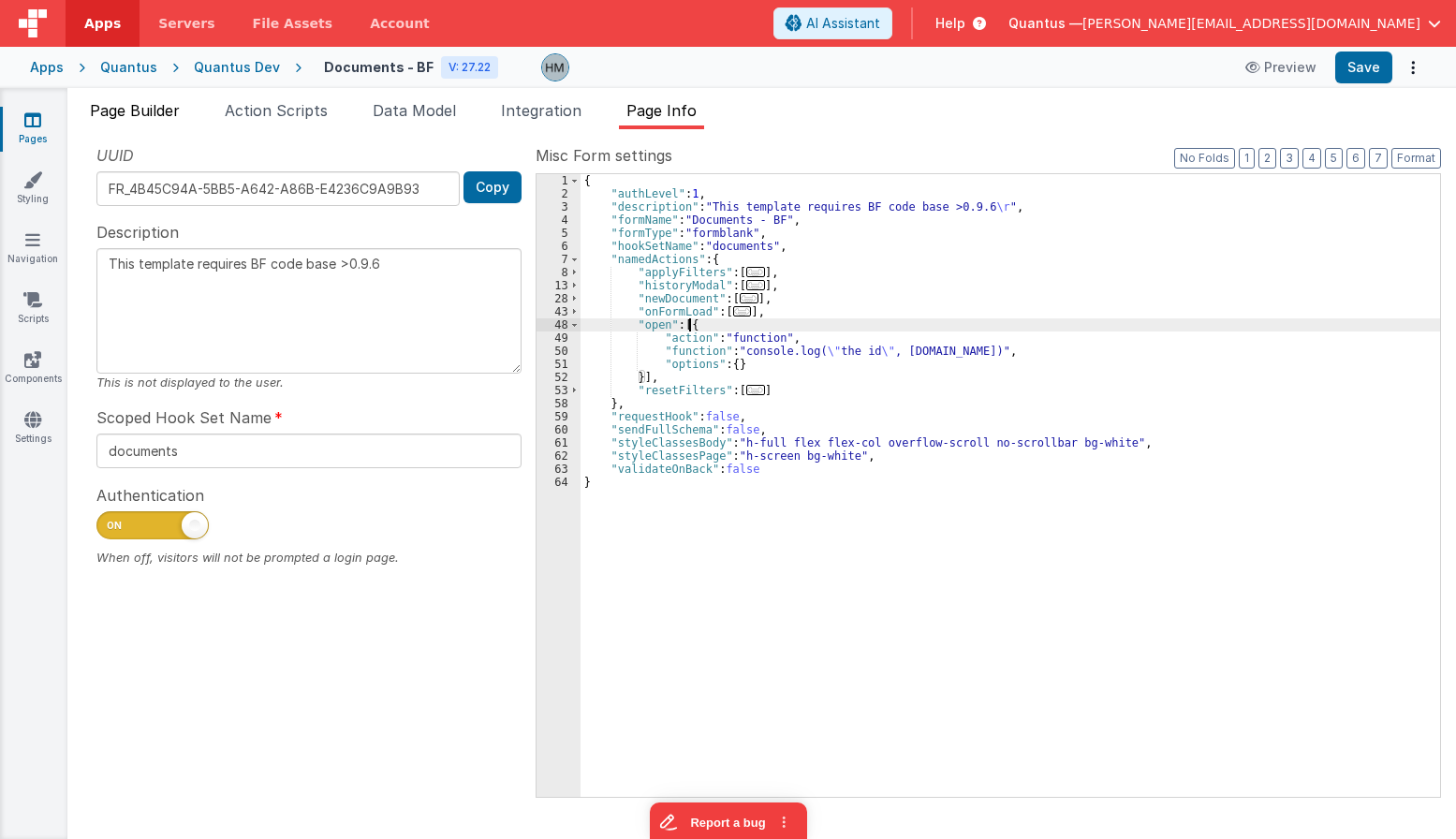
click at [154, 116] on span "Page Builder" at bounding box center [135, 111] width 90 height 19
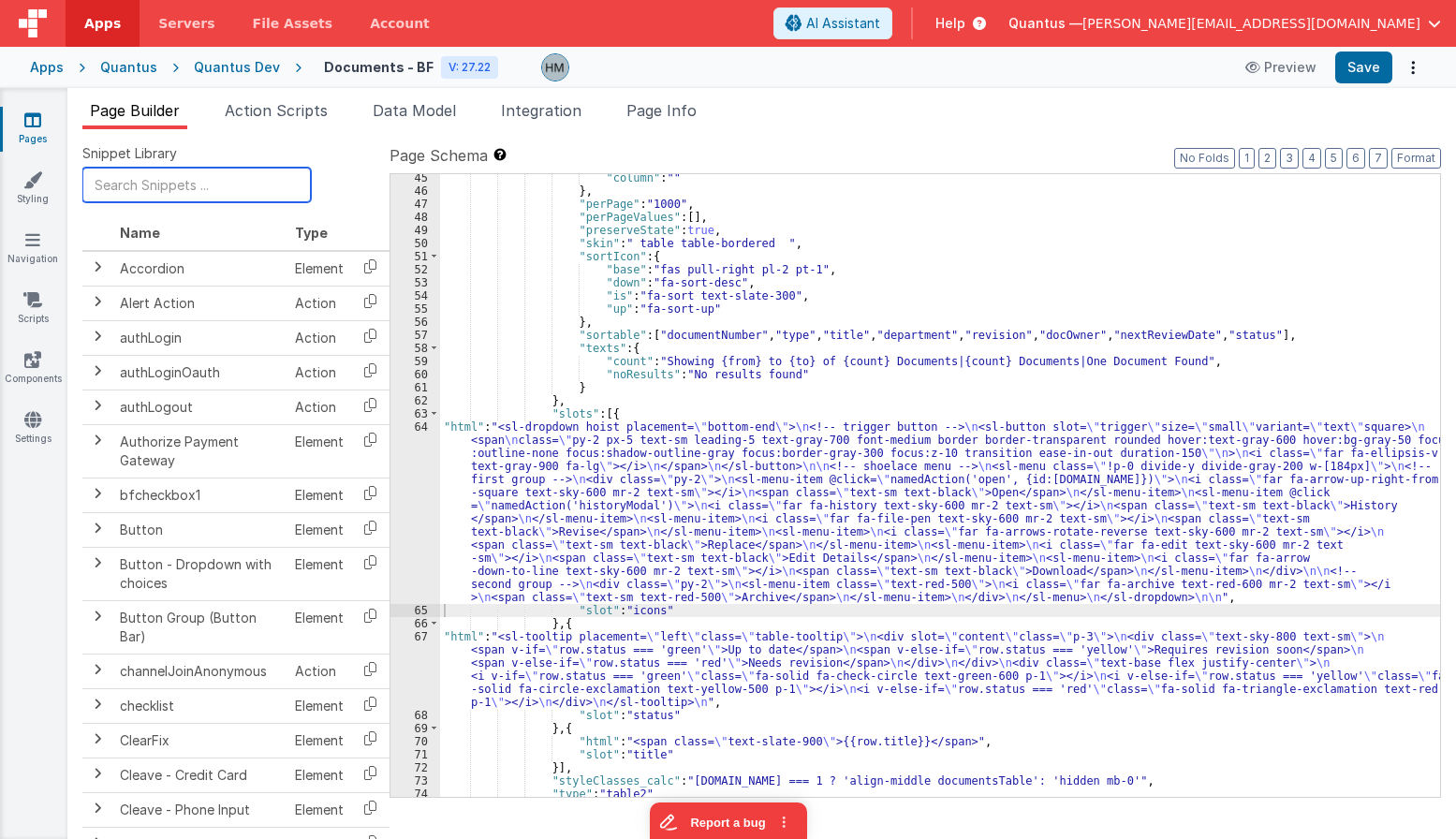
click at [188, 173] on input "text" at bounding box center [197, 185] width 229 height 35
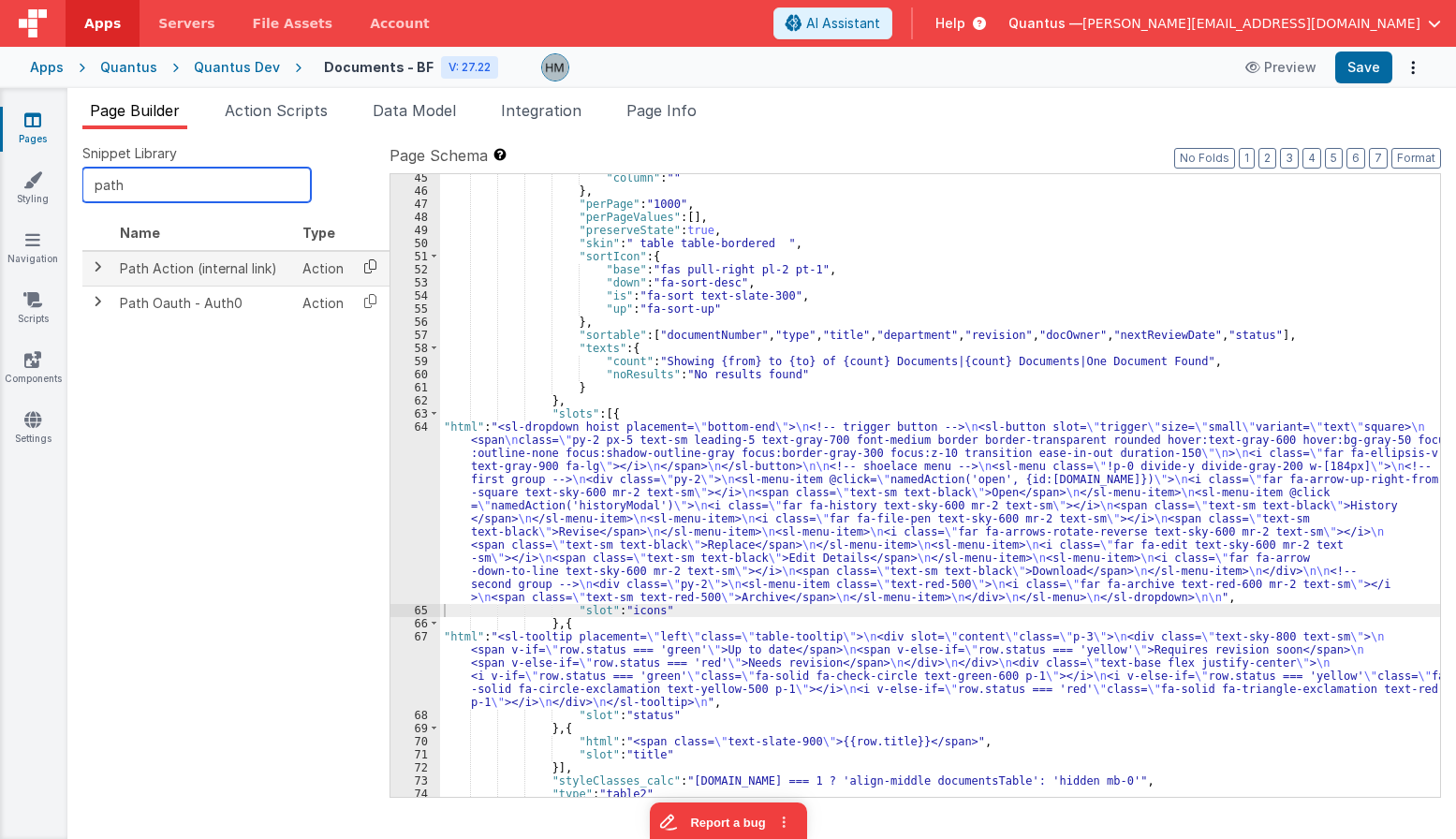
type input "path"
click at [367, 269] on icon at bounding box center [369, 266] width 38 height 29
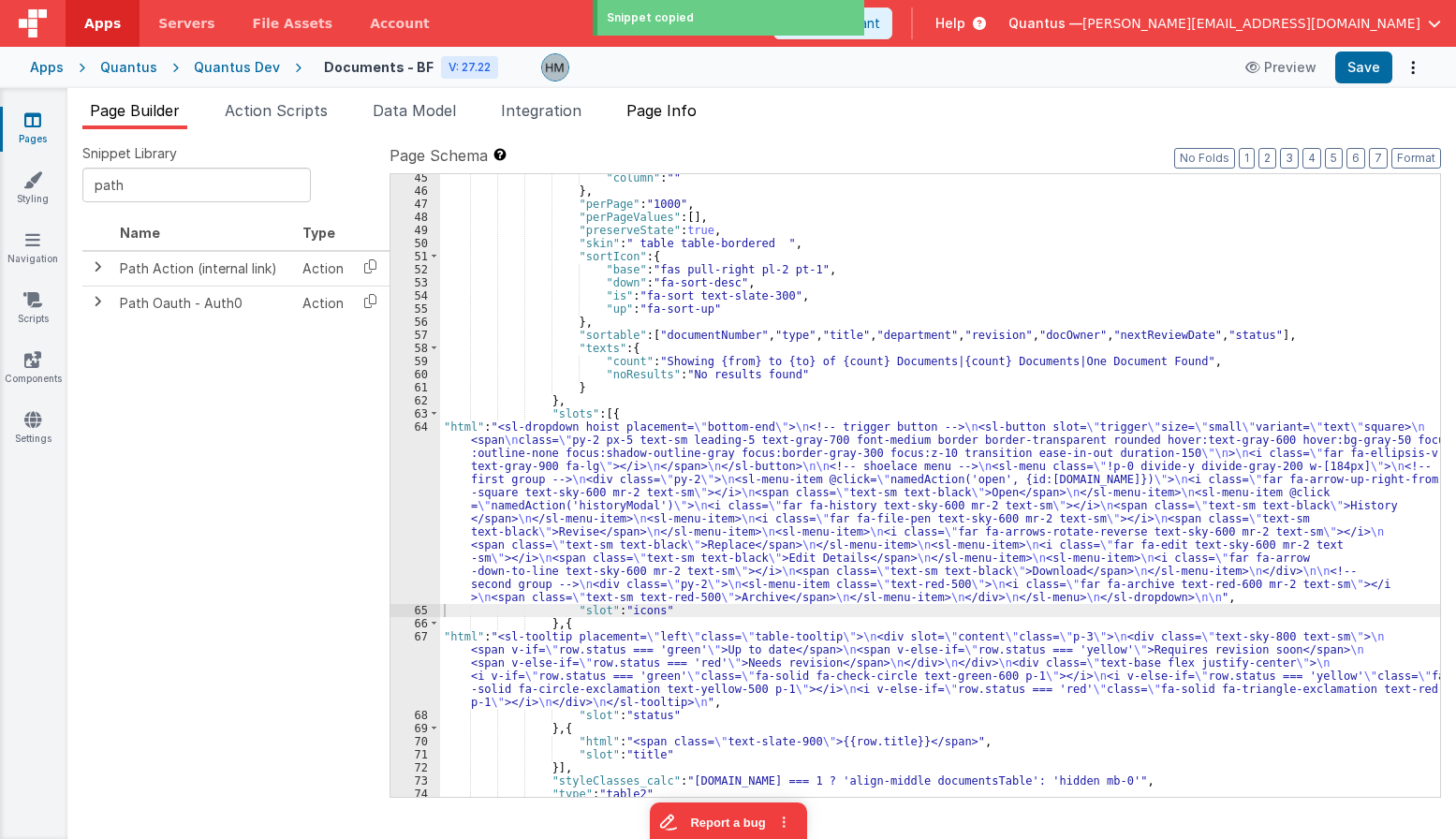
click at [647, 117] on span "Page Info" at bounding box center [661, 111] width 70 height 19
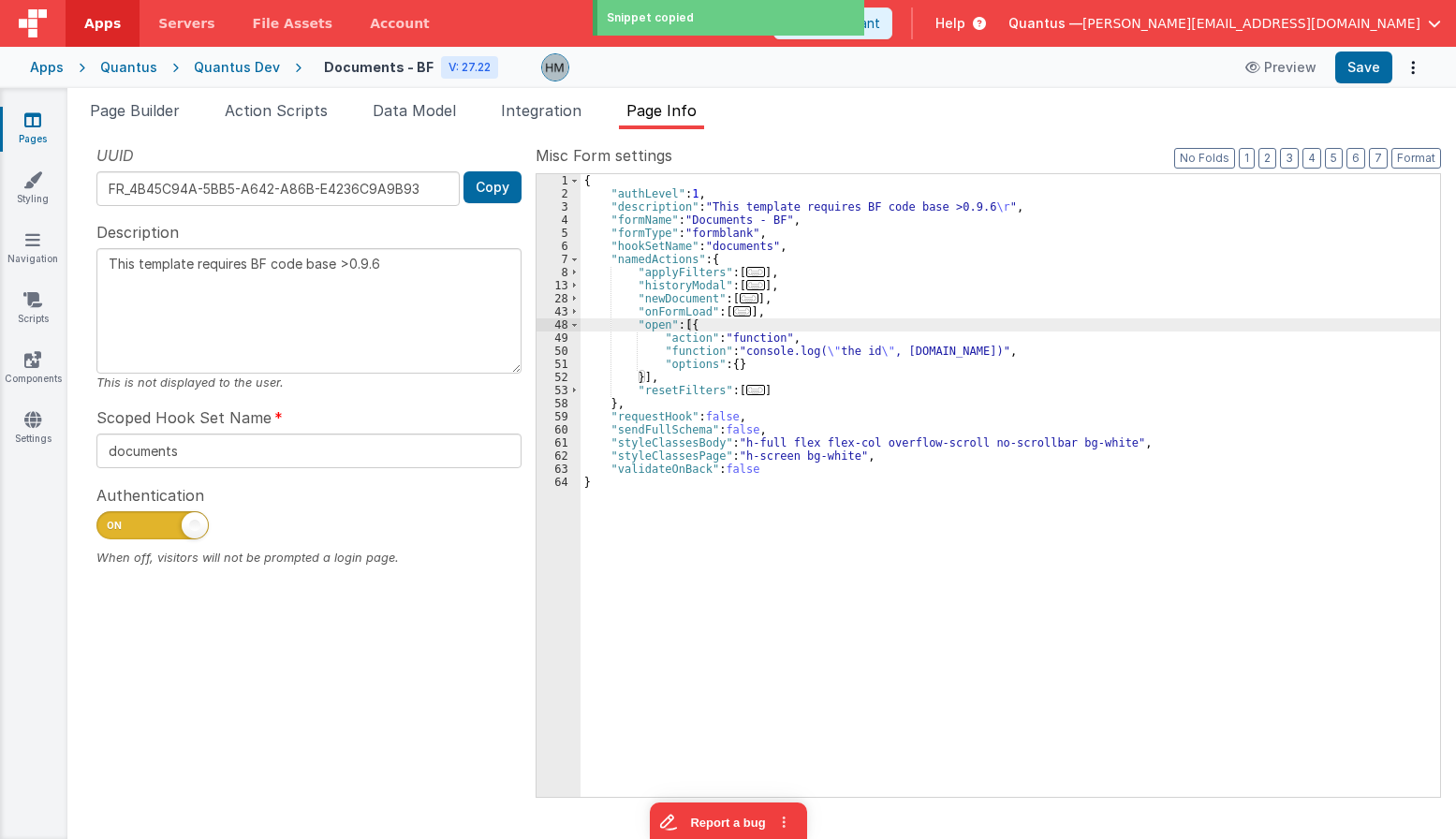
click at [690, 323] on div "{ "authLevel" : 1 , "description" : "This template requires BF code base >0.9.6…" at bounding box center [1010, 499] width 860 height 649
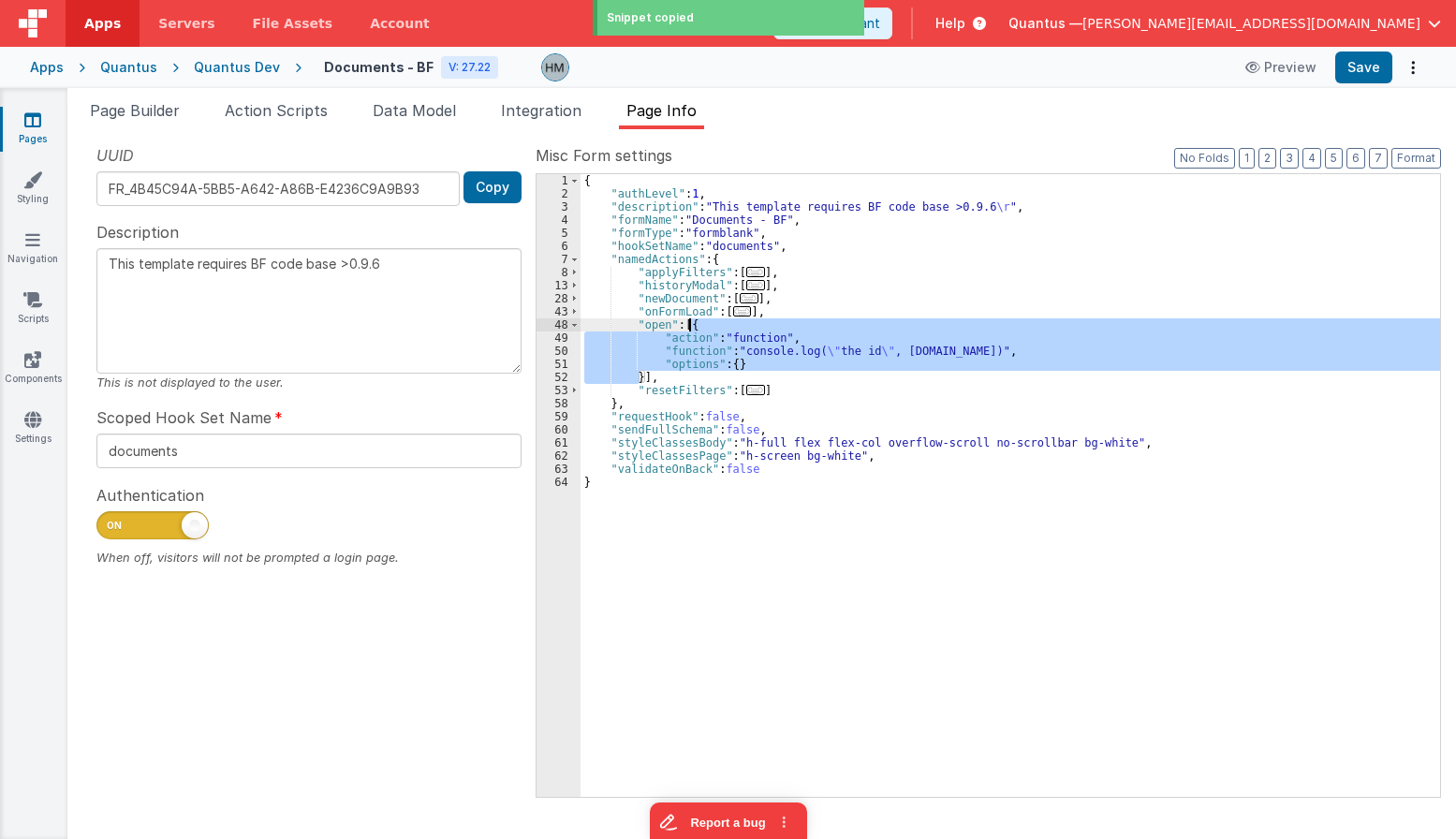
click at [690, 323] on div "{ "authLevel" : 1 , "description" : "This template requires BF code base >0.9.6…" at bounding box center [1010, 499] width 860 height 649
paste textarea
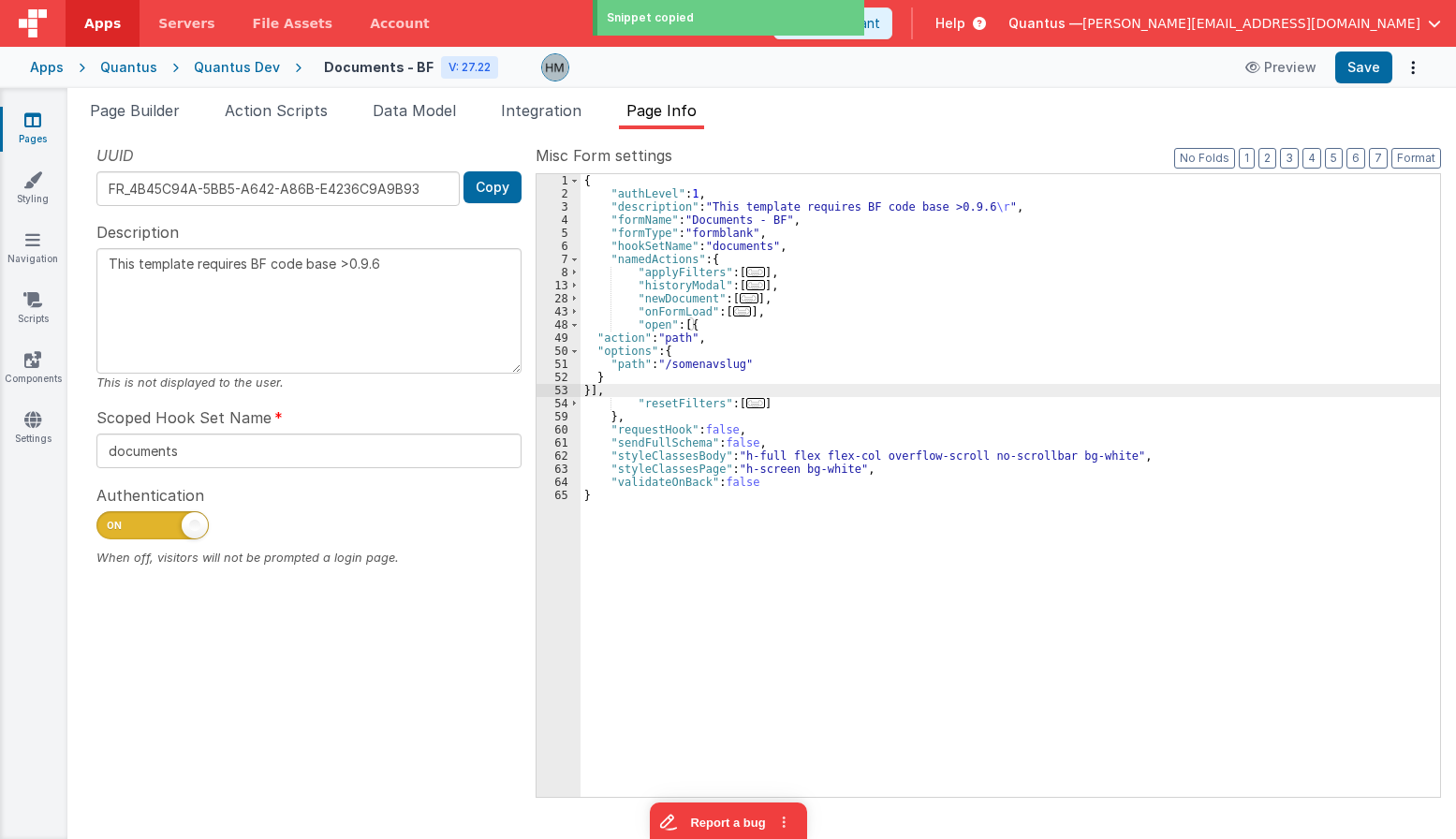
click at [702, 358] on div "{ "authLevel" : 1 , "description" : "This template requires BF code base >0.9.6…" at bounding box center [1010, 499] width 860 height 649
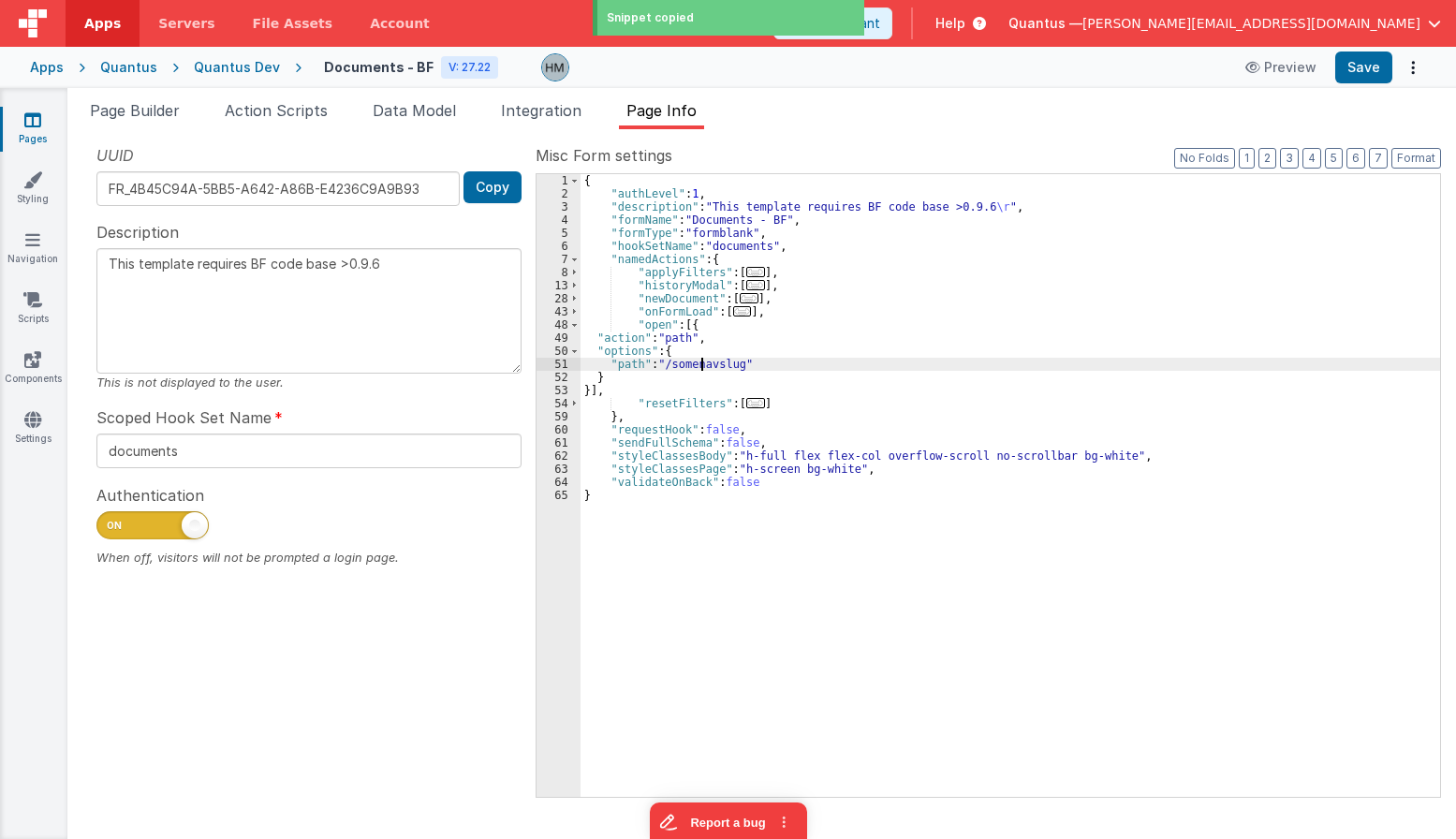
click at [702, 358] on div "{ "authLevel" : 1 , "description" : "This template requires BF code base >0.9.6…" at bounding box center [1010, 499] width 860 height 649
type textarea "This template requires BF code base >0.9.6"
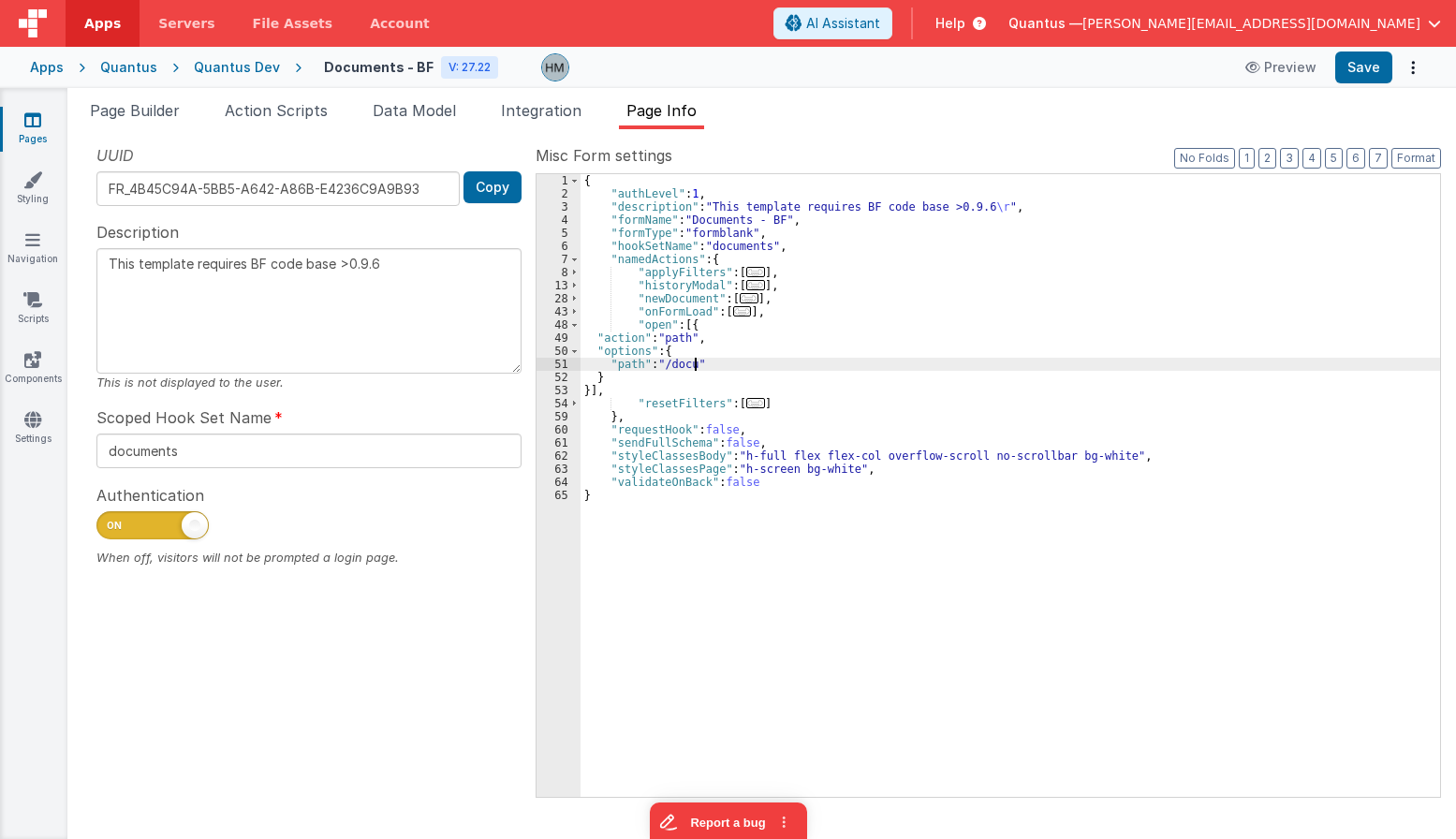
type textarea "This template requires BF code base >0.9.6"
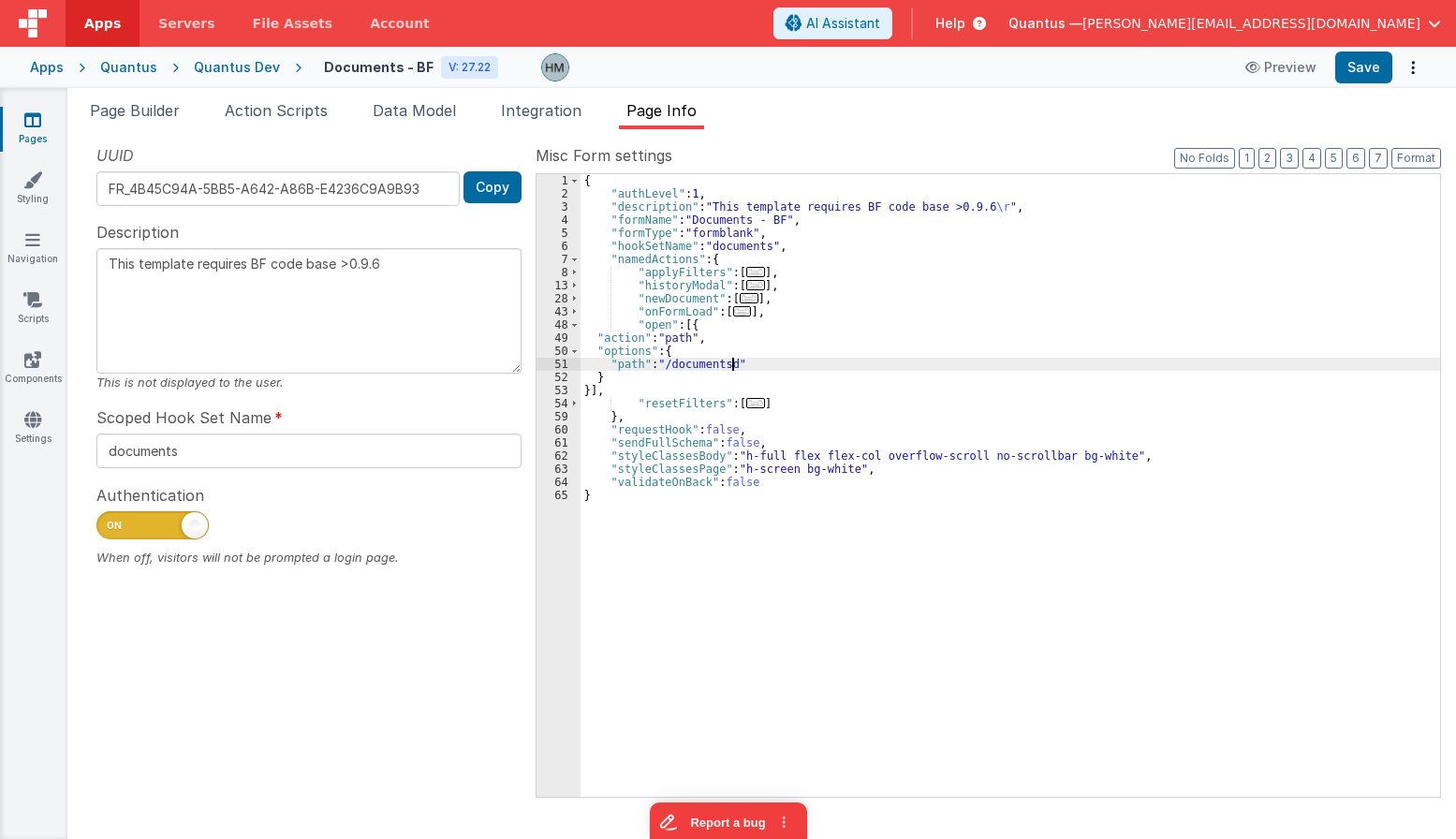
type textarea "This template requires BF code base >0.9.6"
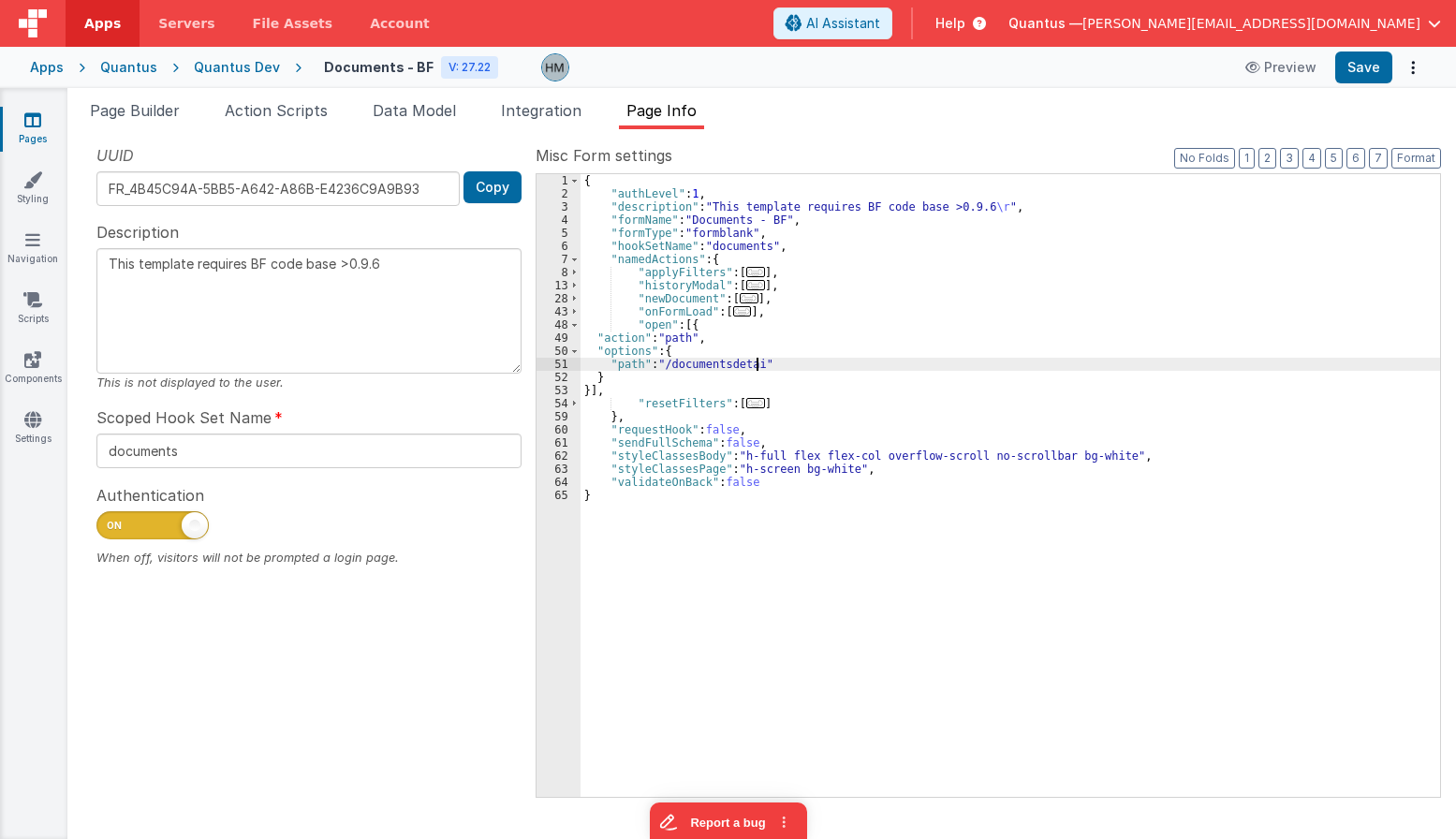
type textarea "This template requires BF code base >0.9.6"
click at [1298, 59] on button "Save" at bounding box center [1363, 67] width 57 height 32
click at [724, 362] on div "{ "authLevel" : 1 , "description" : "This template requires BF code base >0.9.6…" at bounding box center [1010, 499] width 860 height 649
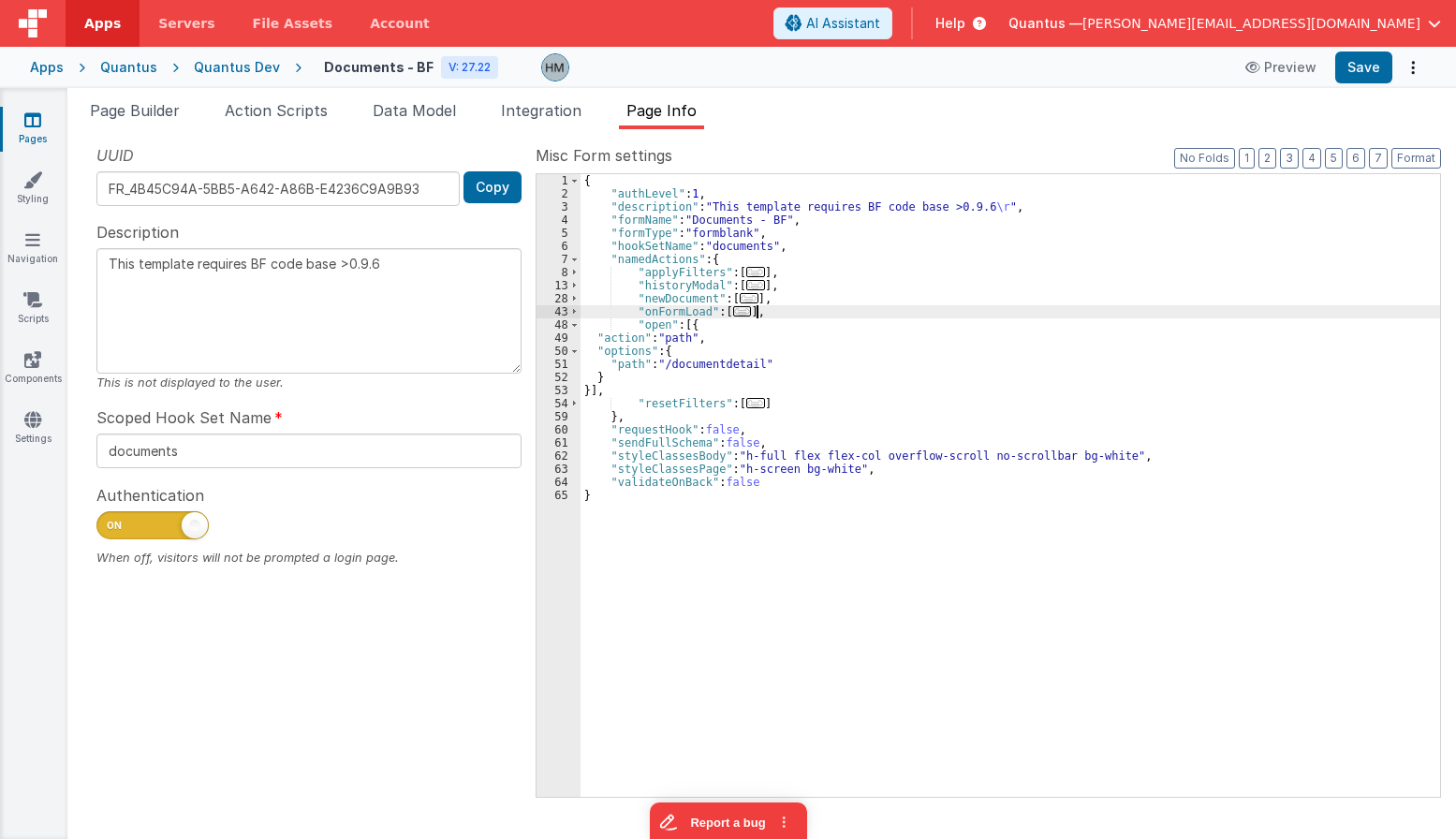
click at [839, 317] on div "{ "authLevel" : 1 , "description" : "This template requires BF code base >0.9.6…" at bounding box center [1010, 499] width 860 height 649
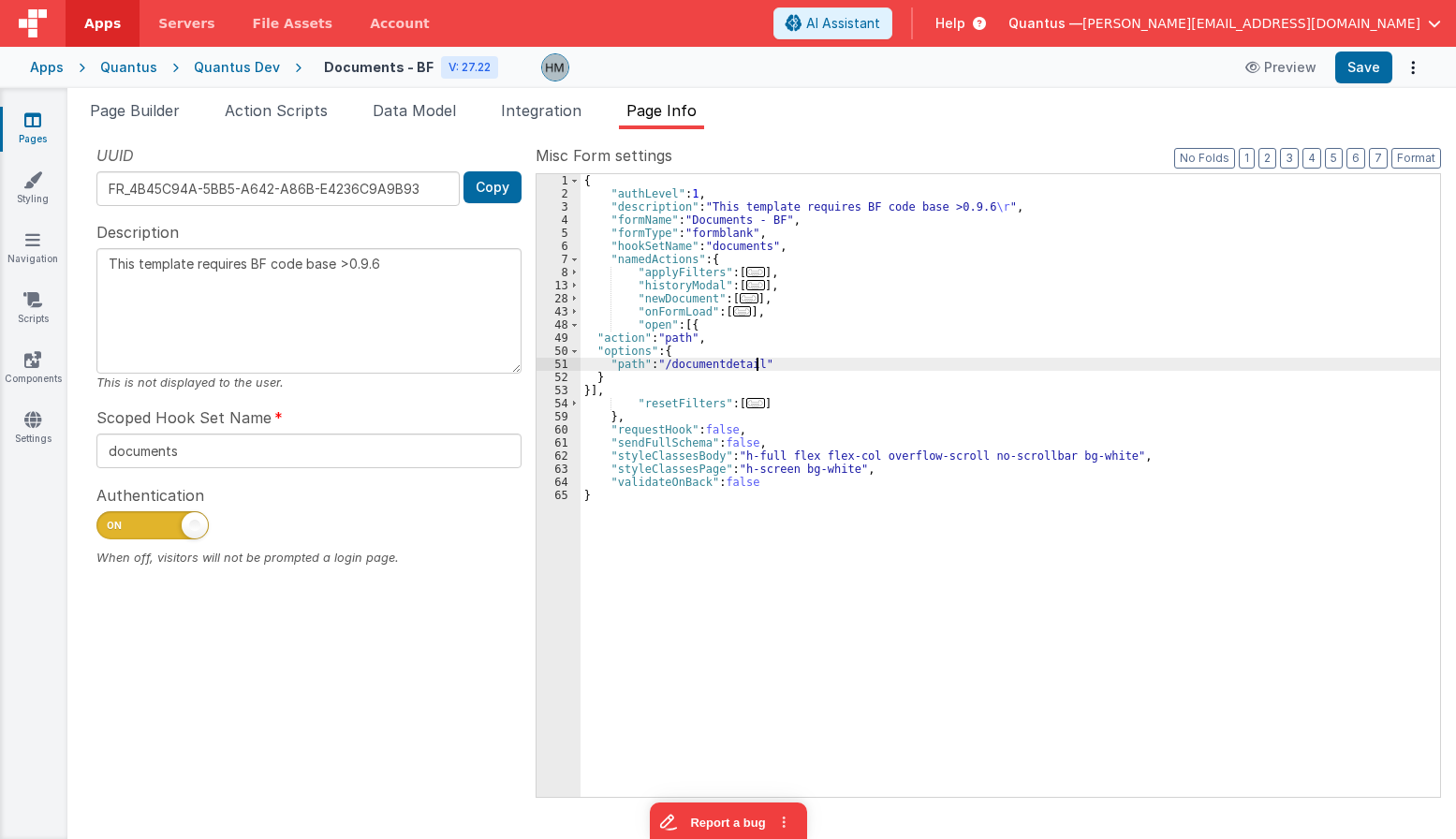
click at [758, 361] on div "{ "authLevel" : 1 , "description" : "This template requires BF code base >0.9.6…" at bounding box center [1010, 499] width 860 height 649
click at [770, 335] on div "{ "authLevel" : 1 , "description" : "This template requires BF code base >0.9.6…" at bounding box center [1010, 499] width 860 height 649
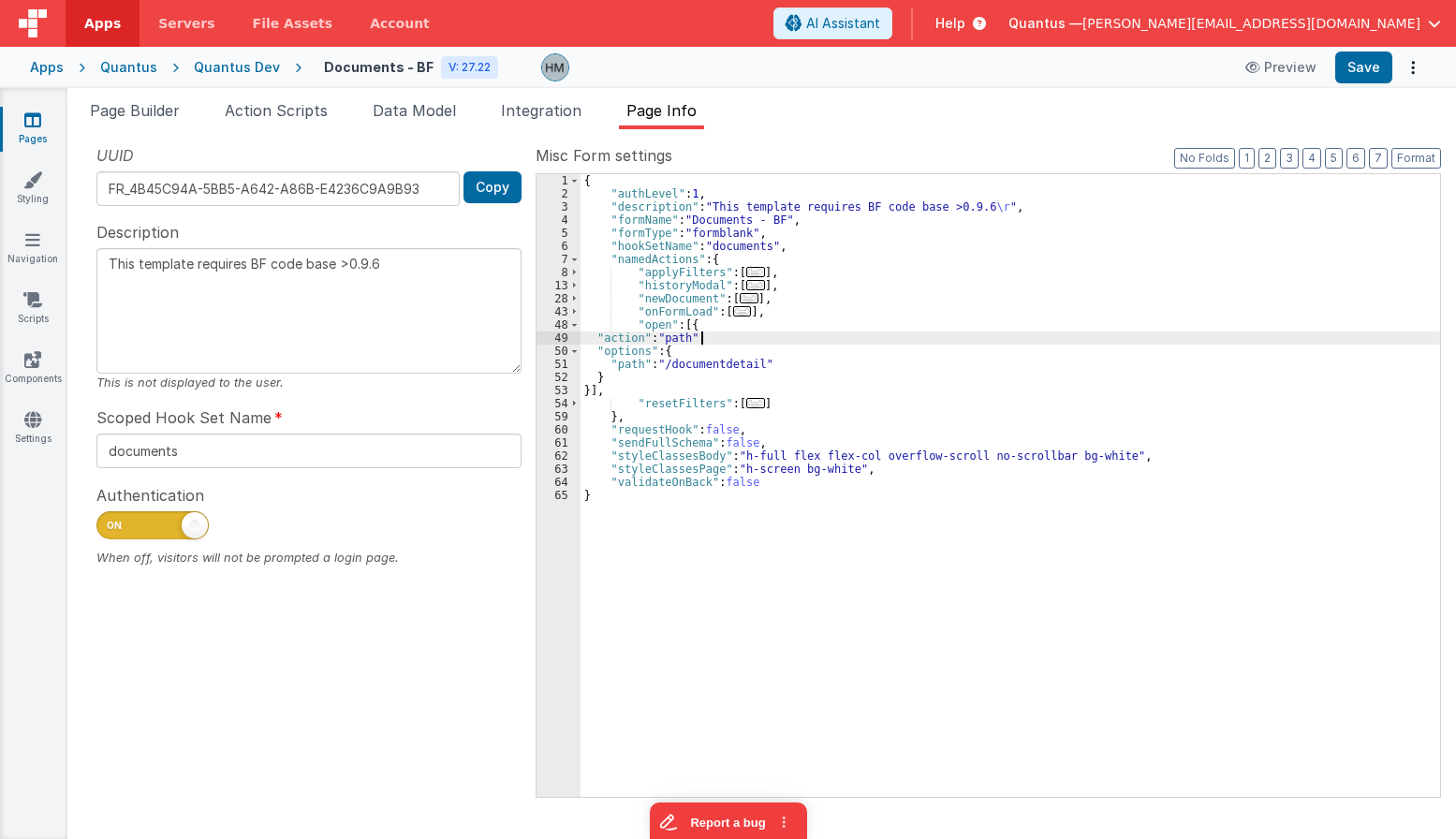
type textarea "This template requires BF code base >0.9.6"
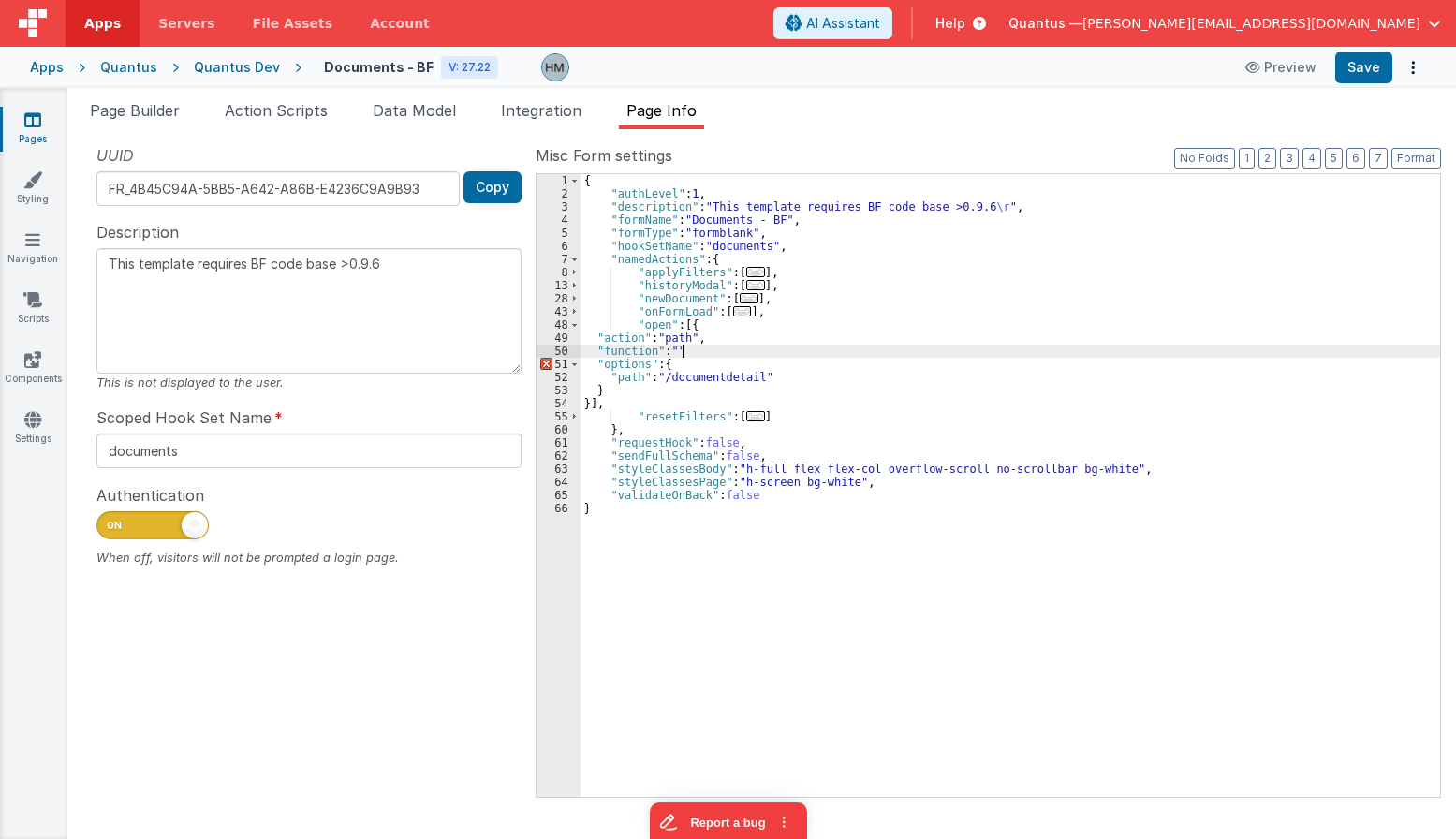
type textarea "This template requires BF code base >0.9.6"
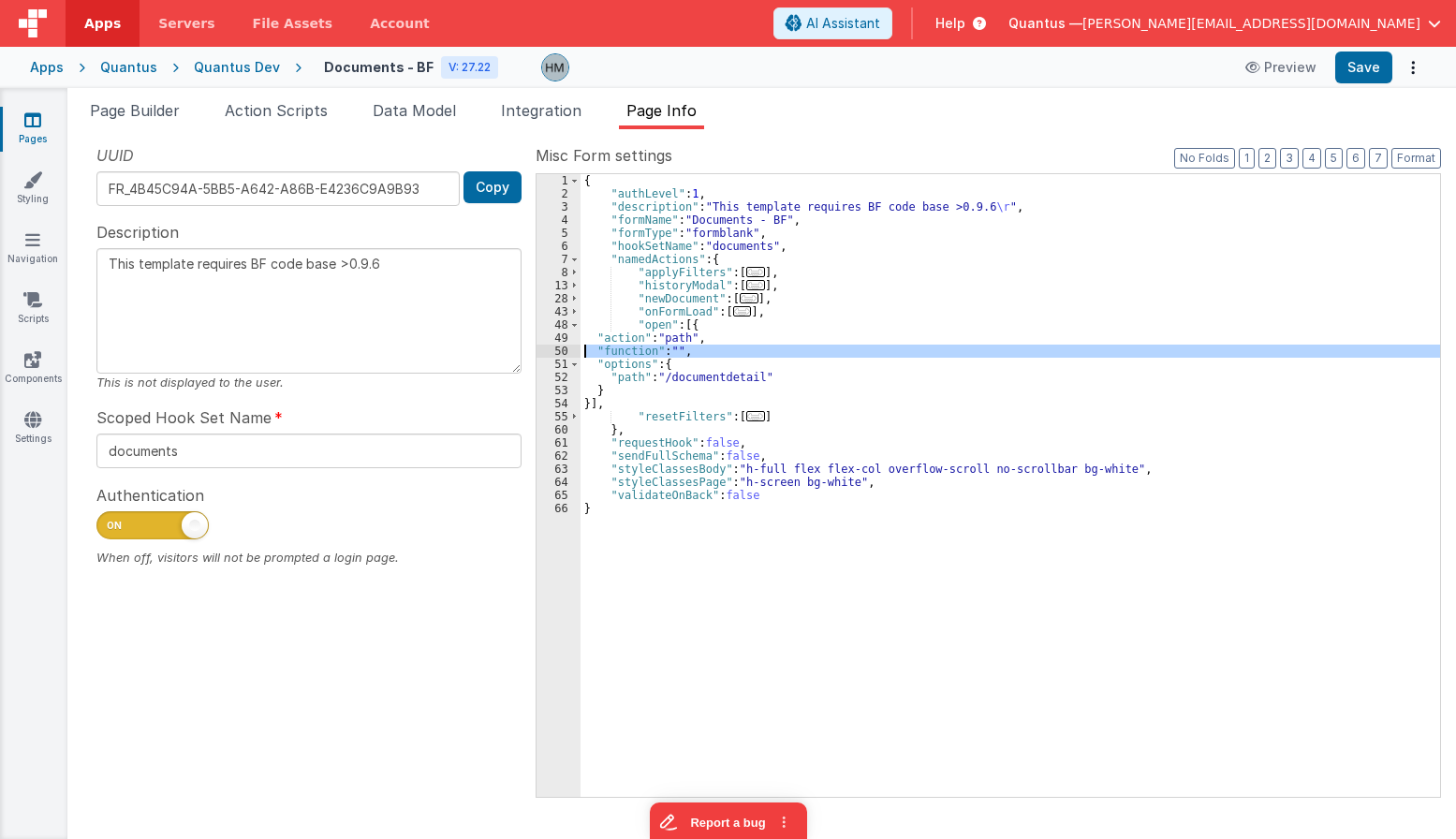
click at [560, 347] on div "50" at bounding box center [558, 352] width 44 height 13
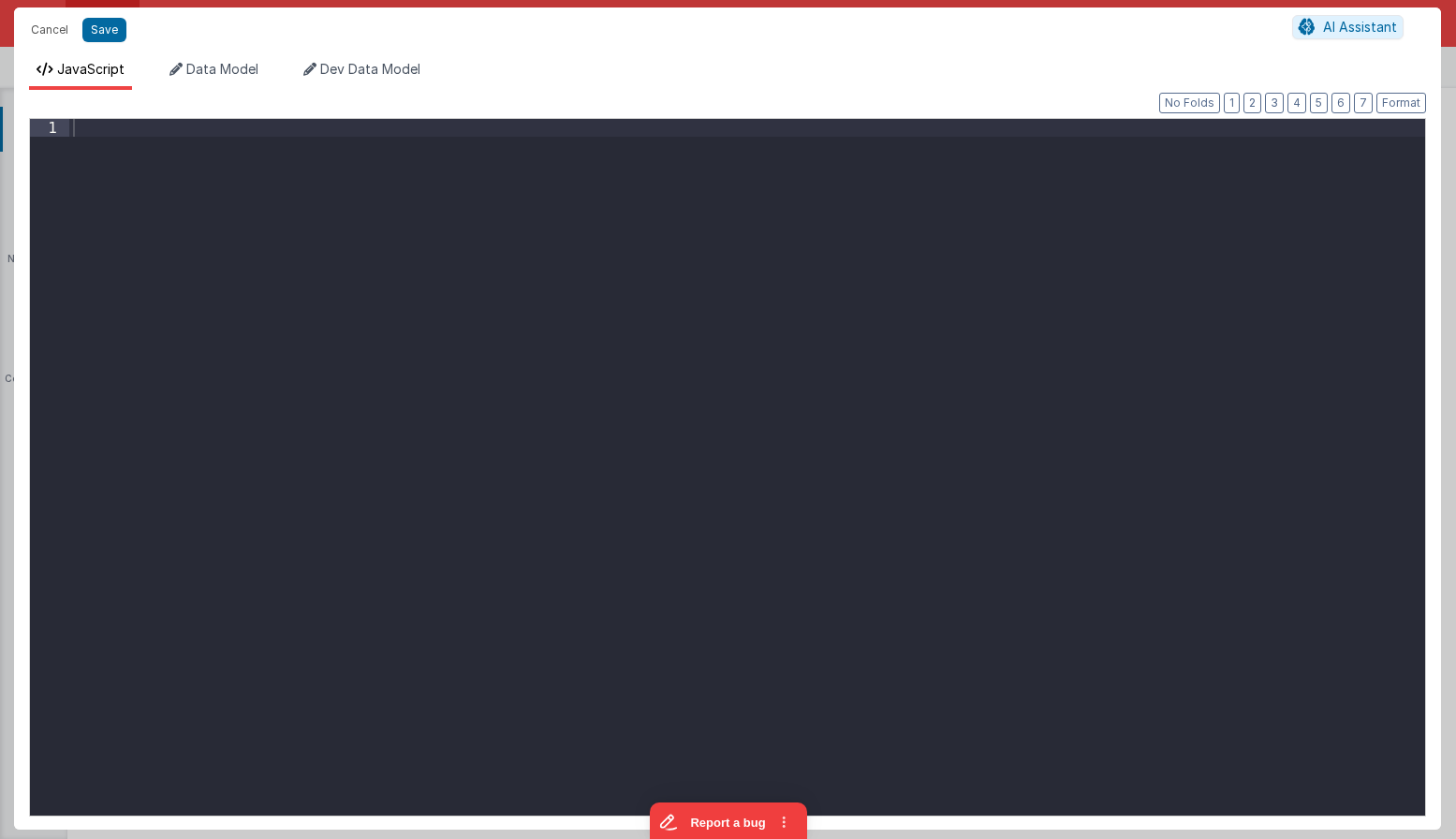
click at [556, 333] on div at bounding box center [747, 485] width 1356 height 732
click at [514, 128] on div "action . options . path = "/documentdetail?id=" +" at bounding box center [747, 485] width 1356 height 732
type textarea "This template requires BF code base >0.9.6"
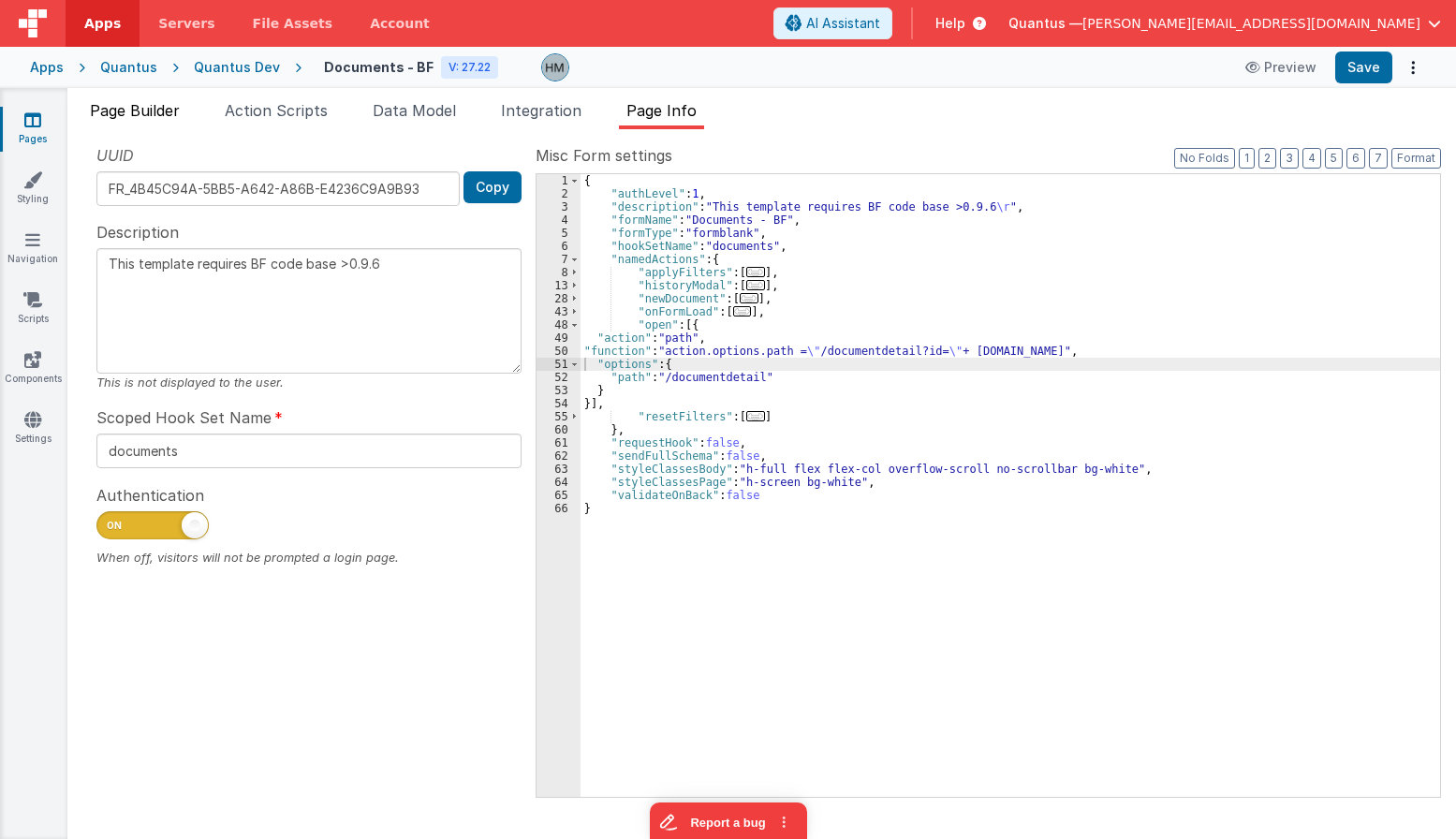
click at [144, 116] on span "Page Builder" at bounding box center [135, 111] width 90 height 19
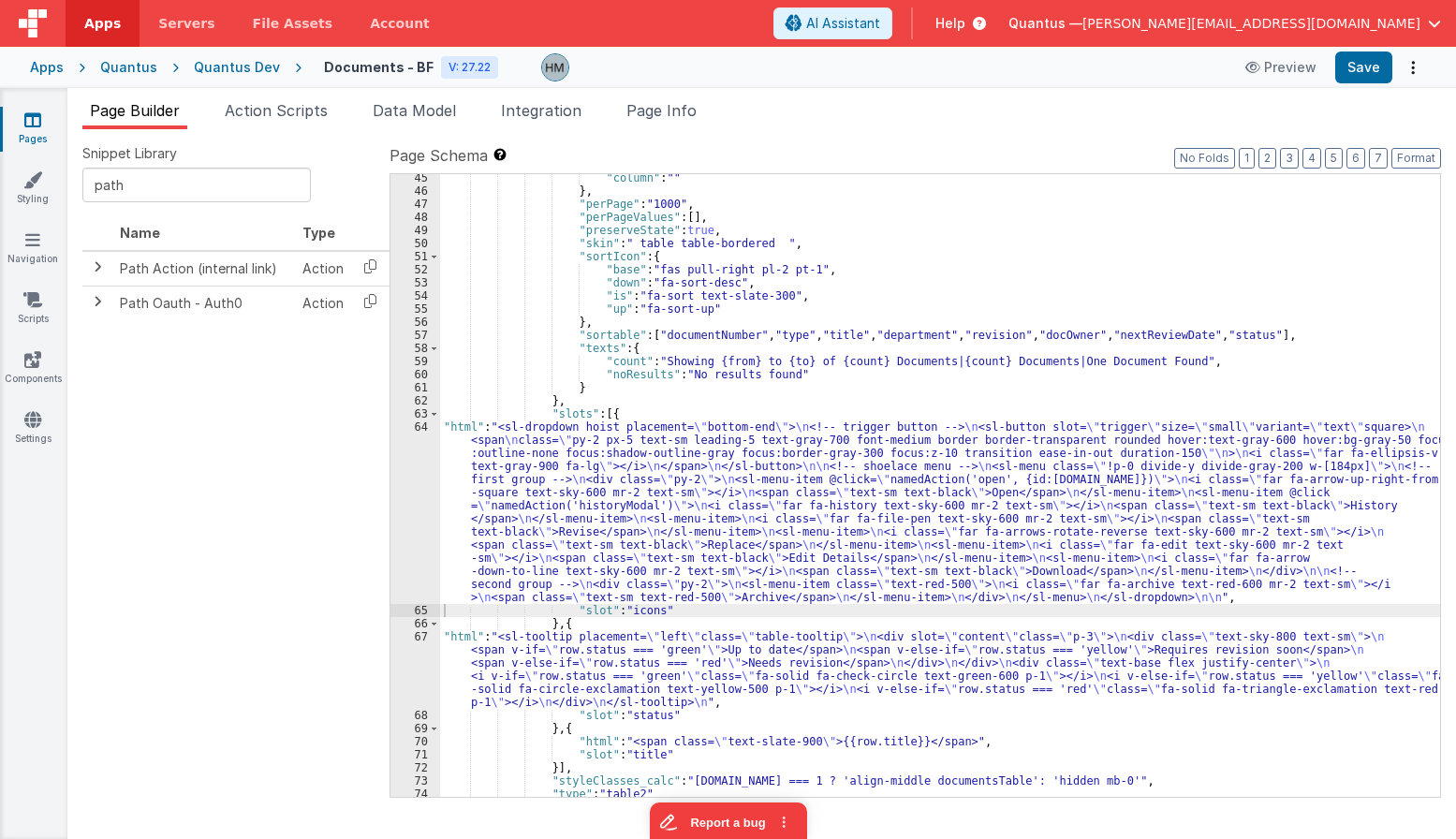
click at [479, 441] on div ""column" : "" } , "perPage" : "1000" , "perPageValues" : [ ] , "preserveState" …" at bounding box center [939, 496] width 1000 height 649
click at [415, 422] on div "64" at bounding box center [414, 512] width 50 height 184
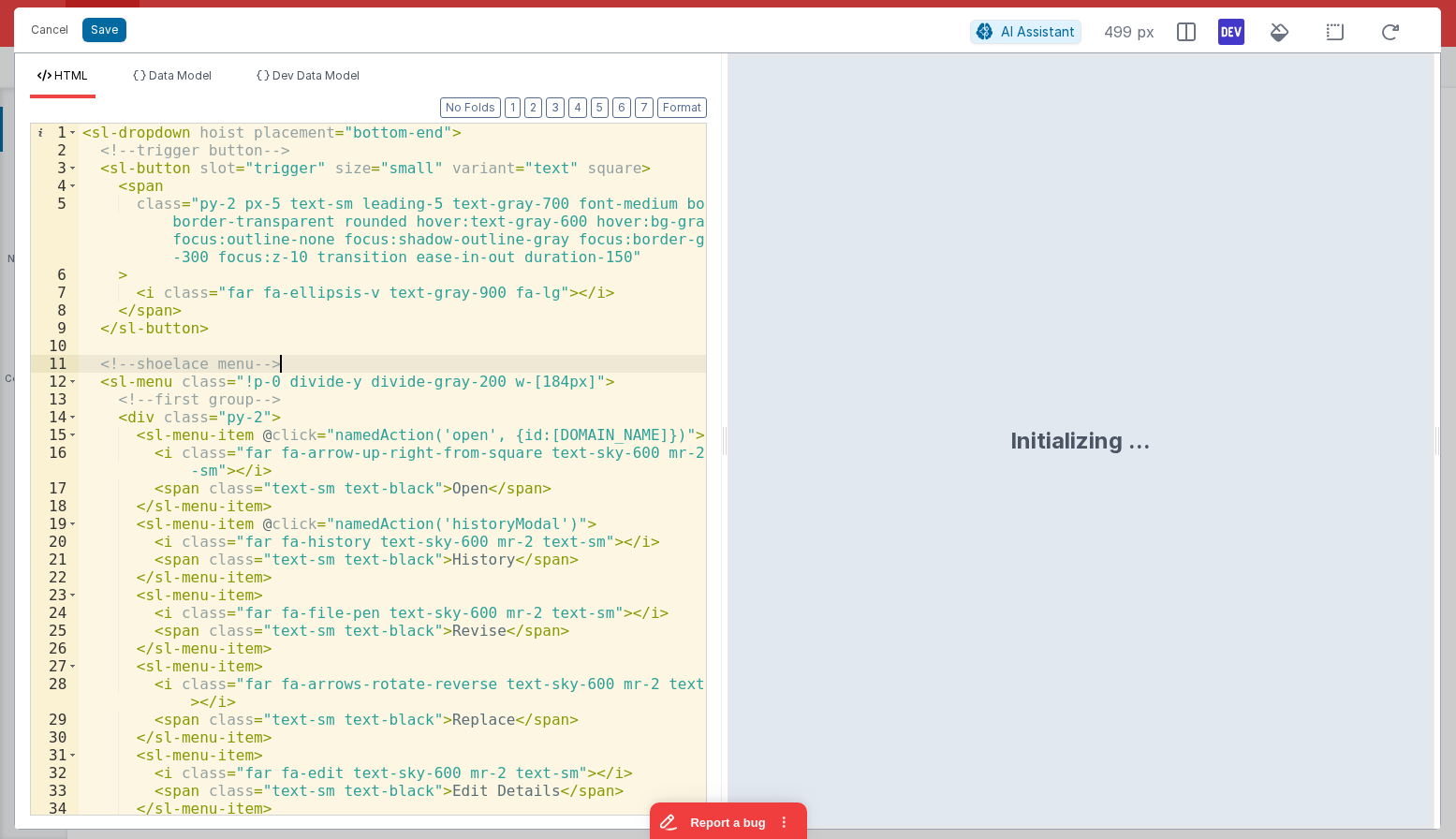
click at [428, 362] on div "< sl-dropdown hoist placement = "bottom-end" > <!-- trigger button --> < sl-but…" at bounding box center [392, 487] width 627 height 727
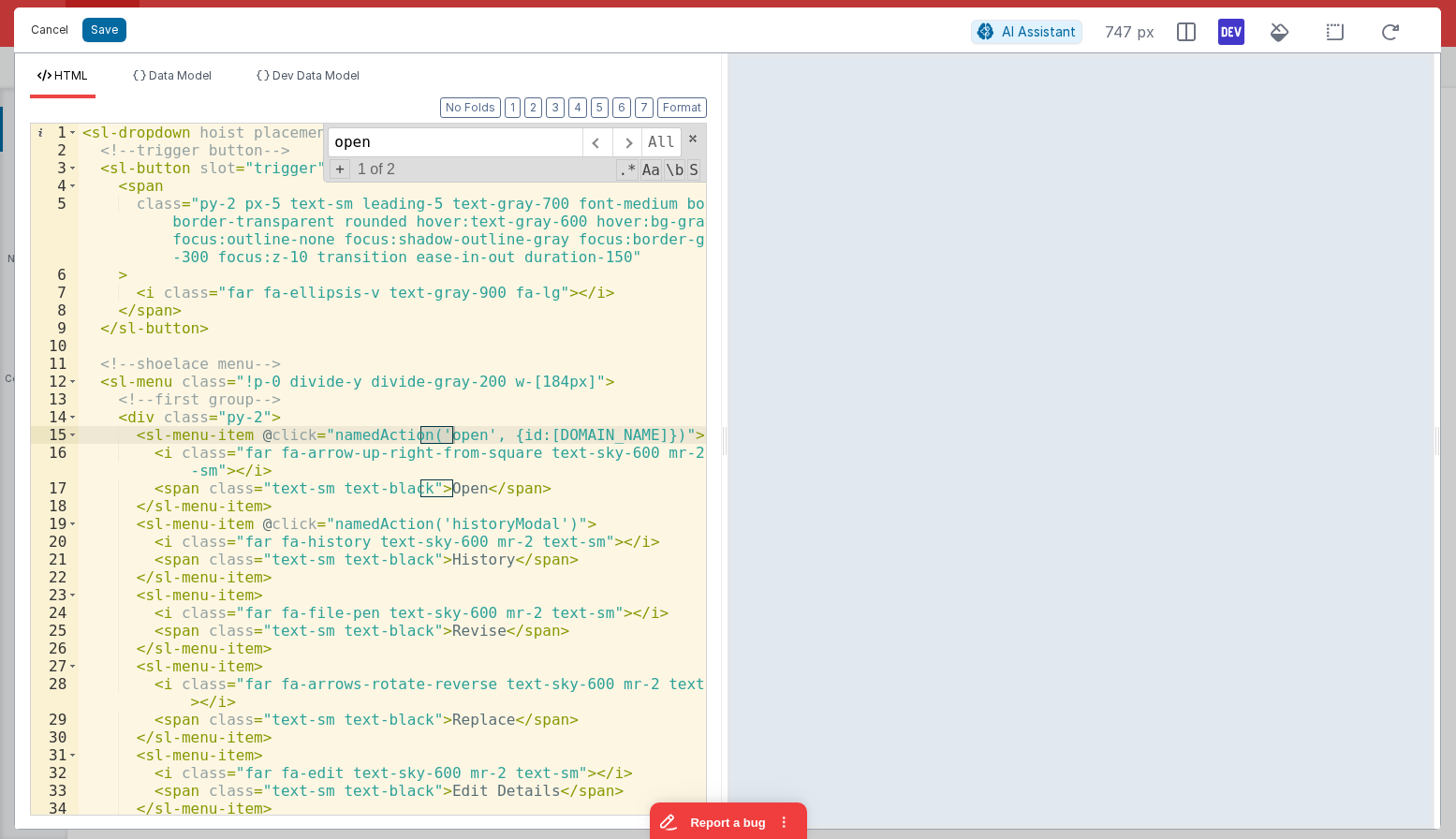
type input "open"
click at [64, 32] on button "Cancel" at bounding box center [50, 30] width 56 height 26
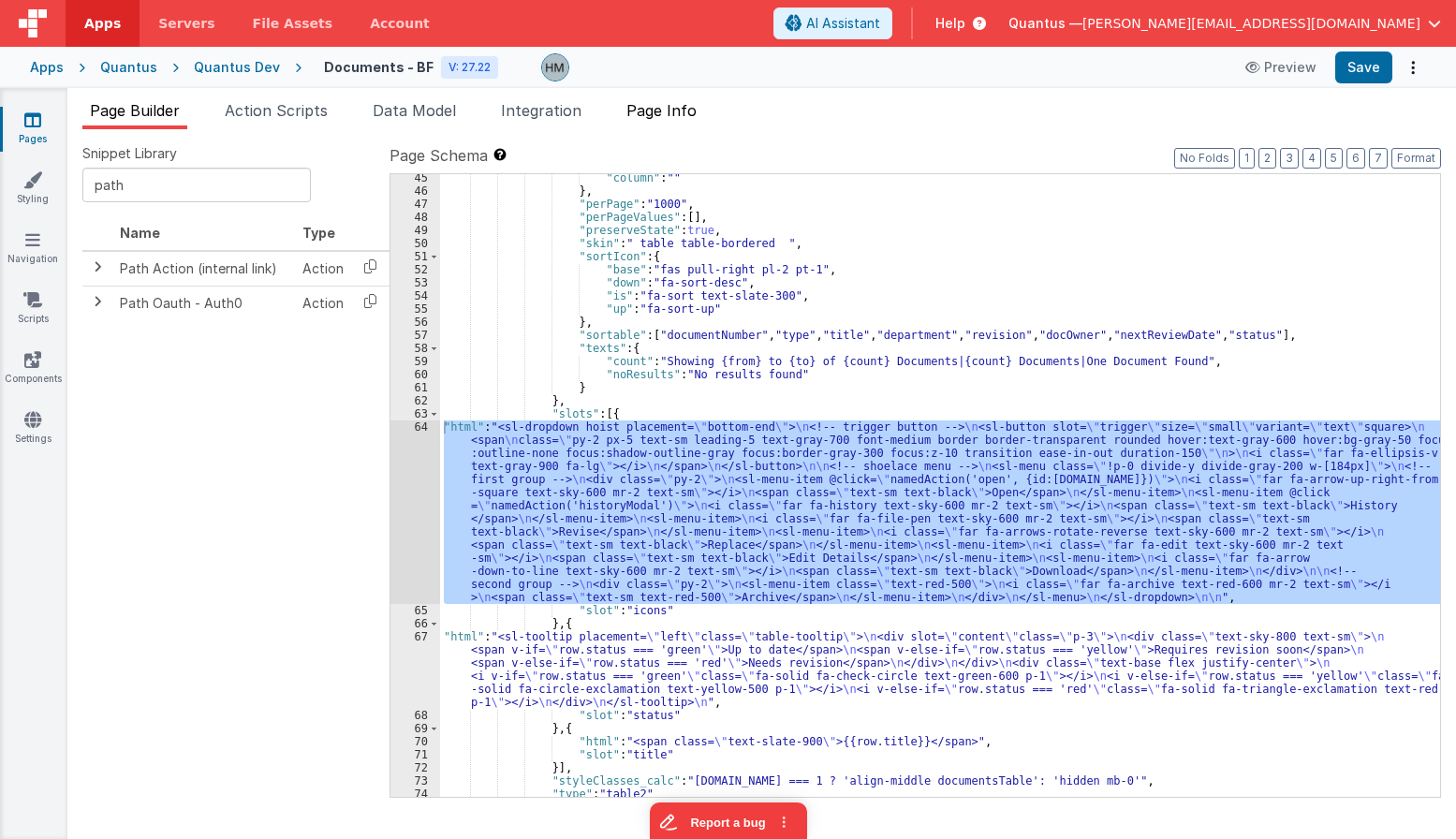
click at [654, 104] on span "Page Info" at bounding box center [661, 111] width 70 height 19
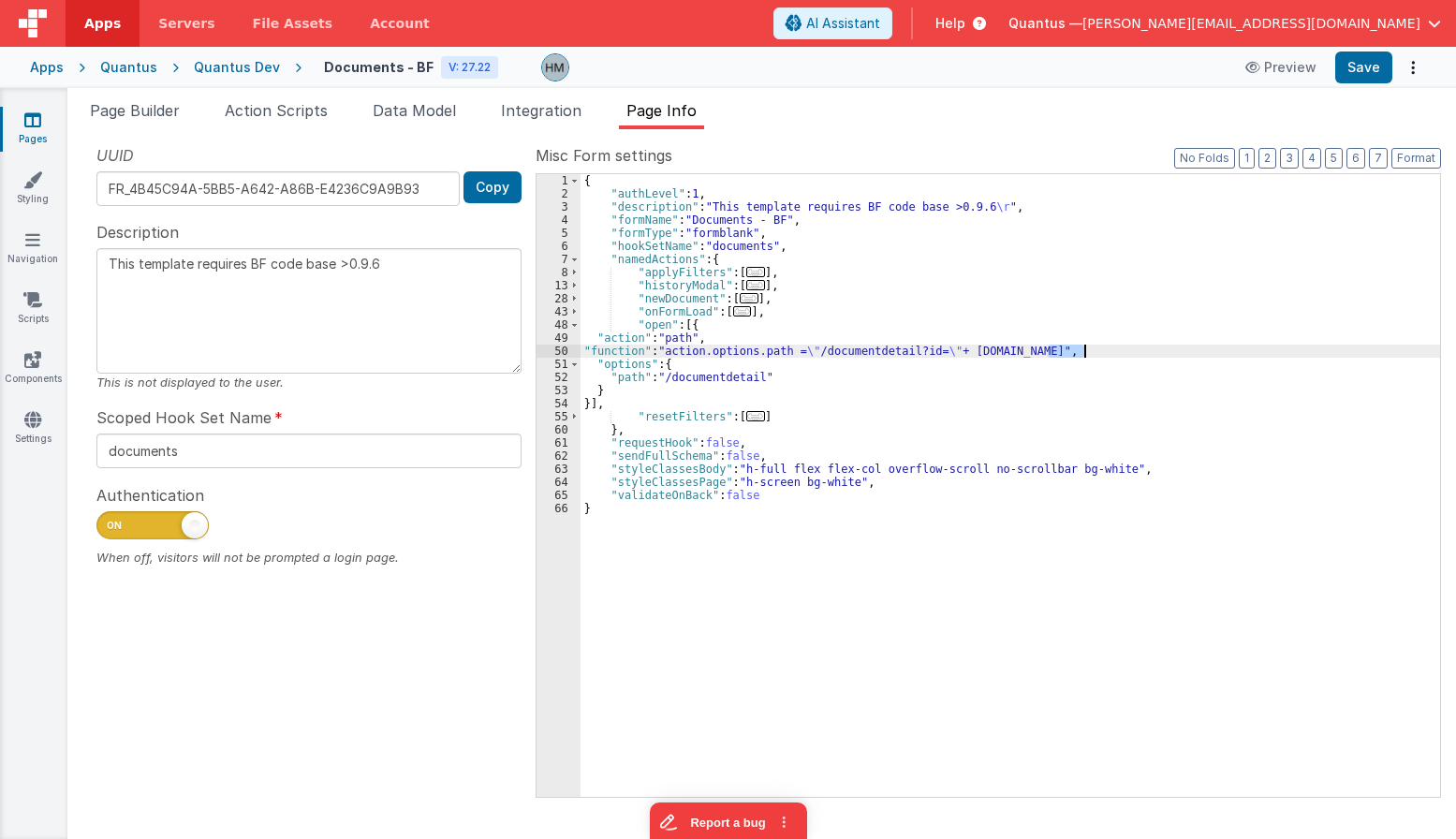
drag, startPoint x: 1048, startPoint y: 349, endPoint x: 1082, endPoint y: 352, distance: 34.1
click at [1082, 352] on div "{ "authLevel" : 1 , "description" : "This template requires BF code base >0.9.6…" at bounding box center [1010, 499] width 860 height 649
type textarea "This template requires BF code base >0.9.6"
click at [1158, 289] on div "{ "authLevel" : 1 , "description" : "This template requires BF code base >0.9.6…" at bounding box center [1010, 499] width 860 height 649
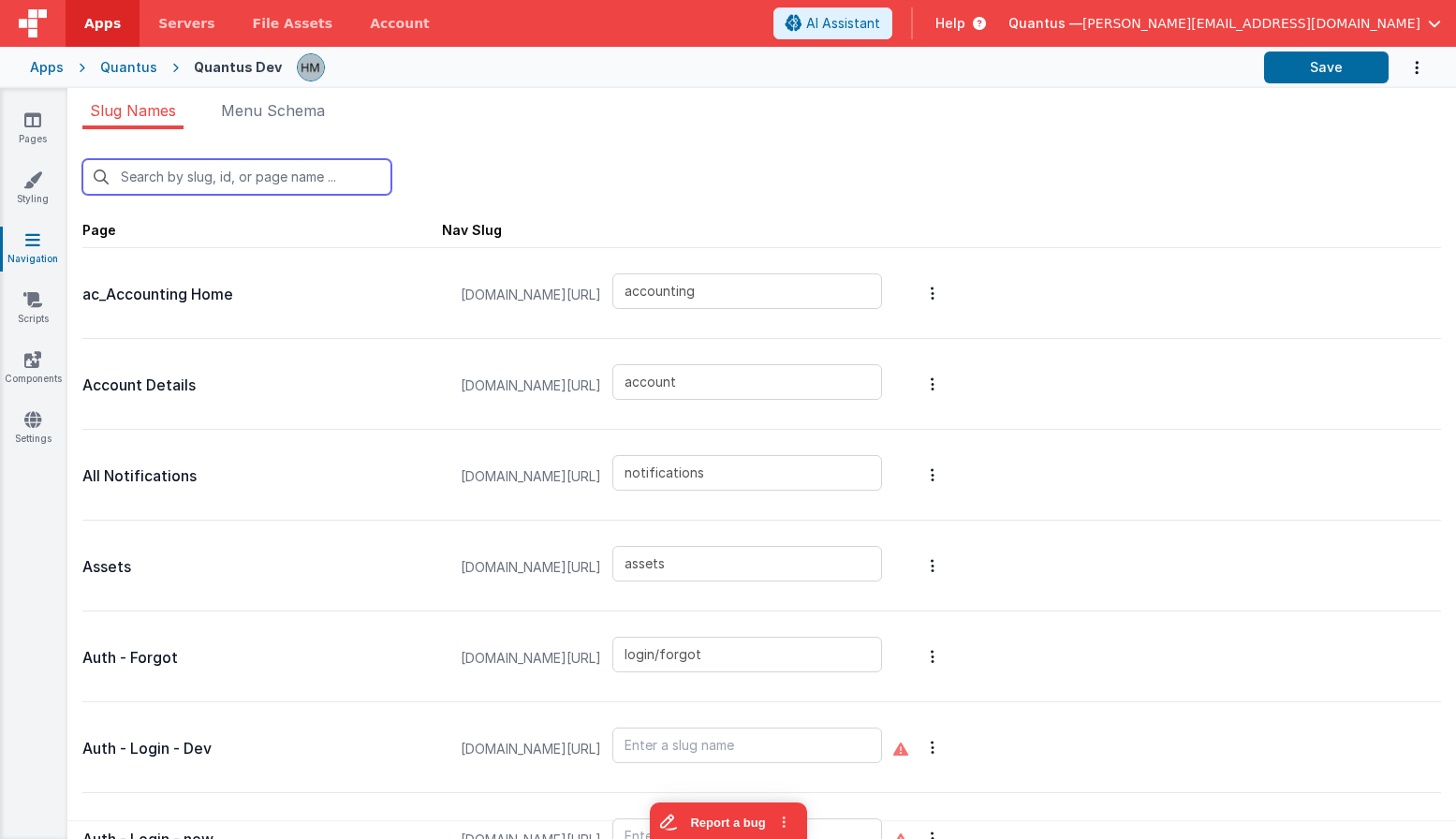
click at [336, 181] on input "text" at bounding box center [237, 177] width 309 height 36
type input "d"
type input "assets"
type input "login/forgot"
type input "login"
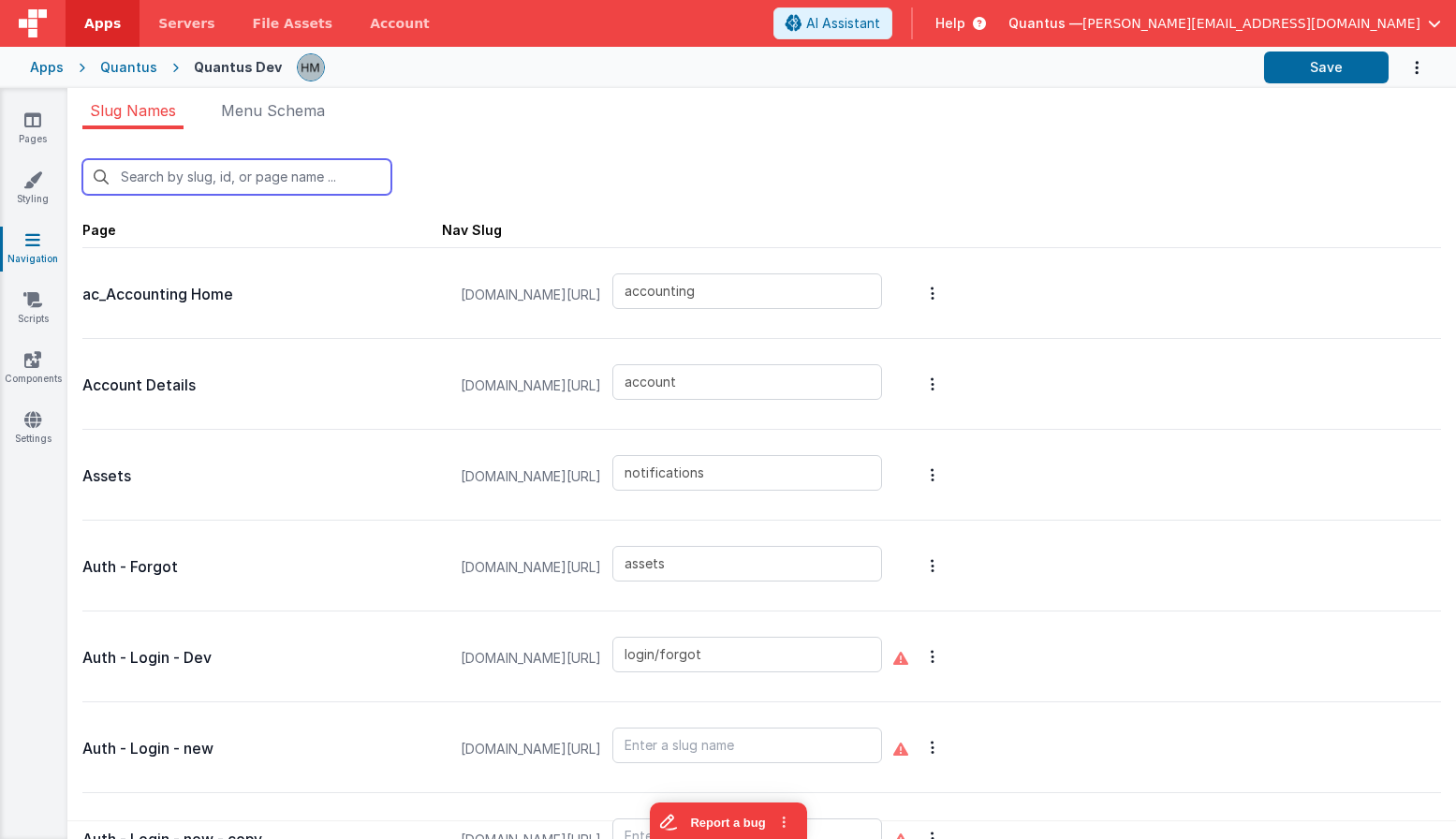
type input "login/reset"
type input "columntest"
type input "contactus"
type input "mattforgott"
type input "documents"
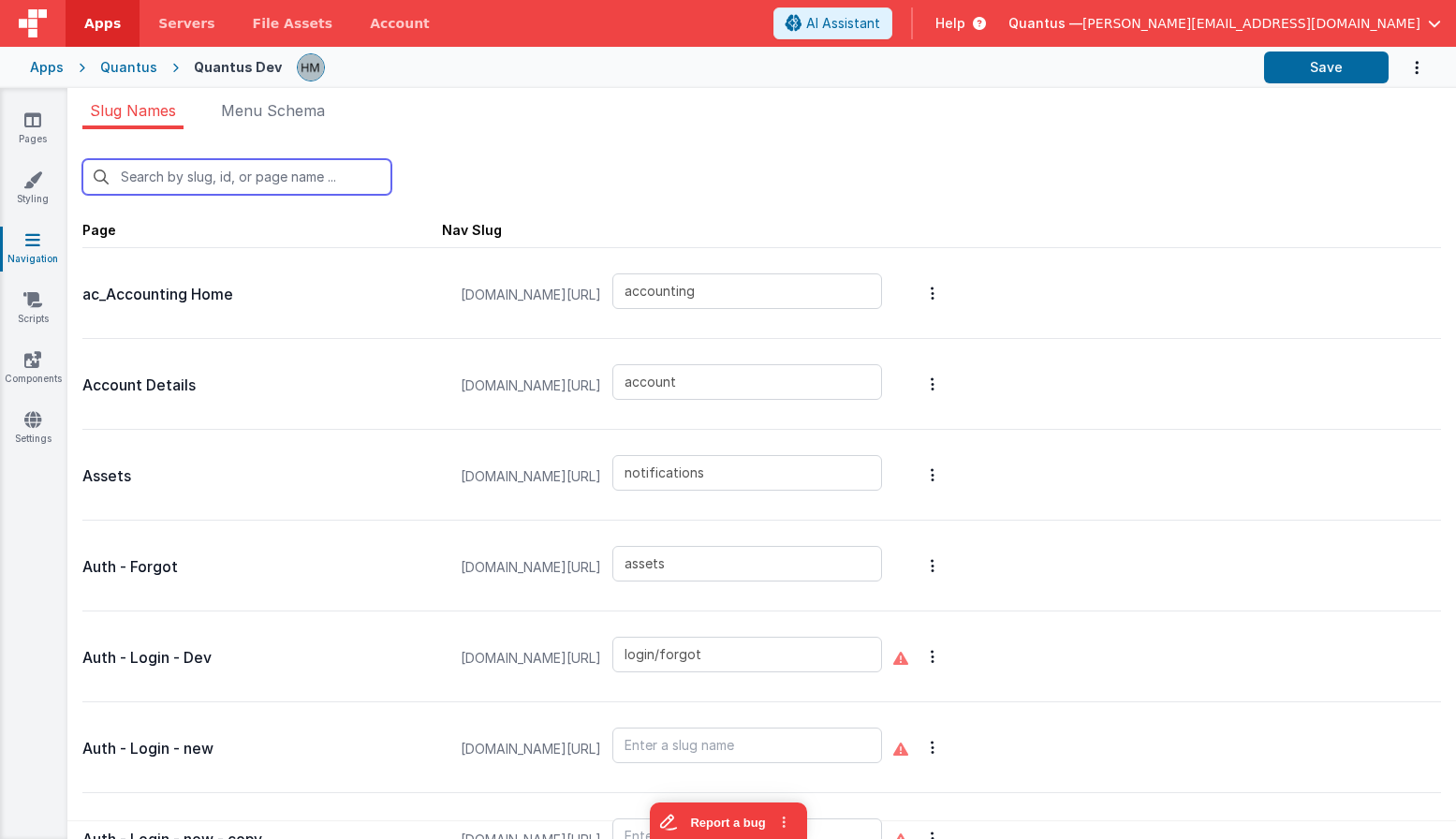
type input "documentdetail"
type input "reports"
type input "examples/fileUploads"
type input "examples/insertNotification"
type input "examples/messages"
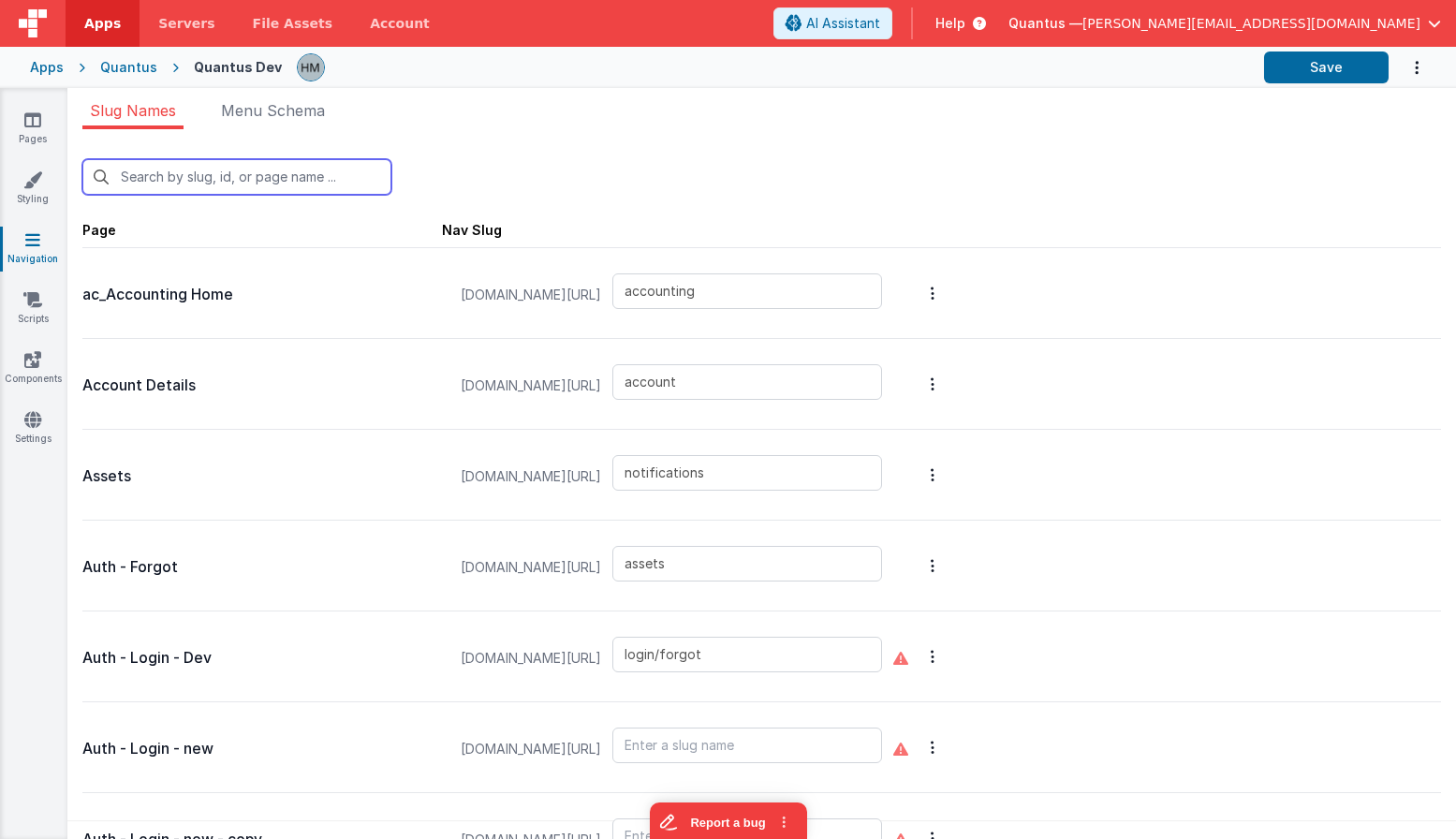
type input "examples/radiobutton"
type input "reports/feedback"
type input "filedrop"
type input "reports/general"
type input "home"
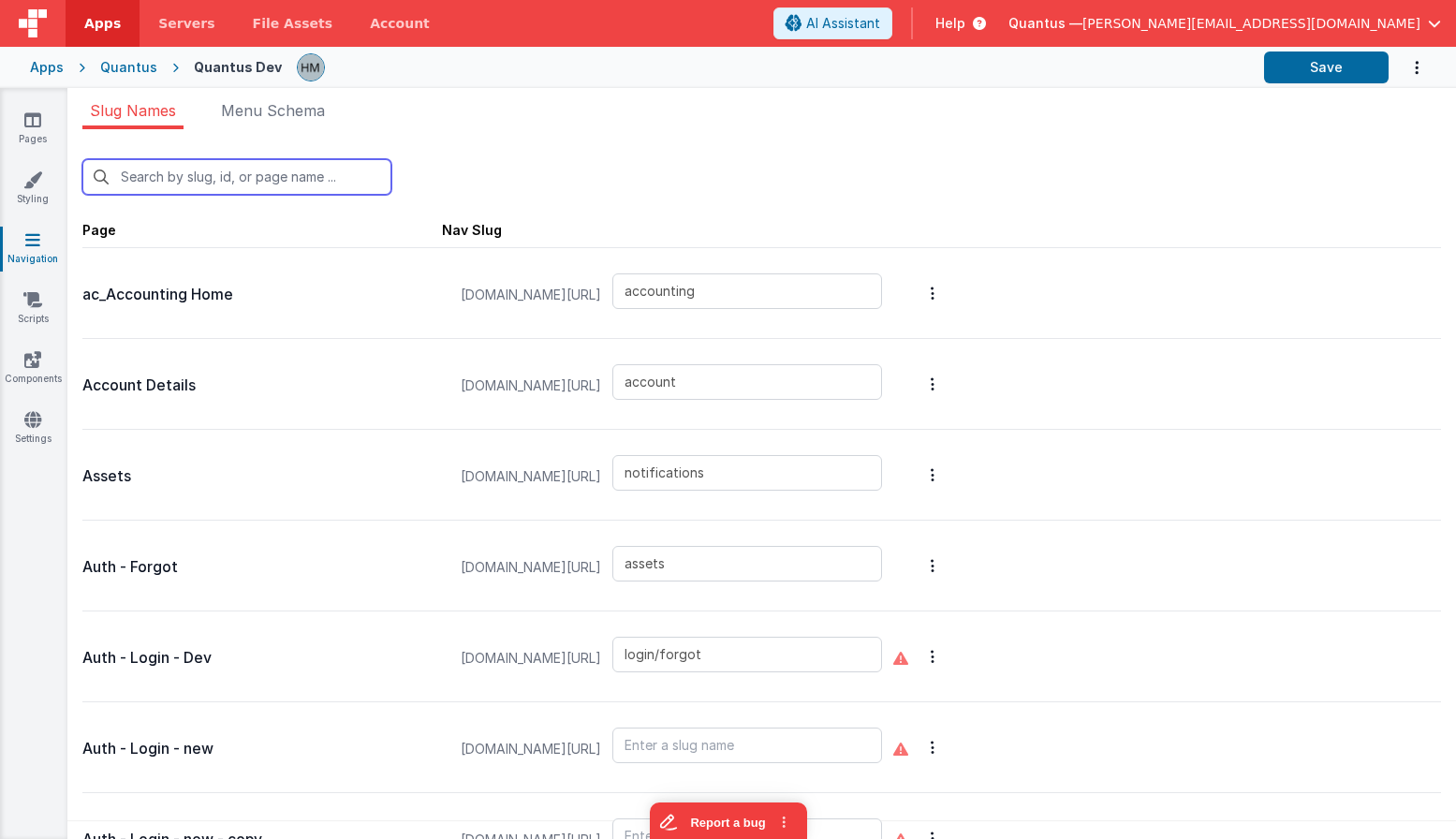
type input "int-badlinks"
type input "blankmodal"
type input "schedule-service"
type input "newdocumentmodal"
type input "reports/pastDue"
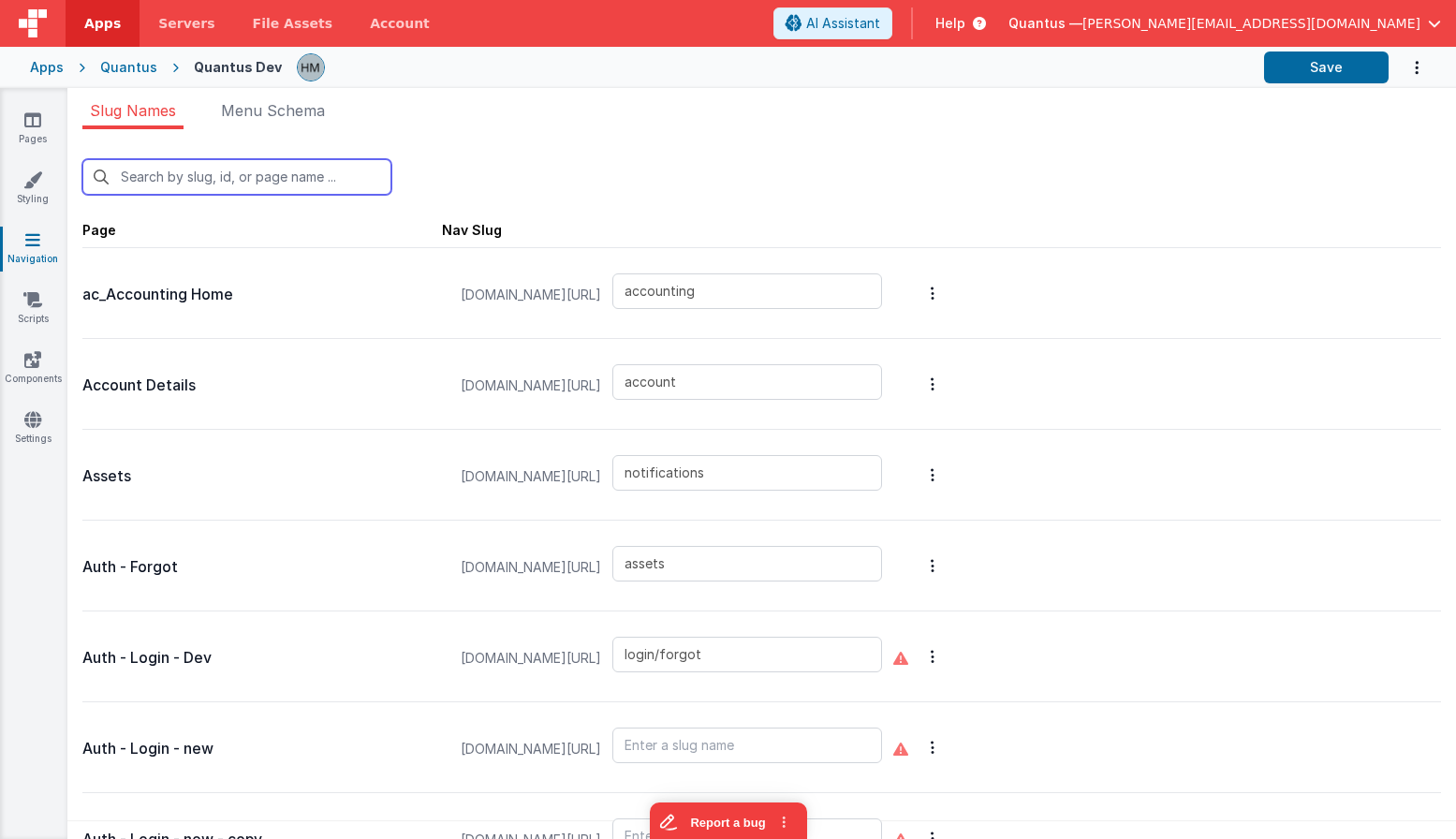
type input "premiumpromo"
type input "pricing"
type input "qa/backtrace"
type input "qa/ojtReview/detail"
type input "qa/changeControlReview/reviewdetail"
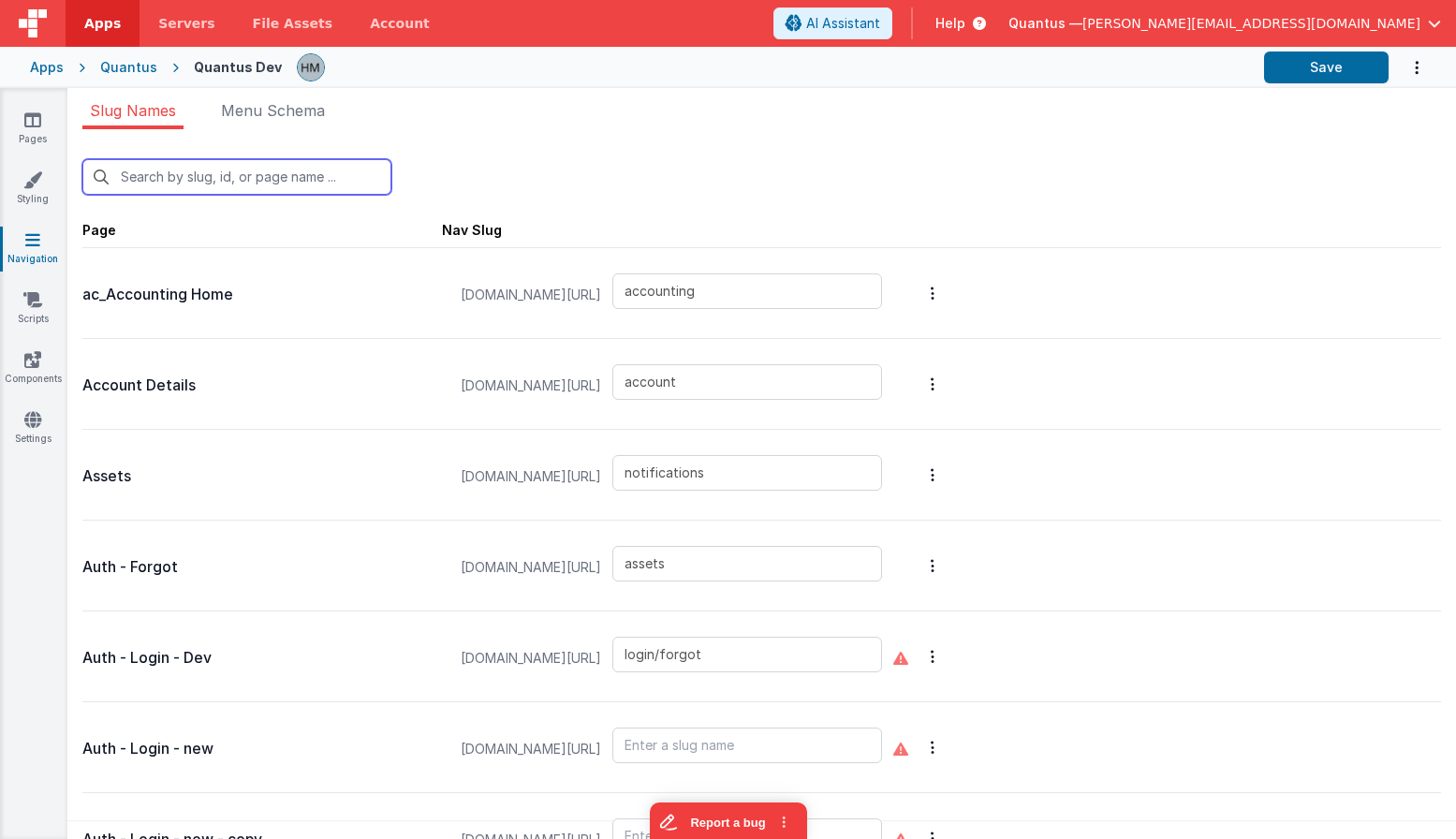
type input "qa/suppliers/attachments"
type input "qa/changeControlReview"
type input "qa/ojtReview"
type input "qa/reports"
type input "qa/suppliers"
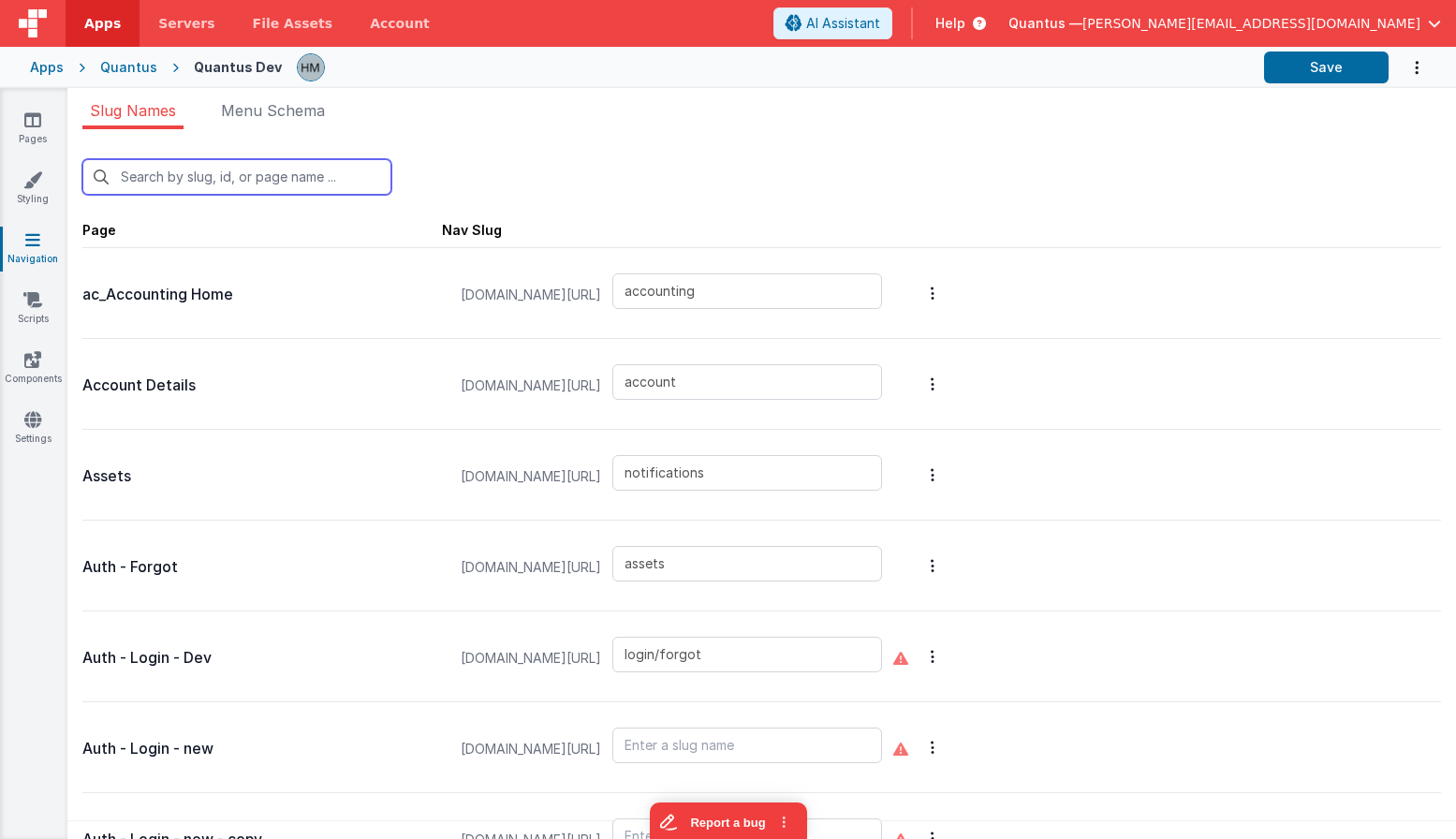
type input "qlims/inbound"
type input "qlims/list"
type input "redir"
type input "login/signup"
type input "reportbot"
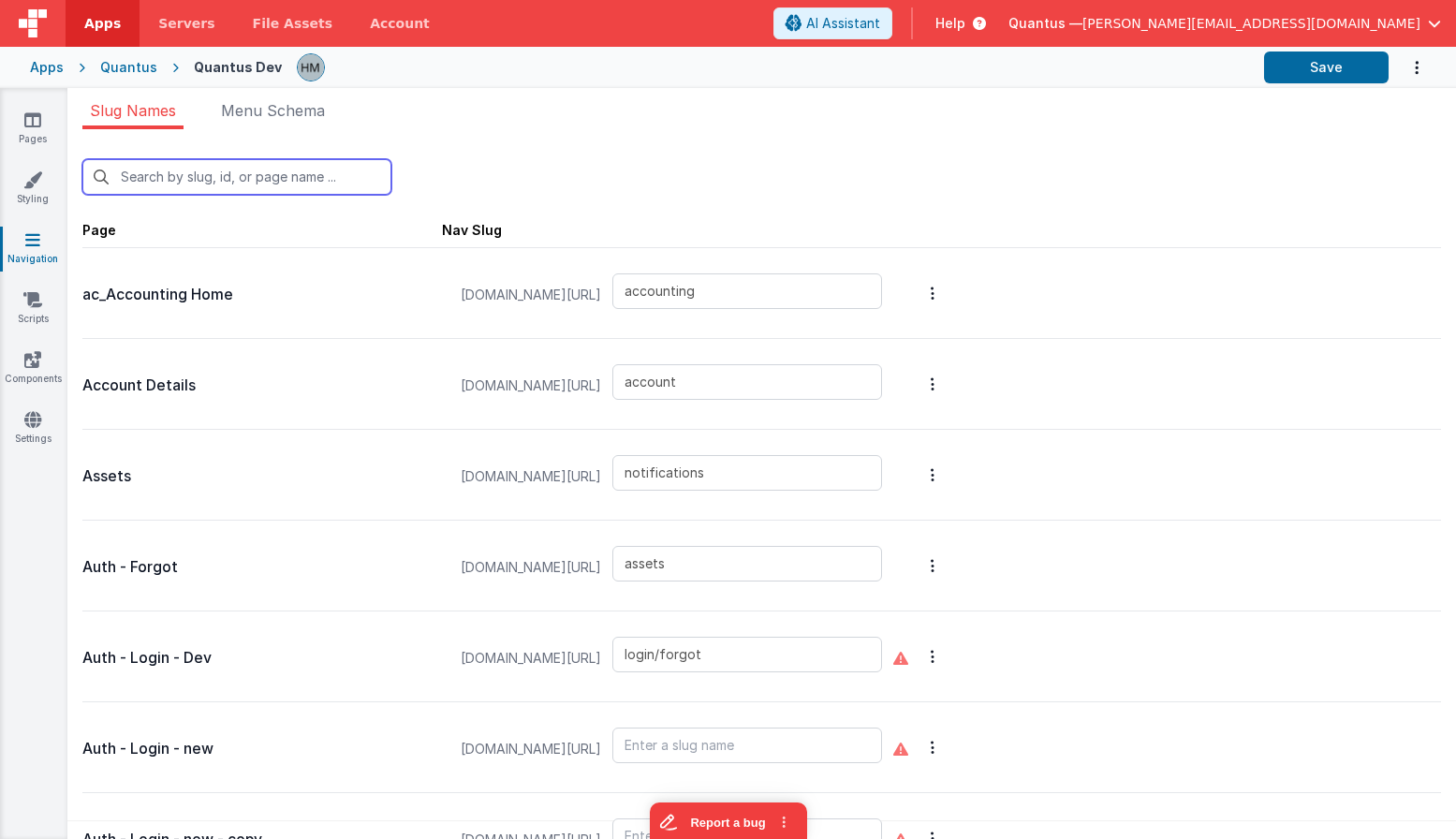
type input "thanks"
type input "tools/news"
type input "Xworkorder"
type input "pdf"
type input "labreports"
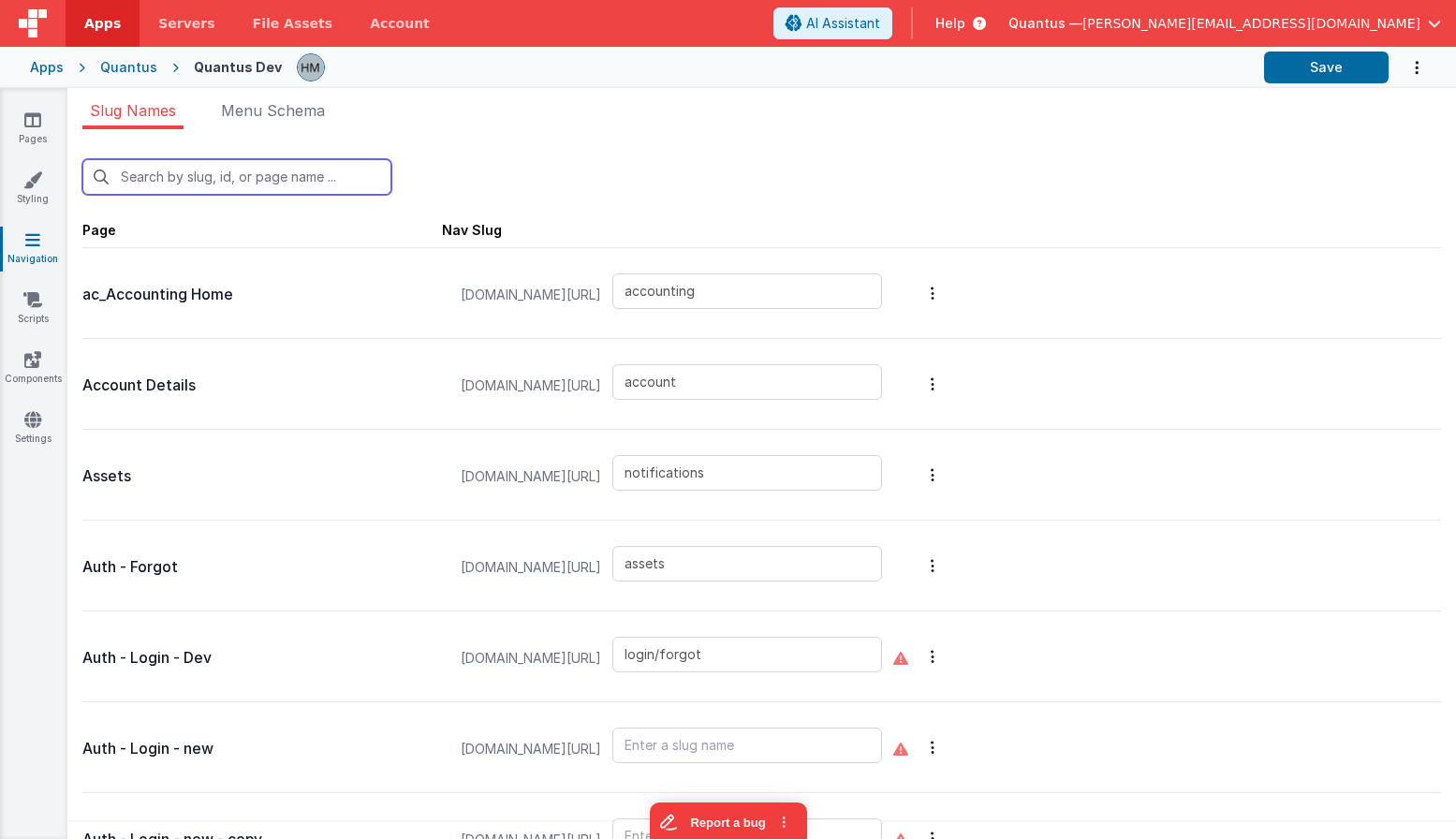
type input "workorder"
type input "do"
type input "documents"
type input "documentdetail"
type input "newdocumentmodal"
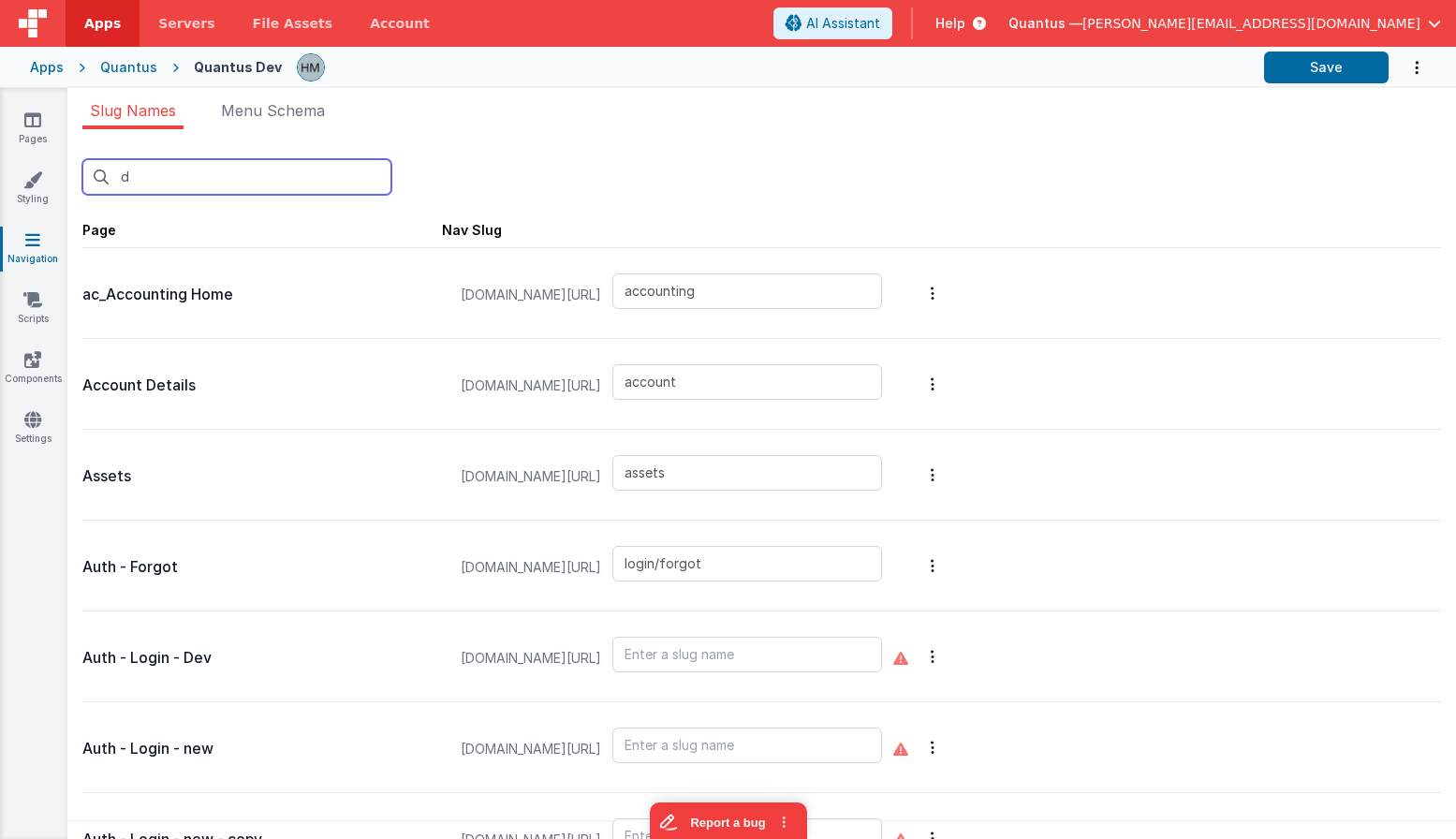
type input "Xworkorder"
type input "workorder"
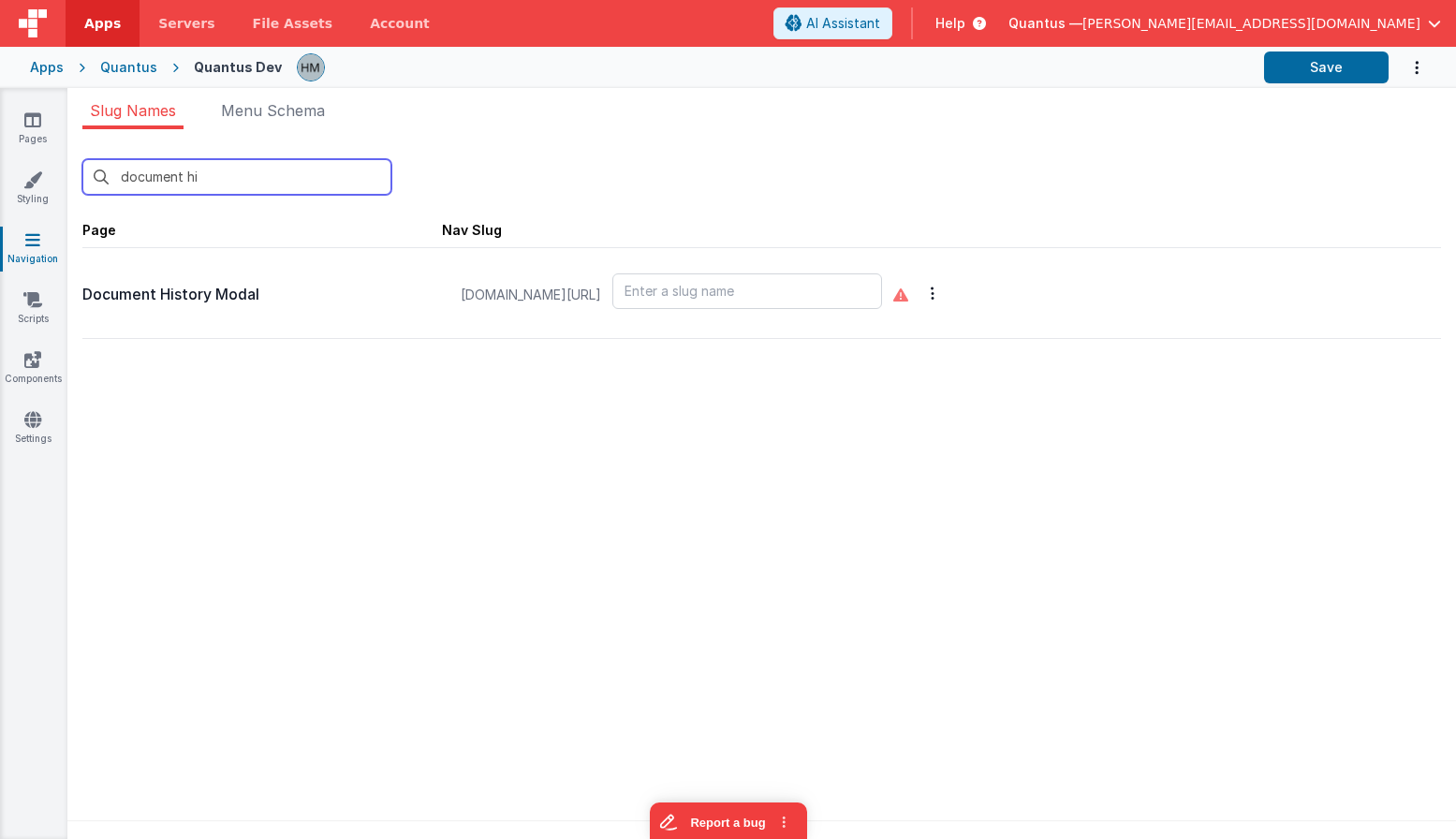
type input "document hi"
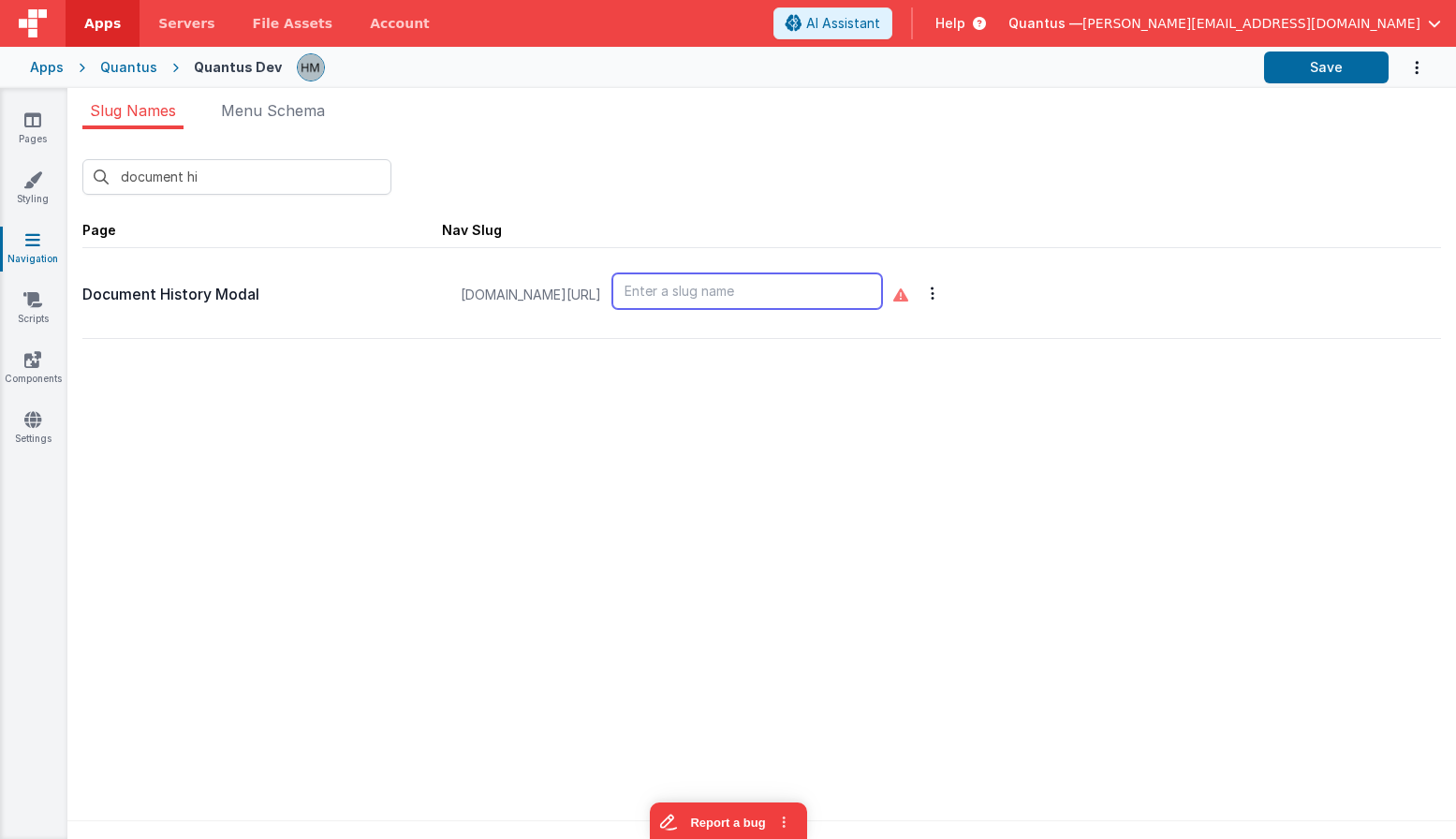
click at [833, 294] on input "text" at bounding box center [747, 292] width 270 height 36
paste input "documenthistorymodal"
type input "documenthistorymodal"
click at [999, 192] on div "document hi New Slug" at bounding box center [761, 177] width 1358 height 36
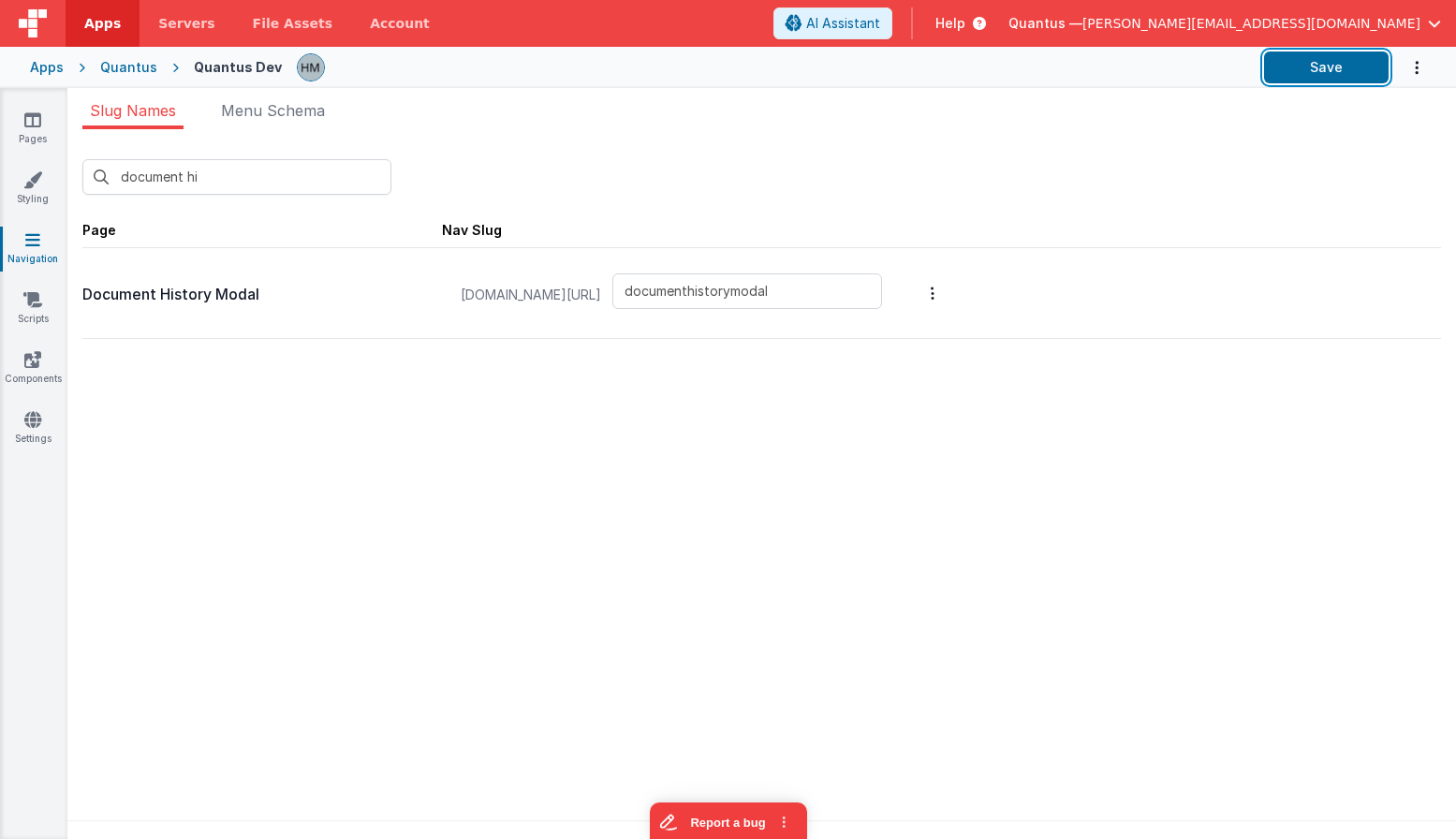
click at [1333, 73] on button "Save" at bounding box center [1326, 67] width 125 height 32
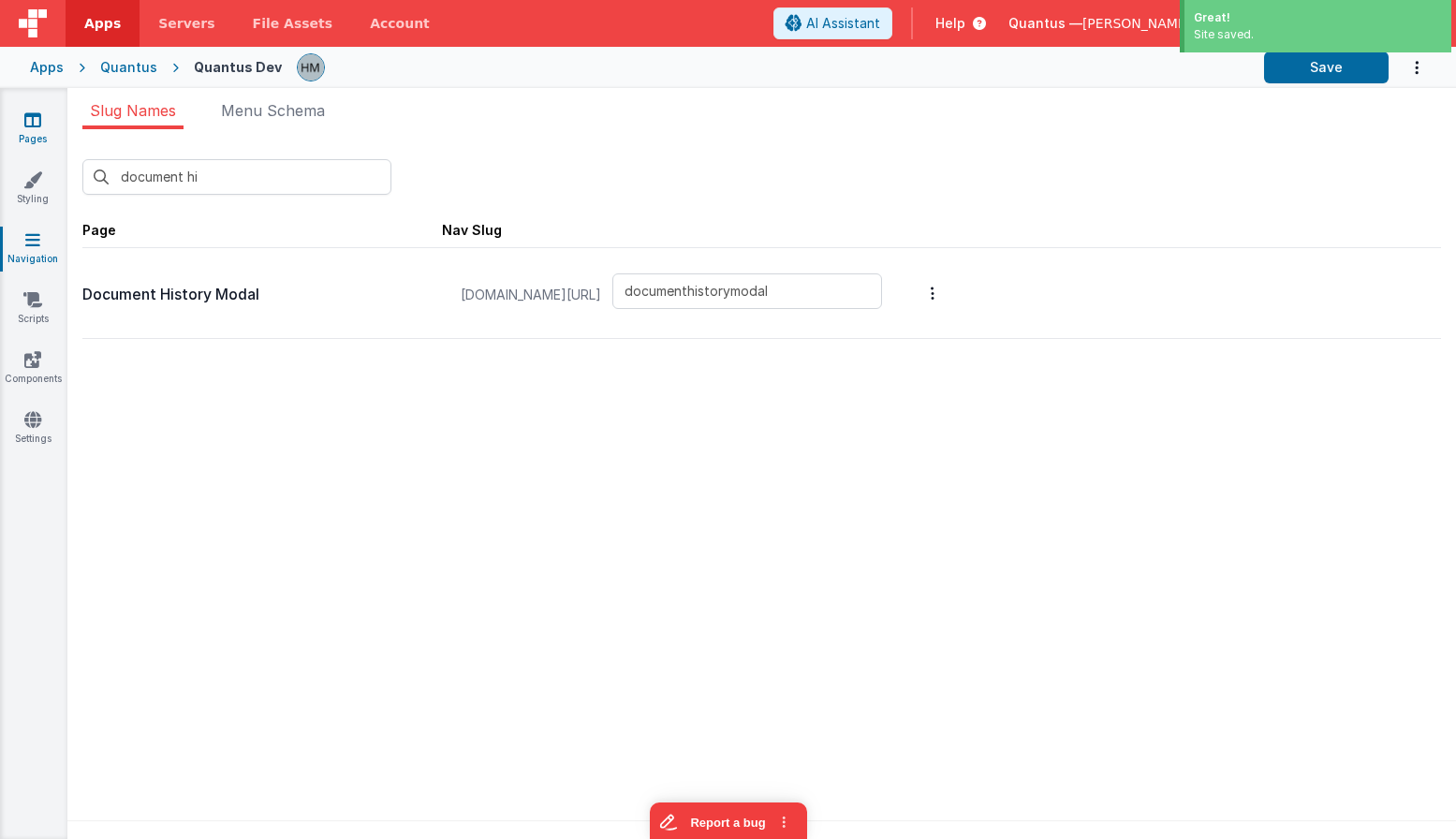
click at [18, 127] on link "Pages" at bounding box center [33, 129] width 68 height 37
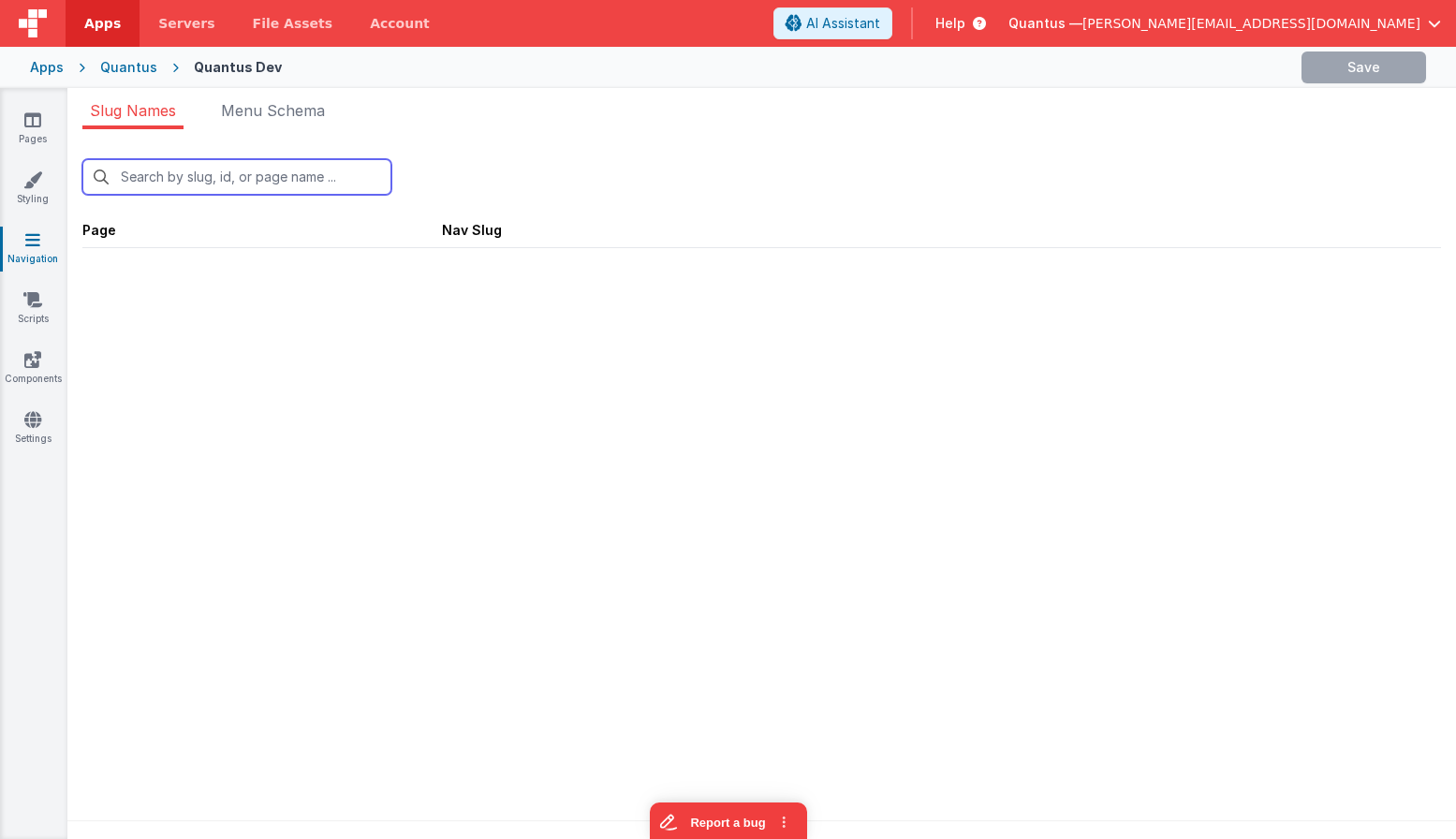
click at [304, 184] on input "text" at bounding box center [237, 177] width 309 height 36
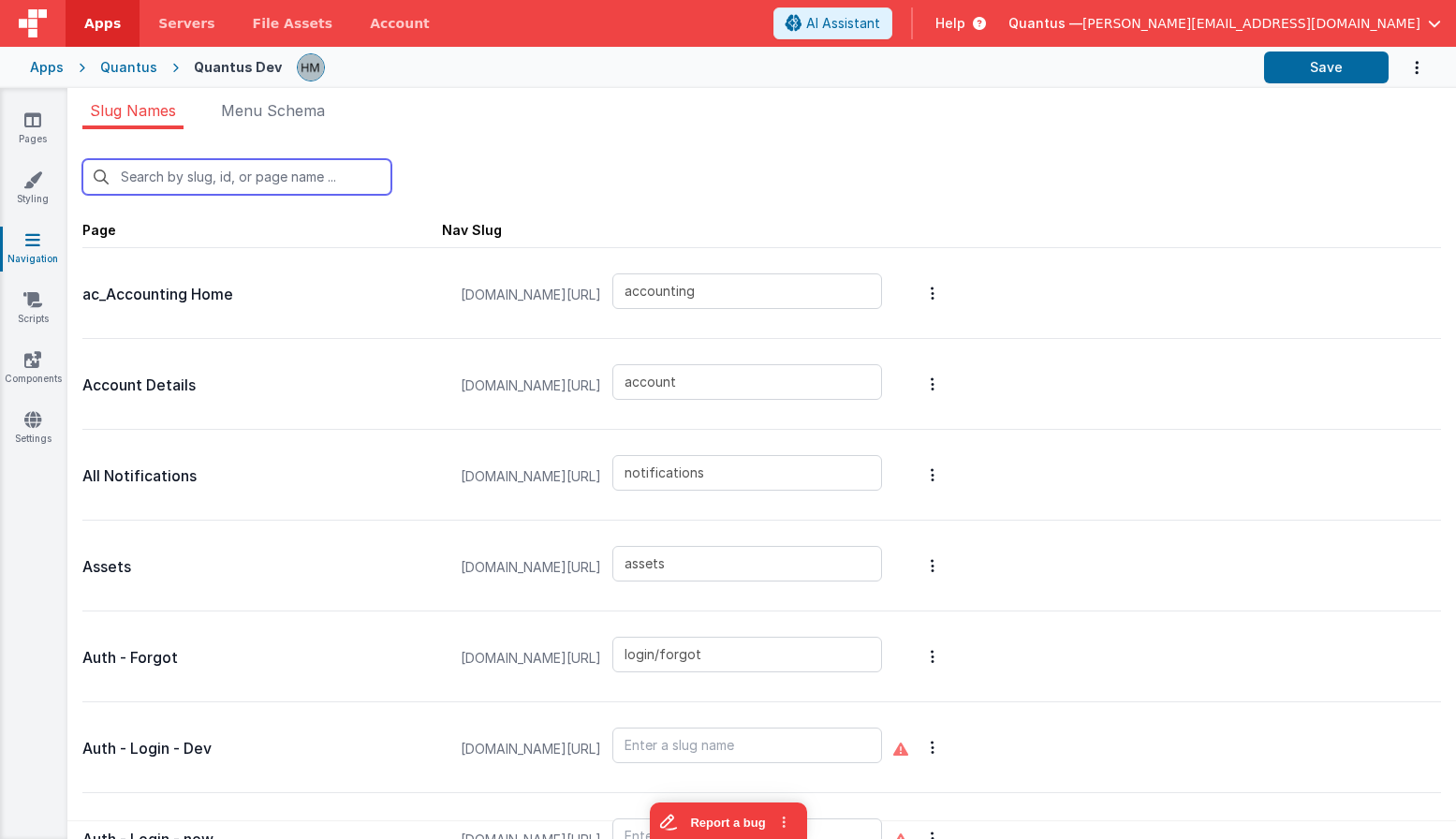
type input "d"
type input "assets"
type input "login/forgot"
type input "login"
type input "login/reset"
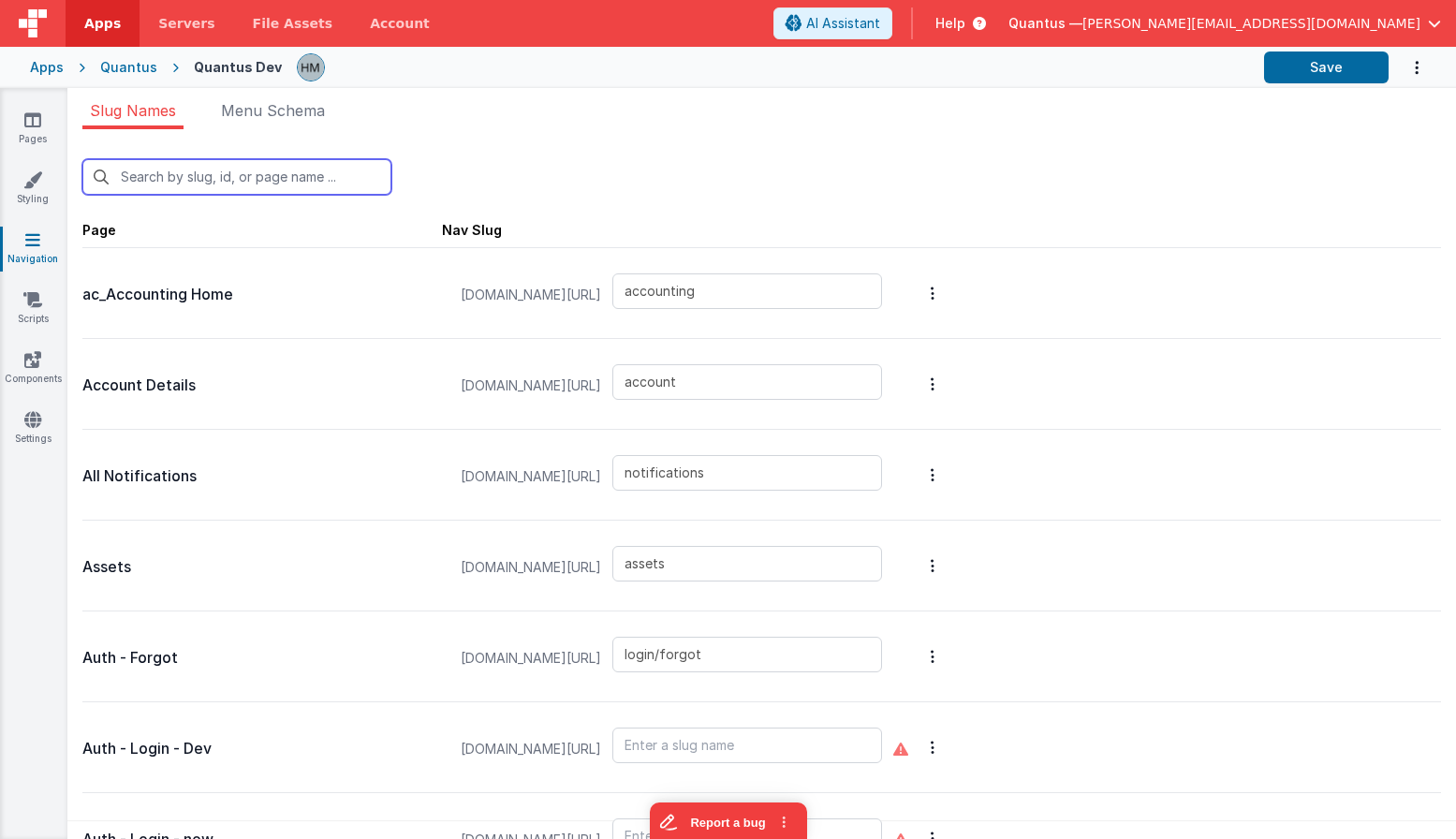
type input "columntest"
type input "contactus"
type input "mattforgott"
type input "documenthistorymodal"
type input "documents"
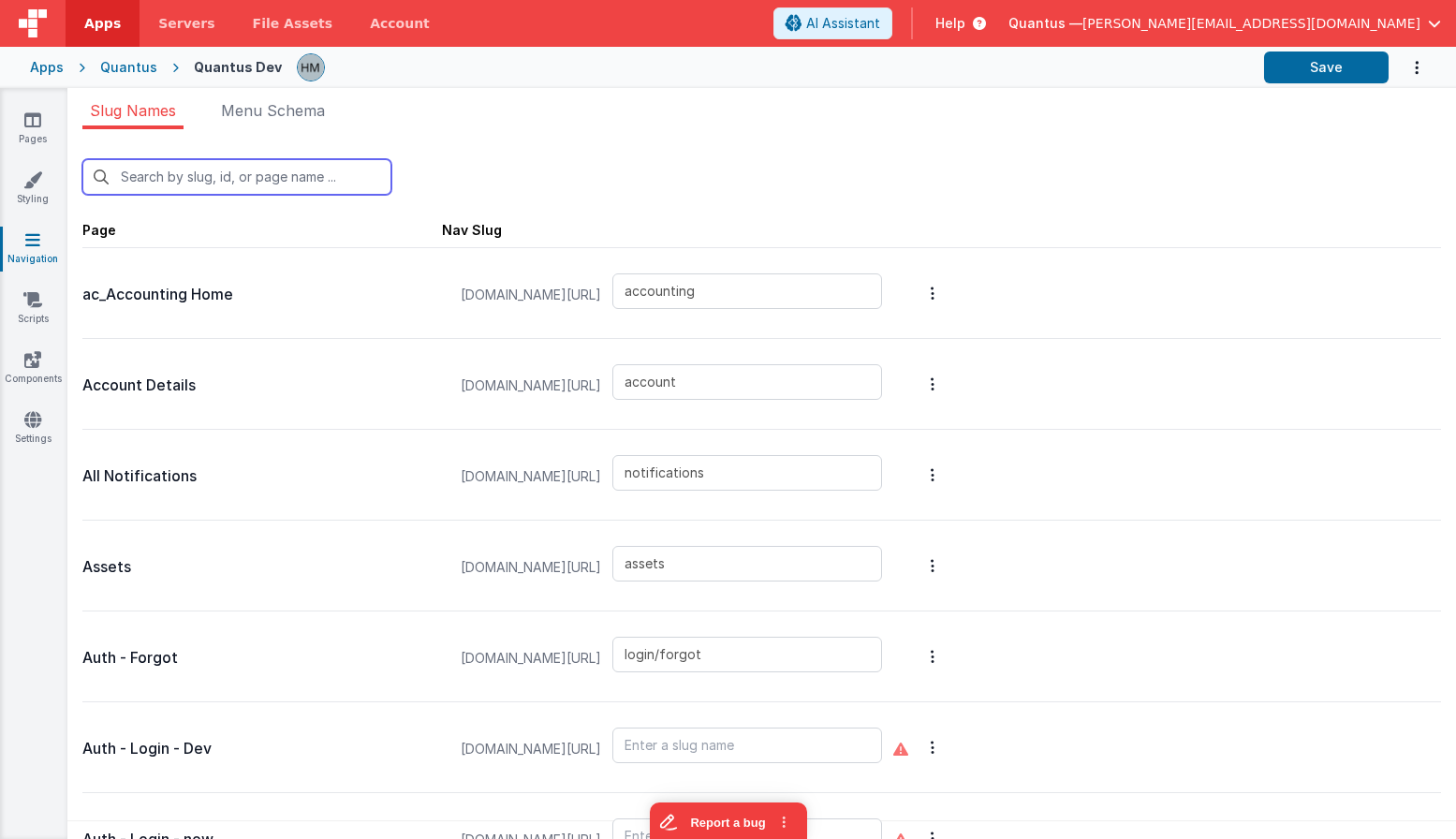
type input "documentdetail"
type input "reports"
type input "examples/fileUploads"
type input "examples/insertNotification"
type input "examples/messages"
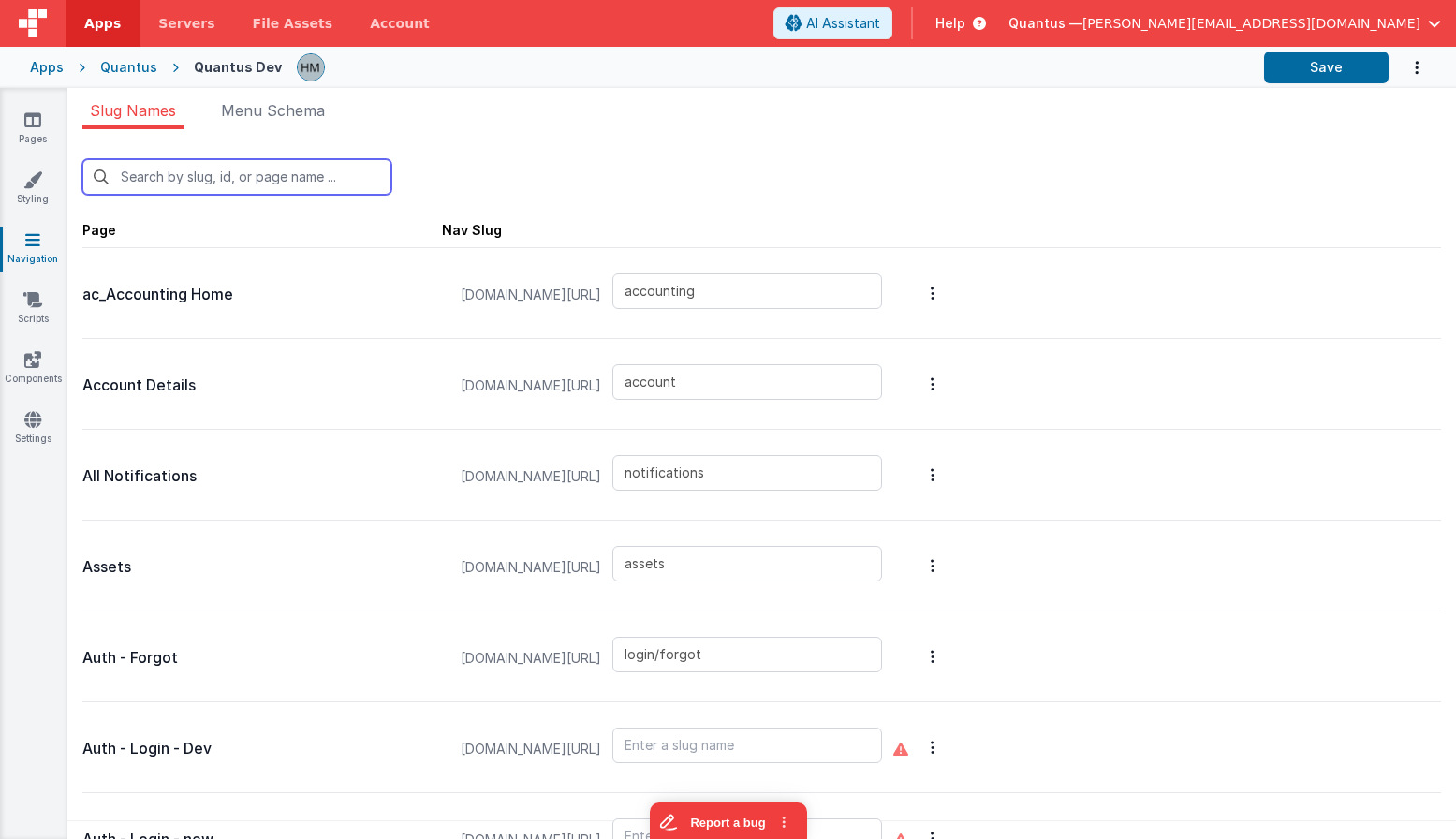
type input "examples/radiobutton"
type input "reports/feedback"
type input "filedrop"
type input "reports/general"
type input "home"
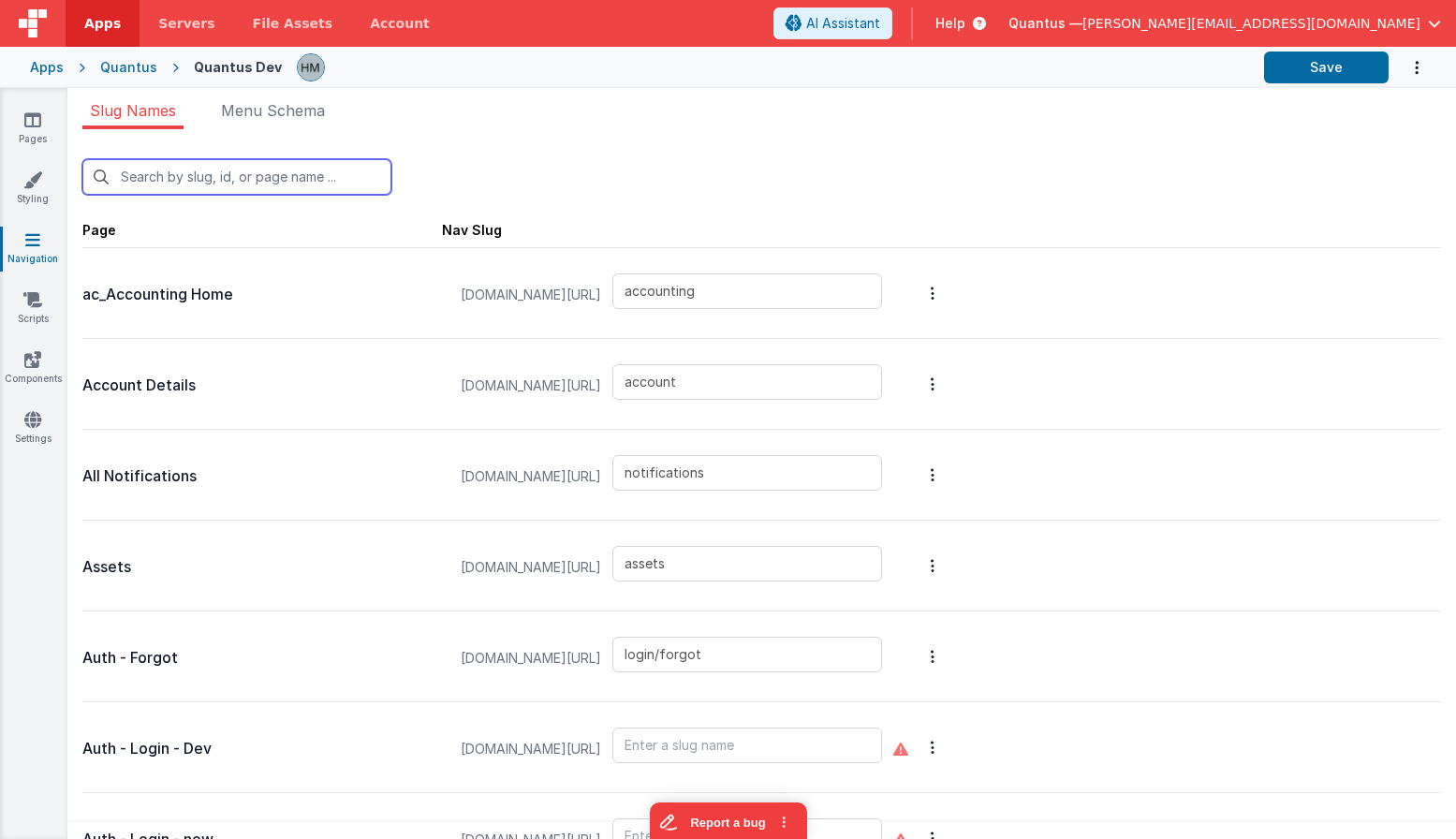
type input "int-badlinks"
type input "blankmodal"
type input "schedule-service"
type input "newdocumentmodal"
type input "reports/pastDue"
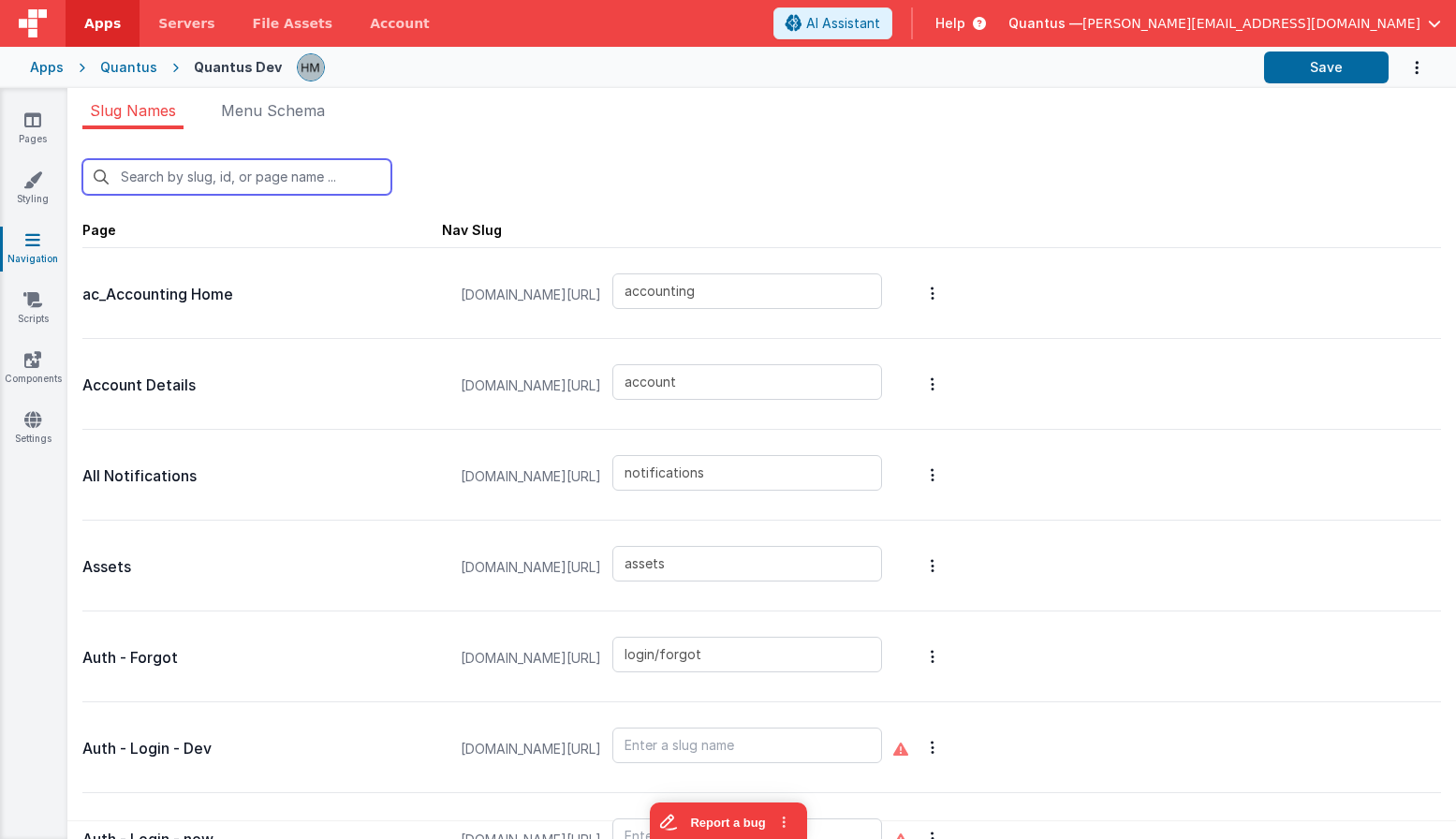
type input "premiumpromo"
type input "pricing"
type input "qa/backtrace"
type input "qa/ojtReview/detail"
type input "qa/changeControlReview/reviewdetail"
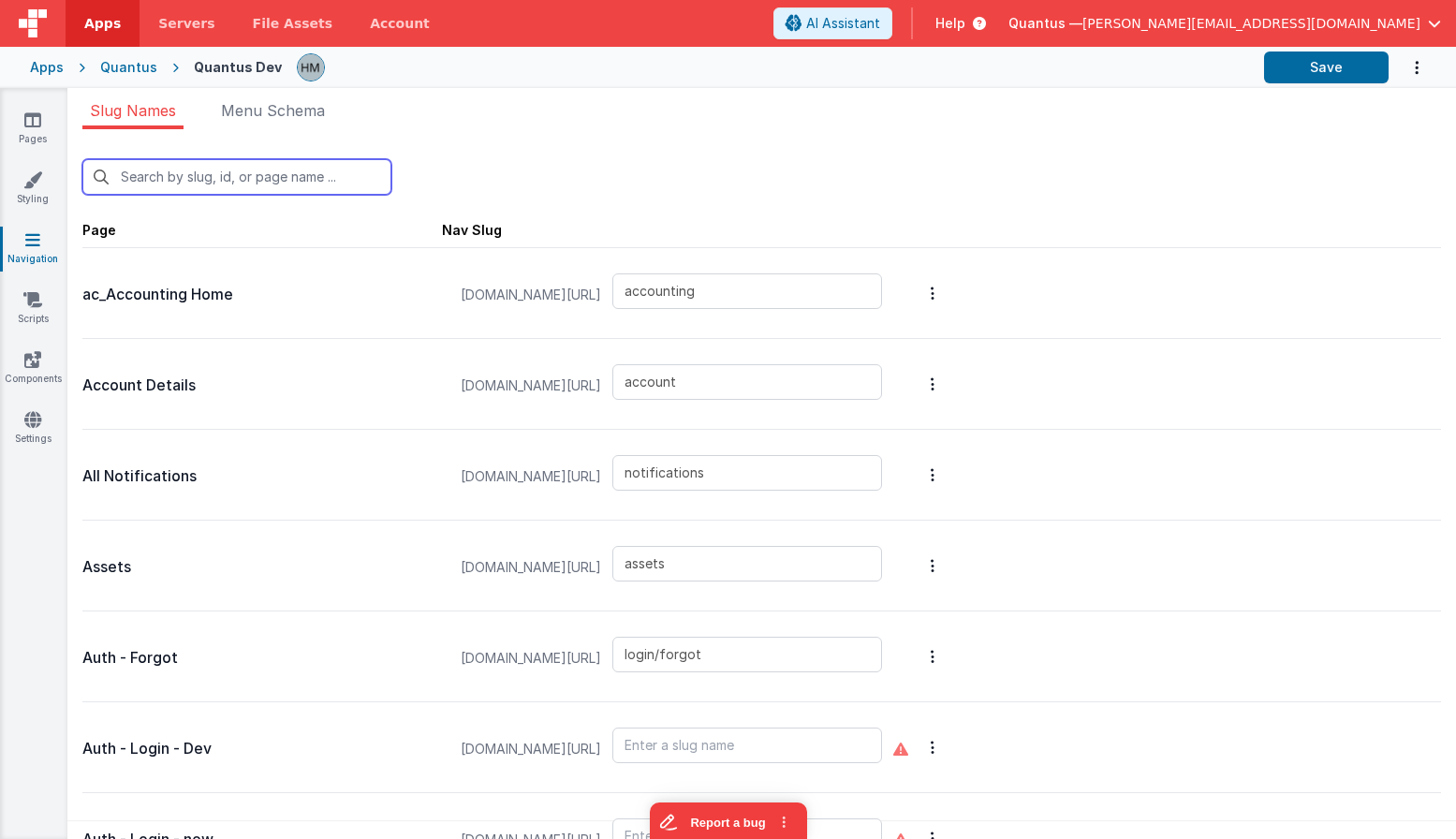
type input "qa/suppliers/attachments"
type input "qa/changeControlReview"
type input "qa/ojtReview"
type input "qa/reports"
type input "qa/suppliers"
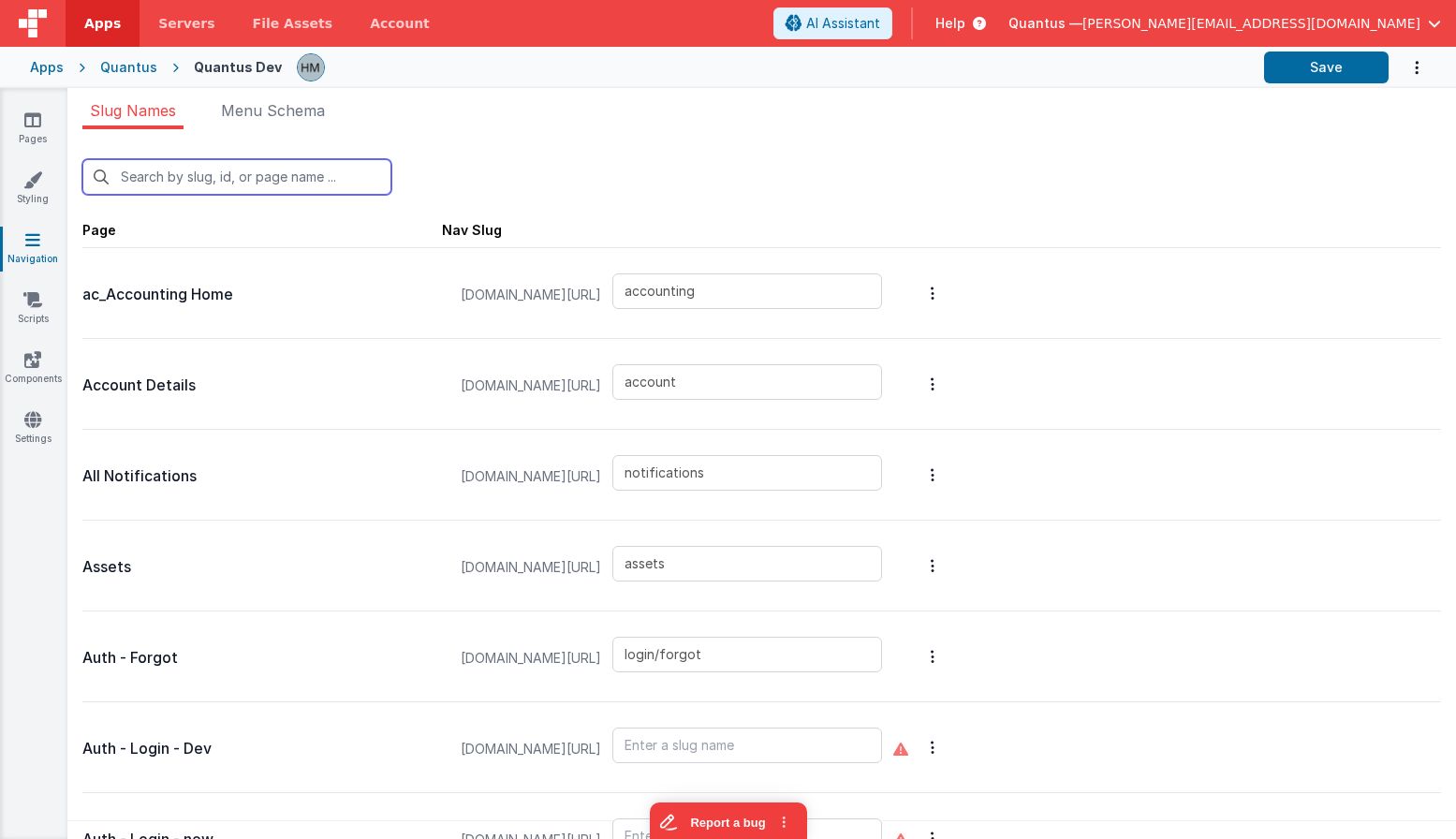
type input "qlims/inbound"
type input "qlims/list"
type input "redir"
type input "login/signup"
type input "reportbot"
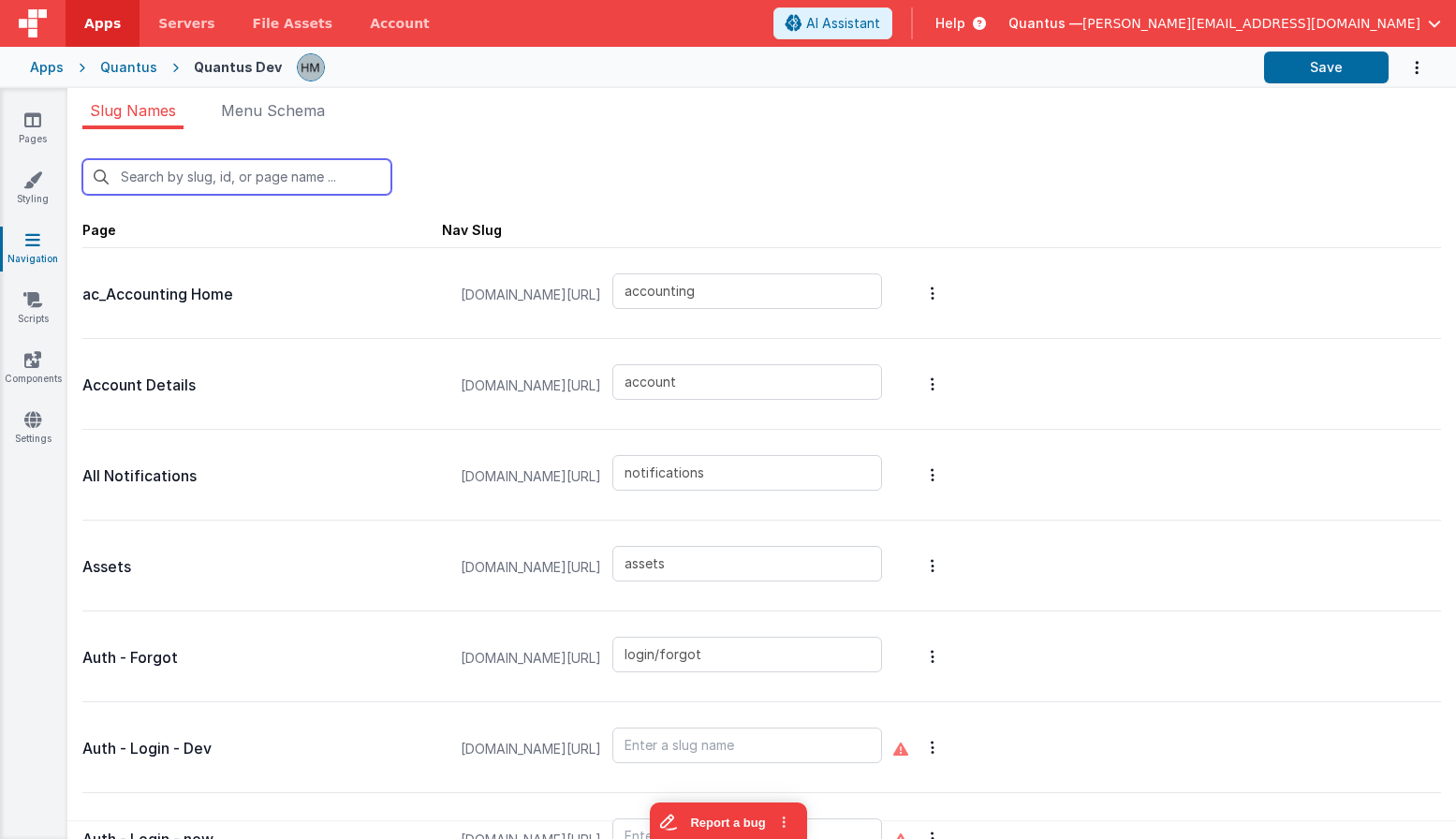
type input "thanks"
type input "tools/news"
type input "Xworkorder"
type input "pdf"
type input "labreports"
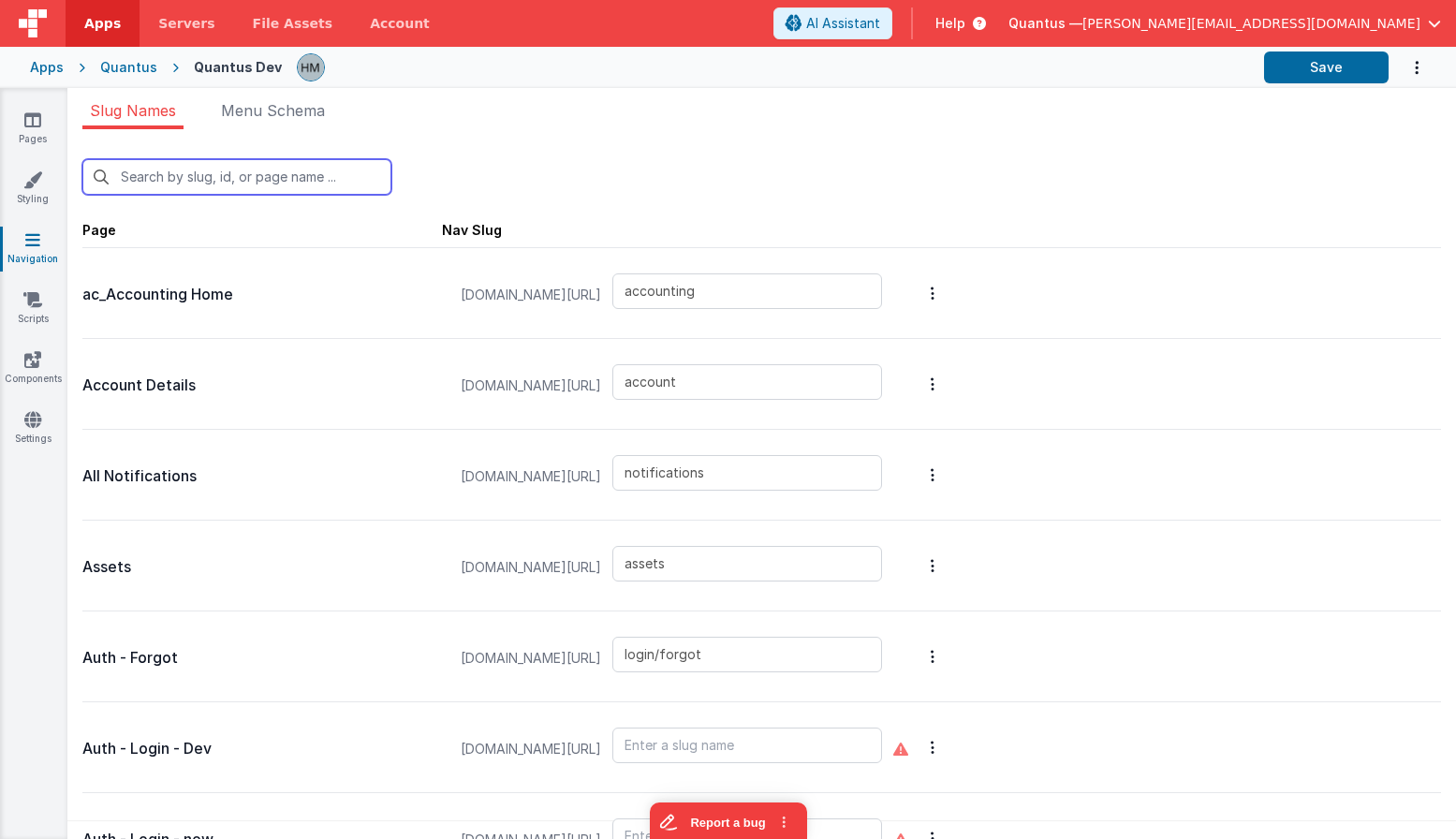
type input "workorder"
type input "do"
type input "documenthistorymodal"
type input "documents"
type input "documentdetail"
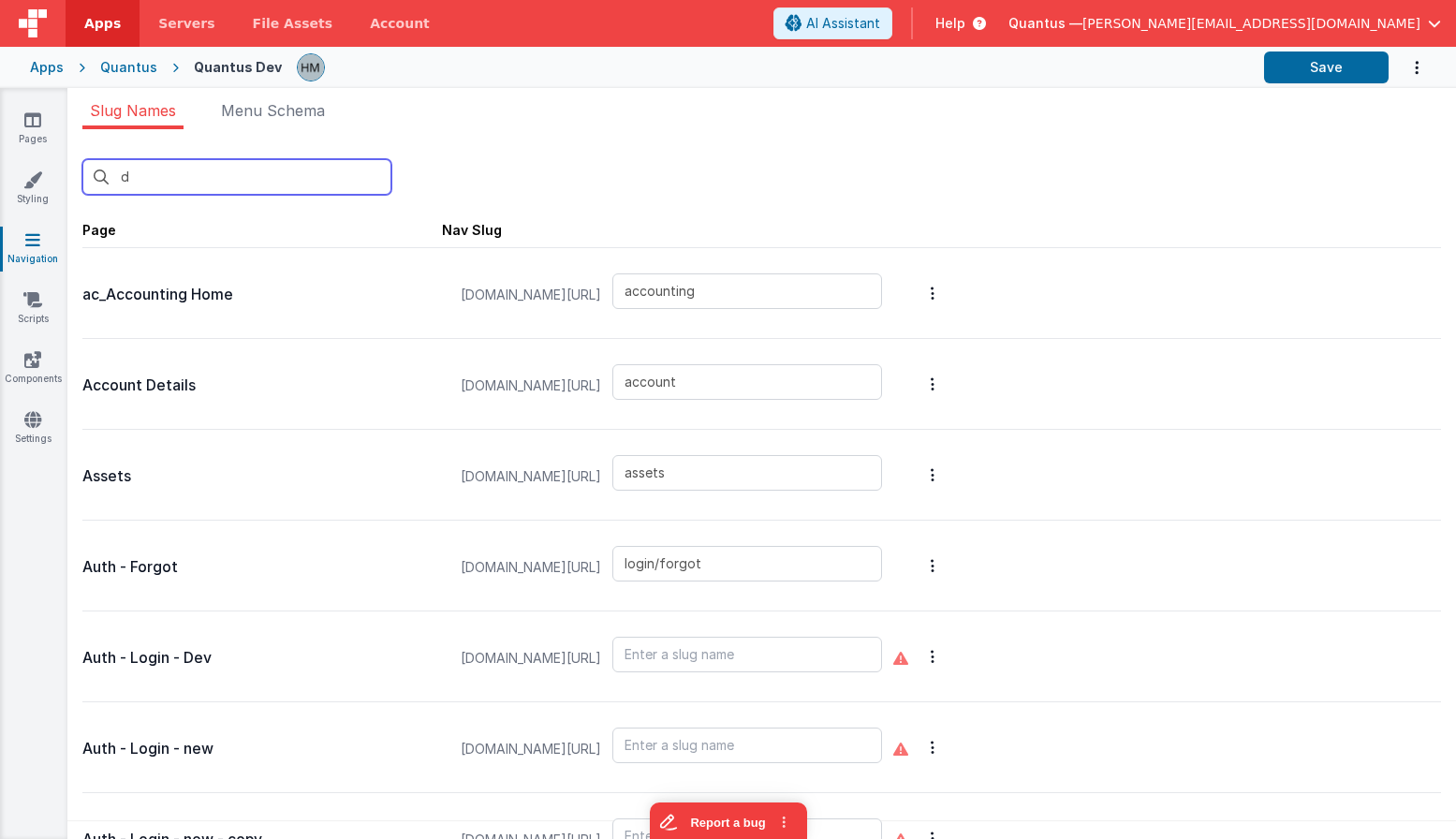
type input "newdocumentmodal"
type input "Xworkorder"
type input "workorder"
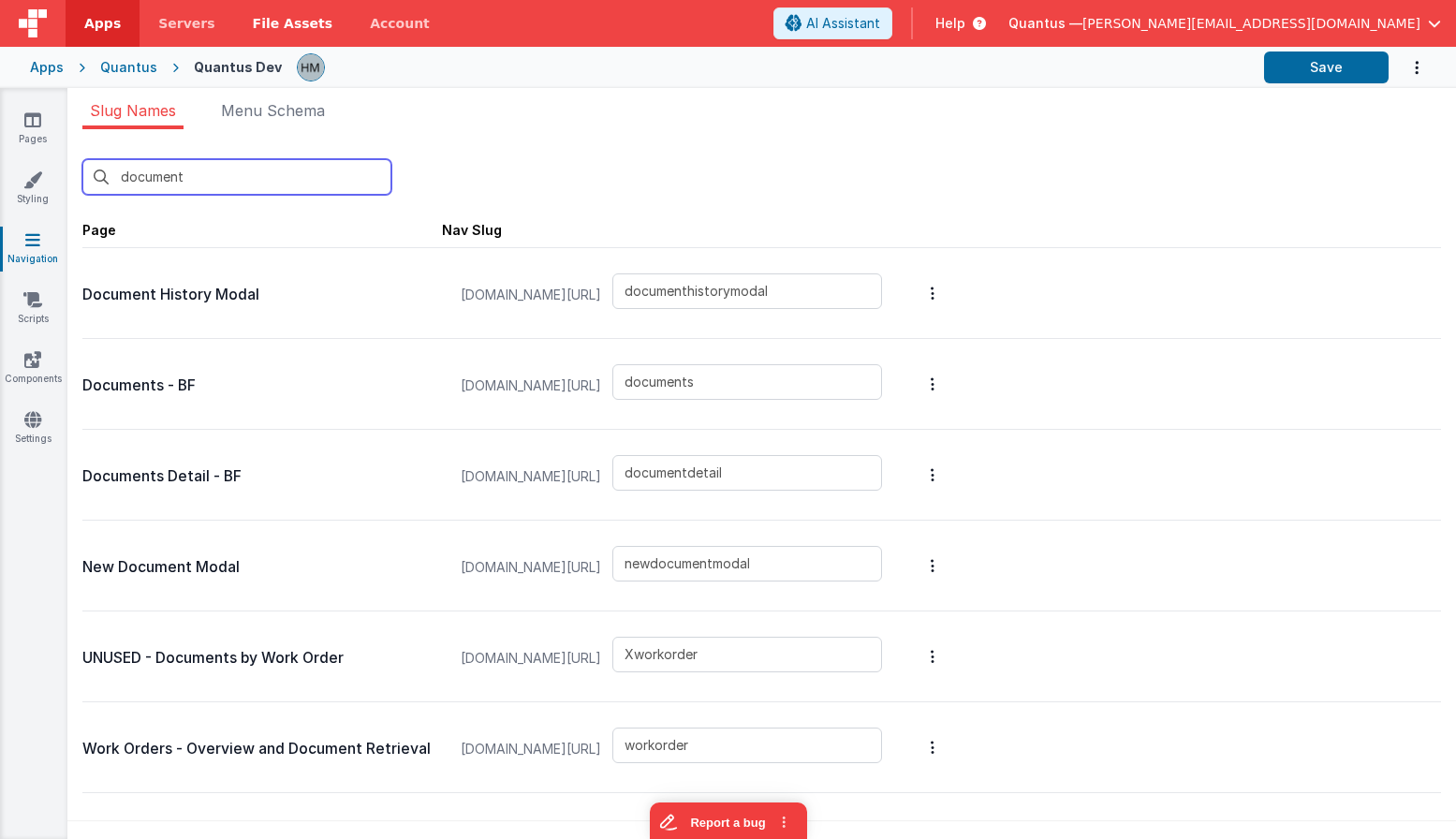
type input "document"
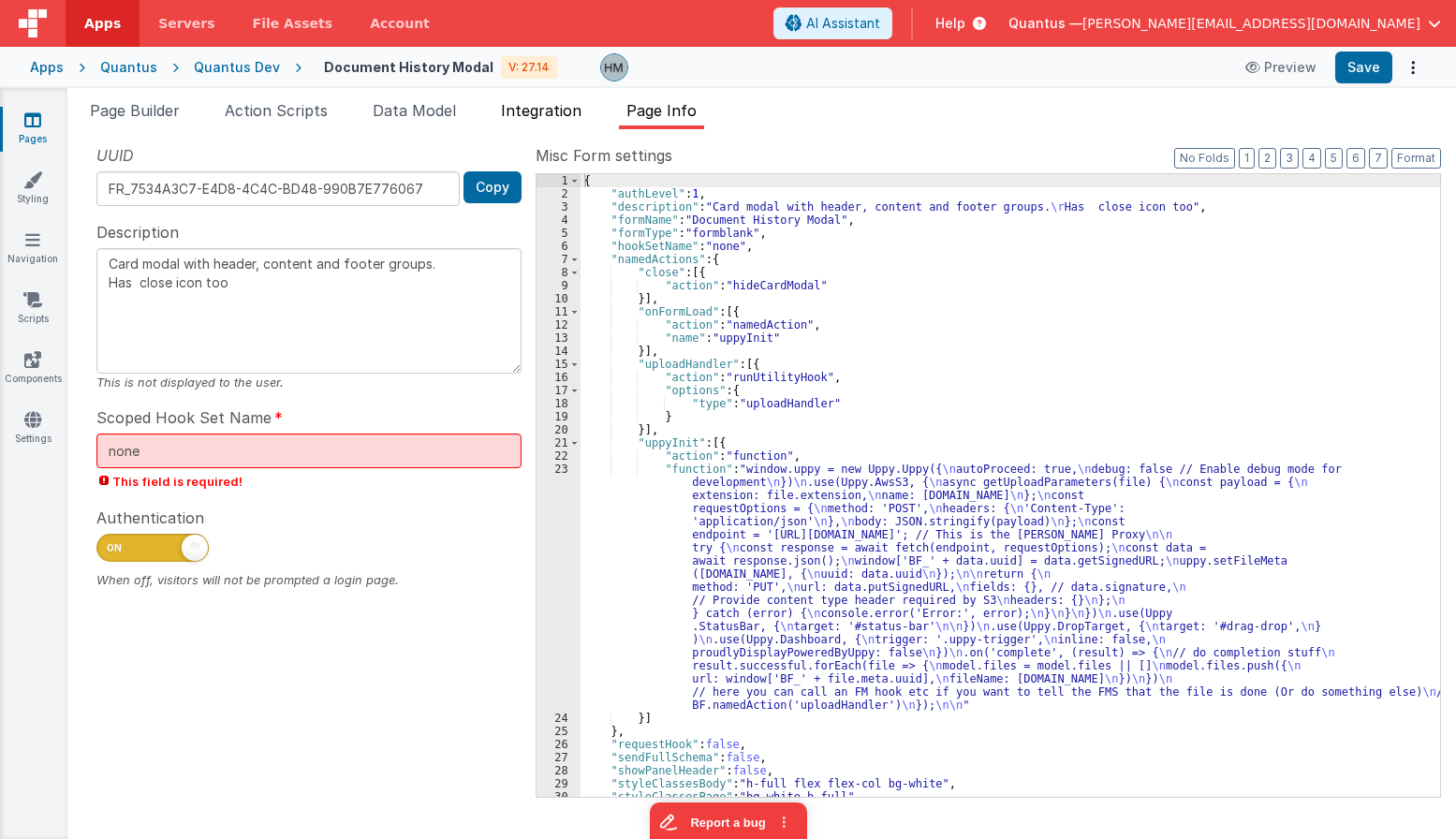
click at [533, 110] on span "Integration" at bounding box center [541, 111] width 81 height 19
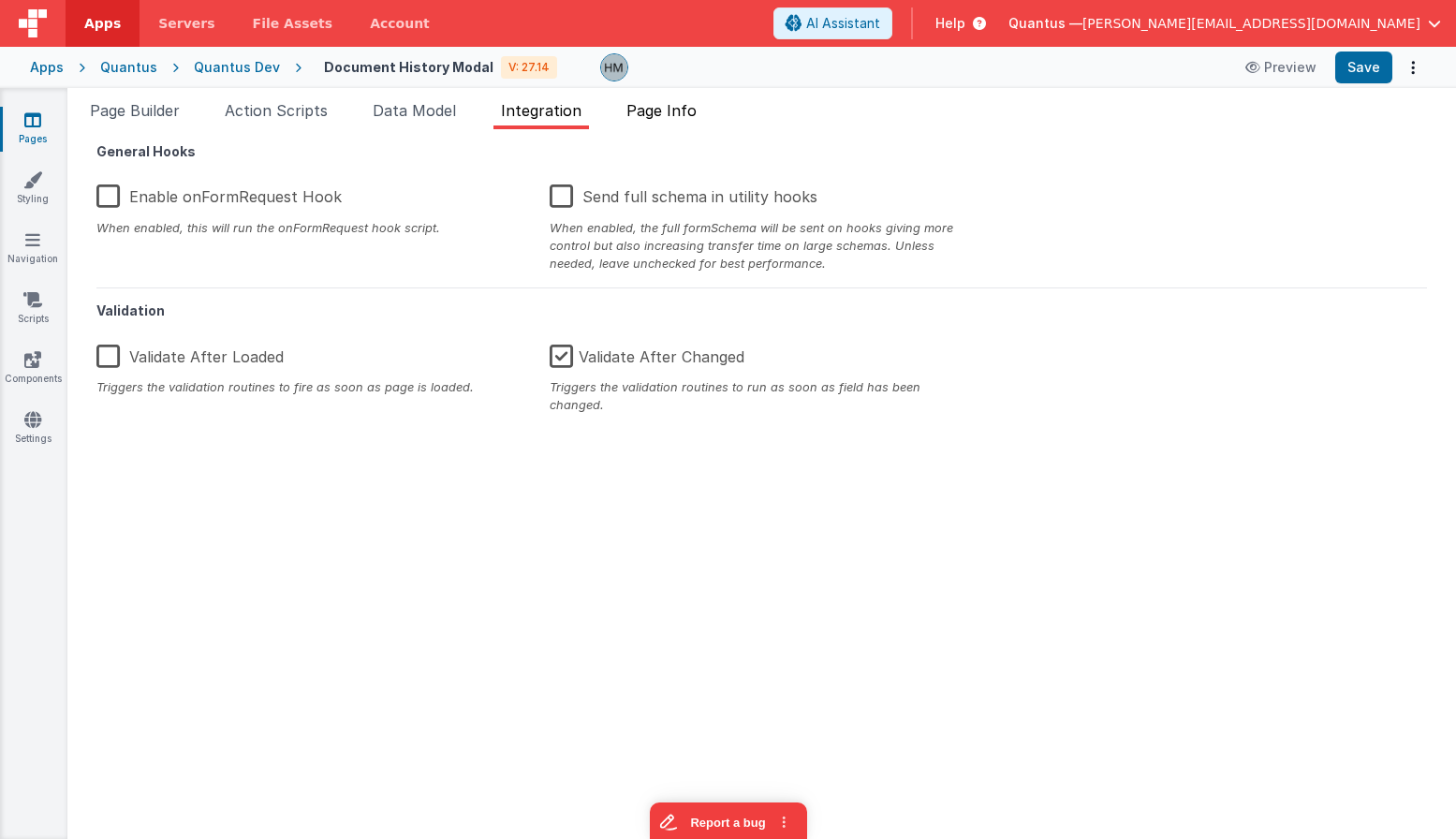
click at [678, 111] on span "Page Info" at bounding box center [661, 111] width 70 height 19
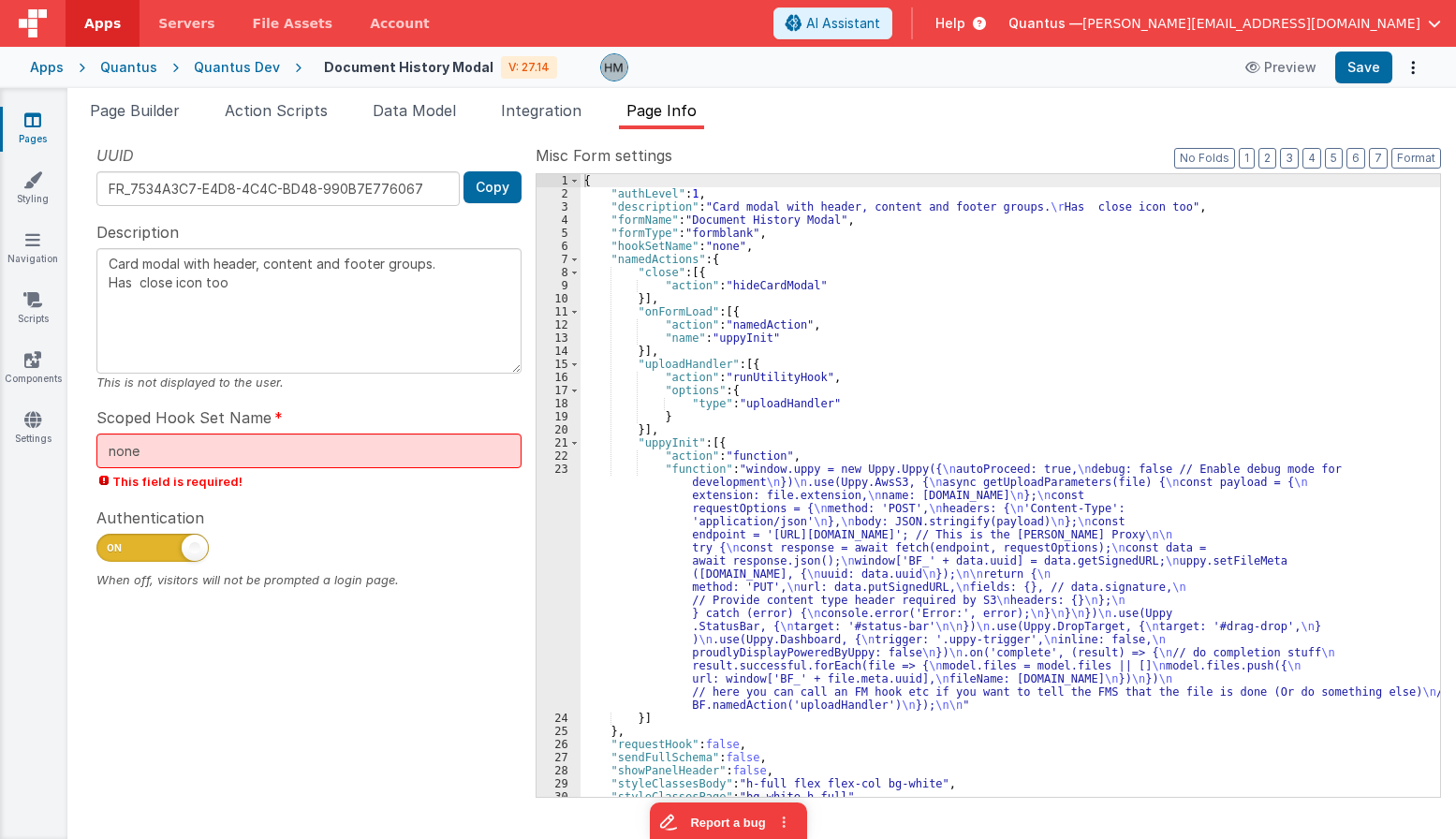
click at [727, 311] on div "{ "authLevel" : 1 , "description" : "Card modal with header, content and footer…" at bounding box center [1010, 499] width 860 height 649
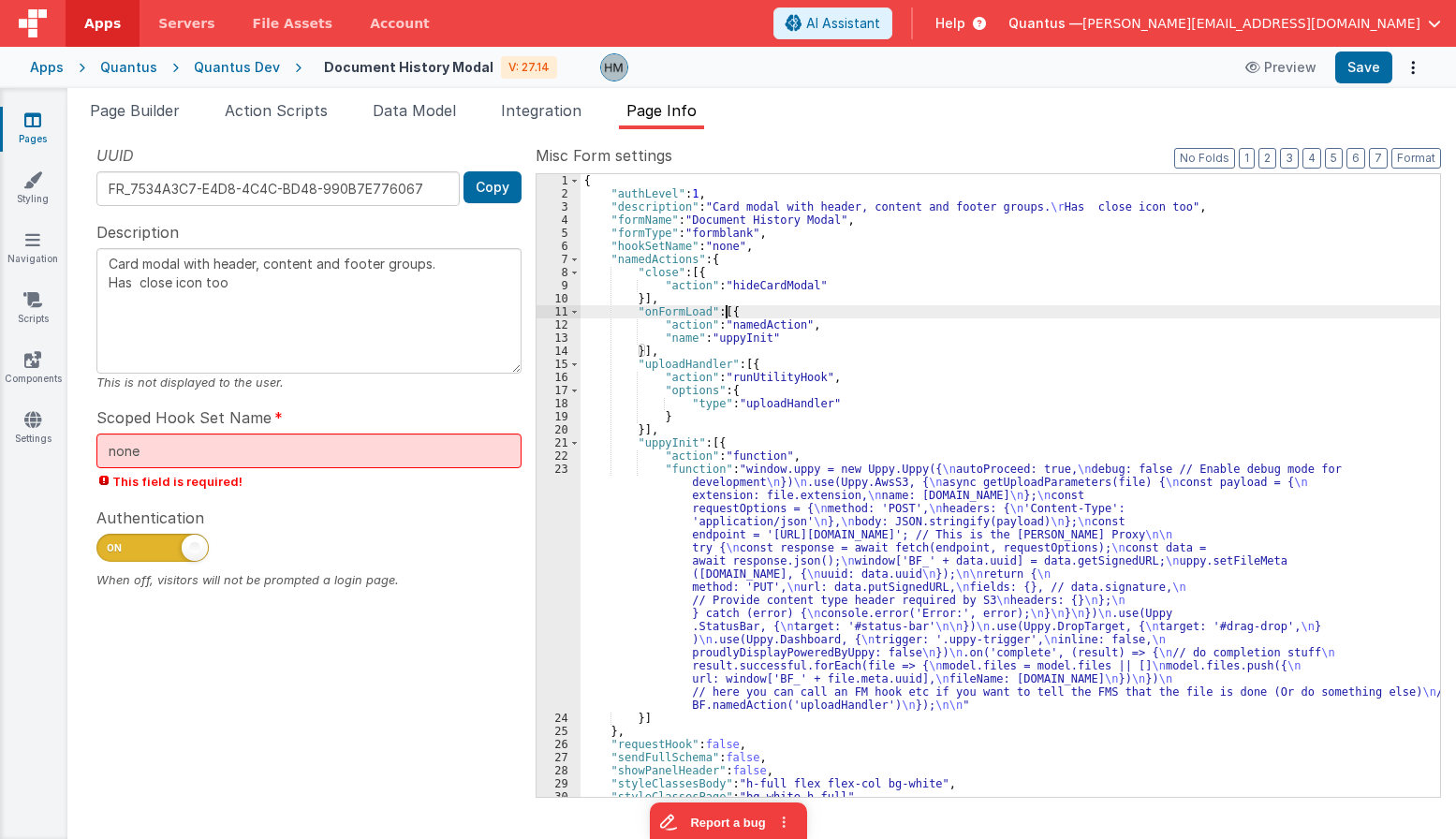
click at [727, 311] on div "{ "authLevel" : 1 , "description" : "Card modal with header, content and footer…" at bounding box center [1010, 499] width 860 height 649
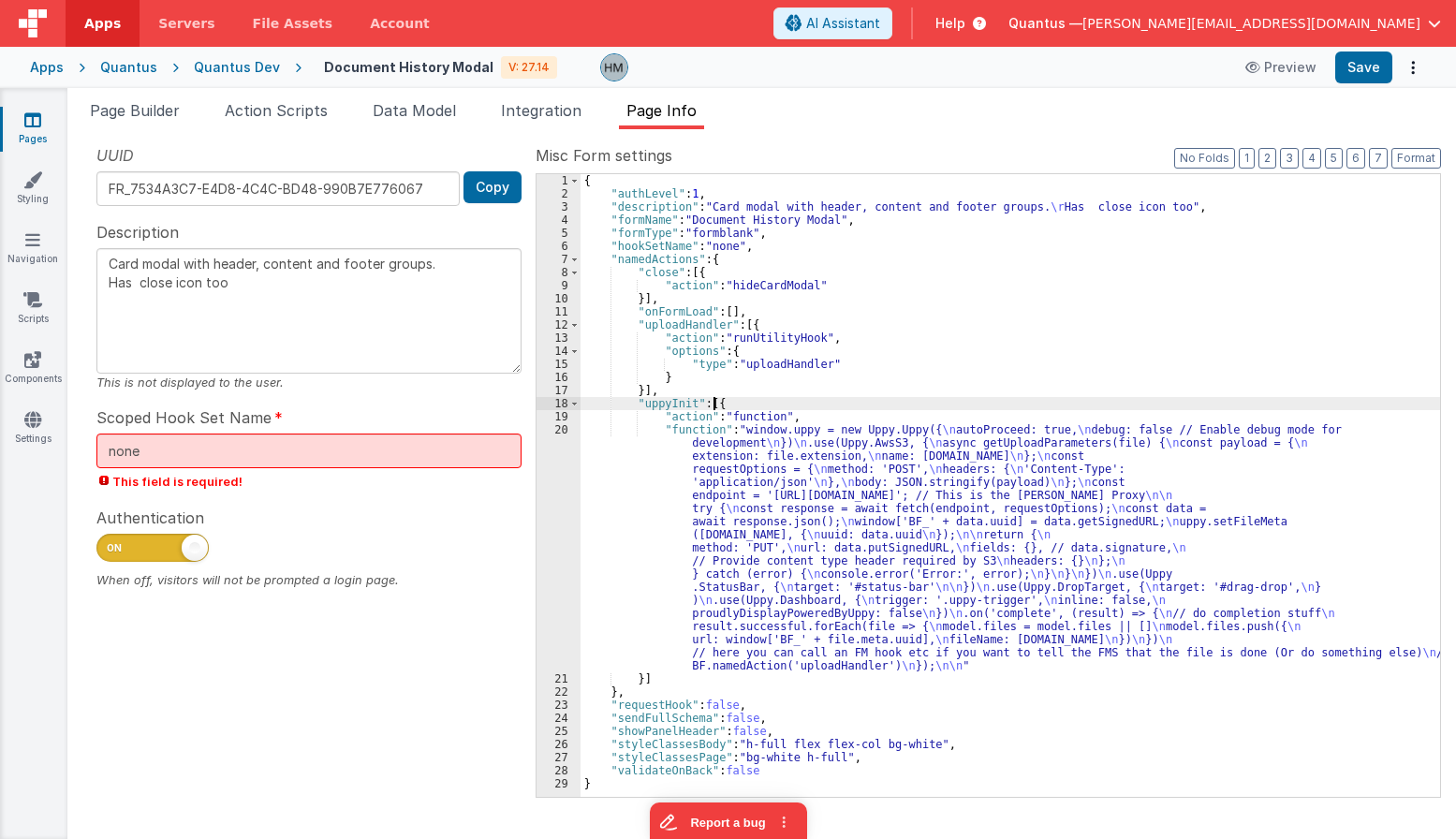
click at [713, 403] on div "{ "authLevel" : 1 , "description" : "Card modal with header, content and footer…" at bounding box center [1010, 499] width 860 height 649
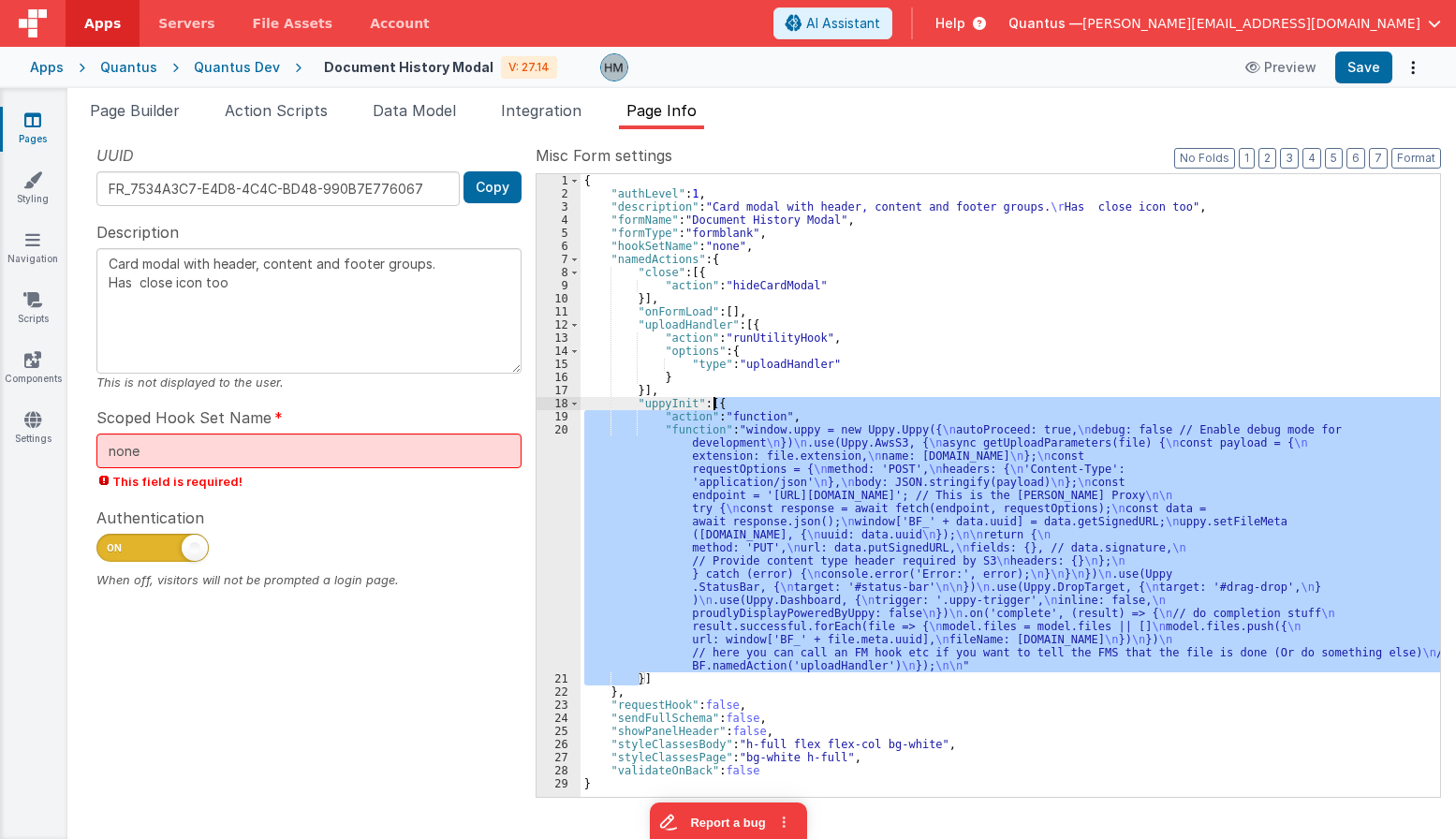
click at [713, 402] on div "{ "authLevel" : 1 , "description" : "Card modal with header, content and footer…" at bounding box center [1010, 499] width 860 height 649
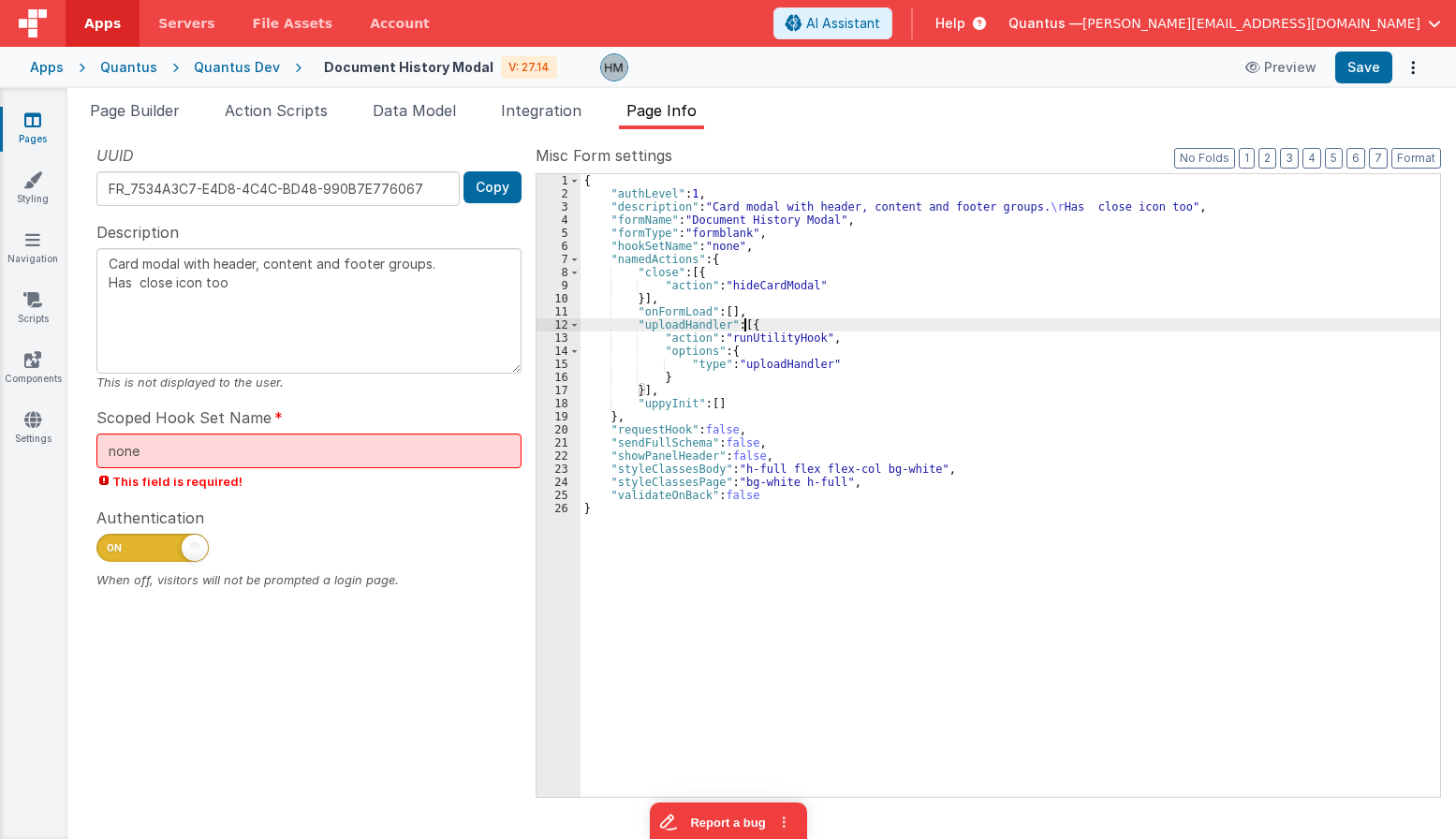
click at [745, 325] on div "{ "authLevel" : 1 , "description" : "Card modal with header, content and footer…" at bounding box center [1010, 499] width 860 height 649
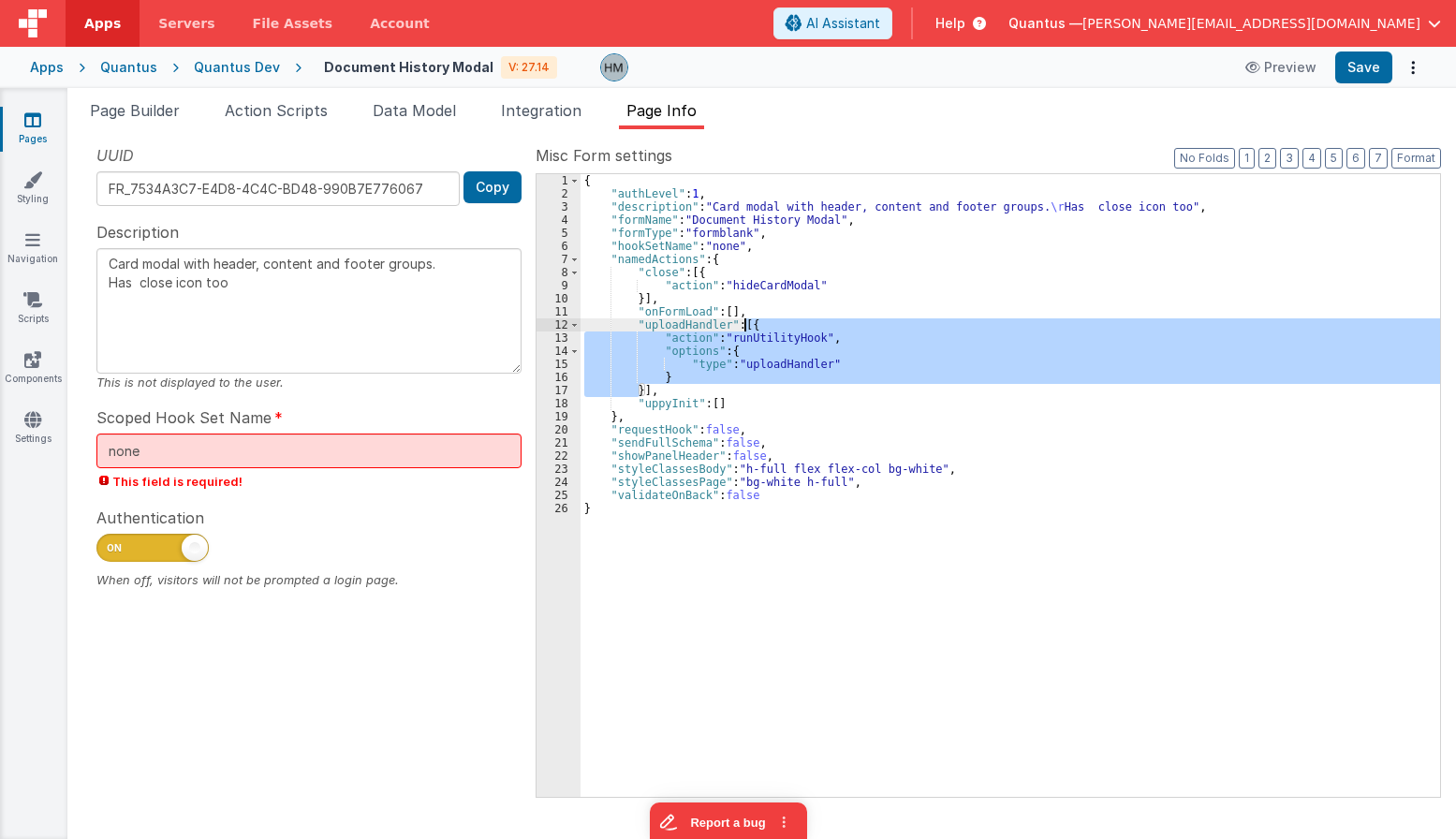
click at [745, 325] on div "{ "authLevel" : 1 , "description" : "Card modal with header, content and footer…" at bounding box center [1010, 499] width 860 height 649
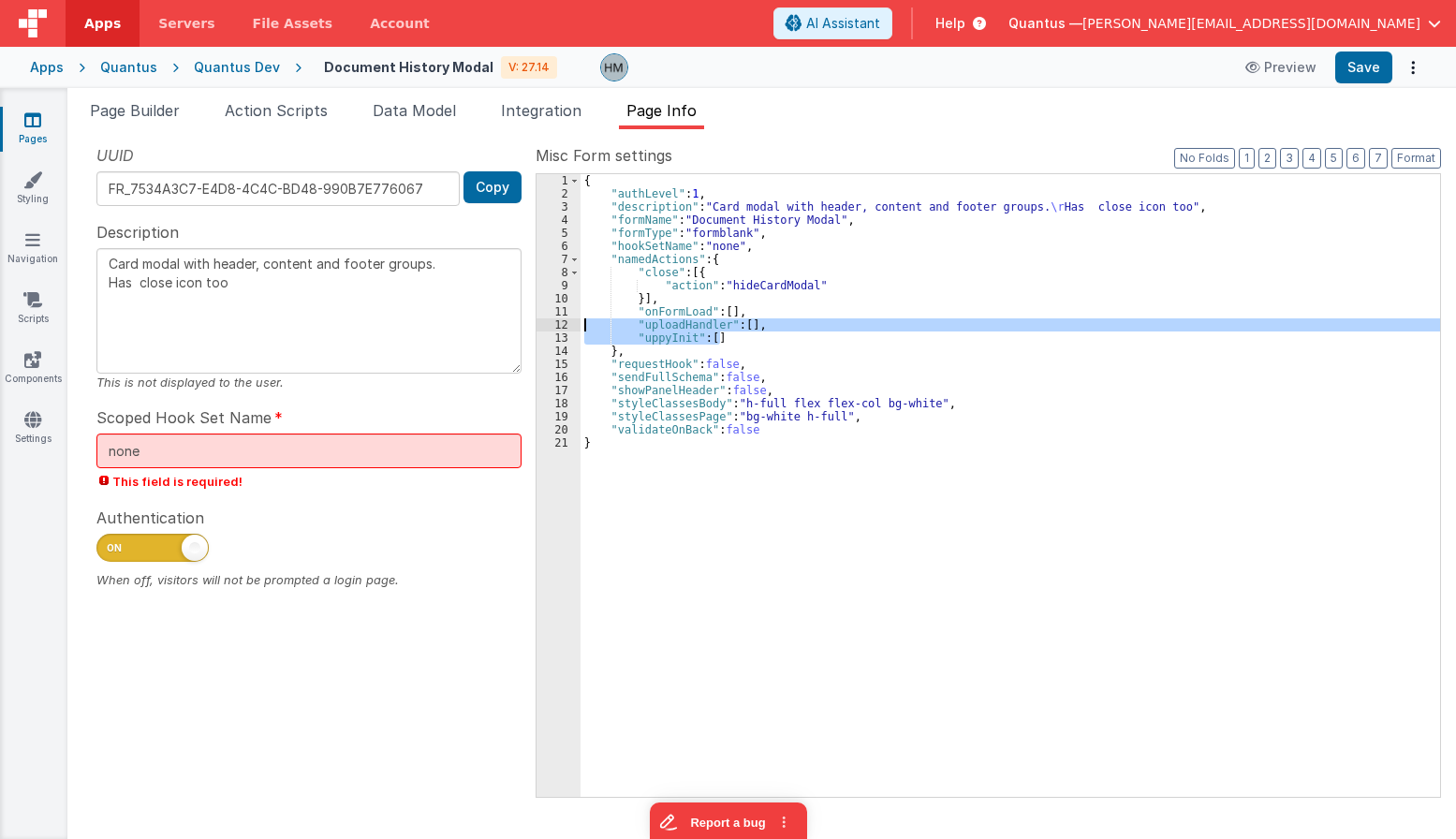
drag, startPoint x: 736, startPoint y: 340, endPoint x: 552, endPoint y: 326, distance: 184.5
click at [580, 326] on div "{ "authLevel" : 1 , "description" : "Card modal with header, content and footer…" at bounding box center [1010, 486] width 860 height 622
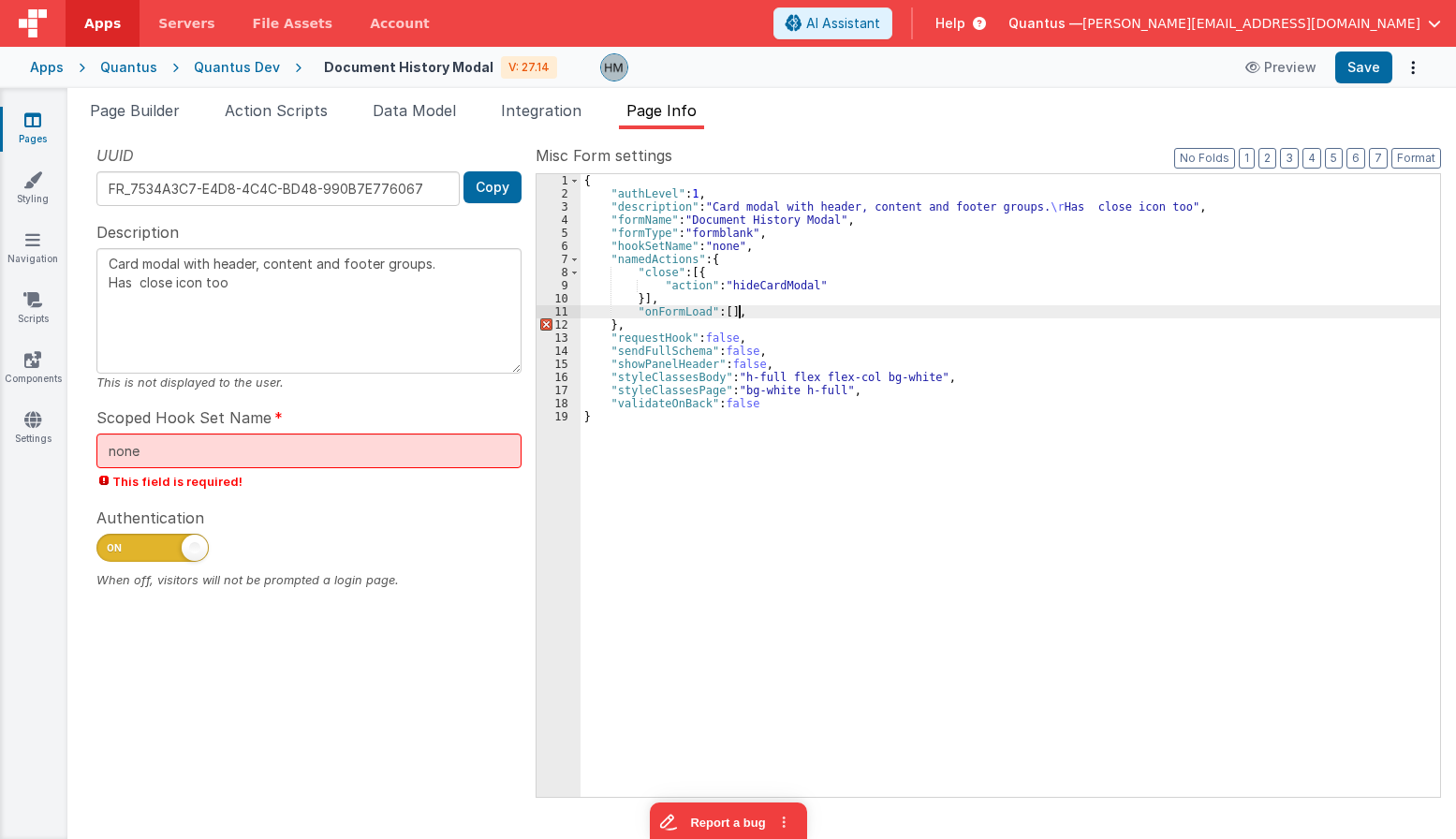
type textarea "Card modal with header, content and footer groups. Has close icon too"
click at [825, 291] on div "{ "authLevel" : 1 , "description" : "Card modal with header, content and footer…" at bounding box center [1010, 499] width 860 height 649
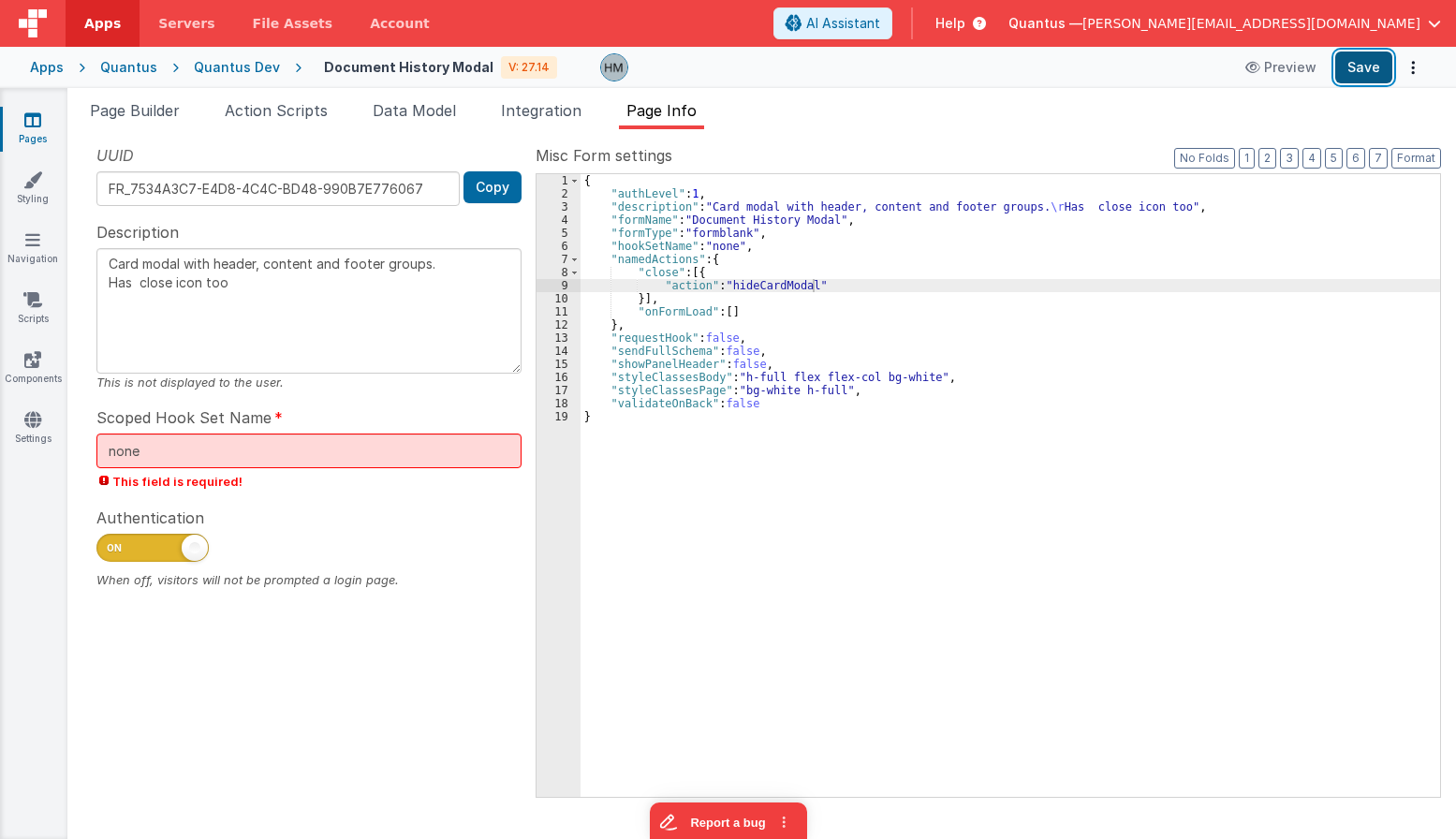
click at [1361, 68] on button "Save" at bounding box center [1363, 67] width 57 height 32
click at [133, 109] on span "Page Builder" at bounding box center [135, 111] width 90 height 19
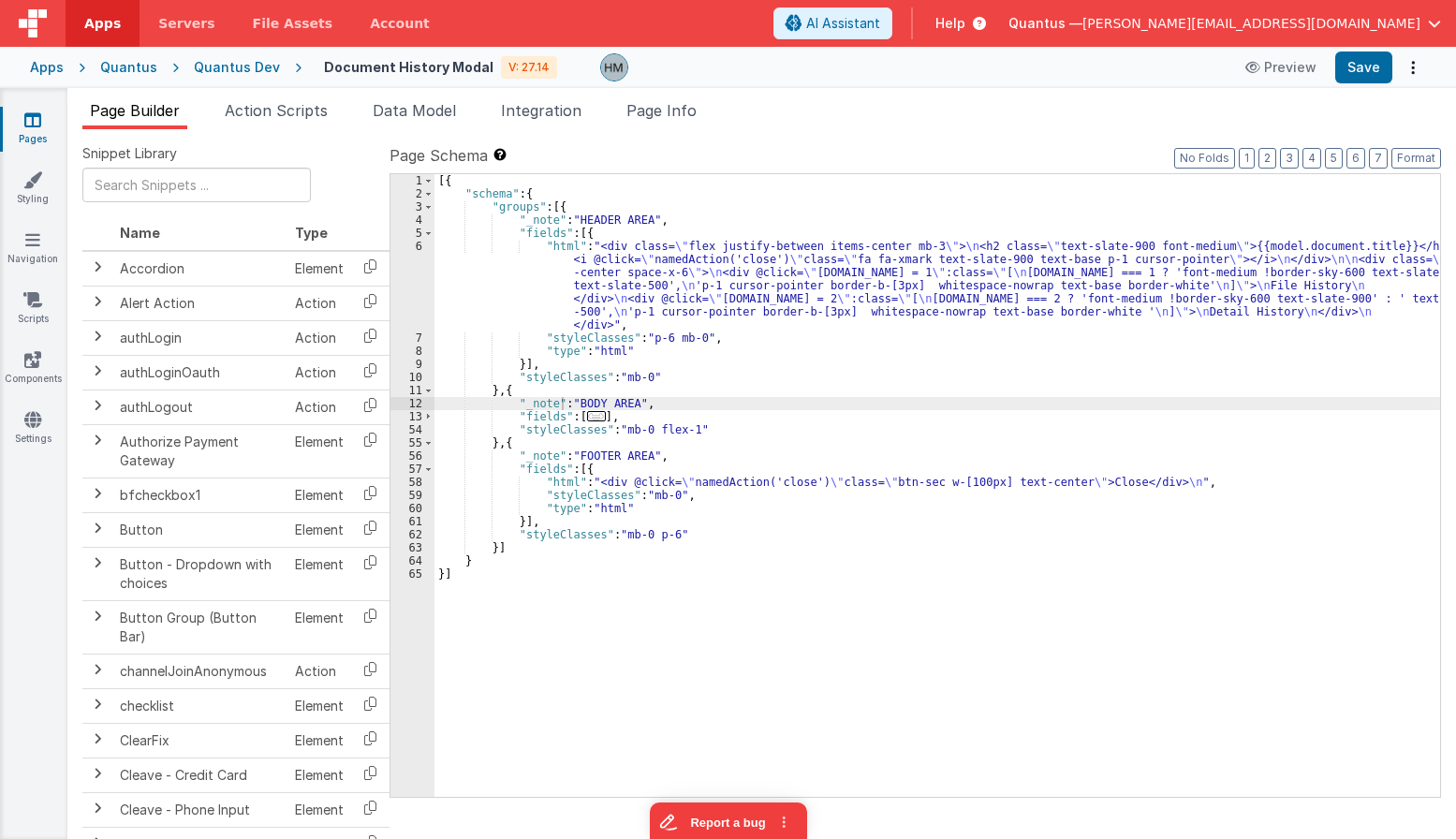
click at [592, 417] on span "..." at bounding box center [596, 415] width 19 height 10
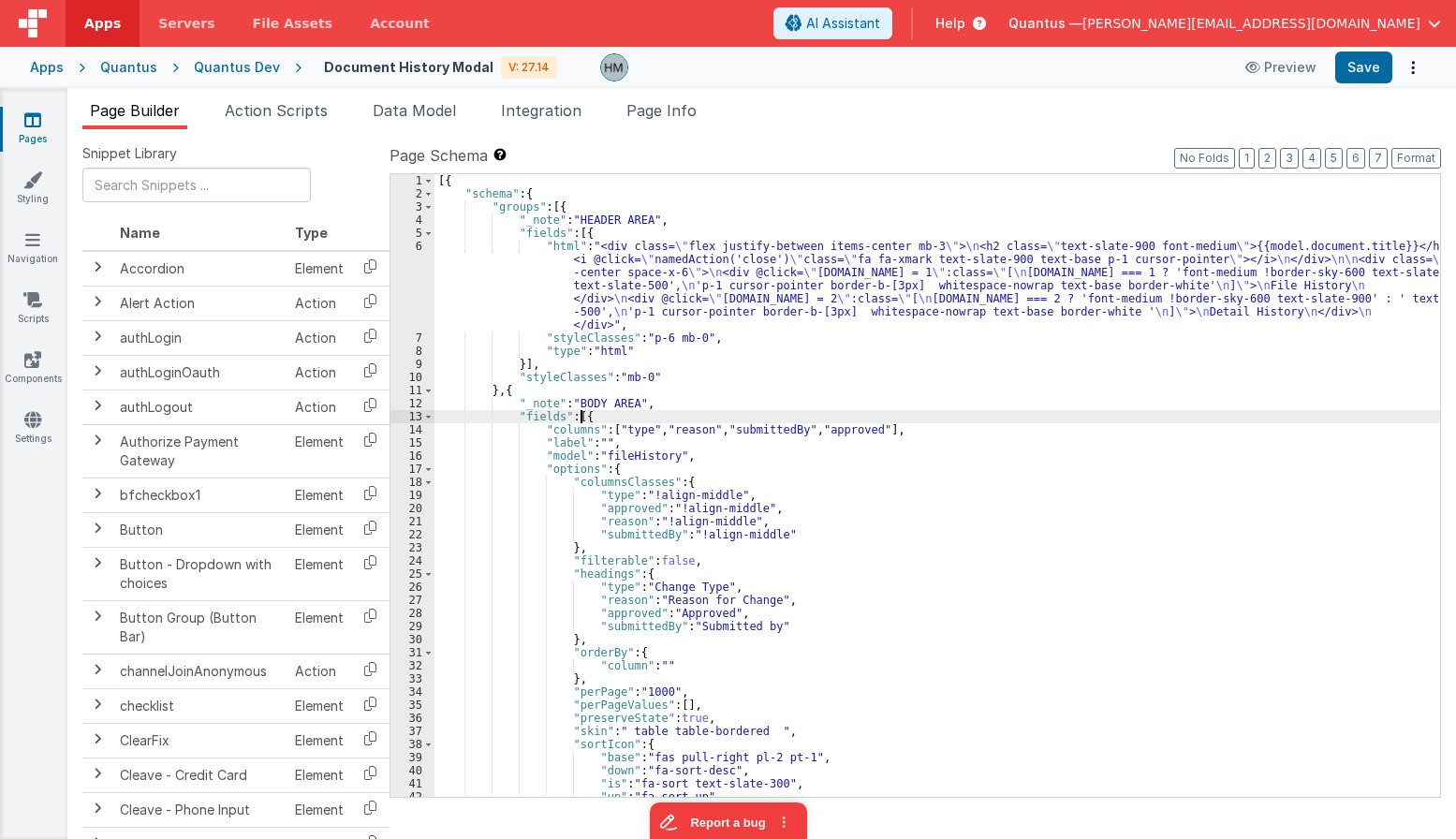
scroll to position [112, 0]
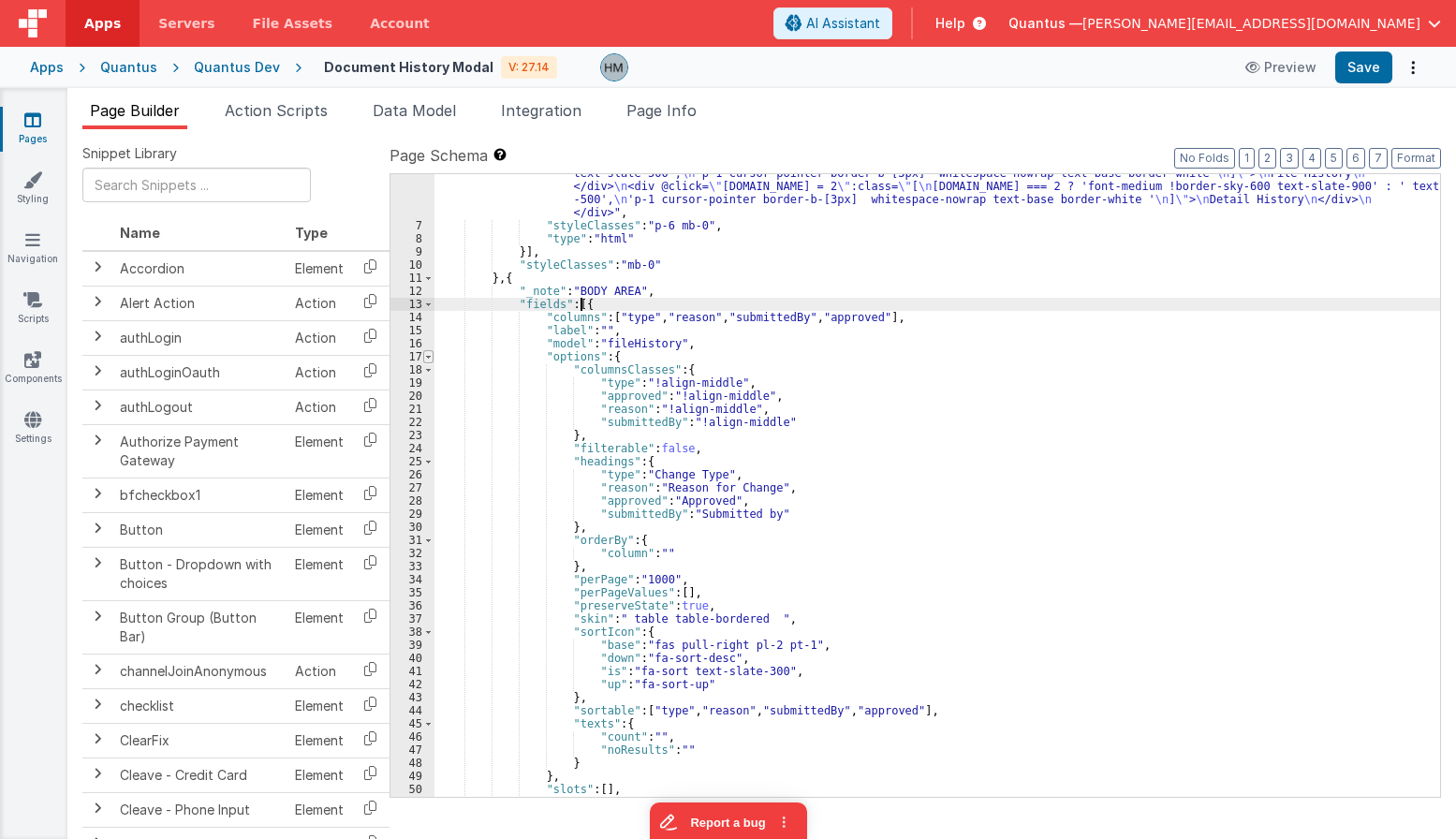
click at [426, 359] on span at bounding box center [428, 356] width 10 height 13
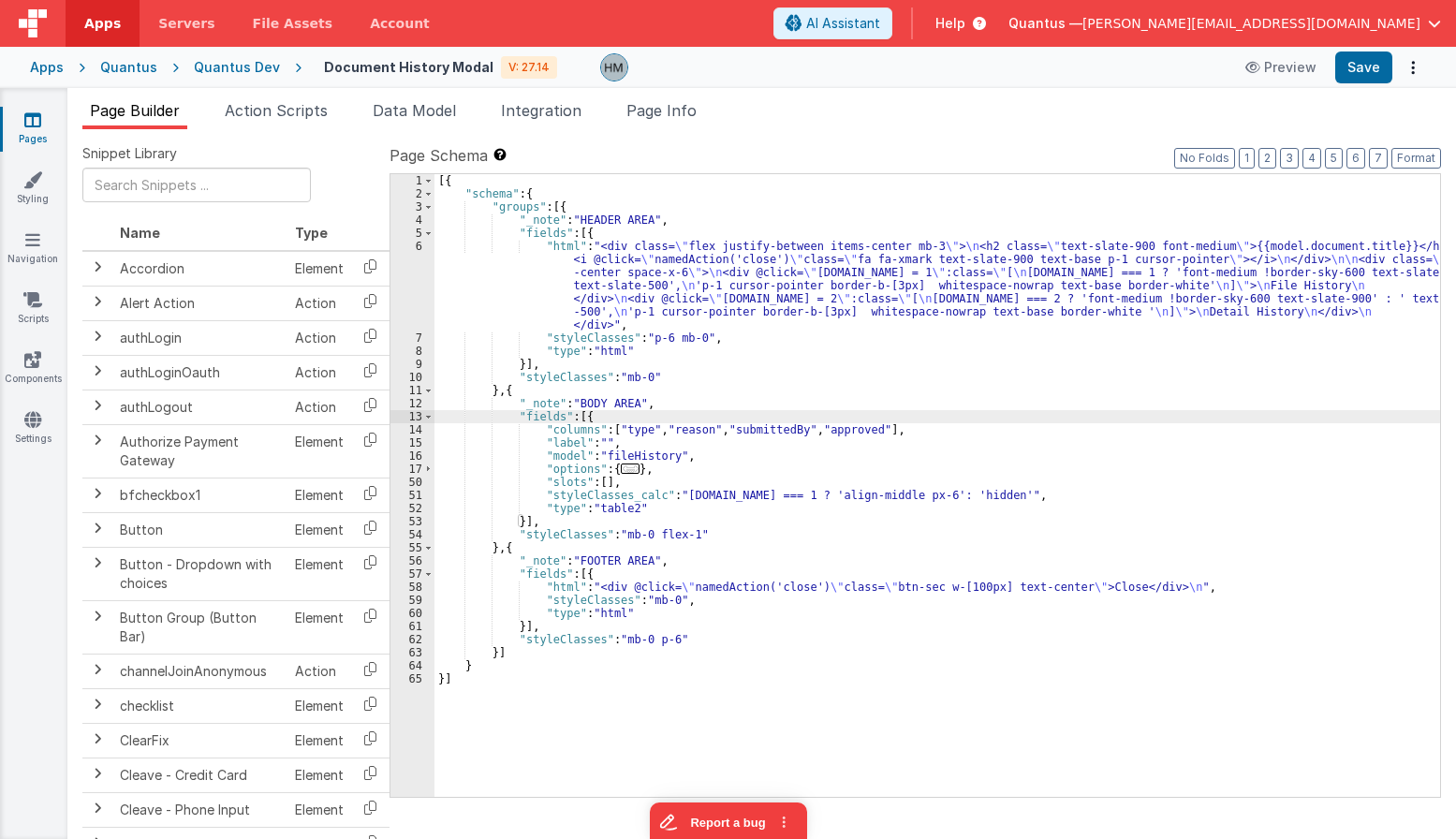
click at [894, 493] on div "[{ "schema" : { "groups" : [{ "_note" : "HEADER AREA" , "fields" : [{ "html" : …" at bounding box center [937, 499] width 1006 height 649
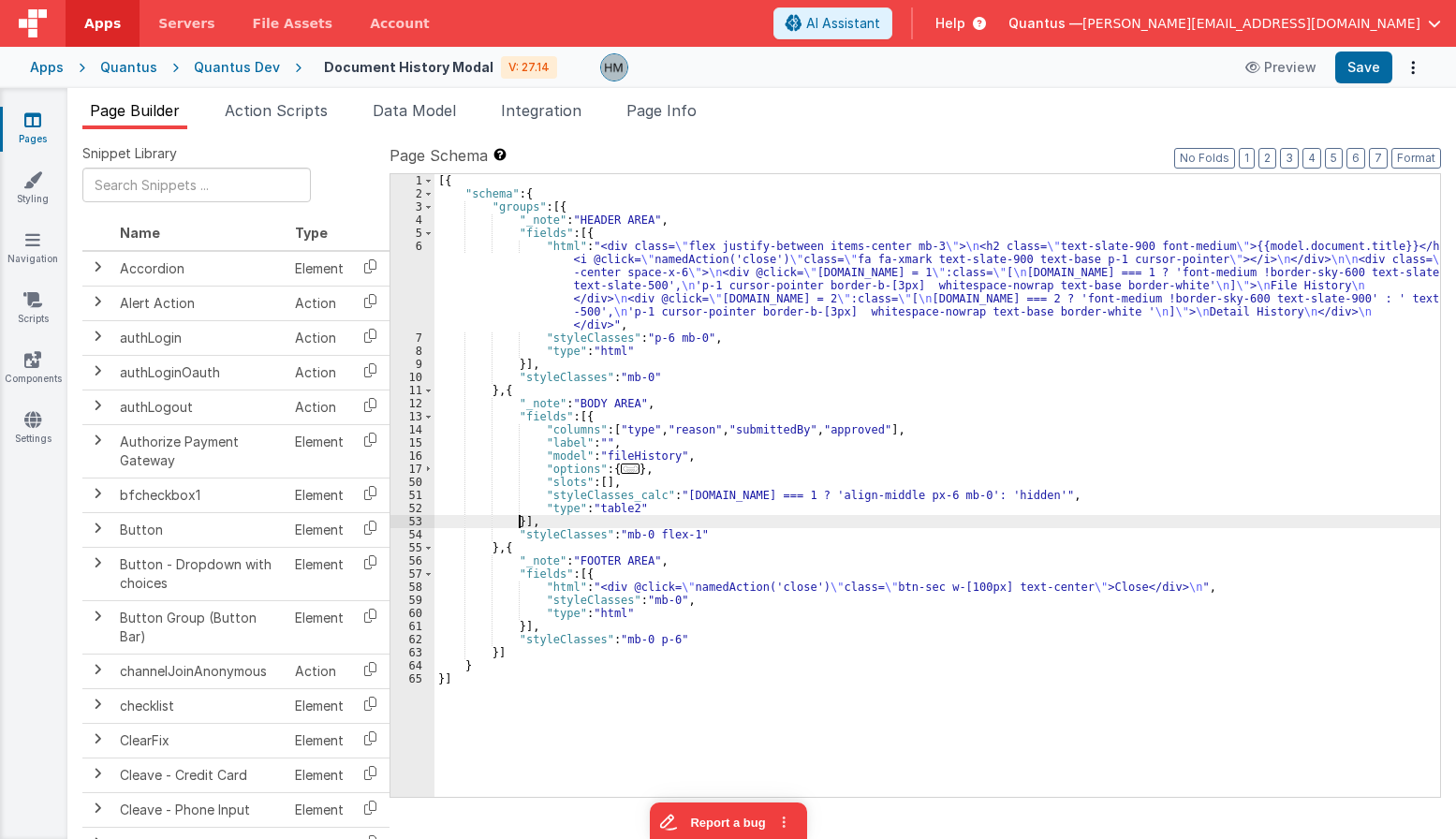
click at [519, 521] on div "[{ "schema" : { "groups" : [{ "_note" : "HEADER AREA" , "fields" : [{ "html" : …" at bounding box center [937, 499] width 1006 height 649
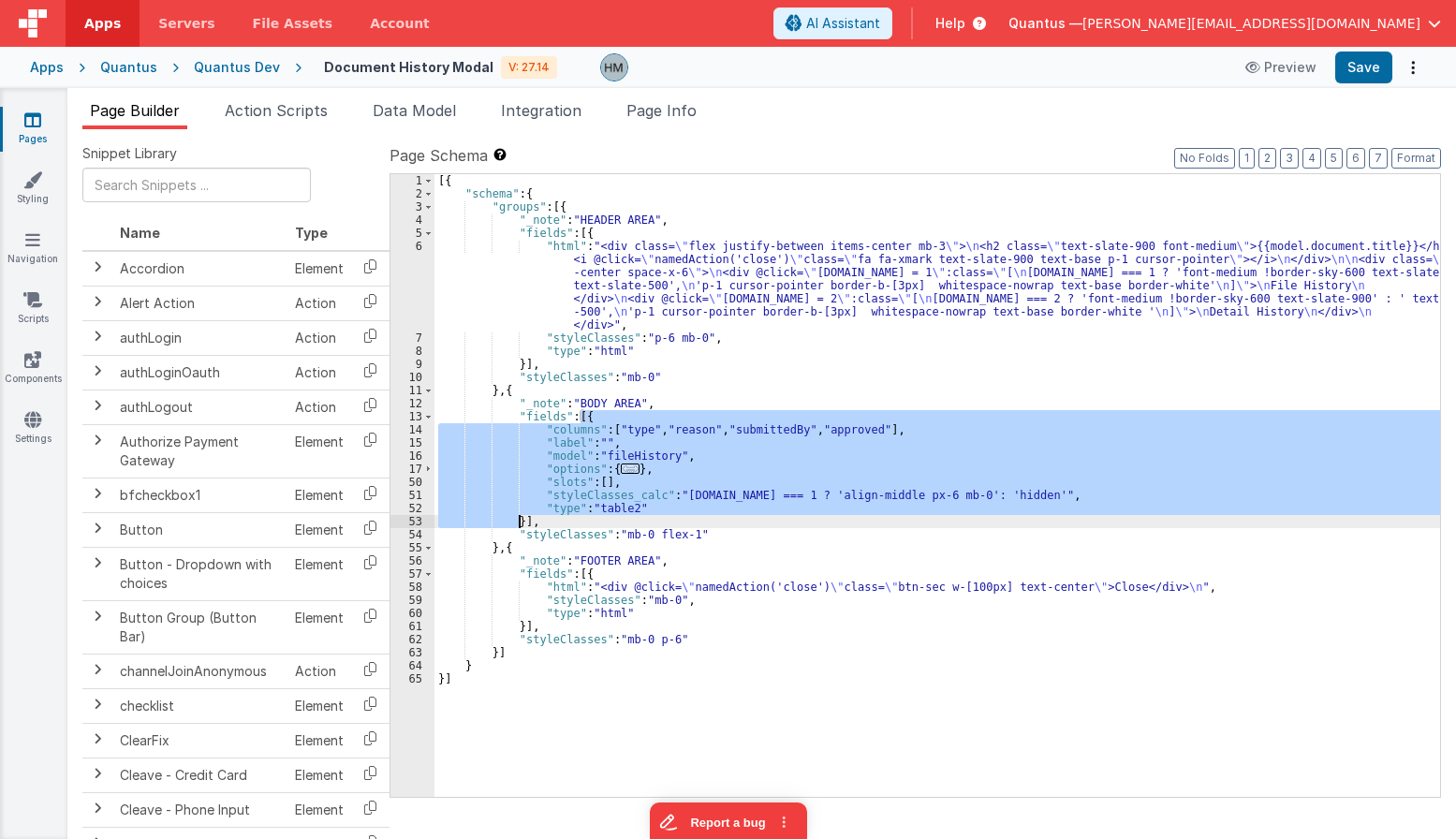
click at [519, 521] on div "[{ "schema" : { "groups" : [{ "_note" : "HEADER AREA" , "fields" : [{ "html" : …" at bounding box center [937, 499] width 1006 height 649
click at [519, 521] on div "[{ "schema" : { "groups" : [{ "_note" : "HEADER AREA" , "fields" : [{ "html" : …" at bounding box center [937, 486] width 1006 height 622
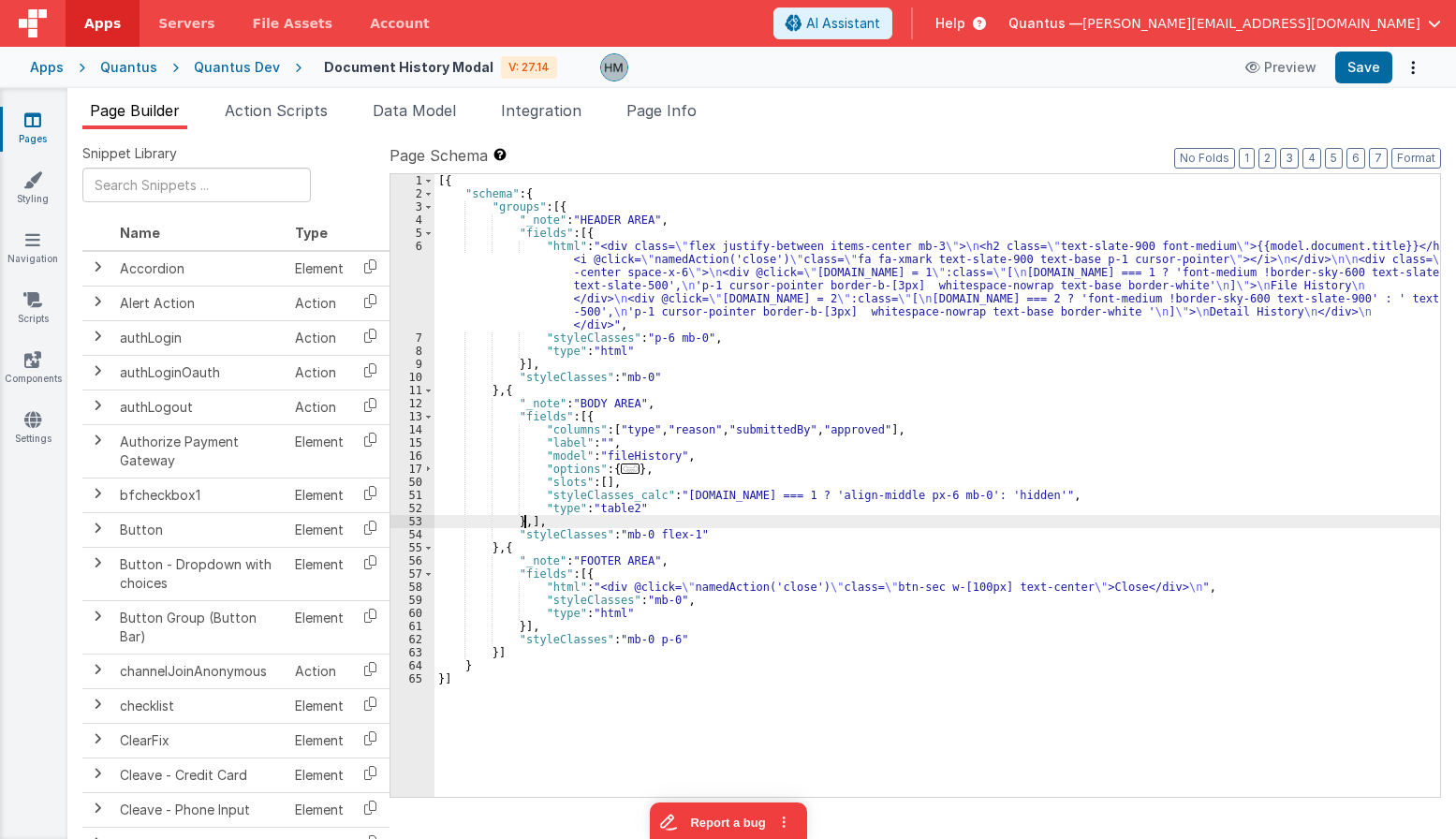
paste textarea
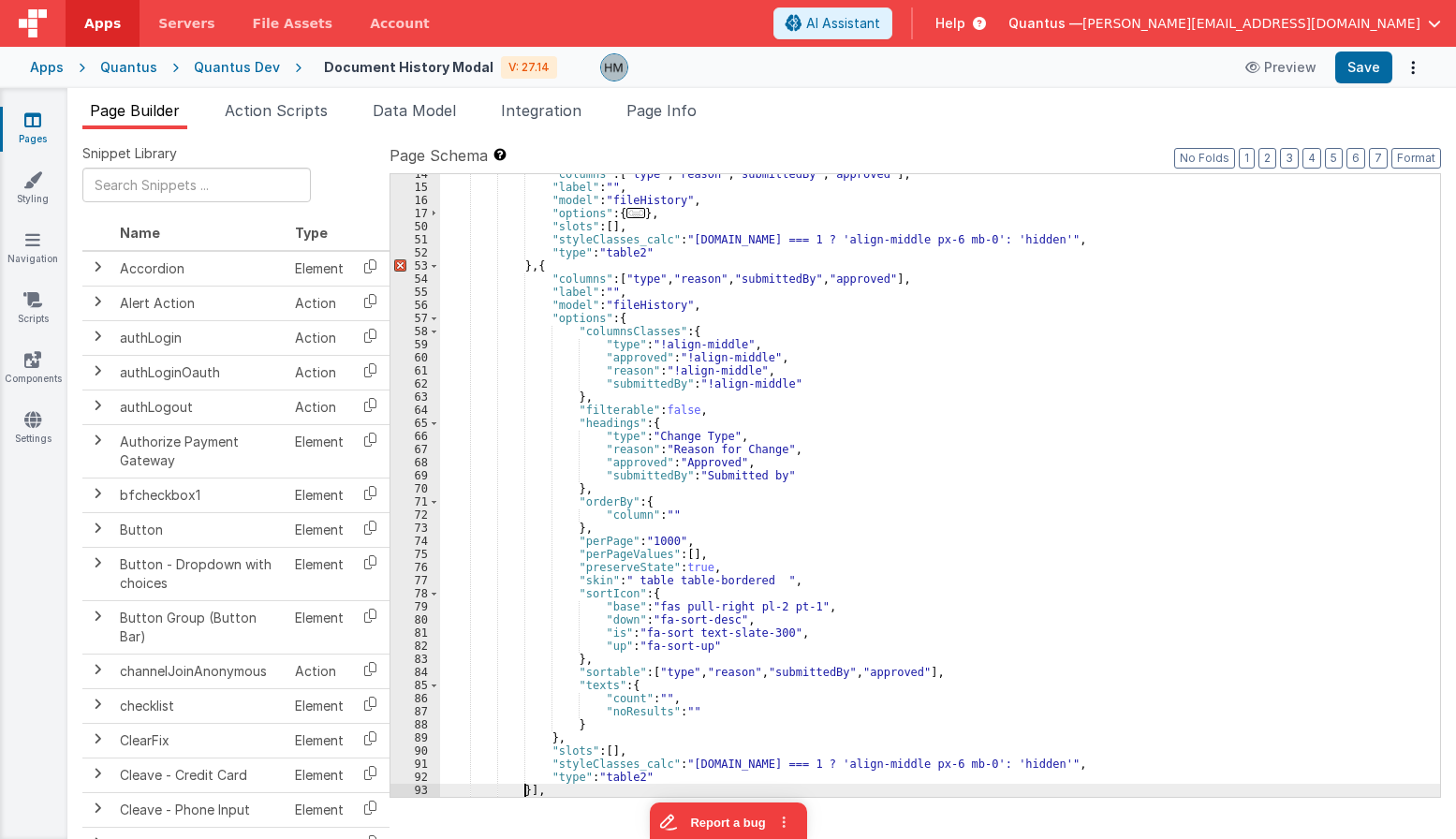
scroll to position [256, 0]
click at [768, 764] on div ""columns" : [ "type" , "reason" , "submittedBy" , "approved" ] , "label" : "" ,…" at bounding box center [939, 492] width 1000 height 649
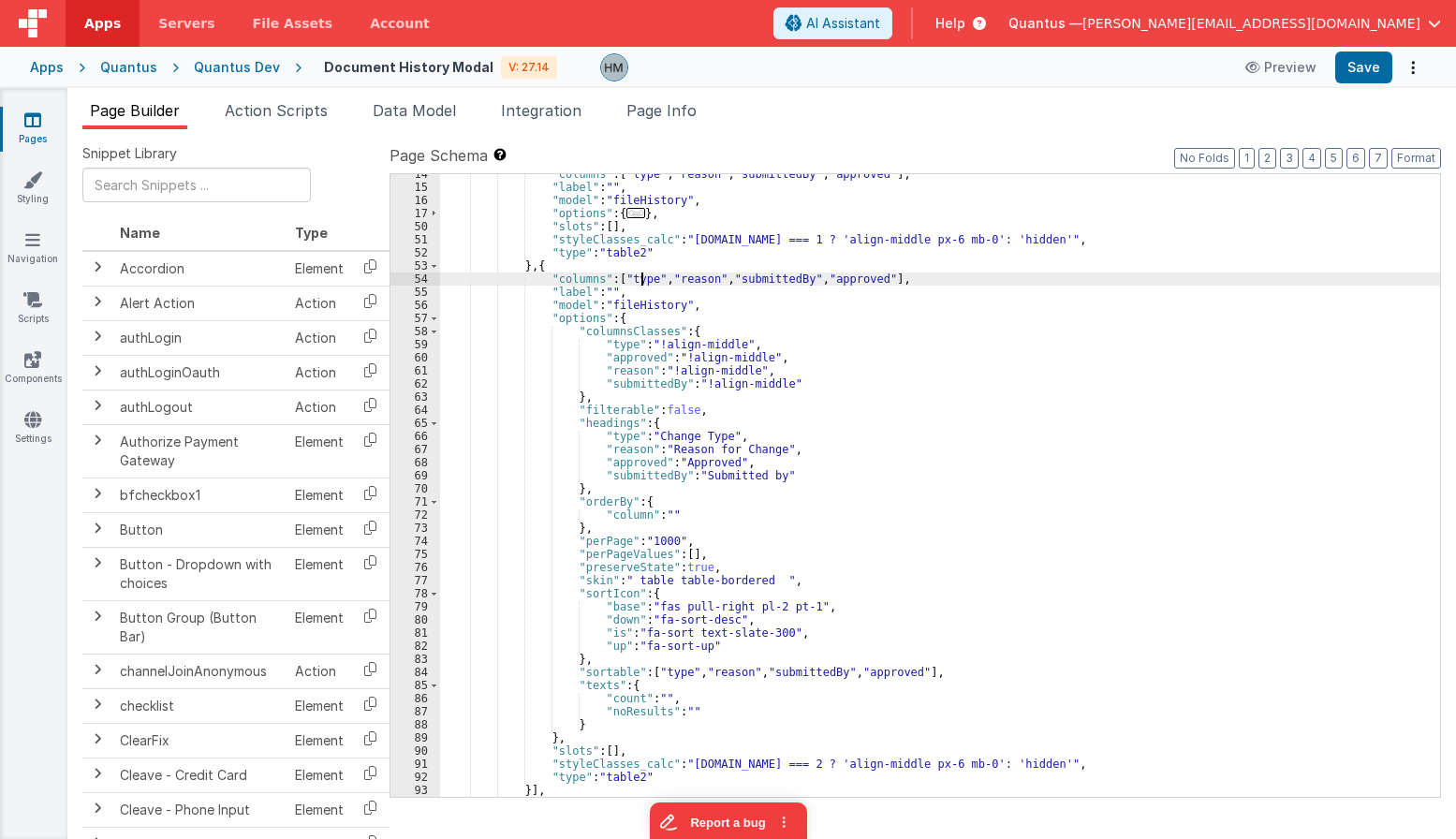
click at [642, 280] on div ""columns" : [ "type" , "reason" , "submittedBy" , "approved" ] , "label" : "" ,…" at bounding box center [939, 492] width 1000 height 649
click at [645, 274] on div ""columns" : [ "type" , "reason" , "submittedBy" , "approved" ] , "label" : "" ,…" at bounding box center [939, 492] width 1000 height 649
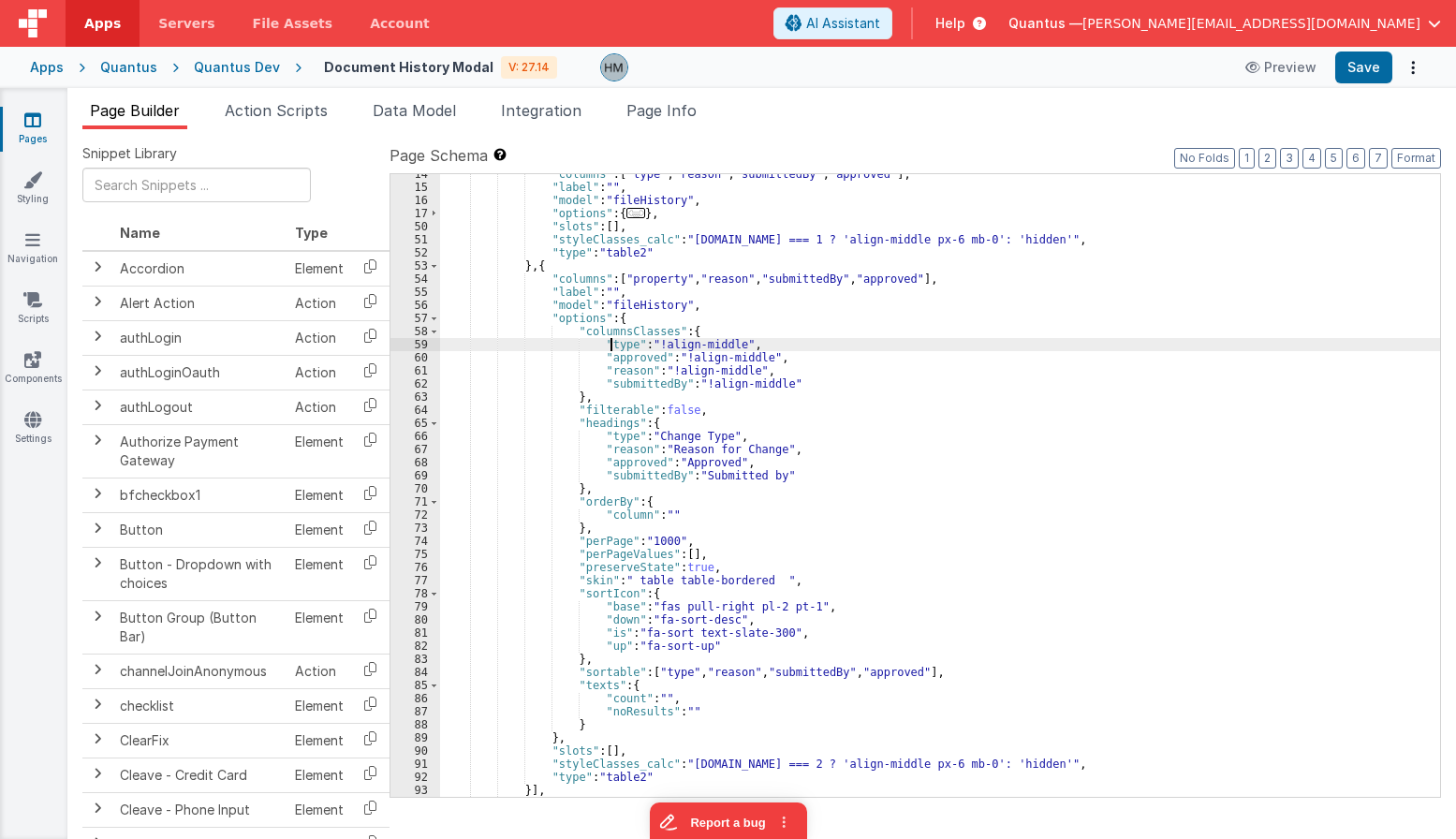
click at [613, 347] on div ""columns" : [ "type" , "reason" , "submittedBy" , "approved" ] , "label" : "" ,…" at bounding box center [939, 492] width 1000 height 649
click at [613, 433] on div ""columns" : [ "type" , "reason" , "submittedBy" , "approved" ] , "label" : "" ,…" at bounding box center [939, 492] width 1000 height 649
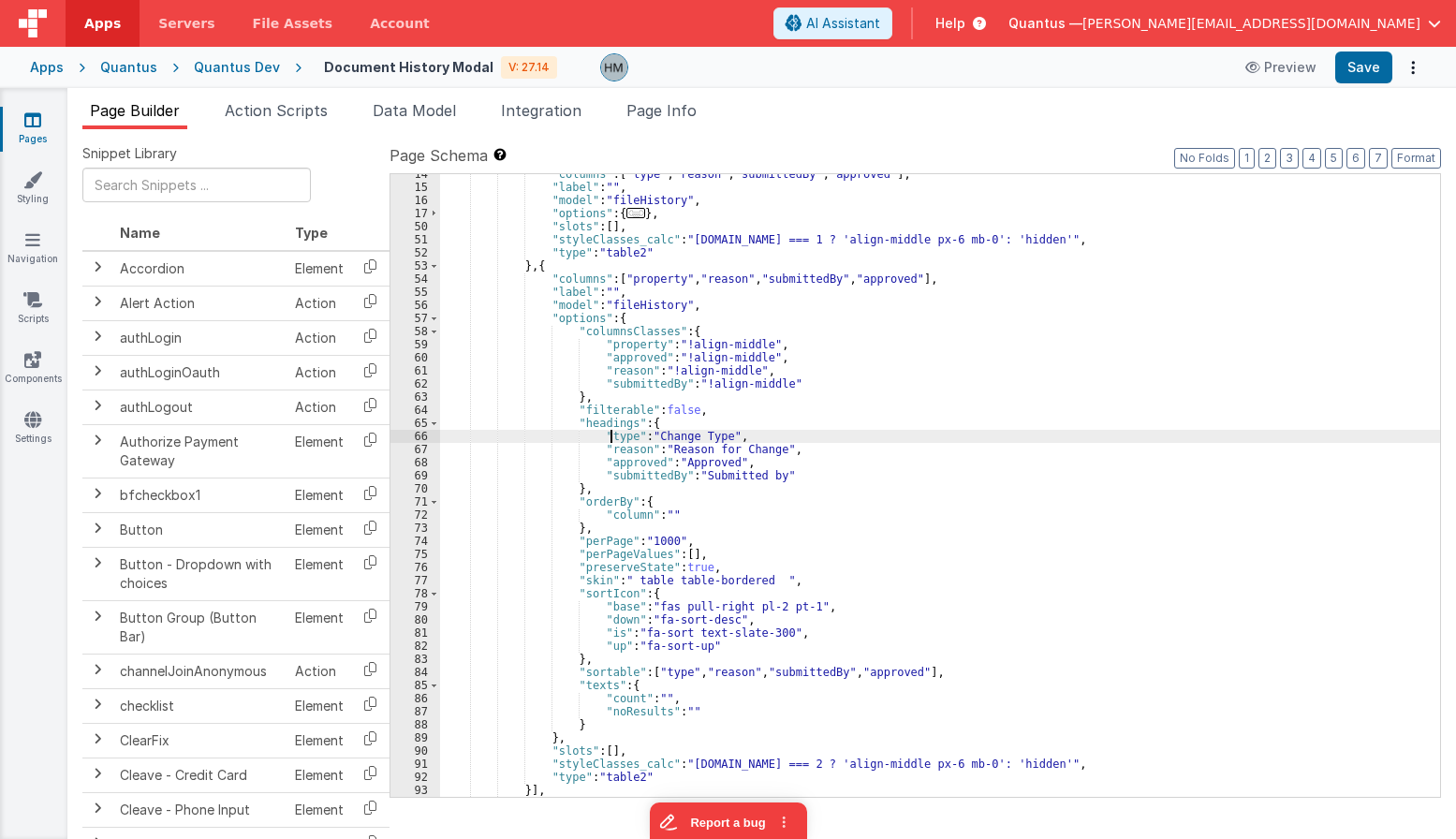
click at [613, 433] on div ""columns" : [ "type" , "reason" , "submittedBy" , "approved" ] , "label" : "" ,…" at bounding box center [939, 492] width 1000 height 649
paste textarea
drag, startPoint x: 673, startPoint y: 440, endPoint x: 741, endPoint y: 433, distance: 68.4
click at [741, 433] on div ""columns" : [ "type" , "reason" , "submittedBy" , "approved" ] , "label" : "" ,…" at bounding box center [939, 492] width 1000 height 649
click at [726, 279] on div ""columns" : [ "type" , "reason" , "submittedBy" , "approved" ] , "label" : "" ,…" at bounding box center [939, 492] width 1000 height 649
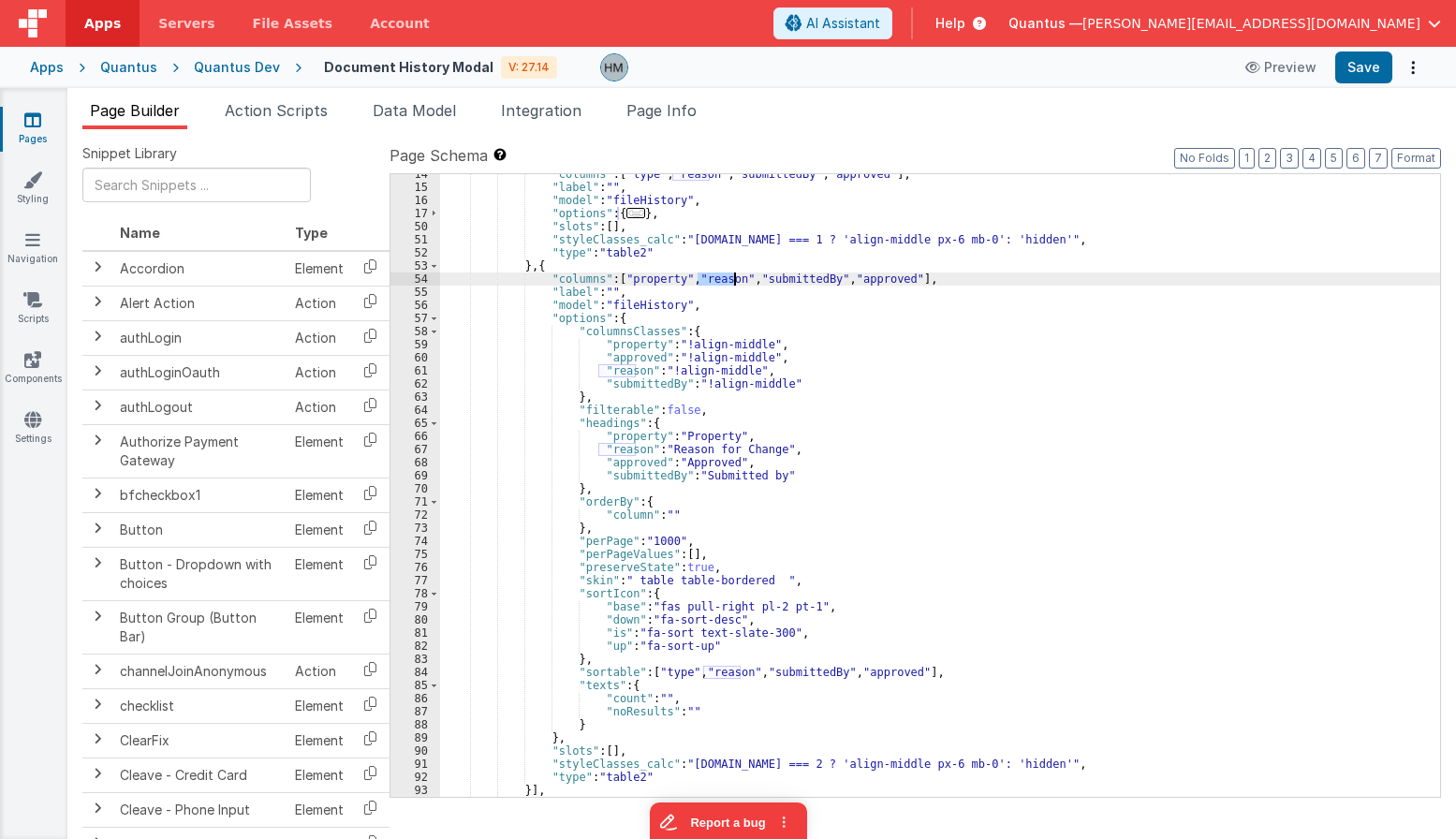
click at [726, 279] on div ""columns" : [ "type" , "reason" , "submittedBy" , "approved" ] , "label" : "" ,…" at bounding box center [939, 492] width 1000 height 649
click at [731, 277] on div ""columns" : [ "type" , "reason" , "submittedBy" , "approved" ] , "label" : "" ,…" at bounding box center [939, 492] width 1000 height 649
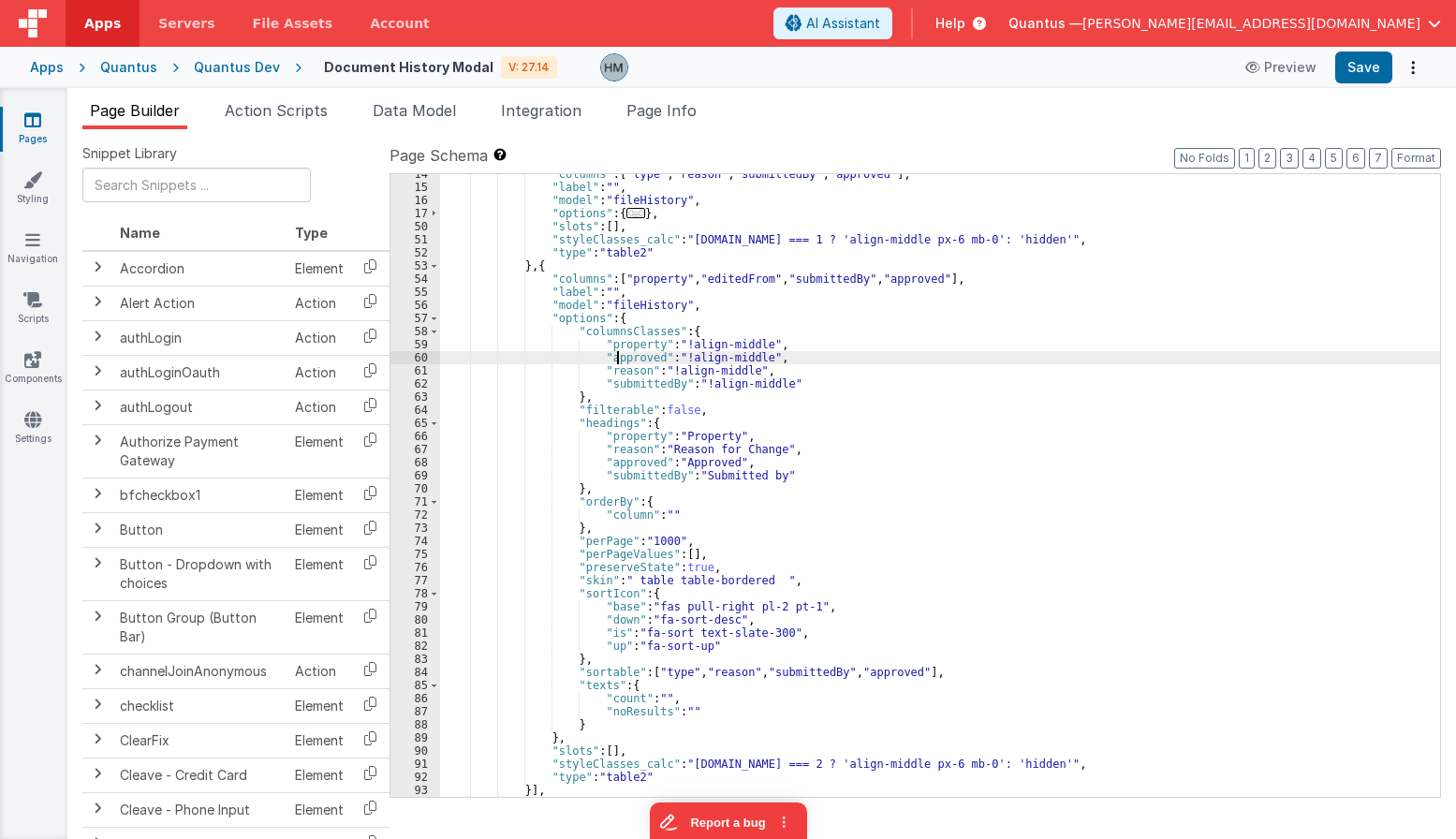
click at [616, 360] on div ""columns" : [ "type" , "reason" , "submittedBy" , "approved" ] , "label" : "" ,…" at bounding box center [939, 492] width 1000 height 649
click at [629, 467] on div ""columns" : [ "type" , "reason" , "submittedBy" , "approved" ] , "label" : "" ,…" at bounding box center [939, 492] width 1000 height 649
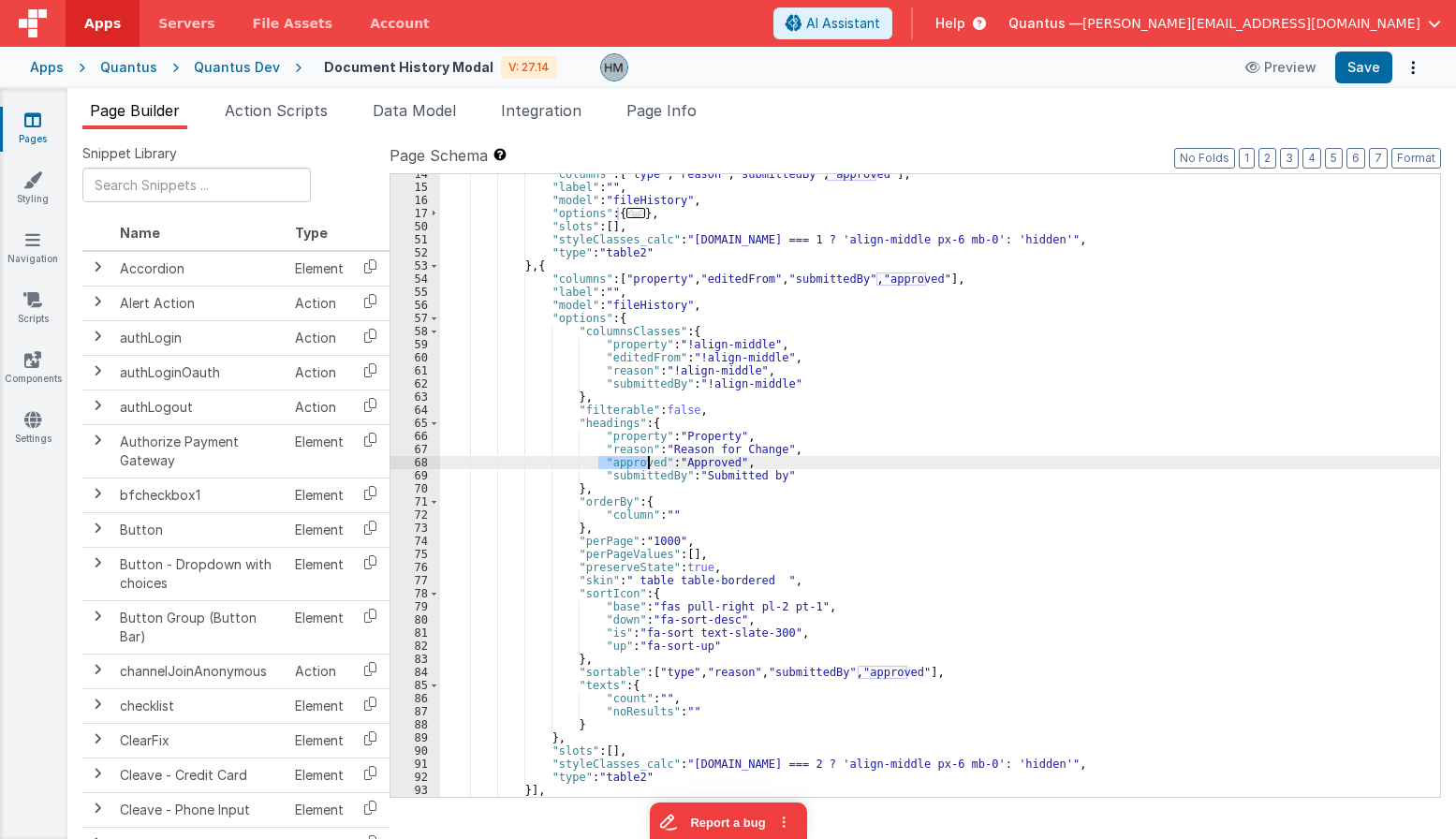
click at [629, 467] on div ""columns" : [ "type" , "reason" , "submittedBy" , "approved" ] , "label" : "" ,…" at bounding box center [939, 492] width 1000 height 649
paste textarea
click at [714, 468] on div ""columns" : [ "type" , "reason" , "submittedBy" , "approved" ] , "label" : "" ,…" at bounding box center [939, 492] width 1000 height 649
click at [803, 280] on div ""columns" : [ "type" , "reason" , "submittedBy" , "approved" ] , "label" : "" ,…" at bounding box center [939, 492] width 1000 height 649
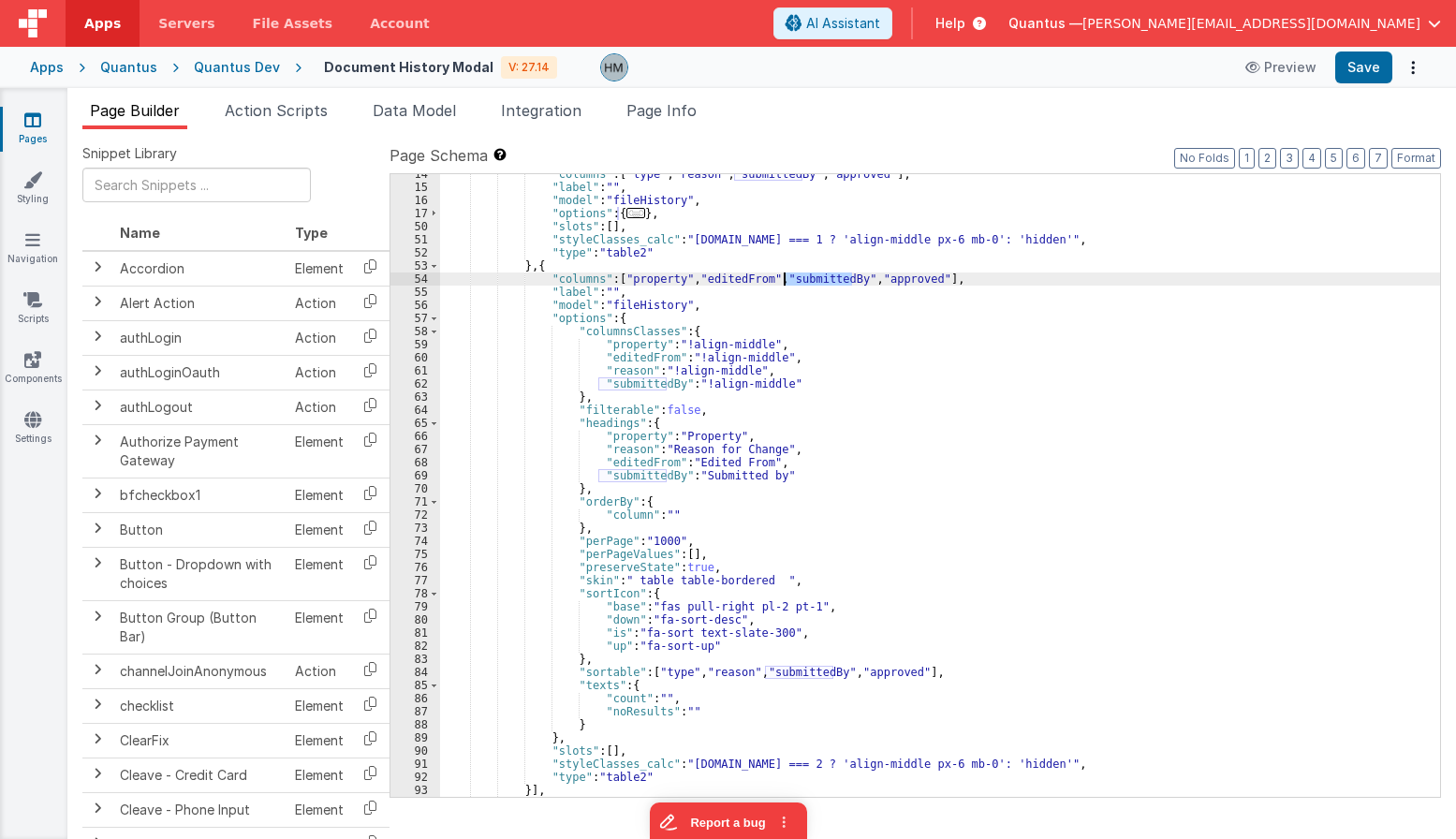
click at [803, 280] on div ""columns" : [ "type" , "reason" , "submittedBy" , "approved" ] , "label" : "" ,…" at bounding box center [939, 492] width 1000 height 649
click at [803, 278] on div ""columns" : [ "type" , "reason" , "submittedBy" , "approved" ] , "label" : "" ,…" at bounding box center [939, 492] width 1000 height 649
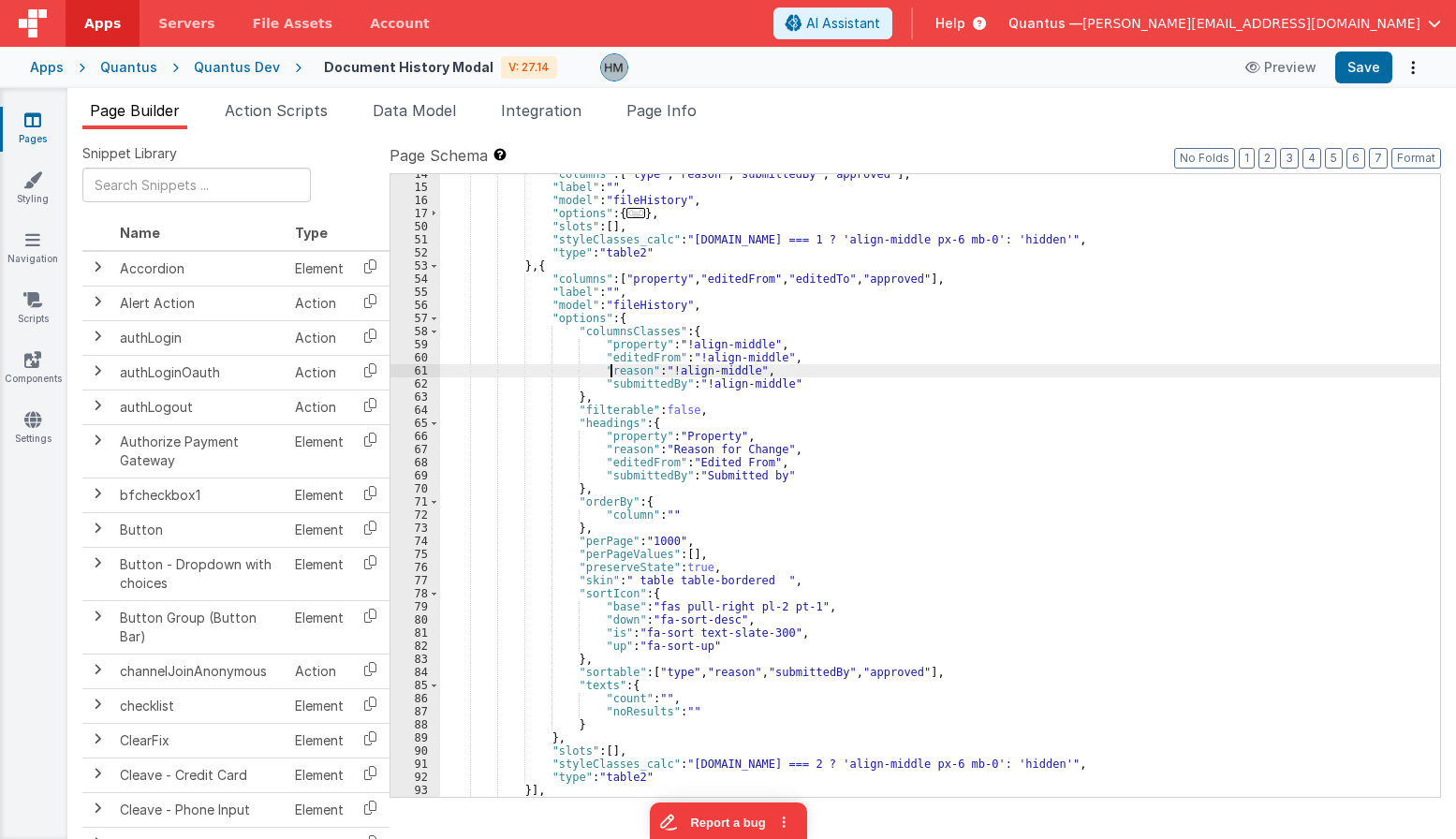
click at [612, 368] on div ""columns" : [ "type" , "reason" , "submittedBy" , "approved" ] , "label" : "" ,…" at bounding box center [939, 492] width 1000 height 649
click at [619, 445] on div ""columns" : [ "type" , "reason" , "submittedBy" , "approved" ] , "label" : "" ,…" at bounding box center [939, 492] width 1000 height 649
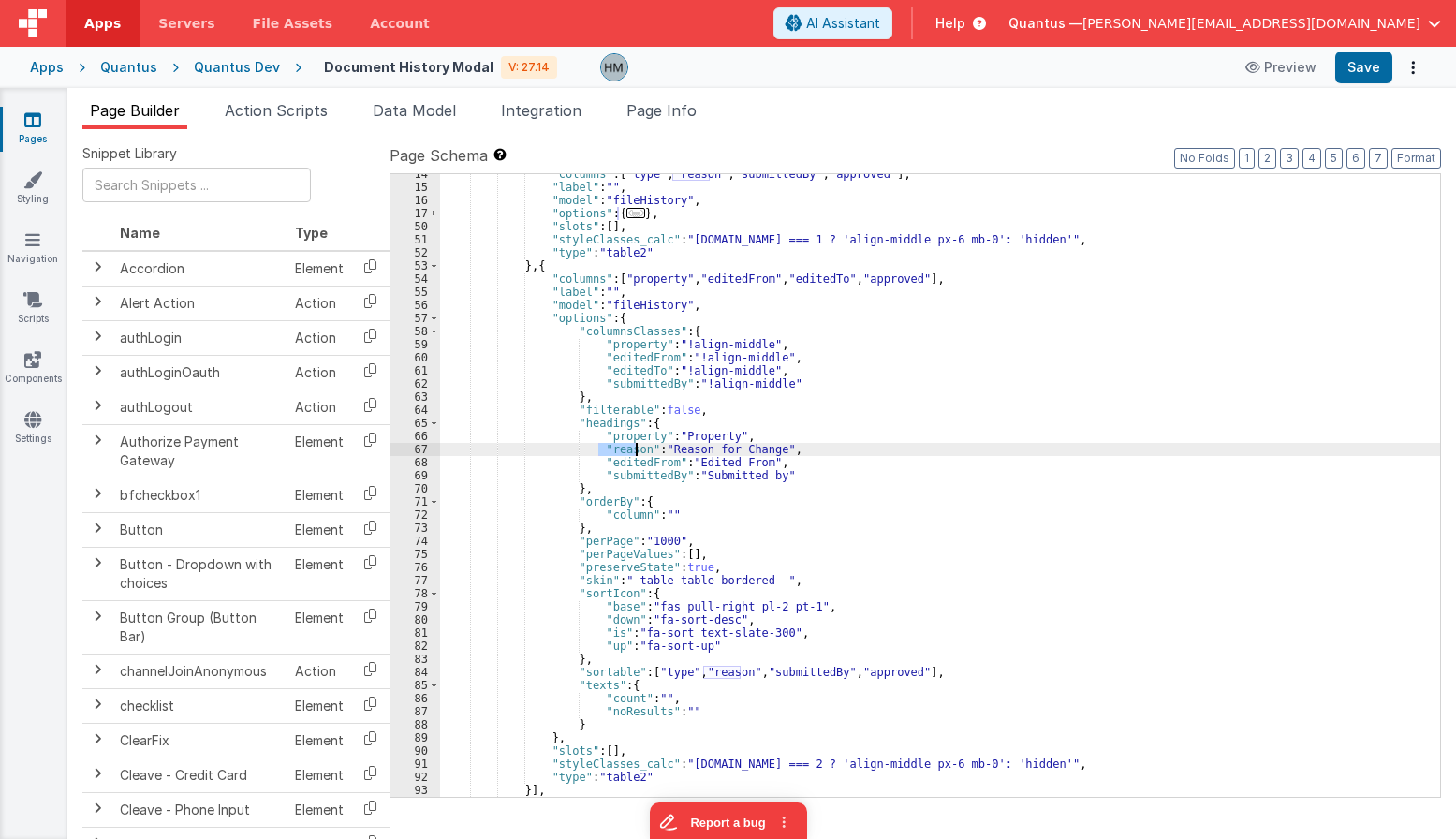
click at [619, 445] on div ""columns" : [ "type" , "reason" , "submittedBy" , "approved" ] , "label" : "" ,…" at bounding box center [939, 492] width 1000 height 649
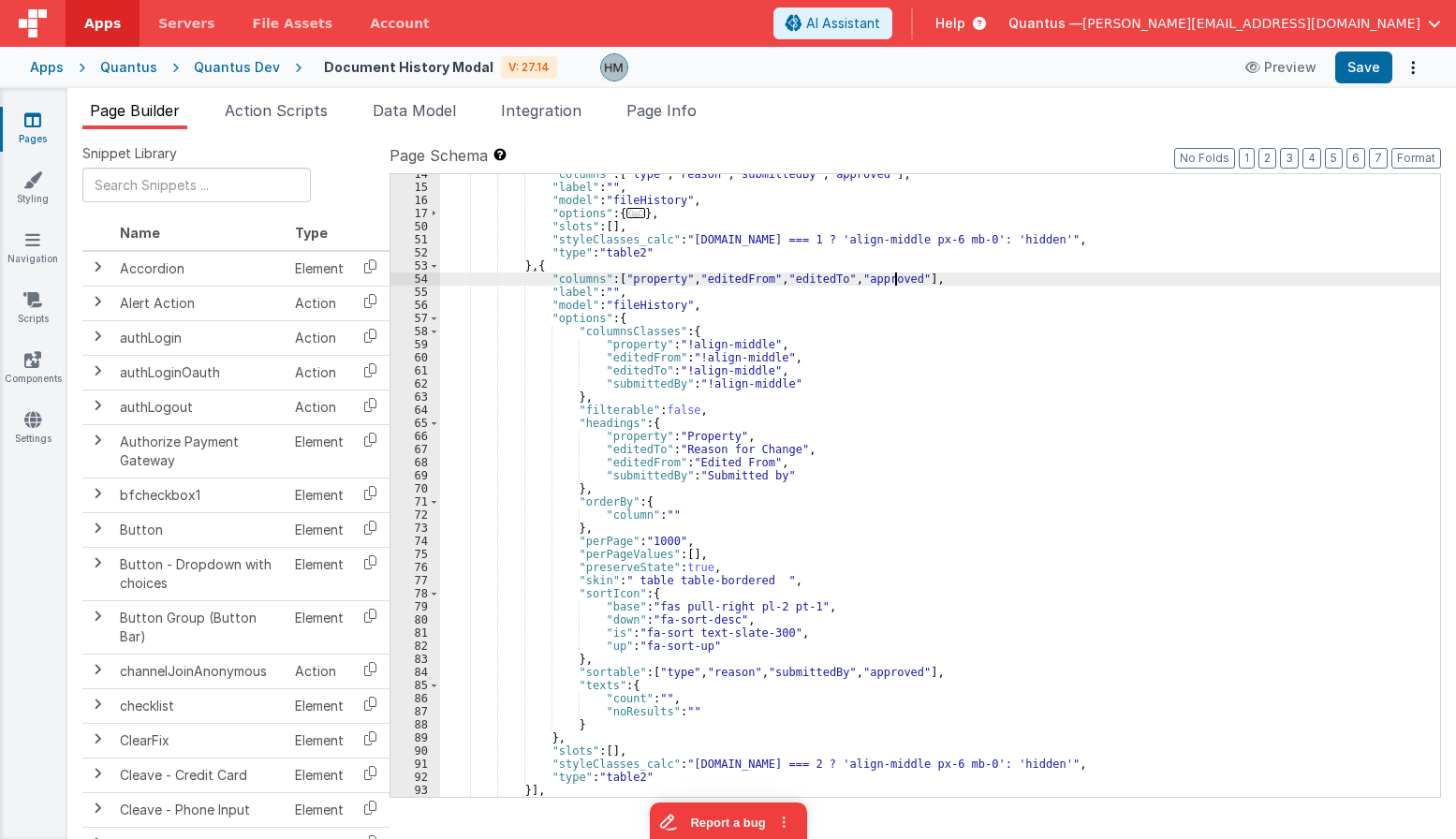
click at [893, 282] on div ""columns" : [ "type" , "reason" , "submittedBy" , "approved" ] , "label" : "" ,…" at bounding box center [939, 492] width 1000 height 649
click at [886, 277] on div ""columns" : [ "type" , "reason" , "submittedBy" , "approved" ] , "label" : "" ,…" at bounding box center [939, 492] width 1000 height 649
click at [638, 380] on div ""columns" : [ "type" , "reason" , "submittedBy" , "approved" ] , "label" : "" ,…" at bounding box center [939, 492] width 1000 height 649
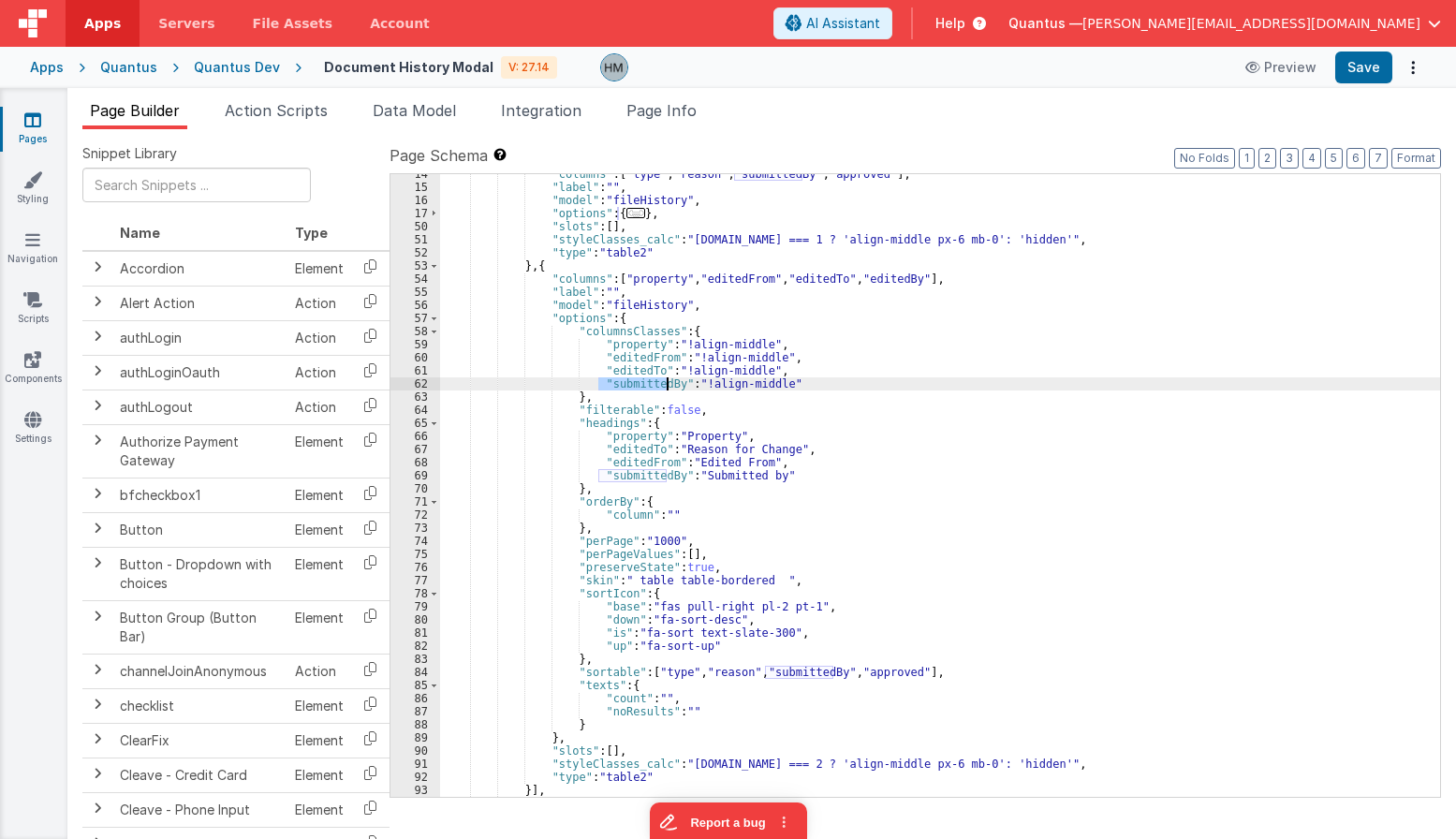
click at [638, 380] on div ""columns" : [ "type" , "reason" , "submittedBy" , "approved" ] , "label" : "" ,…" at bounding box center [939, 492] width 1000 height 649
click at [642, 472] on div ""columns" : [ "type" , "reason" , "submittedBy" , "approved" ] , "label" : "" ,…" at bounding box center [939, 492] width 1000 height 649
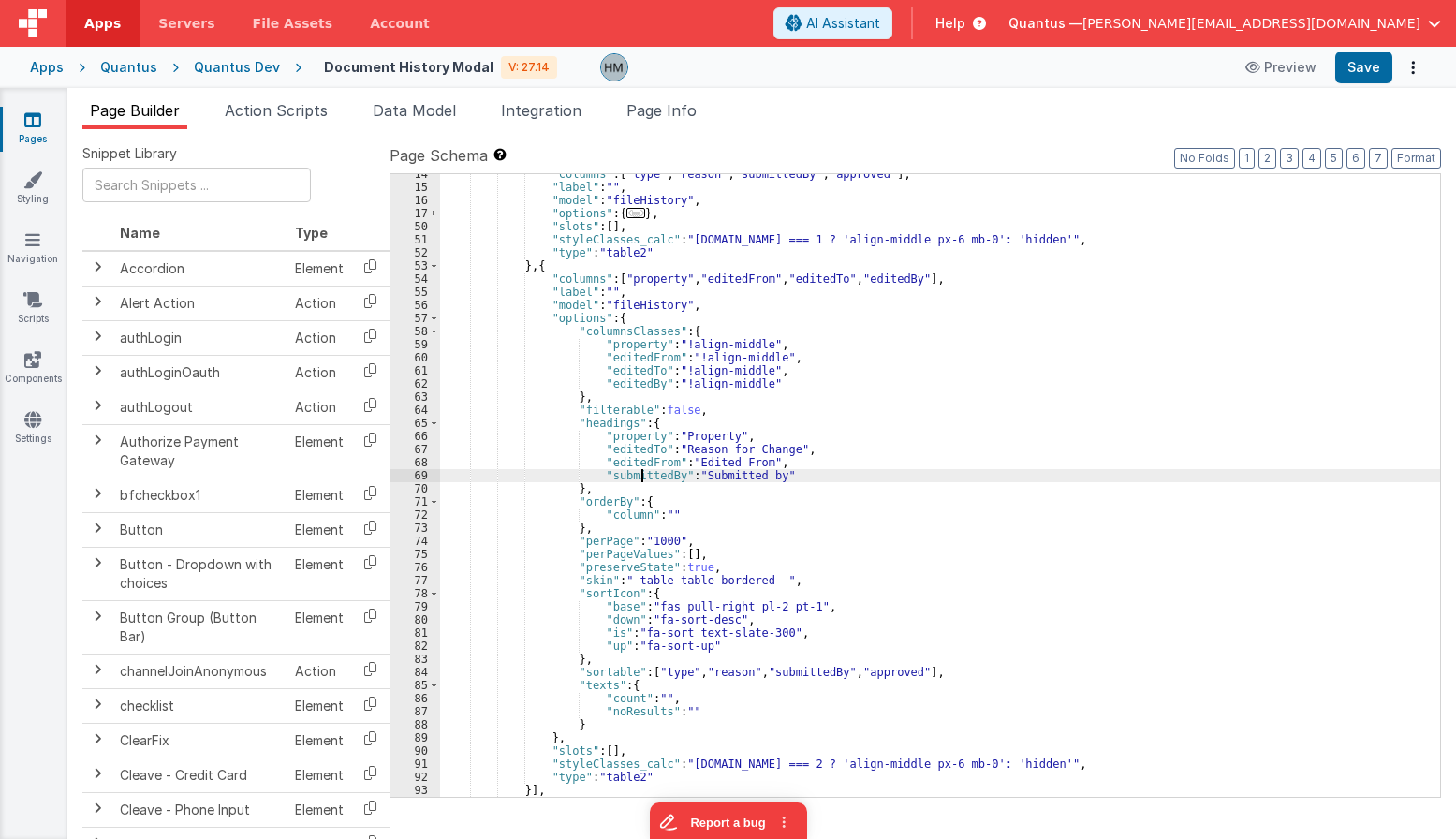
click at [642, 472] on div ""columns" : [ "type" , "reason" , "submittedBy" , "approved" ] , "label" : "" ,…" at bounding box center [939, 492] width 1000 height 649
drag, startPoint x: 745, startPoint y: 474, endPoint x: 676, endPoint y: 470, distance: 69.1
click at [676, 470] on div ""columns" : [ "type" , "reason" , "submittedBy" , "approved" ] , "label" : "" ,…" at bounding box center [939, 492] width 1000 height 649
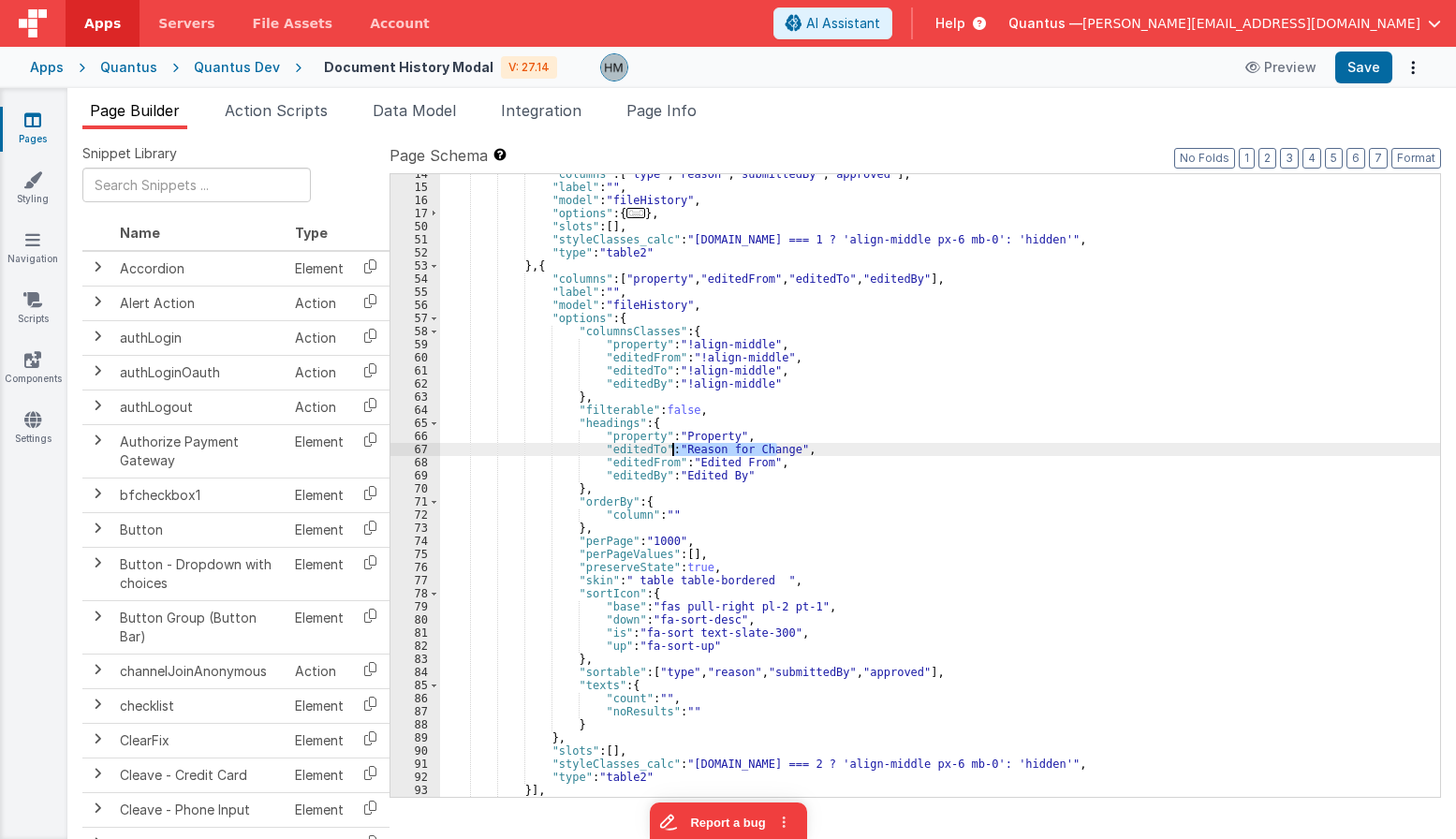
drag, startPoint x: 777, startPoint y: 448, endPoint x: 672, endPoint y: 447, distance: 105.0
click at [672, 447] on div ""columns" : [ "type" , "reason" , "submittedBy" , "approved" ] , "label" : "" ,…" at bounding box center [939, 492] width 1000 height 649
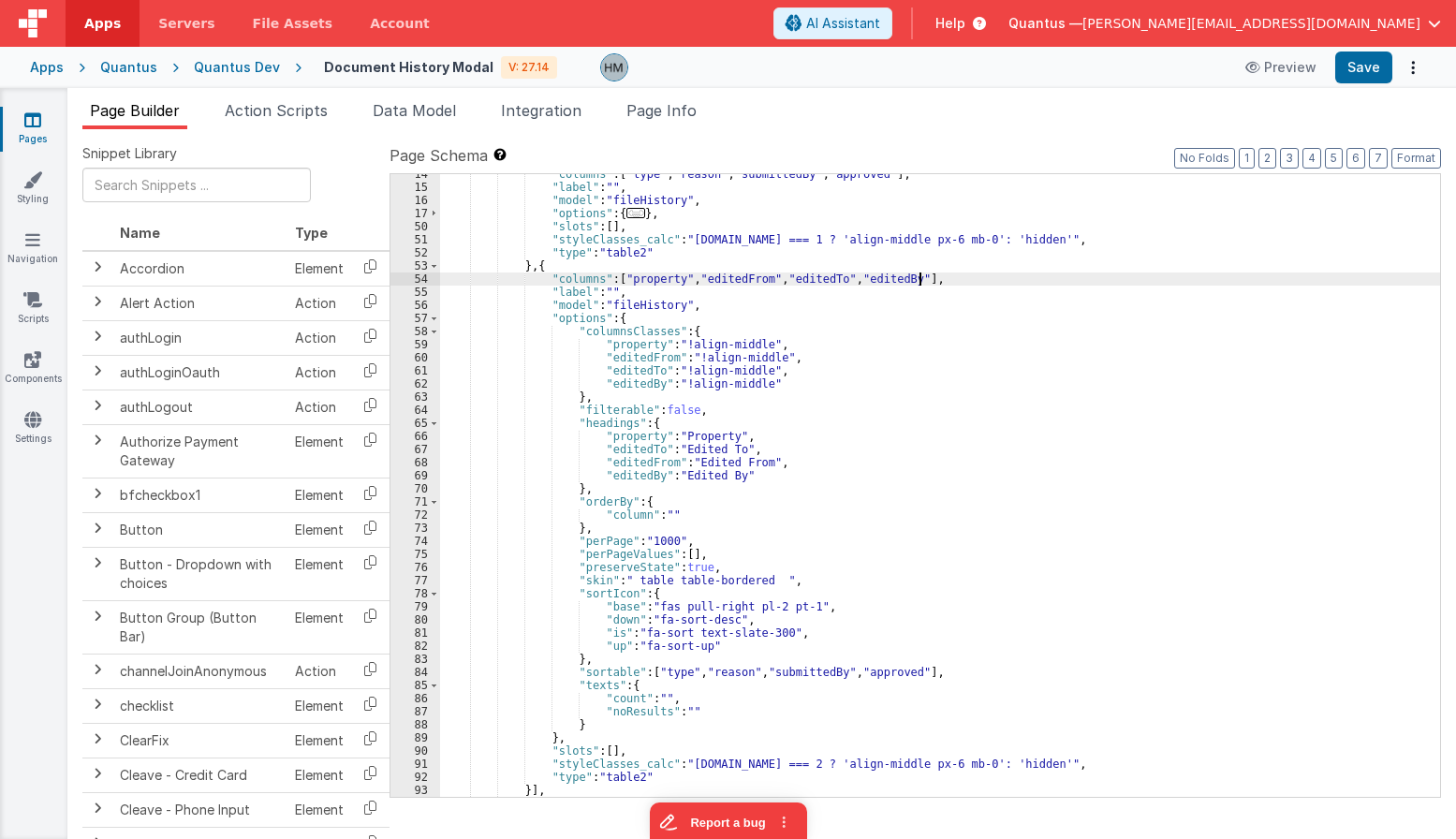
click at [917, 281] on div ""columns" : [ "type" , "reason" , "submittedBy" , "approved" ] , "label" : "" ,…" at bounding box center [939, 492] width 1000 height 649
drag, startPoint x: 927, startPoint y: 279, endPoint x: 963, endPoint y: 281, distance: 36.1
click at [963, 281] on div ""columns" : [ "type" , "reason" , "submittedBy" , "approved" ] , "label" : "" ,…" at bounding box center [939, 492] width 1000 height 649
click at [892, 290] on div ""columns" : [ "type" , "reason" , "submittedBy" , "approved" ] , "label" : "" ,…" at bounding box center [939, 492] width 1000 height 649
drag, startPoint x: 914, startPoint y: 283, endPoint x: 998, endPoint y: 282, distance: 84.0
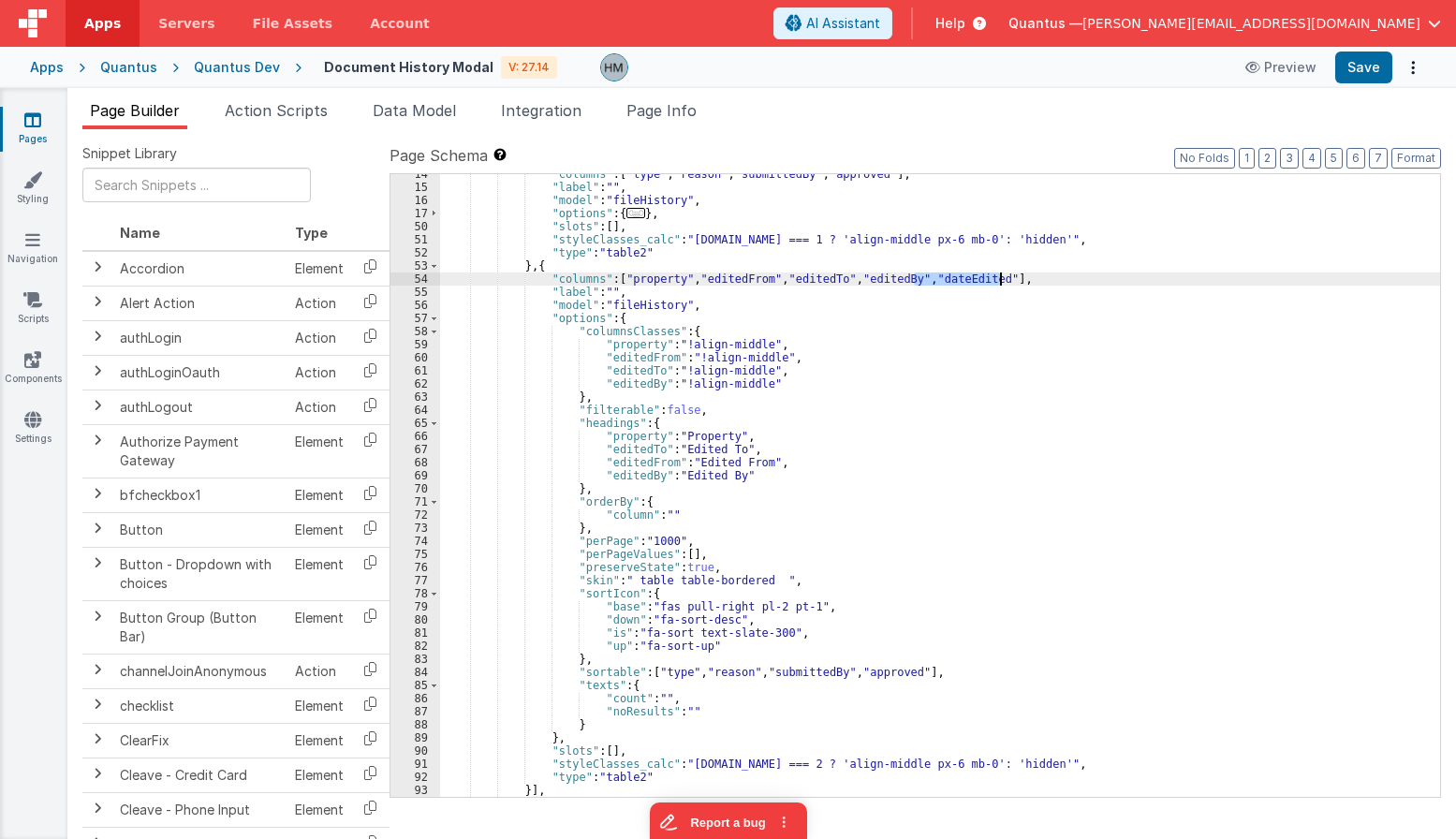
click at [998, 282] on div ""columns" : [ "type" , "reason" , "submittedBy" , "approved" ] , "label" : "" ,…" at bounding box center [939, 492] width 1000 height 649
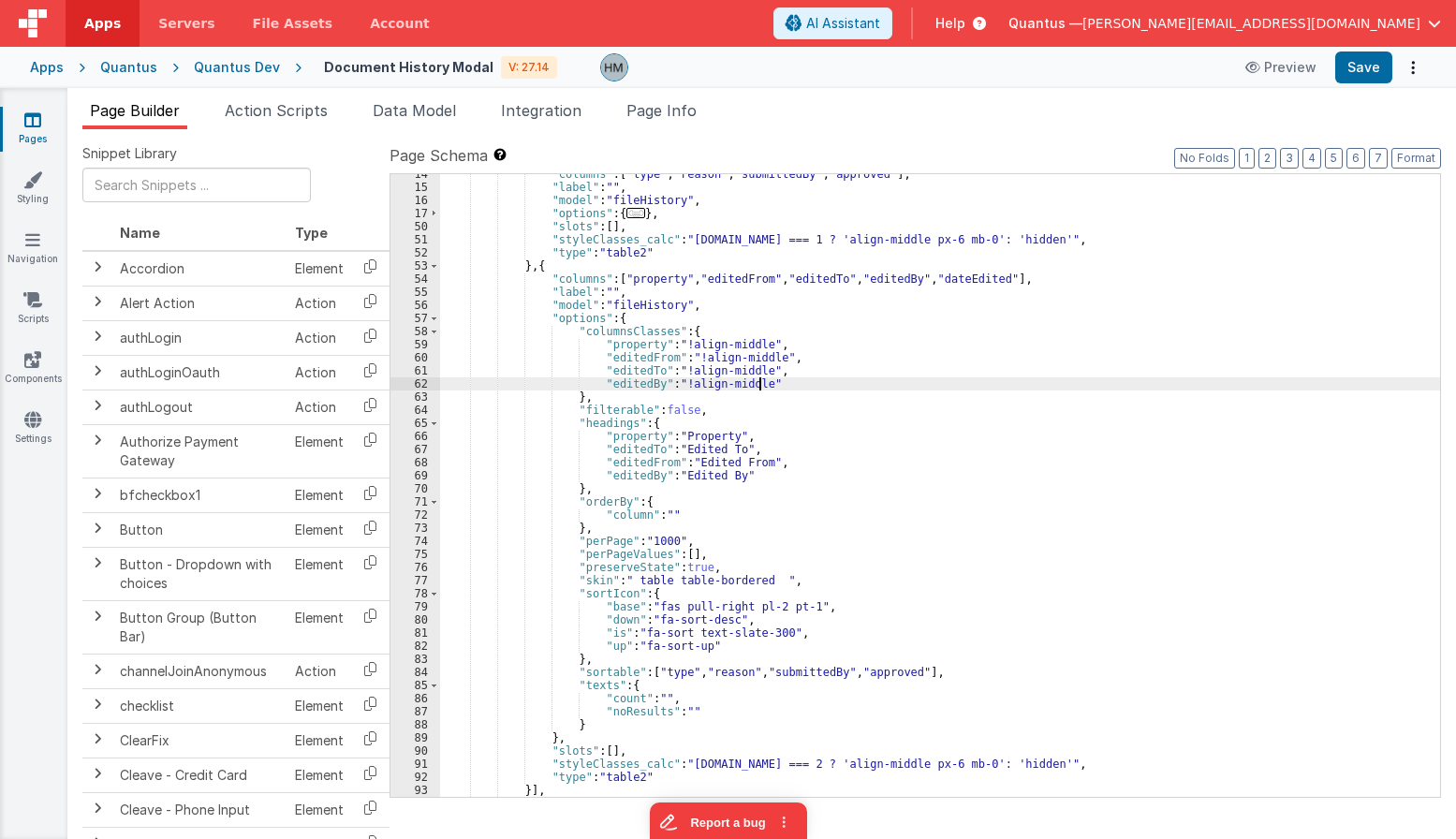
click at [788, 385] on div ""columns" : [ "type" , "reason" , "submittedBy" , "approved" ] , "label" : "" ,…" at bounding box center [939, 492] width 1000 height 649
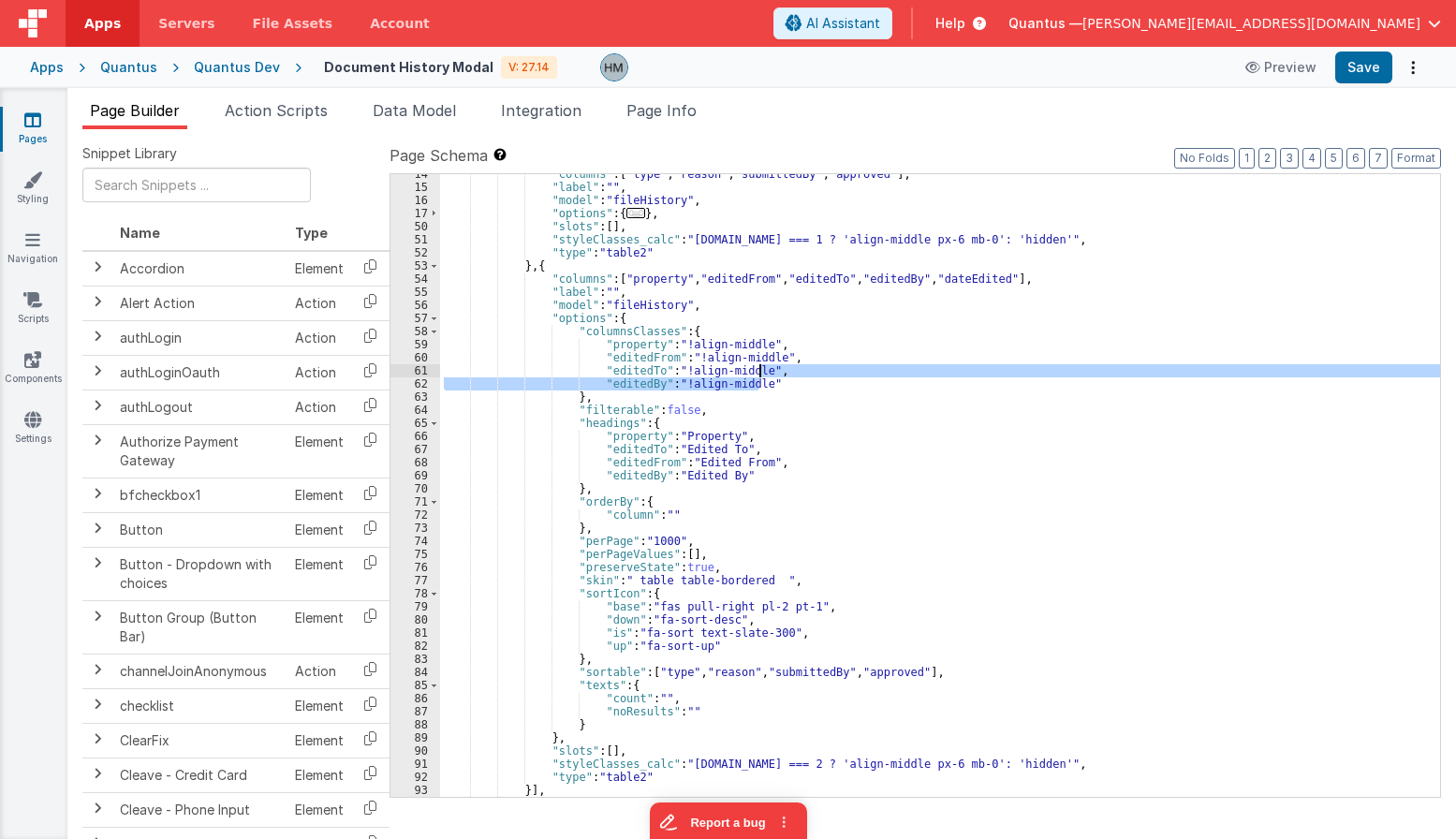
drag, startPoint x: 774, startPoint y: 386, endPoint x: 759, endPoint y: 375, distance: 18.6
click at [759, 375] on div ""columns" : [ "type" , "reason" , "submittedBy" , "approved" ] , "label" : "" ,…" at bounding box center [939, 492] width 1000 height 649
click at [773, 383] on div ""columns" : [ "type" , "reason" , "submittedBy" , "approved" ] , "label" : "" ,…" at bounding box center [939, 486] width 1000 height 622
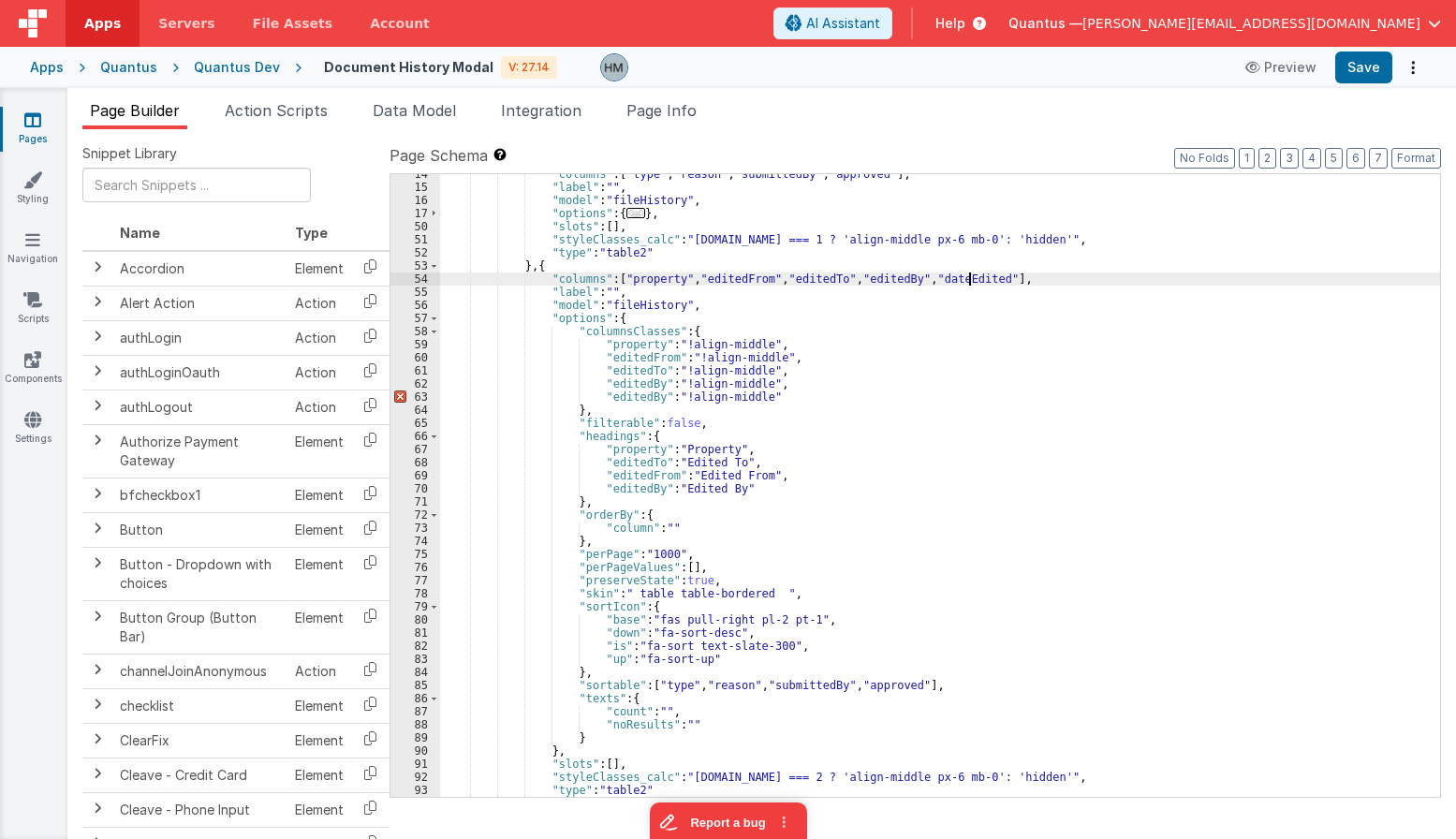
click at [968, 276] on div ""columns" : [ "type" , "reason" , "submittedBy" , "approved" ] , "label" : "" ,…" at bounding box center [939, 492] width 1000 height 649
click at [621, 396] on div ""columns" : [ "type" , "reason" , "submittedBy" , "approved" ] , "label" : "" ,…" at bounding box center [939, 492] width 1000 height 649
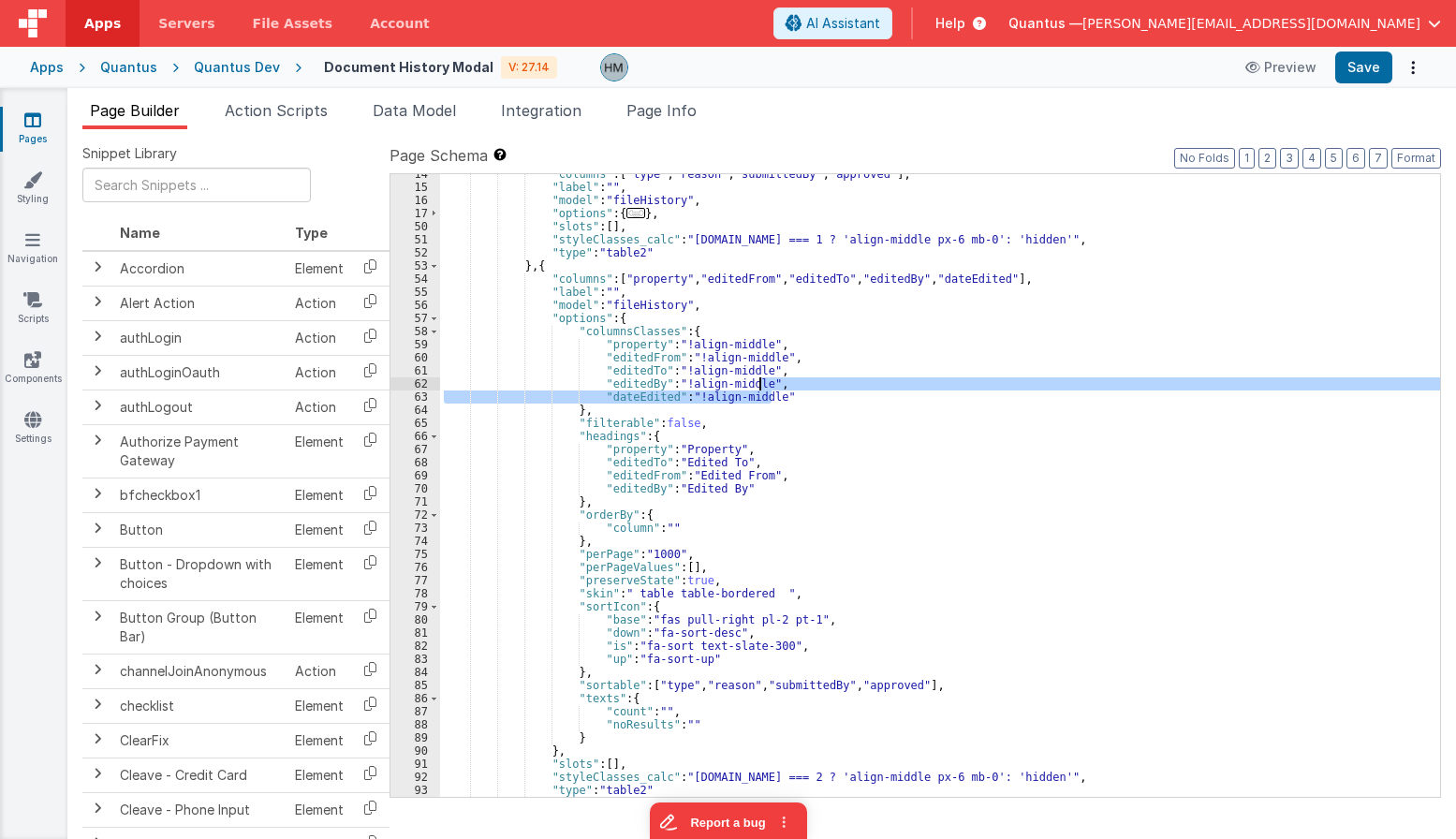
drag, startPoint x: 769, startPoint y: 395, endPoint x: 759, endPoint y: 387, distance: 12.8
click at [759, 387] on div ""columns" : [ "type" , "reason" , "submittedBy" , "approved" ] , "label" : "" ,…" at bounding box center [939, 492] width 1000 height 649
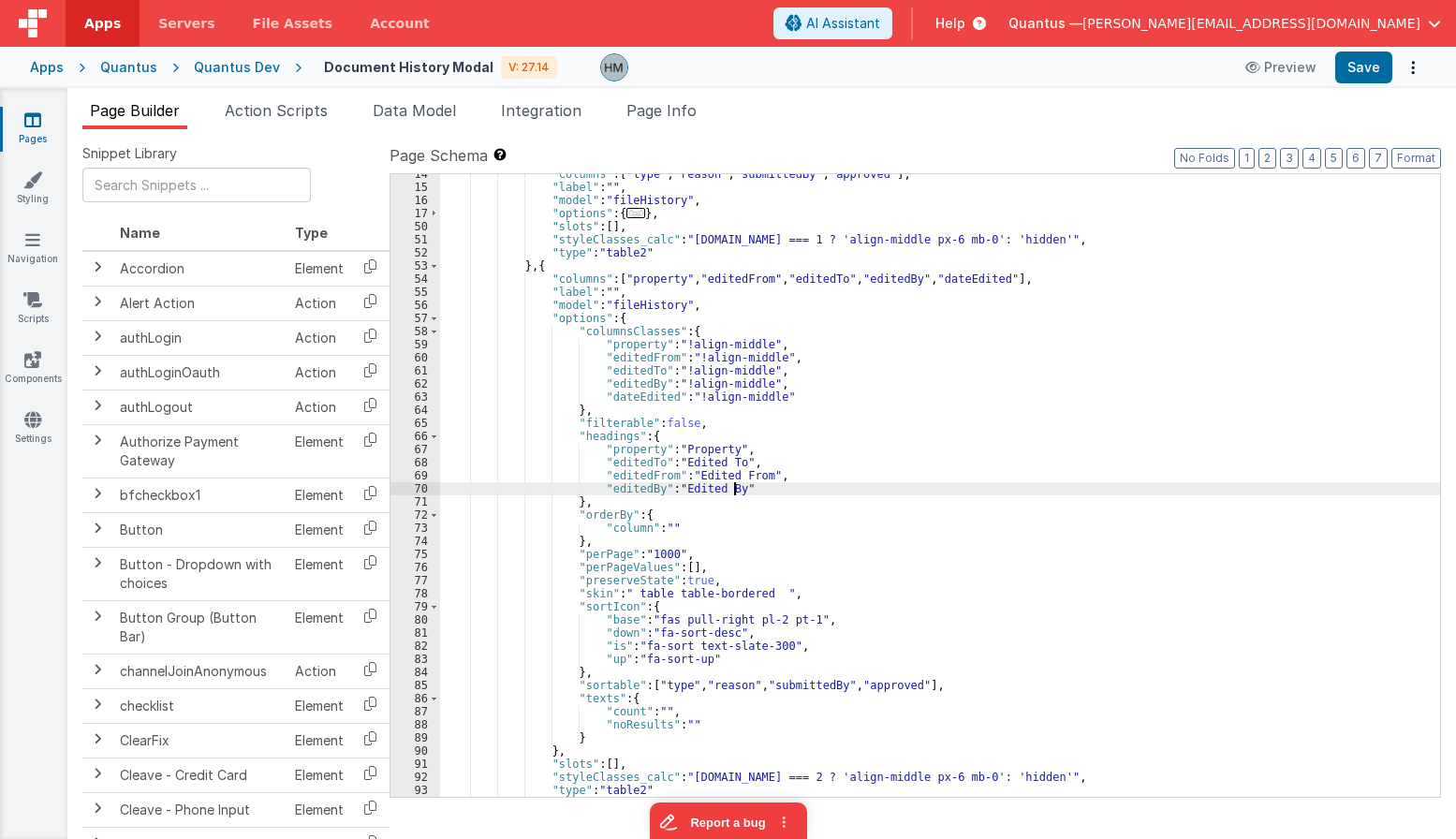
click at [753, 486] on div ""columns" : [ "type" , "reason" , "submittedBy" , "approved" ] , "label" : "" ,…" at bounding box center [939, 492] width 1000 height 649
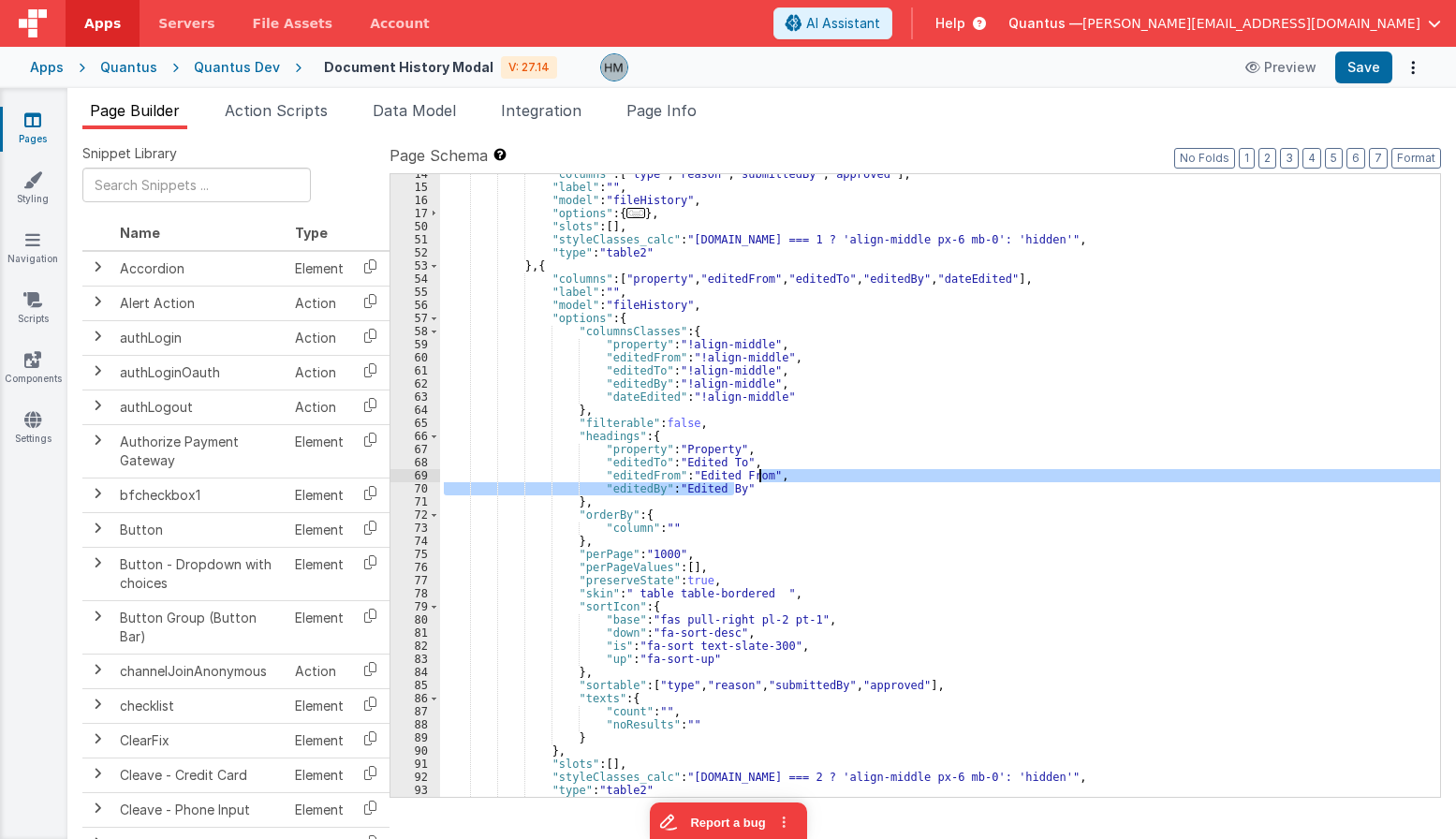
drag, startPoint x: 753, startPoint y: 490, endPoint x: 758, endPoint y: 479, distance: 12.1
click at [758, 479] on div ""columns" : [ "type" , "reason" , "submittedBy" , "approved" ] , "label" : "" ,…" at bounding box center [939, 492] width 1000 height 649
click at [755, 487] on div ""columns" : [ "type" , "reason" , "submittedBy" , "approved" ] , "label" : "" ,…" at bounding box center [939, 486] width 1000 height 622
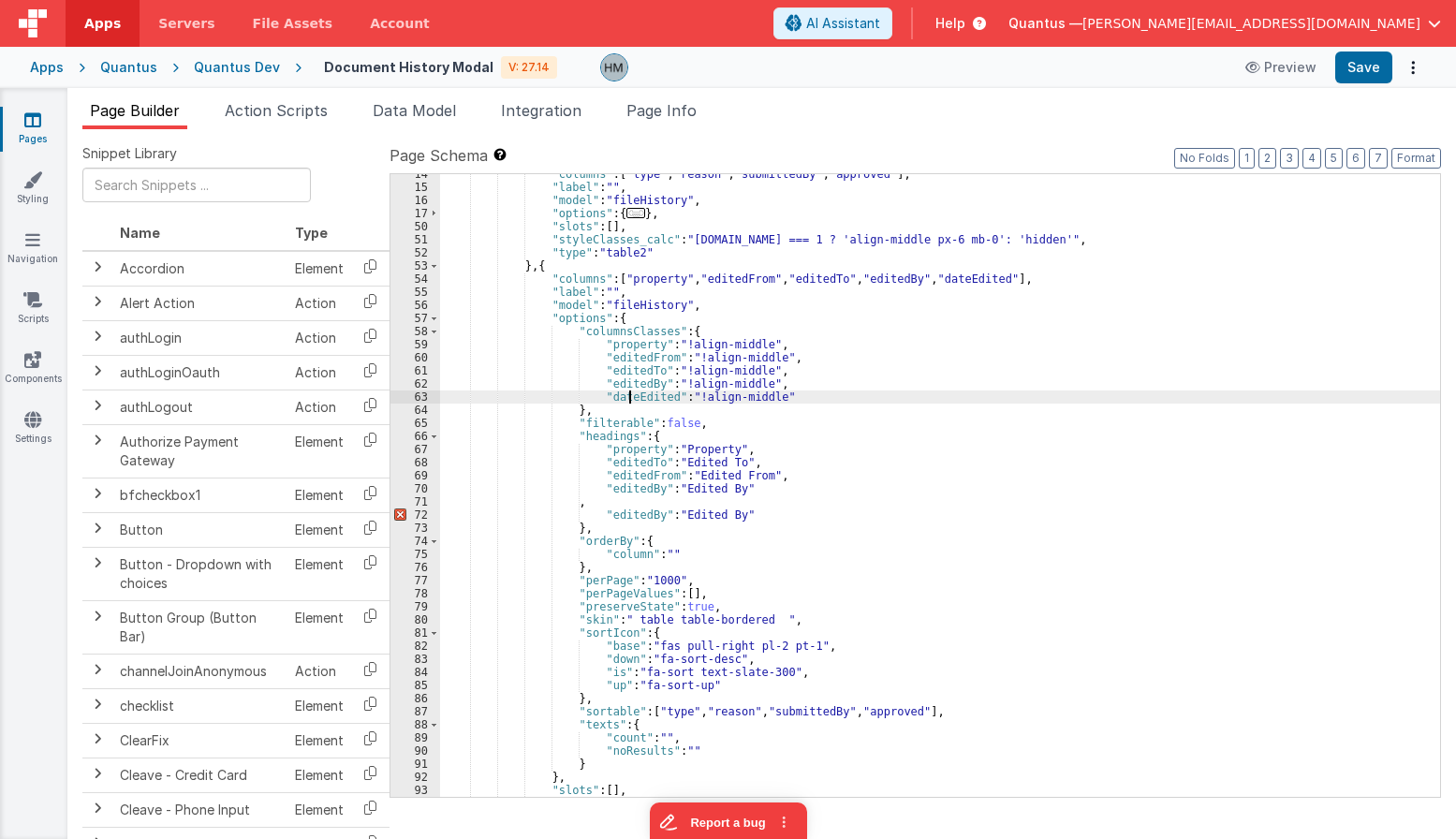
click at [628, 397] on div ""columns" : [ "type" , "reason" , "submittedBy" , "approved" ] , "label" : "" ,…" at bounding box center [939, 492] width 1000 height 649
click at [593, 502] on div ""columns" : [ "type" , "reason" , "submittedBy" , "approved" ] , "label" : "" ,…" at bounding box center [939, 492] width 1000 height 649
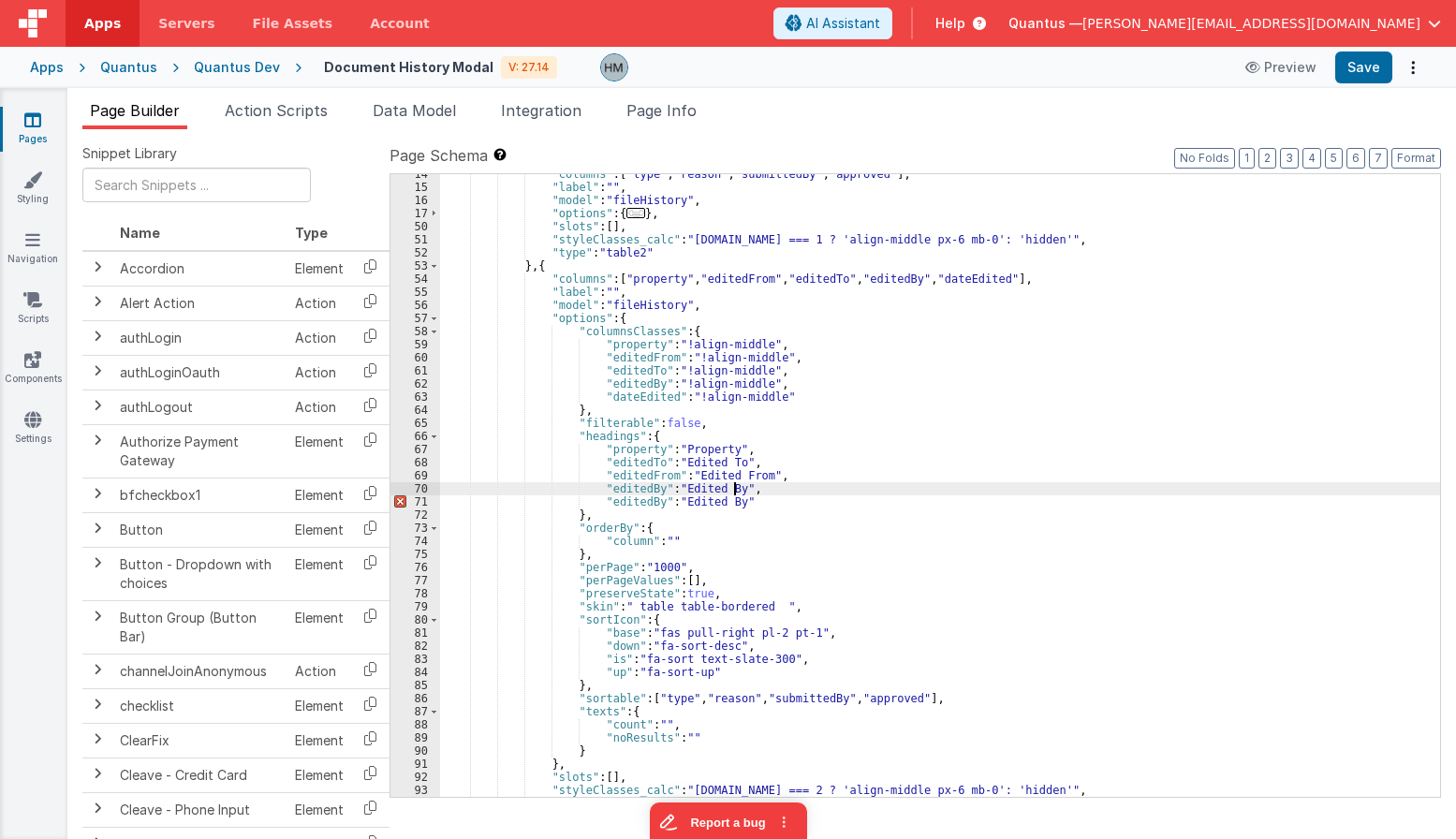
click at [638, 500] on div ""columns" : [ "type" , "reason" , "submittedBy" , "approved" ] , "label" : "" ,…" at bounding box center [939, 492] width 1000 height 649
paste textarea
drag, startPoint x: 734, startPoint y: 506, endPoint x: 686, endPoint y: 502, distance: 48.2
click at [686, 502] on div ""columns" : [ "type" , "reason" , "submittedBy" , "approved" ] , "label" : "" ,…" at bounding box center [939, 492] width 1000 height 649
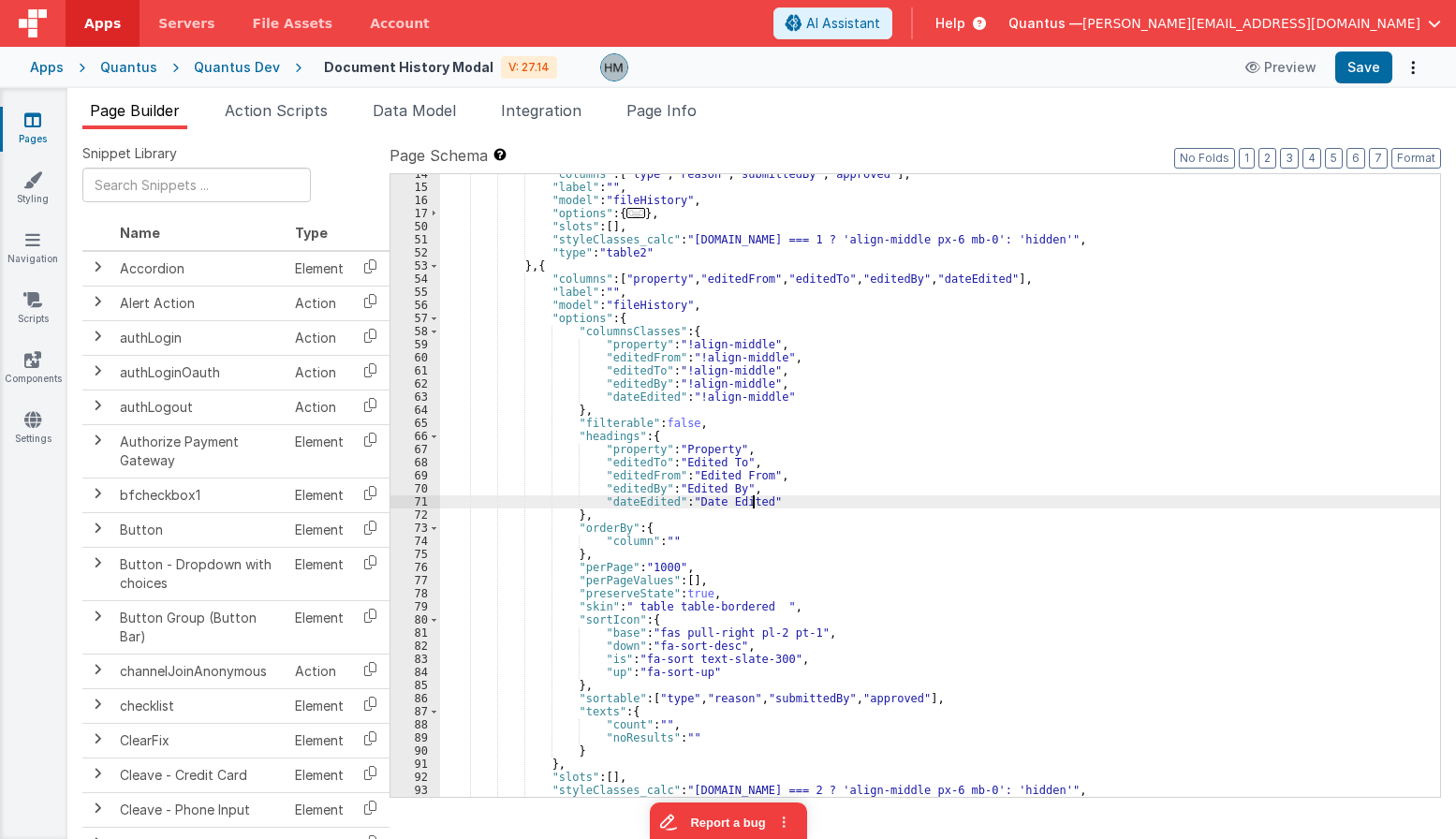
click at [619, 281] on div ""columns" : [ "type" , "reason" , "submittedBy" , "approved" ] , "label" : "" ,…" at bounding box center [939, 492] width 1000 height 649
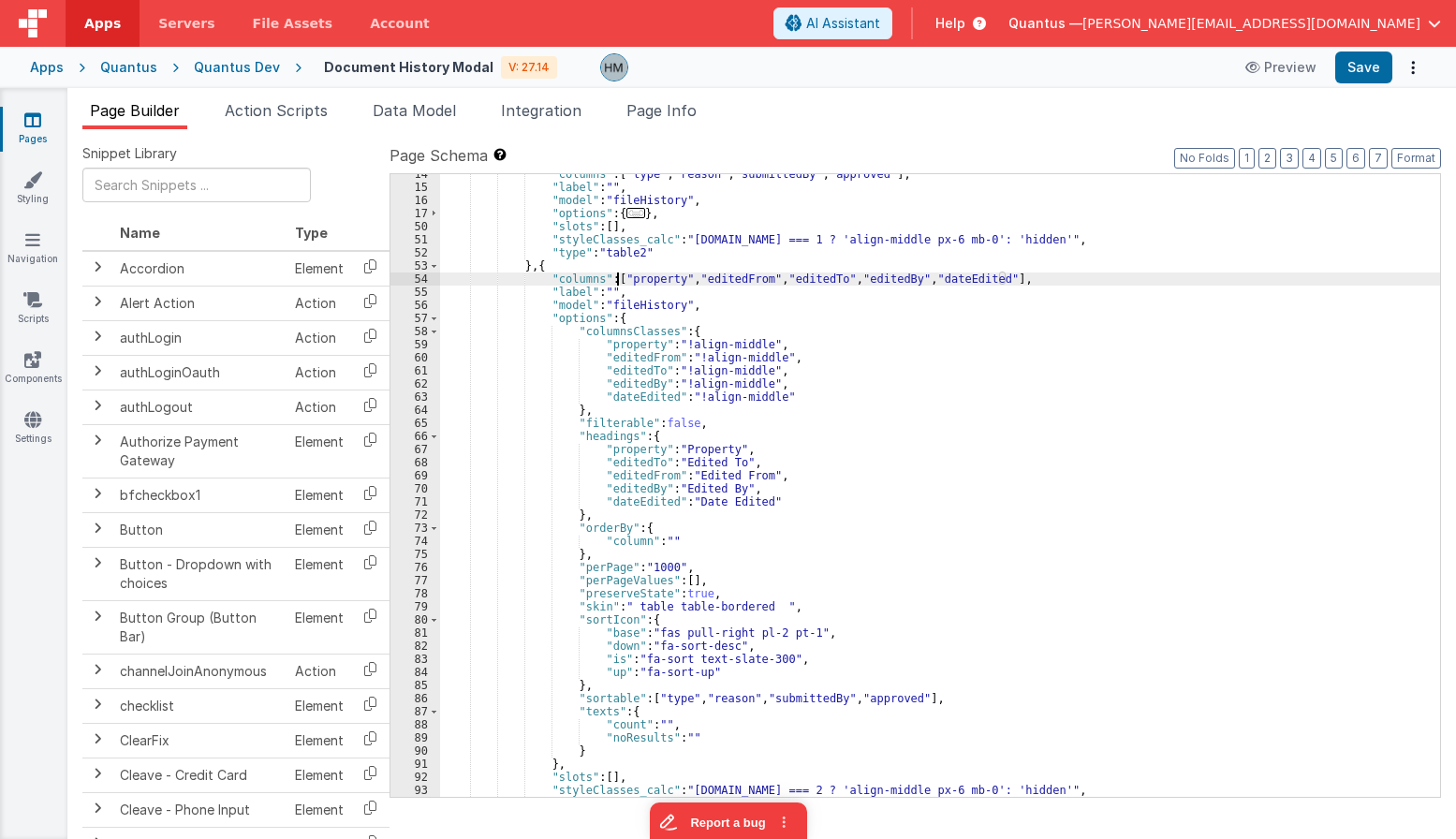
click at [619, 281] on div ""columns" : [ "type" , "reason" , "submittedBy" , "approved" ] , "label" : "" ,…" at bounding box center [939, 492] width 1000 height 649
click at [912, 697] on div ""columns" : [ "type" , "reason" , "submittedBy" , "approved" ] , "label" : "" ,…" at bounding box center [939, 492] width 1000 height 649
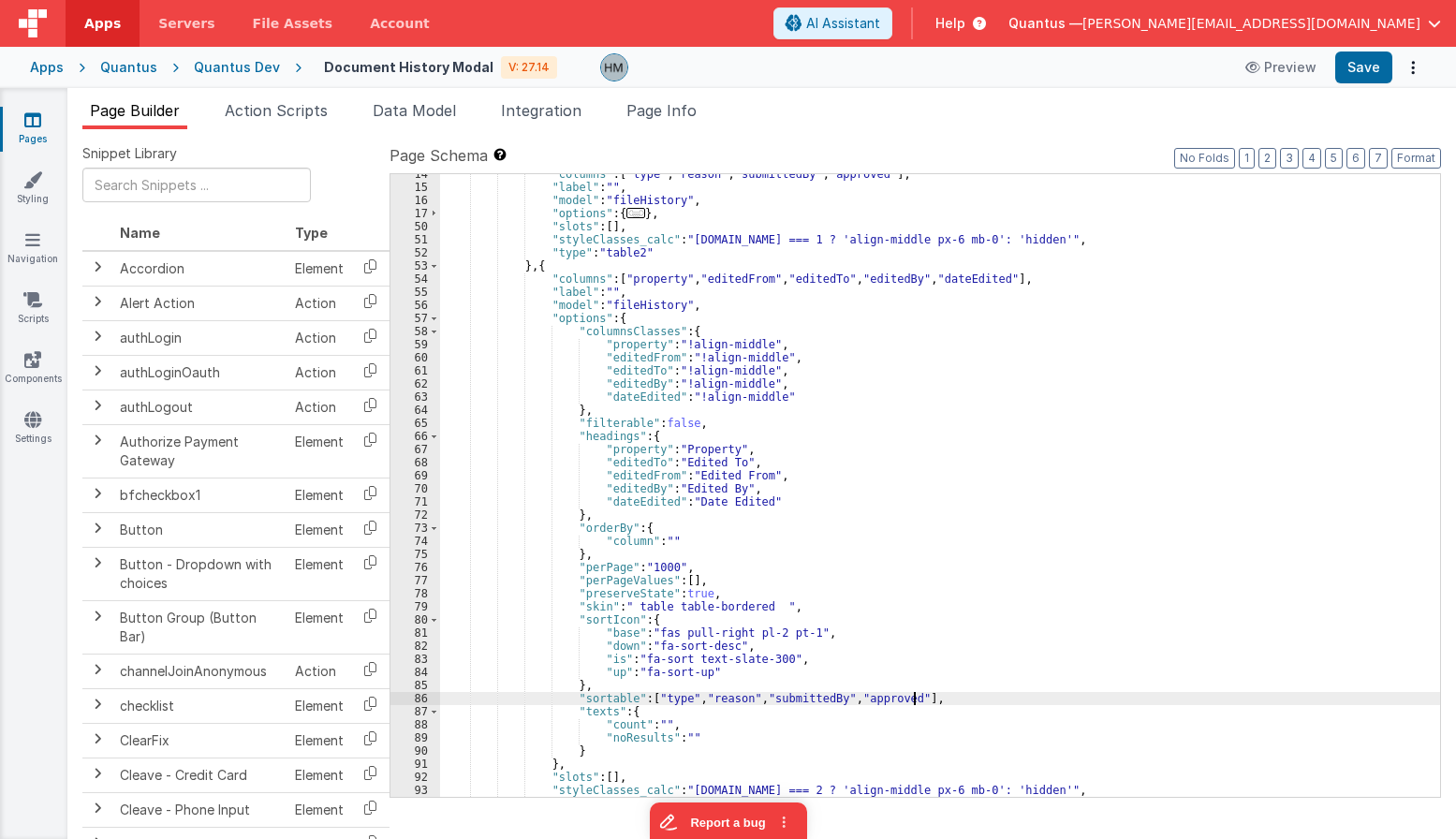
click at [912, 697] on div ""columns" : [ "type" , "reason" , "submittedBy" , "approved" ] , "label" : "" ,…" at bounding box center [939, 492] width 1000 height 649
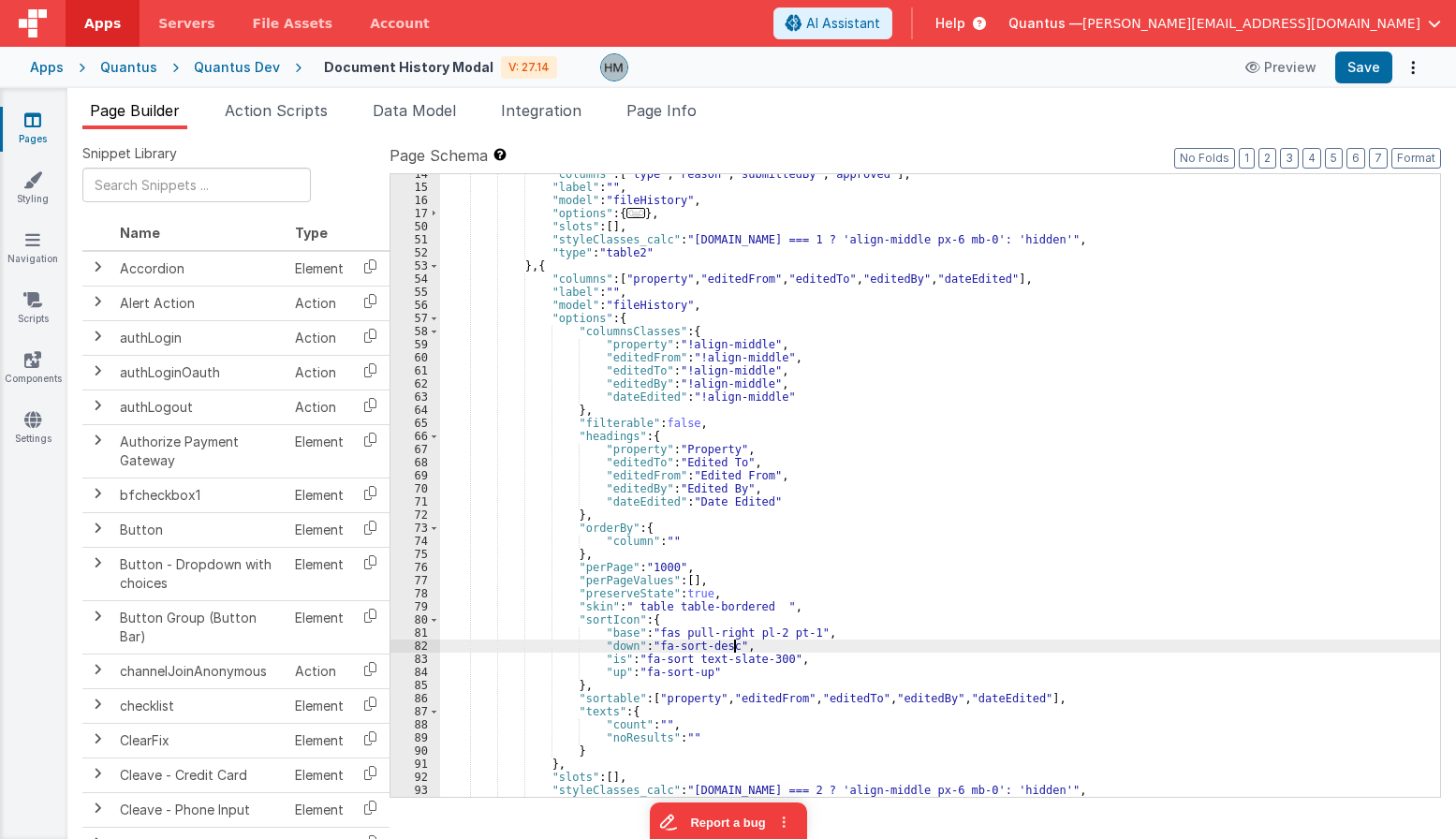
click at [903, 647] on div ""columns" : [ "type" , "reason" , "submittedBy" , "approved" ] , "label" : "" ,…" at bounding box center [939, 492] width 1000 height 649
click at [636, 302] on div ""columns" : [ "type" , "reason" , "submittedBy" , "approved" ] , "label" : "" ,…" at bounding box center [939, 492] width 1000 height 649
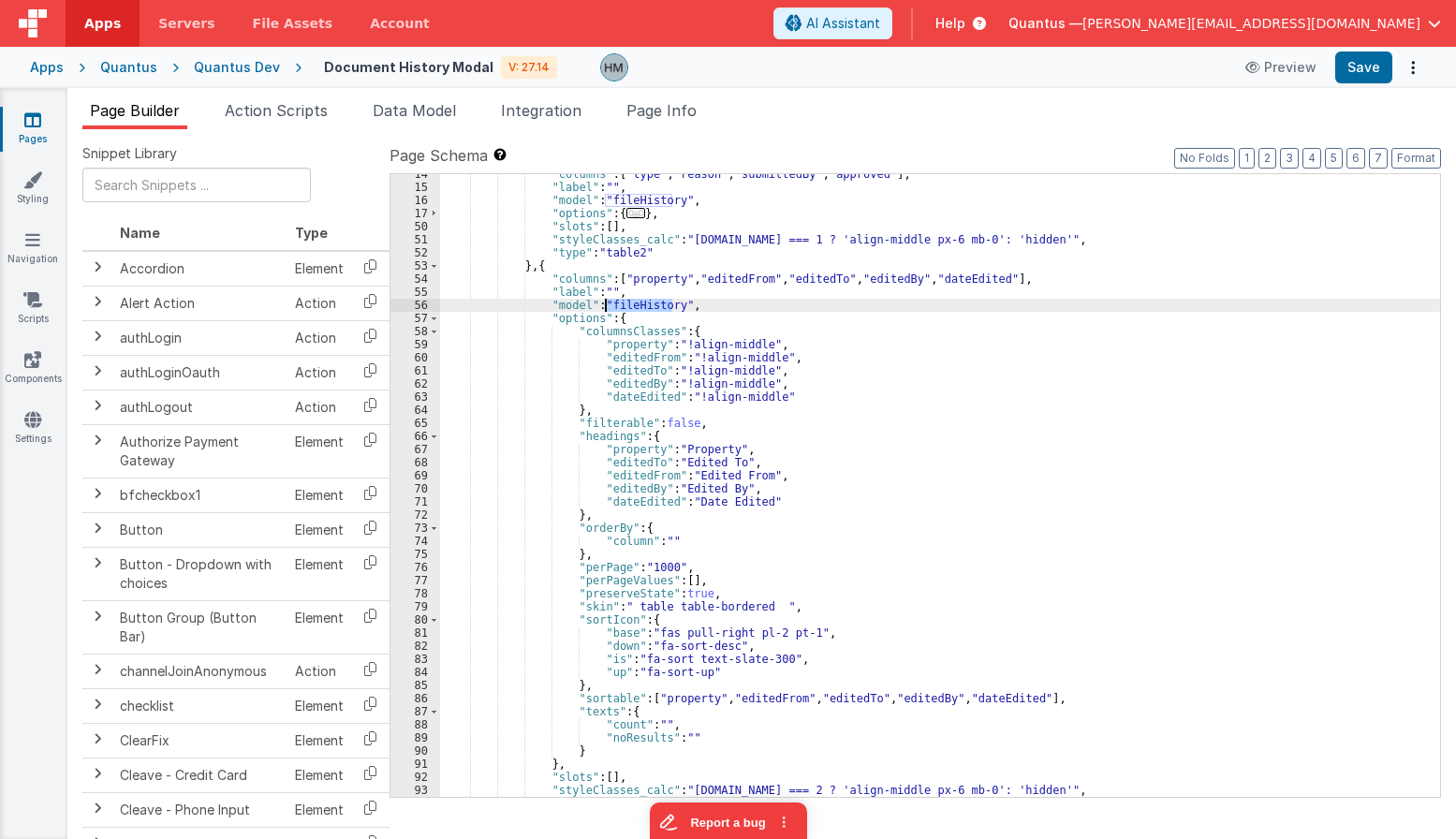
click at [636, 302] on div ""columns" : [ "type" , "reason" , "submittedBy" , "approved" ] , "label" : "" ,…" at bounding box center [939, 492] width 1000 height 649
click at [452, 113] on span "Data Model" at bounding box center [413, 111] width 83 height 19
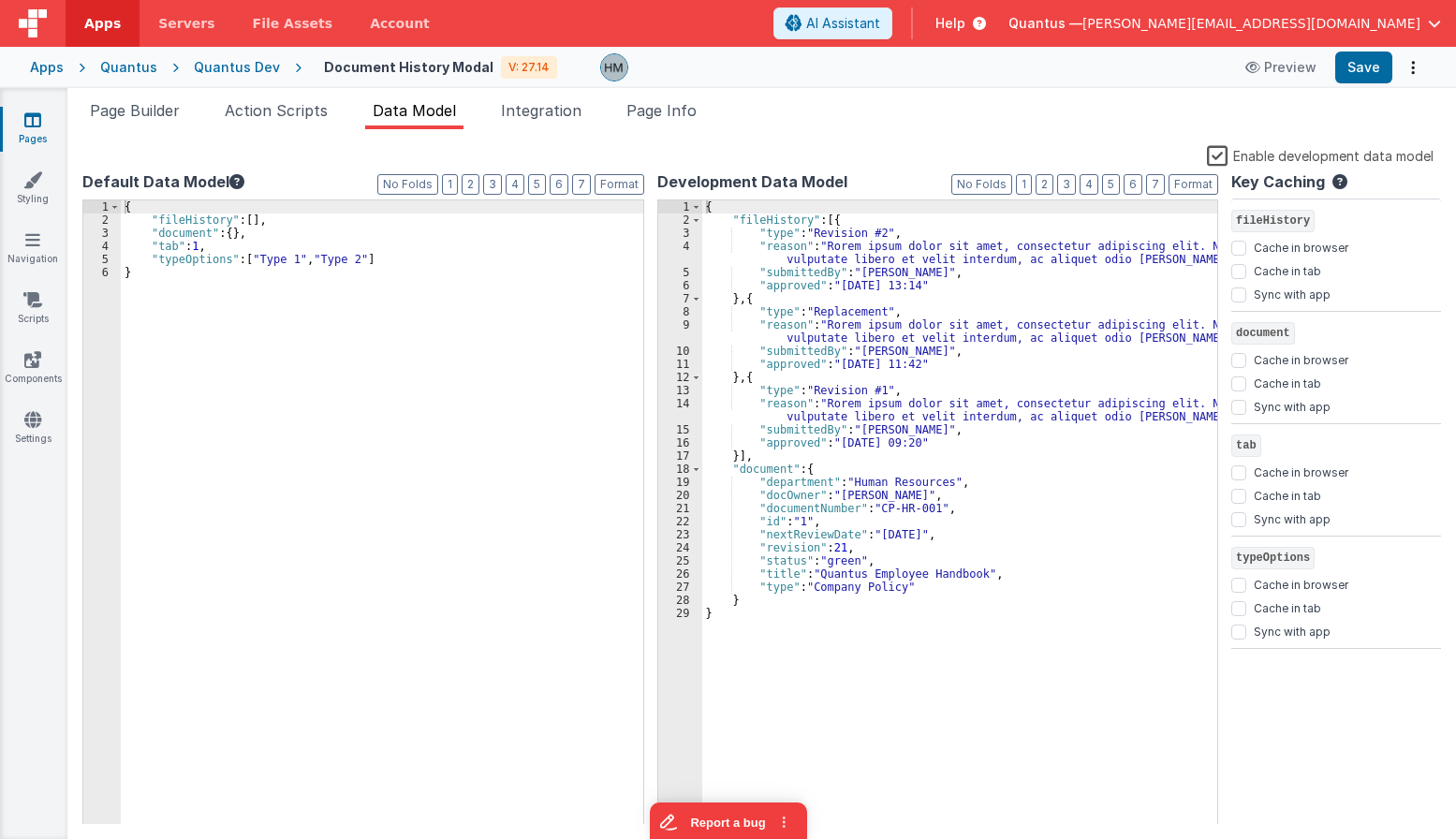
click at [780, 211] on div "{ "fileHistory" : [{ "type" : "Revision #2" , "reason" : "Rorem ipsum dolor sit…" at bounding box center [960, 526] width 516 height 651
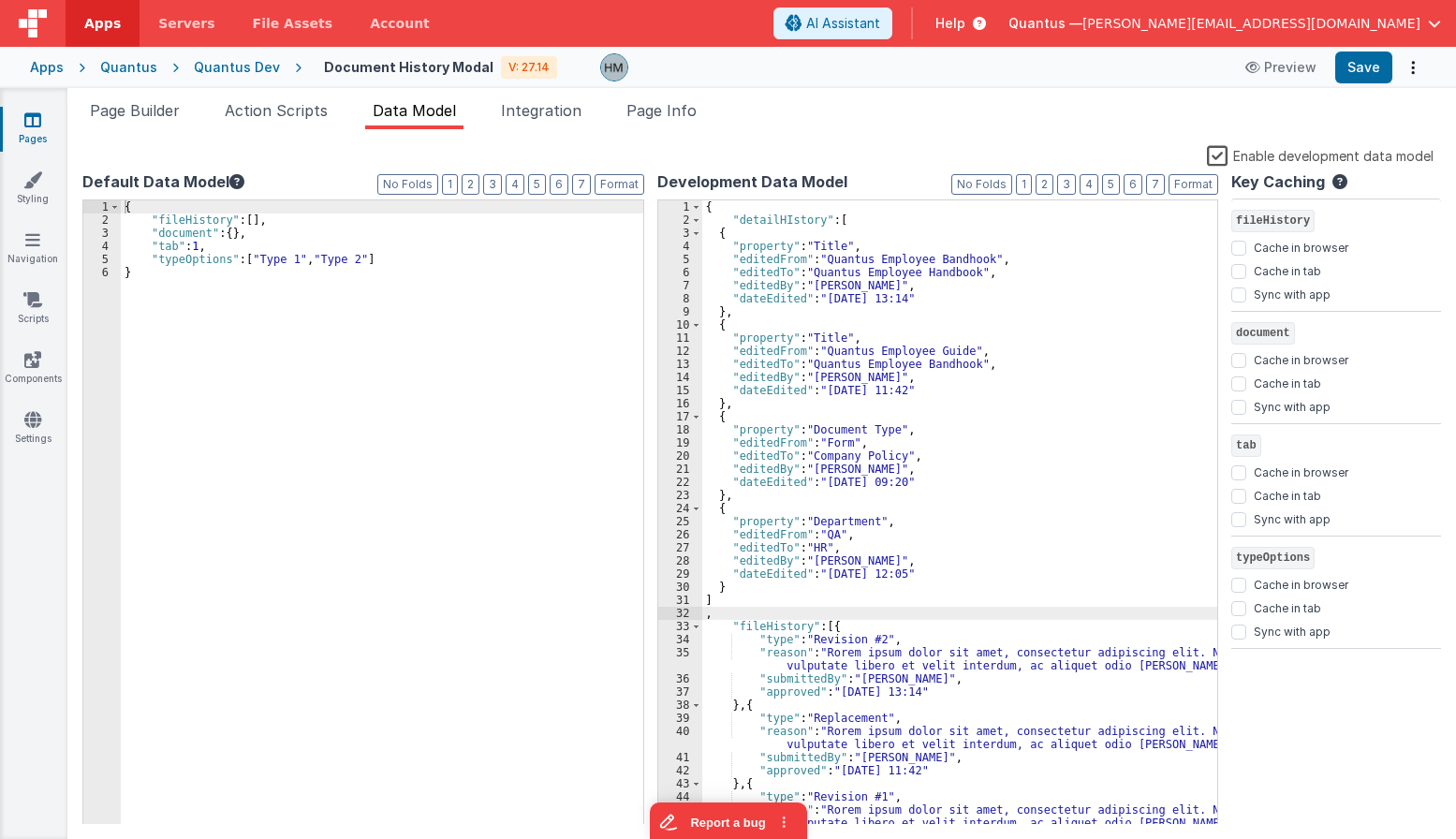
click at [213, 212] on div "{ "fileHistory" : [ ] , "document" : { } , "tab" : 1 , "typeOptions" : [ "Type …" at bounding box center [382, 526] width 522 height 651
click at [225, 217] on div "{ "fileHistory" : [ ] , "document" : { } , "tab" : 1 , "typeOptions" : [ "Type …" at bounding box center [382, 526] width 522 height 651
click at [220, 206] on div "{ "fileHistory" : [ ] , "document" : { } , "tab" : 1 , "typeOptions" : [ "Type …" at bounding box center [382, 526] width 522 height 651
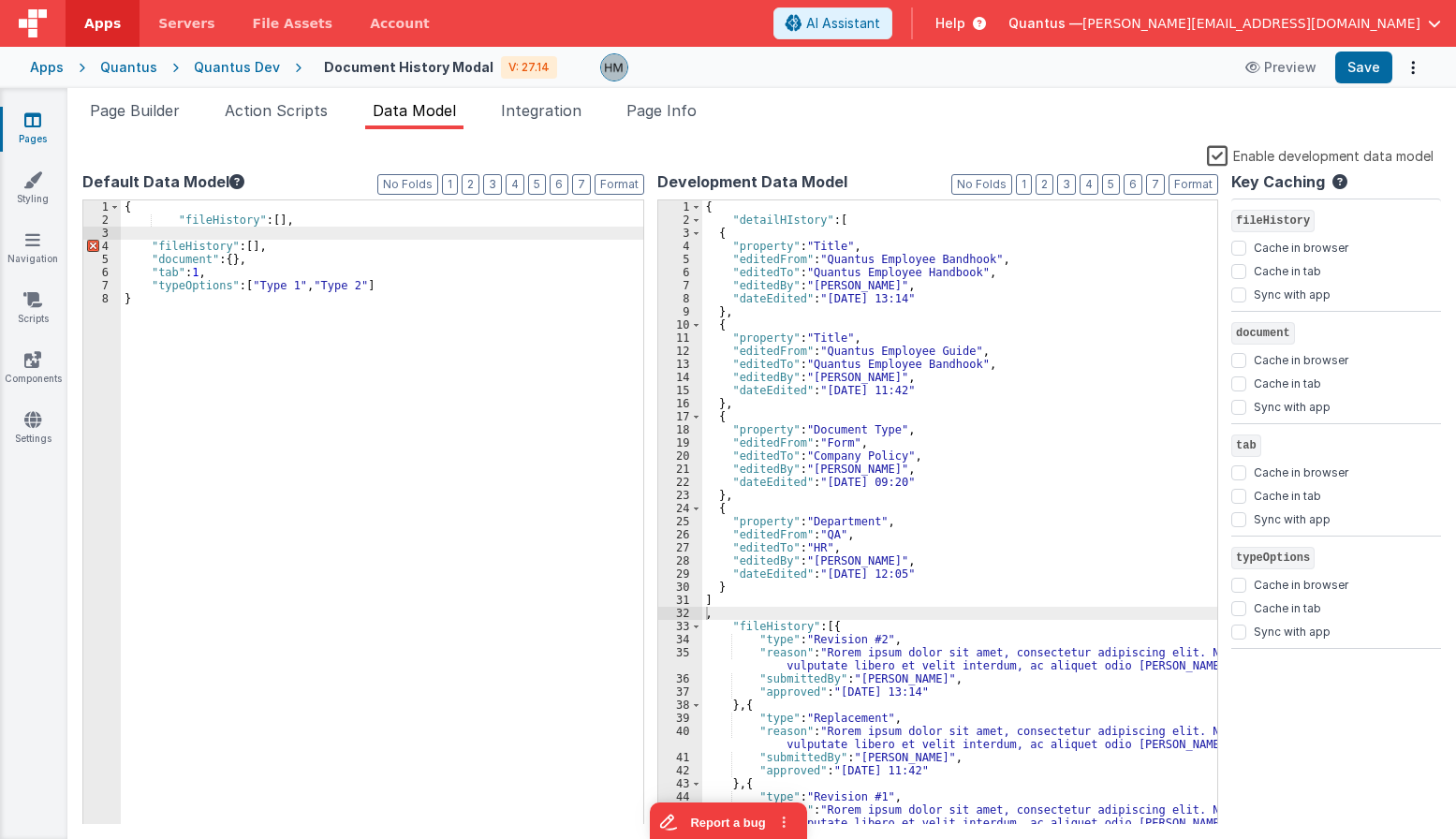
click at [774, 219] on div "{ "detailHIstory" : [ { "property" : "Title" , "editedFrom" : "Quantus Employee…" at bounding box center [960, 526] width 516 height 651
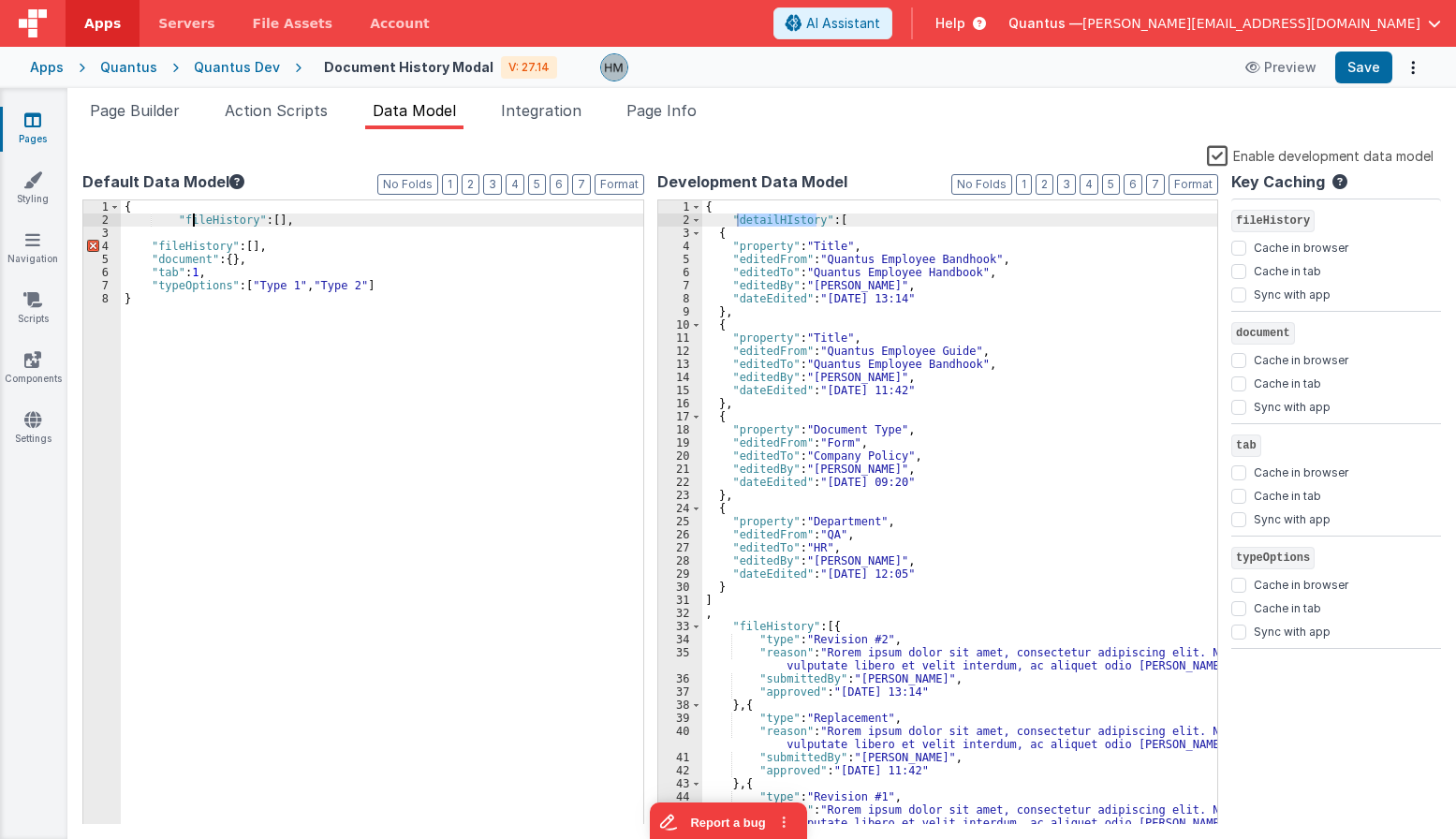
click at [191, 222] on div "{ "fileHistory" : [ ] , "fileHistory" : [ ] , "document" : { } , "tab" : 1 , "t…" at bounding box center [382, 526] width 522 height 651
click at [386, 242] on div "{ "detailHIstory" : [ ] , "fileHistory" : [ ] , "document" : { } , "tab" : 1 , …" at bounding box center [382, 526] width 522 height 651
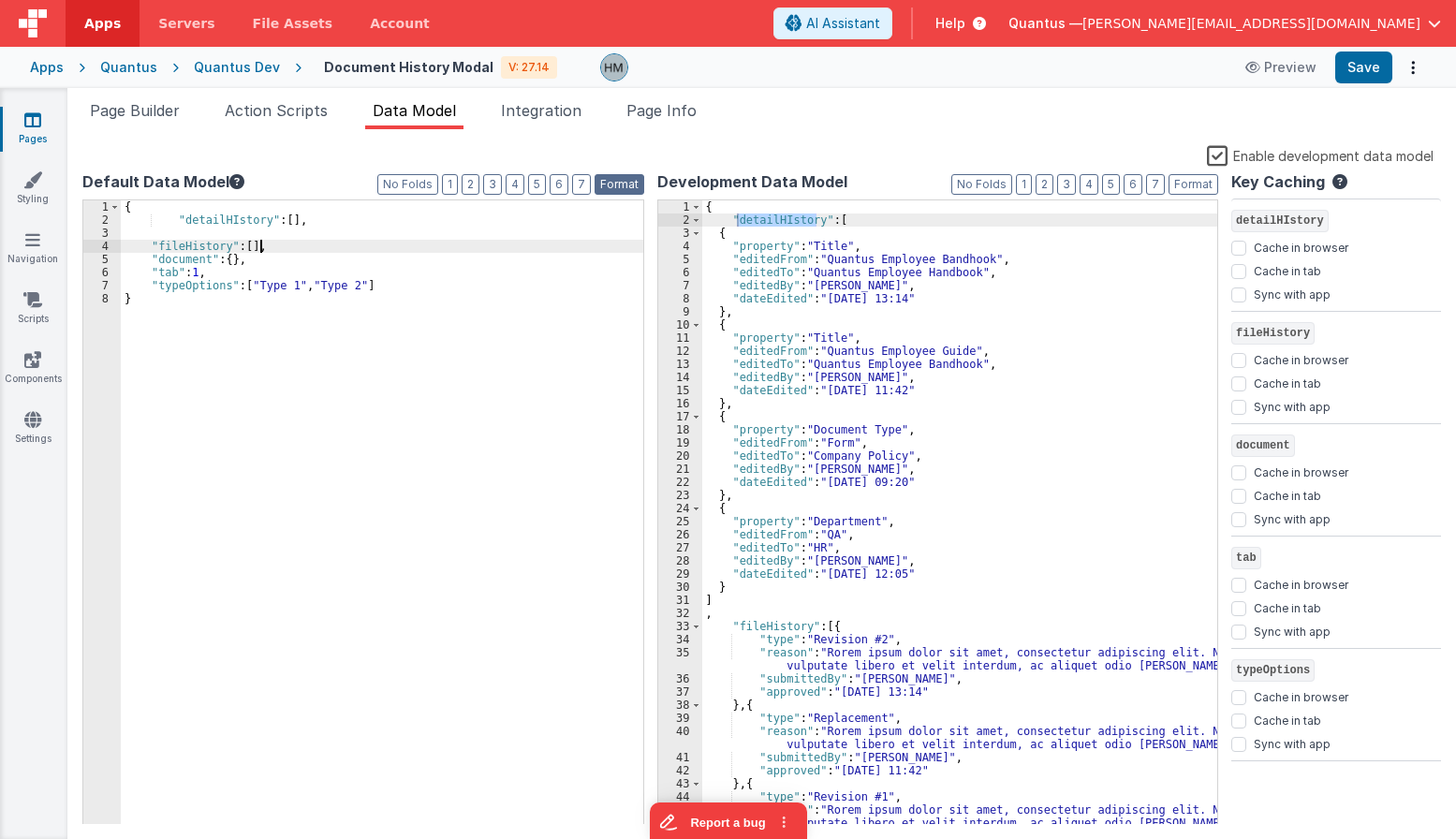
click at [627, 183] on button "Format" at bounding box center [619, 185] width 50 height 21
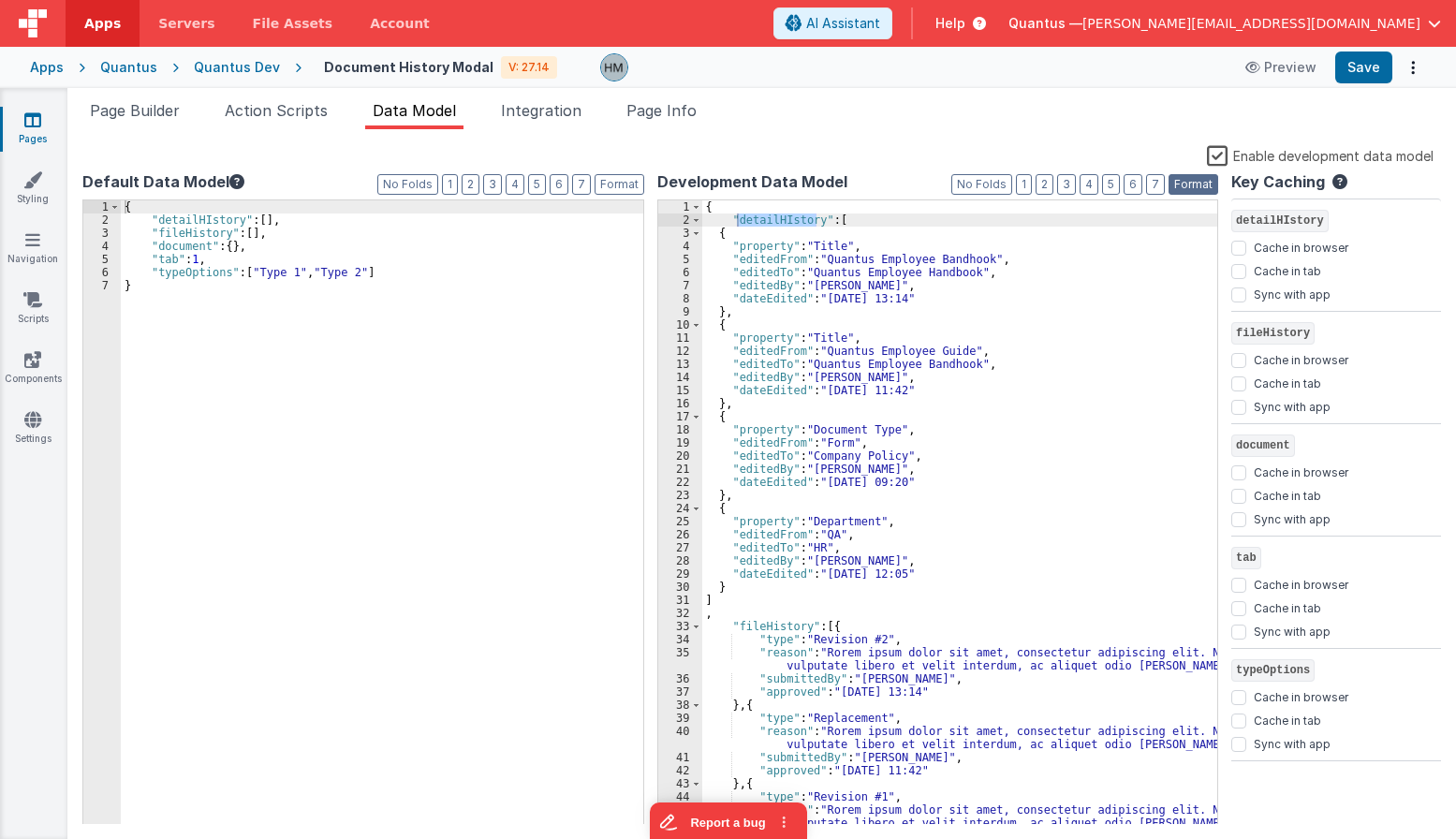
click at [1197, 177] on button "Format" at bounding box center [1193, 185] width 50 height 21
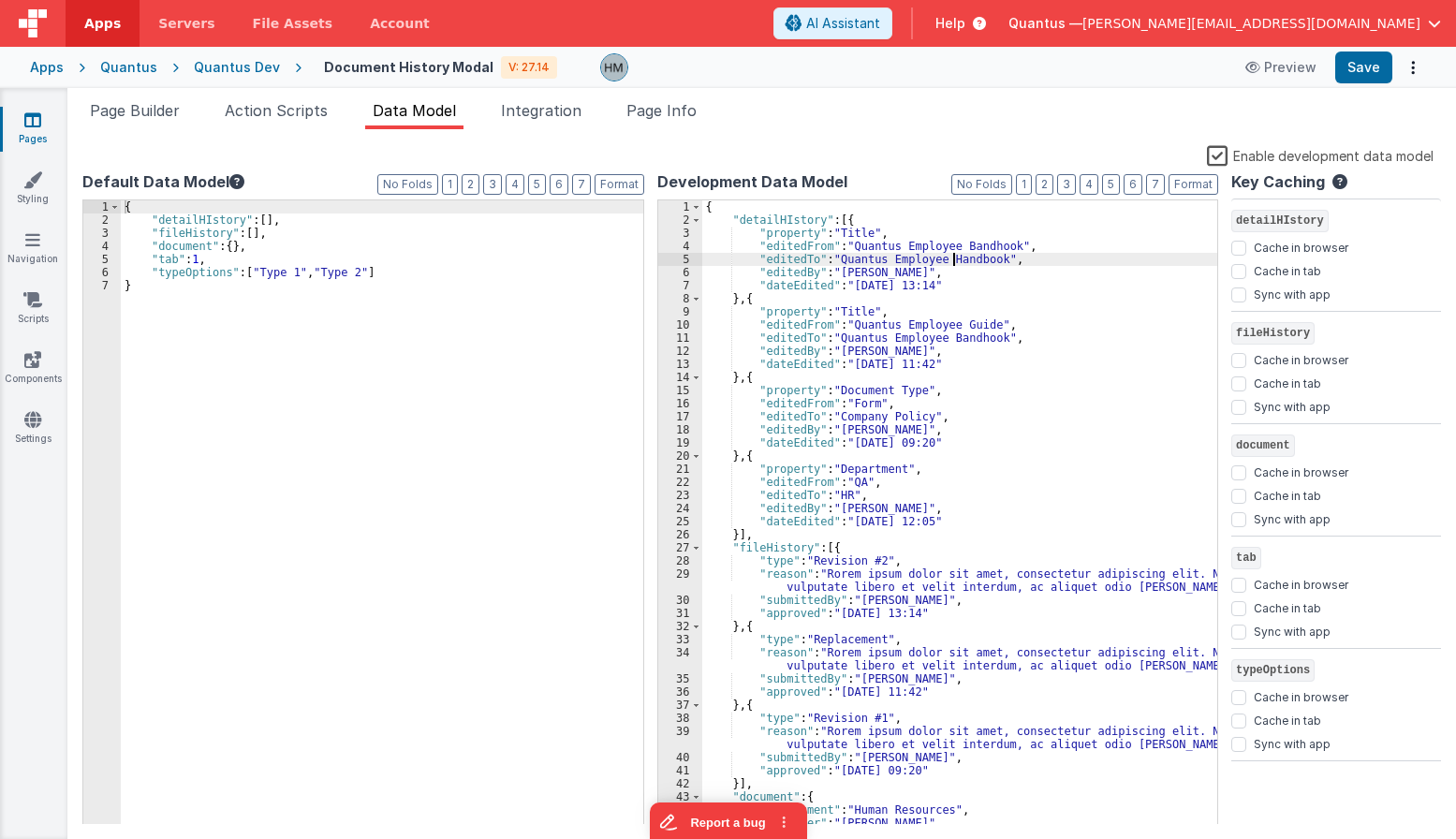
click at [953, 260] on div "{ "detailHIstory" : [{ "property" : "Title" , "editedFrom" : "Quantus Employee …" at bounding box center [960, 526] width 516 height 651
click at [782, 220] on div "{ "detailHIstory" : [{ "property" : "Title" , "editedFrom" : "Quantus Employee …" at bounding box center [960, 526] width 516 height 651
click at [785, 220] on div "{ "detailHistory" : [{ "property" : "Title" , "editedFrom" : "Quantus Employee …" at bounding box center [960, 526] width 516 height 651
click at [217, 222] on div "{ "detailHIstory" : [ ] , "fileHistory" : [ ] , "document" : { } , "tab" : 1 , …" at bounding box center [382, 526] width 522 height 651
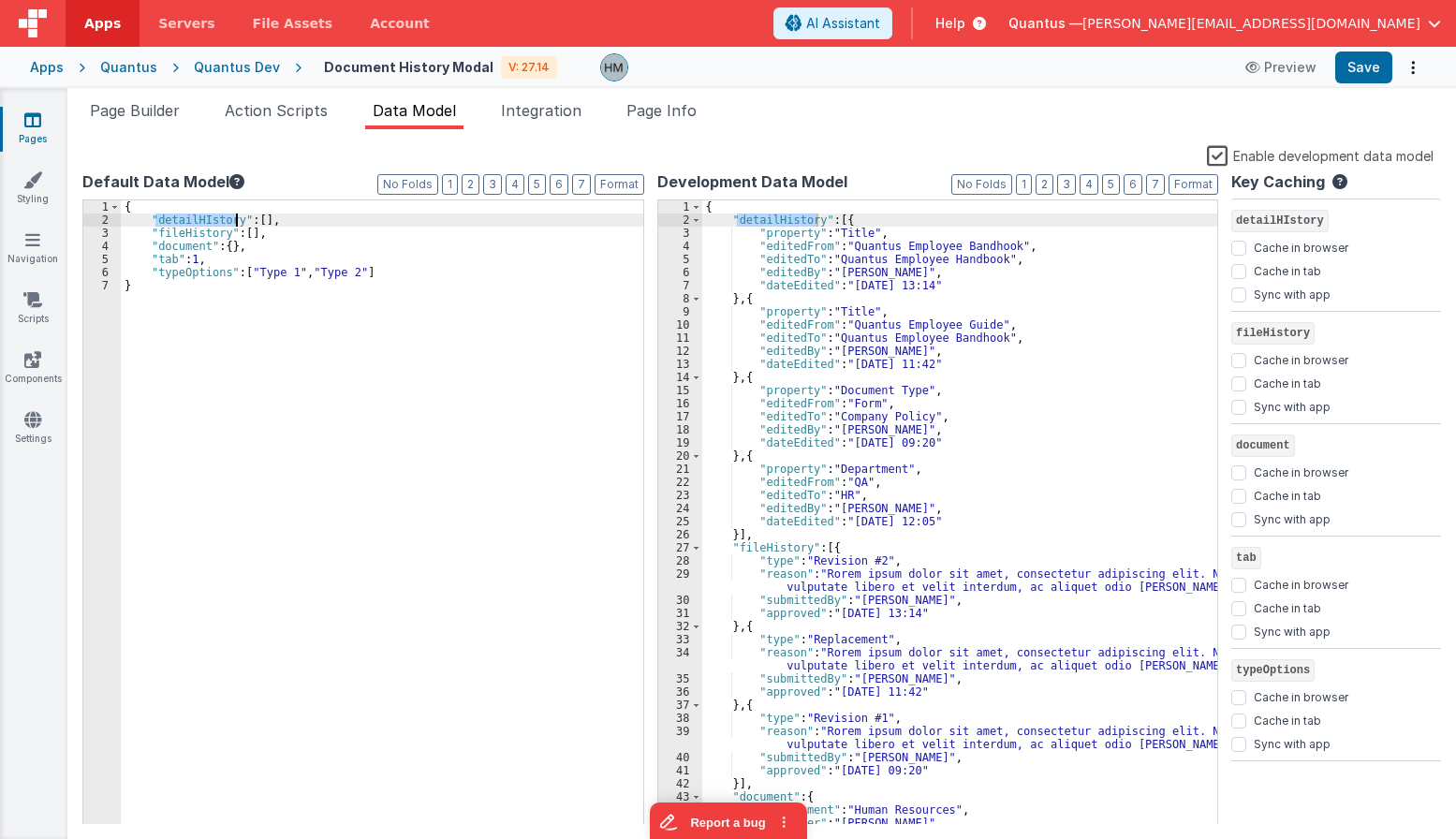
click at [217, 222] on div "{ "detailHIstory" : [ ] , "fileHistory" : [ ] , "document" : { } , "tab" : 1 , …" at bounding box center [382, 526] width 522 height 651
click at [968, 258] on div "{ "detailHistory" : [{ "property" : "Title" , "editedFrom" : "Quantus Employee …" at bounding box center [960, 526] width 516 height 651
click at [171, 112] on span "Page Builder" at bounding box center [135, 111] width 90 height 19
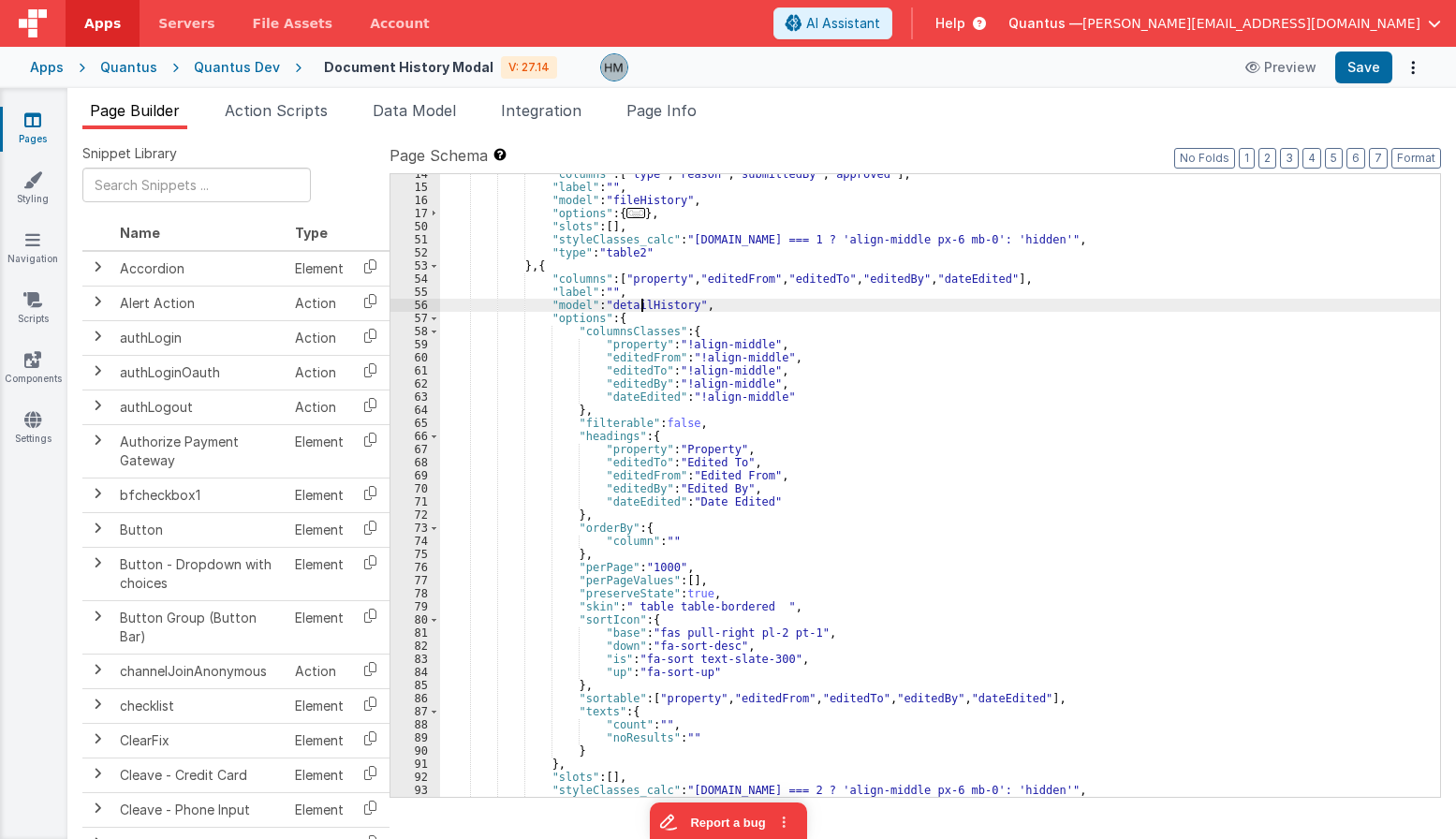
click at [639, 304] on div ""columns" : [ "type" , "reason" , "submittedBy" , "approved" ] , "label" : "" ,…" at bounding box center [939, 492] width 1000 height 649
click at [838, 306] on div ""columns" : [ "type" , "reason" , "submittedBy" , "approved" ] , "label" : "" ,…" at bounding box center [939, 492] width 1000 height 649
